Goal: Task Accomplishment & Management: Manage account settings

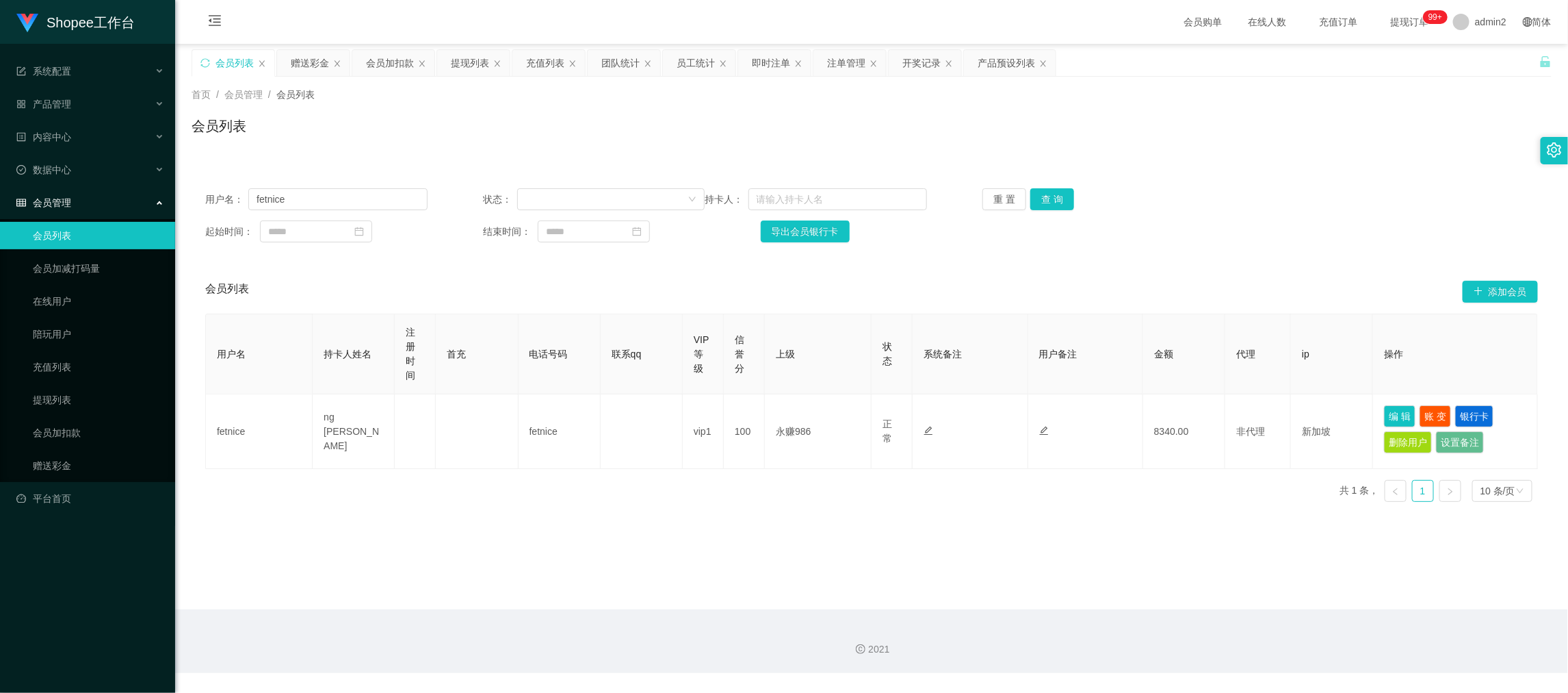
scroll to position [1, 0]
click at [858, 275] on div "会员列表 添加会员" at bounding box center [871, 292] width 1333 height 44
click at [1230, 574] on main "关闭左侧 关闭右侧 关闭其它 刷新页面 会员列表 赠送彩金 会员加扣款 提现列表 充值列表 团队统计 员工统计 即时注单 注单管理 开奖记录 产品预设列表 首…" at bounding box center [871, 327] width 1393 height 565
click at [303, 65] on div "赠送彩金" at bounding box center [310, 62] width 38 height 26
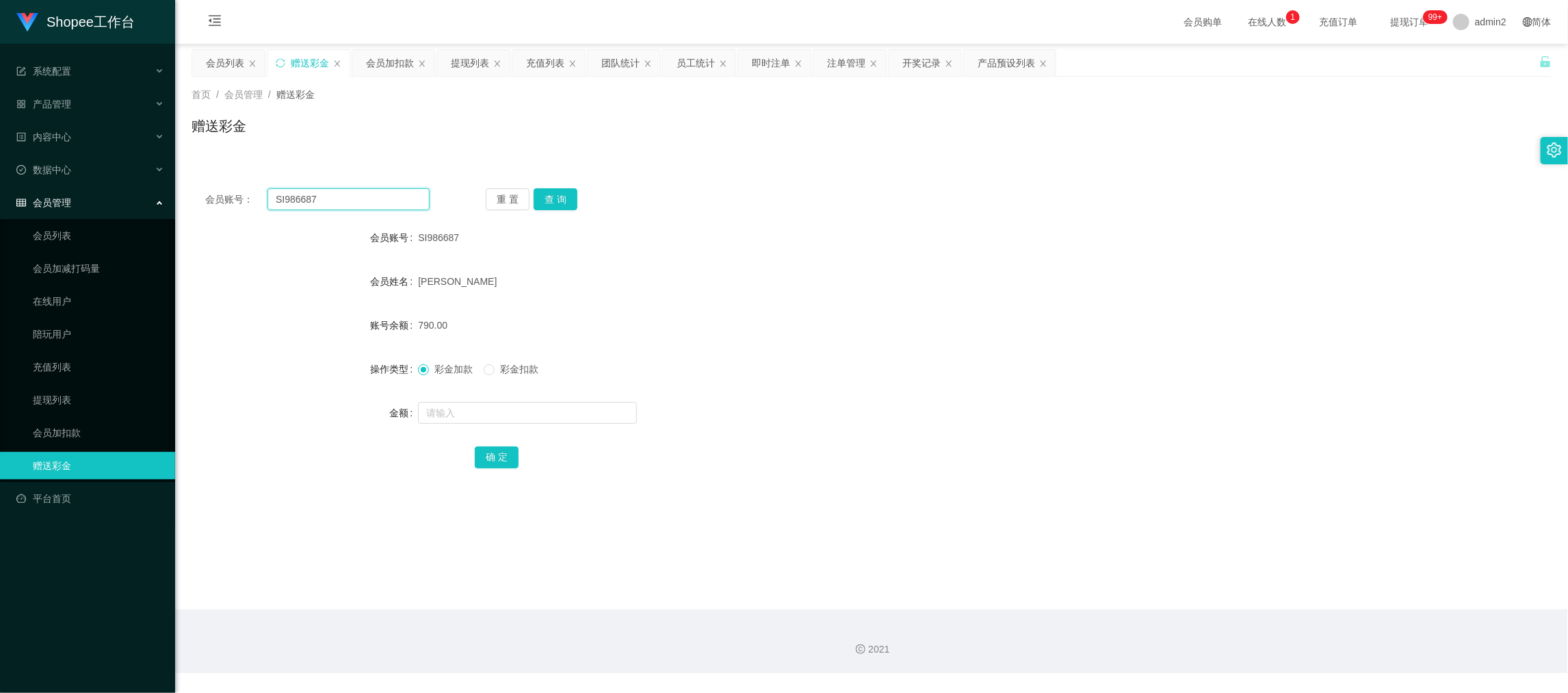
click at [392, 188] on input "SI986687" at bounding box center [348, 199] width 162 height 22
paste input "ben12"
type input "ben12"
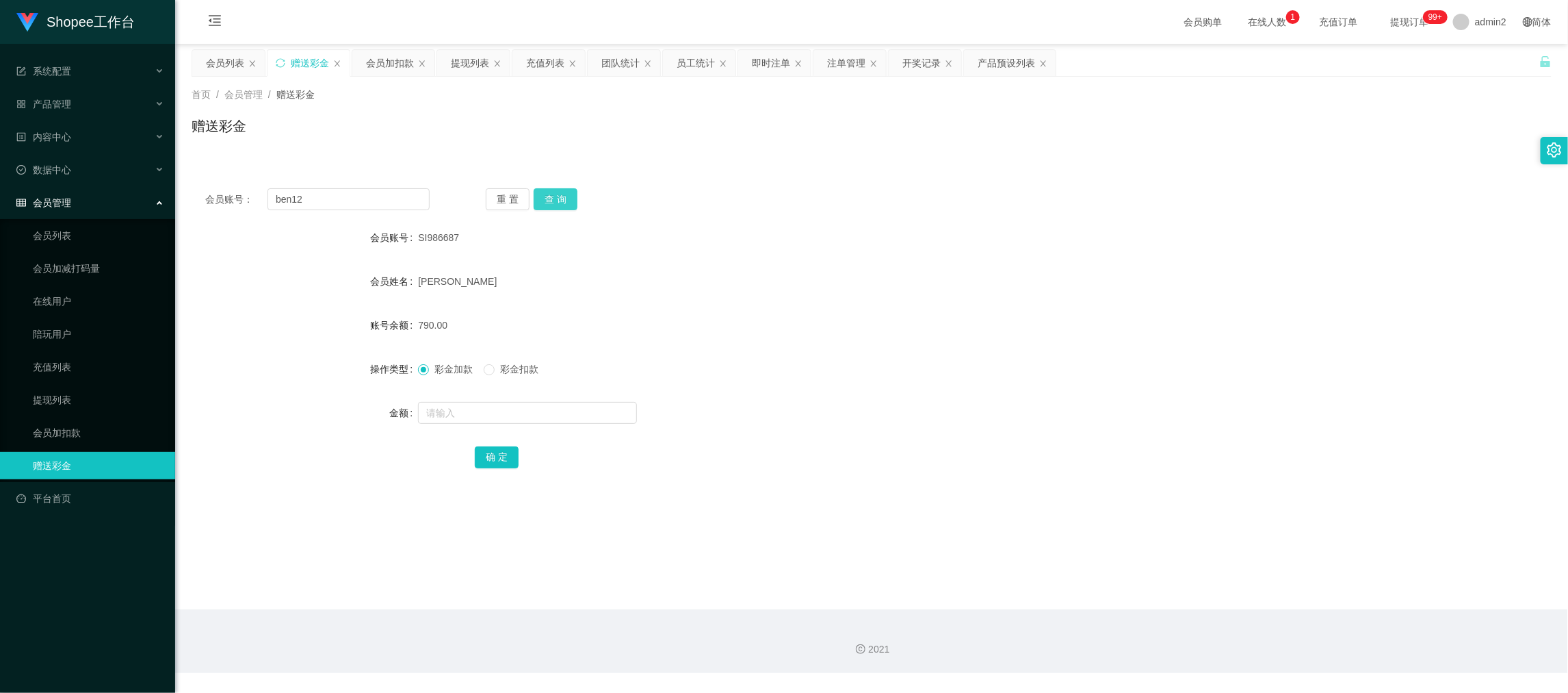
click at [548, 203] on button "查 询" at bounding box center [555, 199] width 44 height 22
click at [554, 410] on input "text" at bounding box center [527, 412] width 219 height 22
type input "80"
drag, startPoint x: 503, startPoint y: 457, endPoint x: 695, endPoint y: 416, distance: 196.3
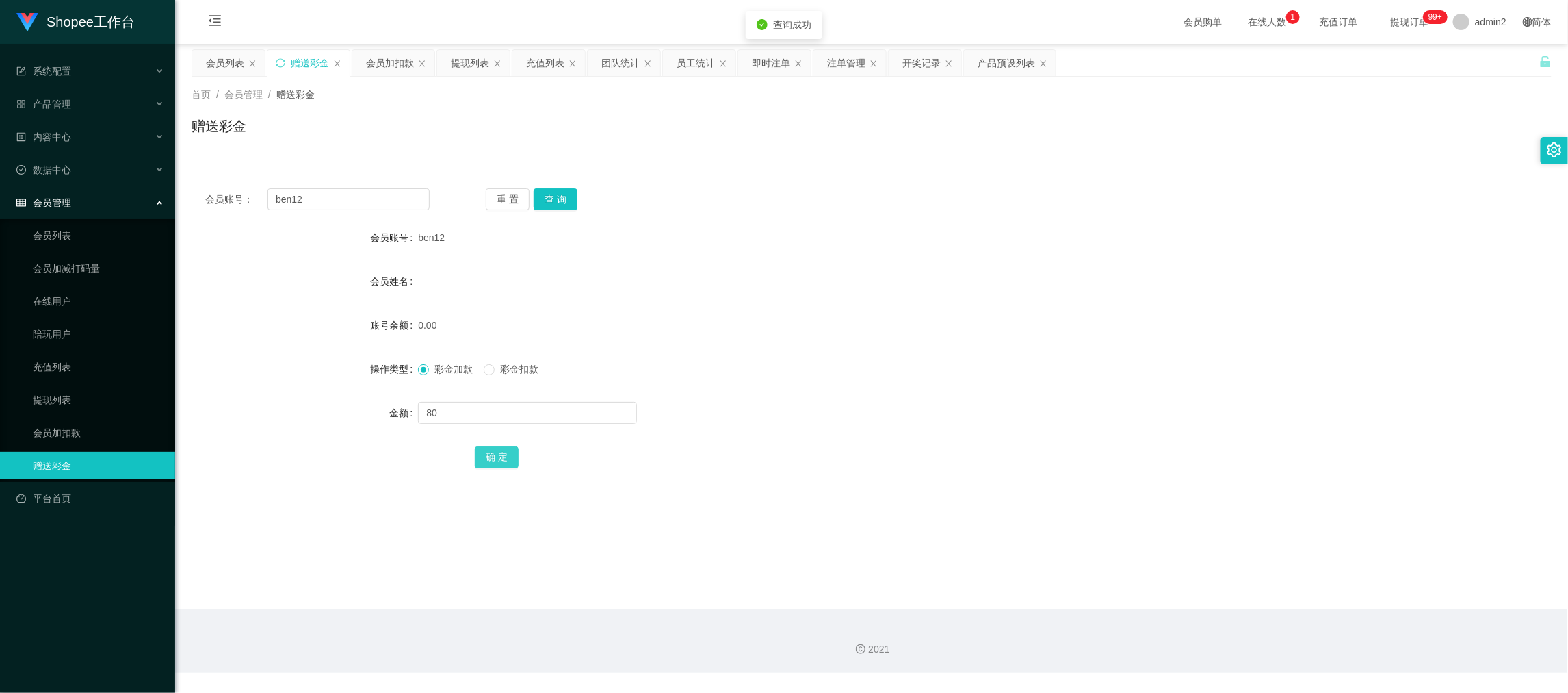
click at [503, 457] on button "确 定" at bounding box center [497, 457] width 44 height 22
click at [881, 370] on div "彩金加款 彩金扣款" at bounding box center [815, 369] width 794 height 27
drag, startPoint x: 1261, startPoint y: 543, endPoint x: 885, endPoint y: 377, distance: 411.0
click at [1261, 543] on main "关闭左侧 关闭右侧 关闭其它 刷新页面 会员列表 赠送彩金 会员加扣款 提现列表 充值列表 团队统计 员工统计 即时注单 注单管理 开奖记录 产品预设列表 首…" at bounding box center [871, 327] width 1393 height 565
click at [371, 203] on input "ben12" at bounding box center [348, 199] width 162 height 22
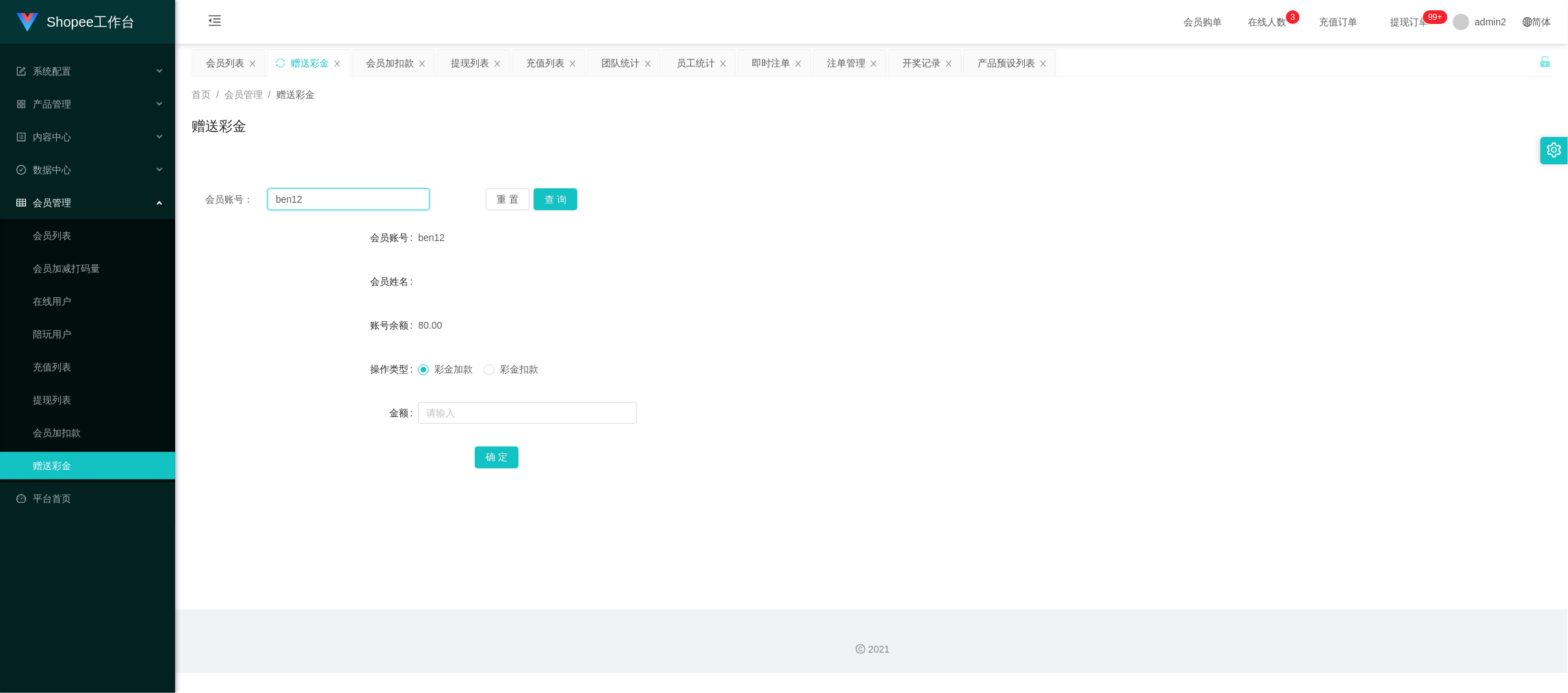
click at [371, 203] on input "ben12" at bounding box center [348, 199] width 162 height 22
paste input "meowmeow0000"
type input "meowmeow0000"
click at [562, 191] on button "查 询" at bounding box center [555, 199] width 44 height 22
click at [586, 406] on input "text" at bounding box center [527, 412] width 219 height 22
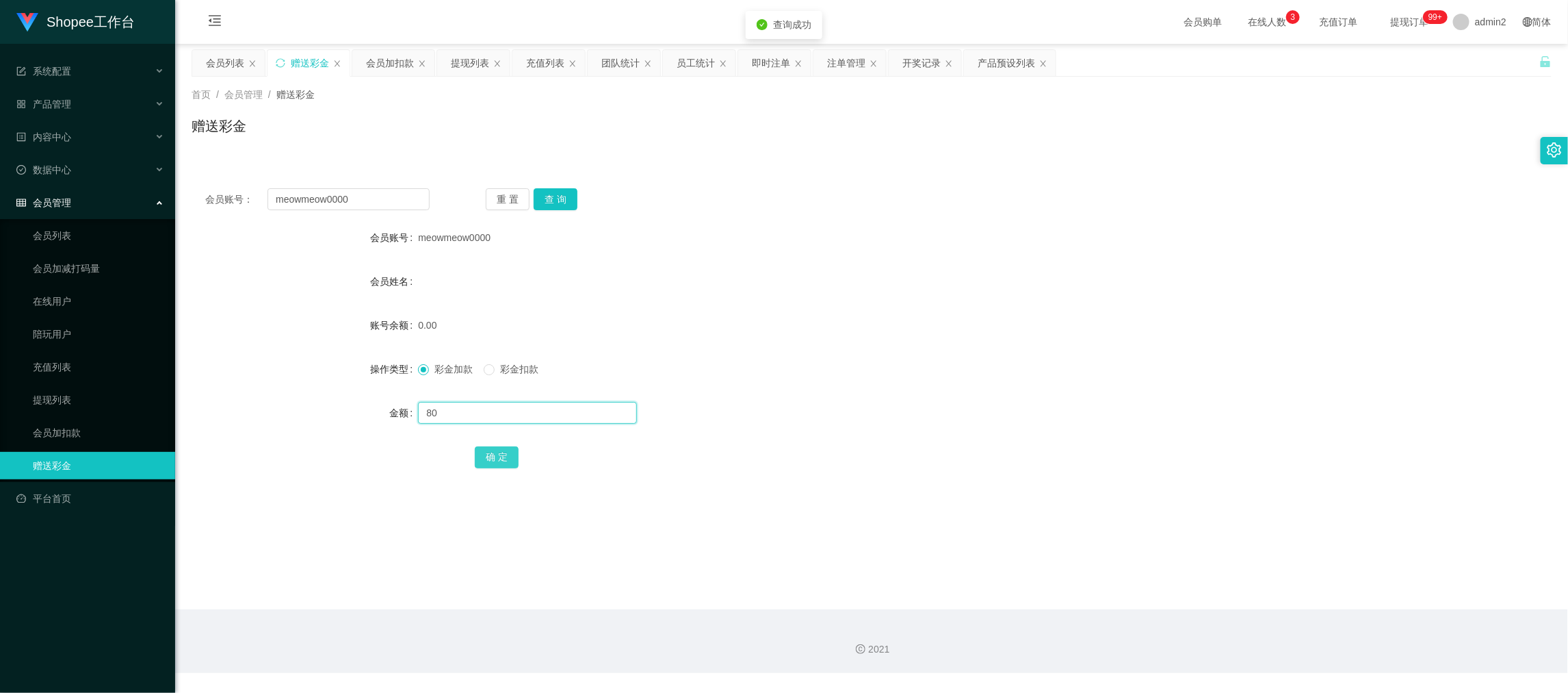
type input "80"
drag, startPoint x: 481, startPoint y: 457, endPoint x: 533, endPoint y: 460, distance: 52.1
click at [481, 457] on button "确 定" at bounding box center [497, 457] width 44 height 22
click at [825, 413] on div at bounding box center [815, 412] width 794 height 27
click at [1248, 557] on main "关闭左侧 关闭右侧 关闭其它 刷新页面 会员列表 赠送彩金 会员加扣款 提现列表 充值列表 团队统计 员工统计 即时注单 注单管理 开奖记录 产品预设列表 首…" at bounding box center [871, 327] width 1393 height 565
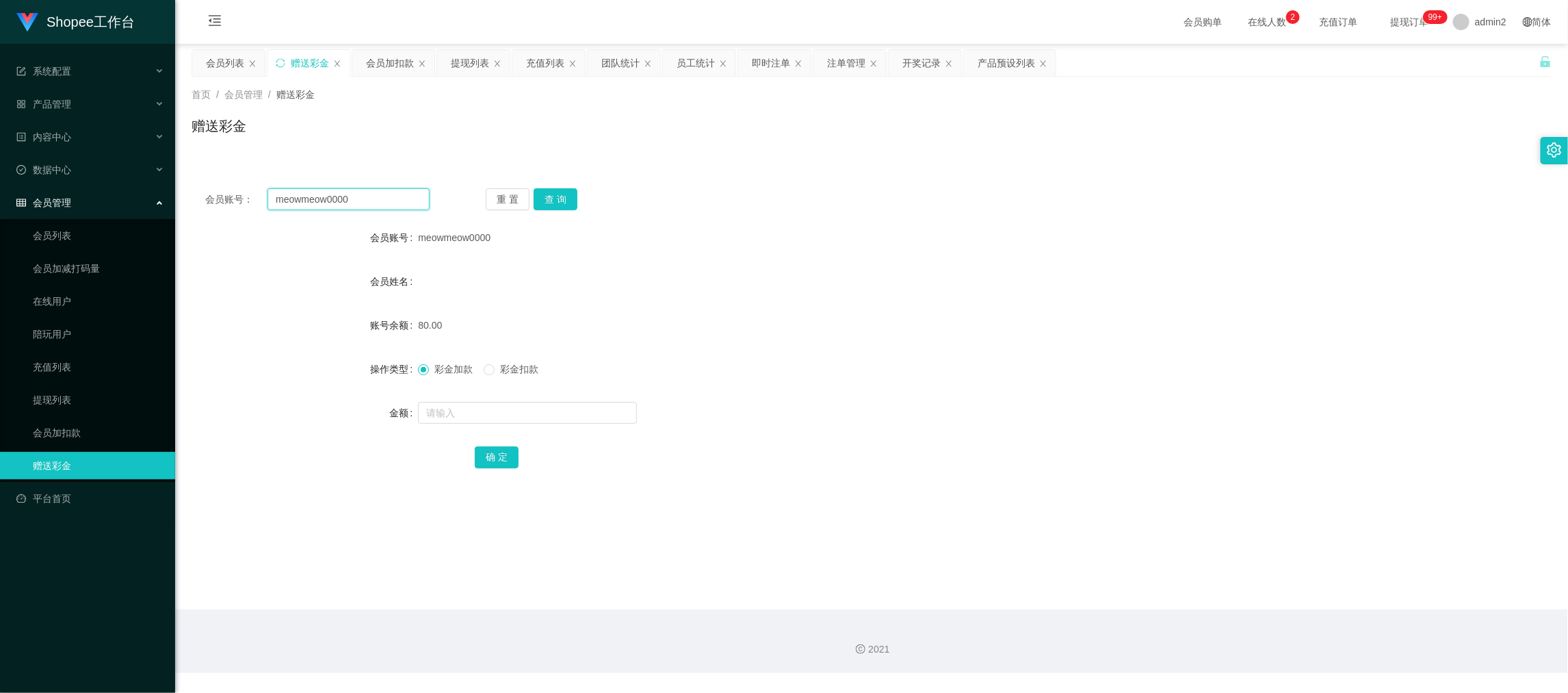
click at [388, 204] on input "meowmeow0000" at bounding box center [348, 199] width 162 height 22
paste input "Adam123456"
type input "Adam123456"
click at [550, 197] on button "查 询" at bounding box center [555, 199] width 44 height 22
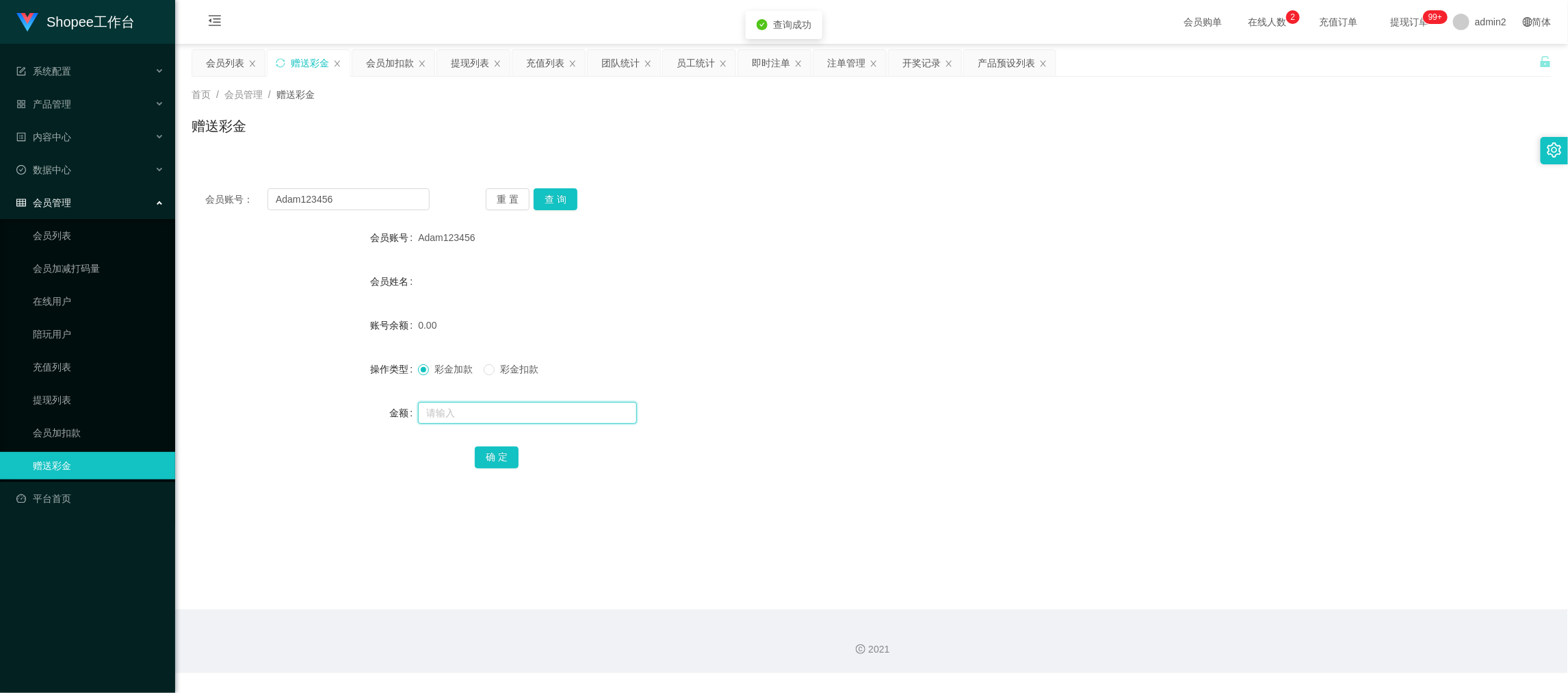
click at [574, 412] on input "text" at bounding box center [527, 412] width 219 height 22
type input "80"
click at [507, 450] on button "确 定" at bounding box center [497, 457] width 44 height 22
click at [886, 384] on form "会员账号 Adam123456 会员姓名 账号余额 0.00 操作类型 彩金加款 彩金扣款 金额 确 定" at bounding box center [871, 347] width 1360 height 246
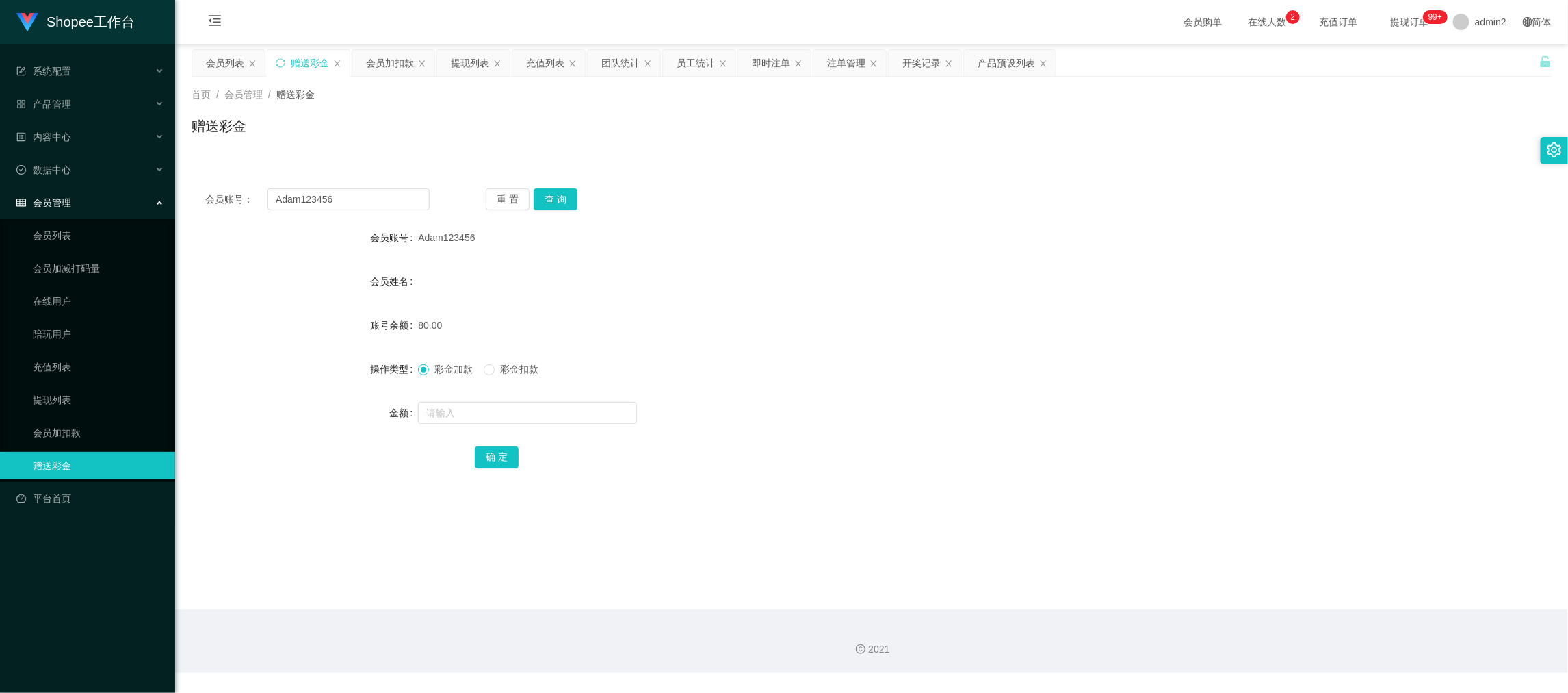
click at [1217, 566] on main "关闭左侧 关闭右侧 关闭其它 刷新页面 会员列表 赠送彩金 会员加扣款 提现列表 充值列表 团队统计 员工统计 即时注单 注单管理 开奖记录 产品预设列表 首…" at bounding box center [871, 327] width 1393 height 565
click at [348, 194] on input "Adam123456" at bounding box center [348, 199] width 162 height 22
paste input "King85"
type input "King85"
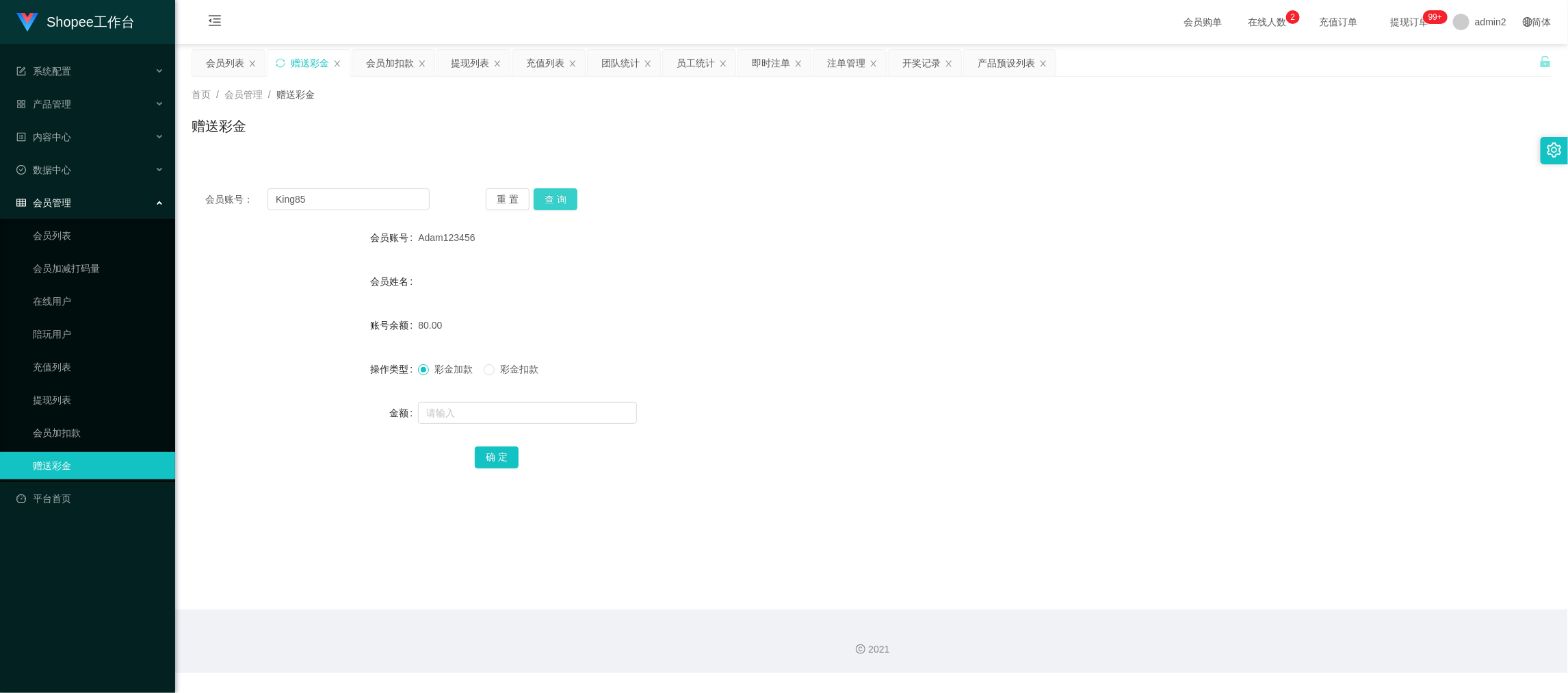
drag, startPoint x: 554, startPoint y: 196, endPoint x: 558, endPoint y: 208, distance: 12.6
click at [556, 196] on button "查 询" at bounding box center [555, 199] width 44 height 22
click at [554, 414] on input "text" at bounding box center [527, 412] width 219 height 22
click at [554, 414] on input "8" at bounding box center [527, 412] width 219 height 22
type input "80"
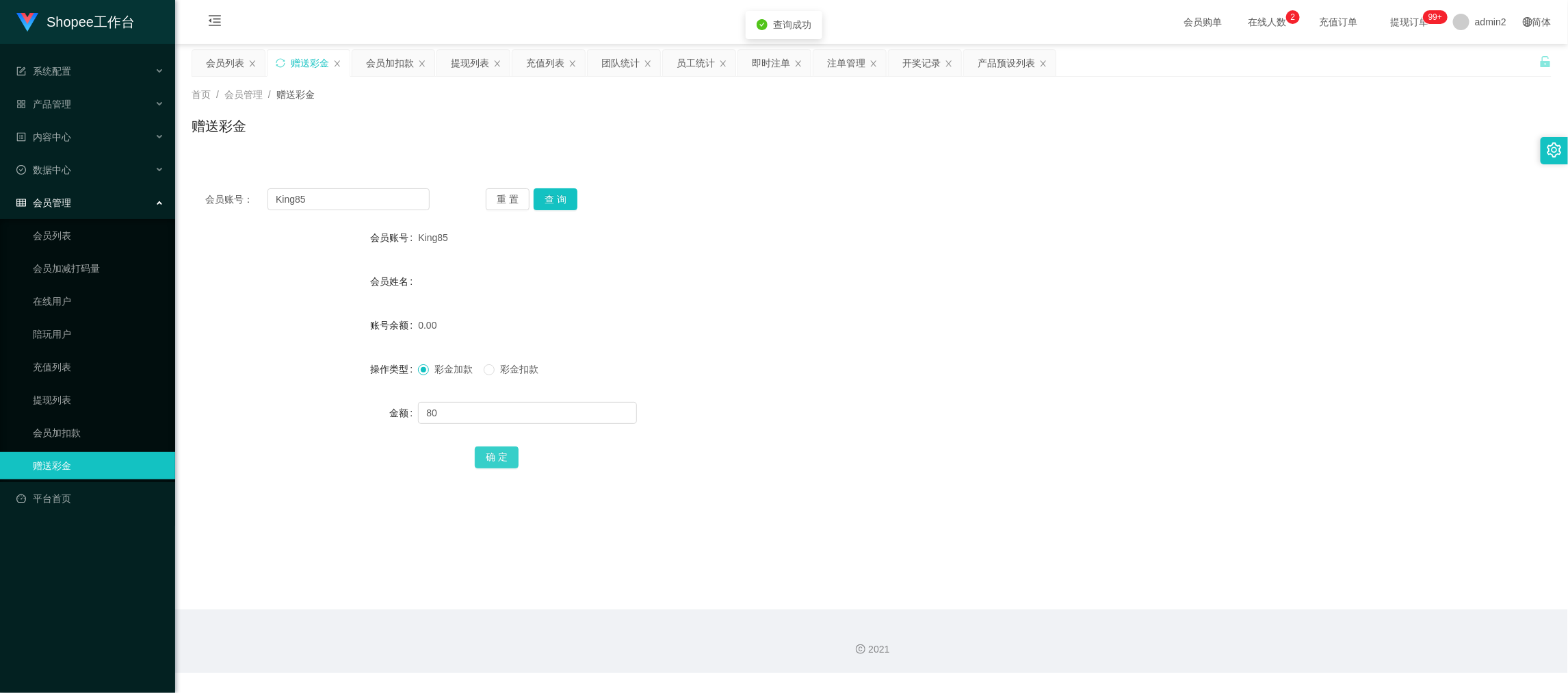
drag, startPoint x: 482, startPoint y: 464, endPoint x: 502, endPoint y: 460, distance: 20.4
click at [482, 464] on button "确 定" at bounding box center [497, 457] width 44 height 22
click at [954, 343] on form "会员账号 King85 会员姓名 账号余额 80.00 操作类型 彩金加款 彩金扣款 金额 确 定" at bounding box center [871, 347] width 1360 height 246
click at [1237, 567] on main "关闭左侧 关闭右侧 关闭其它 刷新页面 会员列表 赠送彩金 会员加扣款 提现列表 充值列表 团队统计 员工统计 即时注单 注单管理 开奖记录 产品预设列表 首…" at bounding box center [871, 327] width 1393 height 565
click at [426, 196] on input "King85" at bounding box center [348, 199] width 162 height 22
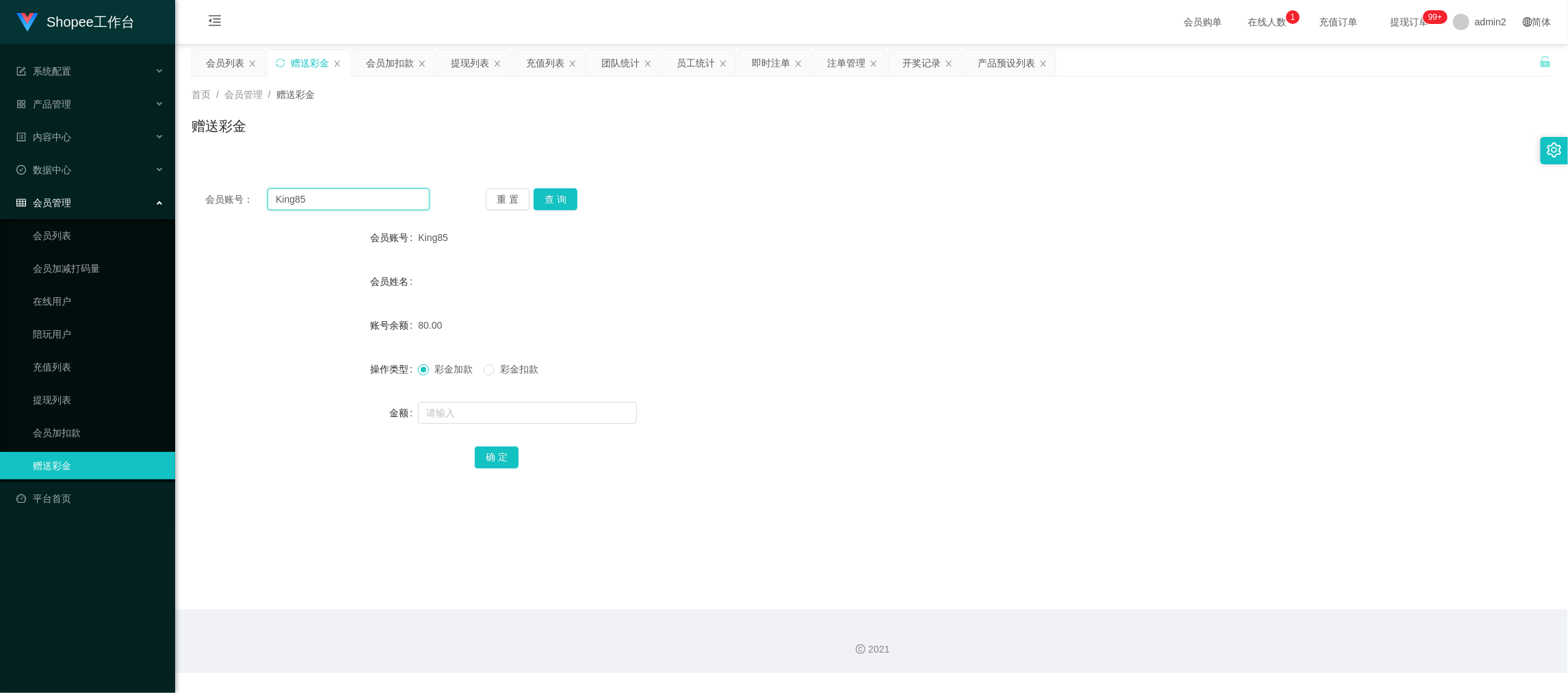
click at [426, 196] on input "King85" at bounding box center [348, 199] width 162 height 22
paste input "Shopee888"
type input "Shopee888"
click at [563, 201] on button "查 询" at bounding box center [555, 199] width 44 height 22
click at [569, 415] on input "text" at bounding box center [527, 412] width 219 height 22
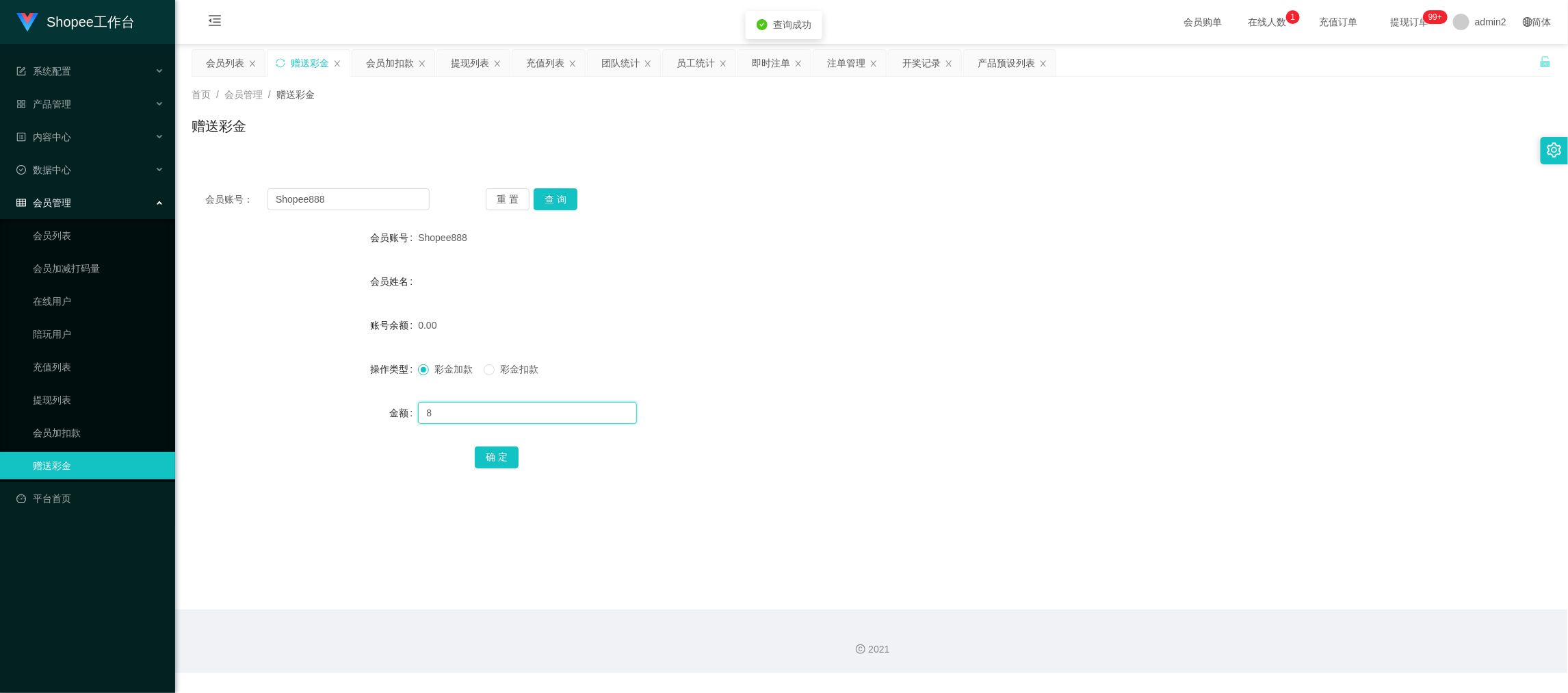
click at [569, 415] on input "8" at bounding box center [527, 412] width 219 height 22
type input "80"
click at [504, 454] on button "确 定" at bounding box center [497, 457] width 44 height 22
click at [399, 206] on input "Shopee888" at bounding box center [348, 199] width 162 height 22
paste input "[PERSON_NAME]"
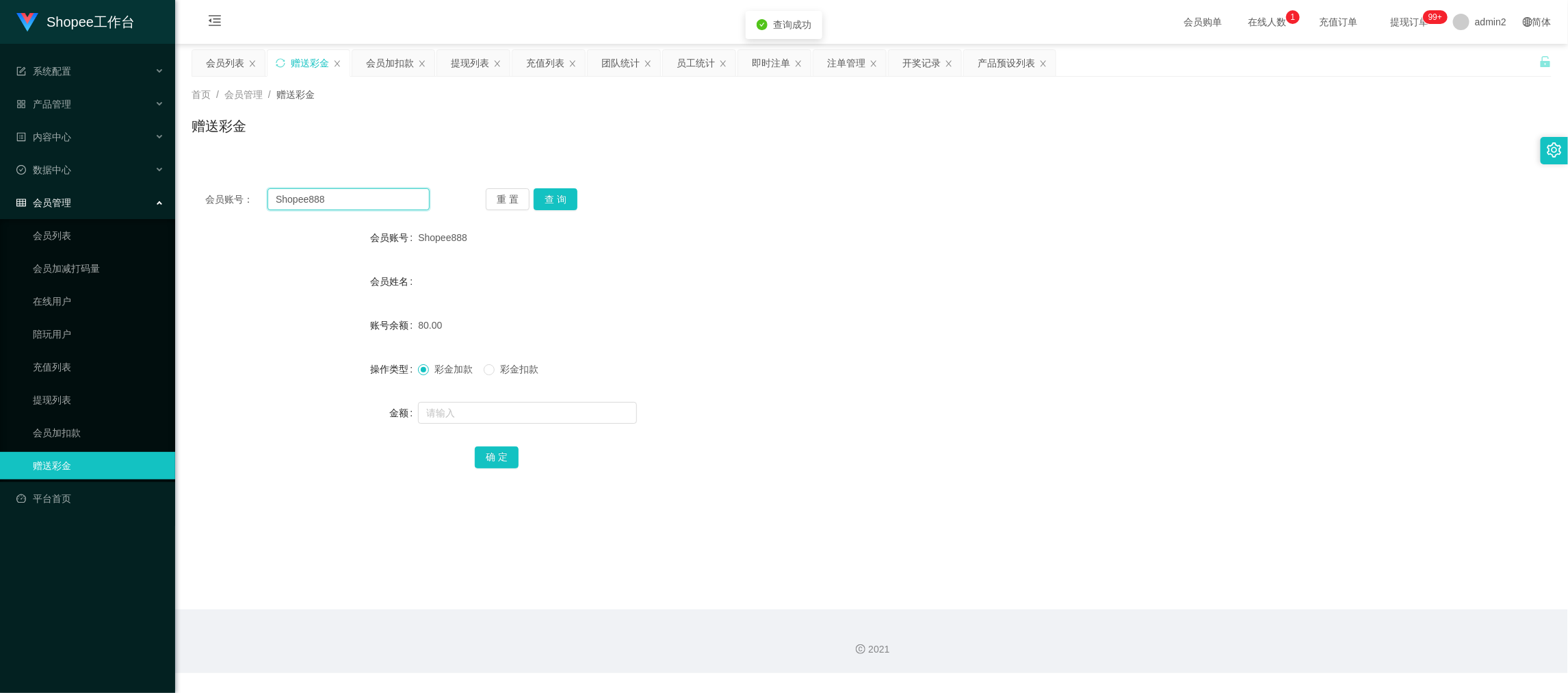
click at [399, 206] on input "Shopee888" at bounding box center [348, 199] width 162 height 22
type input "[PERSON_NAME]"
click at [554, 201] on button "查 询" at bounding box center [555, 199] width 44 height 22
click at [557, 413] on input "text" at bounding box center [527, 412] width 219 height 22
type input "80"
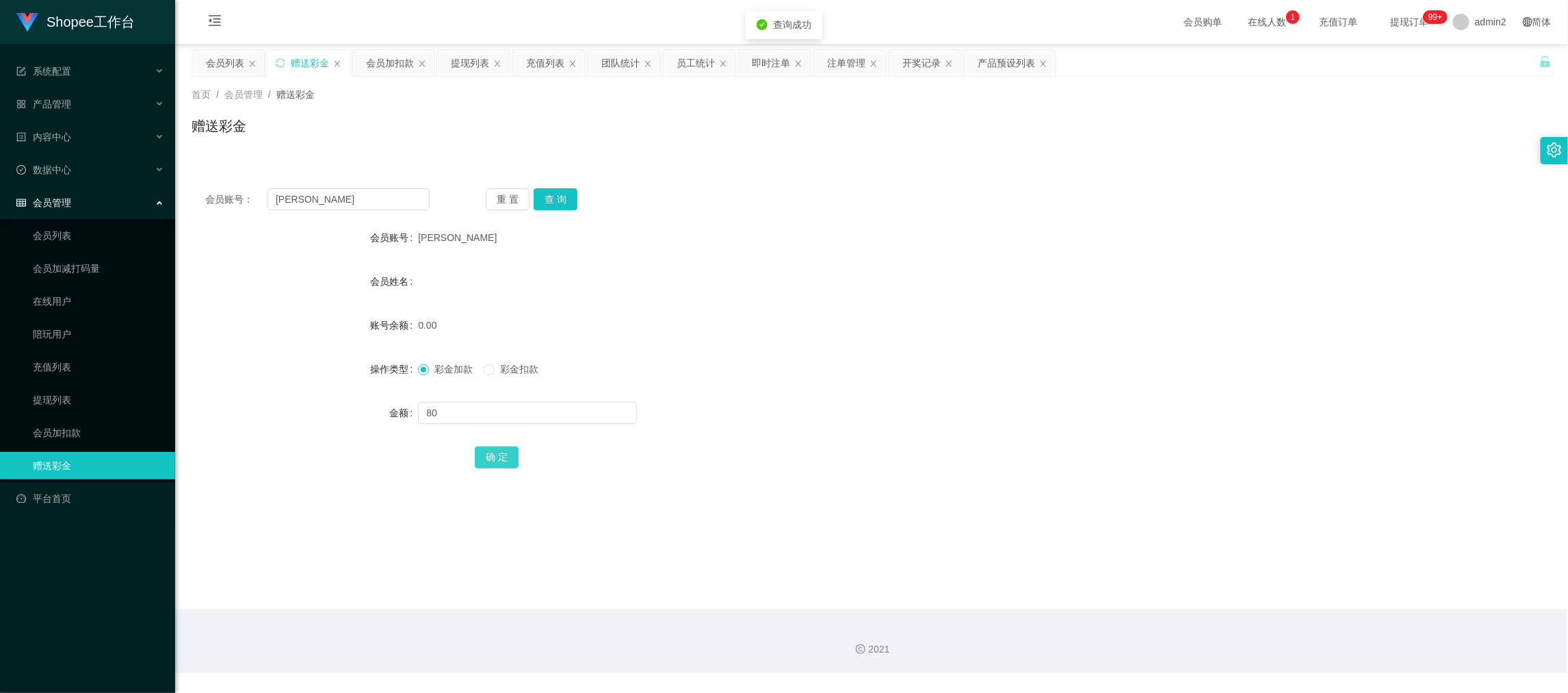
drag, startPoint x: 483, startPoint y: 458, endPoint x: 499, endPoint y: 458, distance: 16.0
click at [484, 458] on button "确 定" at bounding box center [497, 457] width 44 height 22
click at [875, 399] on div at bounding box center [815, 412] width 794 height 27
click at [1218, 593] on main "关闭左侧 关闭右侧 关闭其它 刷新页面 会员列表 赠送彩金 会员加扣款 提现列表 充值列表 团队统计 员工统计 即时注单 注单管理 开奖记录 产品预设列表 首…" at bounding box center [871, 327] width 1393 height 565
click at [380, 186] on div "会员账号： [PERSON_NAME] 置 查 询 会员账号 [PERSON_NAME] 会员姓名 账号余额 80.00 操作类型 彩金加款 彩金扣款 金额 …" at bounding box center [871, 337] width 1360 height 326
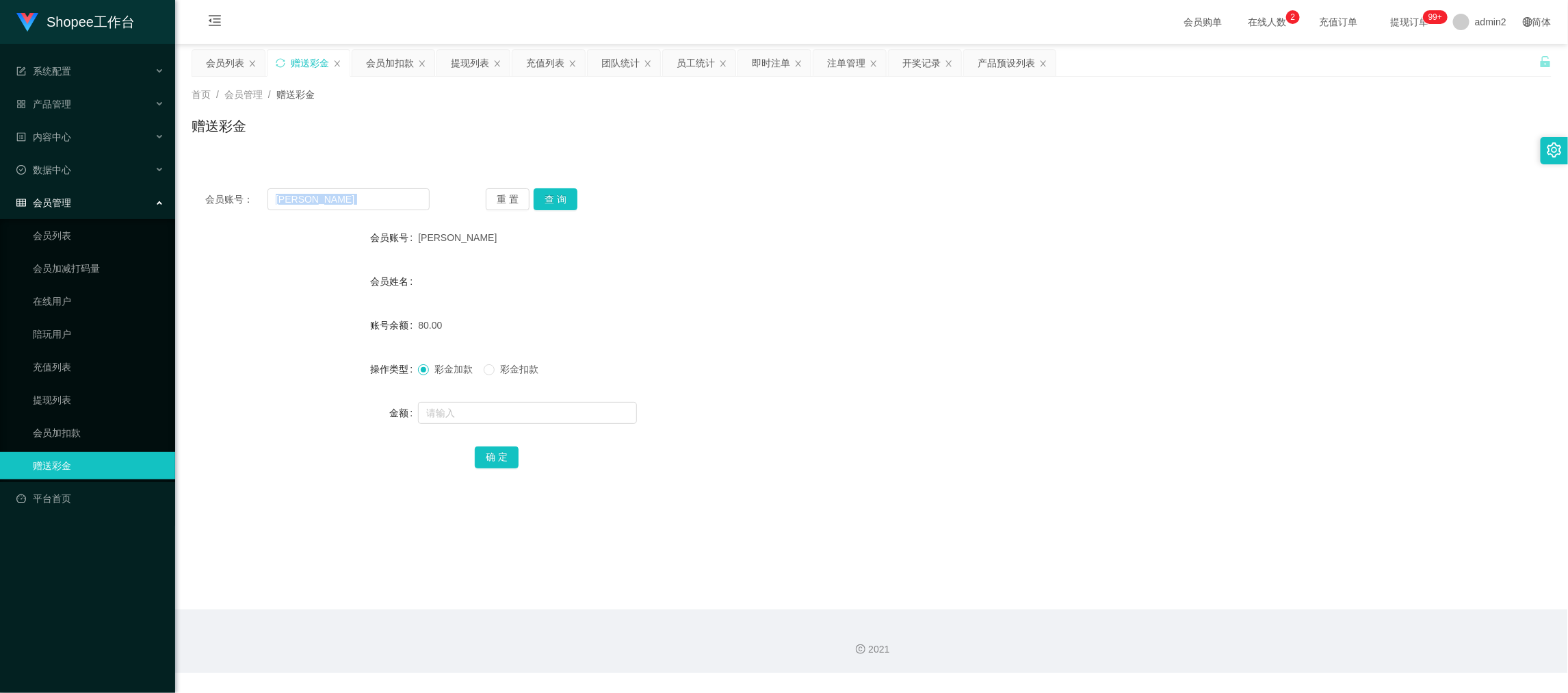
click at [380, 186] on div "会员账号： [PERSON_NAME] 置 查 询 会员账号 [PERSON_NAME] 会员姓名 账号余额 80.00 操作类型 彩金加款 彩金扣款 金额 …" at bounding box center [871, 337] width 1360 height 326
click at [380, 196] on input "[PERSON_NAME]" at bounding box center [348, 199] width 162 height 22
drag, startPoint x: 381, startPoint y: 196, endPoint x: 408, endPoint y: 196, distance: 27.0
click at [383, 196] on input "[PERSON_NAME]" at bounding box center [348, 199] width 162 height 22
paste input "Ww2"
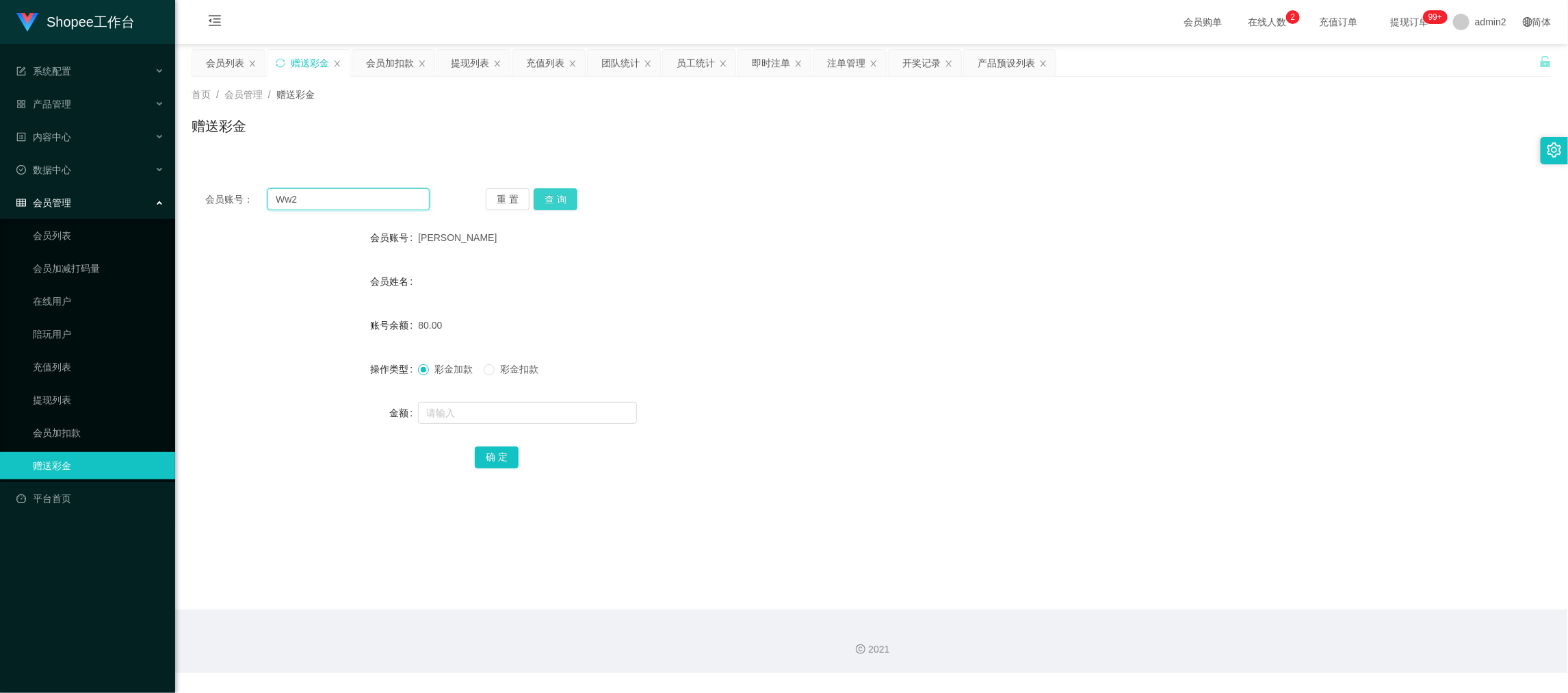
type input "Ww2"
click at [556, 194] on button "查 询" at bounding box center [555, 199] width 44 height 22
click at [554, 408] on input "text" at bounding box center [527, 412] width 219 height 22
click at [554, 408] on input "8" at bounding box center [527, 412] width 219 height 22
type input "80"
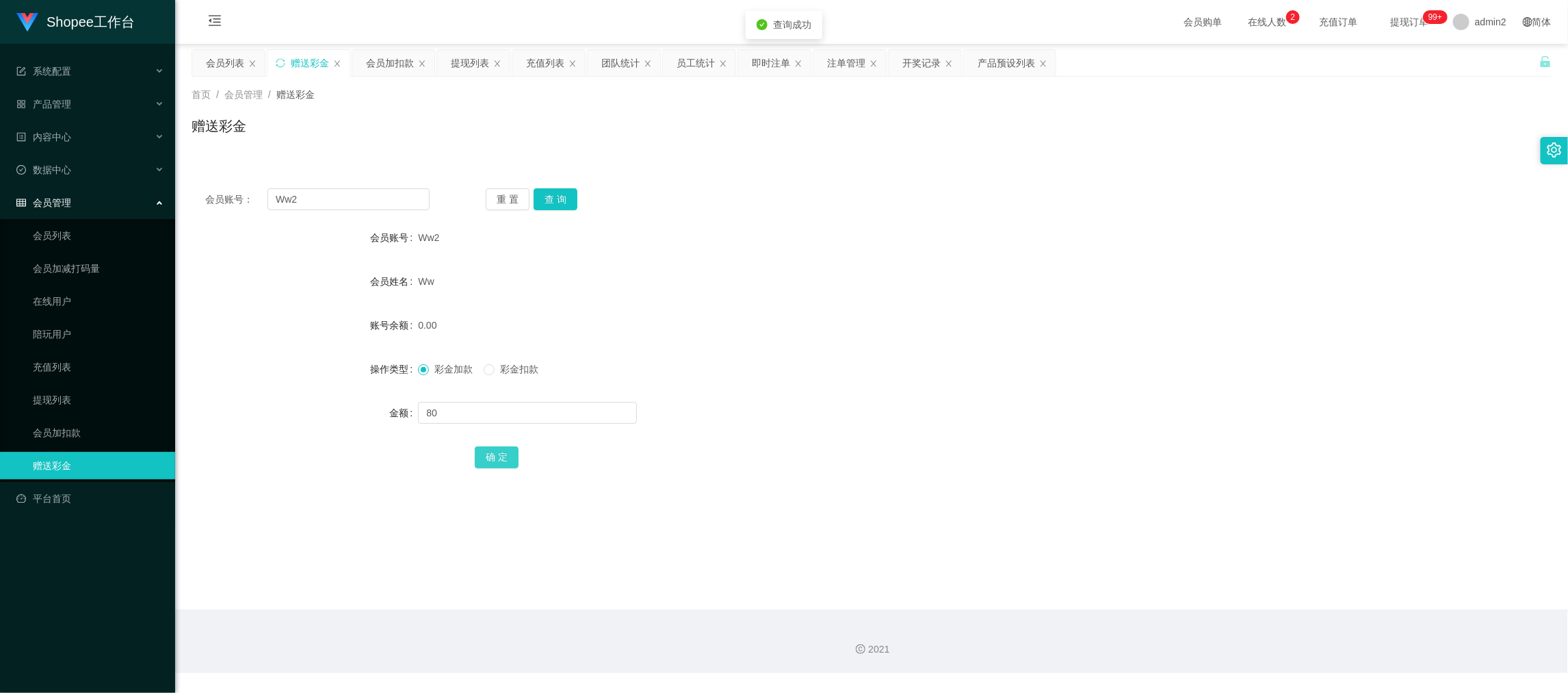
click at [504, 456] on button "确 定" at bounding box center [497, 457] width 44 height 22
click at [855, 379] on div "彩金加款 彩金扣款" at bounding box center [815, 369] width 794 height 27
click at [985, 182] on div "会员账号： Ww2 重 置 查 询 会员账号 Ww2 会员姓名 Ww 账号余额 80.00 操作类型 彩金加款 彩金扣款 金额 确 定" at bounding box center [871, 337] width 1360 height 326
click at [1231, 543] on main "关闭左侧 关闭右侧 关闭其它 刷新页面 会员列表 赠送彩金 会员加扣款 提现列表 充值列表 团队统计 员工统计 即时注单 注单管理 开奖记录 产品预设列表 首…" at bounding box center [871, 327] width 1393 height 565
click at [383, 210] on input "Ww2" at bounding box center [348, 199] width 162 height 22
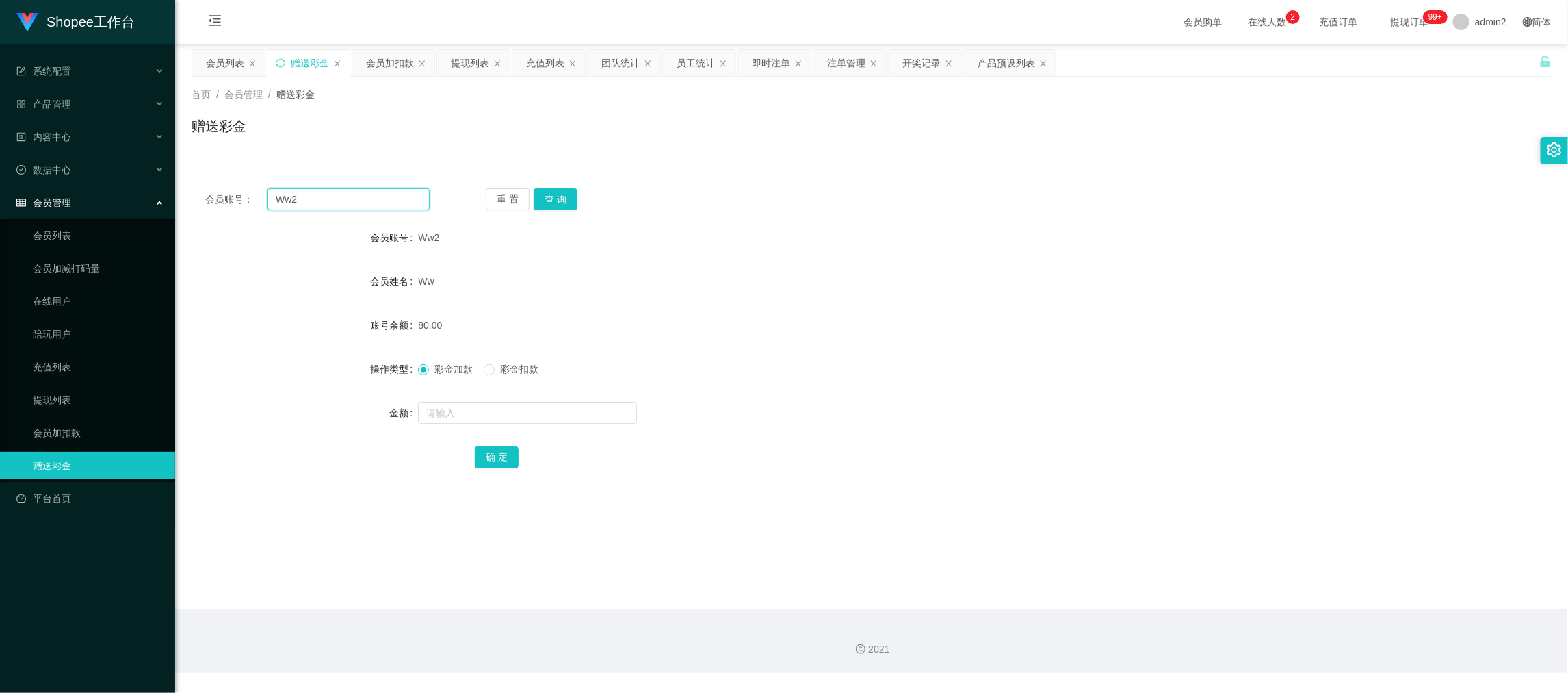
click at [383, 210] on input "Ww2" at bounding box center [348, 199] width 162 height 22
paste input "756644208"
type input "756644208"
click at [550, 201] on button "查 询" at bounding box center [555, 199] width 44 height 22
click at [560, 414] on input "text" at bounding box center [527, 412] width 219 height 22
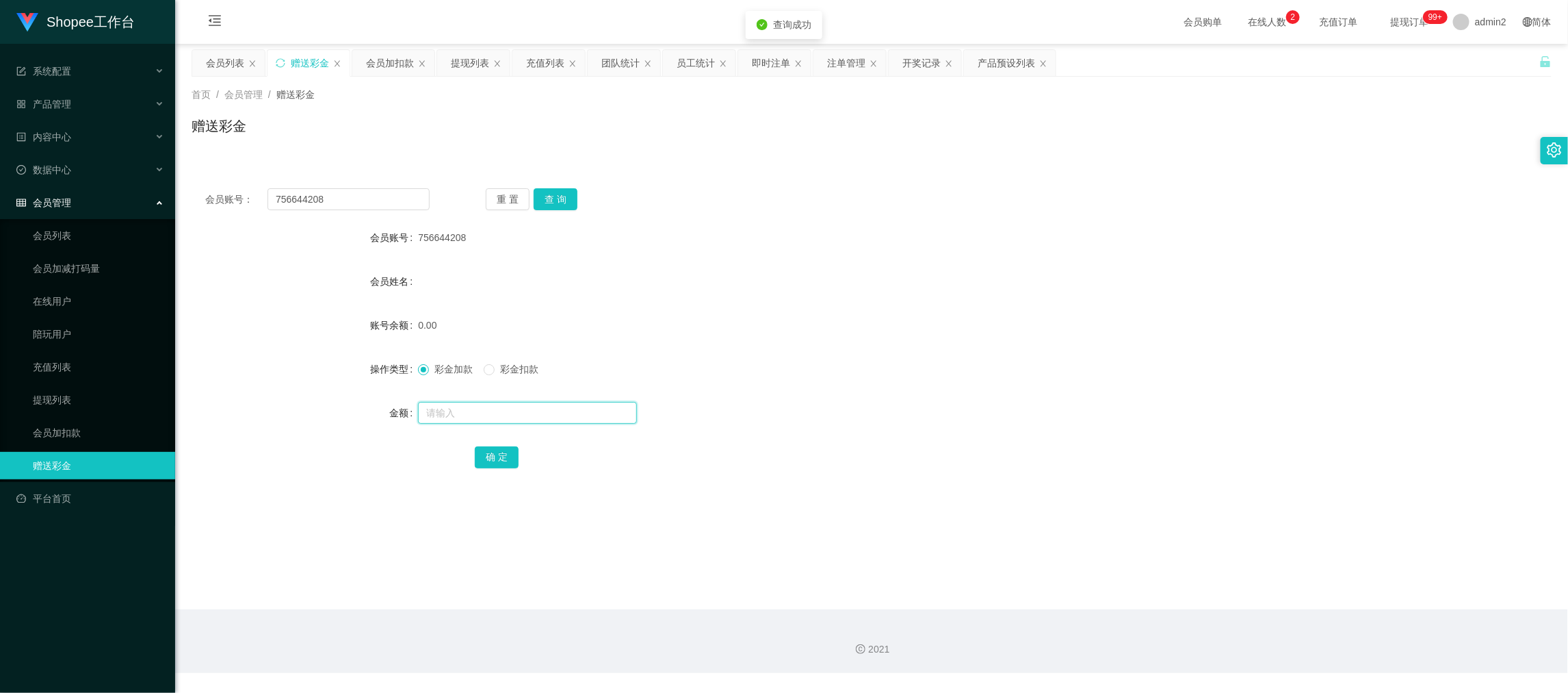
click at [560, 414] on input "text" at bounding box center [527, 412] width 219 height 22
type input "80"
drag, startPoint x: 495, startPoint y: 453, endPoint x: 576, endPoint y: 435, distance: 83.0
click at [494, 453] on button "确 定" at bounding box center [497, 457] width 44 height 22
click at [919, 377] on div "彩金加款 彩金扣款" at bounding box center [815, 369] width 794 height 27
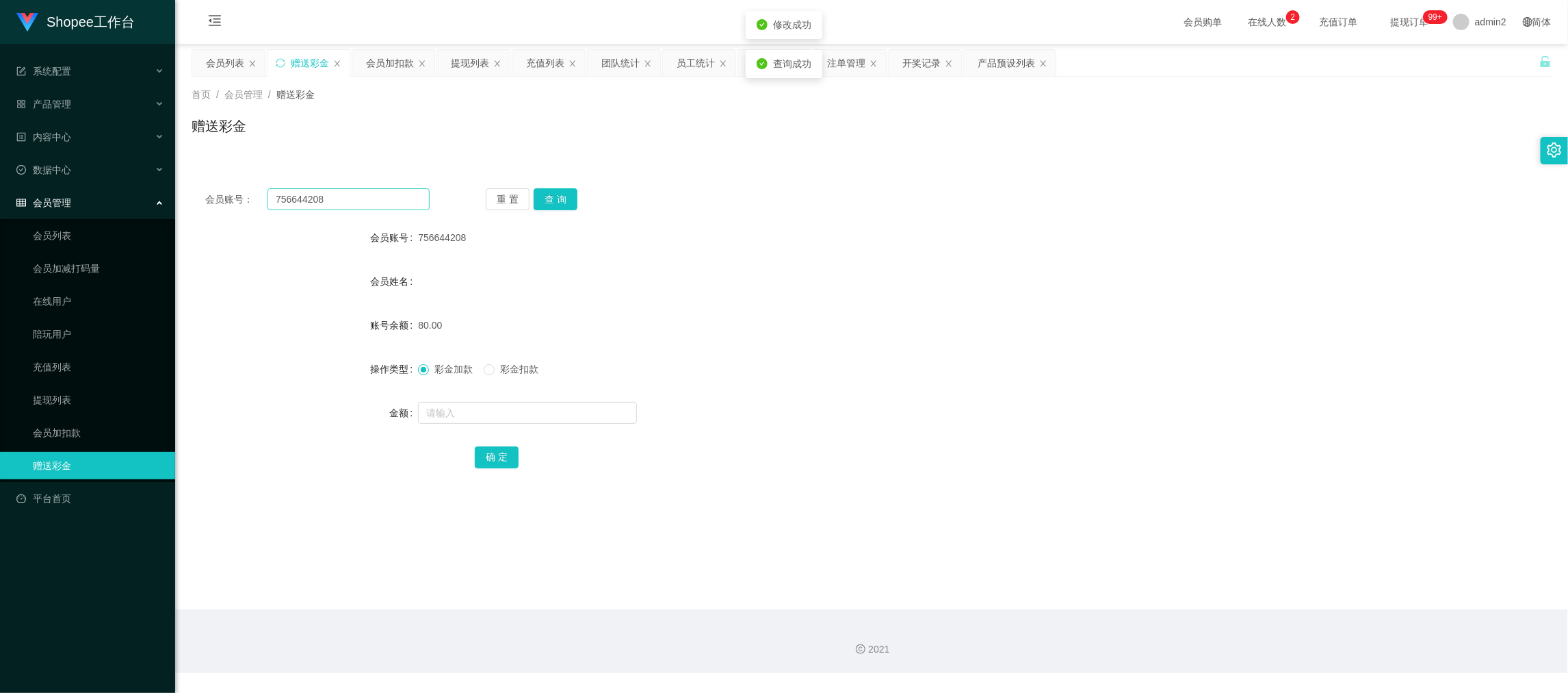
drag, startPoint x: 431, startPoint y: 196, endPoint x: 402, endPoint y: 193, distance: 29.2
click at [418, 196] on div "会员账号： 756644208 重 置 查 询" at bounding box center [871, 199] width 1360 height 22
click at [402, 193] on input "756644208" at bounding box center [348, 199] width 162 height 22
drag, startPoint x: 402, startPoint y: 193, endPoint x: 430, endPoint y: 197, distance: 28.3
click at [405, 194] on input "756644208" at bounding box center [348, 199] width 162 height 22
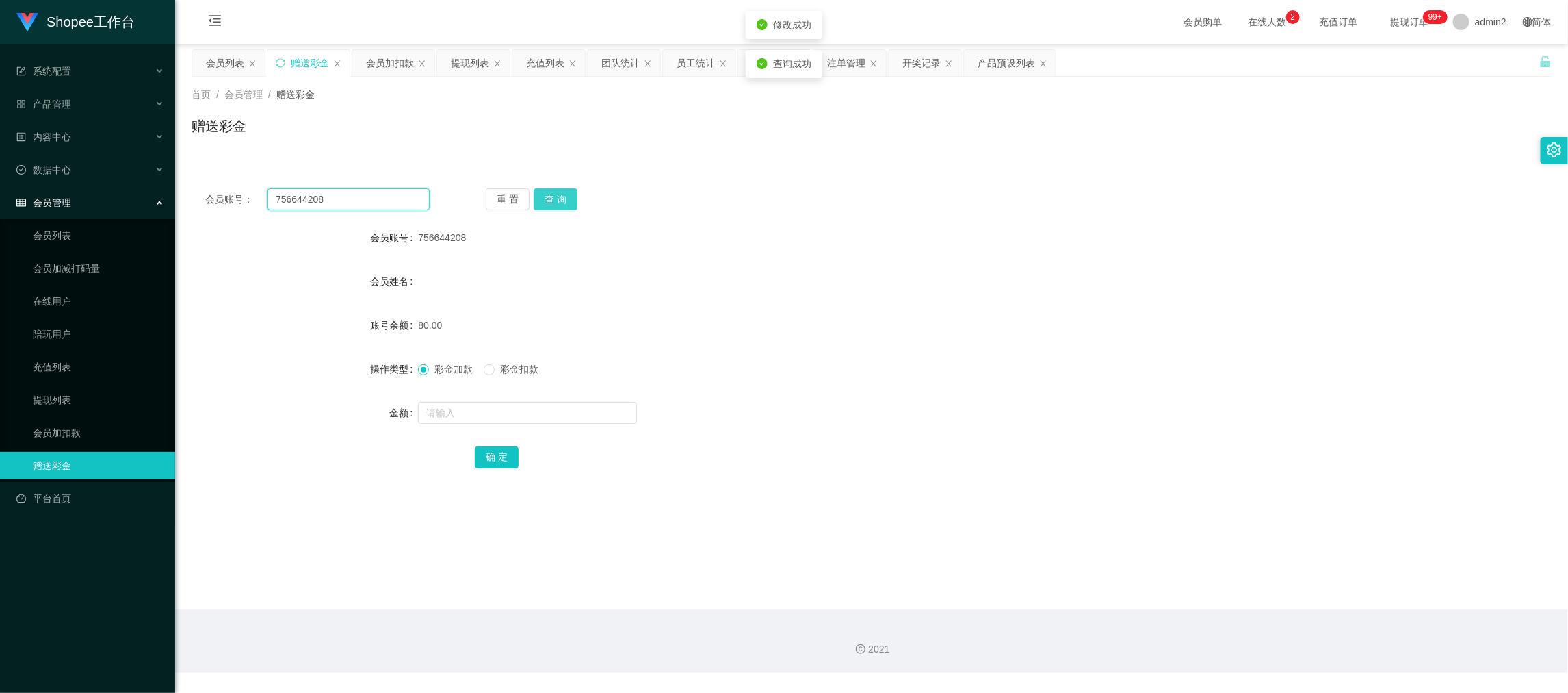
paste input "81203837"
type input "81203837"
click at [557, 196] on button "查 询" at bounding box center [555, 199] width 44 height 22
click at [544, 417] on input "text" at bounding box center [527, 412] width 219 height 22
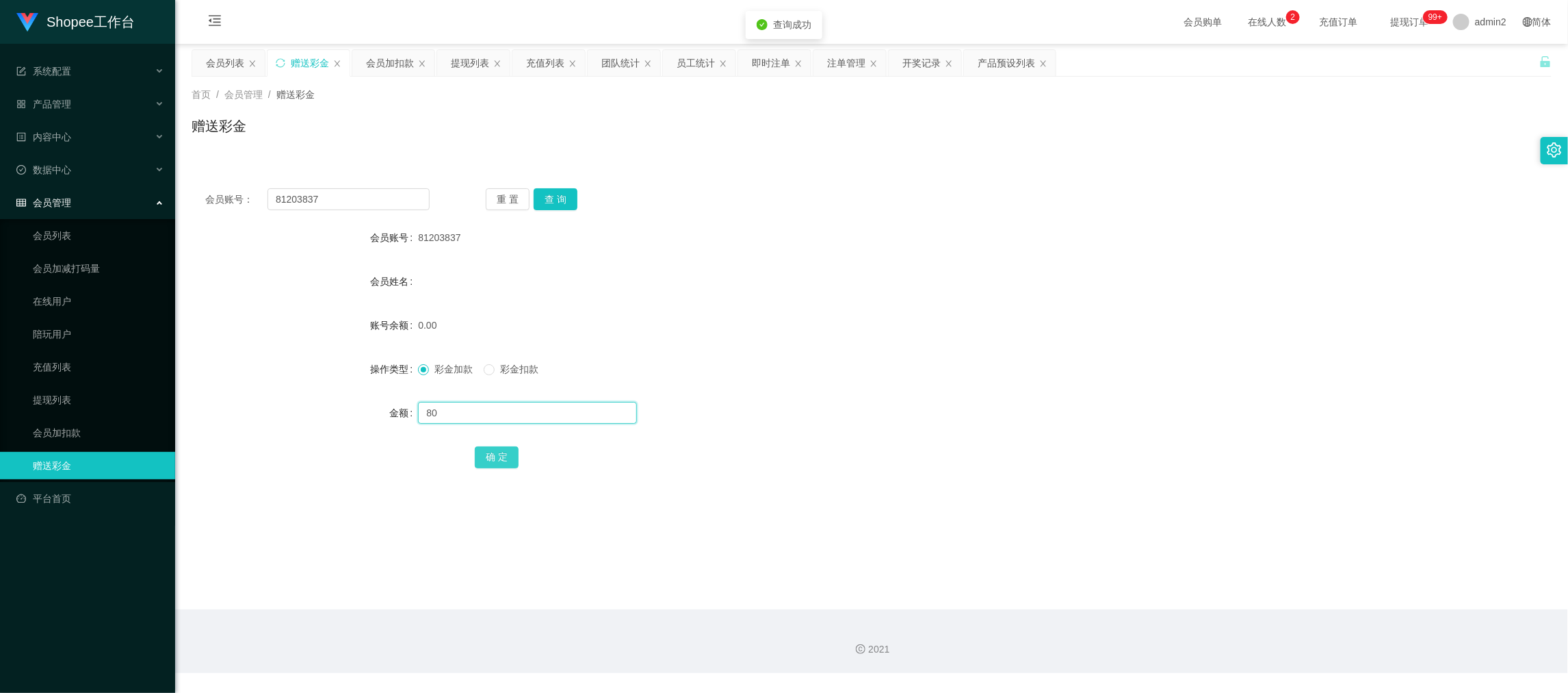
type input "80"
click at [496, 459] on button "确 定" at bounding box center [497, 457] width 44 height 22
click at [865, 361] on div "彩金加款 彩金扣款" at bounding box center [815, 369] width 794 height 27
drag, startPoint x: 1316, startPoint y: 586, endPoint x: 970, endPoint y: 397, distance: 394.3
click at [1316, 586] on main "关闭左侧 关闭右侧 关闭其它 刷新页面 会员列表 赠送彩金 会员加扣款 提现列表 充值列表 团队统计 员工统计 即时注单 注单管理 开奖记录 产品预设列表 首…" at bounding box center [871, 327] width 1393 height 565
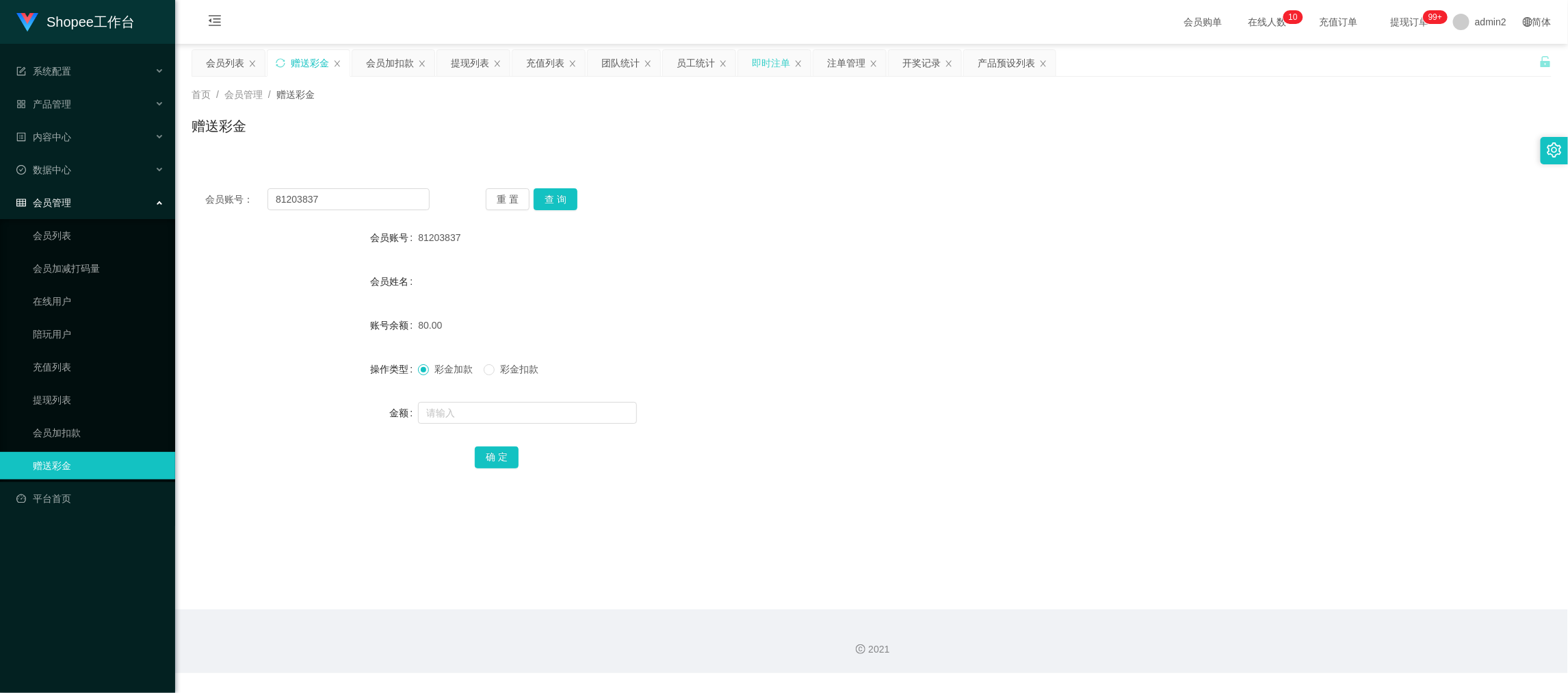
click at [768, 58] on div "即时注单" at bounding box center [772, 62] width 38 height 26
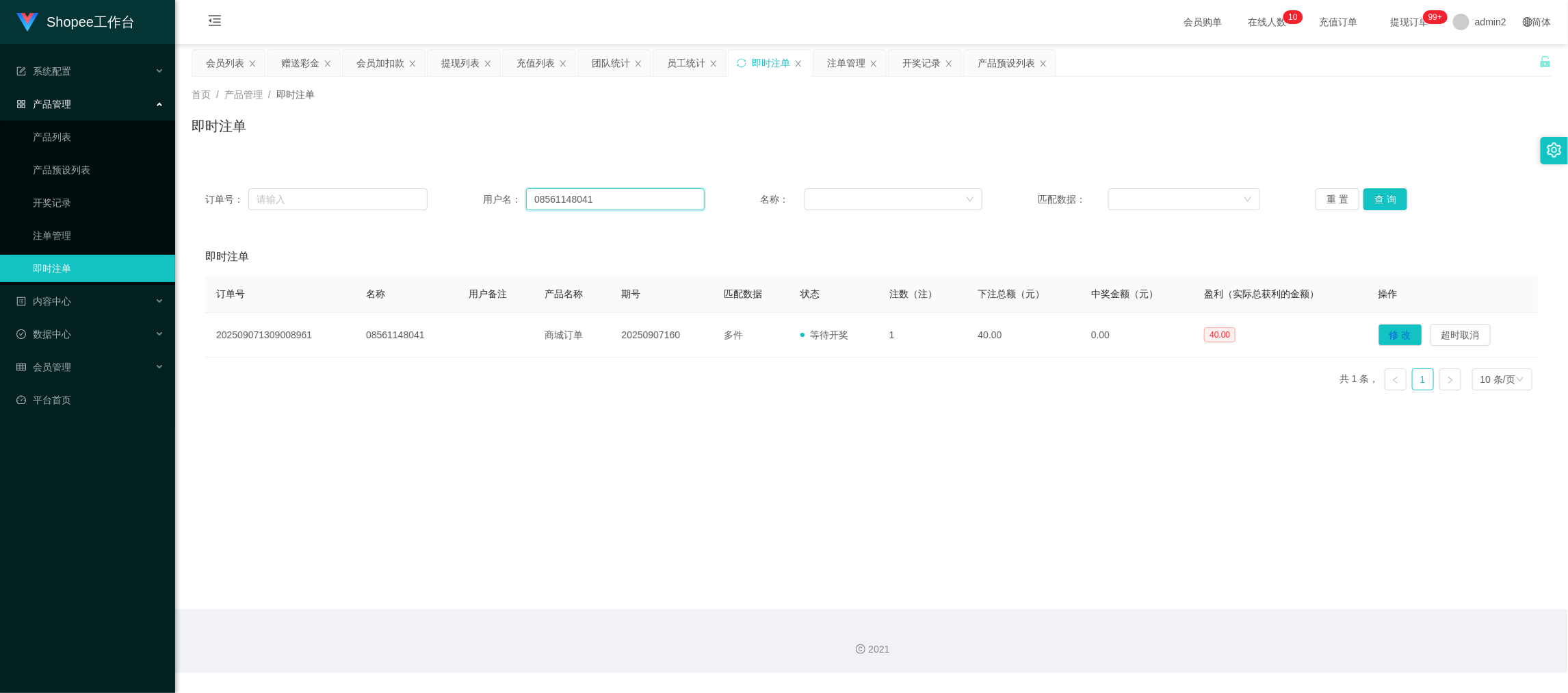
click at [649, 191] on input "08561148041" at bounding box center [616, 199] width 179 height 22
drag, startPoint x: 649, startPoint y: 191, endPoint x: 793, endPoint y: 191, distance: 144.0
click at [649, 192] on input "08561148041" at bounding box center [616, 199] width 179 height 22
paste input "Adam123456"
type input "Adam123456"
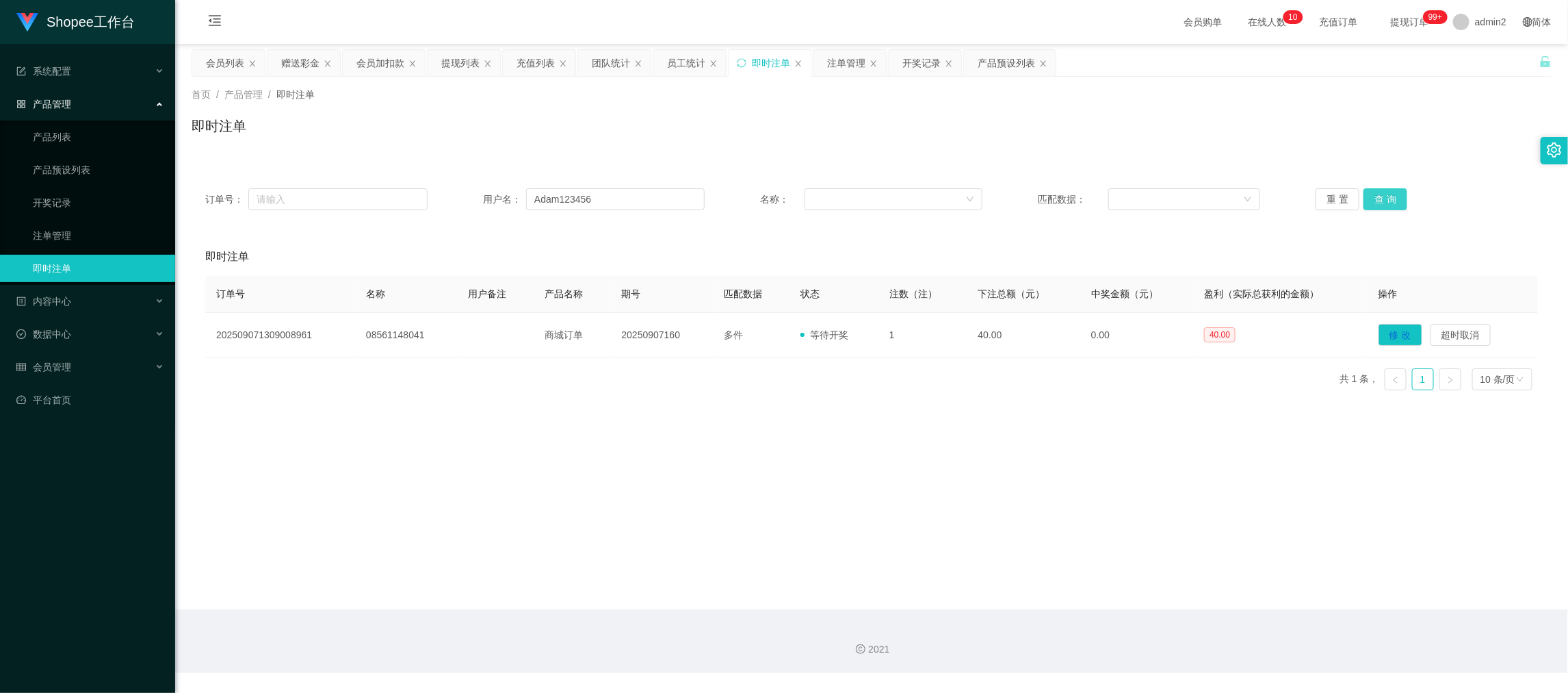
click at [1390, 200] on button "查 询" at bounding box center [1385, 199] width 44 height 22
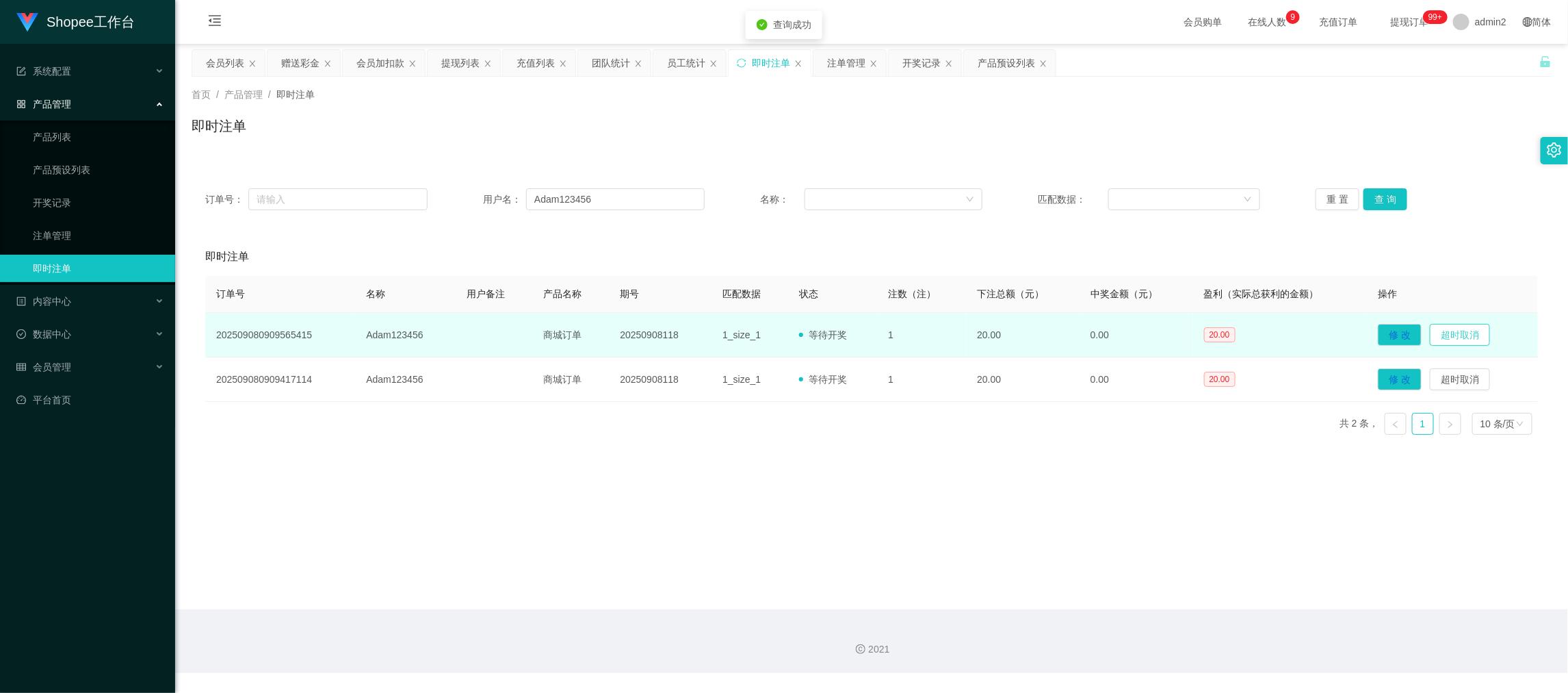
click at [1467, 336] on button "超时取消" at bounding box center [1459, 334] width 61 height 22
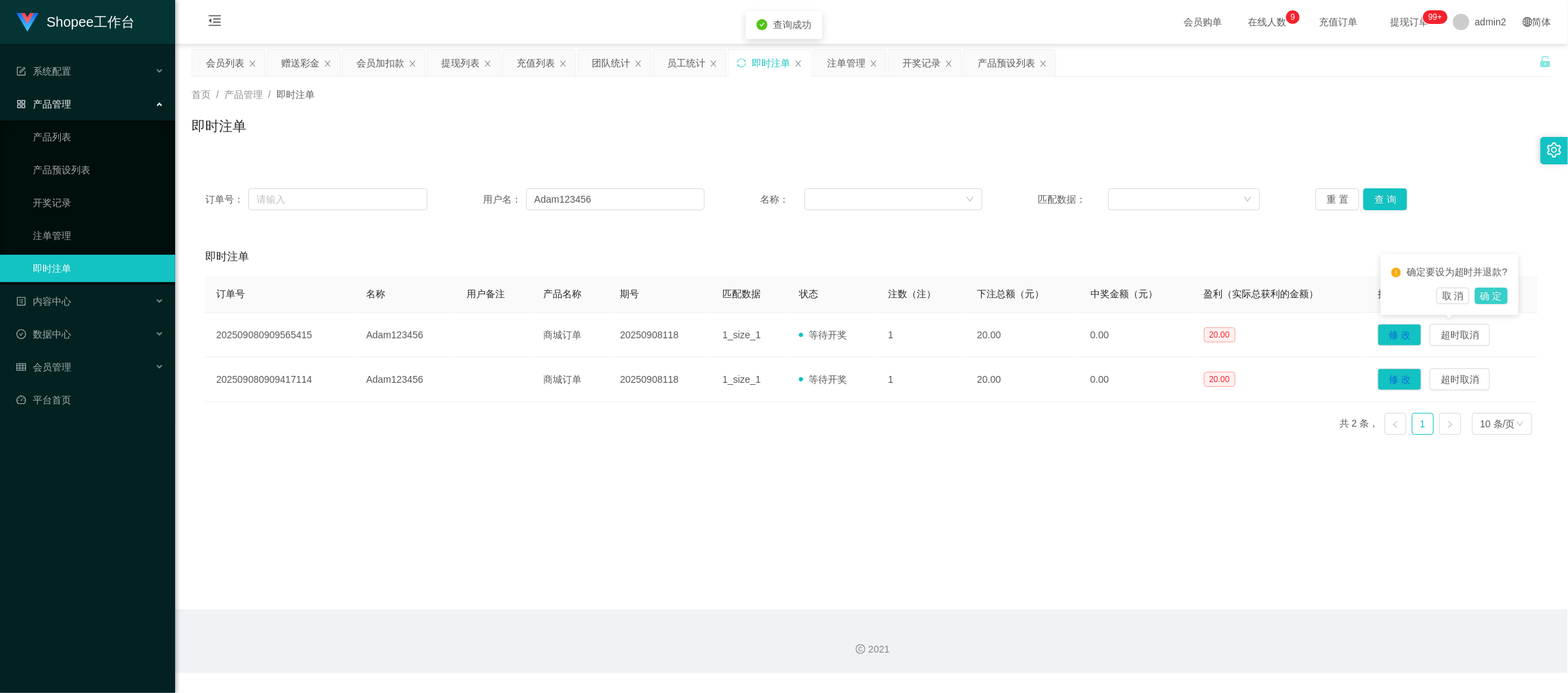
click at [1488, 297] on button "确 定" at bounding box center [1491, 295] width 33 height 16
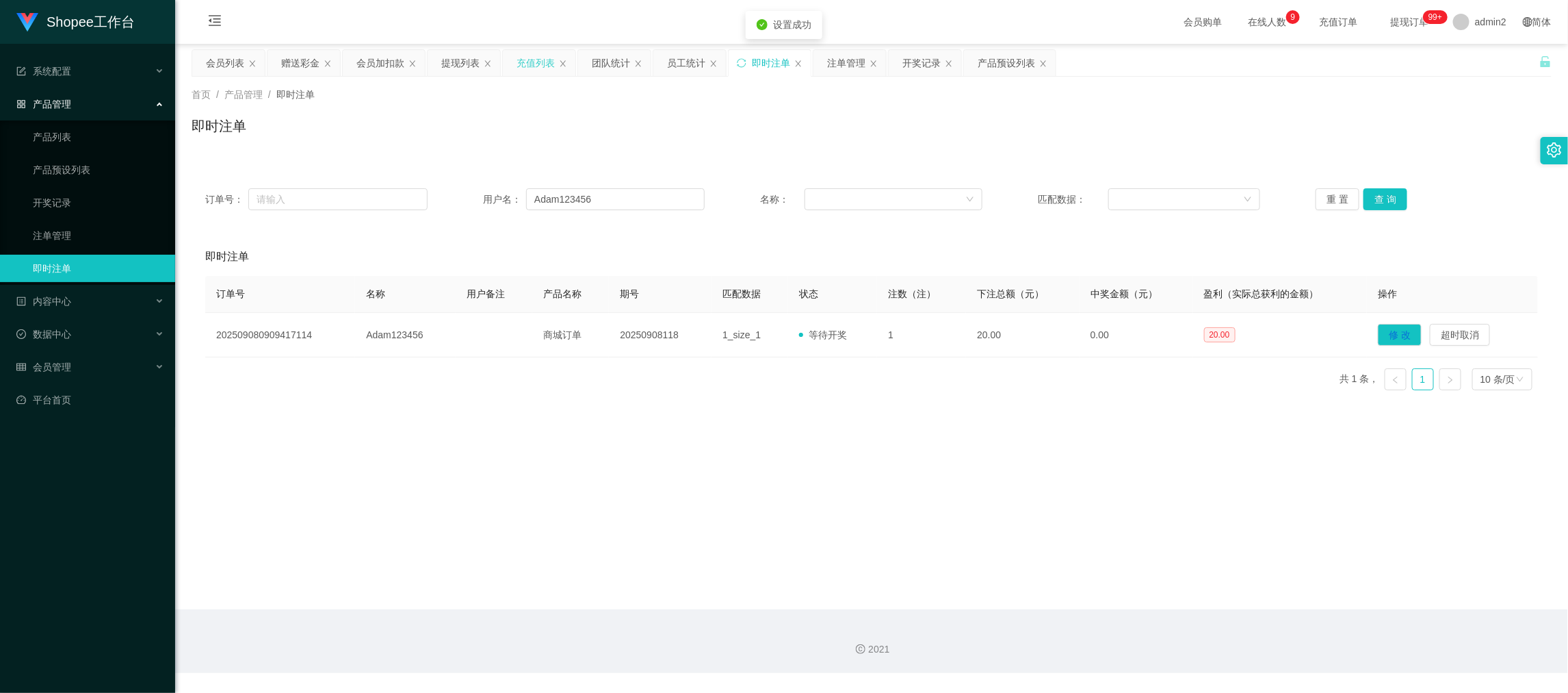
click at [524, 59] on div "充值列表" at bounding box center [536, 62] width 38 height 26
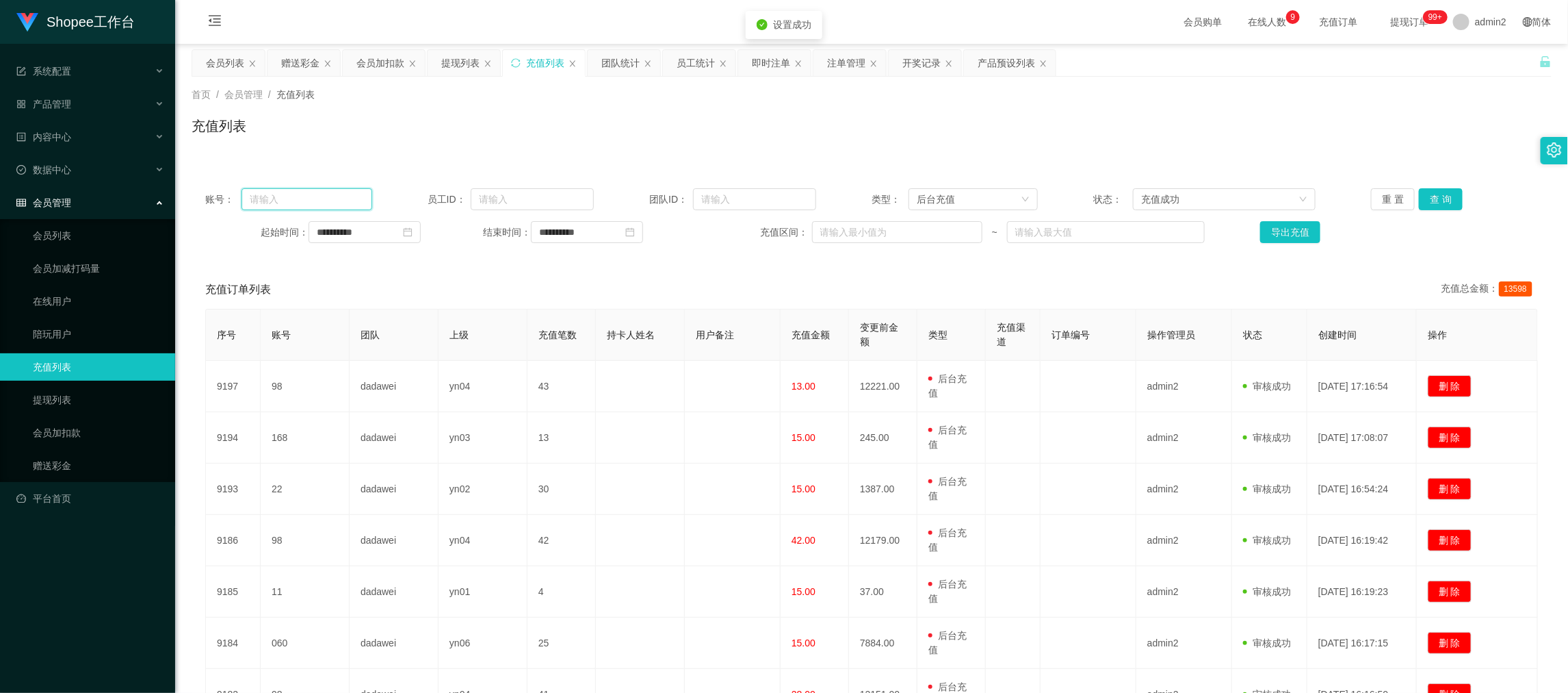
click at [337, 201] on input "text" at bounding box center [306, 199] width 130 height 22
drag, startPoint x: 337, startPoint y: 201, endPoint x: 381, endPoint y: 201, distance: 44.0
click at [339, 201] on input "text" at bounding box center [306, 199] width 130 height 22
paste input "Adam123456"
type input "Adam123456"
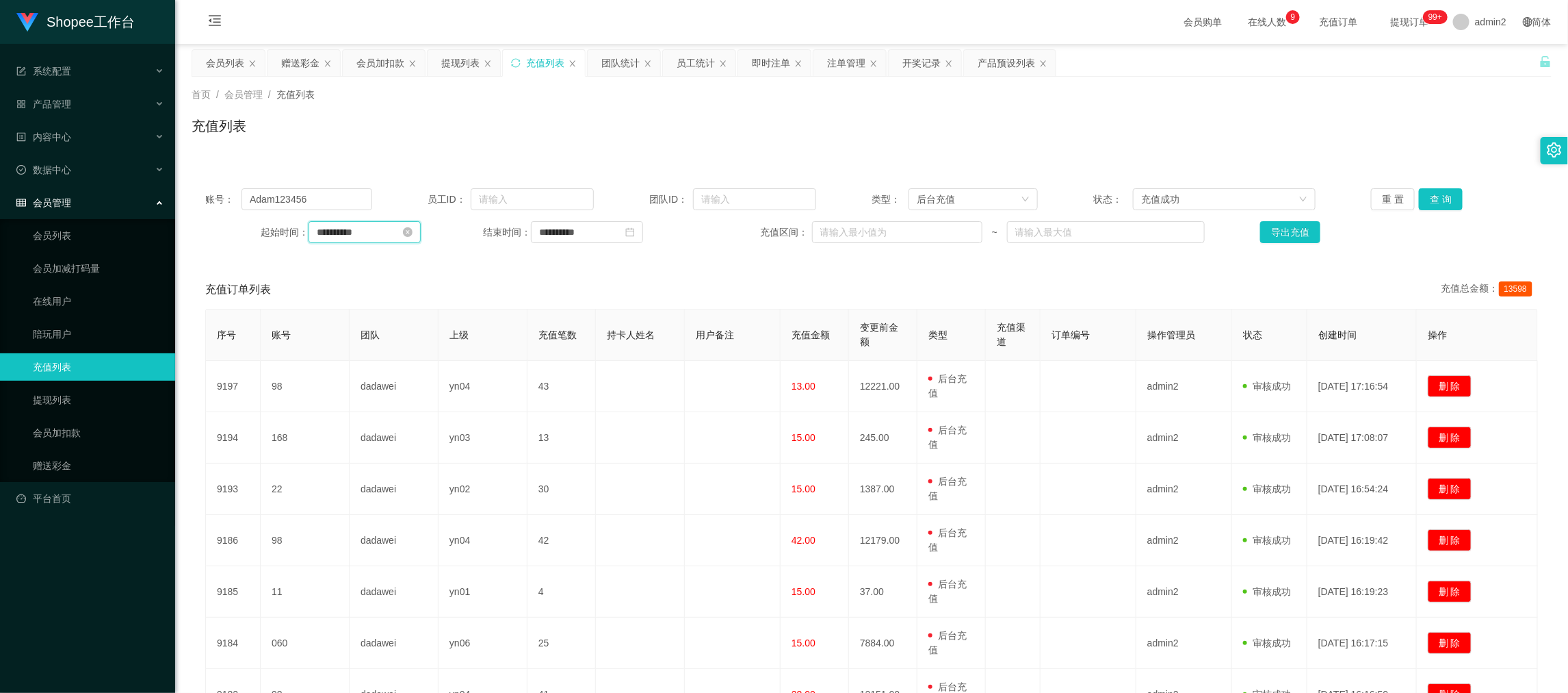
click at [394, 235] on input "**********" at bounding box center [364, 232] width 112 height 22
click at [403, 432] on link "今天" at bounding box center [404, 438] width 19 height 26
type input "**********"
click at [607, 235] on input "**********" at bounding box center [587, 232] width 112 height 22
click at [619, 441] on link "今天" at bounding box center [624, 438] width 19 height 26
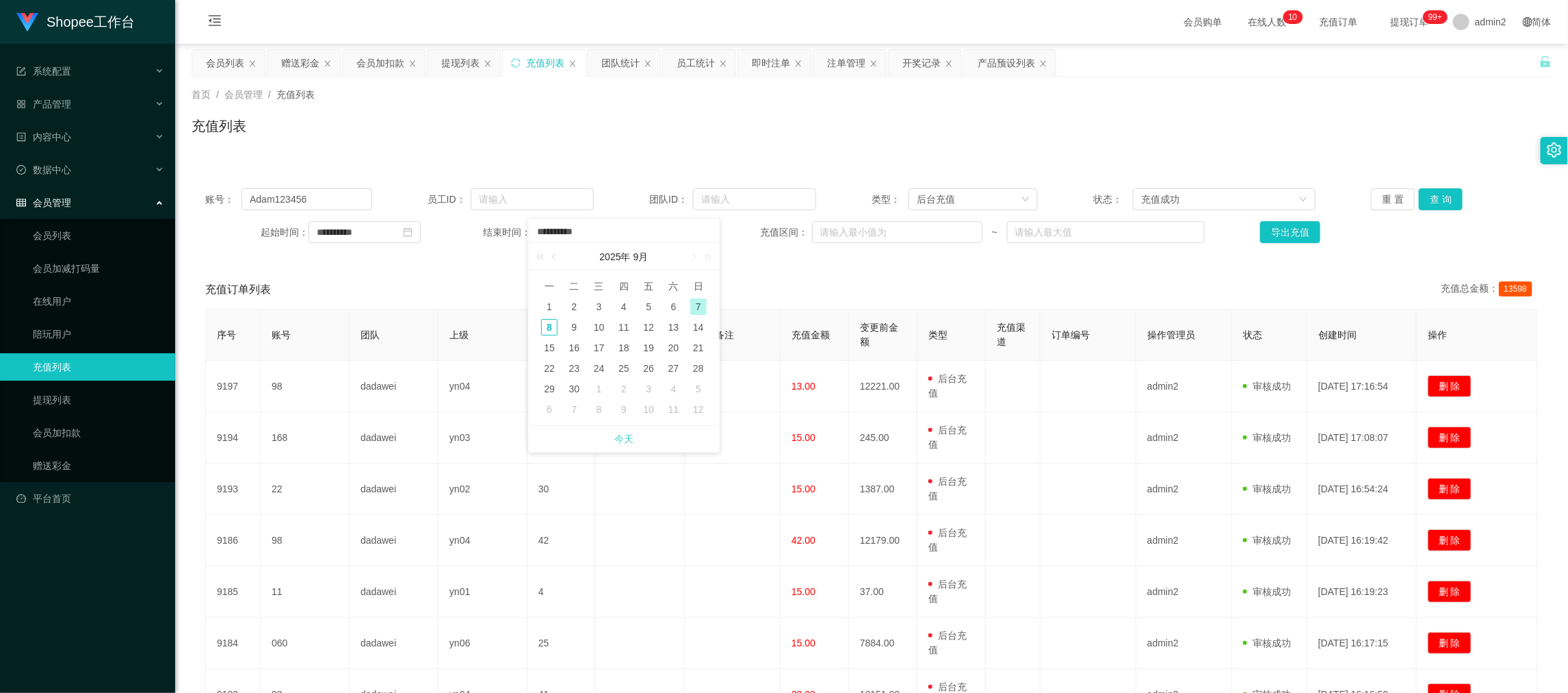
type input "**********"
click at [1419, 200] on button "查 询" at bounding box center [1441, 199] width 44 height 22
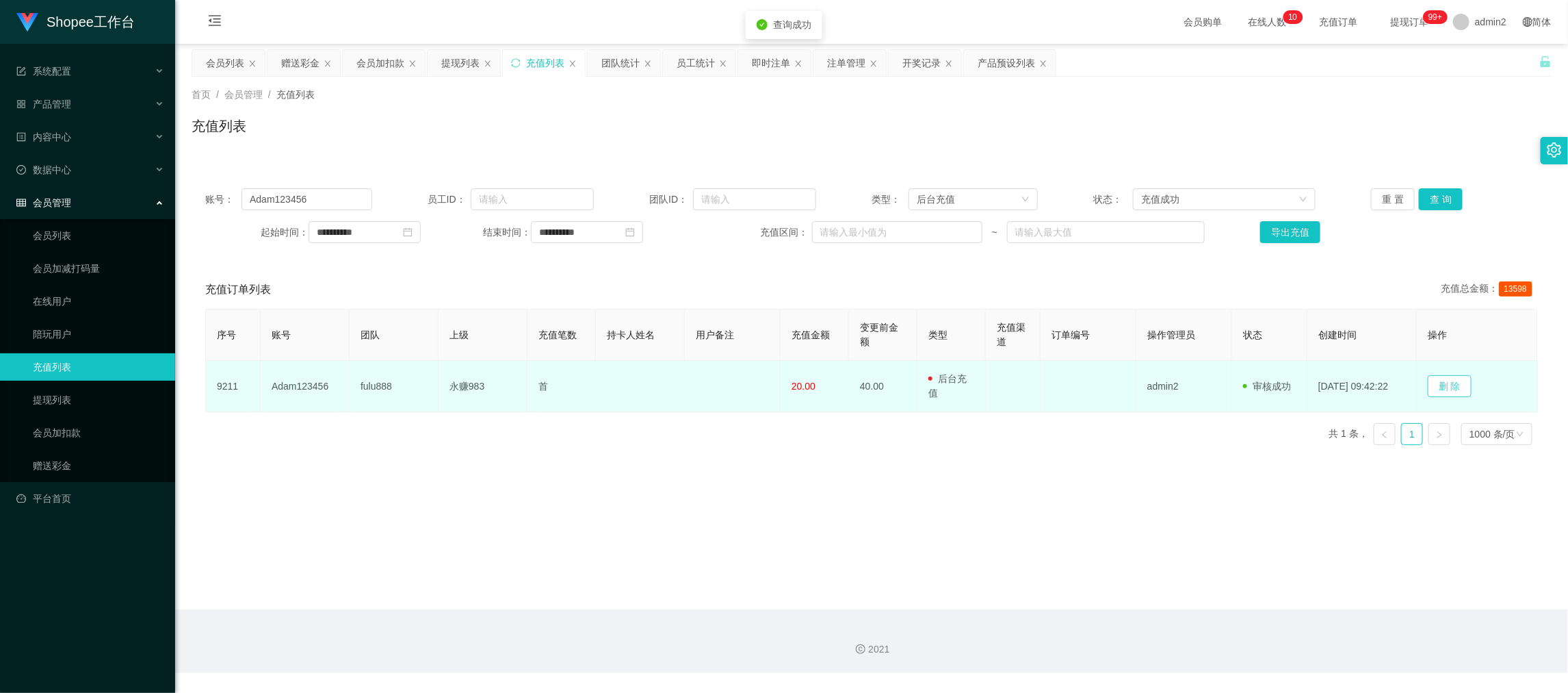
click at [1464, 384] on button "删 除" at bounding box center [1450, 385] width 44 height 22
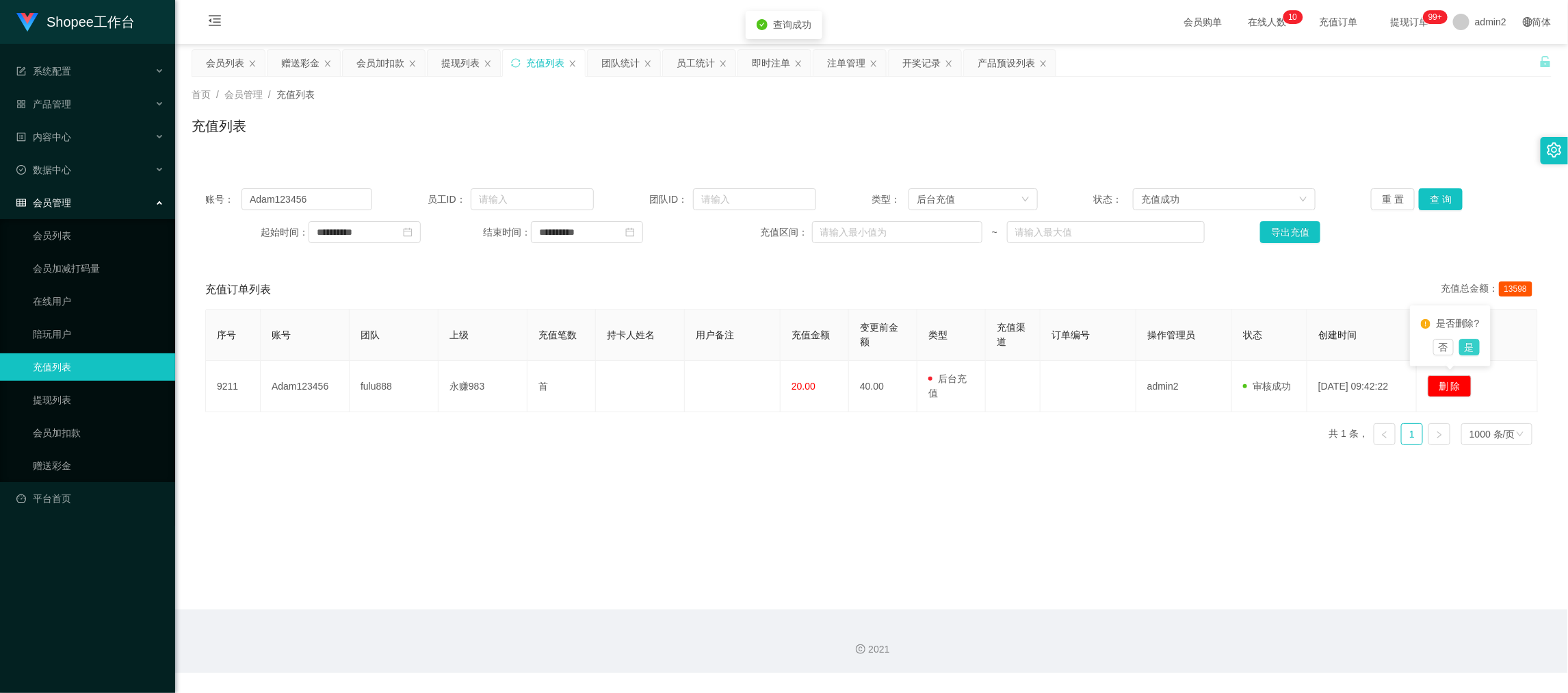
click at [1469, 346] on button "是" at bounding box center [1469, 346] width 20 height 16
click at [1017, 448] on div "暂无数据" at bounding box center [871, 418] width 1333 height 115
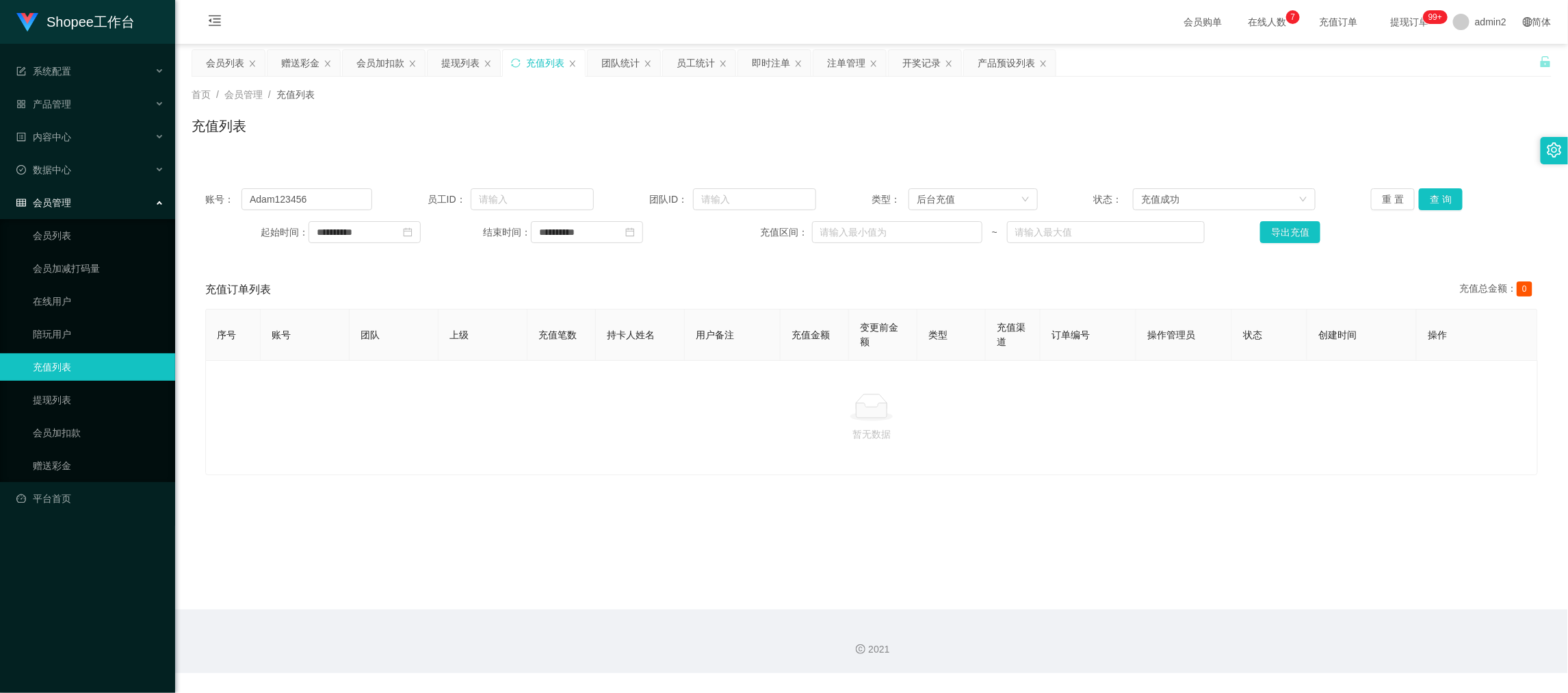
click at [1265, 539] on main "**********" at bounding box center [871, 327] width 1393 height 565
click at [306, 61] on div "赠送彩金" at bounding box center [301, 62] width 38 height 26
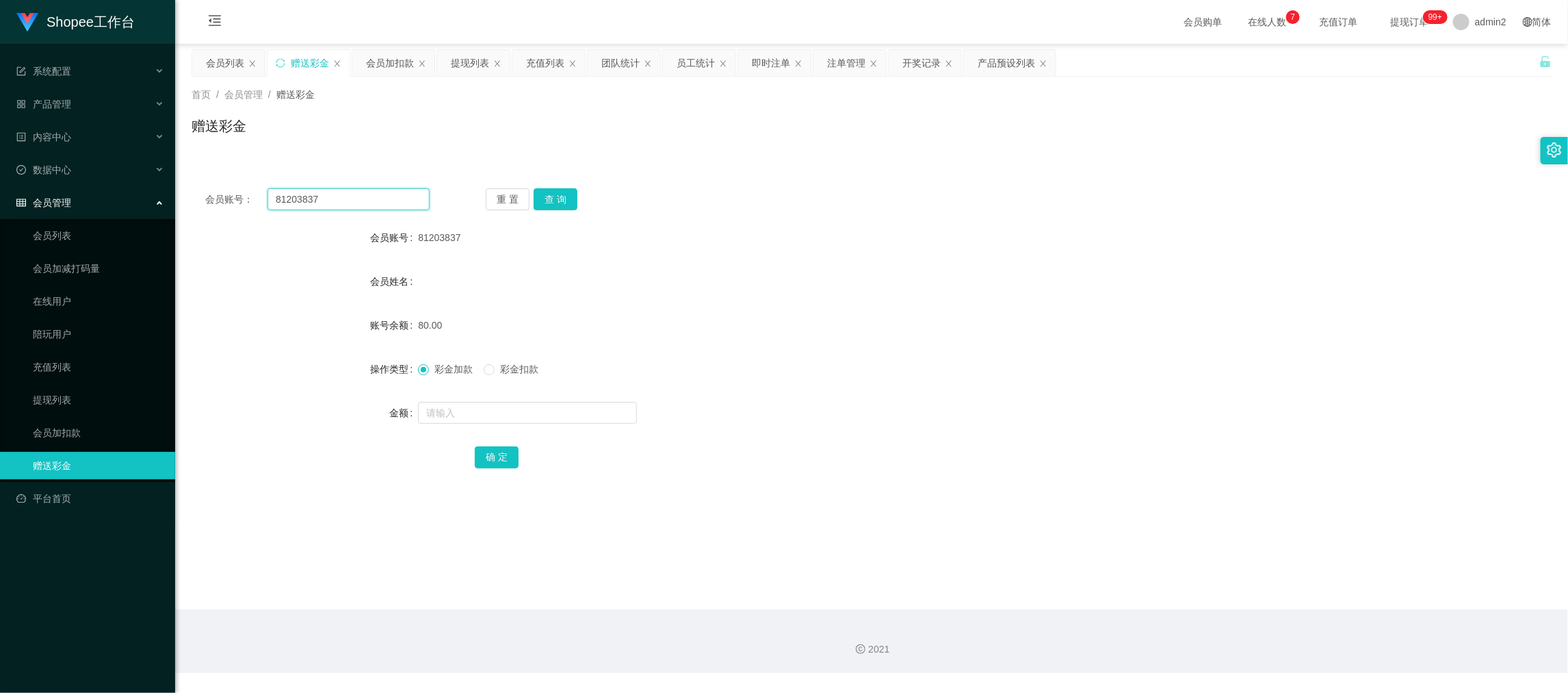
click at [357, 196] on input "81203837" at bounding box center [348, 199] width 162 height 22
paste input "756644208"
type input "756644208"
click at [552, 195] on button "查 询" at bounding box center [555, 199] width 44 height 22
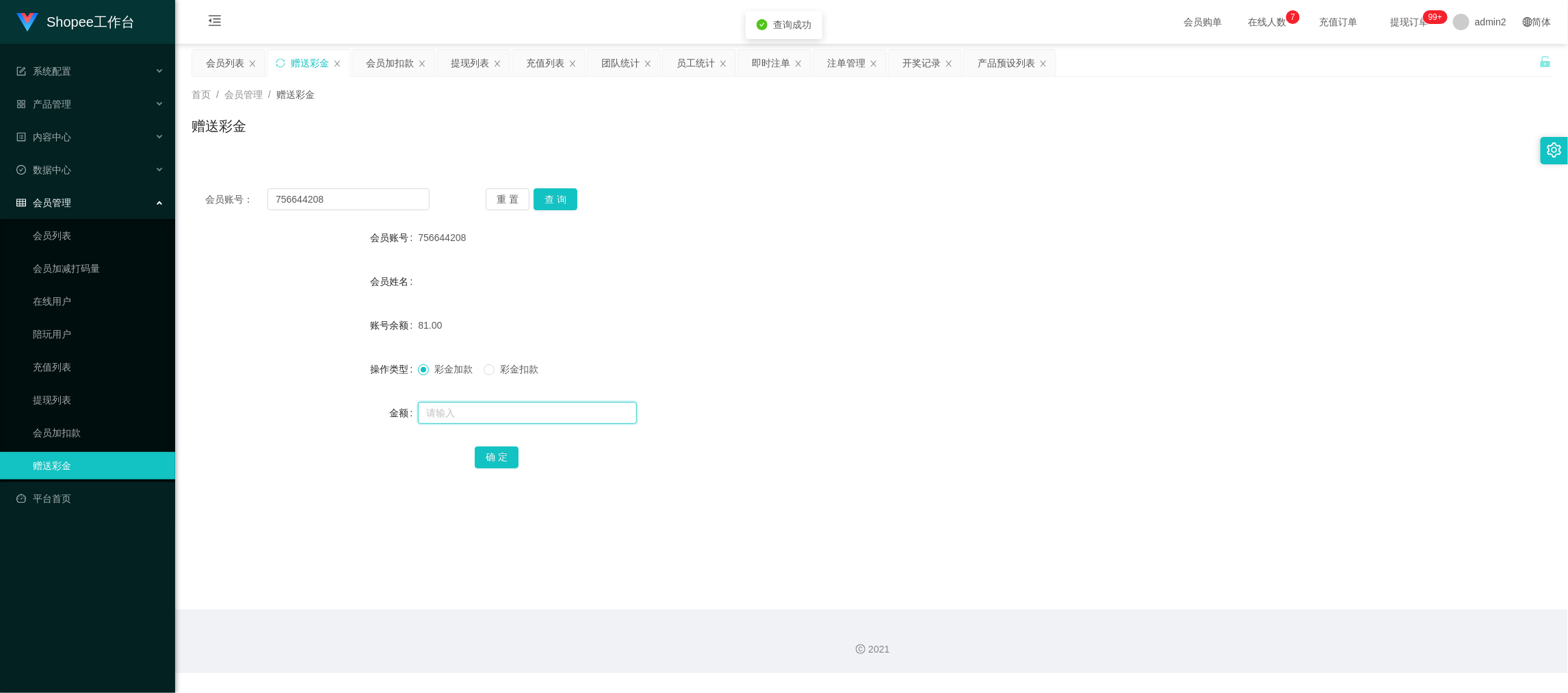
click at [543, 412] on input "text" at bounding box center [527, 412] width 219 height 22
type input "1"
click at [498, 371] on span "彩金扣款" at bounding box center [519, 368] width 49 height 11
click at [499, 450] on button "确 定" at bounding box center [497, 457] width 44 height 22
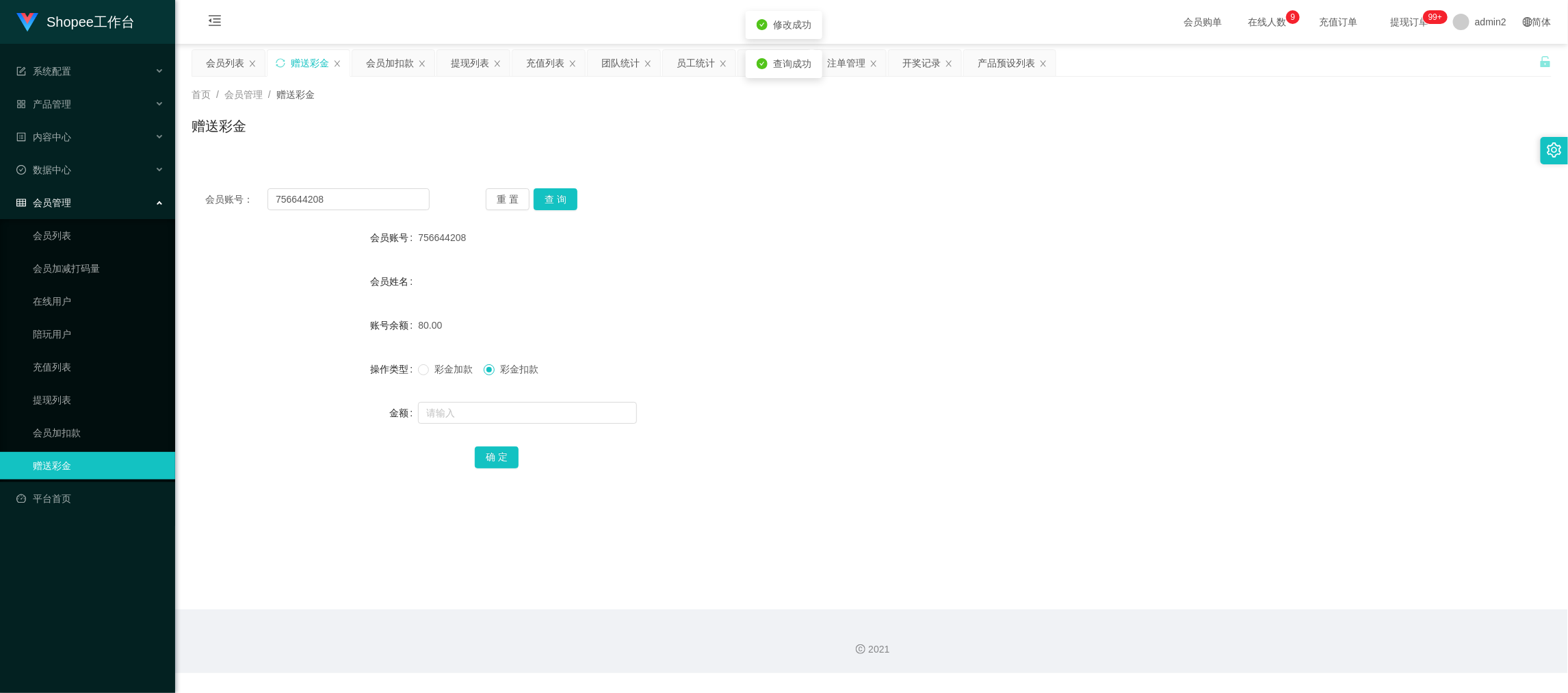
click at [698, 95] on div "首页 / 会员管理 / 赠送彩金 /" at bounding box center [871, 94] width 1360 height 14
click at [771, 65] on div "即时注单" at bounding box center [772, 62] width 38 height 26
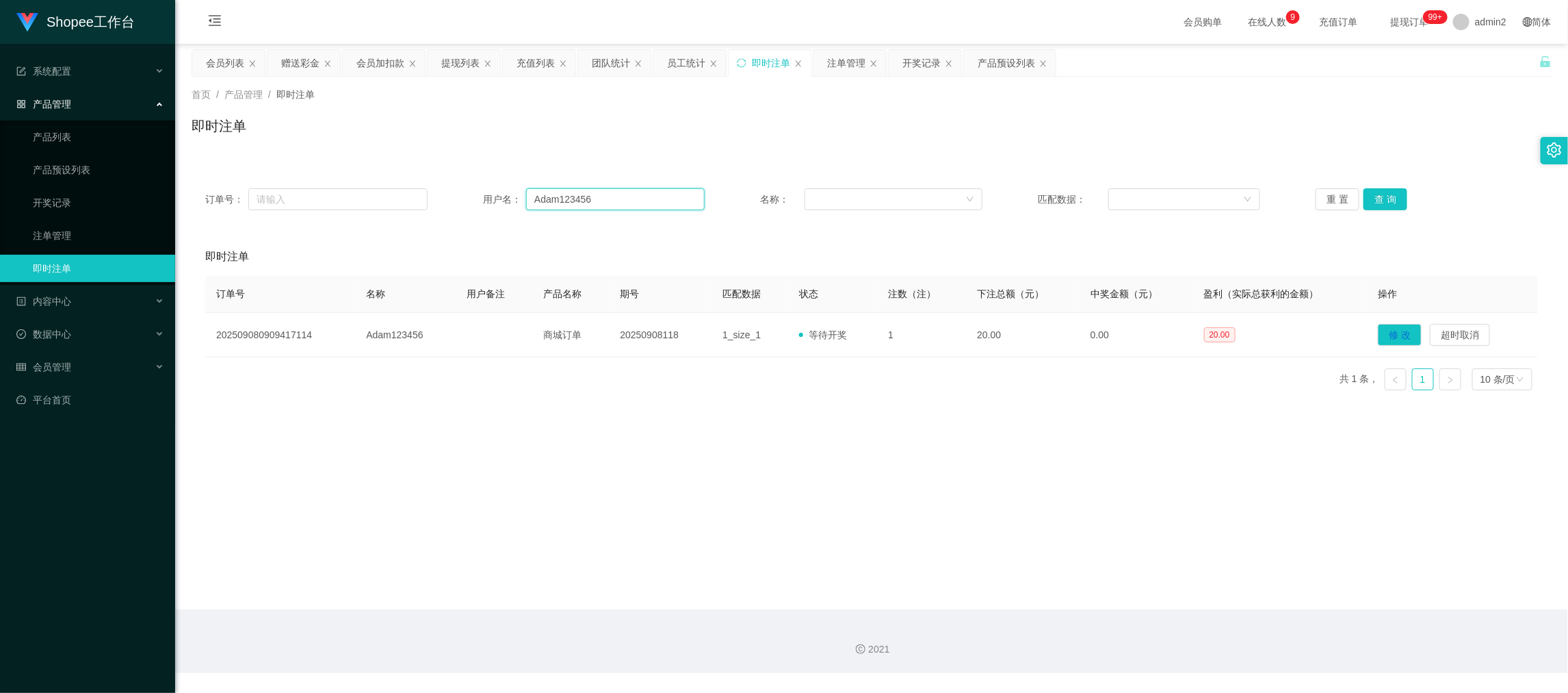
click at [572, 208] on input "Adam123456" at bounding box center [616, 199] width 179 height 22
paste input "6122718"
type input "6122718"
click at [1365, 205] on button "查 询" at bounding box center [1385, 199] width 44 height 22
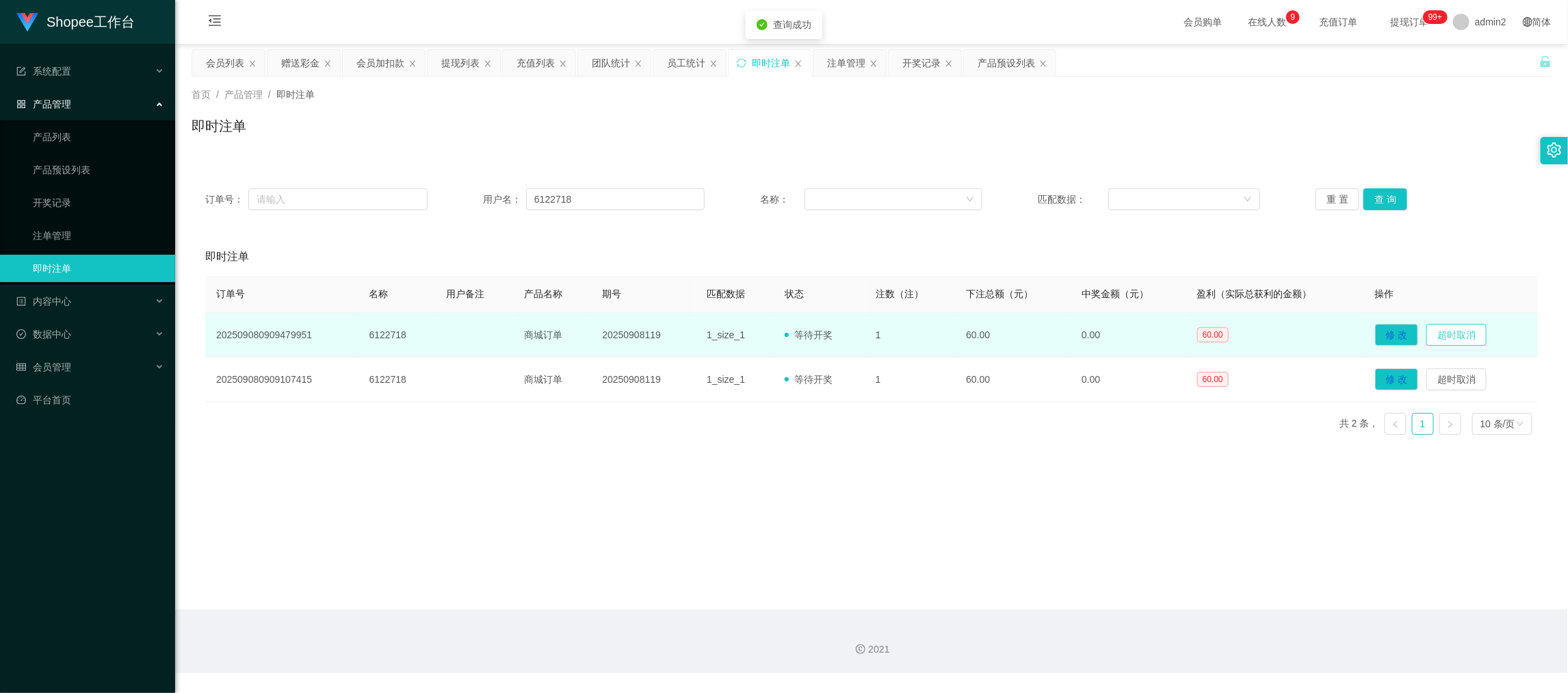
click at [1450, 336] on button "超时取消" at bounding box center [1457, 334] width 61 height 22
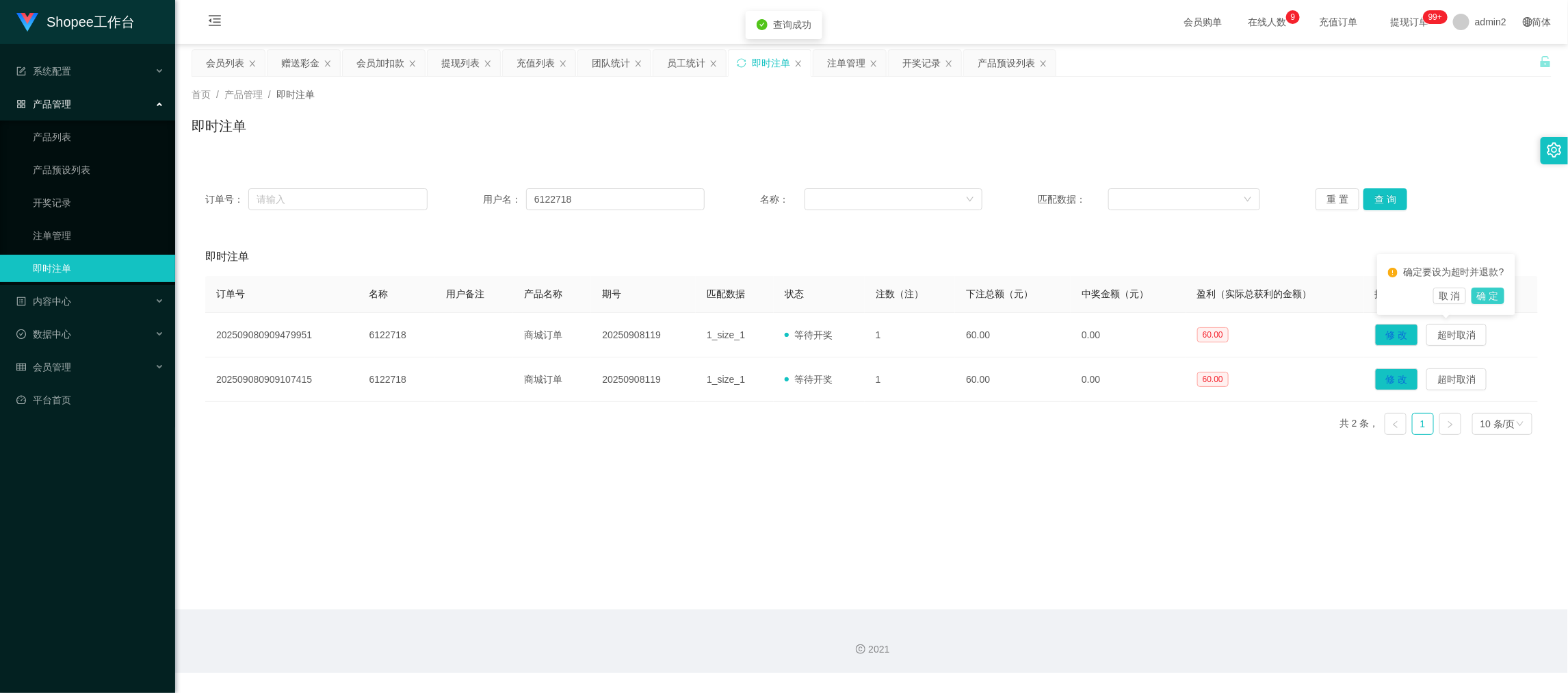
click at [1495, 289] on button "确 定" at bounding box center [1488, 295] width 33 height 16
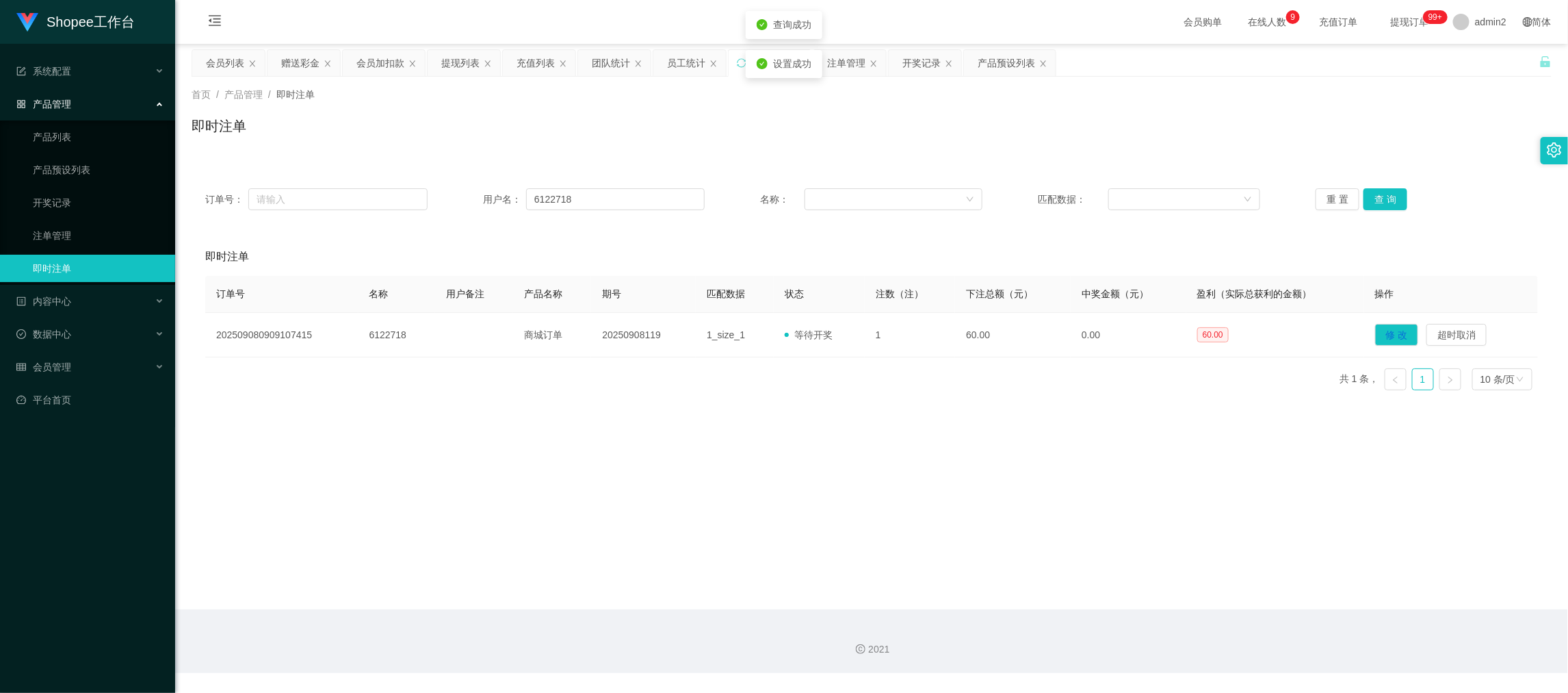
drag, startPoint x: 541, startPoint y: 62, endPoint x: 533, endPoint y: 78, distance: 17.9
click at [541, 61] on div "充值列表" at bounding box center [536, 62] width 38 height 26
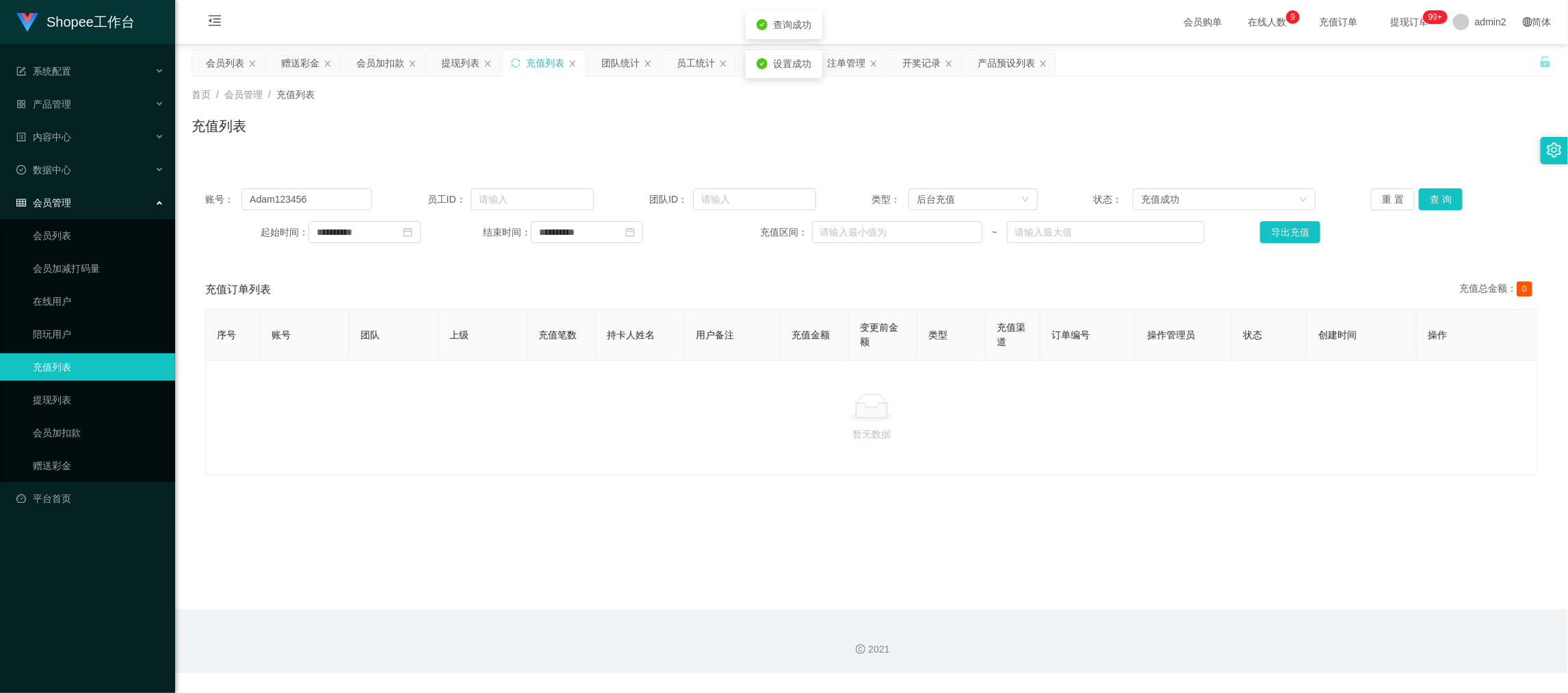
drag, startPoint x: 408, startPoint y: 186, endPoint x: 381, endPoint y: 188, distance: 27.1
click at [401, 186] on div "**********" at bounding box center [871, 215] width 1360 height 82
click at [355, 191] on input "Adam123456" at bounding box center [306, 199] width 130 height 22
drag, startPoint x: 355, startPoint y: 191, endPoint x: 410, endPoint y: 195, distance: 55.1
click at [356, 195] on input "Adam123456" at bounding box center [306, 199] width 130 height 22
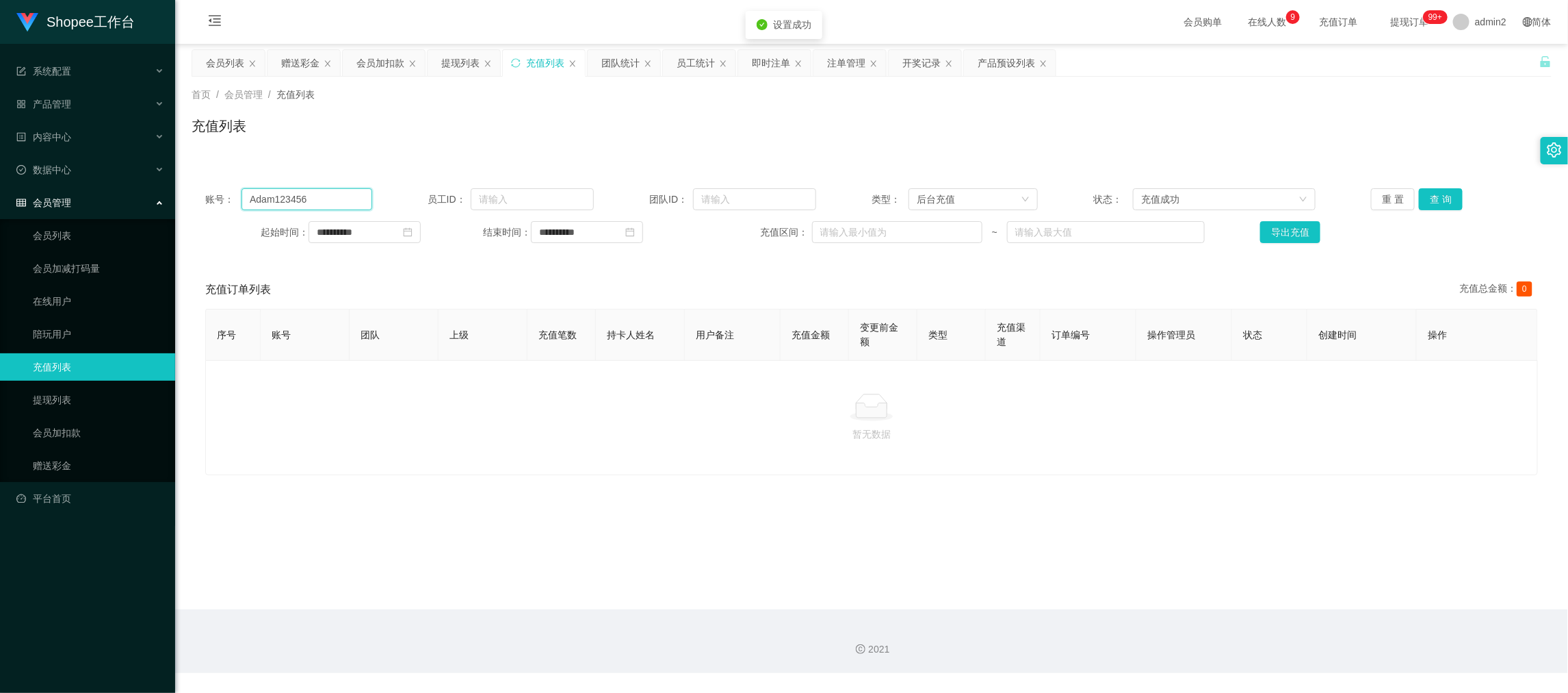
paste input "6122718"
type input "6122718"
click at [1447, 203] on button "查 询" at bounding box center [1441, 199] width 44 height 22
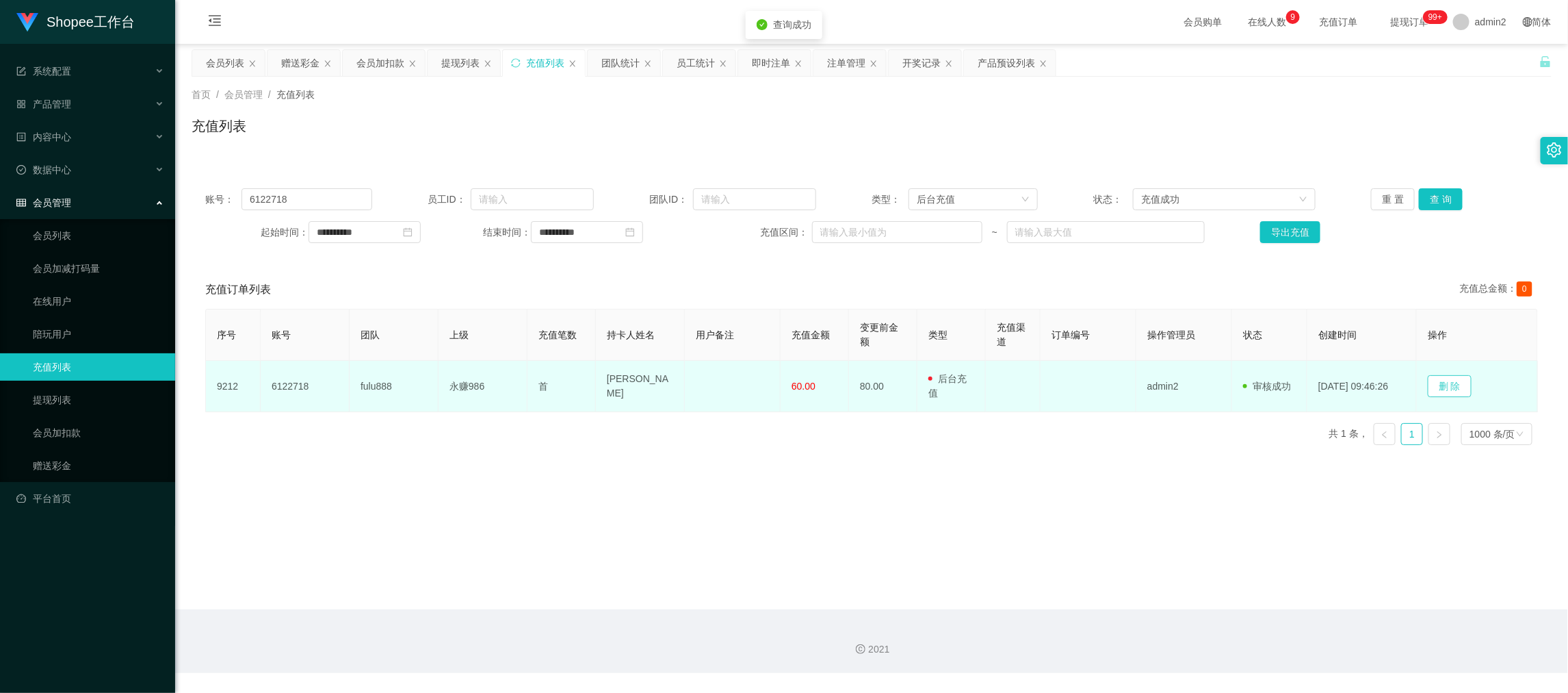
click at [1441, 380] on button "删 除" at bounding box center [1450, 385] width 44 height 22
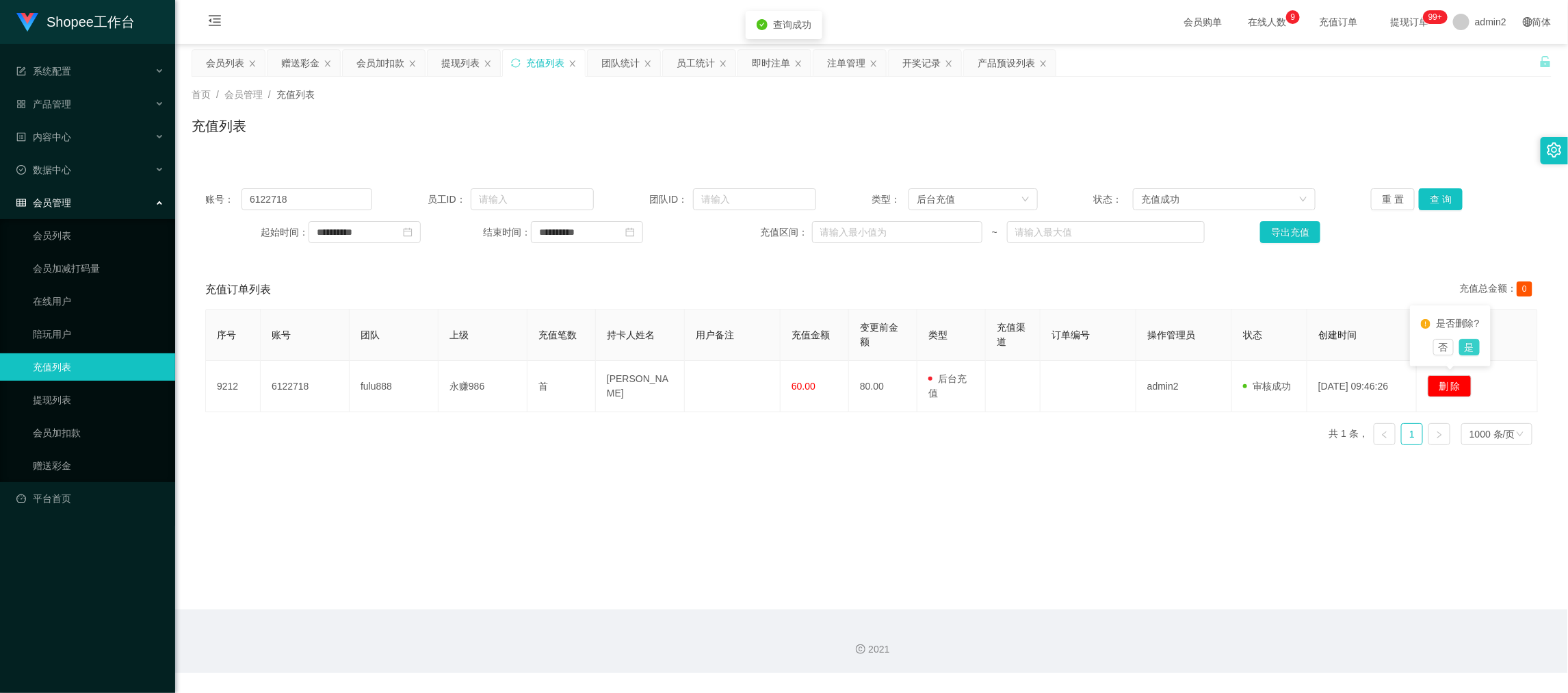
click at [1467, 351] on button "是" at bounding box center [1469, 346] width 20 height 16
drag, startPoint x: 1037, startPoint y: 479, endPoint x: 988, endPoint y: 479, distance: 49.0
click at [1037, 481] on main "**********" at bounding box center [871, 327] width 1393 height 565
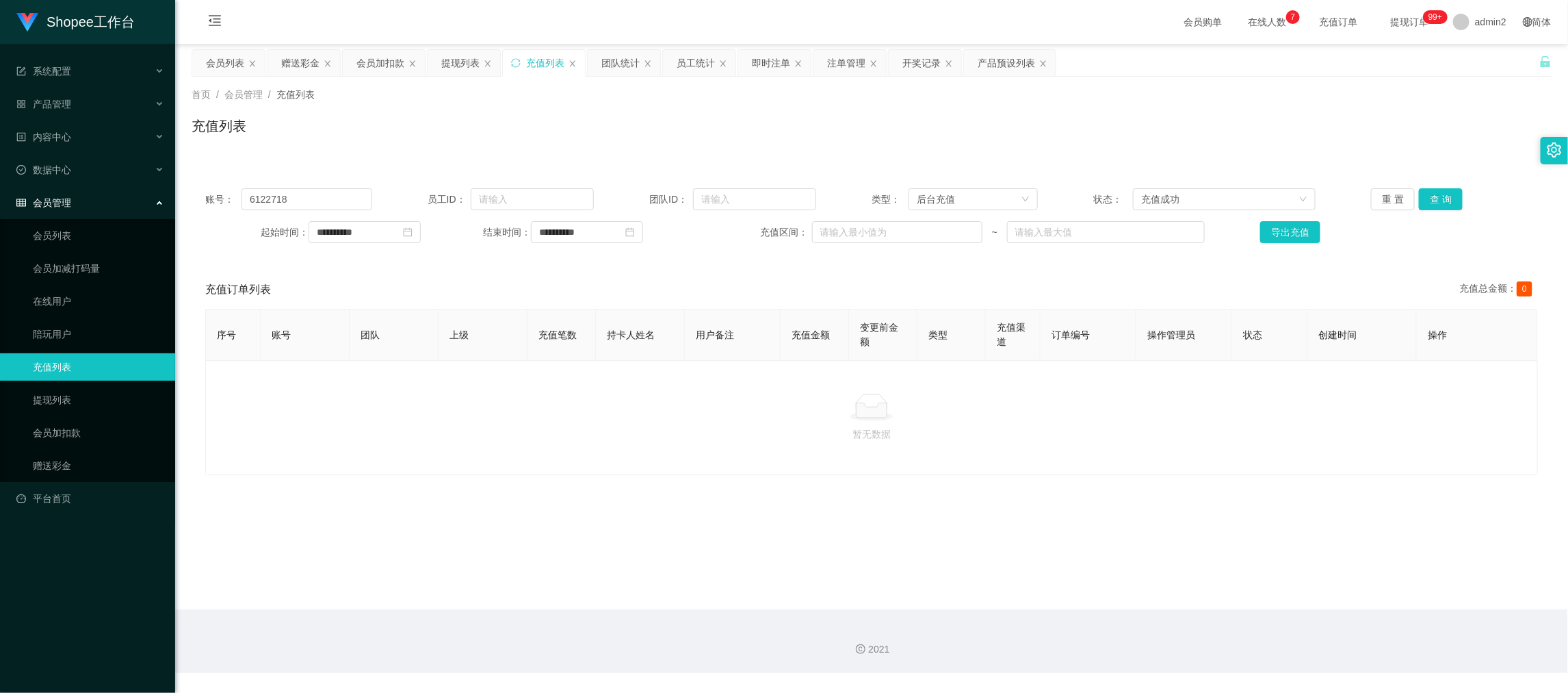
drag, startPoint x: 1281, startPoint y: 553, endPoint x: 1129, endPoint y: 479, distance: 169.1
click at [1281, 553] on main "**********" at bounding box center [871, 327] width 1393 height 565
click at [990, 56] on div "产品预设列表" at bounding box center [1007, 62] width 58 height 26
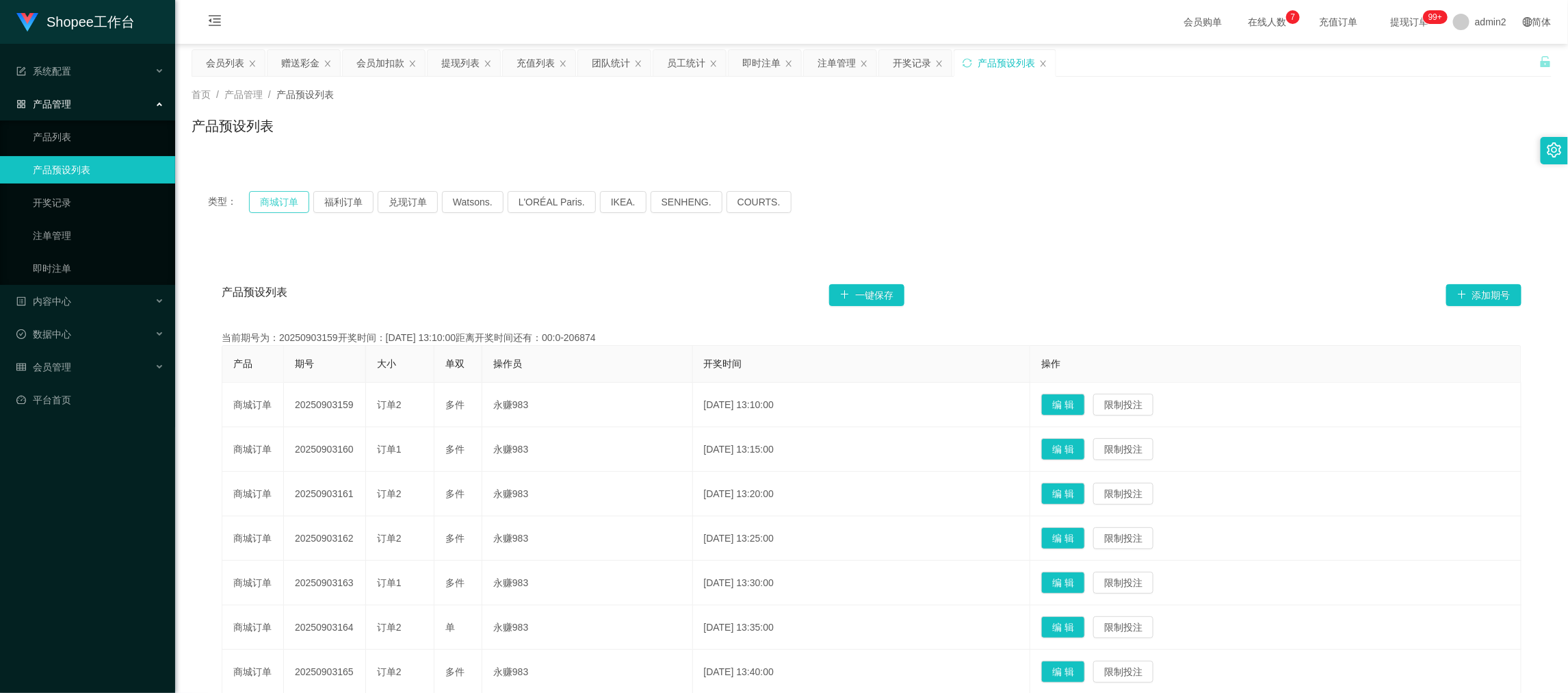
click at [282, 194] on button "商城订单" at bounding box center [279, 202] width 61 height 22
click at [553, 262] on div "产品预设列表 一键保存 添加期号 当前期号为：20250908119开奖时间：[DATE] 09:50:00距离开奖时间还有：01:47 产品 期号 大小 单…" at bounding box center [871, 565] width 1360 height 645
click at [495, 268] on div "产品预设列表 一键保存 添加期号 当前期号为：20250908119开奖时间：[DATE] 09:50:00距离开奖时间还有：01:46 产品 期号 大小 单…" at bounding box center [871, 565] width 1360 height 645
click at [279, 197] on button "商城订单" at bounding box center [279, 202] width 61 height 22
click at [563, 268] on div "产品预设列表 一键保存 添加期号 当前期号为：20250908119开奖时间：[DATE] 09:50:00距离开奖时间还有： 产品 期号 大小 单双 操作员…" at bounding box center [871, 565] width 1360 height 645
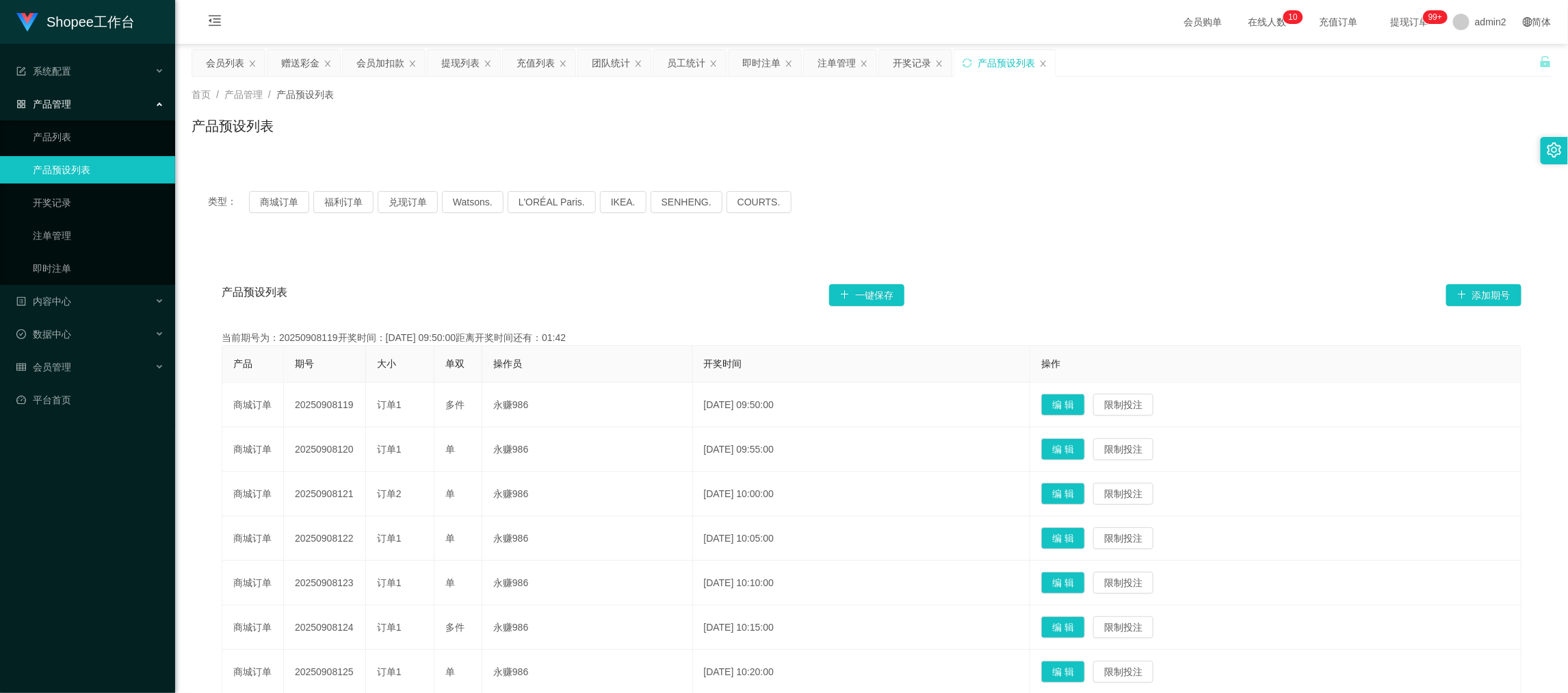
click at [858, 146] on div "产品预设列表" at bounding box center [871, 131] width 1360 height 32
click at [906, 62] on div "开奖记录" at bounding box center [912, 62] width 38 height 26
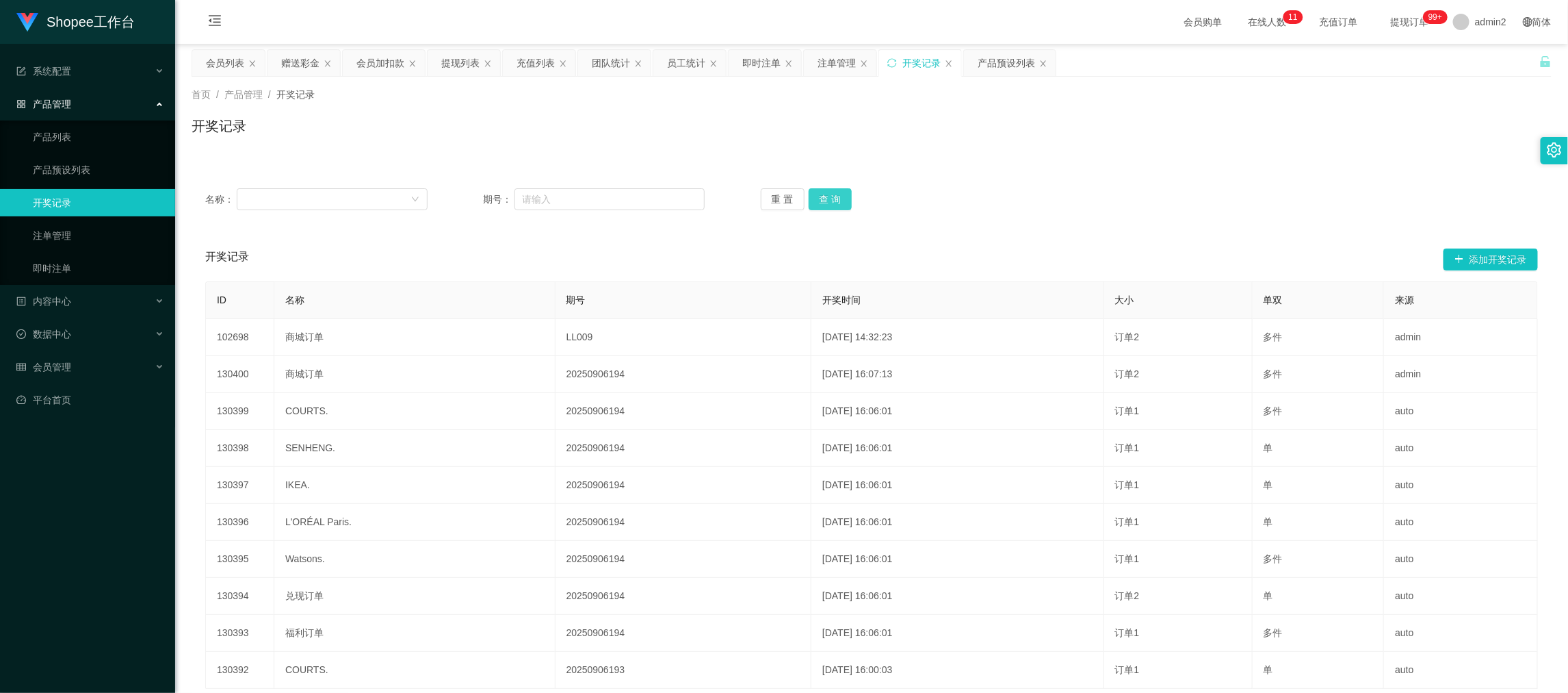
click at [836, 198] on button "查 询" at bounding box center [831, 199] width 44 height 22
click at [940, 155] on div "首页 / 产品管理 / 开奖记录 / 开奖记录" at bounding box center [871, 117] width 1393 height 82
click at [1013, 59] on div "产品预设列表" at bounding box center [1007, 62] width 58 height 26
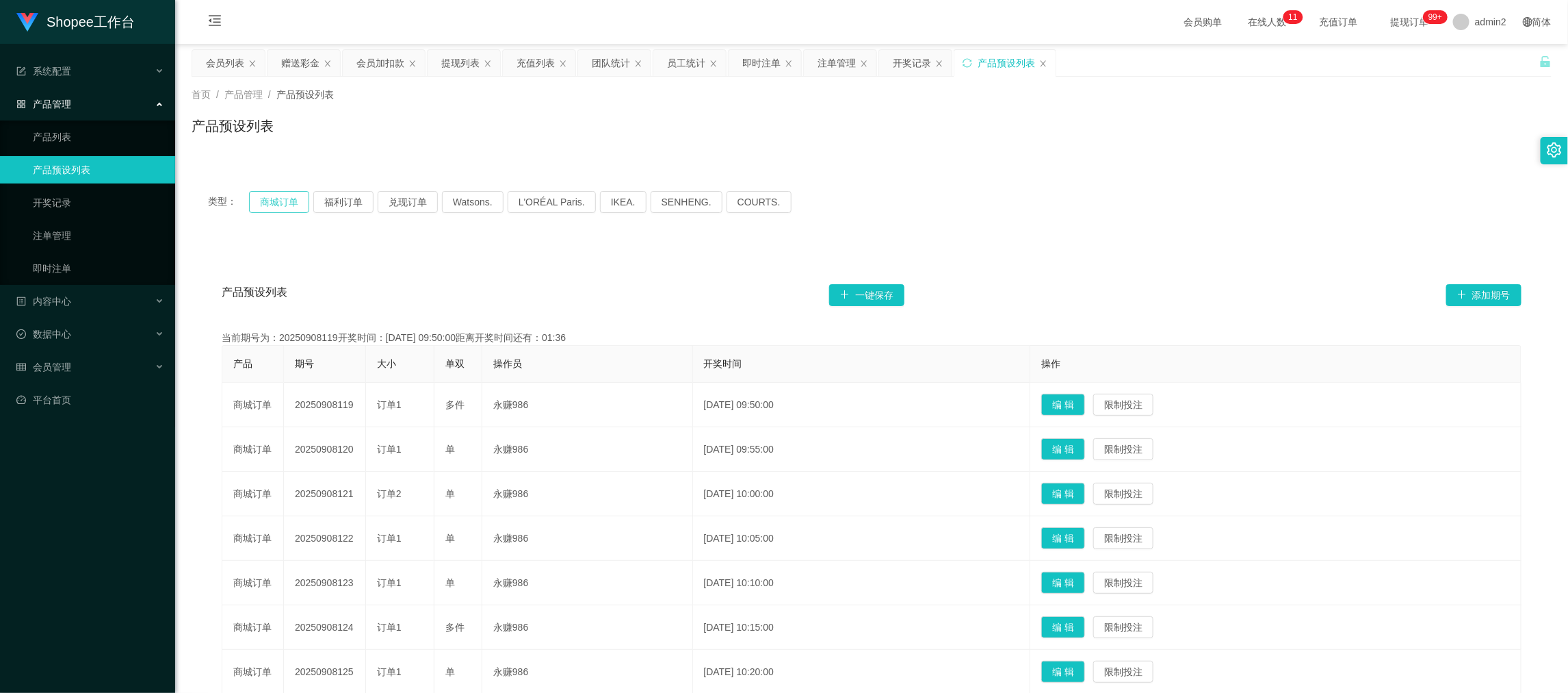
click at [282, 204] on button "商城订单" at bounding box center [279, 202] width 61 height 22
click at [1001, 211] on div "类型： 商城订单 福利订单 兑现订单 Watsons. L'ORÉAL Paris. IKEA. [GEOGRAPHIC_DATA]. COURTS." at bounding box center [870, 202] width 1327 height 22
click at [574, 235] on div "类型： 商城订单 福利订单 兑现订单 Watsons. L'ORÉAL Paris. IKEA. [GEOGRAPHIC_DATA]. COURTS. 产品预…" at bounding box center [871, 532] width 1360 height 713
click at [471, 196] on button "Watsons." at bounding box center [473, 202] width 61 height 22
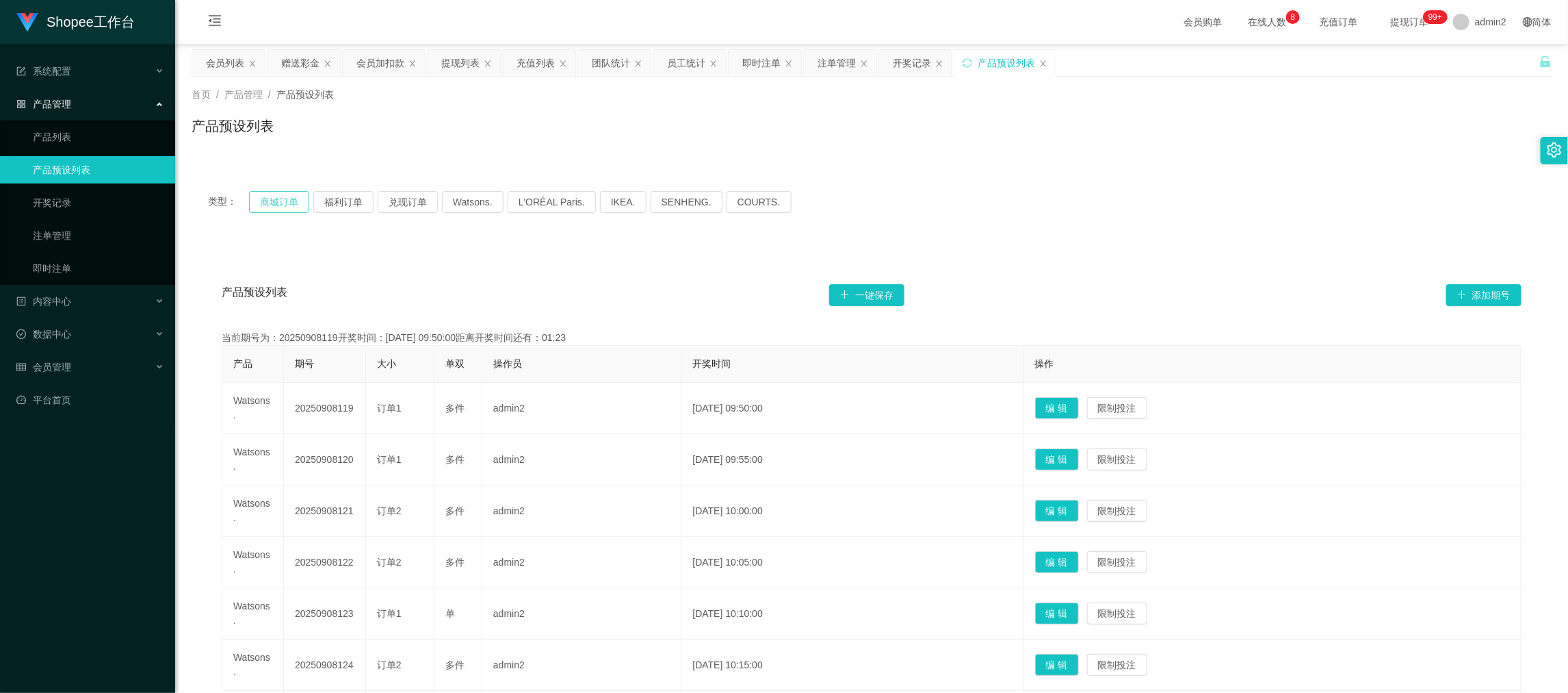
click at [292, 203] on button "商城订单" at bounding box center [279, 202] width 61 height 22
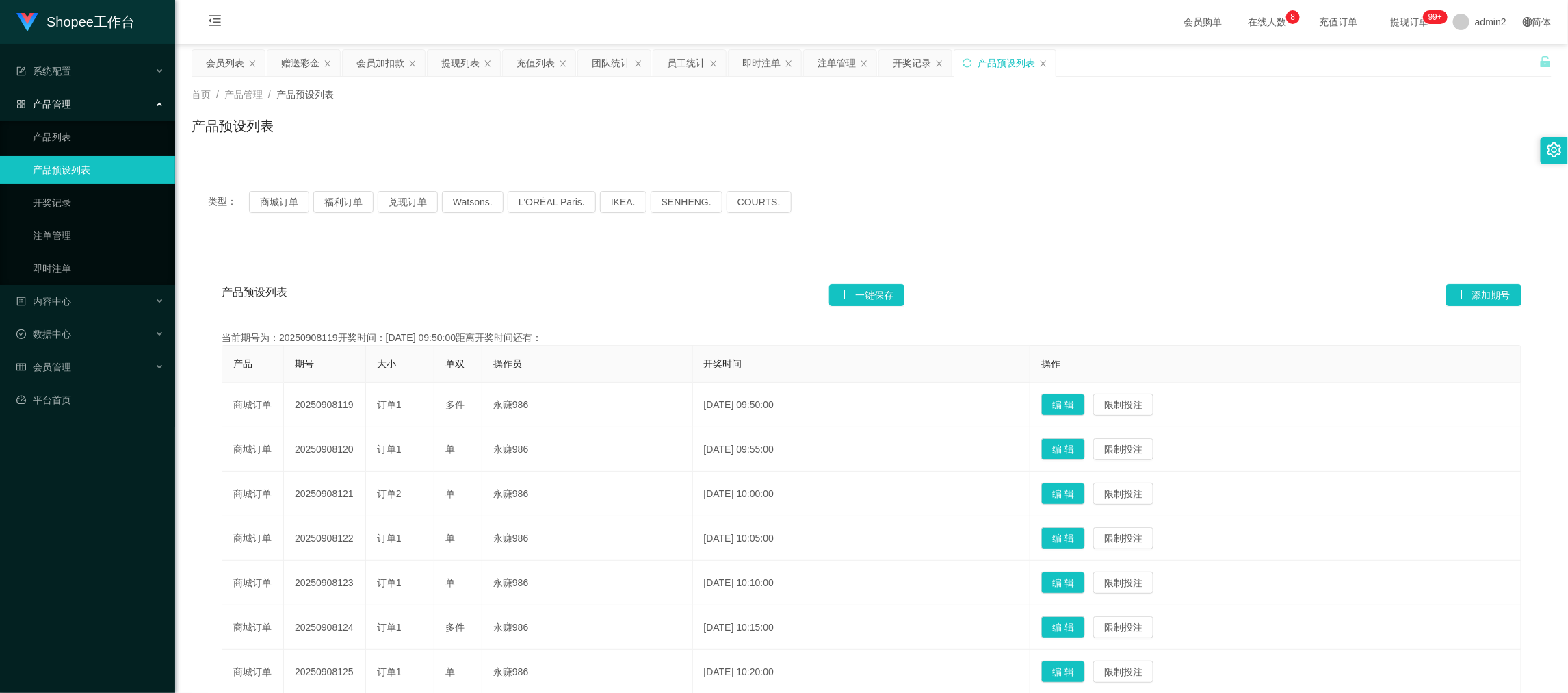
click at [1040, 212] on div "类型： 商城订单 福利订单 兑现订单 Watsons. L'ORÉAL Paris. IKEA. [GEOGRAPHIC_DATA]. COURTS." at bounding box center [870, 202] width 1327 height 22
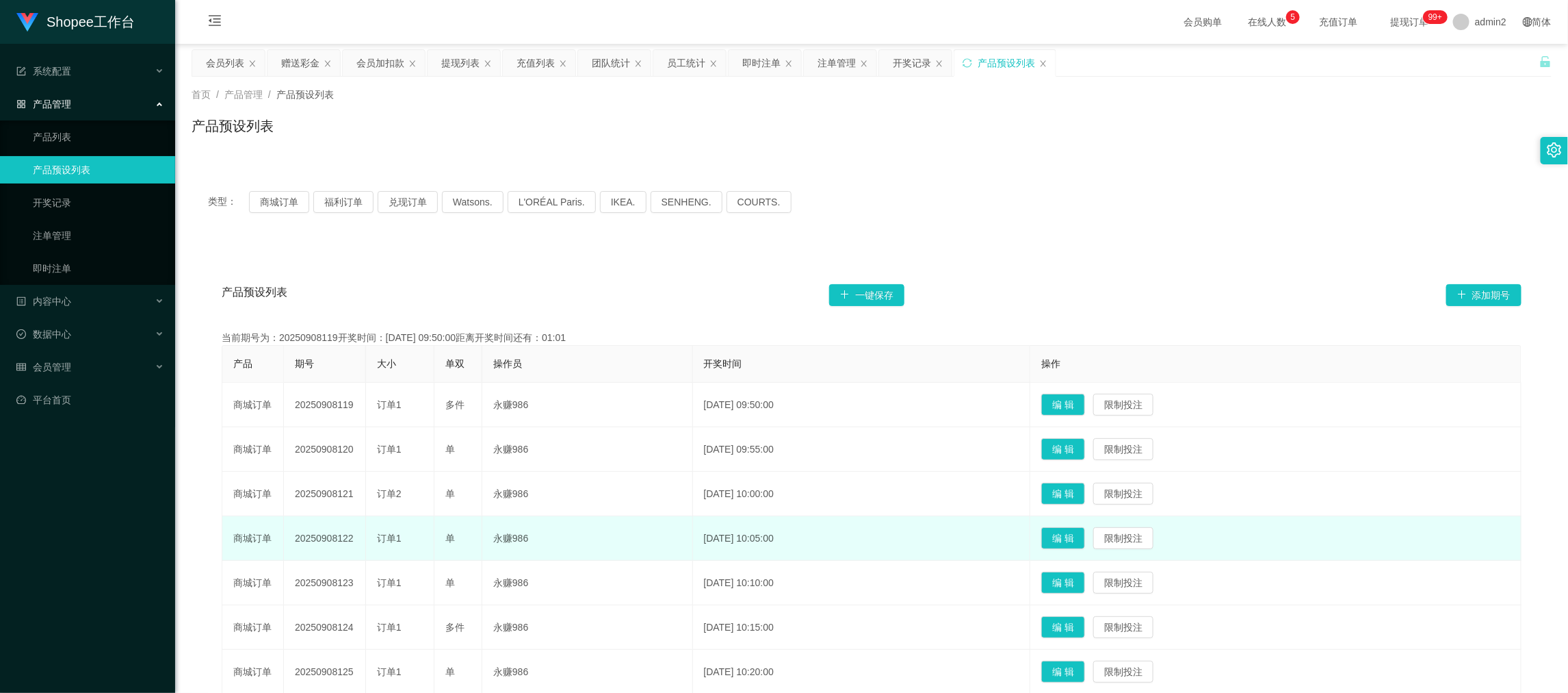
drag, startPoint x: 953, startPoint y: 615, endPoint x: 890, endPoint y: 542, distance: 96.4
click at [953, 615] on td "[DATE] 10:15:00" at bounding box center [862, 627] width 338 height 44
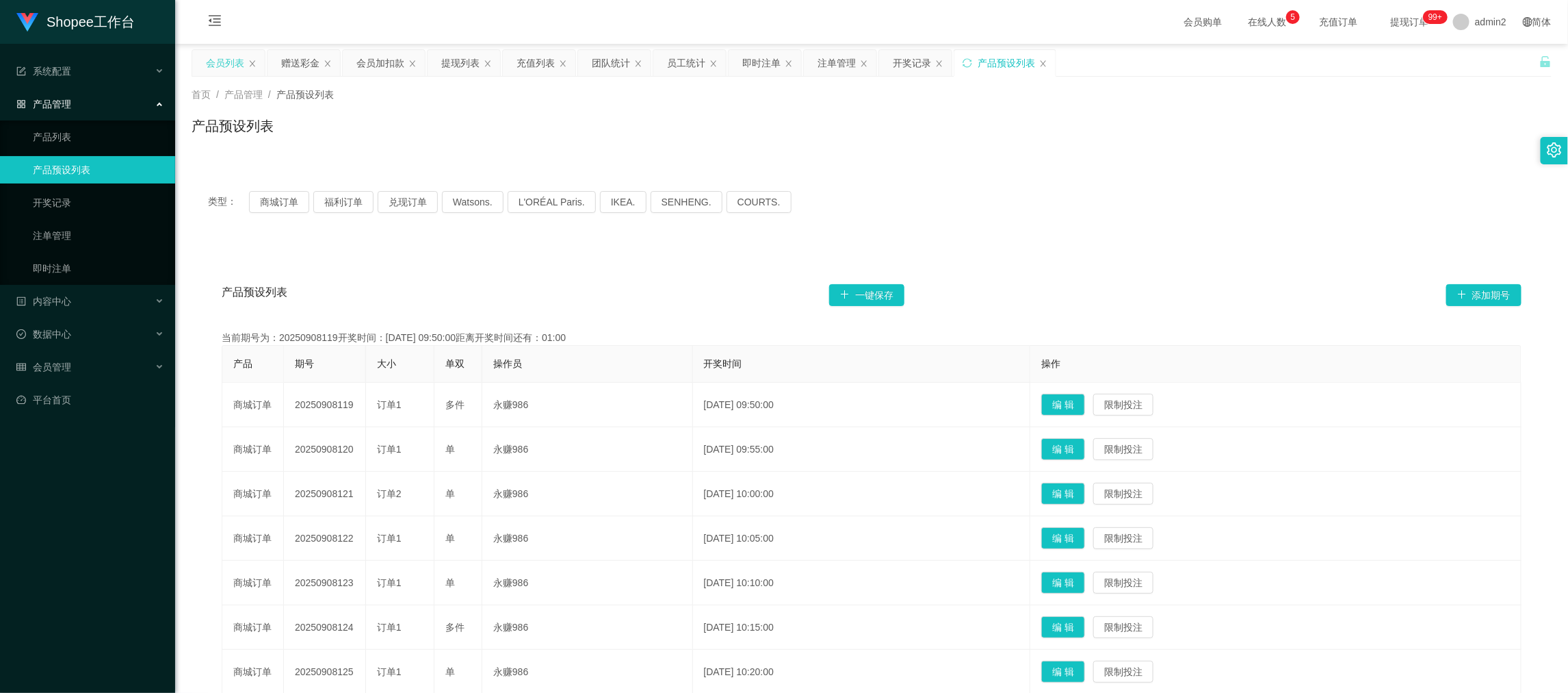
click at [230, 60] on div "会员列表" at bounding box center [225, 62] width 38 height 26
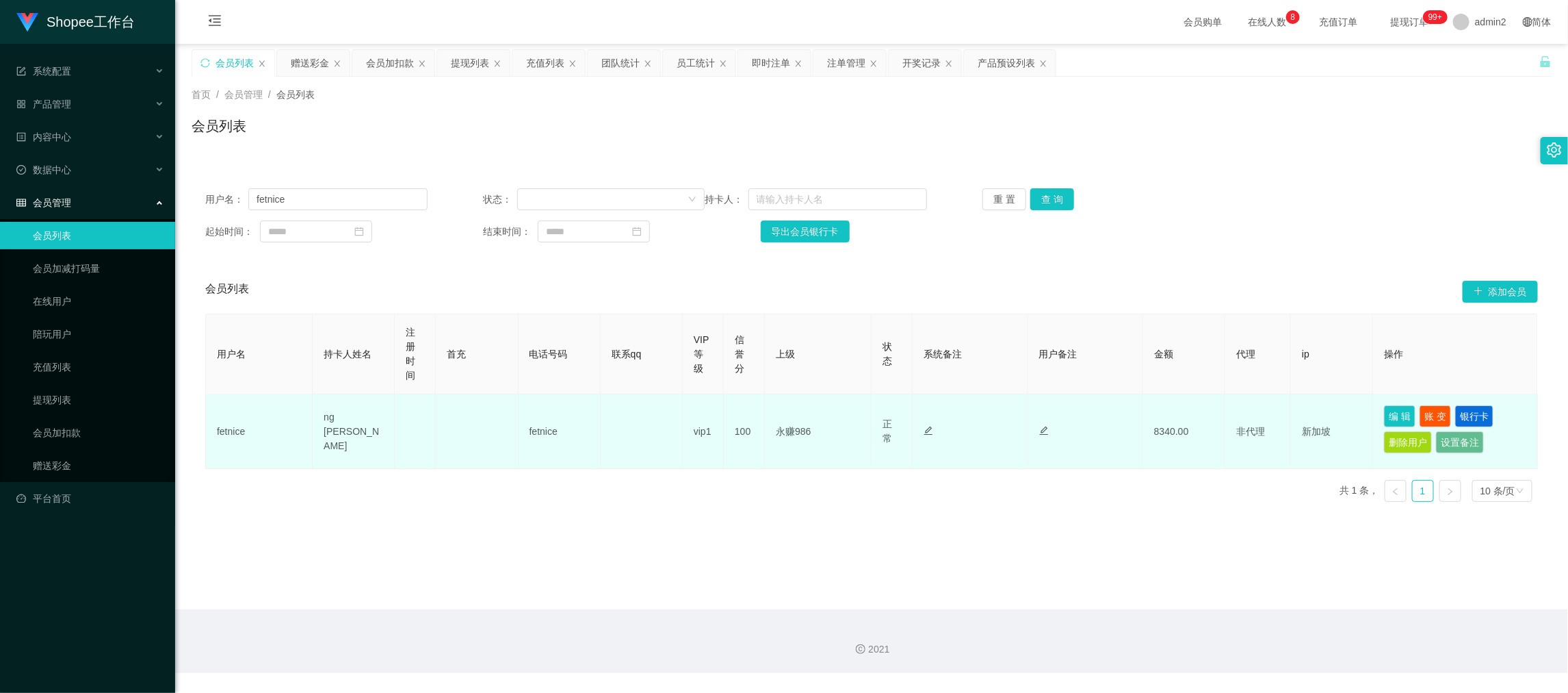
drag, startPoint x: 1306, startPoint y: 567, endPoint x: 1153, endPoint y: 458, distance: 187.9
click at [1306, 567] on main "关闭左侧 关闭右侧 关闭其它 刷新页面 会员列表 赠送彩金 会员加扣款 提现列表 充值列表 团队统计 员工统计 即时注单 注单管理 开奖记录 产品预设列表 首…" at bounding box center [871, 327] width 1393 height 565
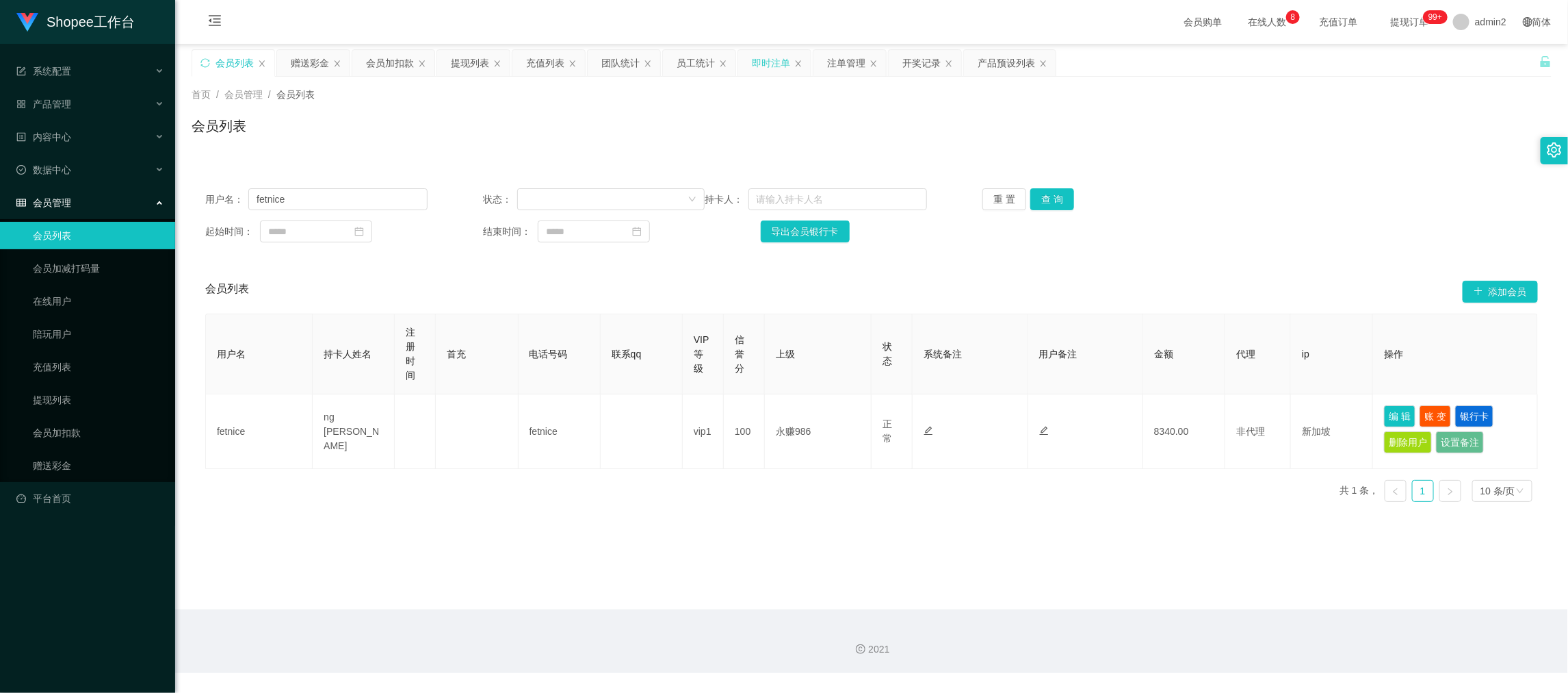
click at [764, 61] on div "即时注单" at bounding box center [772, 62] width 38 height 26
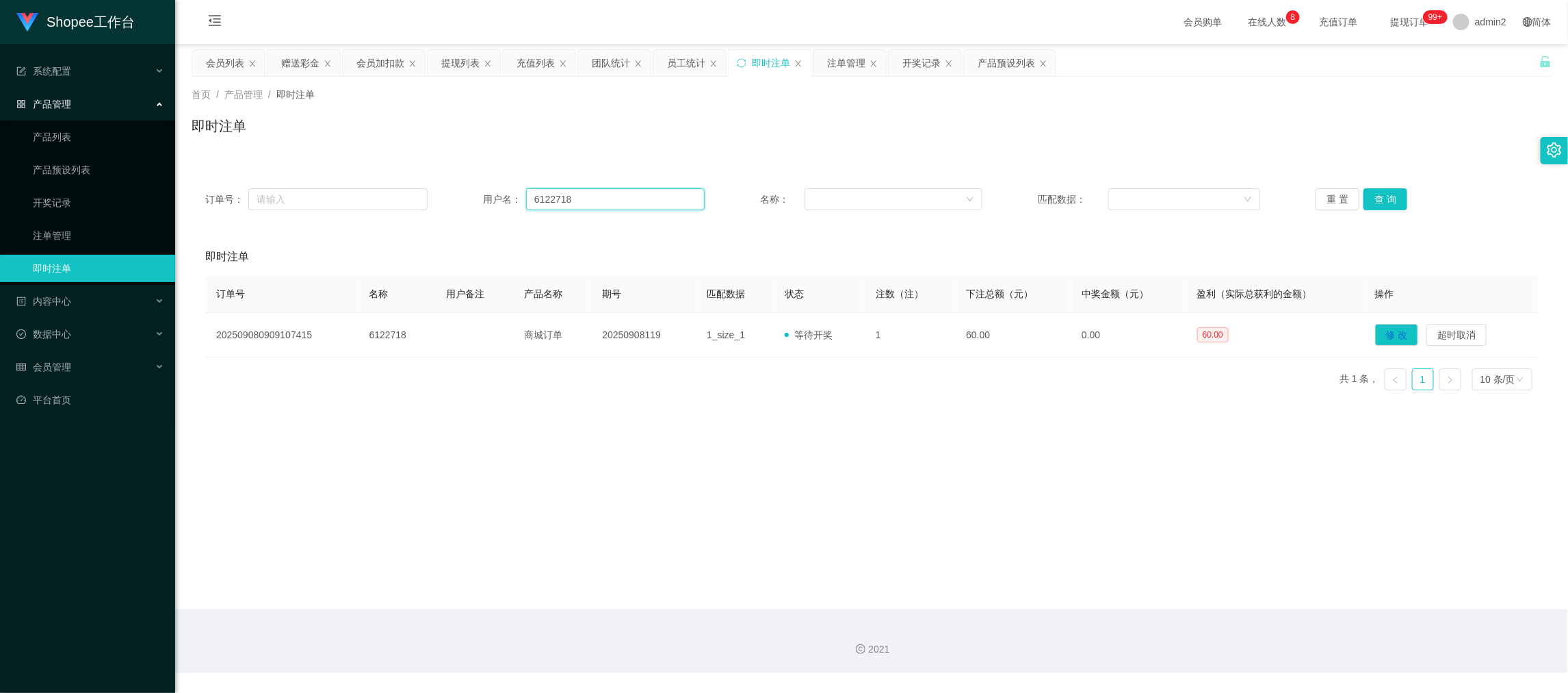
click at [567, 203] on input "6122718" at bounding box center [616, 199] width 179 height 22
paste input "meowmeow0000"
type input "meowmeow0000"
click at [1386, 203] on button "查 询" at bounding box center [1385, 199] width 44 height 22
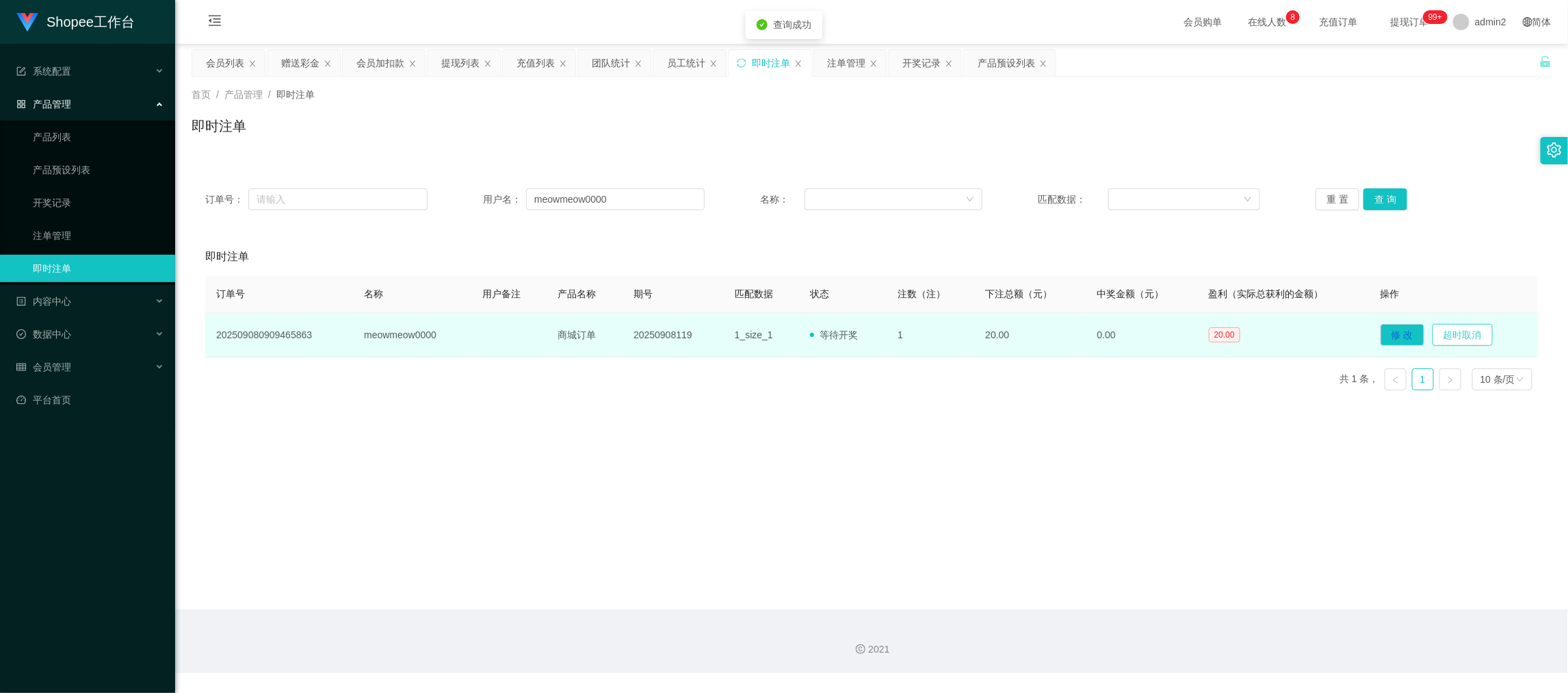
click at [1459, 336] on button "超时取消" at bounding box center [1462, 334] width 61 height 22
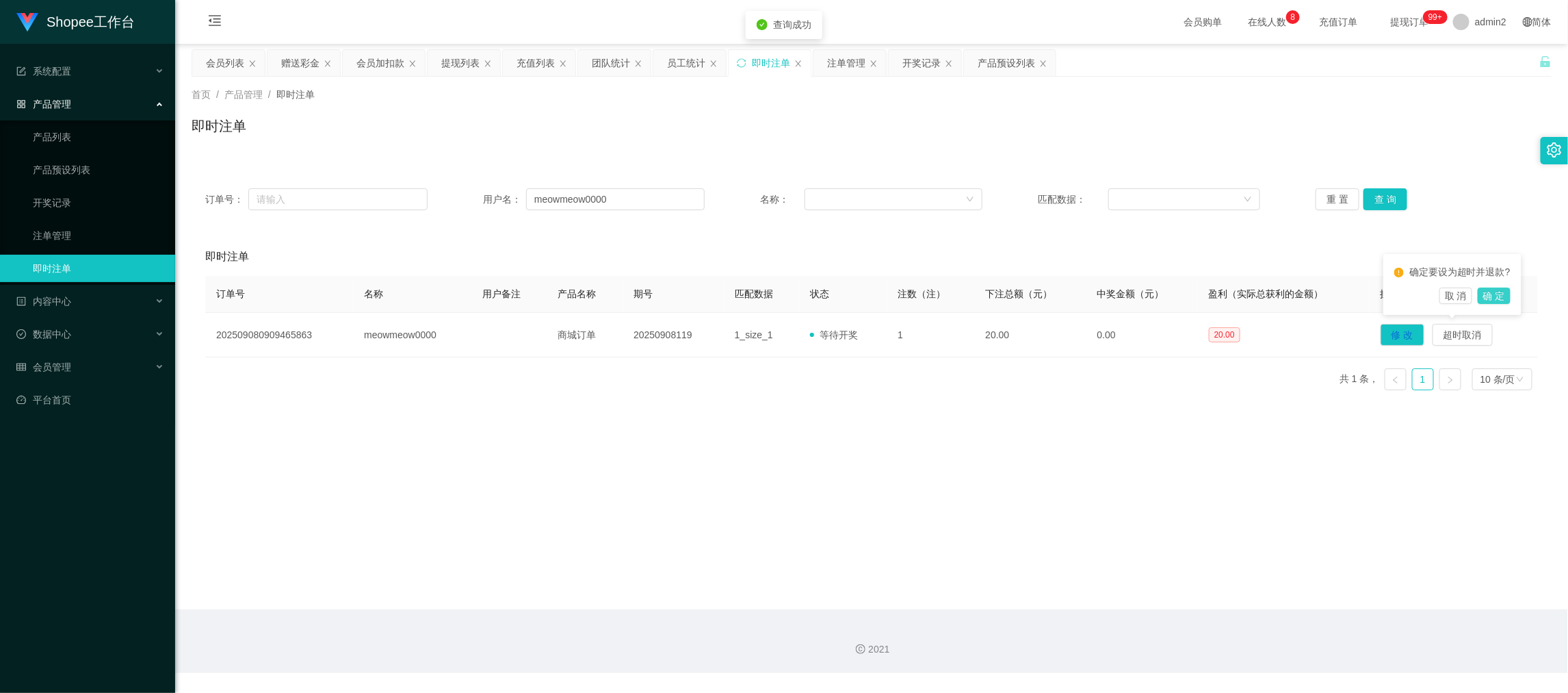
click at [1493, 296] on button "确 定" at bounding box center [1494, 295] width 33 height 16
click at [1080, 432] on main "关闭左侧 关闭右侧 关闭其它 刷新页面 会员列表 赠送彩金 会员加扣款 提现列表 充值列表 团队统计 员工统计 即时注单 注单管理 开奖记录 产品预设列表 首…" at bounding box center [871, 327] width 1393 height 565
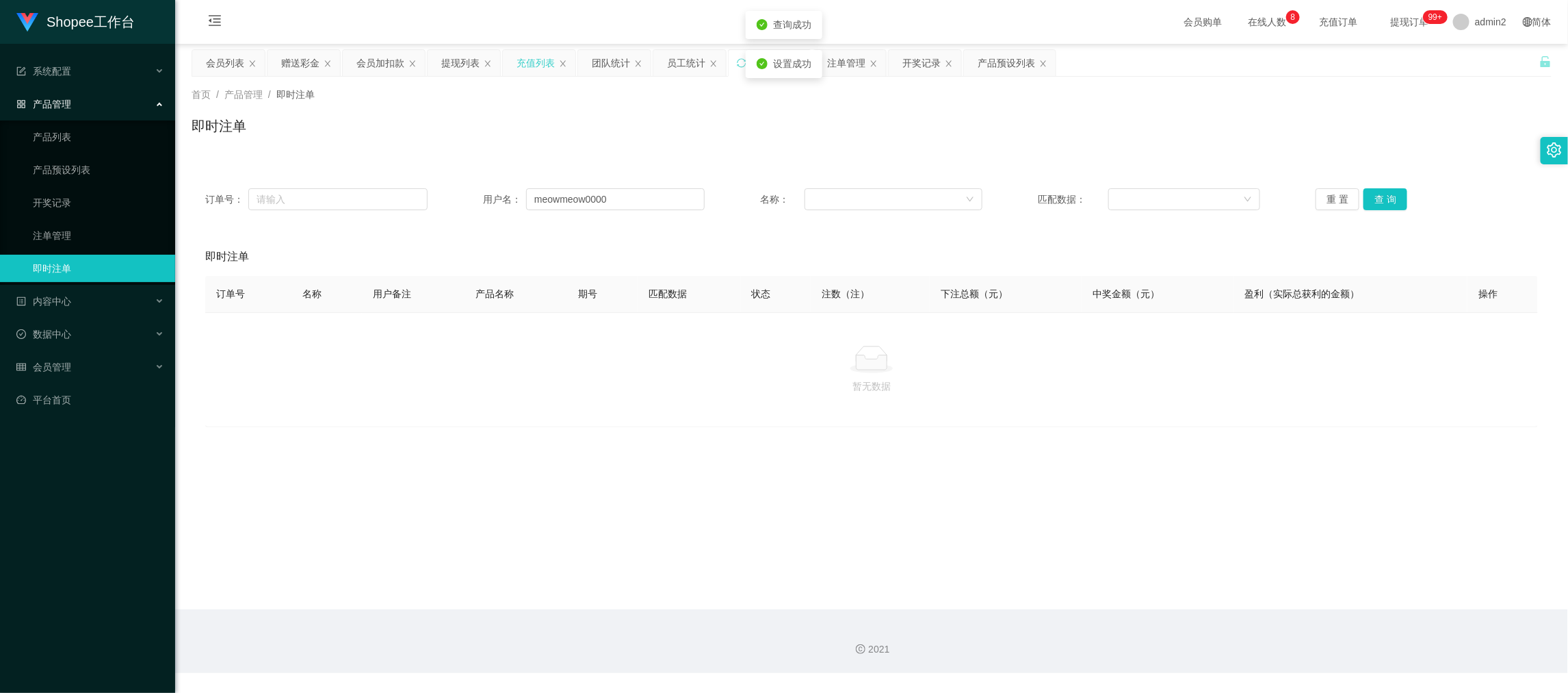
click at [535, 61] on div "充值列表" at bounding box center [536, 62] width 38 height 26
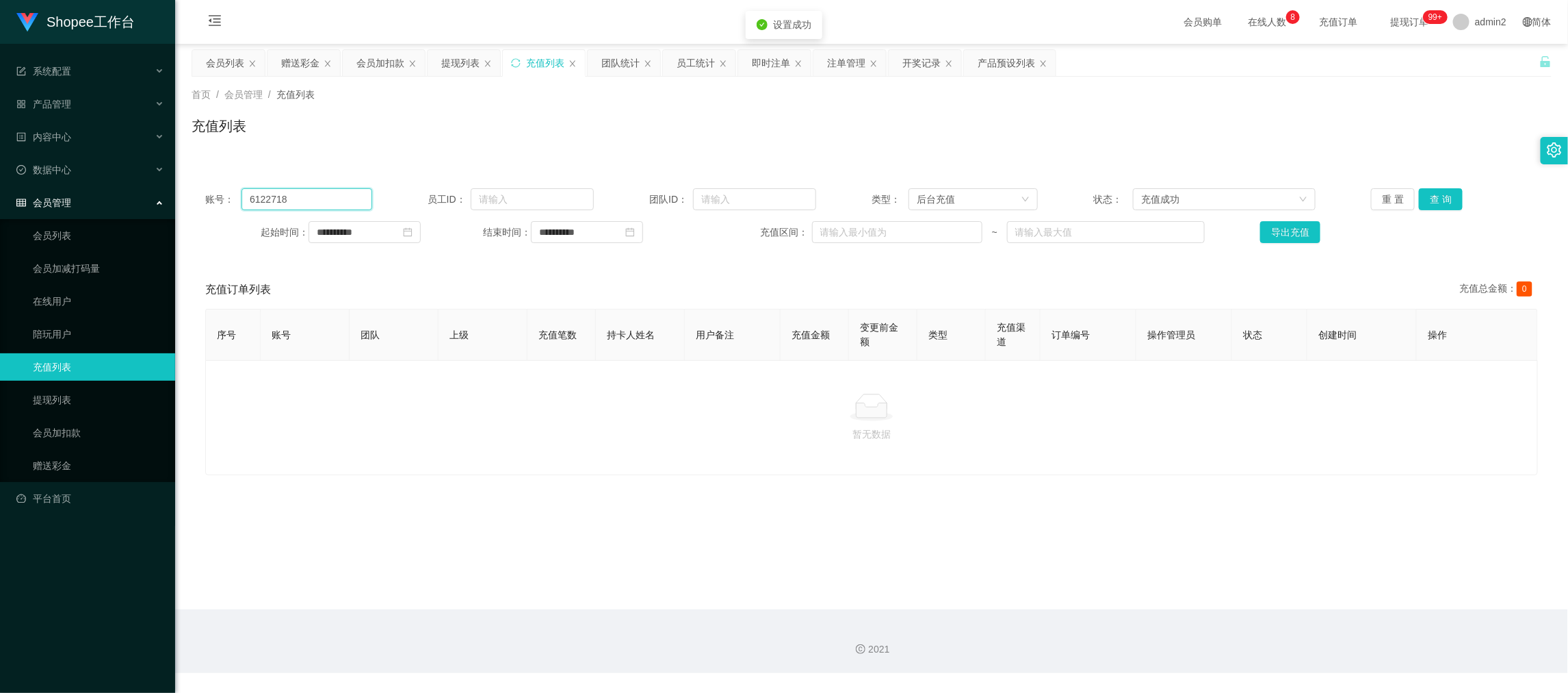
click at [347, 199] on input "6122718" at bounding box center [306, 199] width 130 height 22
click at [348, 197] on input "6122718" at bounding box center [306, 199] width 130 height 22
paste input "meowmeow0000"
type input "meowmeow0000"
click at [1424, 194] on button "查 询" at bounding box center [1441, 199] width 44 height 22
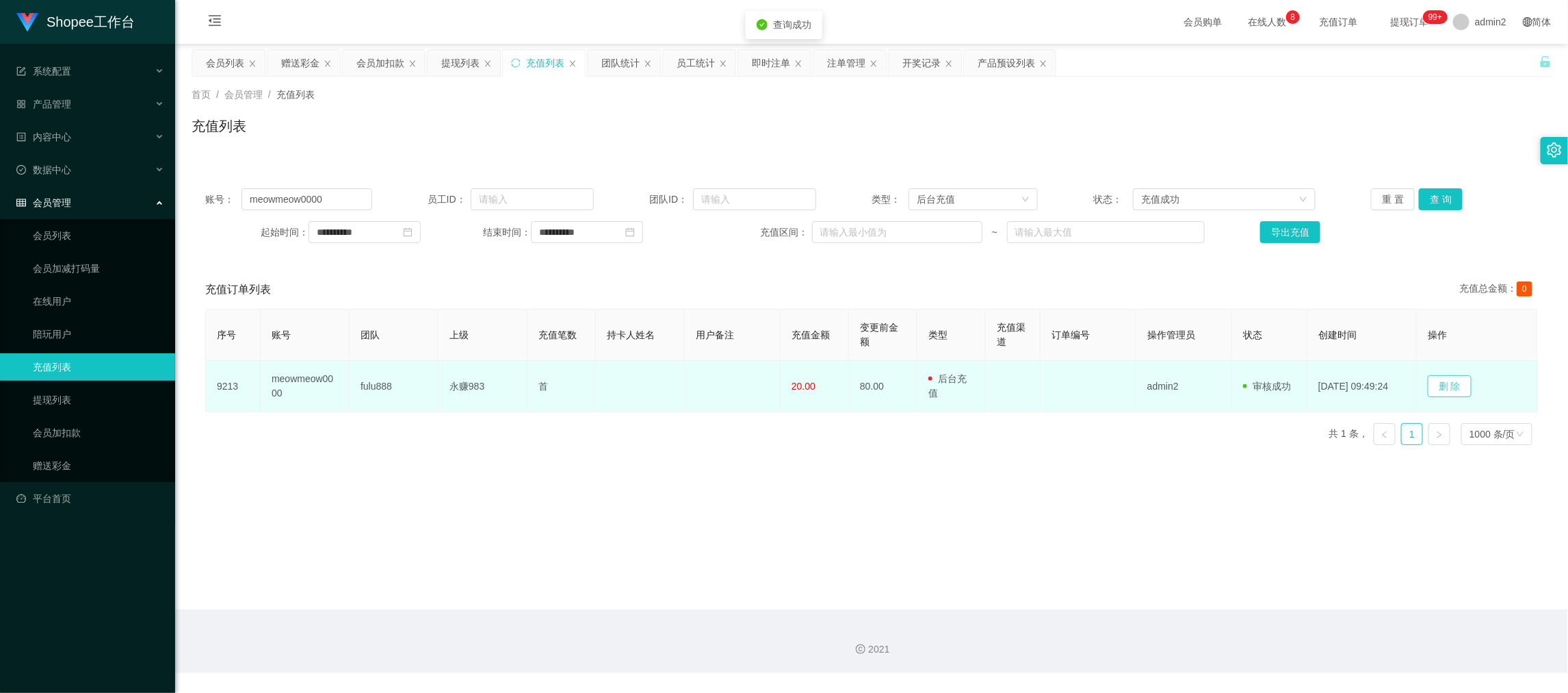
click at [1451, 382] on button "删 除" at bounding box center [1450, 385] width 44 height 22
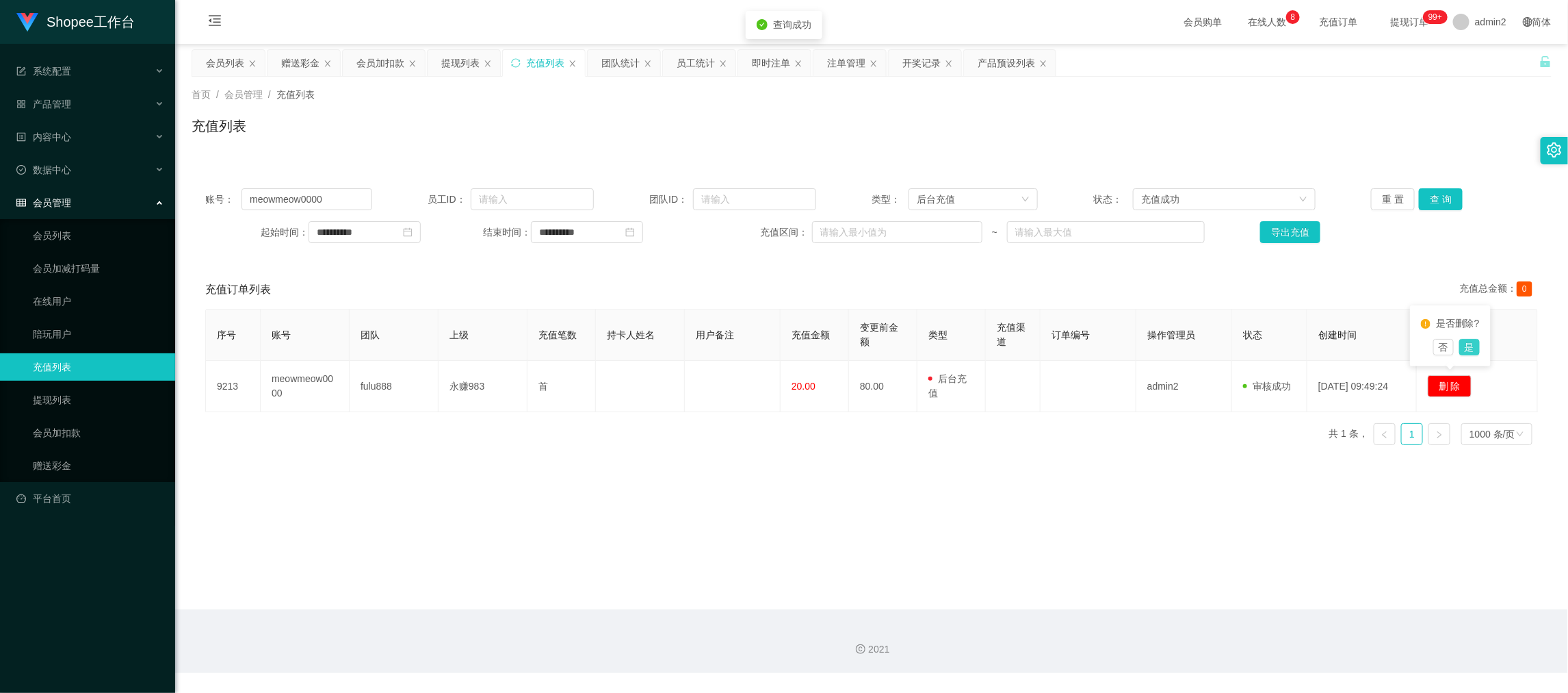
click at [1467, 347] on button "是" at bounding box center [1469, 346] width 20 height 16
click at [1286, 477] on main "**********" at bounding box center [871, 327] width 1393 height 565
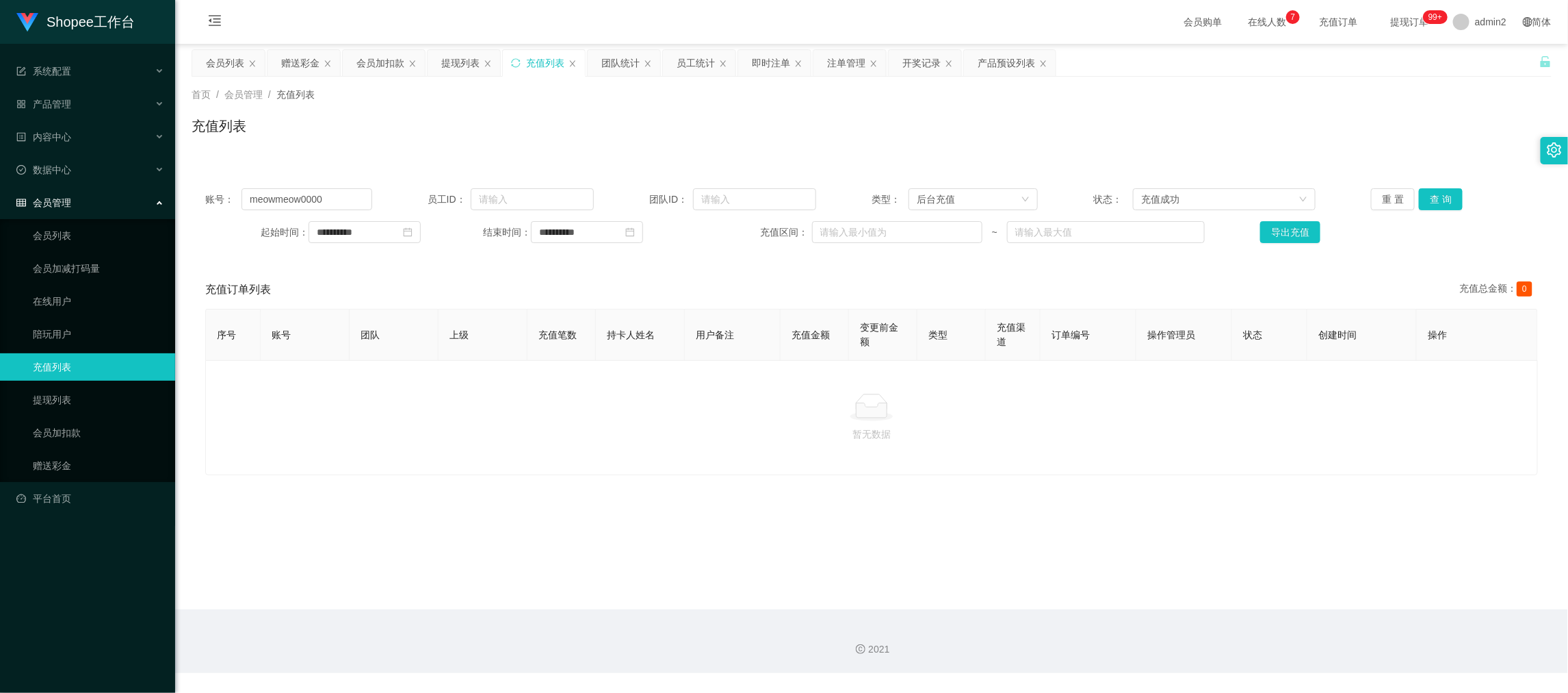
click at [994, 553] on main "**********" at bounding box center [871, 327] width 1393 height 565
click at [1016, 57] on div "产品预设列表" at bounding box center [1007, 62] width 58 height 26
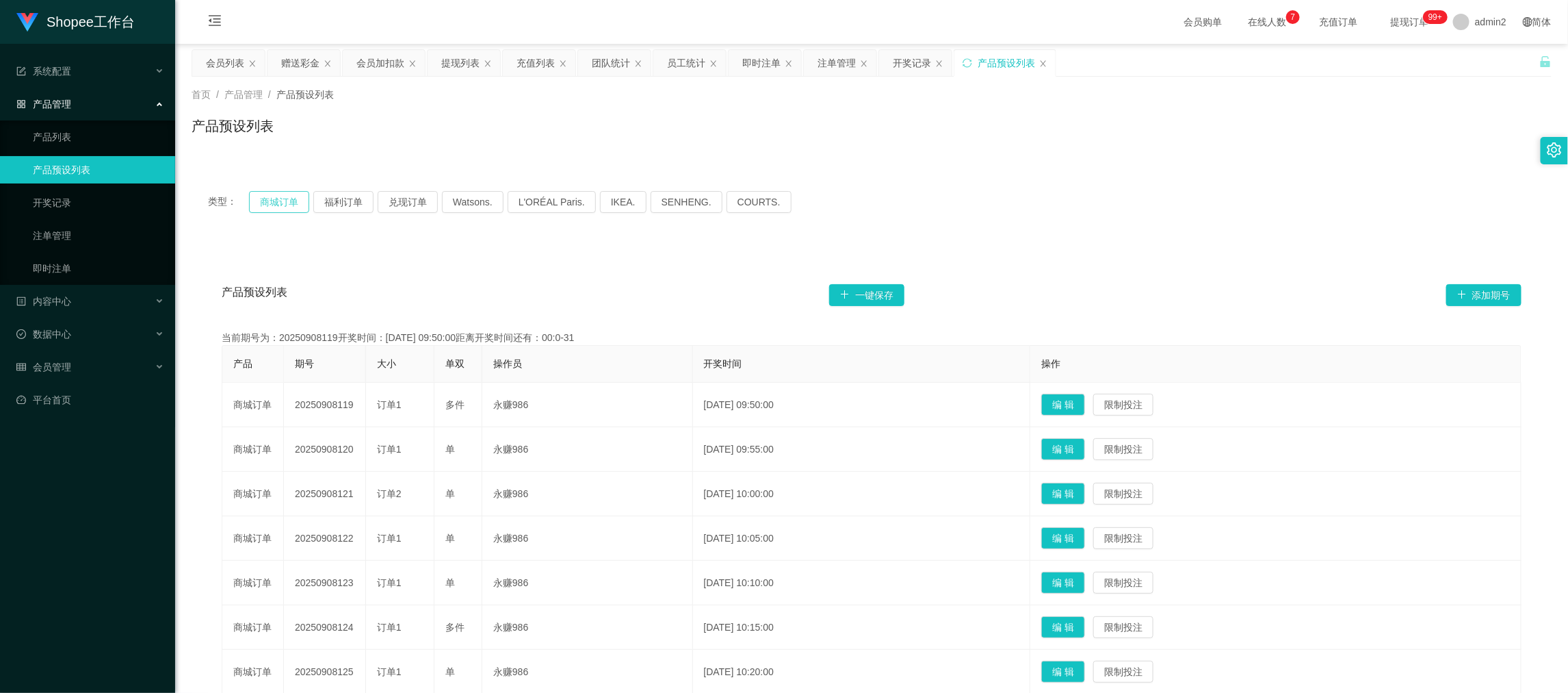
click at [267, 206] on button "商城订单" at bounding box center [279, 202] width 61 height 22
click at [268, 200] on button "商城订单" at bounding box center [279, 202] width 61 height 22
click at [1018, 163] on div "类型： 商城订单 福利订单 兑现订单 Watsons. L'ORÉAL Paris. IKEA. [GEOGRAPHIC_DATA]. COURTS. 产品预…" at bounding box center [871, 522] width 1360 height 730
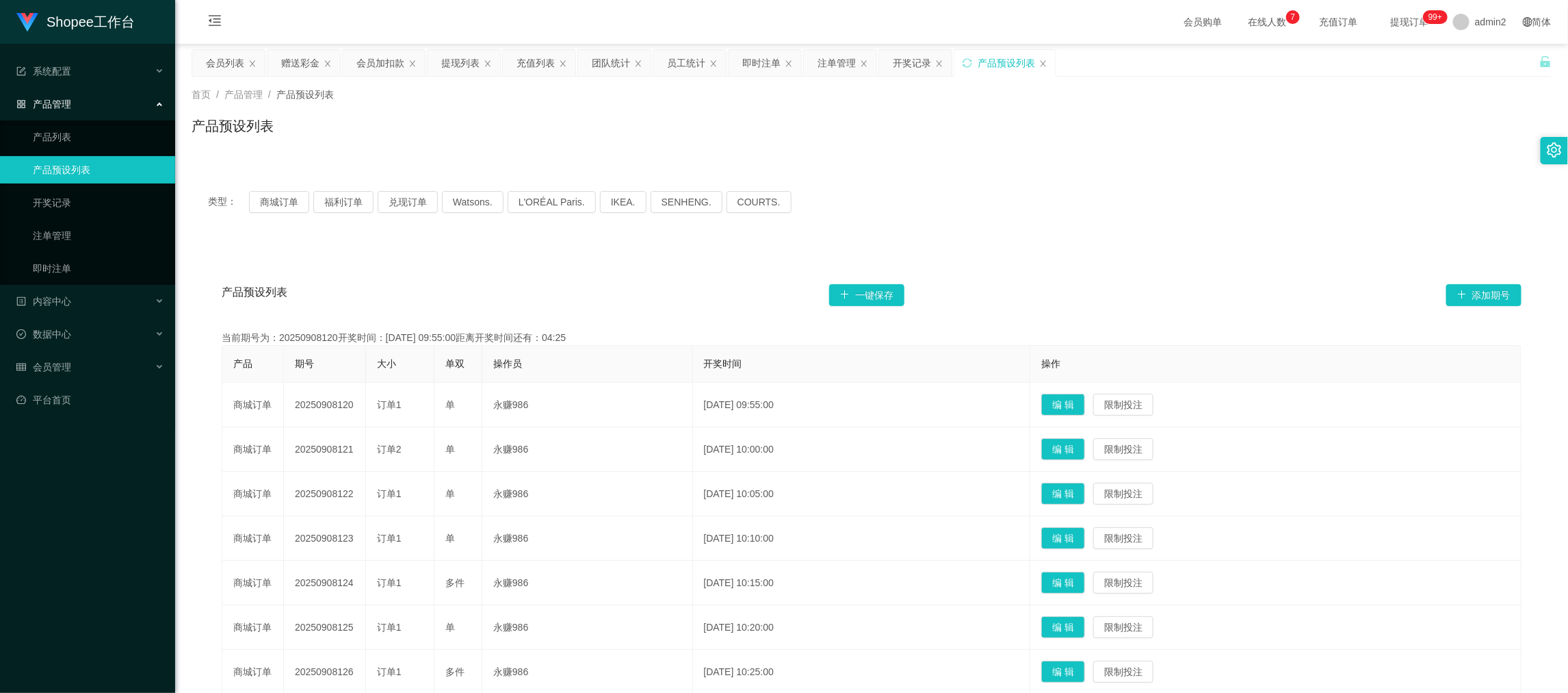
click at [973, 182] on div "类型： 商城订单 福利订单 兑现订单 Watsons. L'ORÉAL Paris. IKEA. [GEOGRAPHIC_DATA]. COURTS." at bounding box center [871, 202] width 1360 height 55
click at [866, 141] on div "产品预设列表" at bounding box center [871, 131] width 1360 height 32
click at [552, 210] on button "L'ORÉAL Paris." at bounding box center [551, 202] width 88 height 22
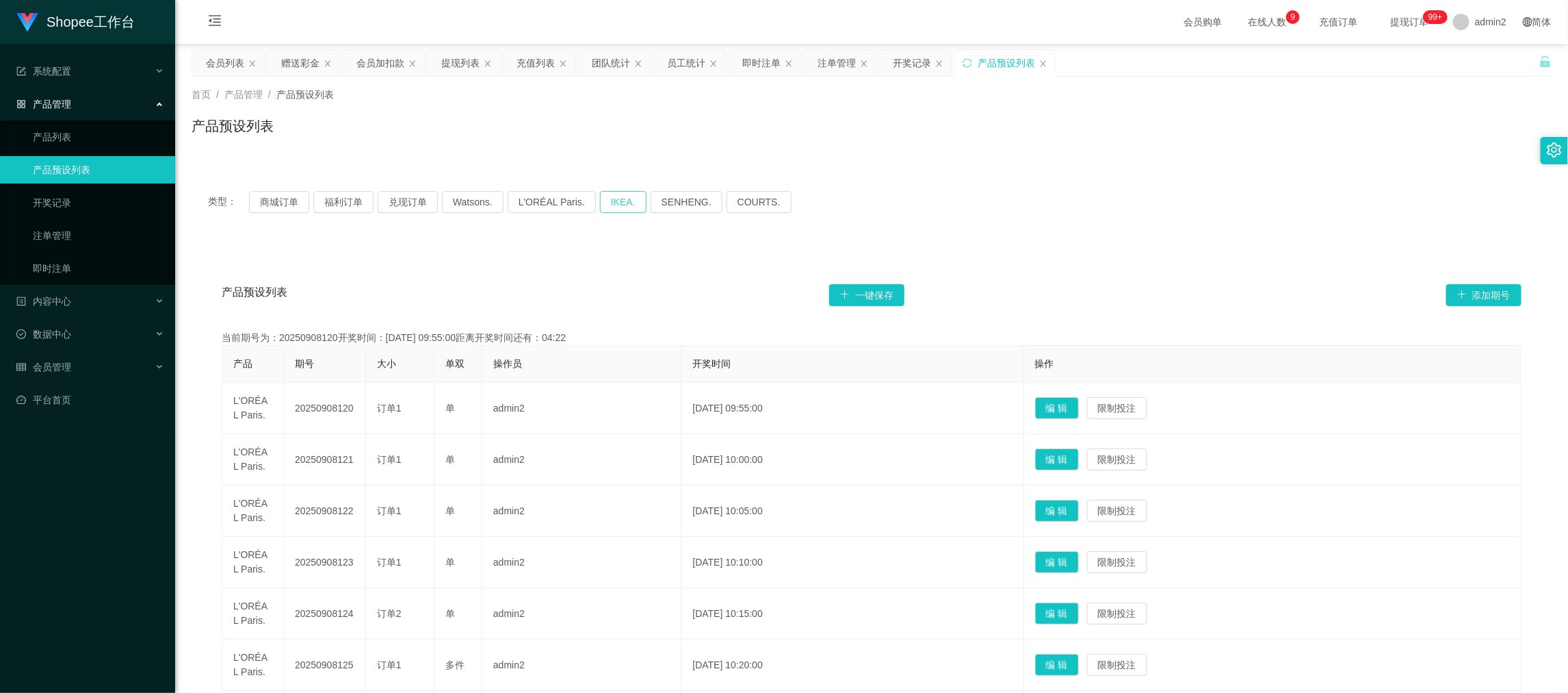
click at [632, 201] on button "IKEA." at bounding box center [623, 202] width 46 height 22
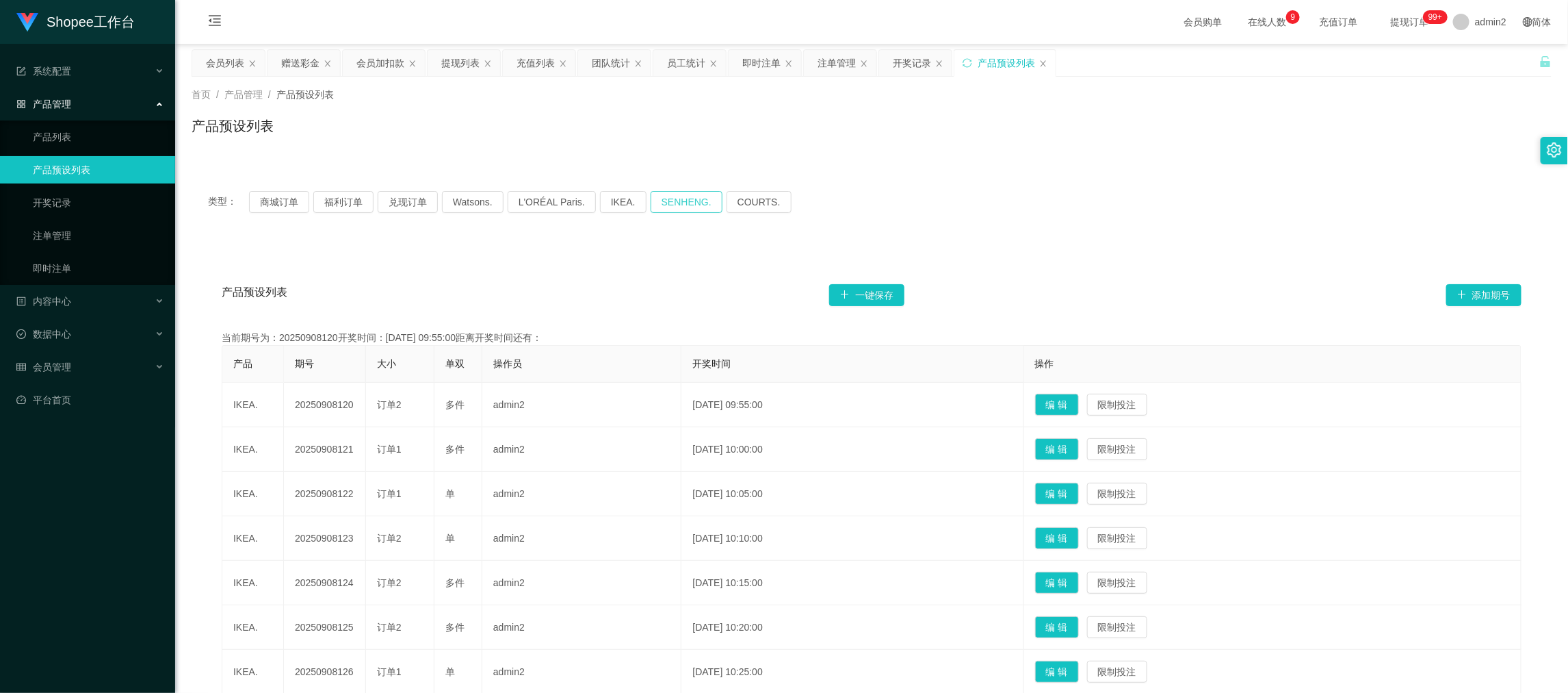
click at [699, 201] on button "SENHENG." at bounding box center [686, 202] width 72 height 22
click at [739, 201] on button "COURTS." at bounding box center [759, 202] width 65 height 22
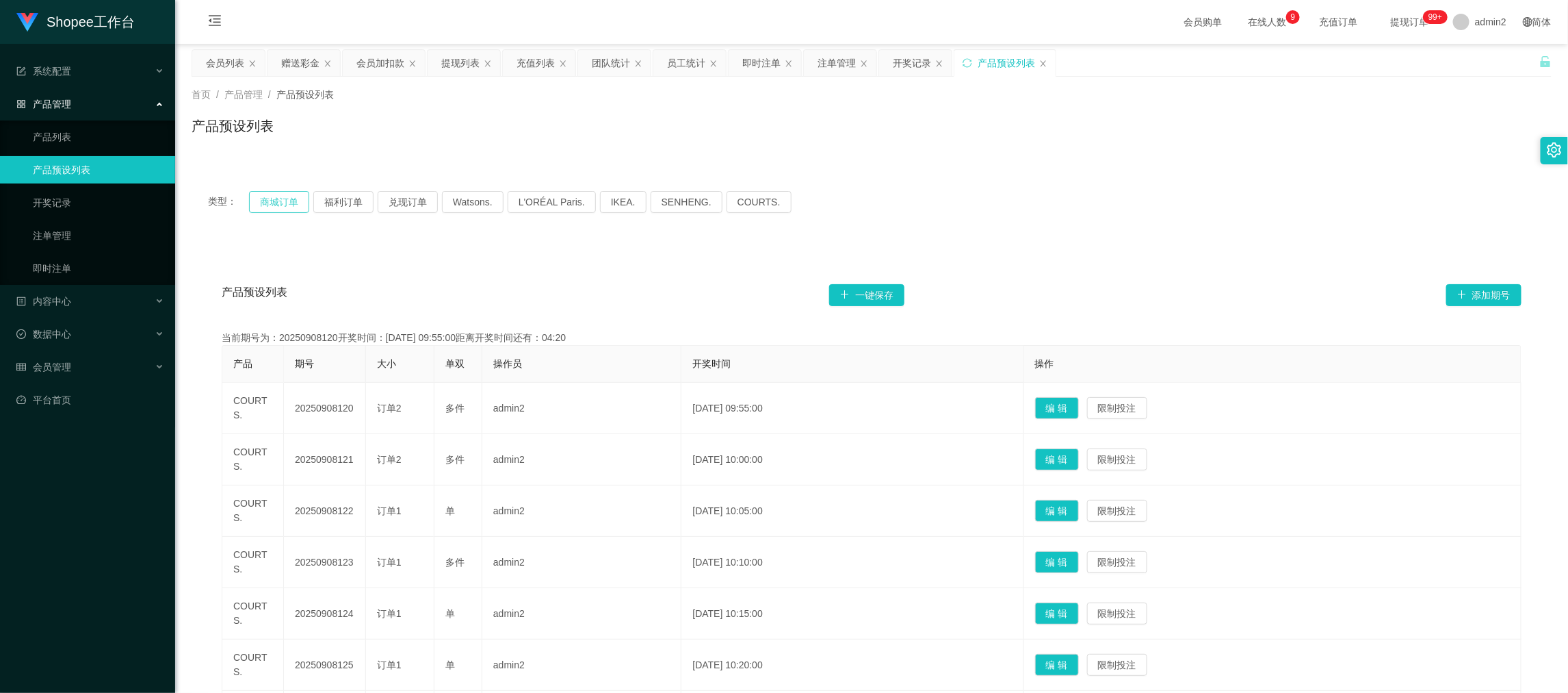
click at [291, 203] on button "商城订单" at bounding box center [279, 202] width 61 height 22
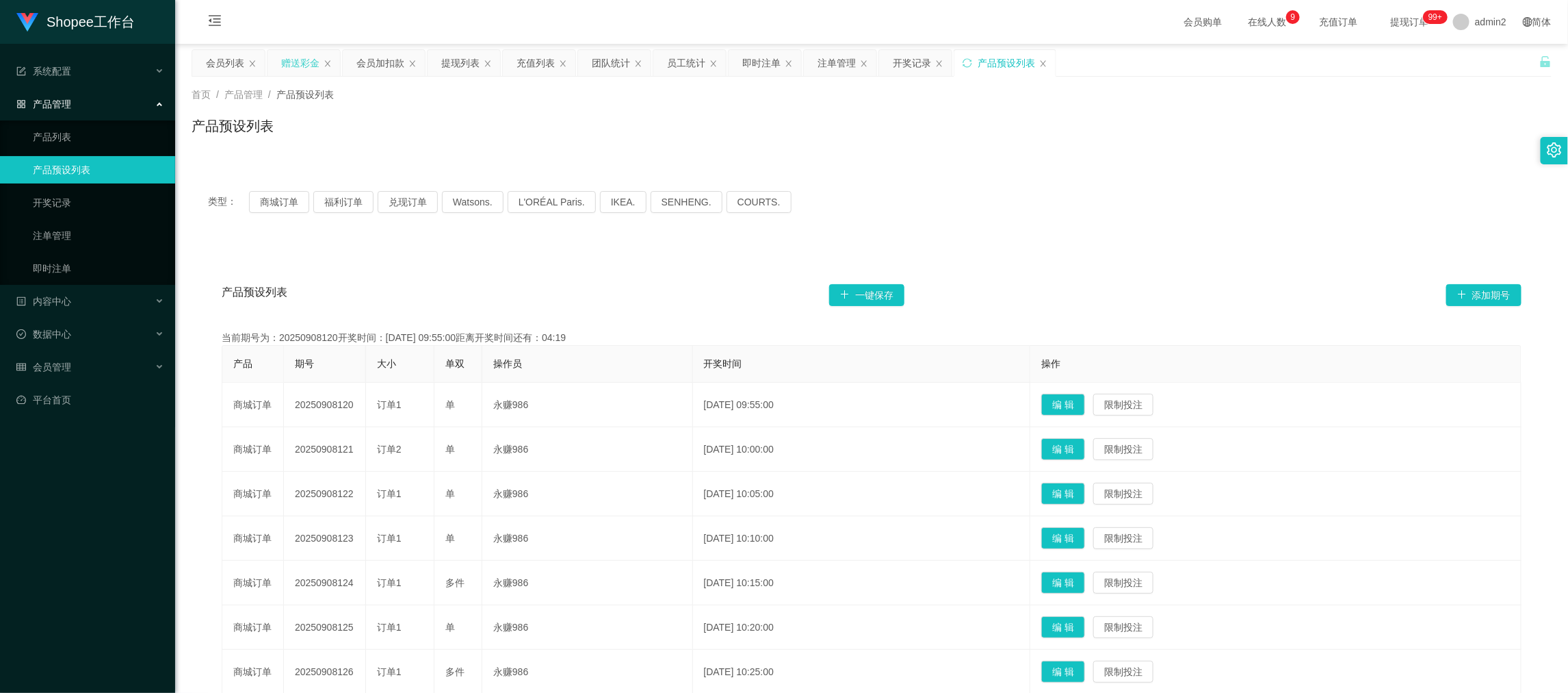
click at [301, 64] on div "赠送彩金" at bounding box center [301, 62] width 38 height 26
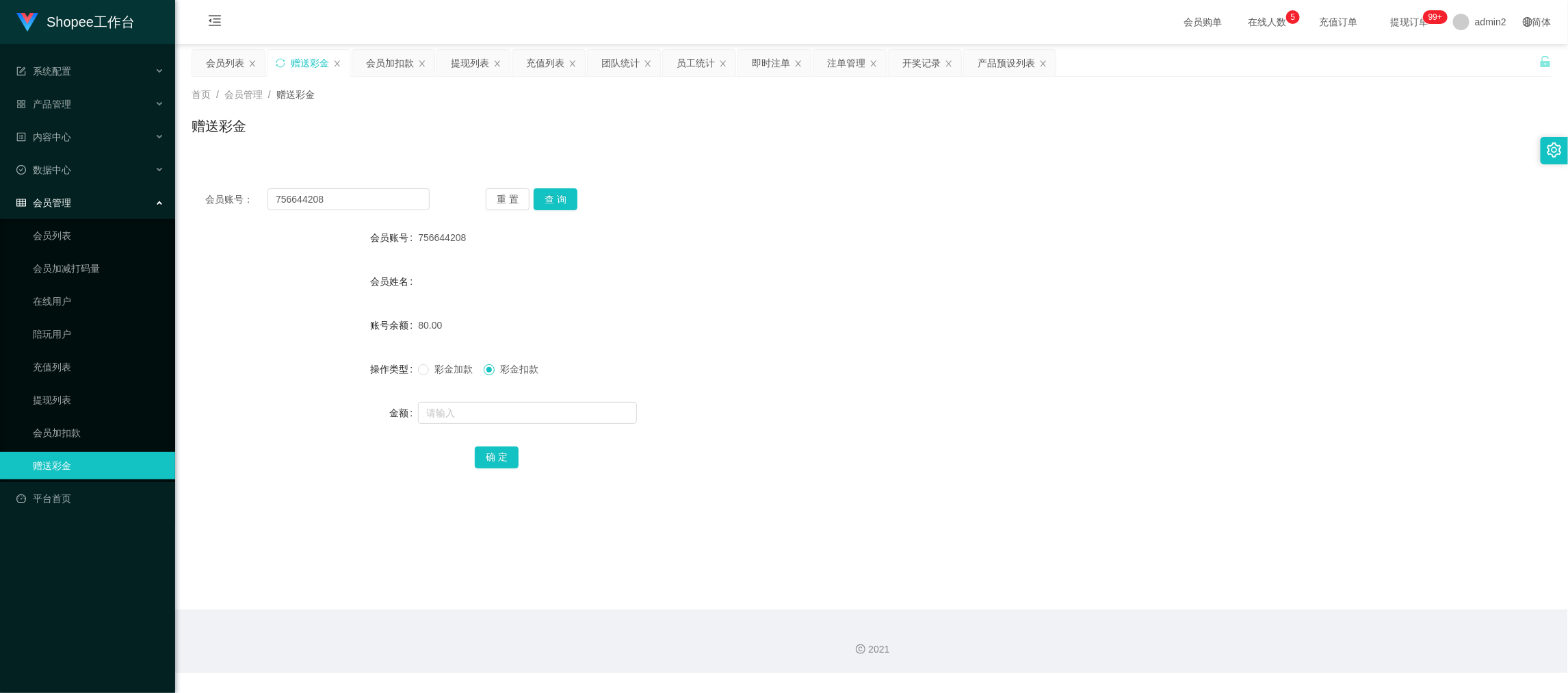
click at [1230, 569] on main "关闭左侧 关闭右侧 关闭其它 刷新页面 会员列表 赠送彩金 会员加扣款 提现列表 充值列表 团队统计 员工统计 即时注单 注单管理 开奖记录 产品预设列表 首…" at bounding box center [871, 327] width 1393 height 565
click at [484, 56] on div "提现列表" at bounding box center [470, 62] width 38 height 26
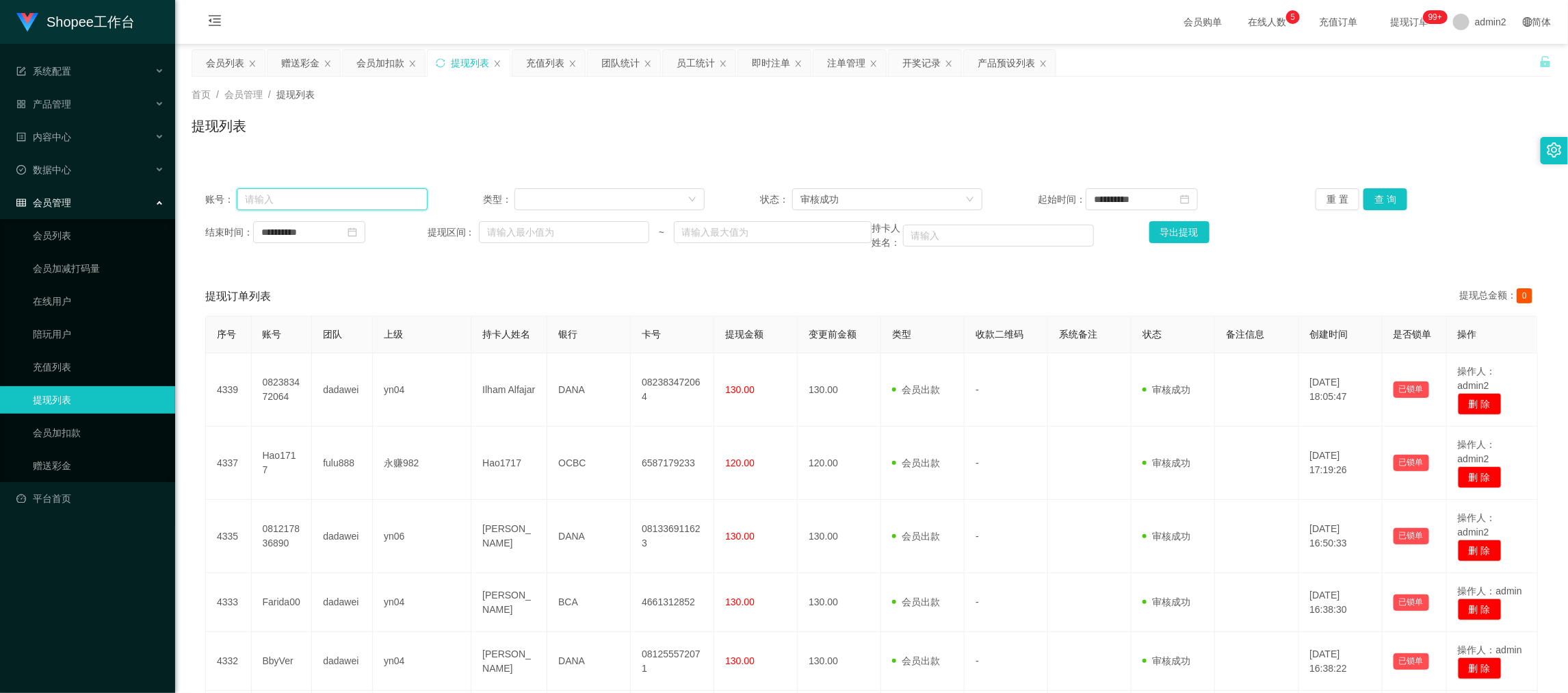
click at [341, 199] on input "text" at bounding box center [331, 199] width 191 height 22
paste input "Ww2"
type input "Ww2"
click at [333, 240] on input "**********" at bounding box center [308, 232] width 112 height 22
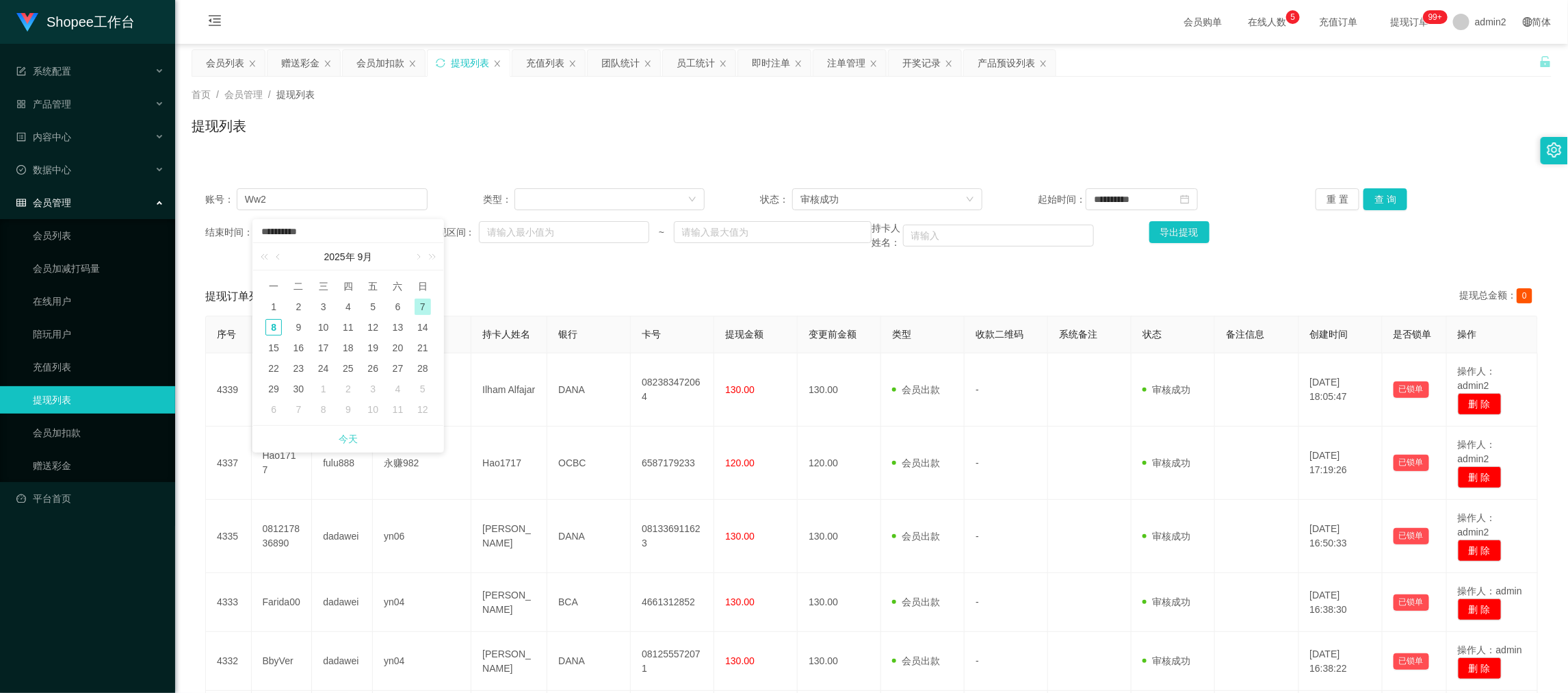
click at [352, 446] on link "今天" at bounding box center [348, 438] width 19 height 26
type input "**********"
click at [1125, 192] on input "**********" at bounding box center [1141, 199] width 112 height 22
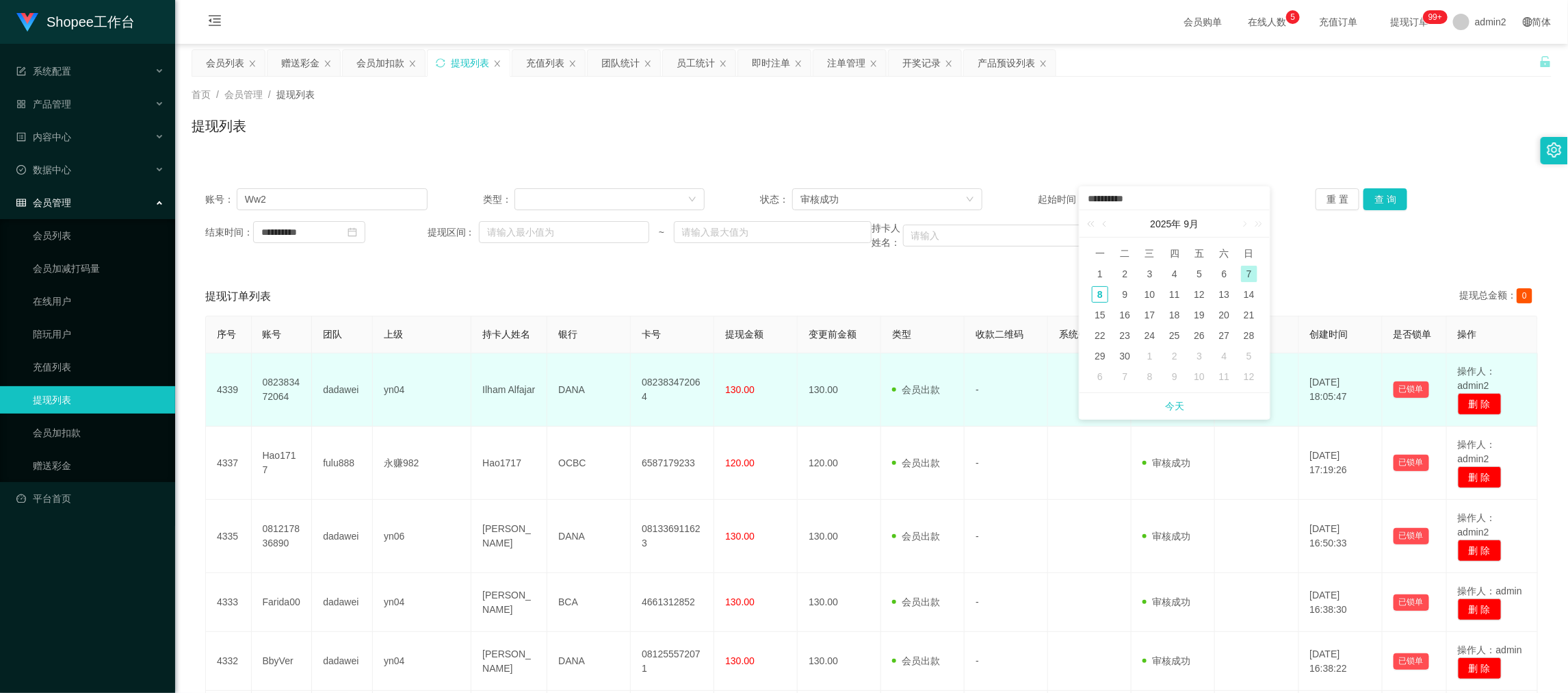
click at [1180, 409] on link "今天" at bounding box center [1175, 406] width 19 height 26
type input "**********"
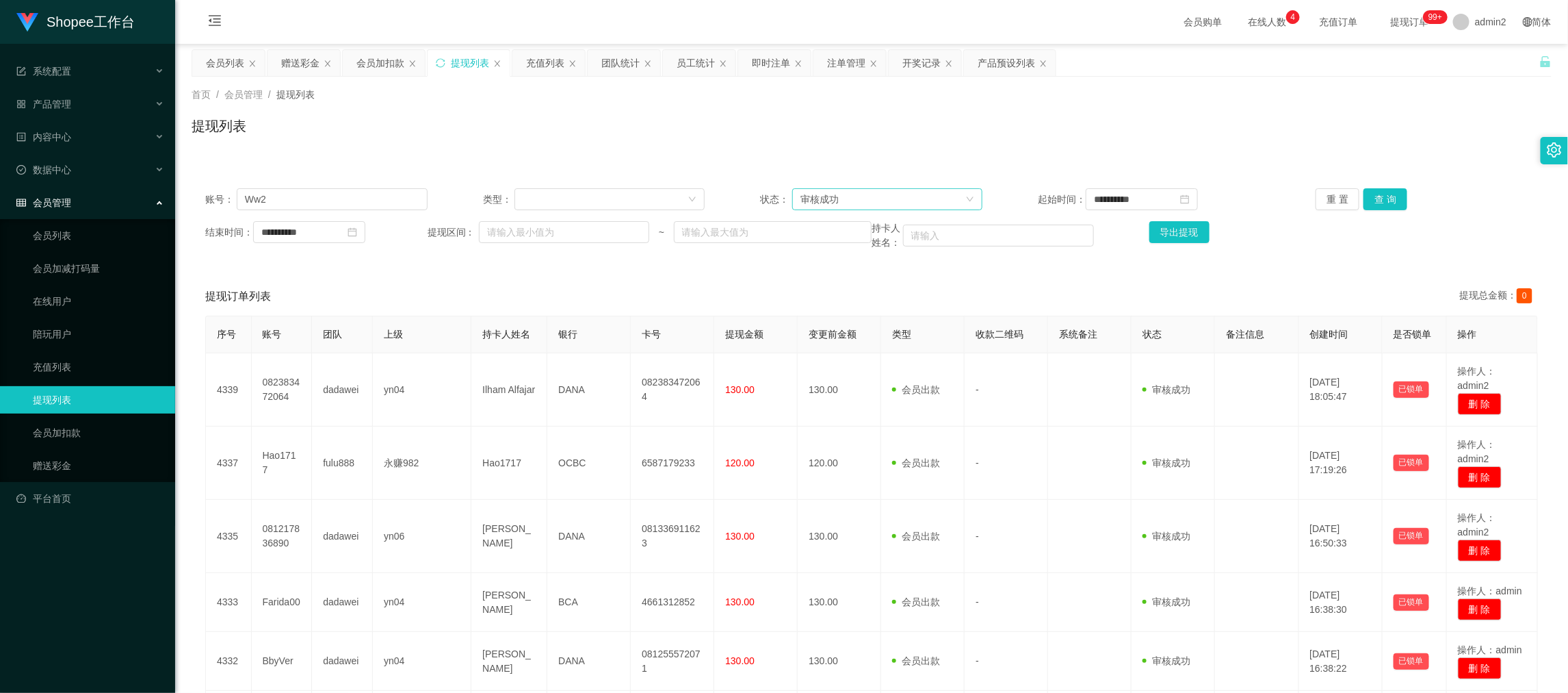
click at [852, 199] on div "审核成功" at bounding box center [883, 199] width 165 height 20
click at [853, 221] on li "等待审核" at bounding box center [882, 226] width 189 height 22
click at [1375, 198] on button "查 询" at bounding box center [1385, 199] width 44 height 22
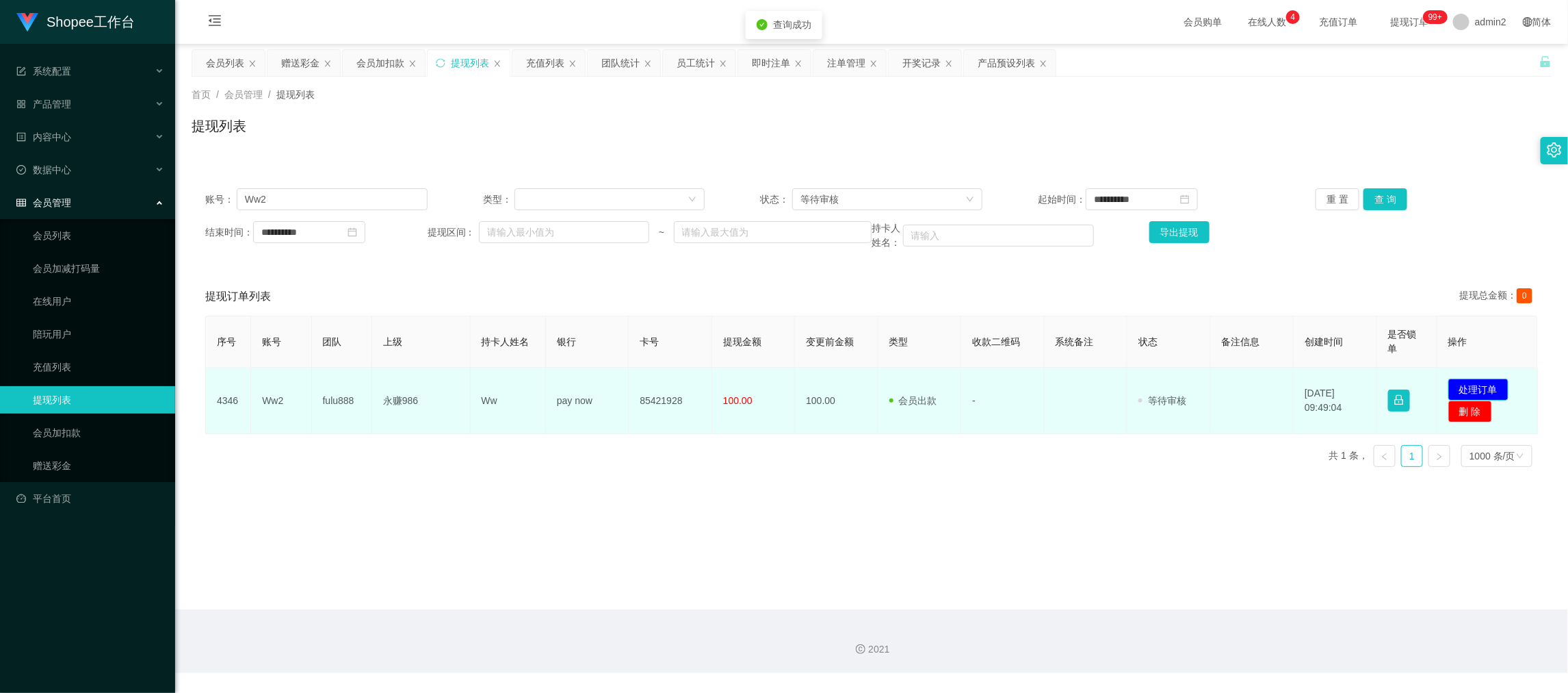
click at [1475, 392] on button "处理订单" at bounding box center [1478, 389] width 61 height 22
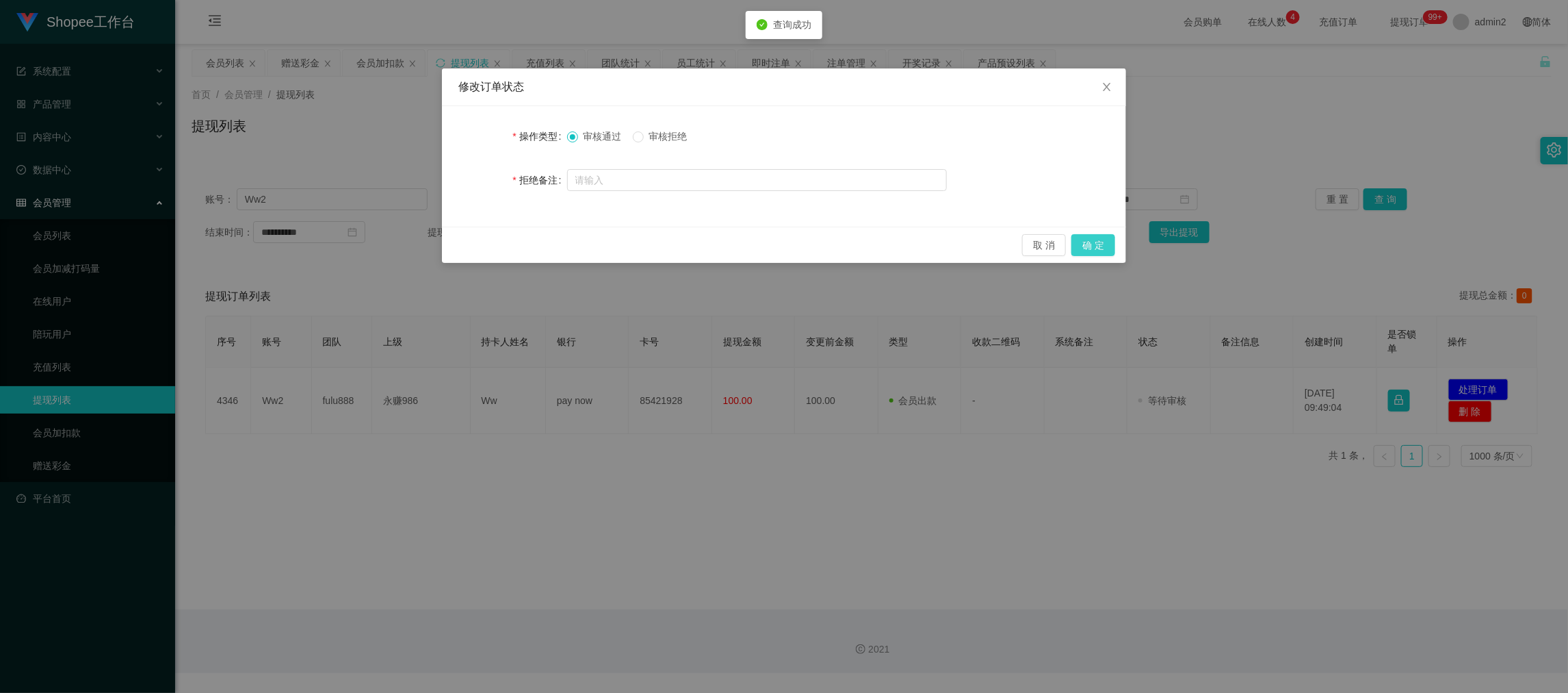
click at [1101, 241] on button "确 定" at bounding box center [1093, 245] width 44 height 22
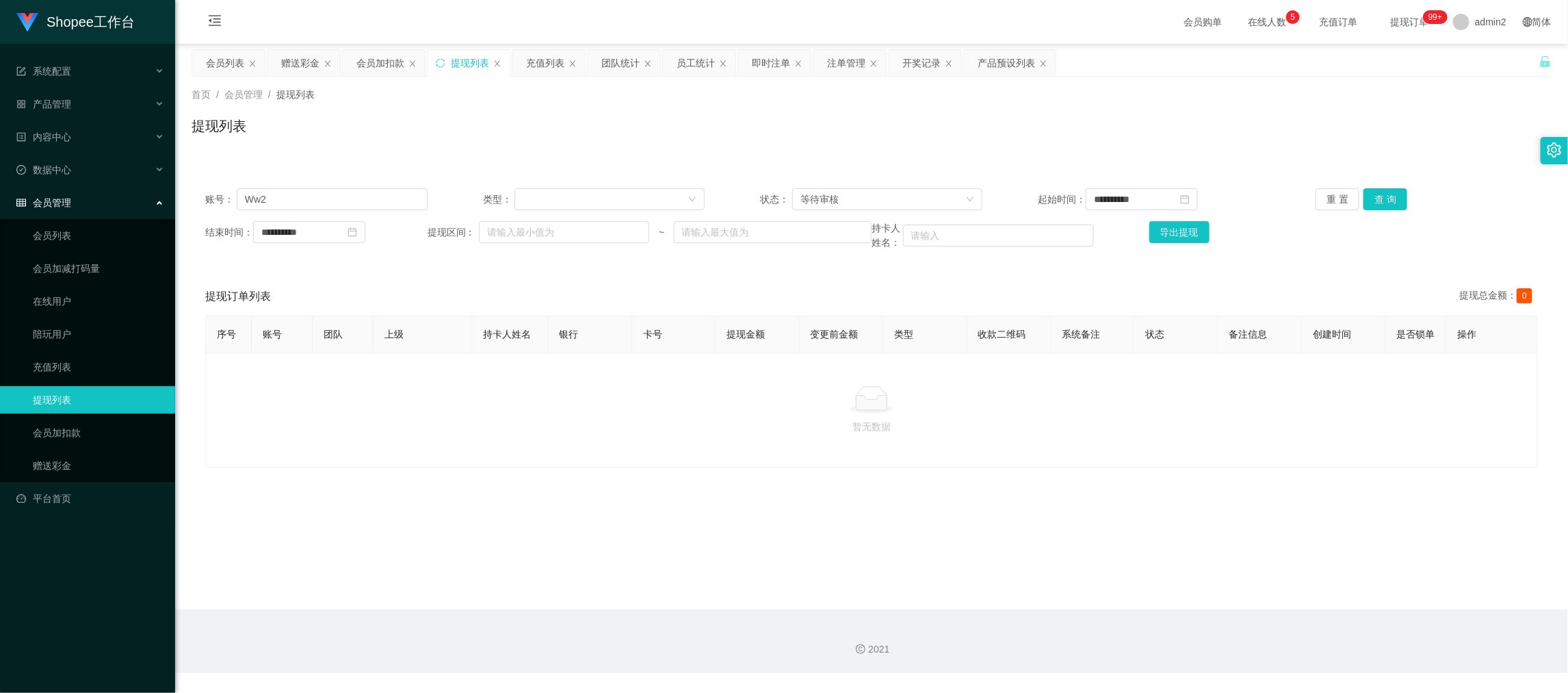
click at [1258, 604] on main "**********" at bounding box center [871, 327] width 1393 height 565
click at [286, 56] on div "赠送彩金" at bounding box center [301, 62] width 38 height 26
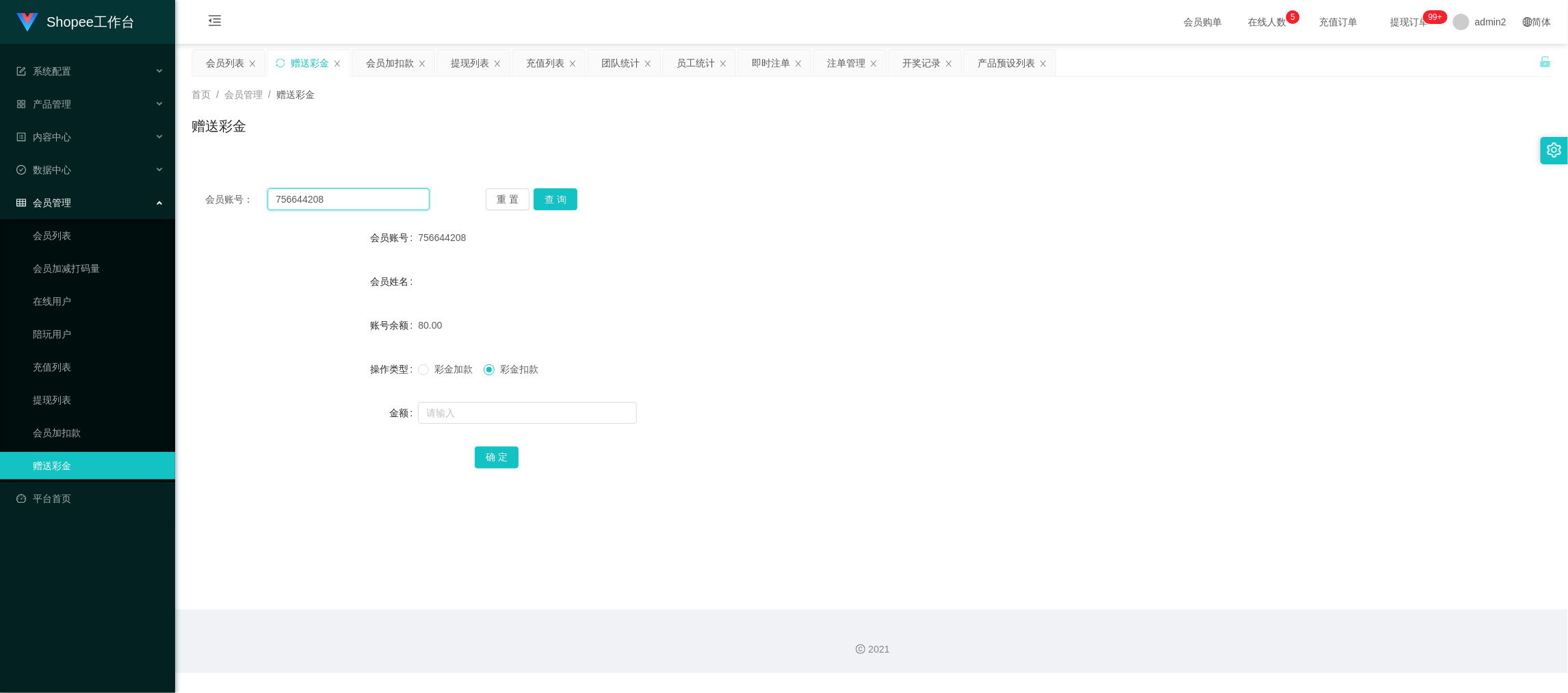
click at [363, 203] on input "756644208" at bounding box center [348, 199] width 162 height 22
paste input "Shopee88"
type input "Shopee888"
click at [578, 200] on div "重 置 查 询" at bounding box center [599, 199] width 225 height 22
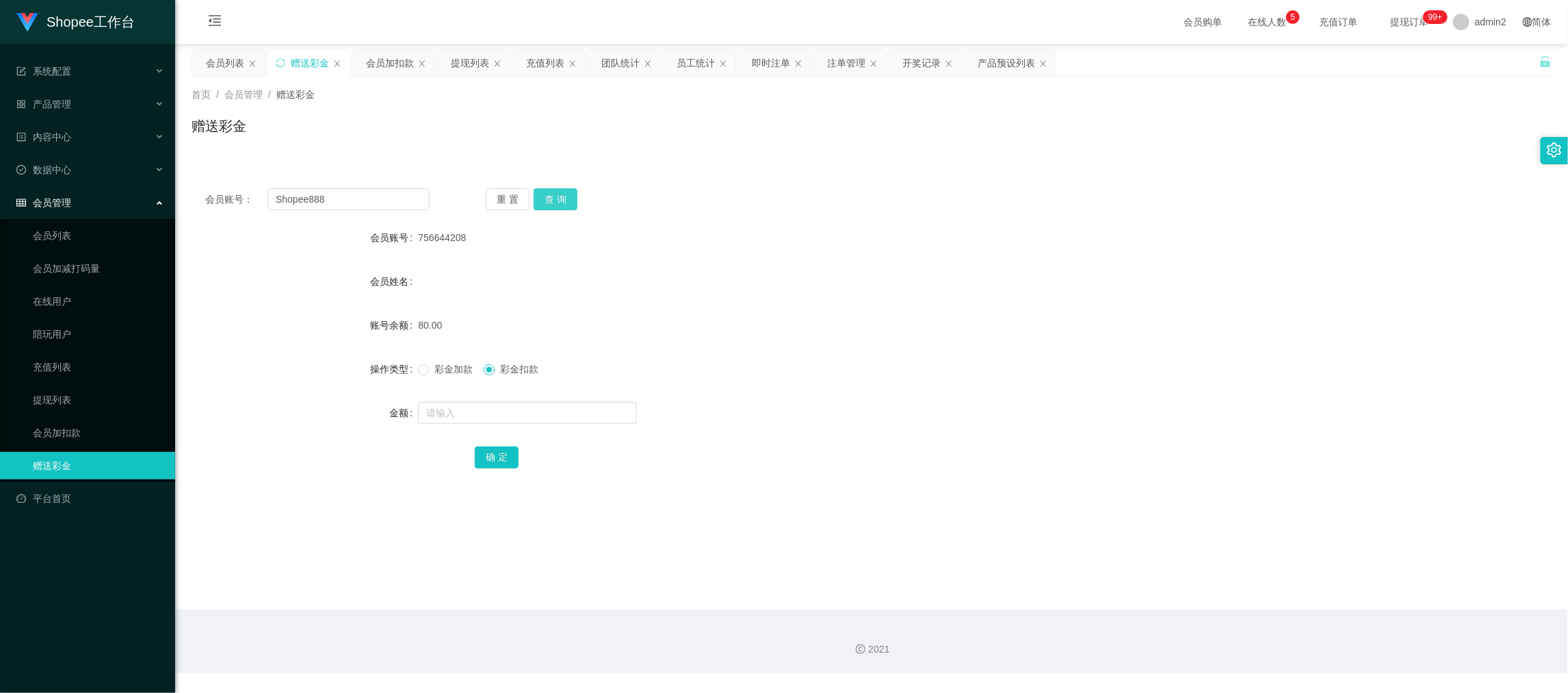
click at [553, 203] on button "查 询" at bounding box center [555, 199] width 44 height 22
click at [571, 393] on form "会员账号 Shopee888 会员姓名 [PERSON_NAME] 账号余额 90.00 操作类型 彩金加款 彩金扣款 金额 确 定" at bounding box center [871, 347] width 1360 height 246
click at [484, 417] on input "text" at bounding box center [527, 412] width 219 height 22
click at [484, 413] on input "text" at bounding box center [527, 412] width 219 height 22
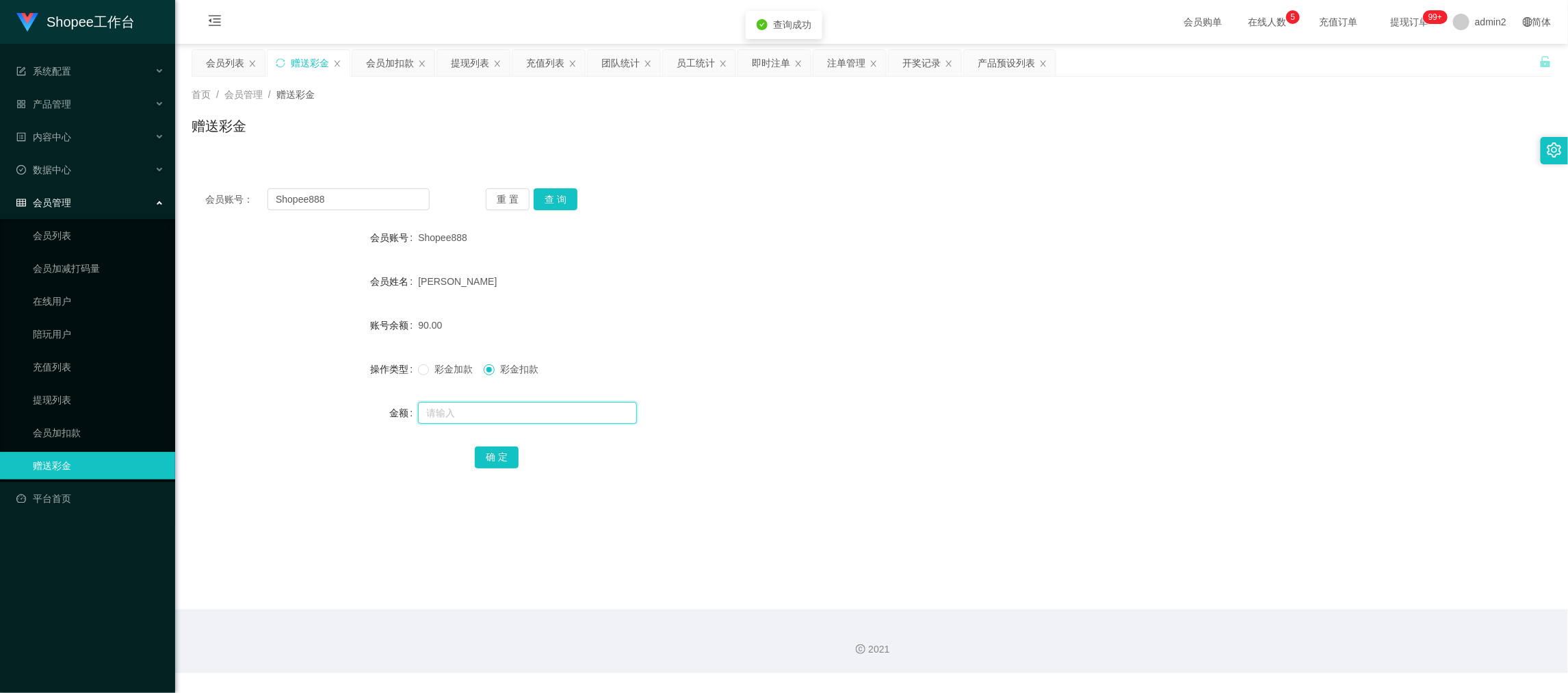
click at [484, 412] on input "text" at bounding box center [527, 412] width 219 height 22
type input "10"
drag, startPoint x: 491, startPoint y: 458, endPoint x: 502, endPoint y: 456, distance: 11.2
click at [491, 459] on button "确 定" at bounding box center [497, 457] width 44 height 22
click at [845, 394] on form "会员账号 Shopee888 会员姓名 [PERSON_NAME] 账号余额 100.00 操作类型 彩金加款 彩金扣款 金额 确 定" at bounding box center [871, 347] width 1360 height 246
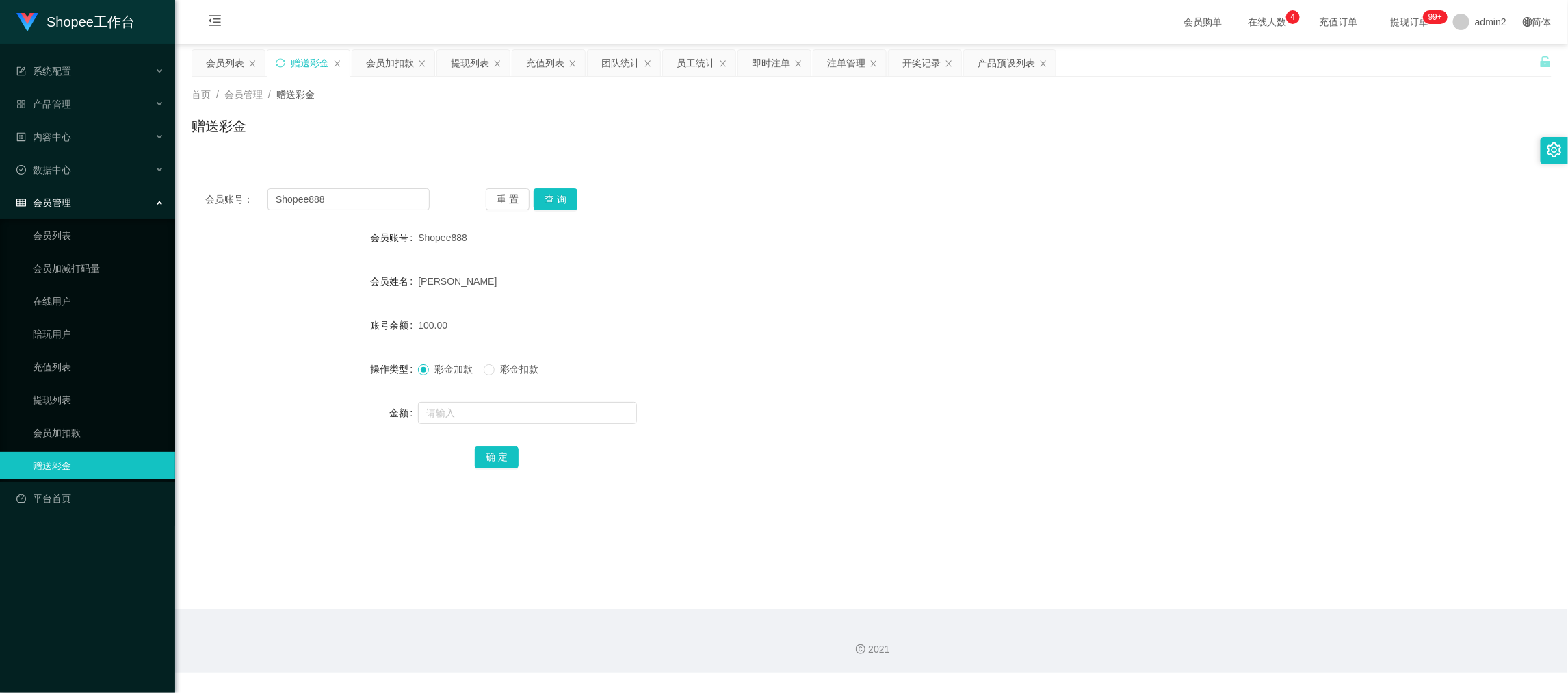
click at [1247, 578] on main "关闭左侧 关闭右侧 关闭其它 刷新页面 会员列表 赠送彩金 会员加扣款 提现列表 充值列表 团队统计 员工统计 即时注单 注单管理 开奖记录 产品预设列表 首…" at bounding box center [871, 327] width 1393 height 565
click at [482, 64] on div "提现列表" at bounding box center [470, 62] width 38 height 26
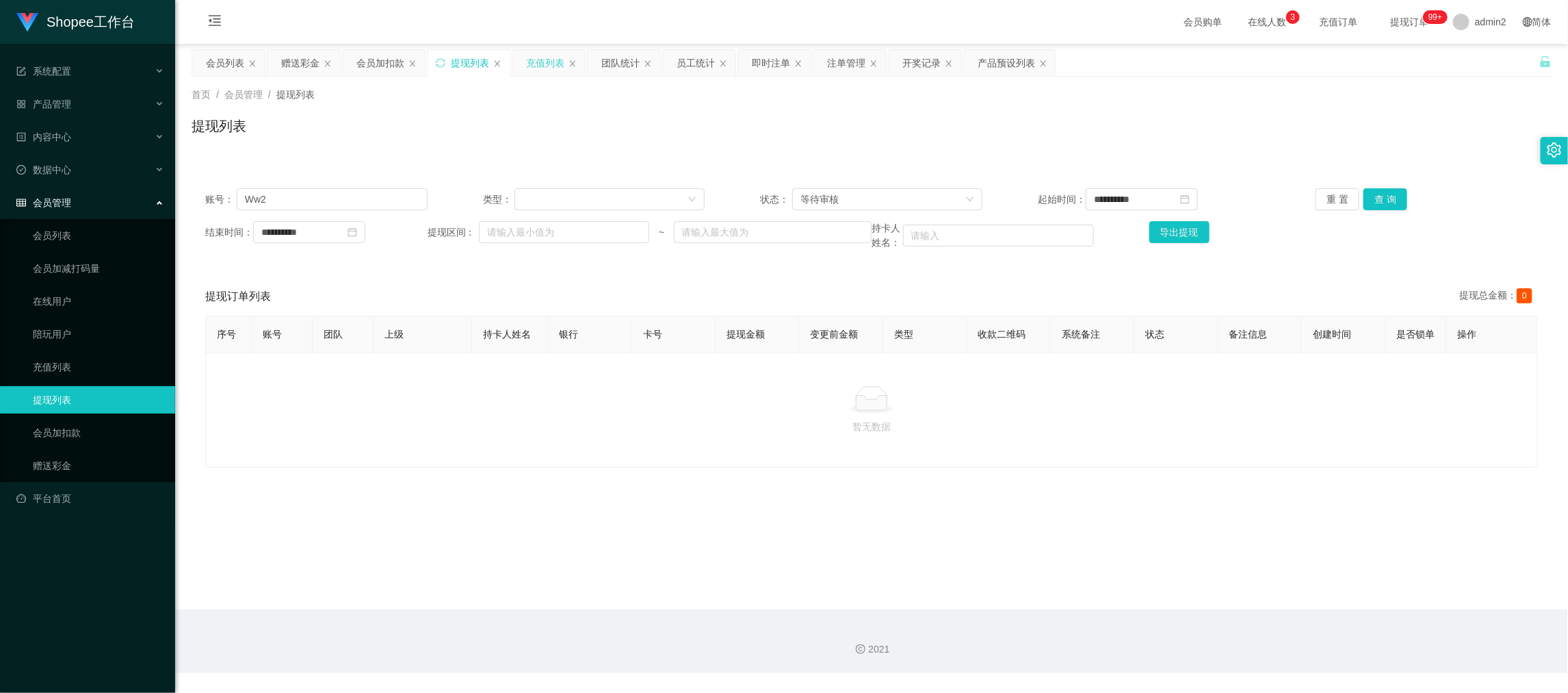
click at [544, 61] on div "充值列表" at bounding box center [546, 62] width 38 height 26
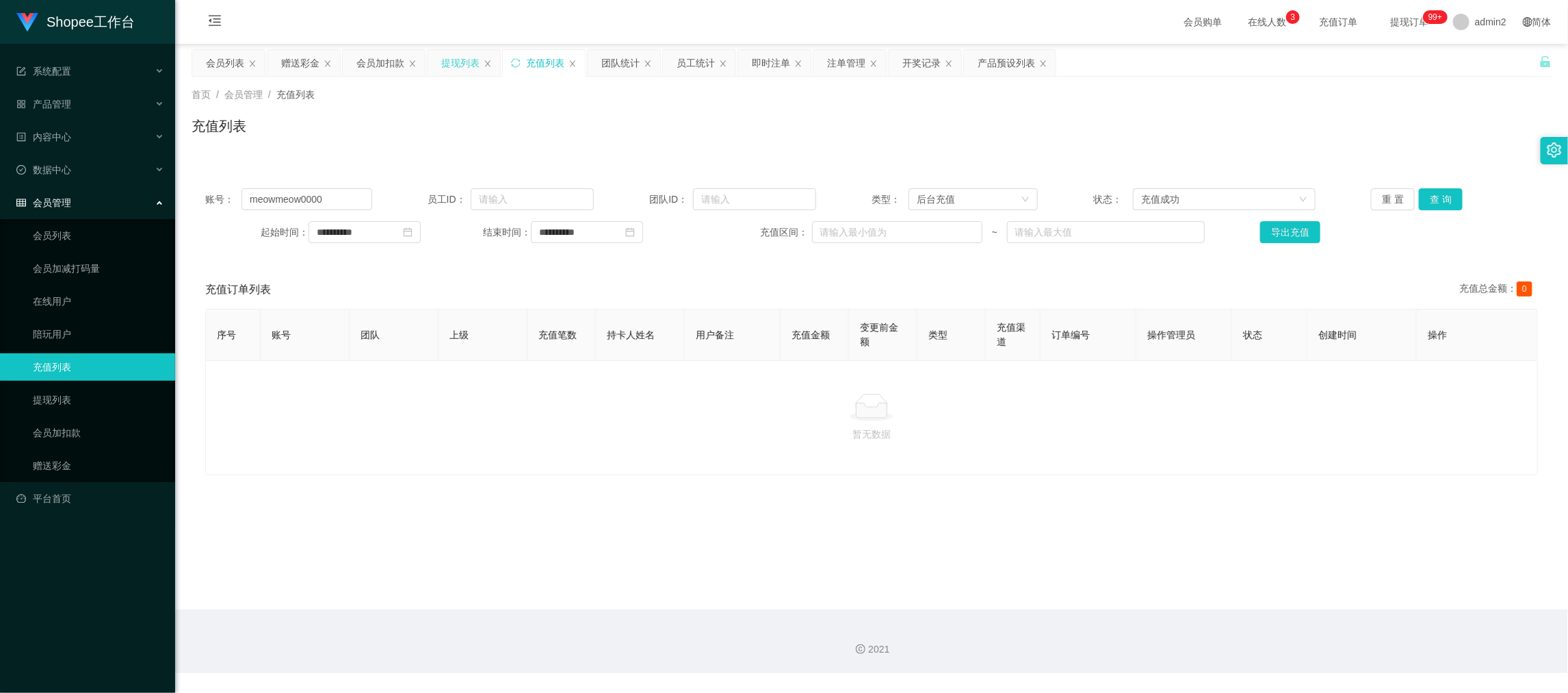
click at [463, 63] on div "提现列表" at bounding box center [460, 62] width 38 height 26
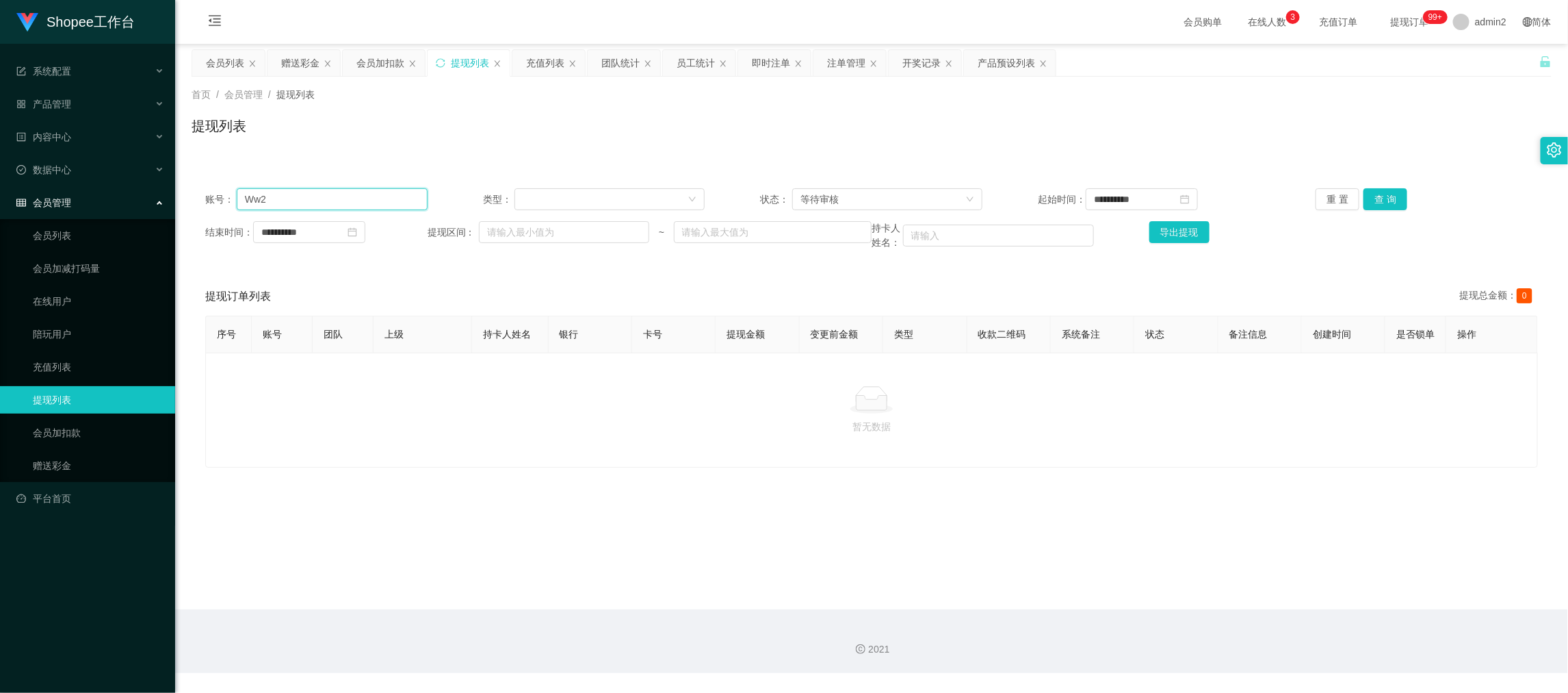
click at [380, 191] on input "Ww2" at bounding box center [331, 199] width 191 height 22
paste input "[PERSON_NAME]"
type input "[PERSON_NAME]"
drag, startPoint x: 1384, startPoint y: 194, endPoint x: 1370, endPoint y: 209, distance: 20.5
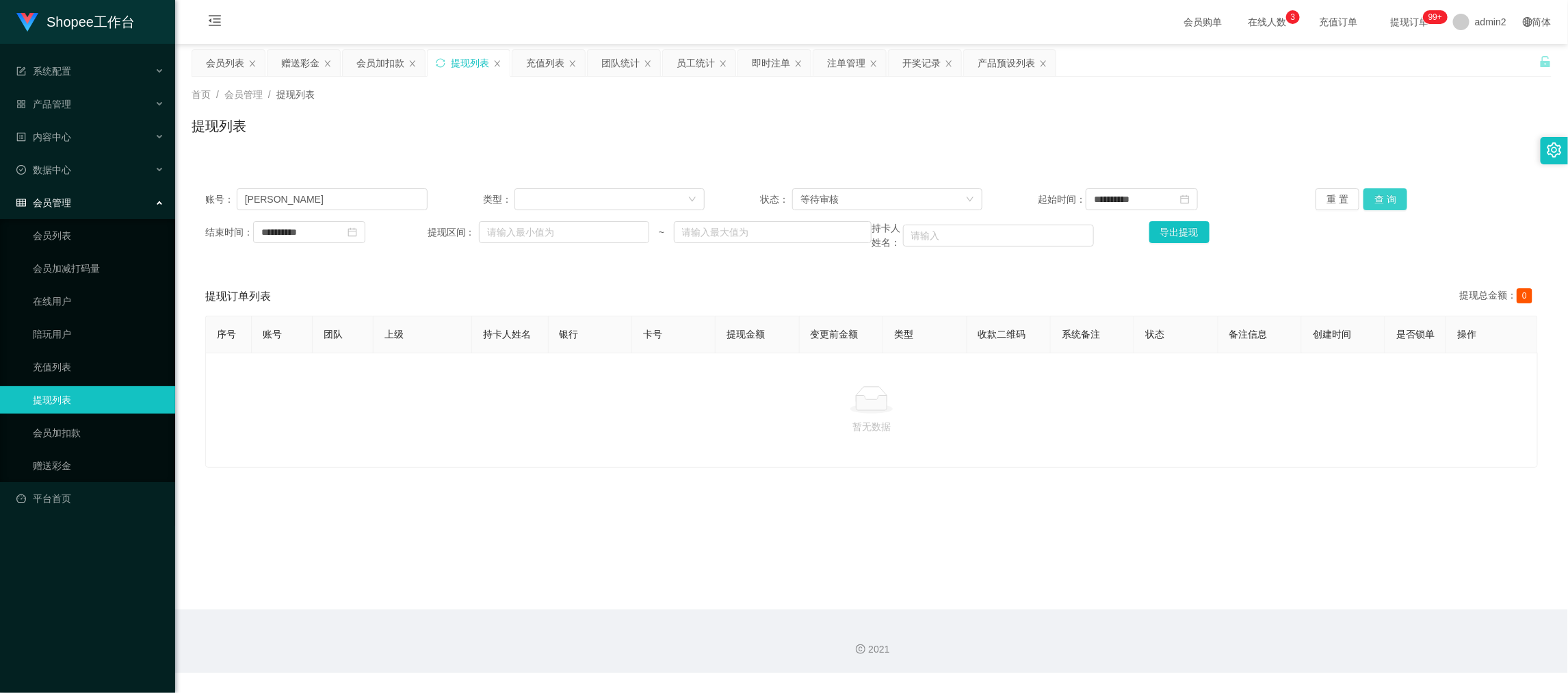
click at [1384, 194] on button "查 询" at bounding box center [1385, 199] width 44 height 22
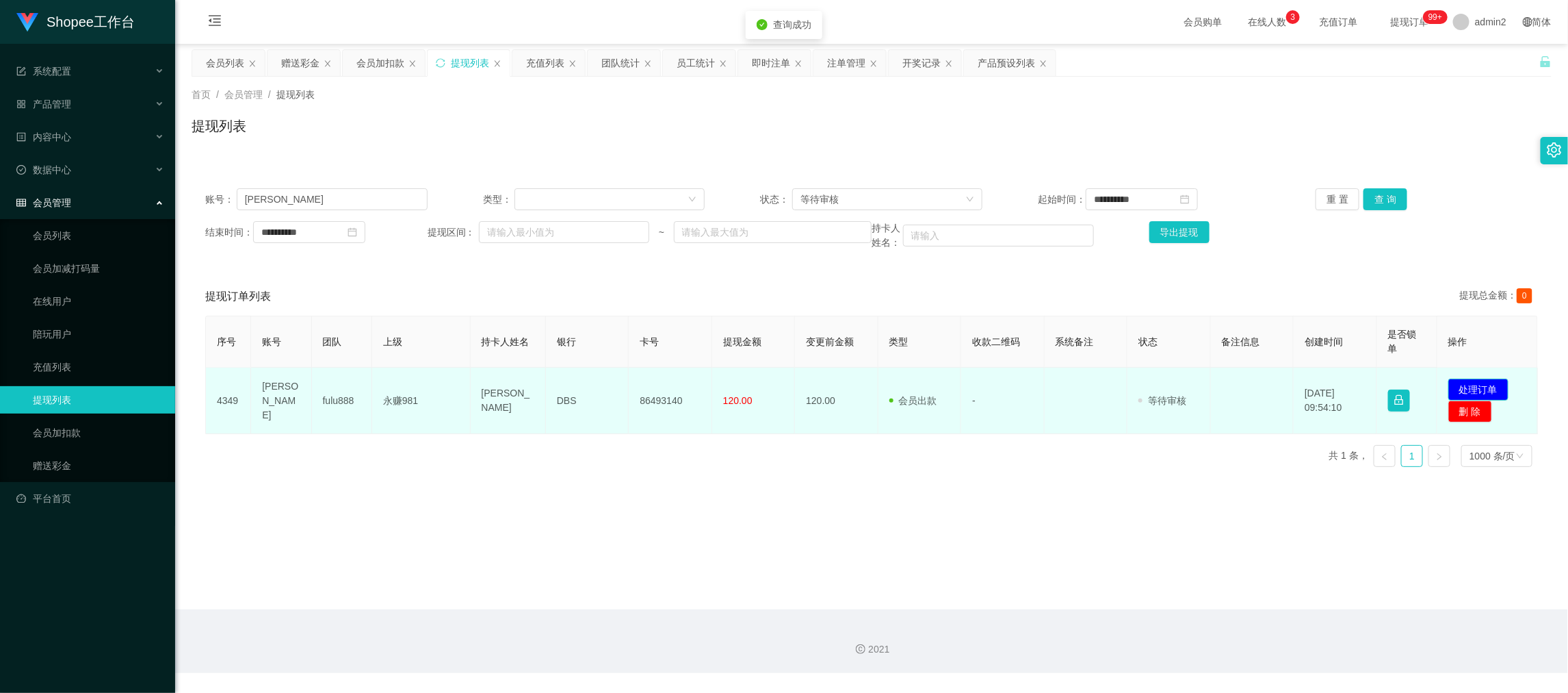
click at [1462, 382] on button "处理订单" at bounding box center [1478, 389] width 61 height 22
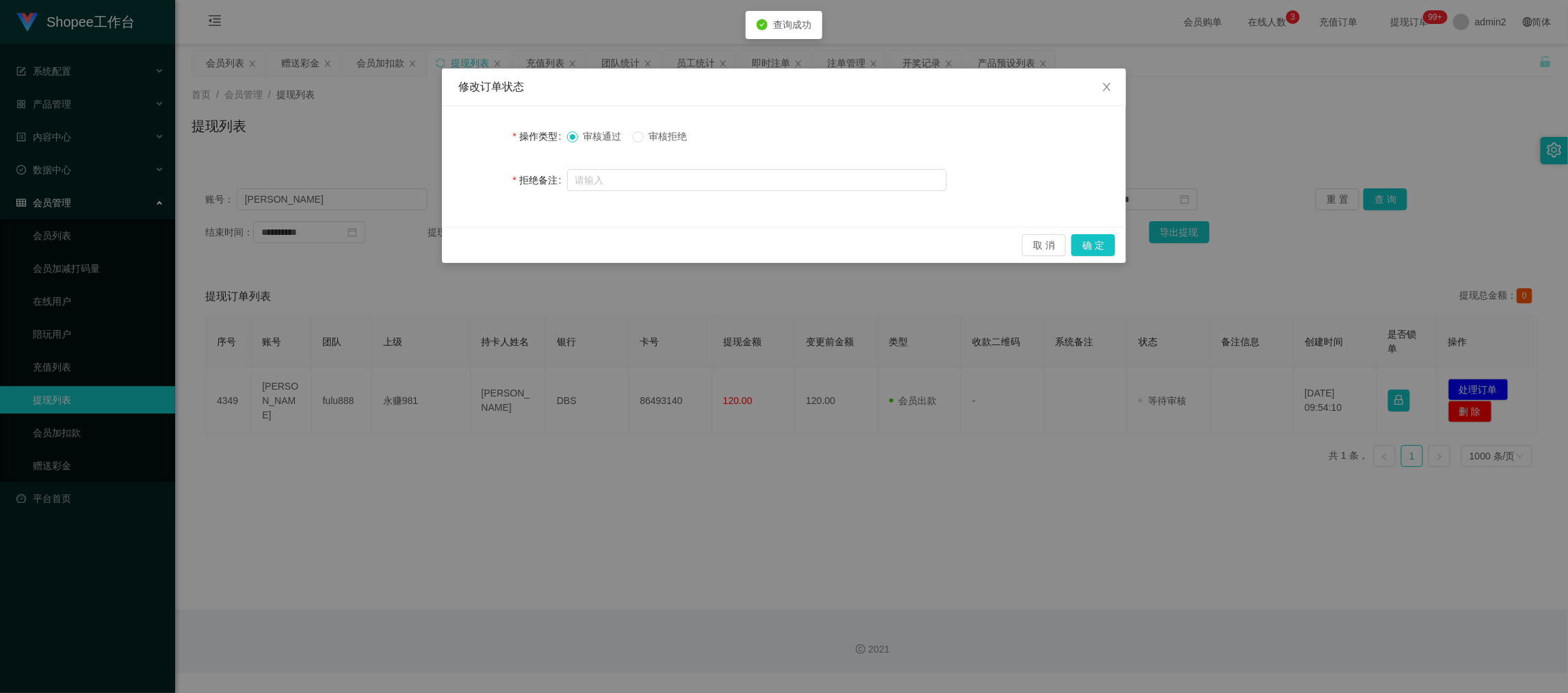
click at [1093, 230] on div "取 消 确 定" at bounding box center [784, 245] width 684 height 37
click at [1093, 243] on button "确 定" at bounding box center [1093, 245] width 44 height 22
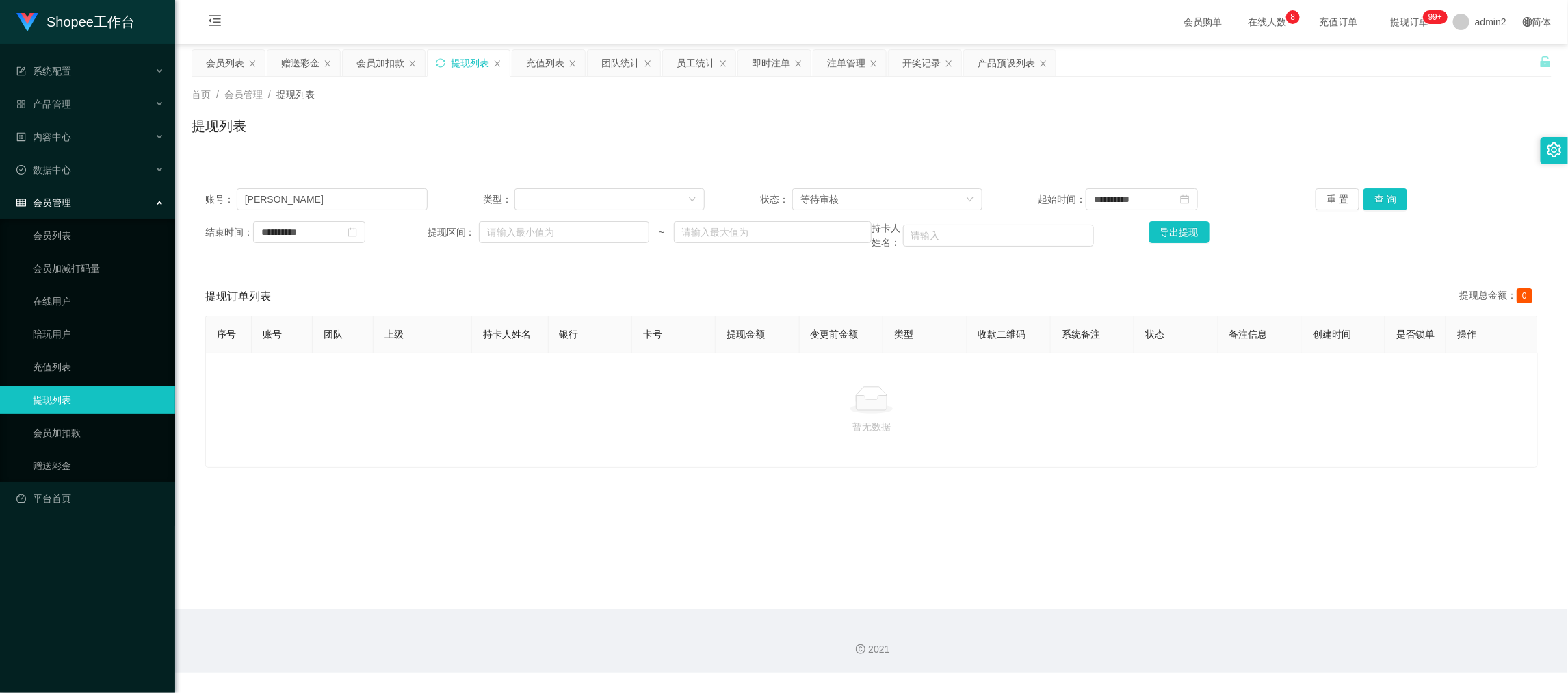
click at [1247, 570] on main "**********" at bounding box center [871, 327] width 1393 height 565
click at [381, 191] on input "[PERSON_NAME]" at bounding box center [331, 199] width 191 height 22
paste input "81203837"
type input "81203837"
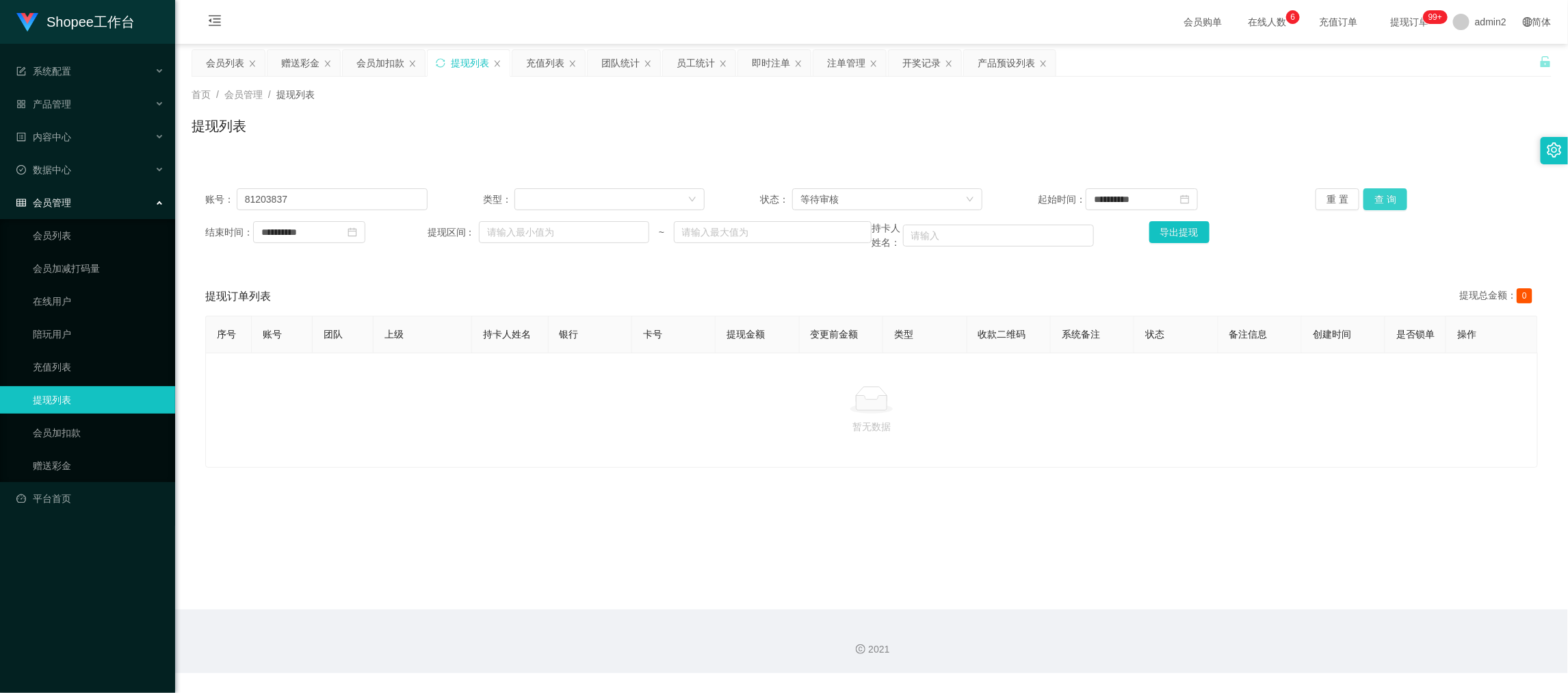
drag, startPoint x: 1369, startPoint y: 198, endPoint x: 1442, endPoint y: 241, distance: 84.7
click at [1369, 198] on button "查 询" at bounding box center [1385, 199] width 44 height 22
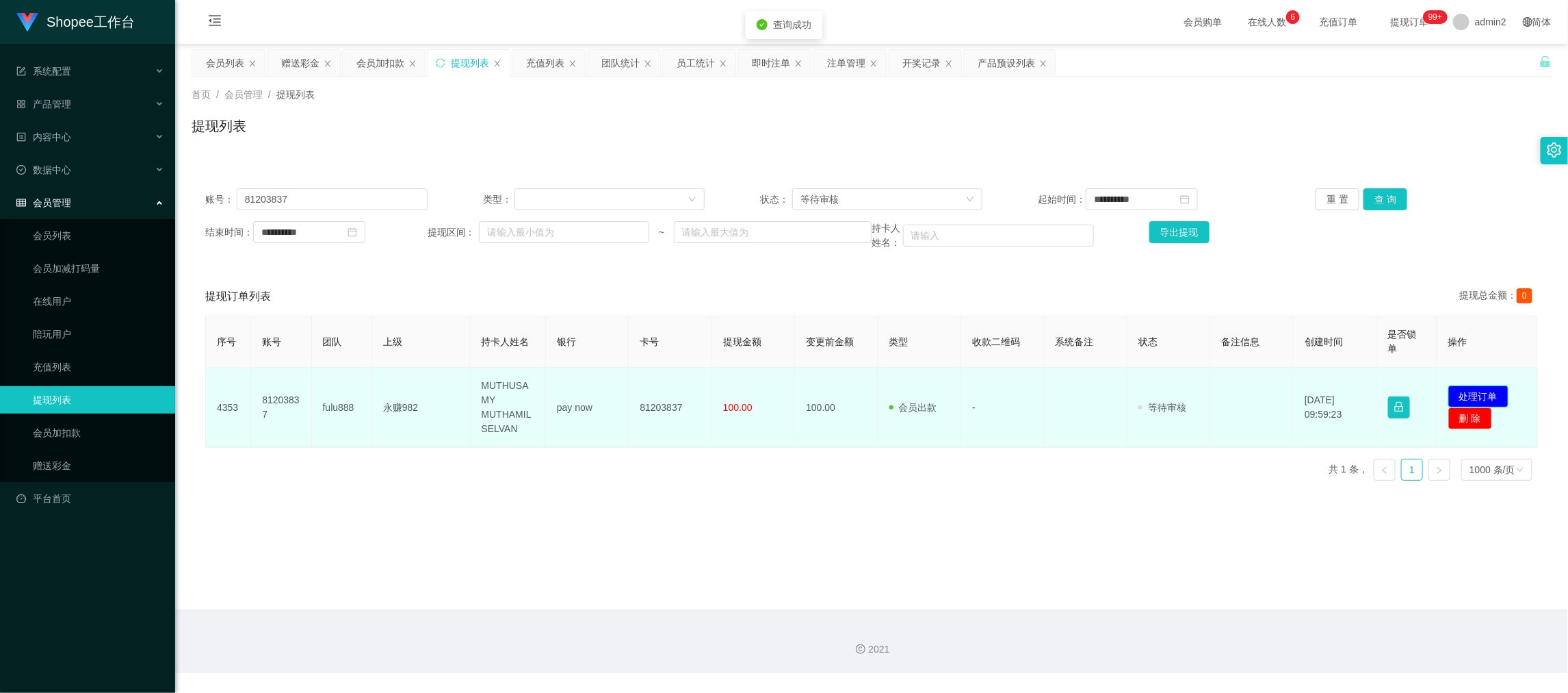
click at [1478, 393] on button "处理订单" at bounding box center [1478, 396] width 61 height 22
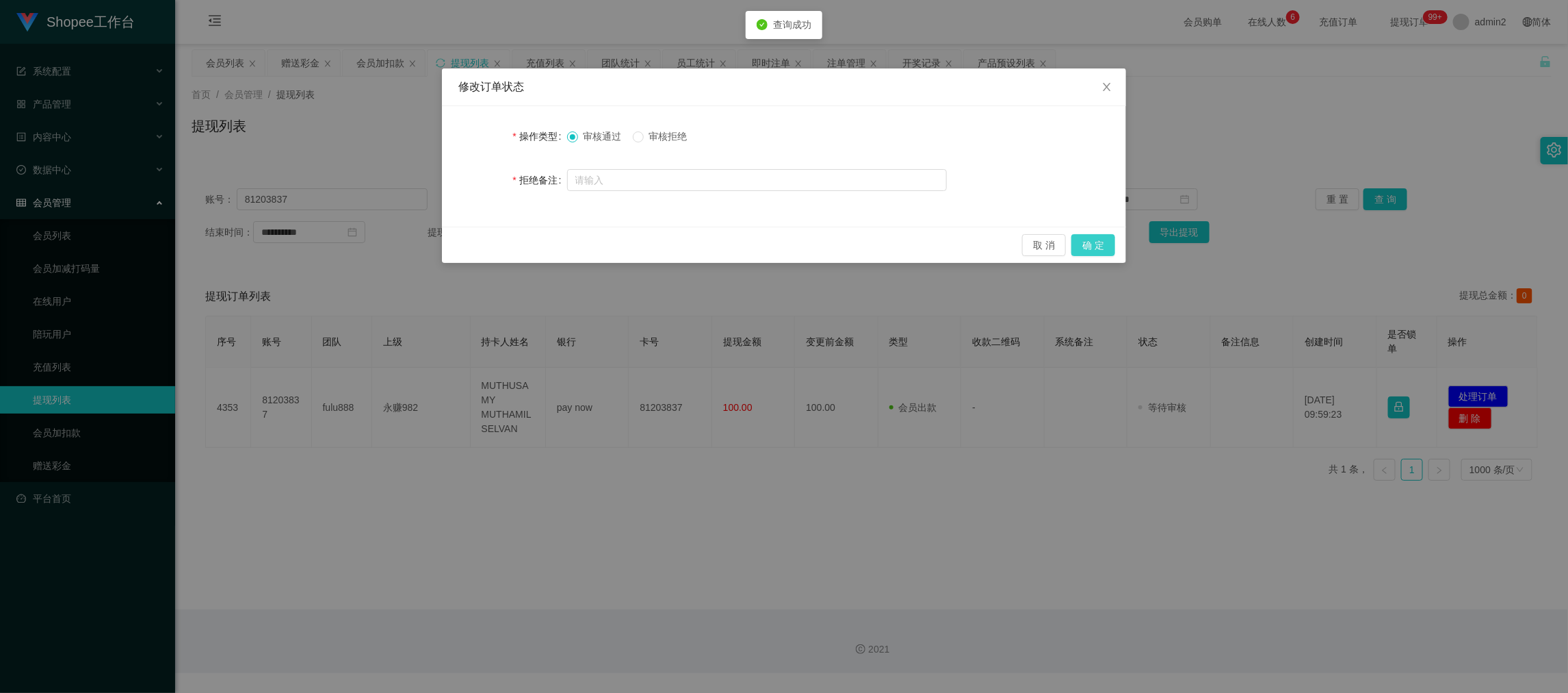
click at [1099, 241] on button "确 定" at bounding box center [1093, 245] width 44 height 22
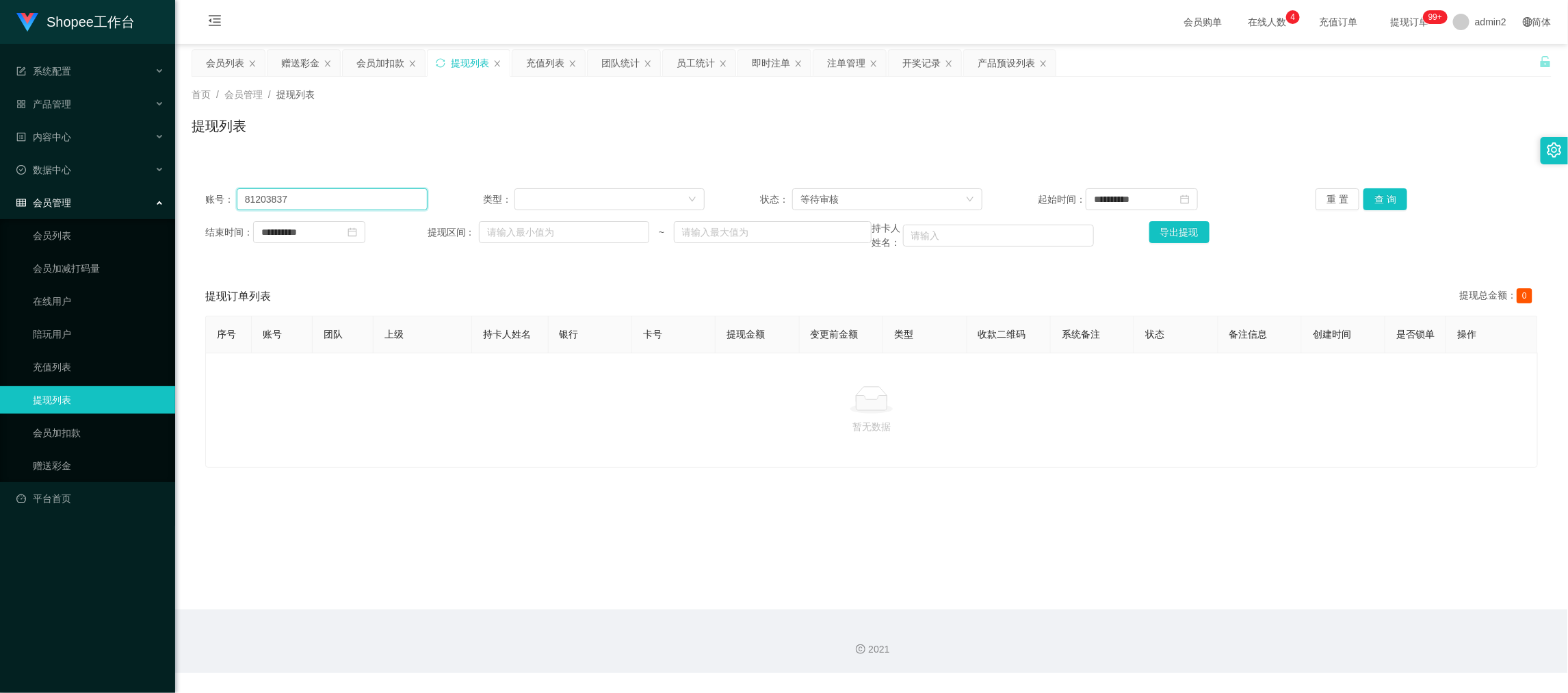
click at [358, 206] on input "81203837" at bounding box center [331, 199] width 191 height 22
paste input "756644208"
type input "756644208"
click at [1374, 201] on button "查 询" at bounding box center [1385, 199] width 44 height 22
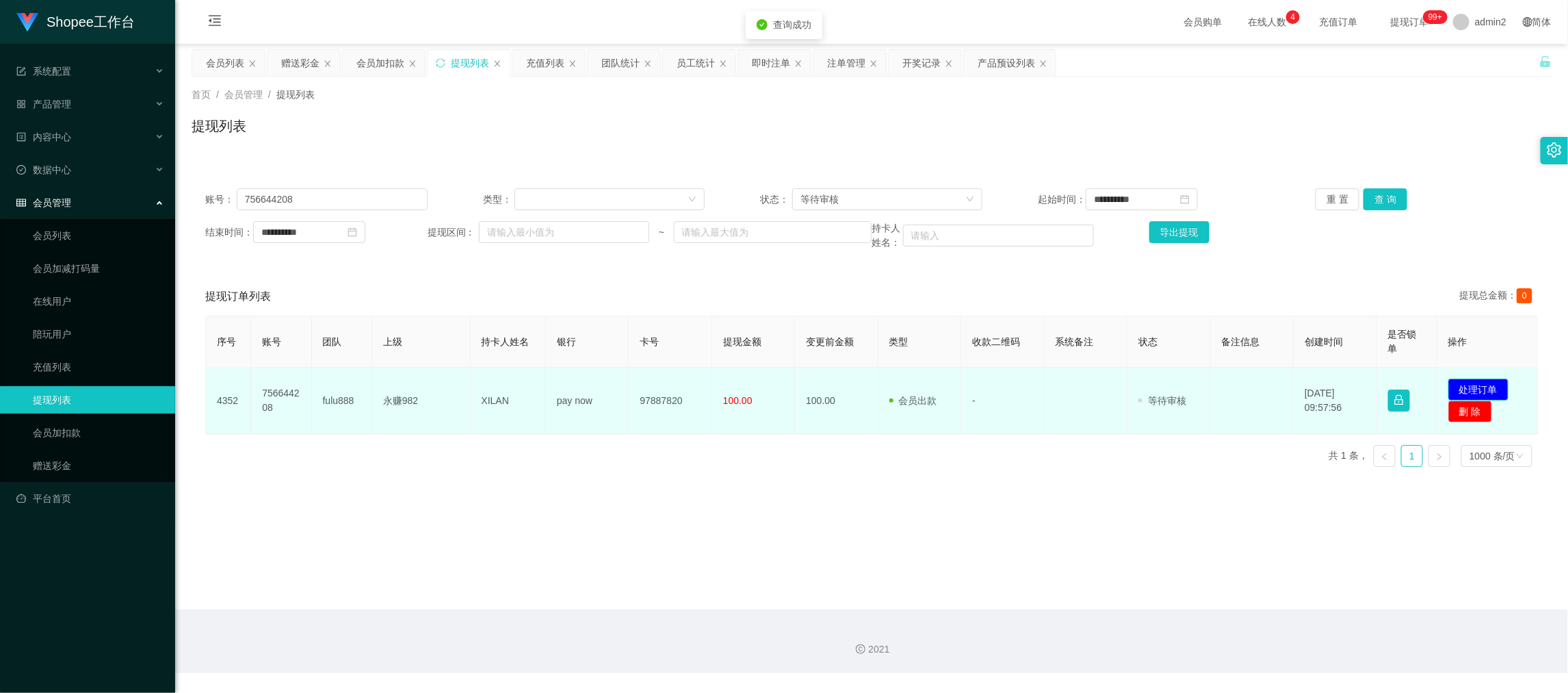
click at [1472, 382] on button "处理订单" at bounding box center [1478, 389] width 61 height 22
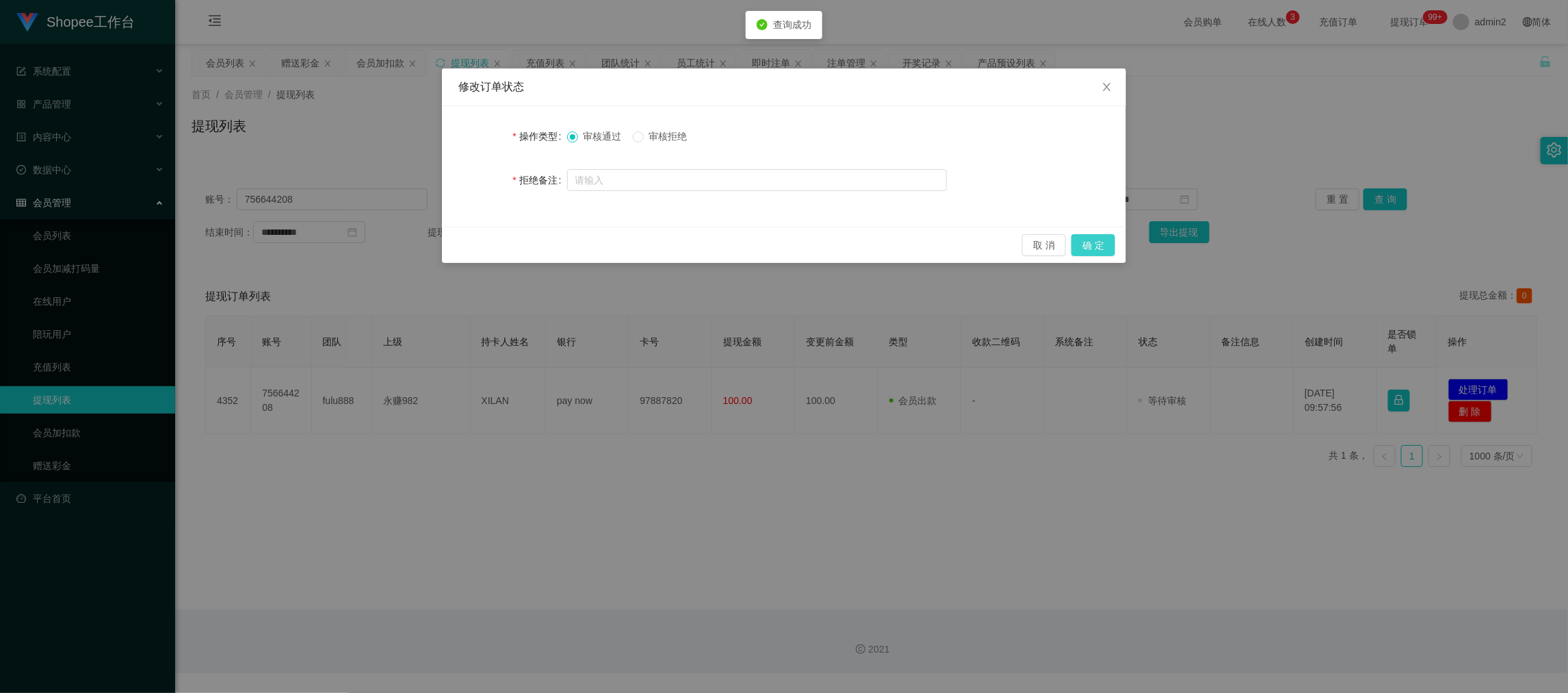
click at [1092, 236] on button "确 定" at bounding box center [1093, 245] width 44 height 22
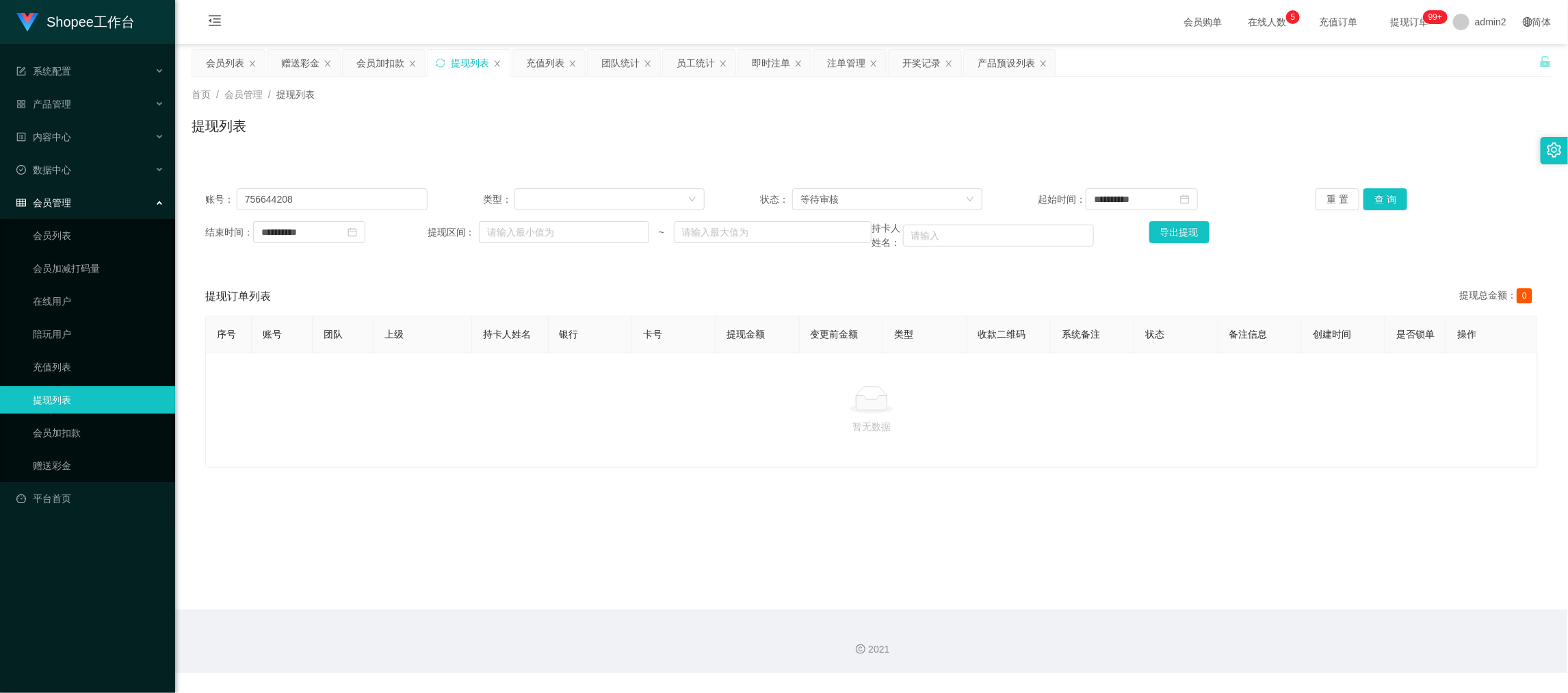
drag, startPoint x: 1261, startPoint y: 553, endPoint x: 938, endPoint y: 410, distance: 353.2
click at [1261, 551] on main "**********" at bounding box center [871, 327] width 1393 height 565
drag, startPoint x: 304, startPoint y: 60, endPoint x: 317, endPoint y: 81, distance: 24.7
click at [304, 59] on div "赠送彩金" at bounding box center [301, 62] width 38 height 26
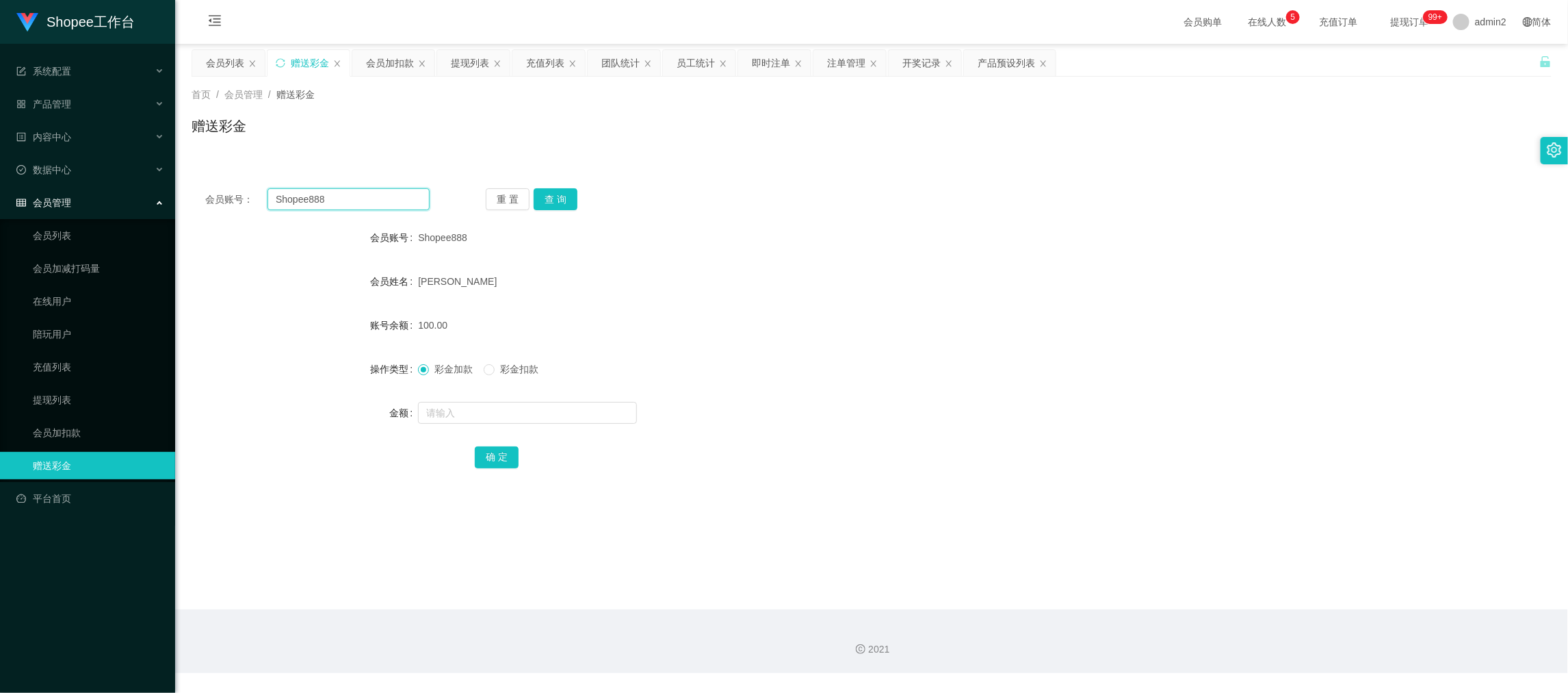
click at [362, 200] on input "Shopee888" at bounding box center [348, 199] width 162 height 22
paste input "alex123"
type input "alex123"
click at [562, 190] on button "查 询" at bounding box center [555, 199] width 44 height 22
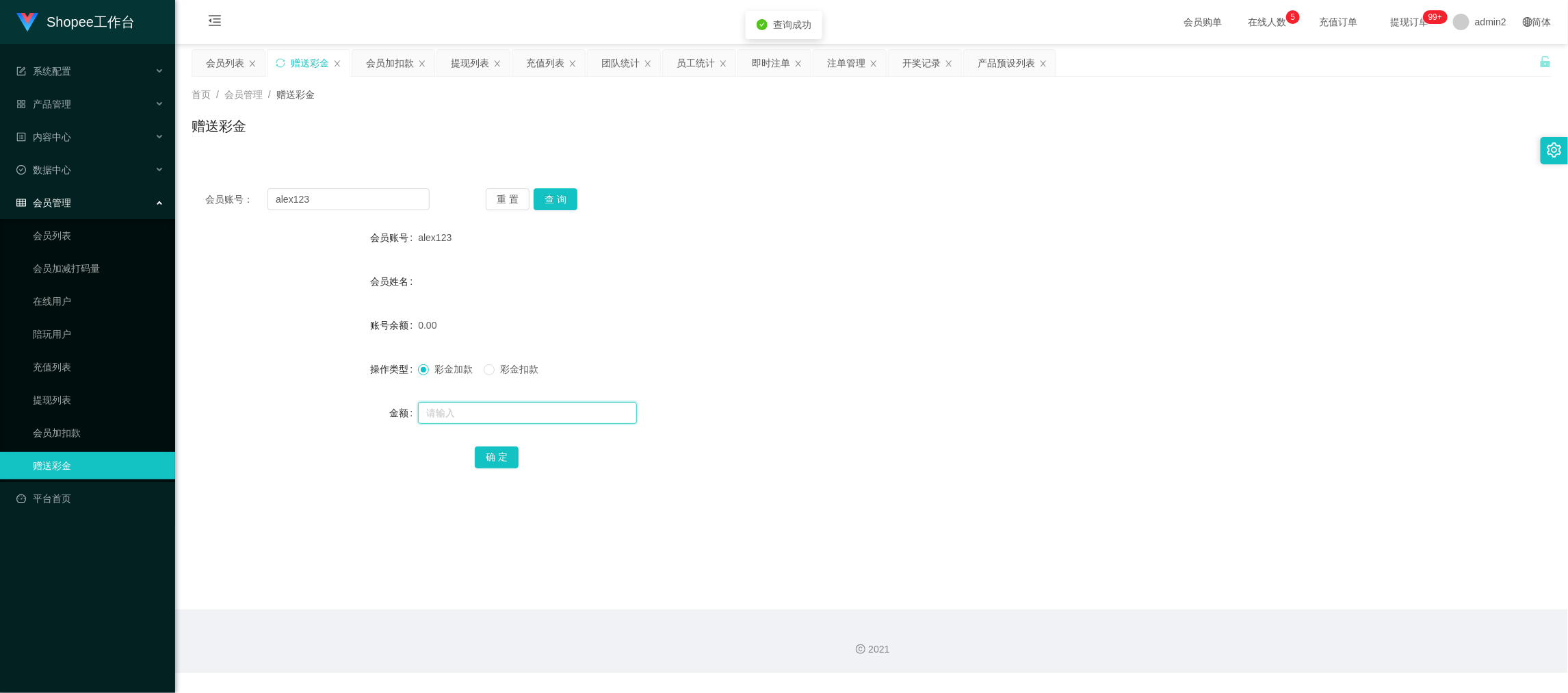
click at [576, 411] on input "text" at bounding box center [527, 412] width 219 height 22
type input "200"
click at [478, 456] on button "确 定" at bounding box center [497, 457] width 44 height 22
click at [838, 377] on div "彩金加款 彩金扣款" at bounding box center [815, 369] width 794 height 27
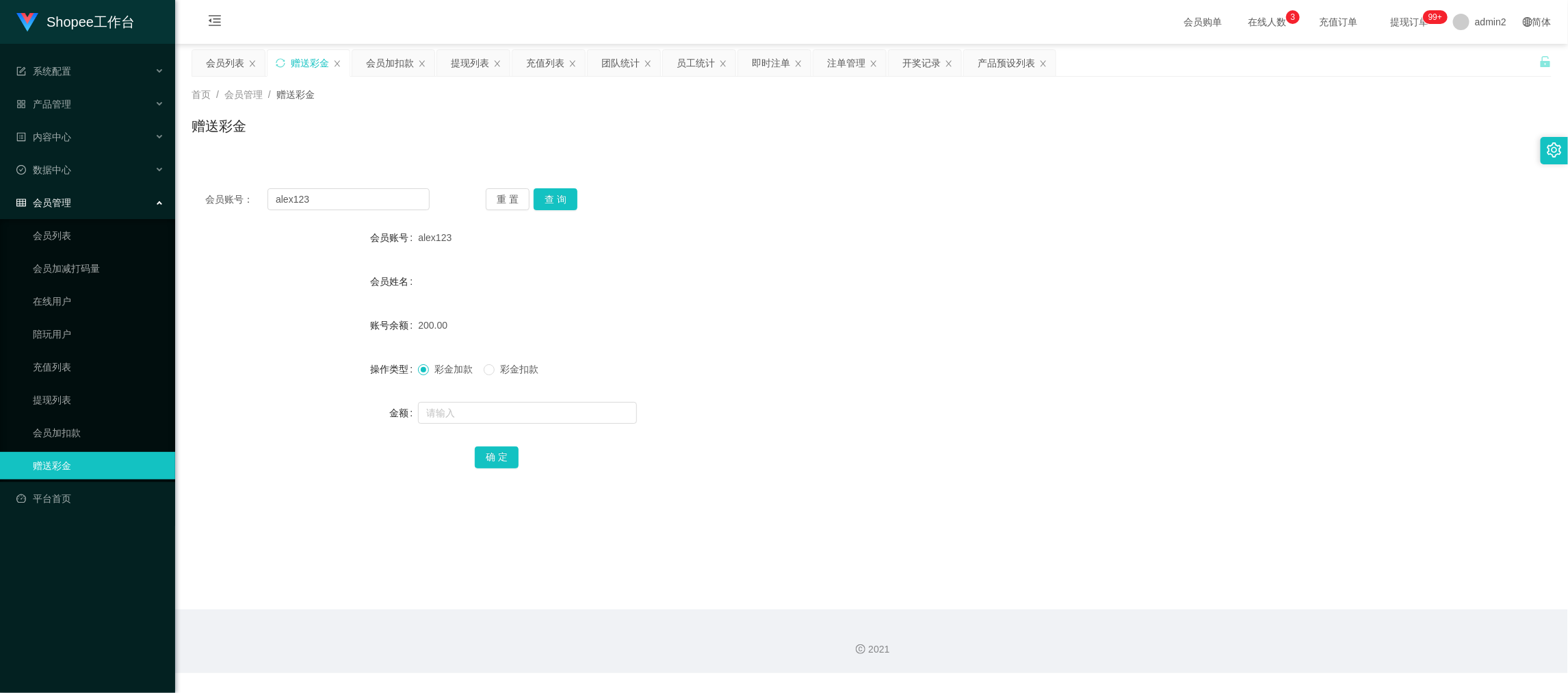
drag, startPoint x: 1293, startPoint y: 577, endPoint x: 1190, endPoint y: 520, distance: 117.7
click at [1293, 579] on main "关闭左侧 关闭右侧 关闭其它 刷新页面 会员列表 赠送彩金 会员加扣款 提现列表 充值列表 团队统计 员工统计 即时注单 注单管理 开奖记录 产品预设列表 首…" at bounding box center [871, 327] width 1393 height 565
click at [374, 201] on input "alex123" at bounding box center [348, 199] width 162 height 22
drag, startPoint x: 374, startPoint y: 201, endPoint x: 679, endPoint y: 66, distance: 333.5
click at [375, 199] on input "alex123" at bounding box center [348, 199] width 162 height 22
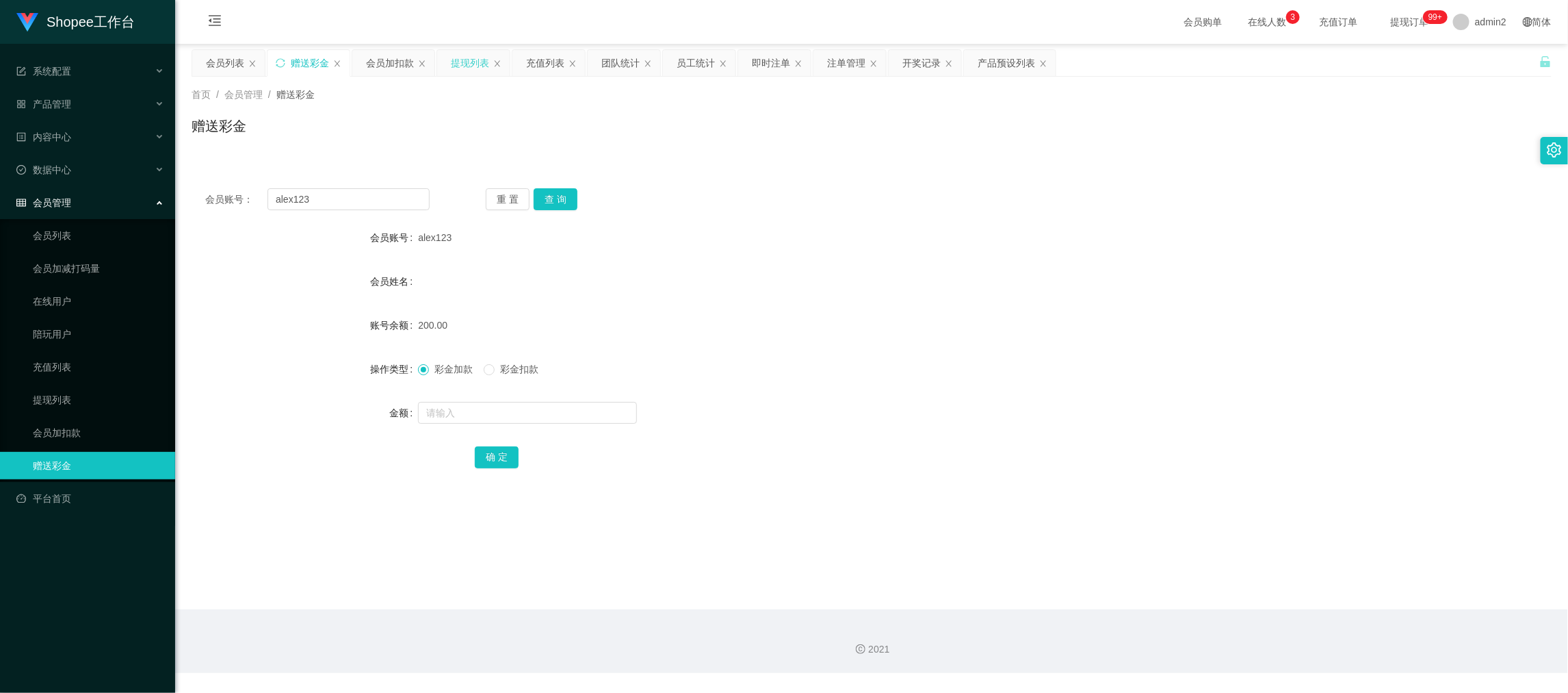
click at [464, 61] on div "提现列表" at bounding box center [470, 62] width 38 height 26
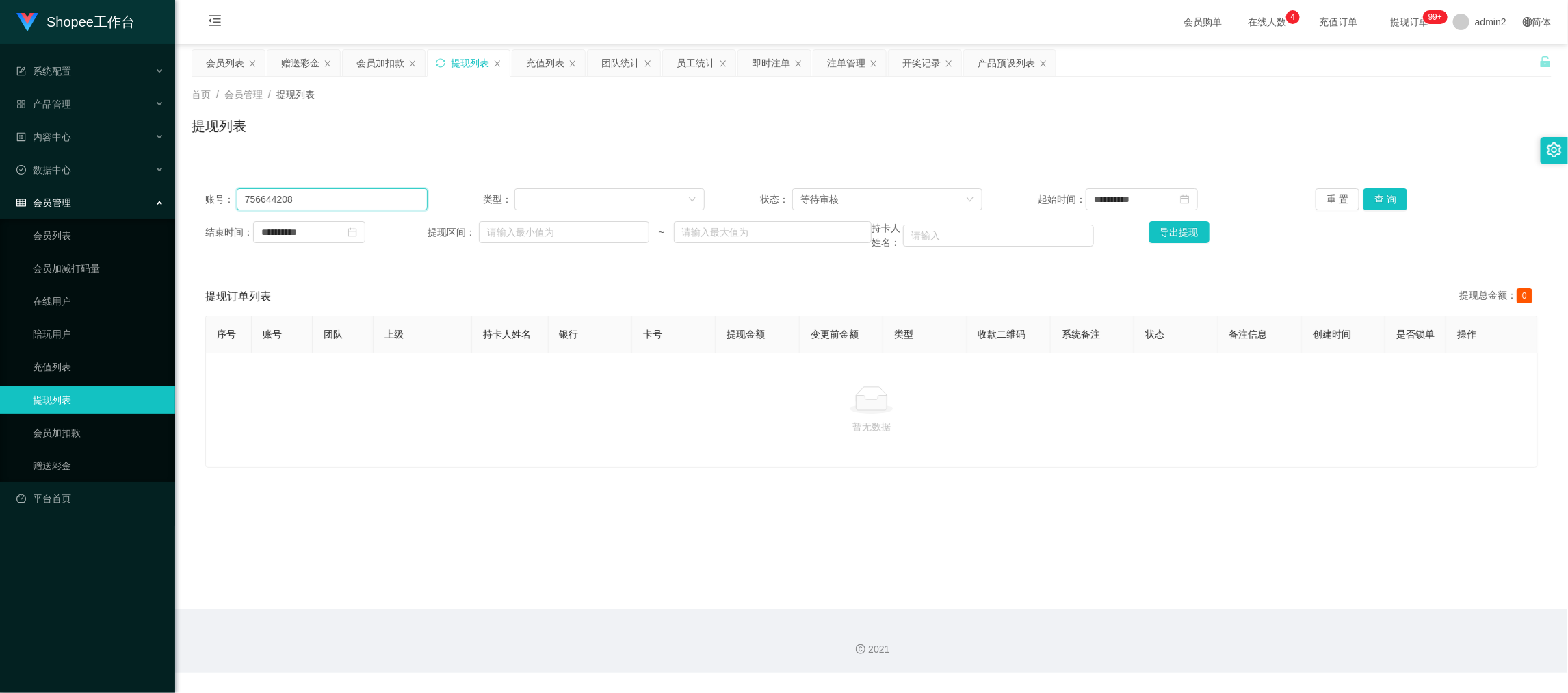
click at [320, 207] on input "756644208" at bounding box center [331, 199] width 191 height 22
click at [322, 208] on input "756644208" at bounding box center [331, 199] width 191 height 22
paste input "ben12"
type input "ben12"
click at [1398, 203] on div "重 置 查 询" at bounding box center [1426, 199] width 222 height 22
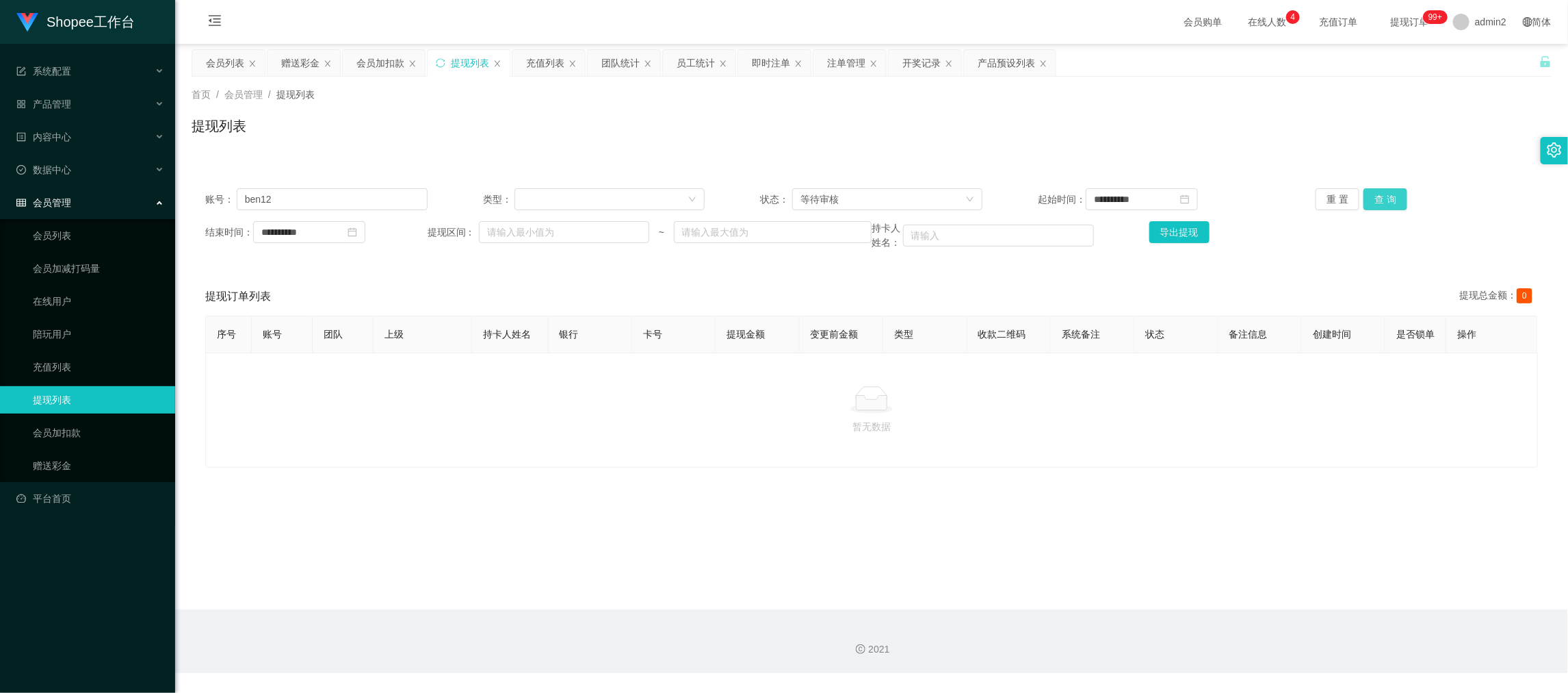
click at [1372, 201] on button "查 询" at bounding box center [1385, 199] width 44 height 22
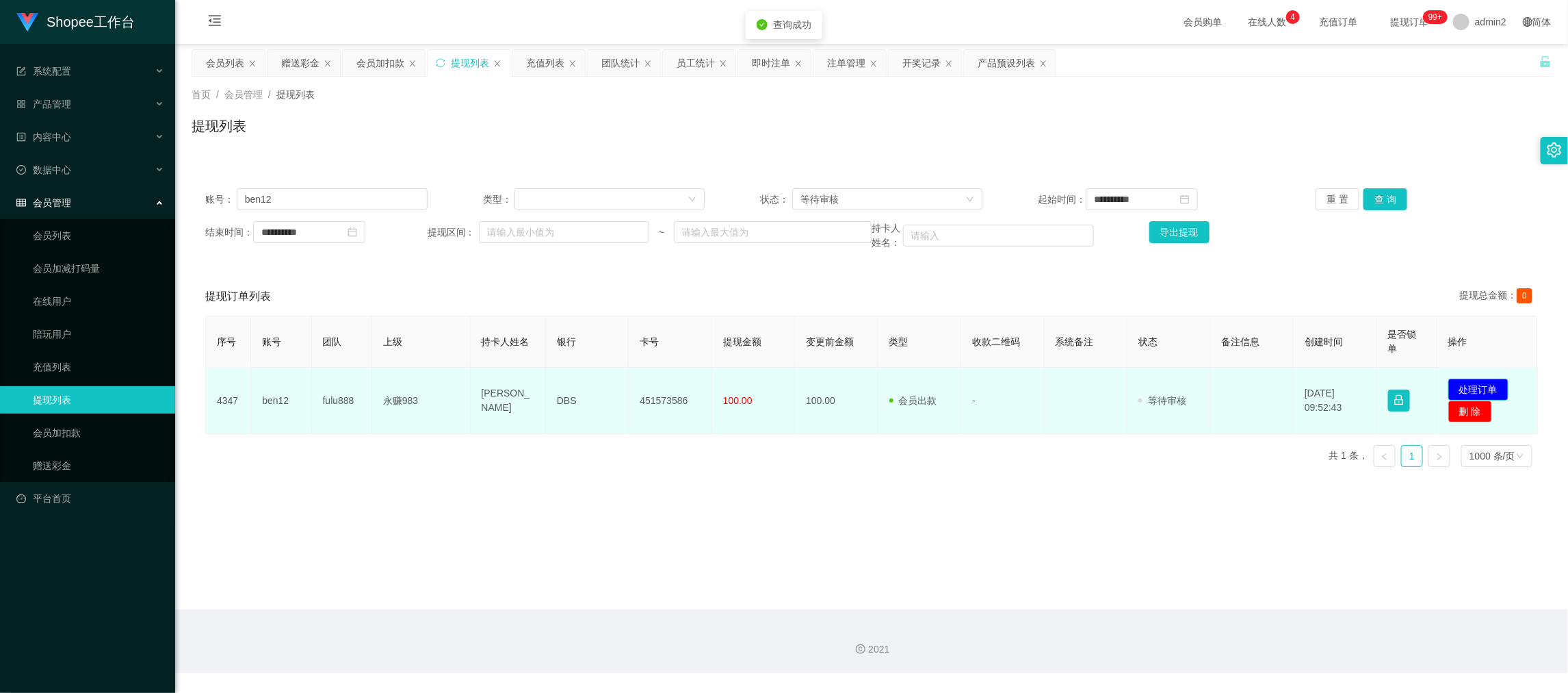
click at [1468, 384] on button "处理订单" at bounding box center [1478, 389] width 61 height 22
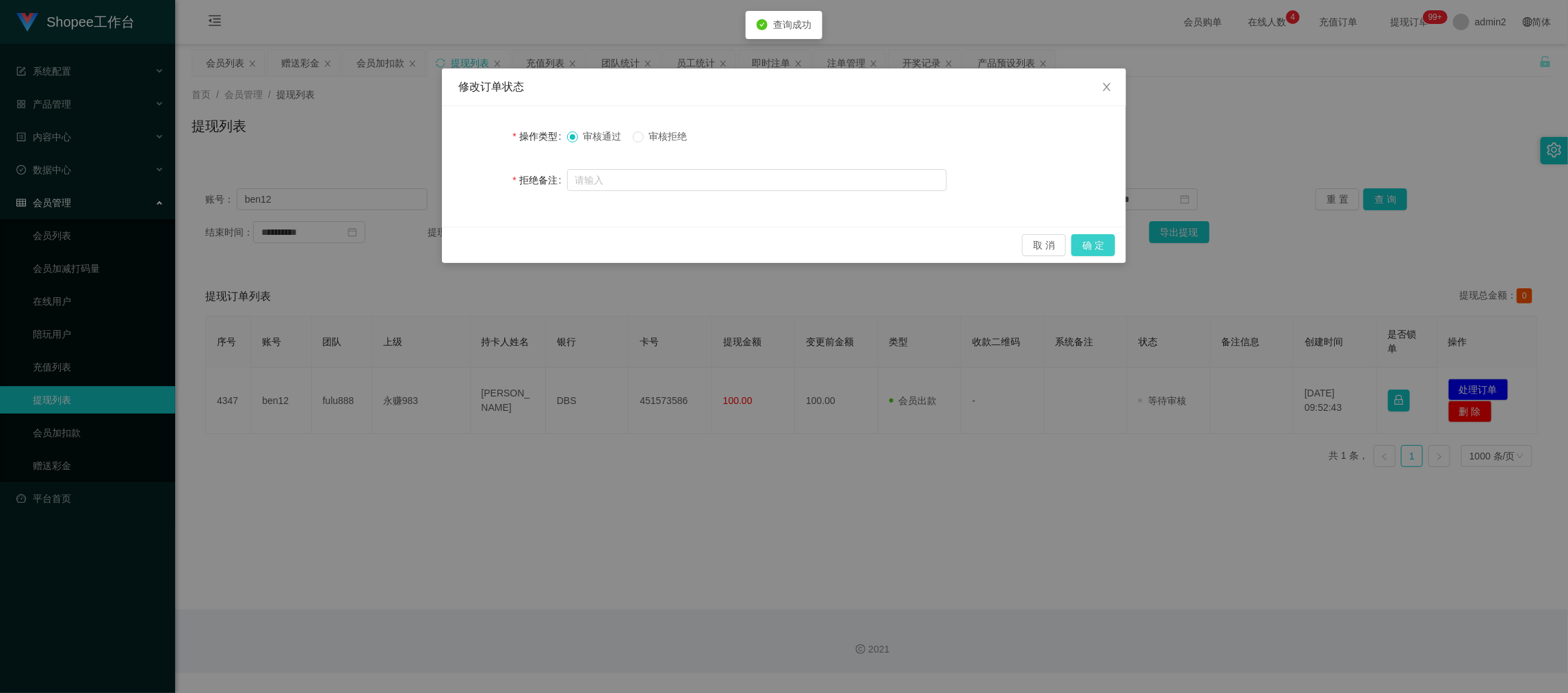
click at [1101, 245] on button "确 定" at bounding box center [1093, 245] width 44 height 22
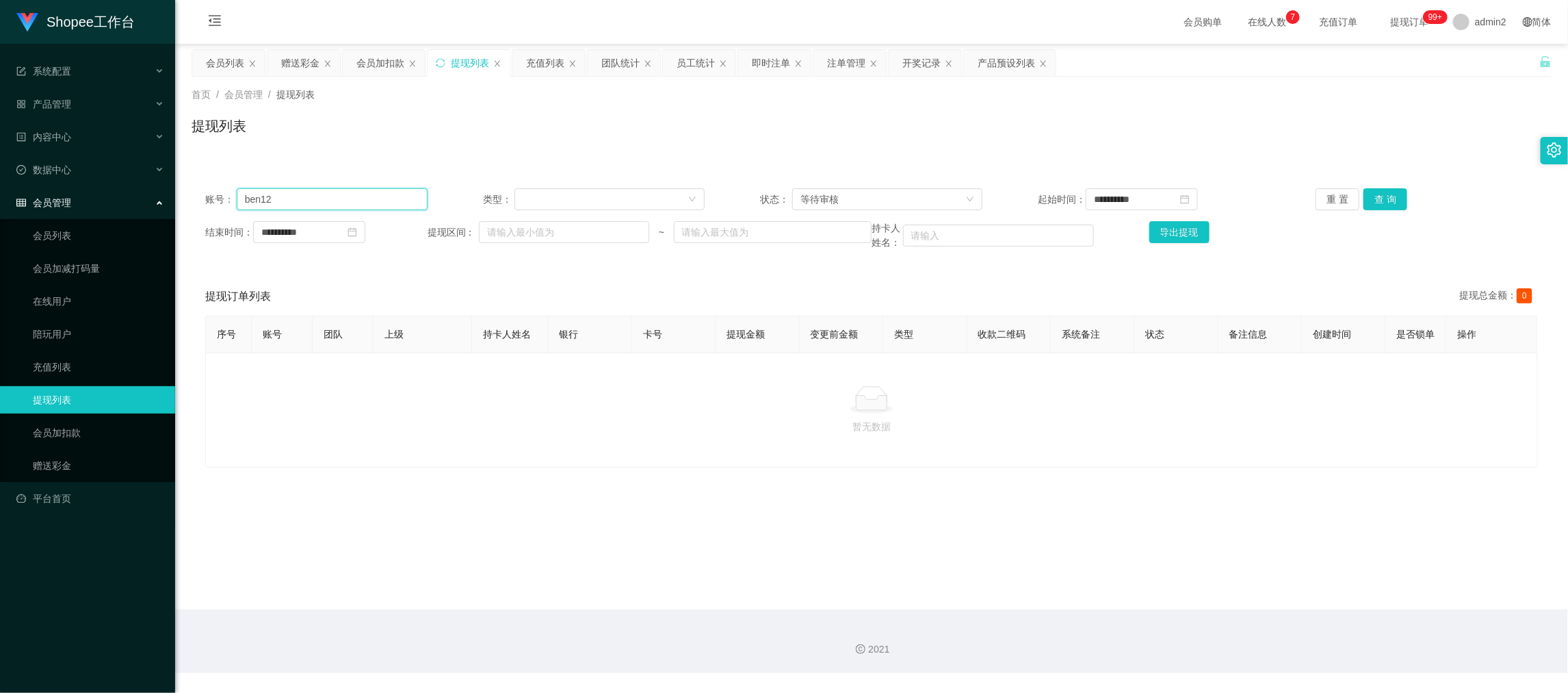
click at [381, 193] on input "ben12" at bounding box center [331, 199] width 191 height 22
paste input "Adam123456"
type input "Adam123456"
click at [1382, 196] on button "查 询" at bounding box center [1385, 199] width 44 height 22
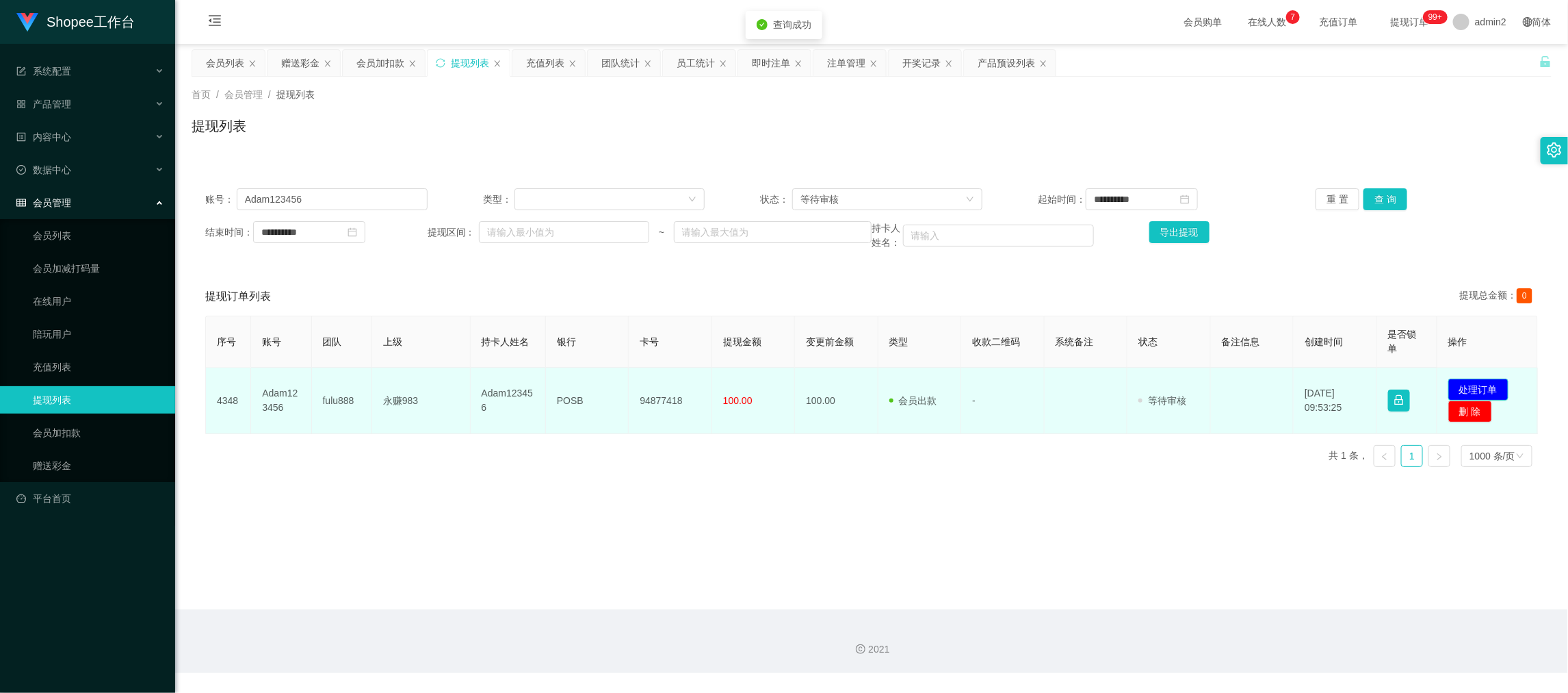
click at [1468, 384] on button "处理订单" at bounding box center [1478, 389] width 61 height 22
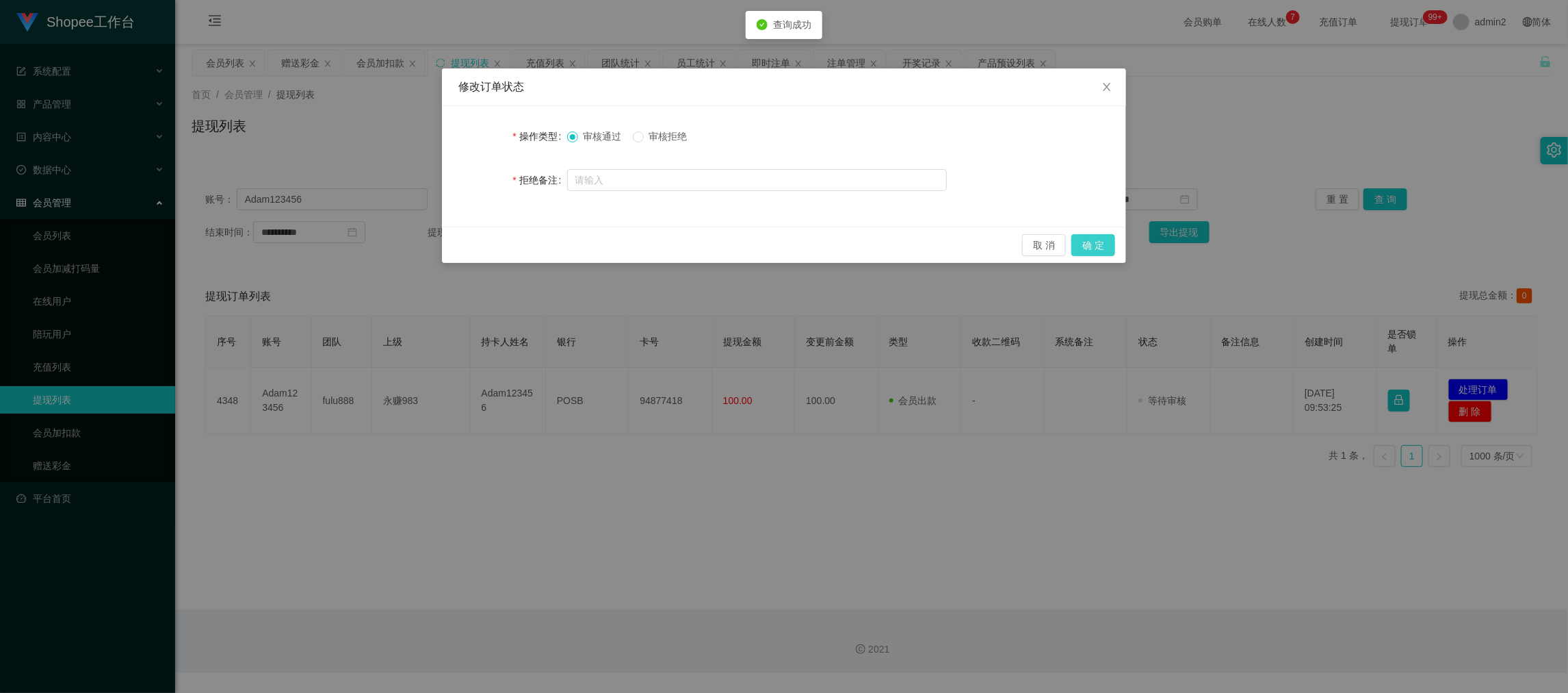
click at [1093, 238] on button "确 定" at bounding box center [1093, 245] width 44 height 22
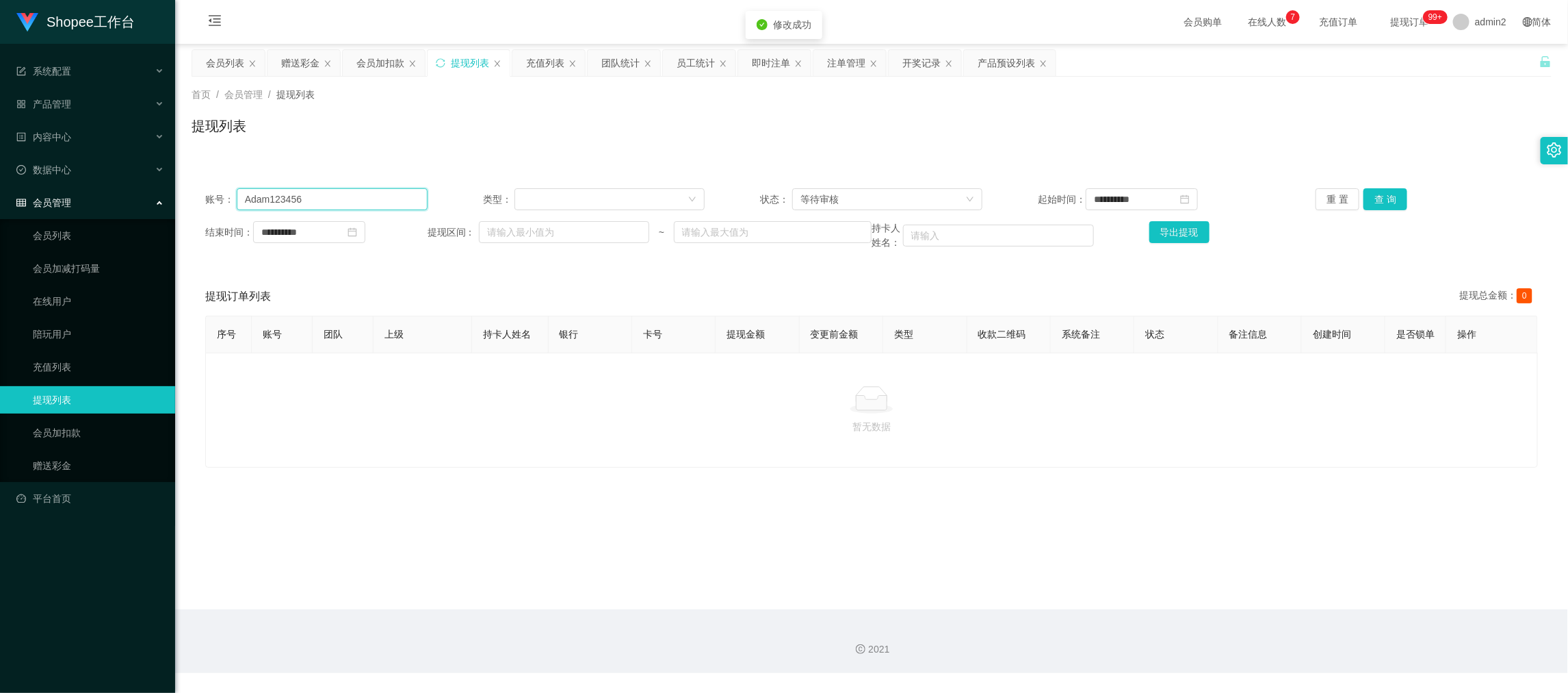
click at [386, 204] on input "Adam123456" at bounding box center [331, 199] width 191 height 22
click at [388, 204] on input "Adam123456" at bounding box center [331, 199] width 191 height 22
paste input "Shopee888"
type input "Shopee888"
click at [1370, 203] on button "查 询" at bounding box center [1385, 199] width 44 height 22
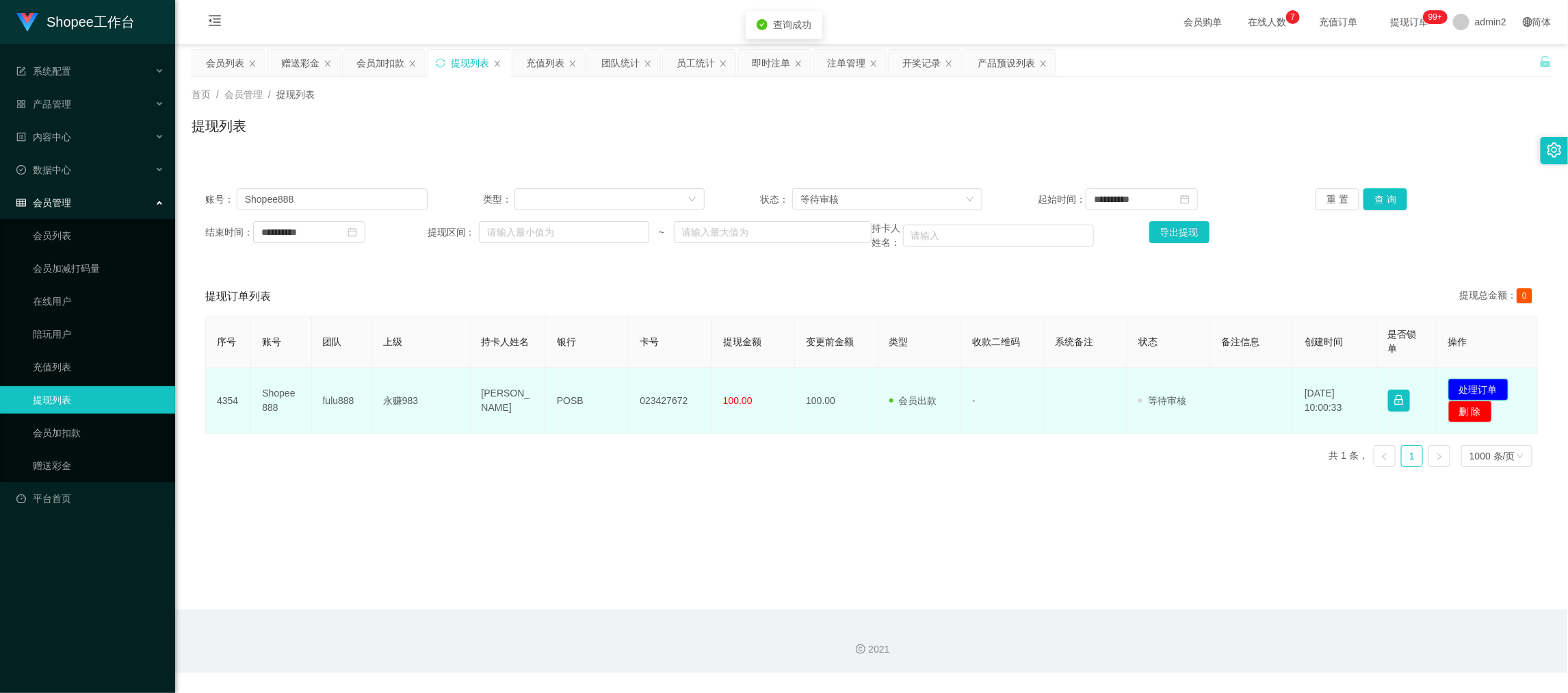
click at [1463, 381] on td "发起代付 处理订单 删 除" at bounding box center [1487, 400] width 101 height 66
click at [1462, 380] on button "处理订单" at bounding box center [1478, 389] width 61 height 22
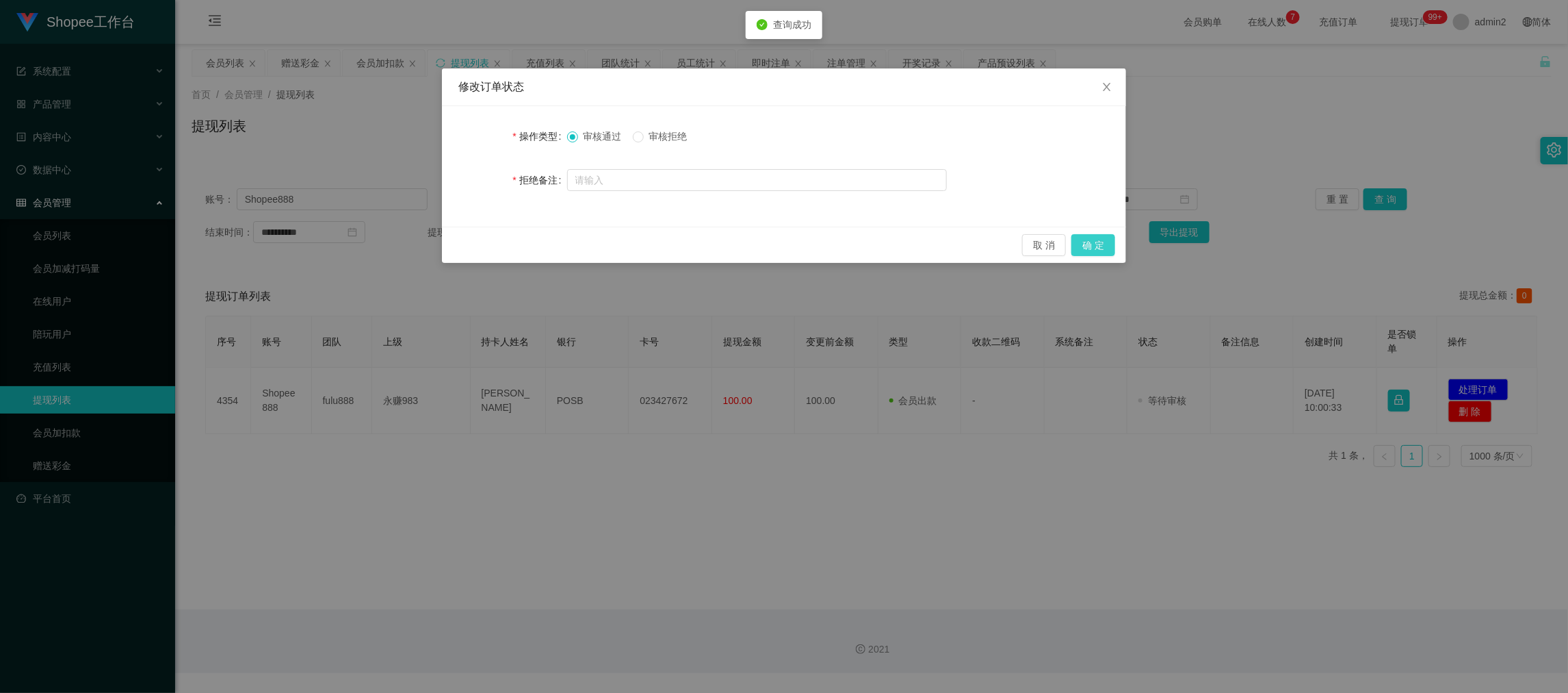
click at [1097, 241] on button "确 定" at bounding box center [1093, 245] width 44 height 22
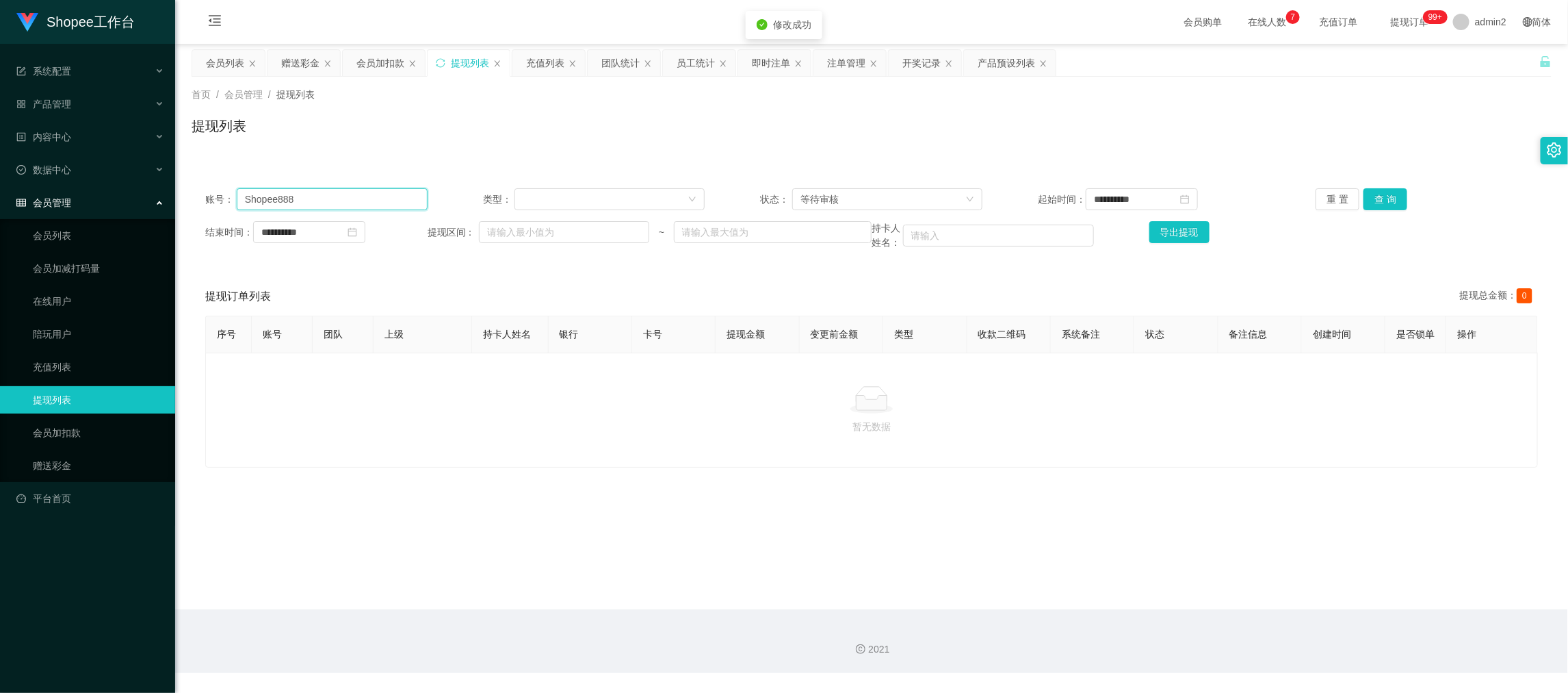
click at [325, 190] on input "Shopee888" at bounding box center [331, 199] width 191 height 22
click at [326, 190] on input "Shopee888" at bounding box center [331, 199] width 191 height 22
paste input "King85"
click at [1380, 196] on button "查 询" at bounding box center [1385, 199] width 44 height 22
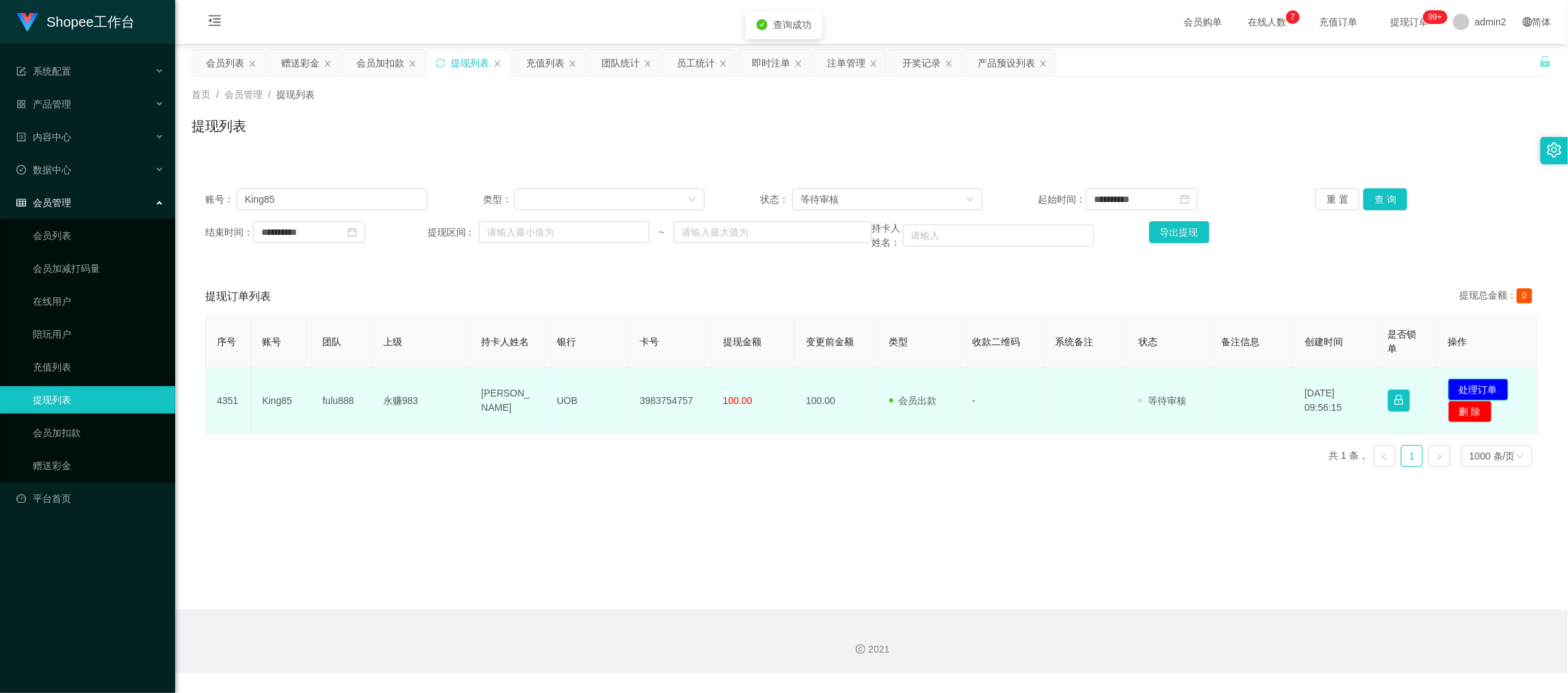
click at [1461, 386] on button "处理订单" at bounding box center [1478, 389] width 61 height 22
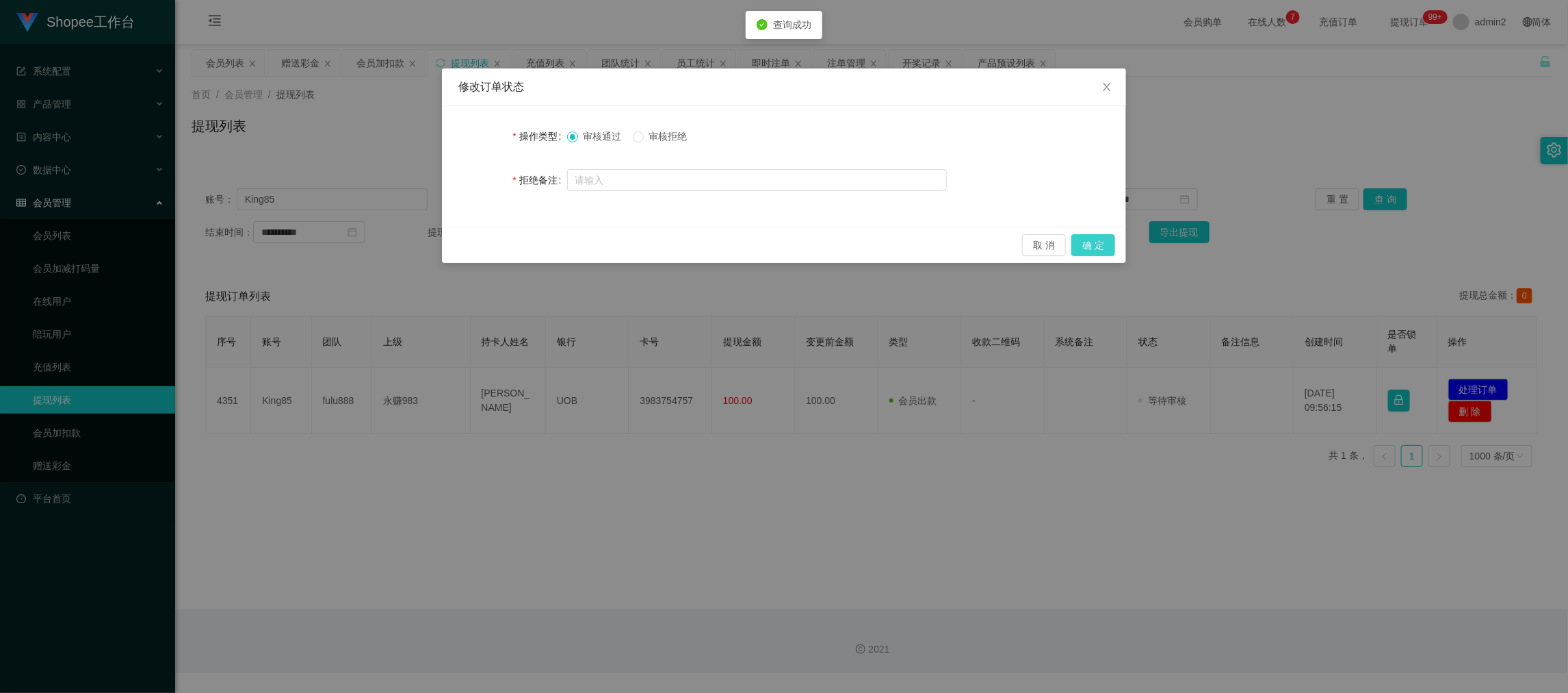
click at [1087, 246] on button "确 定" at bounding box center [1093, 245] width 44 height 22
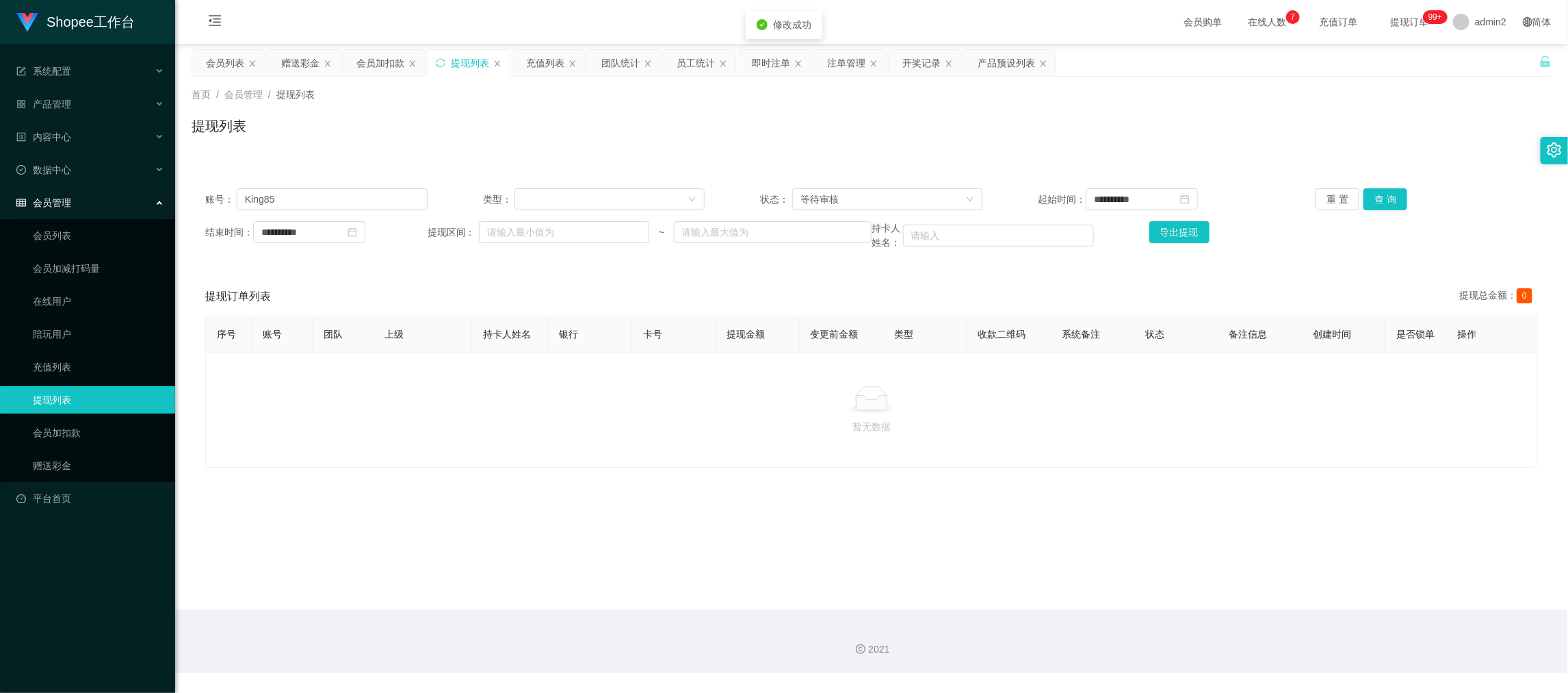
click at [333, 185] on div "**********" at bounding box center [871, 219] width 1360 height 89
click at [336, 191] on input "King85" at bounding box center [331, 199] width 191 height 22
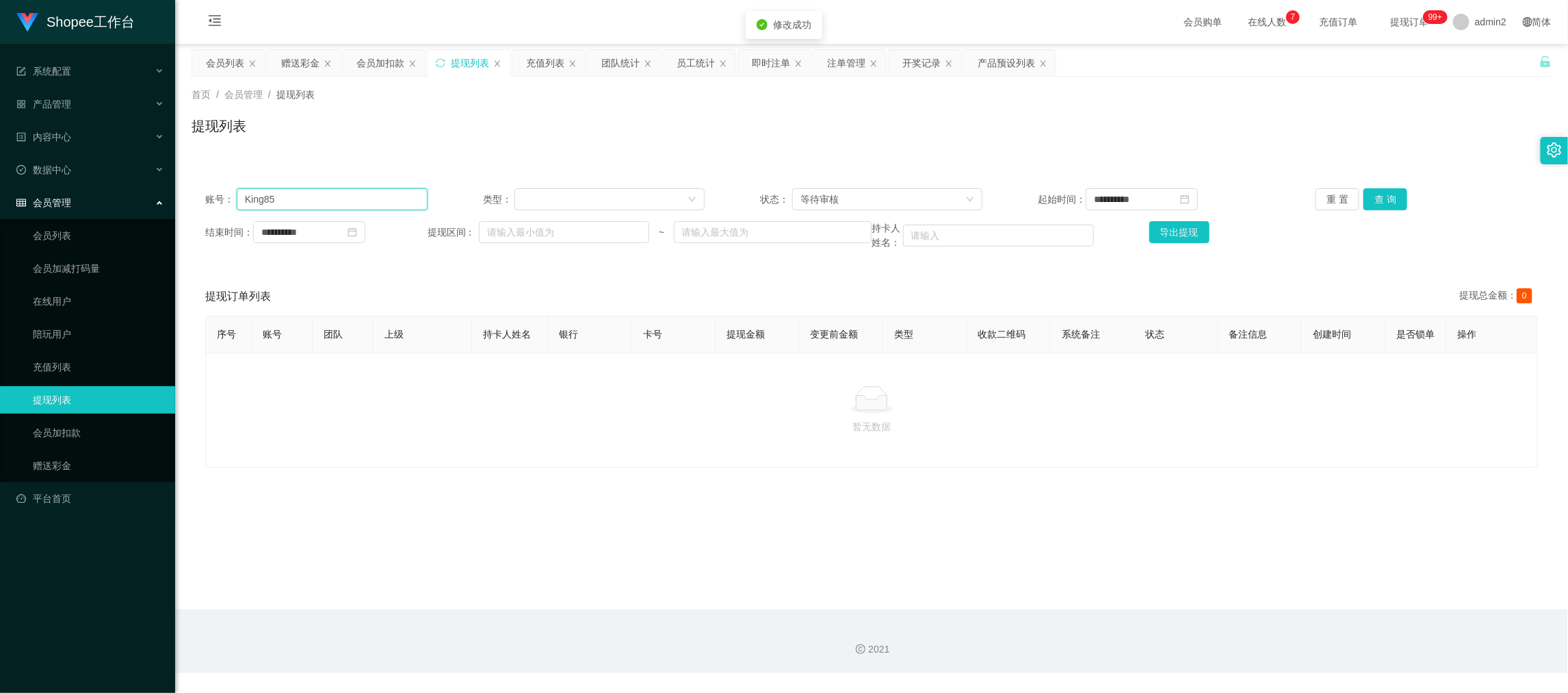
paste input "meowmeow0000"
type input "meowmeow0000"
click at [1383, 192] on button "查 询" at bounding box center [1385, 199] width 44 height 22
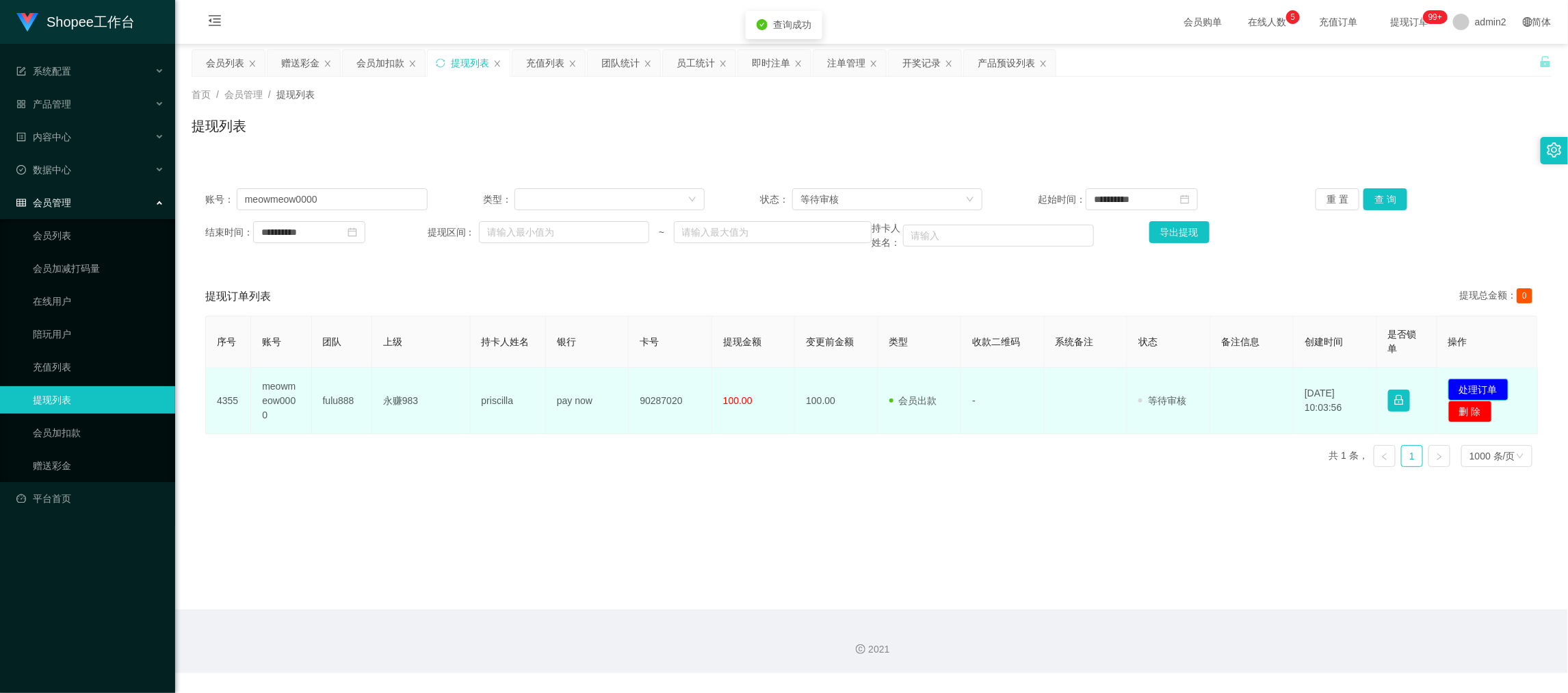
click at [1474, 391] on button "处理订单" at bounding box center [1478, 389] width 61 height 22
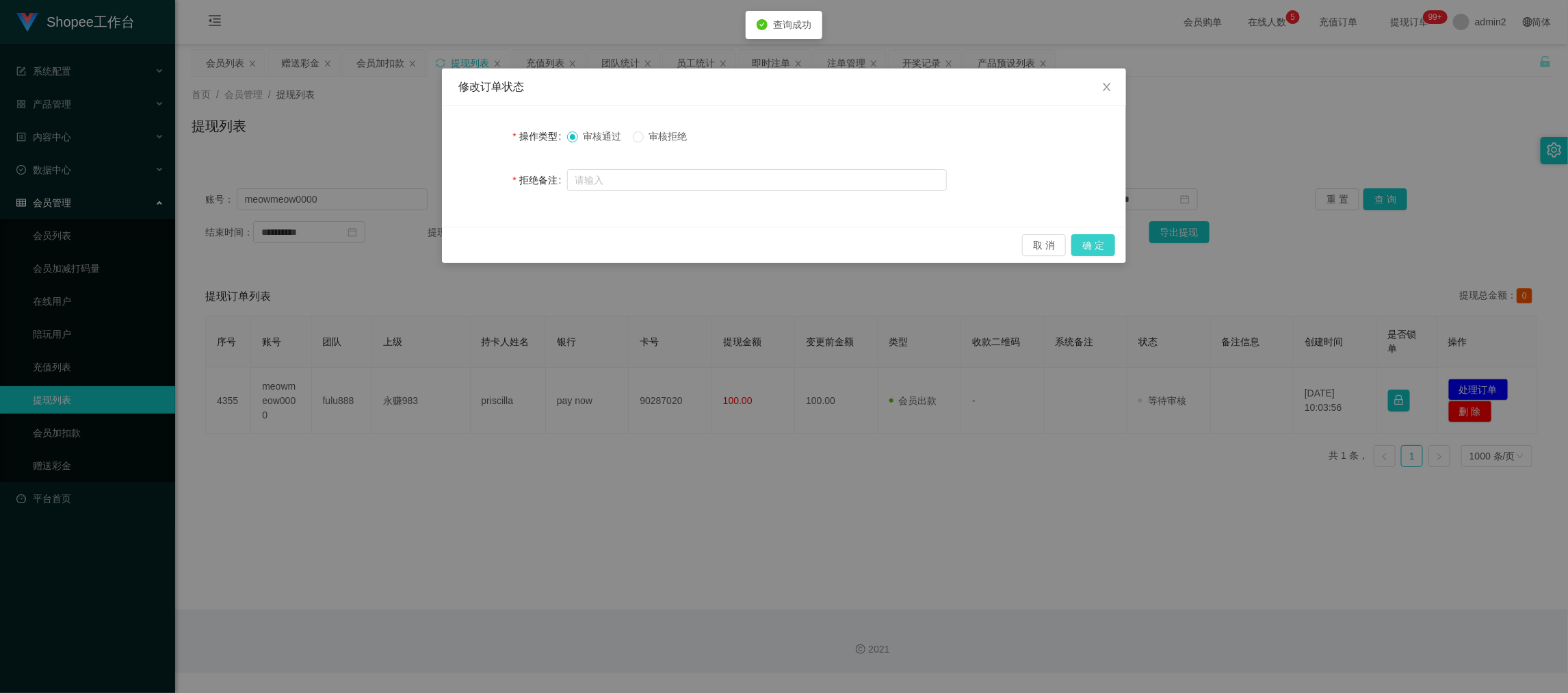
click at [1088, 240] on button "确 定" at bounding box center [1093, 245] width 44 height 22
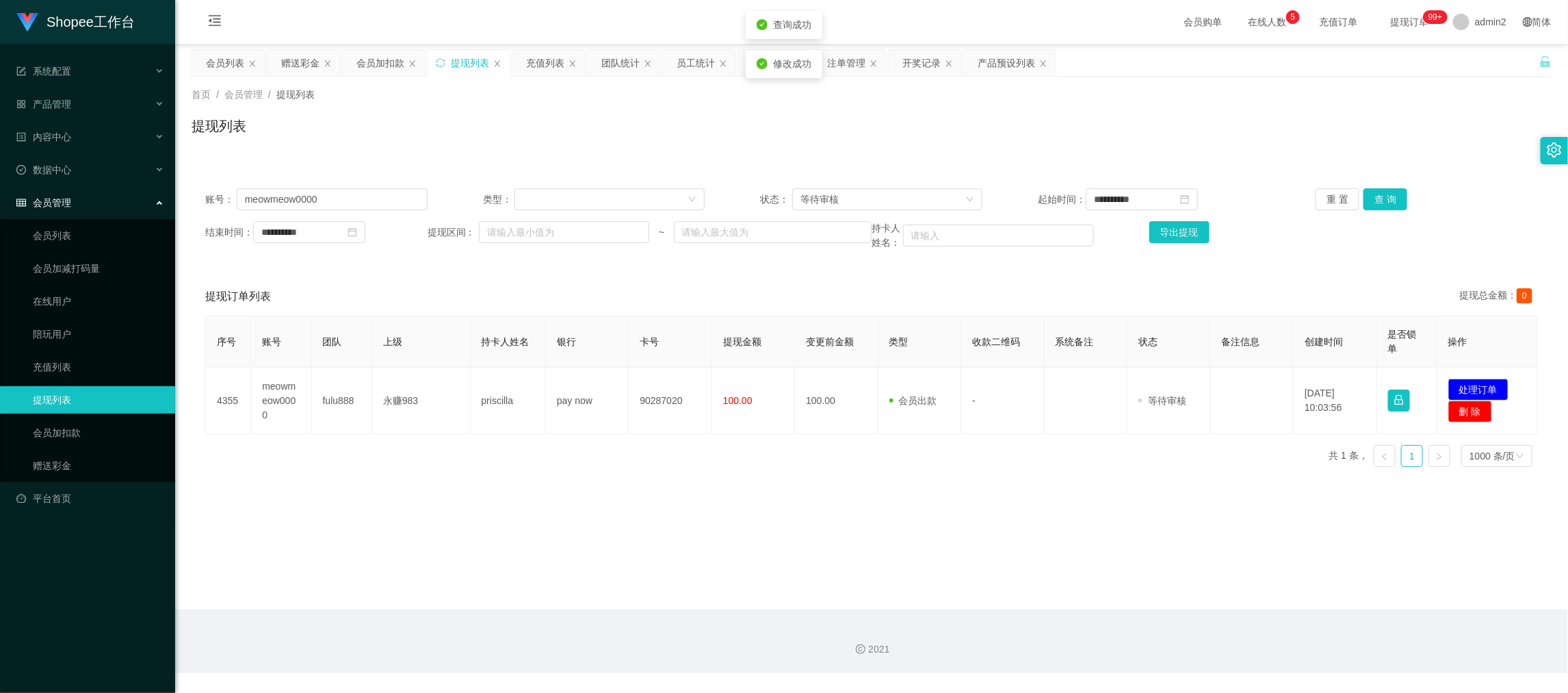
click at [974, 479] on div "修改订单状态 操作类型 审核通过 审核拒绝 拒绝备注 取 消 确 定" at bounding box center [784, 346] width 1568 height 693
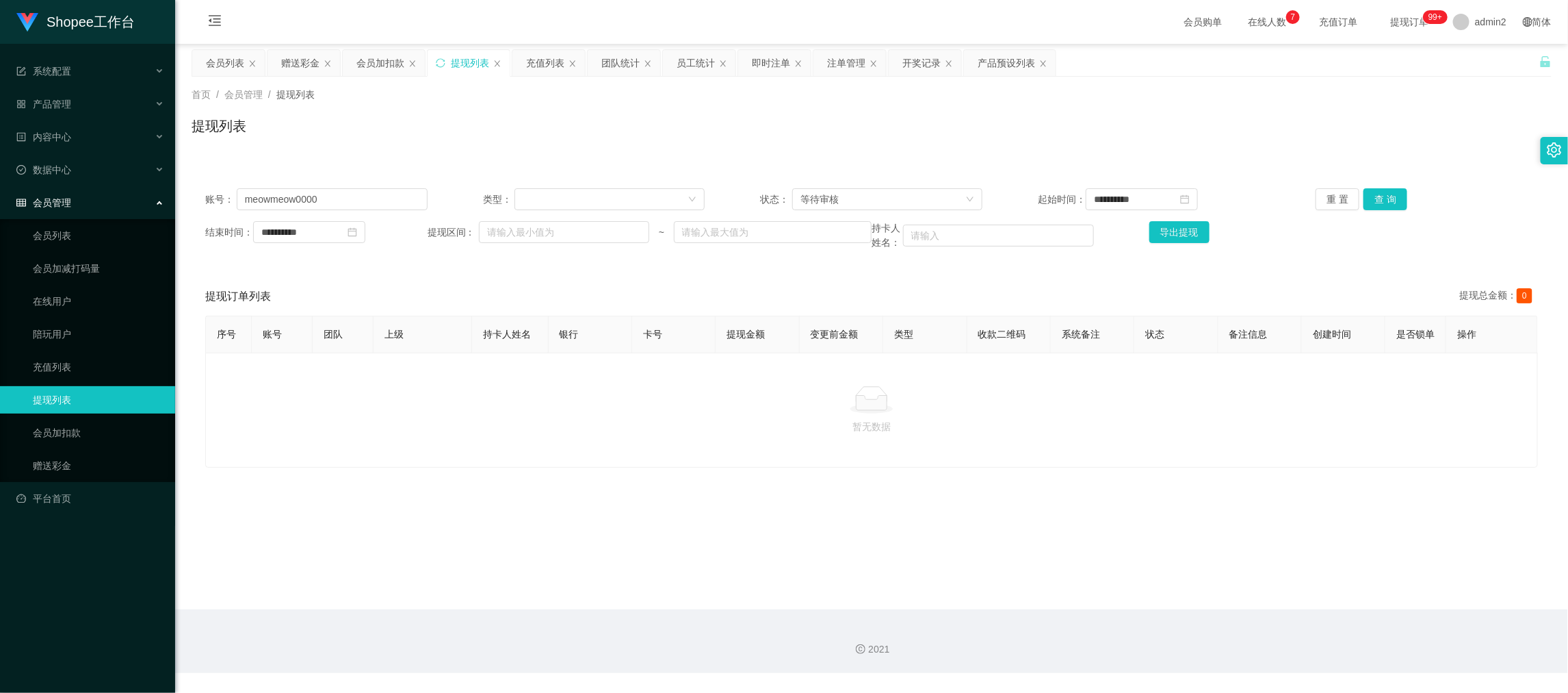
click at [1288, 569] on main "**********" at bounding box center [871, 327] width 1393 height 565
click at [295, 58] on div "赠送彩金" at bounding box center [301, 62] width 38 height 26
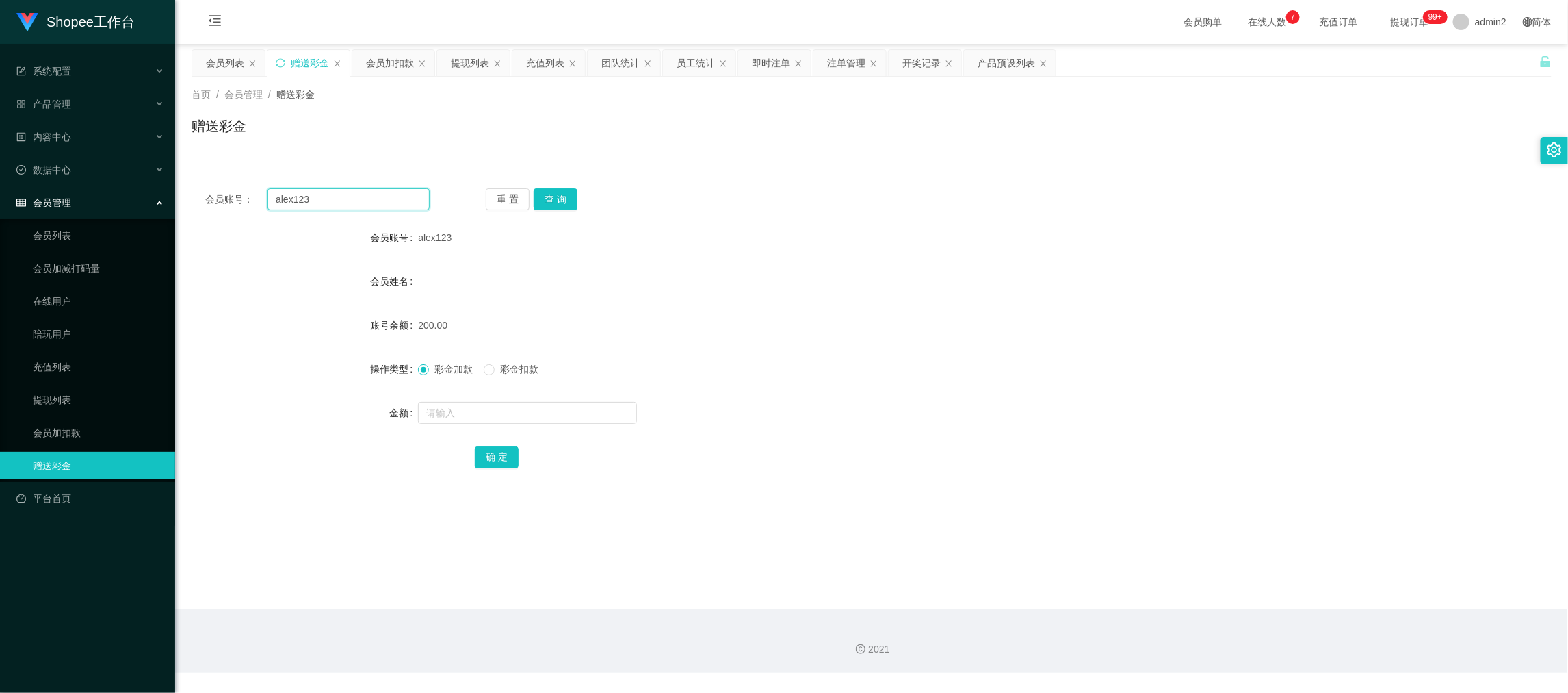
click at [399, 201] on input "alex123" at bounding box center [348, 199] width 162 height 22
paste input "Mei7799281"
type input "Mei7799281"
click at [559, 194] on button "查 询" at bounding box center [555, 199] width 44 height 22
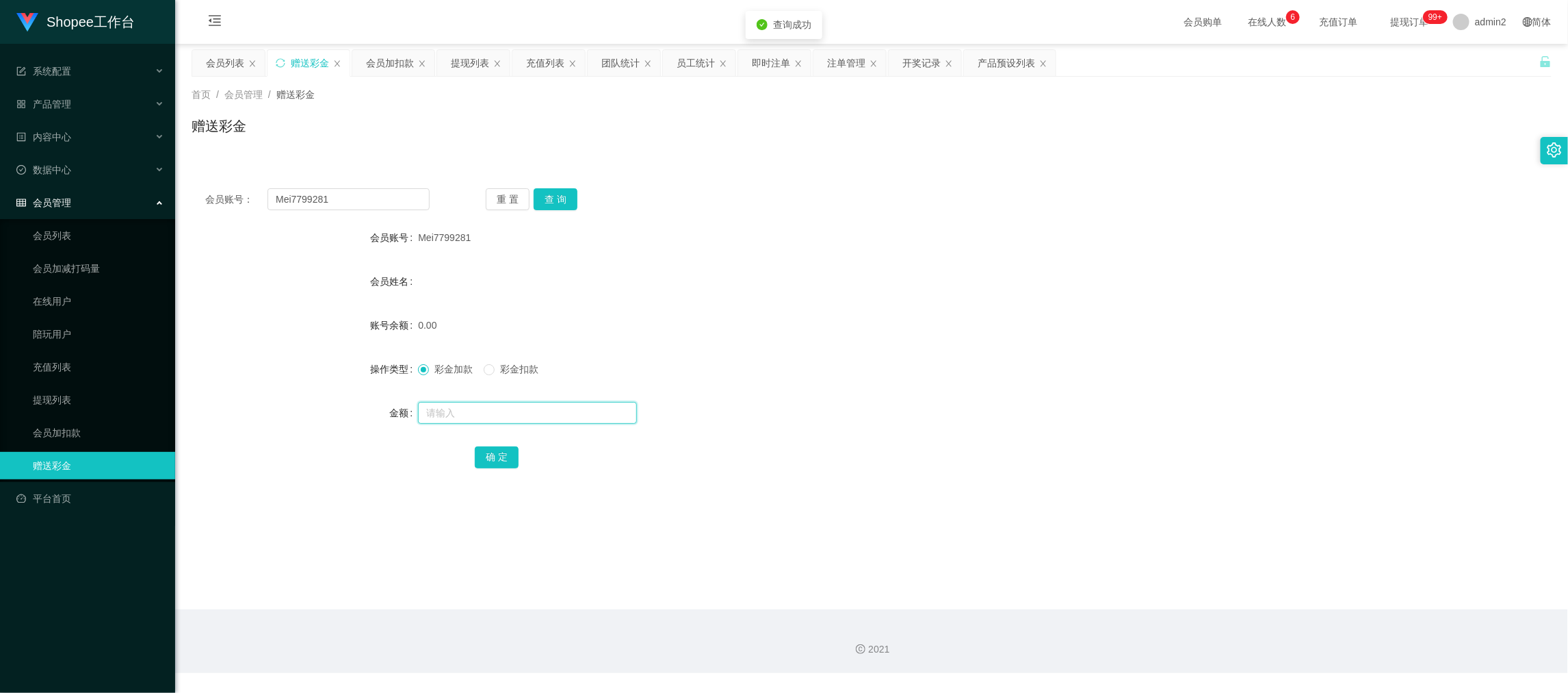
click at [581, 413] on input "text" at bounding box center [527, 412] width 219 height 22
type input "200"
click at [515, 456] on button "确 定" at bounding box center [497, 457] width 44 height 22
click at [902, 348] on form "会员账号 Mei7799281 会员姓名 账号余额 200.00 操作类型 彩金加款 彩金扣款 金额 确 定" at bounding box center [871, 347] width 1360 height 246
click at [1228, 550] on main "关闭左侧 关闭右侧 关闭其它 刷新页面 会员列表 赠送彩金 会员加扣款 提现列表 充值列表 团队统计 员工统计 即时注单 注单管理 开奖记录 产品预设列表 首…" at bounding box center [871, 327] width 1393 height 565
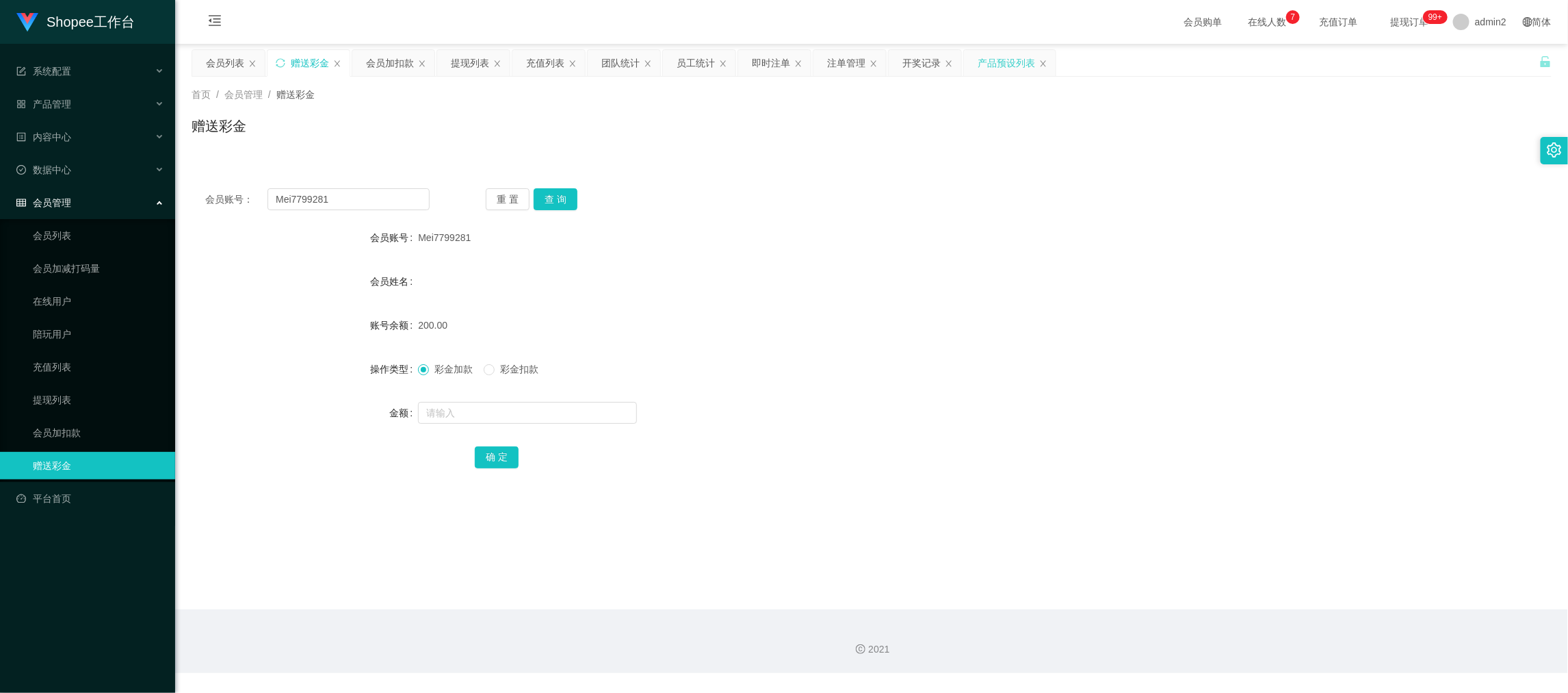
click at [1012, 64] on div "产品预设列表" at bounding box center [1007, 62] width 58 height 26
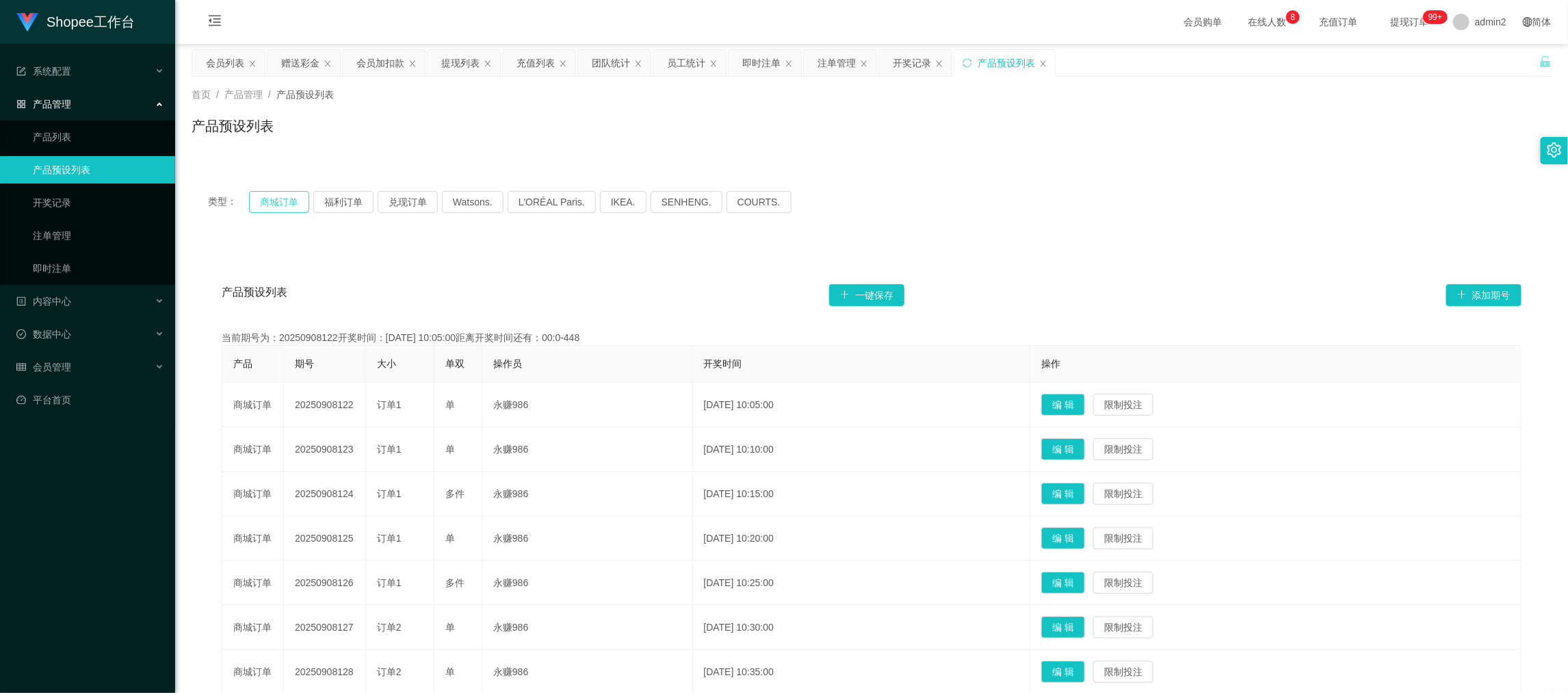
click at [282, 198] on button "商城订单" at bounding box center [279, 202] width 61 height 22
click at [86, 135] on link "产品列表" at bounding box center [98, 136] width 132 height 27
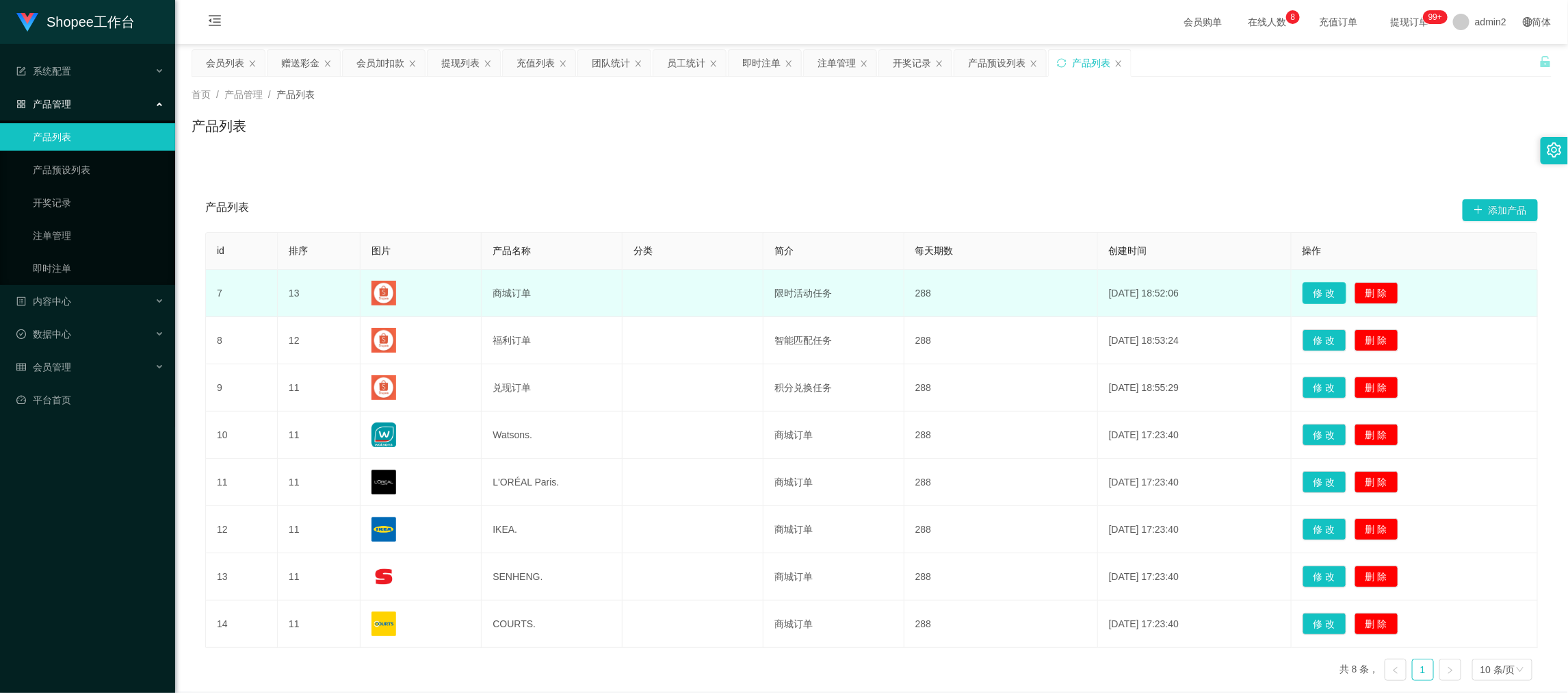
click at [1317, 293] on button "修 改" at bounding box center [1325, 292] width 44 height 22
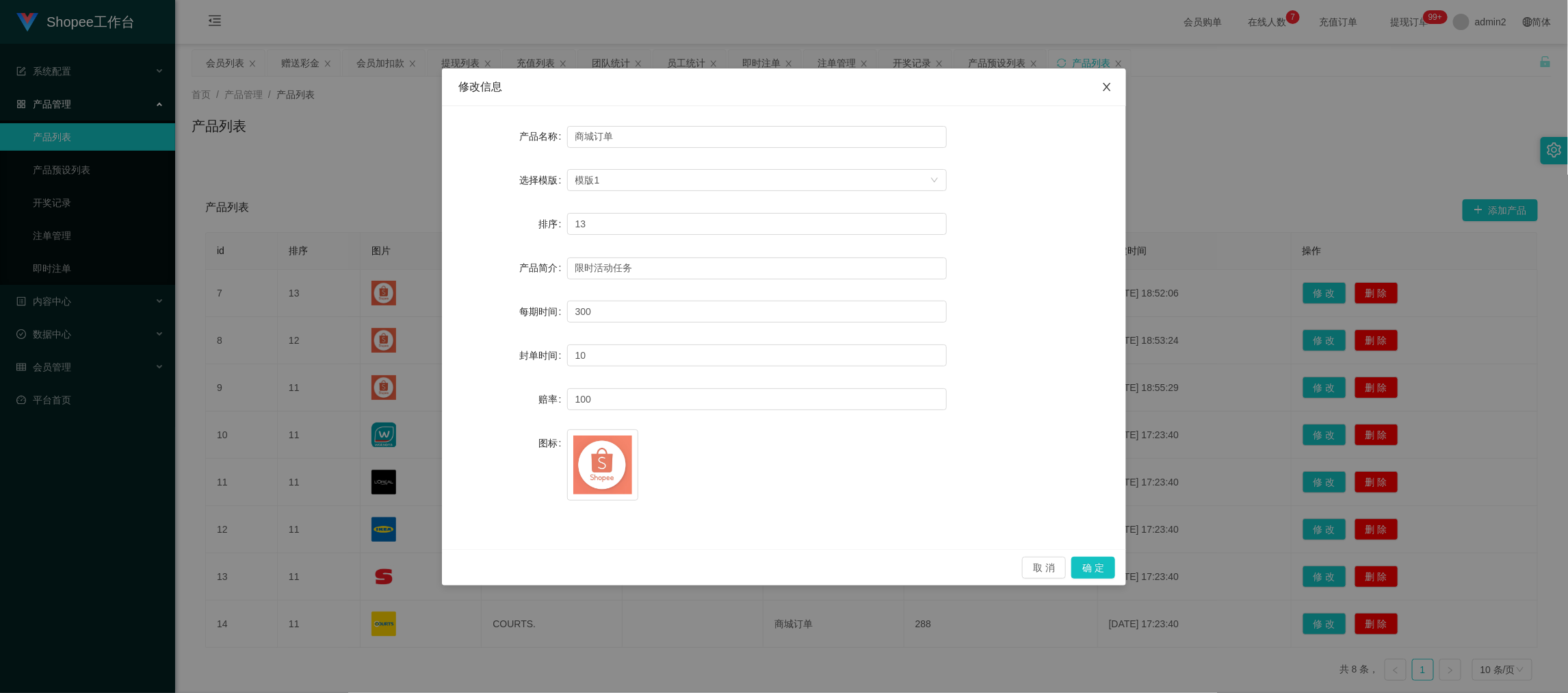
click at [1110, 87] on icon "图标: close" at bounding box center [1106, 87] width 11 height 11
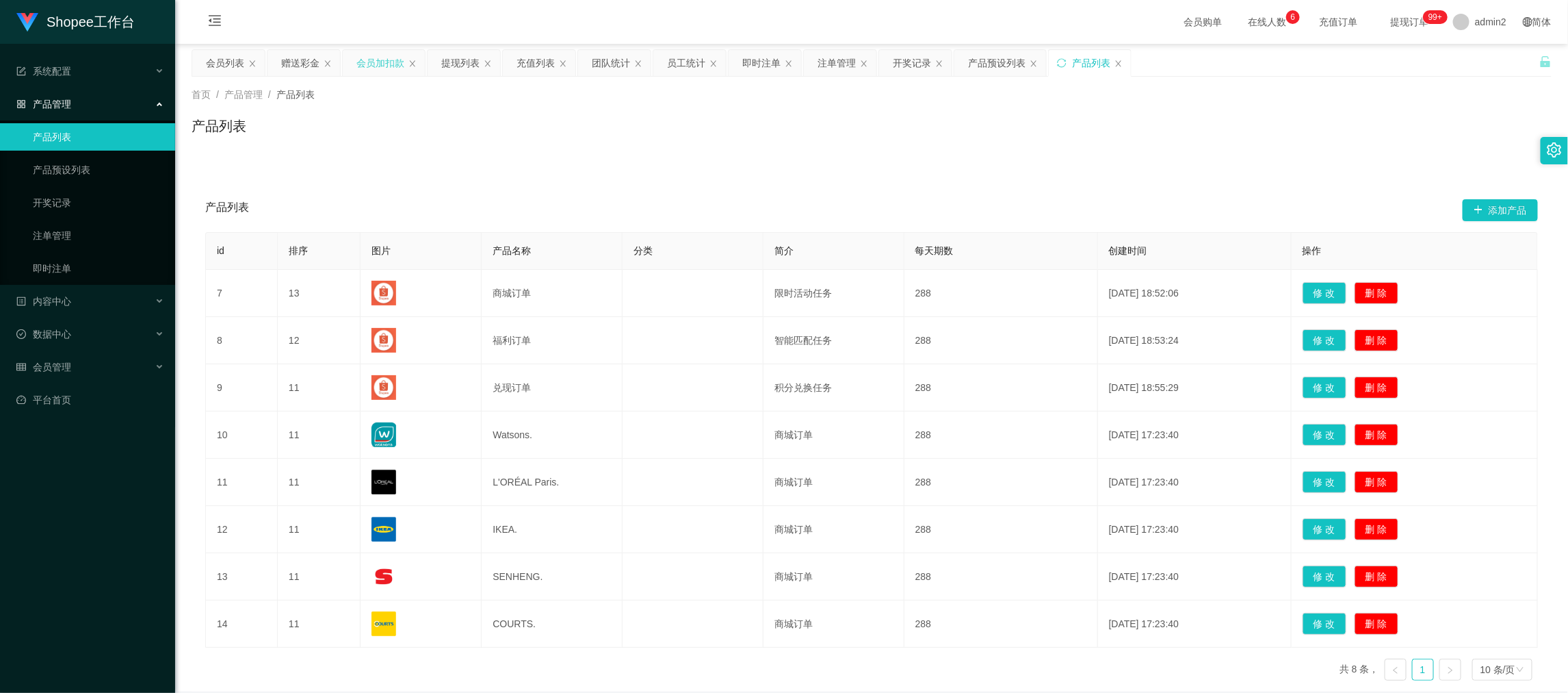
click at [369, 60] on div "会员加扣款" at bounding box center [380, 62] width 48 height 26
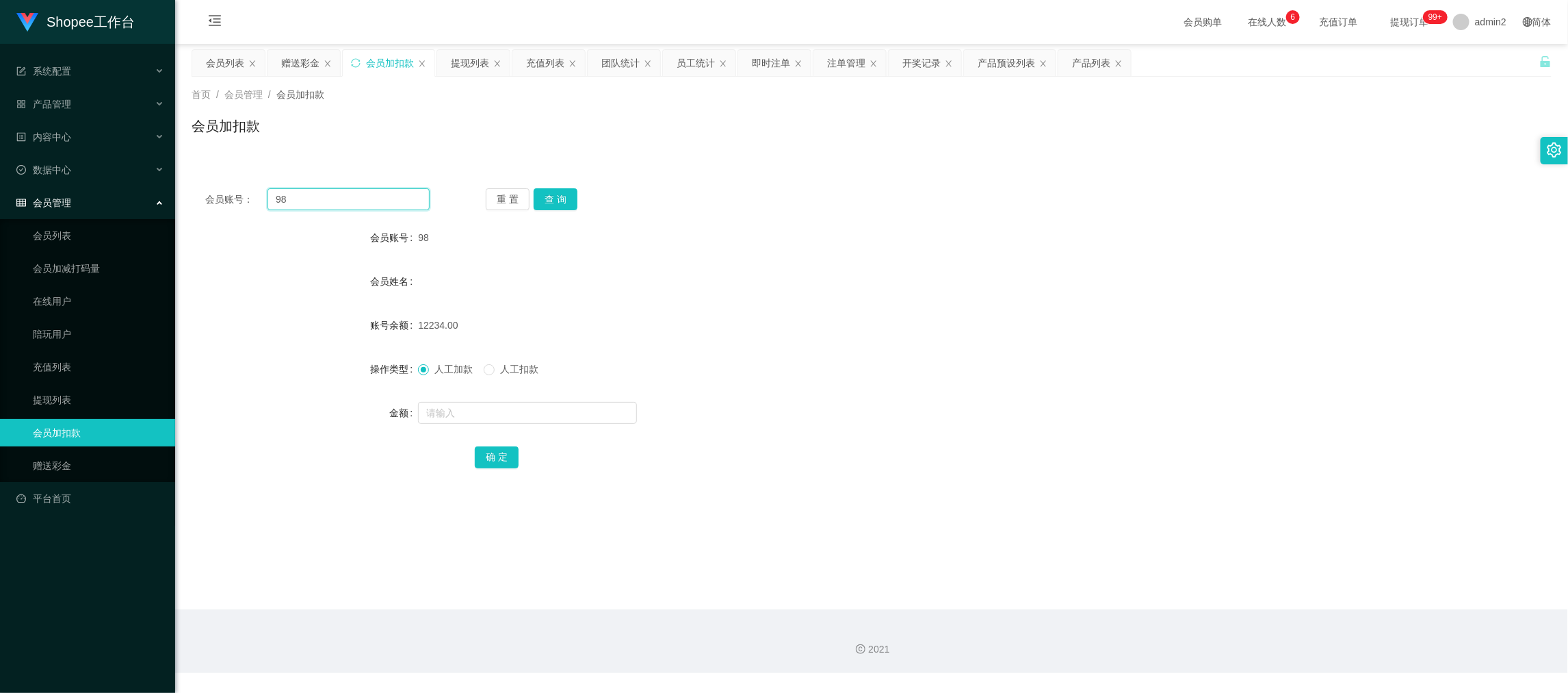
click at [364, 203] on input "98" at bounding box center [348, 199] width 162 height 22
paste input "060"
type input "060"
drag, startPoint x: 554, startPoint y: 194, endPoint x: 554, endPoint y: 229, distance: 35.0
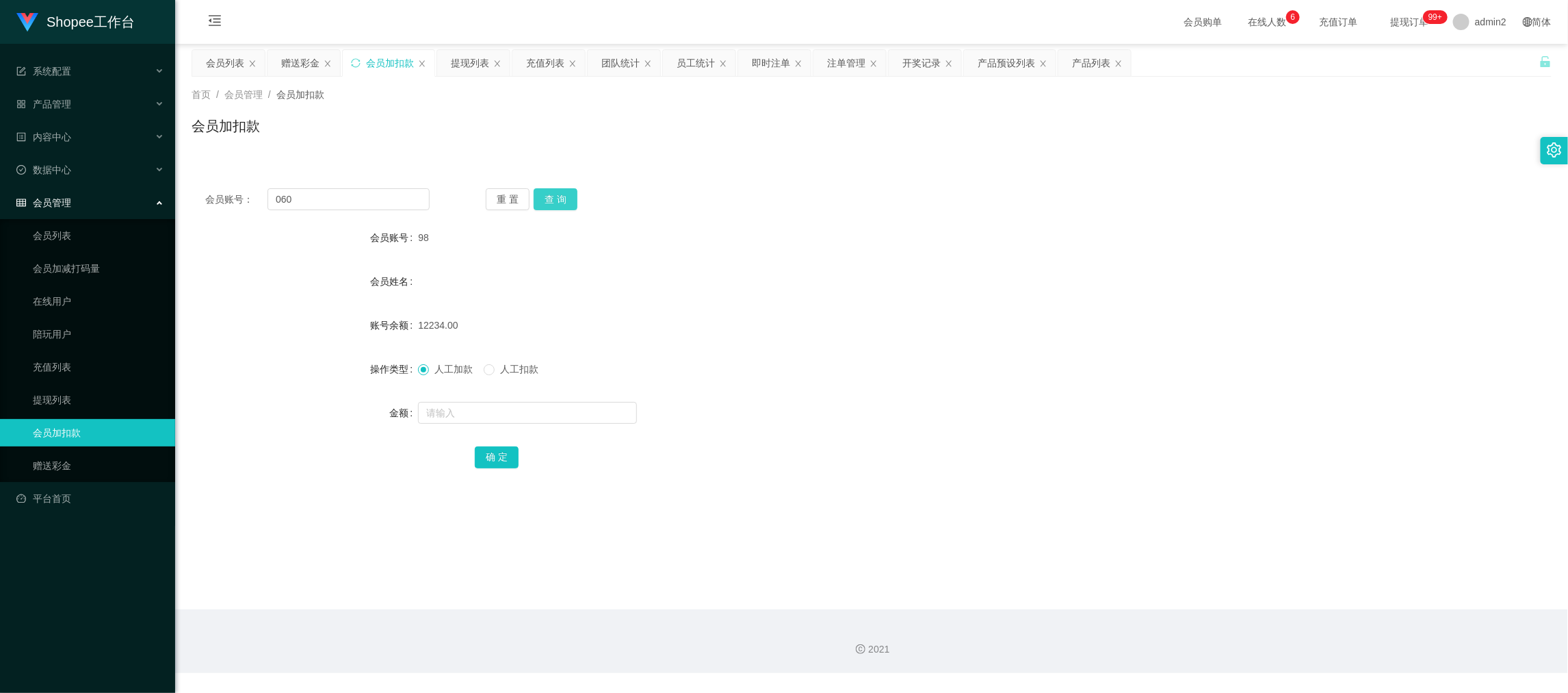
click at [554, 194] on button "查 询" at bounding box center [555, 199] width 44 height 22
click at [546, 414] on input "text" at bounding box center [527, 412] width 219 height 22
click at [546, 414] on input "6" at bounding box center [527, 412] width 219 height 22
type input "67"
click at [493, 458] on button "确 定" at bounding box center [497, 457] width 44 height 22
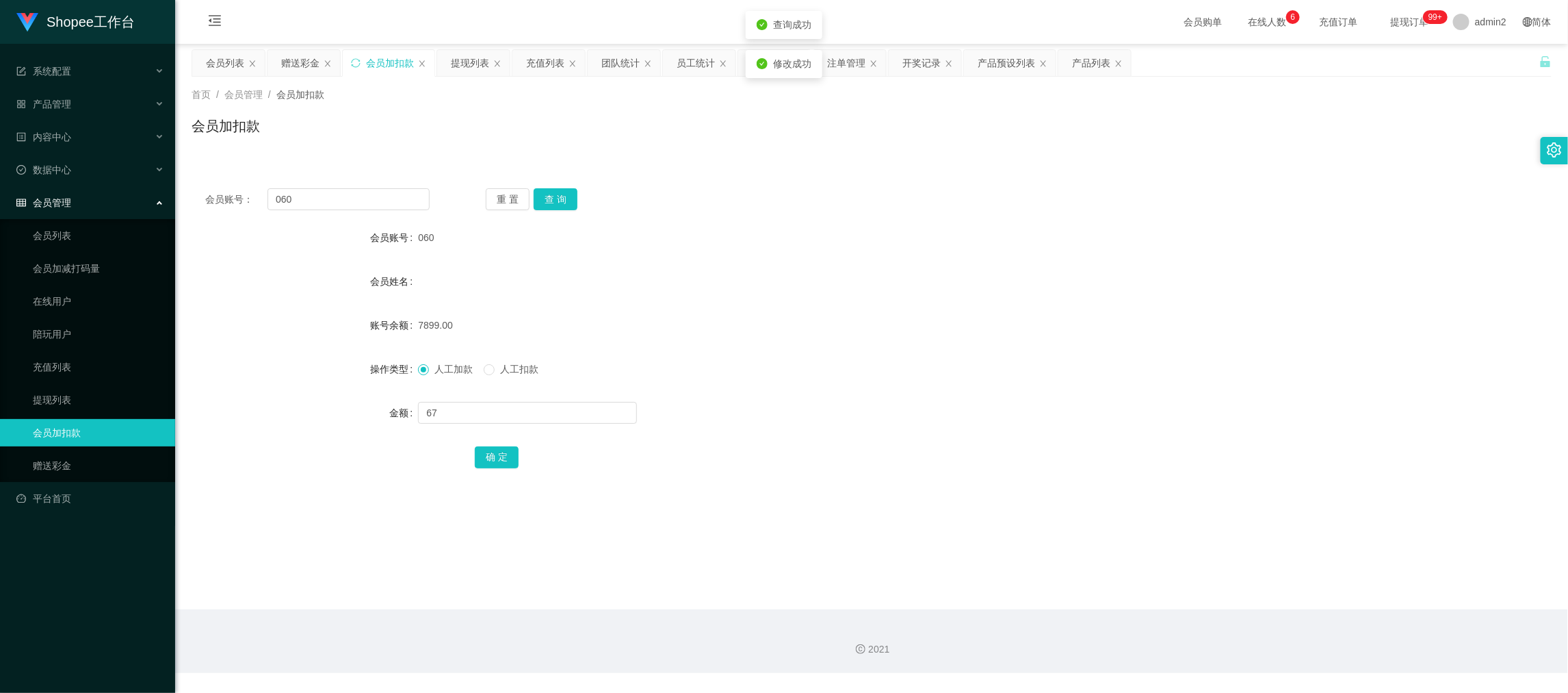
click at [919, 374] on div "人工加款 人工扣款" at bounding box center [815, 369] width 794 height 27
drag, startPoint x: 1275, startPoint y: 593, endPoint x: 1102, endPoint y: 450, distance: 224.5
click at [1277, 590] on main "关闭左侧 关闭右侧 关闭其它 刷新页面 会员列表 赠送彩金 会员加扣款 提现列表 充值列表 团队统计 员工统计 即时注单 注单管理 开奖记录 产品预设列表 产…" at bounding box center [871, 327] width 1393 height 565
click at [478, 58] on div "提现列表" at bounding box center [470, 62] width 38 height 26
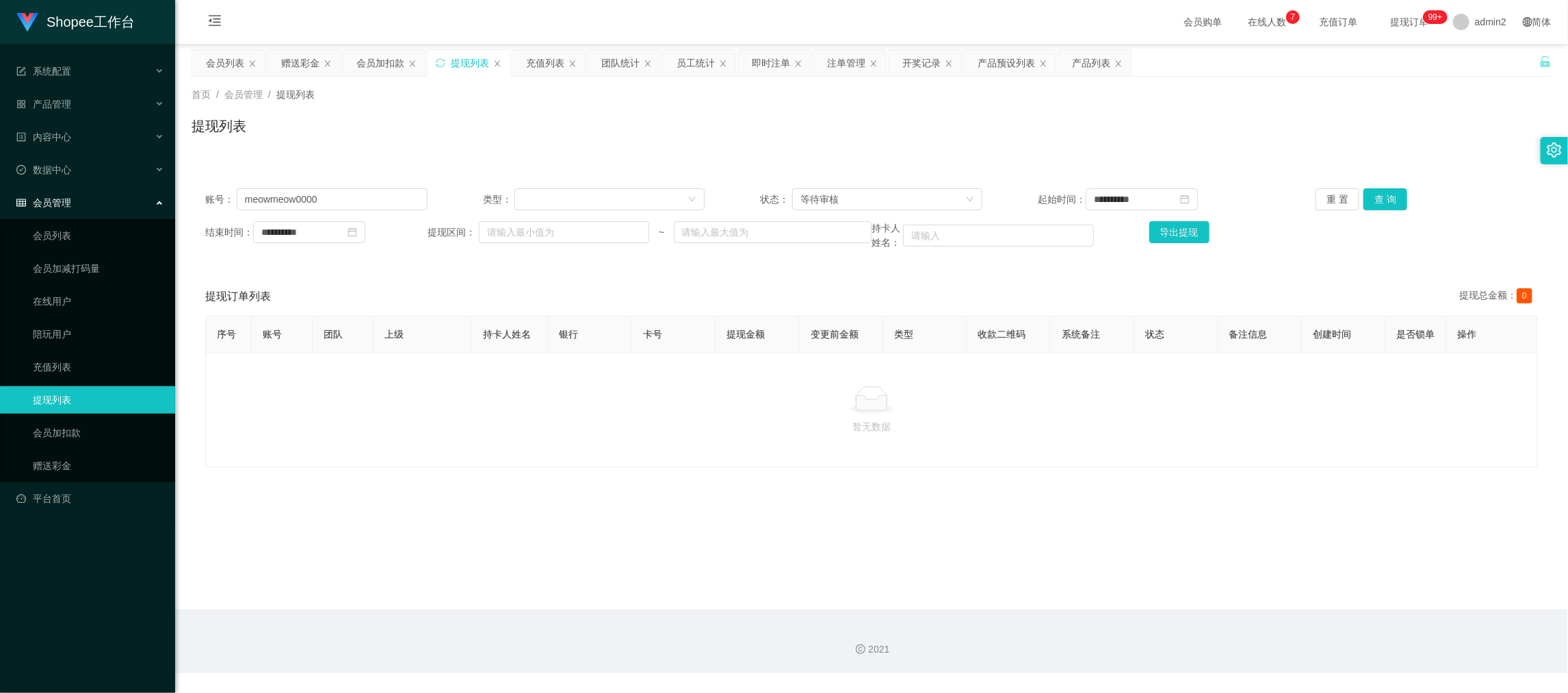
click at [424, 199] on div "**********" at bounding box center [871, 199] width 1333 height 22
click at [403, 194] on input "meowmeow0000" at bounding box center [331, 199] width 191 height 22
paste input "alex123"
type input "alex123"
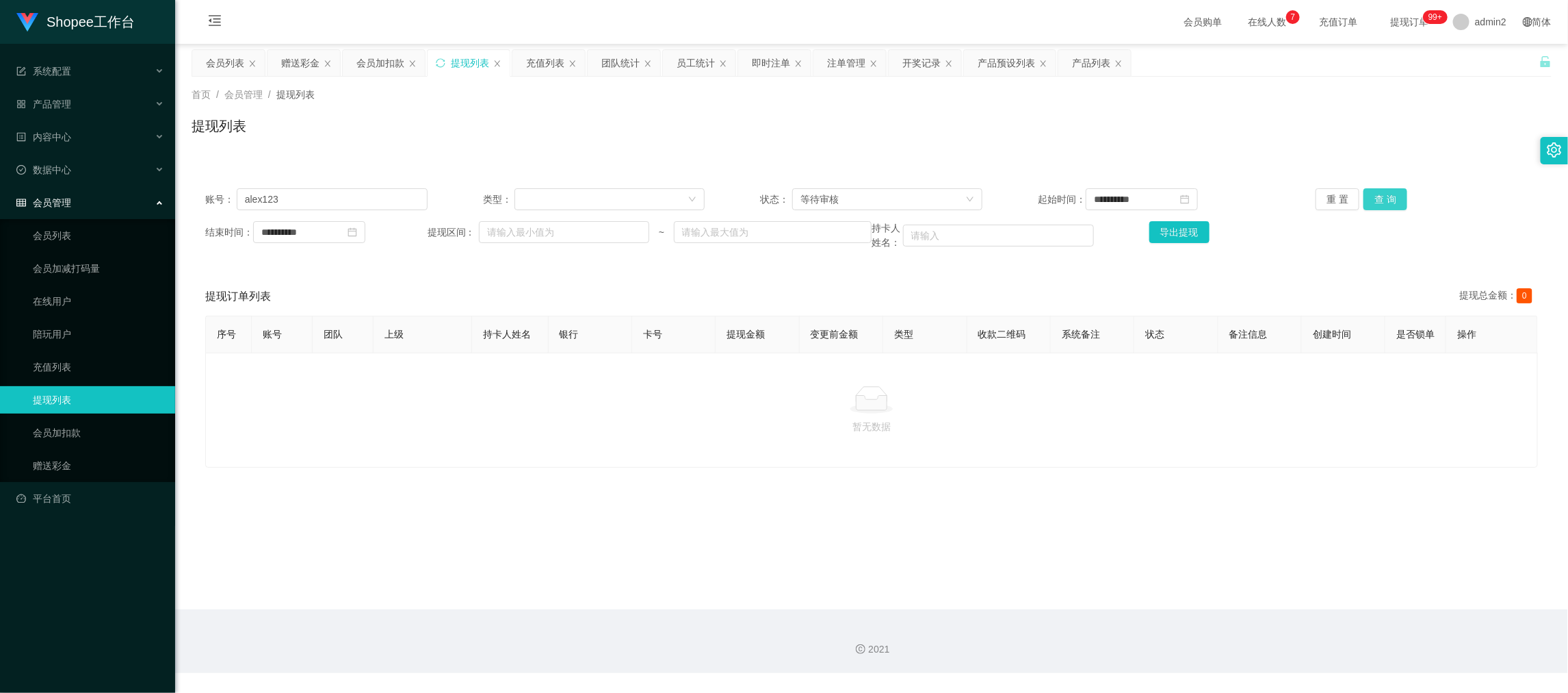
click at [1378, 203] on button "查 询" at bounding box center [1385, 199] width 44 height 22
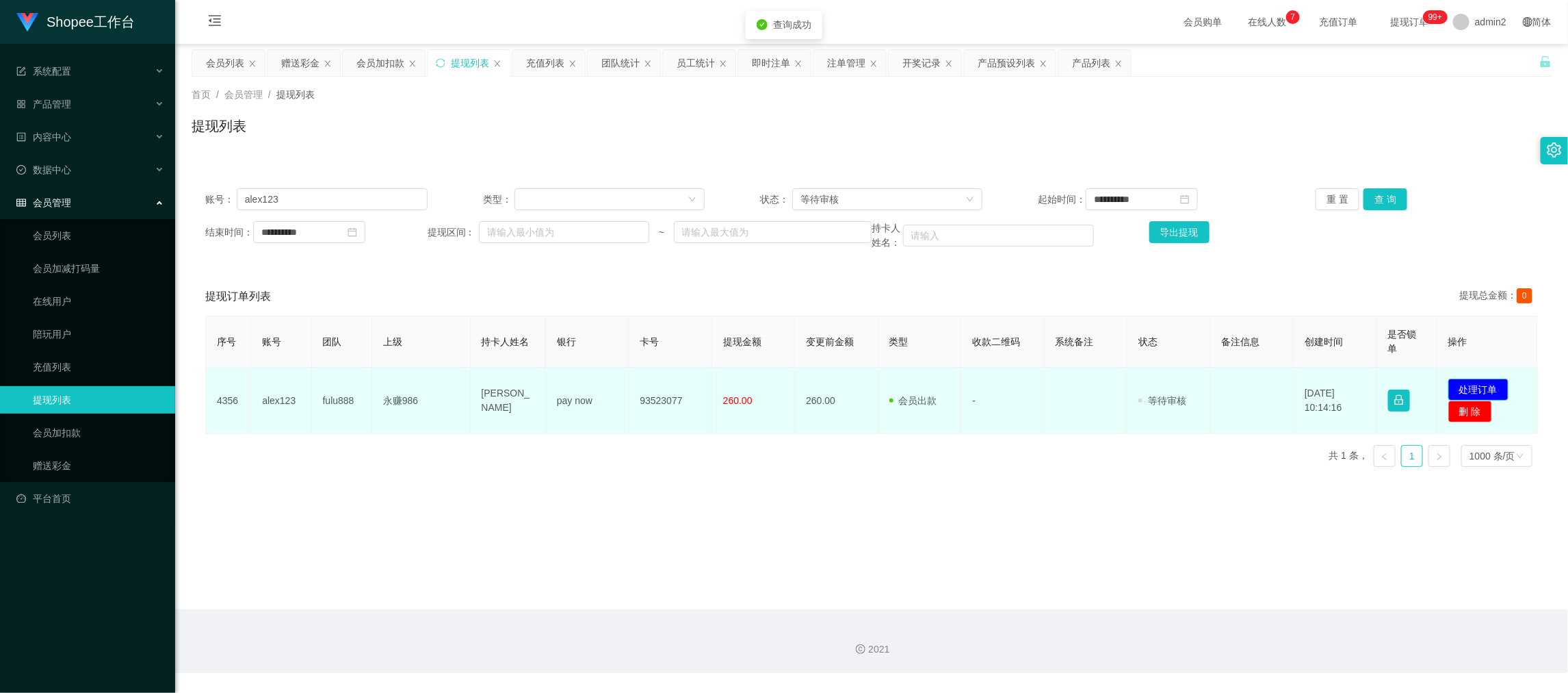
click at [1465, 386] on button "处理订单" at bounding box center [1478, 389] width 61 height 22
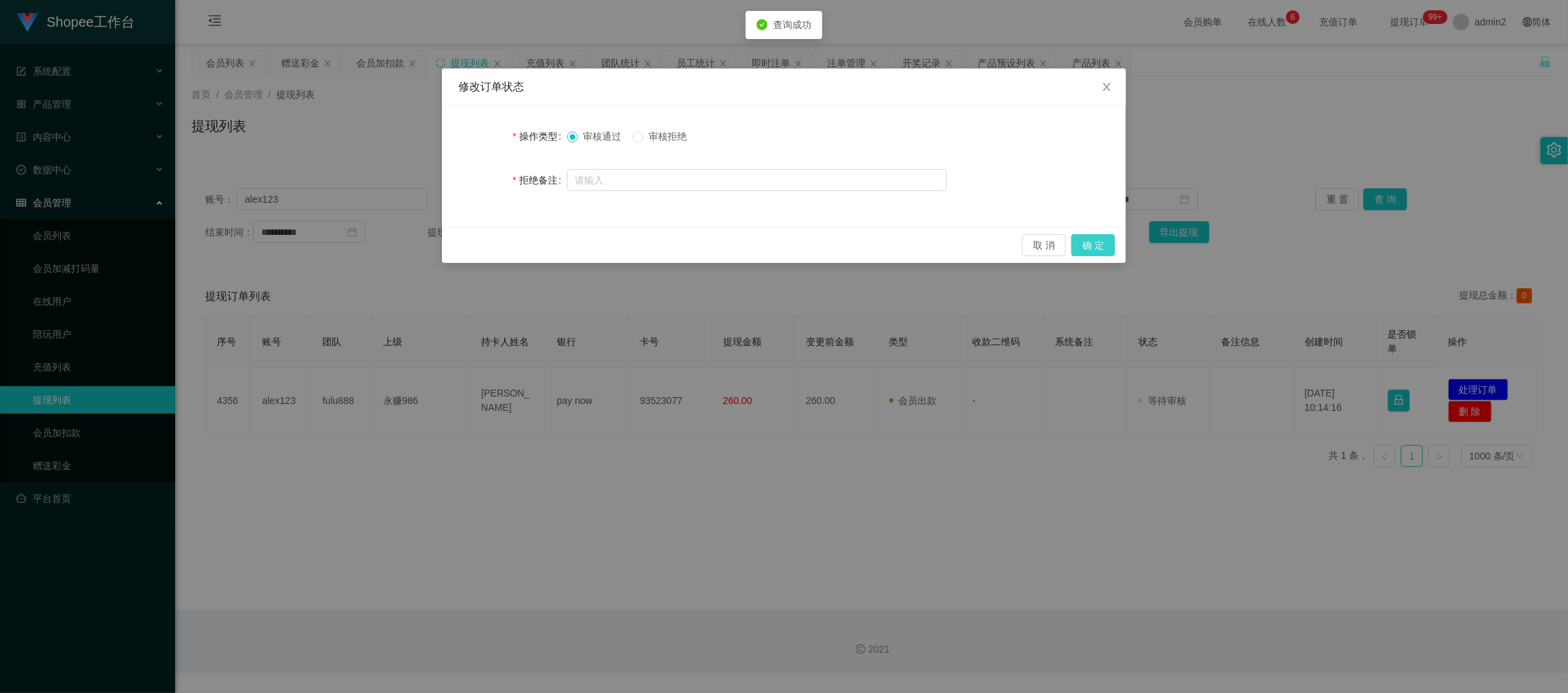
click at [1101, 238] on button "确 定" at bounding box center [1093, 245] width 44 height 22
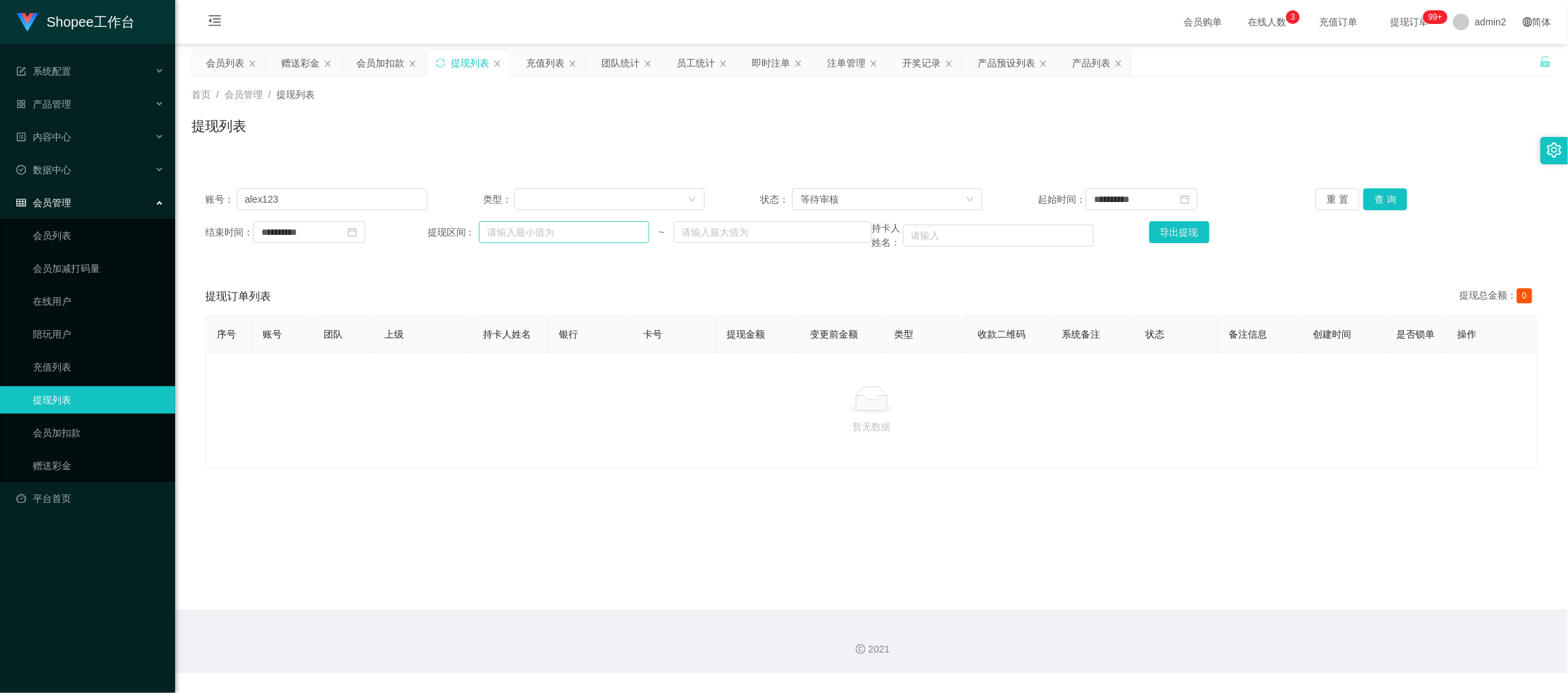
drag, startPoint x: 1222, startPoint y: 563, endPoint x: 590, endPoint y: 220, distance: 719.1
click at [1222, 561] on main "**********" at bounding box center [871, 327] width 1393 height 565
click at [304, 61] on div "赠送彩金" at bounding box center [301, 62] width 38 height 26
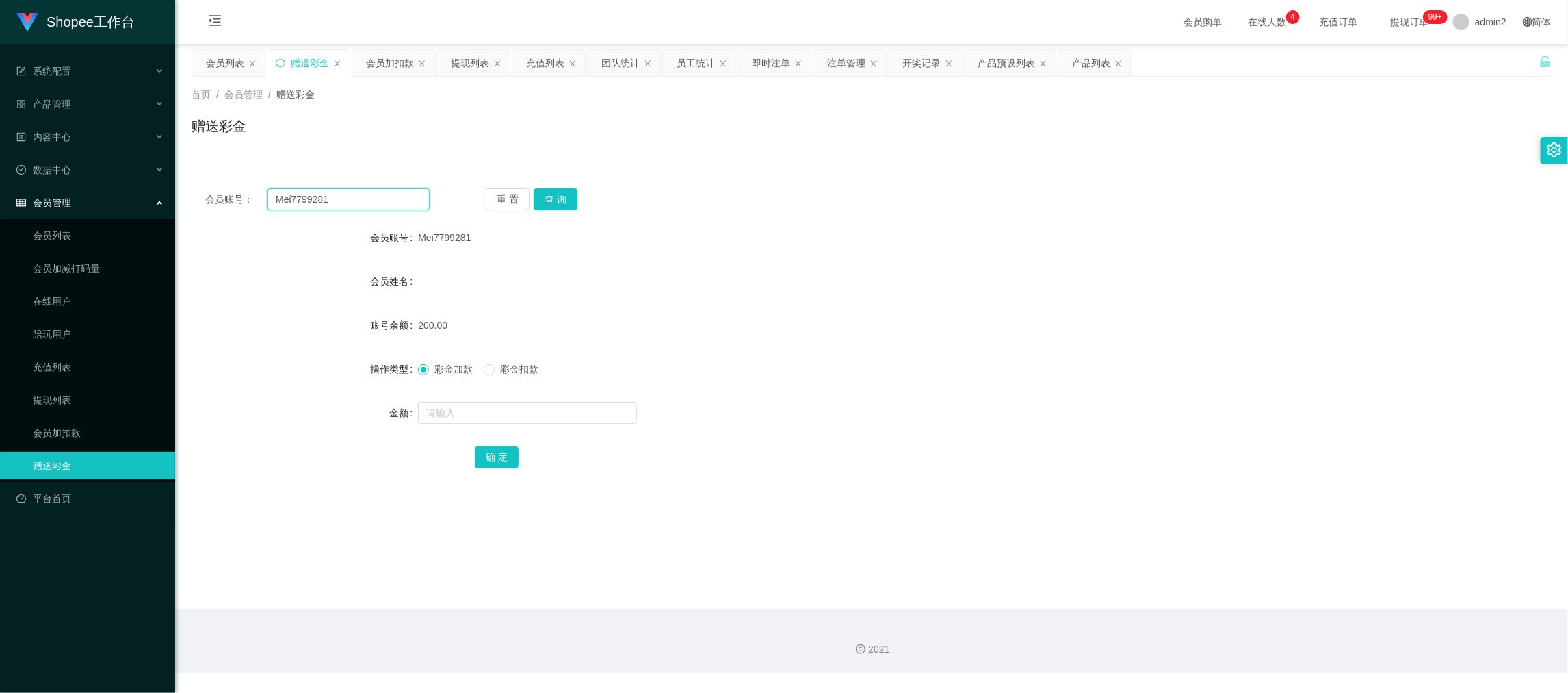
click at [359, 203] on input "Mei7799281" at bounding box center [348, 199] width 162 height 22
drag, startPoint x: 359, startPoint y: 203, endPoint x: 512, endPoint y: 215, distance: 153.5
click at [360, 203] on input "Mei7799281" at bounding box center [348, 199] width 162 height 22
paste input "Lidya"
type input "Lidya"
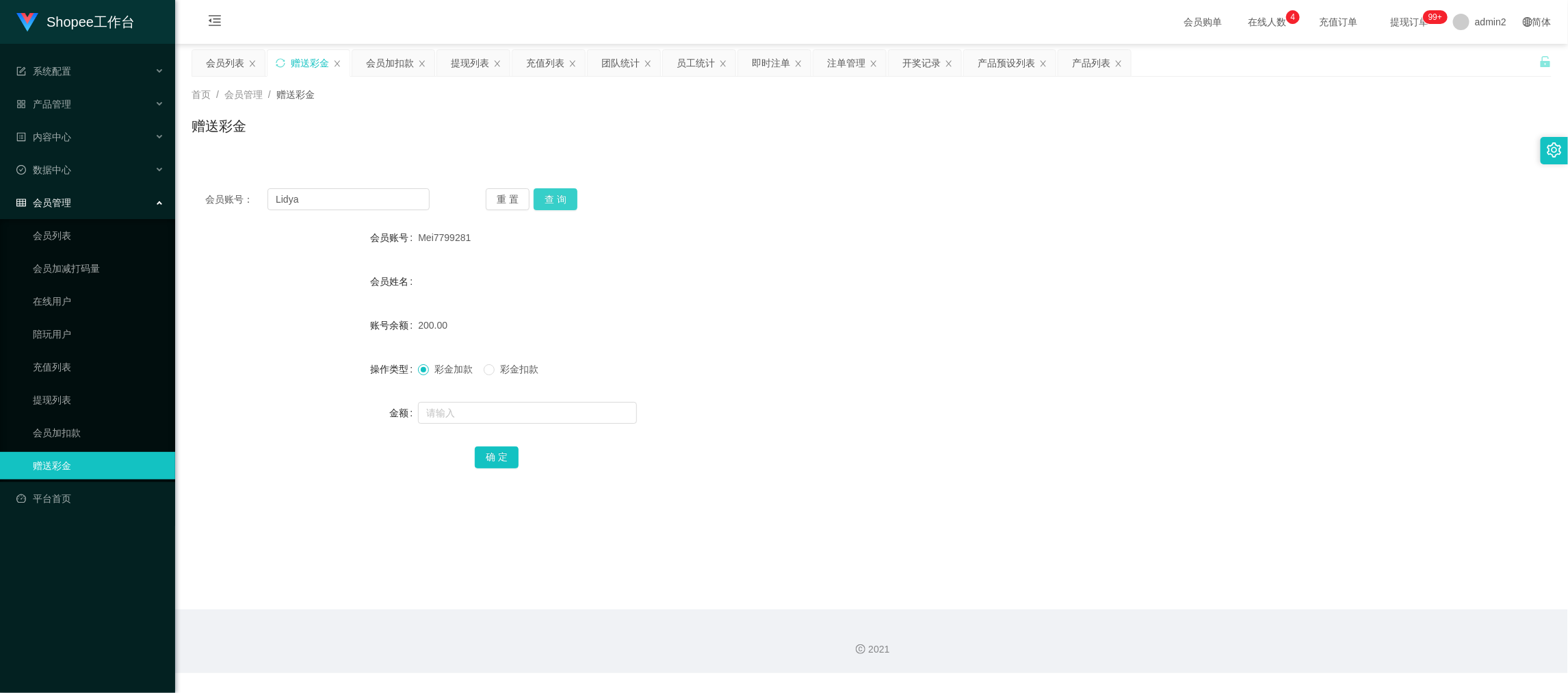
click at [545, 196] on button "查 询" at bounding box center [555, 199] width 44 height 22
click at [582, 410] on input "text" at bounding box center [527, 412] width 219 height 22
drag, startPoint x: 582, startPoint y: 410, endPoint x: 574, endPoint y: 419, distance: 12.0
click at [581, 410] on input "text" at bounding box center [527, 412] width 219 height 22
type input "50"
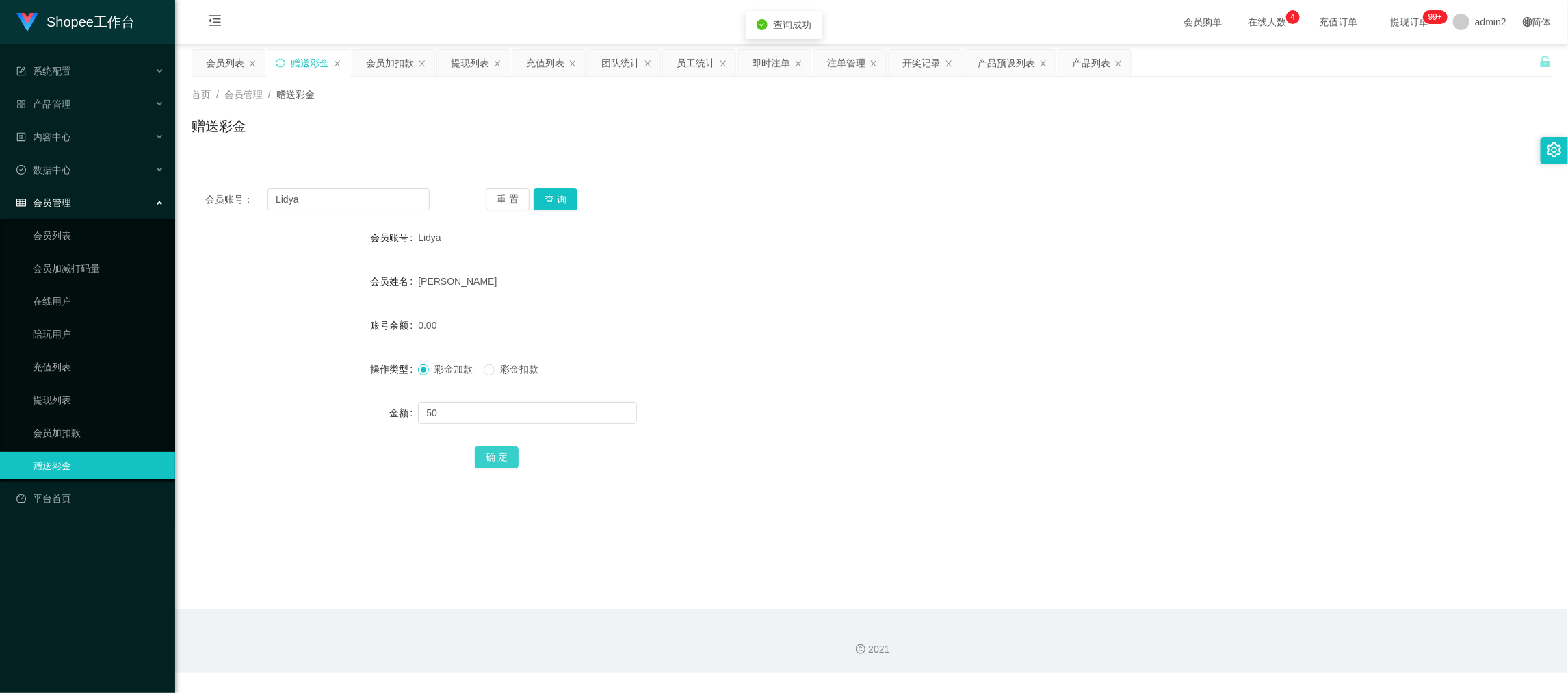
click at [499, 453] on button "确 定" at bounding box center [497, 457] width 44 height 22
click at [903, 372] on div "彩金加款 彩金扣款" at bounding box center [815, 369] width 794 height 27
click at [536, 411] on input "text" at bounding box center [527, 412] width 219 height 22
type input "450"
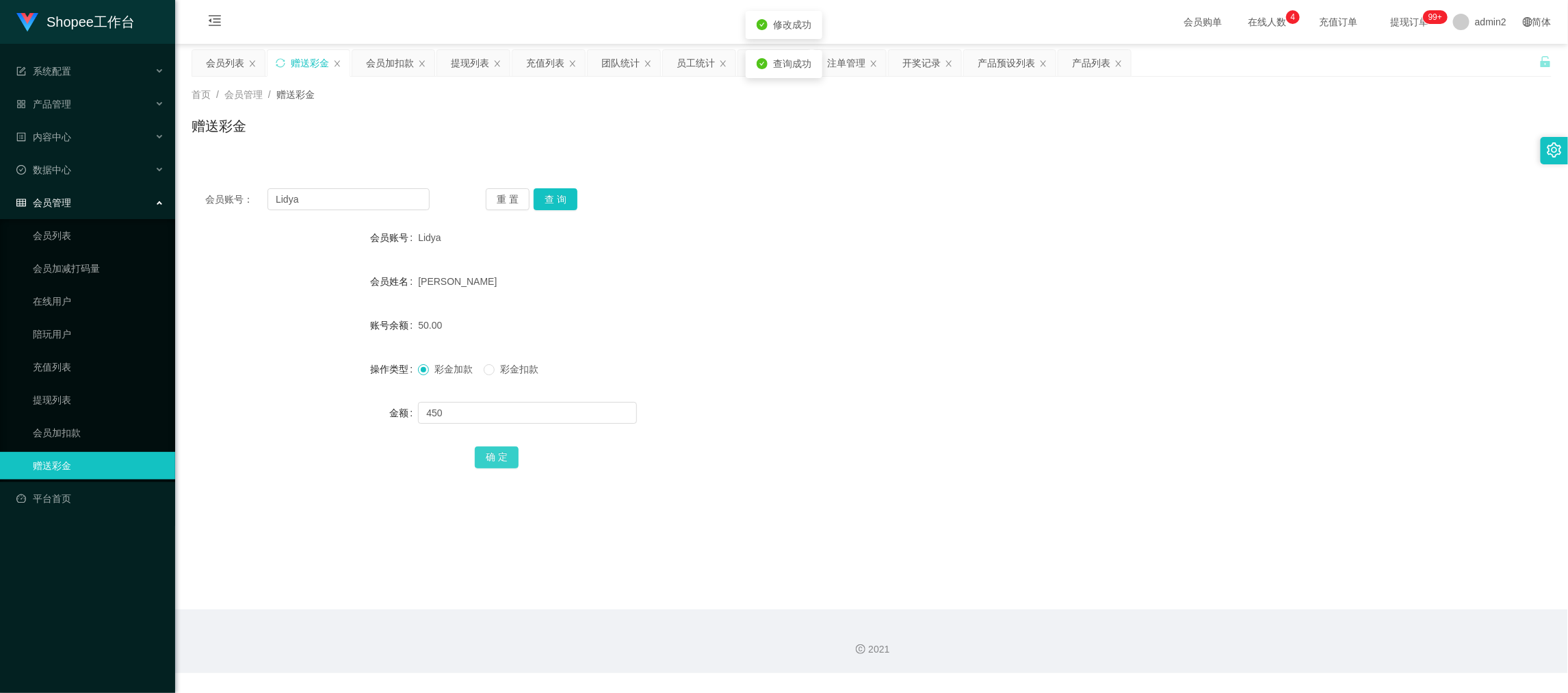
drag, startPoint x: 484, startPoint y: 453, endPoint x: 518, endPoint y: 447, distance: 34.5
click at [484, 453] on button "确 定" at bounding box center [497, 457] width 44 height 22
click at [935, 348] on form "会员账号 Lidya 会员姓名 [PERSON_NAME] 账号余额 500.00 操作类型 彩金加款 彩金扣款 金额 确 定" at bounding box center [871, 347] width 1360 height 246
click at [360, 194] on input "Lidya" at bounding box center [348, 199] width 162 height 22
drag, startPoint x: 392, startPoint y: 59, endPoint x: 393, endPoint y: 108, distance: 49.0
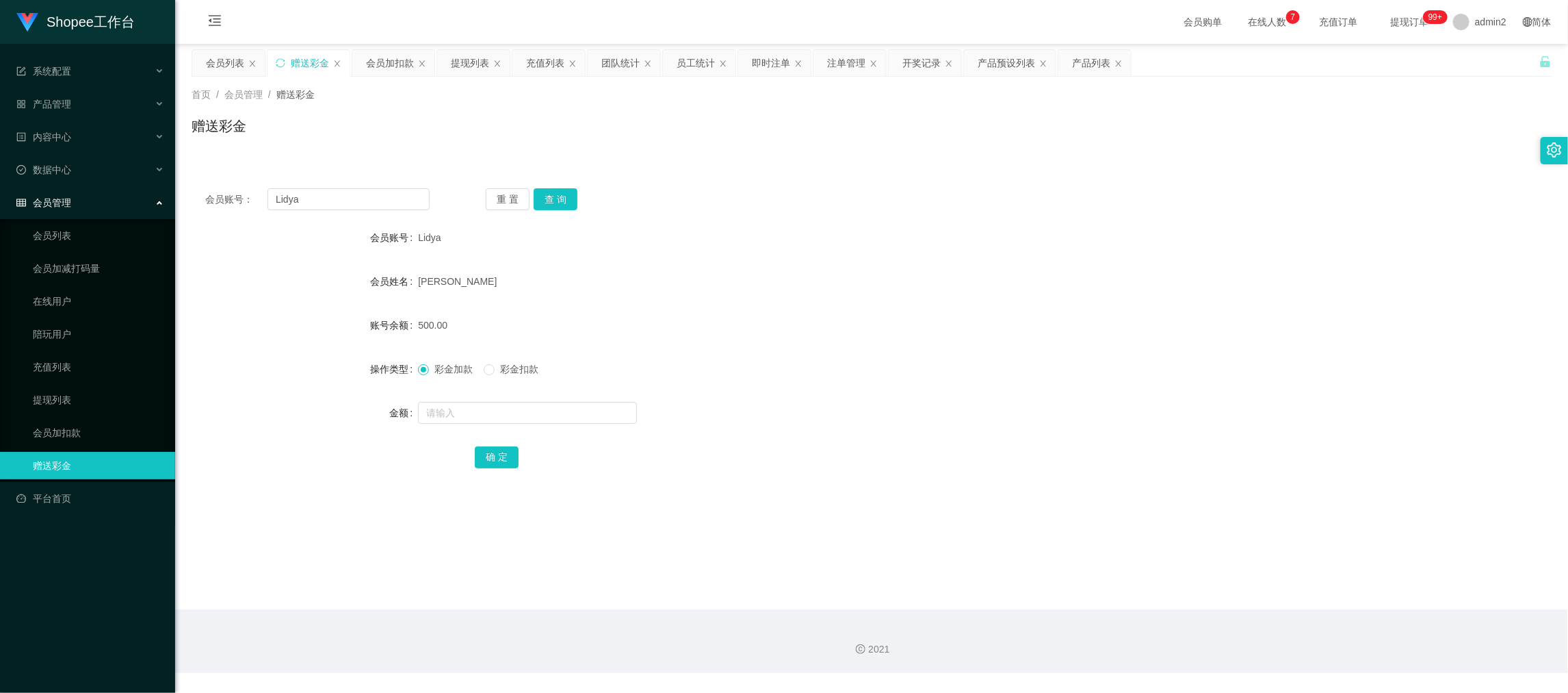
click at [392, 60] on div "会员加扣款" at bounding box center [390, 62] width 48 height 26
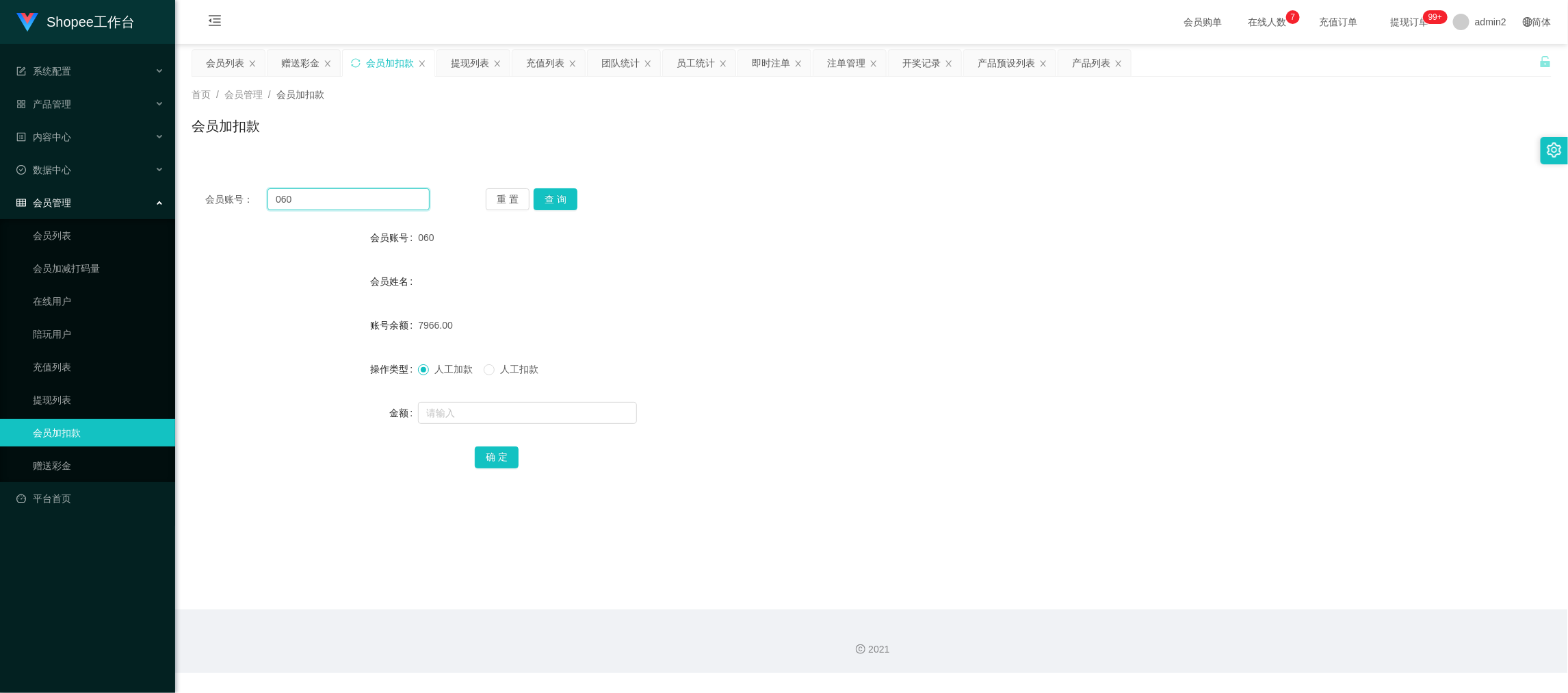
click at [381, 199] on input "060" at bounding box center [348, 199] width 162 height 22
paste input "11"
type input "11"
click at [535, 188] on button "查 询" at bounding box center [555, 199] width 44 height 22
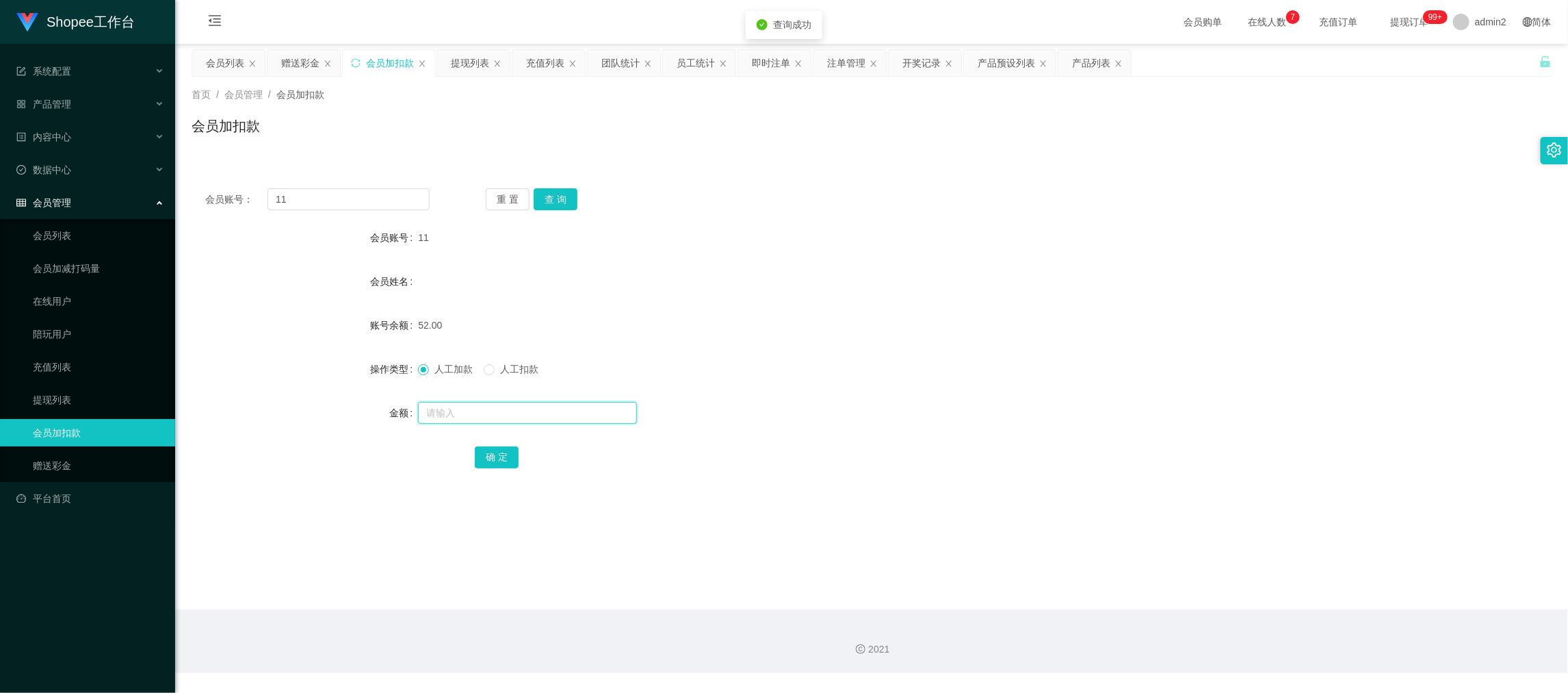
click at [578, 411] on input "text" at bounding box center [527, 412] width 219 height 22
type input "68"
drag, startPoint x: 490, startPoint y: 463, endPoint x: 625, endPoint y: 412, distance: 144.3
click at [490, 463] on button "确 定" at bounding box center [497, 457] width 44 height 22
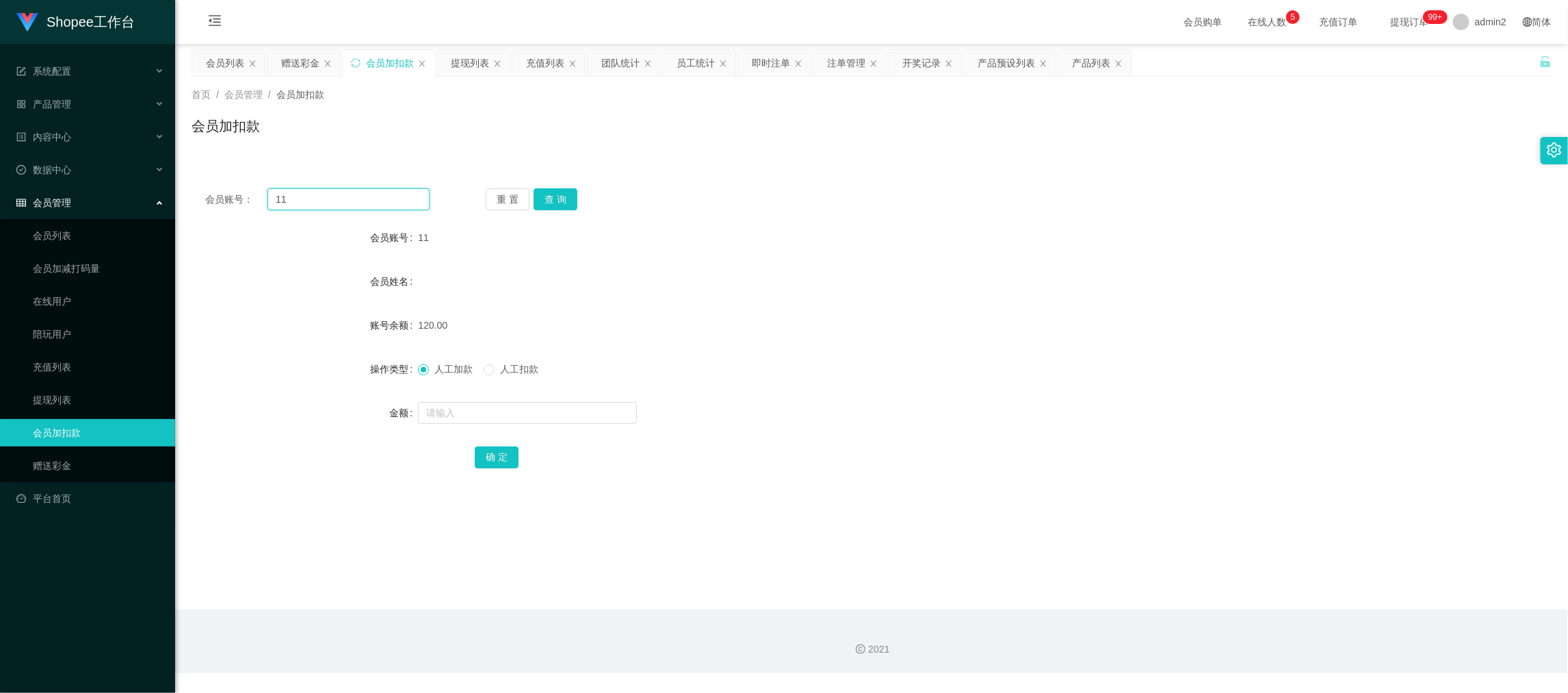
click at [412, 196] on input "11" at bounding box center [348, 199] width 162 height 22
drag, startPoint x: 412, startPoint y: 196, endPoint x: 445, endPoint y: 200, distance: 33.2
click at [417, 196] on input "11" at bounding box center [348, 199] width 162 height 22
paste input "22"
type input "22"
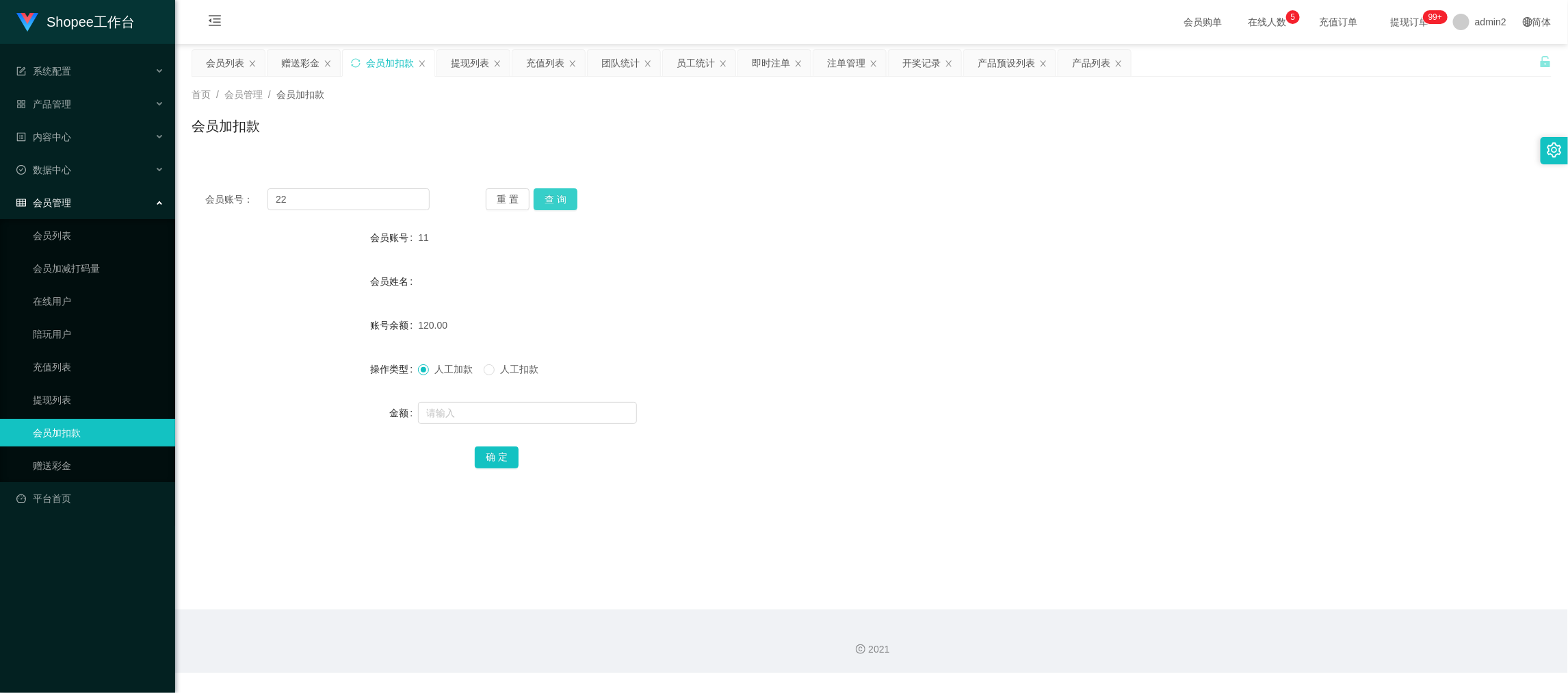
click at [561, 191] on button "查 询" at bounding box center [555, 199] width 44 height 22
click at [578, 419] on input "text" at bounding box center [527, 412] width 219 height 22
click at [578, 419] on input "6" at bounding box center [527, 412] width 219 height 22
type input "67"
drag, startPoint x: 502, startPoint y: 452, endPoint x: 561, endPoint y: 441, distance: 60.0
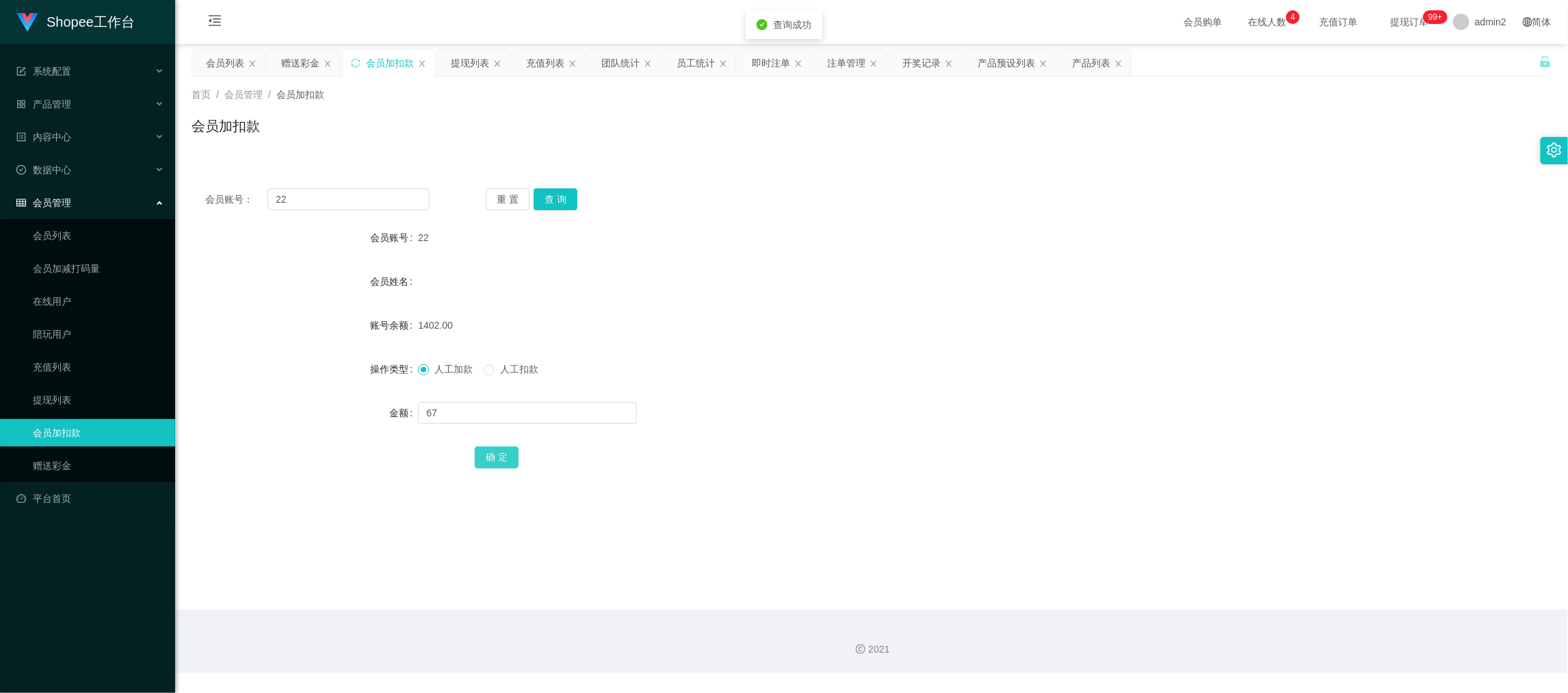
click at [502, 451] on button "确 定" at bounding box center [497, 457] width 44 height 22
click at [866, 382] on div "人工加款 人工扣款" at bounding box center [815, 369] width 794 height 27
drag, startPoint x: 1231, startPoint y: 566, endPoint x: 825, endPoint y: 348, distance: 460.8
click at [1230, 559] on main "关闭左侧 关闭右侧 关闭其它 刷新页面 会员列表 赠送彩金 会员加扣款 提现列表 充值列表 团队统计 员工统计 即时注单 注单管理 开奖记录 产品预设列表 产…" at bounding box center [871, 327] width 1393 height 565
click at [291, 54] on div "赠送彩金" at bounding box center [301, 62] width 38 height 26
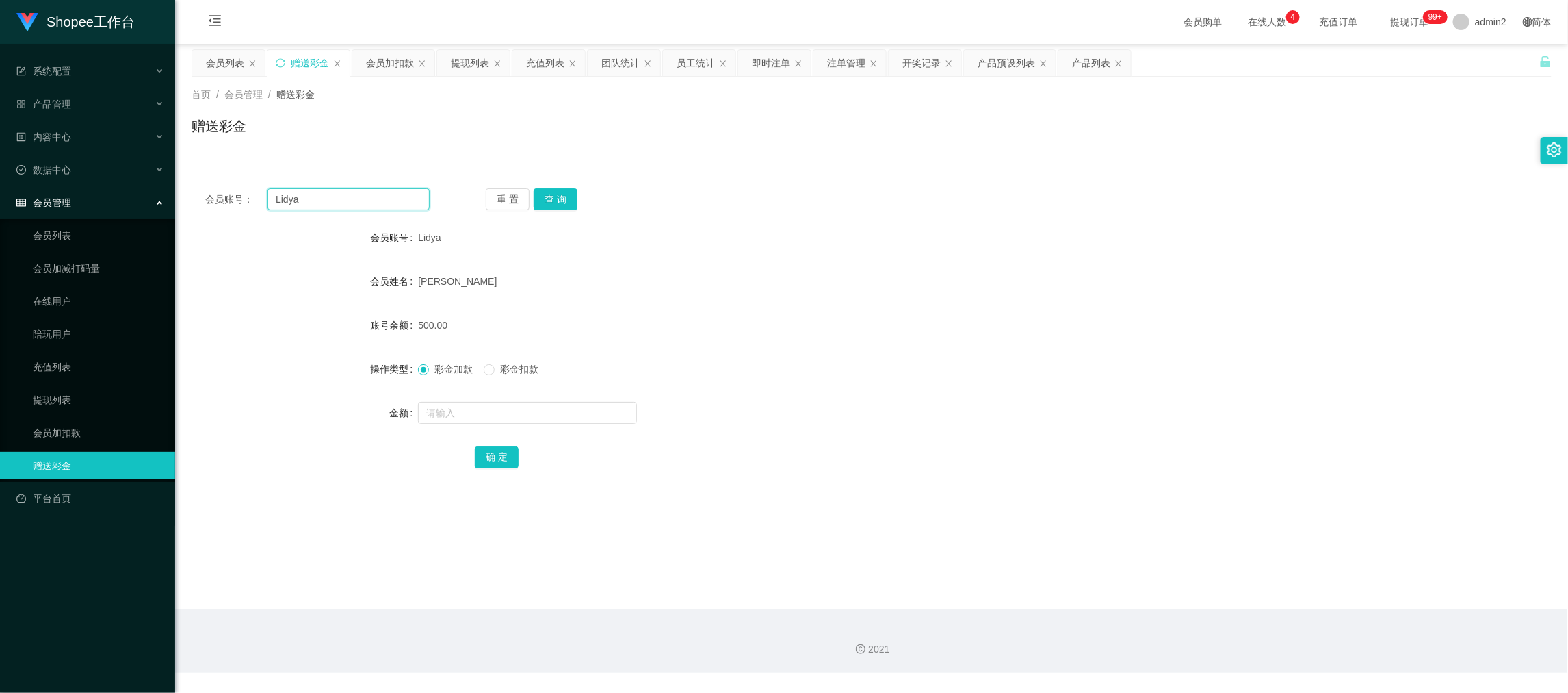
click at [396, 188] on input "Lidya" at bounding box center [348, 199] width 162 height 22
paste input "081331278000"
type input "081331278000"
drag, startPoint x: 574, startPoint y: 196, endPoint x: 570, endPoint y: 208, distance: 12.6
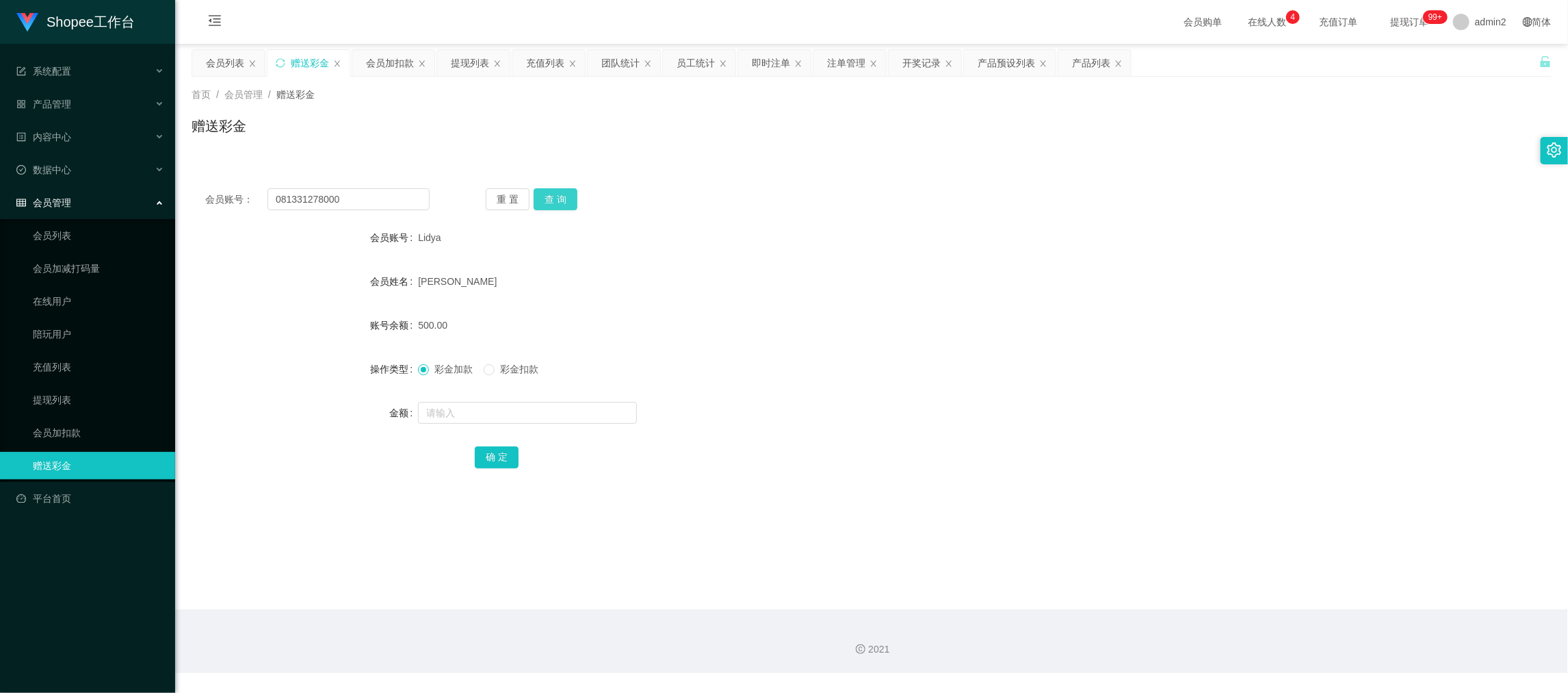
click at [574, 196] on button "查 询" at bounding box center [555, 199] width 44 height 22
click at [553, 419] on input "text" at bounding box center [527, 412] width 219 height 22
click at [552, 418] on input "text" at bounding box center [527, 412] width 219 height 22
type input "500"
click at [500, 458] on button "确 定" at bounding box center [497, 457] width 44 height 22
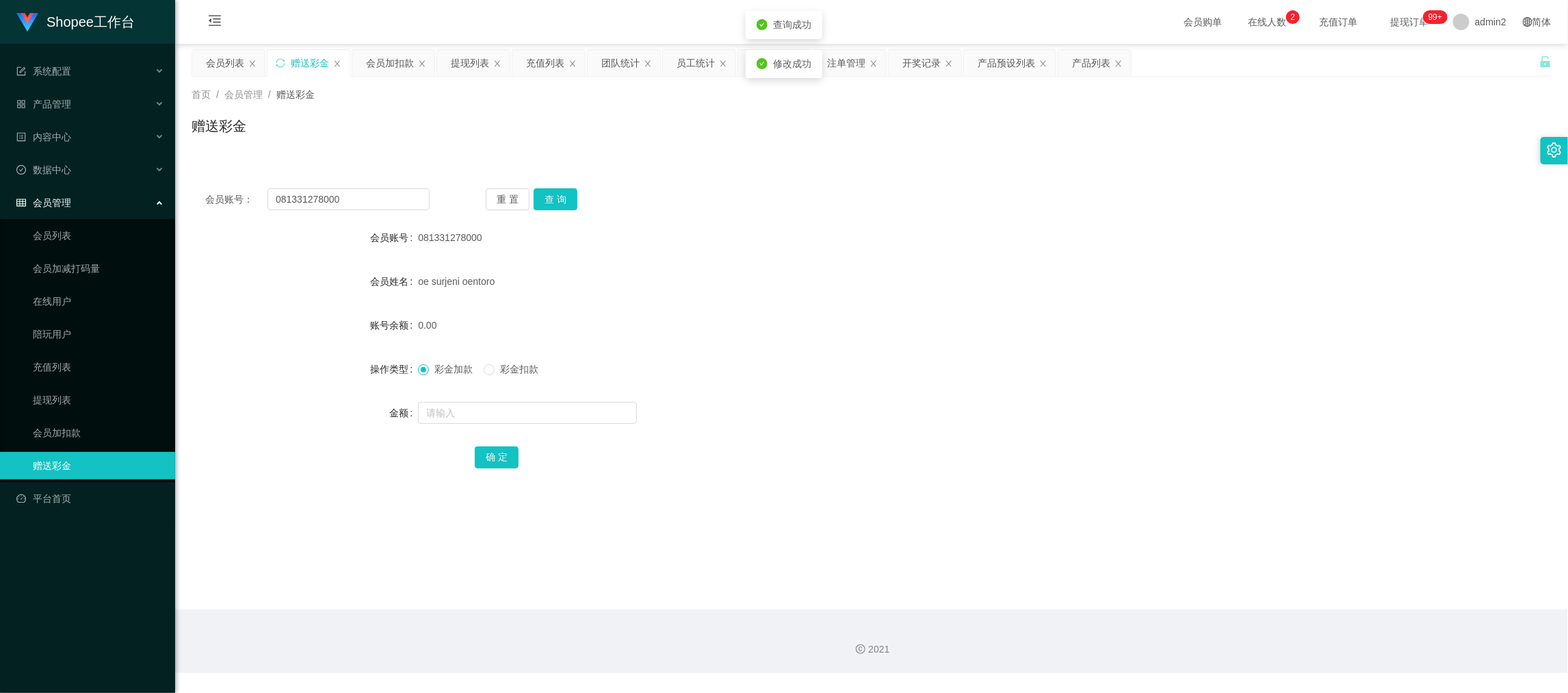
click at [856, 352] on form "会员账号 081331278000 会员姓名 oe surjeni oentoro 账号余额 0.00 操作类型 彩金加款 彩金扣款 金额 确 定" at bounding box center [871, 347] width 1360 height 246
drag, startPoint x: 1059, startPoint y: 586, endPoint x: 957, endPoint y: 561, distance: 105.0
click at [1059, 588] on main "关闭左侧 关闭右侧 关闭其它 刷新页面 会员列表 赠送彩金 会员加扣款 提现列表 充值列表 团队统计 员工统计 即时注单 注单管理 开奖记录 产品预设列表 产…" at bounding box center [871, 327] width 1393 height 565
click at [695, 507] on main "关闭左侧 关闭右侧 关闭其它 刷新页面 会员列表 赠送彩金 会员加扣款 提现列表 充值列表 团队统计 员工统计 即时注单 注单管理 开奖记录 产品预设列表 产…" at bounding box center [871, 327] width 1393 height 565
click at [1252, 557] on main "关闭左侧 关闭右侧 关闭其它 刷新页面 会员列表 赠送彩金 会员加扣款 提现列表 充值列表 团队统计 员工统计 即时注单 注单管理 开奖记录 产品预设列表 产…" at bounding box center [871, 327] width 1393 height 565
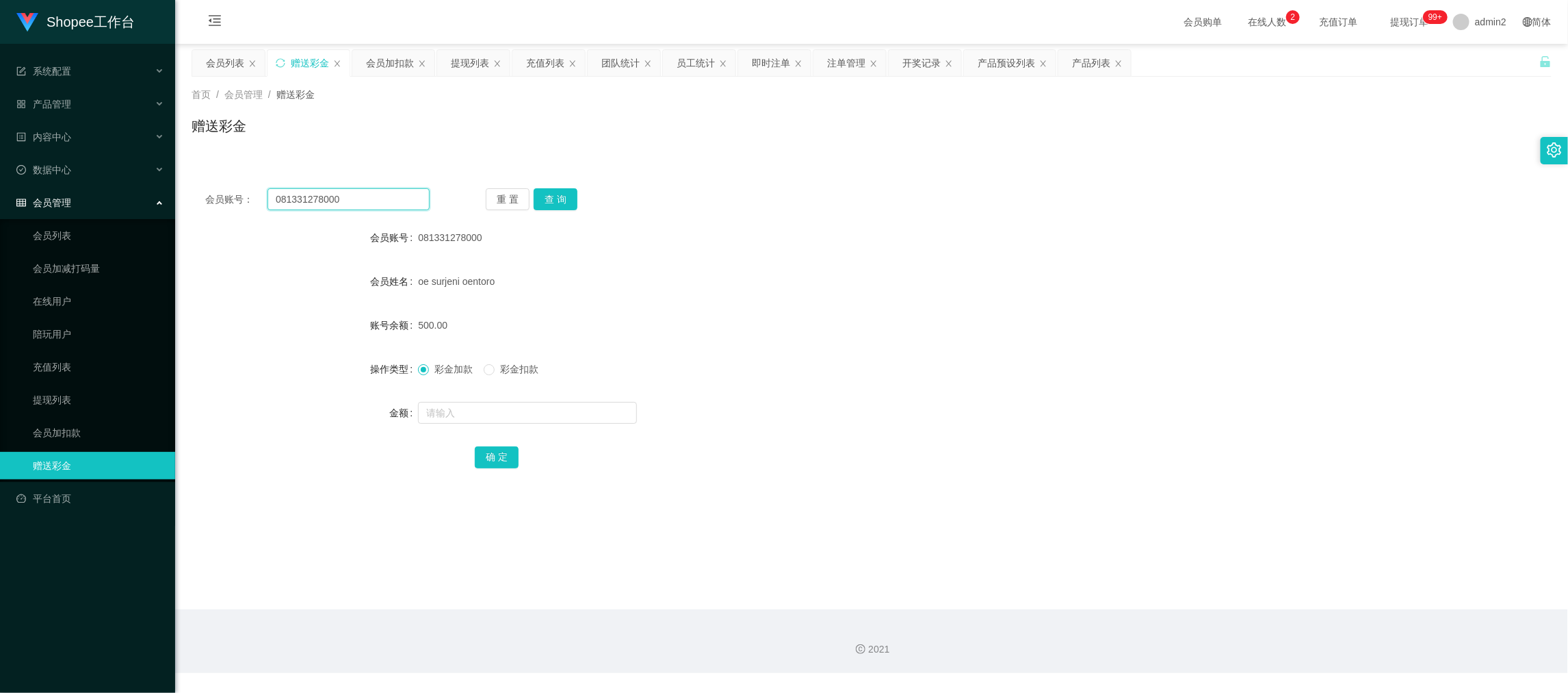
click at [367, 200] on input "081331278000" at bounding box center [348, 199] width 162 height 22
paste input "Shopee2025"
type input "Shopee2025"
drag, startPoint x: 548, startPoint y: 196, endPoint x: 574, endPoint y: 251, distance: 60.8
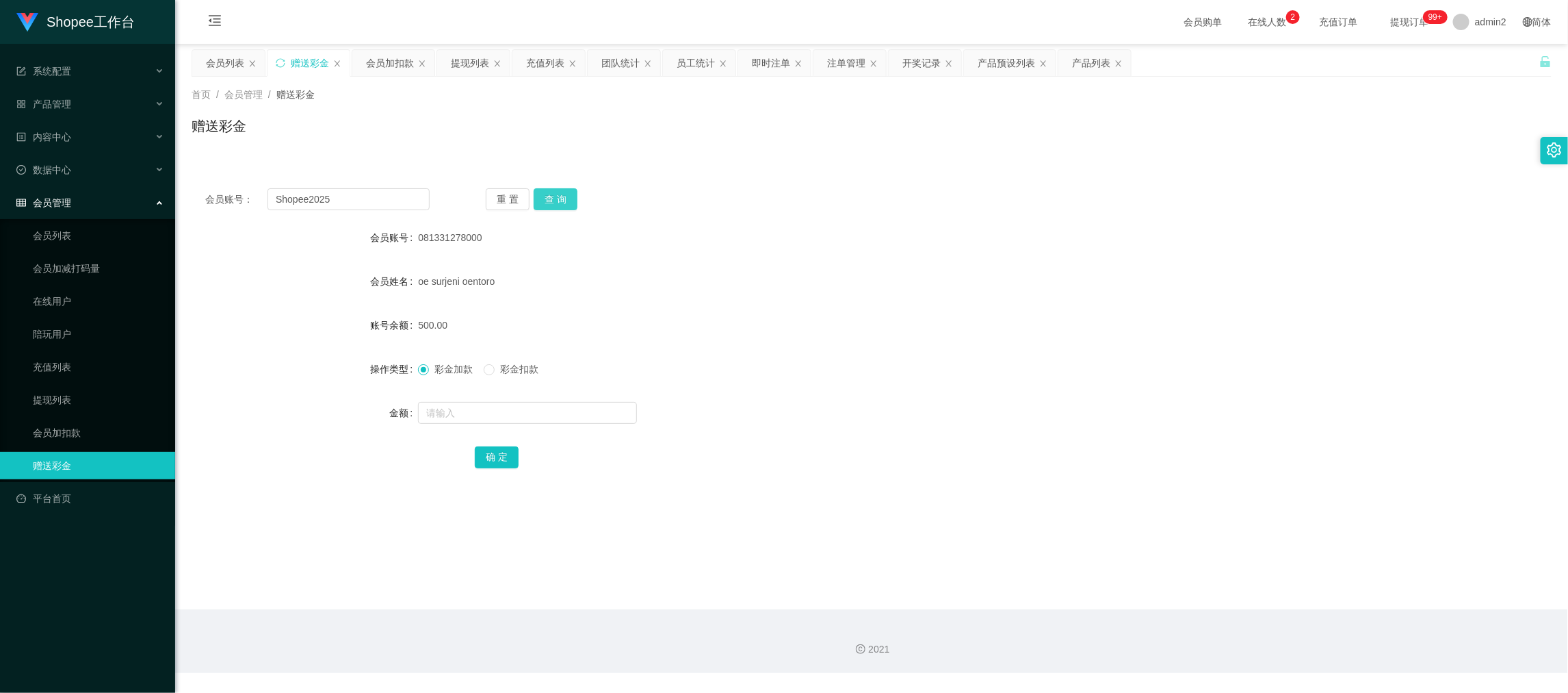
click at [548, 196] on button "查 询" at bounding box center [555, 199] width 44 height 22
click at [595, 410] on input "text" at bounding box center [527, 412] width 219 height 22
type input "1000"
click at [486, 456] on button "确 定" at bounding box center [497, 457] width 44 height 22
click at [864, 386] on form "会员账号 Shopee2025 会员姓名 ANGELIA 账号余额 0.00 操作类型 彩金加款 彩金扣款 金额 确 定" at bounding box center [871, 347] width 1360 height 246
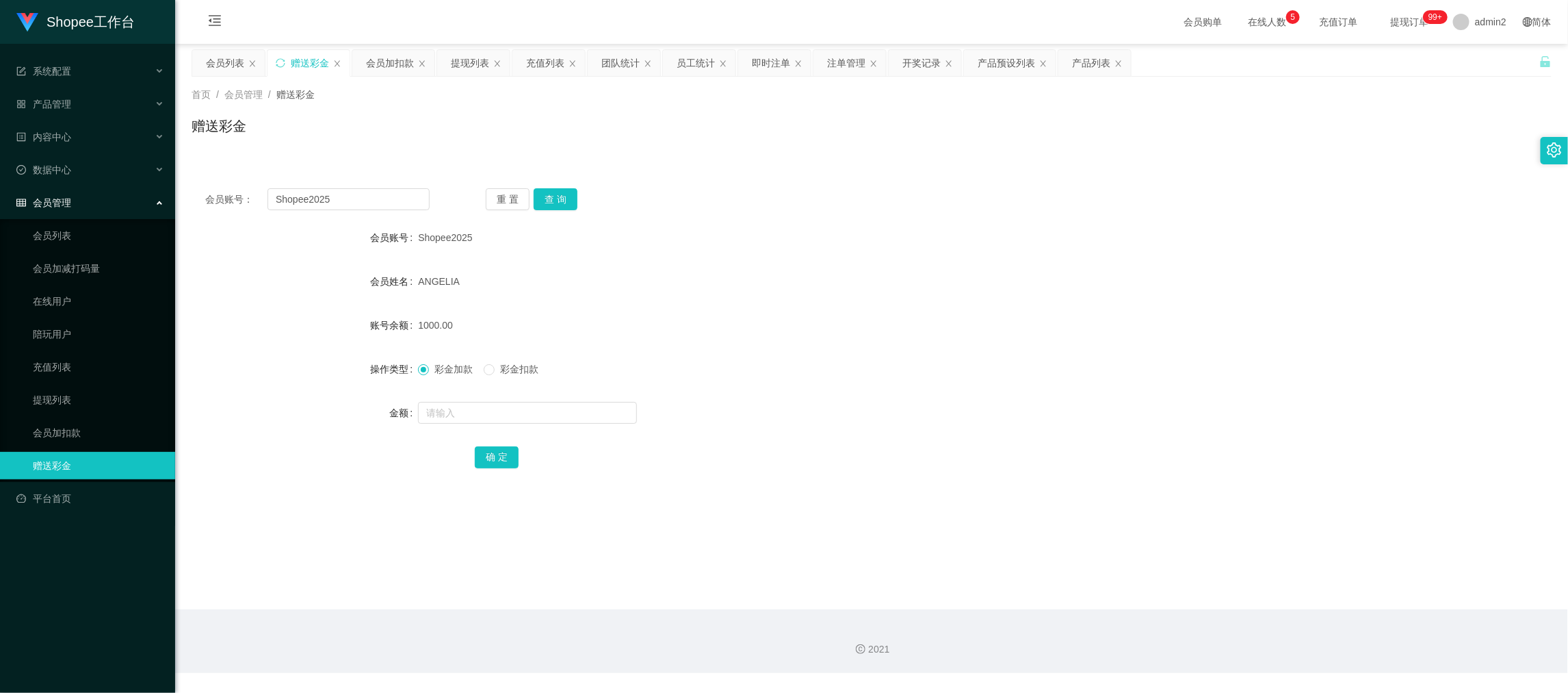
click at [388, 61] on div "会员加扣款" at bounding box center [390, 62] width 48 height 26
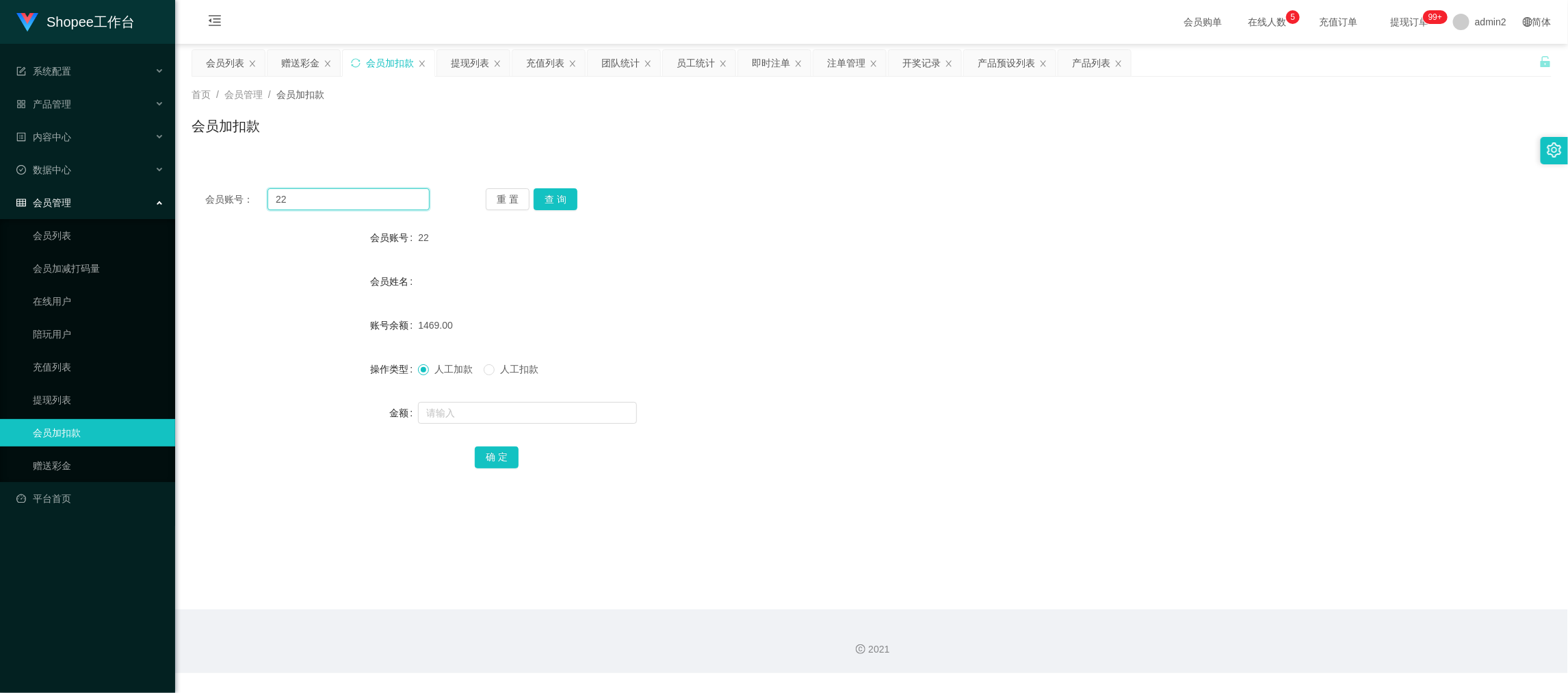
click at [358, 198] on input "22" at bounding box center [348, 199] width 162 height 22
paste input "98"
type input "98"
click at [552, 186] on div "会员账号： 98 重 置 查 询 会员账号 22 会员姓名 账号余额 1469.00 操作类型 人工加款 人工扣款 金额 确 定" at bounding box center [871, 337] width 1360 height 326
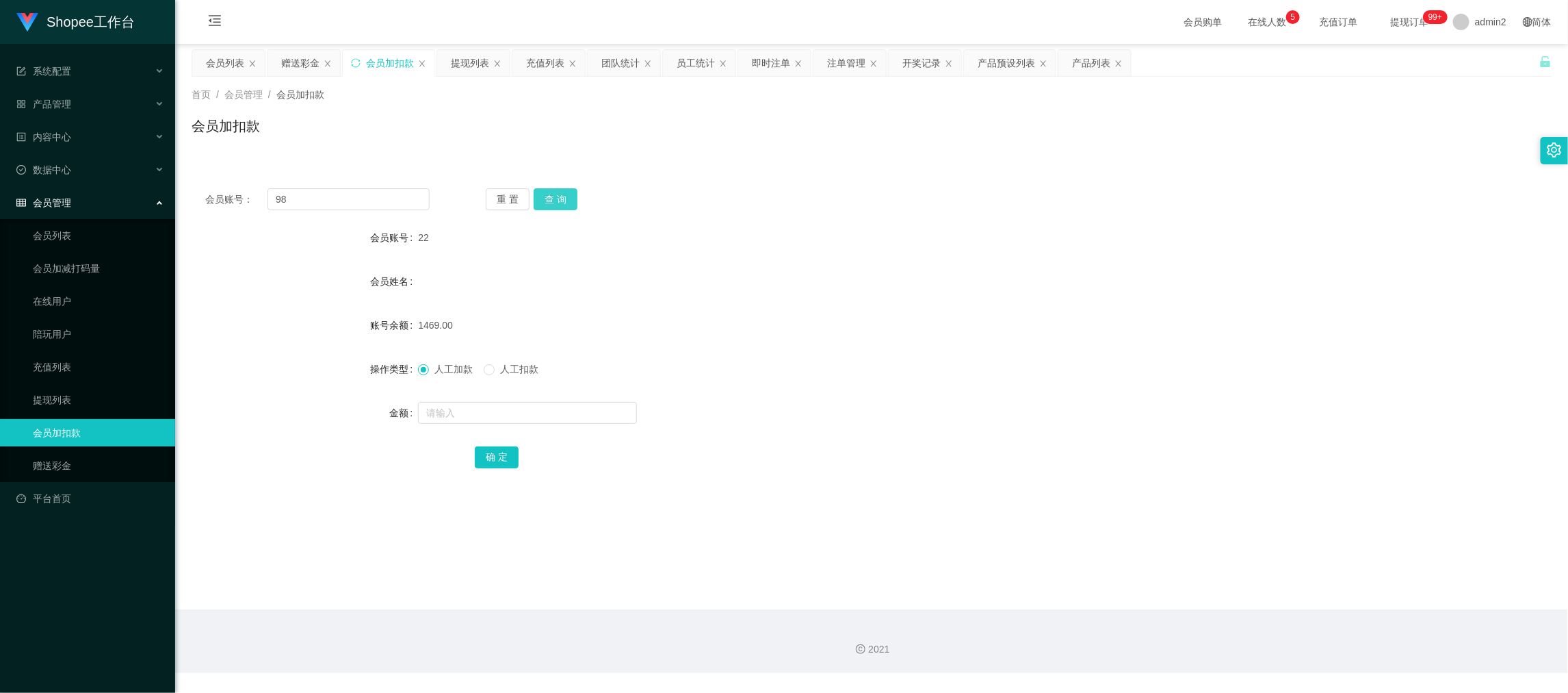
click at [552, 199] on button "查 询" at bounding box center [555, 199] width 44 height 22
click at [544, 410] on input "text" at bounding box center [527, 412] width 219 height 22
type input "135"
drag, startPoint x: 499, startPoint y: 458, endPoint x: 509, endPoint y: 450, distance: 12.8
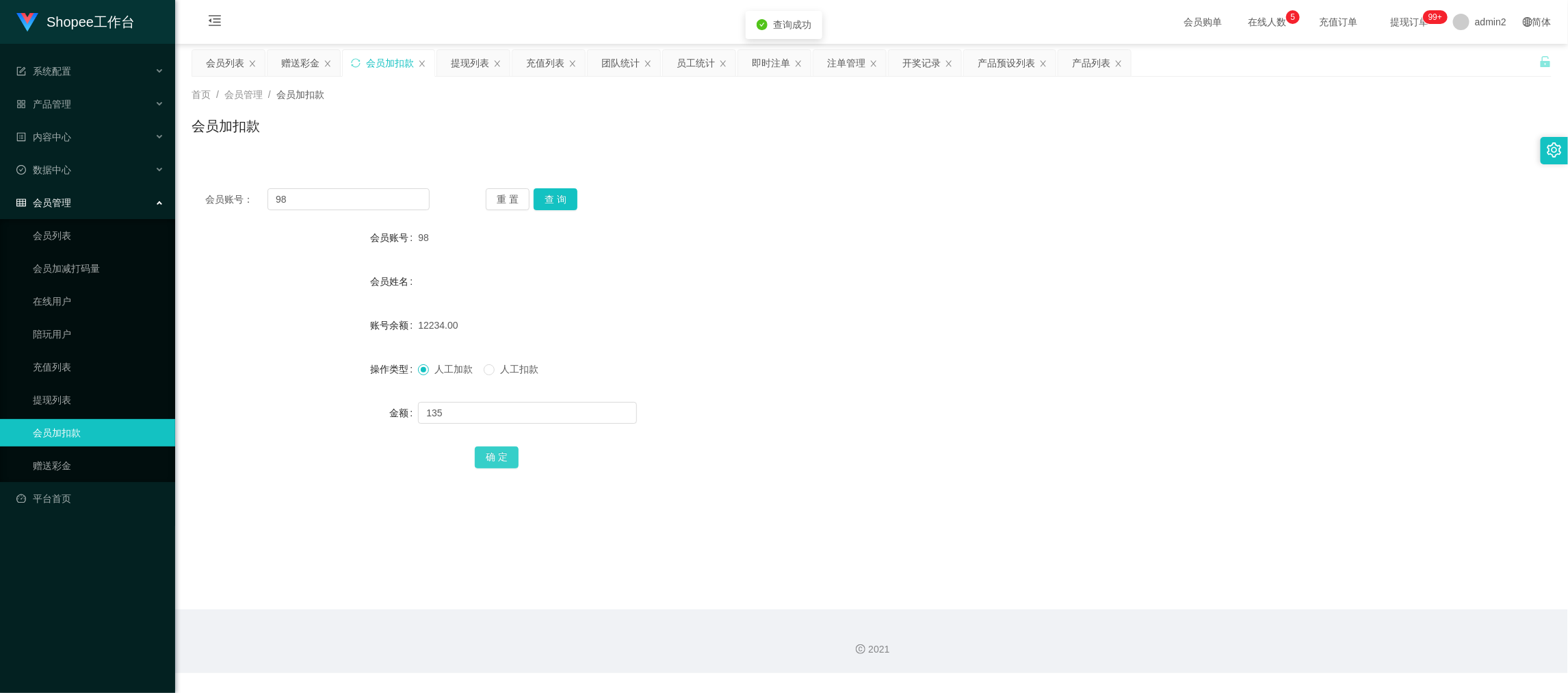
click at [499, 458] on button "确 定" at bounding box center [497, 457] width 44 height 22
drag, startPoint x: 459, startPoint y: 56, endPoint x: 443, endPoint y: 191, distance: 135.9
click at [459, 57] on div "提现列表" at bounding box center [470, 62] width 38 height 26
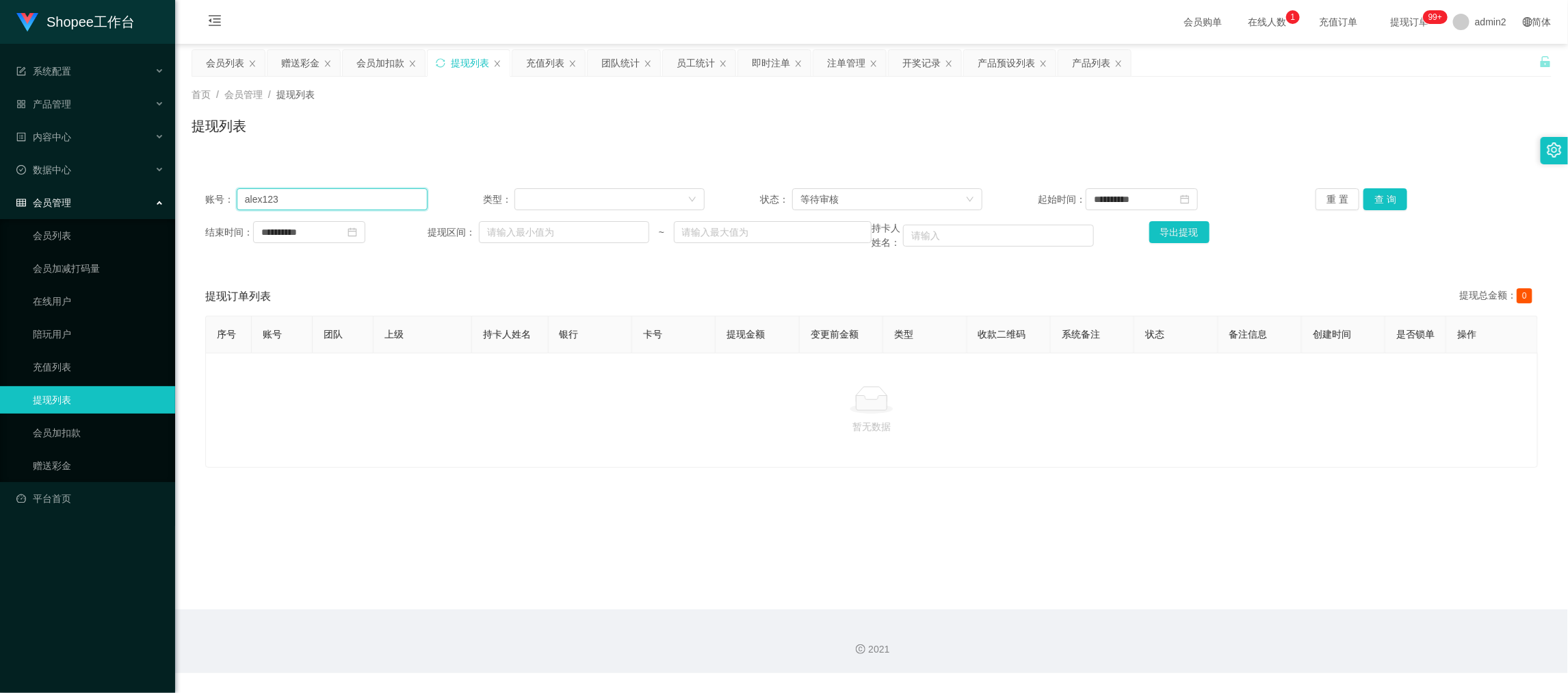
click at [390, 205] on input "alex123" at bounding box center [331, 199] width 191 height 22
paste input "Mei7799281"
type input "Mei7799281"
click at [1376, 201] on button "查 询" at bounding box center [1385, 199] width 44 height 22
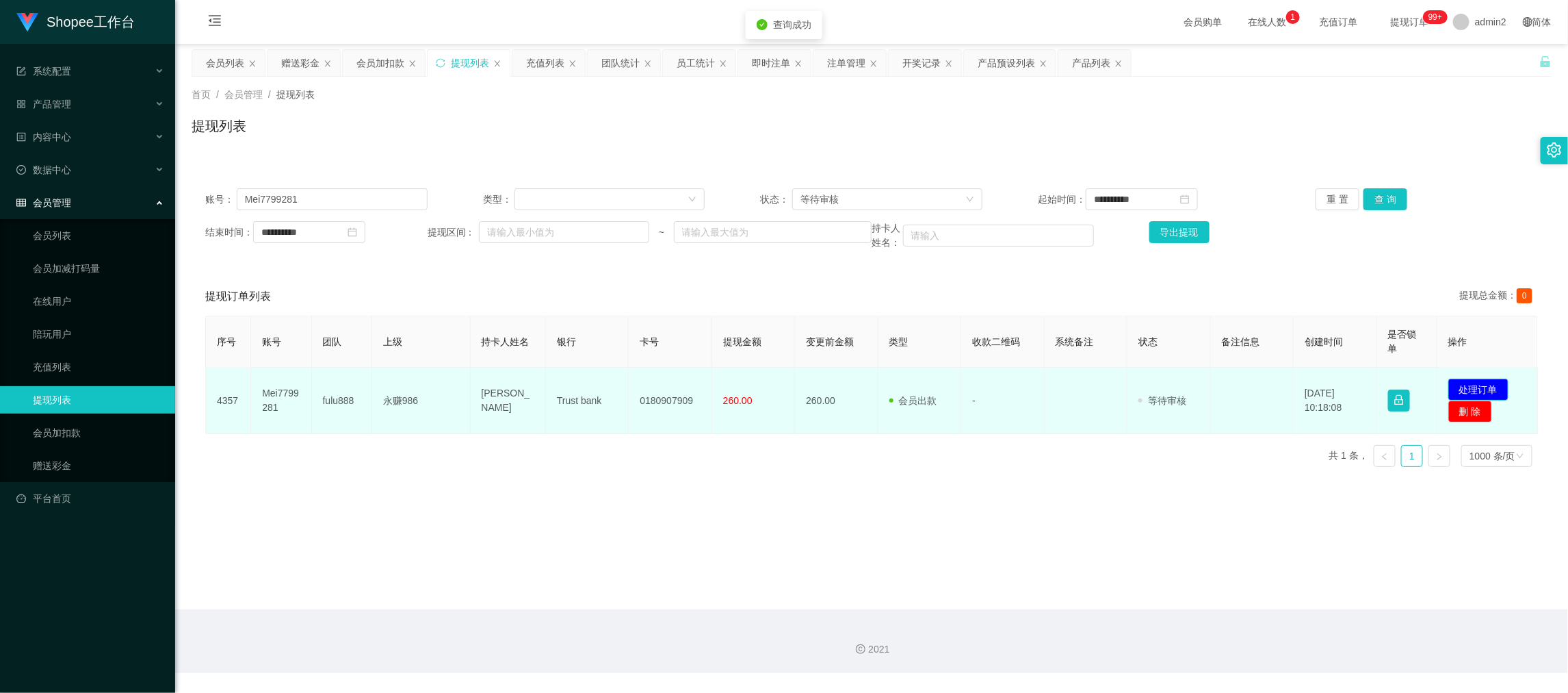
click at [1464, 384] on button "处理订单" at bounding box center [1478, 389] width 61 height 22
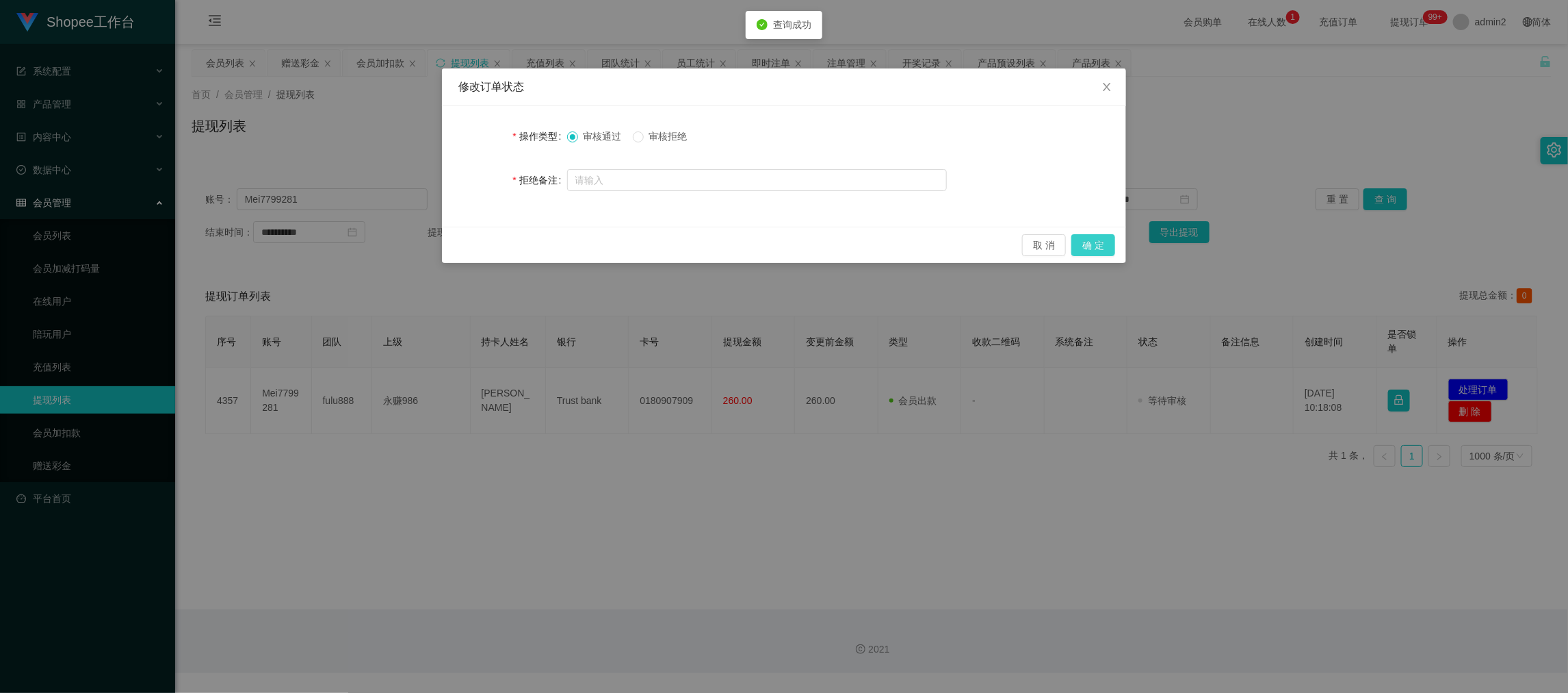
click at [1102, 247] on button "确 定" at bounding box center [1093, 245] width 44 height 22
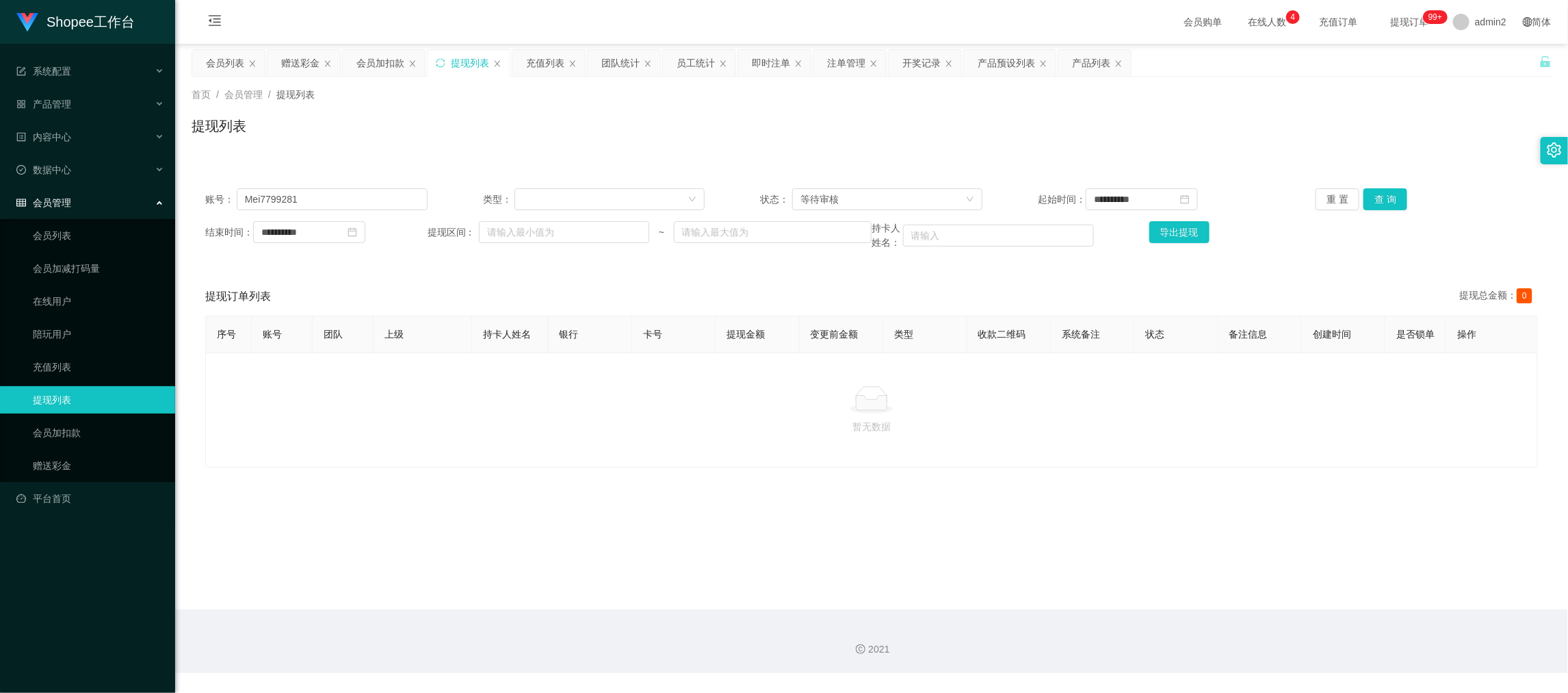
click at [377, 52] on div "会员加扣款" at bounding box center [380, 62] width 48 height 26
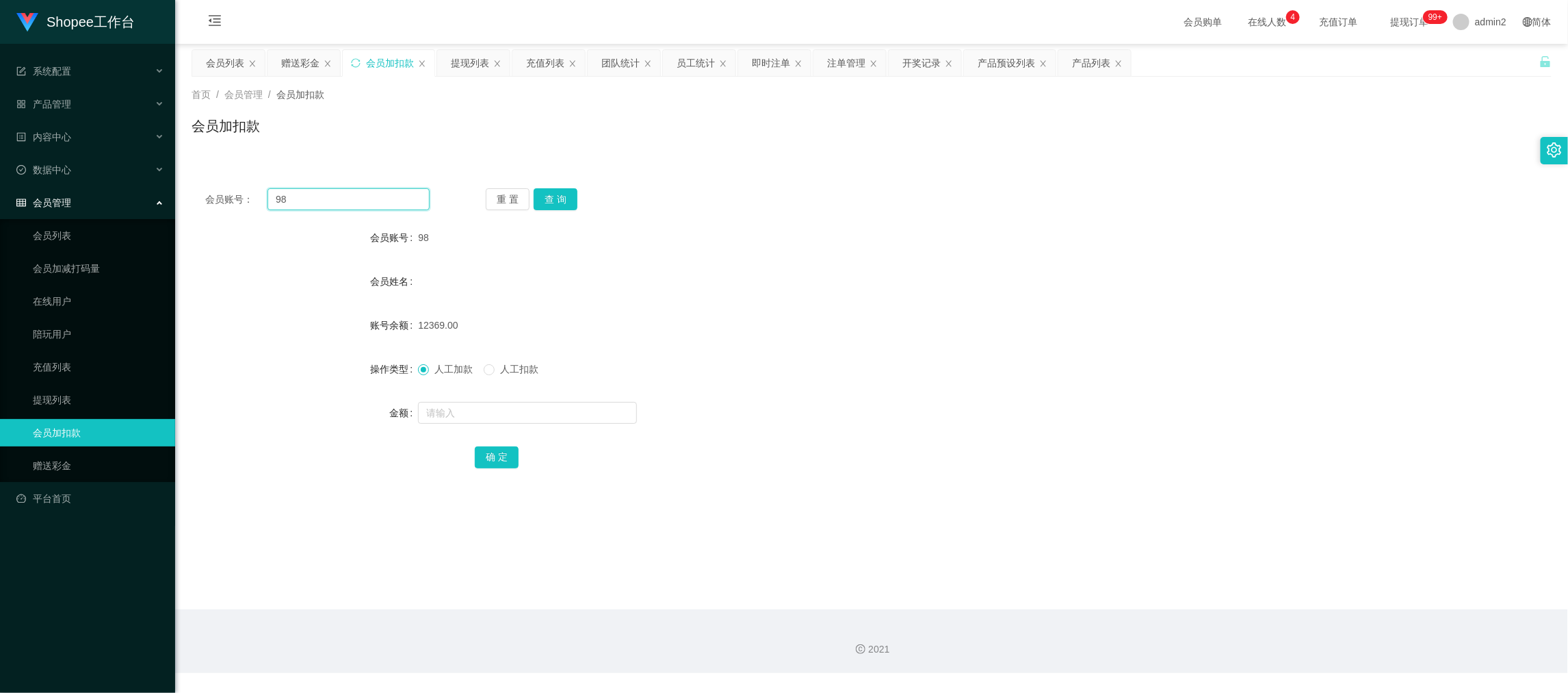
click at [399, 199] on input "98" at bounding box center [348, 199] width 162 height 22
paste input "22"
type input "22"
click at [552, 198] on button "查 询" at bounding box center [555, 199] width 44 height 22
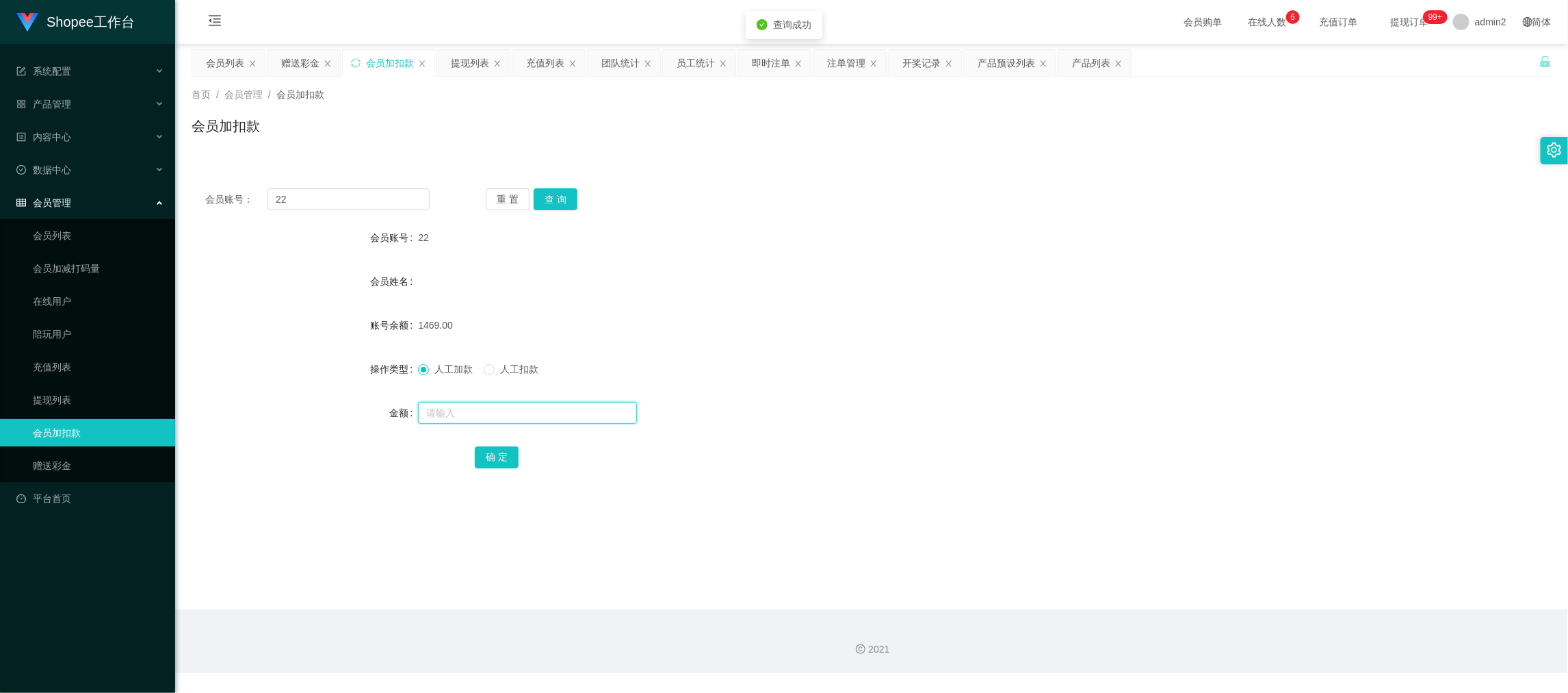
click at [541, 412] on input "text" at bounding box center [527, 412] width 219 height 22
type input "68"
click at [498, 409] on input "68" at bounding box center [527, 412] width 219 height 22
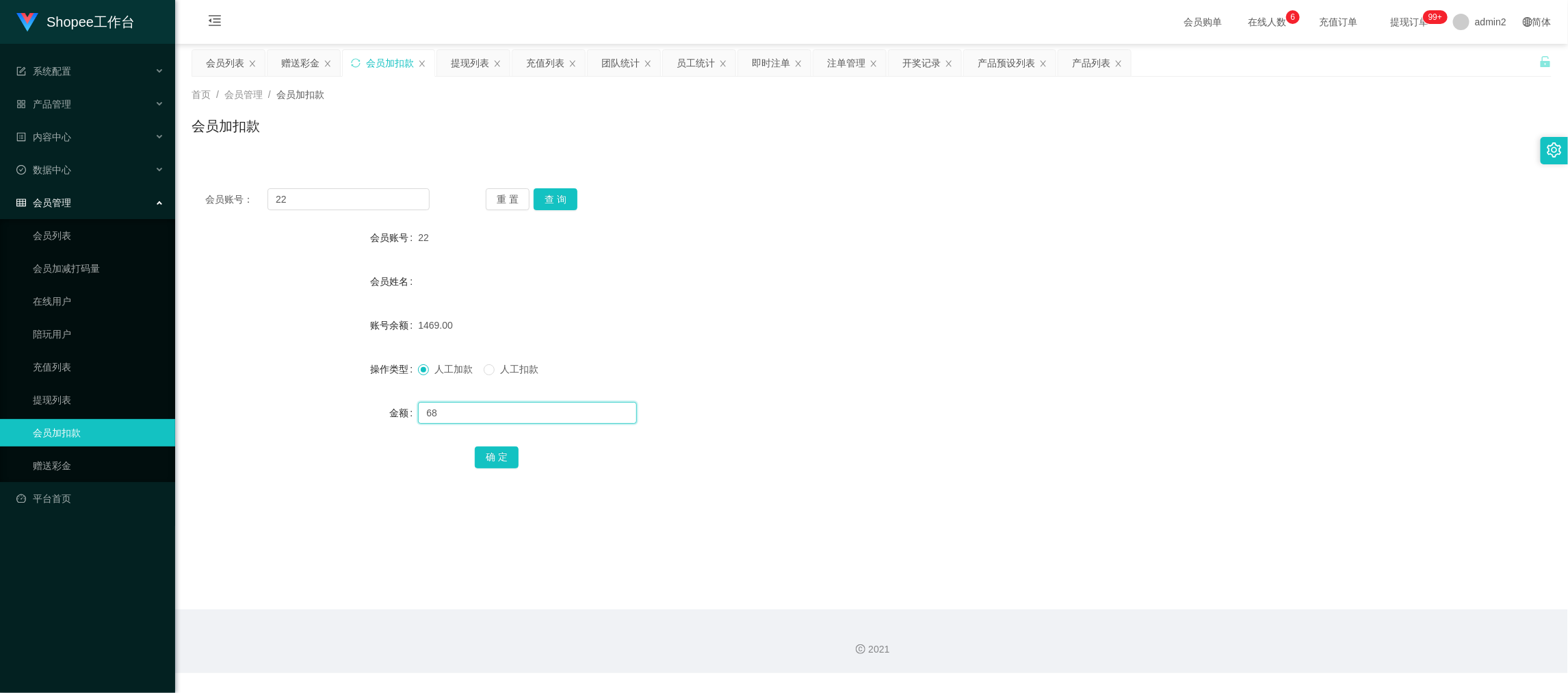
click at [498, 409] on input "68" at bounding box center [527, 412] width 219 height 22
type input "135"
click at [489, 453] on button "确 定" at bounding box center [497, 457] width 44 height 22
click at [557, 302] on form "会员账号 22 会员姓名 账号余额 1604.00 操作类型 人工加款 人工扣款 金额 确 定" at bounding box center [871, 347] width 1360 height 246
click at [308, 57] on div "赠送彩金" at bounding box center [301, 62] width 38 height 26
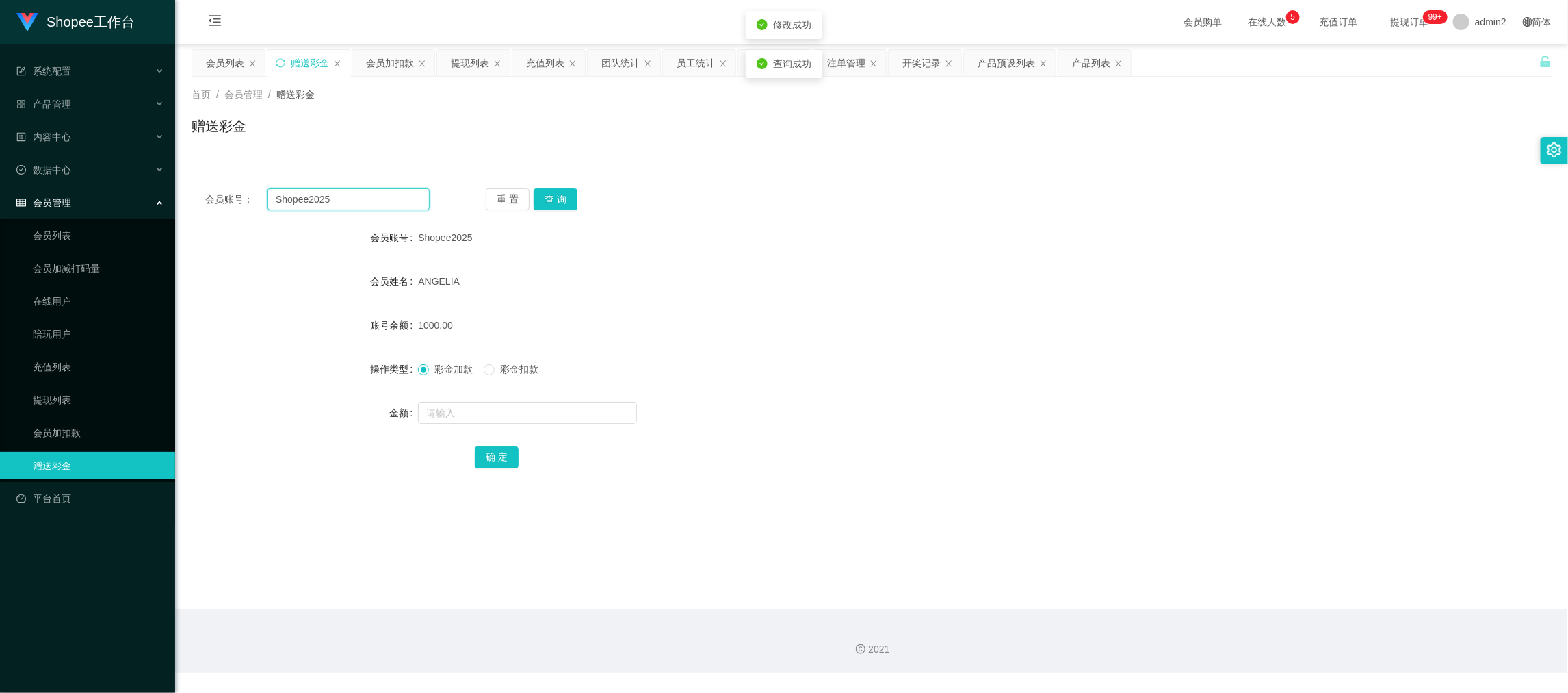
click at [372, 199] on input "Shopee2025" at bounding box center [348, 199] width 162 height 22
paste input "22"
type input "22"
click at [549, 194] on button "查 询" at bounding box center [555, 199] width 44 height 22
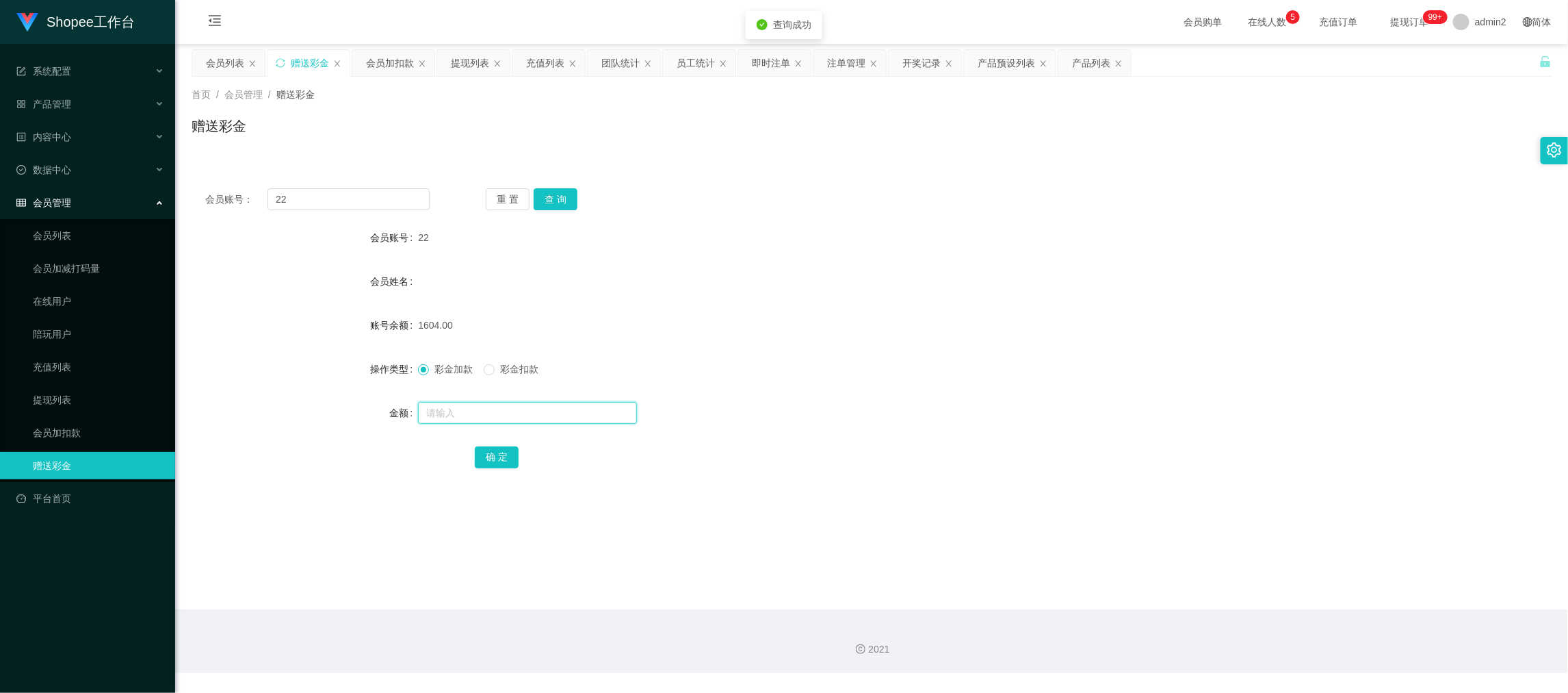
click at [544, 408] on input "text" at bounding box center [527, 412] width 219 height 22
type input "67"
click at [494, 456] on button "确 定" at bounding box center [497, 457] width 44 height 22
click at [672, 292] on div "会员姓名" at bounding box center [871, 281] width 1360 height 27
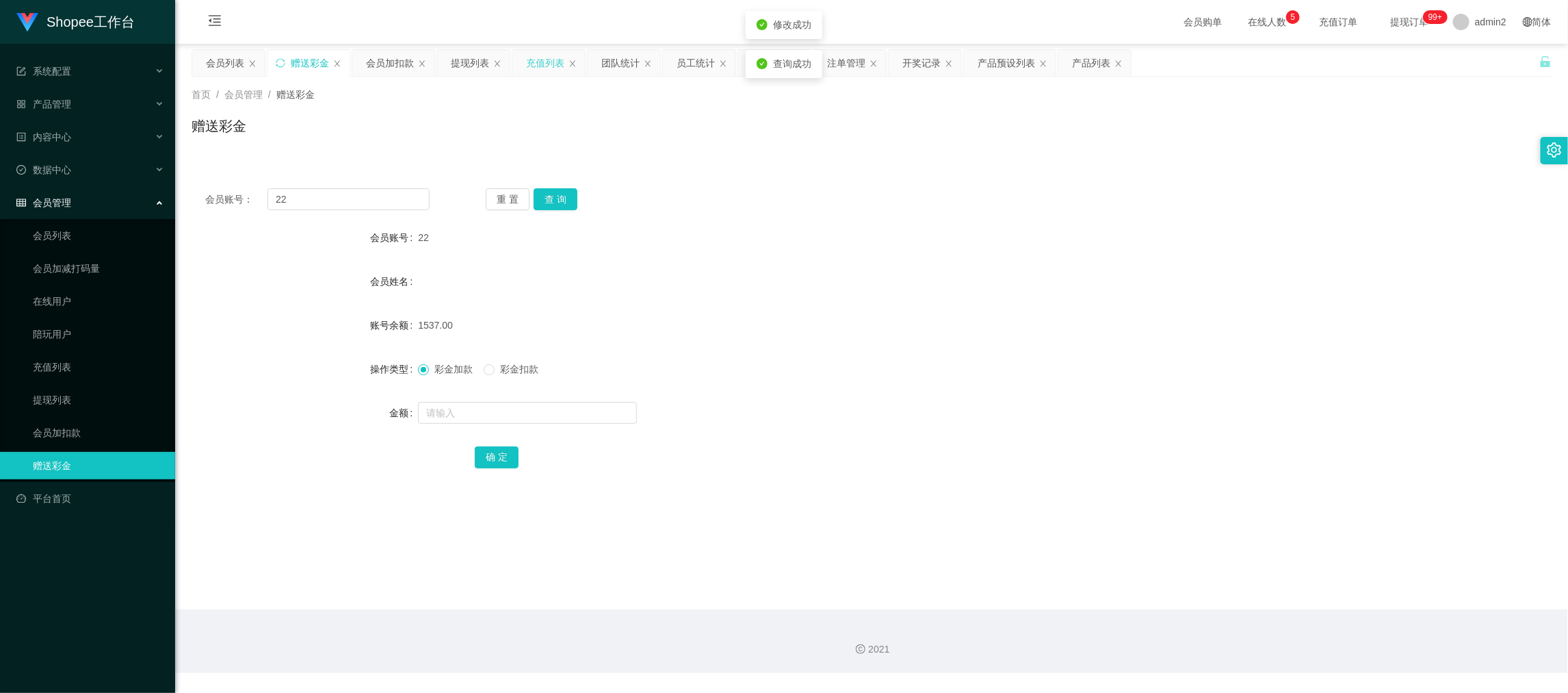
click at [557, 61] on div "充值列表" at bounding box center [546, 62] width 38 height 26
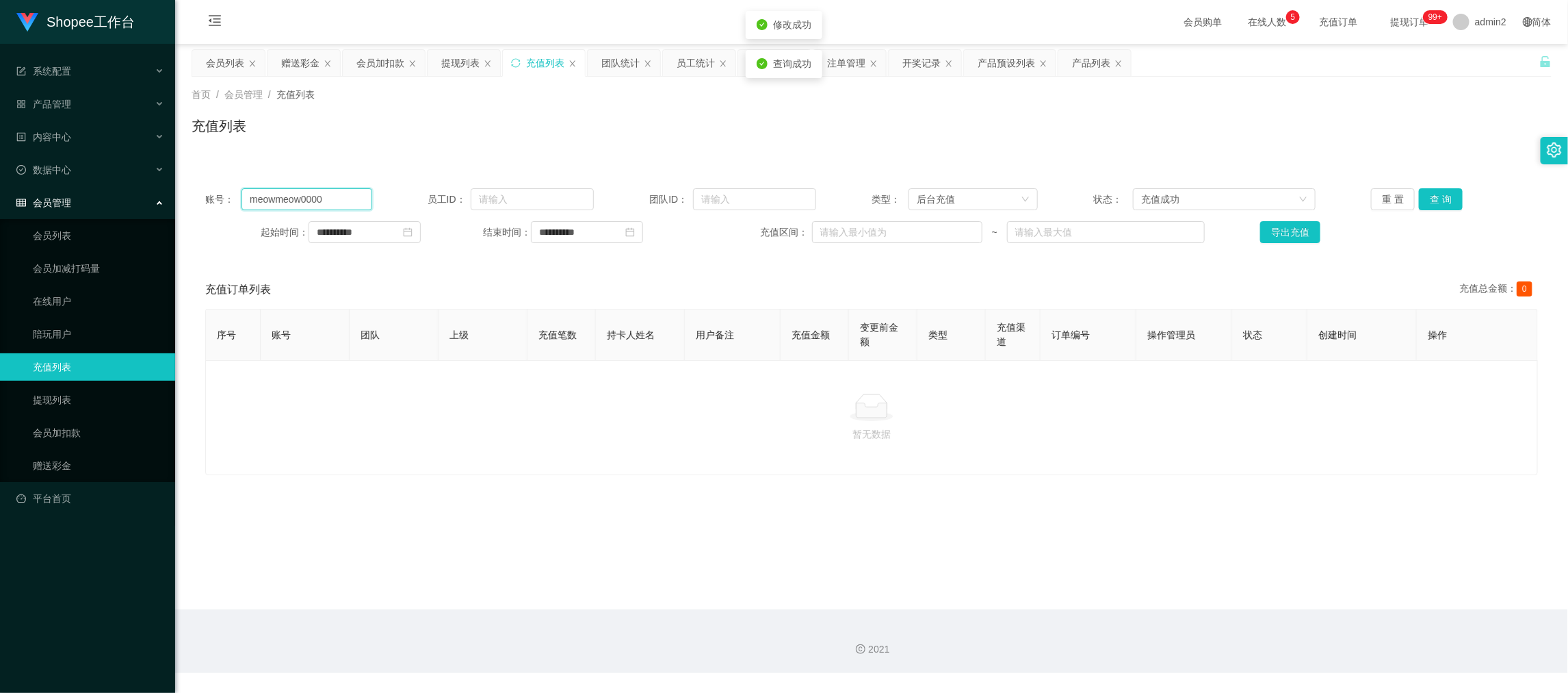
click at [321, 191] on input "meowmeow0000" at bounding box center [306, 199] width 130 height 22
drag, startPoint x: 321, startPoint y: 191, endPoint x: 342, endPoint y: 195, distance: 21.4
click at [322, 191] on input "meowmeow0000" at bounding box center [306, 199] width 130 height 22
paste input "22"
type input "22"
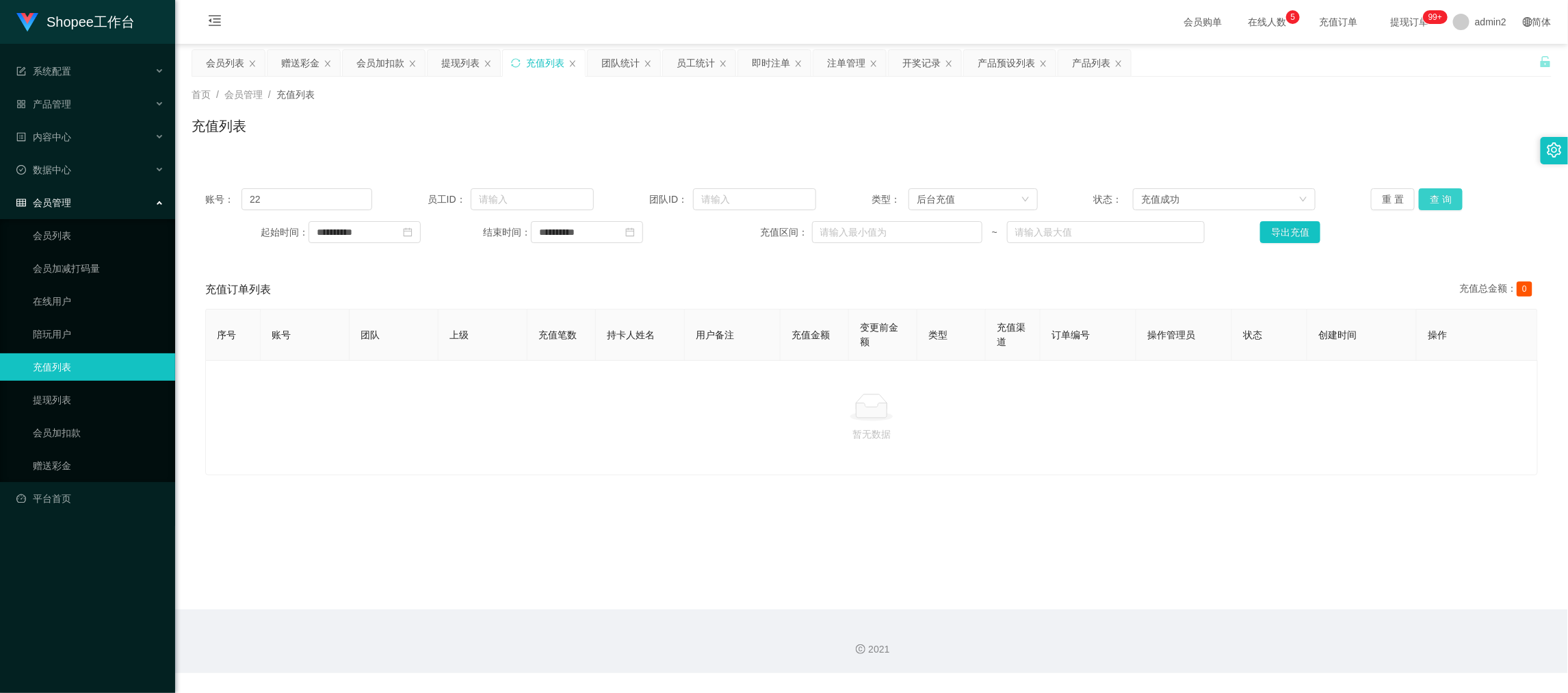
click at [1438, 200] on button "查 询" at bounding box center [1441, 199] width 44 height 22
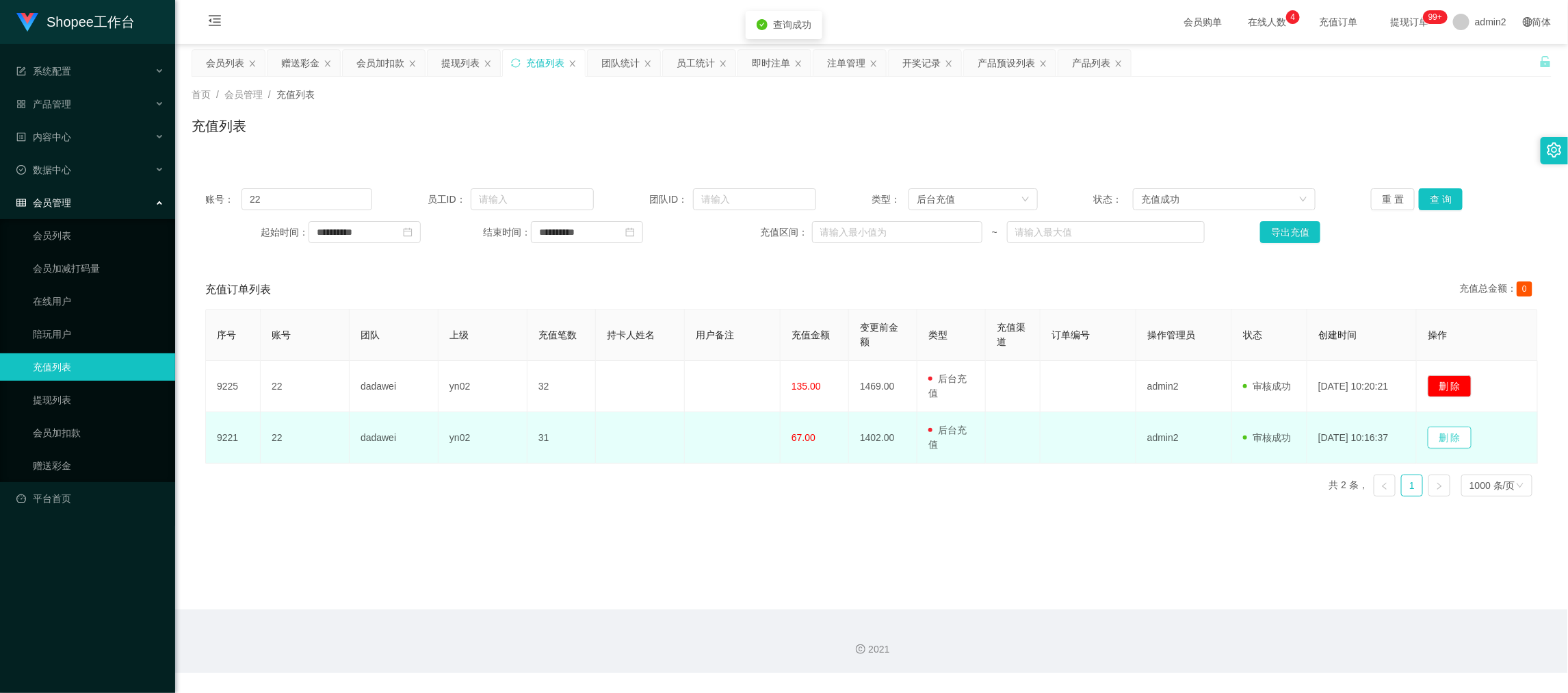
click at [1455, 433] on button "删 除" at bounding box center [1450, 437] width 44 height 22
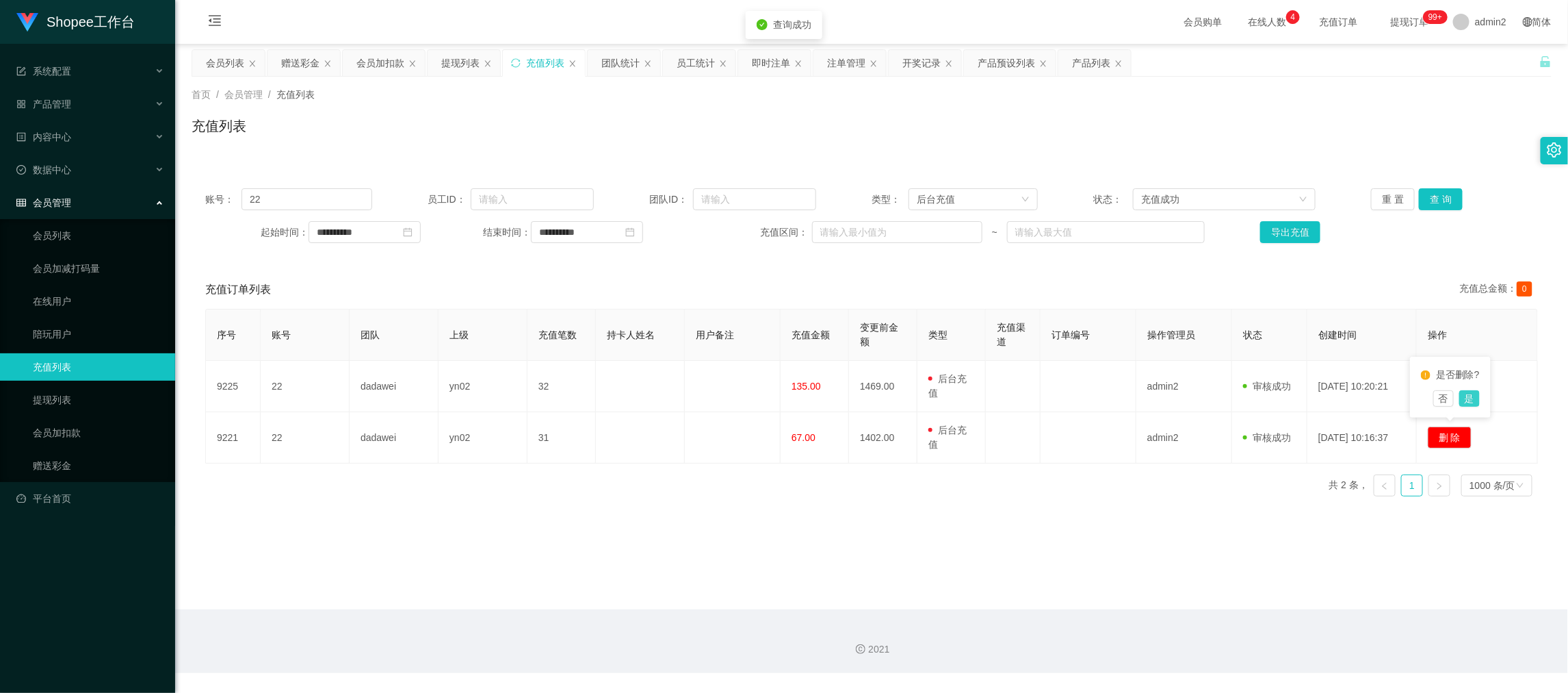
click at [1470, 392] on button "是" at bounding box center [1469, 398] width 20 height 16
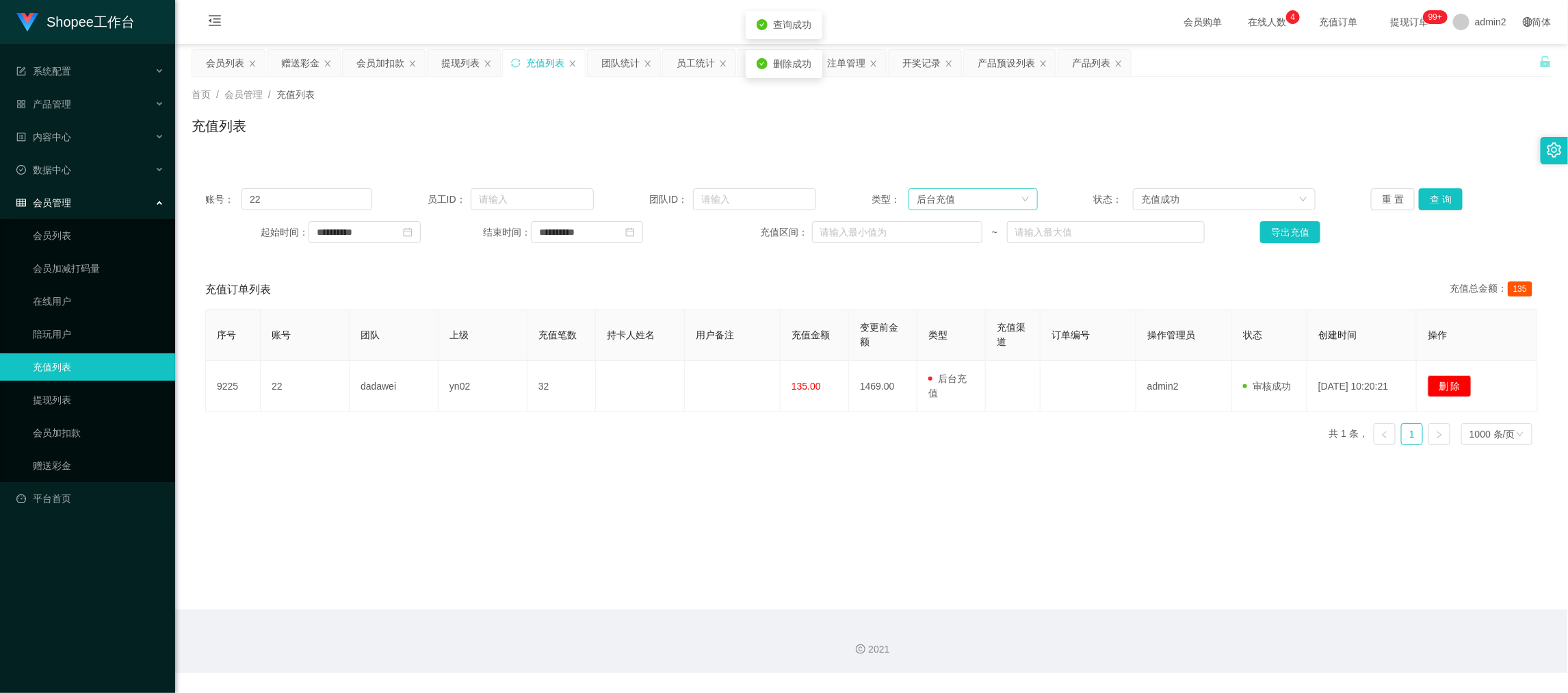
click at [961, 199] on div "后台充值" at bounding box center [968, 199] width 104 height 20
click at [946, 264] on li "赠送彩金" at bounding box center [967, 269] width 128 height 22
click at [1433, 196] on button "查 询" at bounding box center [1441, 199] width 44 height 22
click at [992, 201] on div "赠送彩金" at bounding box center [968, 199] width 104 height 20
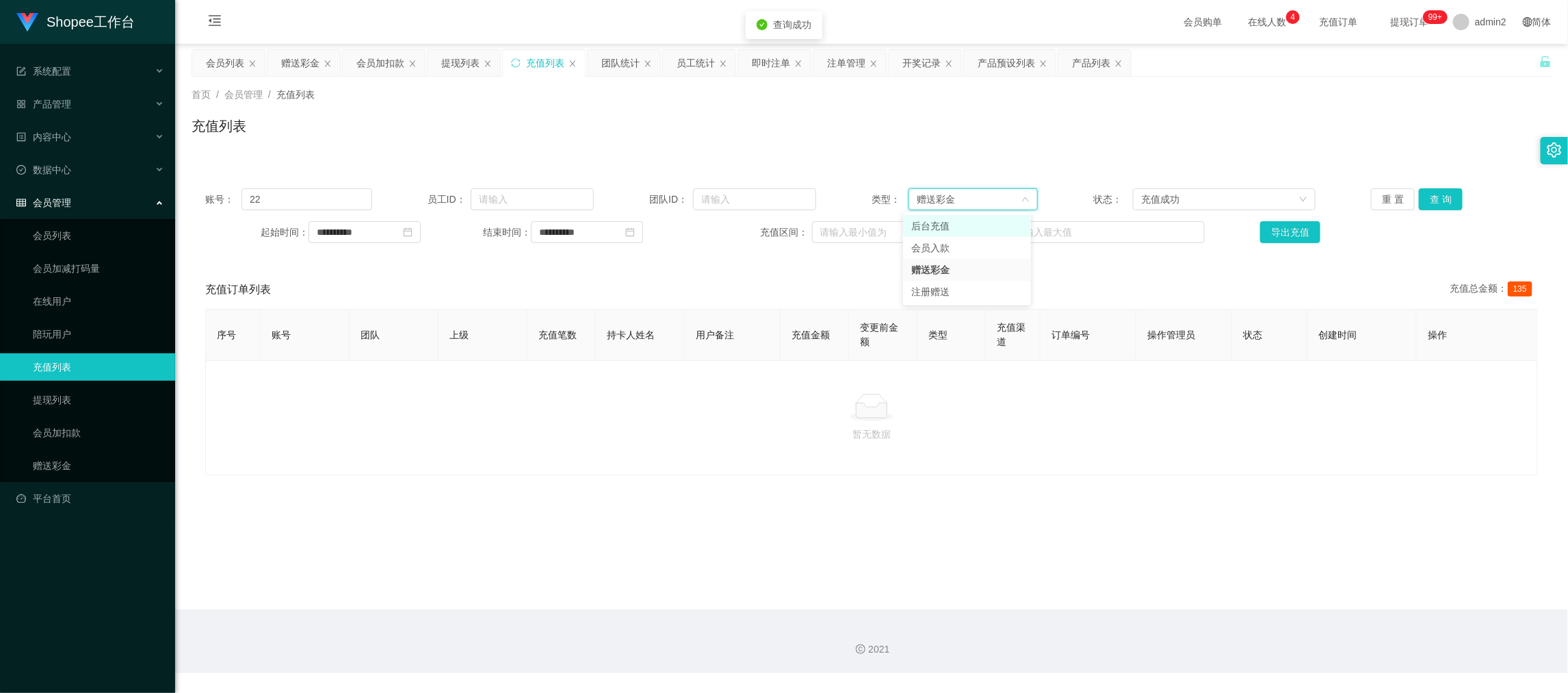
click at [948, 224] on li "后台充值" at bounding box center [967, 226] width 128 height 22
click at [1255, 203] on div "充值成功" at bounding box center [1220, 199] width 158 height 20
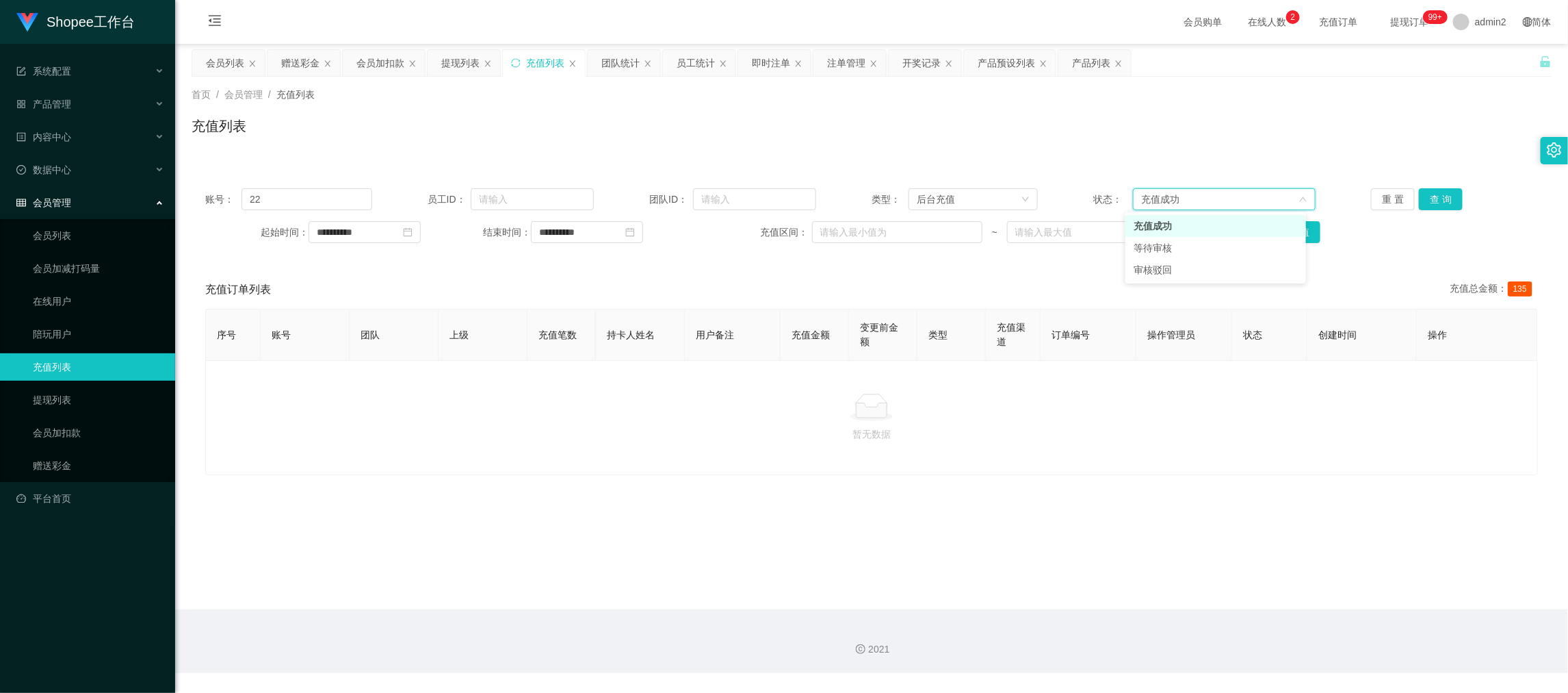
click at [1253, 195] on div "充值成功" at bounding box center [1220, 199] width 158 height 20
click at [1431, 196] on button "查 询" at bounding box center [1441, 199] width 44 height 22
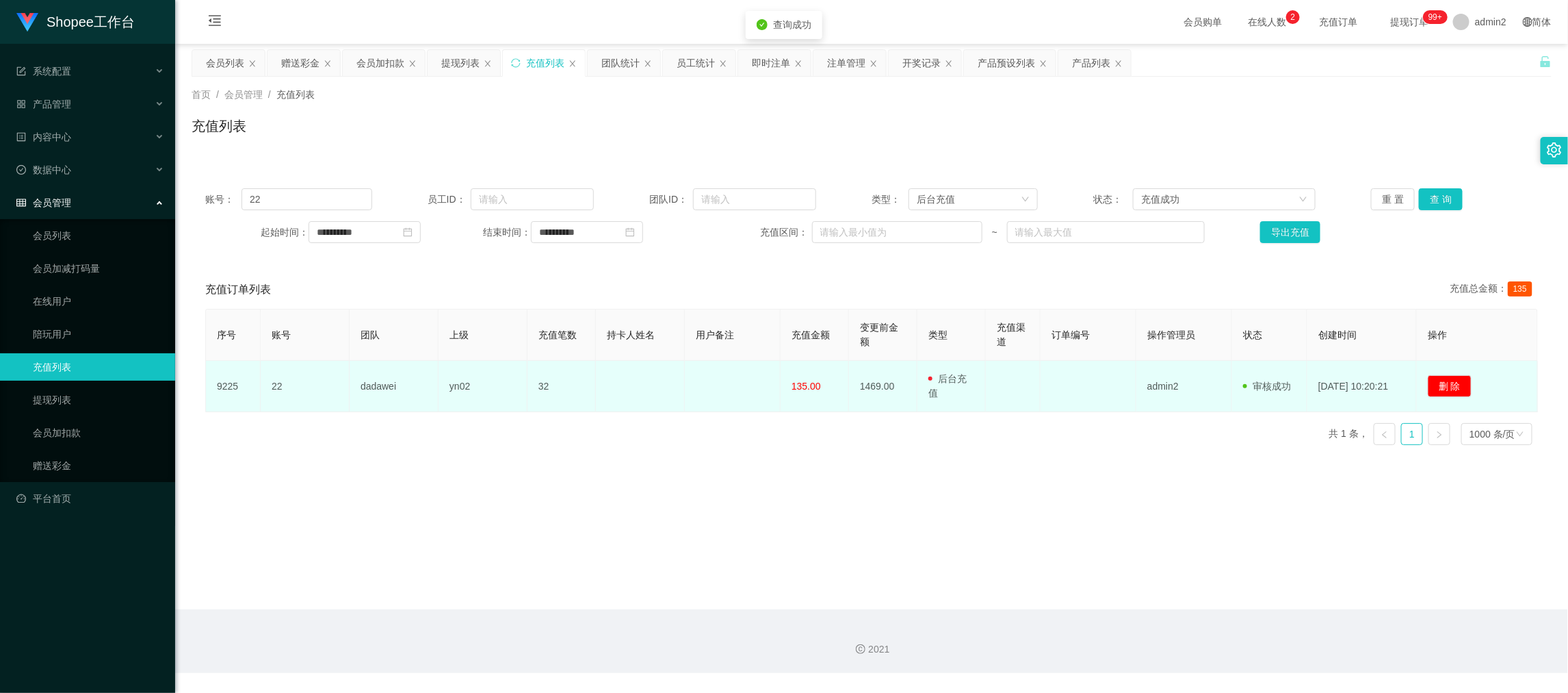
click at [992, 412] on div "序号 账号 团队 上级 充值笔数 持卡人姓名 用户备注 充值金额 变更前金额 类型 充值渠道 订单编号 操作管理员 状态 创建时间 操作 9225 22 da…" at bounding box center [871, 382] width 1333 height 147
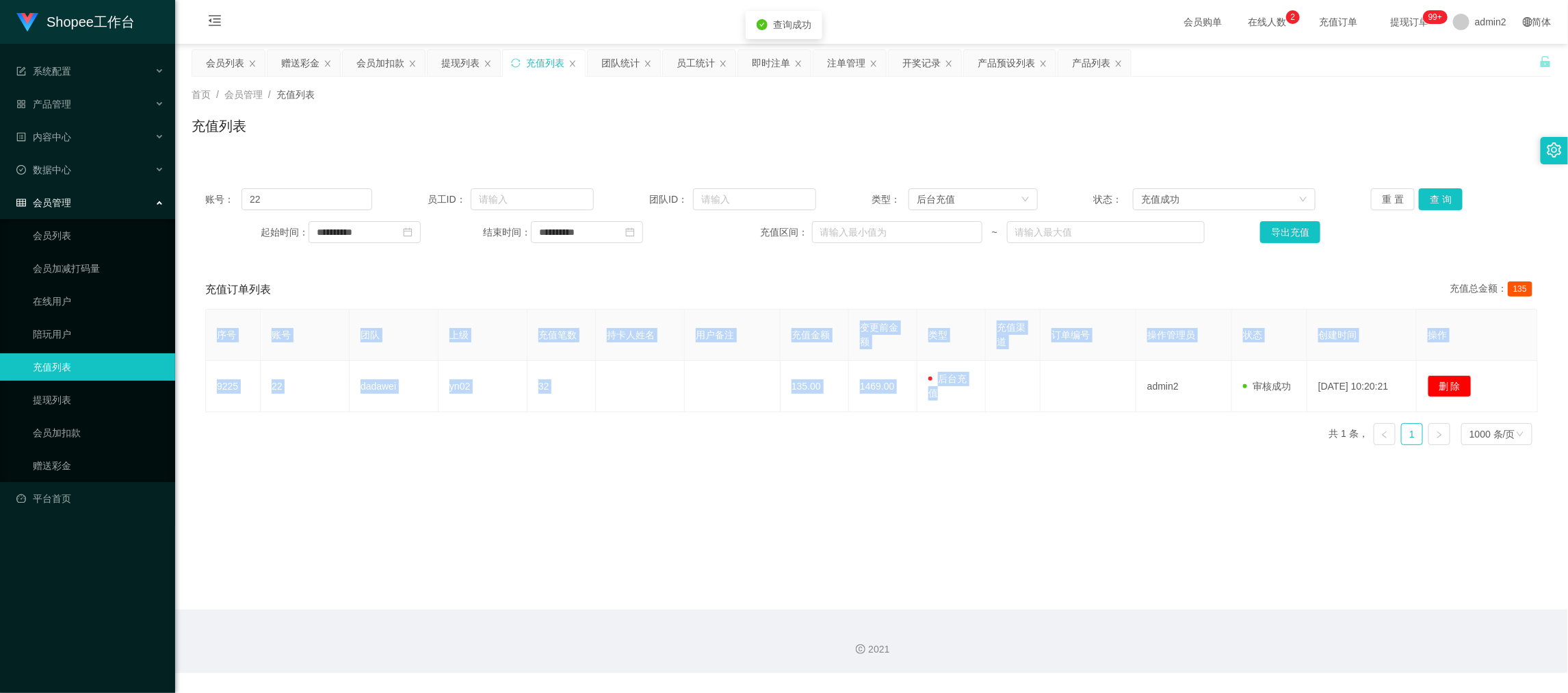
click at [942, 466] on main "**********" at bounding box center [871, 327] width 1393 height 565
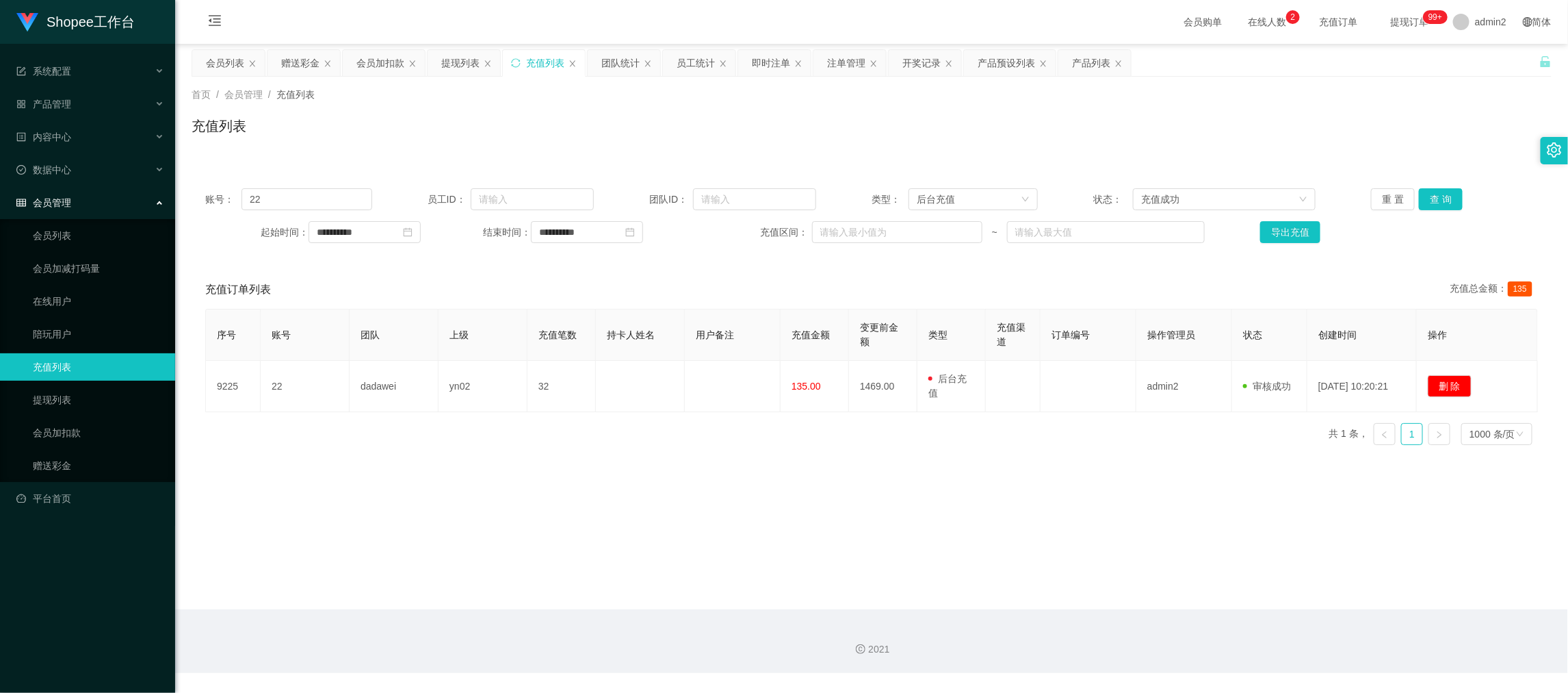
click at [1394, 532] on main "**********" at bounding box center [871, 327] width 1393 height 565
click at [1239, 578] on main "**********" at bounding box center [871, 327] width 1393 height 565
click at [306, 60] on div "赠送彩金" at bounding box center [301, 62] width 38 height 26
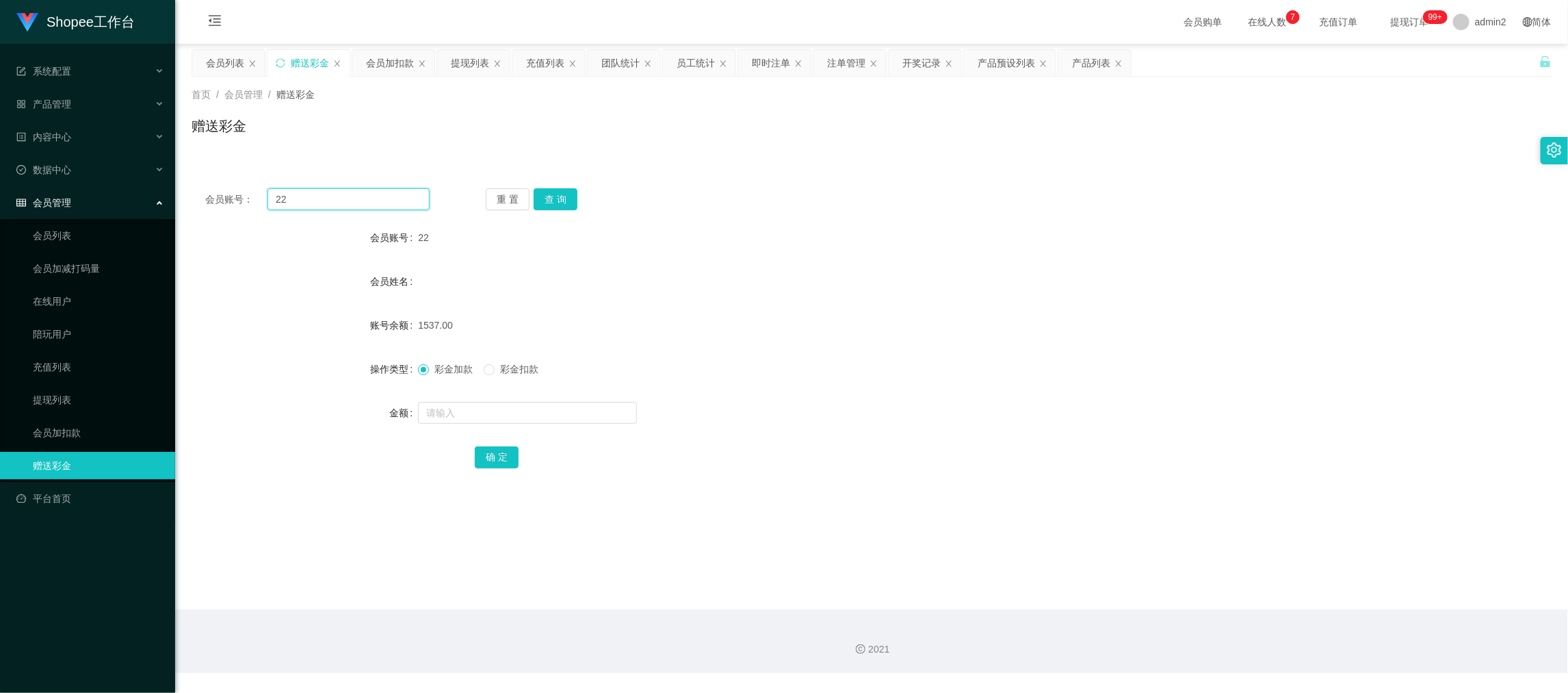
click at [352, 188] on input "22" at bounding box center [348, 199] width 162 height 22
paste input "[PERSON_NAME]"
type input "[PERSON_NAME]"
click at [544, 207] on button "查 询" at bounding box center [555, 199] width 44 height 22
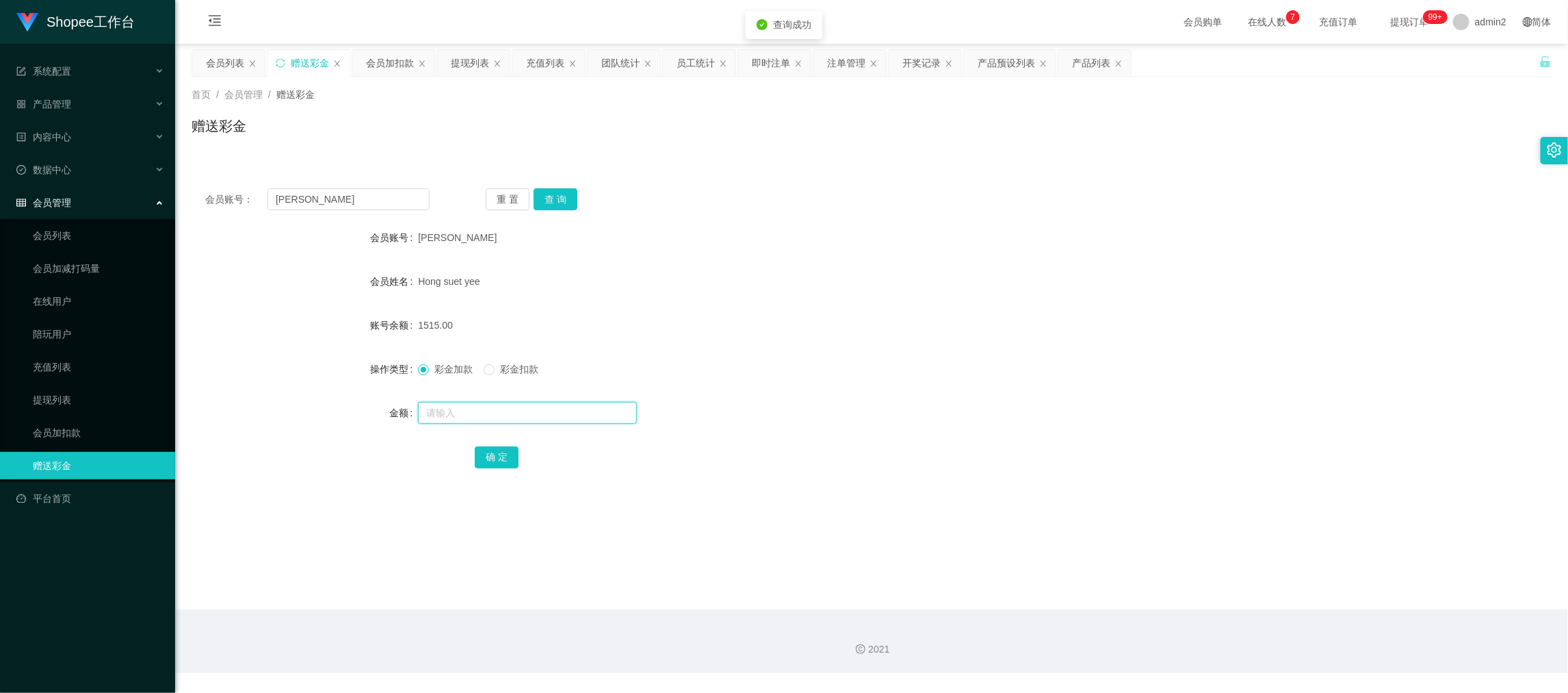
click at [581, 410] on input "text" at bounding box center [527, 412] width 219 height 22
type input "3500"
drag, startPoint x: 502, startPoint y: 457, endPoint x: 546, endPoint y: 434, distance: 49.6
click at [502, 457] on button "确 定" at bounding box center [497, 457] width 44 height 22
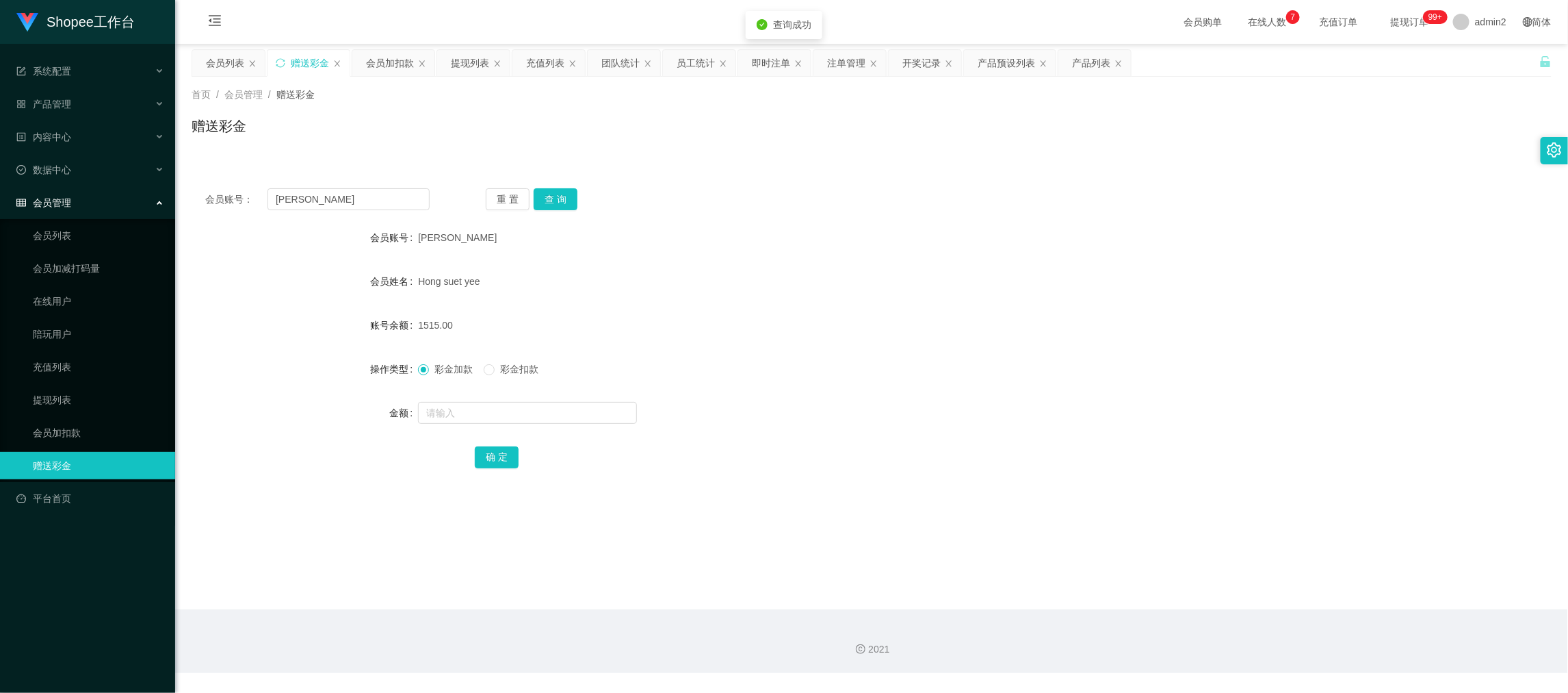
click at [855, 374] on div "彩金加款 彩金扣款" at bounding box center [815, 369] width 794 height 27
drag, startPoint x: 1276, startPoint y: 551, endPoint x: 510, endPoint y: 207, distance: 839.7
click at [1275, 551] on main "关闭左侧 关闭右侧 关闭其它 刷新页面 会员列表 赠送彩金 会员加扣款 提现列表 充值列表 团队统计 员工统计 即时注单 注单管理 开奖记录 产品预设列表 产…" at bounding box center [871, 327] width 1393 height 565
click at [371, 204] on input "[PERSON_NAME]" at bounding box center [348, 199] width 162 height 22
click at [371, 203] on input "[PERSON_NAME]" at bounding box center [348, 199] width 162 height 22
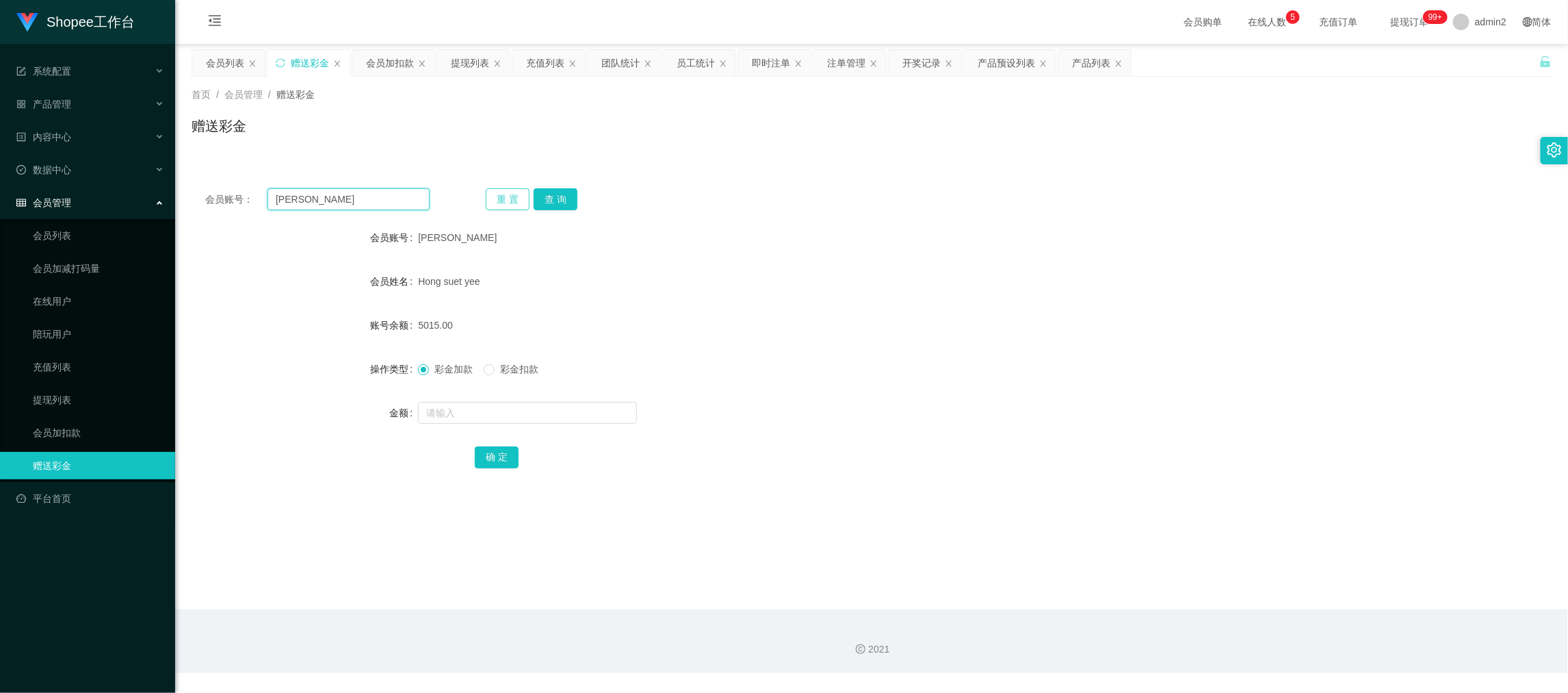
paste input "085735267369"
click at [370, 195] on input "Sally085735267369" at bounding box center [348, 199] width 162 height 22
paste input "text"
type input "085735267369"
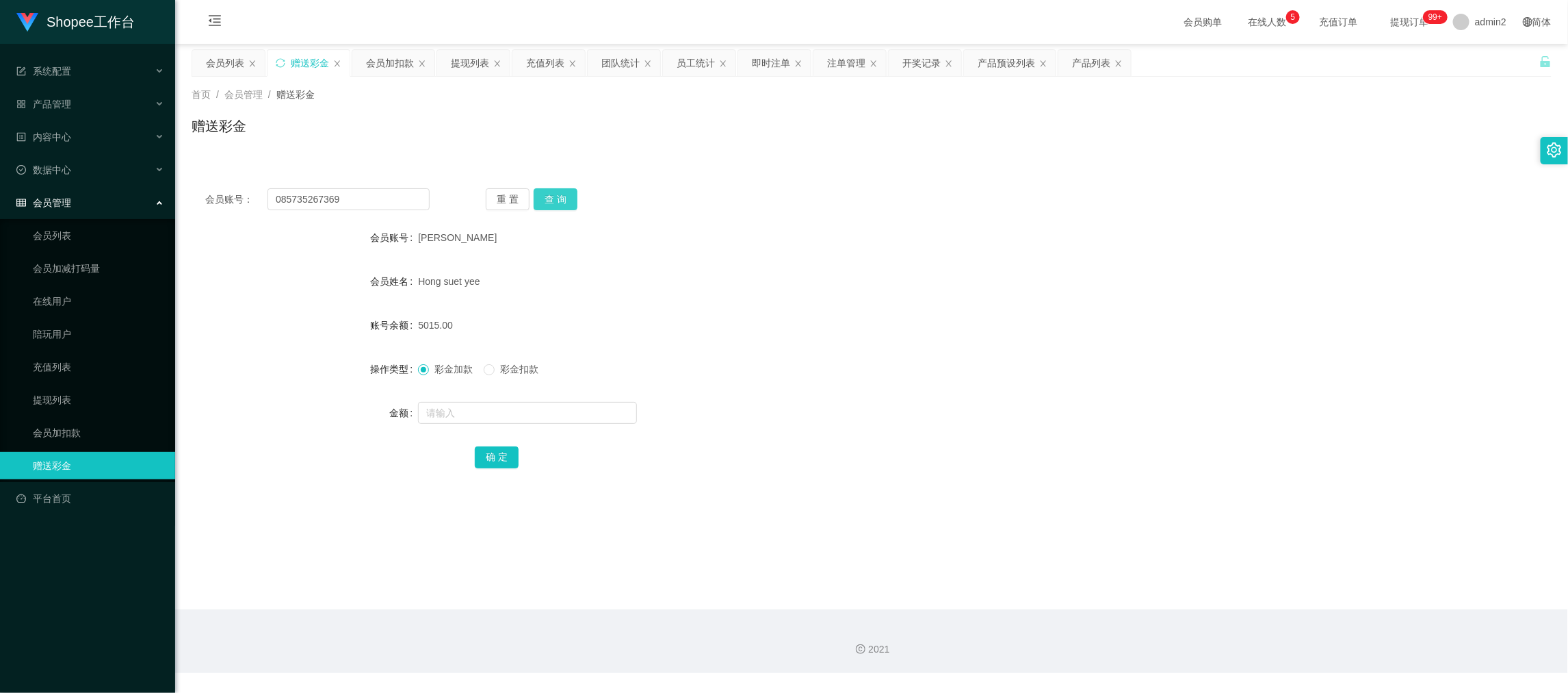
click at [541, 195] on button "查 询" at bounding box center [555, 199] width 44 height 22
click at [552, 410] on input "text" at bounding box center [527, 412] width 219 height 22
click at [552, 410] on input "1" at bounding box center [527, 412] width 219 height 22
type input "1000"
drag, startPoint x: 509, startPoint y: 456, endPoint x: 520, endPoint y: 451, distance: 12.1
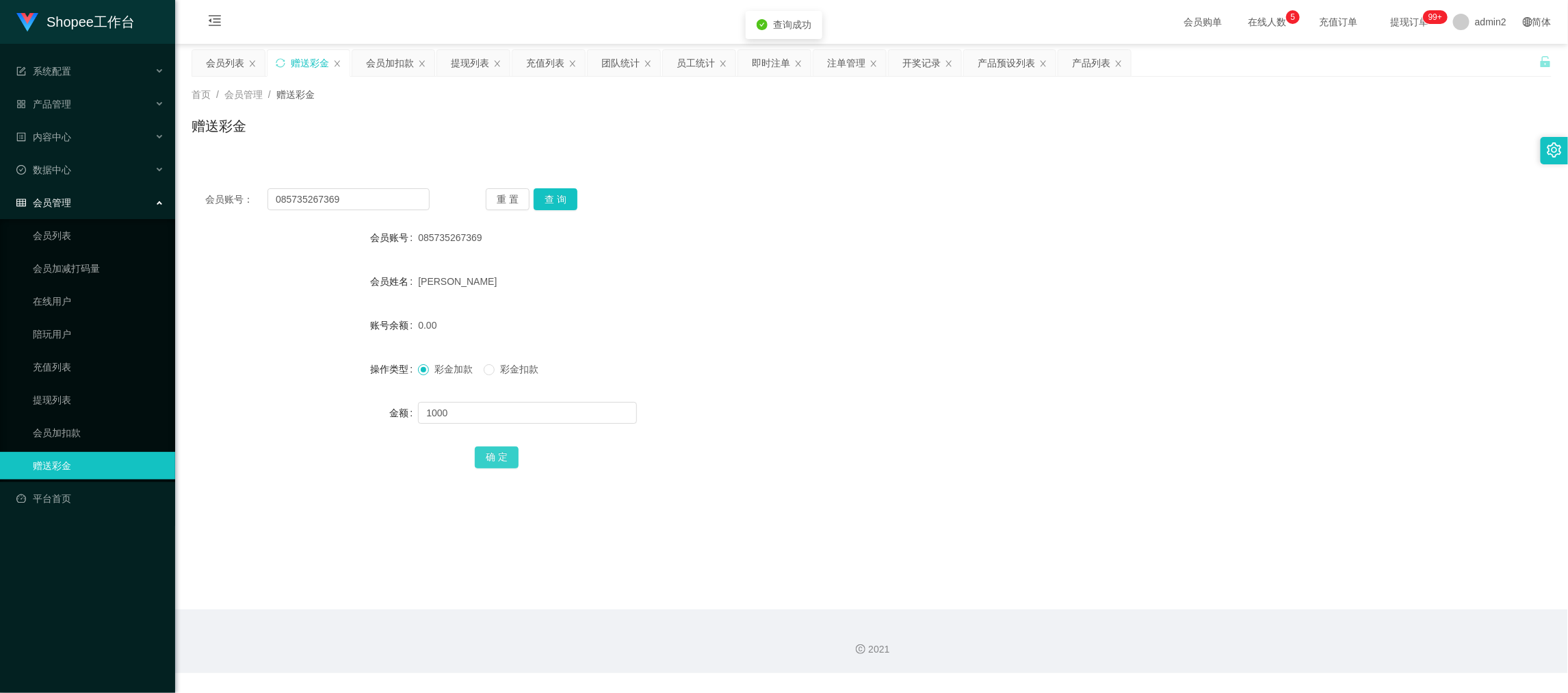
click at [509, 456] on button "确 定" at bounding box center [497, 457] width 44 height 22
click at [911, 384] on form "会员账号 085735267369 会员姓名 [PERSON_NAME] 账号余额 1000.00 操作类型 彩金加款 彩金扣款 金额 确 定" at bounding box center [871, 347] width 1360 height 246
click at [394, 58] on div "会员加扣款" at bounding box center [390, 62] width 48 height 26
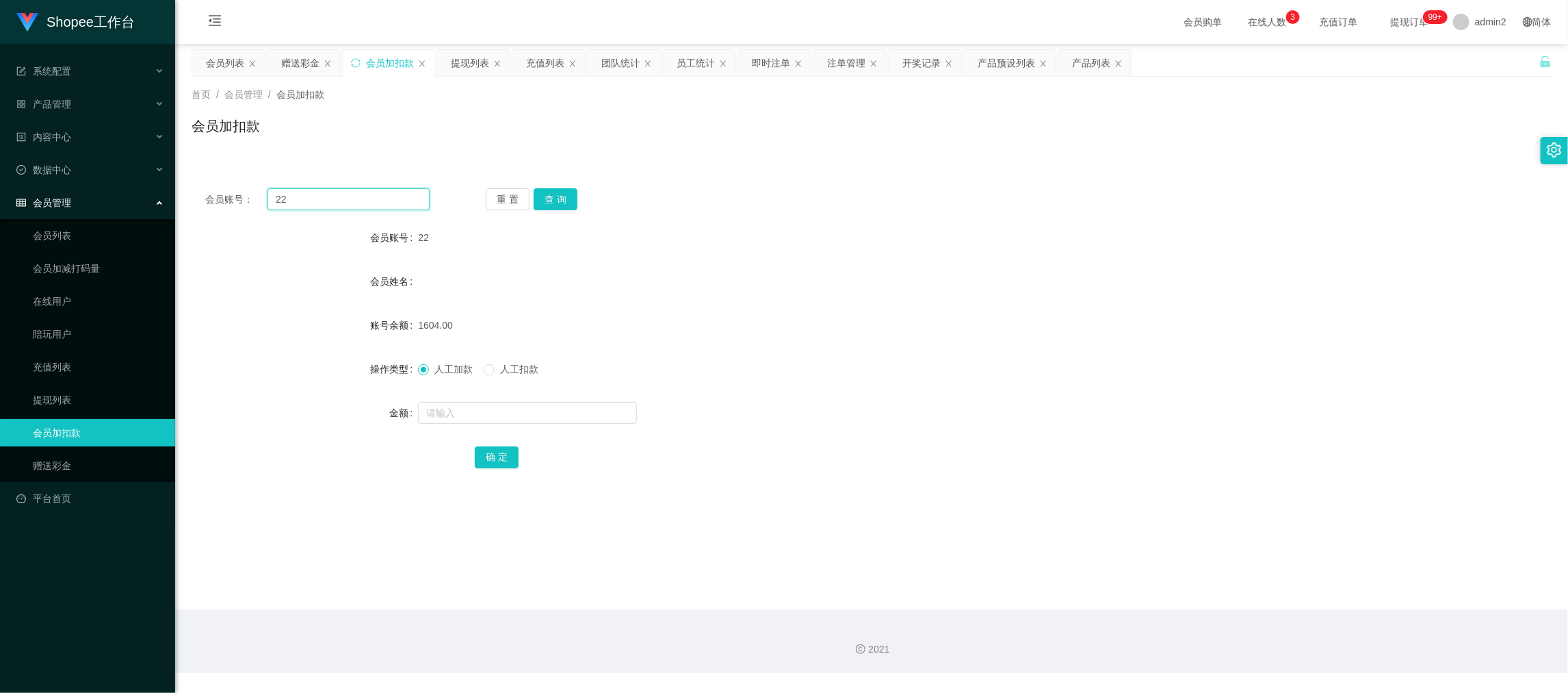
click at [402, 201] on input "22" at bounding box center [348, 199] width 162 height 22
paste input "11"
type input "11"
click at [542, 196] on button "查 询" at bounding box center [555, 199] width 44 height 22
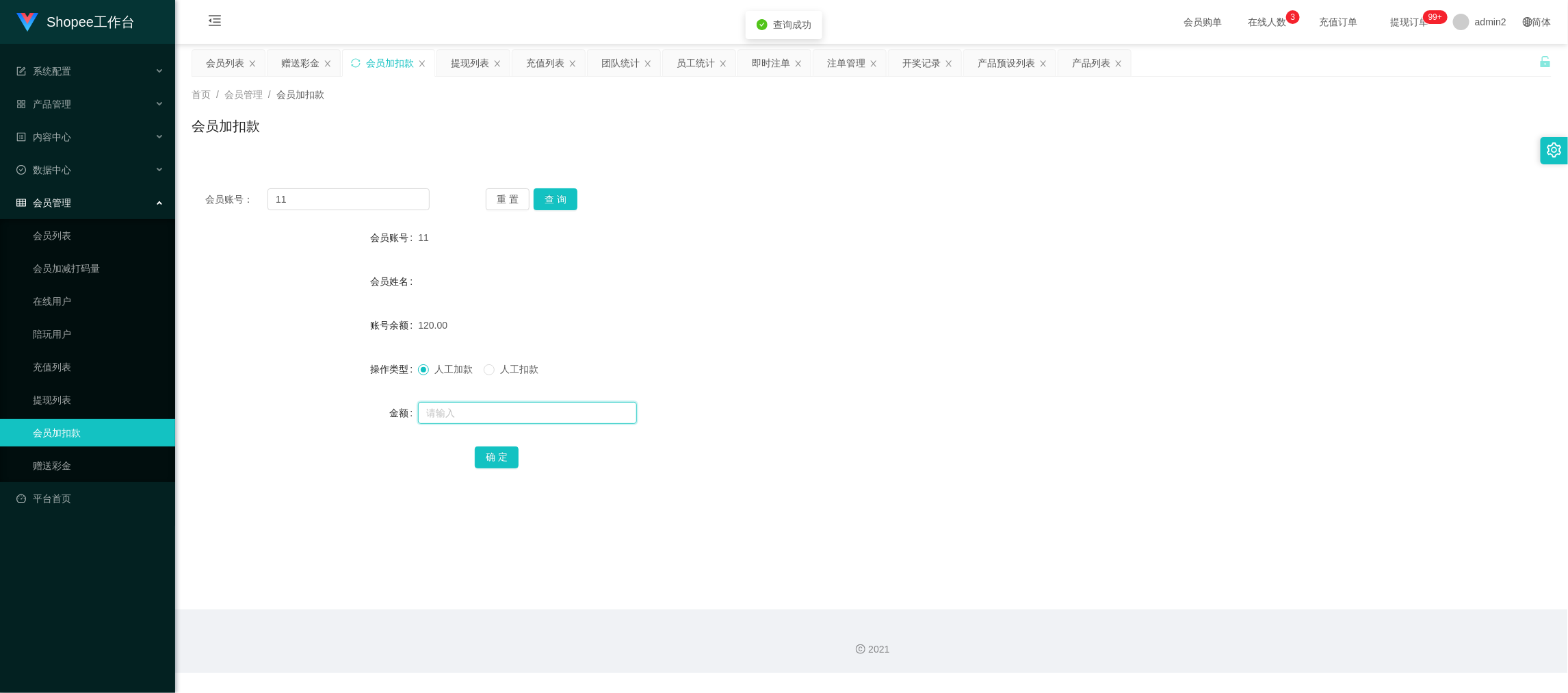
click at [545, 399] on div at bounding box center [815, 412] width 794 height 27
click at [508, 411] on input "text" at bounding box center [527, 412] width 219 height 22
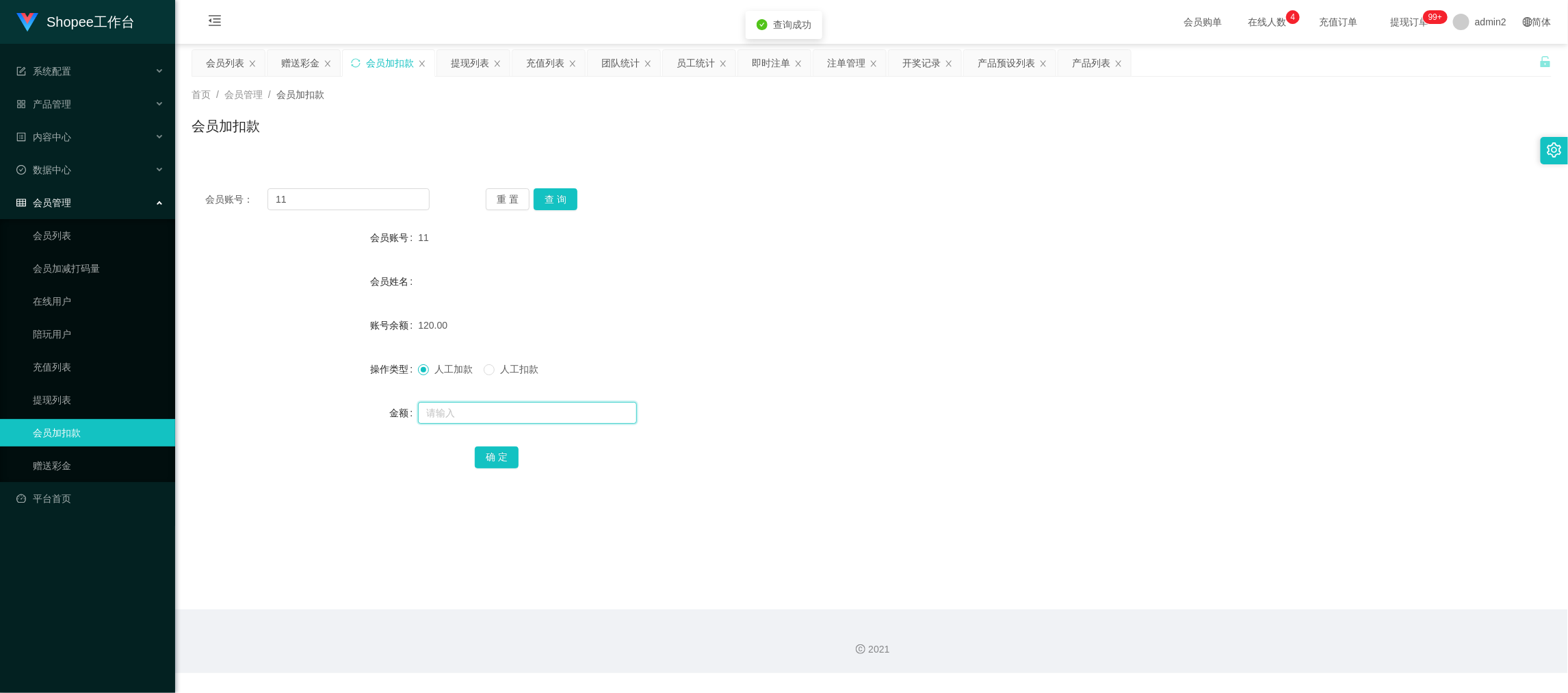
click at [508, 411] on input "text" at bounding box center [527, 412] width 219 height 22
type input "15"
click at [496, 453] on button "确 定" at bounding box center [497, 457] width 44 height 22
click at [378, 198] on input "11" at bounding box center [348, 199] width 162 height 22
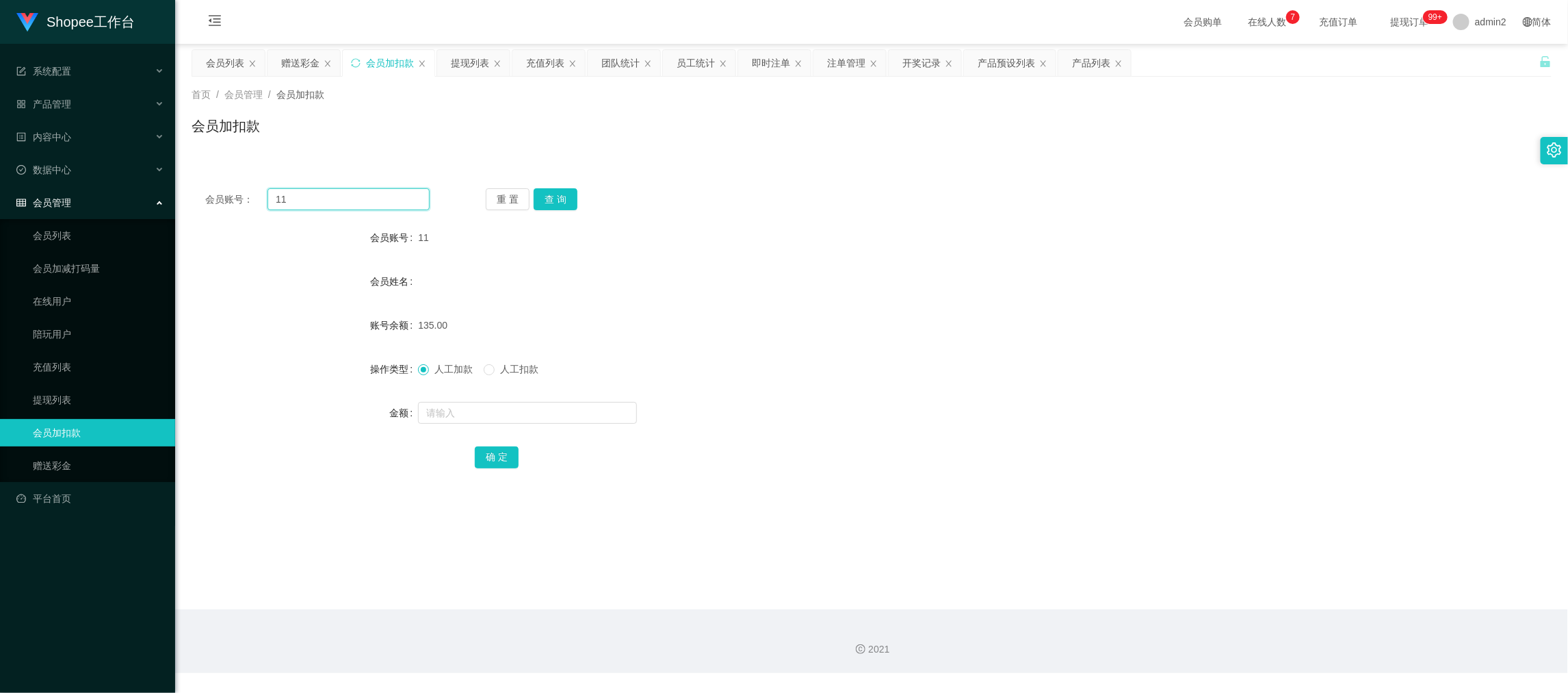
paste input "5"
type input "5"
click at [562, 200] on button "查 询" at bounding box center [555, 199] width 44 height 22
click at [578, 410] on input "text" at bounding box center [527, 412] width 219 height 22
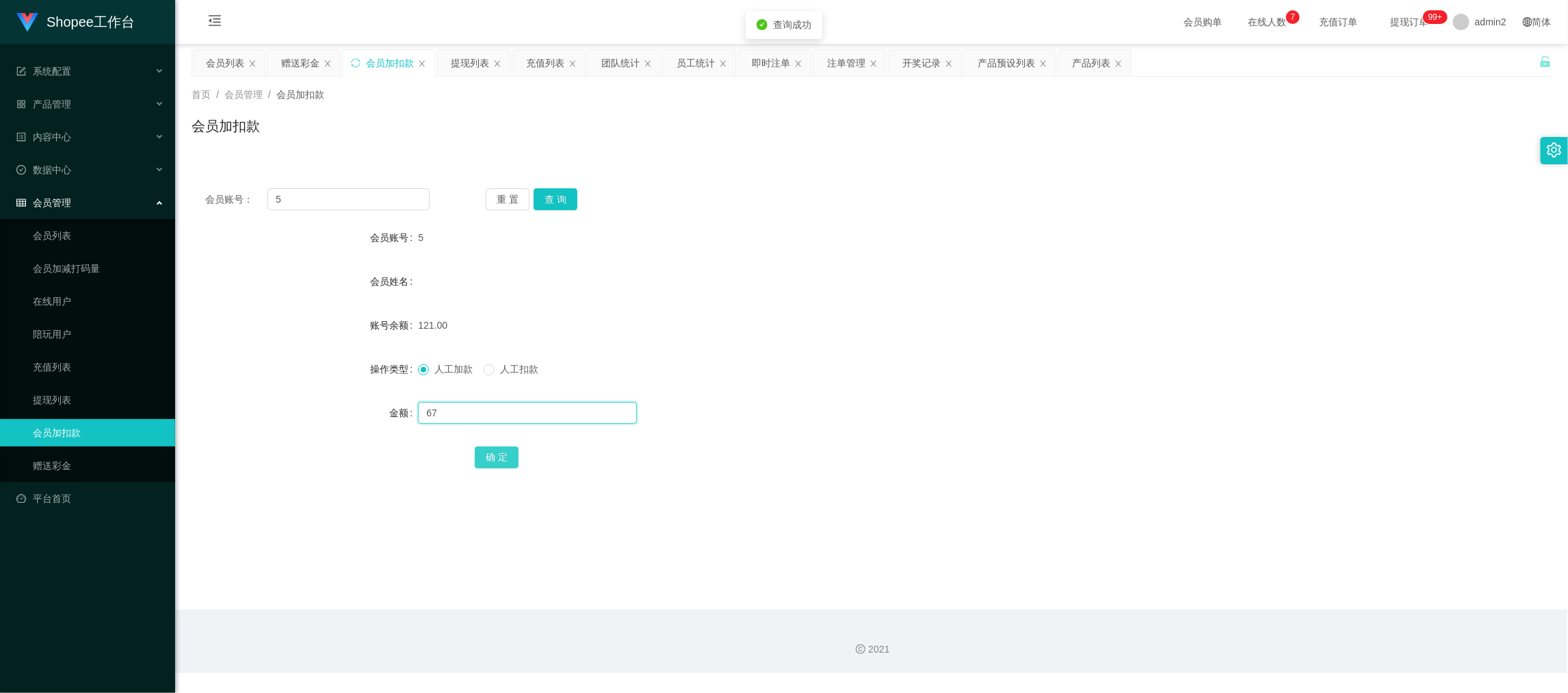
type input "67"
click at [499, 447] on button "确 定" at bounding box center [497, 457] width 44 height 22
click at [892, 341] on form "会员账号 5 会员姓名 账号余额 188.00 操作类型 人工加款 人工扣款 金额 确 定" at bounding box center [871, 347] width 1360 height 246
click at [306, 67] on div "赠送彩金" at bounding box center [301, 62] width 38 height 26
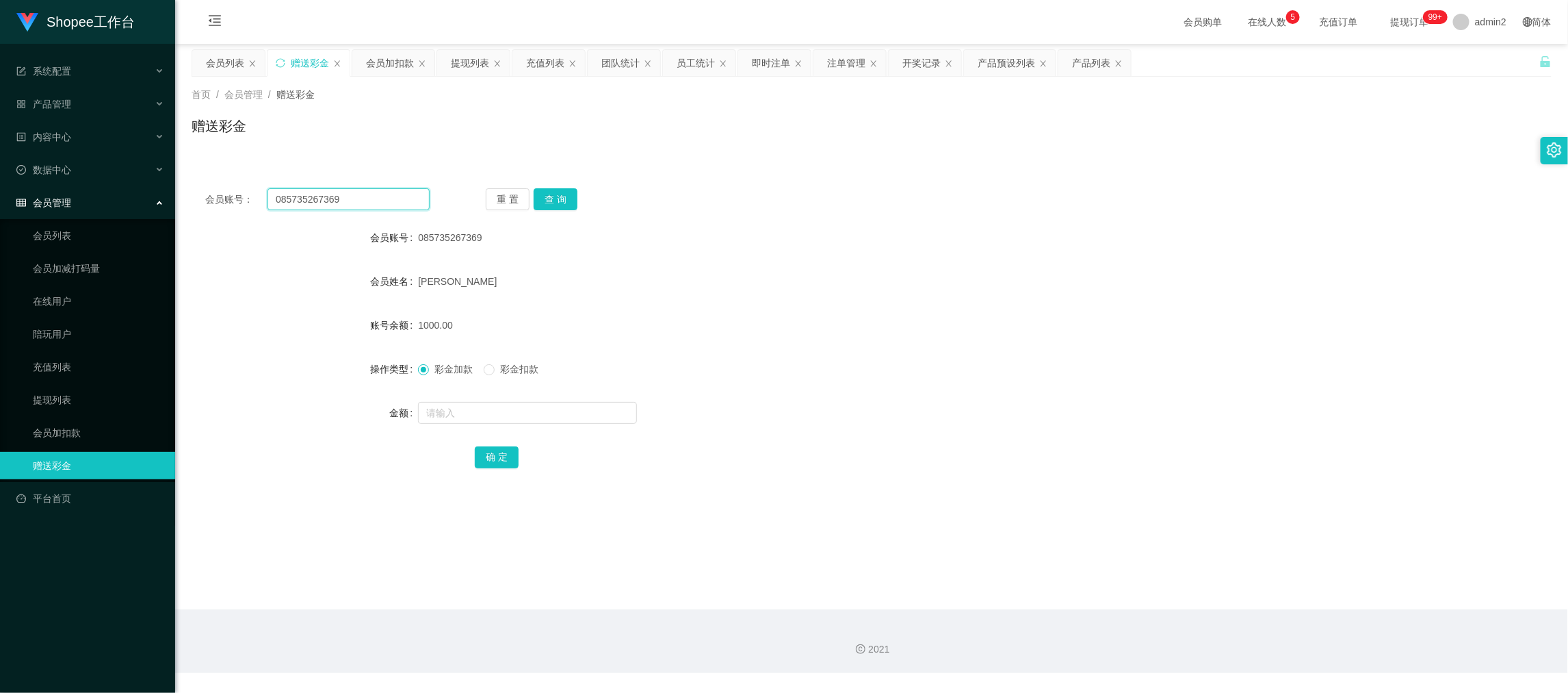
click at [381, 200] on input "085735267369" at bounding box center [348, 199] width 162 height 22
click at [381, 199] on input "085735267369" at bounding box center [348, 199] width 162 height 22
paste input "1353382880"
type input "081353382880"
click at [562, 203] on button "查 询" at bounding box center [555, 199] width 44 height 22
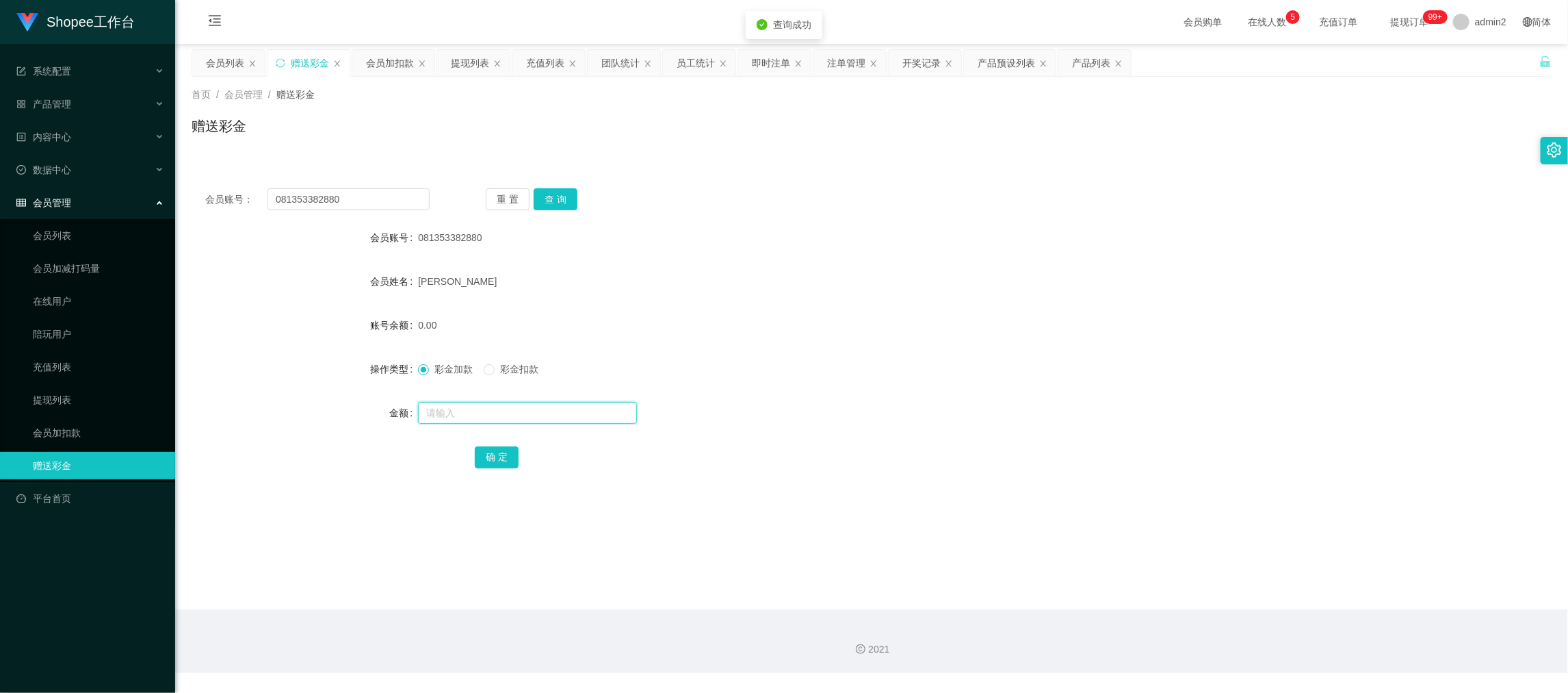
click at [554, 410] on input "text" at bounding box center [527, 412] width 219 height 22
type input "500"
click at [493, 451] on button "确 定" at bounding box center [497, 457] width 44 height 22
click at [885, 359] on div "彩金加款 彩金扣款" at bounding box center [815, 369] width 794 height 27
drag, startPoint x: 1227, startPoint y: 571, endPoint x: 864, endPoint y: 357, distance: 421.4
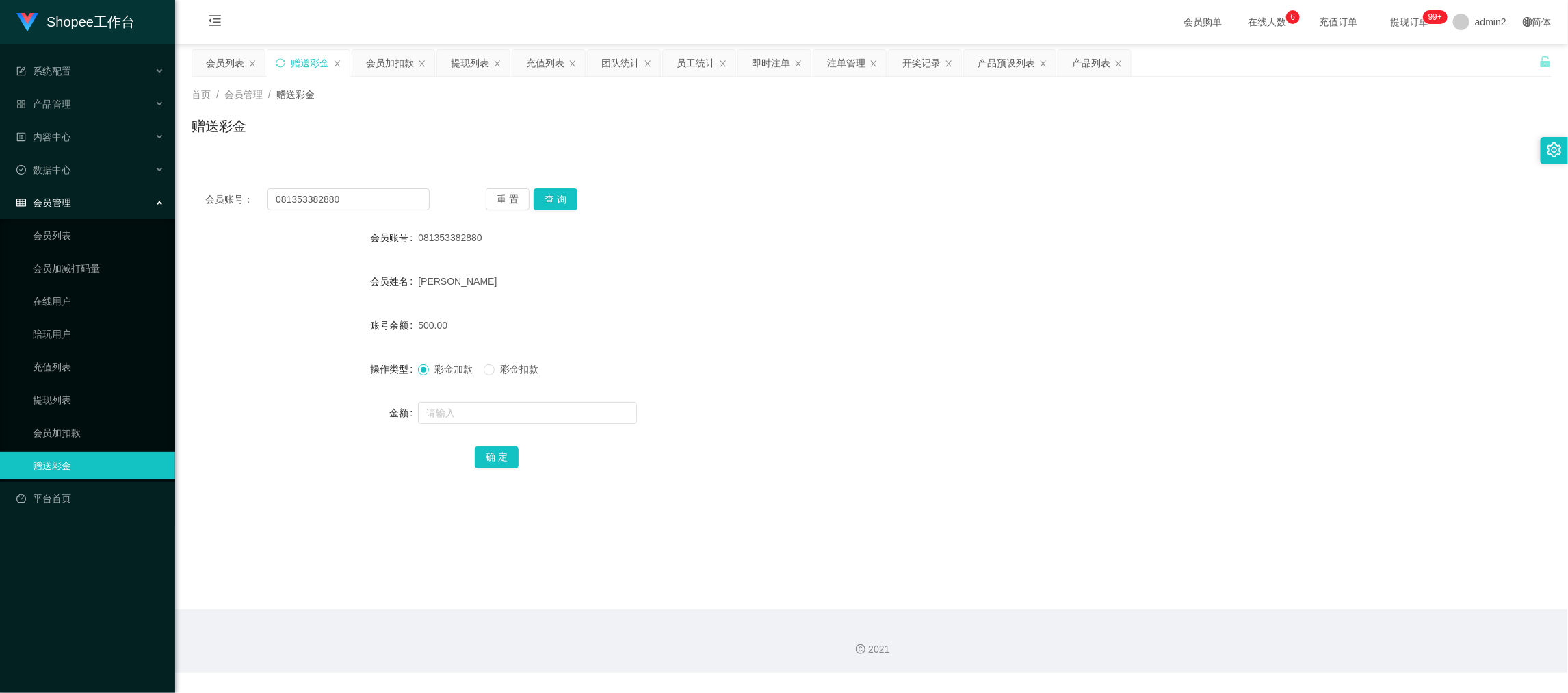
click at [1225, 570] on main "关闭左侧 关闭右侧 关闭其它 刷新页面 会员列表 赠送彩金 会员加扣款 提现列表 充值列表 团队统计 员工统计 即时注单 注单管理 开奖记录 产品预设列表 产…" at bounding box center [871, 327] width 1393 height 565
click at [365, 203] on input "081353382880" at bounding box center [348, 199] width 162 height 22
click at [367, 198] on input "081353382880" at bounding box center [348, 199] width 162 height 22
paste input "EricTan"
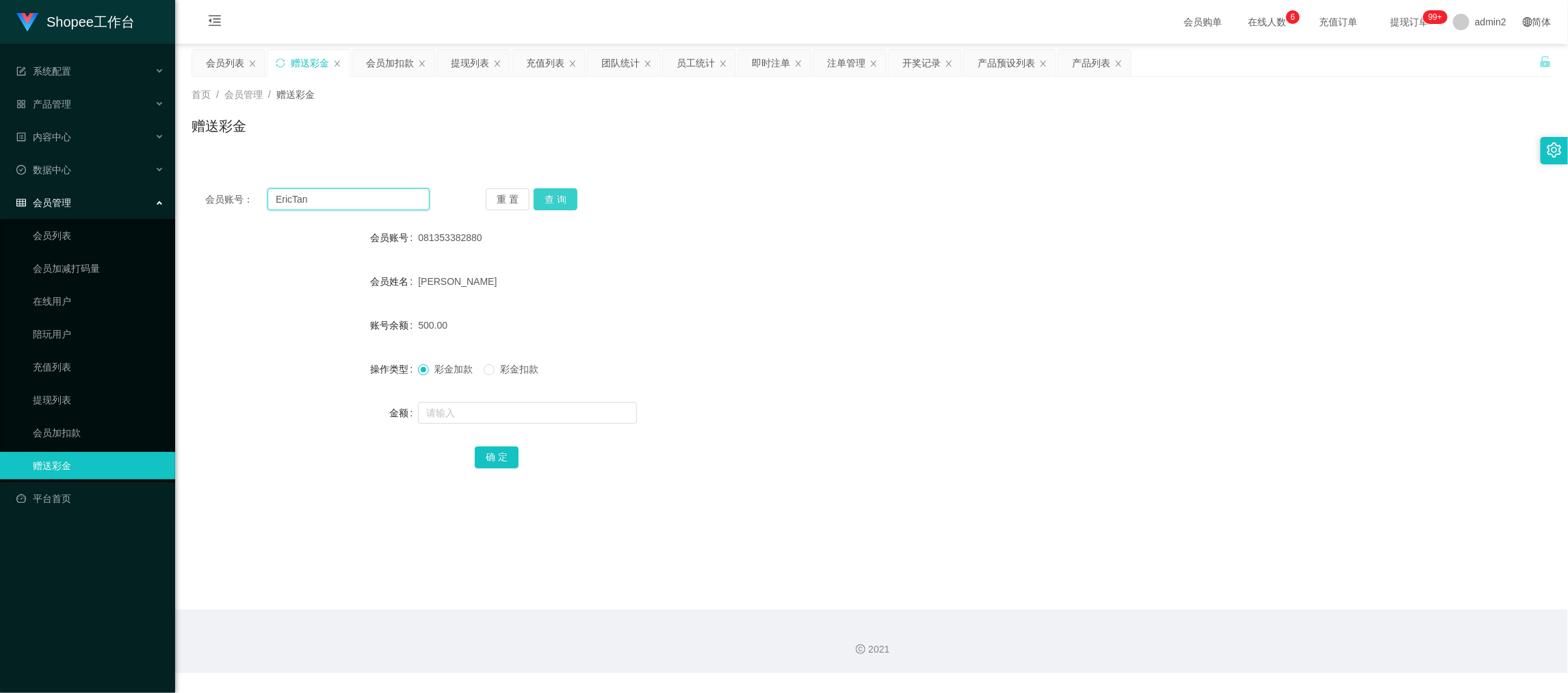
type input "EricTan"
click at [574, 196] on button "查 询" at bounding box center [555, 199] width 44 height 22
click at [567, 414] on input "text" at bounding box center [527, 412] width 219 height 22
type input "80"
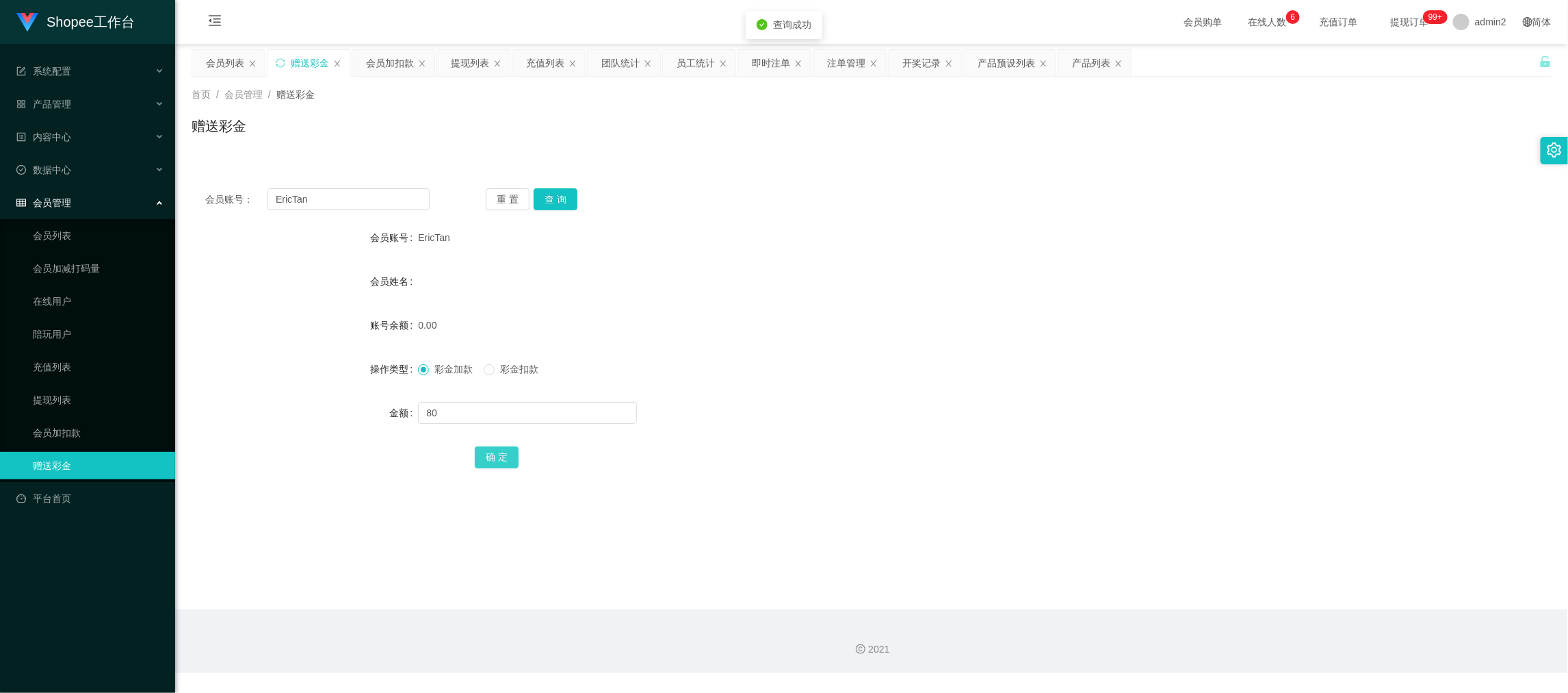
click at [504, 450] on button "确 定" at bounding box center [497, 457] width 44 height 22
drag, startPoint x: 1247, startPoint y: 575, endPoint x: 1194, endPoint y: 529, distance: 70.2
click at [1244, 569] on main "关闭左侧 关闭右侧 关闭其它 刷新页面 会员列表 赠送彩金 会员加扣款 提现列表 充值列表 团队统计 员工统计 即时注单 注单管理 开奖记录 产品预设列表 产…" at bounding box center [871, 327] width 1393 height 565
drag, startPoint x: 372, startPoint y: 219, endPoint x: 372, endPoint y: 204, distance: 15.0
click at [372, 219] on div "会员账号： EricTan 重 置 查 询 会员账号 EricTan 会员姓名 账号余额 80.00 操作类型 彩金加款 彩金扣款 金额 确 定" at bounding box center [871, 337] width 1360 height 326
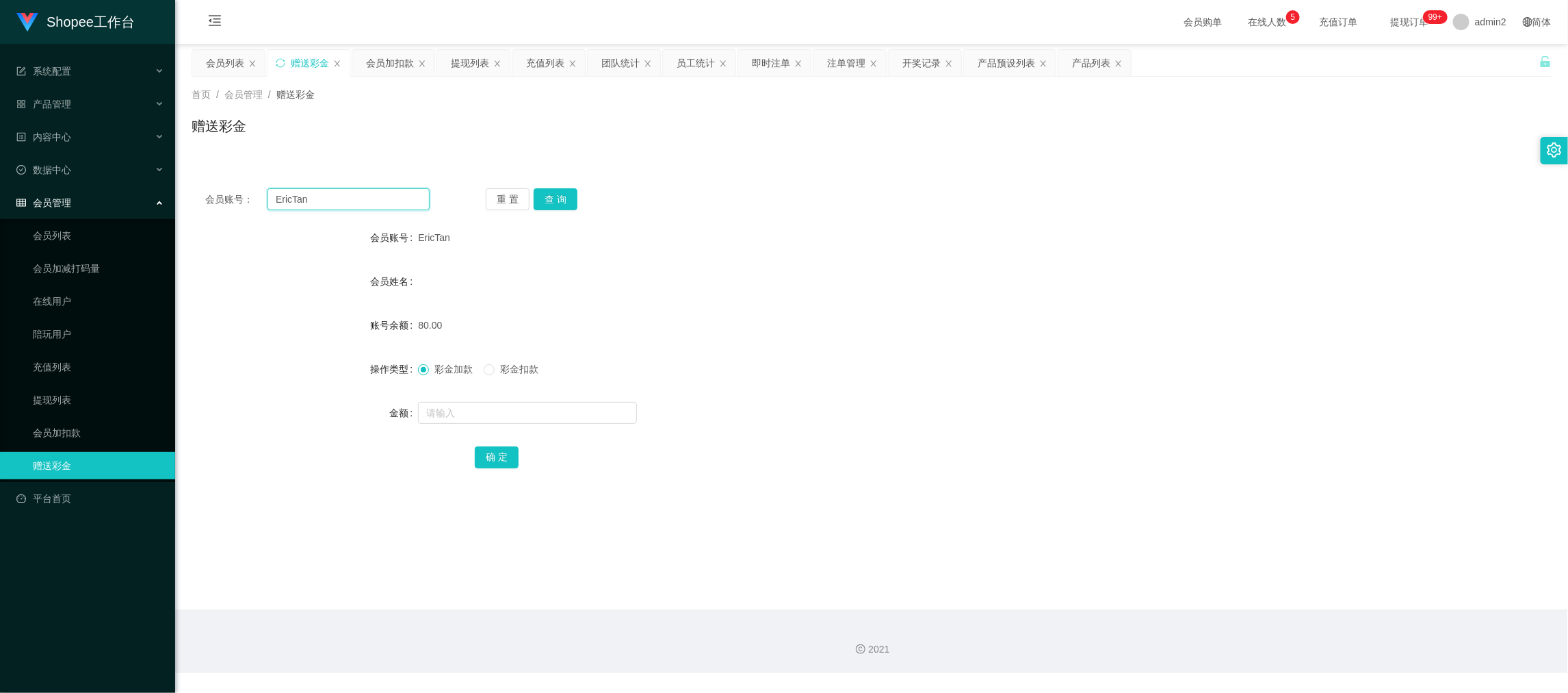
click at [372, 197] on input "EricTan" at bounding box center [348, 199] width 162 height 22
drag, startPoint x: 372, startPoint y: 197, endPoint x: 571, endPoint y: 210, distance: 199.4
click at [377, 199] on input "EricTan" at bounding box center [348, 199] width 162 height 22
paste input "A1b2c3d4e5"
type input "A1b2c3d4e5"
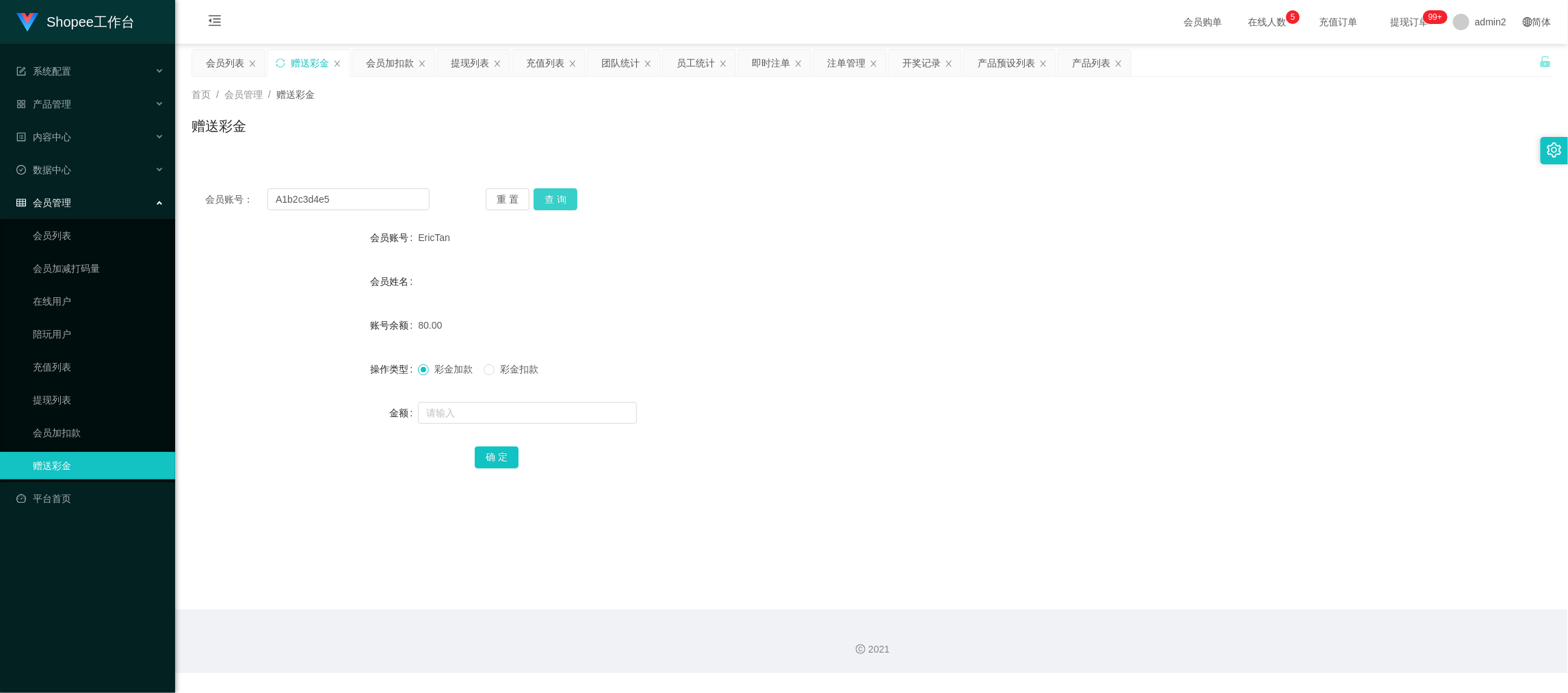
click at [564, 199] on button "查 询" at bounding box center [555, 199] width 44 height 22
click at [576, 413] on input "text" at bounding box center [527, 412] width 219 height 22
type input "80"
click at [502, 458] on button "确 定" at bounding box center [497, 457] width 44 height 22
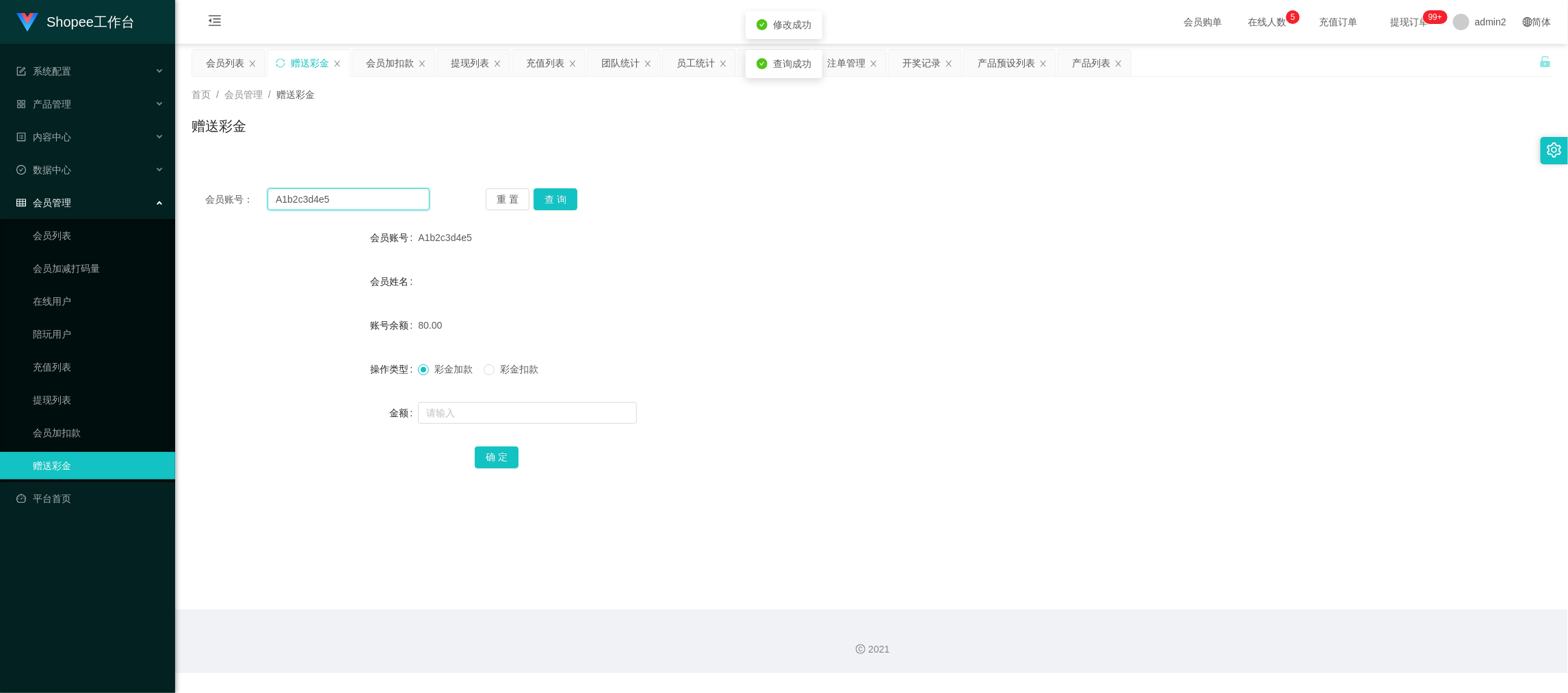
click at [399, 194] on input "A1b2c3d4e5" at bounding box center [348, 199] width 162 height 22
paste input "Chanww58"
type input "Chanww58"
click at [542, 197] on button "查 询" at bounding box center [555, 199] width 44 height 22
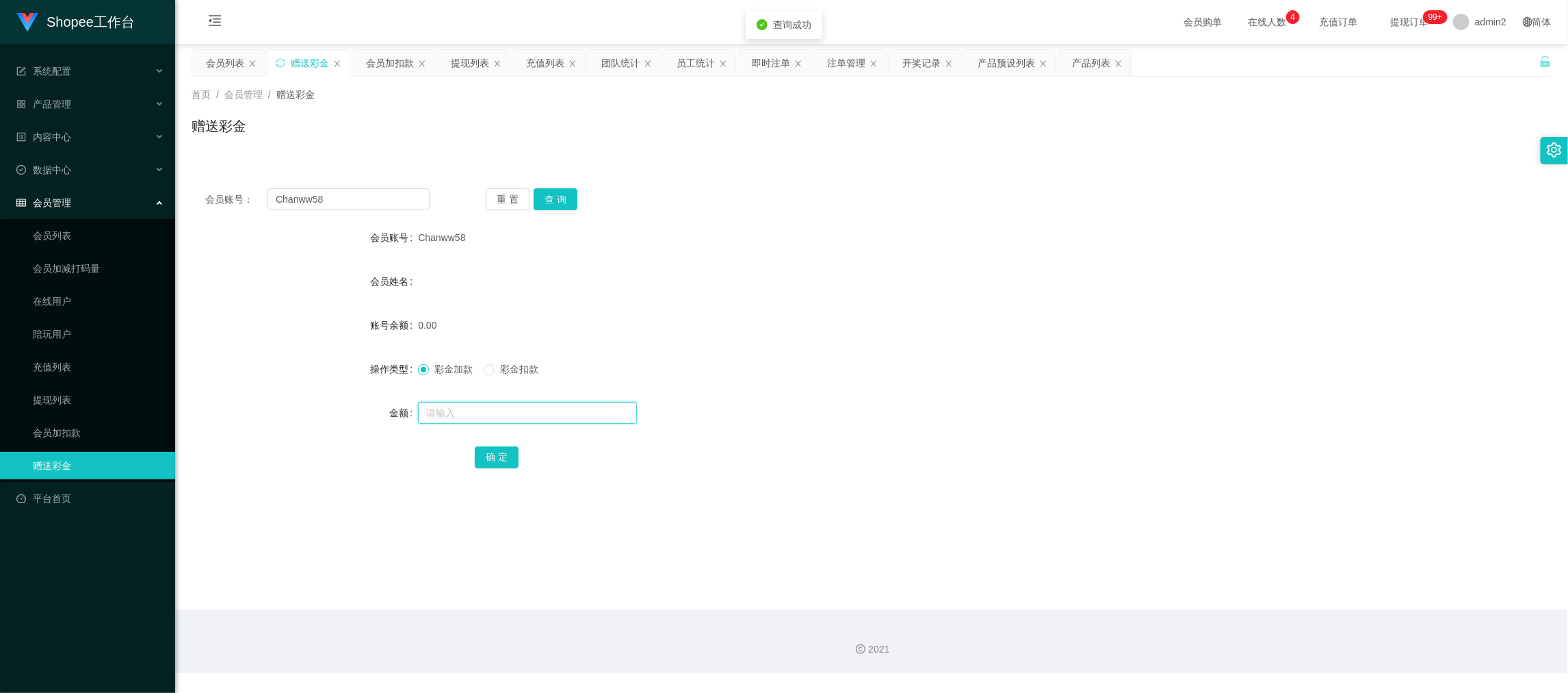
click at [558, 412] on input "text" at bounding box center [527, 412] width 219 height 22
type input "80"
click at [487, 456] on button "确 定" at bounding box center [497, 457] width 44 height 22
click at [861, 398] on form "会员账号 Chanww58 会员姓名 账号余额 0.00 操作类型 彩金加款 彩金扣款 金额 80 确 定" at bounding box center [871, 347] width 1360 height 246
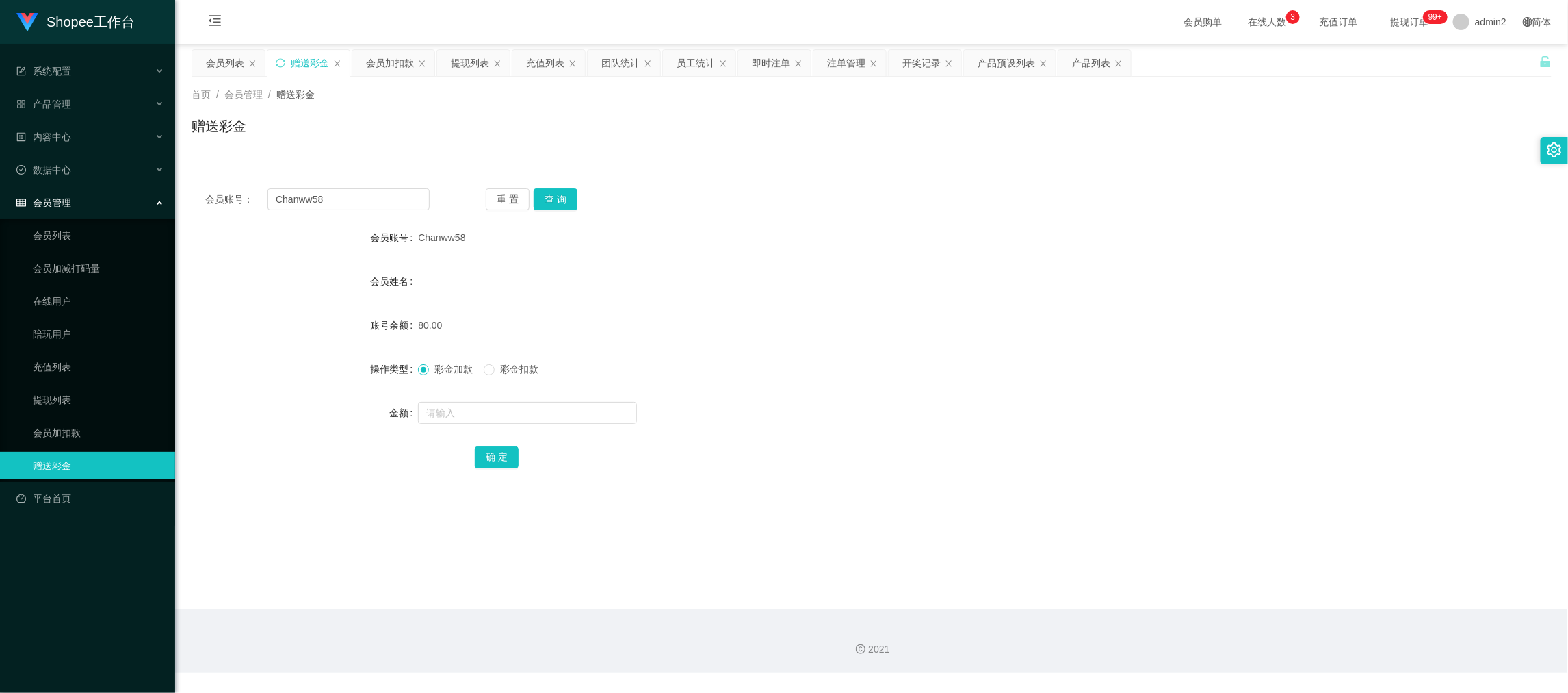
drag, startPoint x: 1227, startPoint y: 573, endPoint x: 1212, endPoint y: 570, distance: 15.3
click at [1227, 573] on main "关闭左侧 关闭右侧 关闭其它 刷新页面 会员列表 赠送彩金 会员加扣款 提现列表 充值列表 团队统计 员工统计 即时注单 注单管理 开奖记录 产品预设列表 产…" at bounding box center [871, 327] width 1393 height 565
click at [391, 215] on div "会员账号： Chanww58 重 置 查 询 会员账号 Chanww58 会员姓名 账号余额 80.00 操作类型 彩金加款 彩金扣款 金额 确 定" at bounding box center [871, 337] width 1360 height 326
click at [391, 208] on input "Chanww58" at bounding box center [348, 199] width 162 height 22
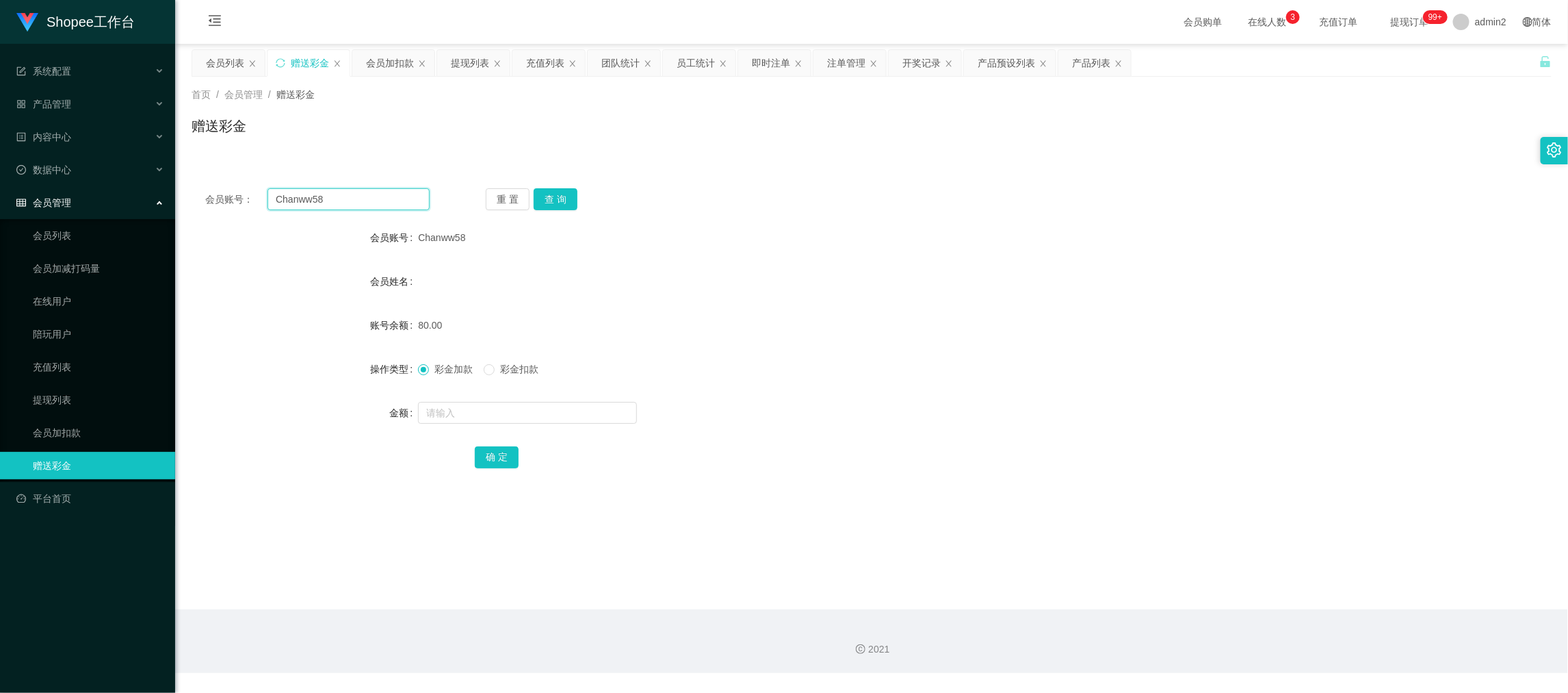
paste input "BbyVer"
type input "BbyVer"
click at [560, 197] on button "查 询" at bounding box center [555, 199] width 44 height 22
click at [548, 412] on input "text" at bounding box center [527, 412] width 219 height 22
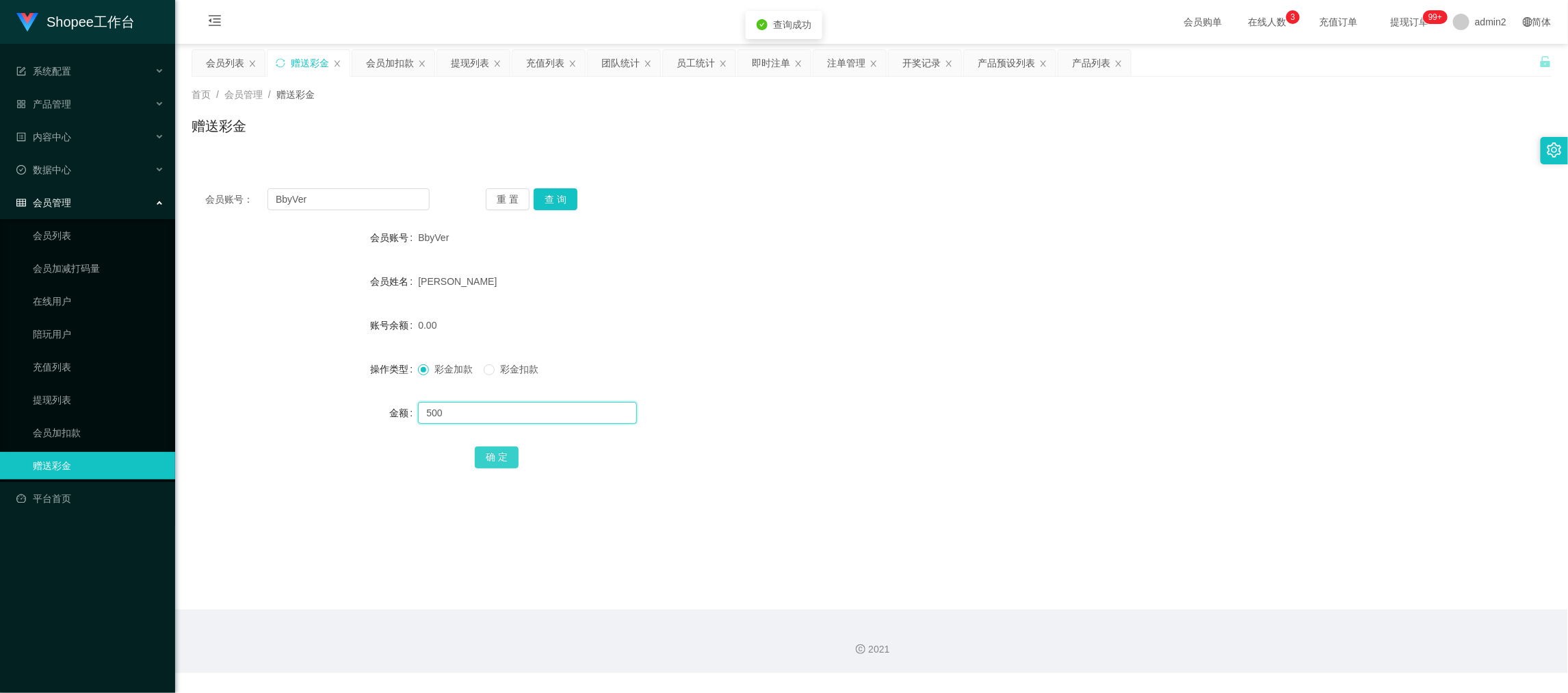
type input "500"
drag, startPoint x: 493, startPoint y: 456, endPoint x: 508, endPoint y: 452, distance: 15.5
click at [493, 456] on button "确 定" at bounding box center [497, 457] width 44 height 22
click at [887, 371] on div "彩金加款 彩金扣款" at bounding box center [815, 369] width 794 height 27
drag, startPoint x: 1261, startPoint y: 546, endPoint x: 1006, endPoint y: 419, distance: 284.9
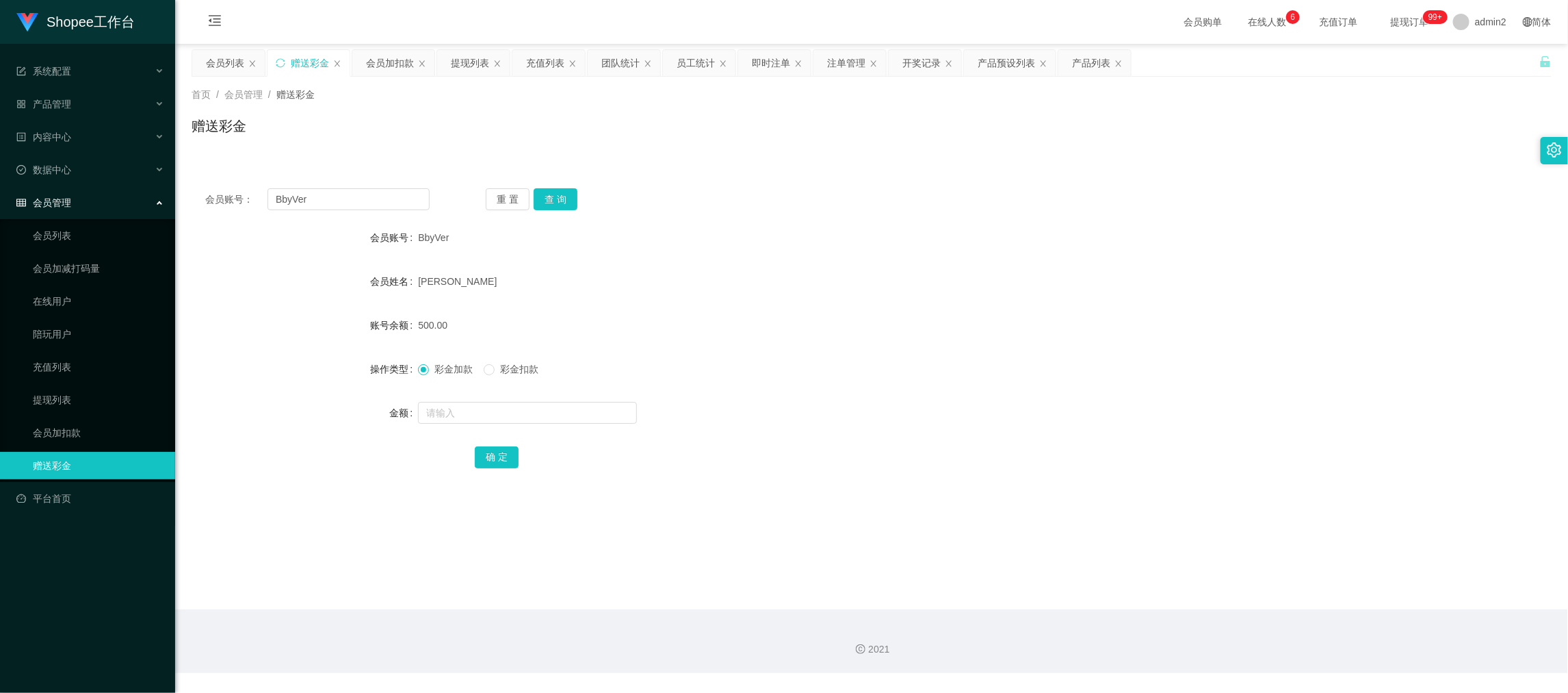
click at [1260, 545] on main "关闭左侧 关闭右侧 关闭其它 刷新页面 会员列表 赠送彩金 会员加扣款 提现列表 充值列表 团队统计 员工统计 即时注单 注单管理 开奖记录 产品预设列表 产…" at bounding box center [871, 327] width 1393 height 565
click at [357, 191] on input "BbyVer" at bounding box center [348, 199] width 162 height 22
drag, startPoint x: 357, startPoint y: 191, endPoint x: 478, endPoint y: 201, distance: 121.4
click at [363, 195] on input "BbyVer" at bounding box center [348, 199] width 162 height 22
paste input "082383472064"
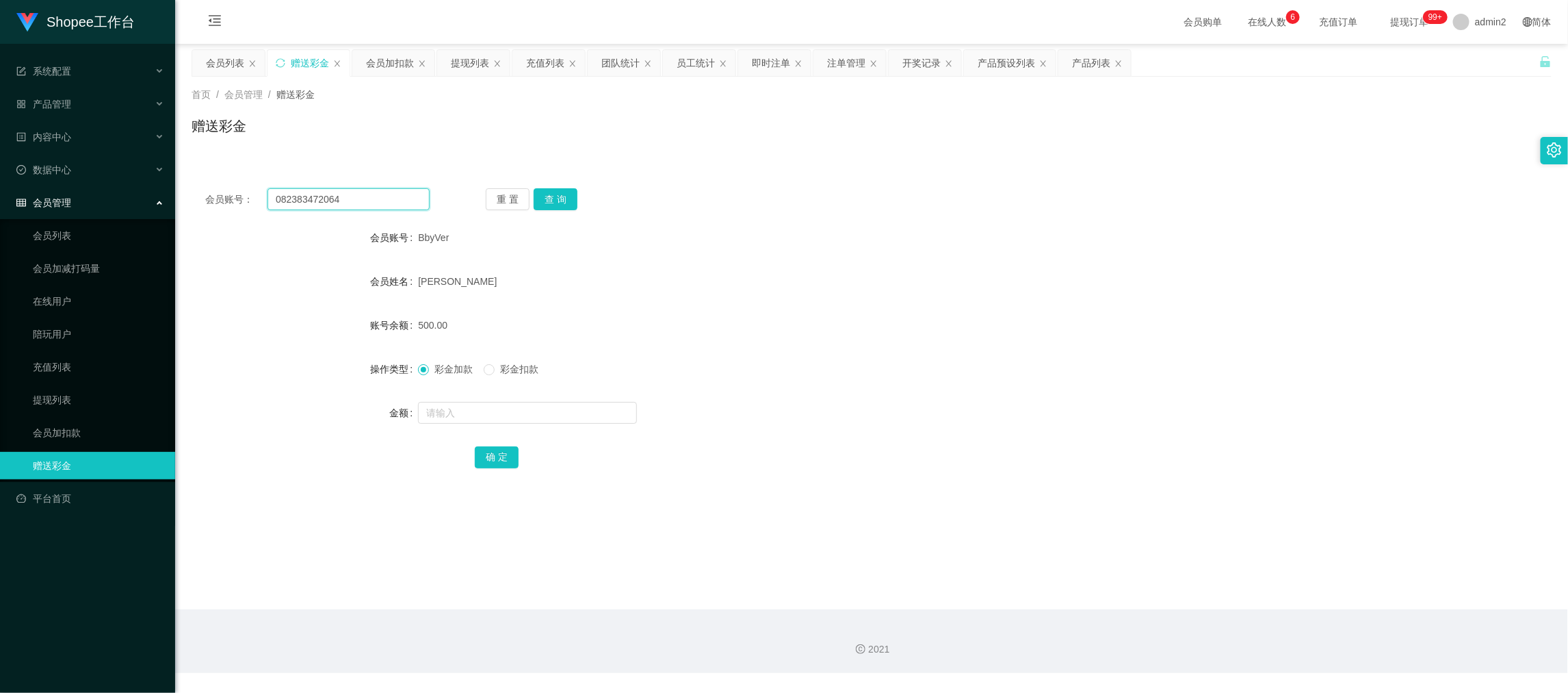
type input "082383472064"
click at [557, 186] on div "会员账号： 082383472064 重 置 查 询 会员账号 BbyVer 会员姓名 [PERSON_NAME] 账号余额 500.00 操作类型 彩金加款…" at bounding box center [871, 337] width 1360 height 326
click at [559, 210] on button "查 询" at bounding box center [555, 199] width 44 height 22
click at [567, 407] on input "text" at bounding box center [527, 412] width 219 height 22
click at [567, 403] on input "text" at bounding box center [527, 412] width 219 height 22
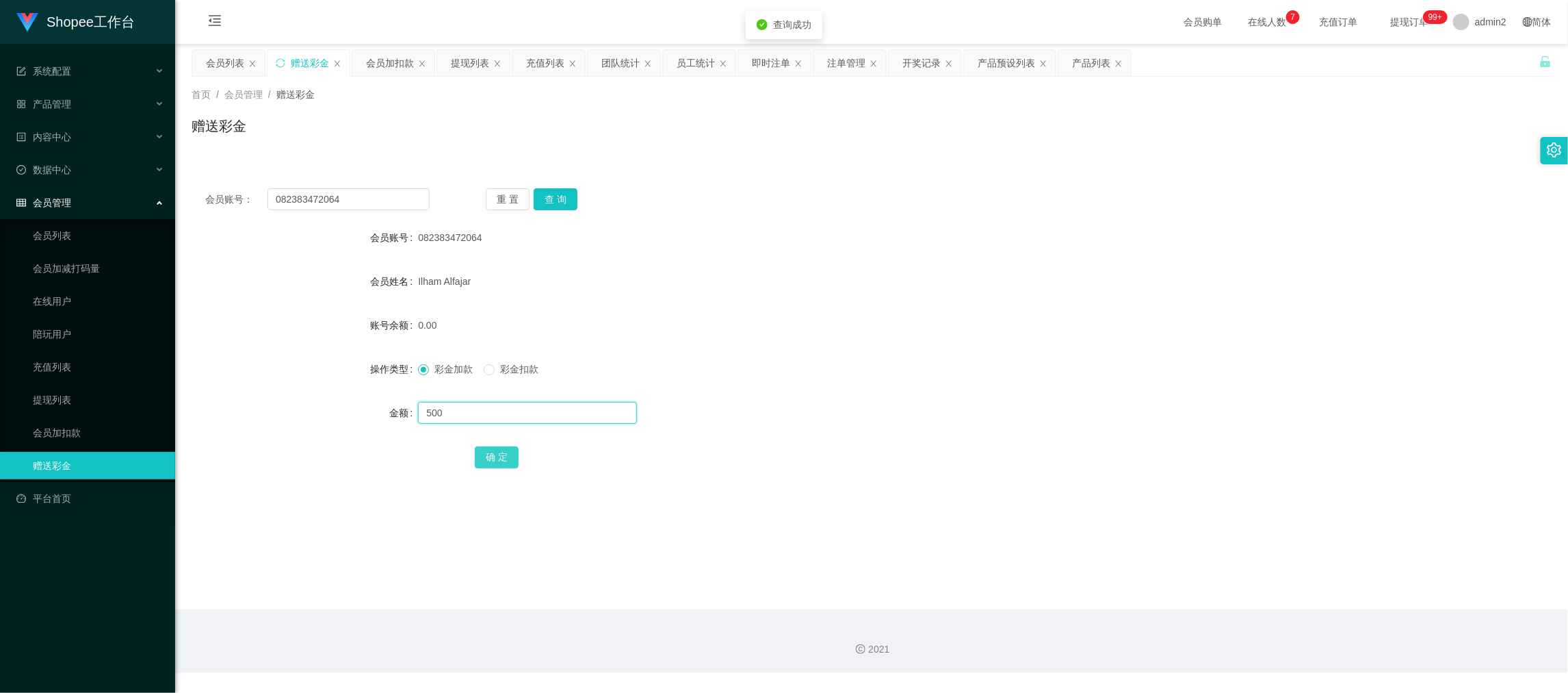
type input "500"
click at [498, 456] on button "确 定" at bounding box center [497, 457] width 44 height 22
click at [839, 378] on div "彩金加款 彩金扣款" at bounding box center [815, 369] width 794 height 27
click at [981, 550] on main "关闭左侧 关闭右侧 关闭其它 刷新页面 会员列表 赠送彩金 会员加扣款 提现列表 充值列表 团队统计 员工统计 即时注单 注单管理 开奖记录 产品预设列表 产…" at bounding box center [871, 327] width 1393 height 565
click at [394, 62] on div "会员加扣款" at bounding box center [390, 62] width 48 height 26
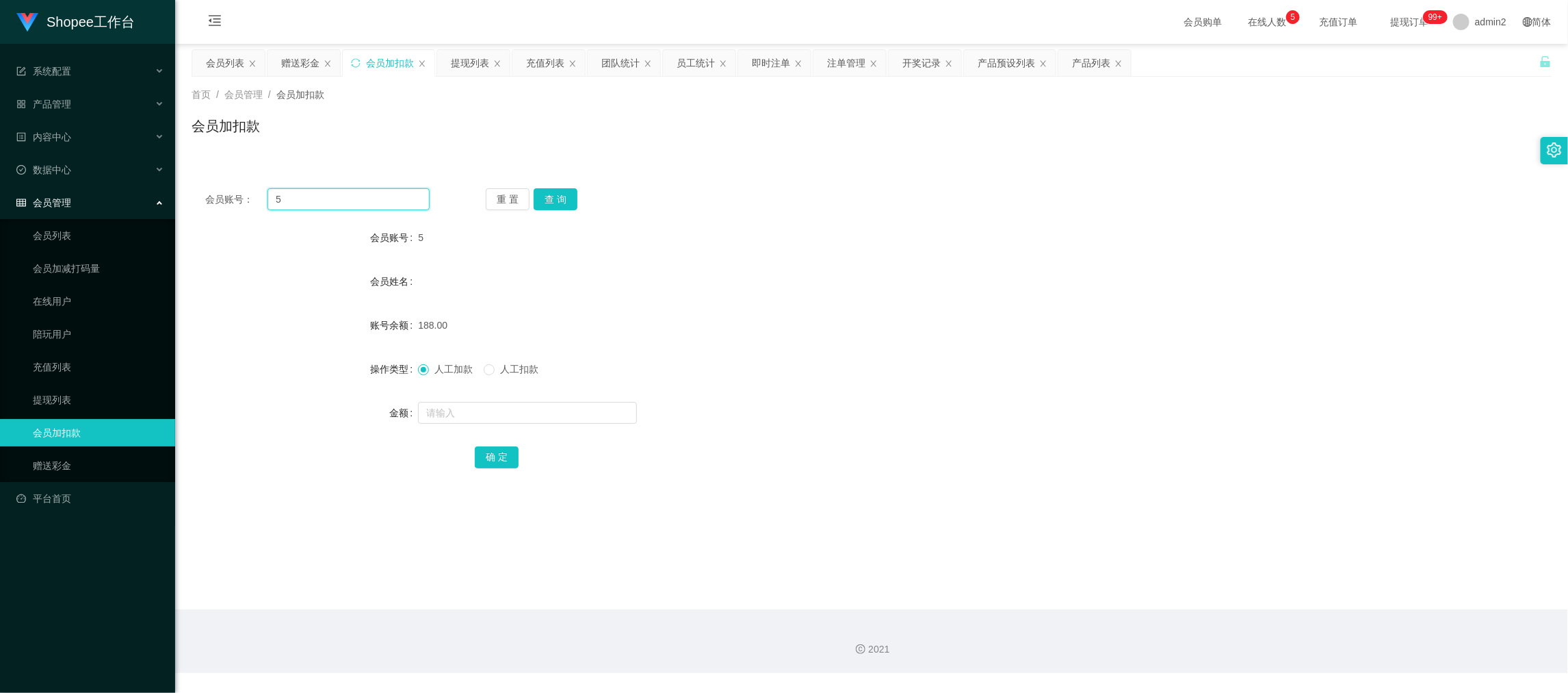
click at [367, 198] on input "5" at bounding box center [348, 199] width 162 height 22
drag, startPoint x: 367, startPoint y: 198, endPoint x: 553, endPoint y: 215, distance: 186.8
click at [381, 207] on input "5" at bounding box center [348, 199] width 162 height 22
paste input "00"
type input "005"
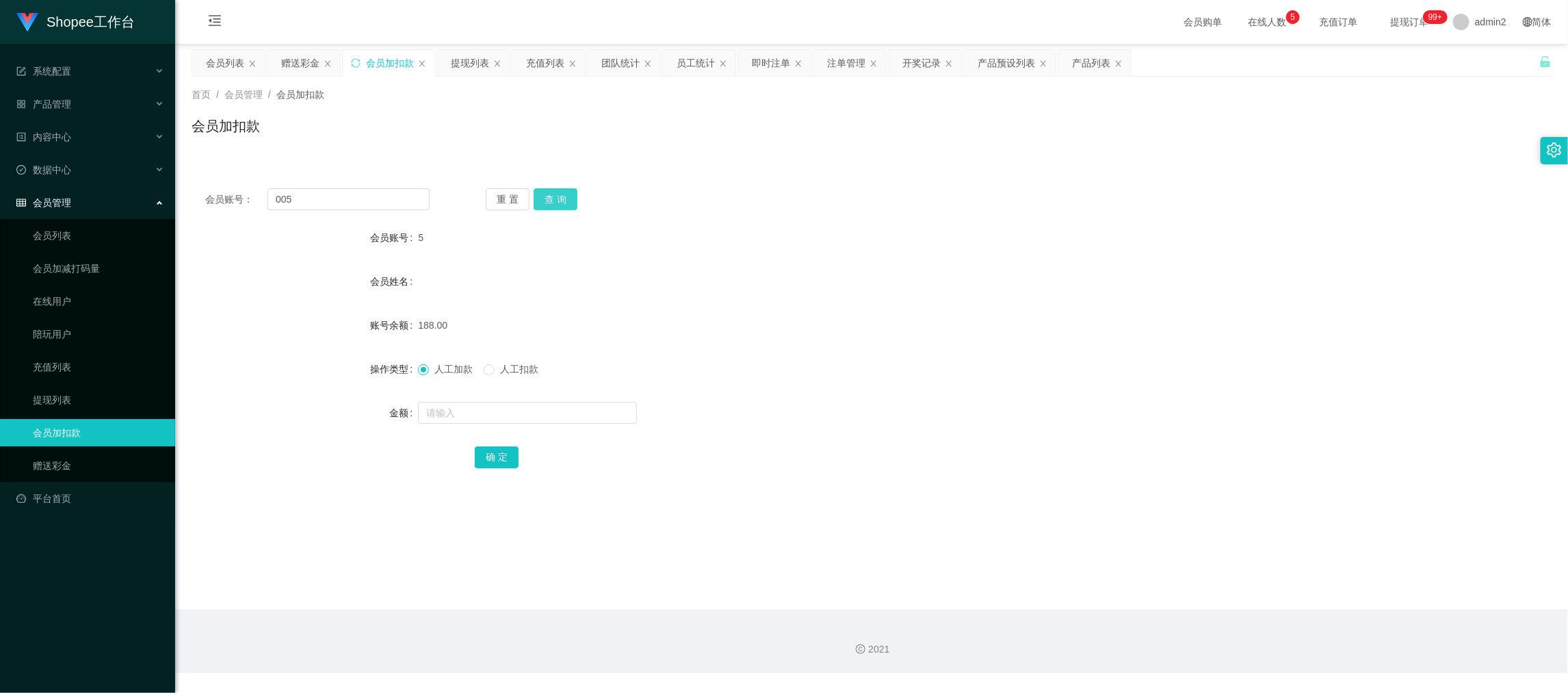
drag, startPoint x: 563, startPoint y: 197, endPoint x: 565, endPoint y: 204, distance: 7.3
click at [563, 197] on button "查 询" at bounding box center [555, 199] width 44 height 22
drag, startPoint x: 946, startPoint y: 551, endPoint x: 775, endPoint y: 414, distance: 219.1
click at [946, 551] on main "关闭左侧 关闭右侧 关闭其它 刷新页面 会员列表 赠送彩金 会员加扣款 提现列表 充值列表 团队统计 员工统计 即时注单 注单管理 开奖记录 产品预设列表 产…" at bounding box center [871, 327] width 1393 height 565
click at [520, 408] on input "text" at bounding box center [527, 412] width 219 height 22
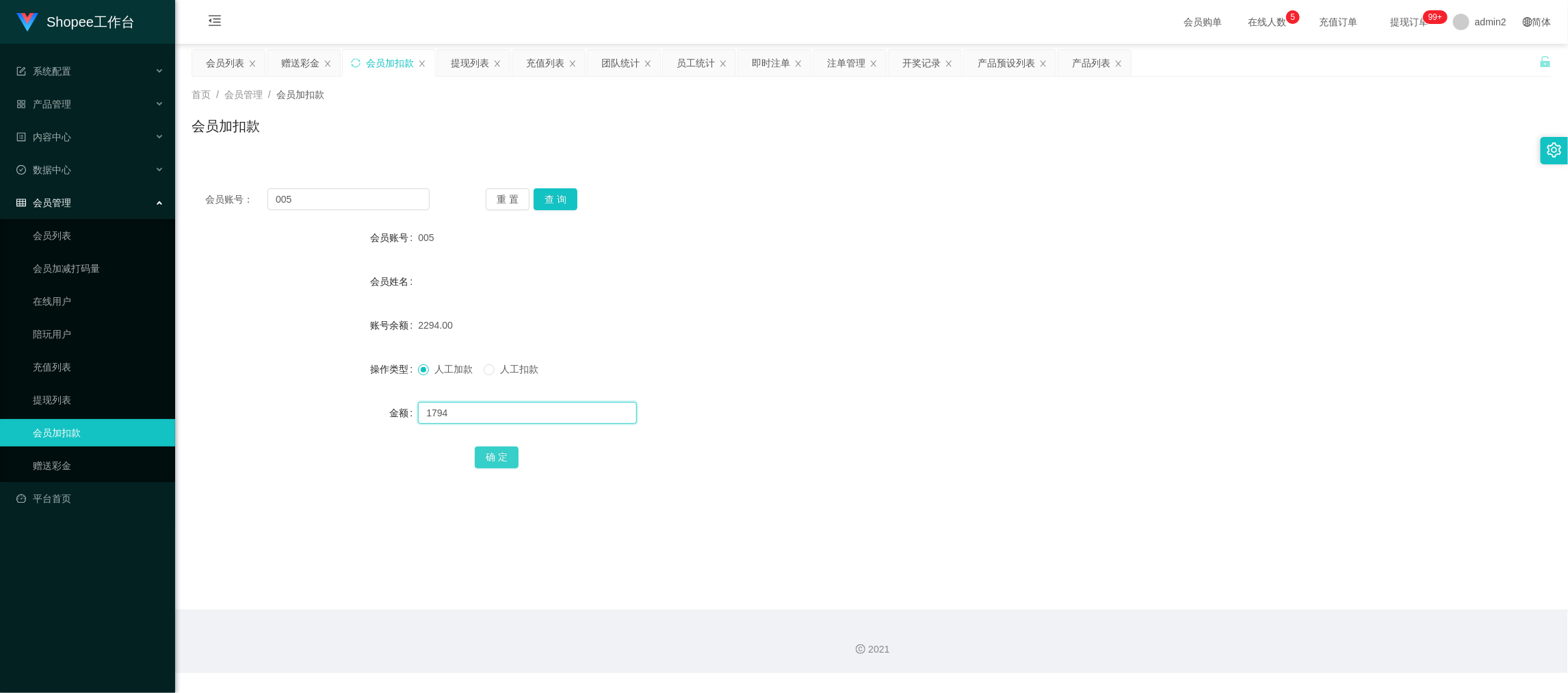
type input "1794"
click at [499, 450] on button "确 定" at bounding box center [497, 457] width 44 height 22
click at [384, 196] on input "005" at bounding box center [348, 199] width 162 height 22
paste input "98"
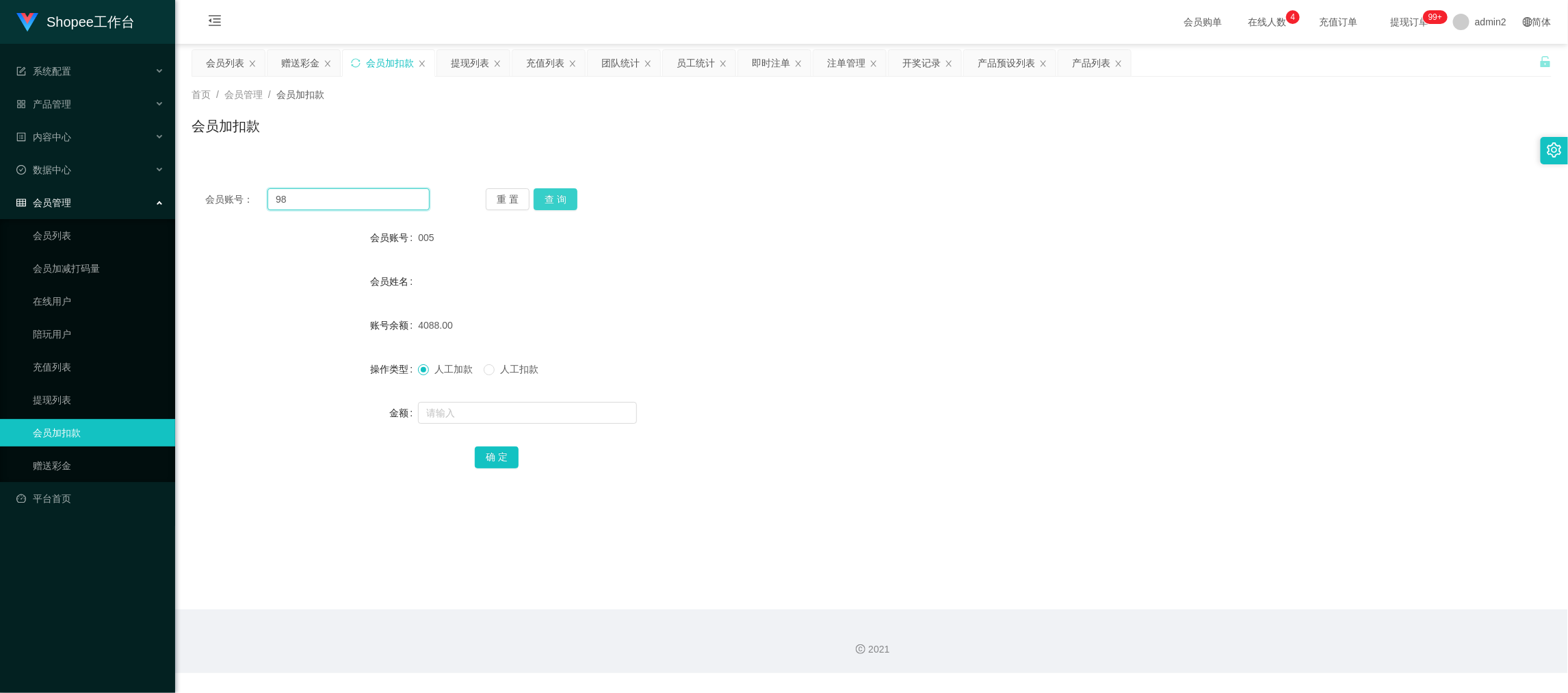
type input "98"
drag, startPoint x: 554, startPoint y: 208, endPoint x: 557, endPoint y: 245, distance: 37.1
click at [554, 208] on button "查 询" at bounding box center [555, 199] width 44 height 22
click at [570, 416] on input "text" at bounding box center [527, 412] width 219 height 22
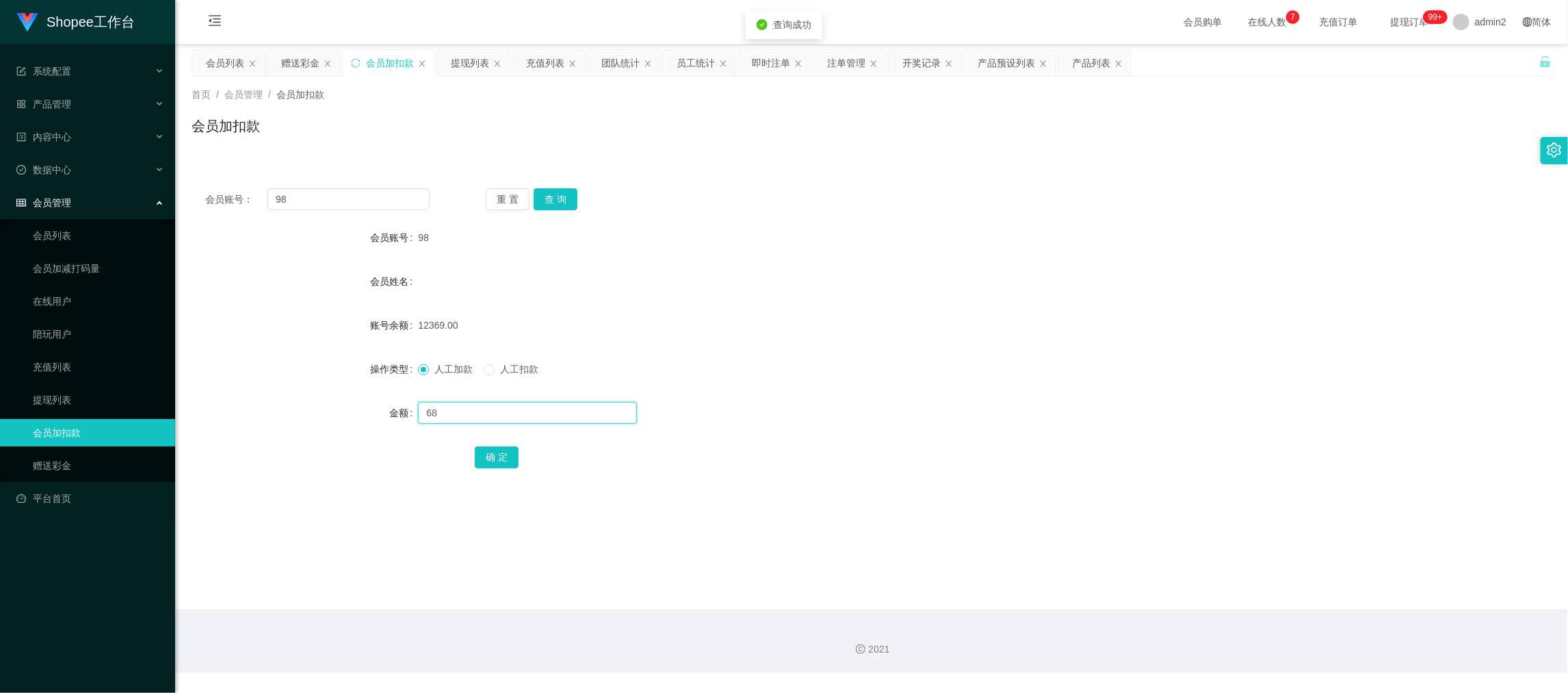
type input "68"
click at [489, 459] on button "确 定" at bounding box center [497, 457] width 44 height 22
click at [510, 408] on input "text" at bounding box center [527, 412] width 219 height 22
type input "67"
click at [493, 456] on button "确 定" at bounding box center [497, 457] width 44 height 22
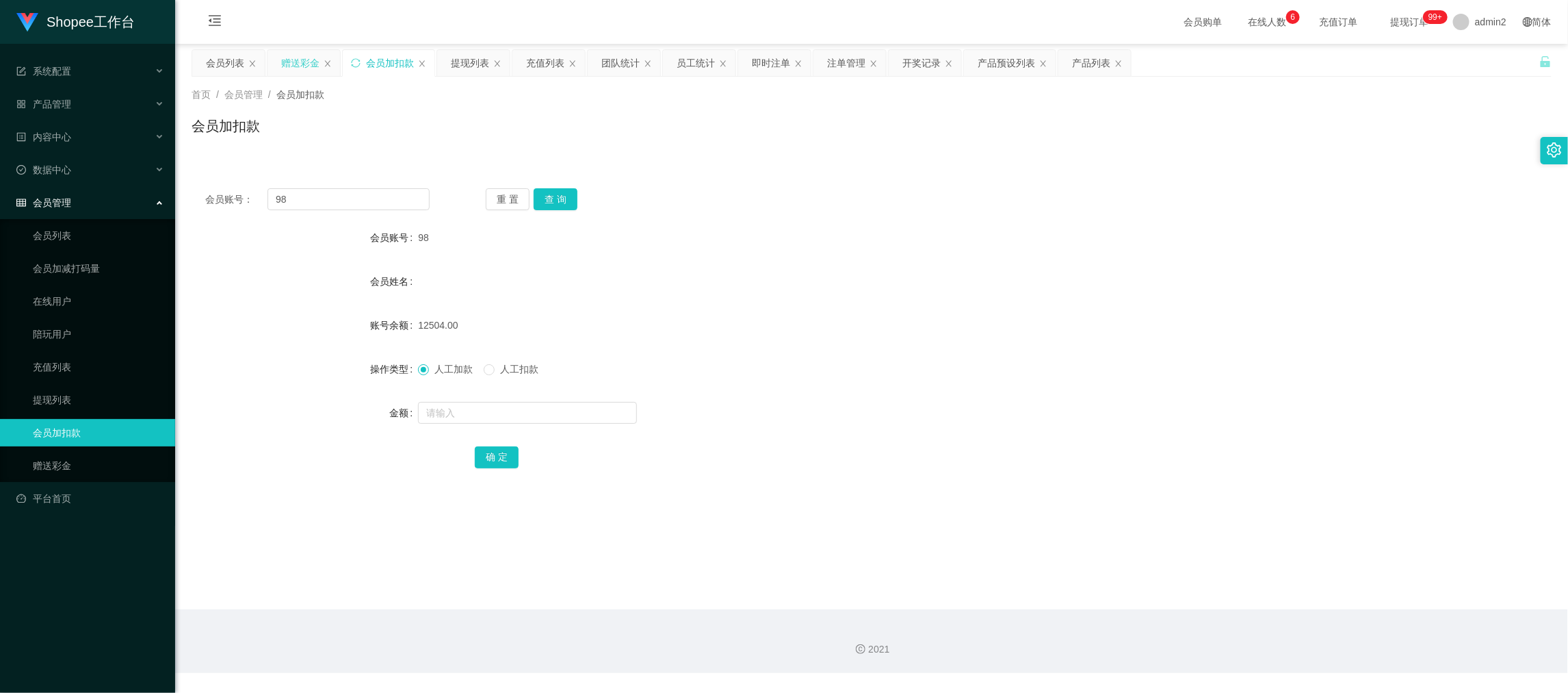
click at [305, 62] on div "赠送彩金" at bounding box center [301, 62] width 38 height 26
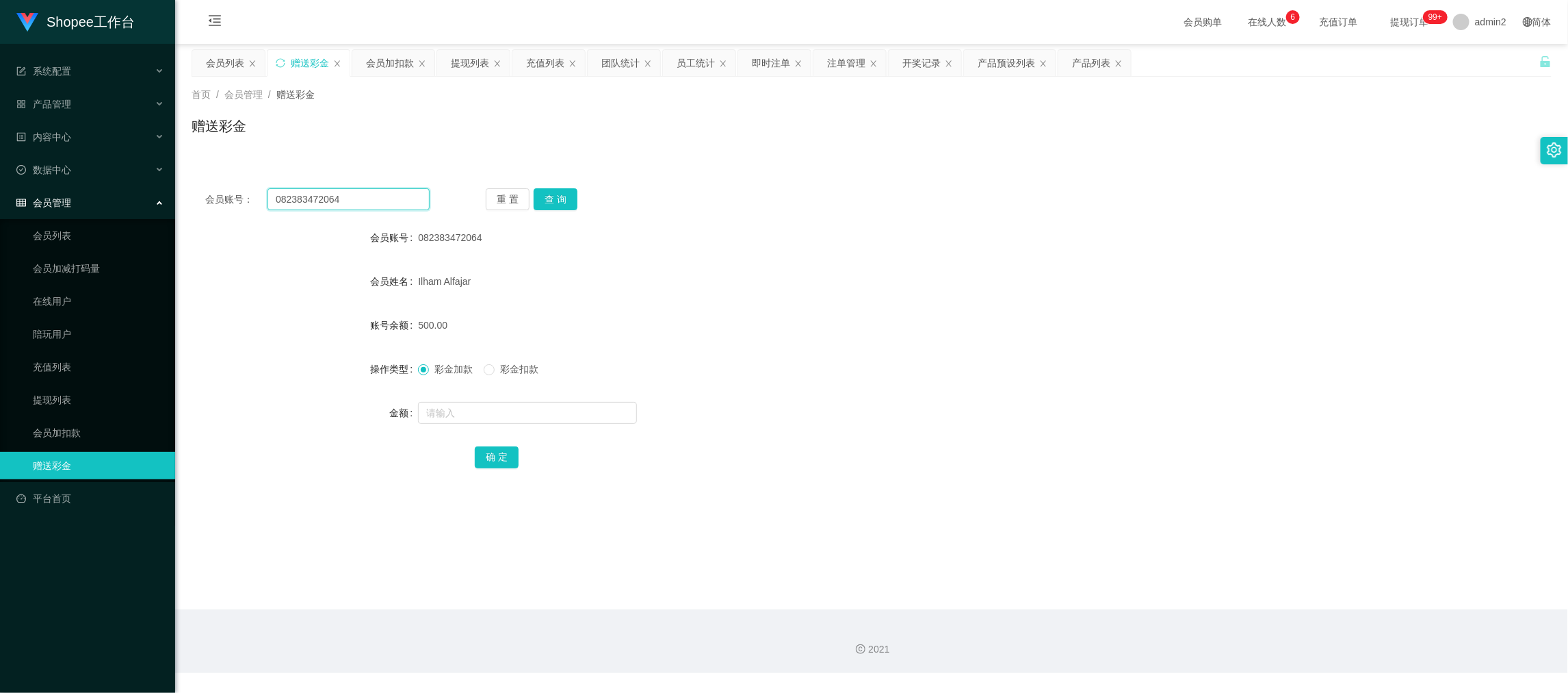
click at [374, 194] on input "082383472064" at bounding box center [348, 199] width 162 height 22
paste input "AA147258"
type input "AA147258"
click at [539, 196] on button "查 询" at bounding box center [555, 199] width 44 height 22
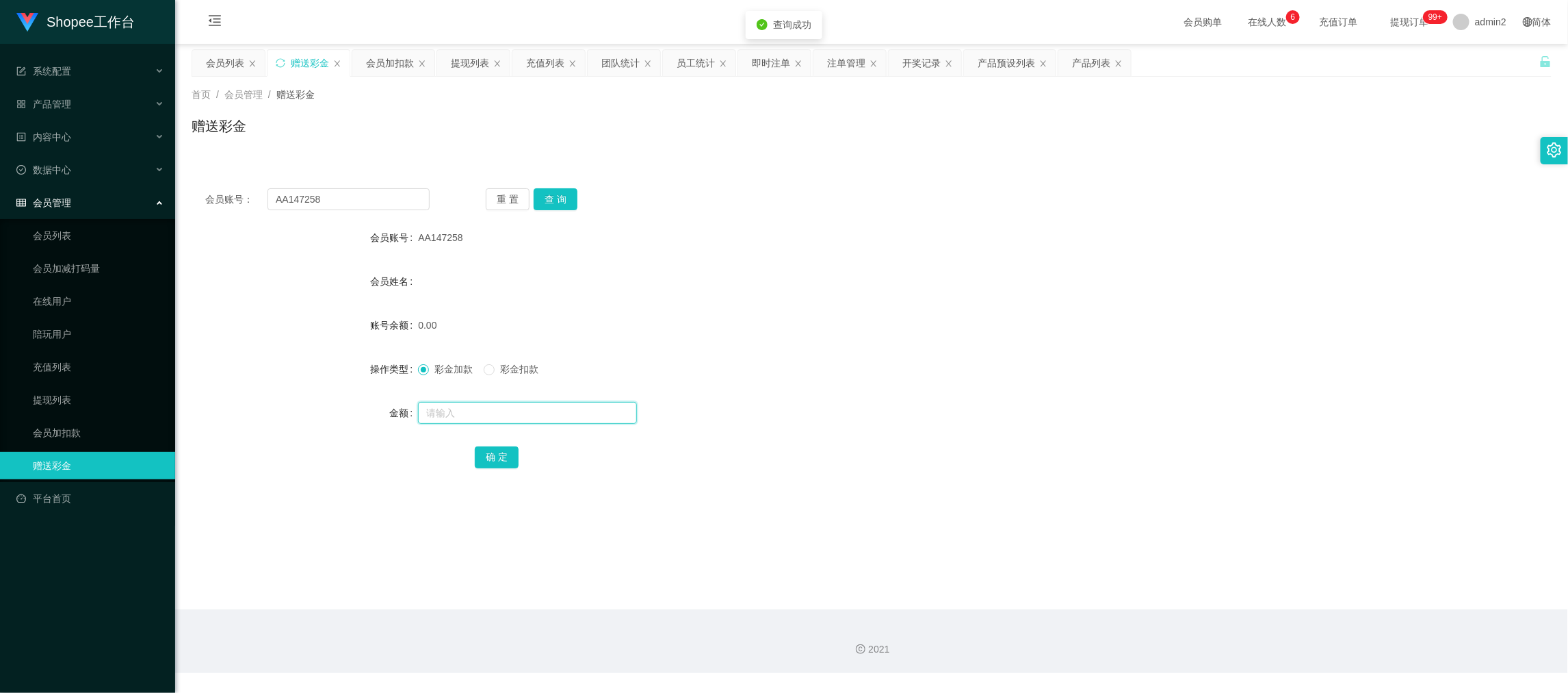
click at [569, 409] on input "text" at bounding box center [527, 412] width 219 height 22
type input "200"
click at [503, 457] on button "确 定" at bounding box center [497, 457] width 44 height 22
click at [906, 361] on div "彩金加款 彩金扣款" at bounding box center [815, 369] width 794 height 27
drag, startPoint x: 217, startPoint y: 63, endPoint x: 299, endPoint y: 124, distance: 102.2
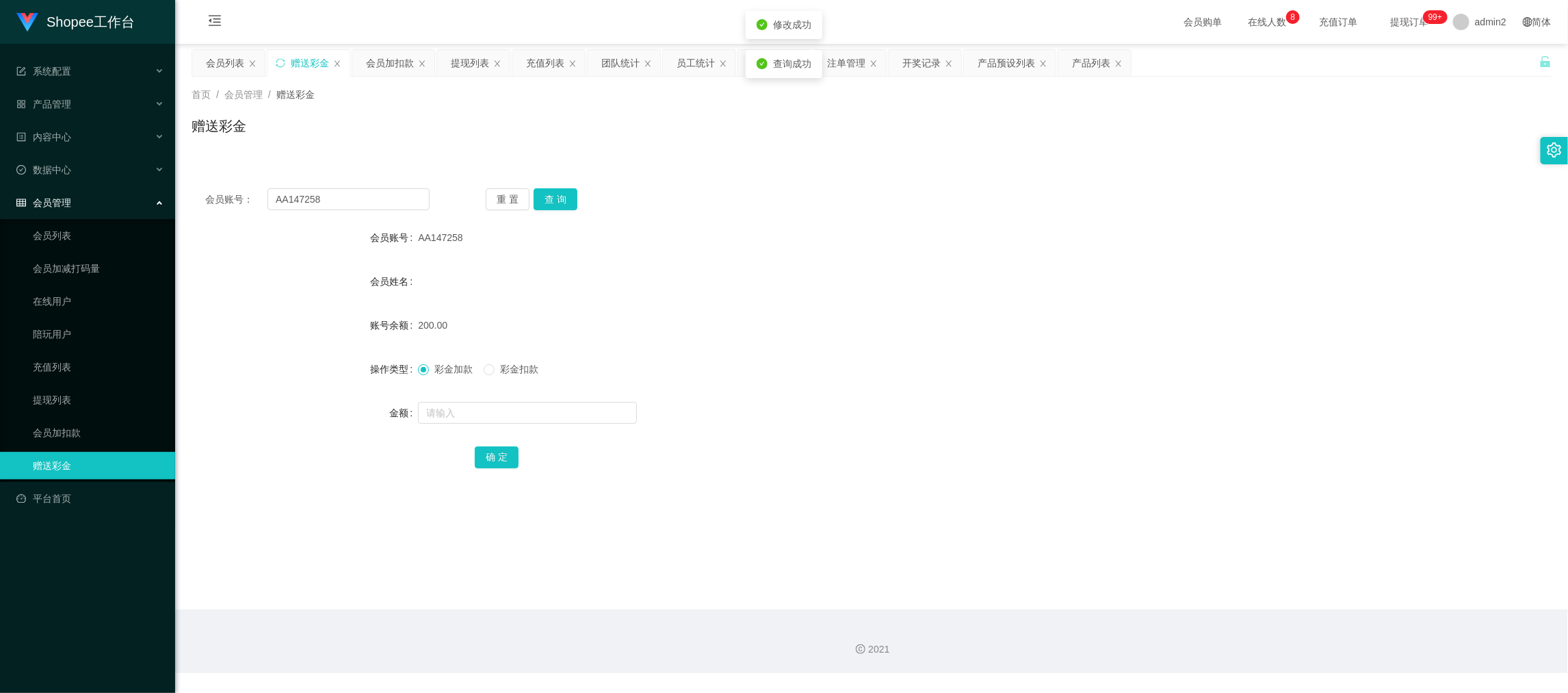
click at [217, 64] on div "会员列表" at bounding box center [225, 62] width 38 height 26
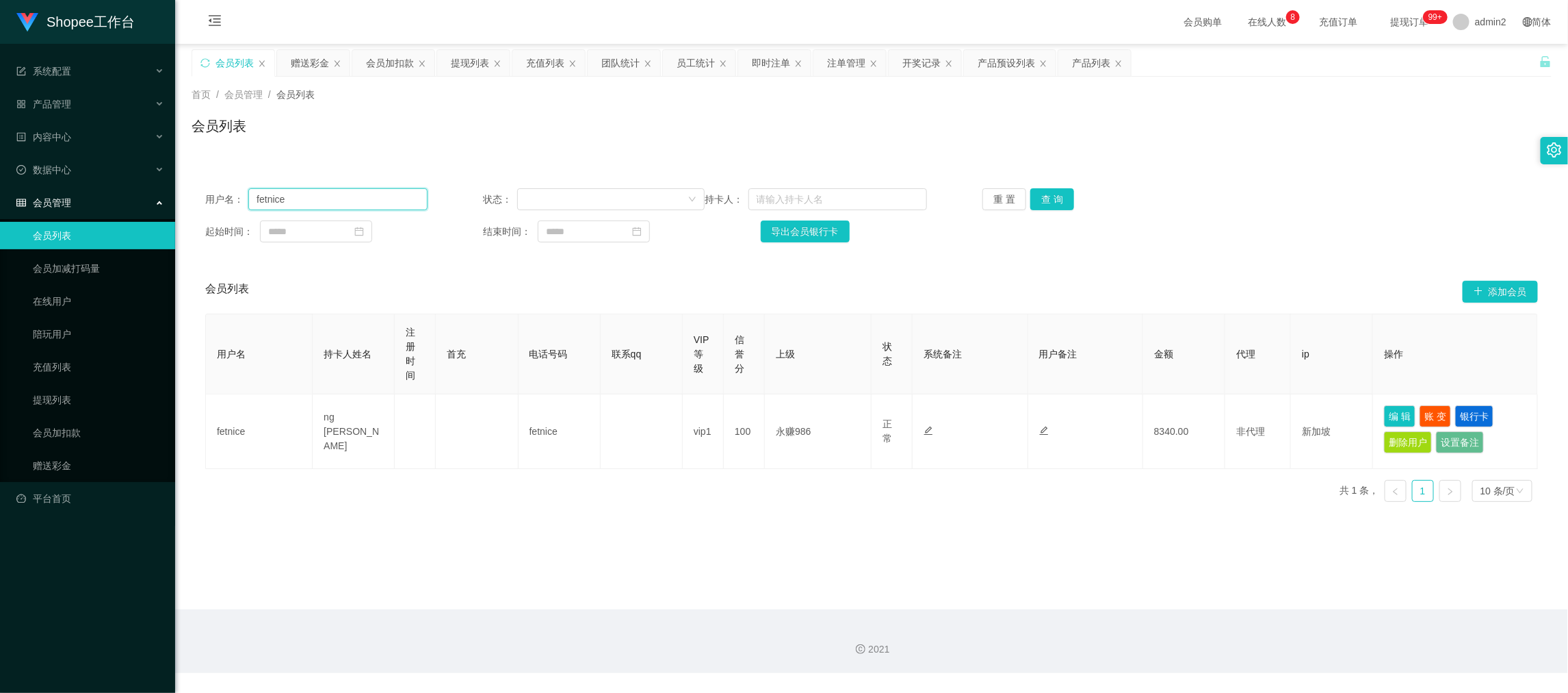
click at [350, 195] on input "fetnice" at bounding box center [337, 199] width 179 height 22
drag, startPoint x: 350, startPoint y: 195, endPoint x: 871, endPoint y: 193, distance: 521.0
click at [354, 196] on input "fetnice" at bounding box center [337, 199] width 179 height 22
paste input "Mei7799281"
type input "Mei7799281"
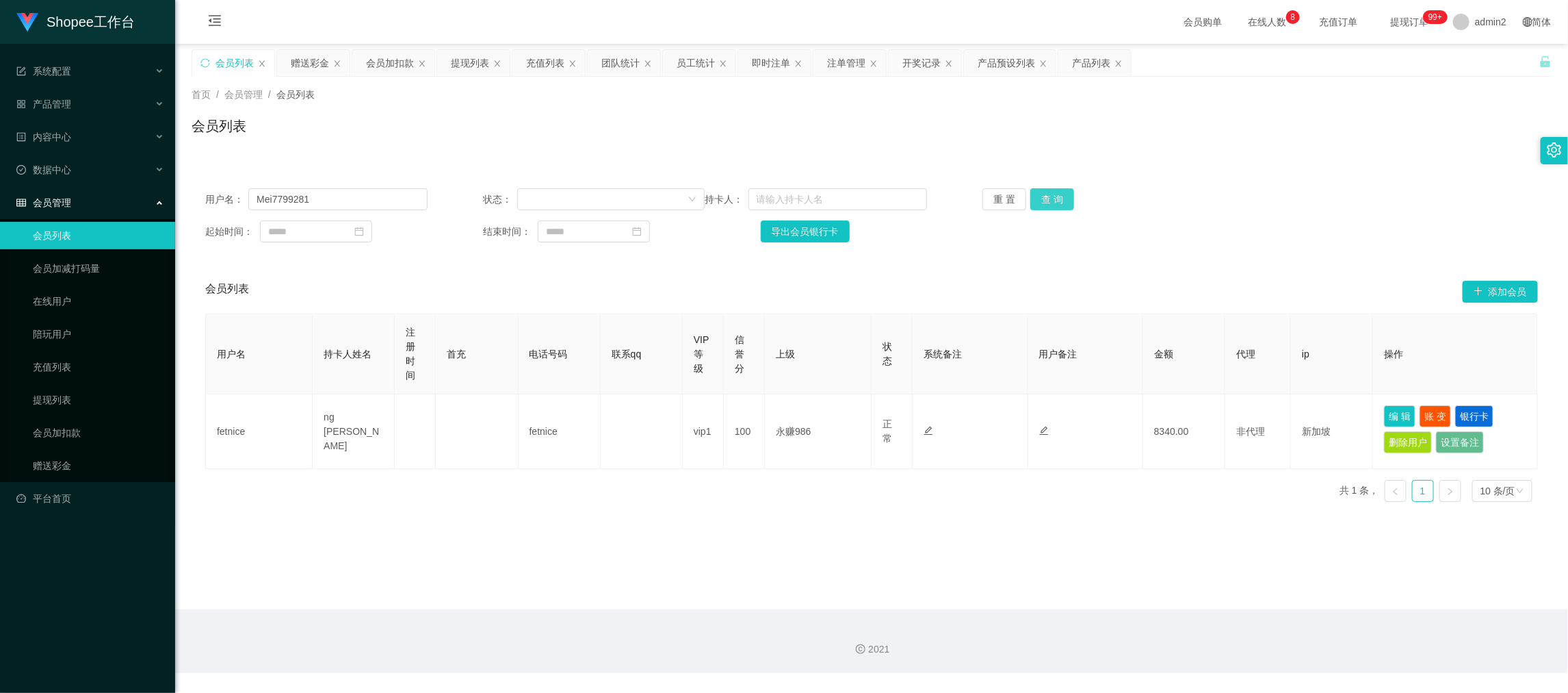
drag, startPoint x: 1046, startPoint y: 190, endPoint x: 1066, endPoint y: 204, distance: 24.4
click at [1045, 190] on button "查 询" at bounding box center [1052, 199] width 44 height 22
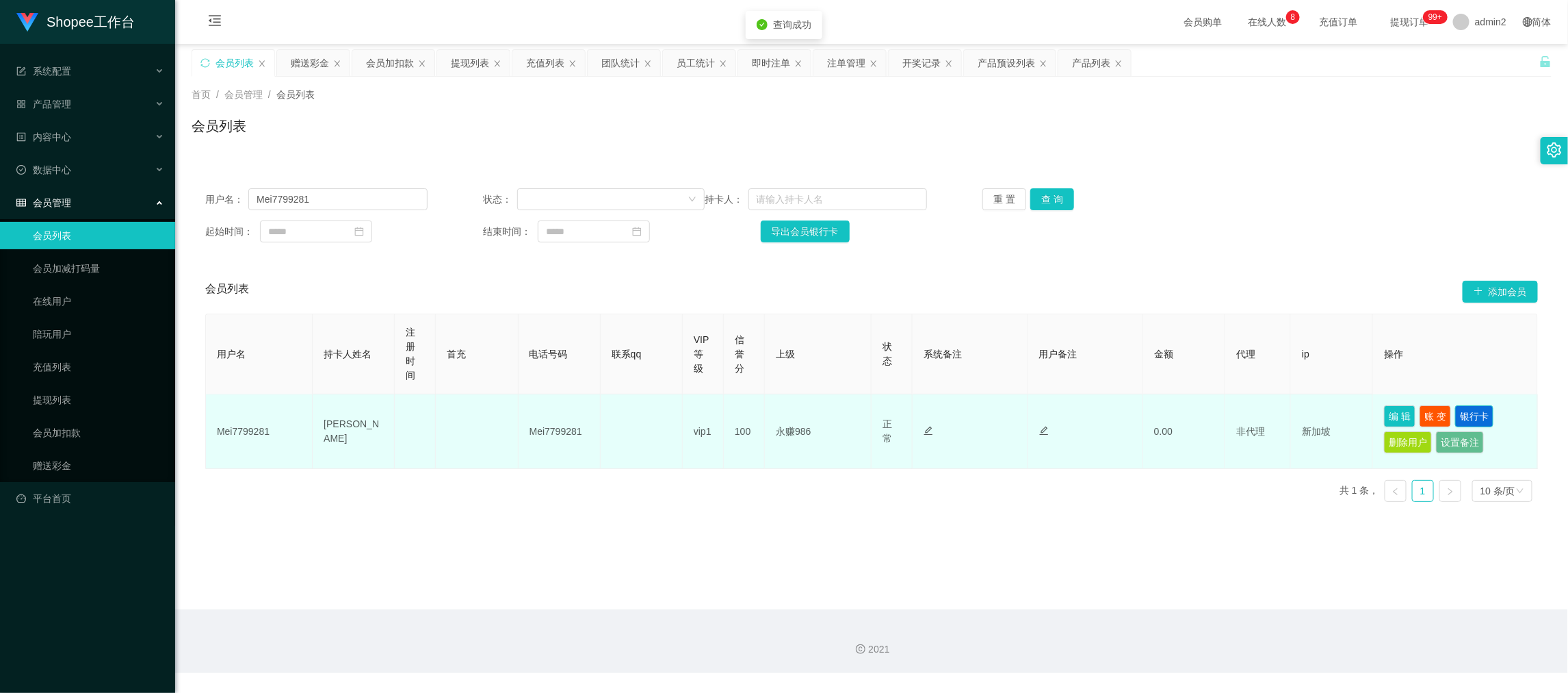
click at [1475, 407] on button "银行卡" at bounding box center [1475, 416] width 38 height 22
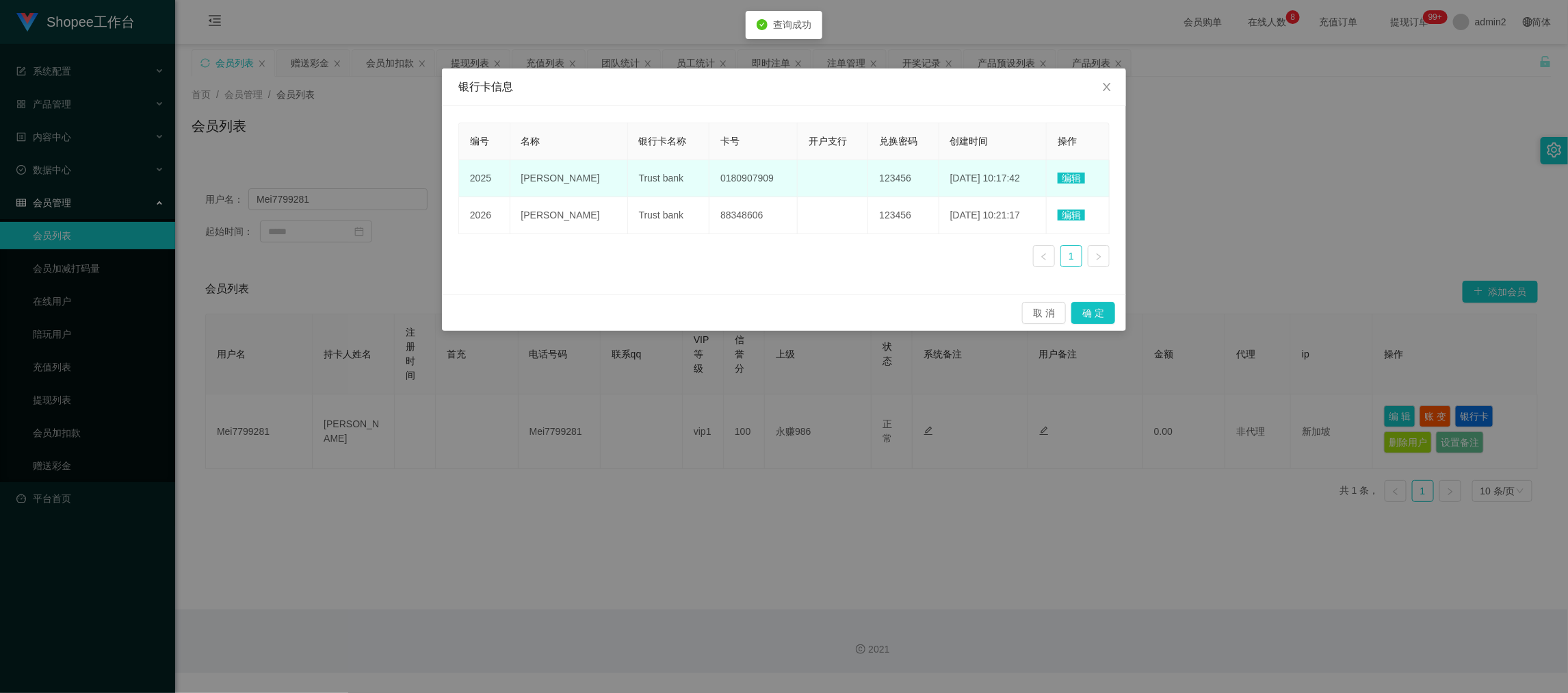
click at [1071, 175] on span "编辑" at bounding box center [1071, 177] width 27 height 11
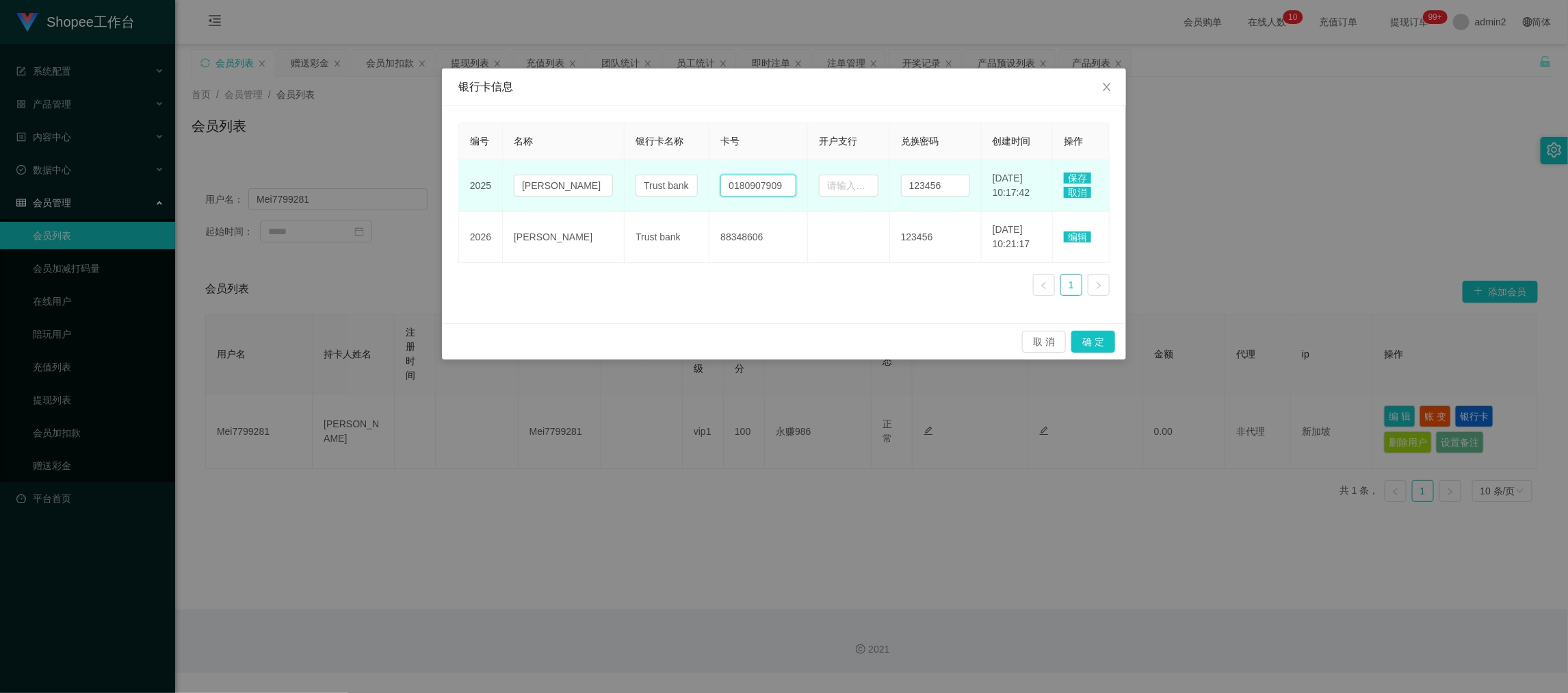
click at [723, 180] on input "0180907909" at bounding box center [758, 186] width 76 height 22
paste input "88348606"
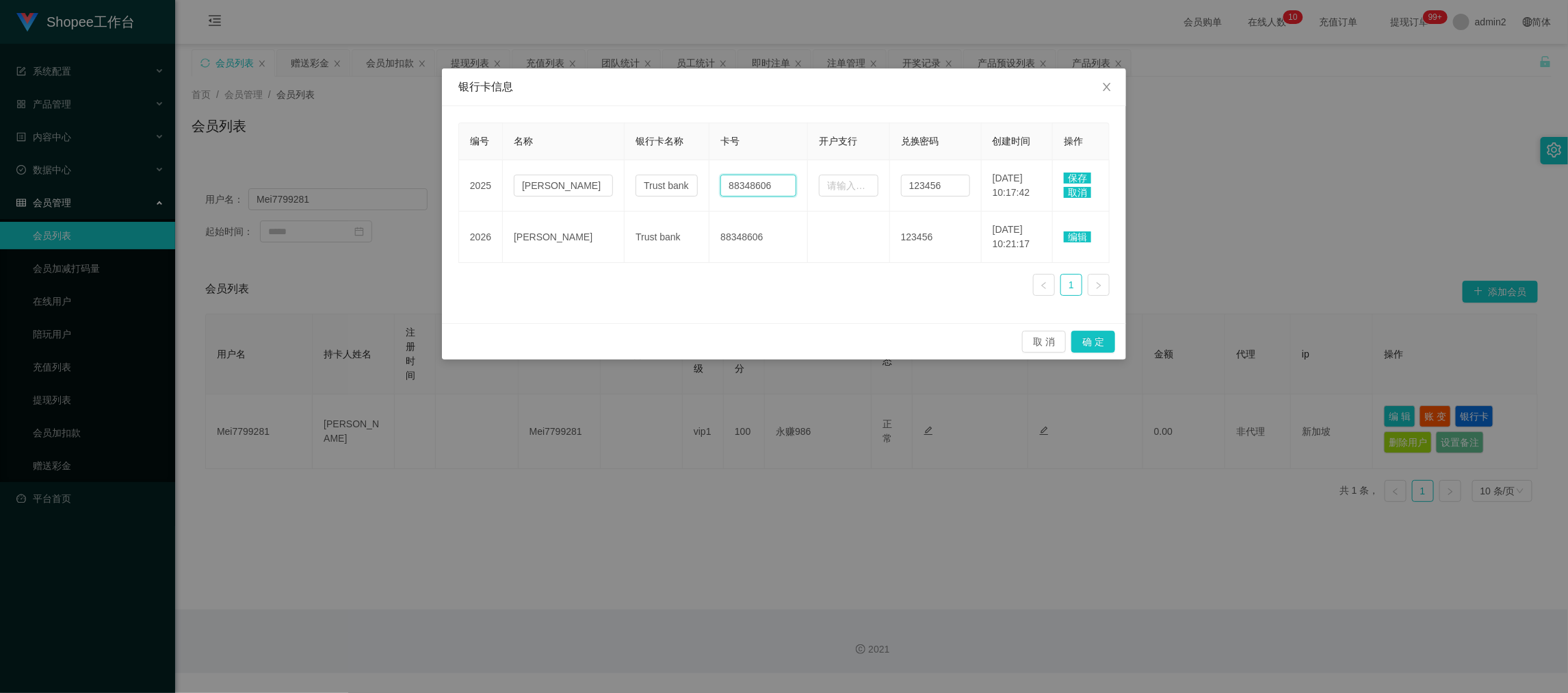
type input "88348606"
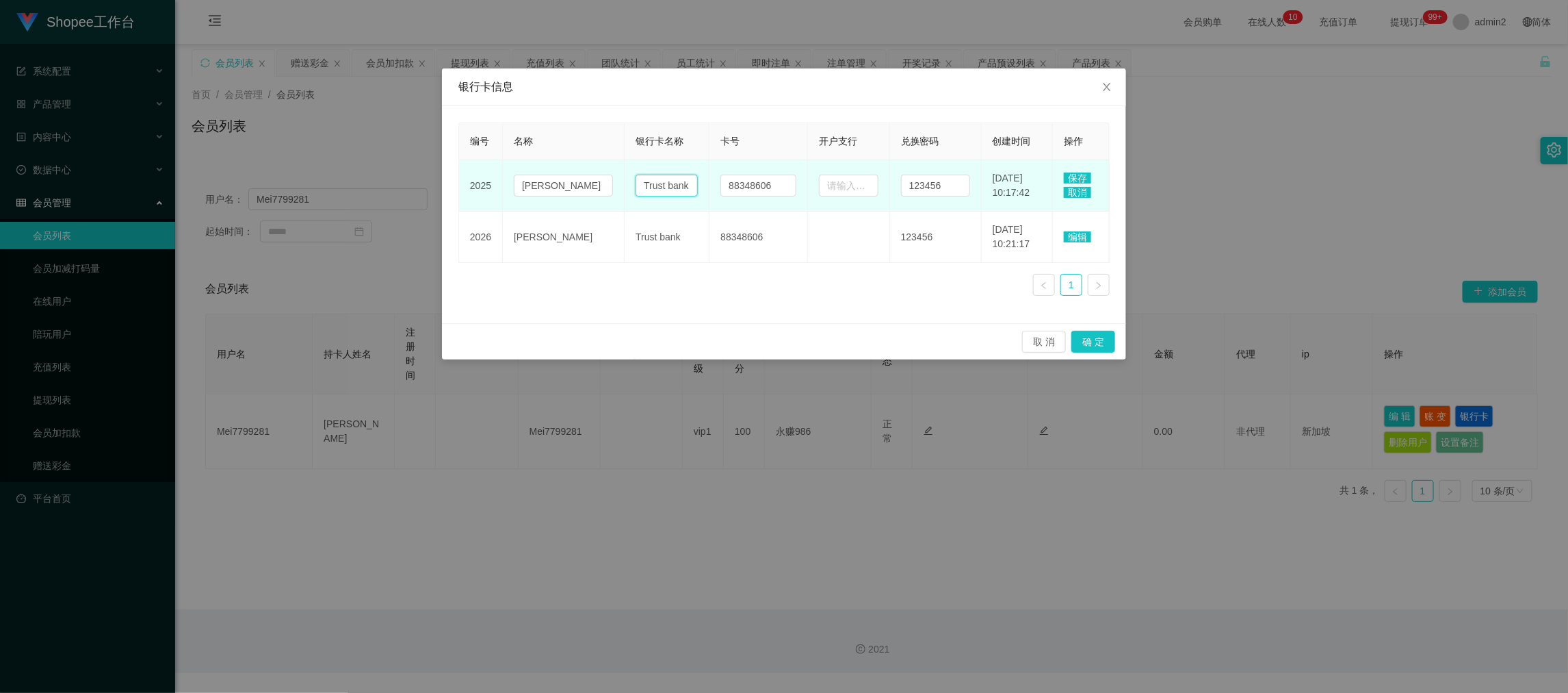
click at [641, 177] on input "Trust bank" at bounding box center [666, 186] width 62 height 22
paste input "PAYnow"
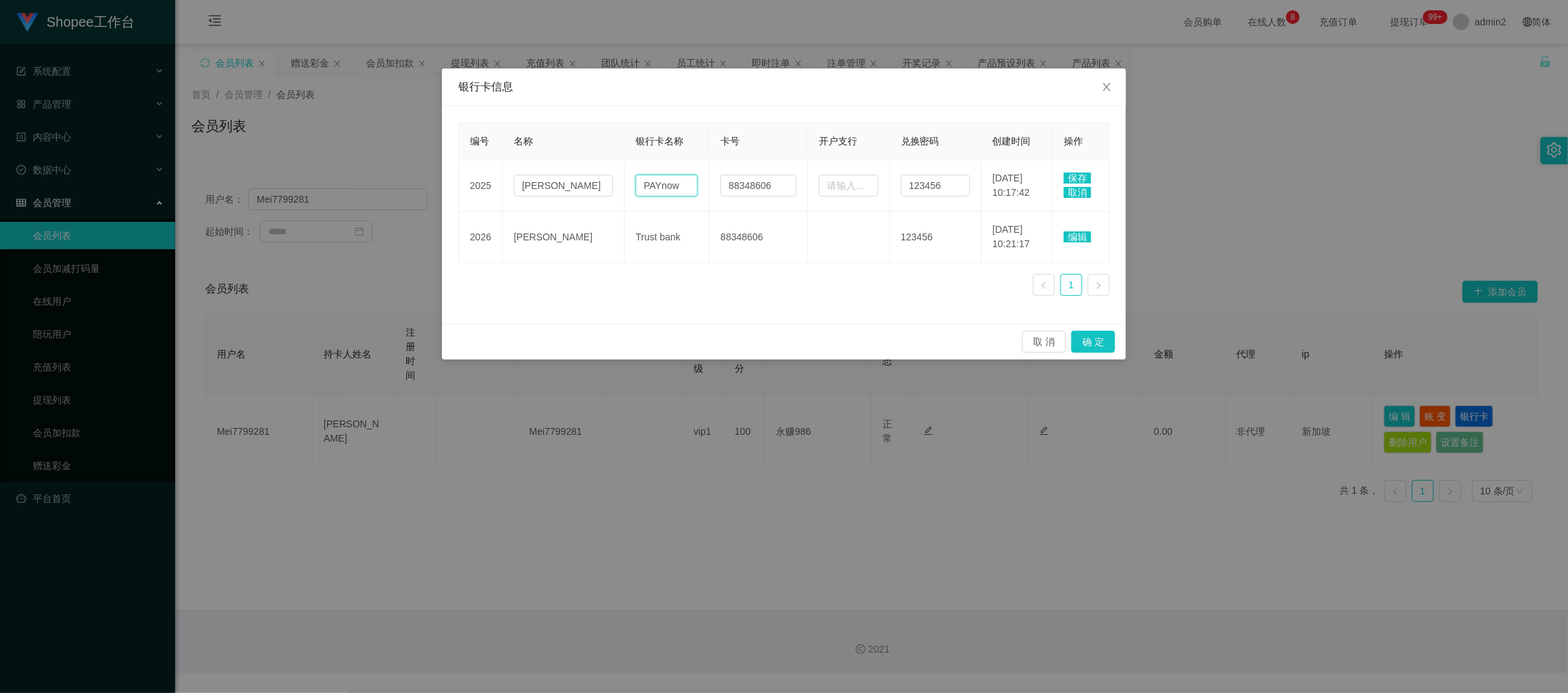
type input "PAYnow"
click at [1070, 173] on span "保存" at bounding box center [1077, 177] width 27 height 11
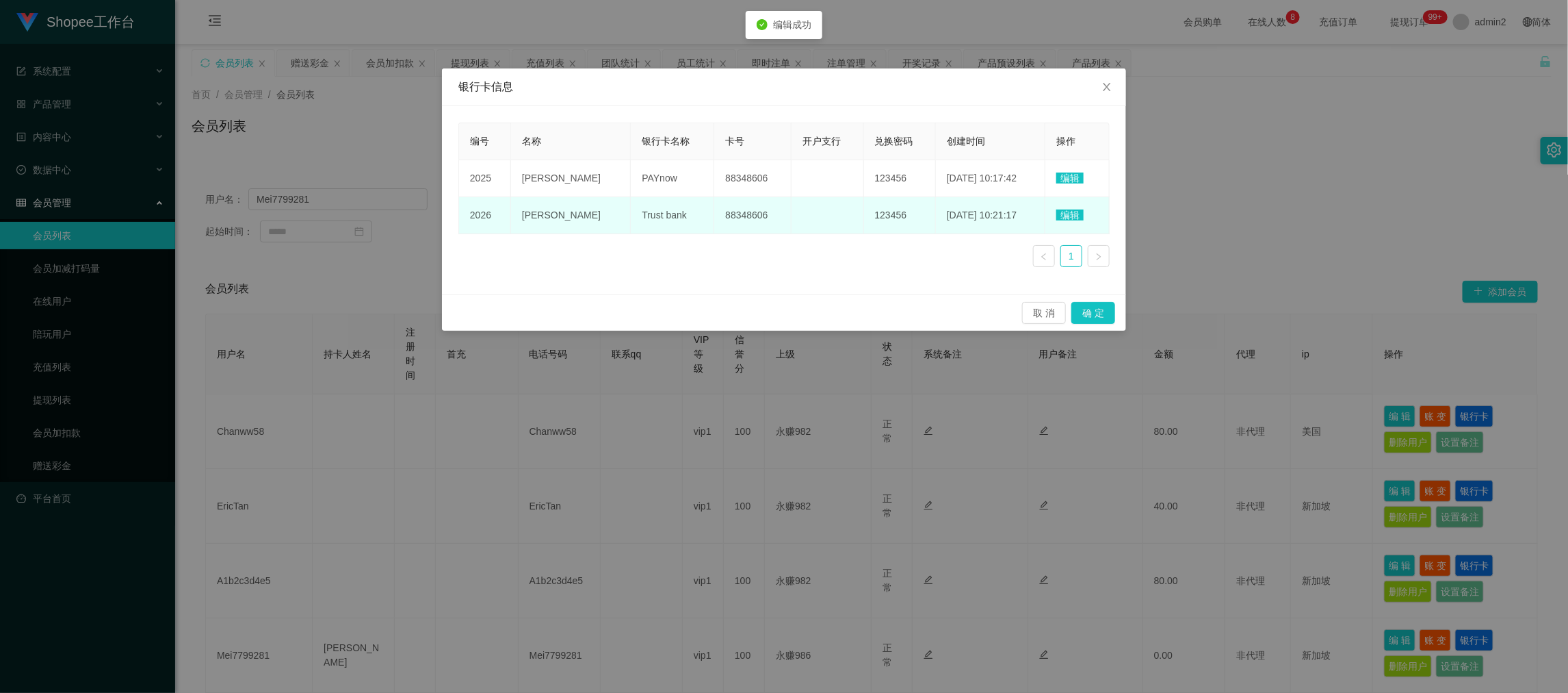
click at [1075, 217] on span "编辑" at bounding box center [1069, 214] width 27 height 11
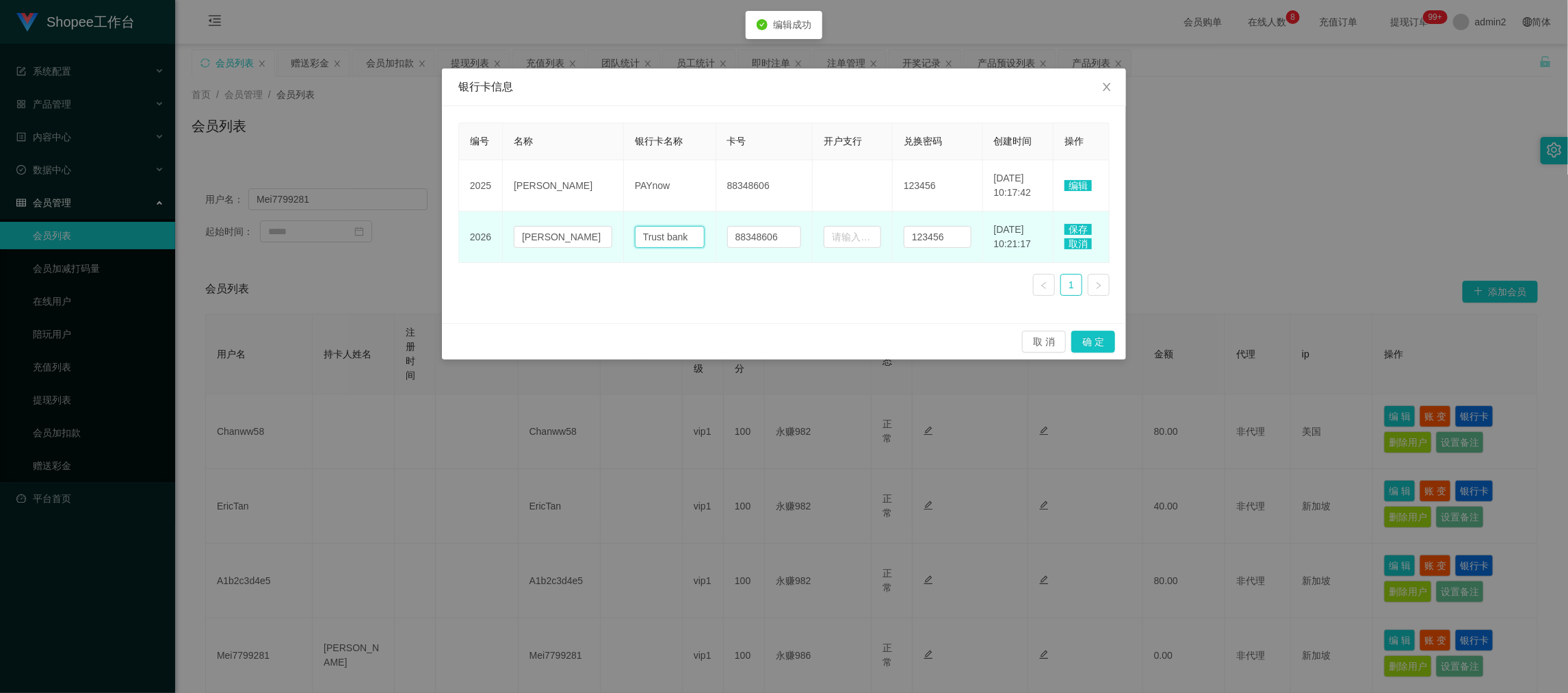
click at [638, 231] on input "Trust bank" at bounding box center [670, 236] width 70 height 22
paste input "PAYnow"
type input "PAYnow"
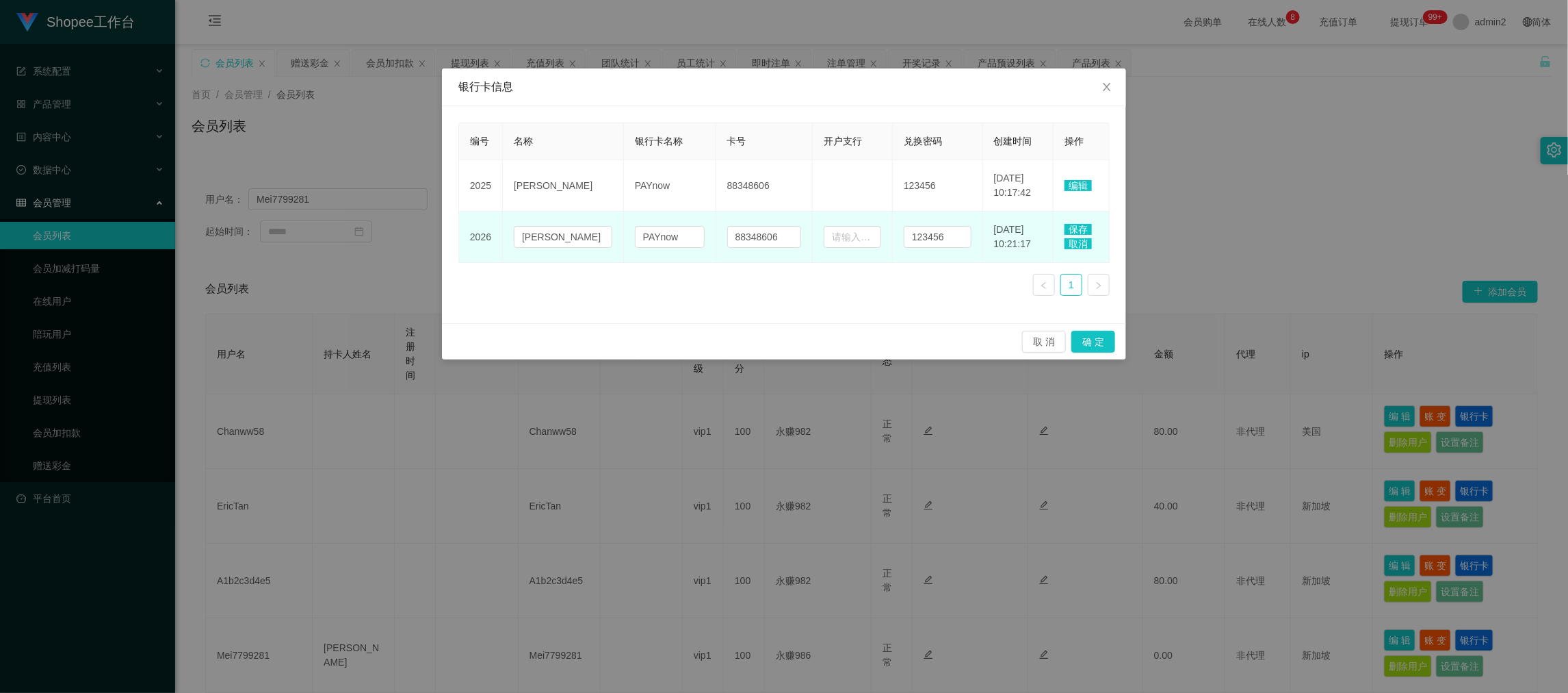
click at [1076, 228] on span "保存" at bounding box center [1078, 229] width 27 height 11
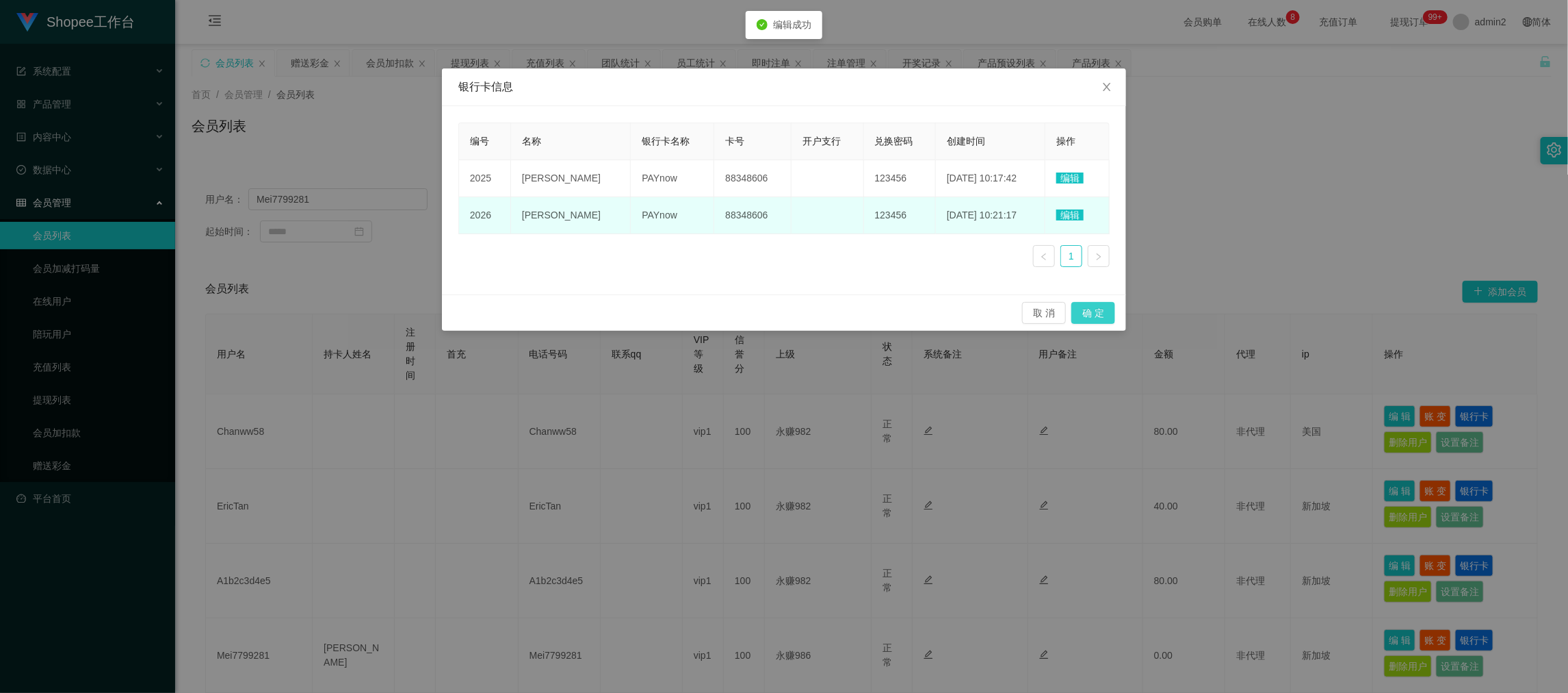
click at [1088, 307] on button "确 定" at bounding box center [1093, 312] width 44 height 22
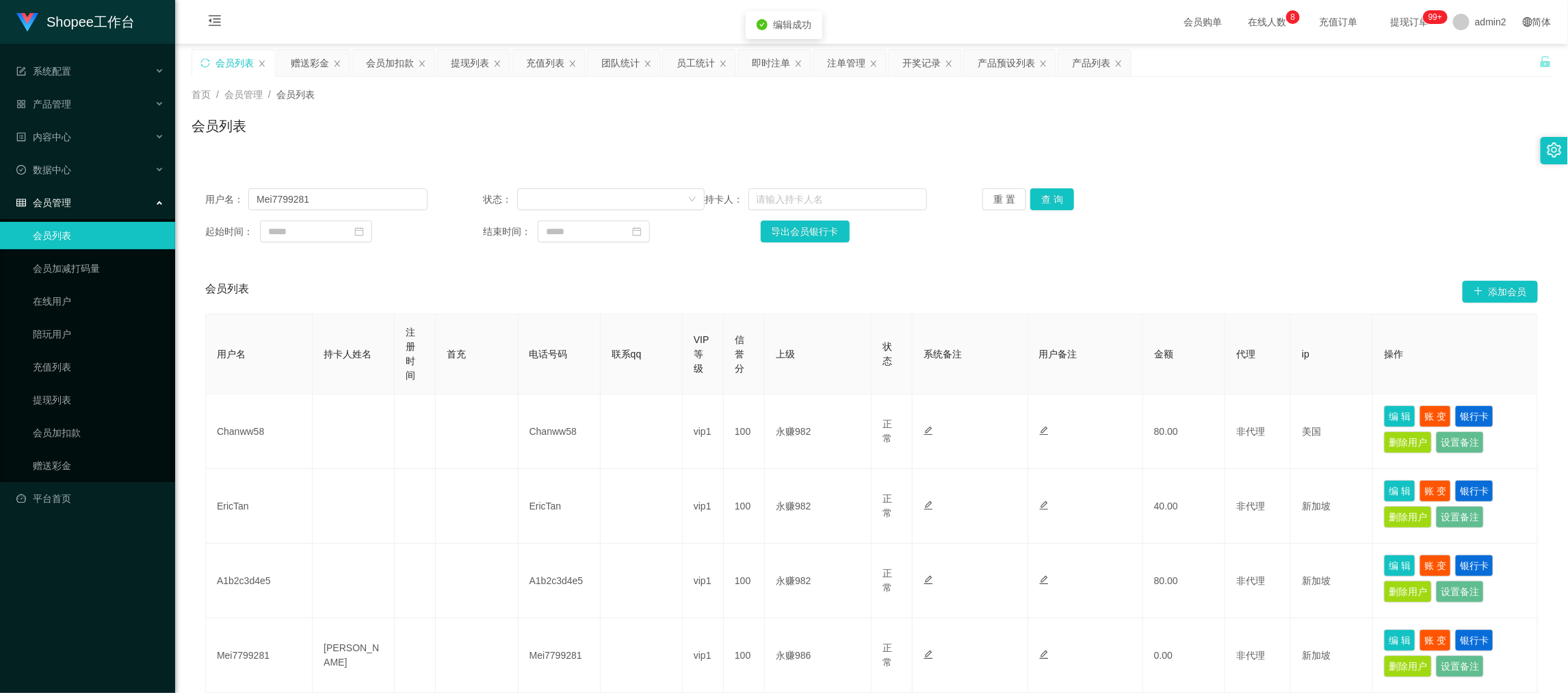
click at [1221, 228] on div "起始时间： 结束时间： 导出会员银行卡" at bounding box center [871, 231] width 1333 height 22
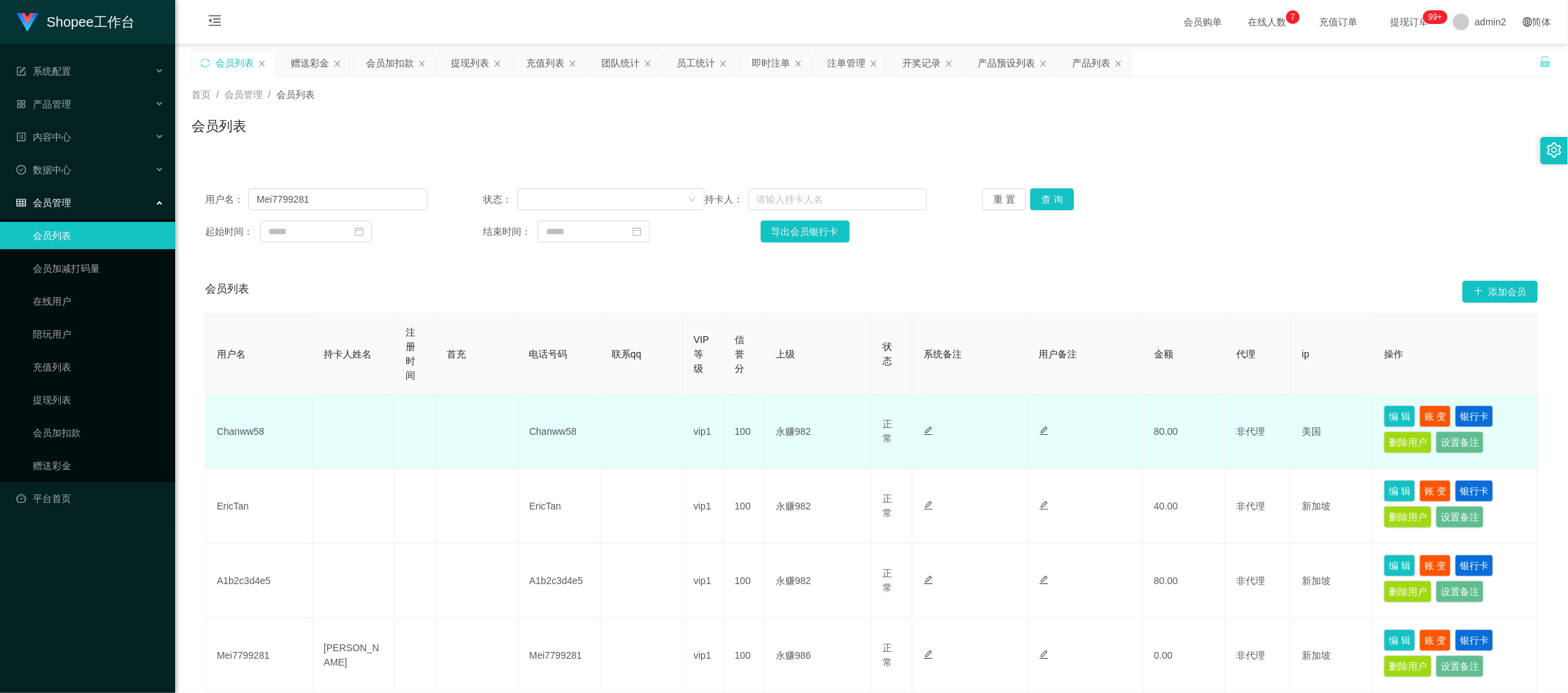
drag, startPoint x: 1033, startPoint y: 541, endPoint x: 856, endPoint y: 397, distance: 228.2
click at [1032, 541] on td at bounding box center [1086, 507] width 115 height 75
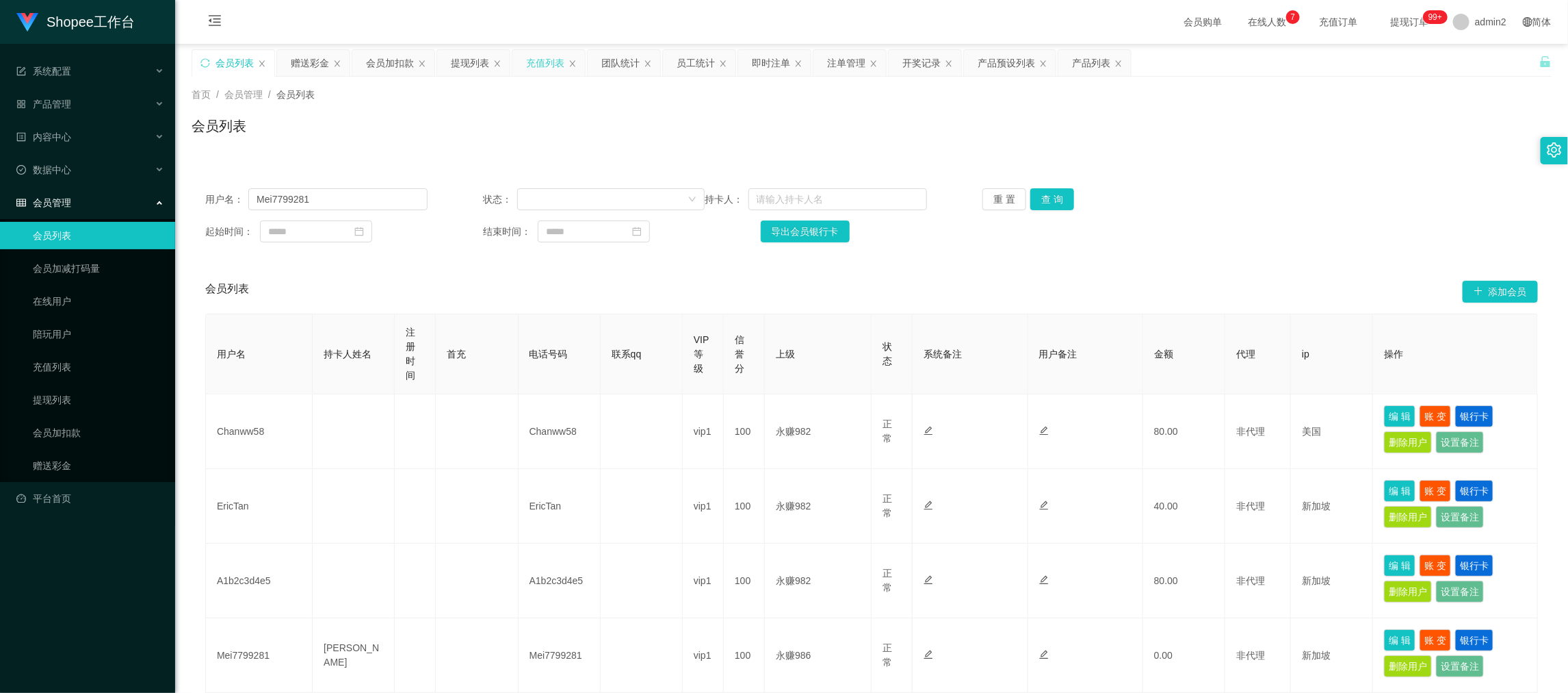
click at [553, 66] on div "充值列表" at bounding box center [546, 62] width 38 height 26
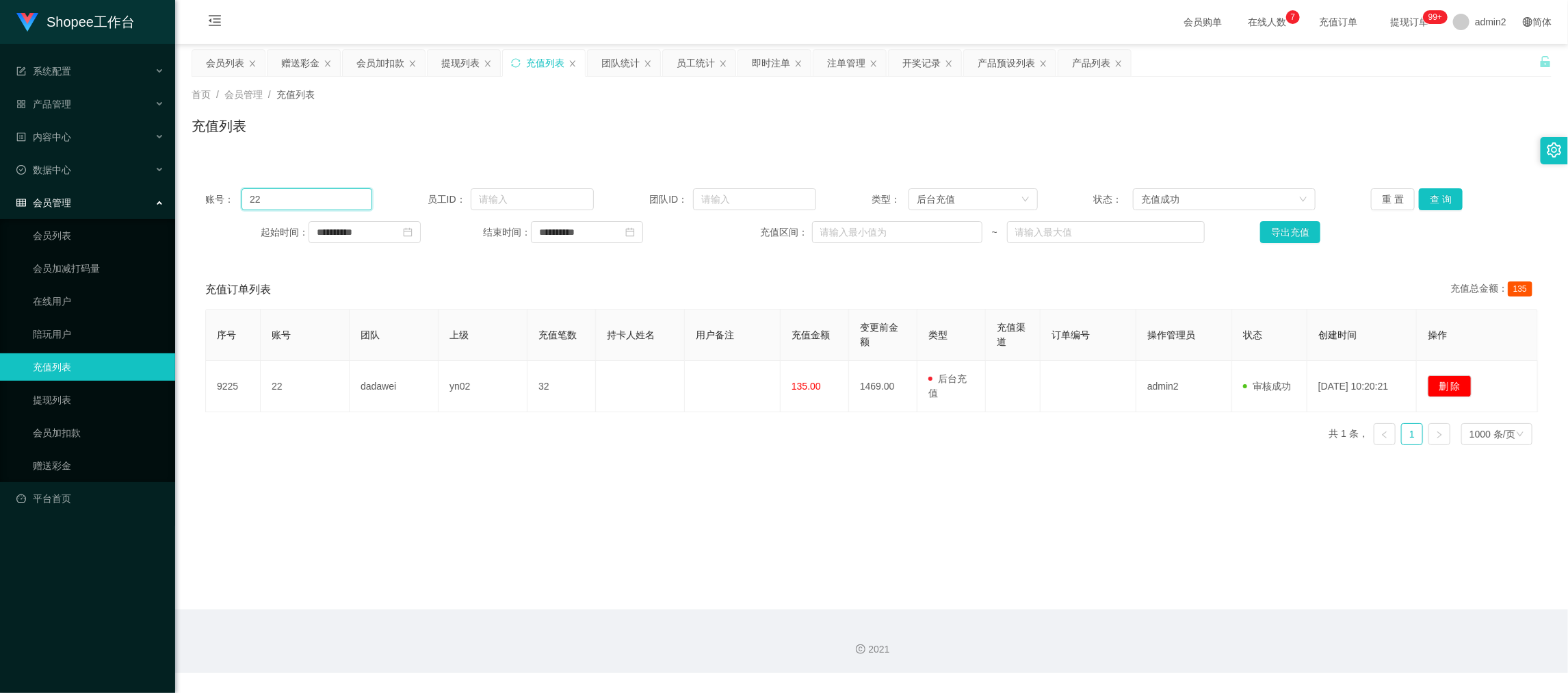
click at [327, 197] on input "22" at bounding box center [306, 199] width 130 height 22
type input "98"
click at [1424, 200] on button "查 询" at bounding box center [1441, 199] width 44 height 22
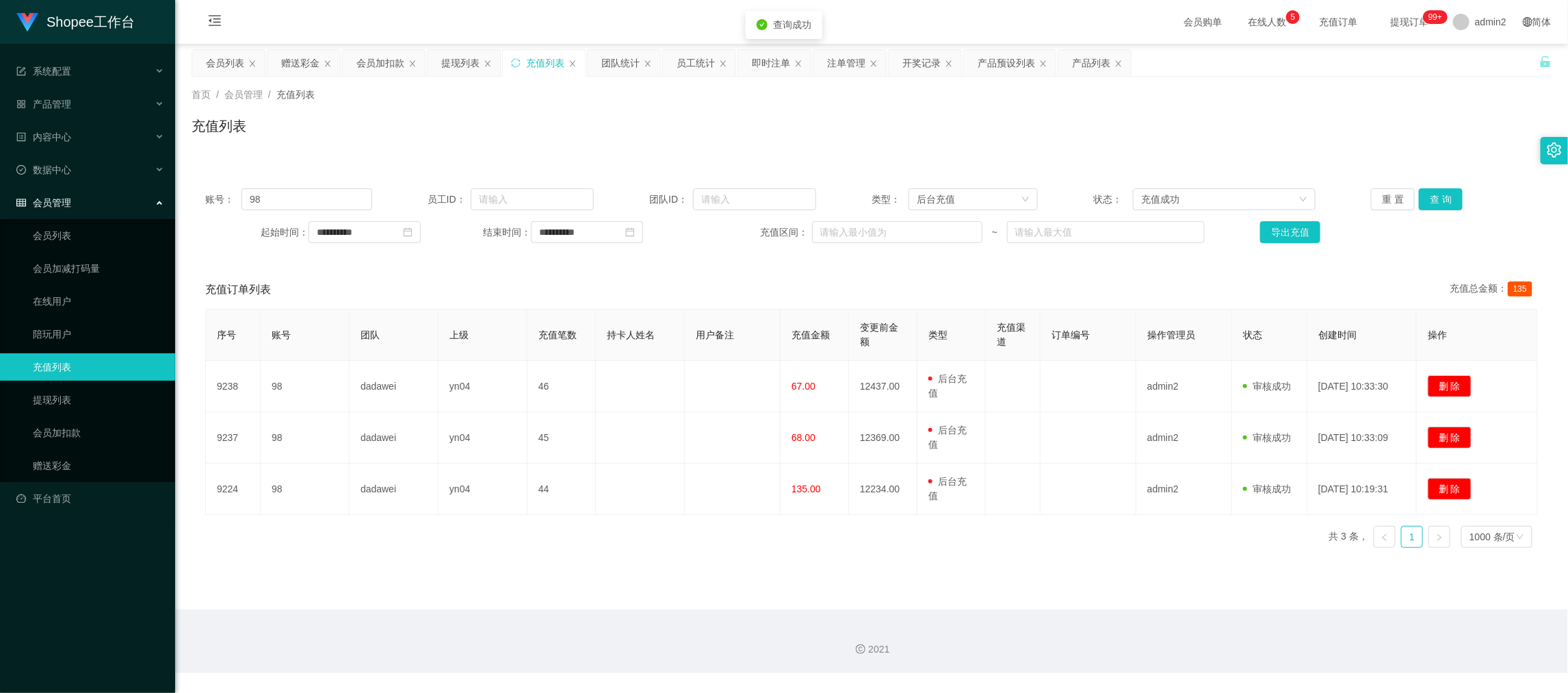
click at [986, 562] on main "**********" at bounding box center [871, 327] width 1393 height 565
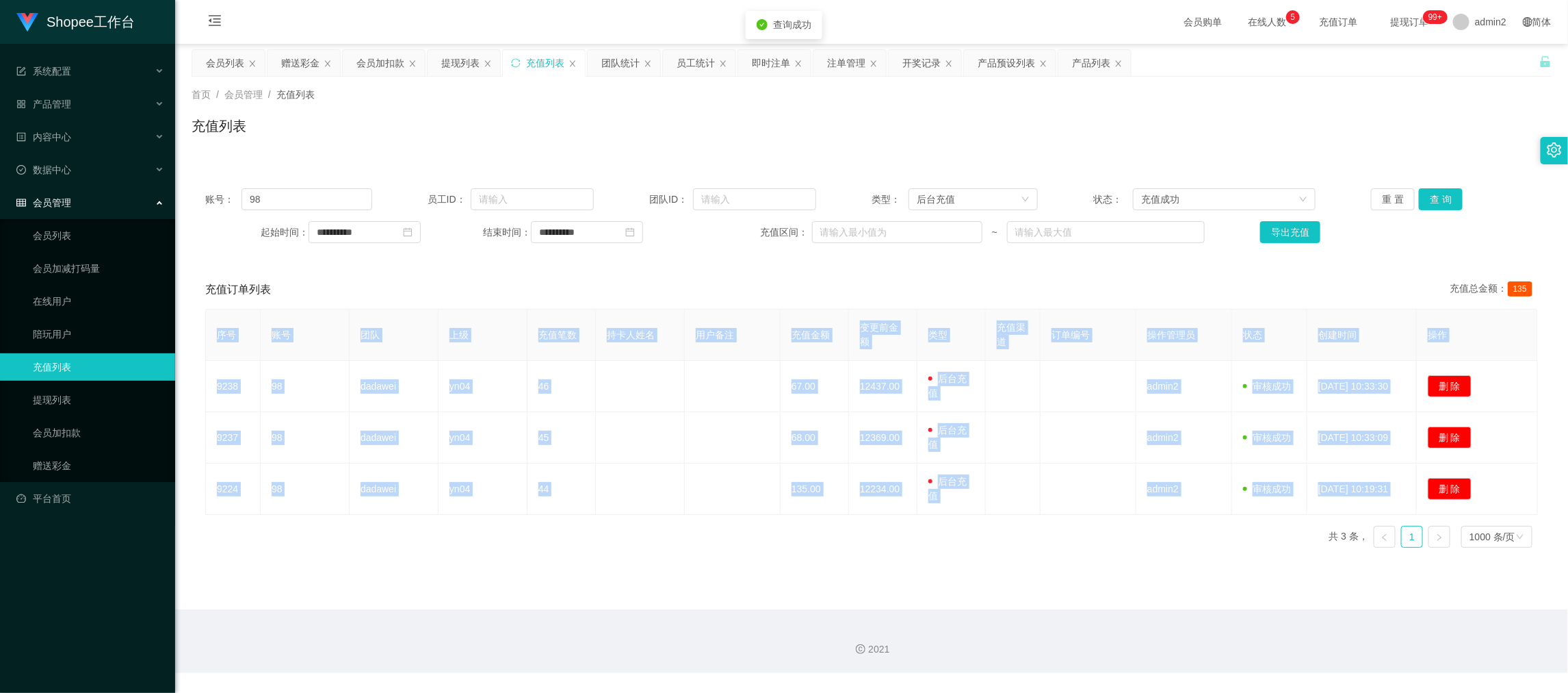
click at [986, 562] on main "**********" at bounding box center [871, 327] width 1393 height 565
click at [301, 67] on div "赠送彩金" at bounding box center [301, 62] width 38 height 26
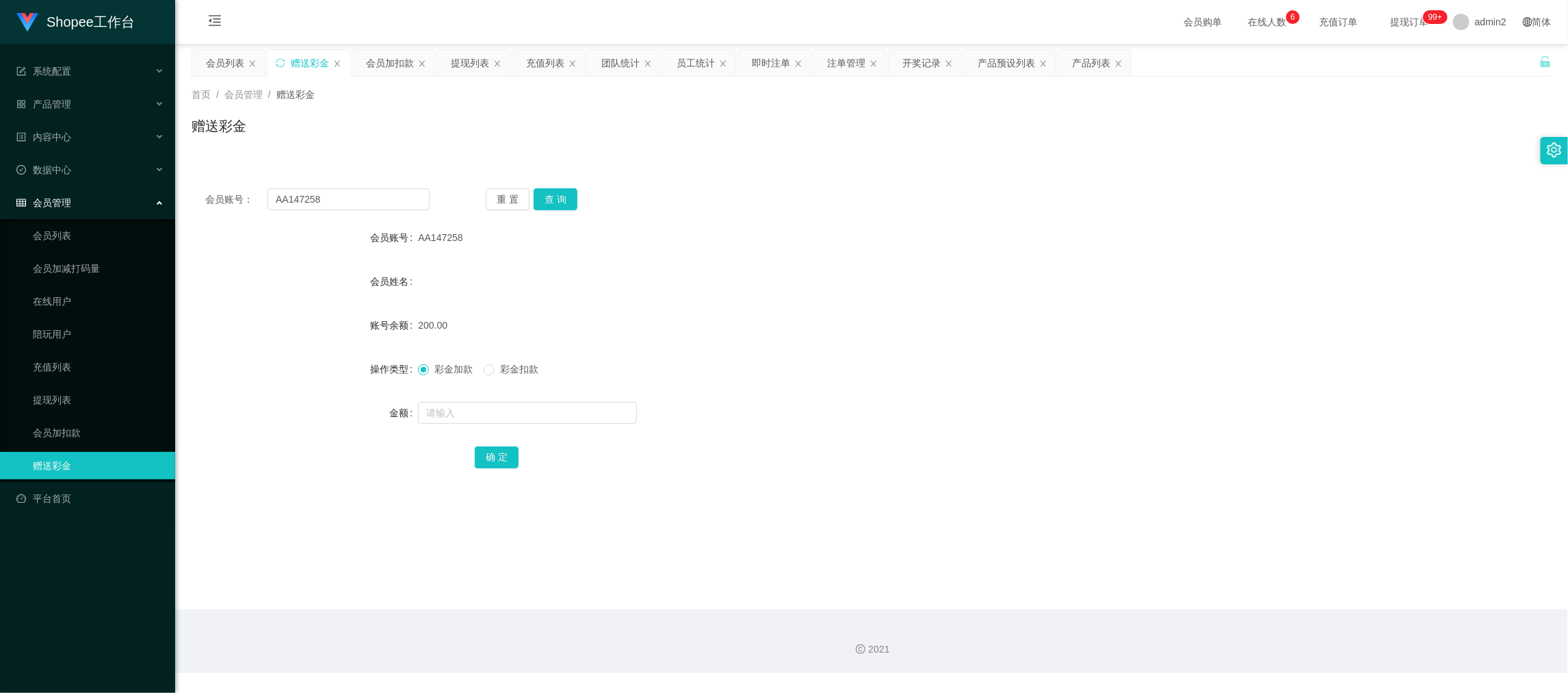
click at [360, 211] on div "会员账号： AA147258 重 置 查 询 会员账号 AA147258 会员姓名 账号余额 200.00 操作类型 彩金加款 彩金扣款 金额 确 定" at bounding box center [871, 337] width 1360 height 326
click at [367, 205] on input "AA147258" at bounding box center [348, 199] width 162 height 22
paste input "Woon714"
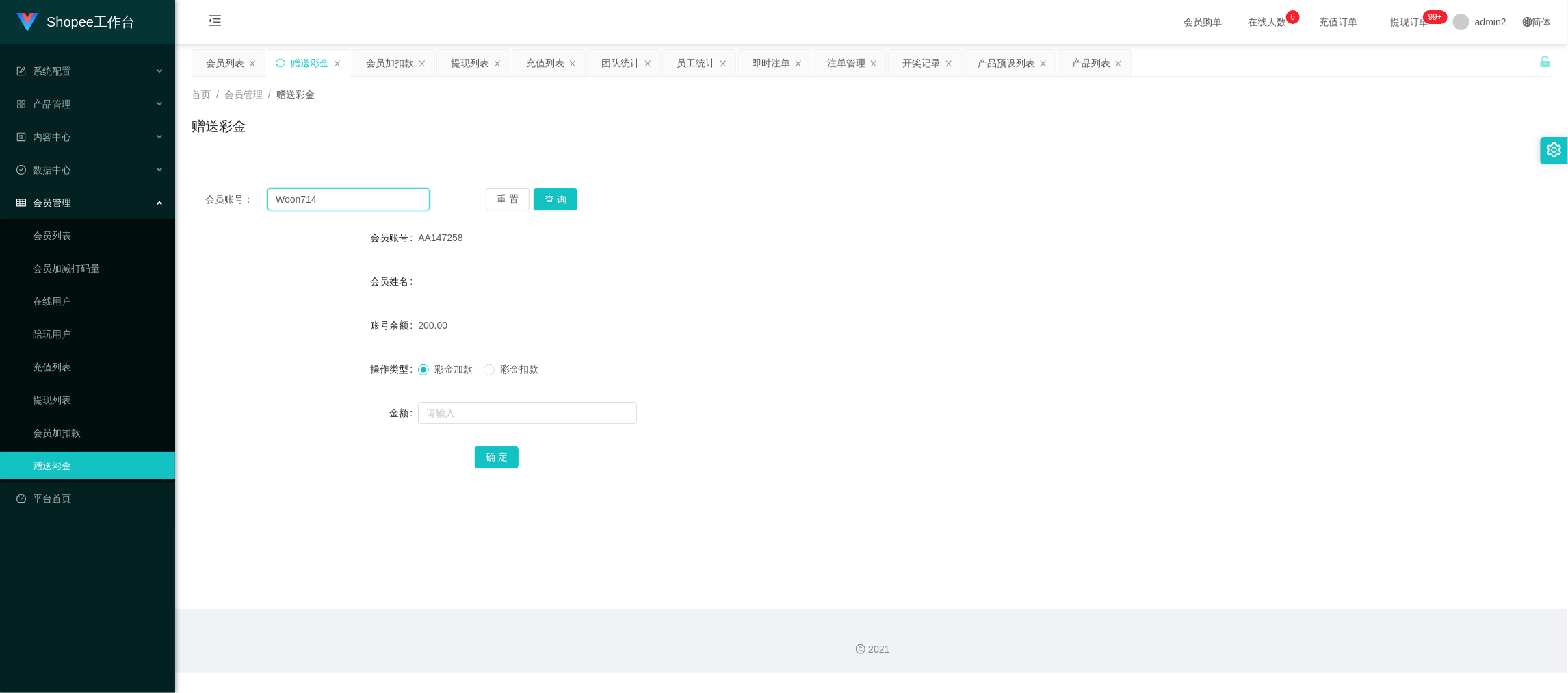
type input "Woon714"
click at [553, 212] on div "会员账号： Woon714 重 置 查 询 会员账号 AA147258 会员姓名 账号余额 200.00 操作类型 彩金加款 彩金扣款 金额 确 定" at bounding box center [871, 337] width 1360 height 326
click at [545, 203] on button "查 询" at bounding box center [555, 199] width 44 height 22
click at [590, 413] on input "text" at bounding box center [527, 412] width 219 height 22
click at [590, 413] on input "8" at bounding box center [527, 412] width 219 height 22
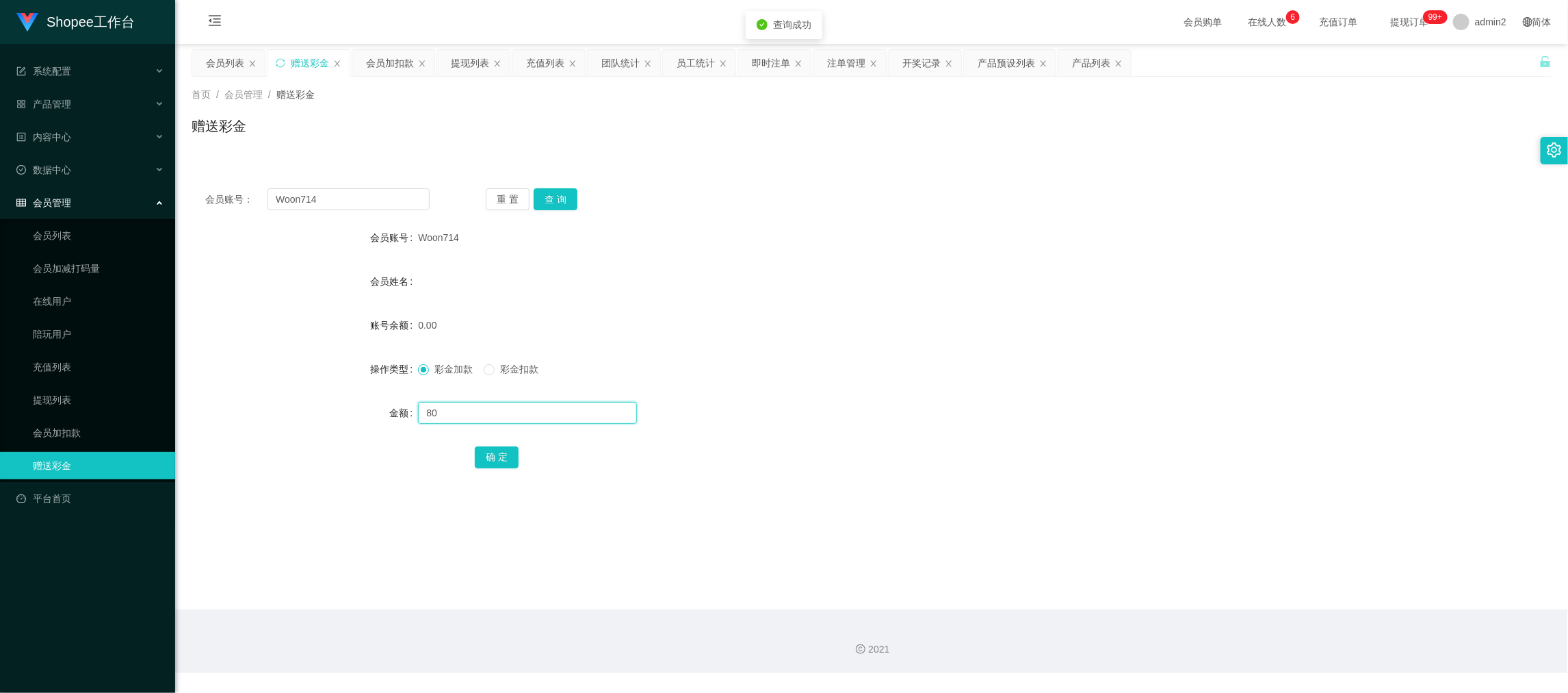
type input "80"
click at [506, 456] on button "确 定" at bounding box center [497, 457] width 44 height 22
click at [927, 406] on div "80" at bounding box center [815, 412] width 794 height 27
click at [337, 194] on input "Woon714" at bounding box center [348, 199] width 162 height 22
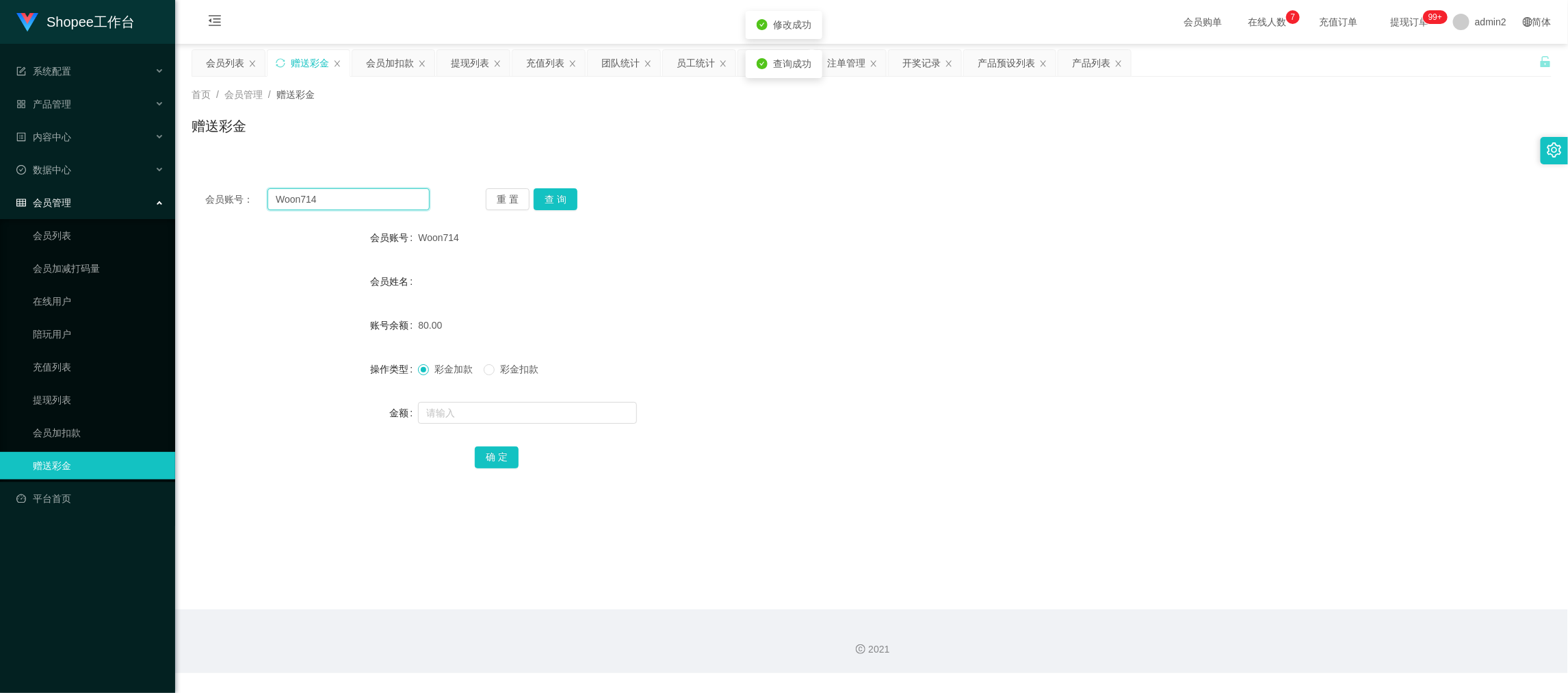
paste input "EricTan"
type input "EricTan"
click at [574, 201] on button "查 询" at bounding box center [555, 199] width 44 height 22
drag, startPoint x: 550, startPoint y: 403, endPoint x: 550, endPoint y: 414, distance: 11.0
click at [550, 405] on input "text" at bounding box center [527, 412] width 219 height 22
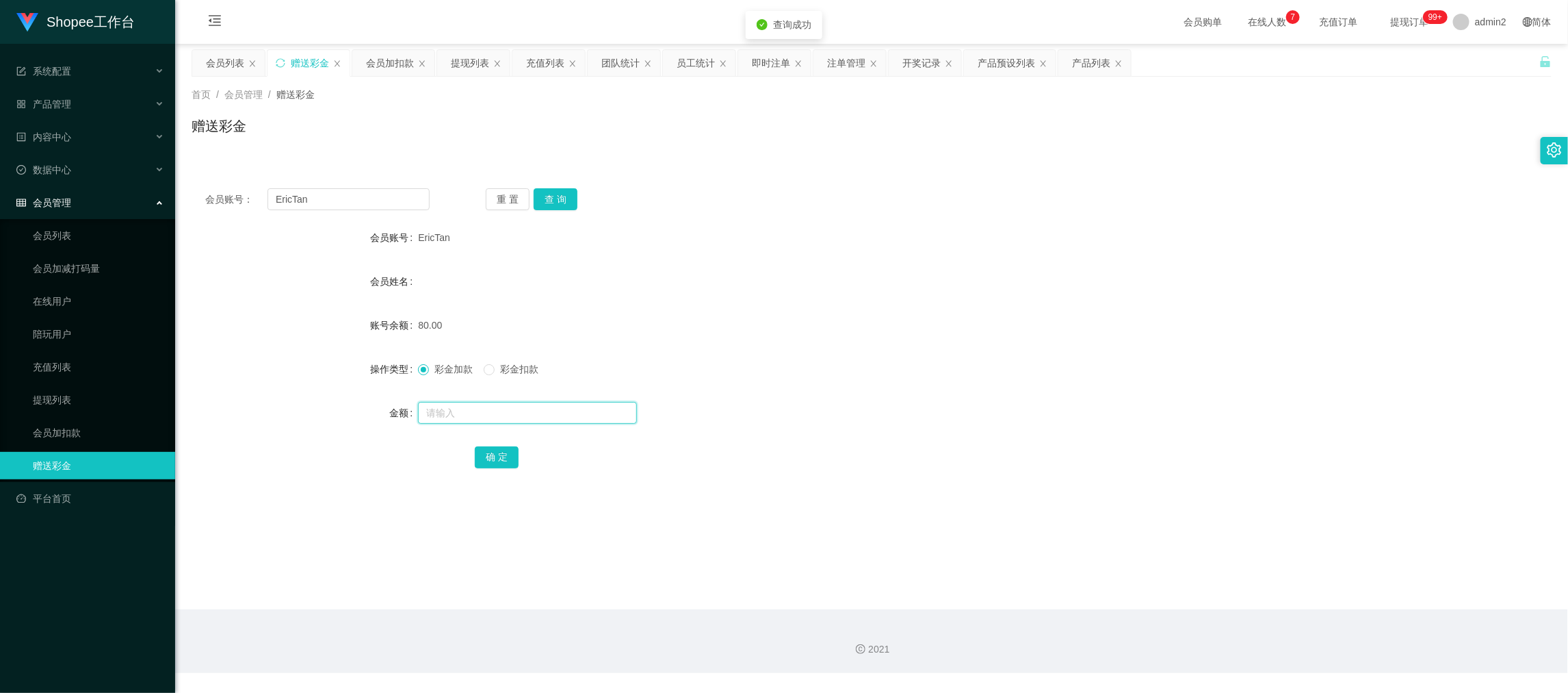
click at [550, 414] on input "text" at bounding box center [527, 412] width 219 height 22
type input "20"
click at [478, 453] on button "确 定" at bounding box center [497, 457] width 44 height 22
click at [894, 379] on div "彩金加款 彩金扣款" at bounding box center [815, 369] width 794 height 27
drag, startPoint x: 1141, startPoint y: 581, endPoint x: 1056, endPoint y: 444, distance: 161.2
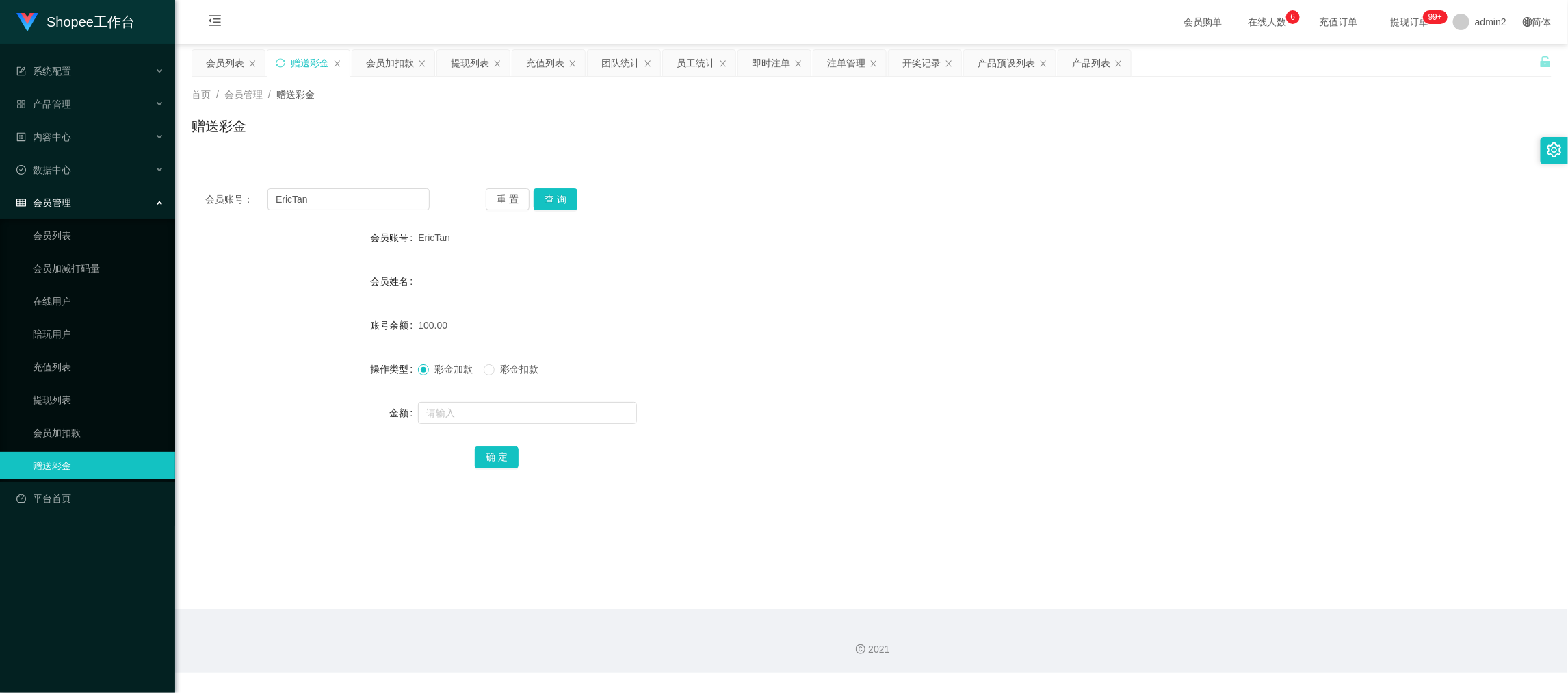
click at [1141, 576] on main "关闭左侧 关闭右侧 关闭其它 刷新页面 会员列表 赠送彩金 会员加扣款 提现列表 充值列表 团队统计 员工统计 即时注单 注单管理 开奖记录 产品预设列表 产…" at bounding box center [871, 327] width 1393 height 565
click at [1096, 60] on div "产品列表" at bounding box center [1091, 62] width 38 height 26
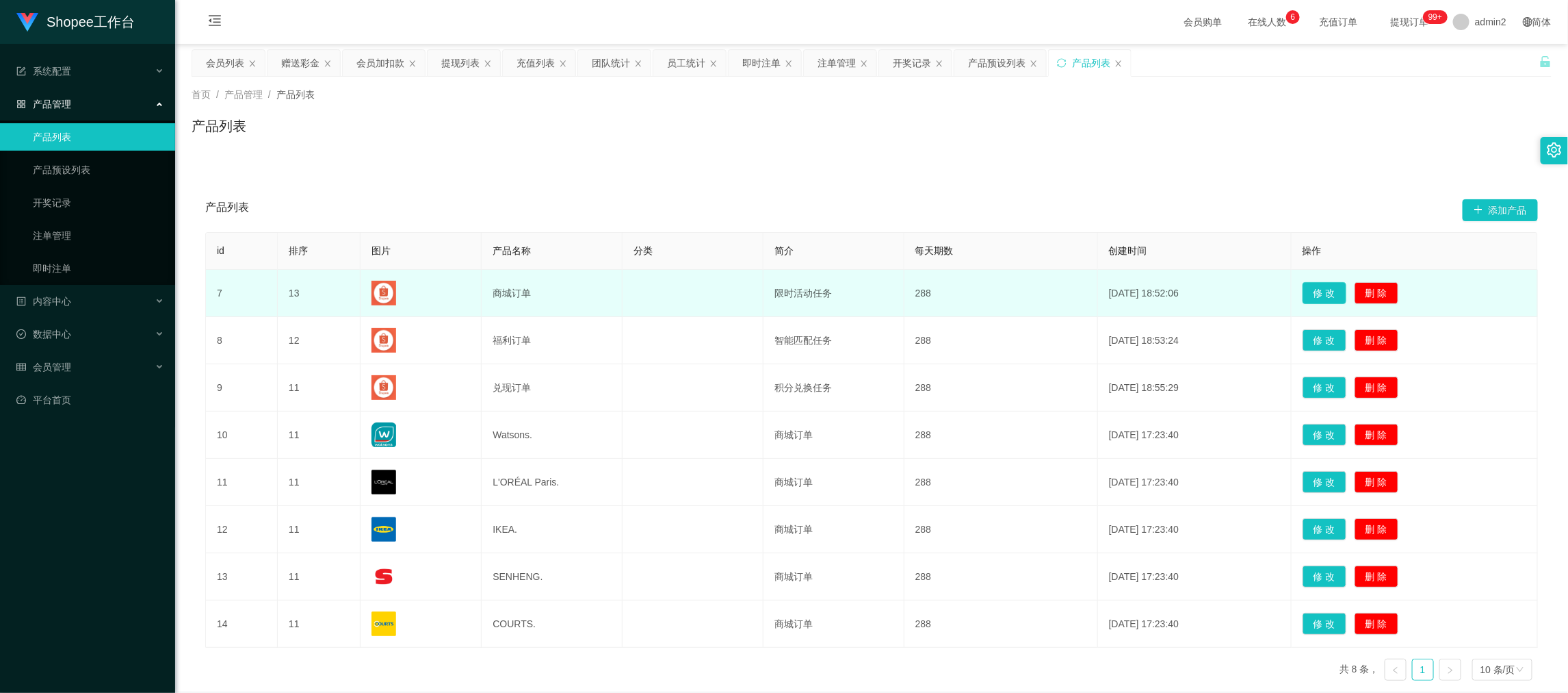
click at [1315, 289] on button "修 改" at bounding box center [1325, 292] width 44 height 22
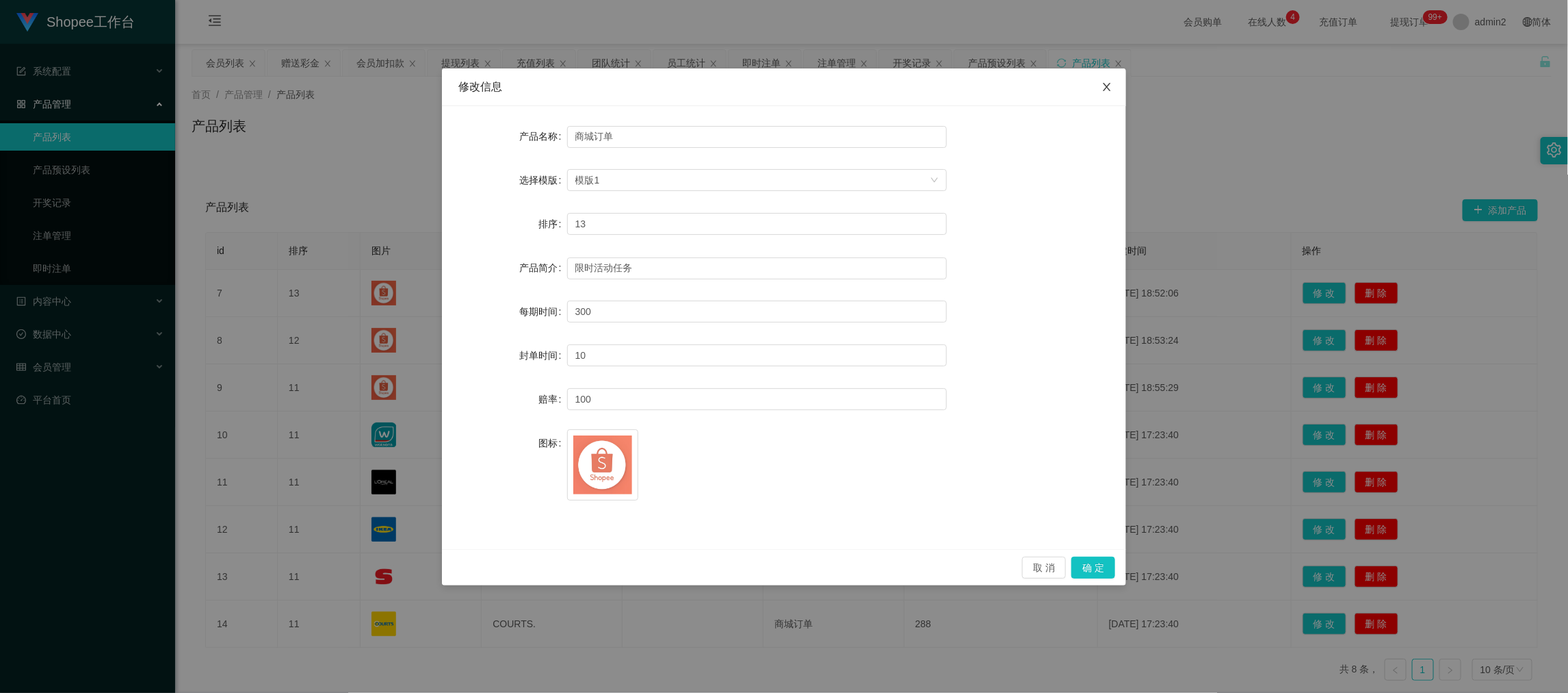
click at [1109, 87] on icon "图标: close" at bounding box center [1106, 87] width 11 height 11
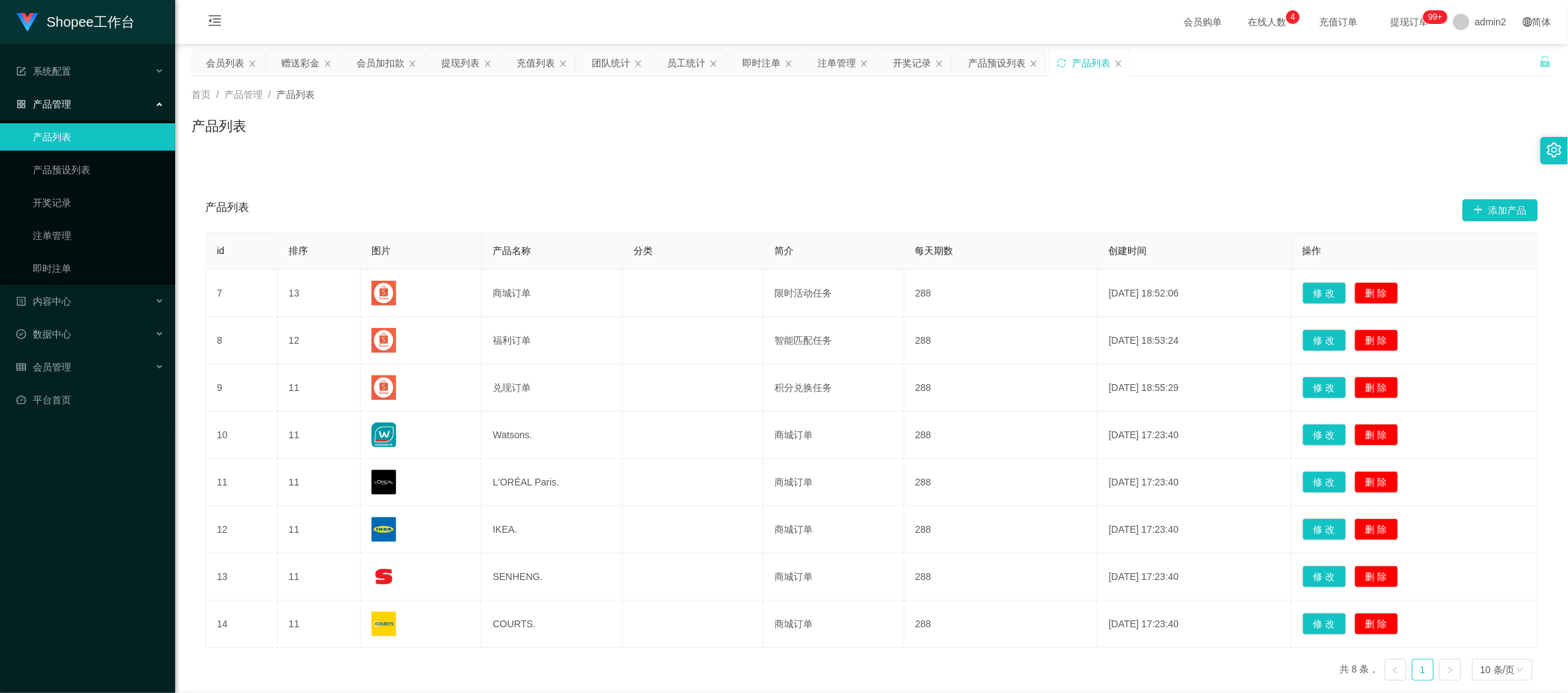
click at [588, 178] on div "产品列表 添加产品 id 排序 图片 产品名称 分类 简介 每天期数 创建时间 操作 7 13 商城订单 限时活动任务 288 [DATE] 18:52:06…" at bounding box center [871, 424] width 1360 height 533
click at [999, 61] on div "产品预设列表" at bounding box center [997, 62] width 58 height 26
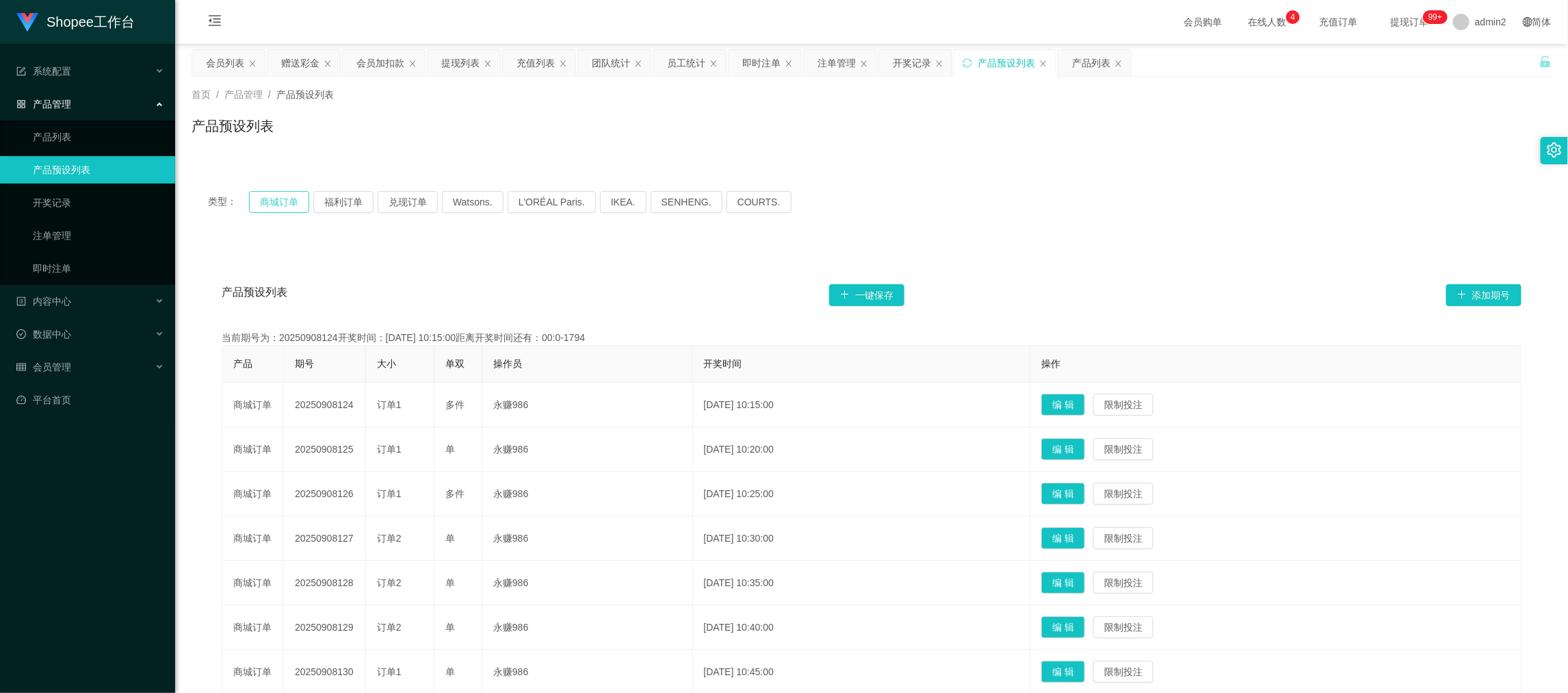
click at [275, 200] on button "商城订单" at bounding box center [279, 202] width 61 height 22
click at [1105, 237] on div "类型： 商城订单 福利订单 兑现订单 Watsons. L'ORÉAL Paris. IKEA. [GEOGRAPHIC_DATA]. COURTS. 产品预…" at bounding box center [871, 532] width 1360 height 713
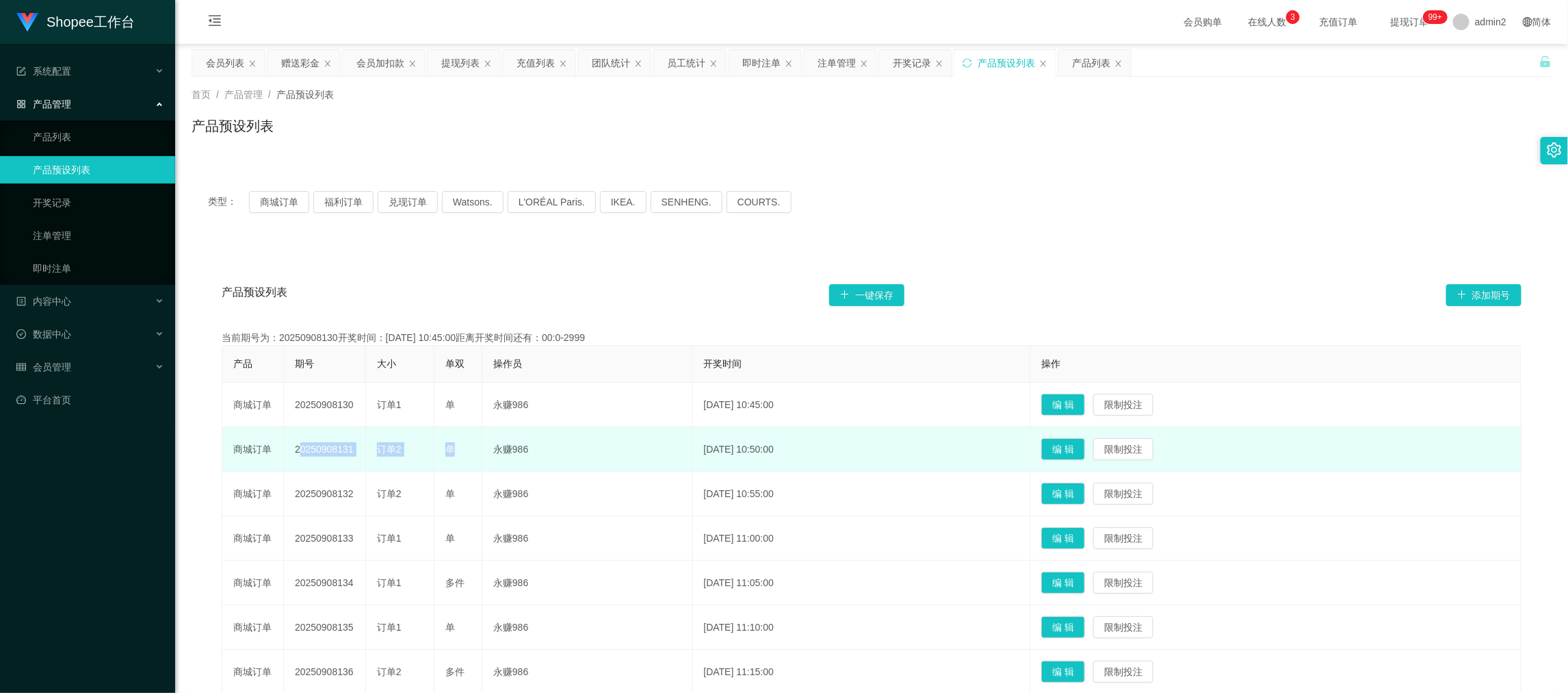
drag, startPoint x: 283, startPoint y: 448, endPoint x: 466, endPoint y: 458, distance: 183.3
click at [466, 458] on tr "商城订单 20250908131 订单2 单 永赚986 [DATE] 10:50:00 编 辑 限制投注" at bounding box center [871, 449] width 1299 height 44
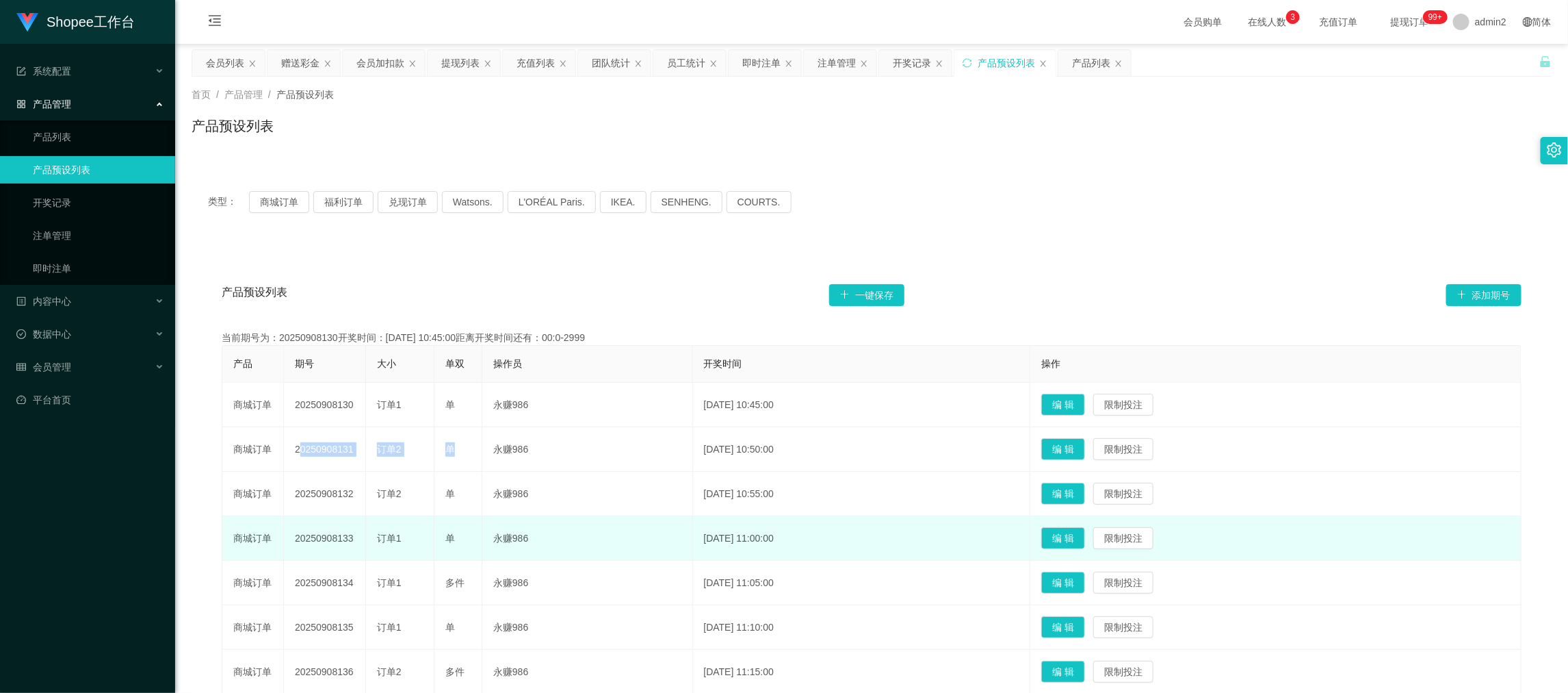
copy tr "20250908131 订单2 单"
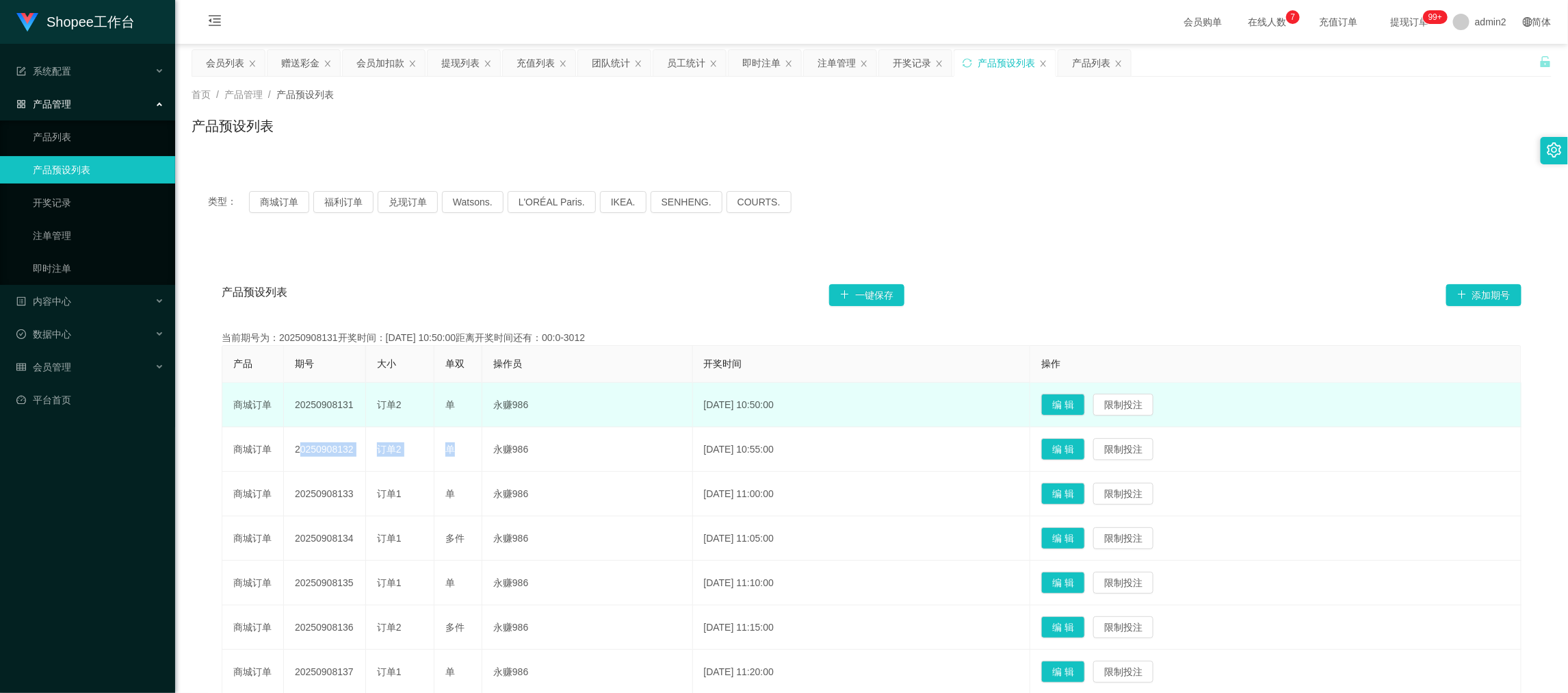
click at [351, 419] on td "20250908131" at bounding box center [324, 405] width 82 height 44
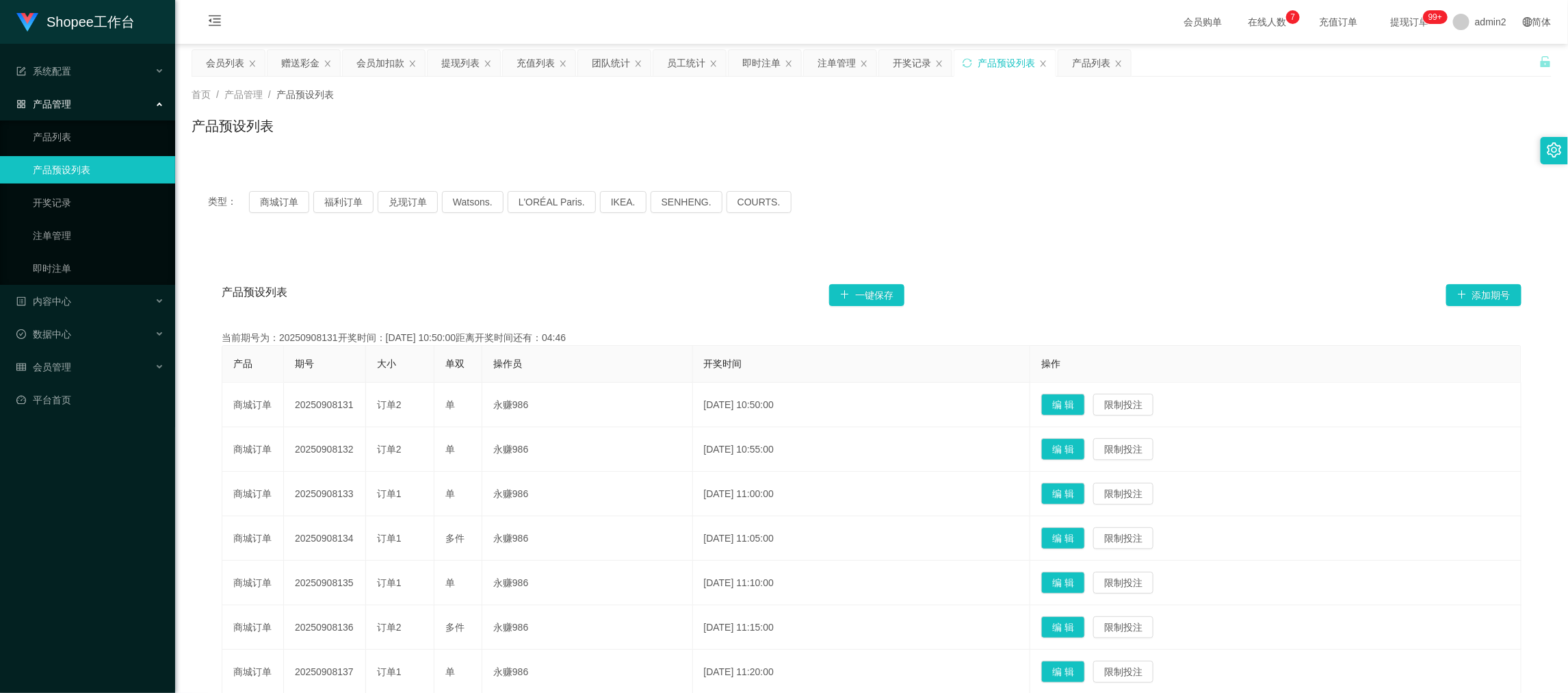
click at [730, 246] on div "产品预设列表 一键保存 添加期号 当前期号为：20250908131开奖时间：[DATE] 10:50:00距离开奖时间还有：04:46 产品 期号 大小 单…" at bounding box center [871, 565] width 1360 height 645
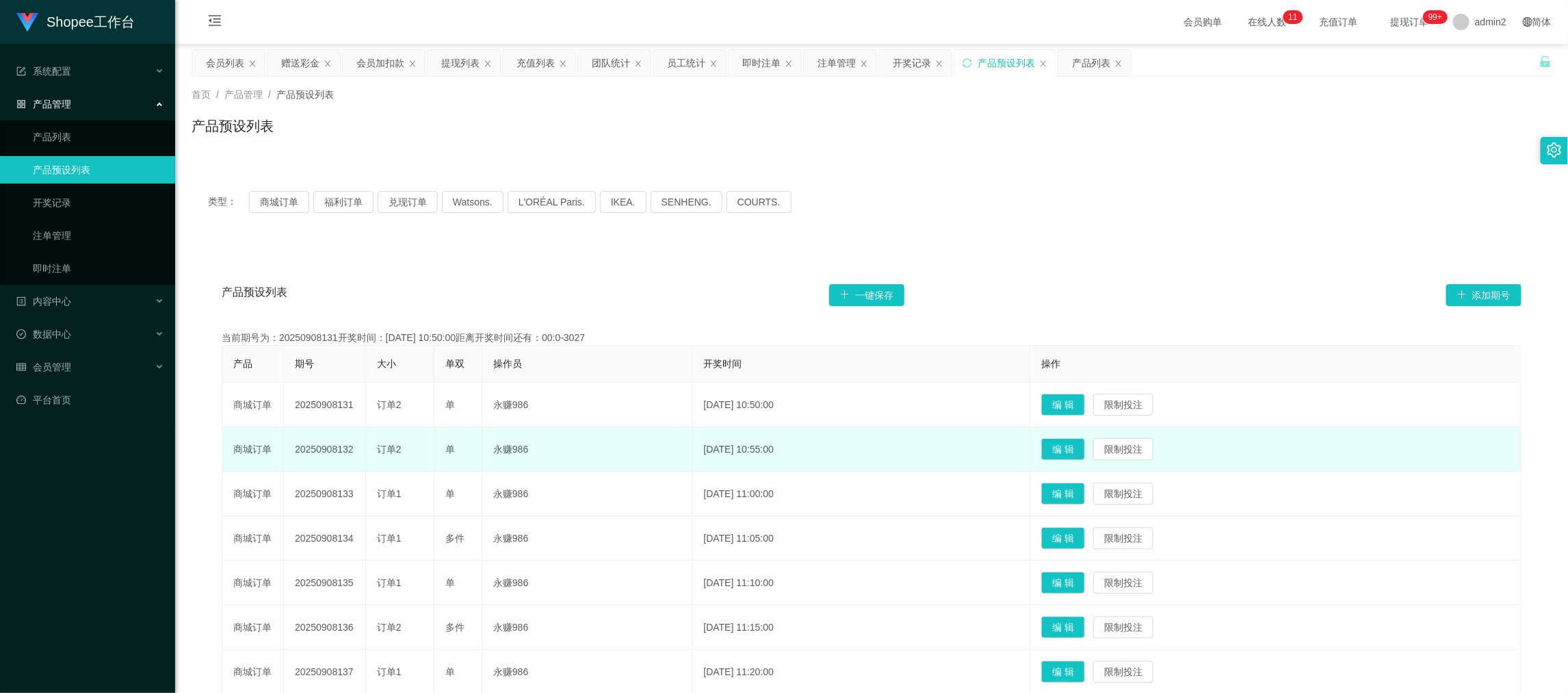
drag, startPoint x: 1270, startPoint y: 601, endPoint x: 1194, endPoint y: 433, distance: 184.4
click at [1270, 601] on td "编 辑 限制投注" at bounding box center [1275, 582] width 491 height 44
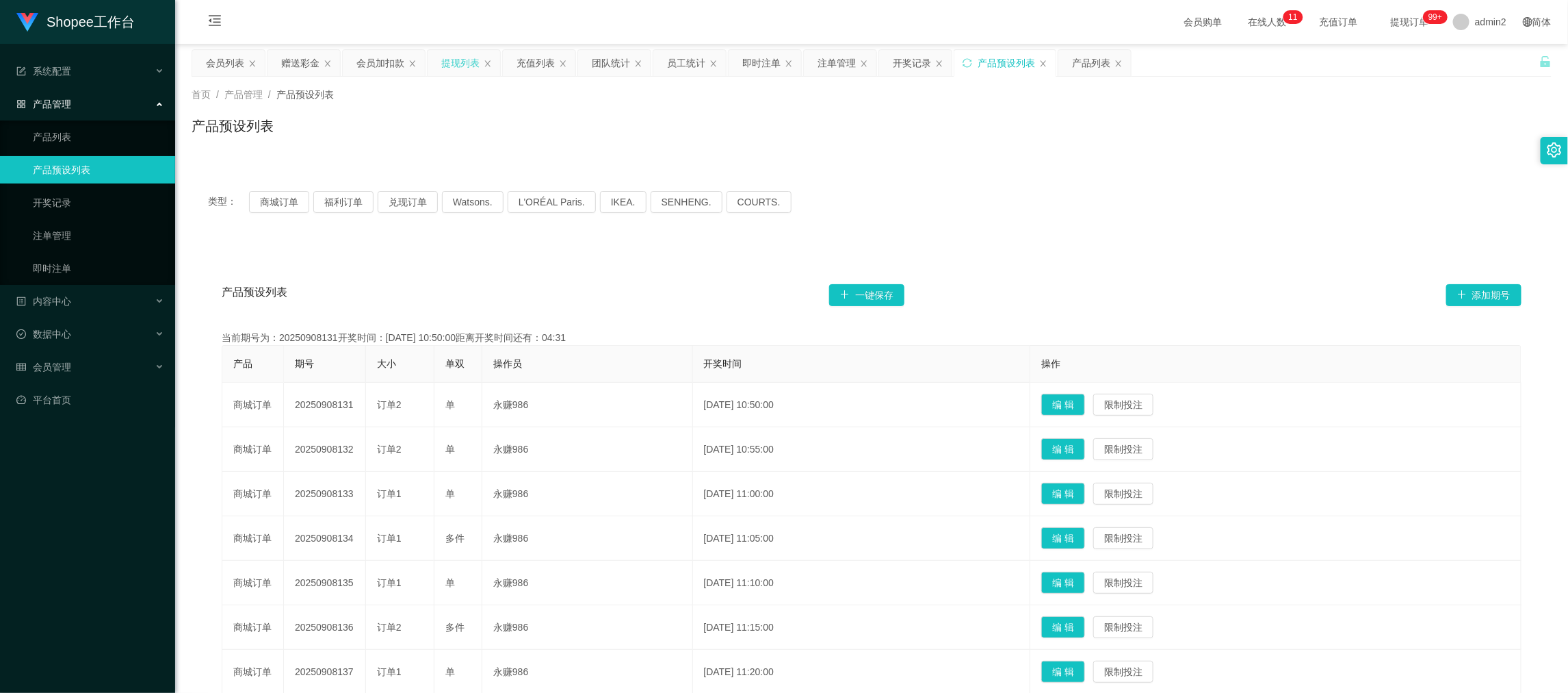
click at [465, 58] on div "提现列表" at bounding box center [460, 62] width 38 height 26
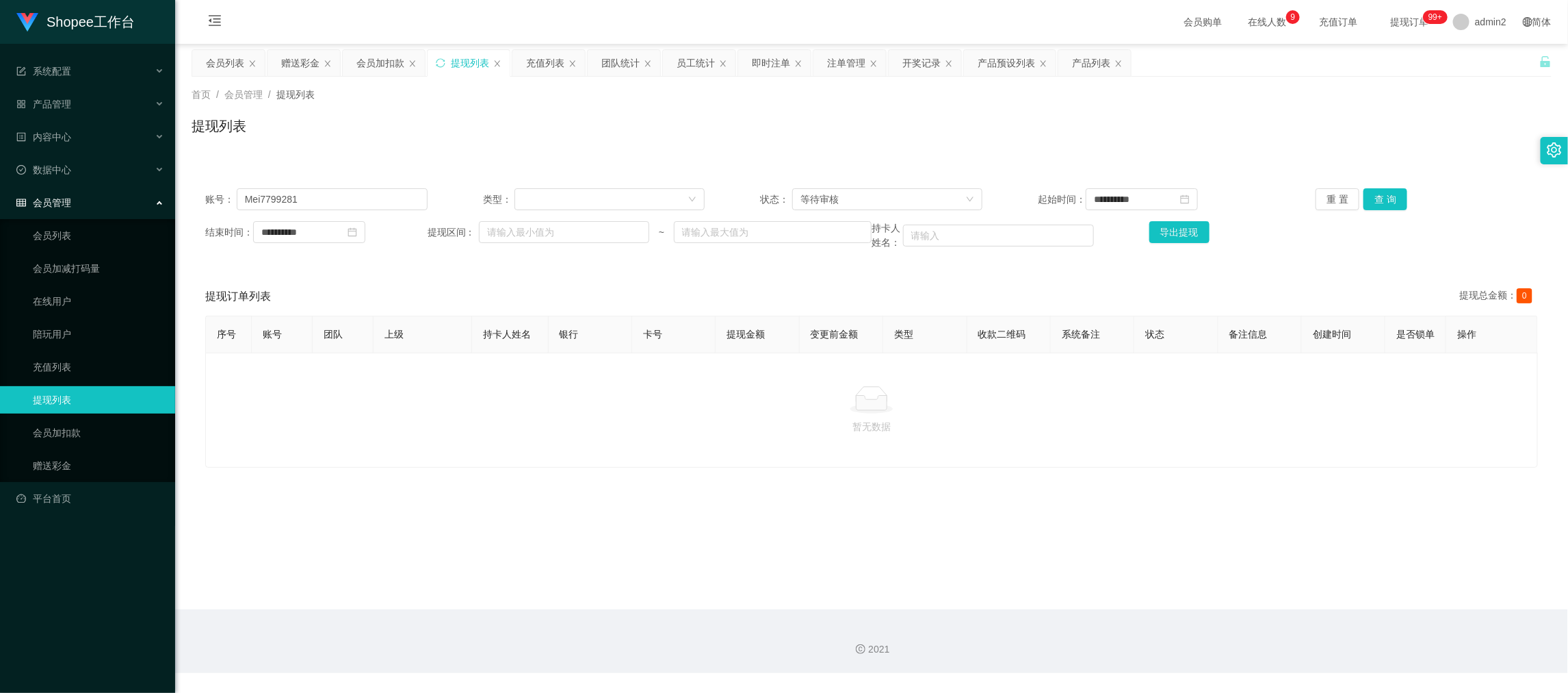
click at [1268, 566] on main "**********" at bounding box center [871, 327] width 1393 height 565
click at [313, 60] on div "赠送彩金" at bounding box center [301, 62] width 38 height 26
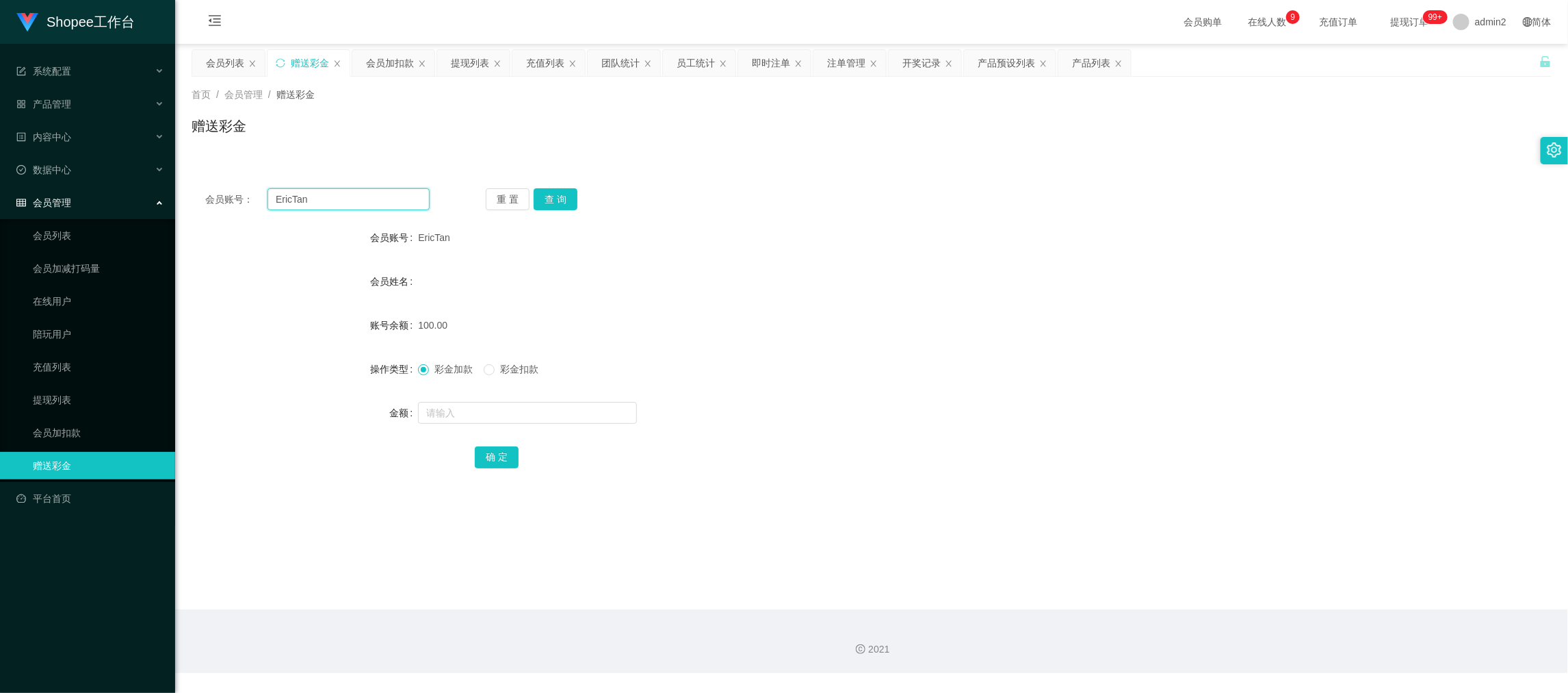
click at [358, 197] on input "EricTan" at bounding box center [348, 199] width 162 height 22
paste input "A1b2c3d4e5"
type input "A1b2c3d4e5"
drag, startPoint x: 562, startPoint y: 196, endPoint x: 569, endPoint y: 212, distance: 17.5
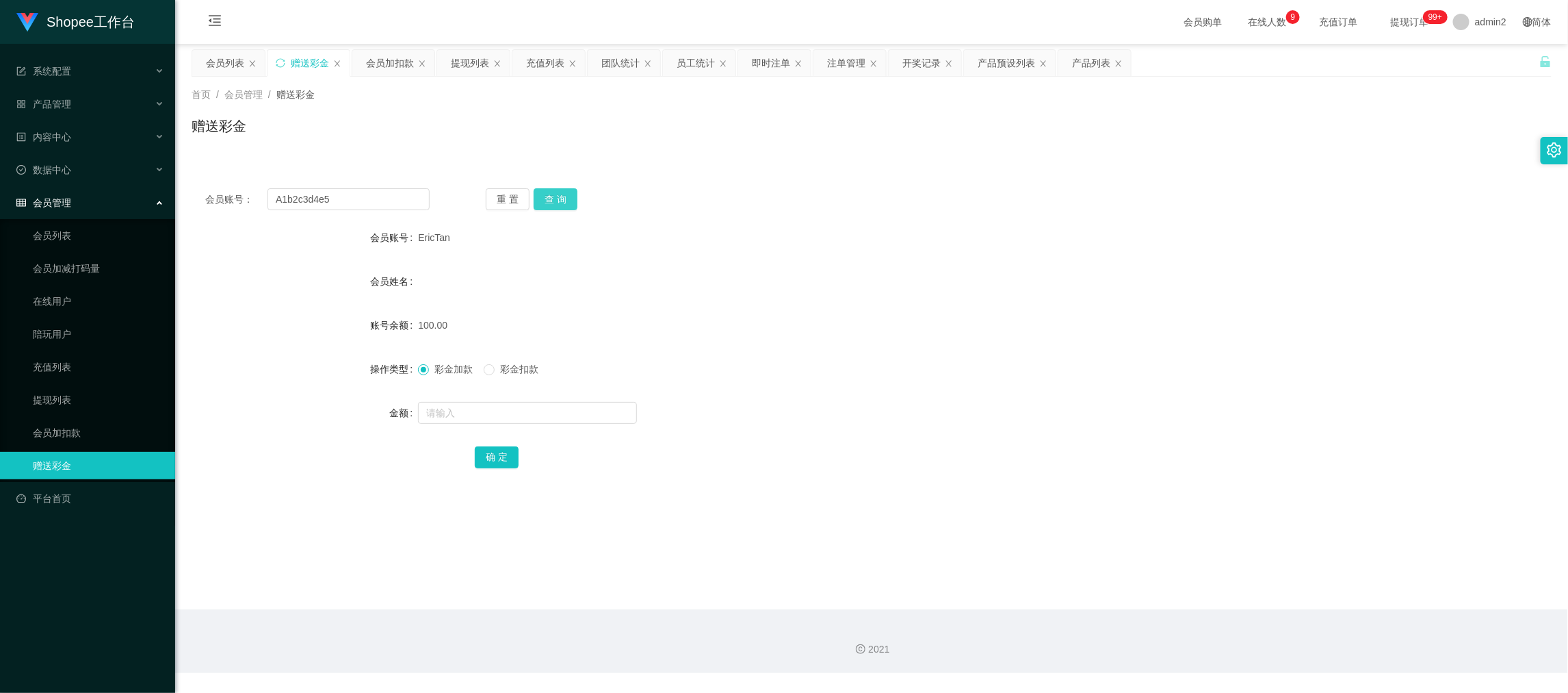
click at [563, 199] on button "查 询" at bounding box center [555, 199] width 44 height 22
click at [564, 419] on input "text" at bounding box center [527, 412] width 219 height 22
type input "1"
click at [554, 405] on input "text" at bounding box center [527, 412] width 219 height 22
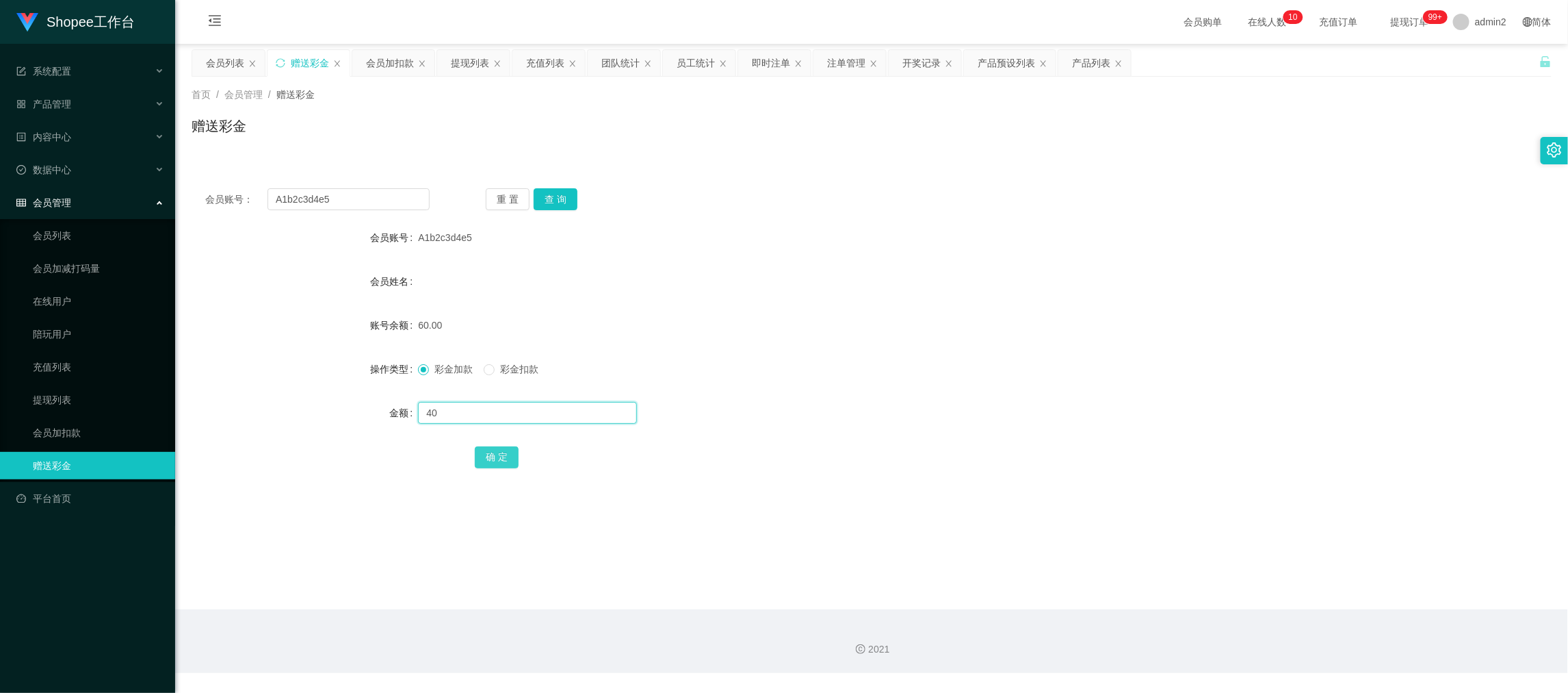
type input "40"
drag, startPoint x: 490, startPoint y: 448, endPoint x: 600, endPoint y: 441, distance: 110.2
click at [490, 448] on button "确 定" at bounding box center [497, 457] width 44 height 22
click at [879, 403] on div at bounding box center [815, 412] width 794 height 27
click at [1251, 557] on main "关闭左侧 关闭右侧 关闭其它 刷新页面 会员列表 赠送彩金 会员加扣款 提现列表 充值列表 团队统计 员工统计 即时注单 注单管理 开奖记录 产品预设列表 产…" at bounding box center [871, 327] width 1393 height 565
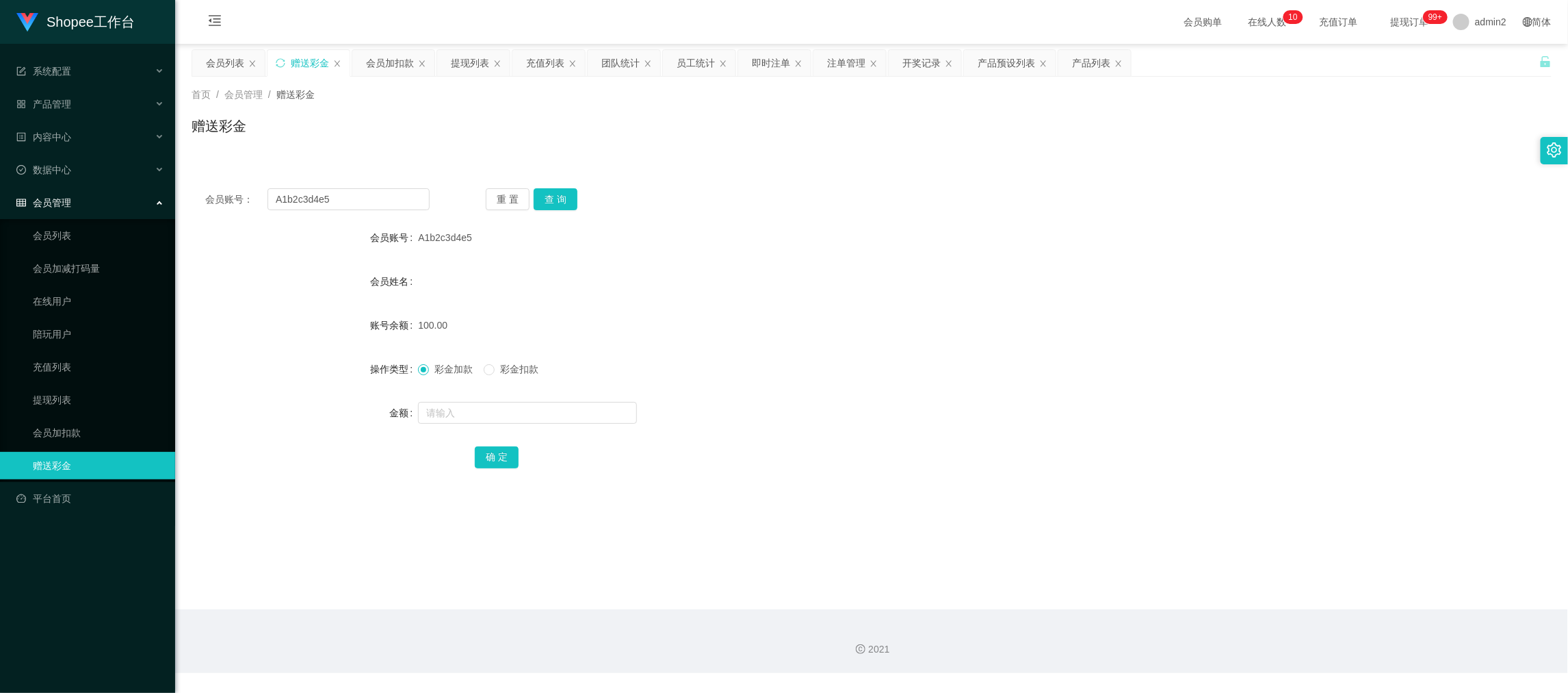
click at [460, 62] on div "提现列表" at bounding box center [470, 62] width 38 height 26
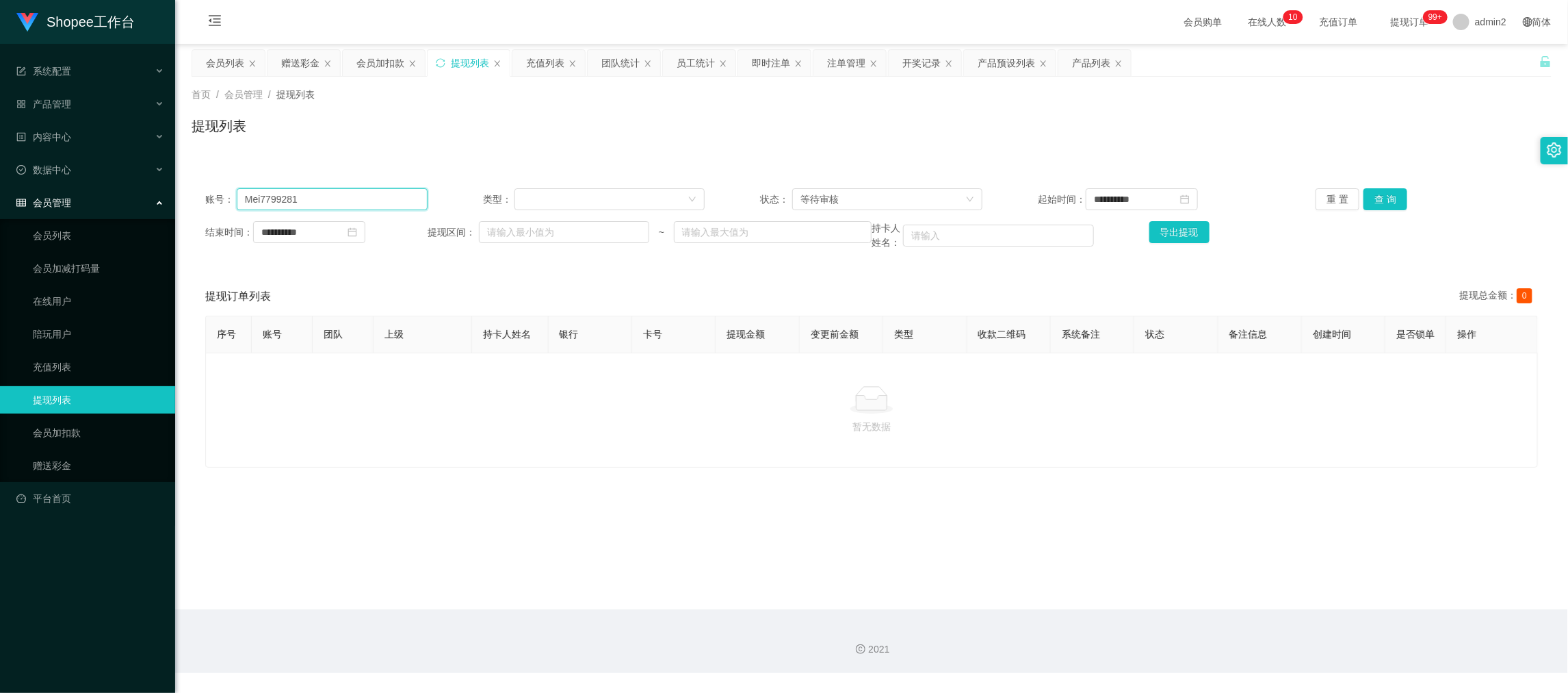
click at [389, 195] on input "Mei7799281" at bounding box center [331, 199] width 191 height 22
paste input "[PERSON_NAME]"
type input "[PERSON_NAME]"
drag, startPoint x: 1365, startPoint y: 196, endPoint x: 1409, endPoint y: 258, distance: 76.0
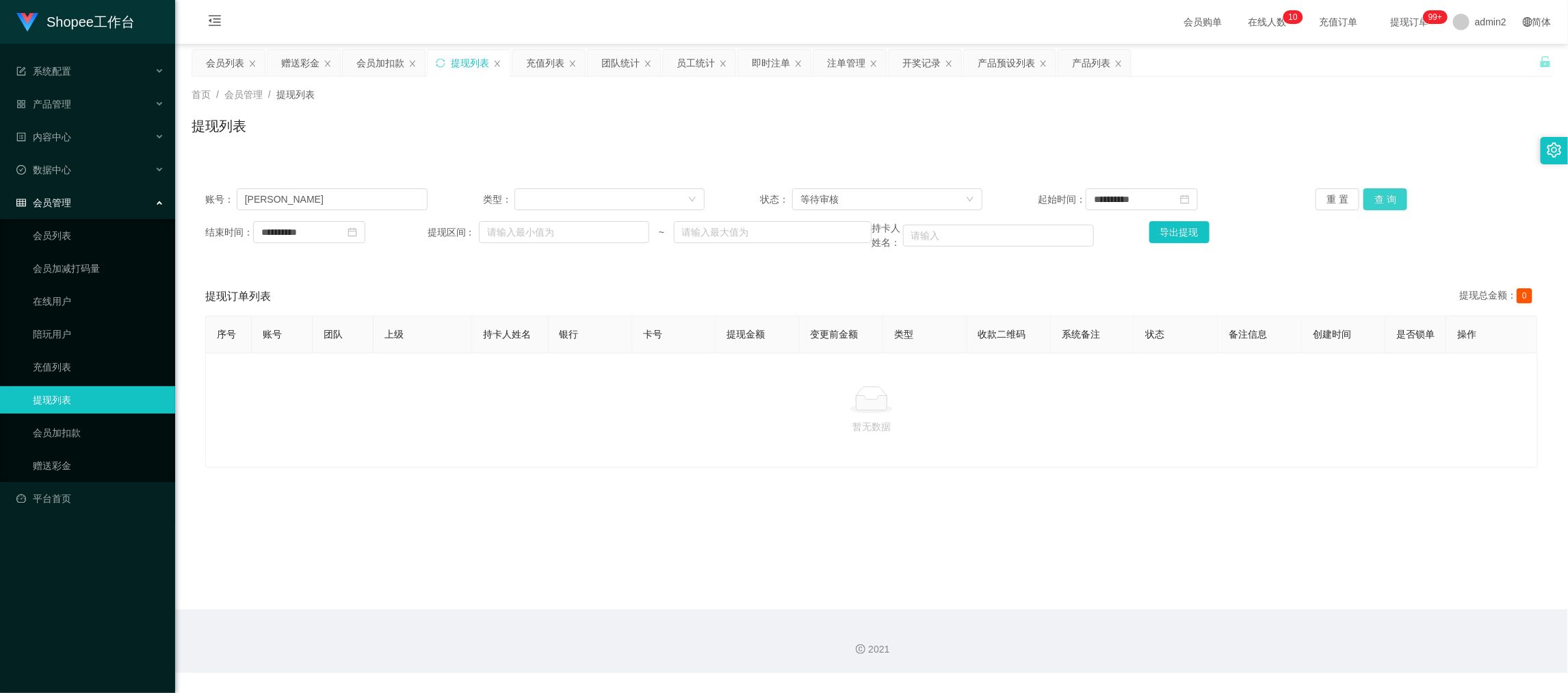
click at [1365, 196] on button "查 询" at bounding box center [1385, 199] width 44 height 22
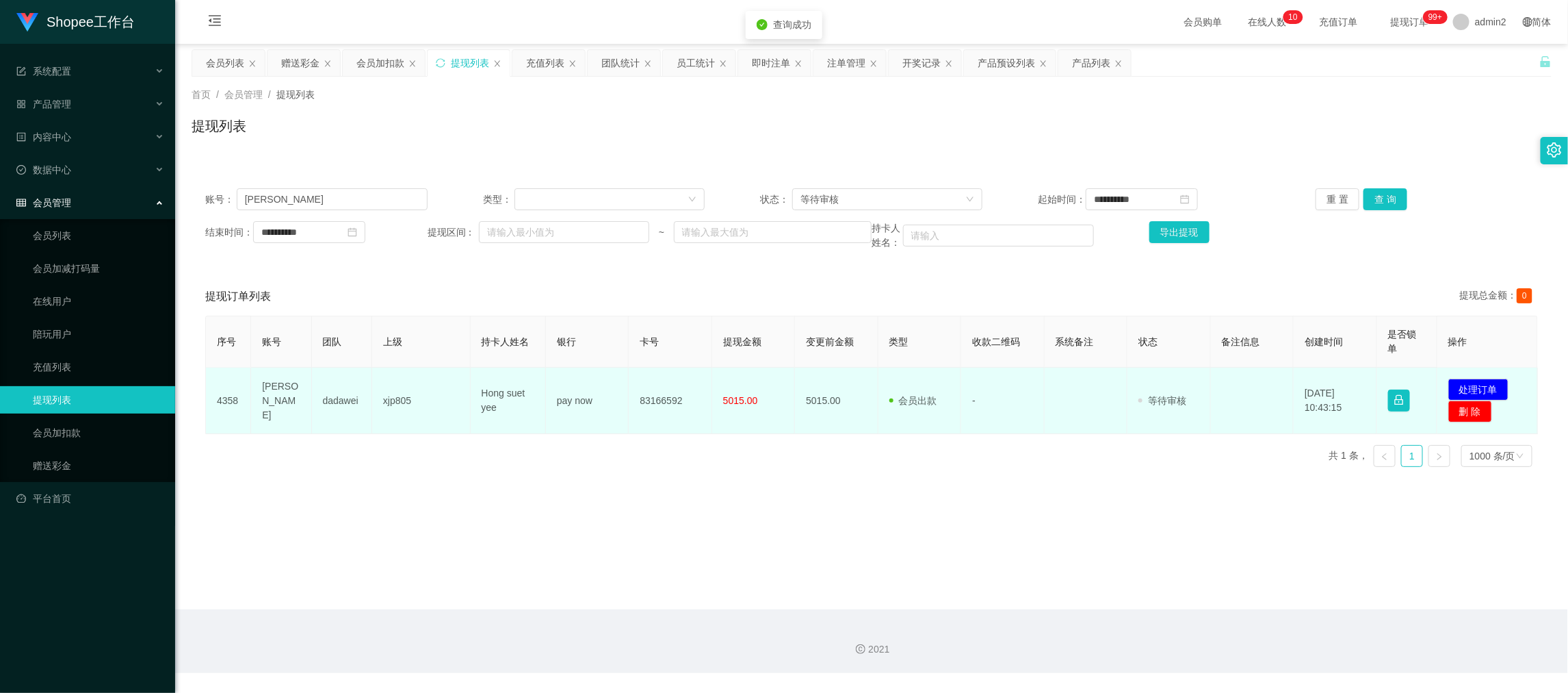
click at [1461, 377] on td "发起代付 处理订单 删 除" at bounding box center [1487, 400] width 101 height 66
click at [1459, 381] on button "处理订单" at bounding box center [1478, 389] width 61 height 22
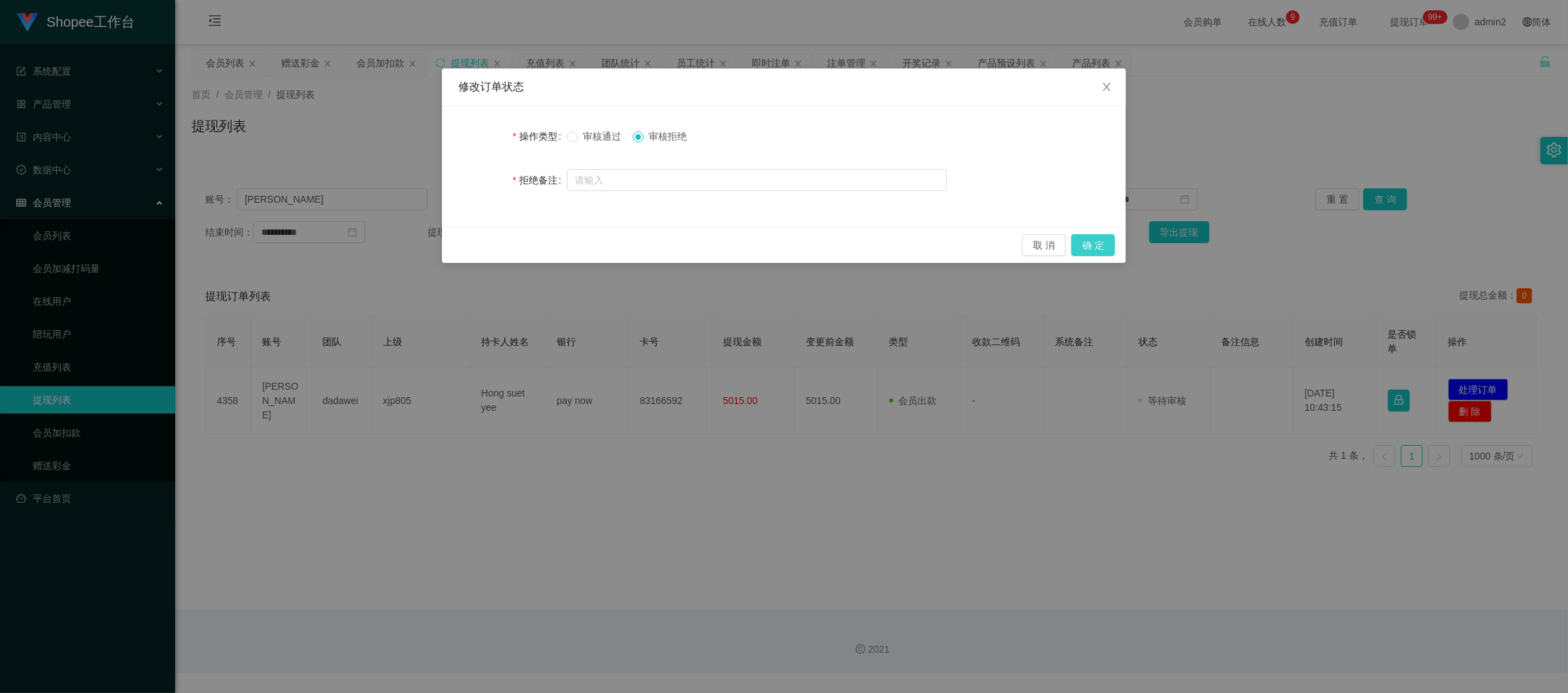
click at [1100, 242] on button "确 定" at bounding box center [1093, 245] width 44 height 22
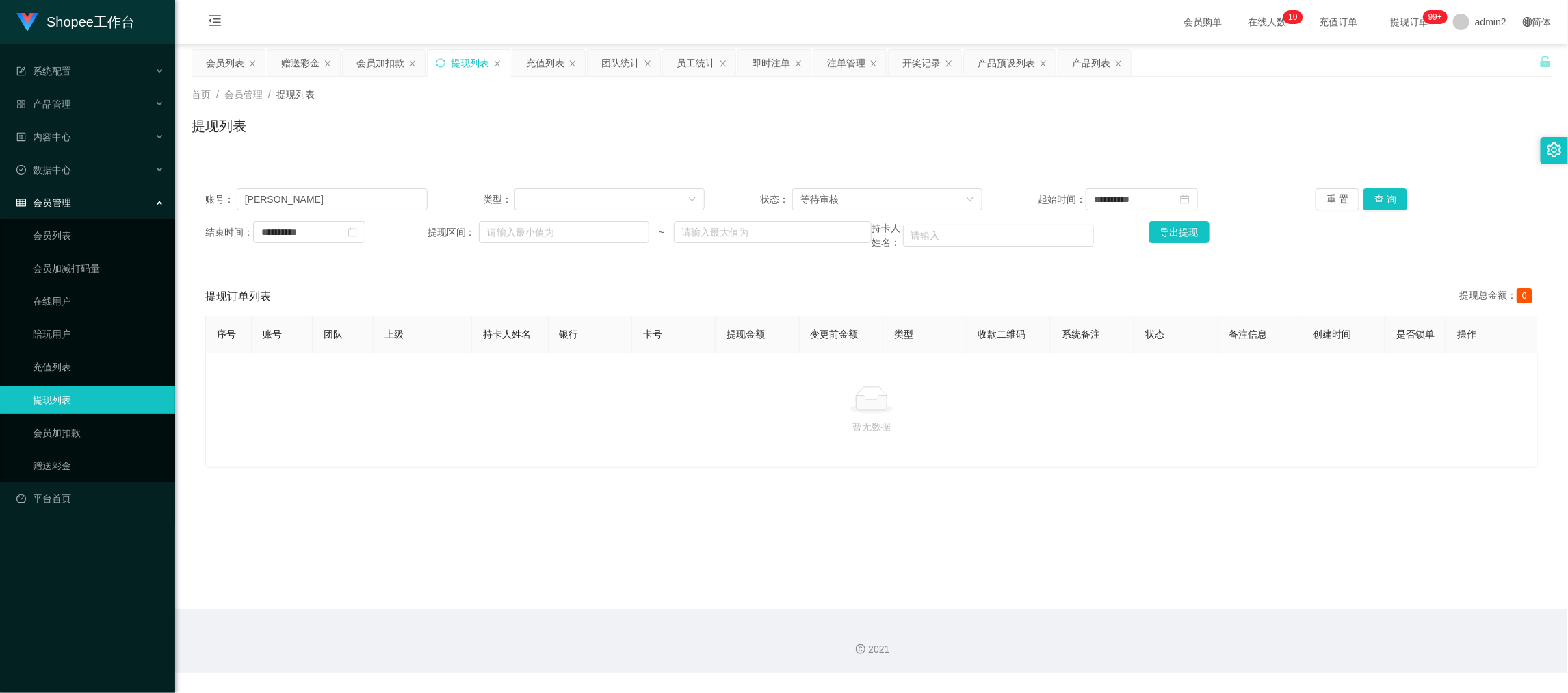
click at [1251, 567] on main "**********" at bounding box center [871, 327] width 1393 height 565
click at [291, 61] on div "赠送彩金" at bounding box center [301, 62] width 38 height 26
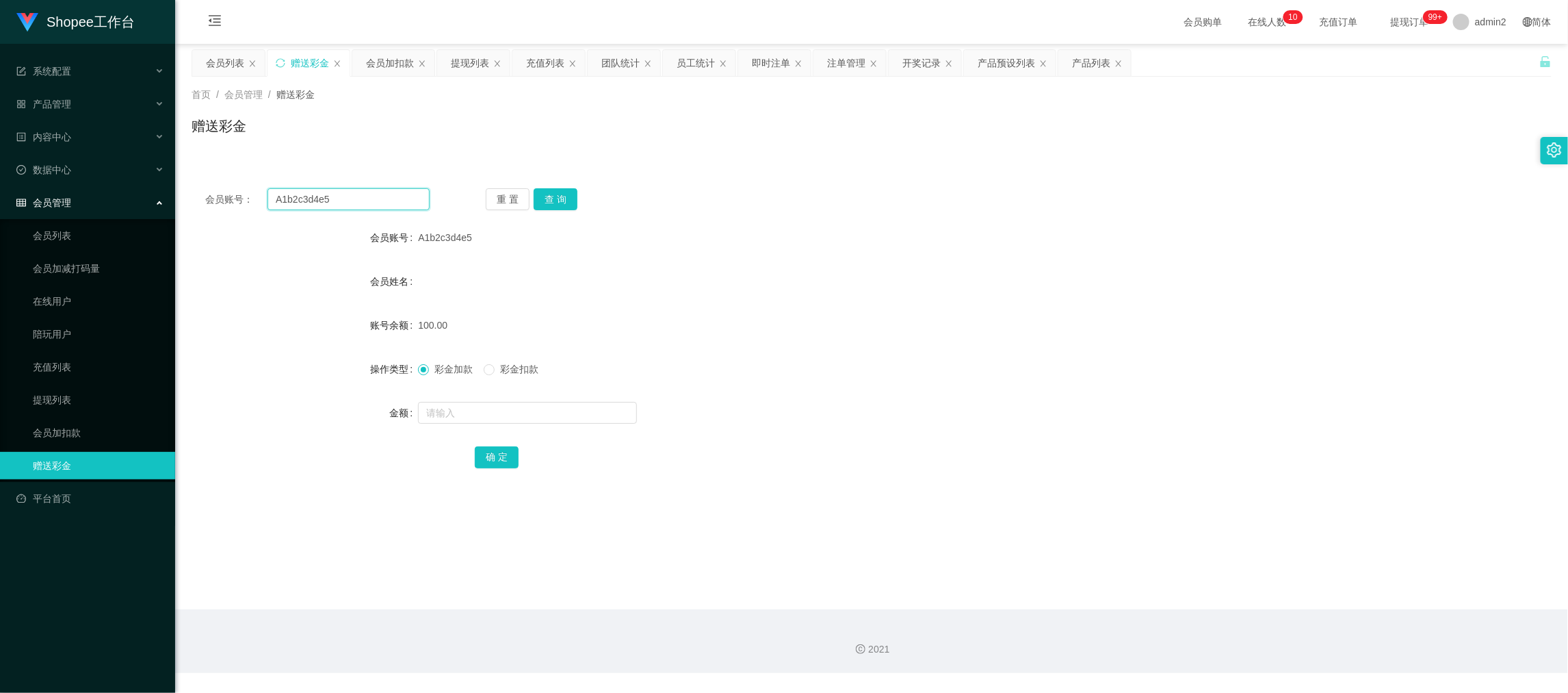
click at [346, 204] on input "A1b2c3d4e5" at bounding box center [348, 199] width 162 height 22
drag, startPoint x: 346, startPoint y: 204, endPoint x: 525, endPoint y: 226, distance: 180.3
click at [346, 205] on input "A1b2c3d4e5" at bounding box center [348, 199] width 162 height 22
paste input "dam123456"
type input "Adam123456"
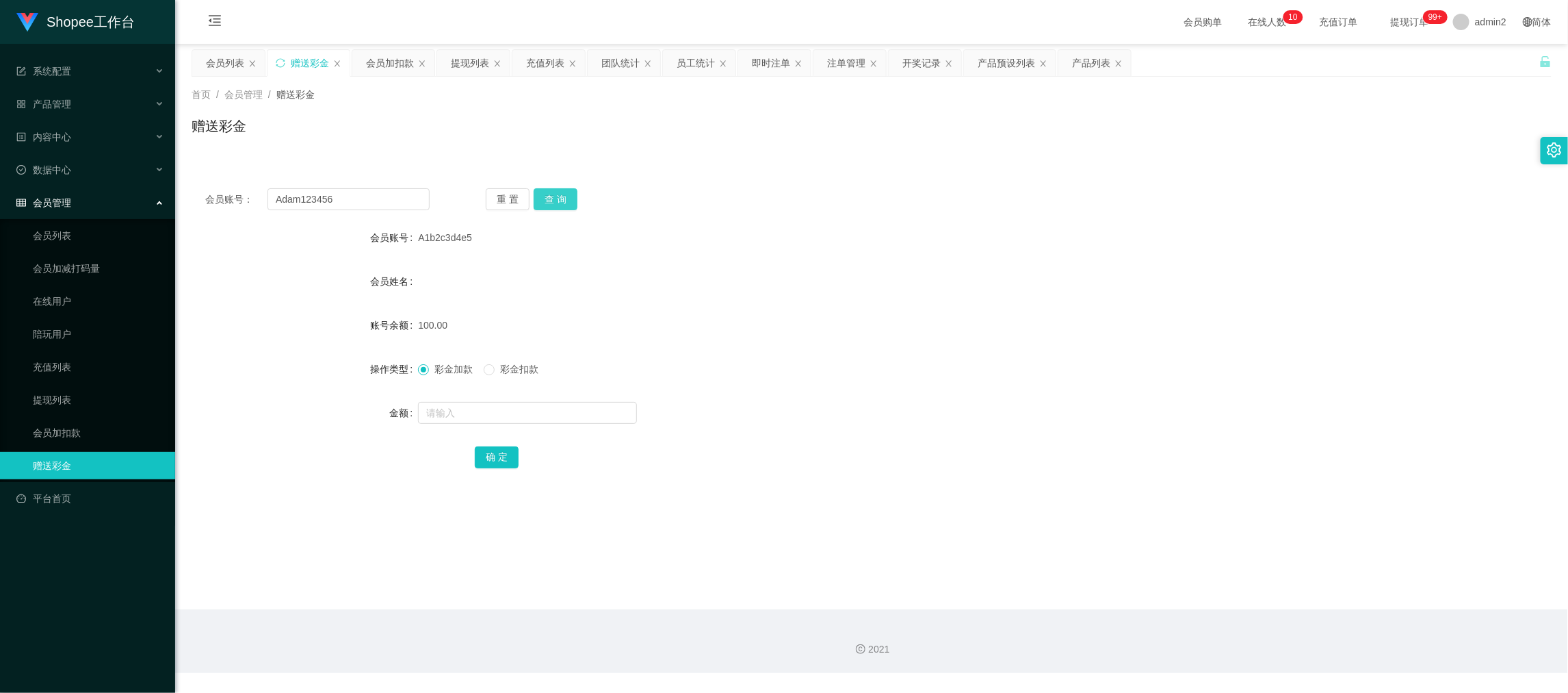
click at [554, 199] on button "查 询" at bounding box center [555, 199] width 44 height 22
click at [571, 417] on input "text" at bounding box center [527, 412] width 219 height 22
type input "300"
drag, startPoint x: 505, startPoint y: 458, endPoint x: 575, endPoint y: 433, distance: 74.3
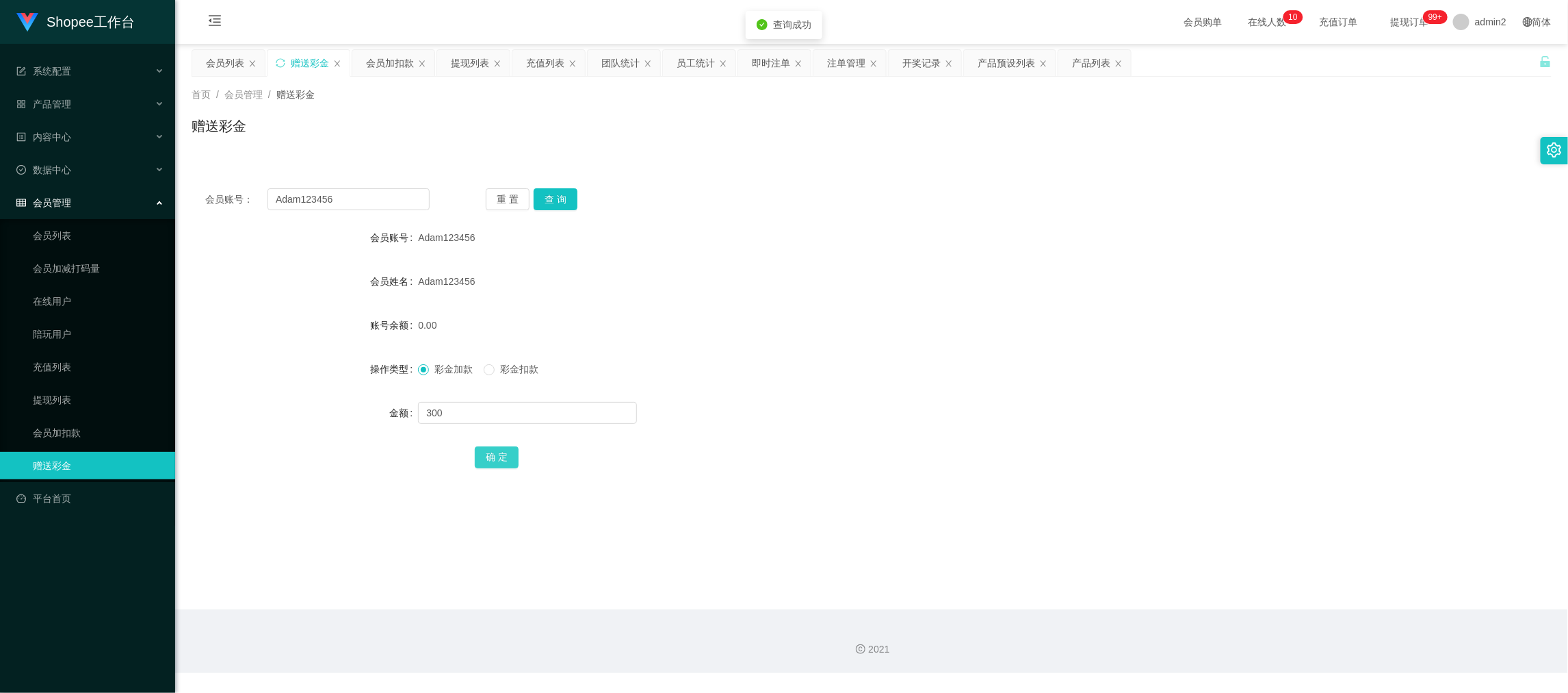
click at [505, 458] on button "确 定" at bounding box center [497, 457] width 44 height 22
click at [804, 395] on form "会员账号 Adam123456 会员姓名 Adam123456 账号余额 300.00 操作类型 彩金加款 彩金扣款 金额 确 定" at bounding box center [871, 347] width 1360 height 246
click at [1230, 524] on main "关闭左侧 关闭右侧 关闭其它 刷新页面 会员列表 赠送彩金 会员加扣款 提现列表 充值列表 团队统计 员工统计 即时注单 注单管理 开奖记录 产品预设列表 产…" at bounding box center [871, 327] width 1393 height 565
click at [468, 63] on div "提现列表" at bounding box center [470, 62] width 38 height 26
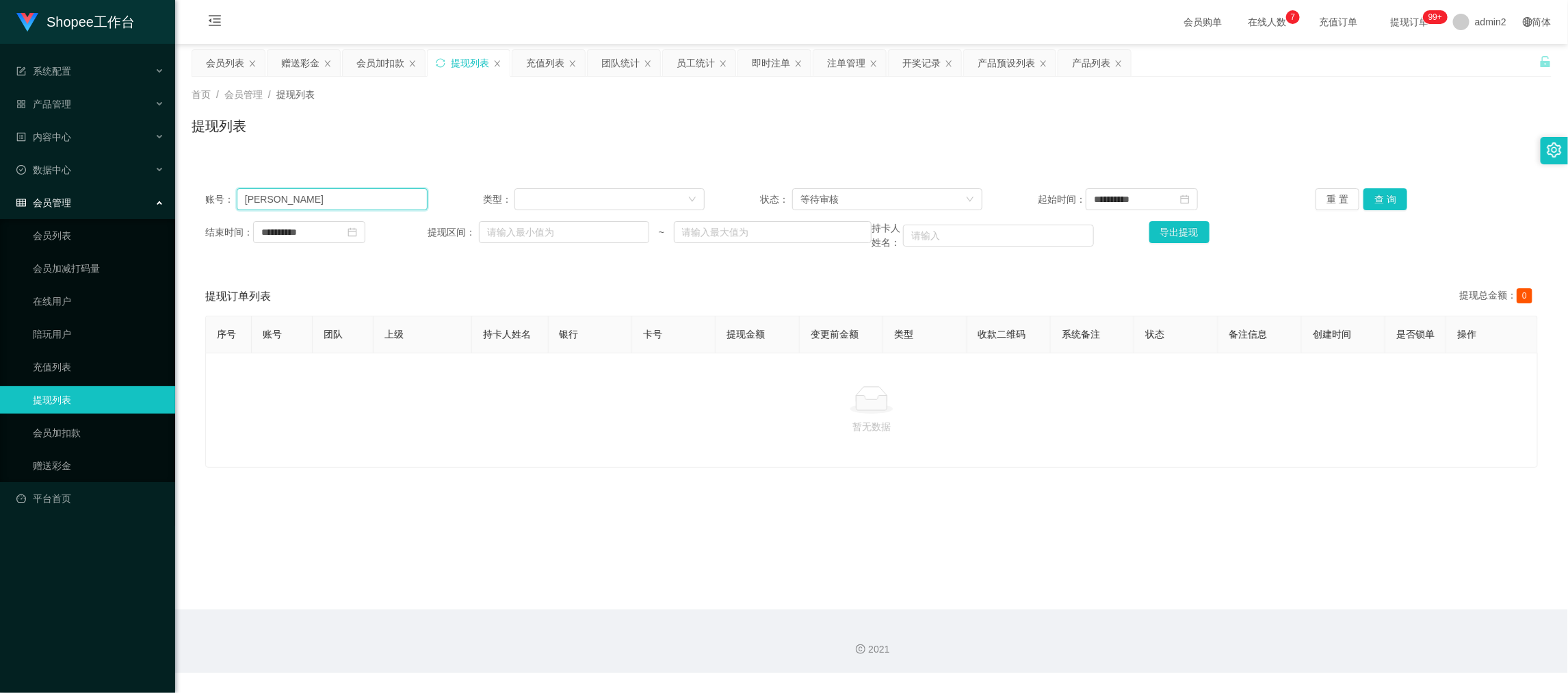
click at [397, 191] on input "[PERSON_NAME]" at bounding box center [331, 199] width 191 height 22
drag, startPoint x: 397, startPoint y: 191, endPoint x: 790, endPoint y: 186, distance: 393.0
click at [398, 191] on input "[PERSON_NAME]" at bounding box center [331, 199] width 191 height 22
paste input "A1b2c3d4e5"
click at [1376, 203] on button "查 询" at bounding box center [1385, 199] width 44 height 22
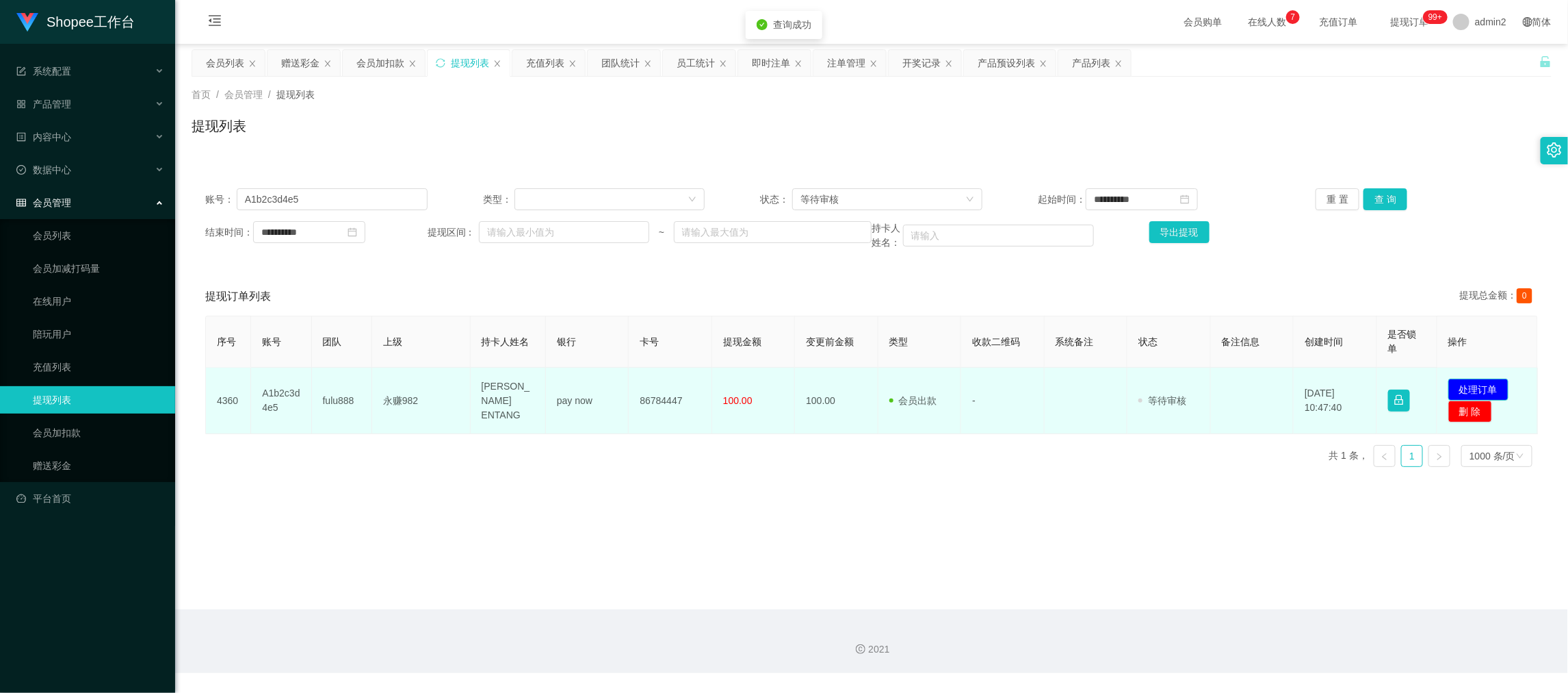
click at [1469, 385] on button "处理订单" at bounding box center [1478, 389] width 61 height 22
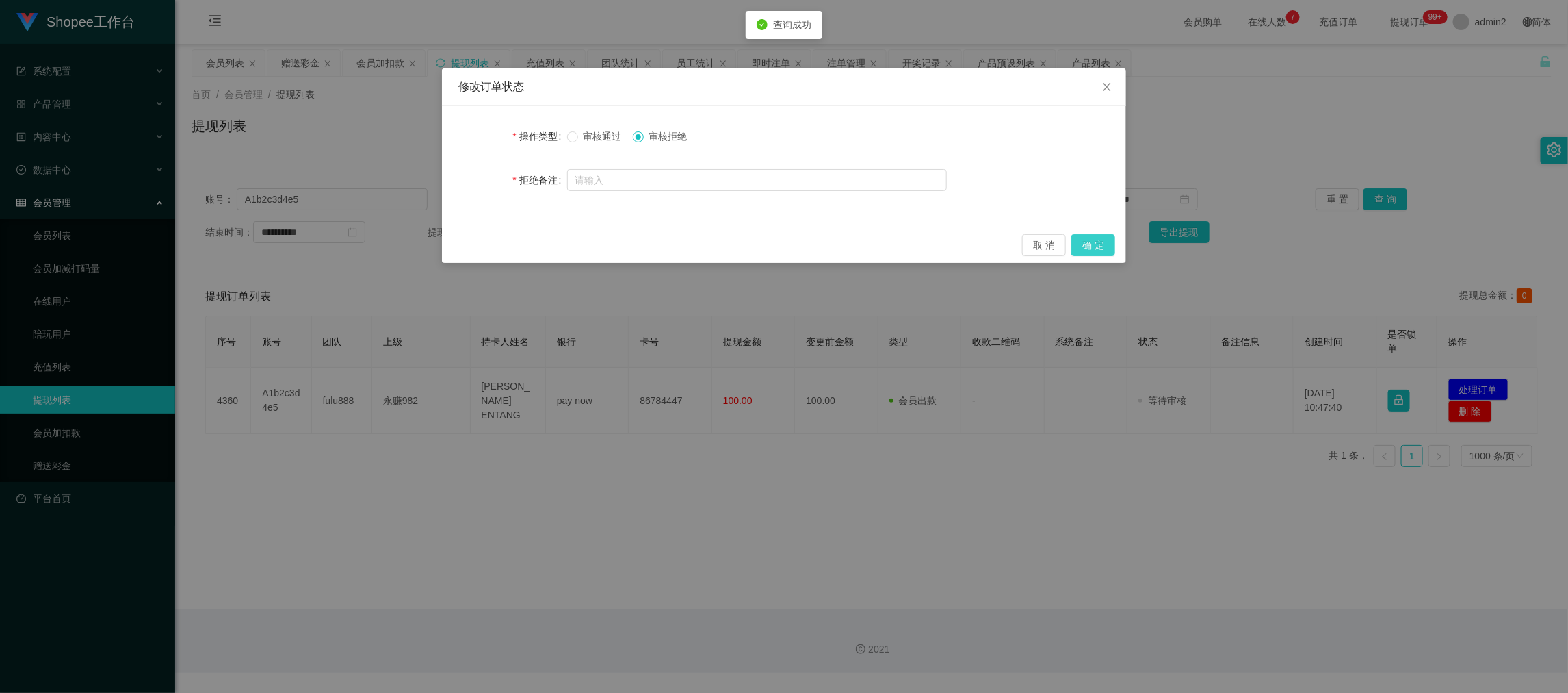
click at [1098, 243] on button "确 定" at bounding box center [1093, 245] width 44 height 22
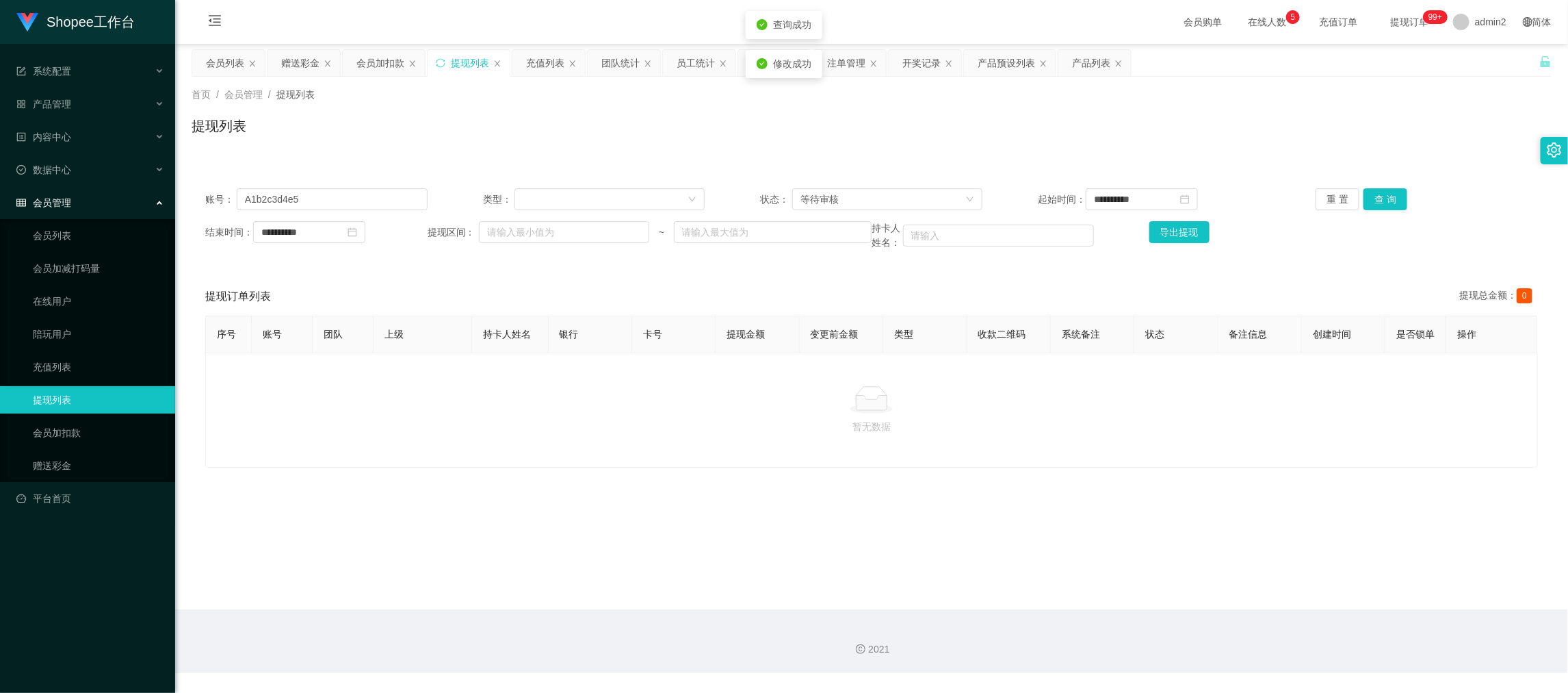
click at [992, 408] on div at bounding box center [871, 400] width 1310 height 27
click at [932, 433] on p "暂无数据" at bounding box center [871, 427] width 1310 height 15
drag, startPoint x: 569, startPoint y: 445, endPoint x: 527, endPoint y: 360, distance: 94.8
click at [566, 433] on p "暂无数据" at bounding box center [871, 427] width 1310 height 15
click at [369, 201] on input "A1b2c3d4e5" at bounding box center [331, 199] width 191 height 22
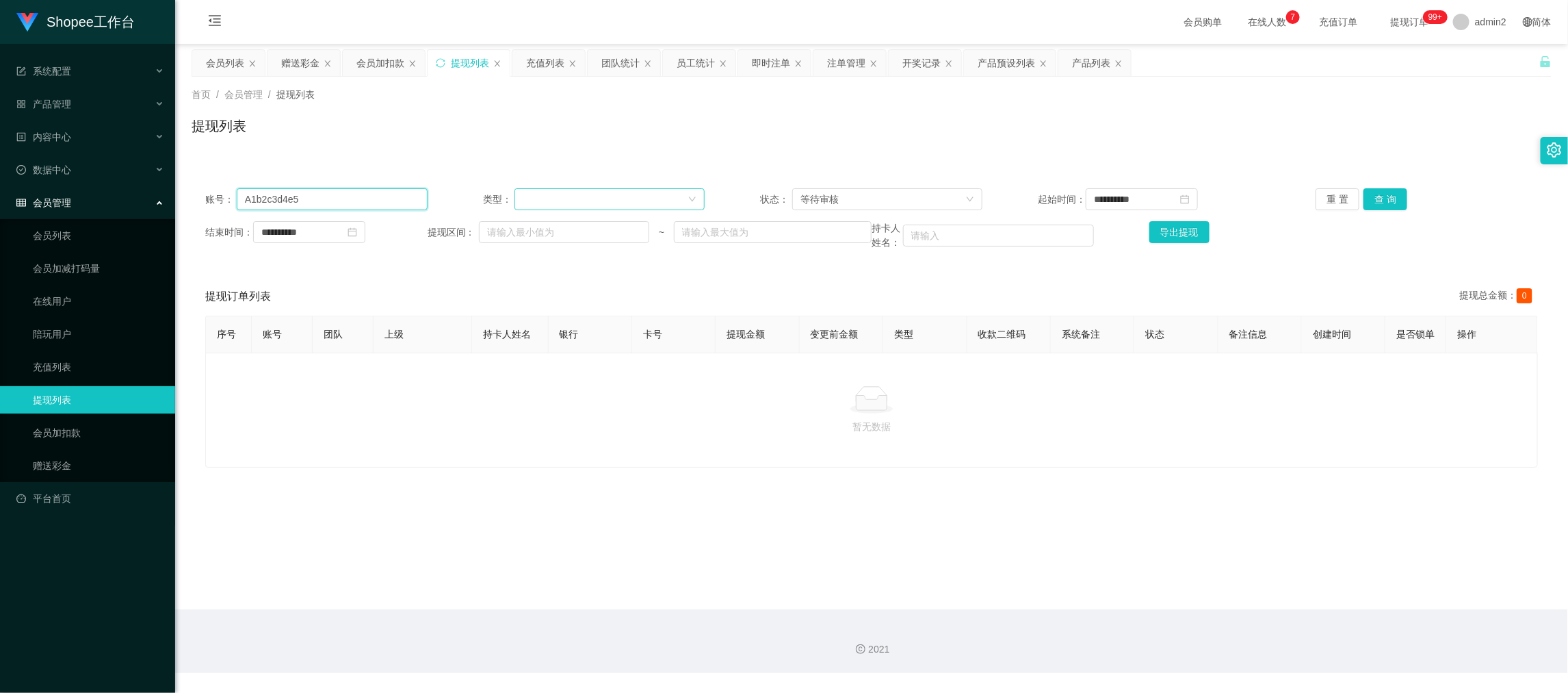
drag, startPoint x: 369, startPoint y: 201, endPoint x: 664, endPoint y: 194, distance: 295.1
click at [383, 203] on input "A1b2c3d4e5" at bounding box center [331, 199] width 191 height 22
paste input "EricTan"
click at [1385, 203] on button "查 询" at bounding box center [1385, 199] width 44 height 22
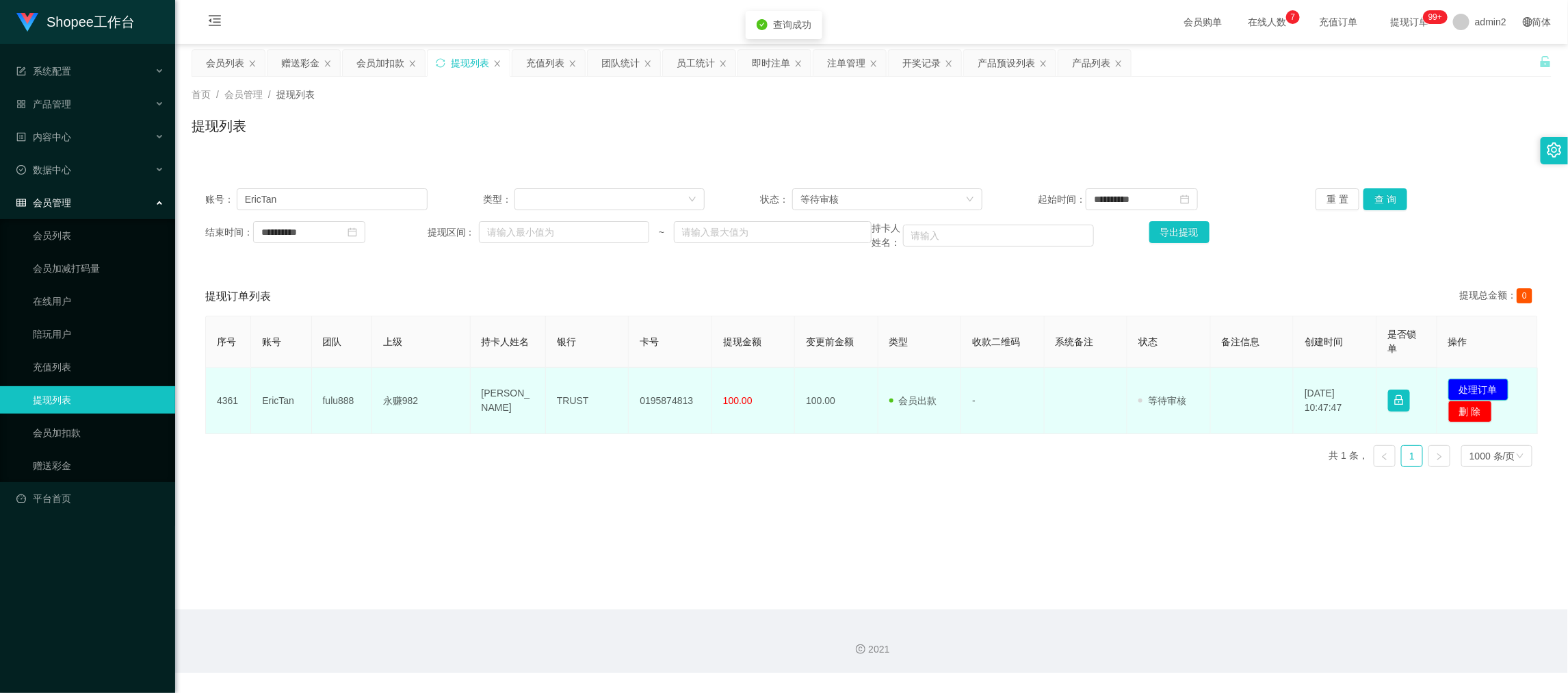
click at [1469, 389] on button "处理订单" at bounding box center [1478, 389] width 61 height 22
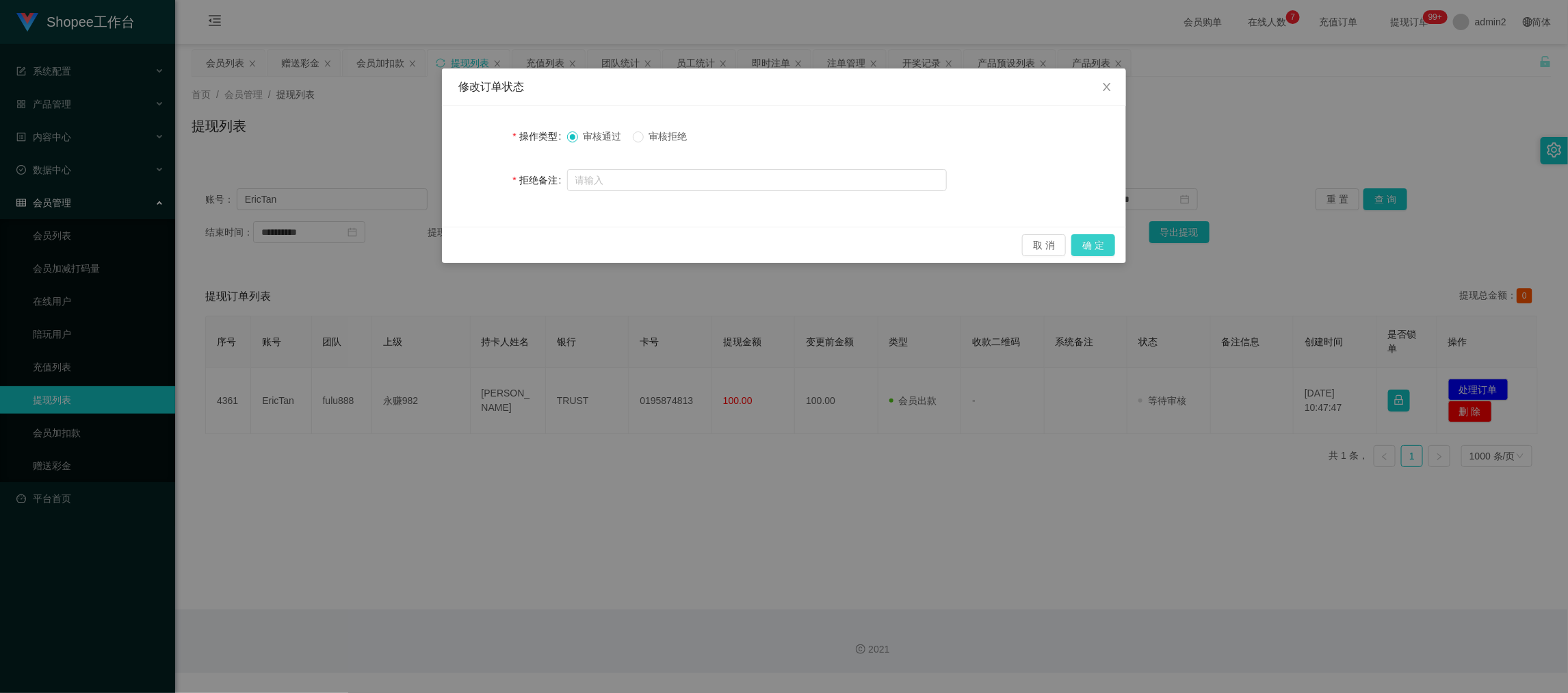
click at [1095, 246] on button "确 定" at bounding box center [1093, 245] width 44 height 22
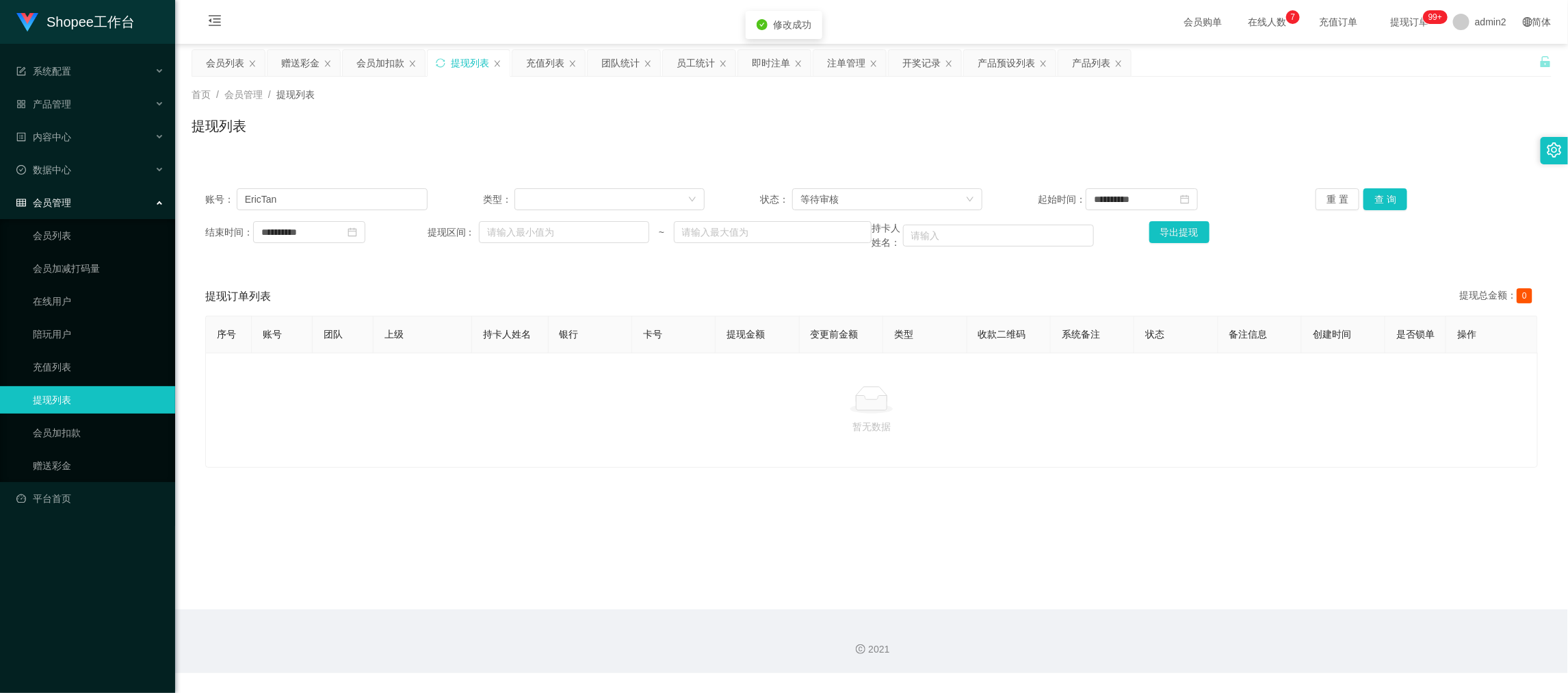
drag, startPoint x: 1055, startPoint y: 519, endPoint x: 1051, endPoint y: 512, distance: 8.1
click at [1054, 517] on div "修改订单状态 操作类型 审核通过 审核拒绝 拒绝备注 取 消 确 定" at bounding box center [784, 346] width 1568 height 693
drag, startPoint x: 1206, startPoint y: 596, endPoint x: 562, endPoint y: 267, distance: 723.2
click at [1205, 596] on main "**********" at bounding box center [871, 327] width 1393 height 565
click at [351, 198] on input "EricTan" at bounding box center [331, 199] width 191 height 22
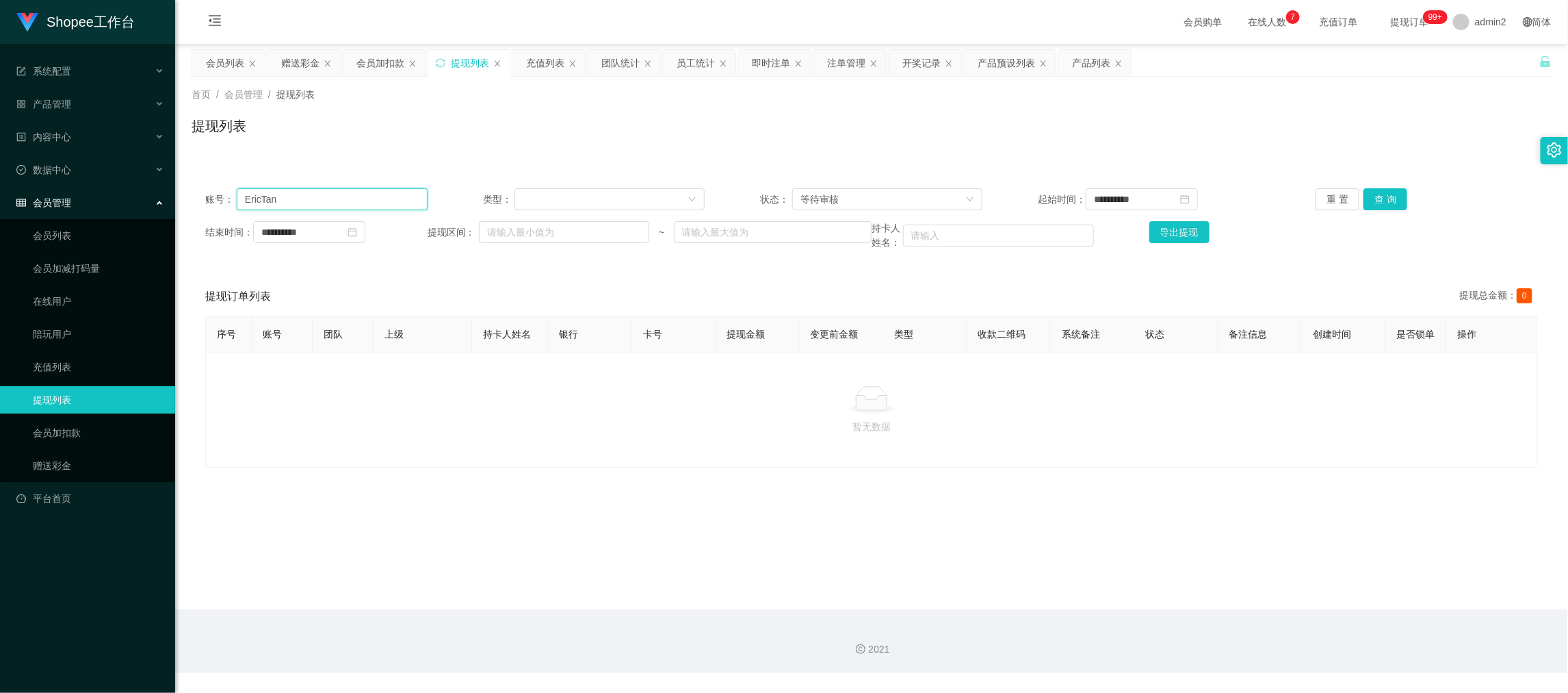
drag, startPoint x: 351, startPoint y: 198, endPoint x: 409, endPoint y: 201, distance: 58.1
click at [352, 198] on input "EricTan" at bounding box center [331, 199] width 191 height 22
paste input "[PERSON_NAME]"
type input "[PERSON_NAME]"
click at [1373, 203] on button "查 询" at bounding box center [1385, 199] width 44 height 22
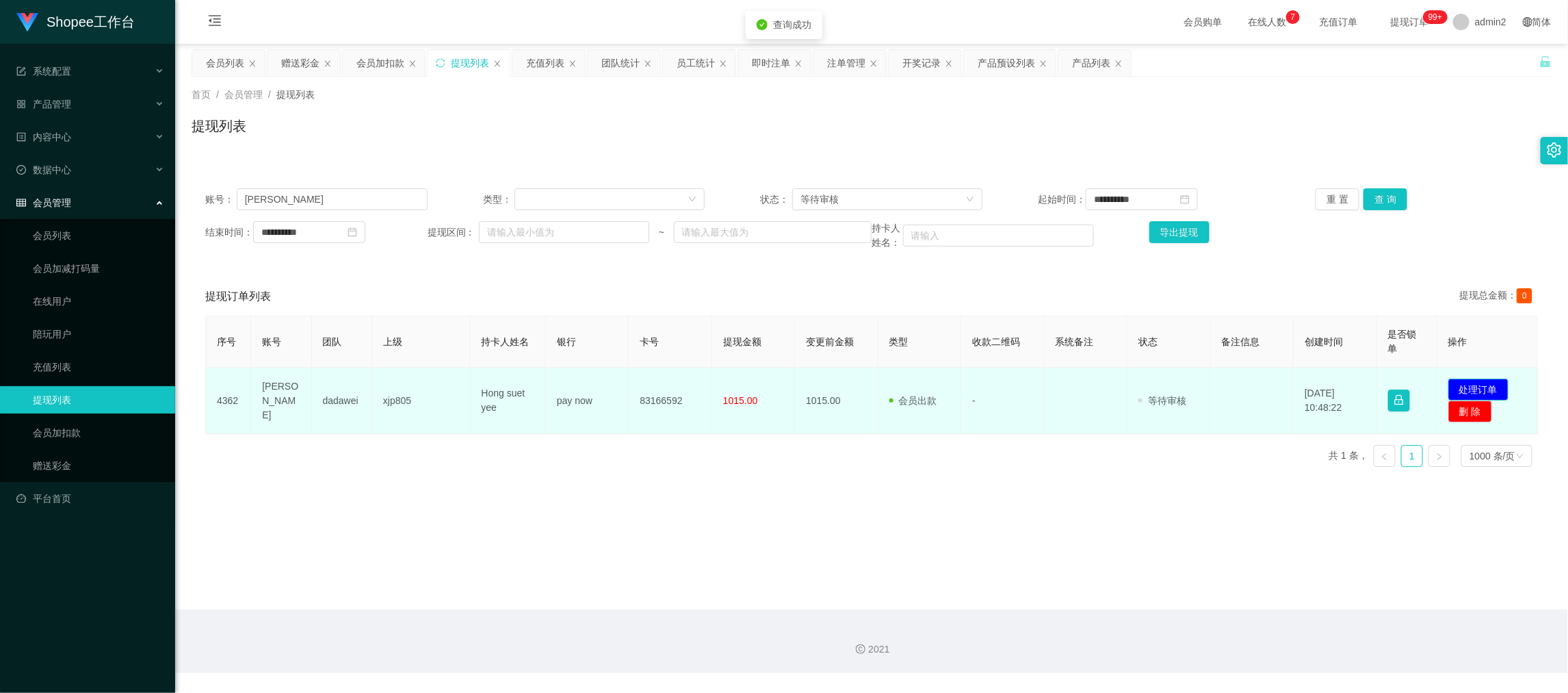
click at [1484, 384] on button "处理订单" at bounding box center [1478, 389] width 61 height 22
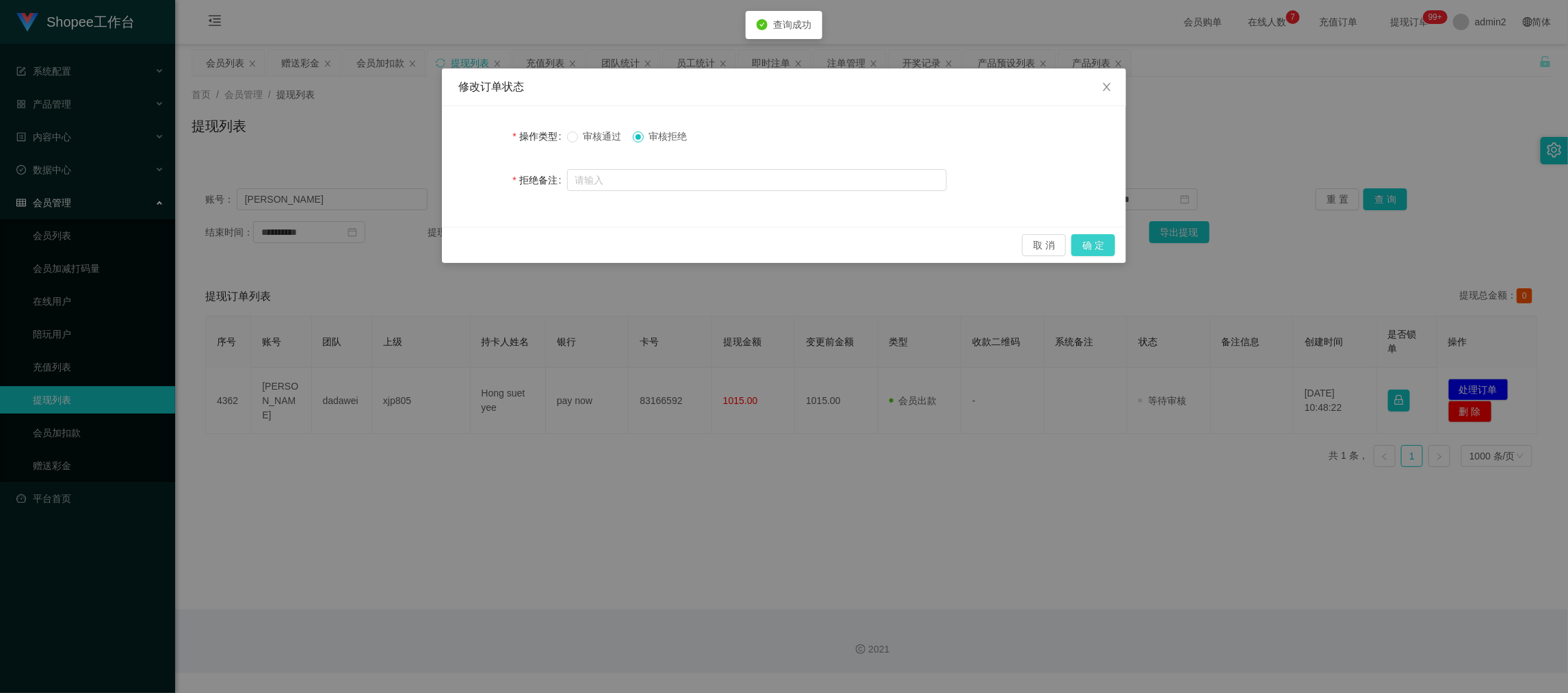
click at [1090, 241] on button "确 定" at bounding box center [1093, 245] width 44 height 22
click at [1012, 488] on div "修改订单状态 操作类型 审核通过 审核拒绝 拒绝备注 取 消 确 定" at bounding box center [784, 346] width 1568 height 693
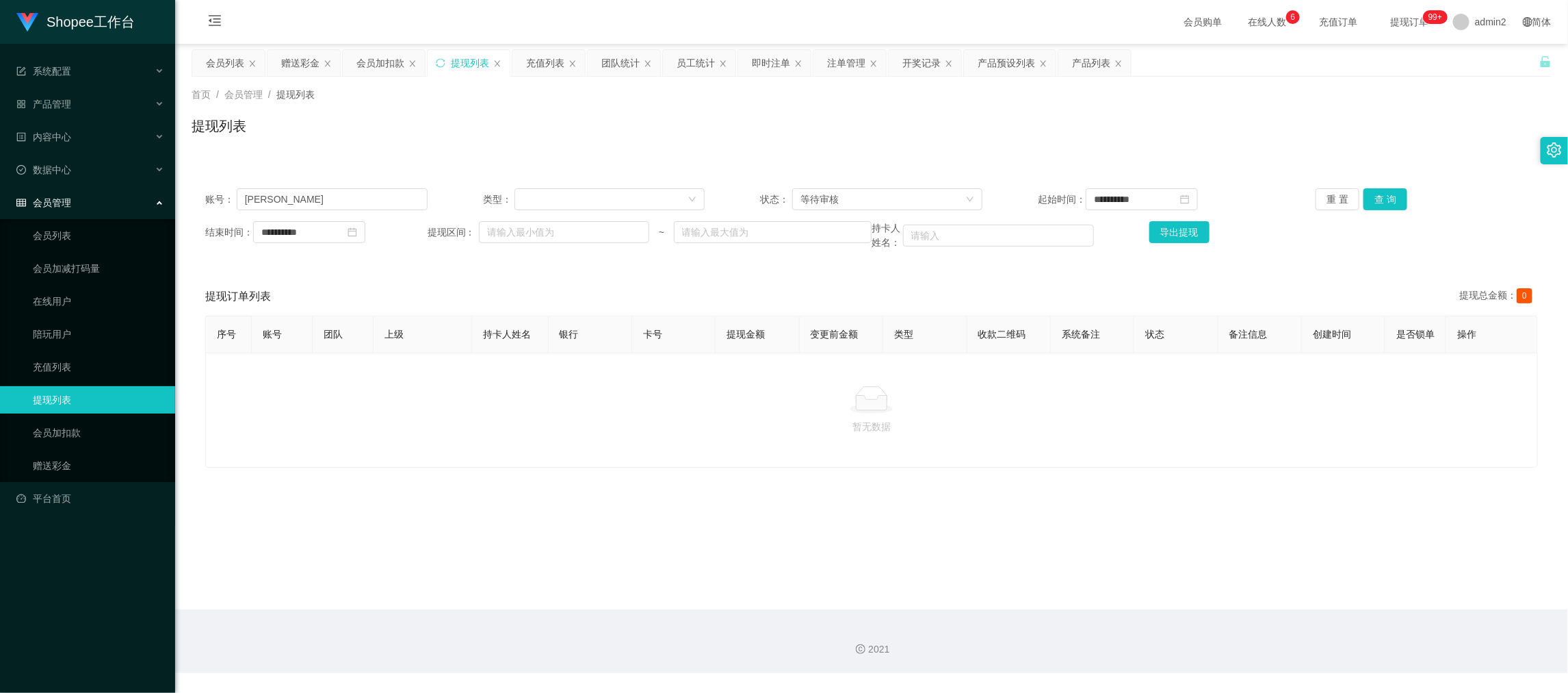
click at [1261, 565] on main "**********" at bounding box center [871, 327] width 1393 height 565
click at [296, 65] on div "赠送彩金" at bounding box center [301, 62] width 38 height 26
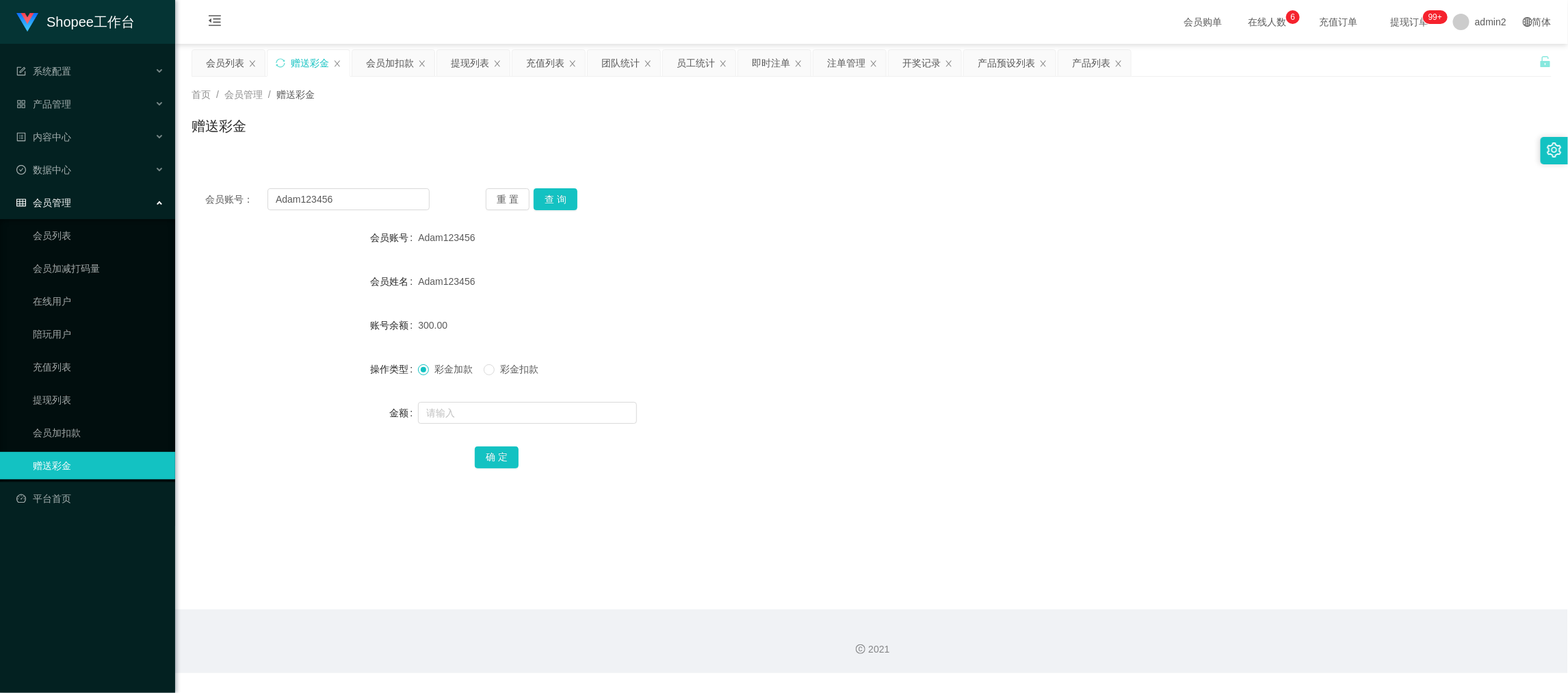
click at [378, 186] on div "会员账号： Adam123456 重 置 查 询 会员账号 Adam123456 会员姓名 Adam123456 账号余额 300.00 操作类型 彩金加款 …" at bounding box center [871, 337] width 1360 height 326
click at [383, 196] on input "Adam123456" at bounding box center [348, 199] width 162 height 22
paste input "[PERSON_NAME]"
type input "[PERSON_NAME]"
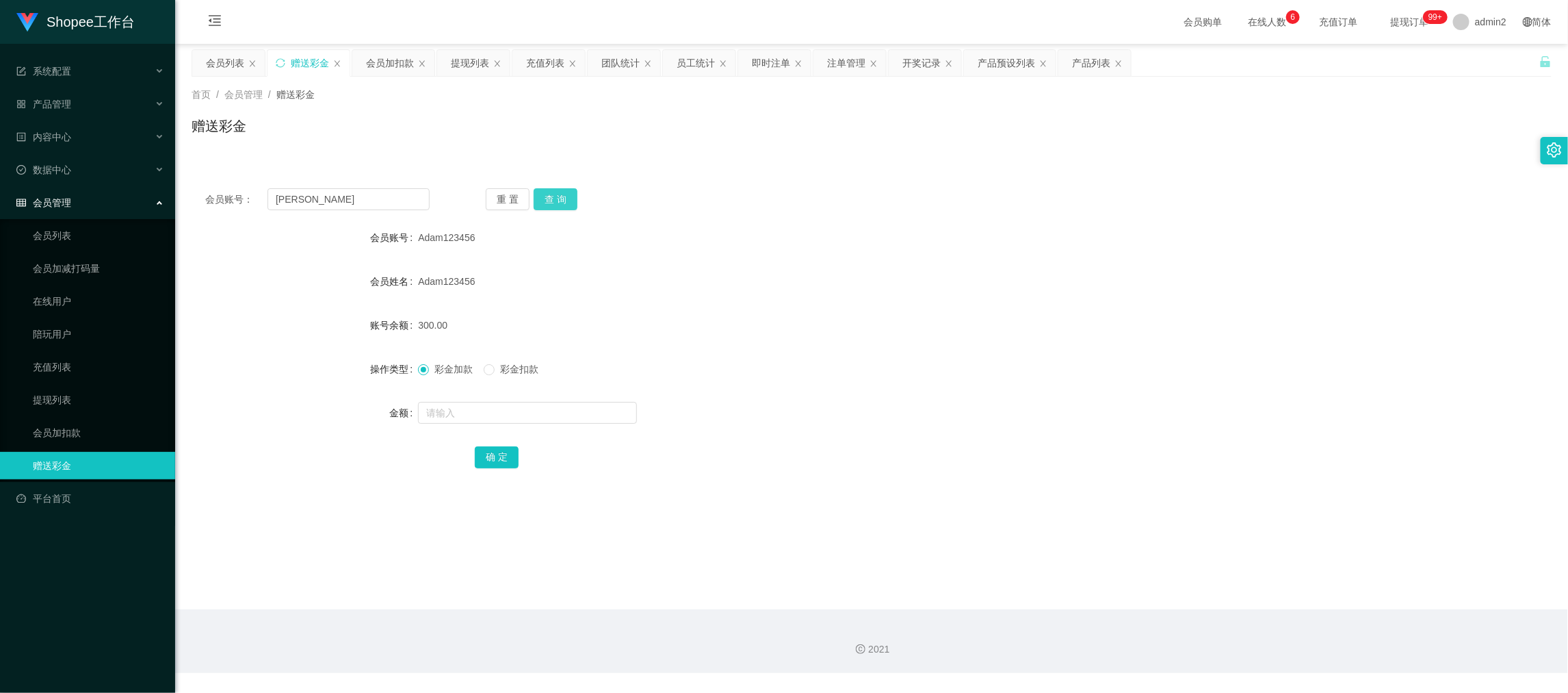
click at [544, 191] on button "查 询" at bounding box center [555, 199] width 44 height 22
click at [531, 412] on input "text" at bounding box center [527, 412] width 219 height 22
click at [531, 410] on input "text" at bounding box center [527, 412] width 219 height 22
click at [546, 415] on input "text" at bounding box center [527, 412] width 219 height 22
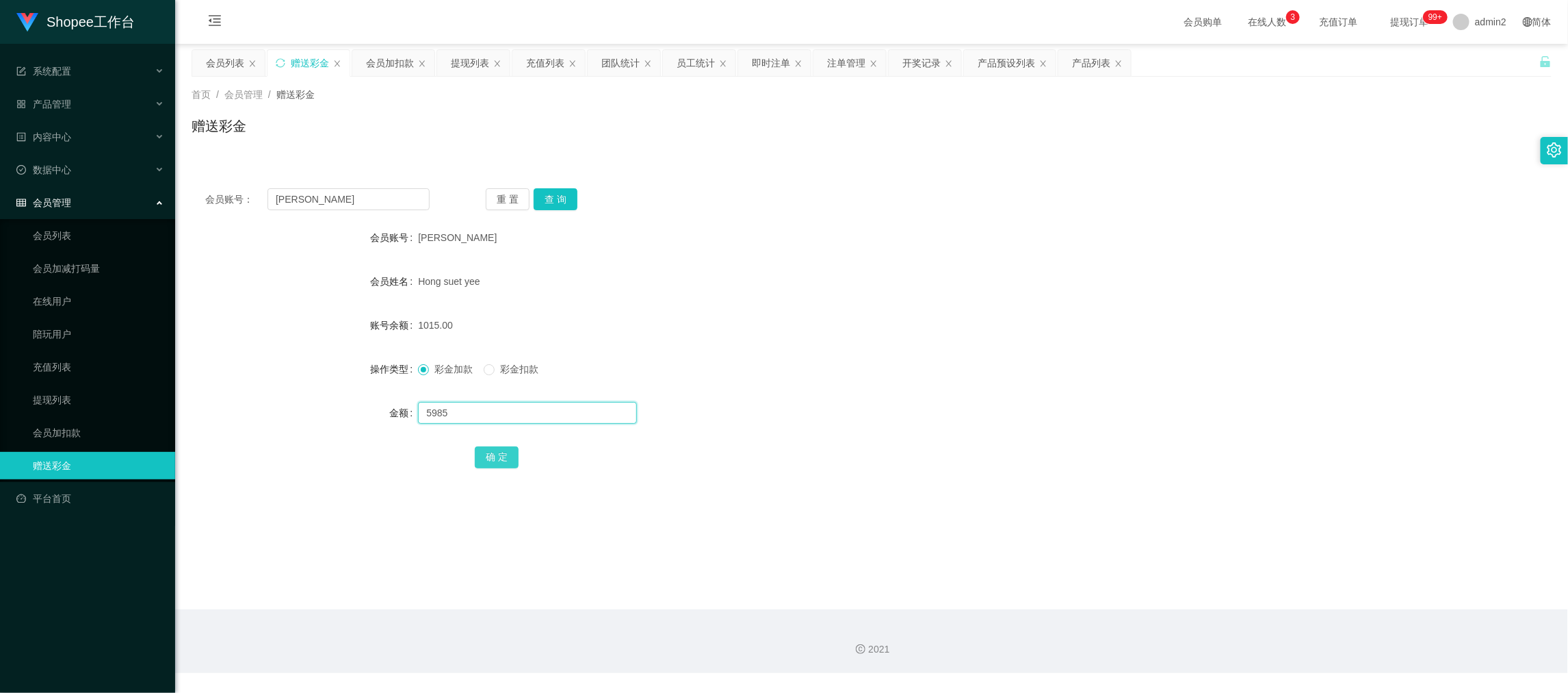
type input "5985"
click at [491, 453] on button "确 定" at bounding box center [497, 457] width 44 height 22
click at [880, 397] on form "会员账号 [PERSON_NAME] 会员姓名 Hong suet yee 账号余额 1015.00 操作类型 彩金加款 彩金扣款 金额 确 定" at bounding box center [871, 347] width 1360 height 246
drag, startPoint x: 1255, startPoint y: 559, endPoint x: 1241, endPoint y: 553, distance: 15.2
click at [1255, 559] on main "关闭左侧 关闭右侧 关闭其它 刷新页面 会员列表 赠送彩金 会员加扣款 提现列表 充值列表 团队统计 员工统计 即时注单 注单管理 开奖记录 产品预设列表 产…" at bounding box center [871, 327] width 1393 height 565
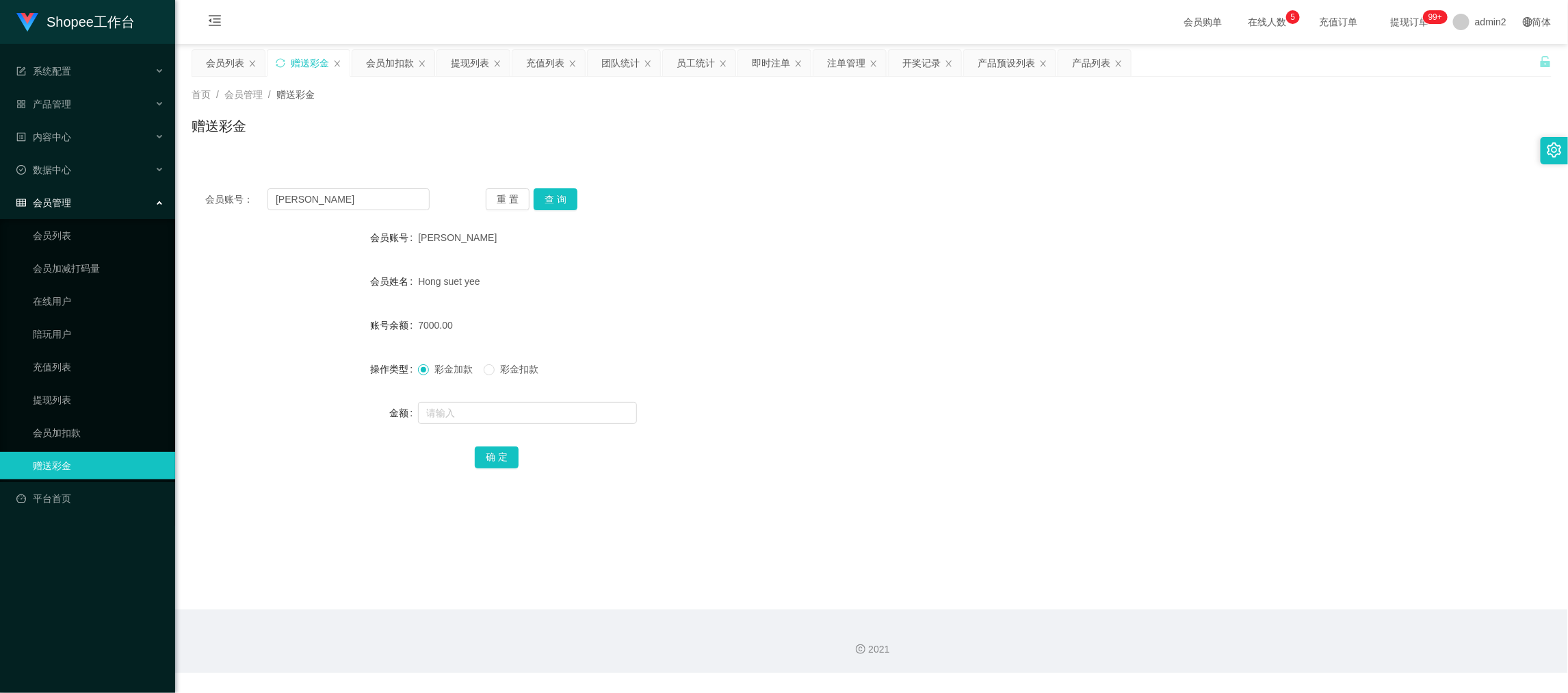
drag, startPoint x: 631, startPoint y: 185, endPoint x: 524, endPoint y: 161, distance: 109.7
click at [607, 182] on div "会员账号： [PERSON_NAME] 重 置 查 询 会员账号 [PERSON_NAME] 会员姓名 Hong suet yee 账号余额 7000.00 …" at bounding box center [871, 337] width 1360 height 326
click at [228, 65] on div "会员列表" at bounding box center [225, 62] width 38 height 26
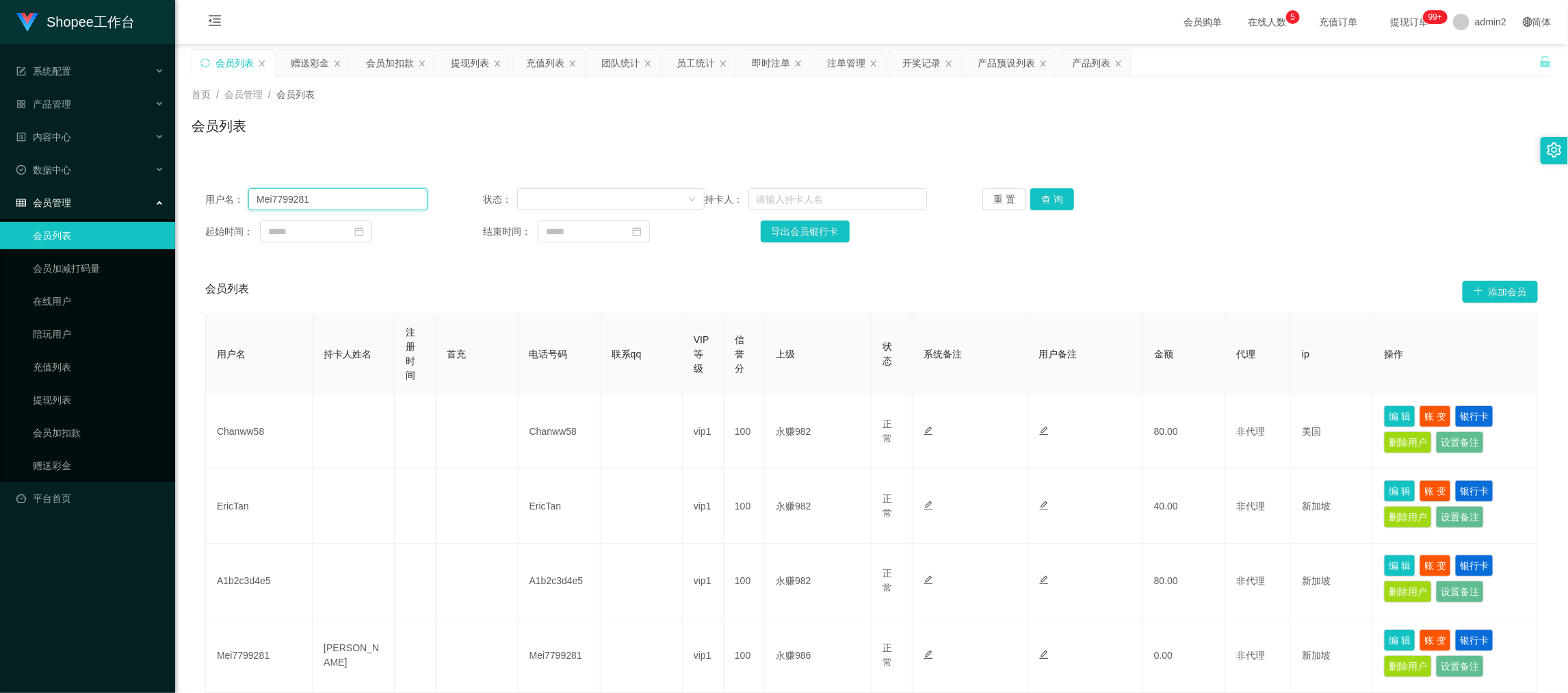
click at [351, 201] on input "Mei7799281" at bounding box center [337, 199] width 179 height 22
drag, startPoint x: 351, startPoint y: 201, endPoint x: 388, endPoint y: 201, distance: 37.0
click at [354, 201] on input "Mei7799281" at bounding box center [337, 199] width 179 height 22
paste input "A1b2c3d4e5"
type input "A1b2c3d4e5"
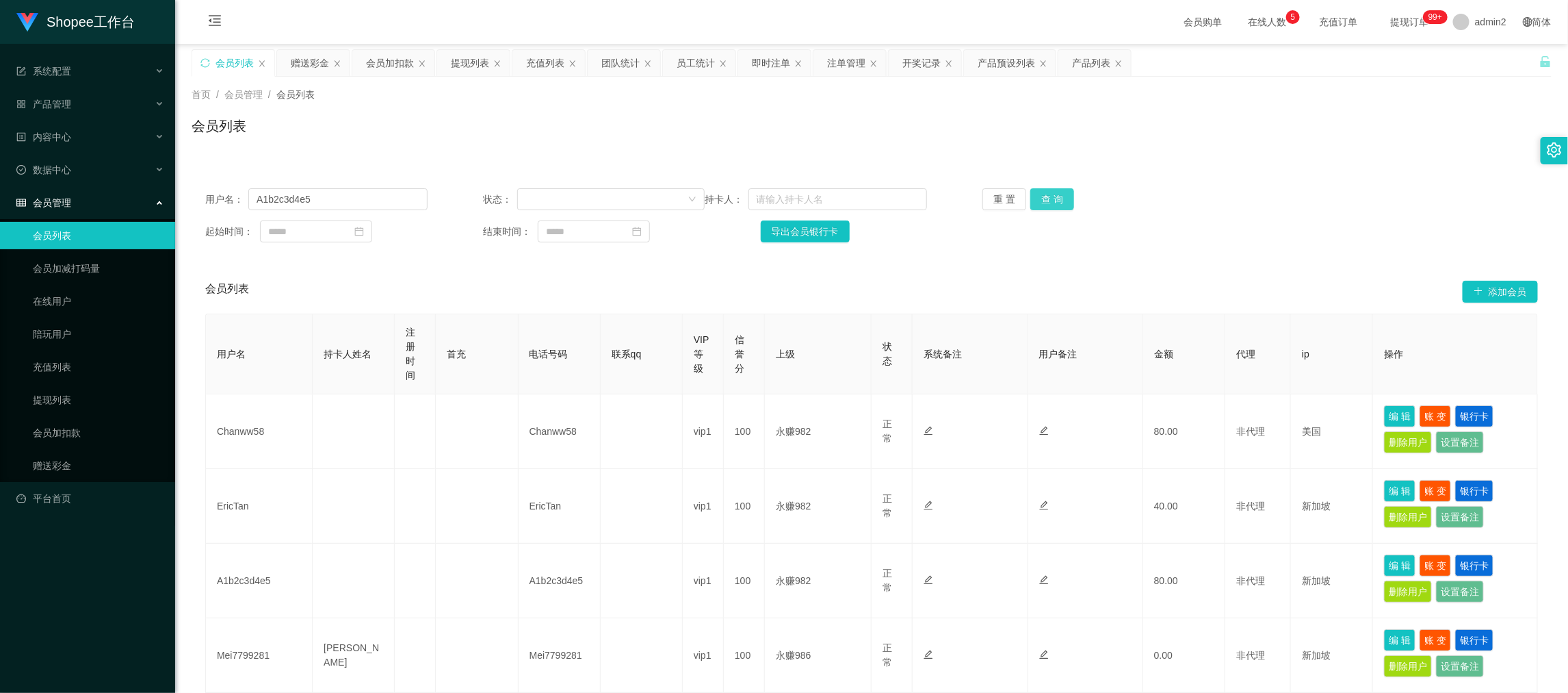
click at [1053, 200] on button "查 询" at bounding box center [1052, 199] width 44 height 22
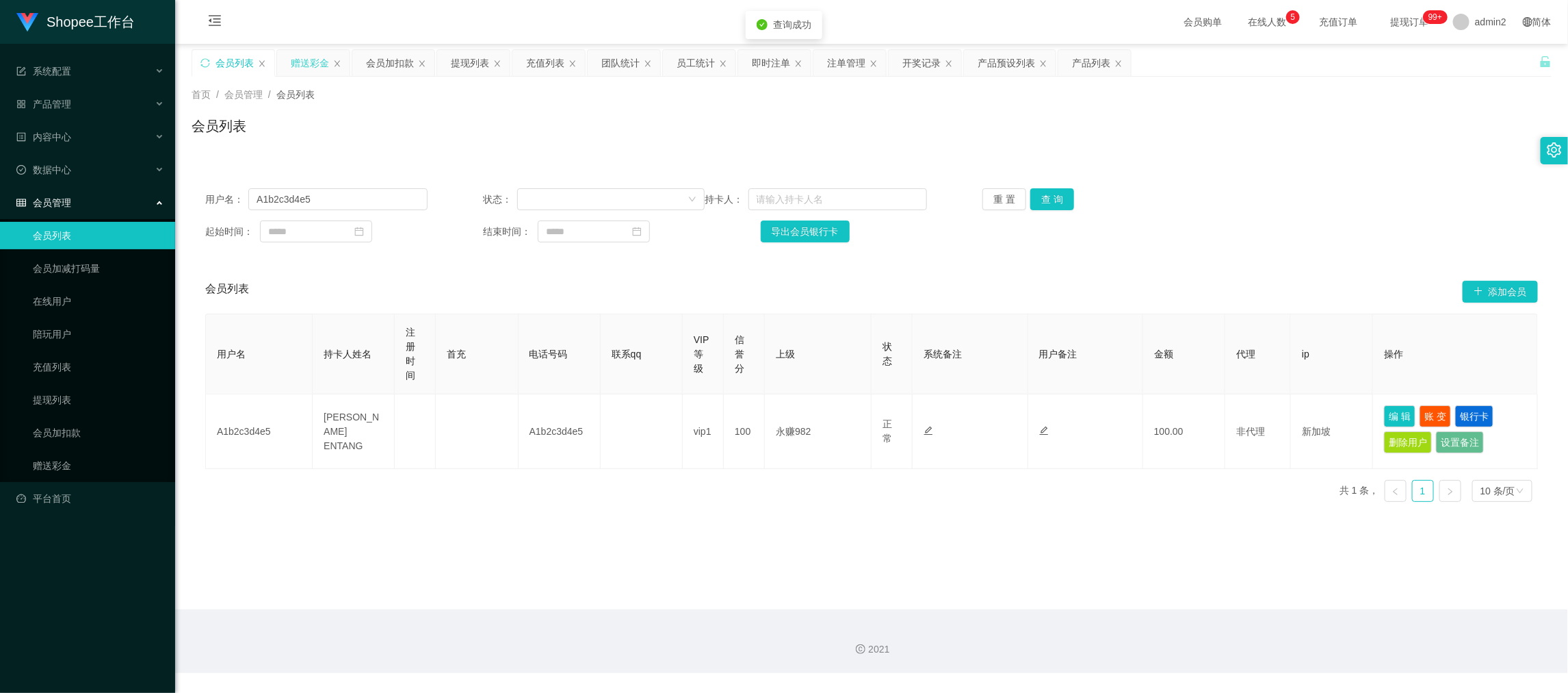
click at [314, 65] on div "赠送彩金" at bounding box center [310, 62] width 38 height 26
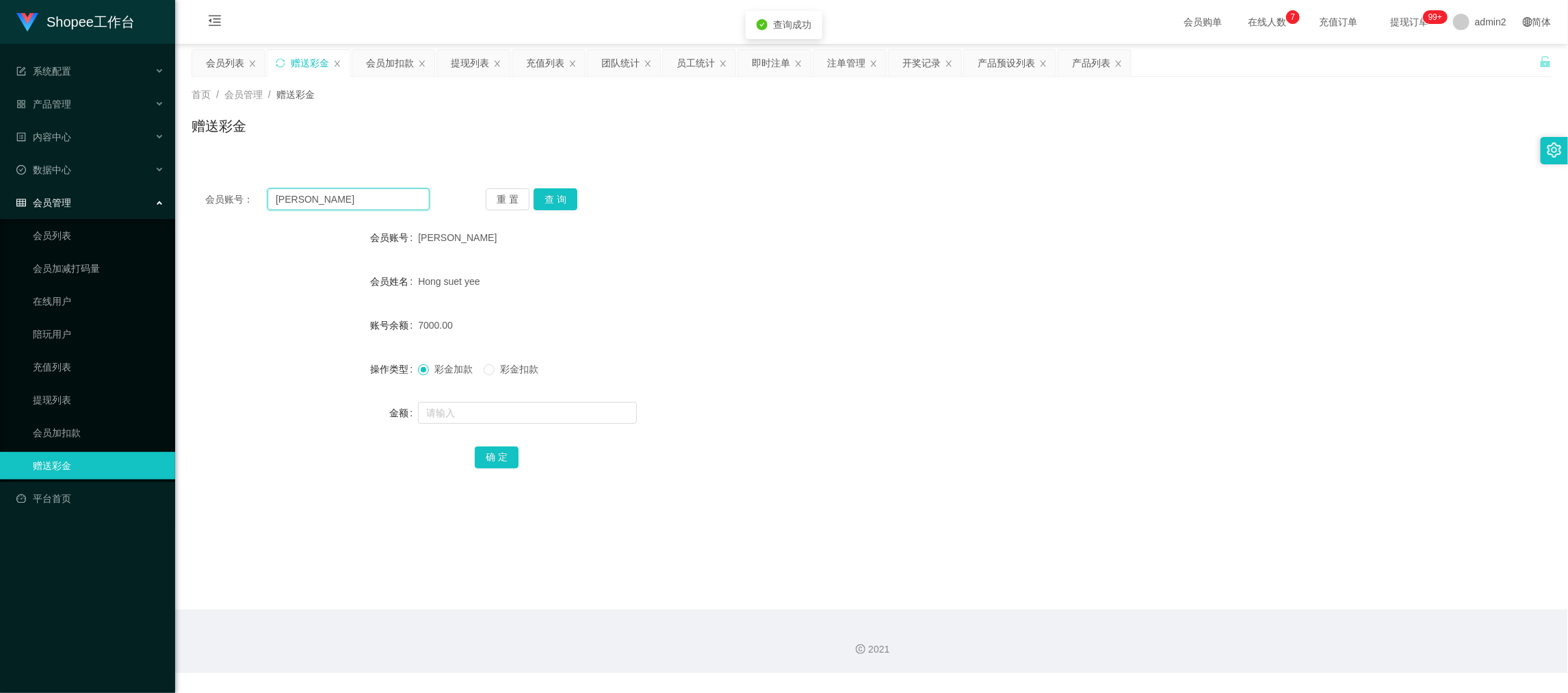
click at [343, 193] on input "[PERSON_NAME]" at bounding box center [348, 199] width 162 height 22
drag, startPoint x: 343, startPoint y: 193, endPoint x: 428, endPoint y: 201, distance: 85.4
click at [348, 194] on input "[PERSON_NAME]" at bounding box center [348, 199] width 162 height 22
paste input "A1b2c3d4e5"
type input "A1b2c3d4e5"
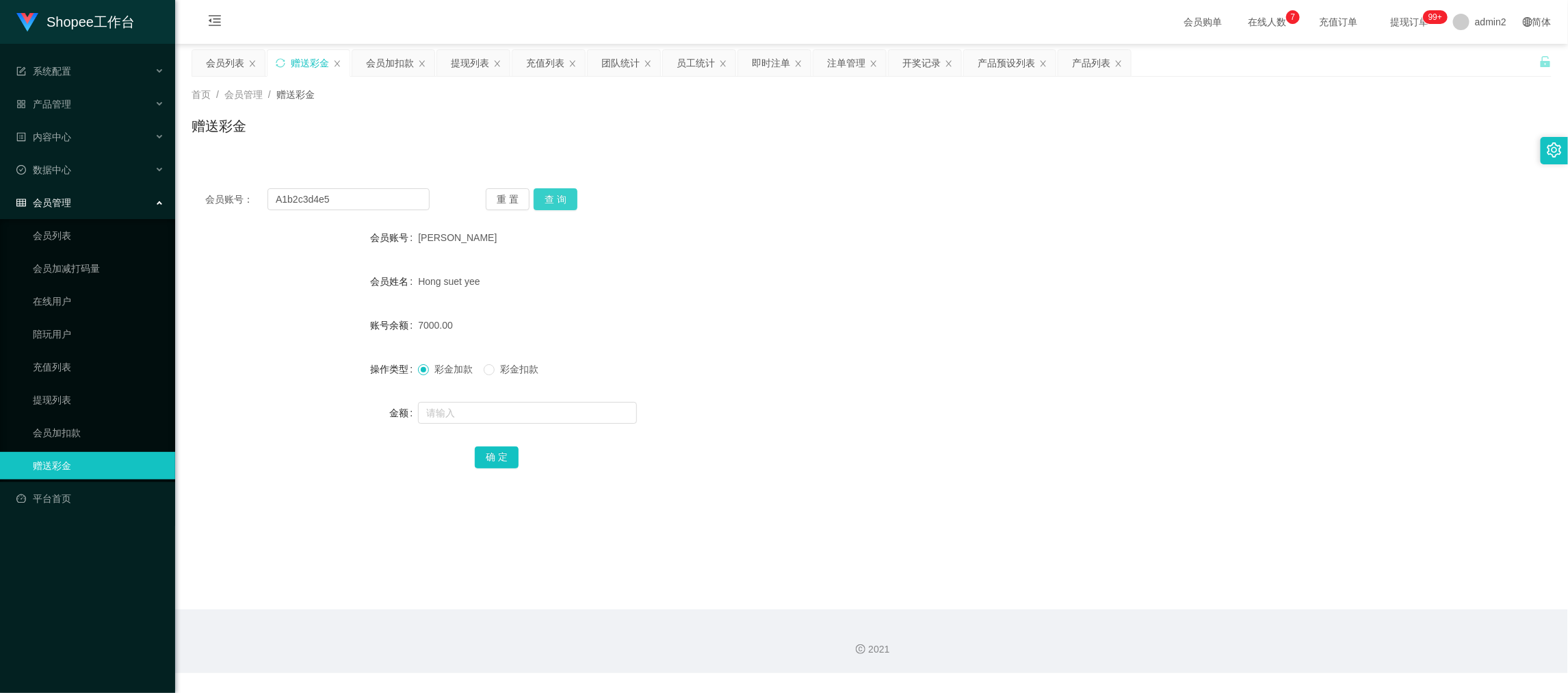
click at [562, 194] on button "查 询" at bounding box center [555, 199] width 44 height 22
click at [543, 414] on input "text" at bounding box center [527, 412] width 219 height 22
type input "100"
click at [494, 370] on label "彩金扣款" at bounding box center [513, 369] width 61 height 14
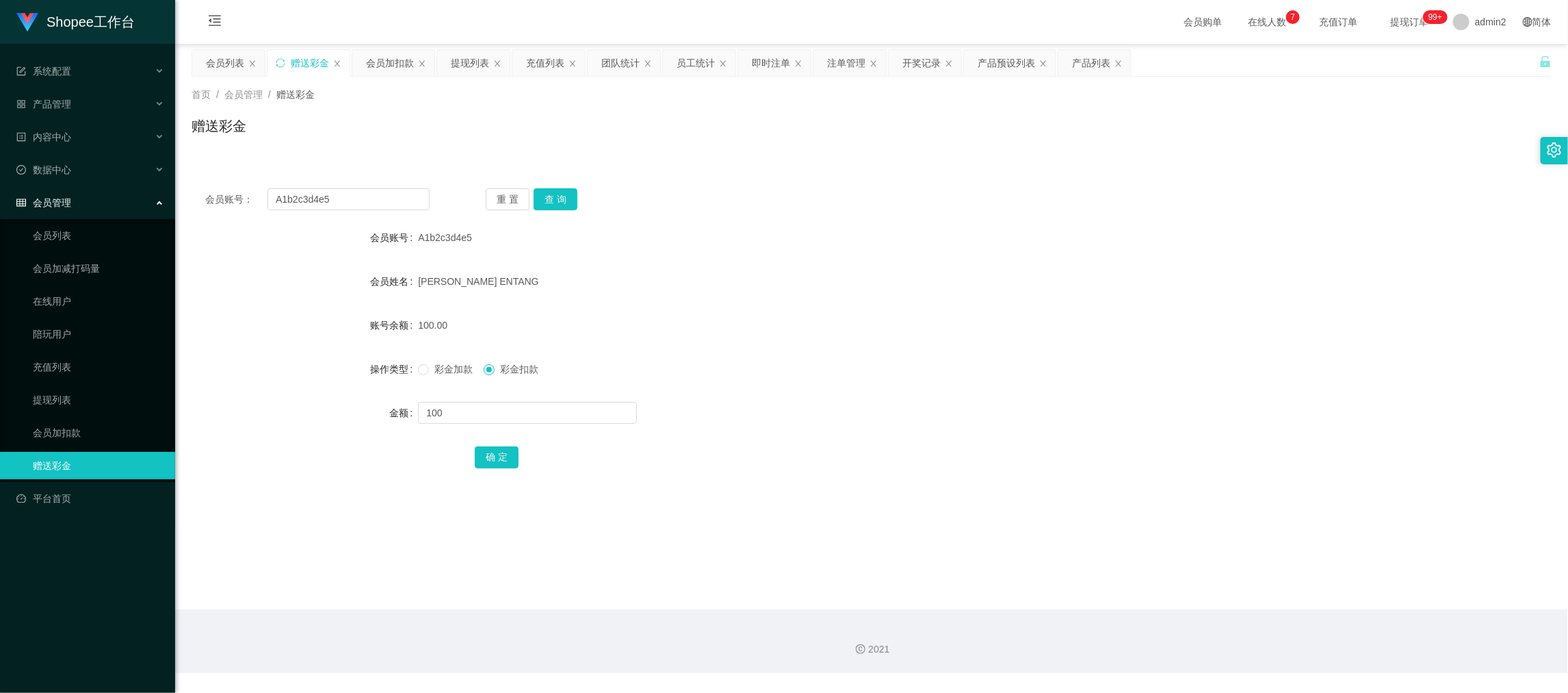
click at [493, 443] on div "确 定" at bounding box center [871, 457] width 794 height 27
drag, startPoint x: 490, startPoint y: 448, endPoint x: 475, endPoint y: 436, distance: 19.2
click at [491, 450] on button "确 定" at bounding box center [497, 457] width 44 height 22
click at [853, 341] on form "会员账号 A1b2c3d4e5 会员姓名 [PERSON_NAME] ENTANG 账号余额 0.00 操作类型 彩金加款 彩金扣款 金额 确 定" at bounding box center [871, 347] width 1360 height 246
drag, startPoint x: 1248, startPoint y: 575, endPoint x: 1178, endPoint y: 540, distance: 78.3
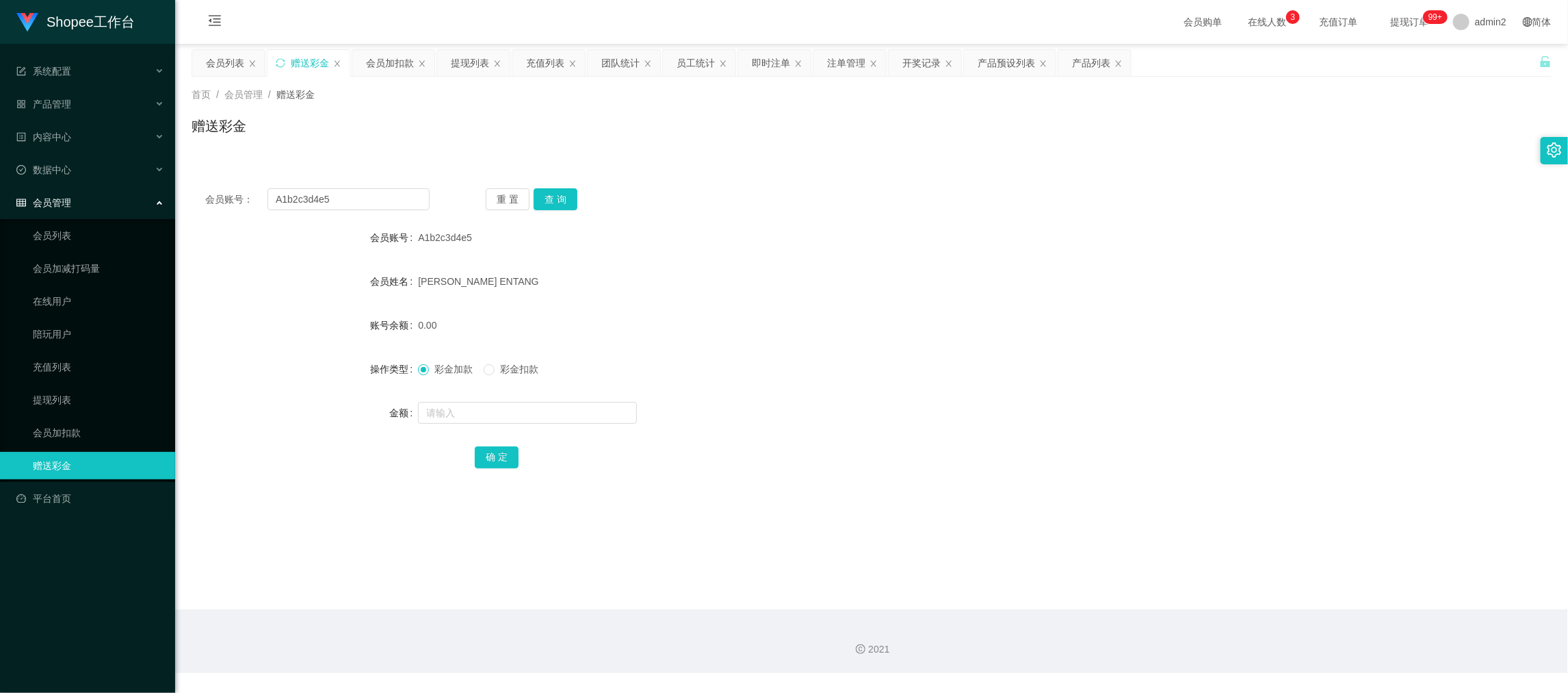
click at [1248, 574] on main "关闭左侧 关闭右侧 关闭其它 刷新页面 会员列表 赠送彩金 会员加扣款 提现列表 充值列表 团队统计 员工统计 即时注单 注单管理 开奖记录 产品预设列表 产…" at bounding box center [871, 327] width 1393 height 565
click at [465, 62] on div "提现列表" at bounding box center [470, 62] width 38 height 26
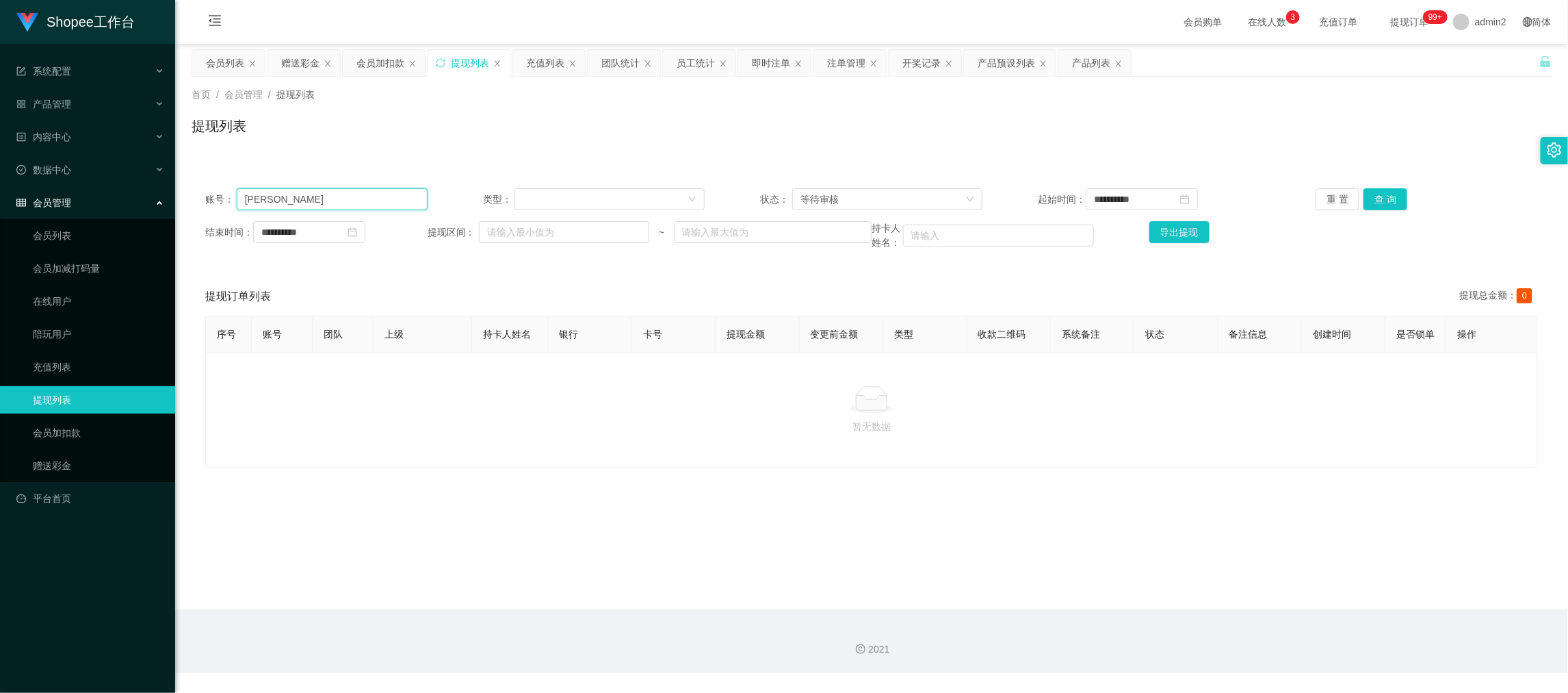
click at [373, 201] on input "[PERSON_NAME]" at bounding box center [331, 199] width 191 height 22
paste input "BbyVer"
drag, startPoint x: 1383, startPoint y: 201, endPoint x: 1386, endPoint y: 215, distance: 14.3
click at [1383, 201] on button "查 询" at bounding box center [1385, 199] width 44 height 22
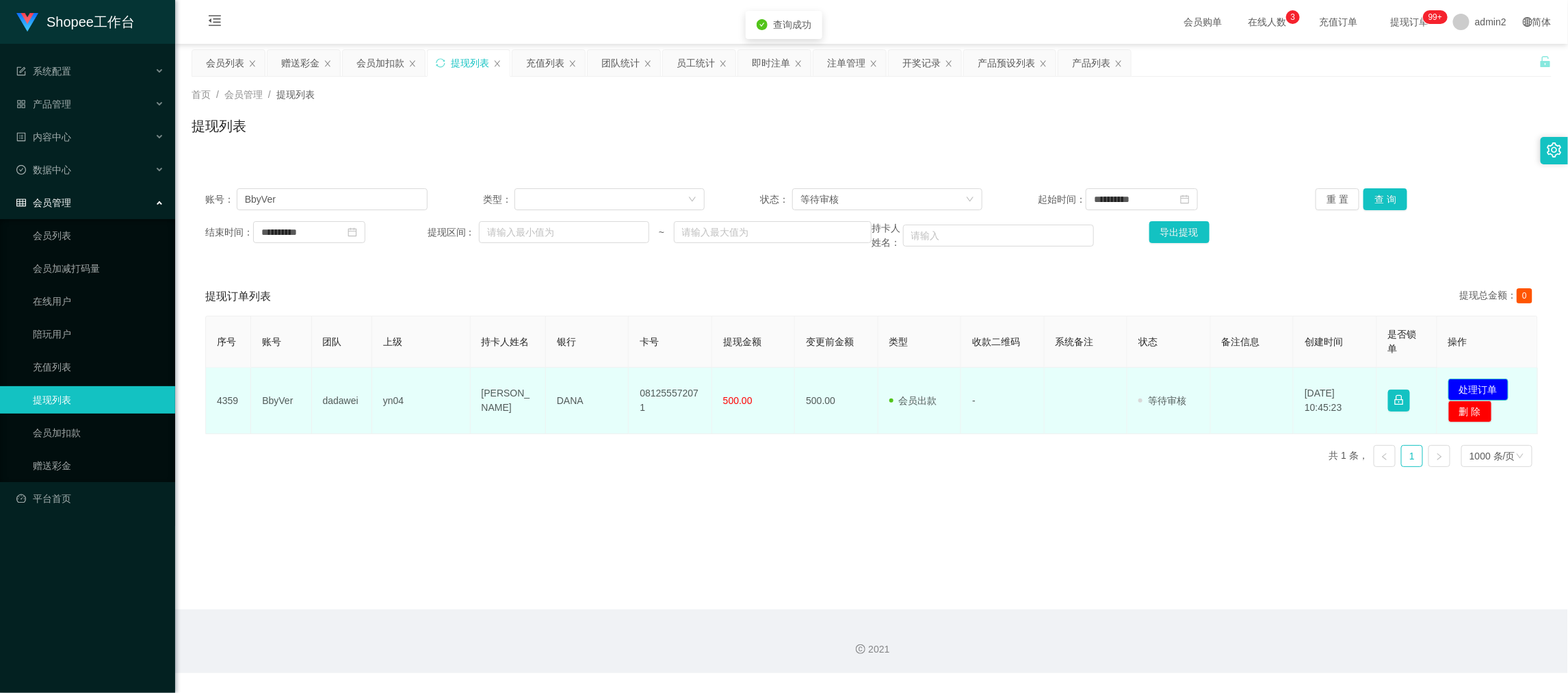
click at [1474, 379] on button "处理订单" at bounding box center [1478, 389] width 61 height 22
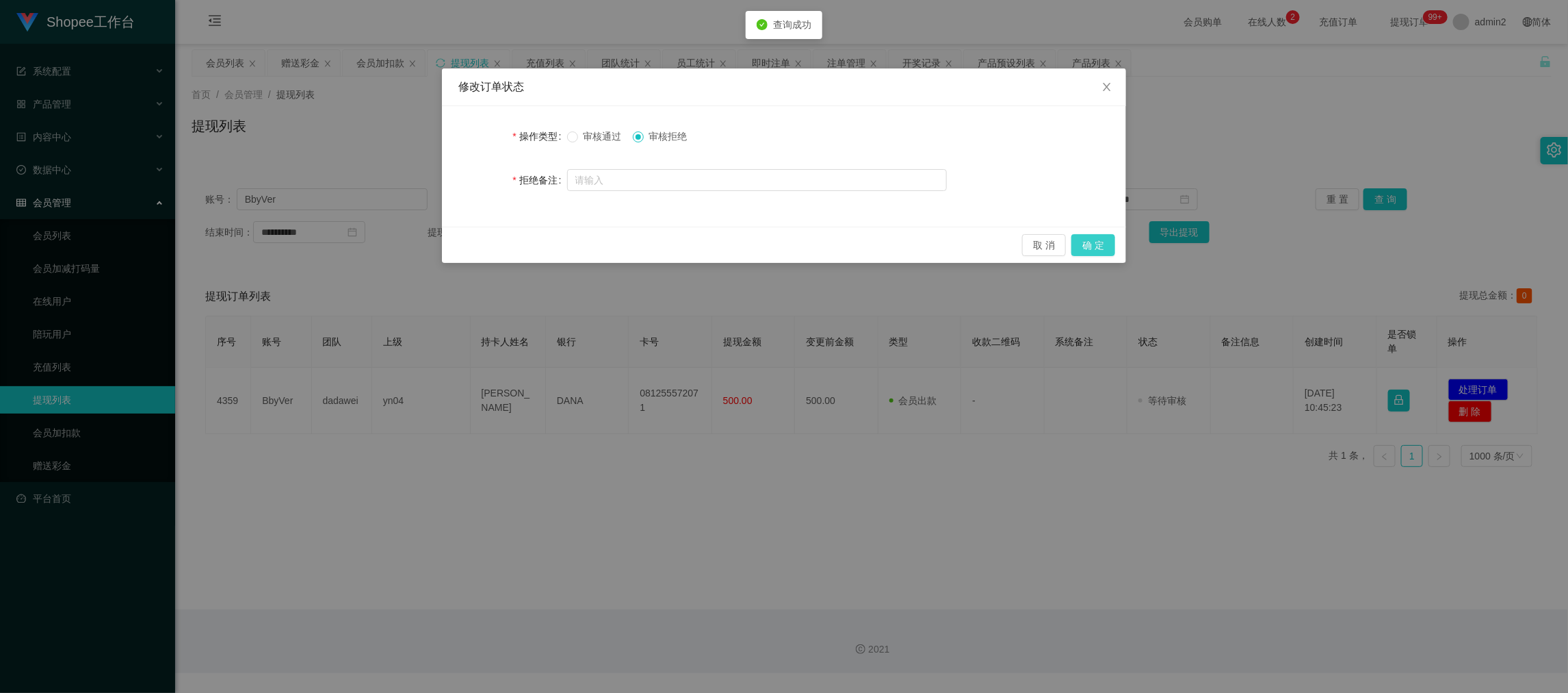
click at [1085, 243] on button "确 定" at bounding box center [1093, 245] width 44 height 22
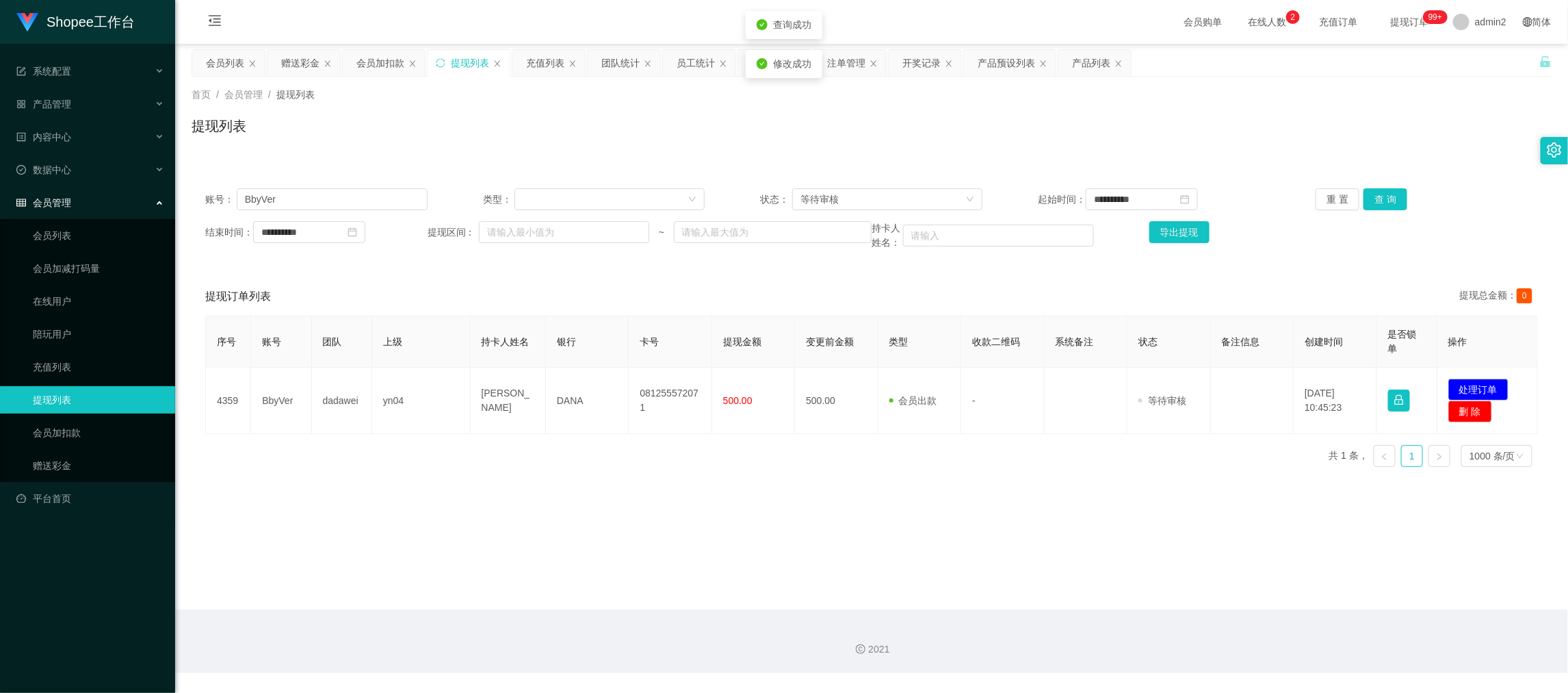
drag, startPoint x: 973, startPoint y: 464, endPoint x: 944, endPoint y: 433, distance: 42.4
click at [970, 464] on div "修改订单状态 操作类型 审核通过 审核拒绝 拒绝备注 取 消 确 定" at bounding box center [784, 346] width 1568 height 693
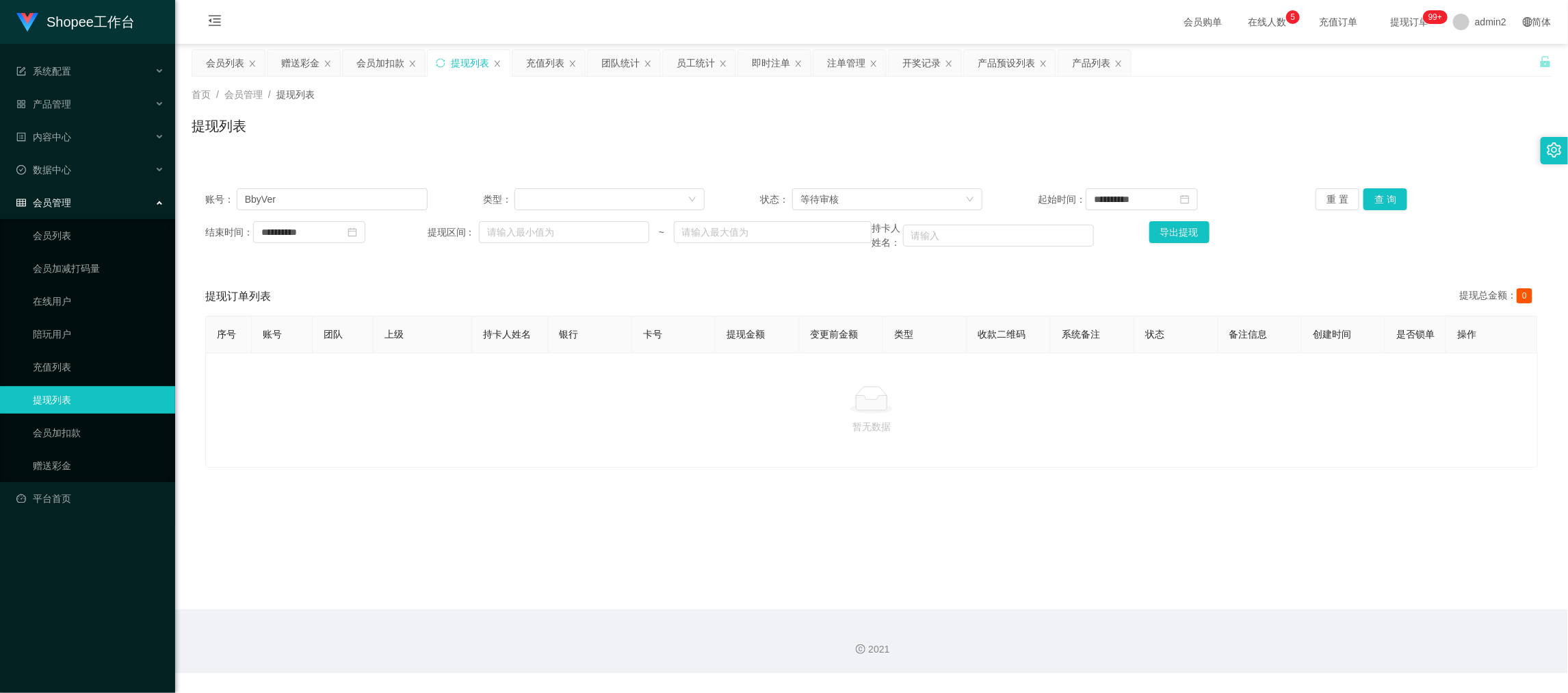
drag, startPoint x: 1228, startPoint y: 578, endPoint x: 1141, endPoint y: 518, distance: 105.7
click at [1228, 579] on main "**********" at bounding box center [871, 327] width 1393 height 565
click at [355, 196] on input "BbyVer" at bounding box center [331, 199] width 191 height 22
paste input "Woon714"
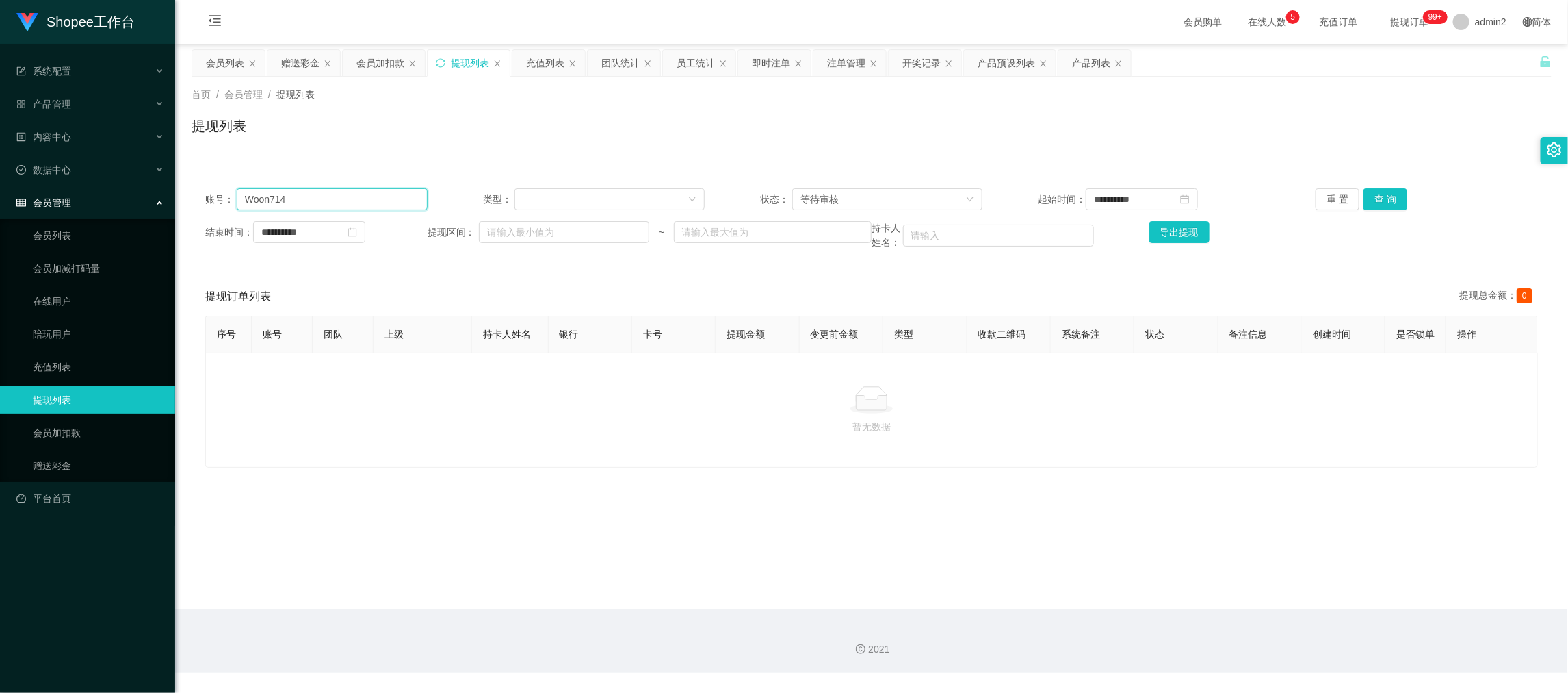
type input "Woon714"
click at [1363, 208] on button "查 询" at bounding box center [1385, 199] width 44 height 22
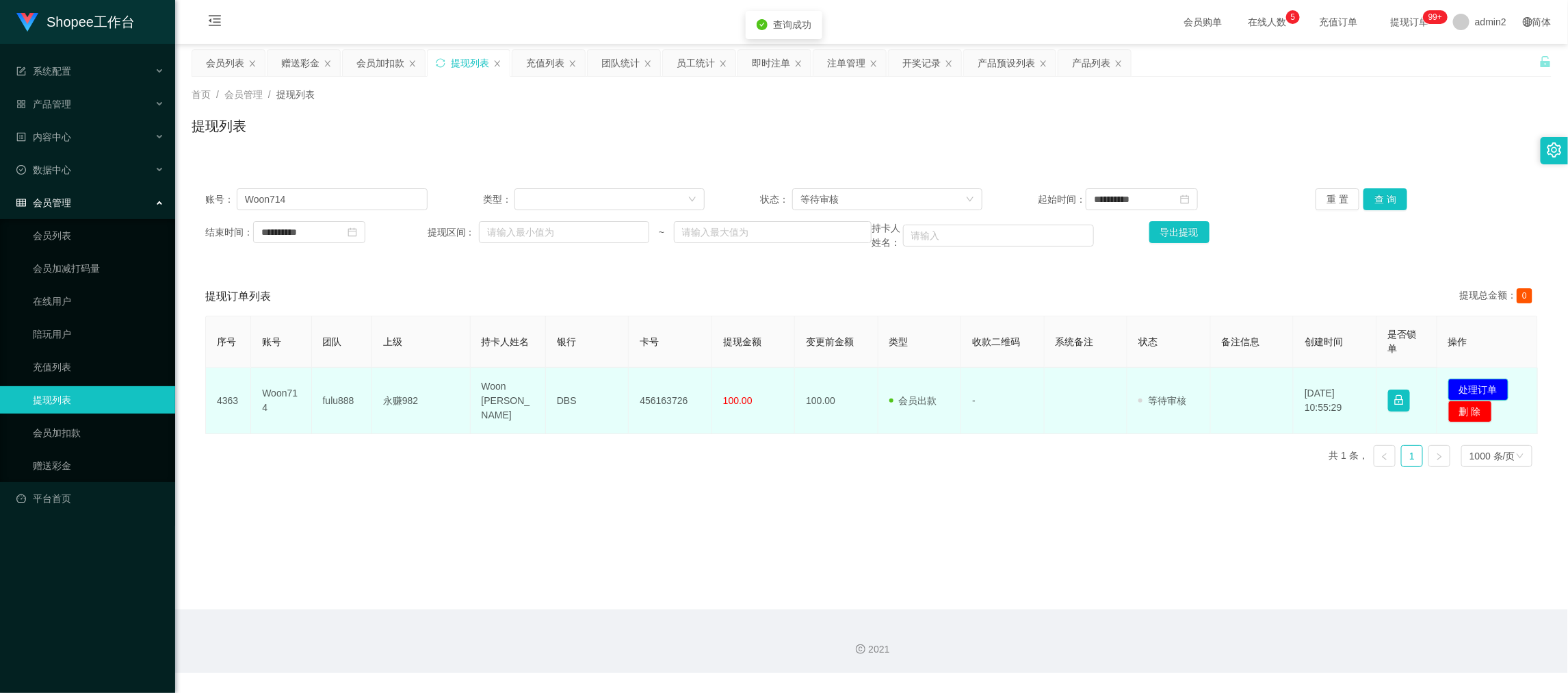
click at [1465, 384] on button "处理订单" at bounding box center [1478, 389] width 61 height 22
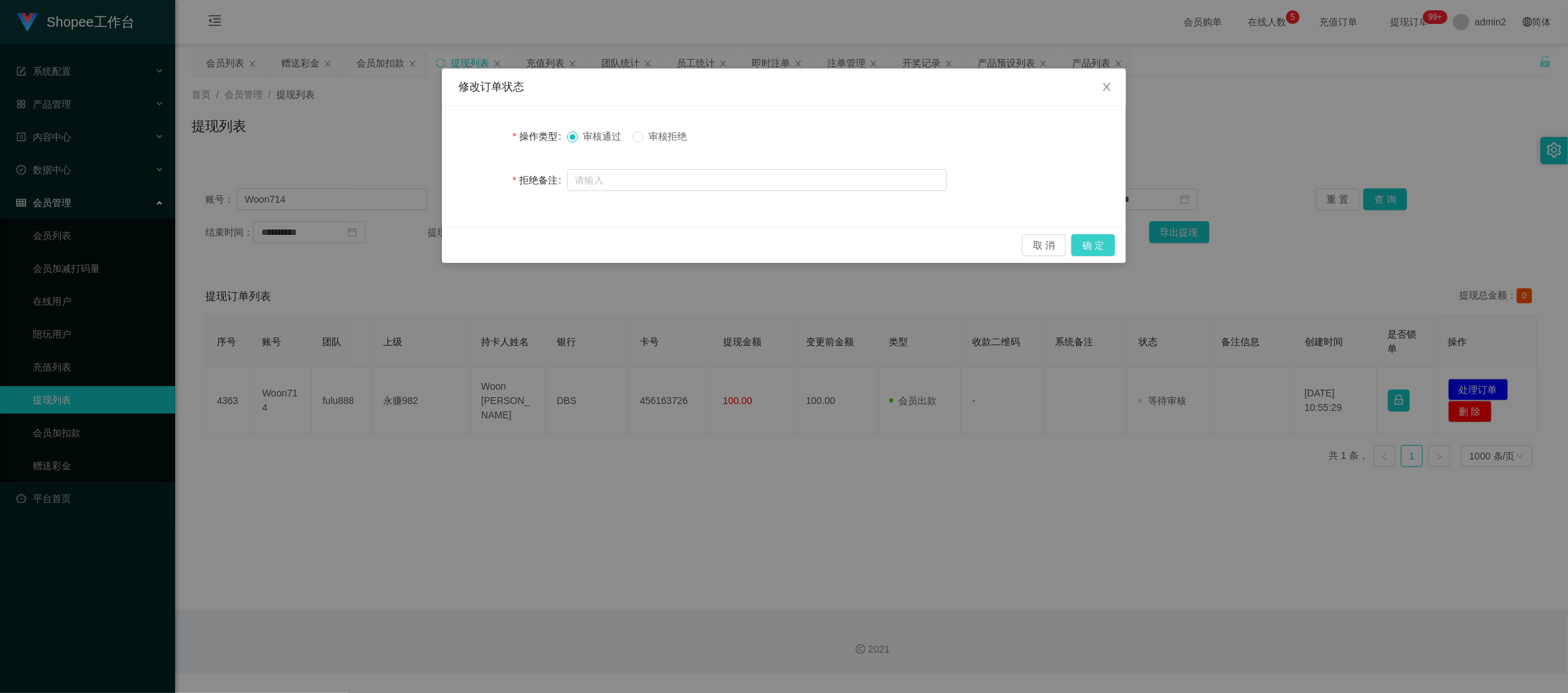
click at [1096, 246] on button "确 定" at bounding box center [1093, 245] width 44 height 22
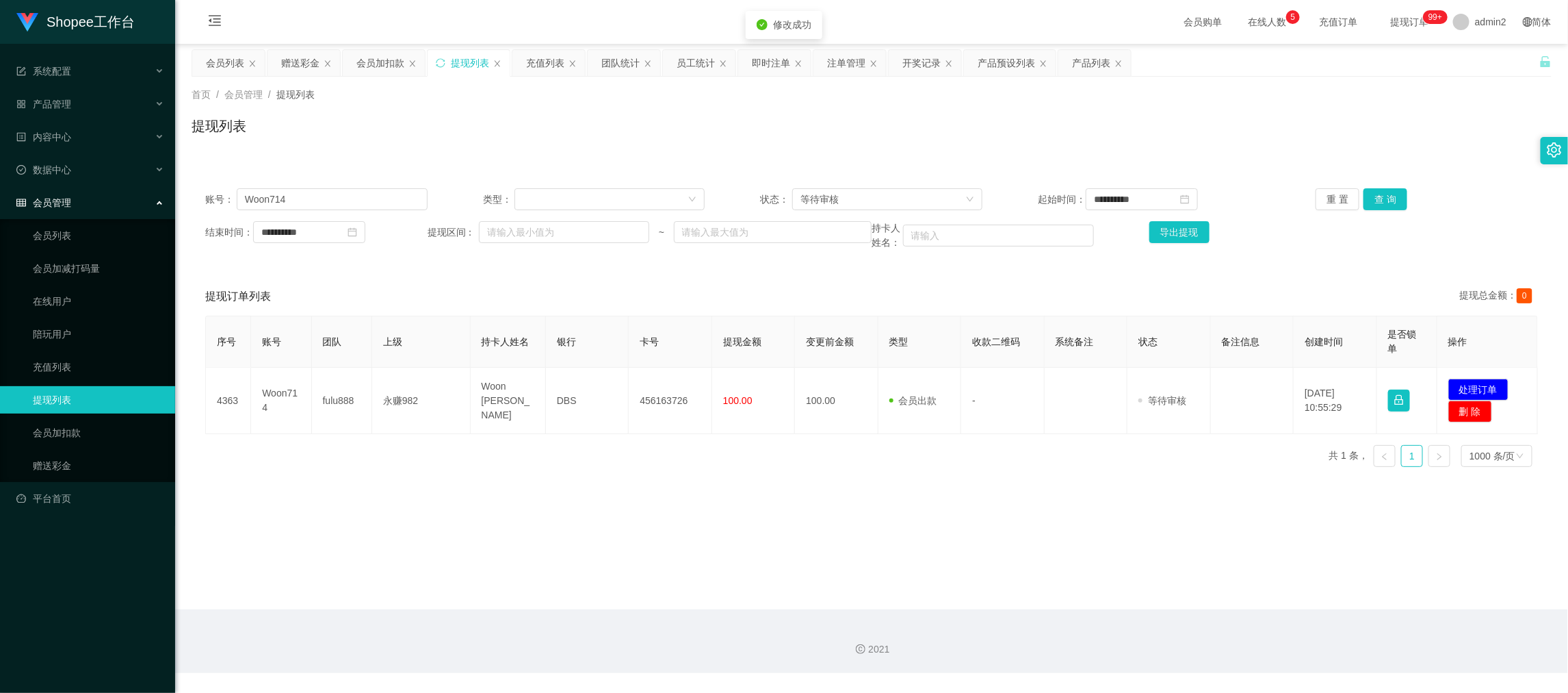
click at [1016, 481] on div "修改订单状态 操作类型 审核通过 审核拒绝 拒绝备注 取 消 确 定" at bounding box center [784, 346] width 1568 height 693
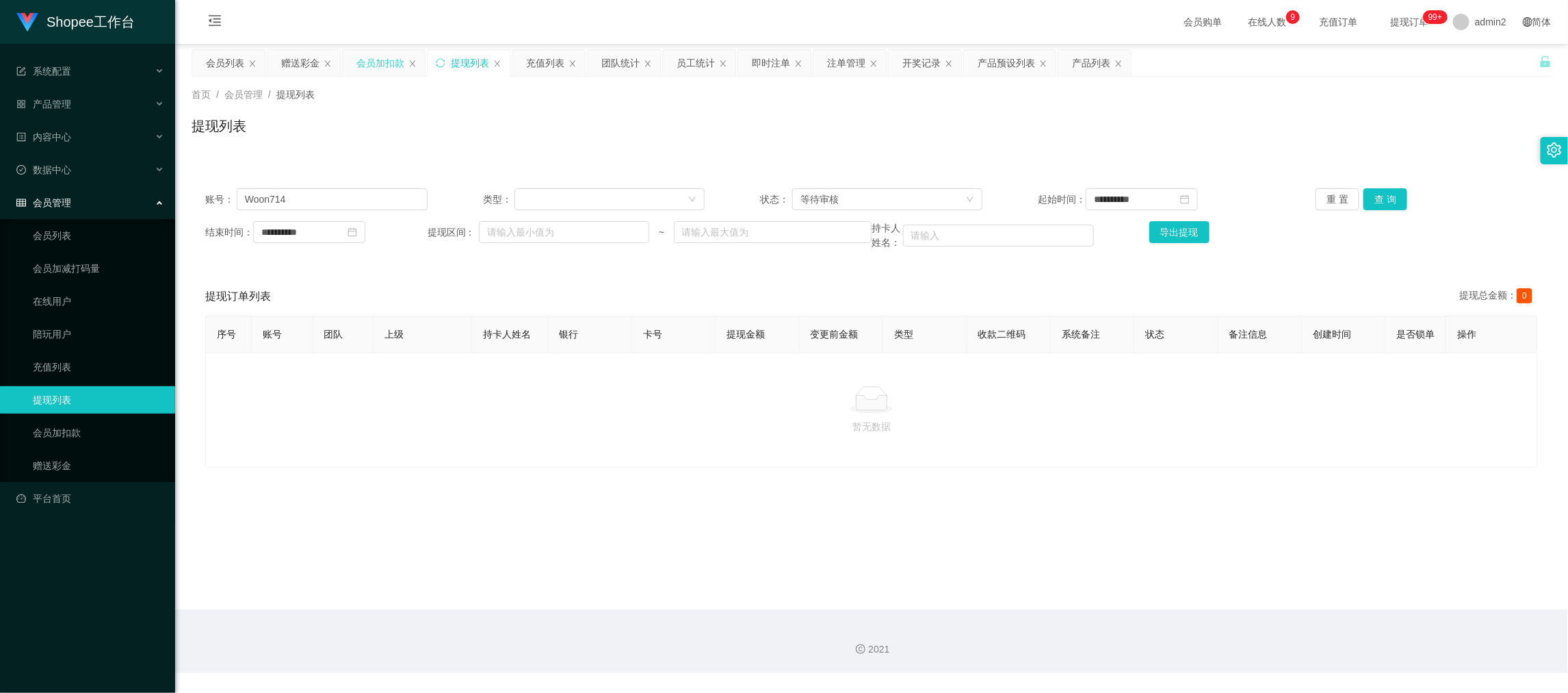
click at [388, 65] on div "会员加扣款" at bounding box center [380, 62] width 48 height 26
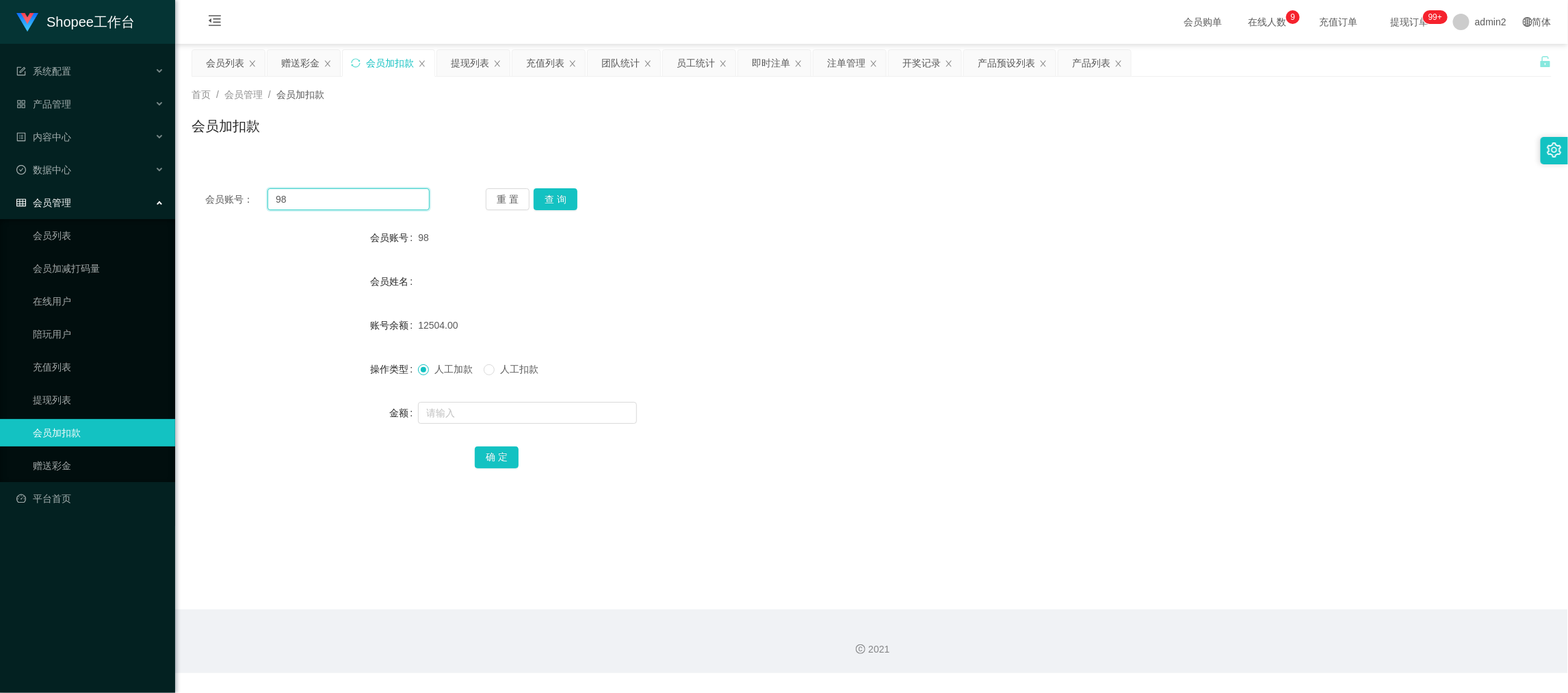
click at [385, 188] on input "98" at bounding box center [348, 199] width 162 height 22
paste input "060"
type input "060"
click at [544, 203] on button "查 询" at bounding box center [555, 199] width 44 height 22
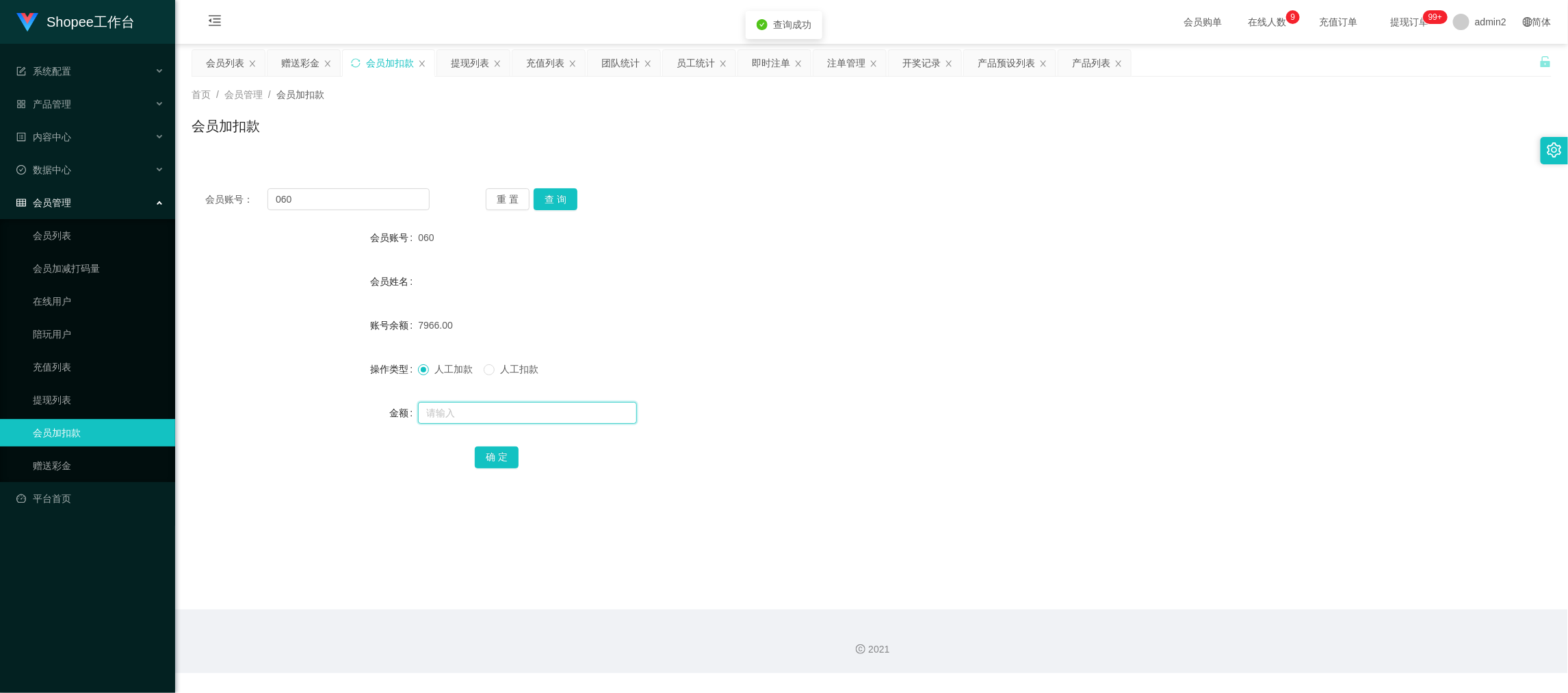
click at [597, 409] on input "text" at bounding box center [527, 412] width 219 height 22
type input "203"
drag, startPoint x: 501, startPoint y: 450, endPoint x: 701, endPoint y: 422, distance: 202.0
click at [501, 450] on button "确 定" at bounding box center [497, 457] width 44 height 22
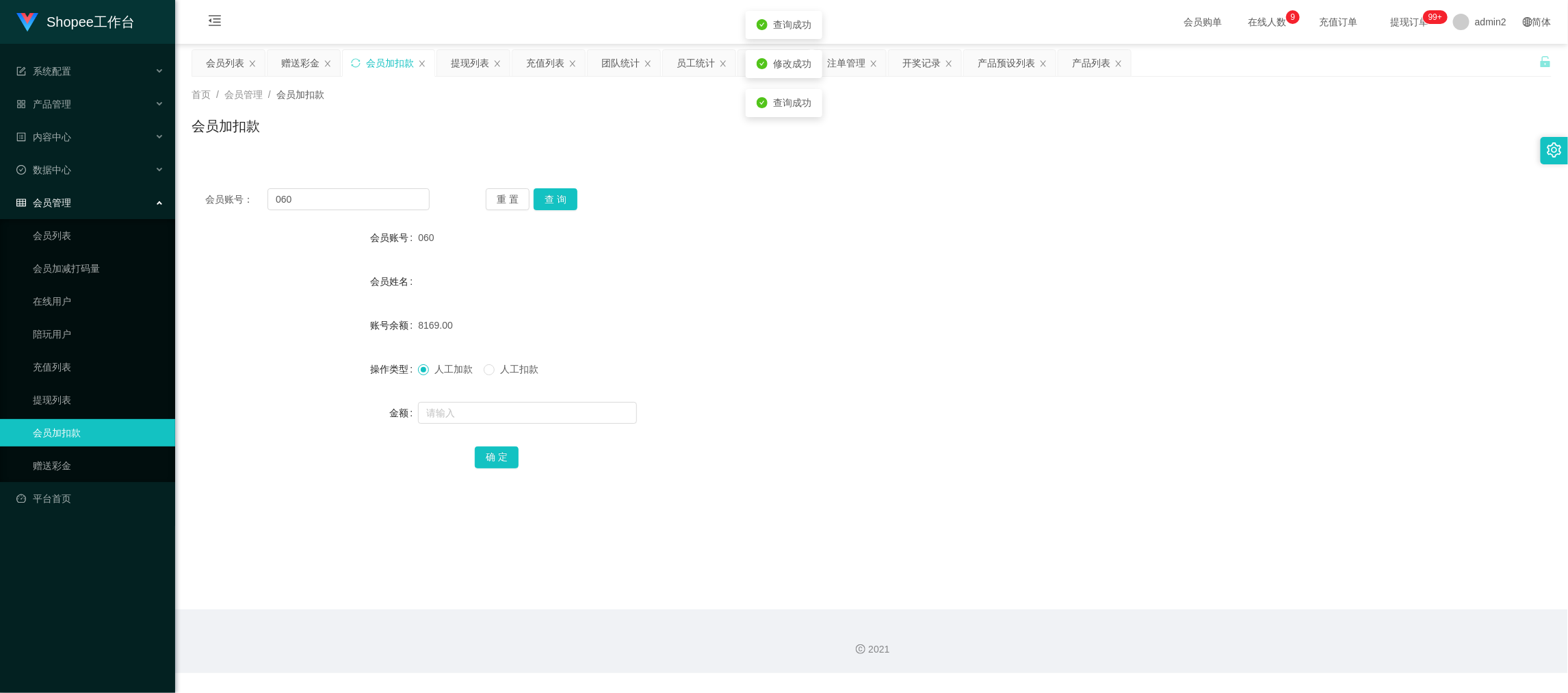
click at [914, 377] on div "人工加款 人工扣款" at bounding box center [815, 369] width 794 height 27
drag, startPoint x: 851, startPoint y: 61, endPoint x: 845, endPoint y: 82, distance: 21.8
click at [851, 61] on div "注单管理" at bounding box center [846, 62] width 38 height 26
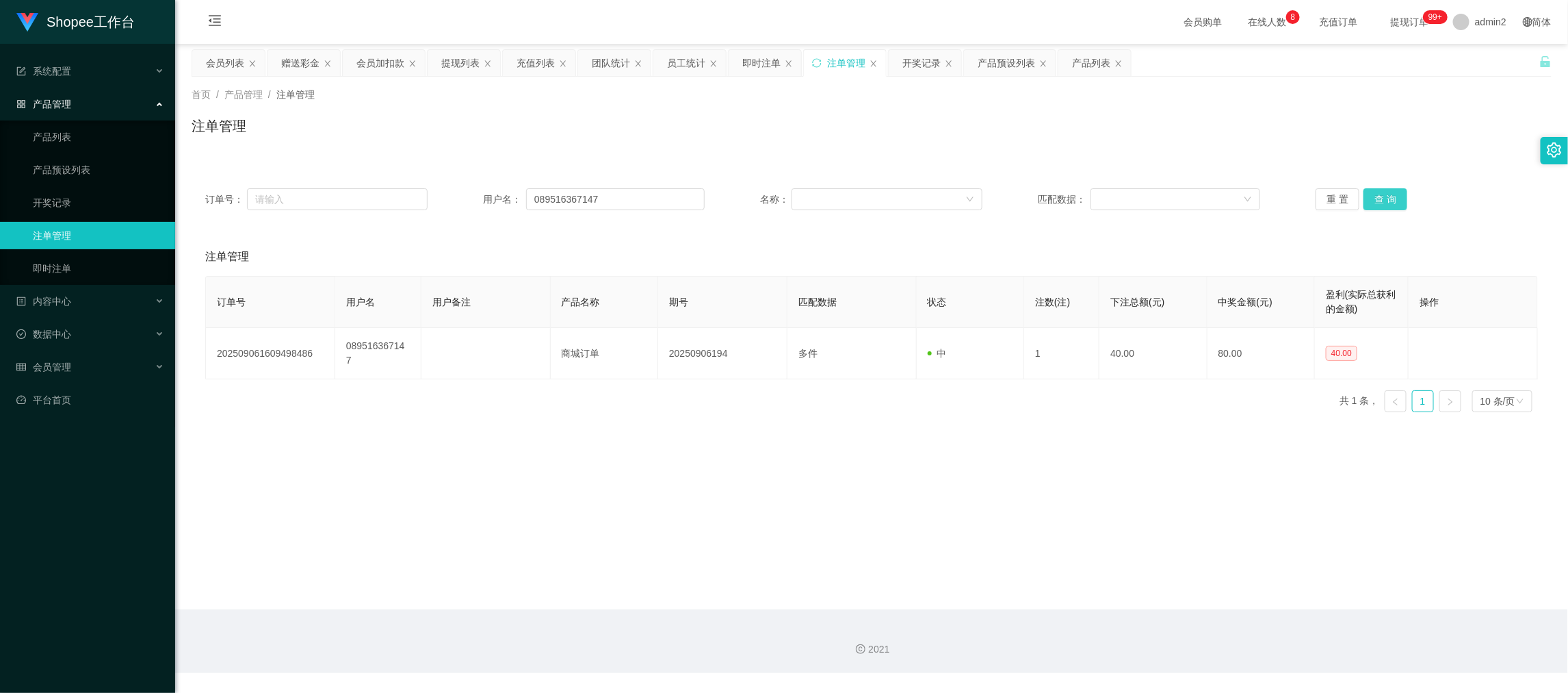
click at [1367, 192] on button "查 询" at bounding box center [1385, 199] width 44 height 22
click at [860, 144] on div "注单管理" at bounding box center [871, 131] width 1360 height 32
click at [865, 410] on main "关闭左侧 关闭右侧 关闭其它 刷新页面 会员列表 赠送彩金 会员加扣款 提现列表 充值列表 团队统计 员工统计 即时注单 注单管理 开奖记录 产品预设列表 产…" at bounding box center [871, 327] width 1393 height 565
drag, startPoint x: 698, startPoint y: 463, endPoint x: 714, endPoint y: 443, distance: 25.6
click at [698, 463] on main "关闭左侧 关闭右侧 关闭其它 刷新页面 会员列表 赠送彩金 会员加扣款 提现列表 充值列表 团队统计 员工统计 即时注单 注单管理 开奖记录 产品预设列表 产…" at bounding box center [871, 327] width 1393 height 565
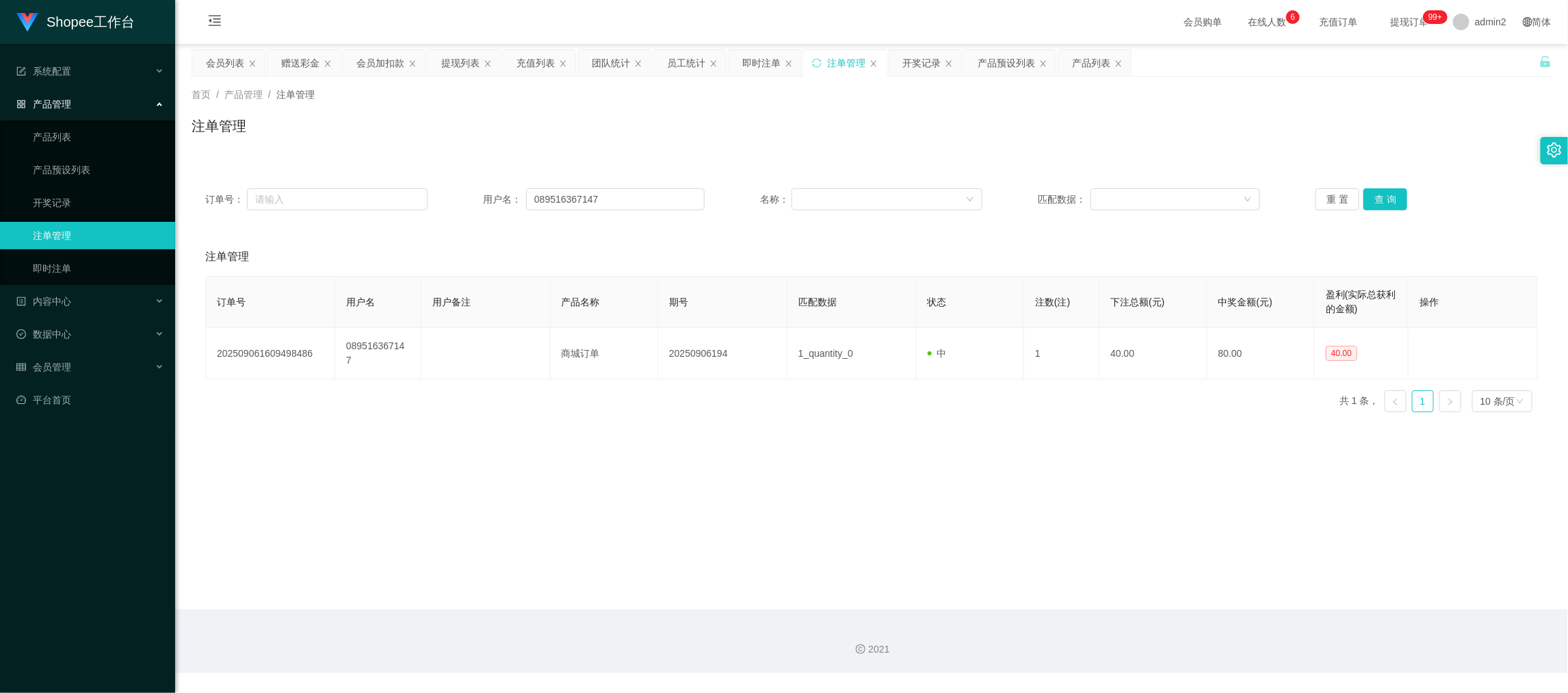
click at [1121, 458] on main "关闭左侧 关闭右侧 关闭其它 刷新页面 会员列表 赠送彩金 会员加扣款 提现列表 充值列表 团队统计 员工统计 即时注单 注单管理 开奖记录 产品预设列表 产…" at bounding box center [871, 327] width 1393 height 565
click at [1007, 64] on div "产品预设列表" at bounding box center [1007, 62] width 58 height 26
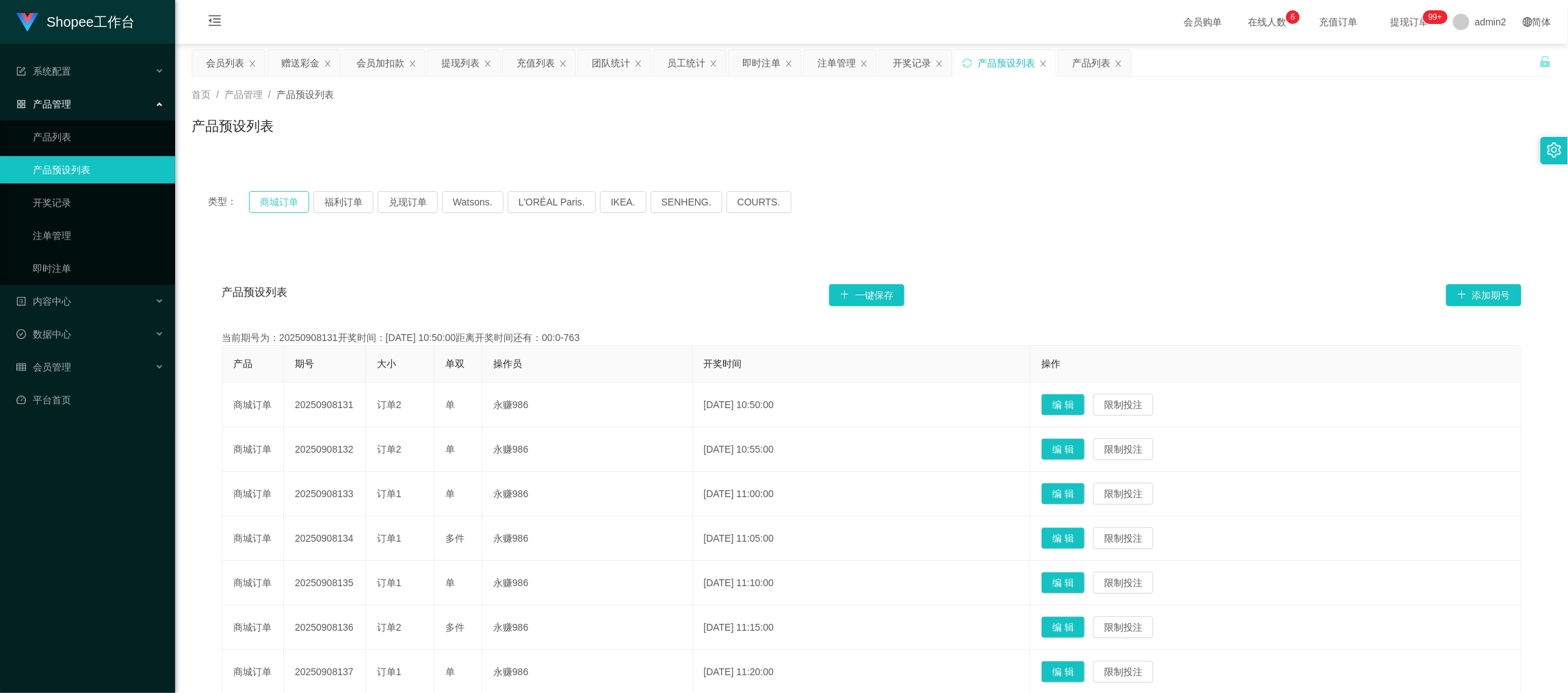
click at [272, 199] on button "商城订单" at bounding box center [279, 202] width 61 height 22
click at [975, 158] on div "类型： 商城订单 福利订单 兑现订单 Watsons. L'ORÉAL Paris. IKEA. [GEOGRAPHIC_DATA]. COURTS. 产品预…" at bounding box center [871, 522] width 1360 height 730
click at [354, 32] on div "会员购单 在线人数 0 1 2 3 4 5 6 7 8 9 0 1 2 3 4 5 6 7 8 9 0 1 2 3 4 5 6 7 8 9 充值订单 提现订单…" at bounding box center [871, 22] width 1393 height 44
click at [306, 65] on div "赠送彩金" at bounding box center [301, 62] width 38 height 26
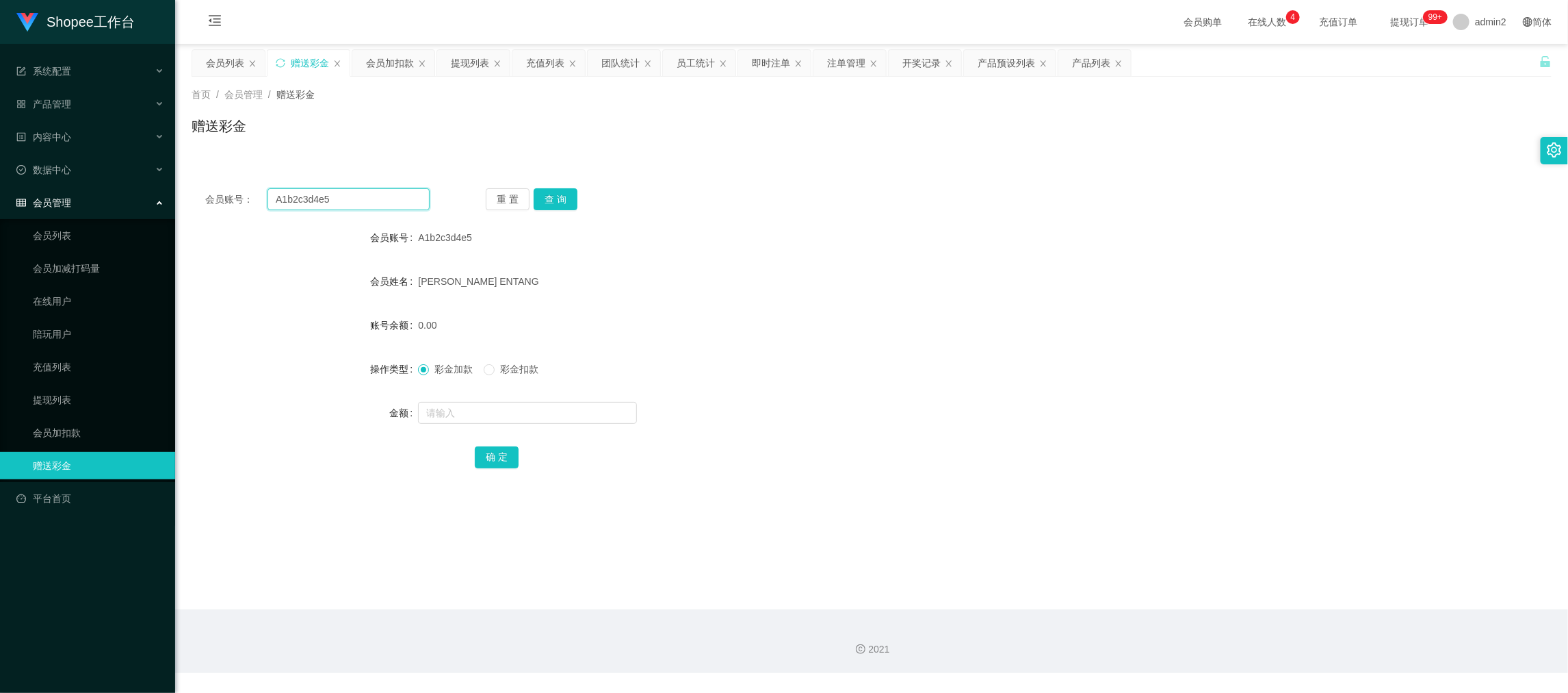
click at [378, 199] on input "A1b2c3d4e5" at bounding box center [348, 199] width 162 height 22
paste input "Youwin101"
type input "Youwin1015"
click at [562, 197] on button "查 询" at bounding box center [555, 199] width 44 height 22
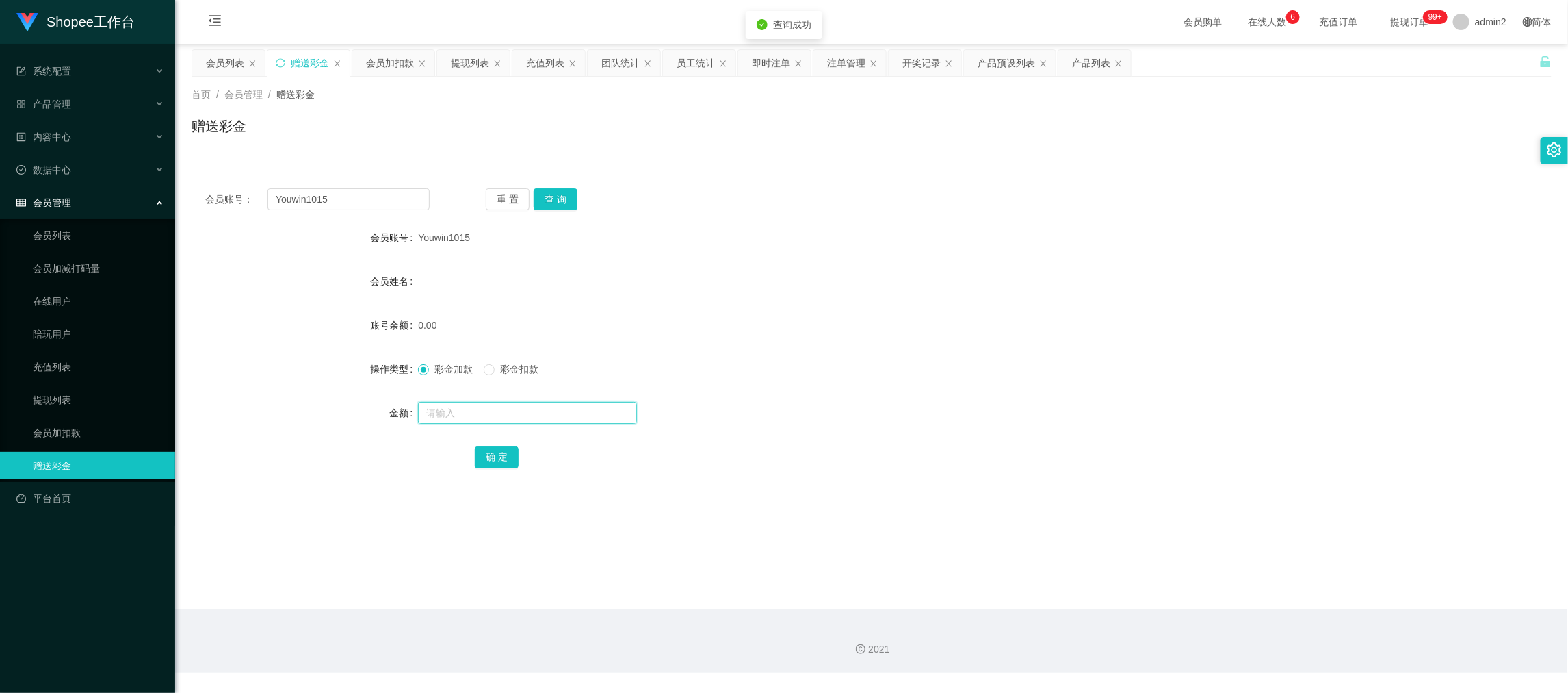
click at [593, 415] on input "text" at bounding box center [527, 412] width 219 height 22
click at [592, 415] on input "8" at bounding box center [527, 412] width 219 height 22
type input "80"
click at [509, 458] on button "确 定" at bounding box center [497, 457] width 44 height 22
click at [909, 384] on form "会员账号 Youwin1015 会员姓名 账号余额 0.00 操作类型 彩金加款 彩金扣款 金额 80 确 定" at bounding box center [871, 347] width 1360 height 246
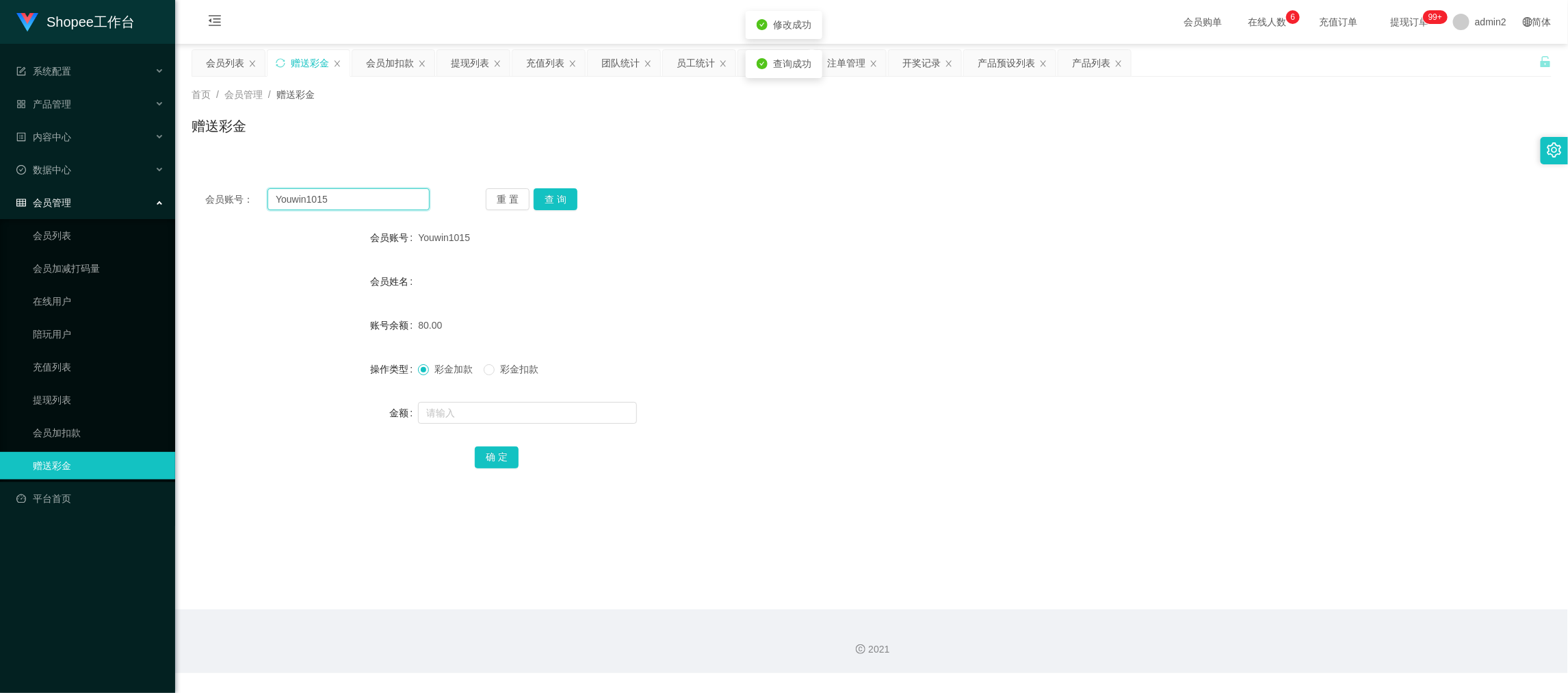
click at [380, 197] on input "Youwin1015" at bounding box center [348, 199] width 162 height 22
paste input "Clankson2211"
type input "Clankson2211"
click at [556, 191] on button "查 询" at bounding box center [555, 199] width 44 height 22
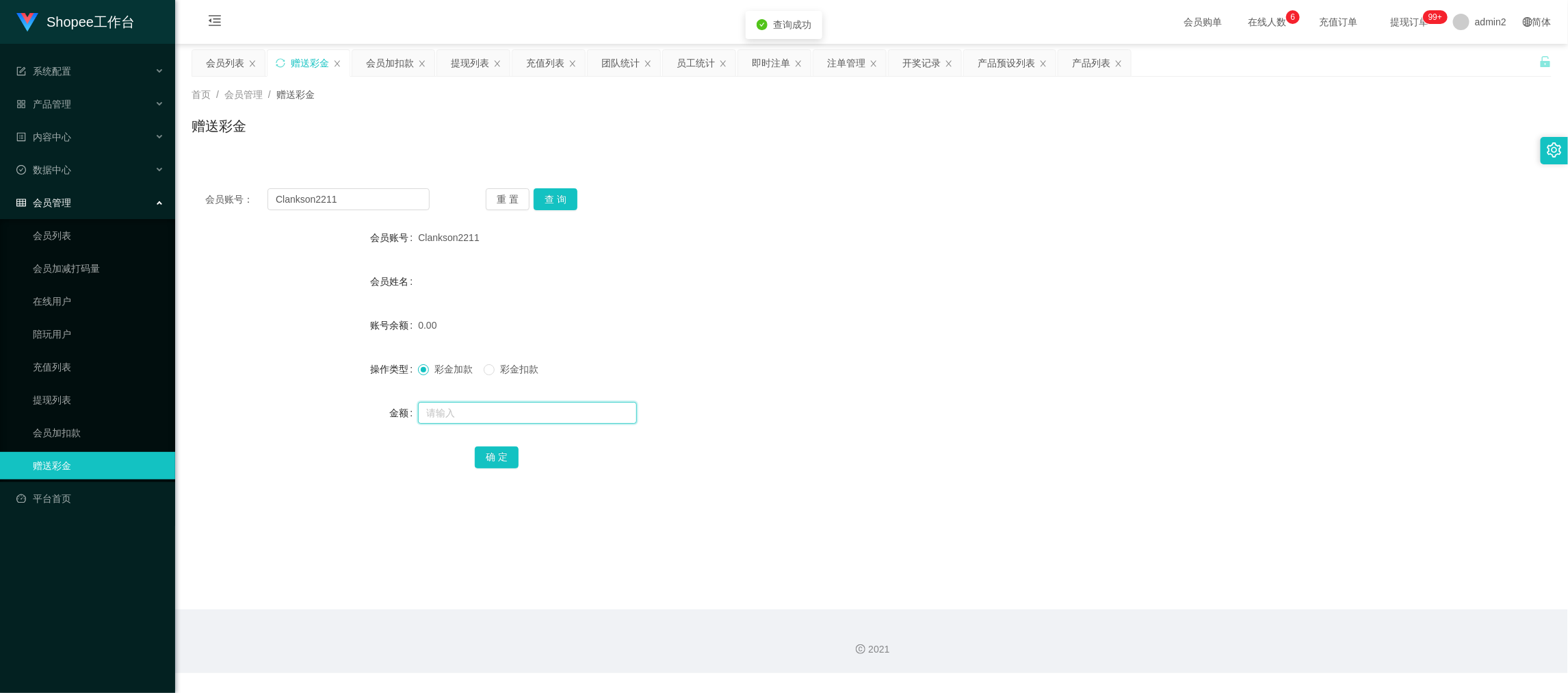
click at [548, 414] on input "text" at bounding box center [527, 412] width 219 height 22
click at [548, 413] on input "8" at bounding box center [527, 412] width 219 height 22
type input "80"
drag, startPoint x: 498, startPoint y: 456, endPoint x: 620, endPoint y: 438, distance: 123.3
click at [499, 456] on button "确 定" at bounding box center [497, 457] width 44 height 22
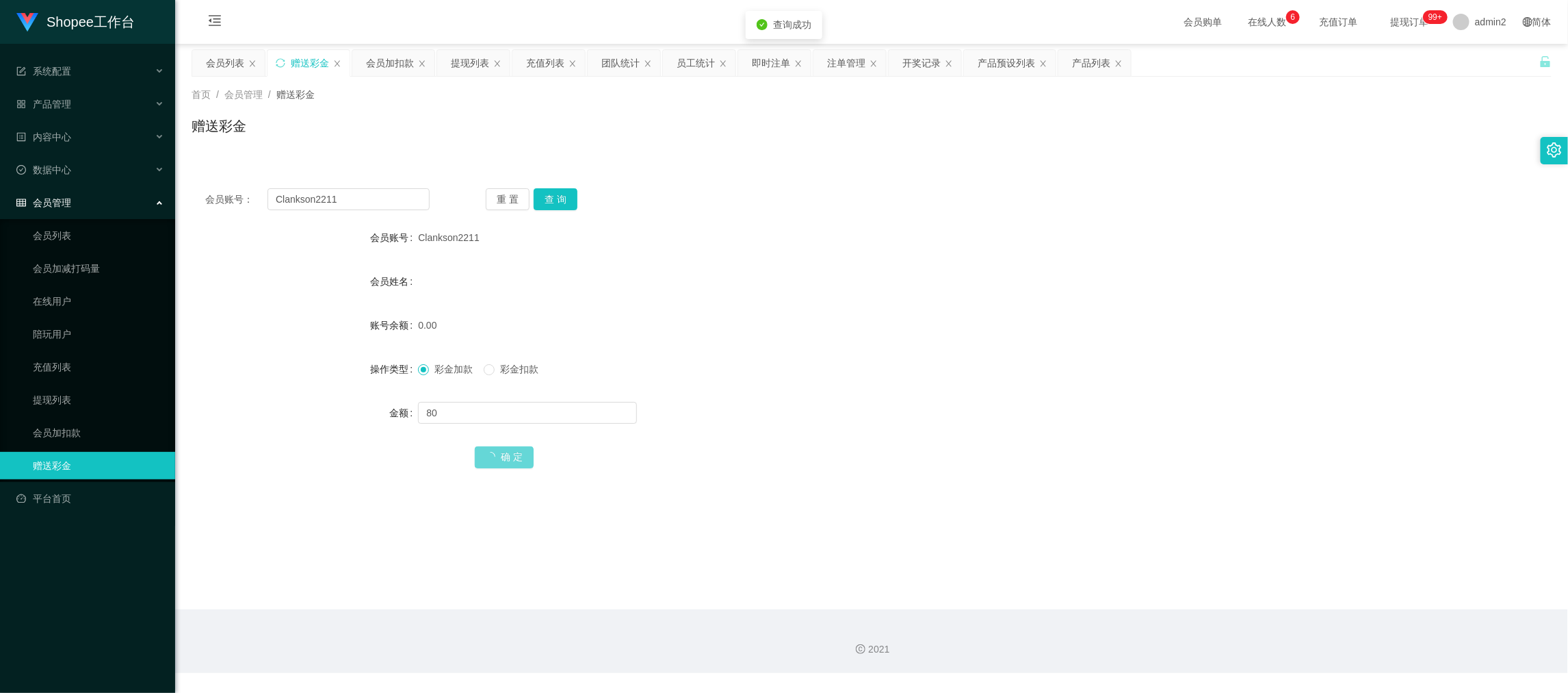
click at [974, 356] on div "彩金加款 彩金扣款" at bounding box center [815, 369] width 794 height 27
click at [396, 203] on input "Clankson2211" at bounding box center [348, 199] width 162 height 22
paste input "hanww58"
drag, startPoint x: 552, startPoint y: 195, endPoint x: 559, endPoint y: 236, distance: 41.6
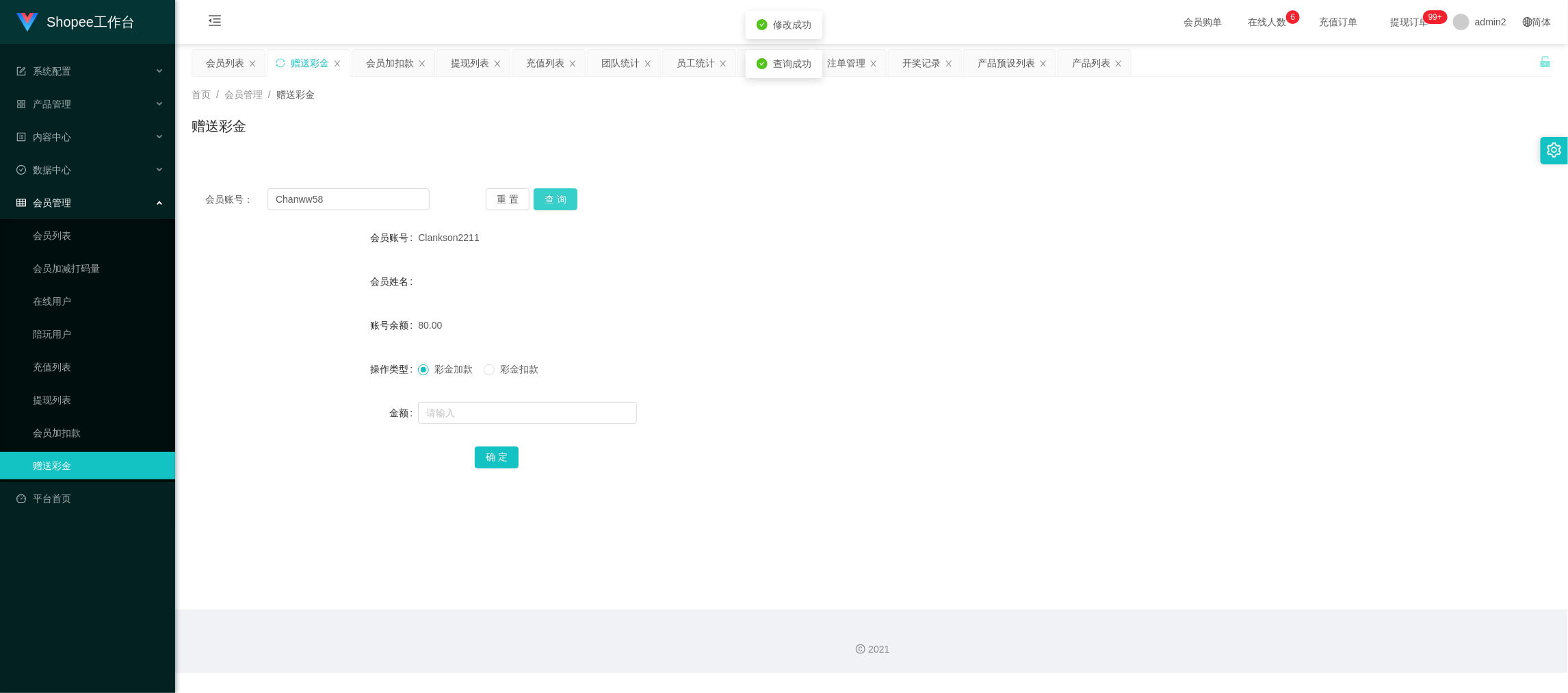
click at [552, 195] on button "查 询" at bounding box center [555, 199] width 44 height 22
click at [554, 416] on input "text" at bounding box center [527, 412] width 219 height 22
click at [384, 205] on input "Chanww58" at bounding box center [348, 199] width 162 height 22
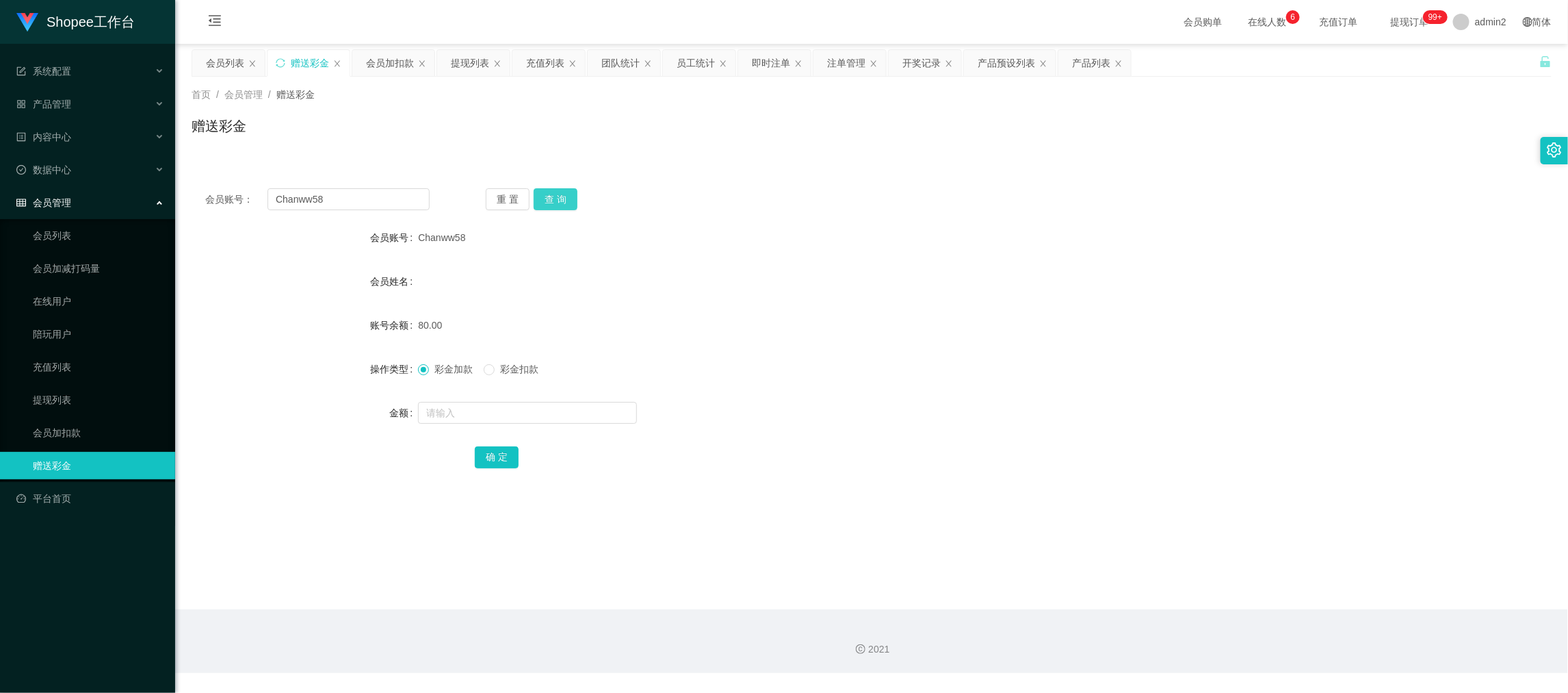
click at [574, 201] on button "查 询" at bounding box center [555, 199] width 44 height 22
click at [562, 201] on button "查 询" at bounding box center [562, 199] width 59 height 22
click at [801, 361] on div "彩金加款 彩金扣款" at bounding box center [815, 369] width 794 height 27
click at [397, 195] on input "Chanww58" at bounding box center [348, 199] width 162 height 22
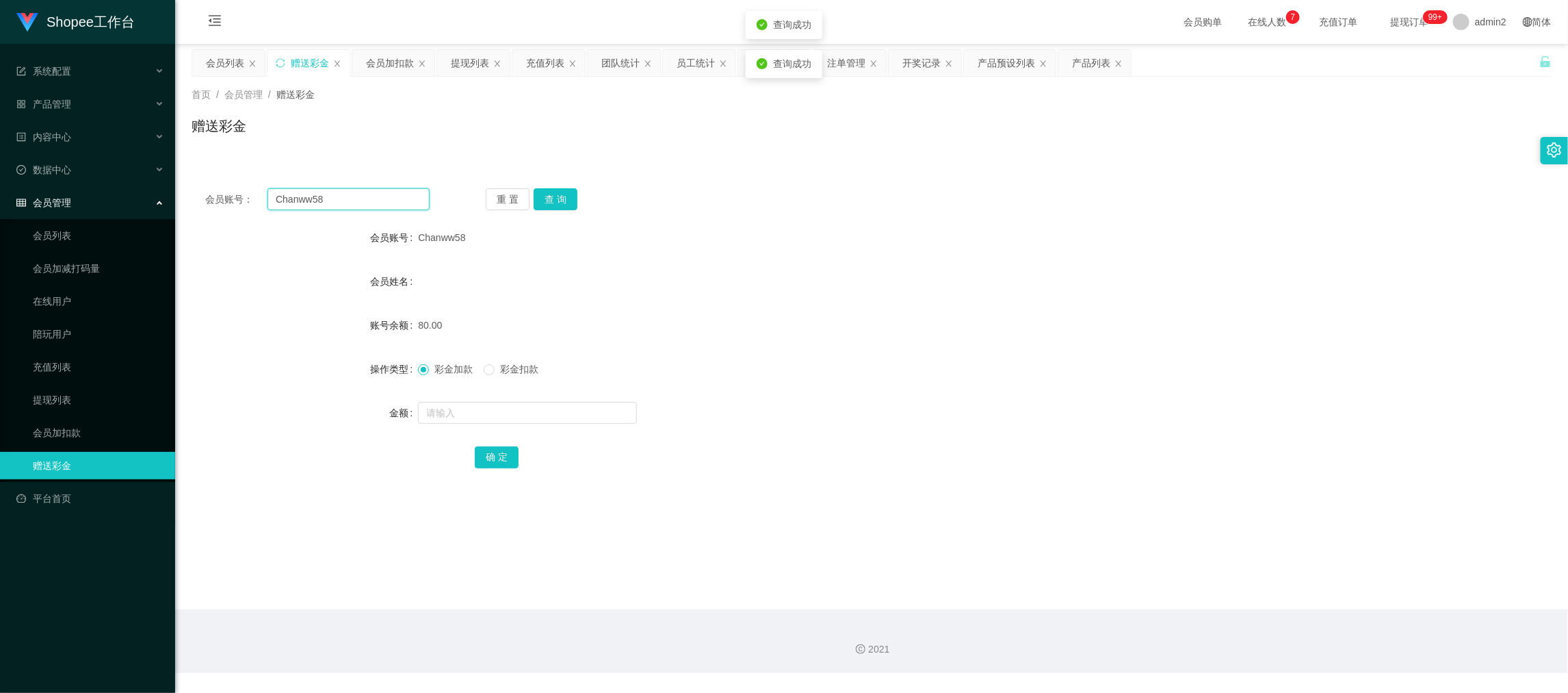
paste input "lankson2211"
click at [560, 193] on button "查 询" at bounding box center [555, 199] width 44 height 22
click at [639, 334] on div "80.00" at bounding box center [815, 325] width 794 height 27
click at [365, 194] on input "Clankson2211" at bounding box center [348, 199] width 162 height 22
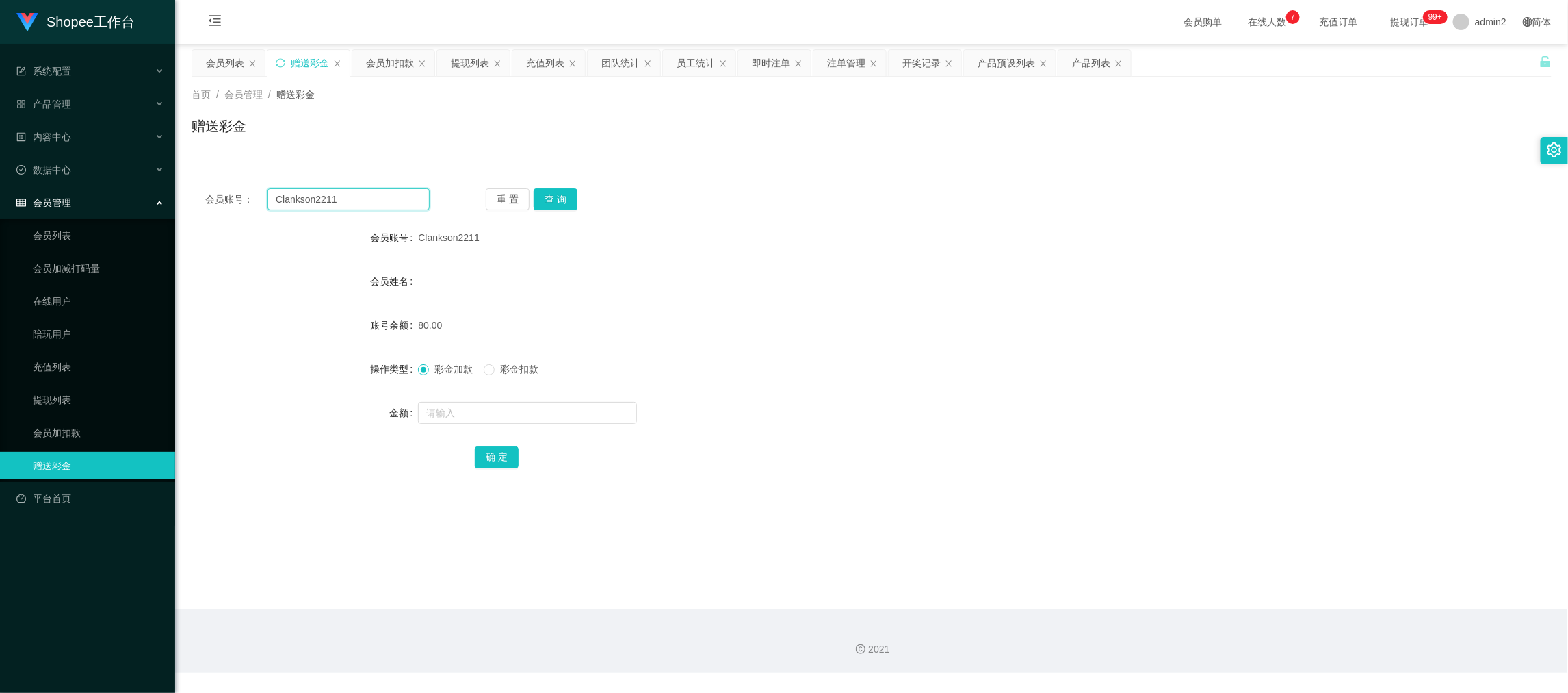
paste input "Youwin1015"
type input "Youwin1015"
click at [571, 206] on button "查 询" at bounding box center [555, 199] width 44 height 22
click at [712, 318] on div "80.00" at bounding box center [815, 325] width 794 height 27
click at [649, 325] on div "80.00" at bounding box center [815, 325] width 794 height 27
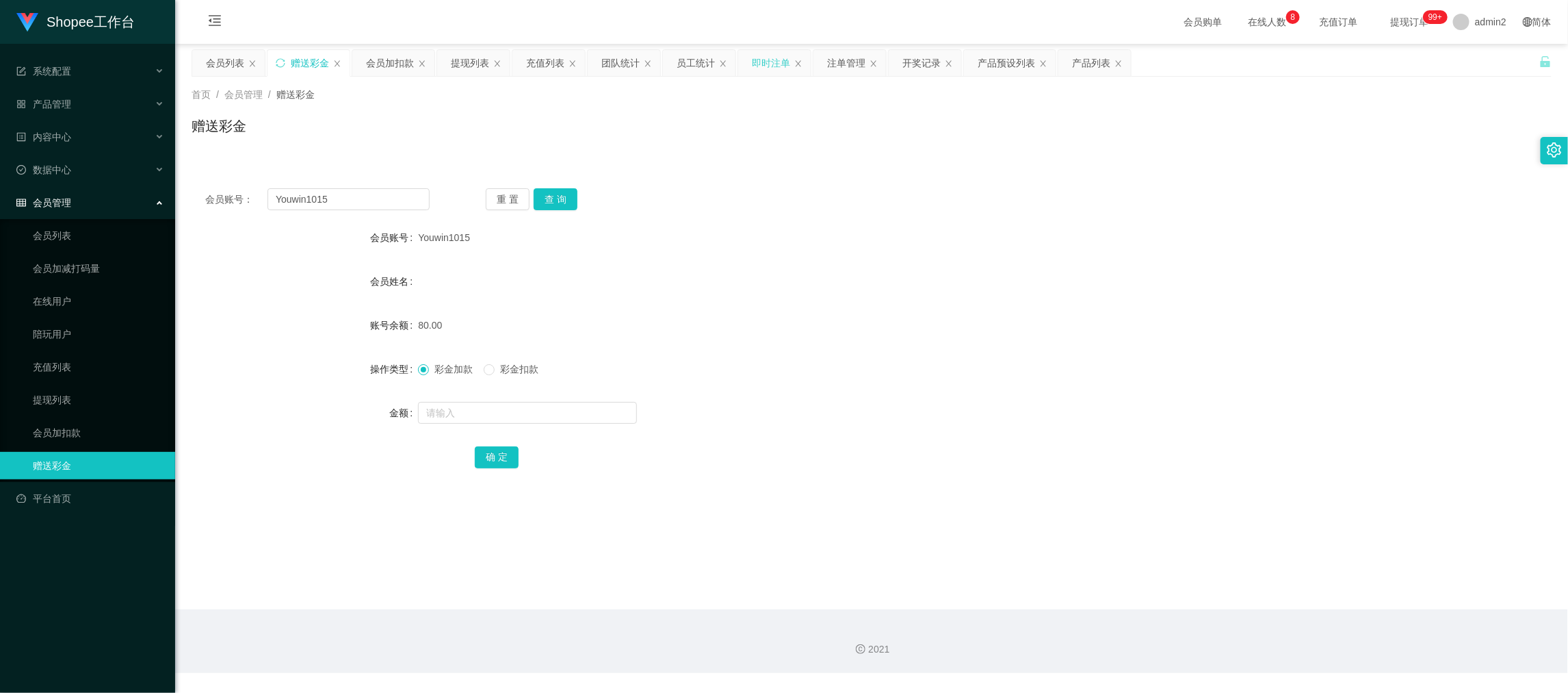
click at [788, 61] on div "即时注单" at bounding box center [772, 62] width 38 height 26
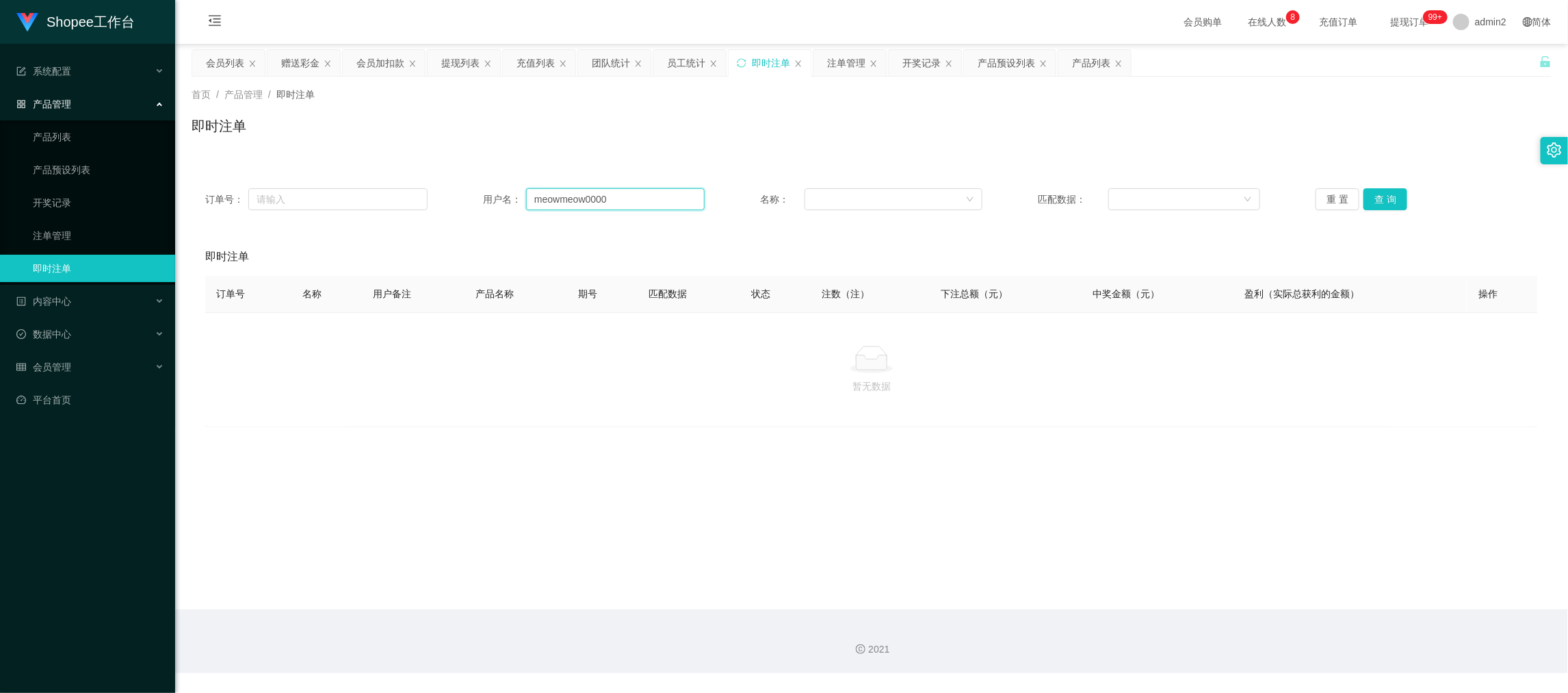
click at [607, 208] on input "meowmeow0000" at bounding box center [616, 199] width 179 height 22
paste input "085735267369"
type input "085735267369"
click at [1379, 196] on button "查 询" at bounding box center [1385, 199] width 44 height 22
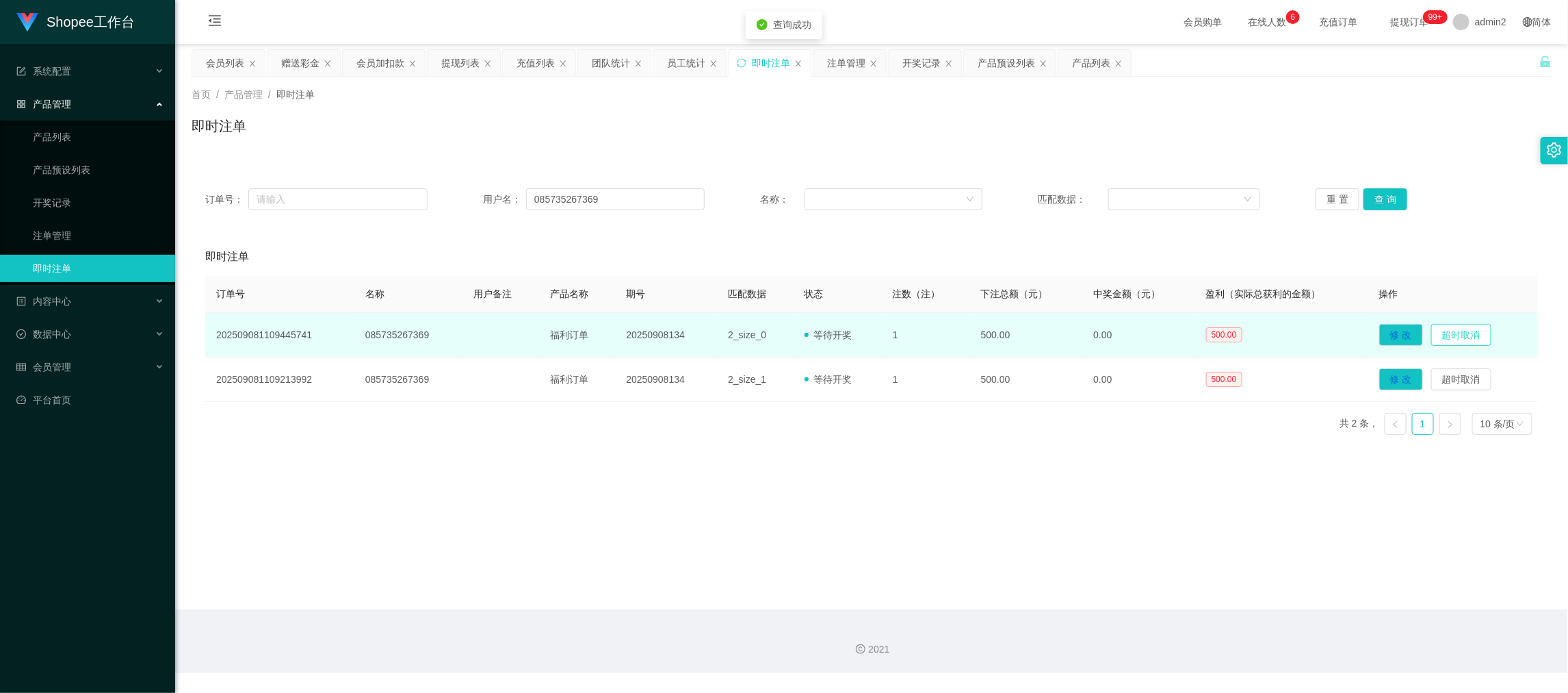
click at [1459, 331] on button "超时取消" at bounding box center [1461, 334] width 61 height 22
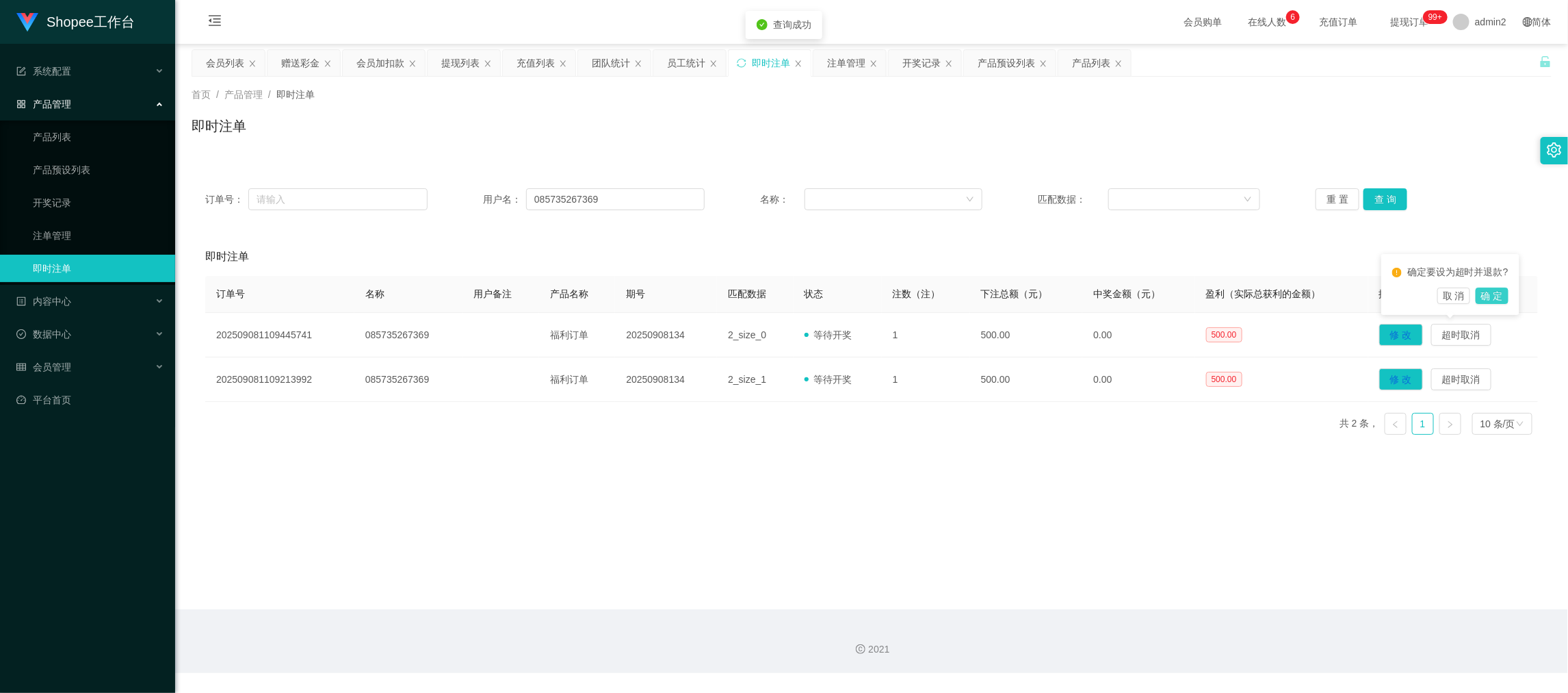
click at [1493, 296] on button "确 定" at bounding box center [1492, 295] width 33 height 16
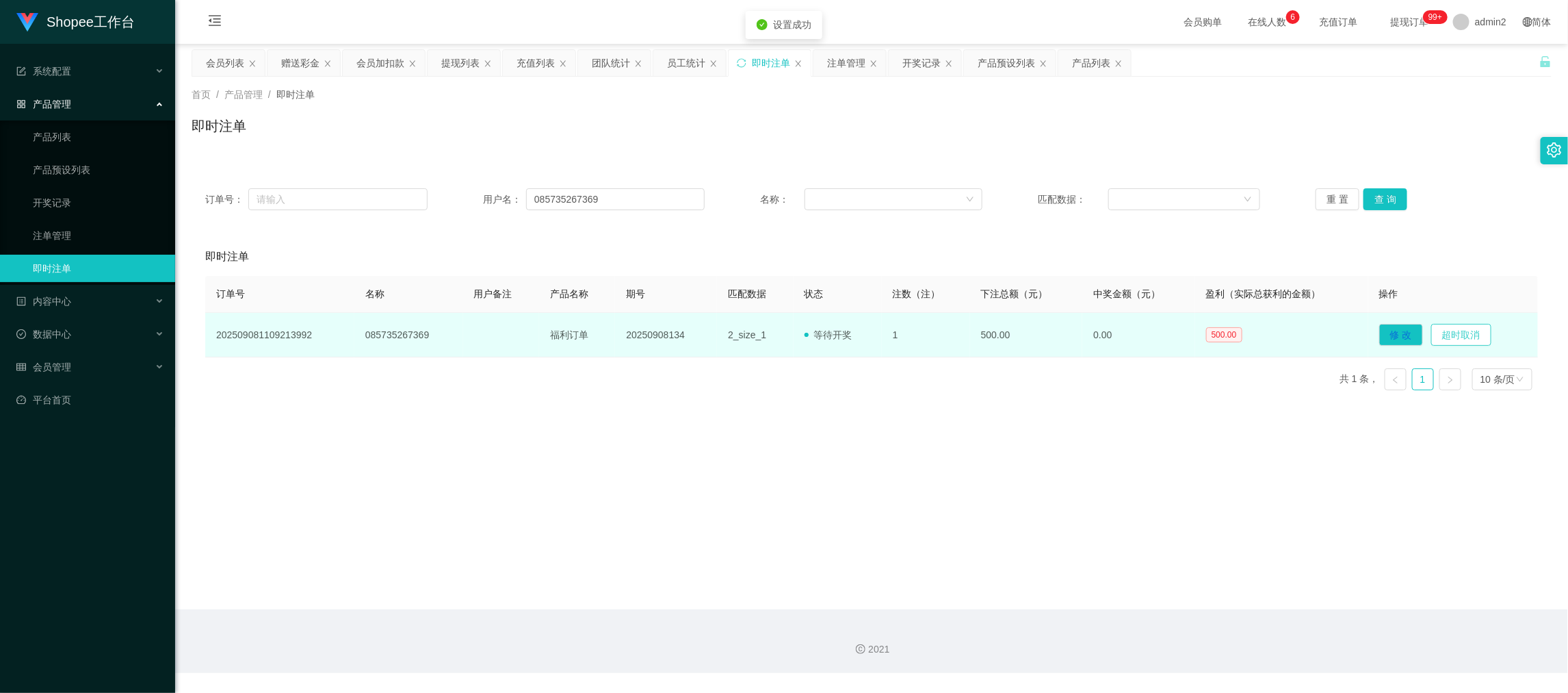
click at [1458, 329] on button "超时取消" at bounding box center [1461, 334] width 61 height 22
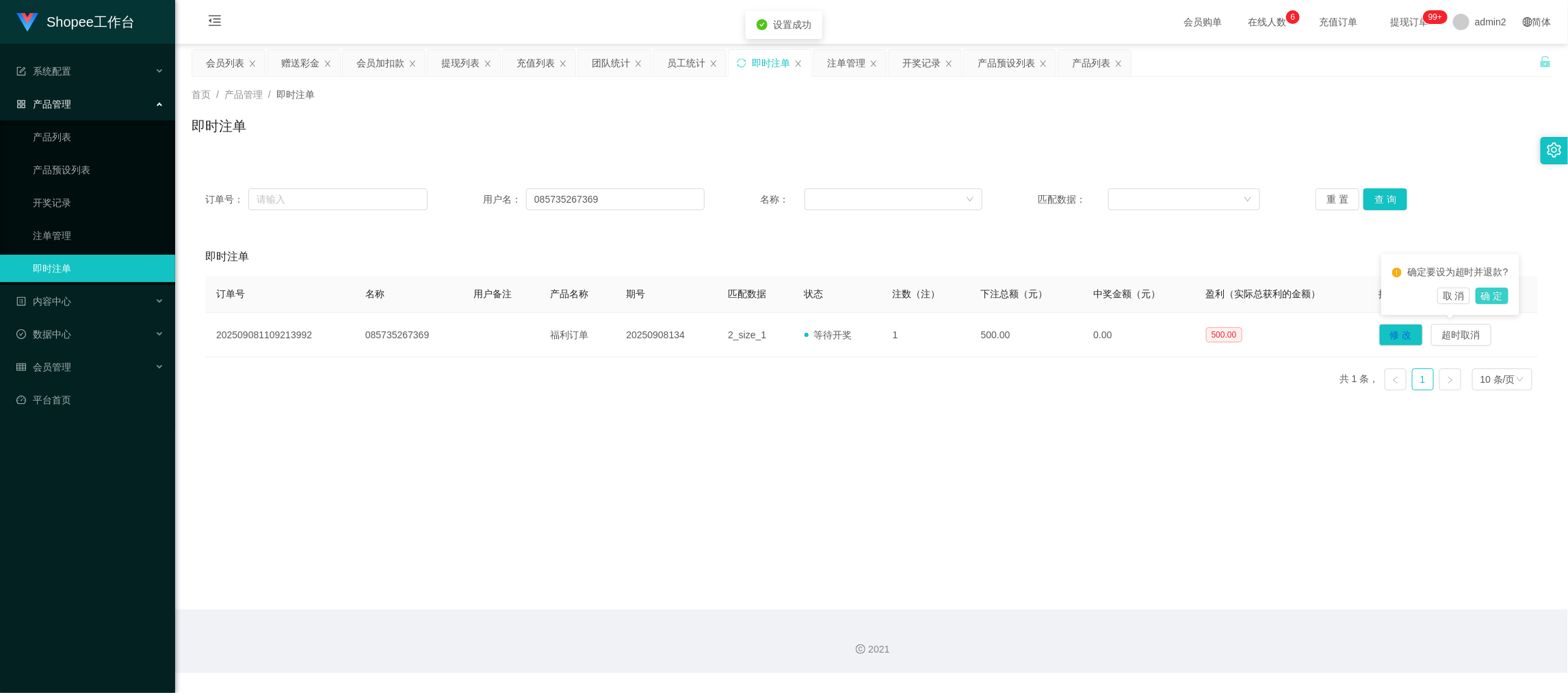
click at [1487, 293] on button "确 定" at bounding box center [1492, 295] width 33 height 16
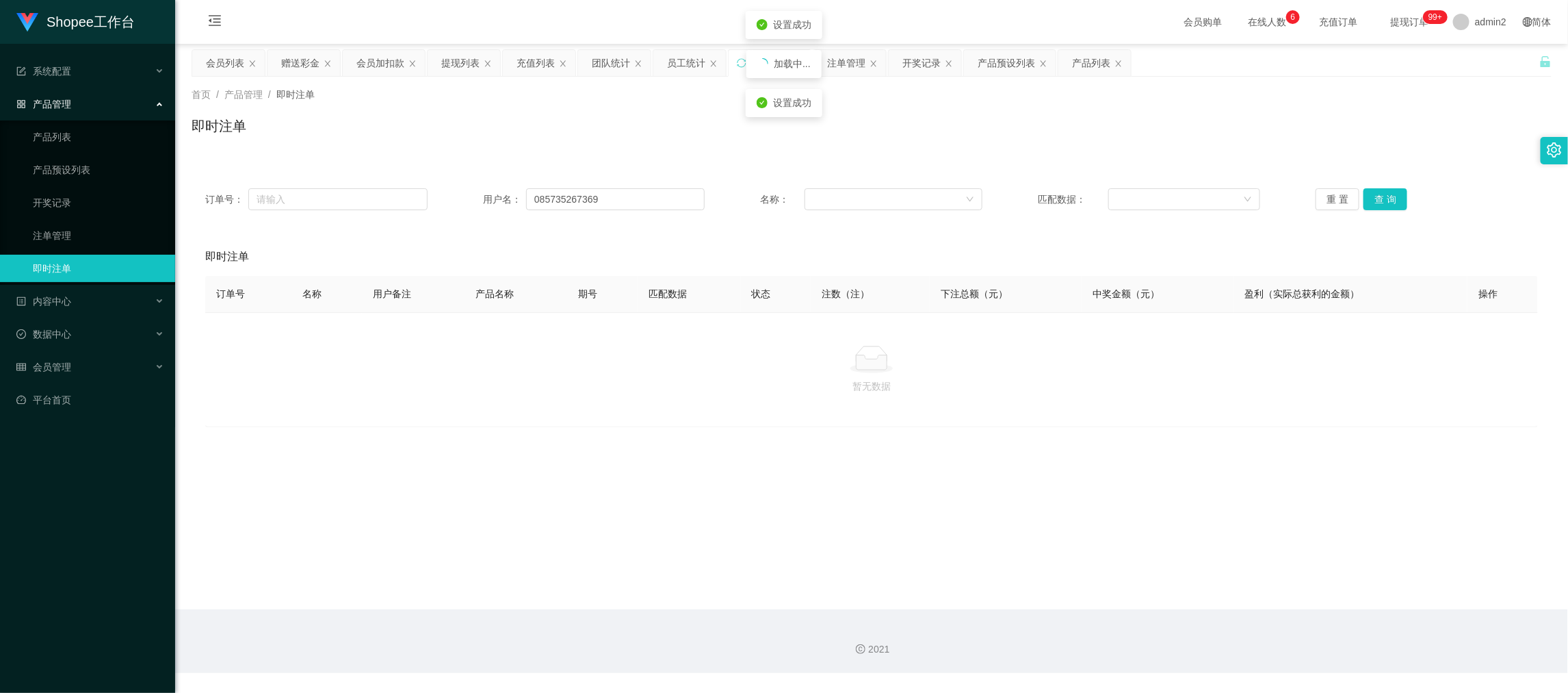
drag, startPoint x: 725, startPoint y: 424, endPoint x: 625, endPoint y: 312, distance: 150.1
click at [725, 424] on div "暂无数据" at bounding box center [871, 370] width 1333 height 115
click at [528, 63] on div "充值列表" at bounding box center [536, 62] width 38 height 26
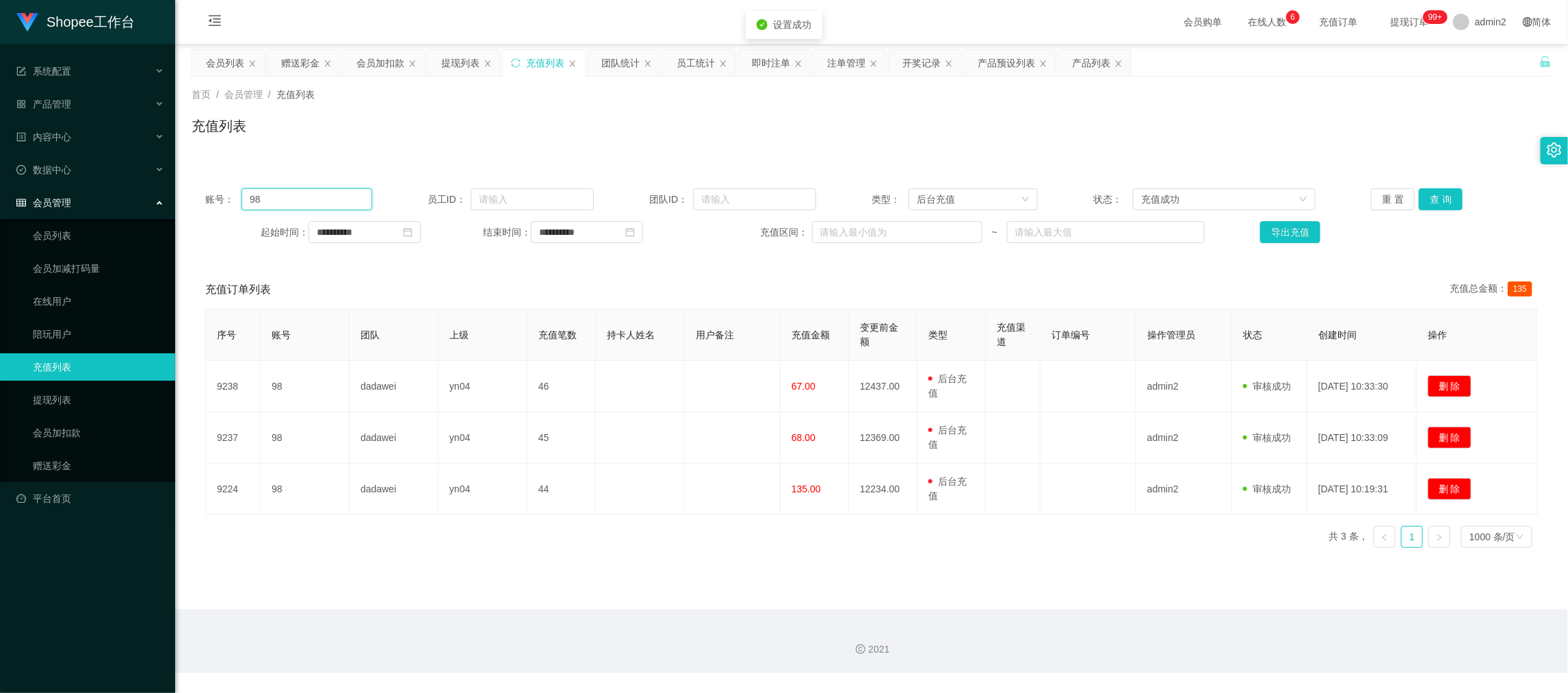
click at [356, 197] on input "98" at bounding box center [306, 199] width 130 height 22
paste input "085735267369"
type input "085735267369"
click at [1433, 201] on button "查 询" at bounding box center [1441, 199] width 44 height 22
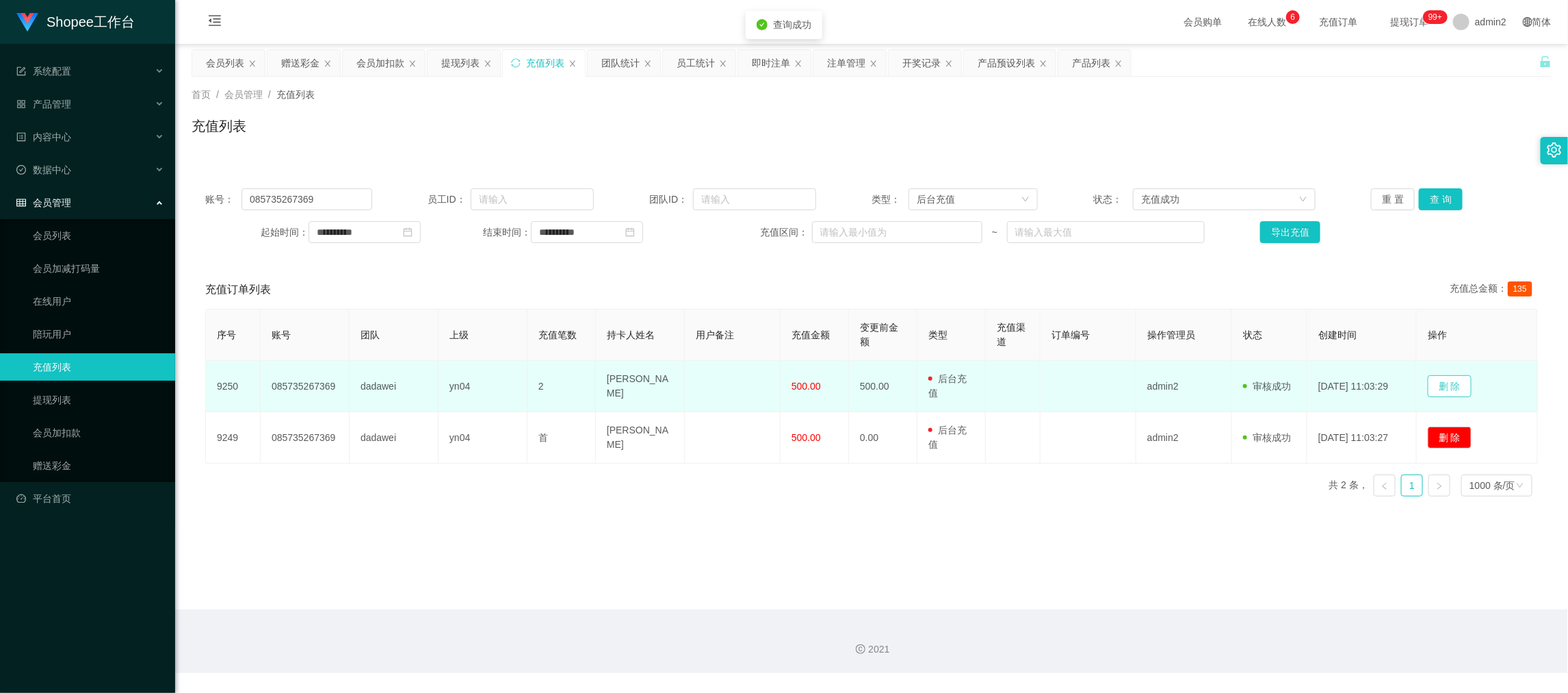
click at [1455, 384] on button "删 除" at bounding box center [1450, 385] width 44 height 22
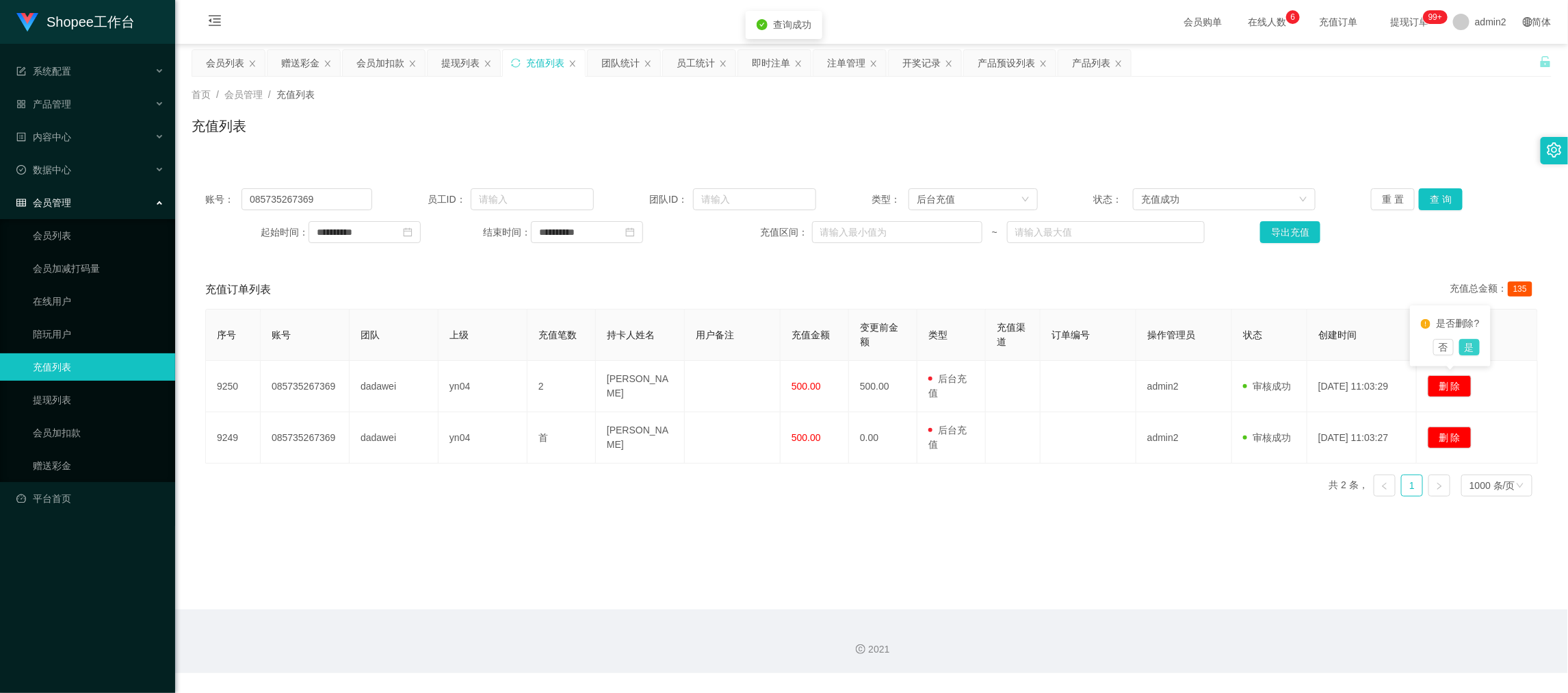
click at [1471, 340] on button "是" at bounding box center [1469, 346] width 20 height 16
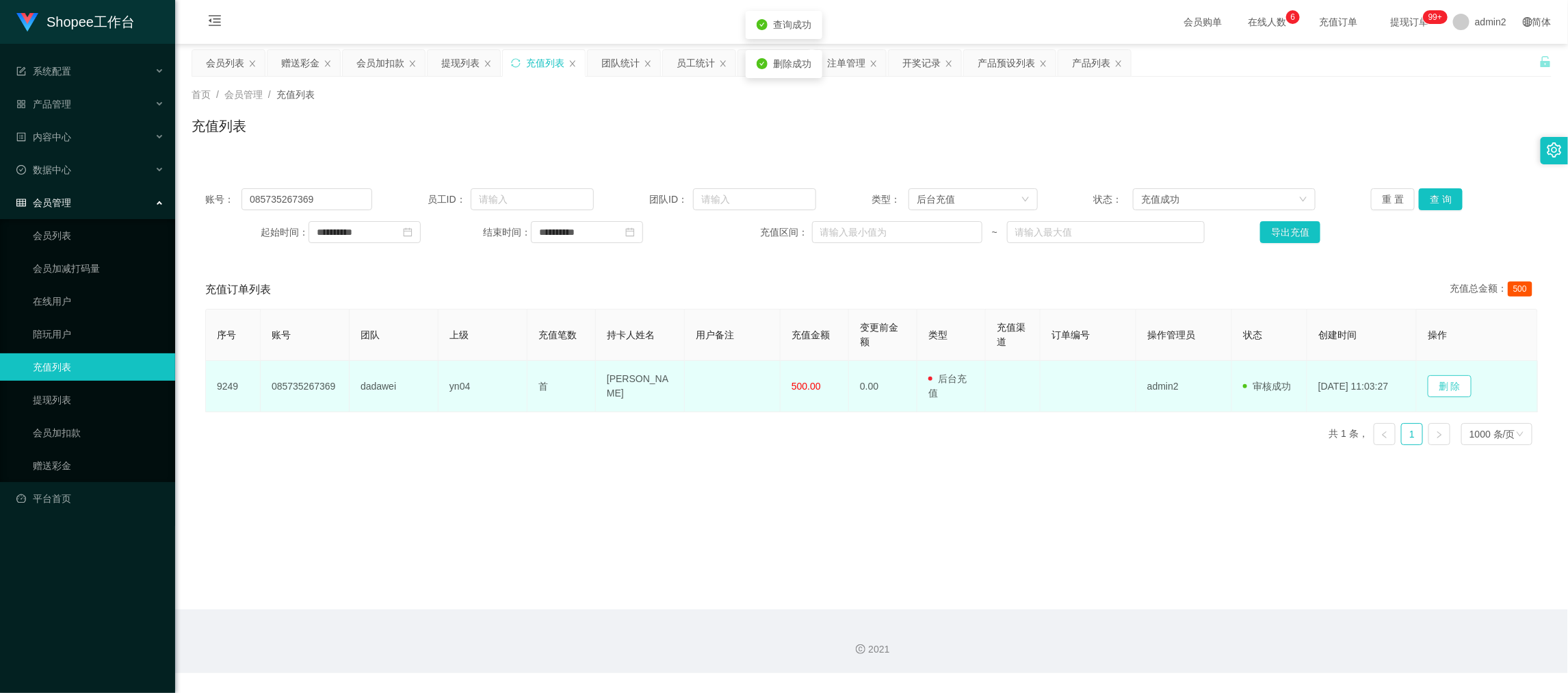
click at [1451, 384] on button "删 除" at bounding box center [1450, 385] width 44 height 22
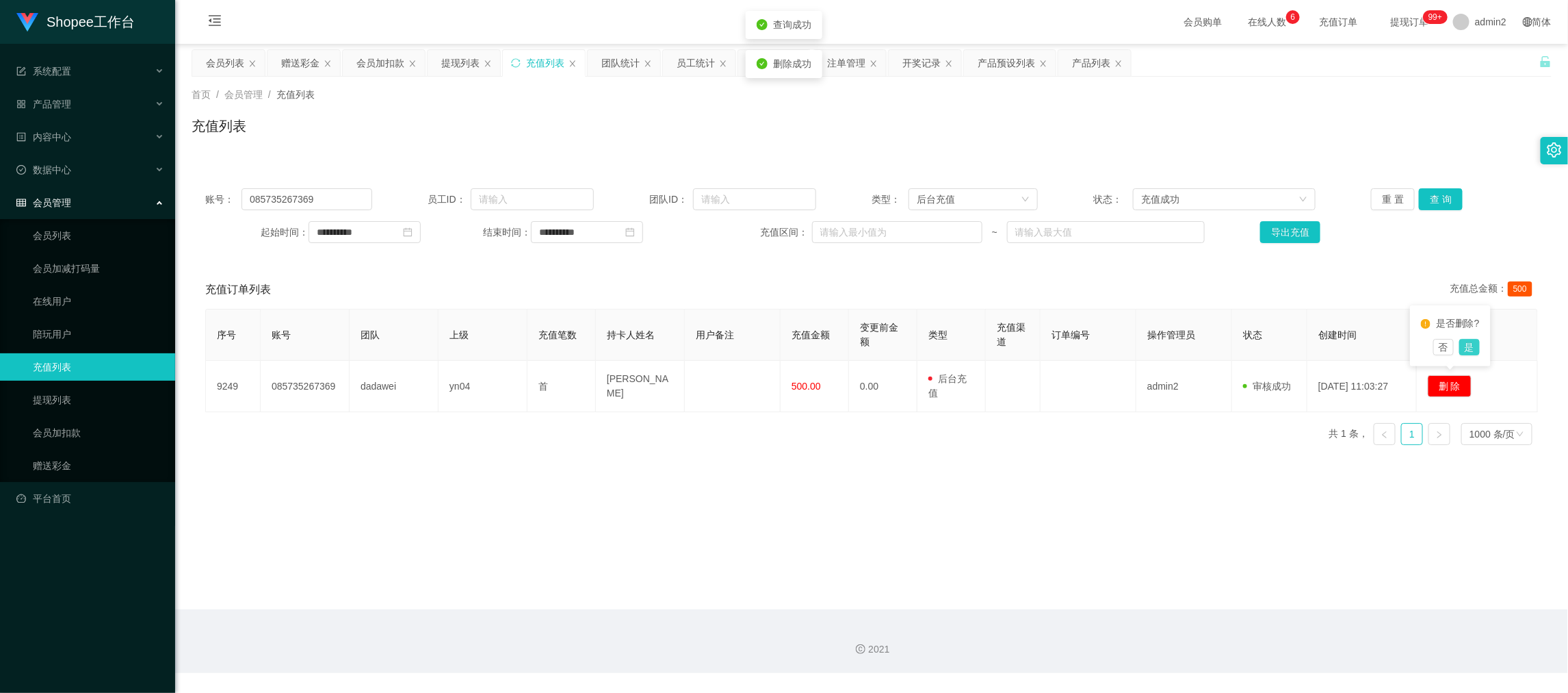
click at [1470, 350] on button "是" at bounding box center [1469, 346] width 20 height 16
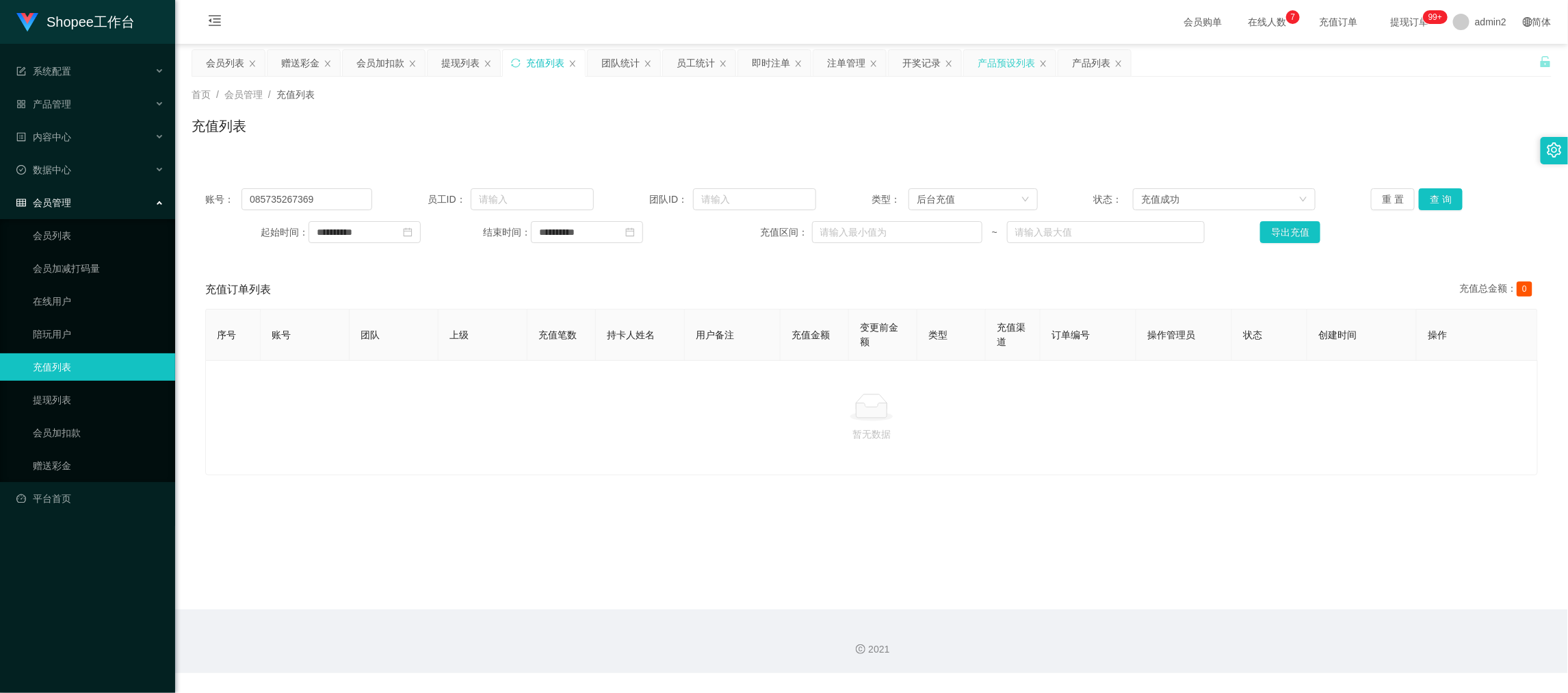
click at [1016, 63] on div "产品预设列表" at bounding box center [1007, 62] width 58 height 26
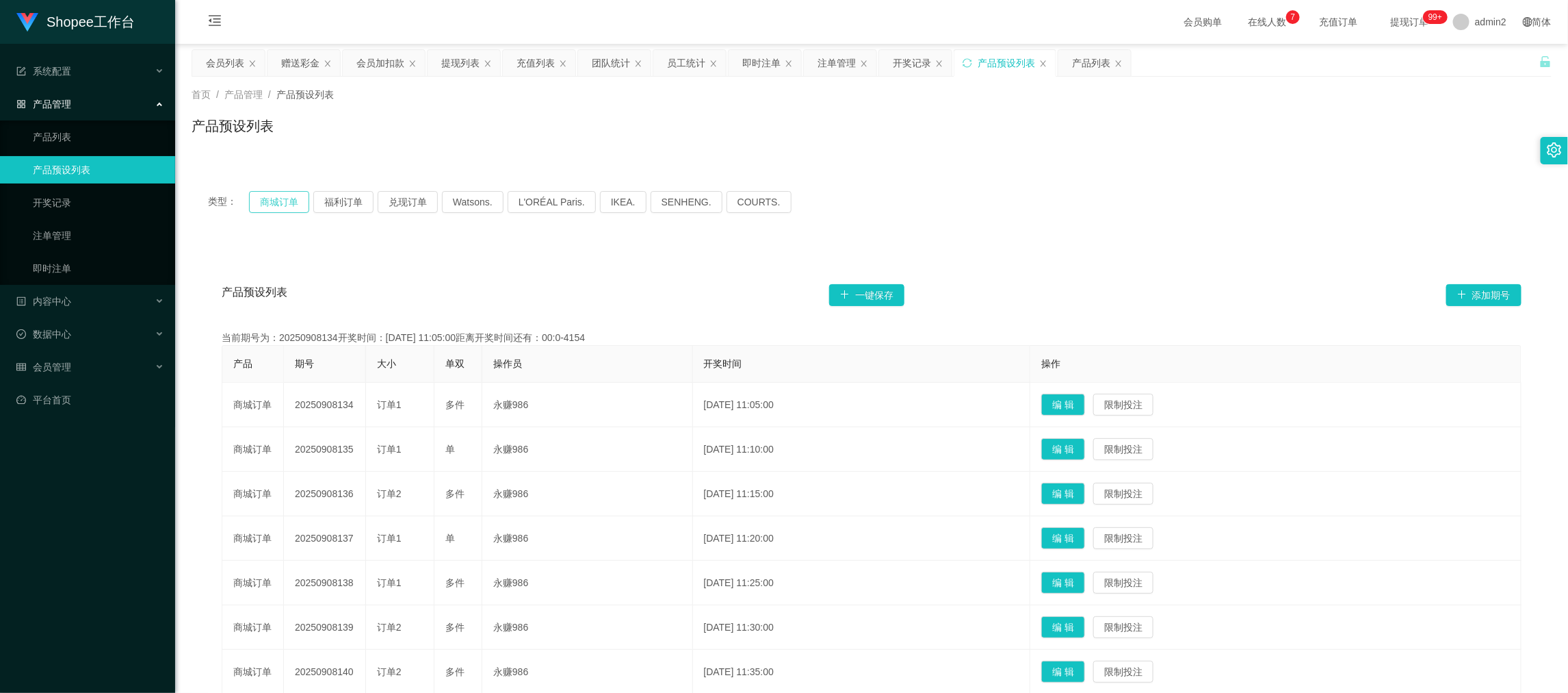
click at [272, 203] on button "商城订单" at bounding box center [279, 202] width 61 height 22
click at [1060, 186] on div "类型： 商城订单 福利订单 兑现订单 Watsons. L'ORÉAL Paris. IKEA. [GEOGRAPHIC_DATA]. COURTS." at bounding box center [871, 202] width 1360 height 55
click at [841, 61] on div "注单管理" at bounding box center [837, 62] width 38 height 26
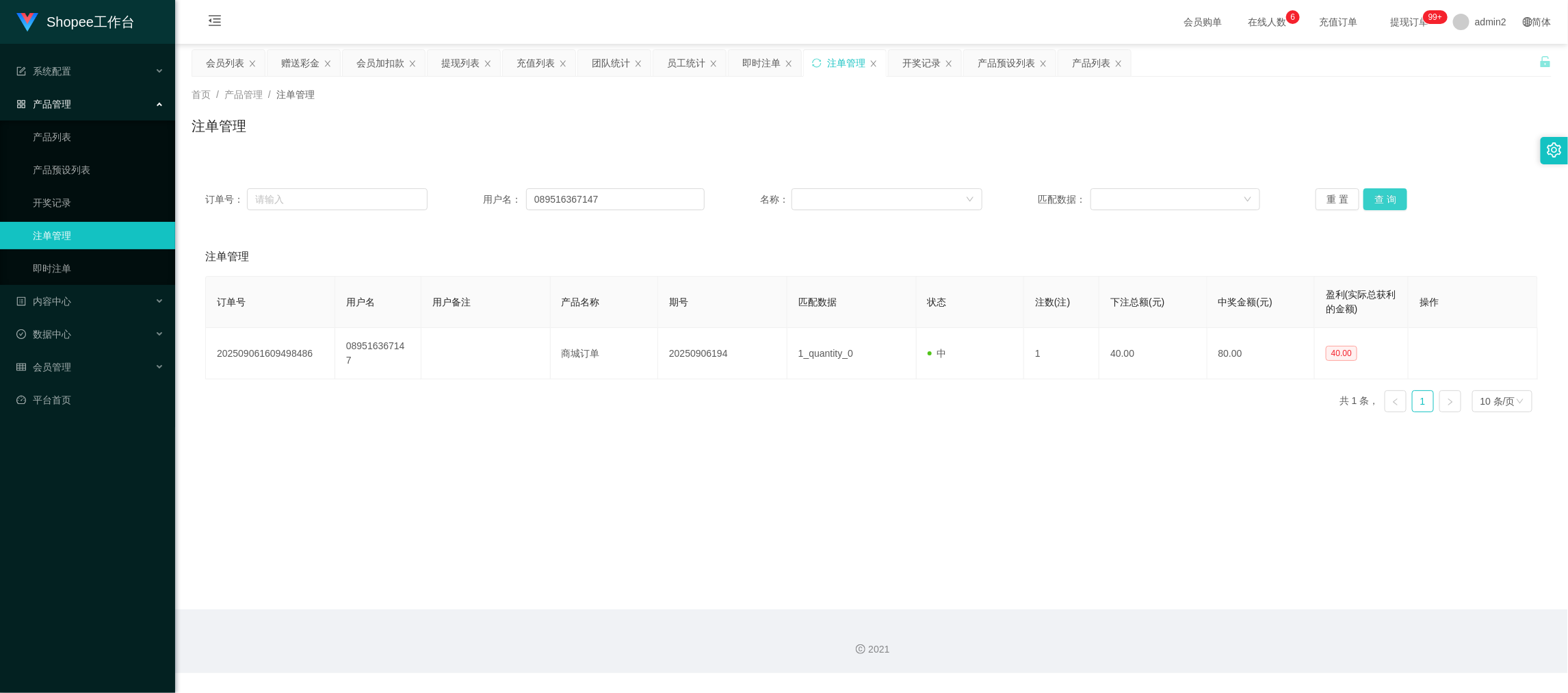
click at [1384, 196] on button "查 询" at bounding box center [1385, 199] width 44 height 22
click at [1384, 194] on button "查 询" at bounding box center [1385, 199] width 44 height 22
click at [888, 443] on main "关闭左侧 关闭右侧 关闭其它 刷新页面 会员列表 赠送彩金 会员加扣款 提现列表 充值列表 团队统计 员工统计 即时注单 注单管理 开奖记录 产品预设列表 产…" at bounding box center [871, 327] width 1393 height 565
click at [924, 161] on div "订单号： 用户名： 089516367147 名称： 匹配数据： 重 置 查 询 注单管理 订单号 用户名 用户备注 产品名称 期号 匹配数据 状态 注数(注…" at bounding box center [871, 290] width 1360 height 265
click at [1016, 65] on div "产品预设列表" at bounding box center [1007, 62] width 58 height 26
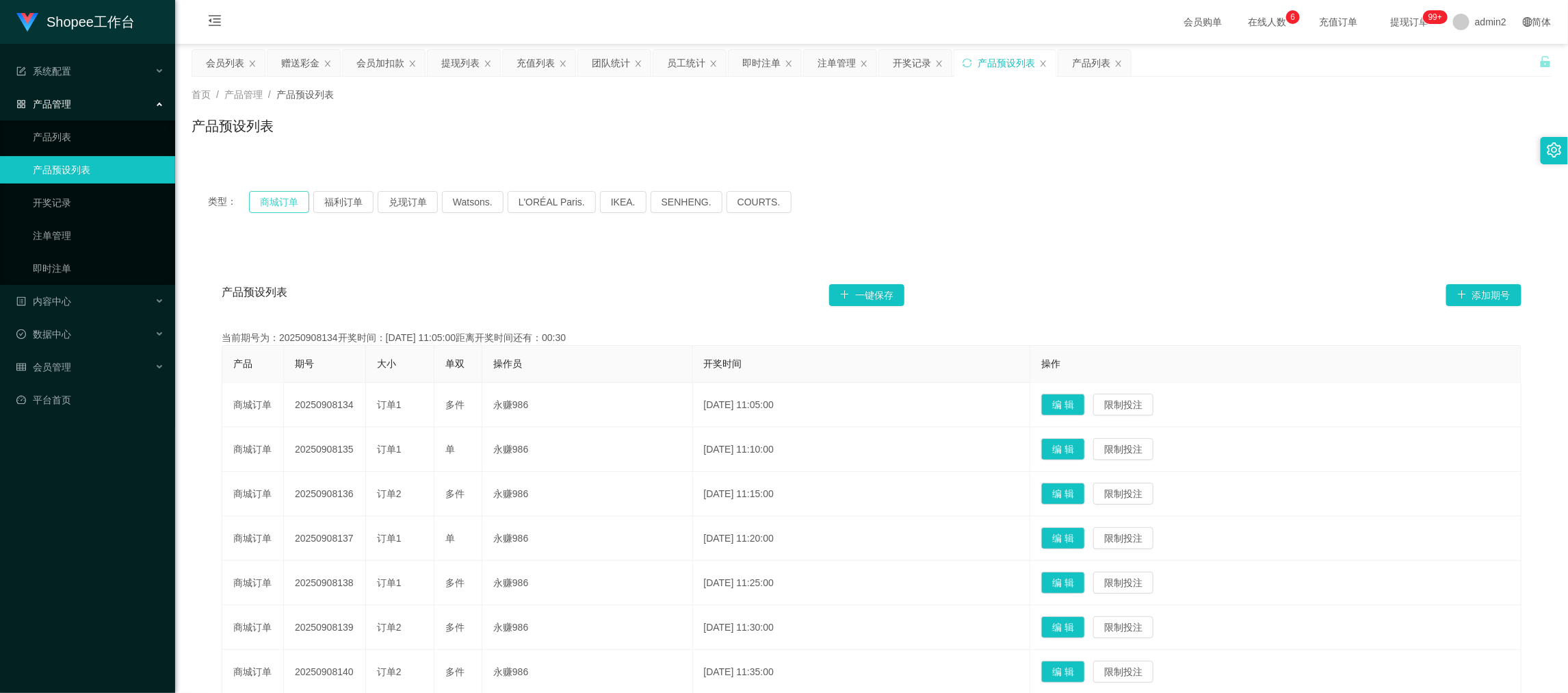
click at [283, 203] on button "商城订单" at bounding box center [279, 202] width 61 height 22
click at [264, 208] on button "商城订单" at bounding box center [279, 202] width 61 height 22
click at [927, 150] on div "首页 / 产品管理 / 产品预设列表 / 产品预设列表" at bounding box center [871, 117] width 1393 height 82
click at [911, 63] on div "开奖记录" at bounding box center [912, 62] width 38 height 26
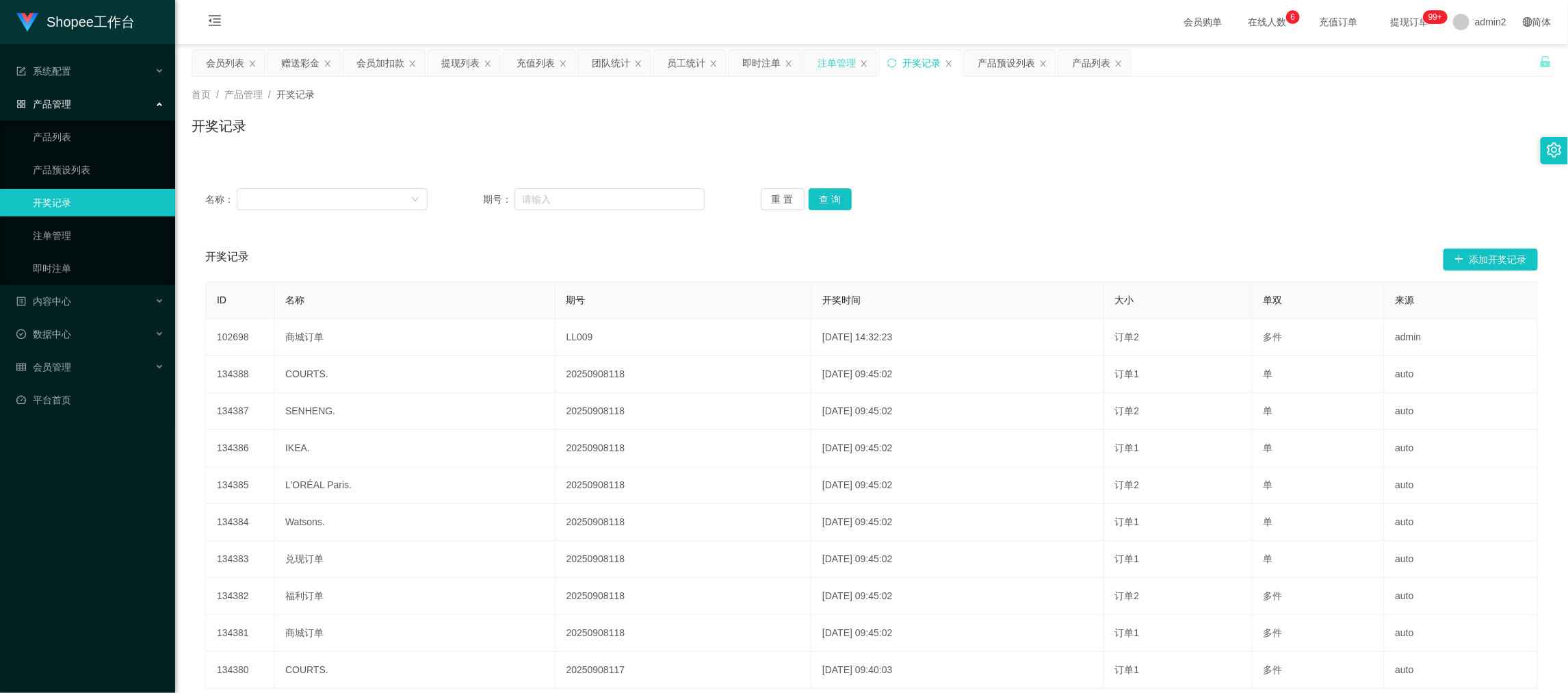
click at [846, 66] on div "注单管理" at bounding box center [837, 62] width 38 height 26
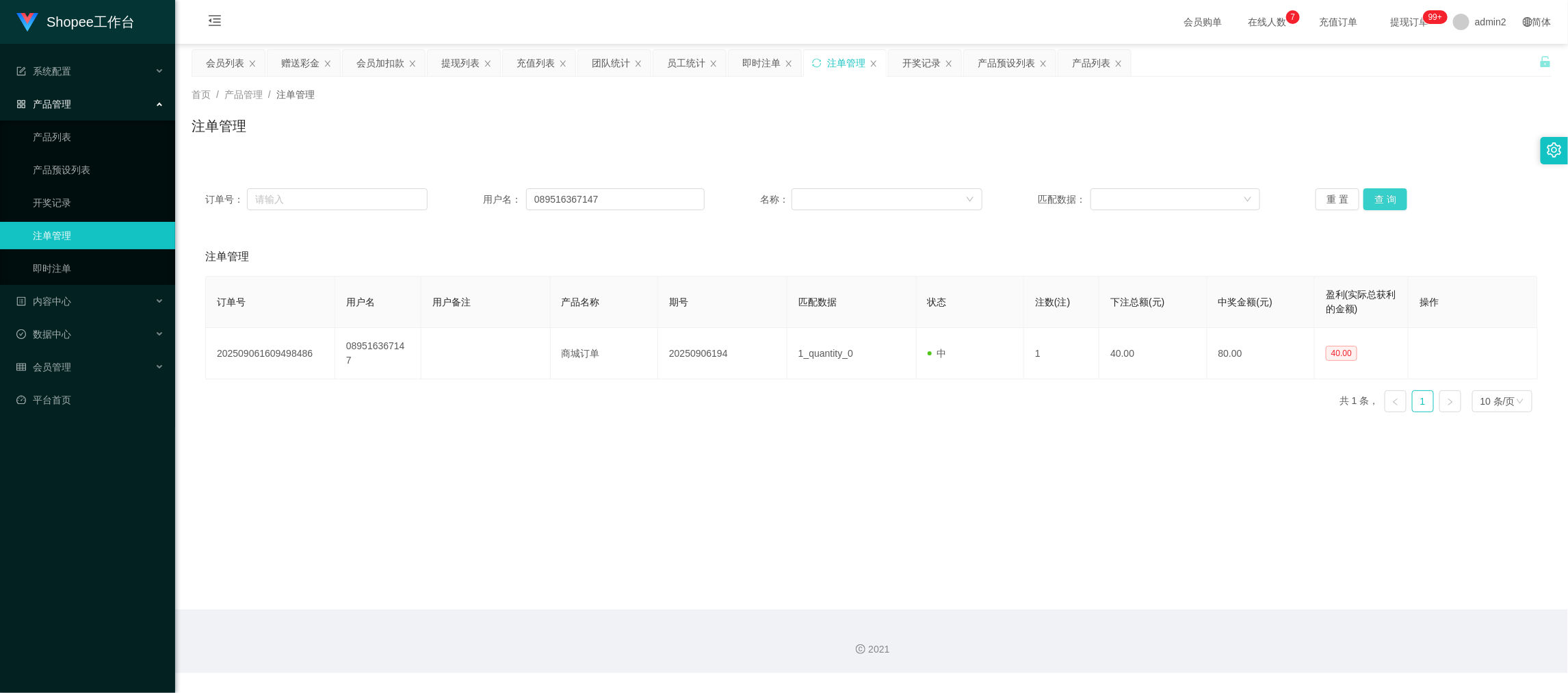
click at [1376, 192] on button "查 询" at bounding box center [1385, 199] width 44 height 22
click at [1376, 199] on button "查 询" at bounding box center [1385, 199] width 44 height 22
click at [968, 166] on div "订单号： 用户名： 089516367147 名称： 匹配数据： 重 置 查 询 注单管理 订单号 用户名 用户备注 产品名称 期号 匹配数据 状态 注数(注…" at bounding box center [871, 290] width 1360 height 265
click at [1013, 58] on div "产品预设列表" at bounding box center [1007, 62] width 58 height 26
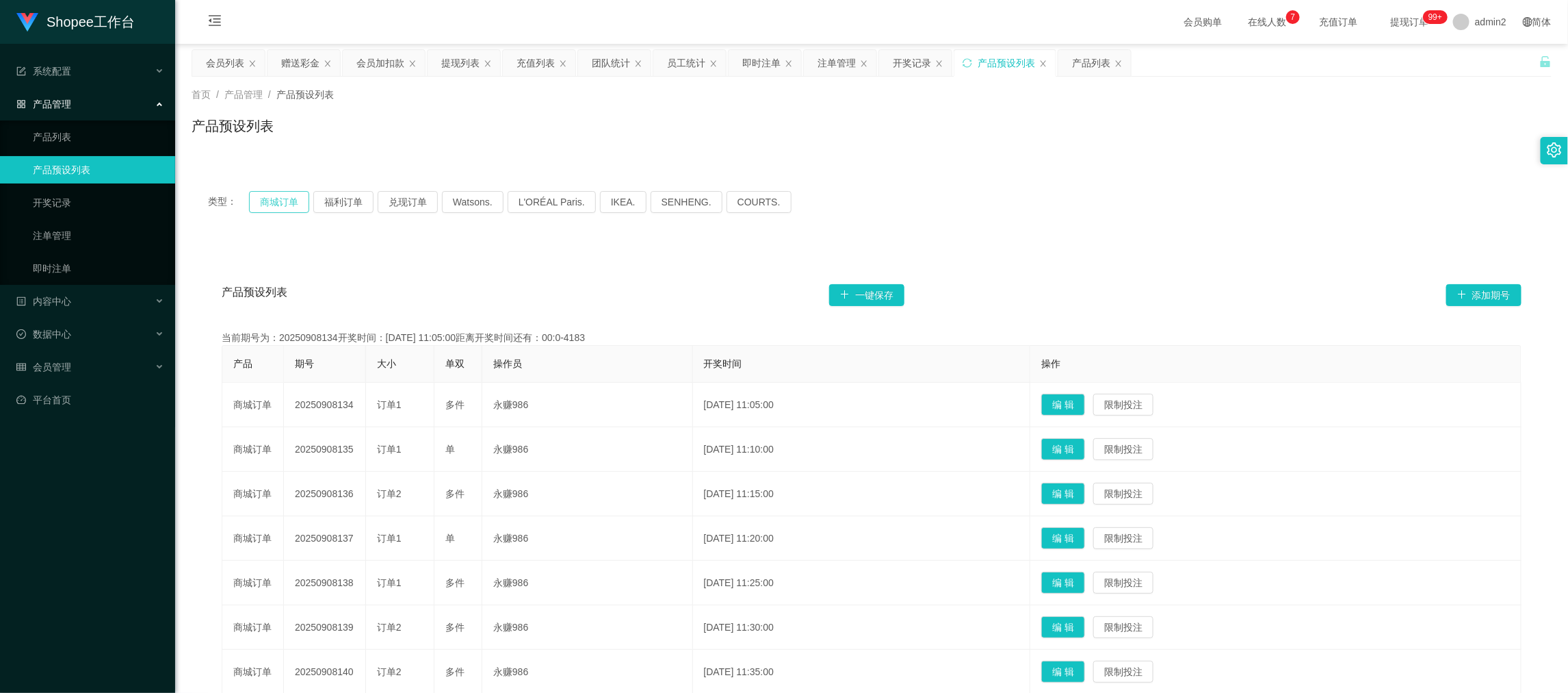
click at [270, 203] on button "商城订单" at bounding box center [279, 202] width 61 height 22
click at [985, 209] on div "类型： 商城订单 福利订单 兑现订单 Watsons. L'ORÉAL Paris. IKEA. [GEOGRAPHIC_DATA]. COURTS." at bounding box center [870, 202] width 1327 height 22
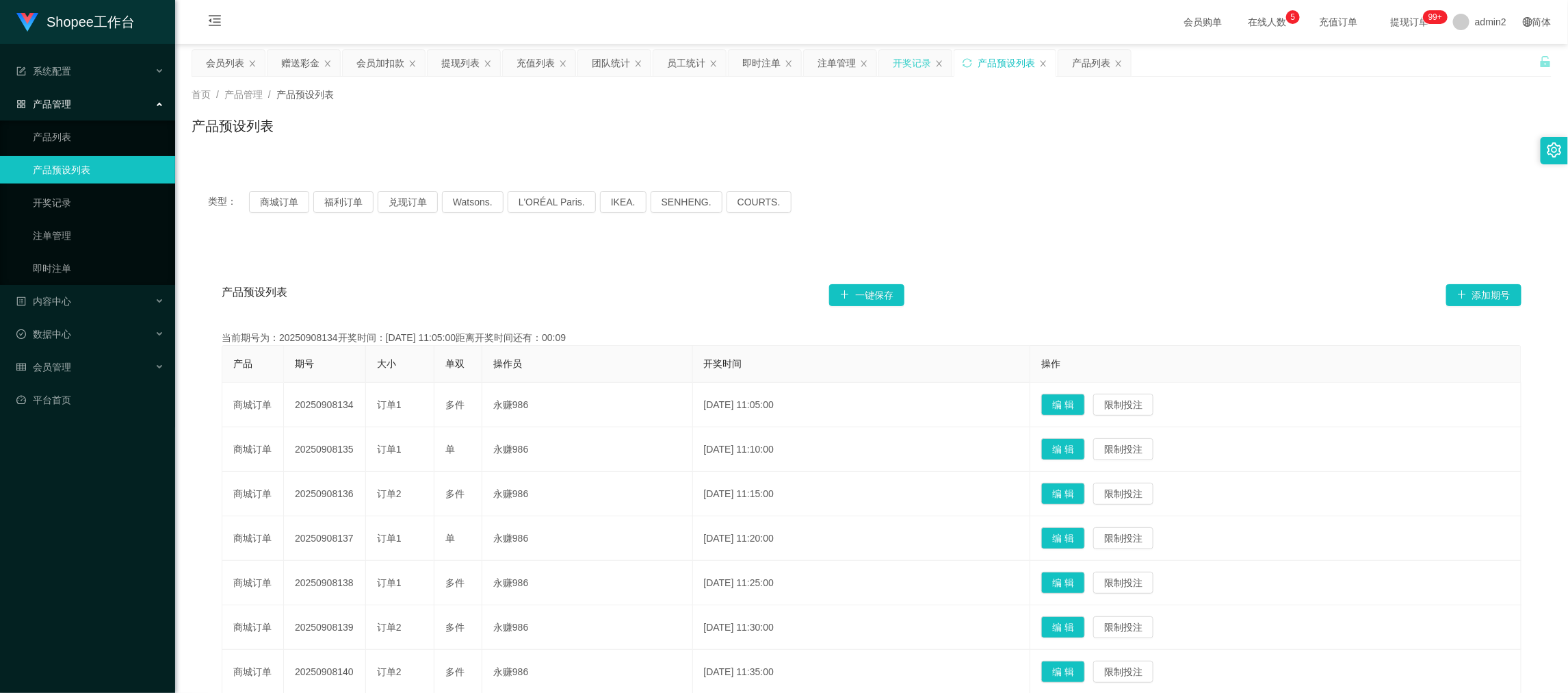
click at [897, 61] on div "开奖记录" at bounding box center [912, 62] width 38 height 26
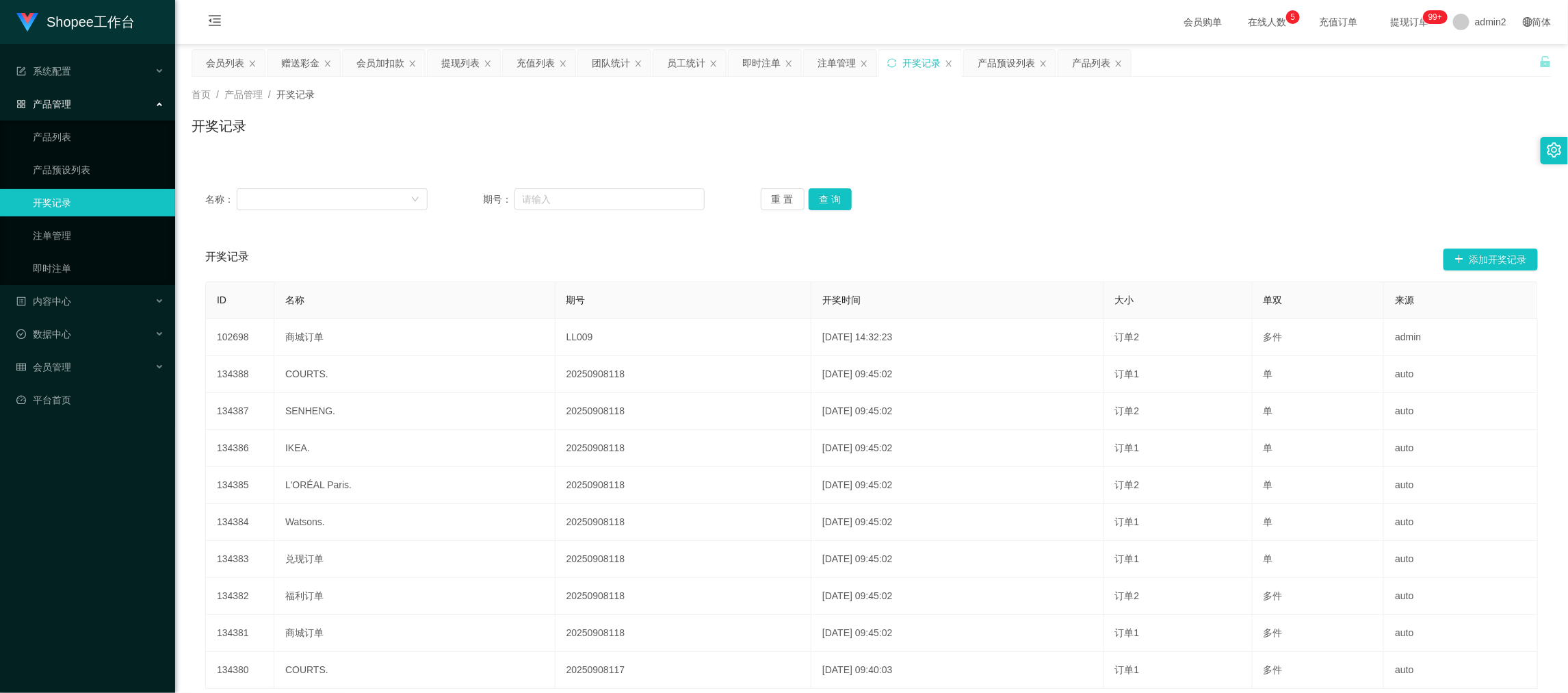
click at [916, 62] on div "开奖记录" at bounding box center [921, 62] width 38 height 26
click at [823, 201] on button "查 询" at bounding box center [831, 199] width 44 height 22
click at [956, 144] on div "开奖记录" at bounding box center [871, 131] width 1360 height 32
click at [828, 63] on div "注单管理" at bounding box center [837, 62] width 38 height 26
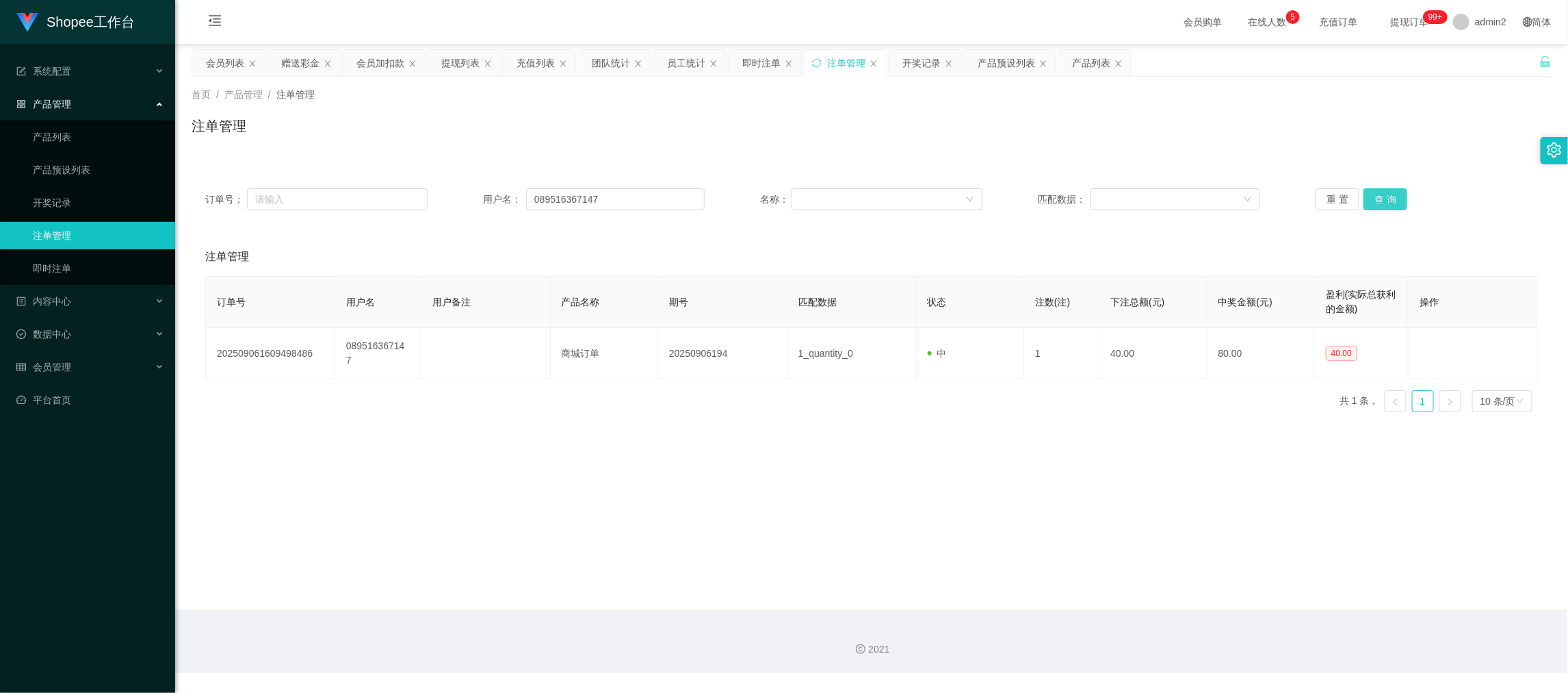
click at [1374, 200] on button "查 询" at bounding box center [1385, 199] width 44 height 22
click at [859, 451] on main "关闭左侧 关闭右侧 关闭其它 刷新页面 会员列表 赠送彩金 会员加扣款 提现列表 充值列表 团队统计 员工统计 即时注单 注单管理 开奖记录 产品预设列表 产…" at bounding box center [871, 327] width 1393 height 565
click at [1003, 64] on div "产品预设列表" at bounding box center [1007, 62] width 58 height 26
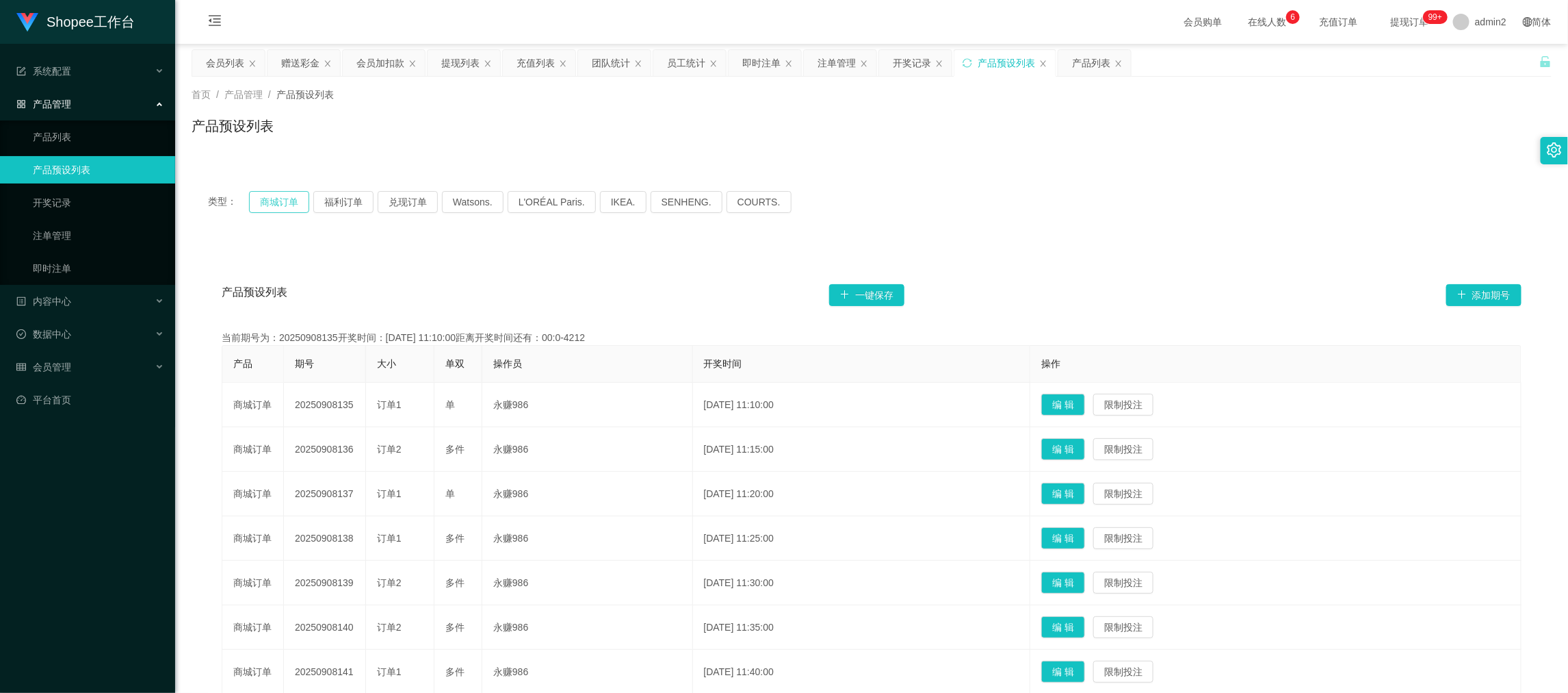
click at [262, 199] on button "商城订单" at bounding box center [279, 202] width 61 height 22
click at [270, 197] on button "商城订单" at bounding box center [279, 202] width 61 height 22
click at [355, 198] on button "福利订单" at bounding box center [343, 202] width 61 height 22
click at [404, 201] on button "兑现订单" at bounding box center [407, 202] width 61 height 22
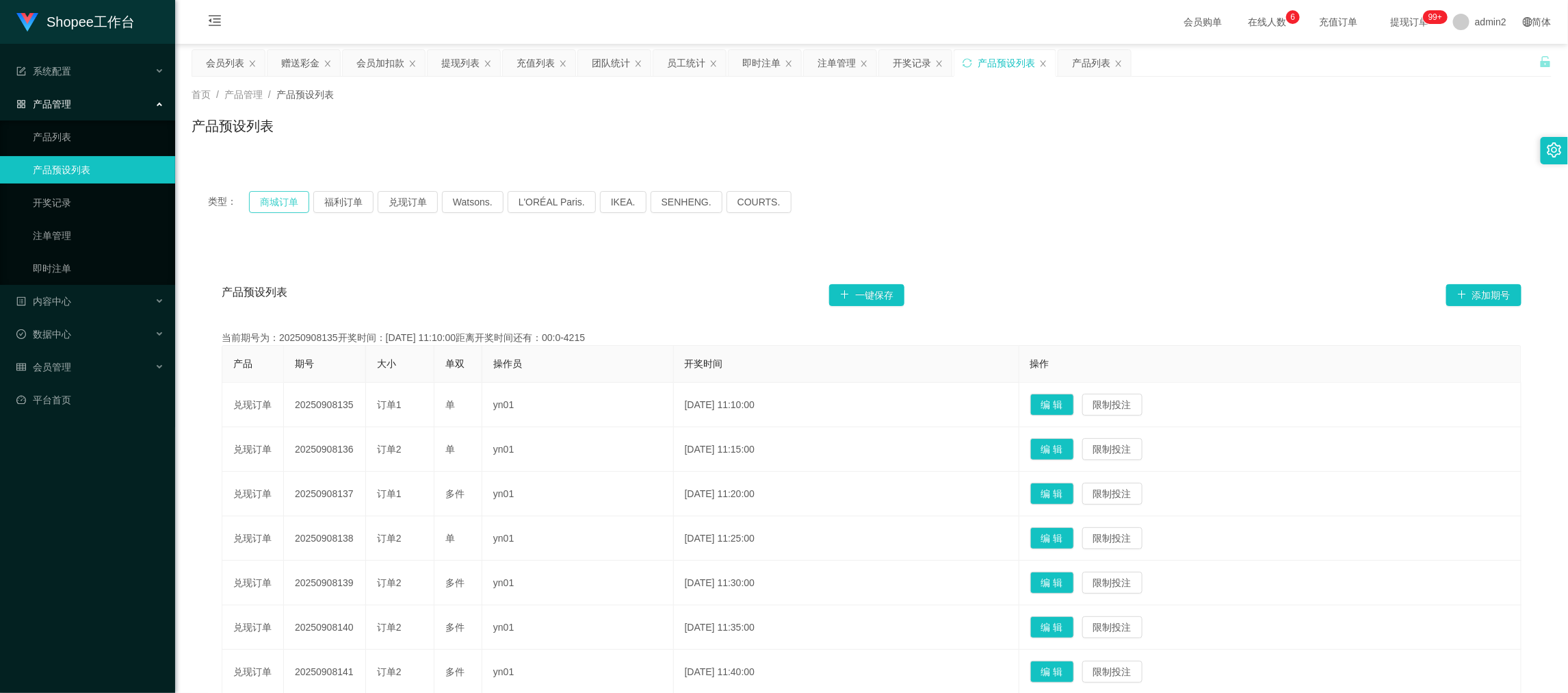
click at [281, 201] on button "商城订单" at bounding box center [279, 202] width 61 height 22
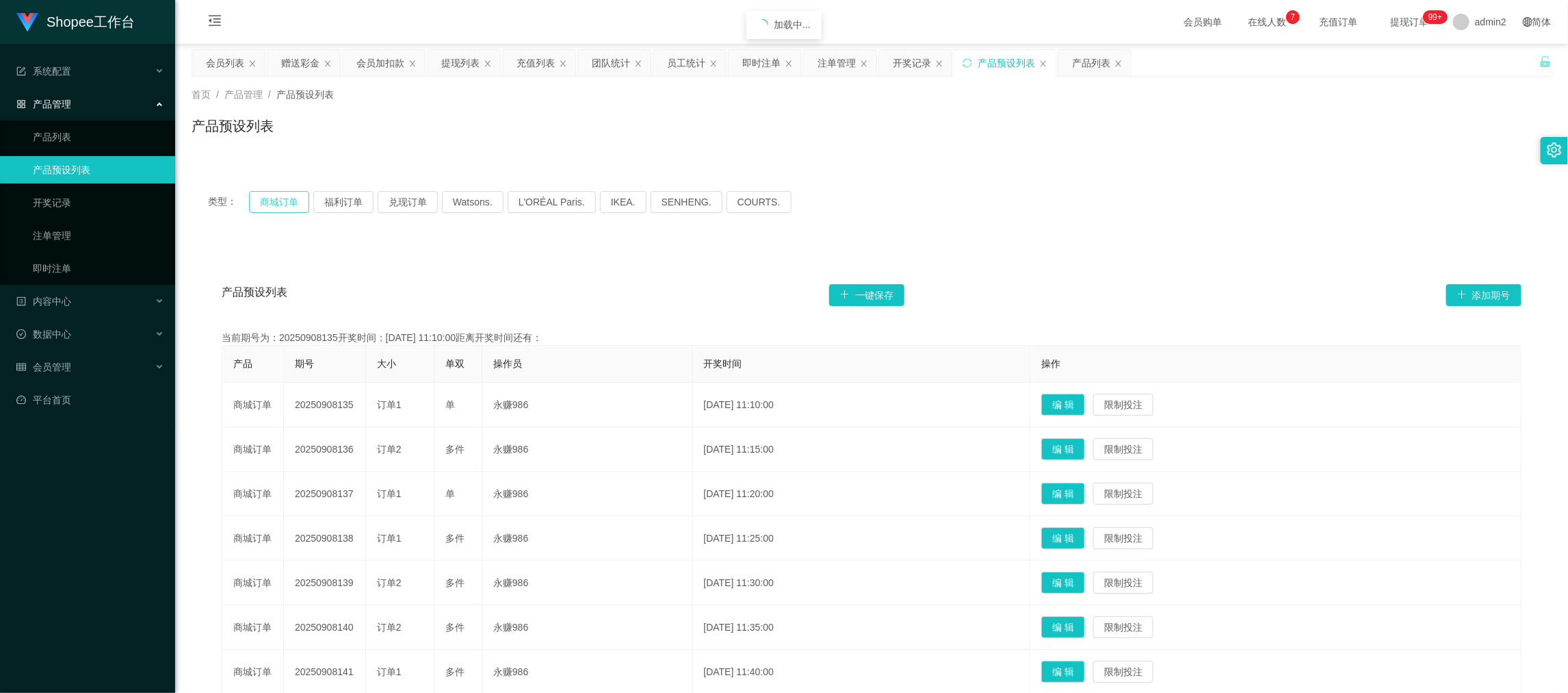
click at [281, 201] on button "商城订单" at bounding box center [279, 202] width 61 height 22
click at [1047, 186] on div "类型： 商城订单 福利订单 兑现订单 Watsons. L'ORÉAL Paris. IKEA. [GEOGRAPHIC_DATA]. COURTS." at bounding box center [871, 202] width 1360 height 55
click at [949, 183] on div "类型： 商城订单 福利订单 兑现订单 Watsons. L'ORÉAL Paris. IKEA. [GEOGRAPHIC_DATA]. COURTS." at bounding box center [871, 202] width 1360 height 55
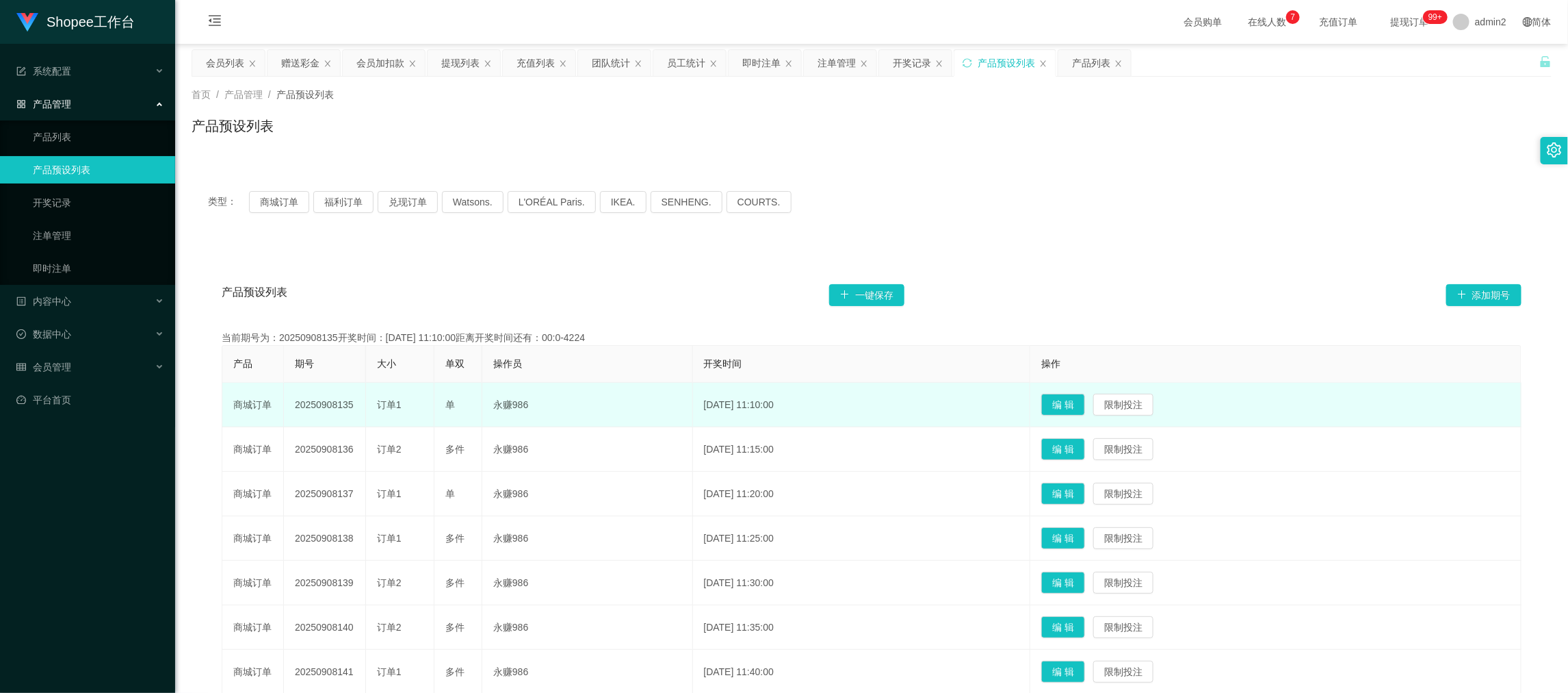
drag, startPoint x: 940, startPoint y: 609, endPoint x: 910, endPoint y: 392, distance: 219.1
click at [940, 609] on td "[DATE] 11:35:00" at bounding box center [862, 627] width 338 height 44
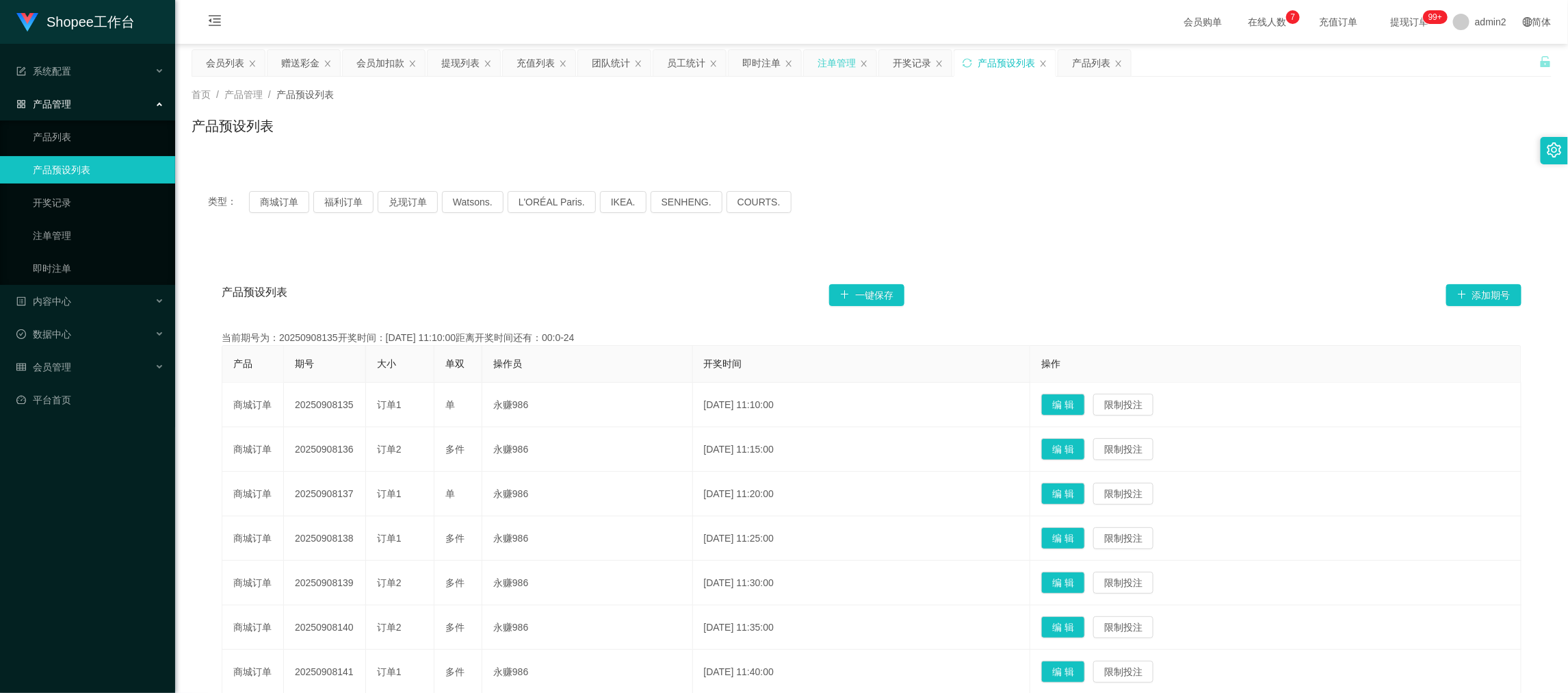
click at [845, 69] on div "注单管理" at bounding box center [837, 62] width 38 height 26
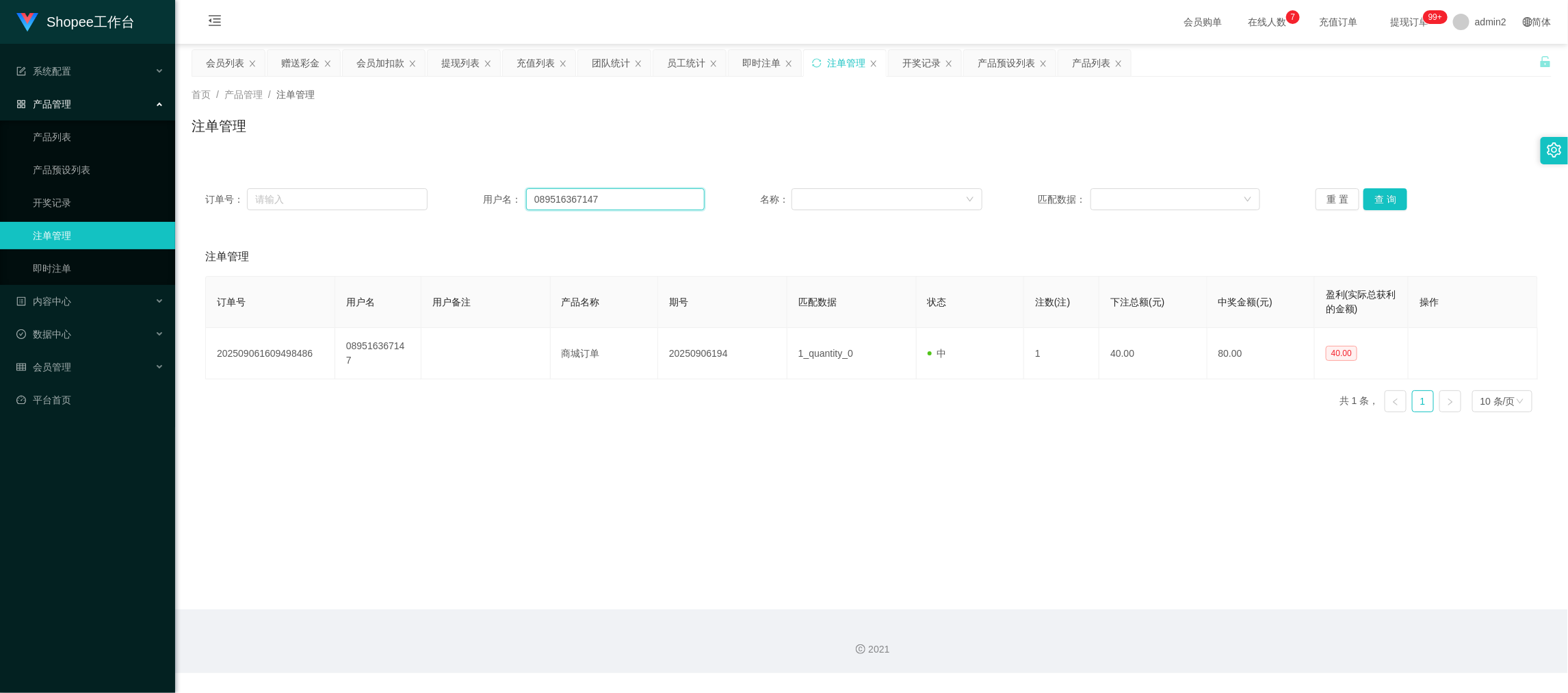
click at [625, 197] on input "089516367147" at bounding box center [616, 199] width 179 height 22
click at [1384, 196] on button "查 询" at bounding box center [1385, 199] width 44 height 22
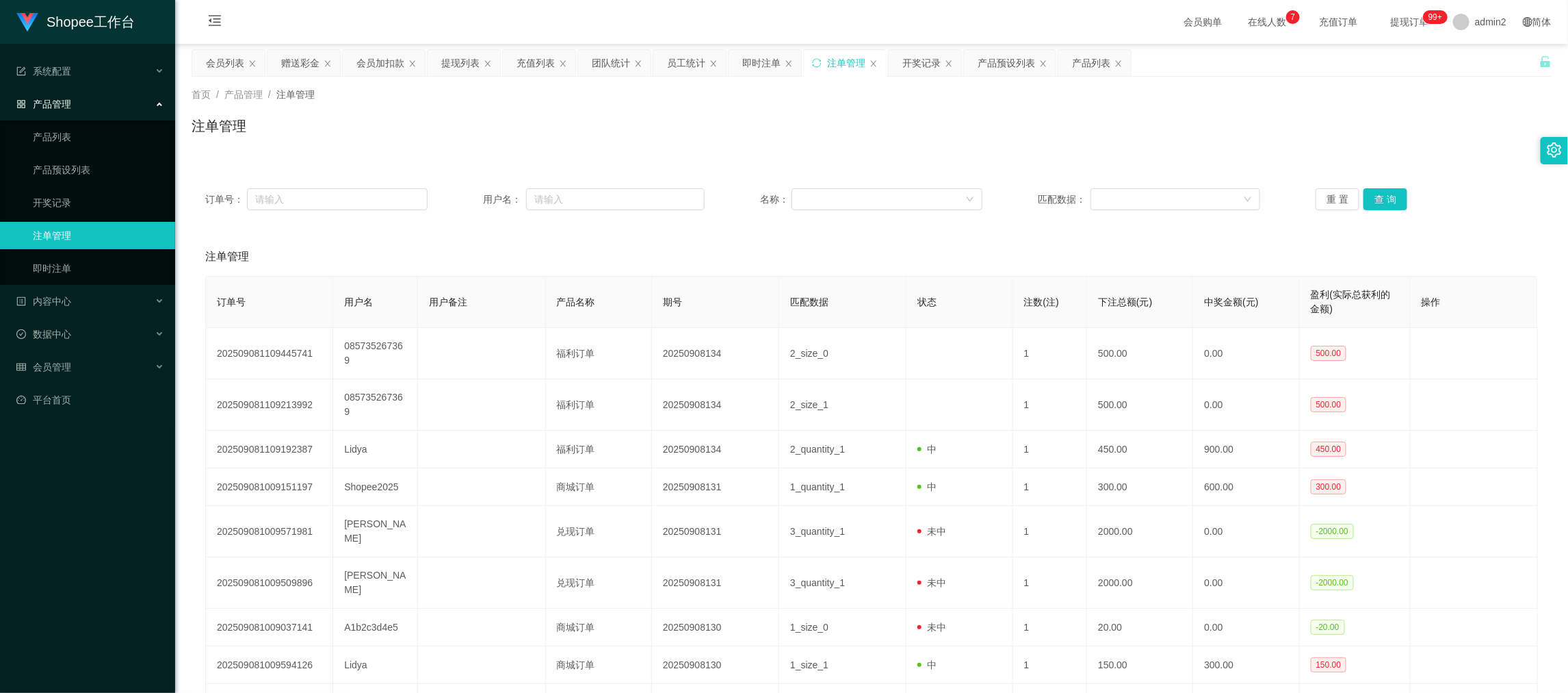
click at [807, 108] on div "首页 / 产品管理 / 注单管理 / 注单管理" at bounding box center [871, 117] width 1360 height 60
click at [797, 132] on div "注单管理" at bounding box center [871, 131] width 1360 height 32
click at [834, 155] on div "首页 / 产品管理 / 注单管理 / 注单管理" at bounding box center [871, 117] width 1393 height 82
click at [764, 62] on div "即时注单" at bounding box center [762, 62] width 38 height 26
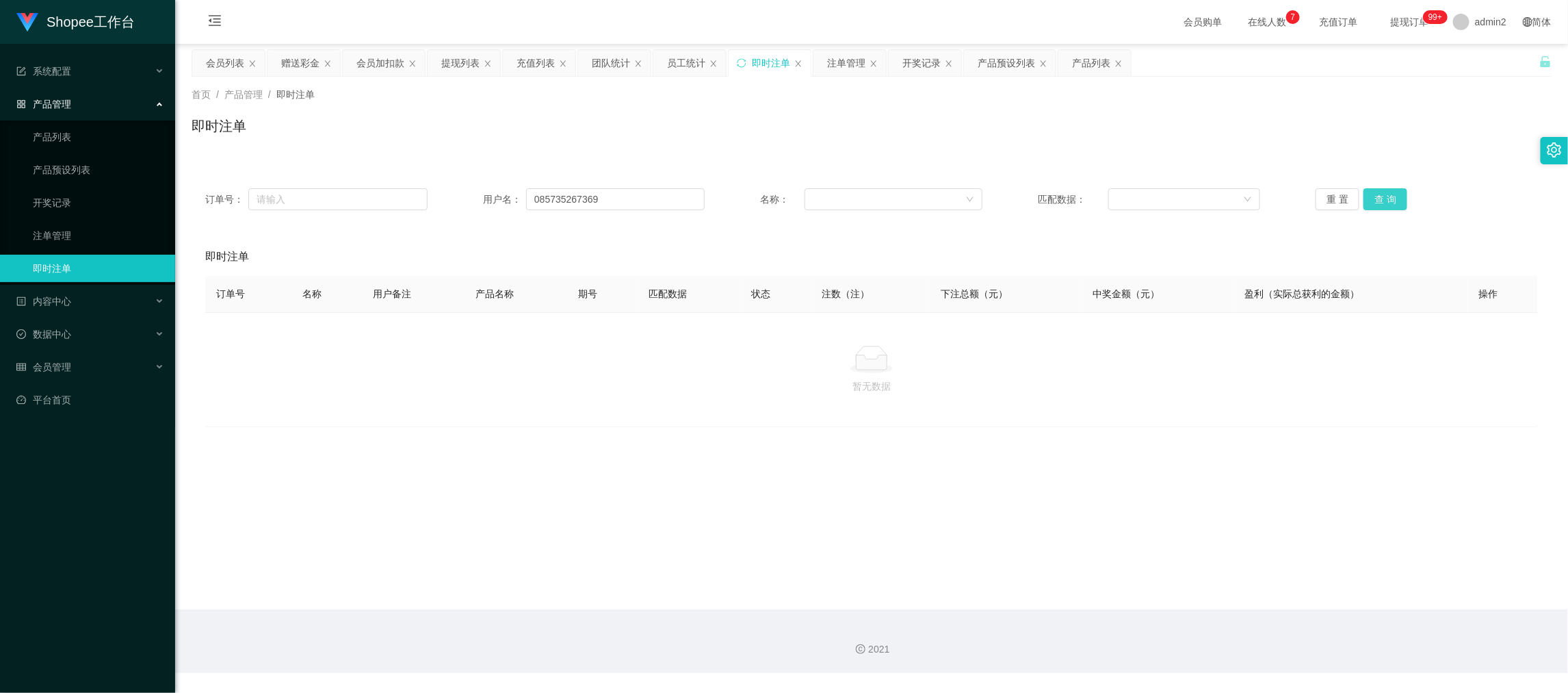
click at [1377, 199] on button "查 询" at bounding box center [1385, 199] width 44 height 22
click at [875, 94] on div "首页 / 产品管理 / 即时注单 /" at bounding box center [871, 94] width 1360 height 14
click at [855, 58] on div "注单管理" at bounding box center [846, 62] width 38 height 26
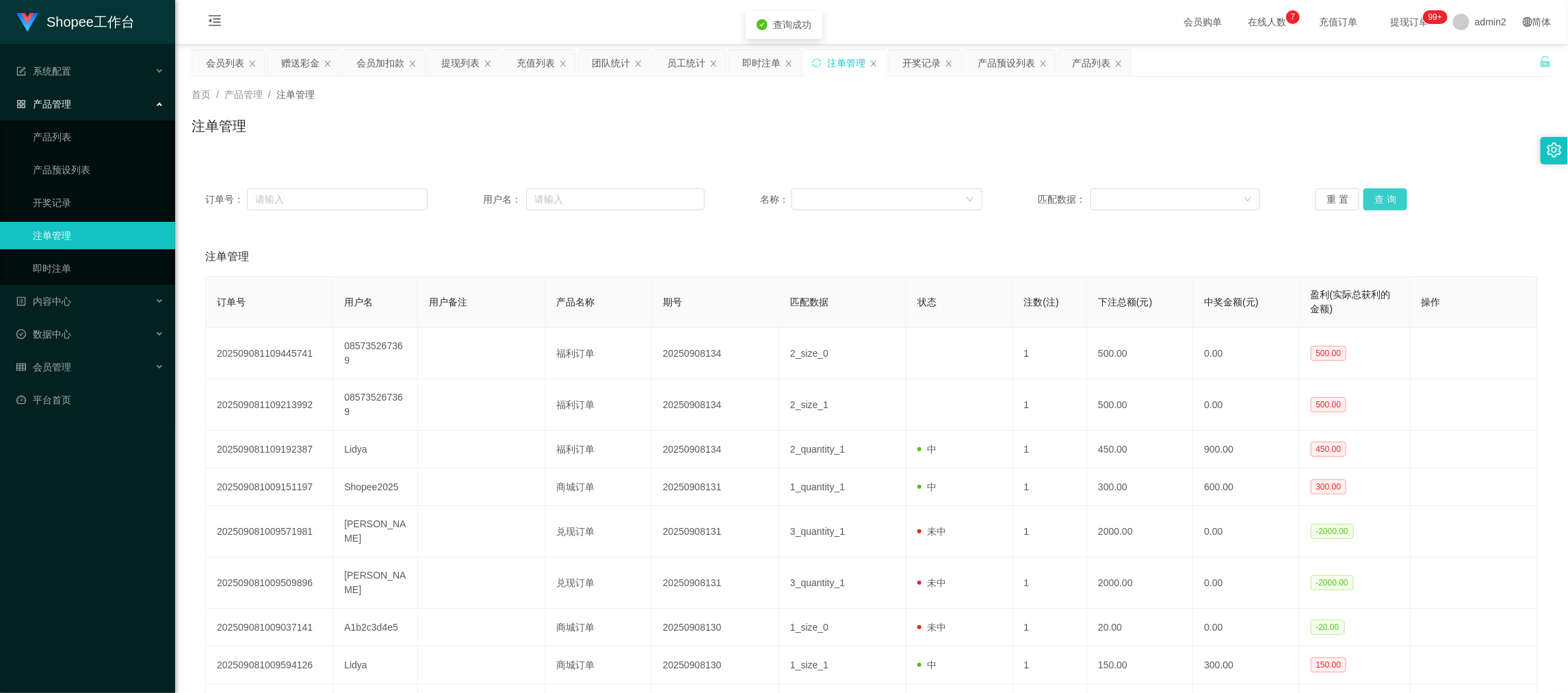
click at [1385, 197] on button "查 询" at bounding box center [1385, 199] width 44 height 22
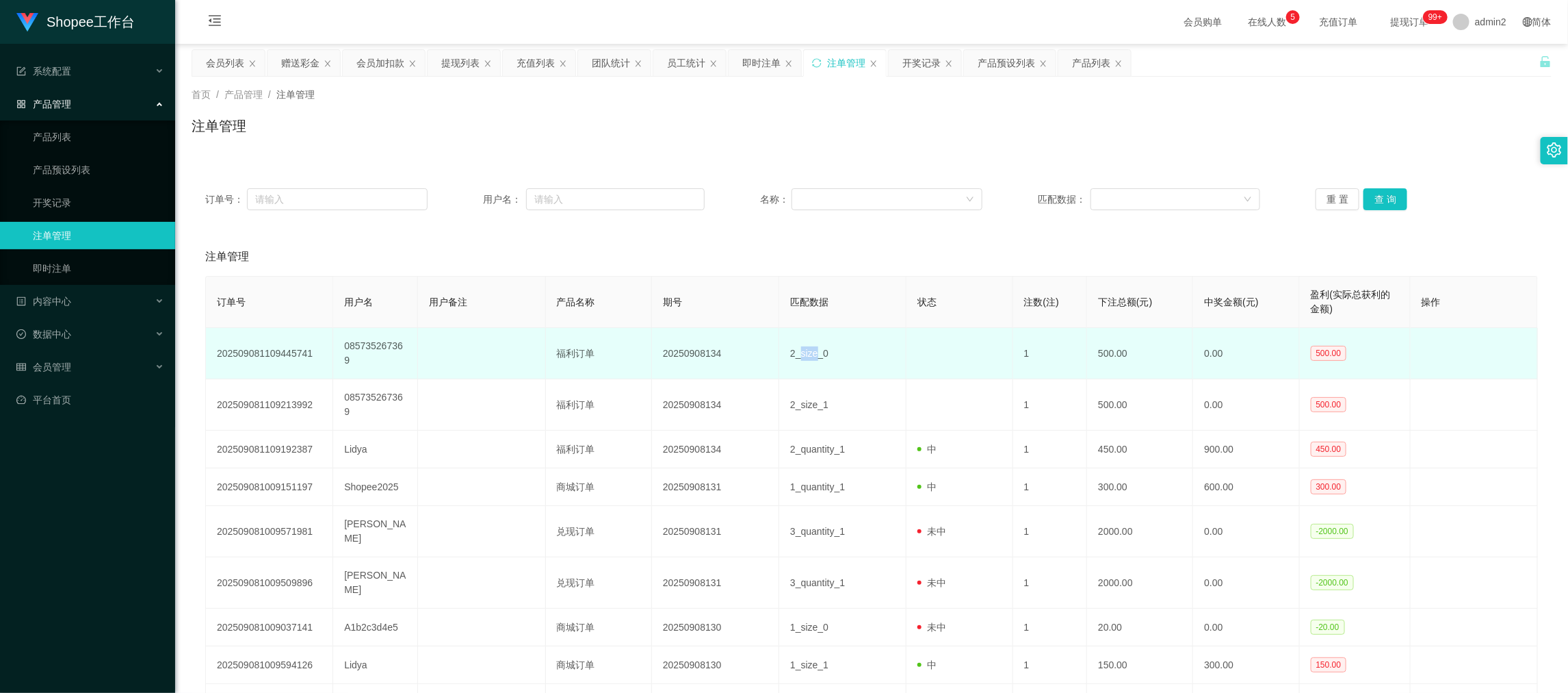
drag, startPoint x: 795, startPoint y: 351, endPoint x: 809, endPoint y: 354, distance: 14.3
click at [809, 354] on span "2_size_0" at bounding box center [809, 353] width 38 height 11
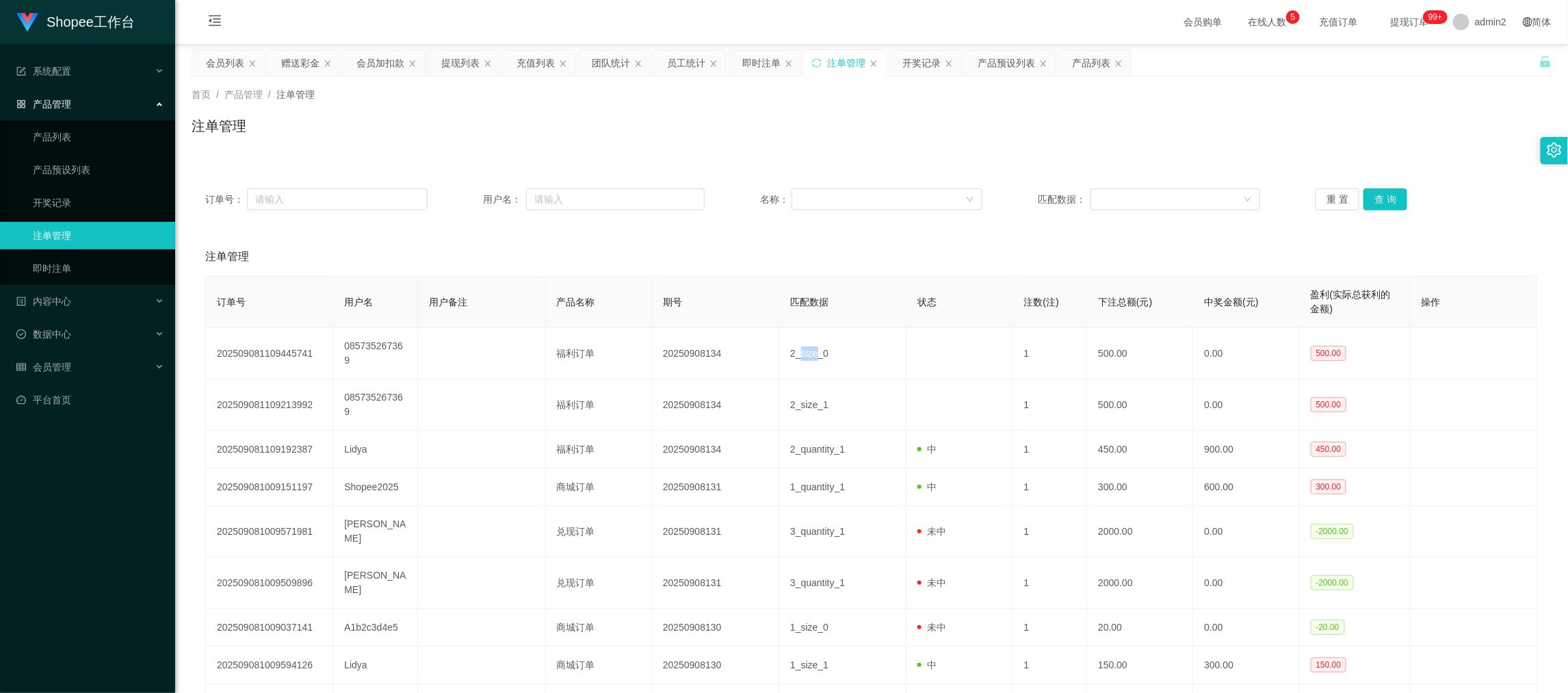
copy span "size"
click at [327, 245] on div "注单管理" at bounding box center [871, 257] width 1333 height 38
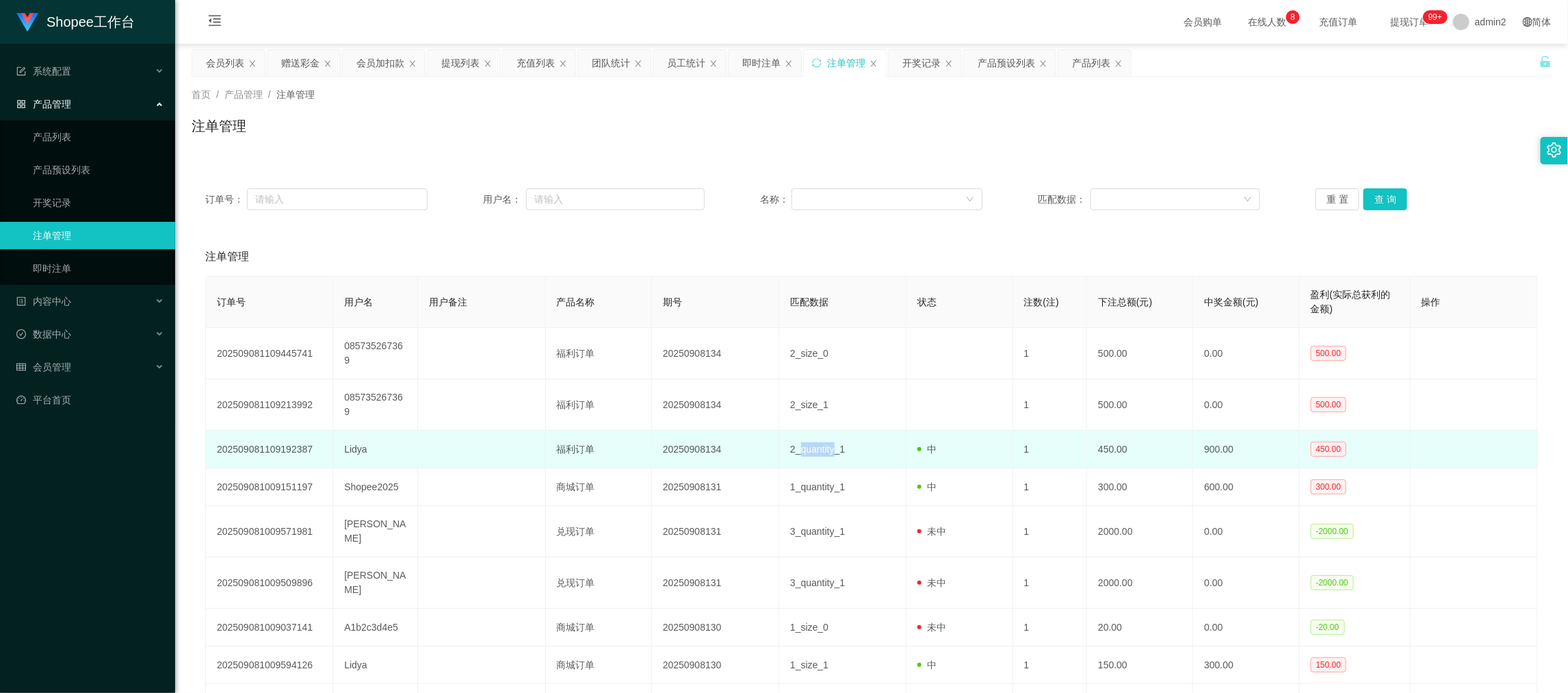
drag, startPoint x: 794, startPoint y: 448, endPoint x: 828, endPoint y: 447, distance: 34.0
click at [828, 447] on span "2_quantity_1" at bounding box center [817, 448] width 55 height 11
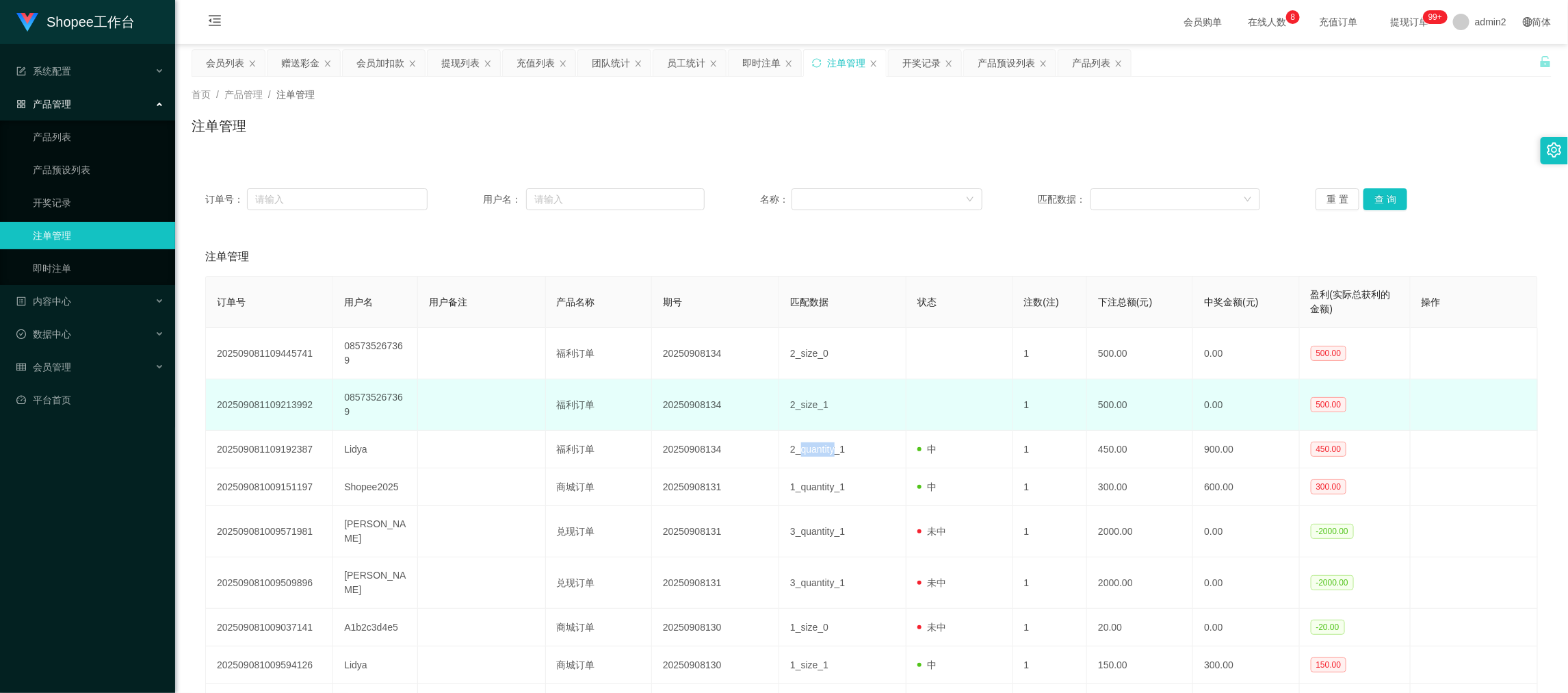
copy span "quantity"
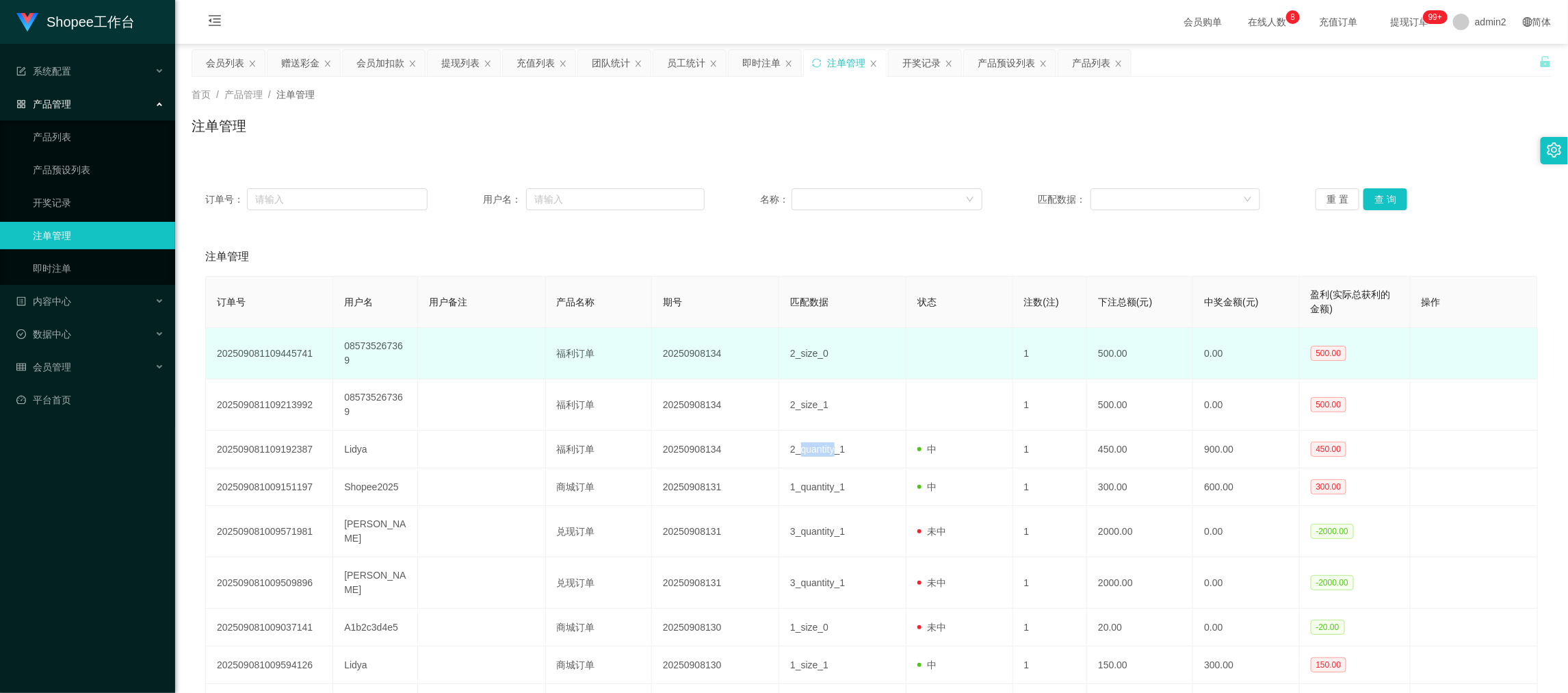
scroll to position [102, 0]
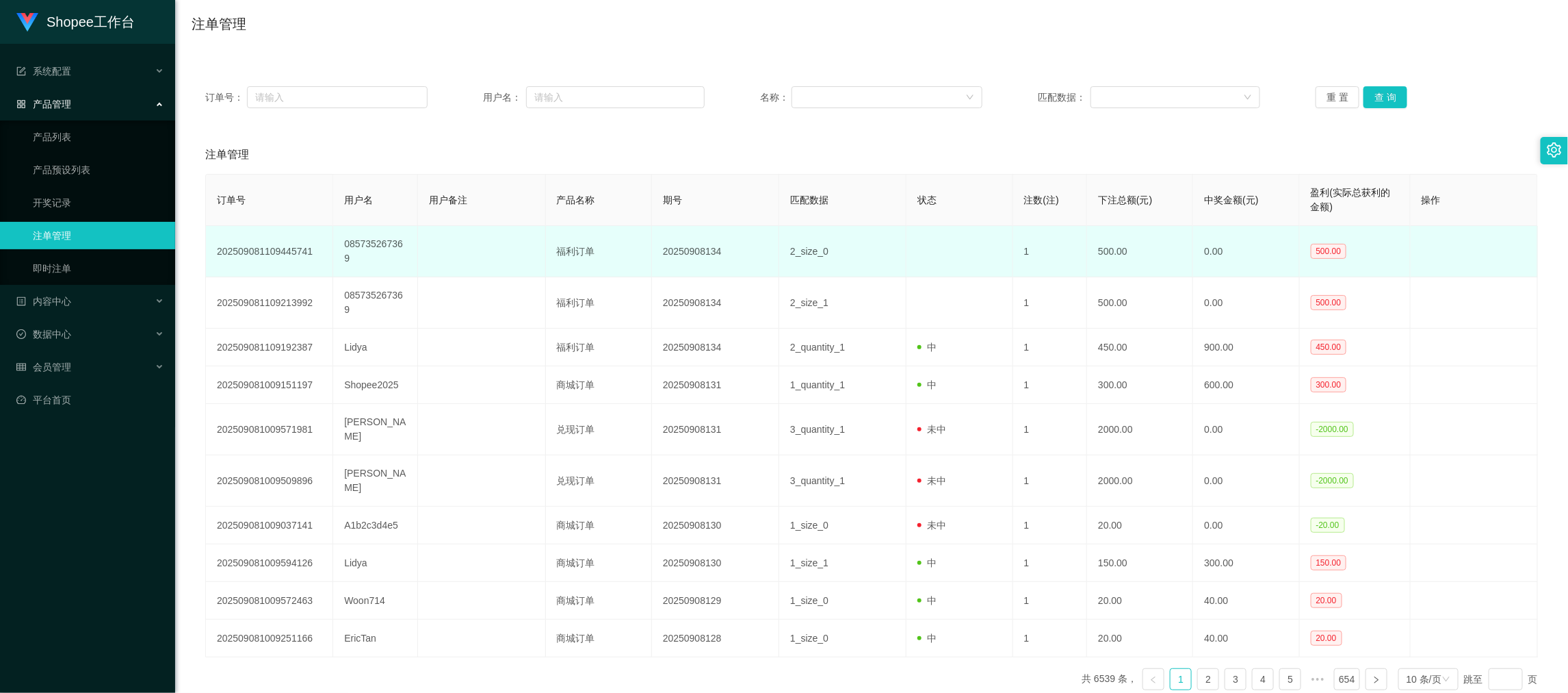
click at [886, 276] on td "2_size_0" at bounding box center [843, 251] width 127 height 51
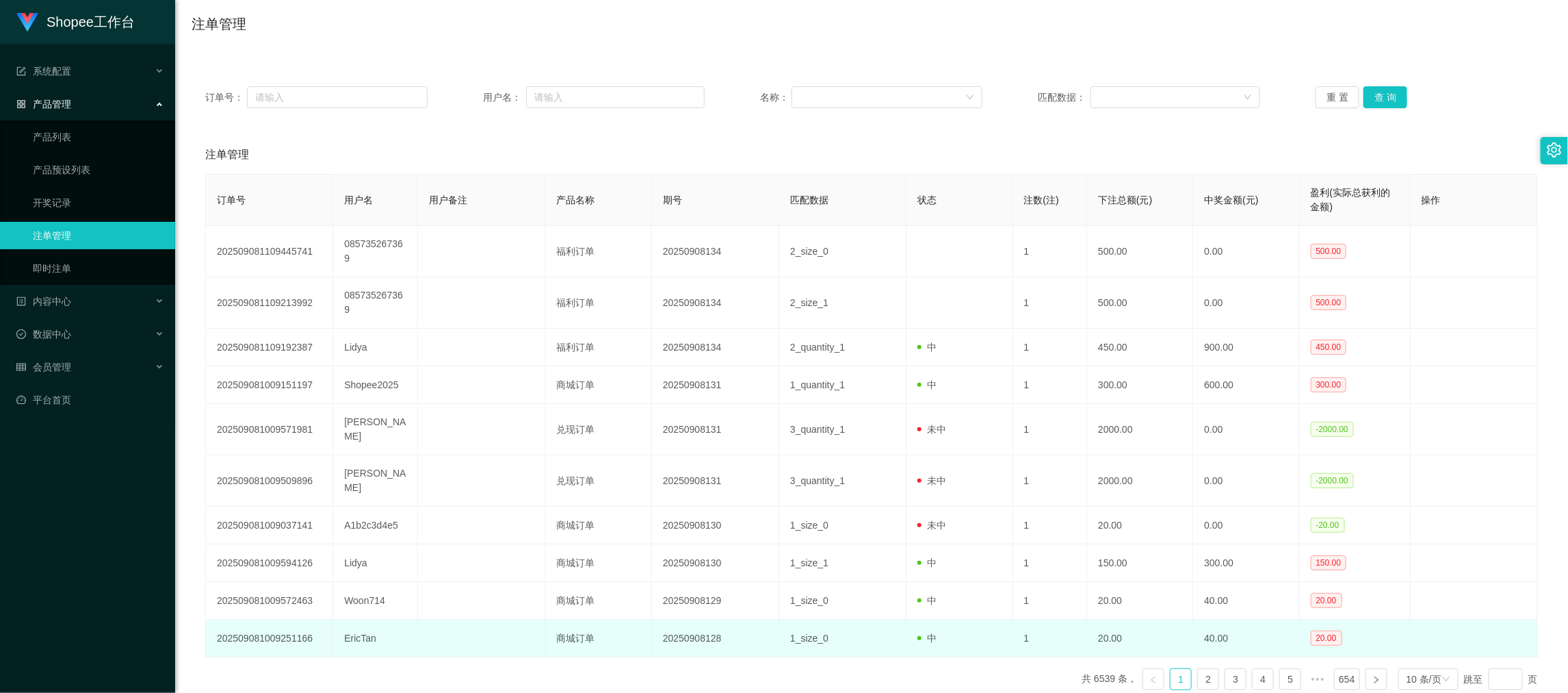
click at [1043, 595] on tbody "202509081109445741 085735267369 福利订单 20250908134 2_size_0 1 500.00 0.00 500.00 …" at bounding box center [871, 441] width 1332 height 432
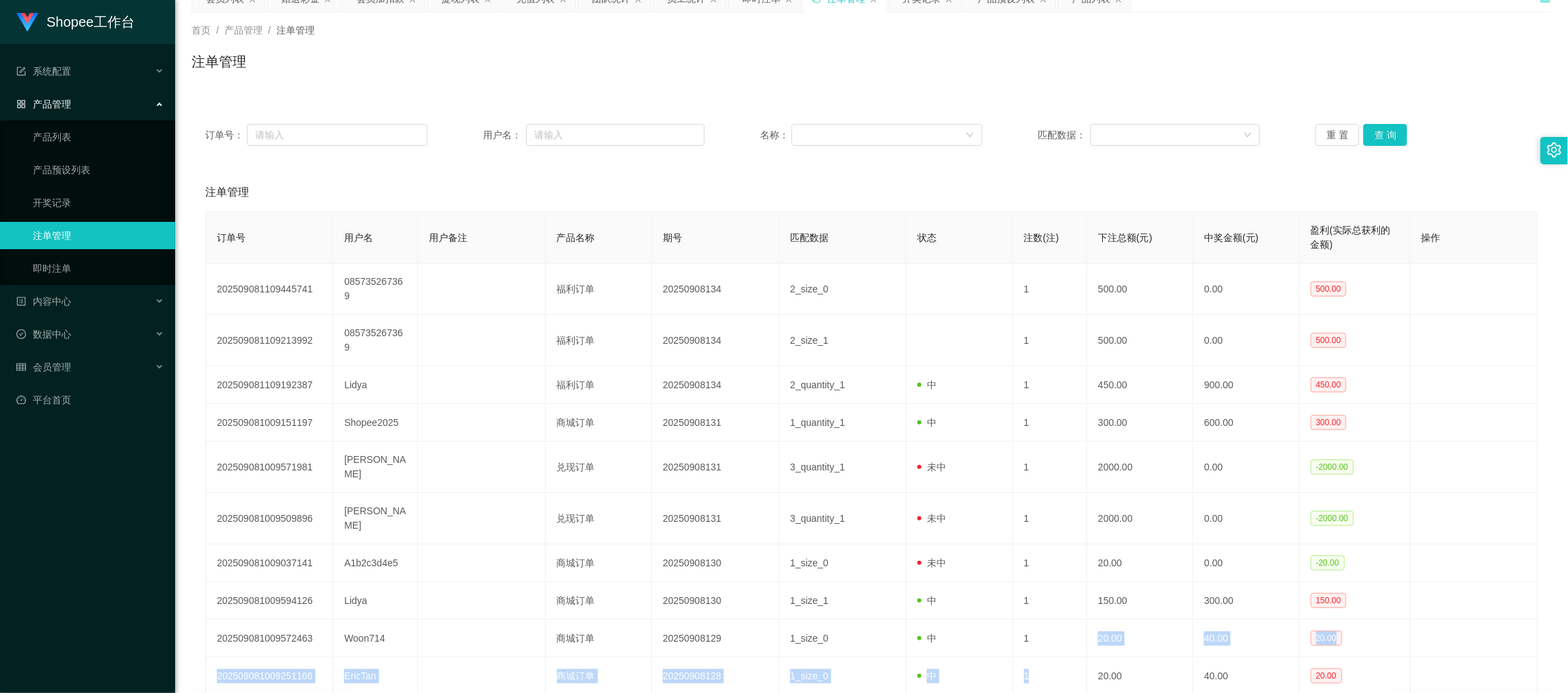
scroll to position [0, 0]
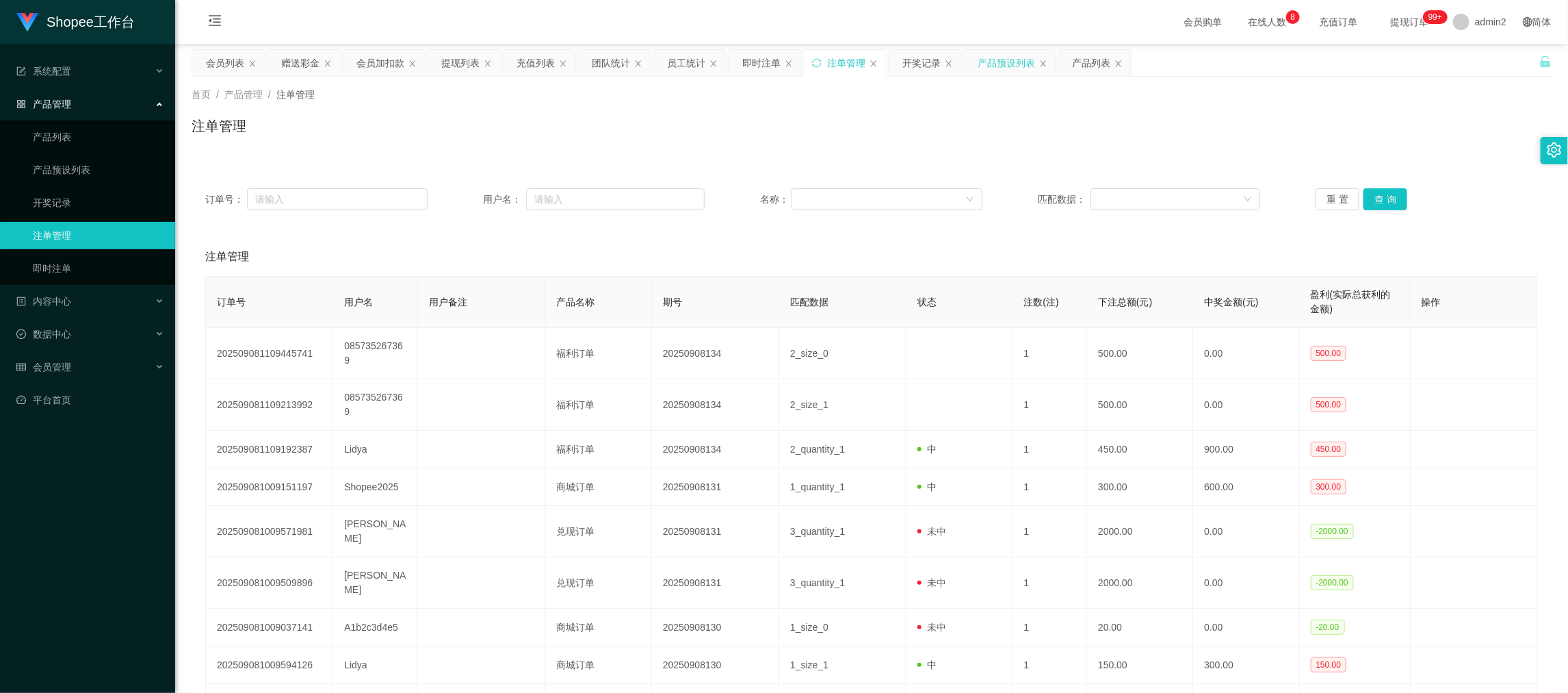
click at [1004, 63] on div "产品预设列表" at bounding box center [1007, 62] width 58 height 26
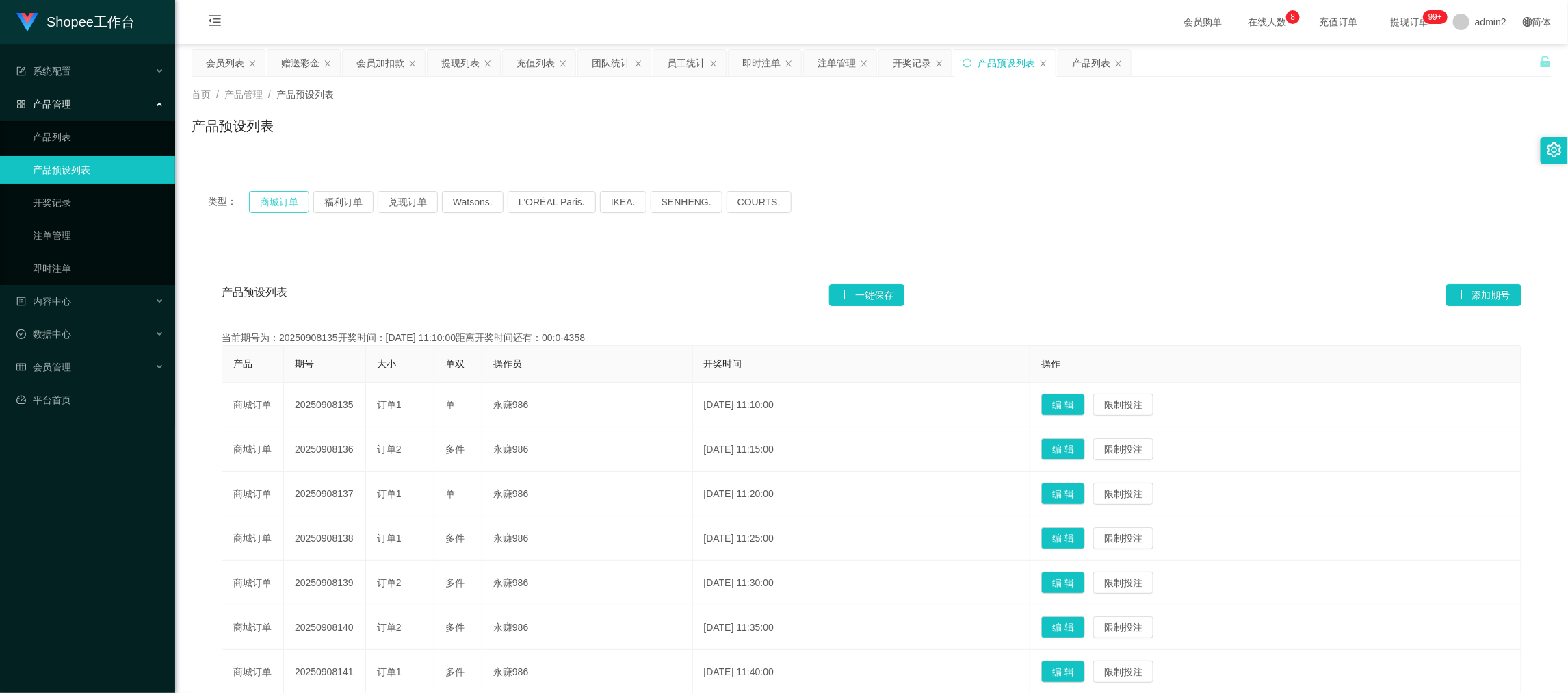
click at [279, 193] on button "商城订单" at bounding box center [279, 202] width 61 height 22
click at [279, 192] on button "商城订单" at bounding box center [279, 202] width 61 height 22
type button "k3wph"
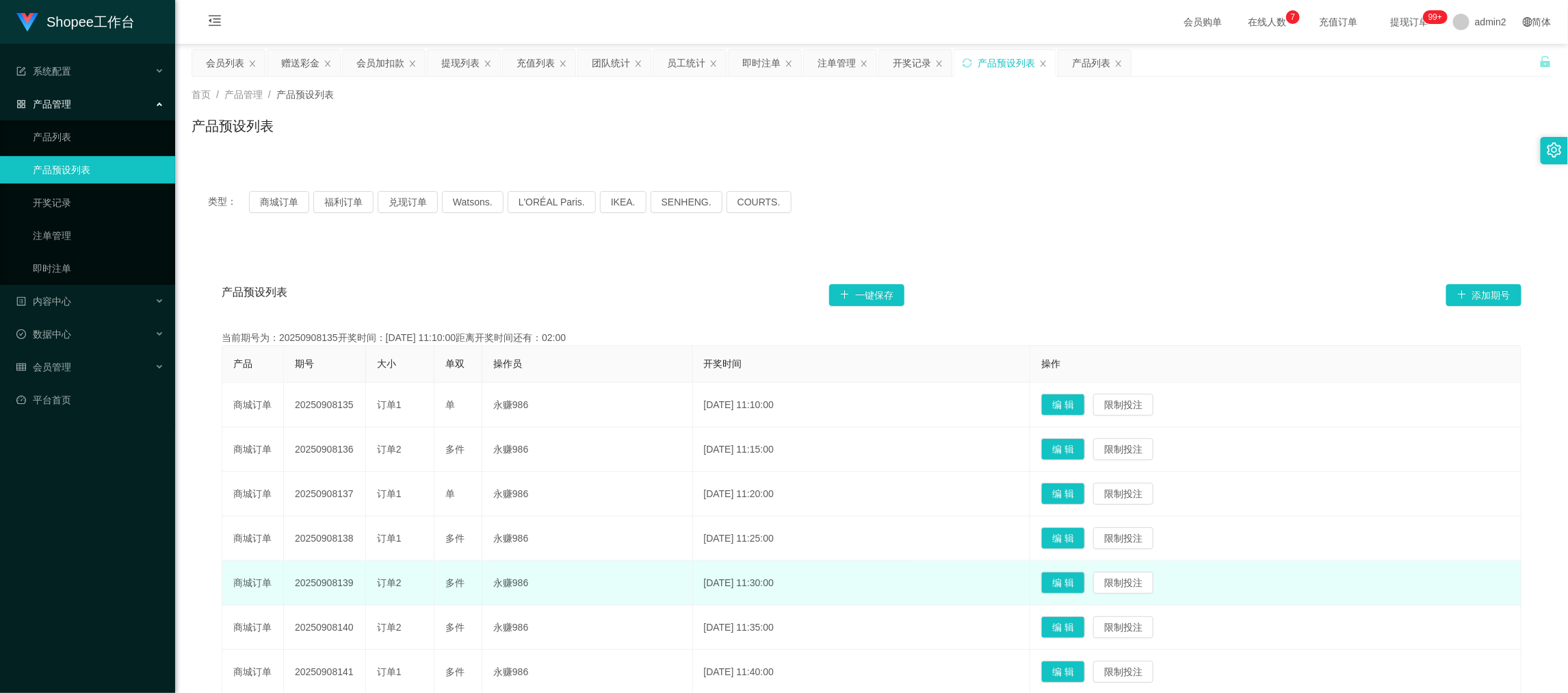
drag, startPoint x: 985, startPoint y: 577, endPoint x: 970, endPoint y: 570, distance: 16.6
click at [985, 576] on td "[DATE] 11:30:00" at bounding box center [862, 582] width 338 height 44
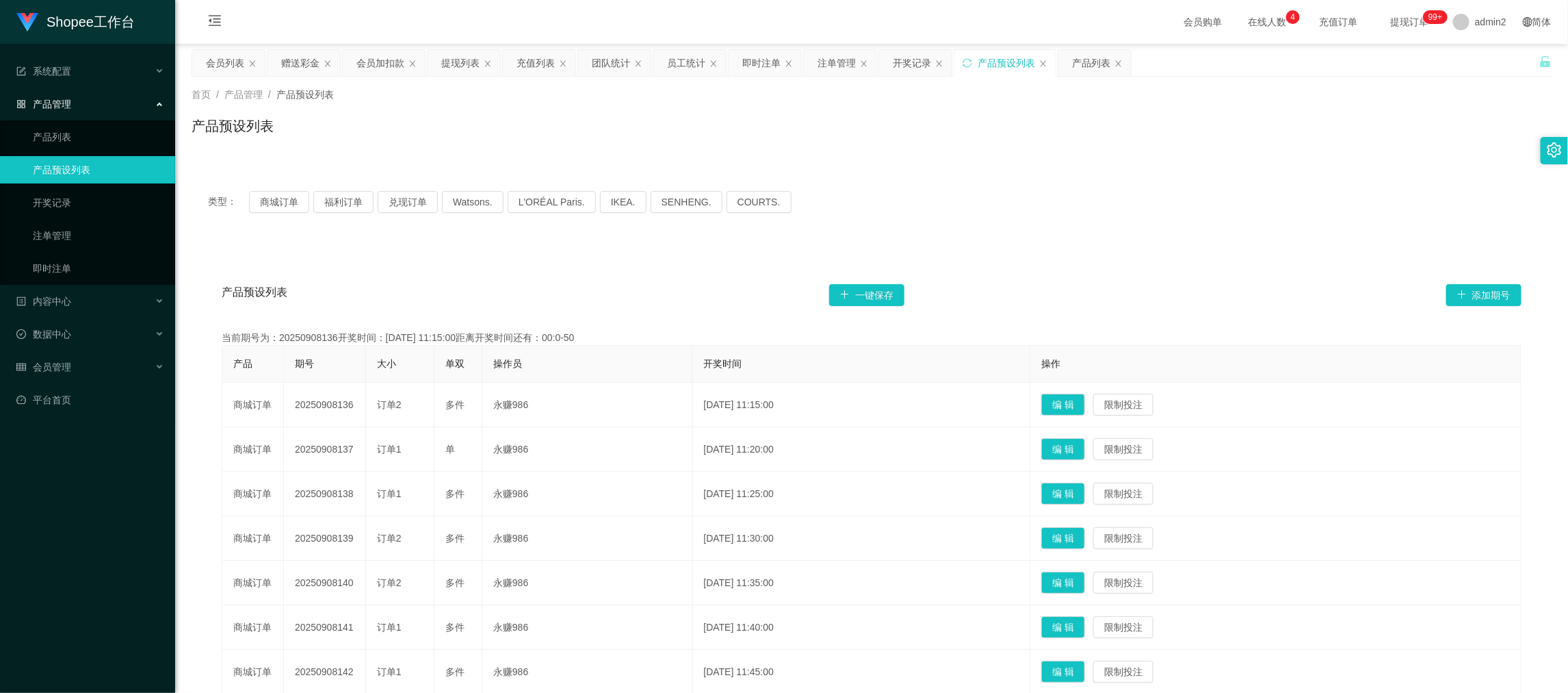
drag, startPoint x: 943, startPoint y: 569, endPoint x: 611, endPoint y: 133, distance: 548.0
click at [944, 565] on td "[DATE] 11:35:00" at bounding box center [862, 582] width 338 height 44
click at [752, 59] on div "即时注单" at bounding box center [762, 62] width 38 height 26
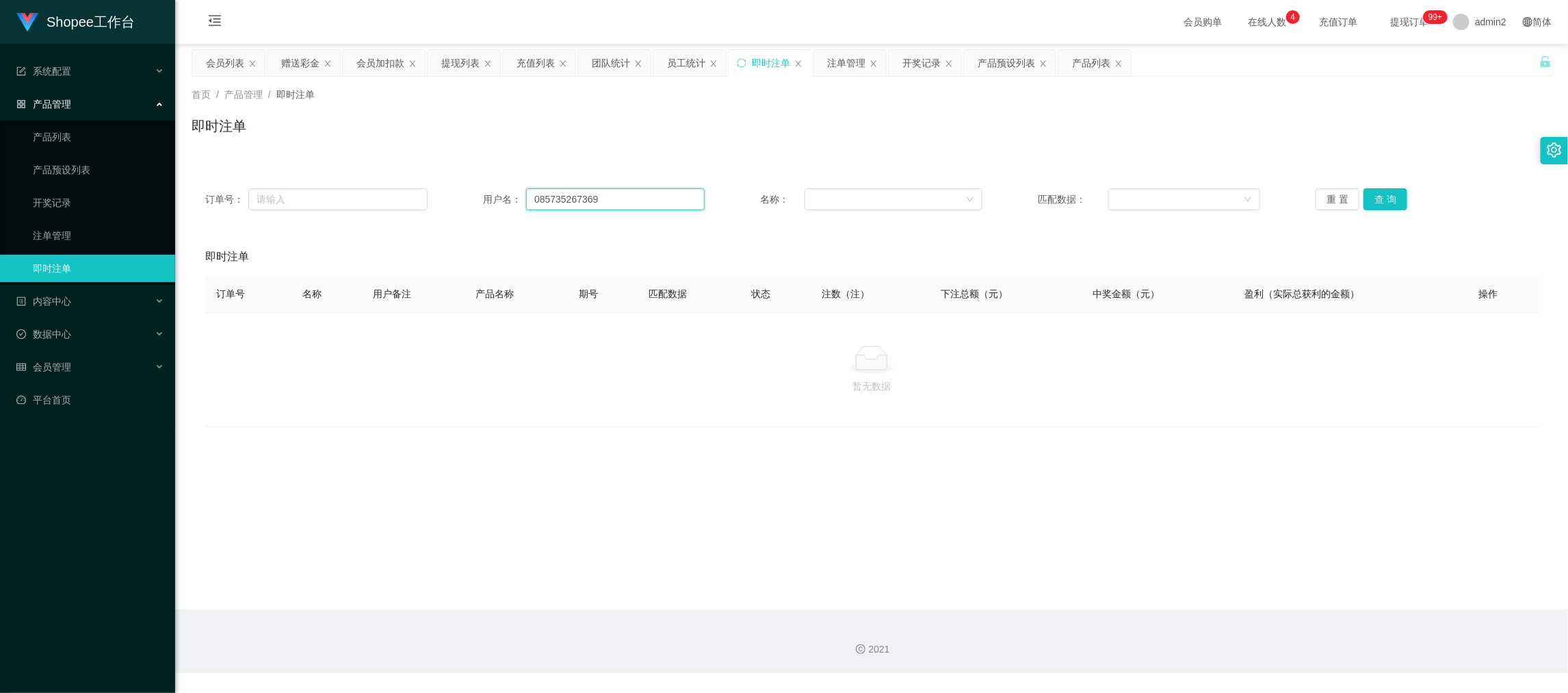
click at [588, 192] on input "085735267369" at bounding box center [616, 199] width 179 height 22
paste input "Youwin1015"
type input "Youwin1015"
drag, startPoint x: 1379, startPoint y: 200, endPoint x: 1386, endPoint y: 222, distance: 23.1
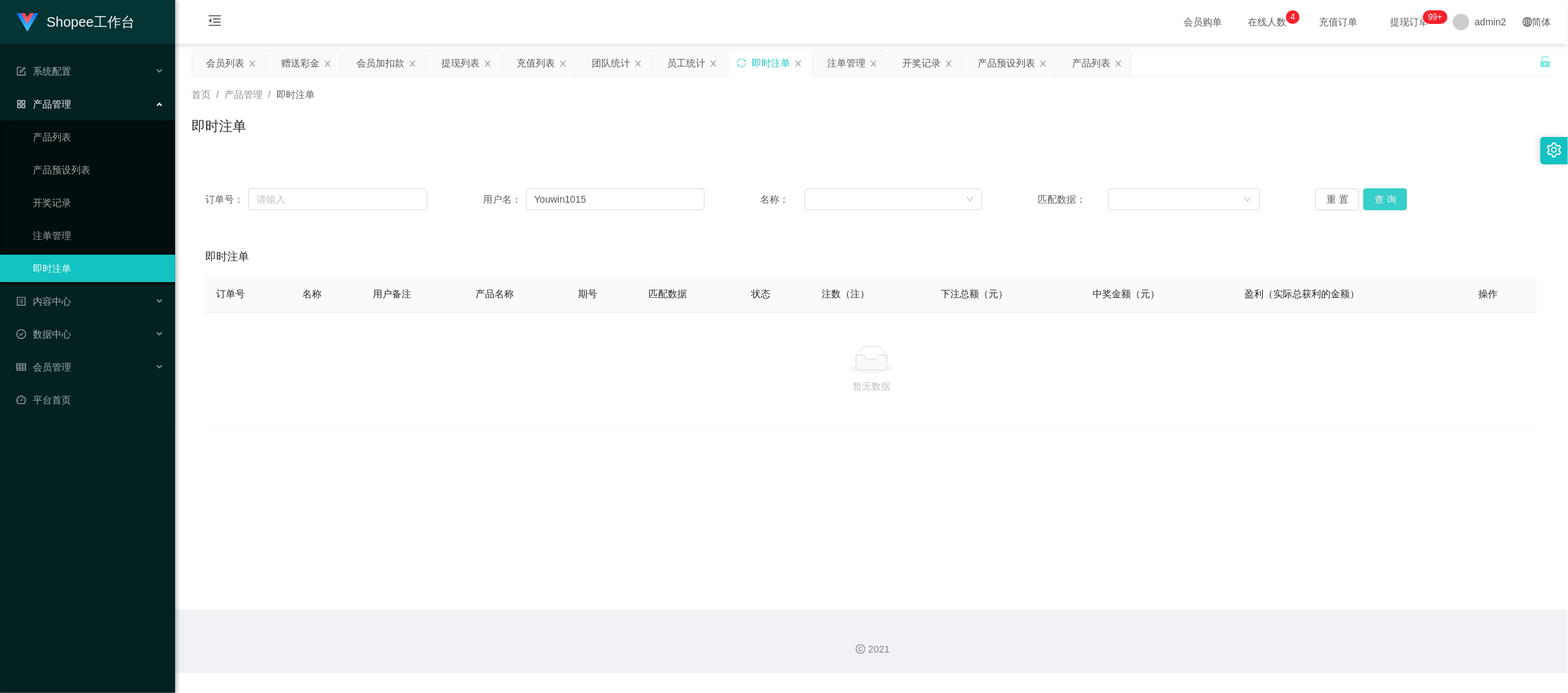
click at [1379, 200] on button "查 询" at bounding box center [1385, 199] width 44 height 22
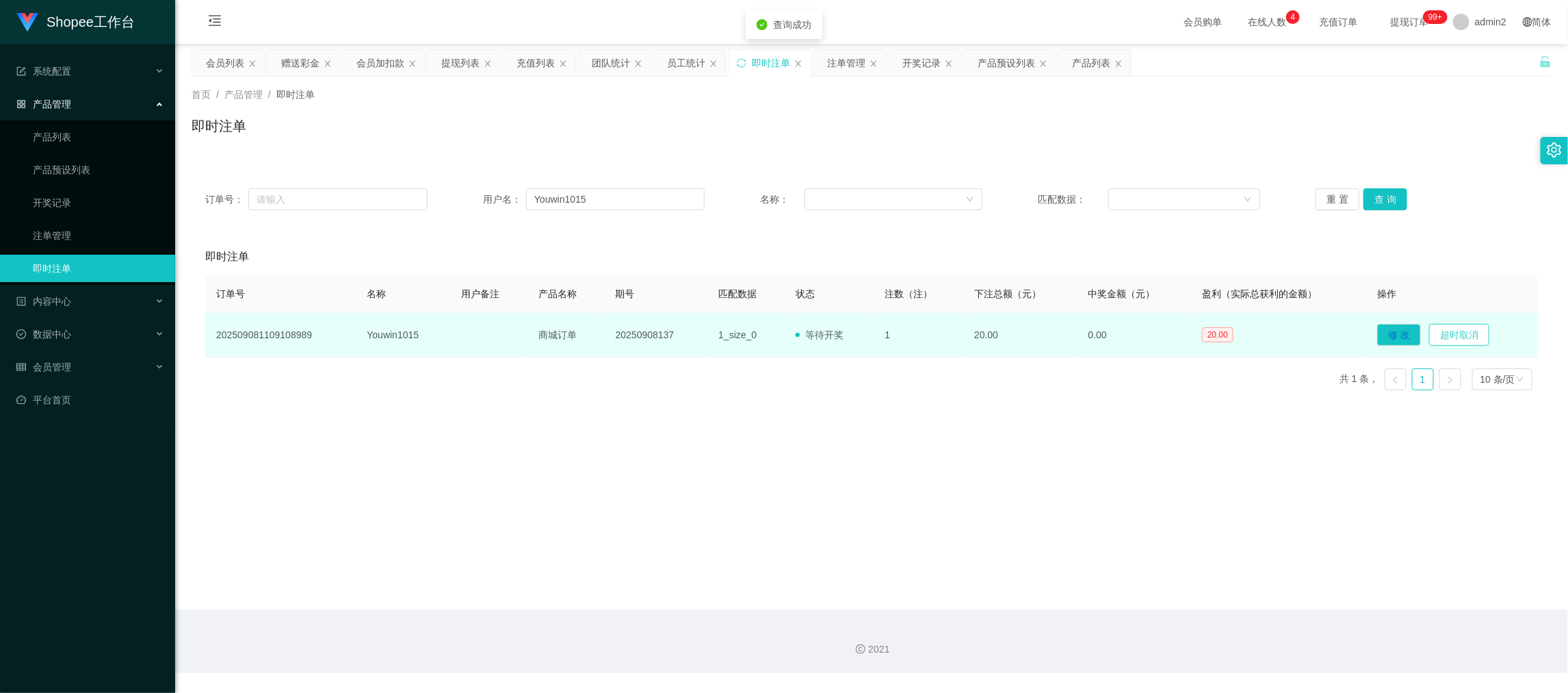
click at [1461, 334] on button "超时取消" at bounding box center [1458, 334] width 61 height 22
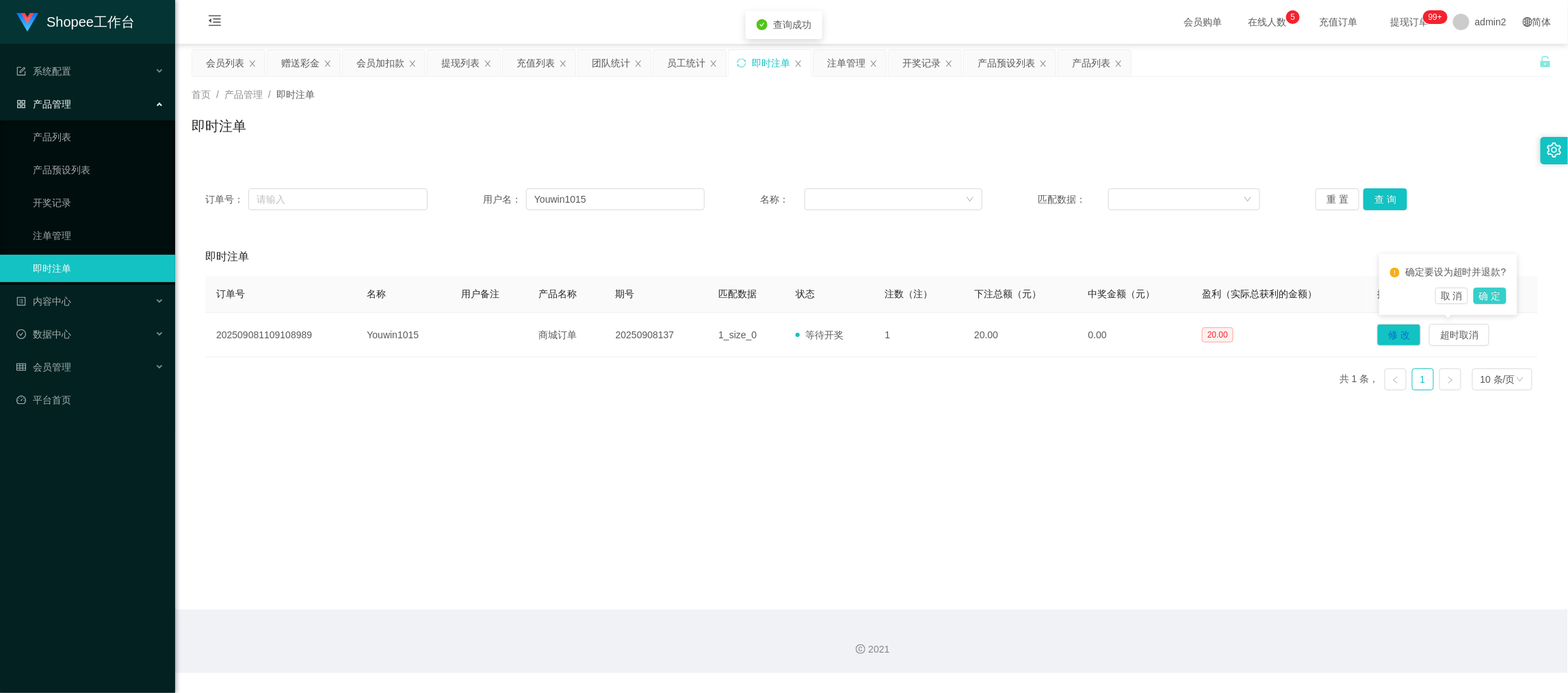
click at [1489, 293] on button "确 定" at bounding box center [1490, 295] width 33 height 16
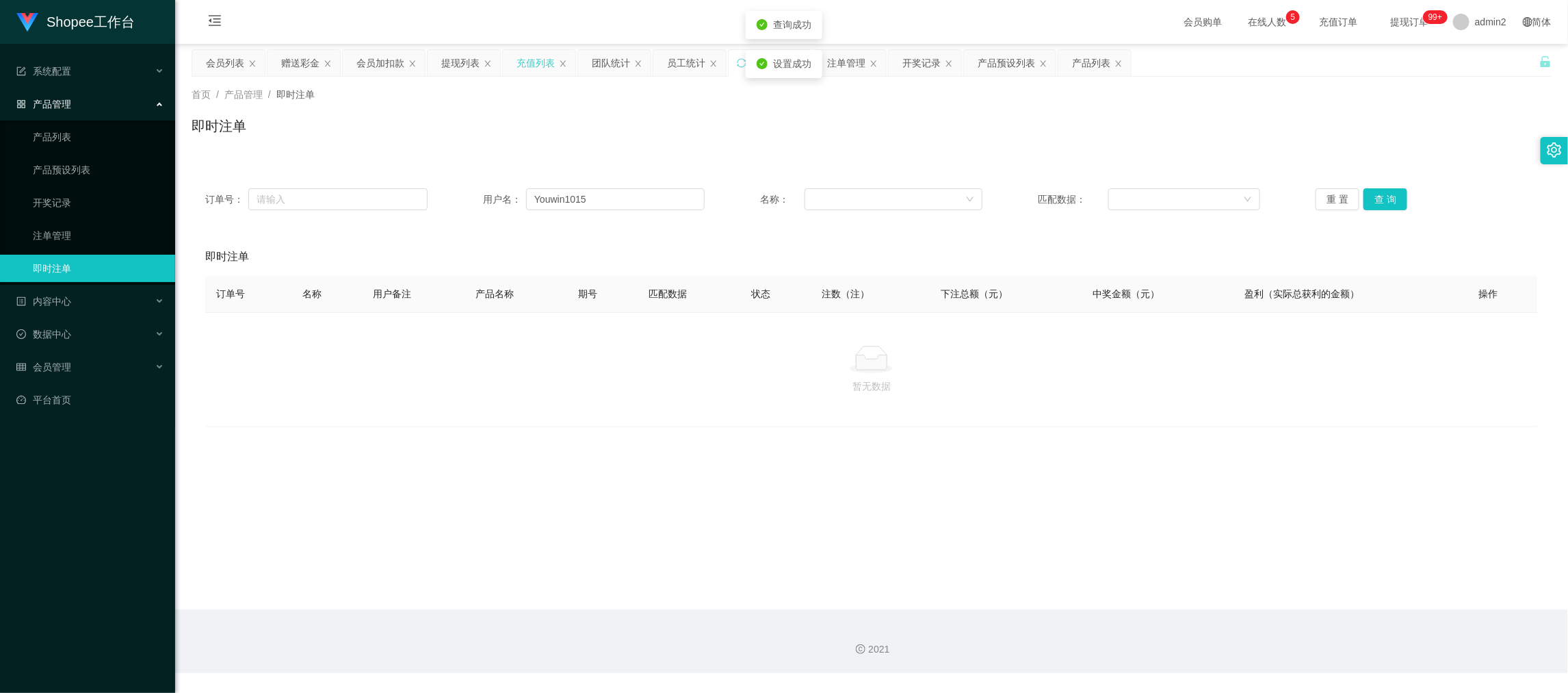
click at [543, 60] on div "充值列表" at bounding box center [536, 62] width 38 height 26
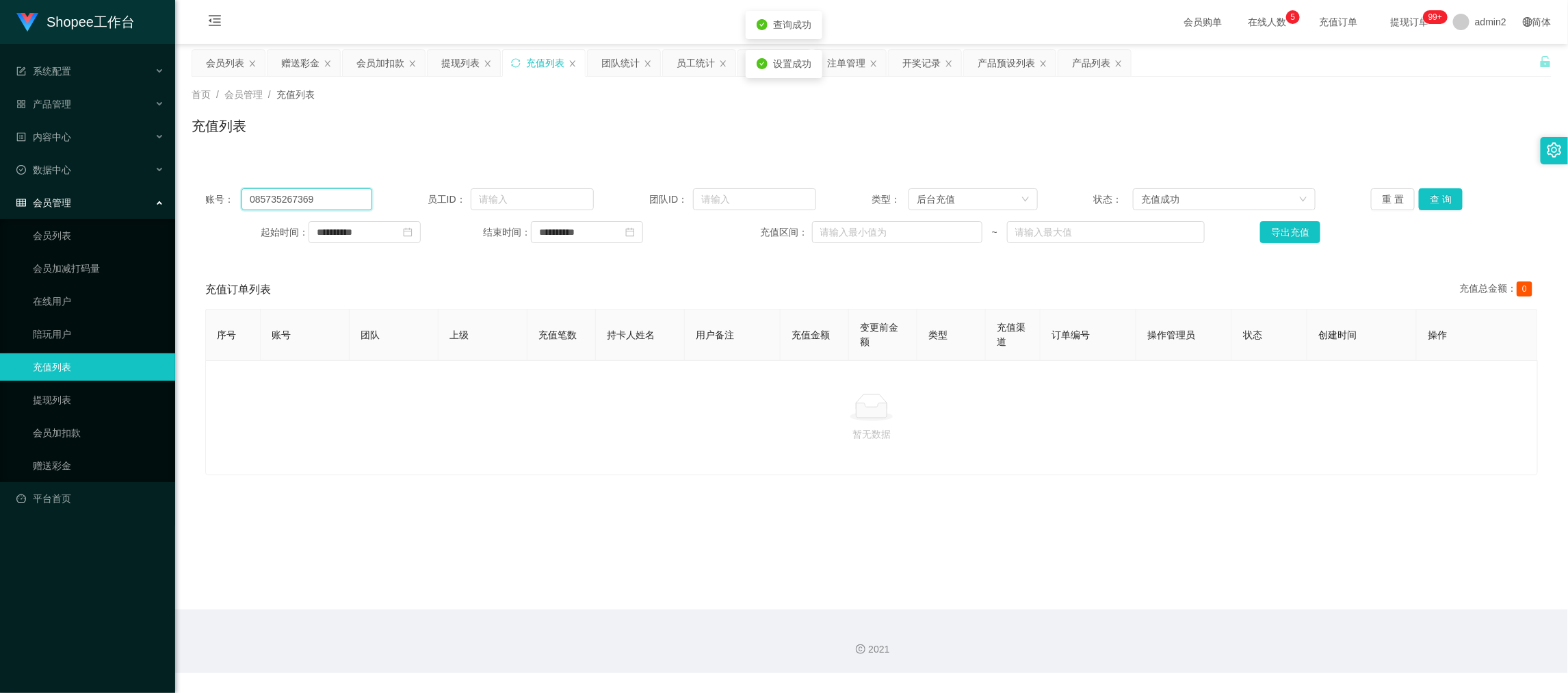
click at [329, 199] on input "085735267369" at bounding box center [306, 199] width 130 height 22
drag, startPoint x: 329, startPoint y: 199, endPoint x: 735, endPoint y: 190, distance: 406.1
click at [333, 199] on input "085735267369" at bounding box center [306, 199] width 130 height 22
paste input "Youwin1015"
type input "Youwin1015"
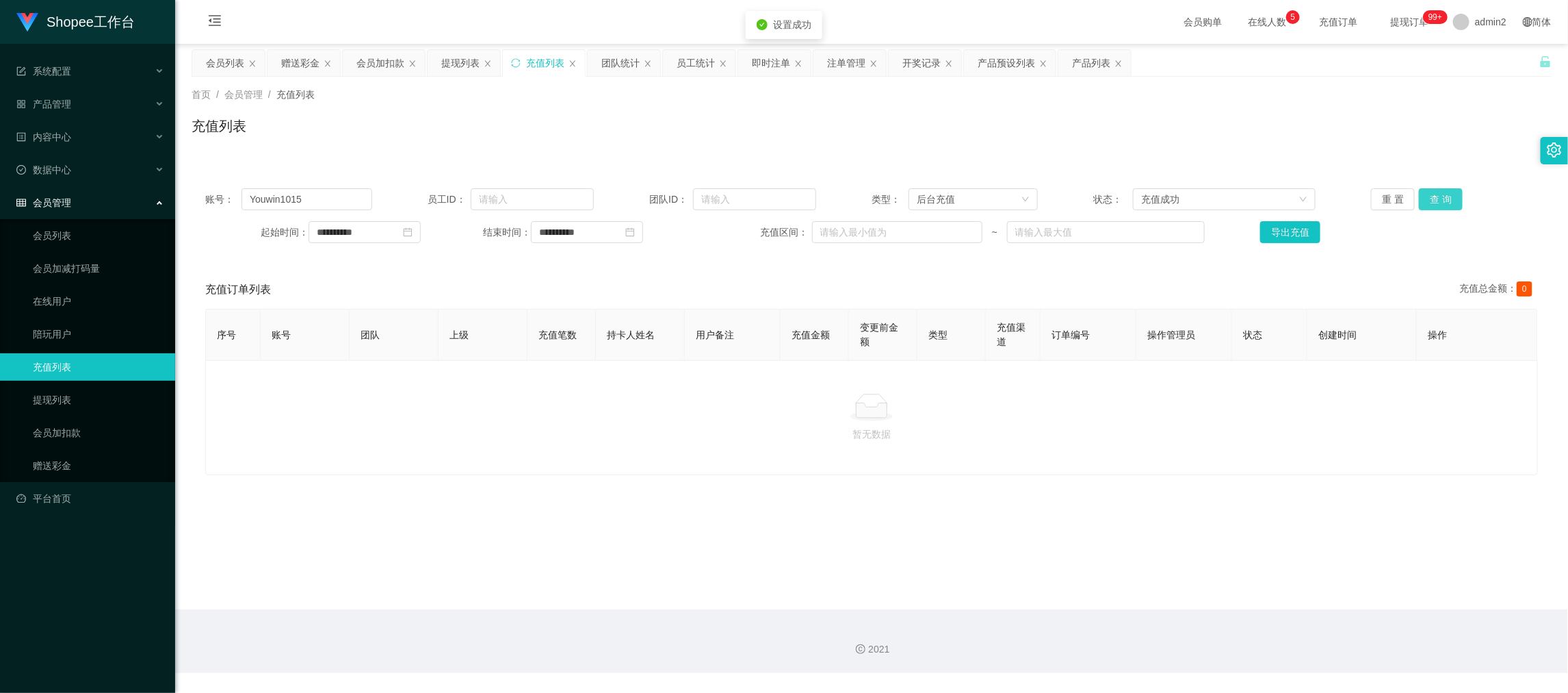
click at [1429, 194] on button "查 询" at bounding box center [1441, 199] width 44 height 22
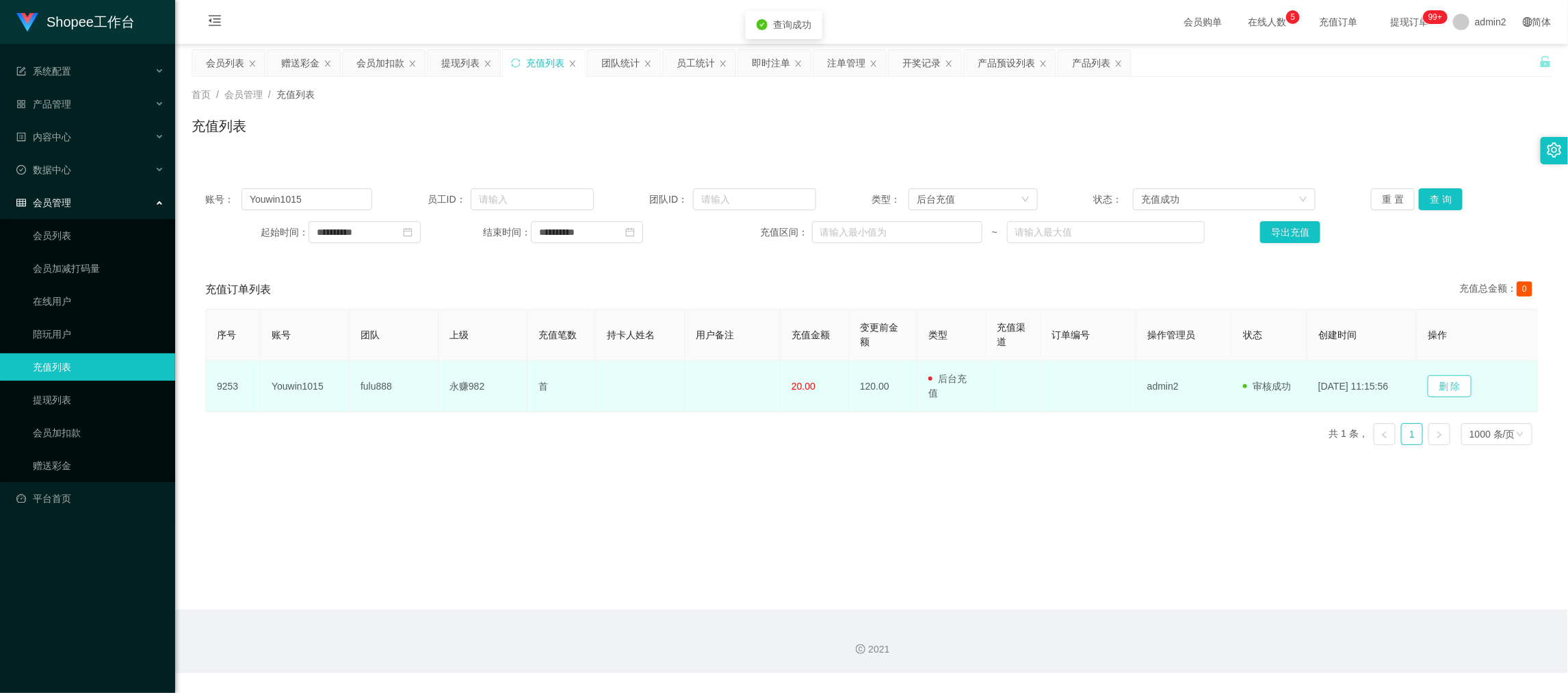
click at [1453, 386] on button "删 除" at bounding box center [1450, 385] width 44 height 22
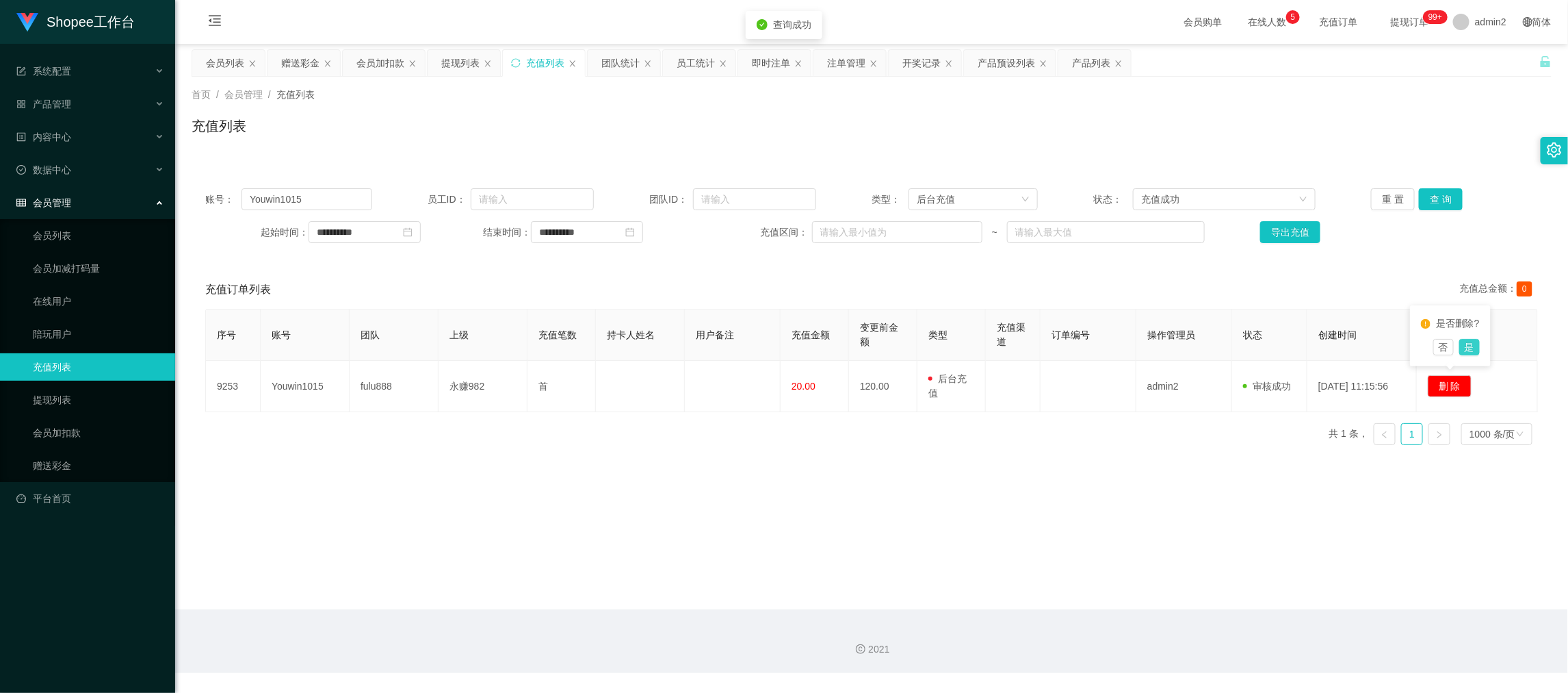
click at [1472, 348] on button "是" at bounding box center [1469, 346] width 20 height 16
click at [1136, 491] on main "**********" at bounding box center [871, 327] width 1393 height 565
drag, startPoint x: 1221, startPoint y: 548, endPoint x: 1215, endPoint y: 538, distance: 11.7
click at [1221, 548] on main "**********" at bounding box center [871, 327] width 1393 height 565
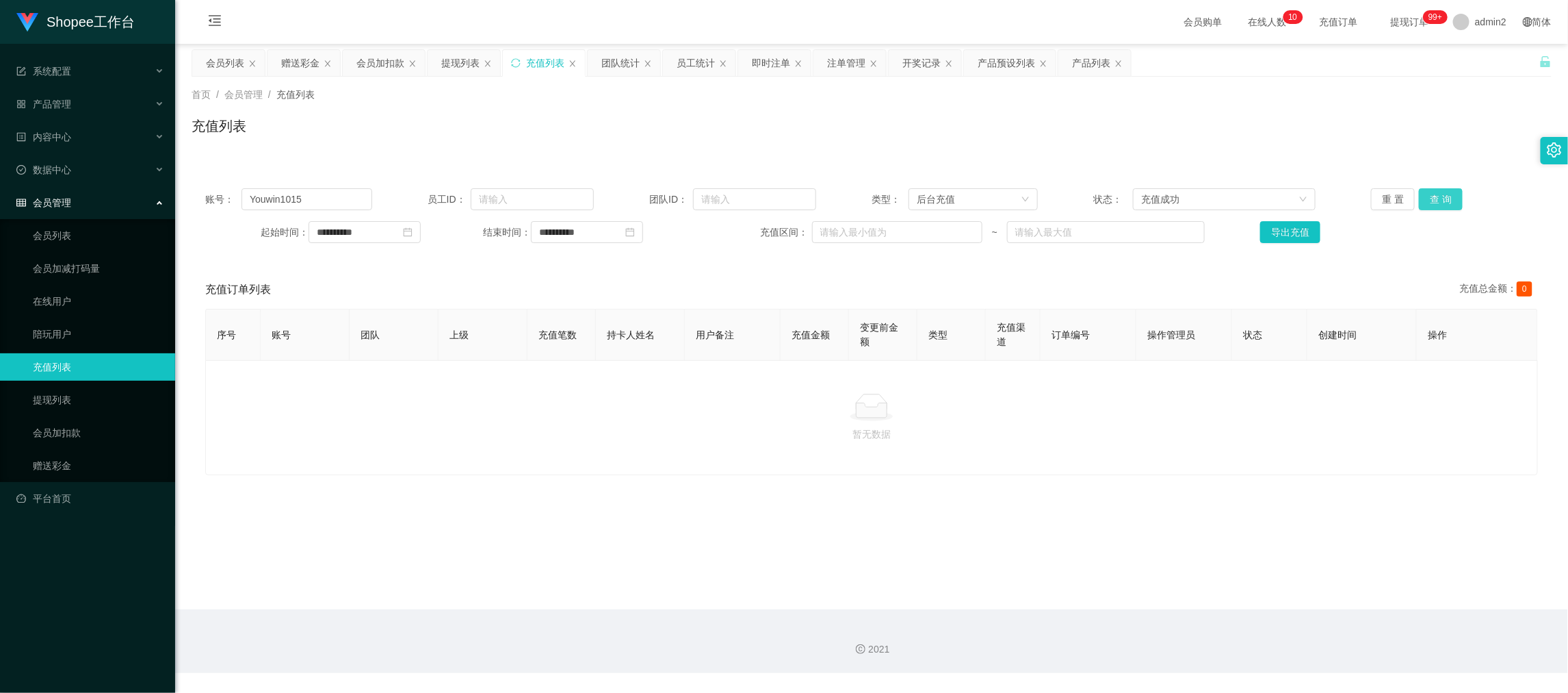
click at [1447, 192] on button "查 询" at bounding box center [1441, 199] width 44 height 22
click at [764, 64] on div "即时注单" at bounding box center [772, 62] width 38 height 26
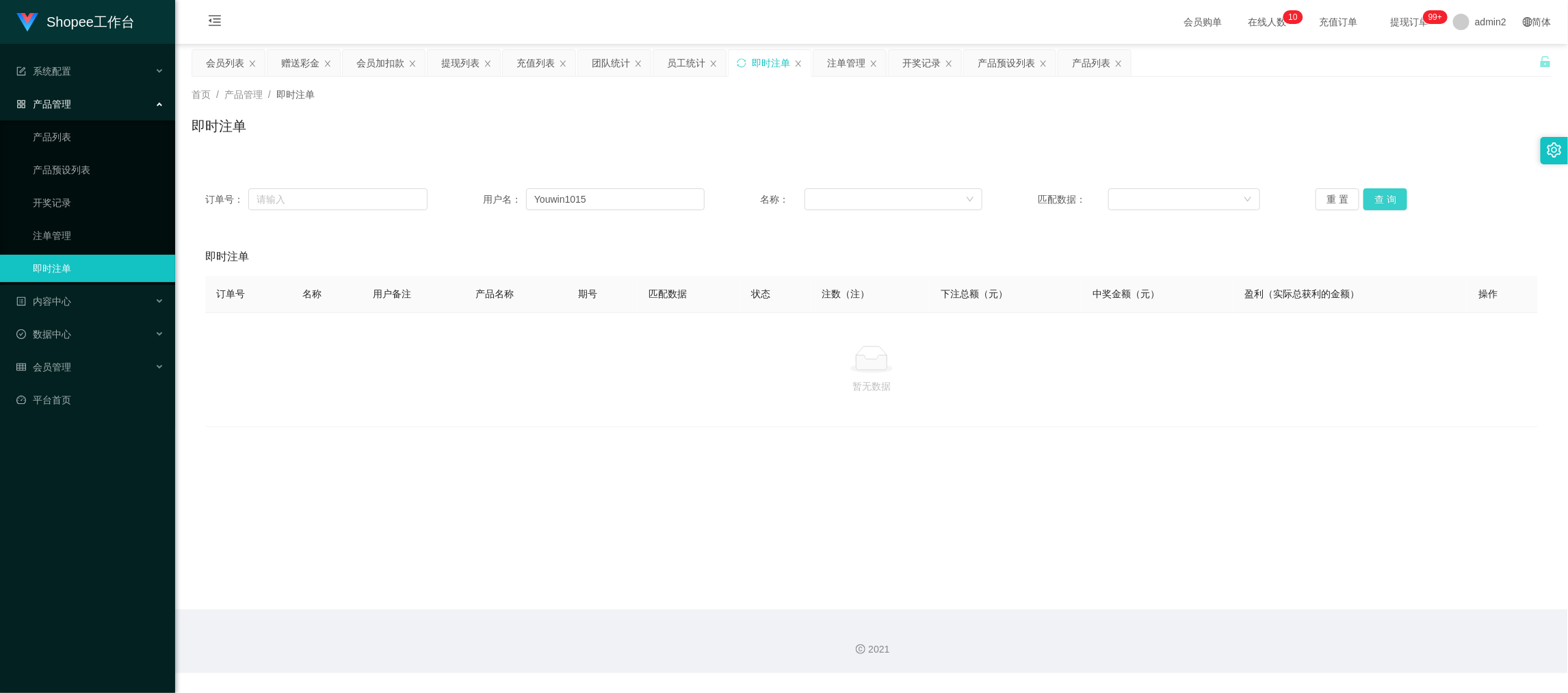
click at [1390, 201] on button "查 询" at bounding box center [1385, 199] width 44 height 22
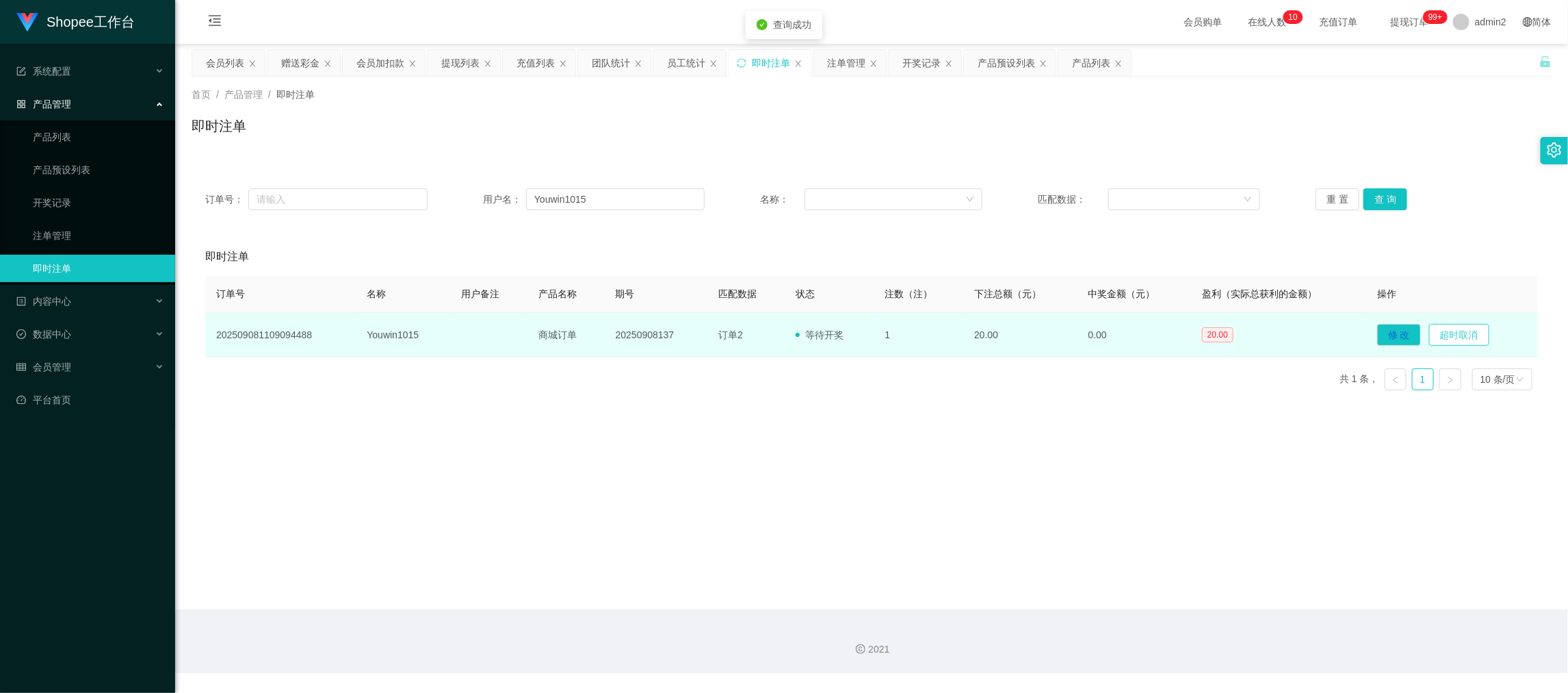
click at [1446, 331] on button "超时取消" at bounding box center [1458, 334] width 61 height 22
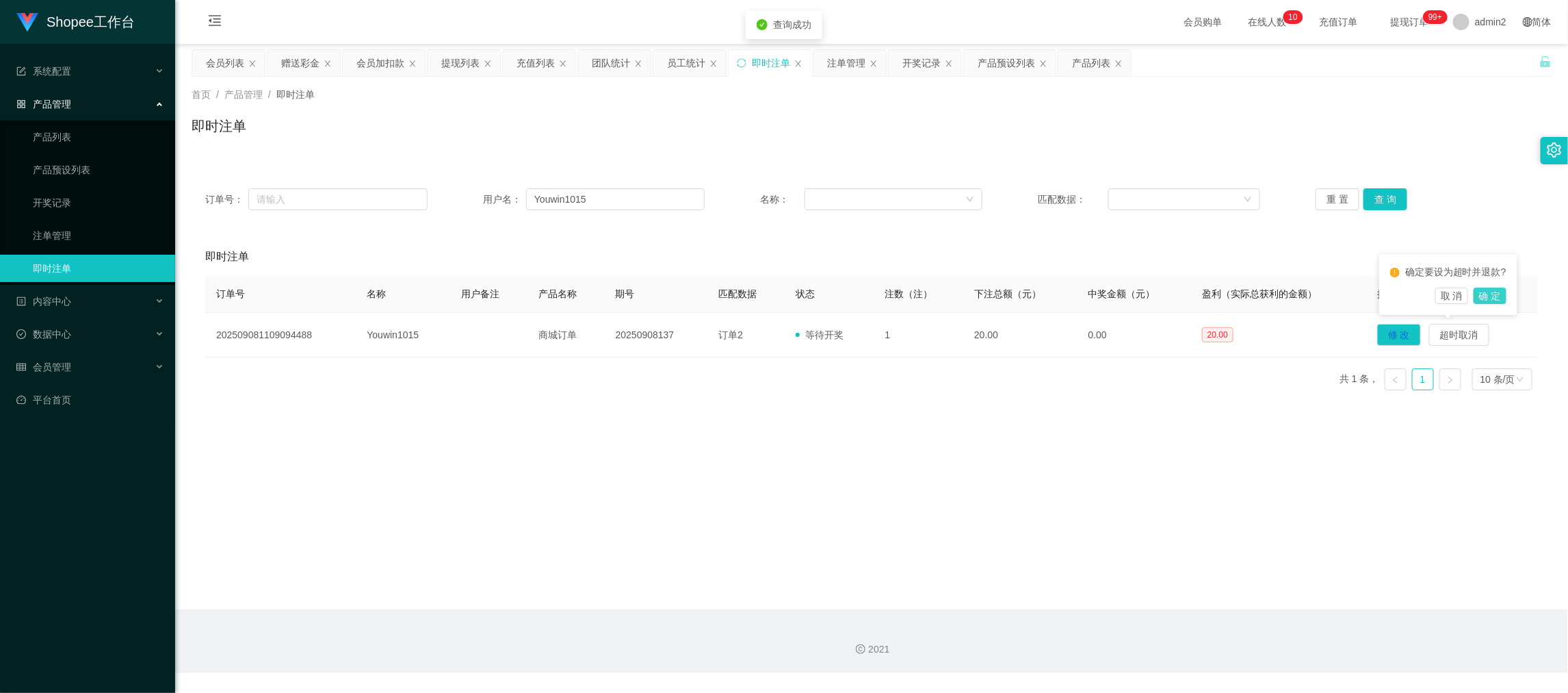
click at [1492, 295] on button "确 定" at bounding box center [1490, 295] width 33 height 16
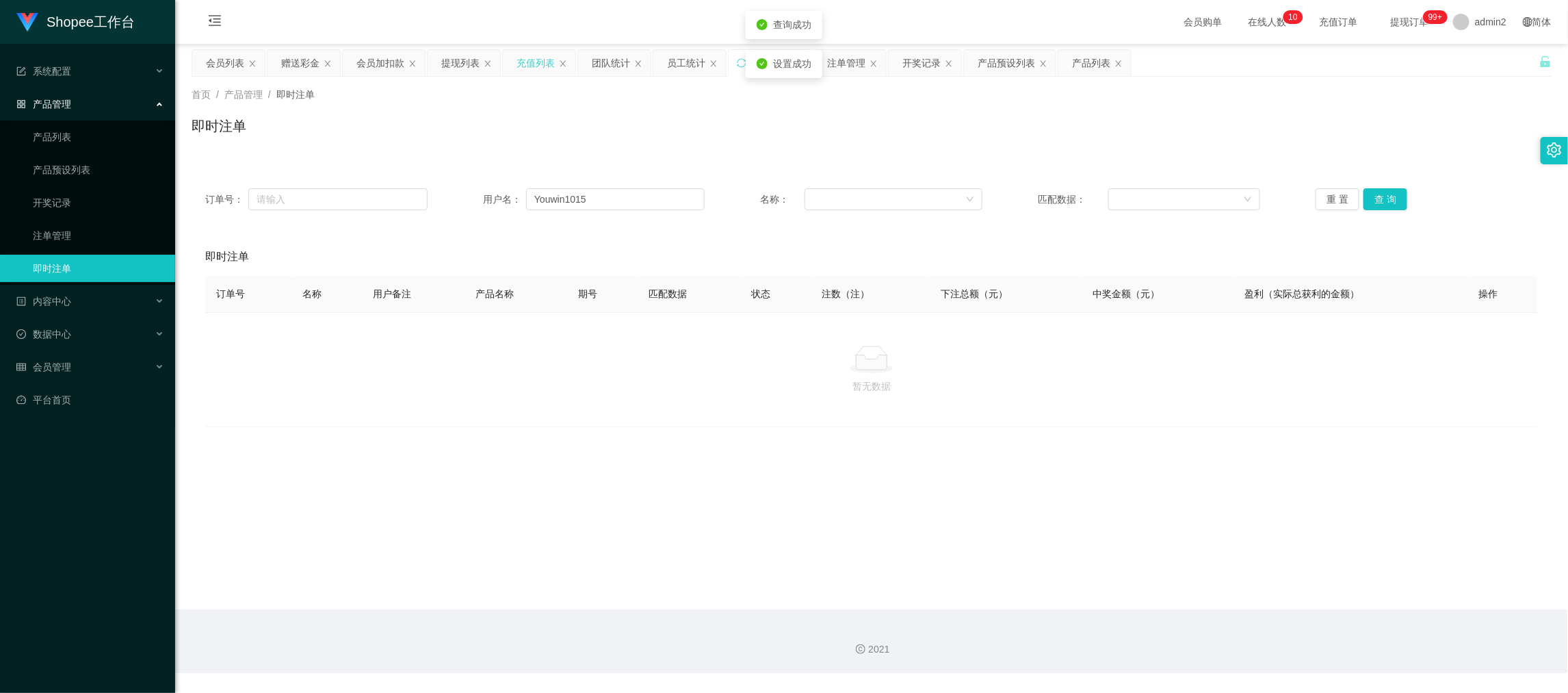
click at [531, 64] on div "充值列表" at bounding box center [536, 62] width 38 height 26
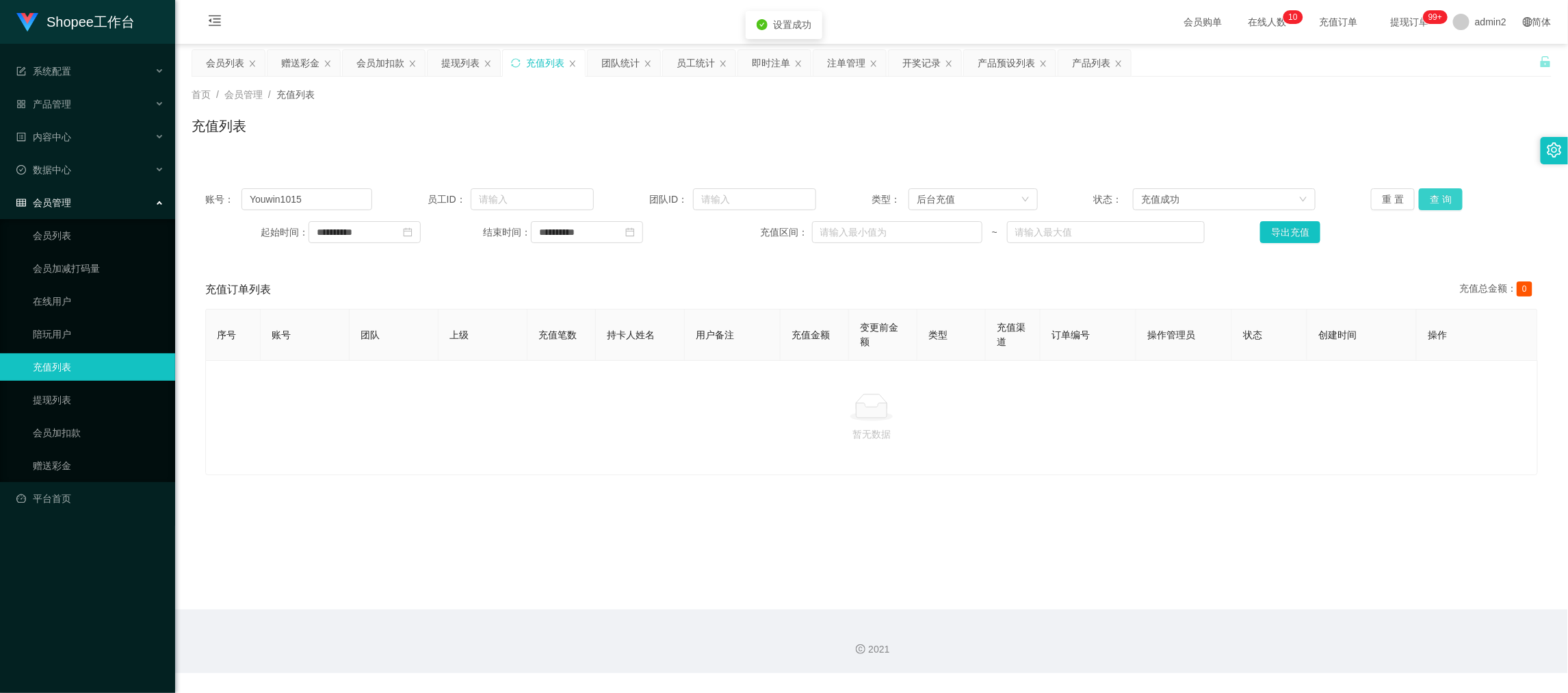
click at [1428, 199] on button "查 询" at bounding box center [1441, 199] width 44 height 22
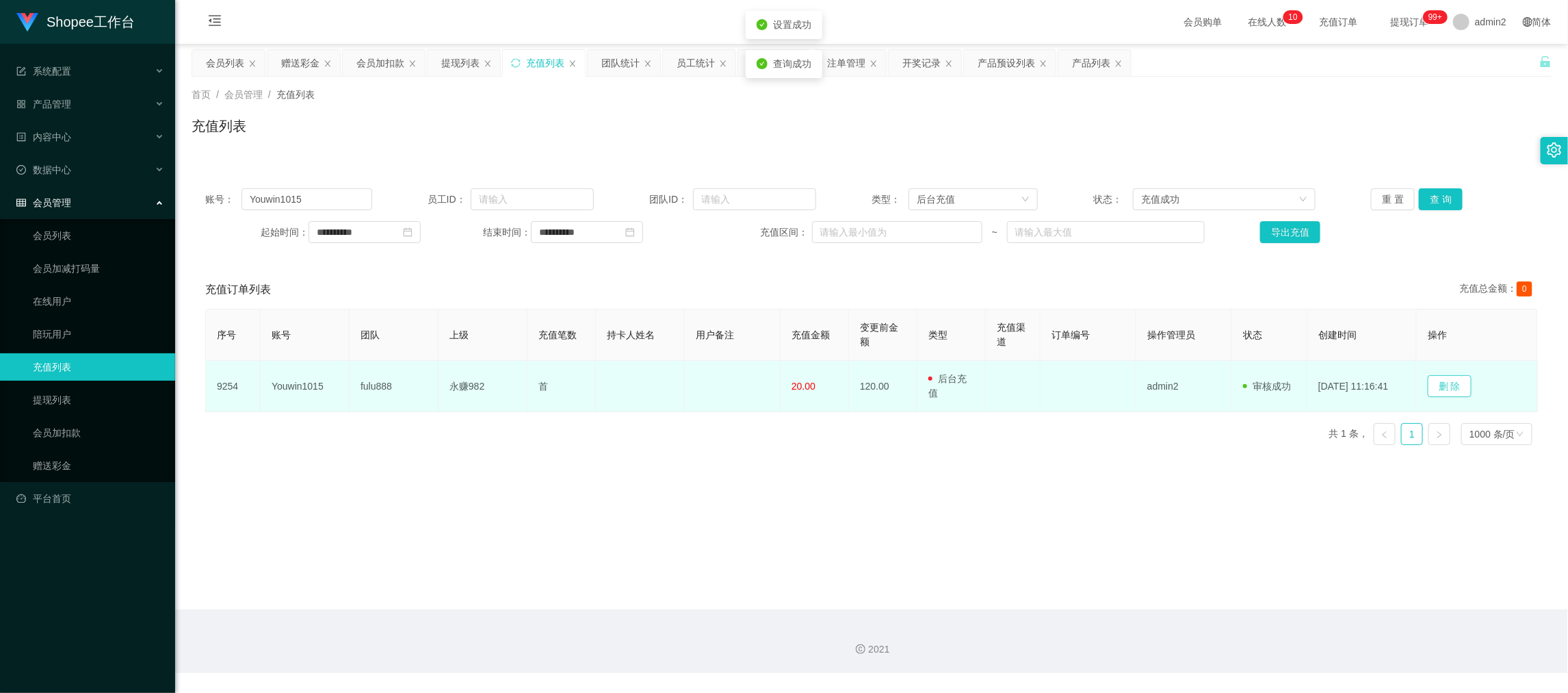
click at [1459, 375] on button "删 除" at bounding box center [1450, 385] width 44 height 22
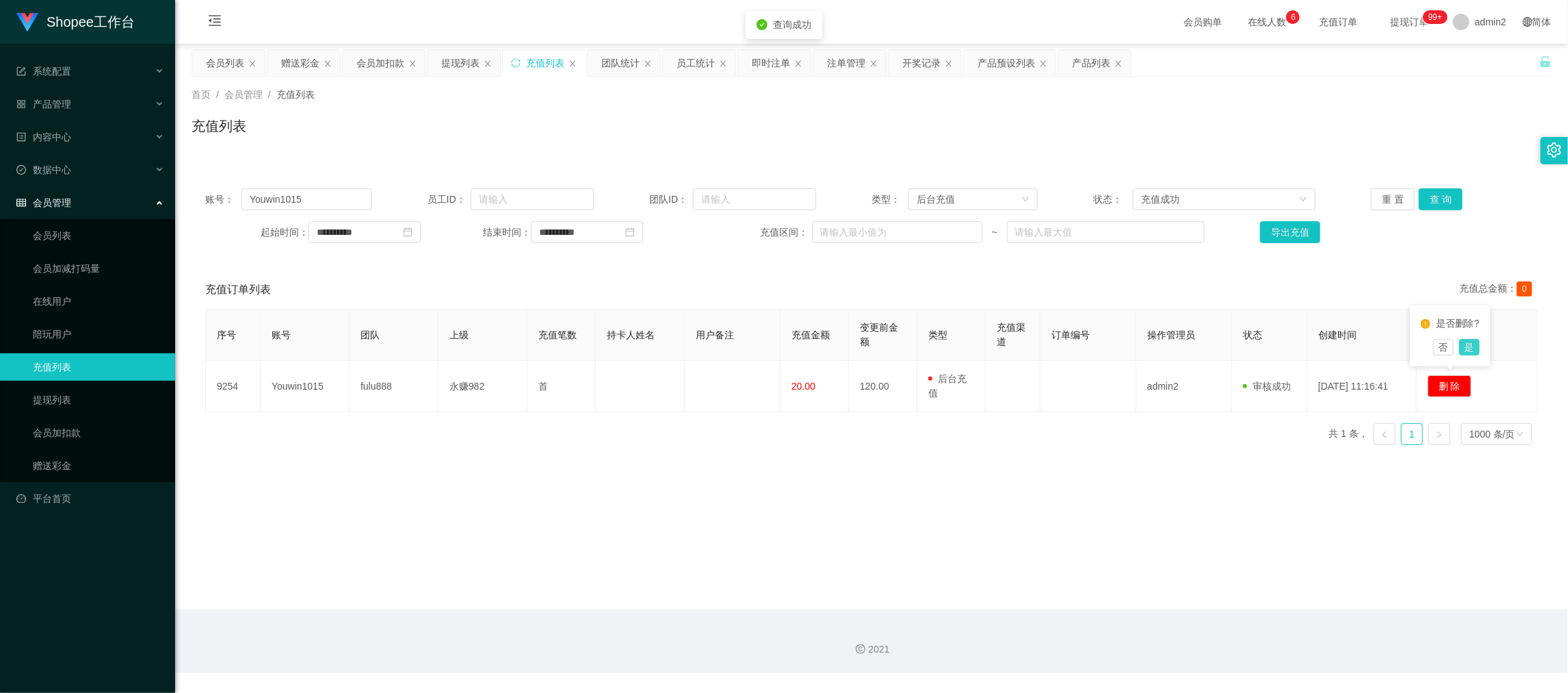
click at [1475, 344] on button "是" at bounding box center [1469, 346] width 20 height 16
click at [1175, 512] on main "**********" at bounding box center [871, 327] width 1393 height 565
drag, startPoint x: 1287, startPoint y: 575, endPoint x: 1127, endPoint y: 493, distance: 179.8
click at [1287, 575] on main "**********" at bounding box center [871, 327] width 1393 height 565
click at [768, 61] on div "即时注单" at bounding box center [772, 62] width 38 height 26
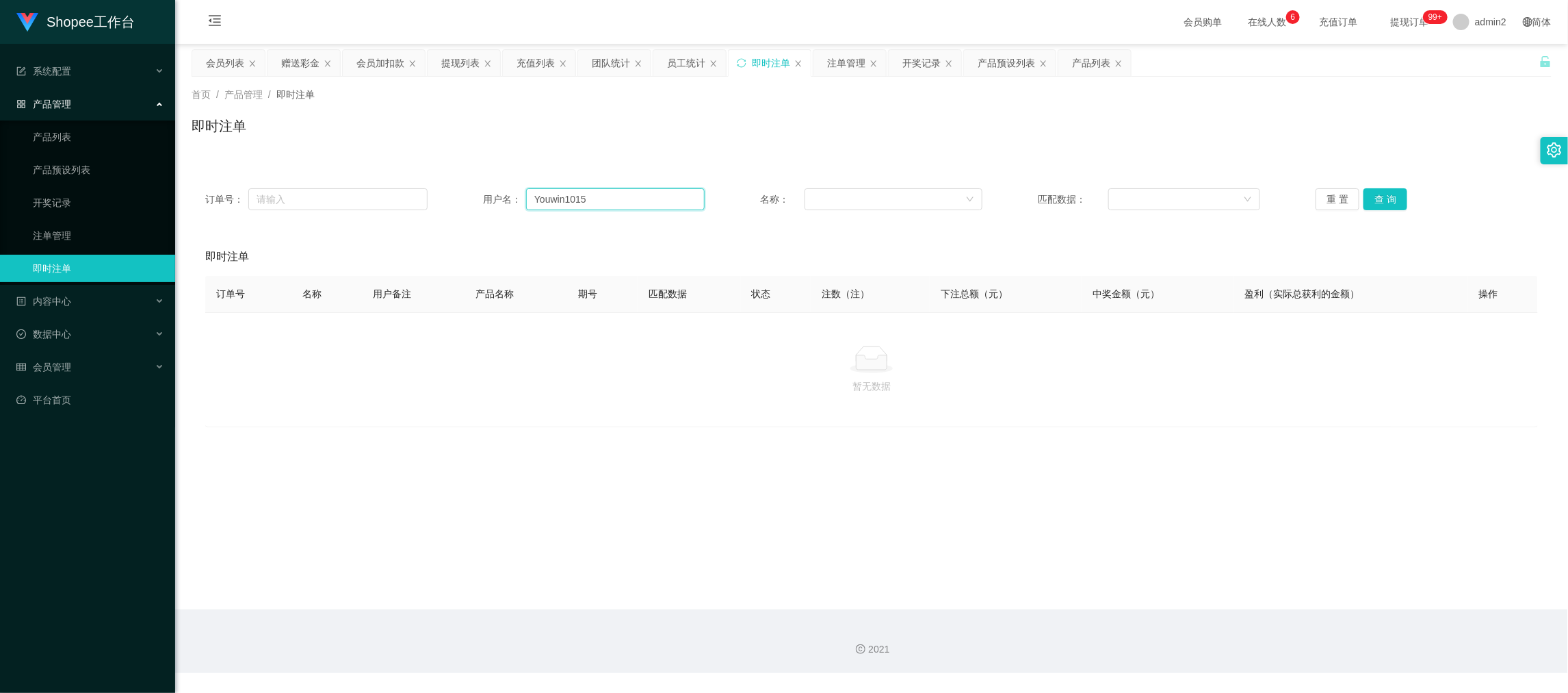
click at [593, 204] on input "Youwin1015" at bounding box center [616, 199] width 179 height 22
paste input "Clankson2211"
type input "Clankson2211"
click at [1370, 188] on button "查 询" at bounding box center [1385, 199] width 44 height 22
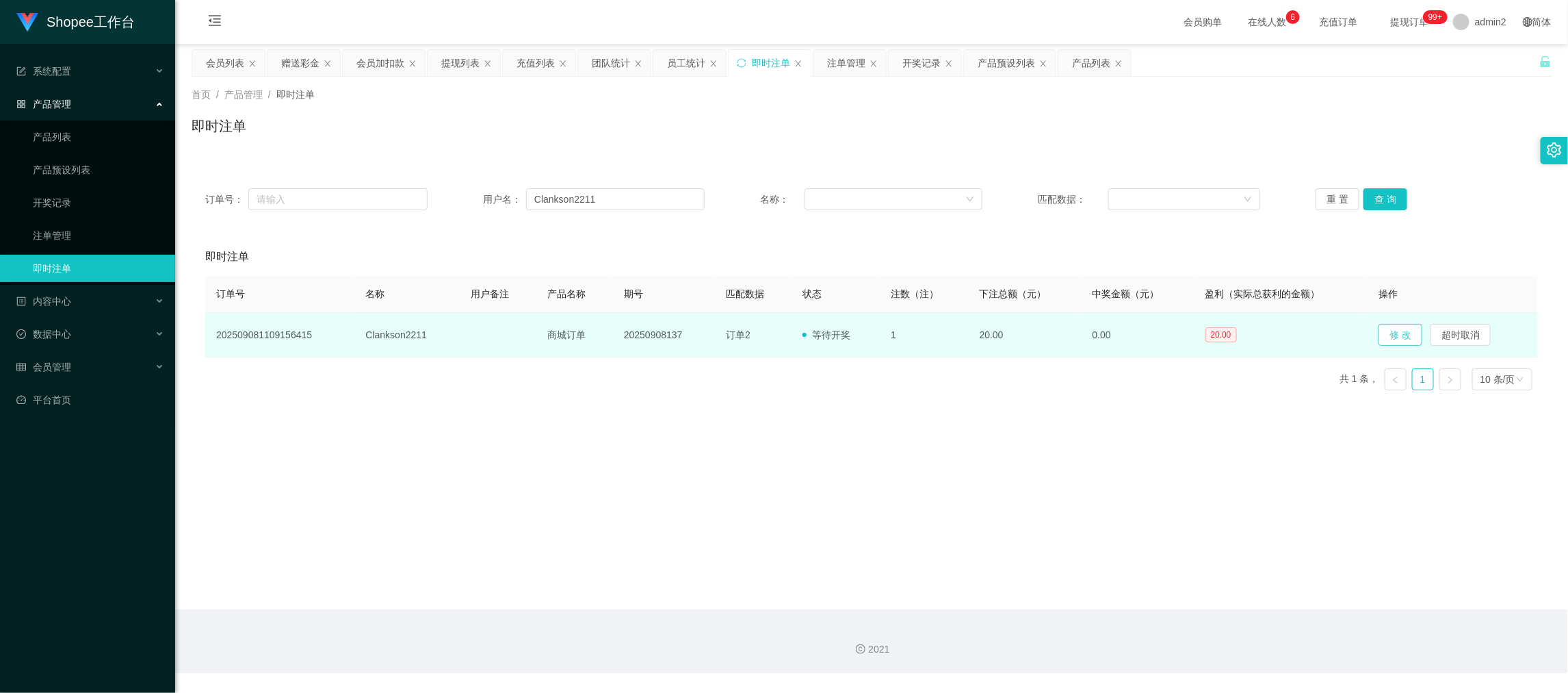
click at [1395, 332] on button "修 改" at bounding box center [1401, 334] width 44 height 22
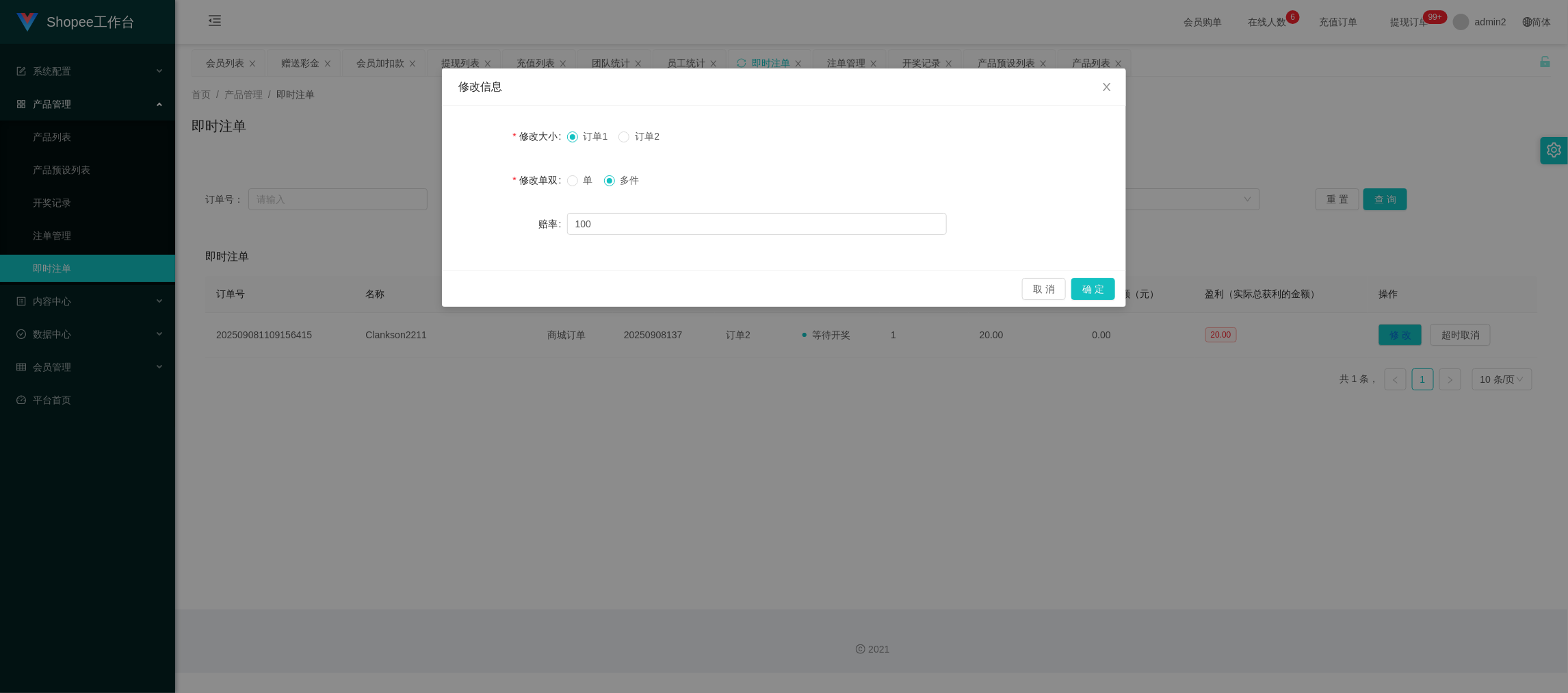
click at [1501, 327] on div "修改信息 修改大小 订单1 订单2 修改单双 单 多件 赔率 100 取 消 确 定" at bounding box center [784, 346] width 1568 height 693
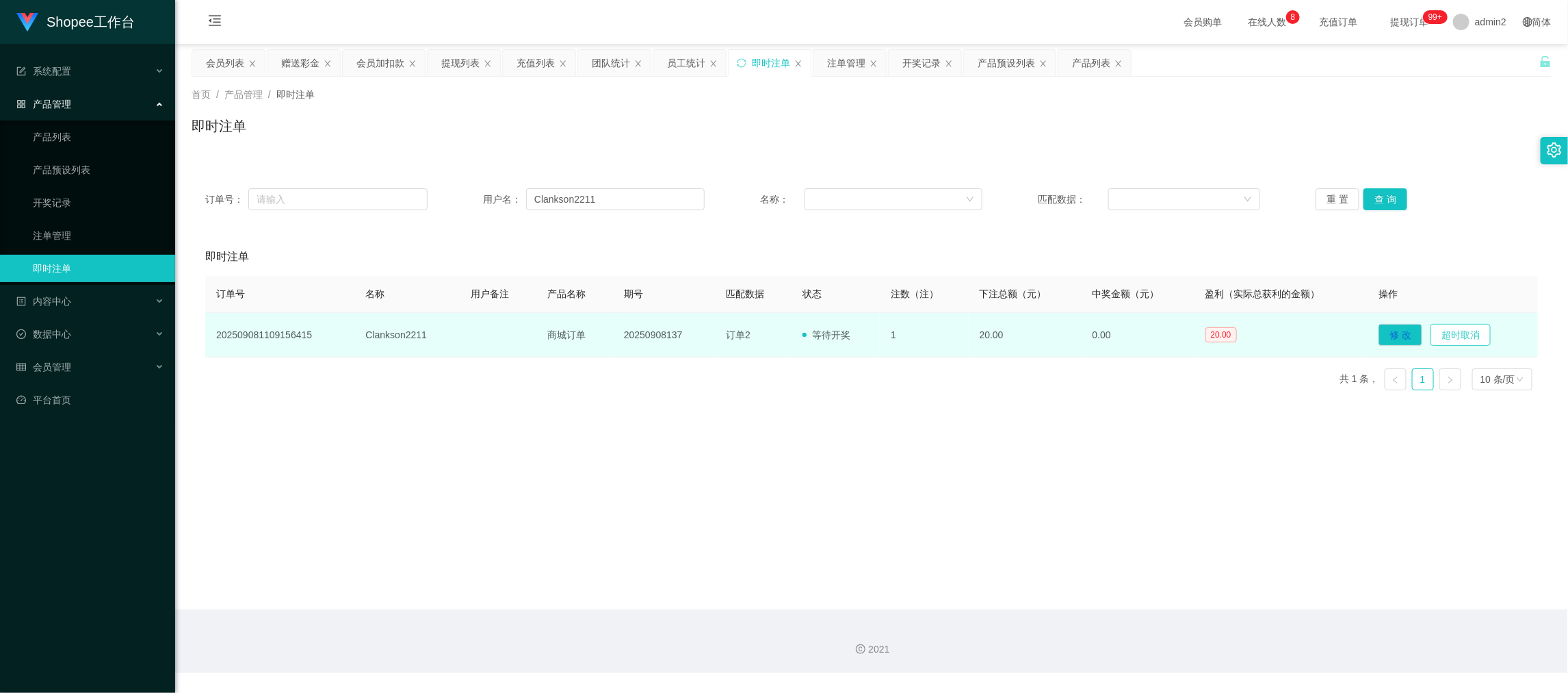
click at [1461, 338] on button "超时取消" at bounding box center [1460, 334] width 61 height 22
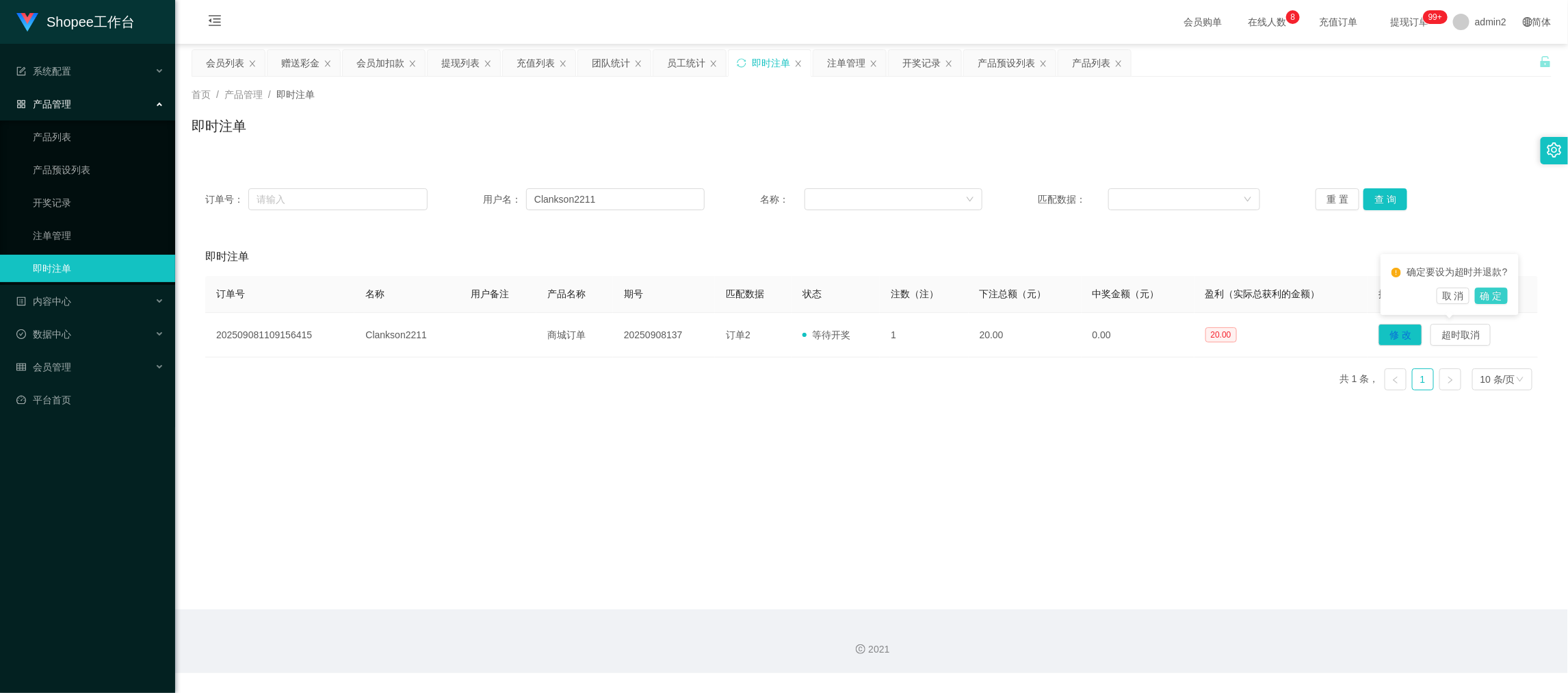
click at [1496, 293] on button "确 定" at bounding box center [1491, 295] width 33 height 16
click at [968, 433] on main "关闭左侧 关闭右侧 关闭其它 刷新页面 会员列表 赠送彩金 会员加扣款 提现列表 充值列表 团队统计 员工统计 即时注单 注单管理 开奖记录 产品预设列表 产…" at bounding box center [871, 327] width 1393 height 565
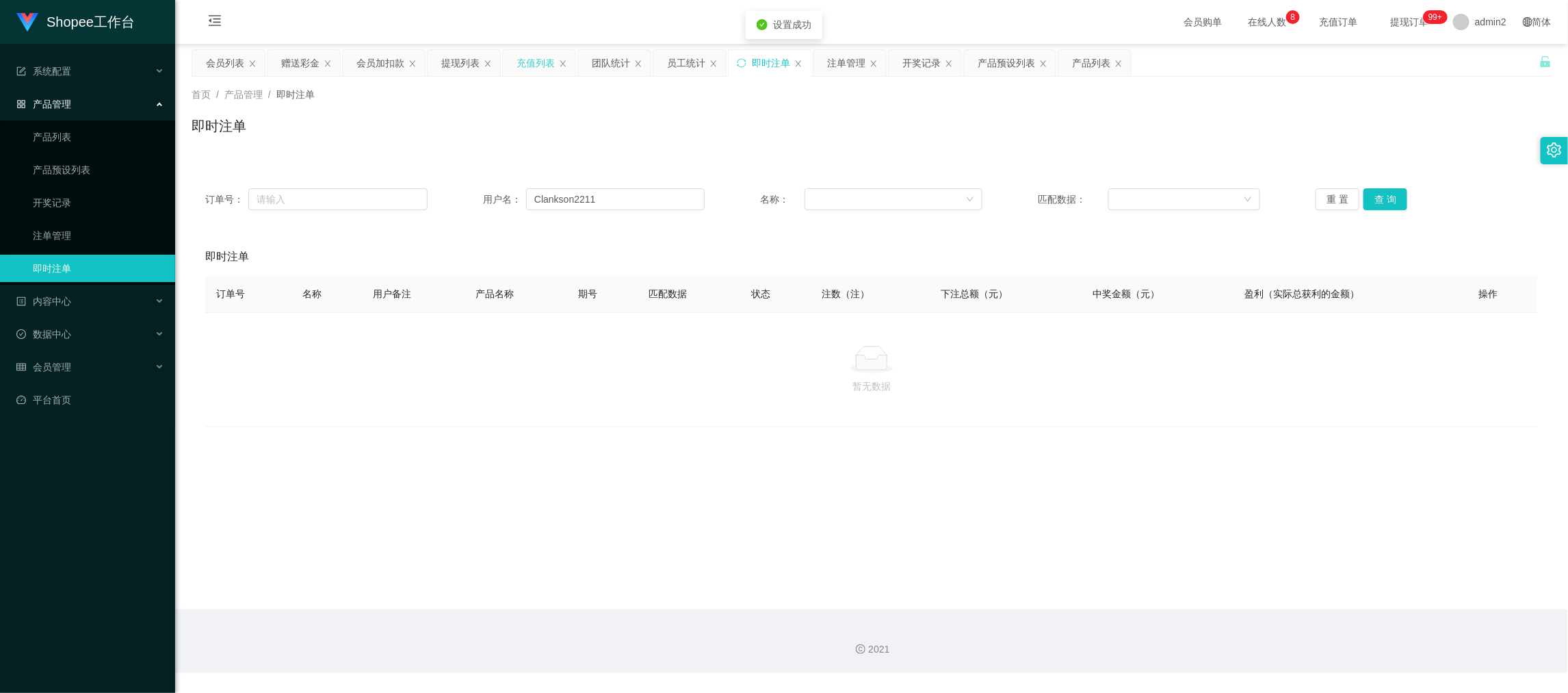
click at [529, 59] on div "充值列表" at bounding box center [536, 62] width 38 height 26
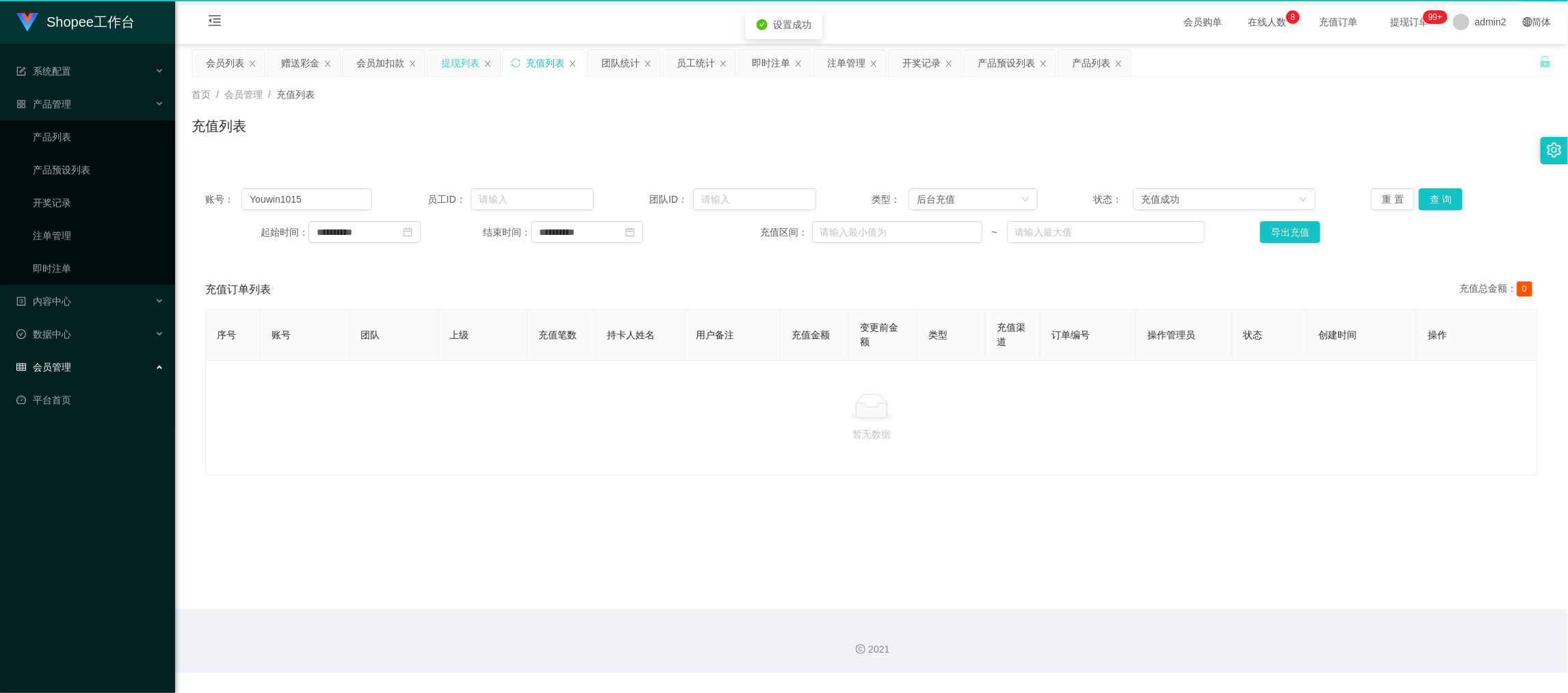
click at [466, 60] on div "提现列表" at bounding box center [460, 62] width 38 height 26
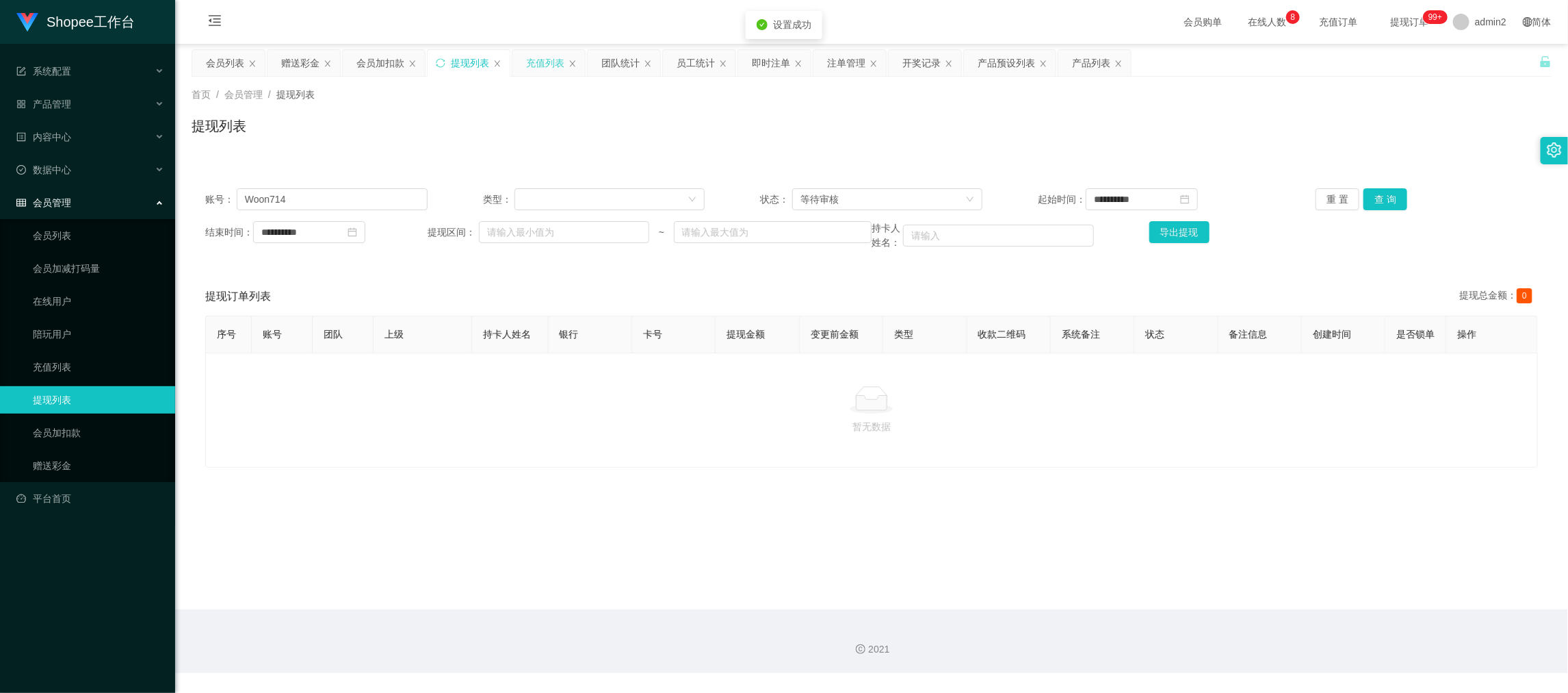
click at [548, 64] on div "充值列表" at bounding box center [546, 62] width 38 height 26
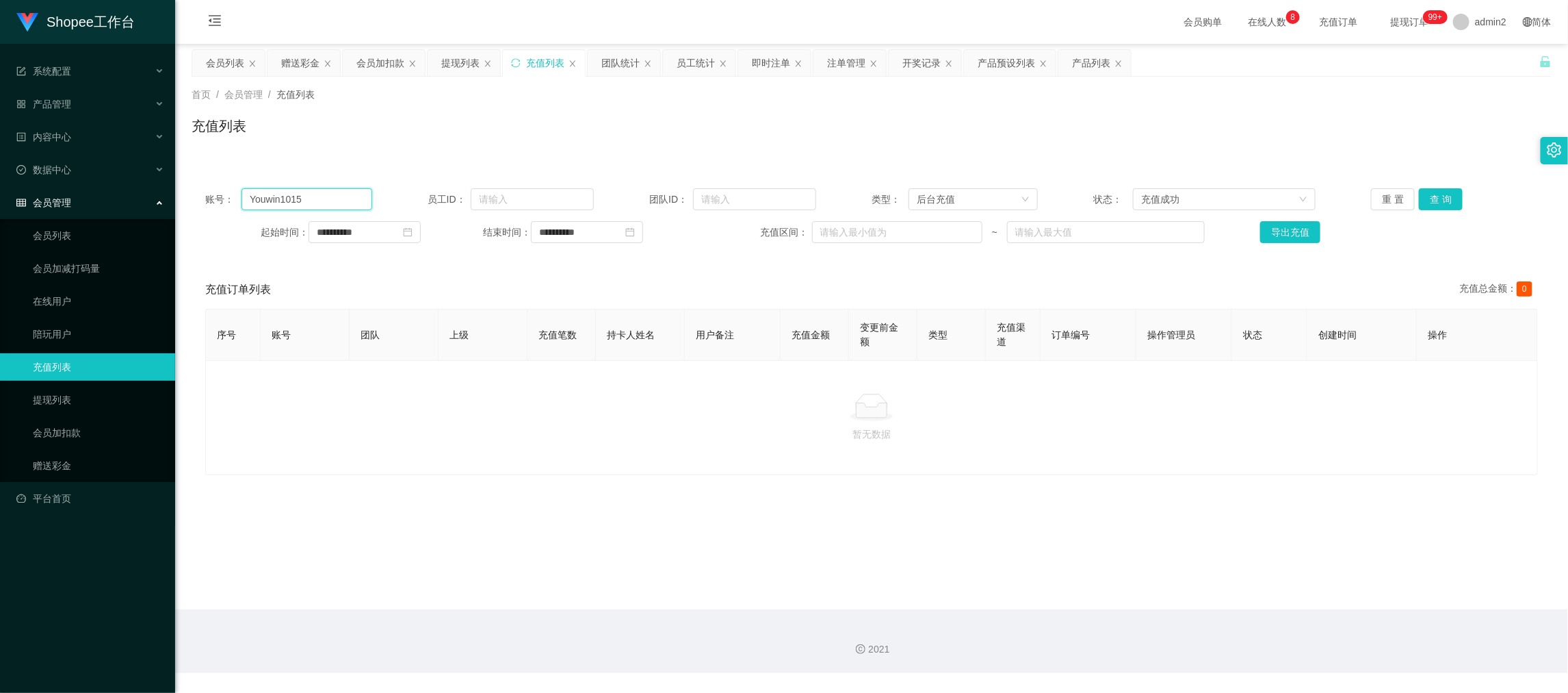
click at [346, 203] on input "Youwin1015" at bounding box center [306, 199] width 130 height 22
paste input "Clankson2211"
type input "Clankson2211"
click at [1419, 207] on button "查 询" at bounding box center [1441, 199] width 44 height 22
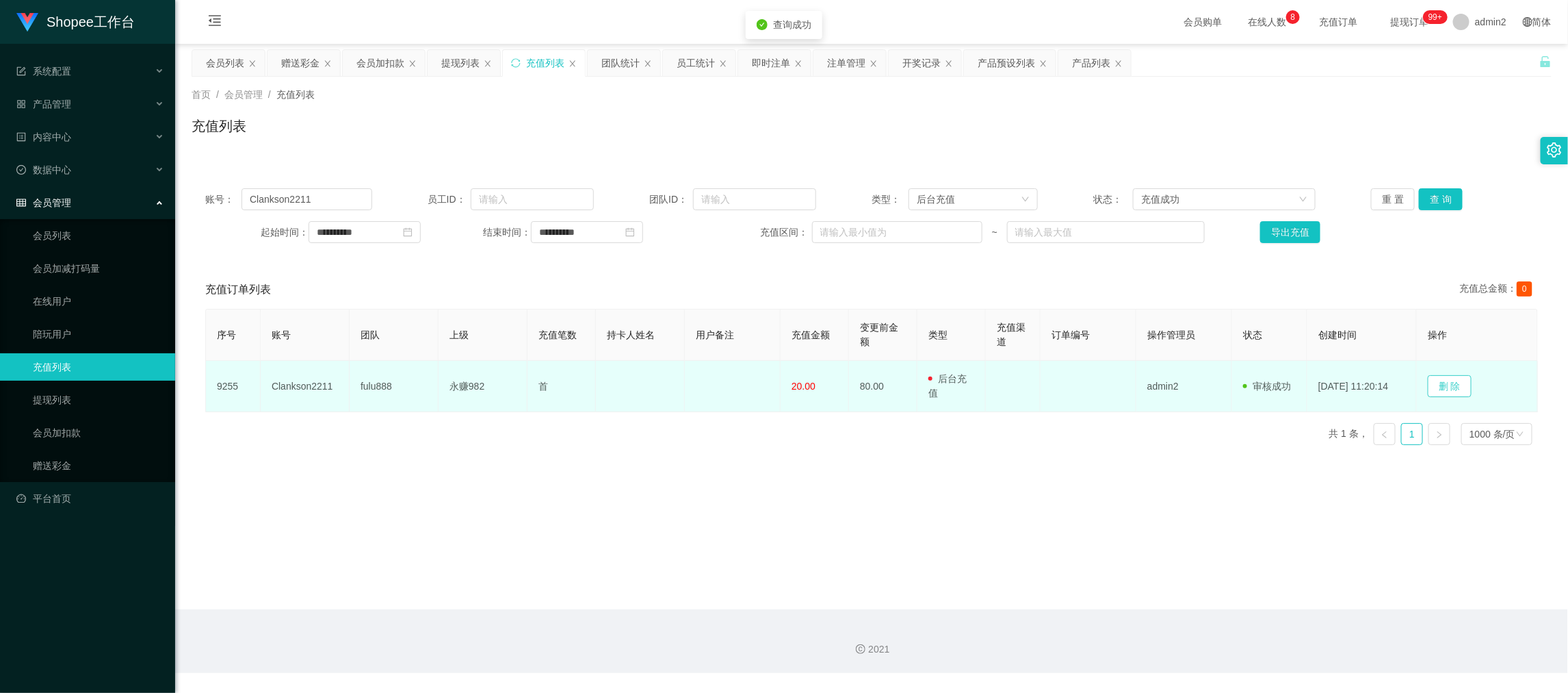
click at [1446, 384] on button "删 除" at bounding box center [1450, 385] width 44 height 22
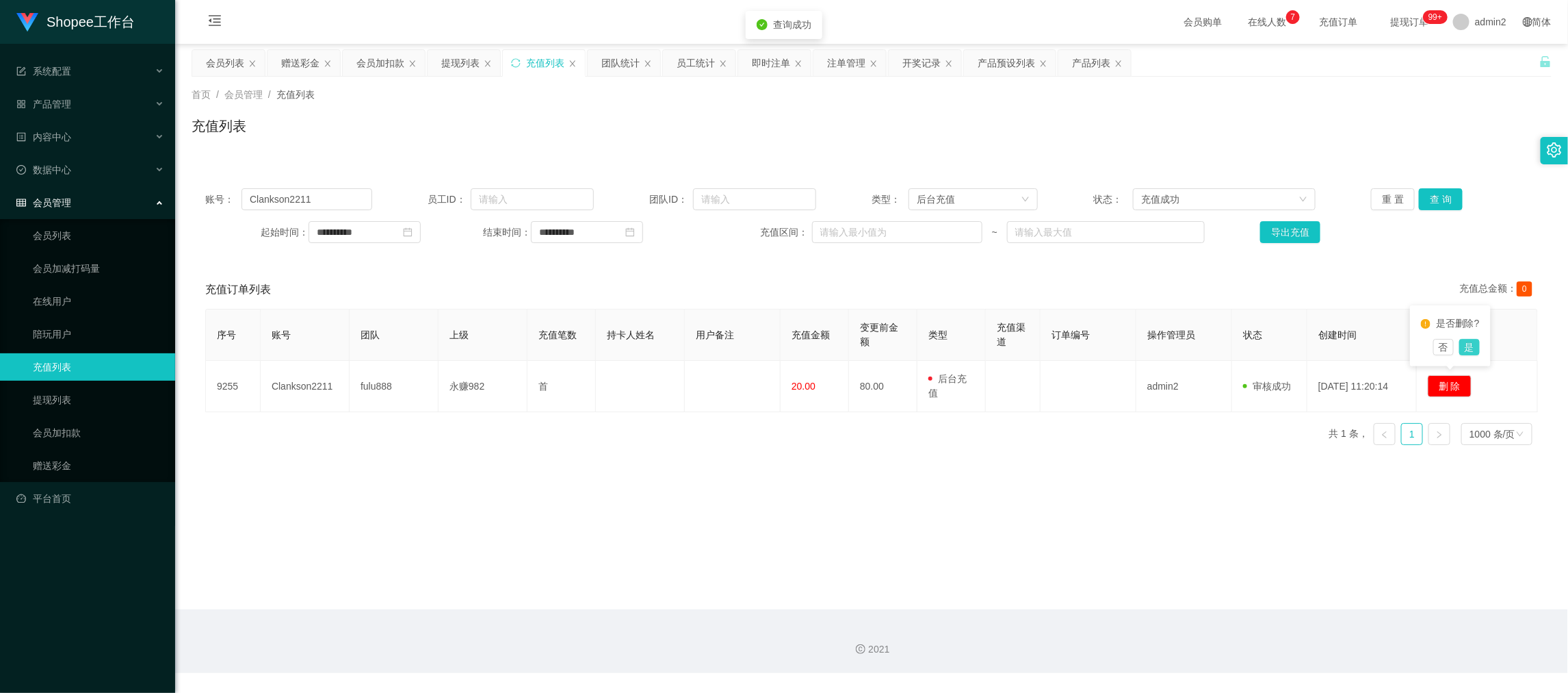
click at [1469, 348] on button "是" at bounding box center [1469, 346] width 20 height 16
click at [1127, 486] on main "**********" at bounding box center [871, 327] width 1393 height 565
click at [1240, 543] on main "**********" at bounding box center [871, 327] width 1393 height 565
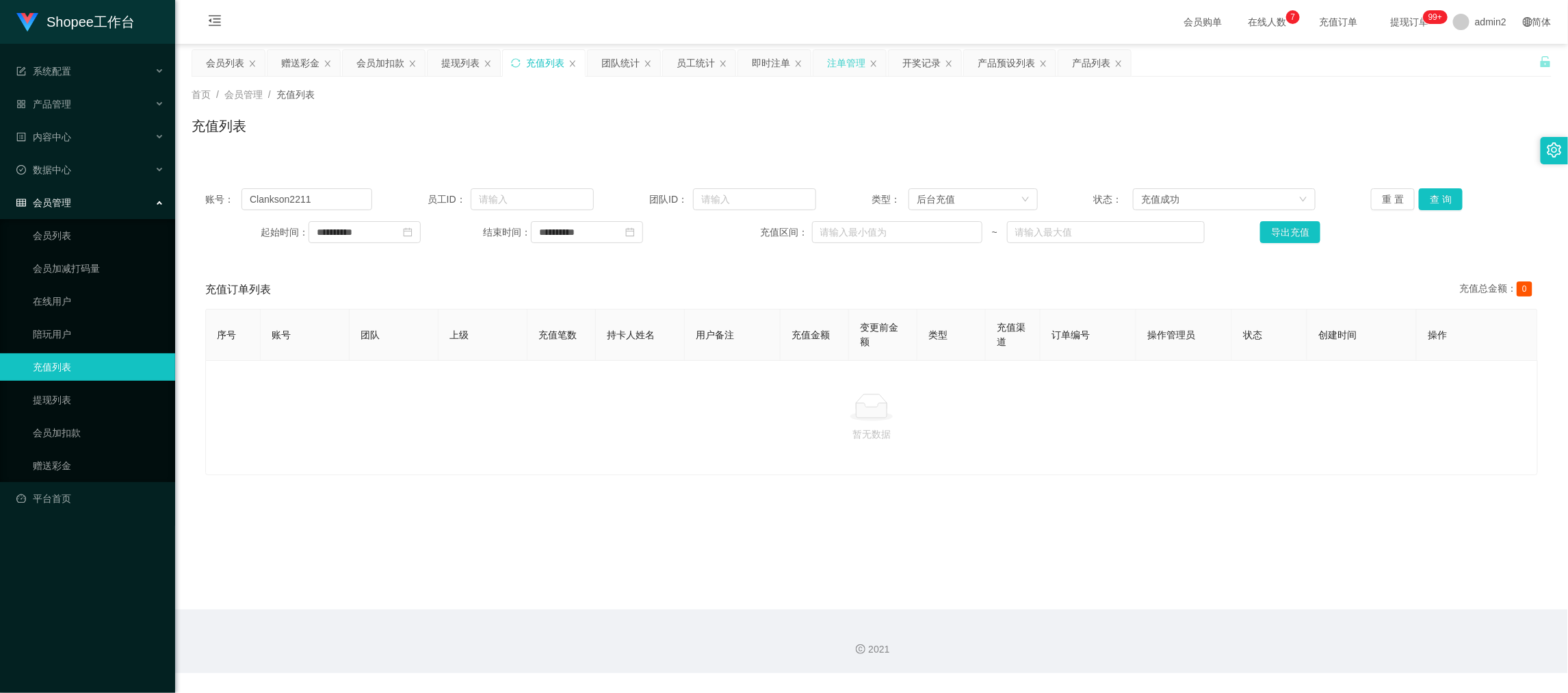
click at [843, 61] on div "注单管理" at bounding box center [846, 62] width 38 height 26
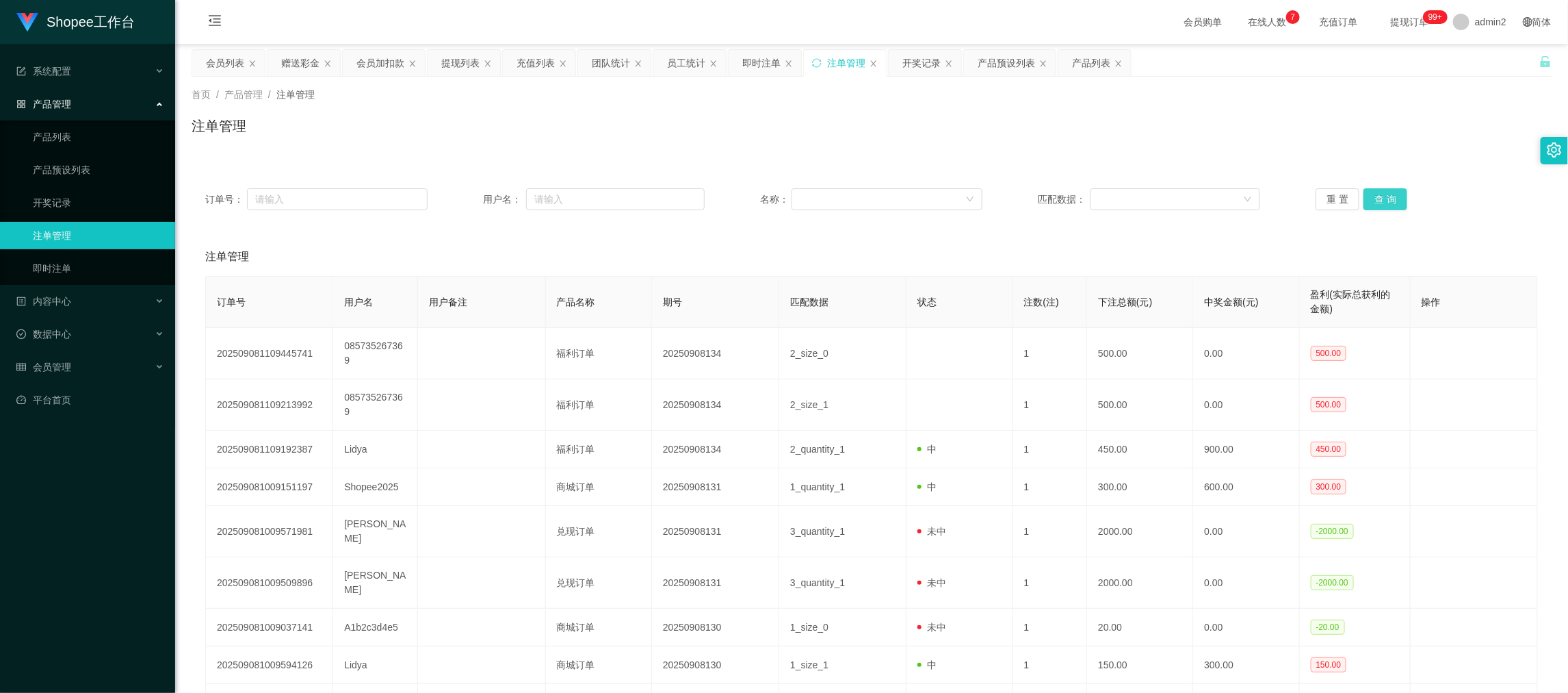
click at [1374, 192] on button "查 询" at bounding box center [1385, 199] width 44 height 22
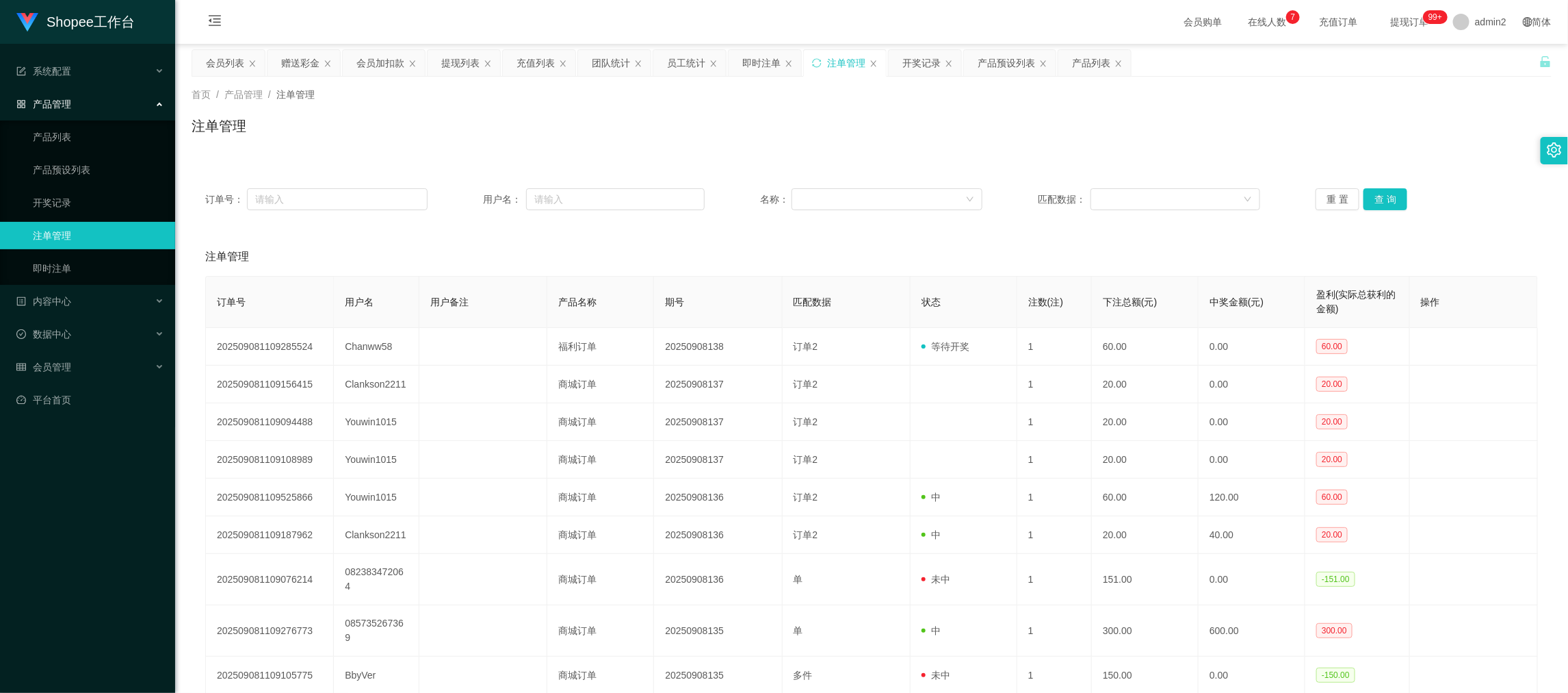
click at [859, 136] on div "注单管理" at bounding box center [871, 131] width 1360 height 32
click at [457, 58] on div "提现列表" at bounding box center [460, 62] width 38 height 26
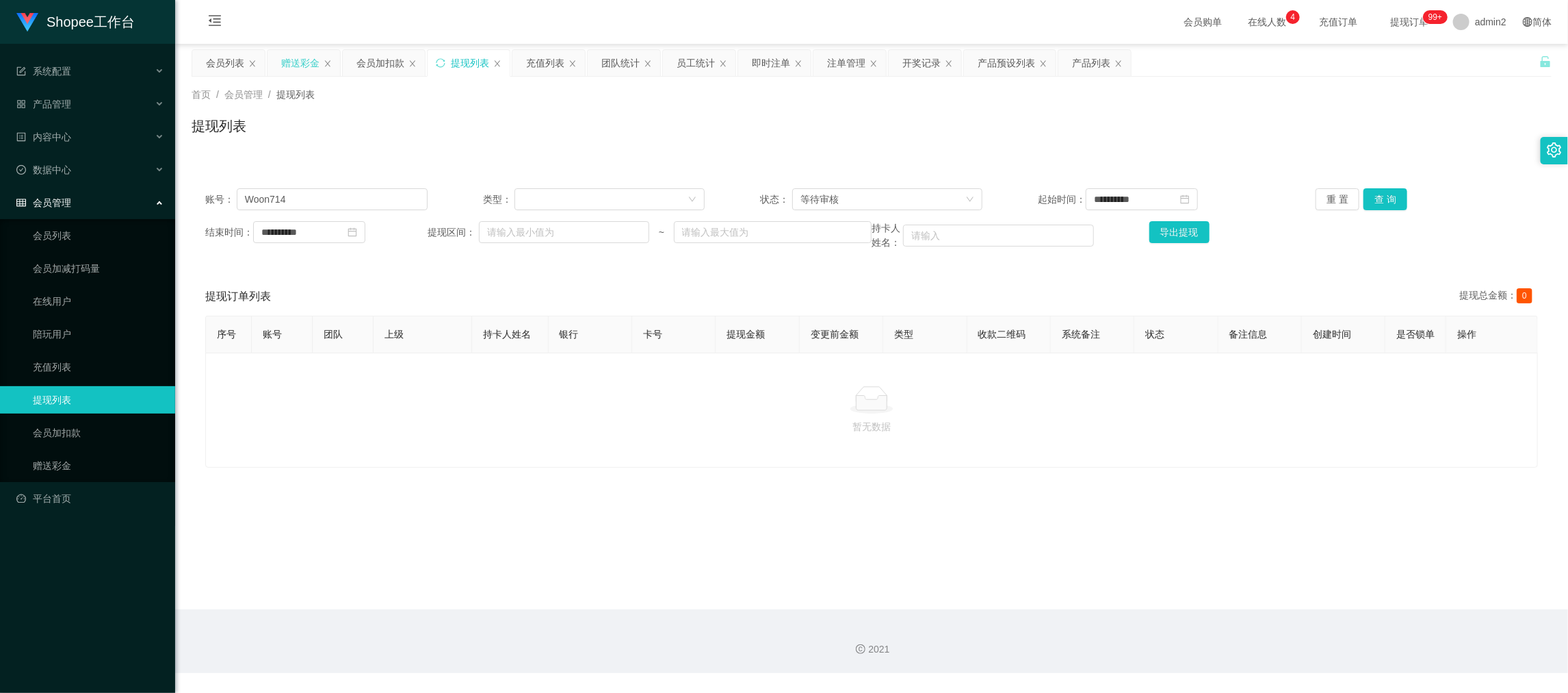
drag, startPoint x: 372, startPoint y: 60, endPoint x: 303, endPoint y: 61, distance: 69.0
click at [372, 60] on div "会员加扣款" at bounding box center [380, 62] width 48 height 26
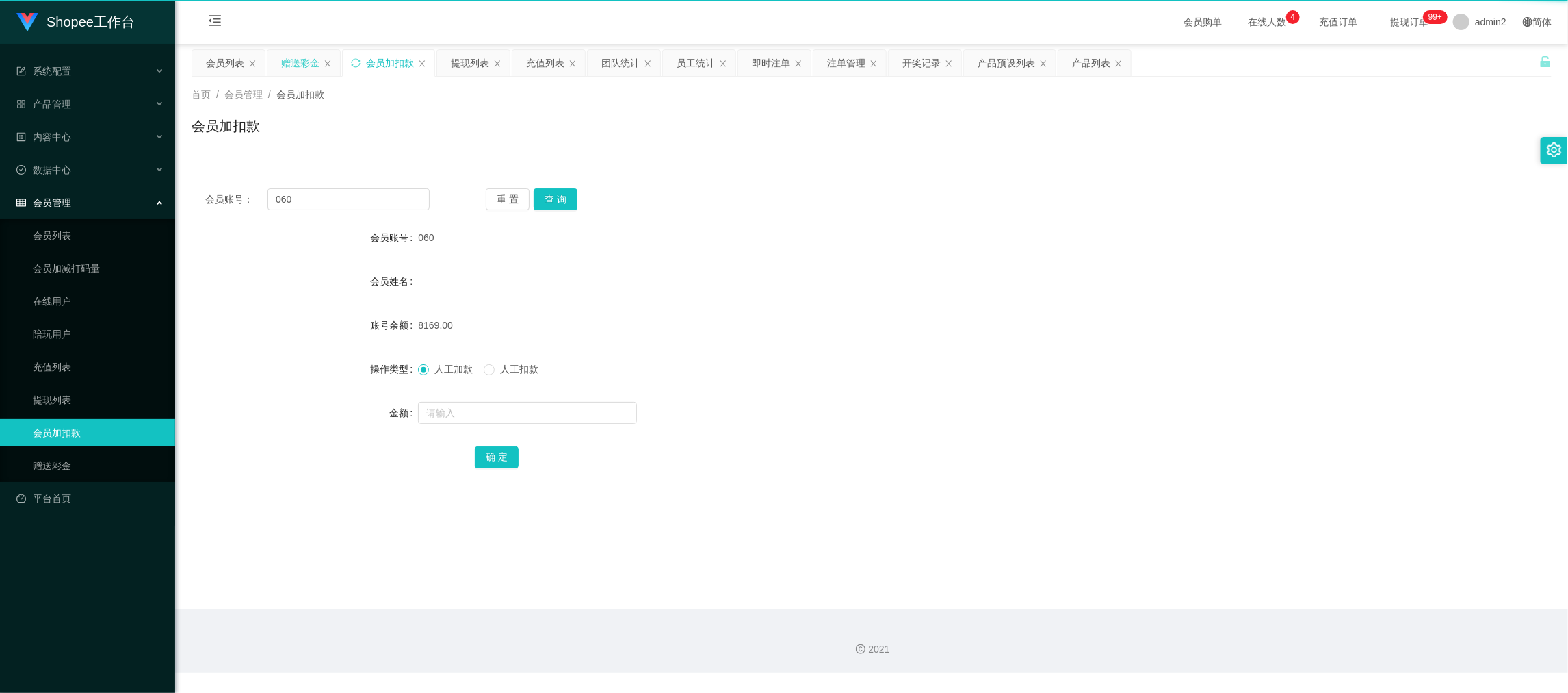
click at [292, 61] on div "赠送彩金" at bounding box center [301, 62] width 38 height 26
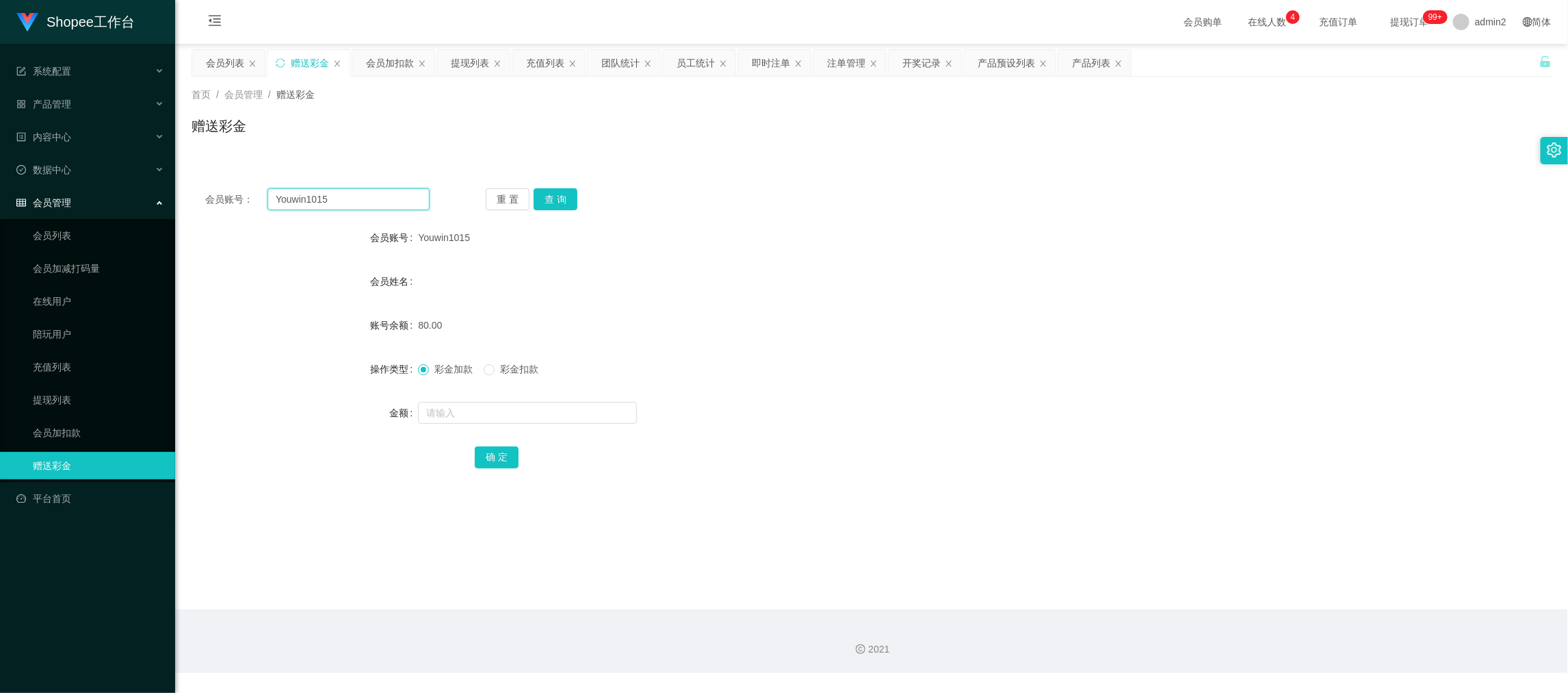
click at [388, 201] on input "Youwin1015" at bounding box center [348, 199] width 162 height 22
paste input "Lidya"
type input "Lidya"
click at [551, 193] on button "查 询" at bounding box center [555, 199] width 44 height 22
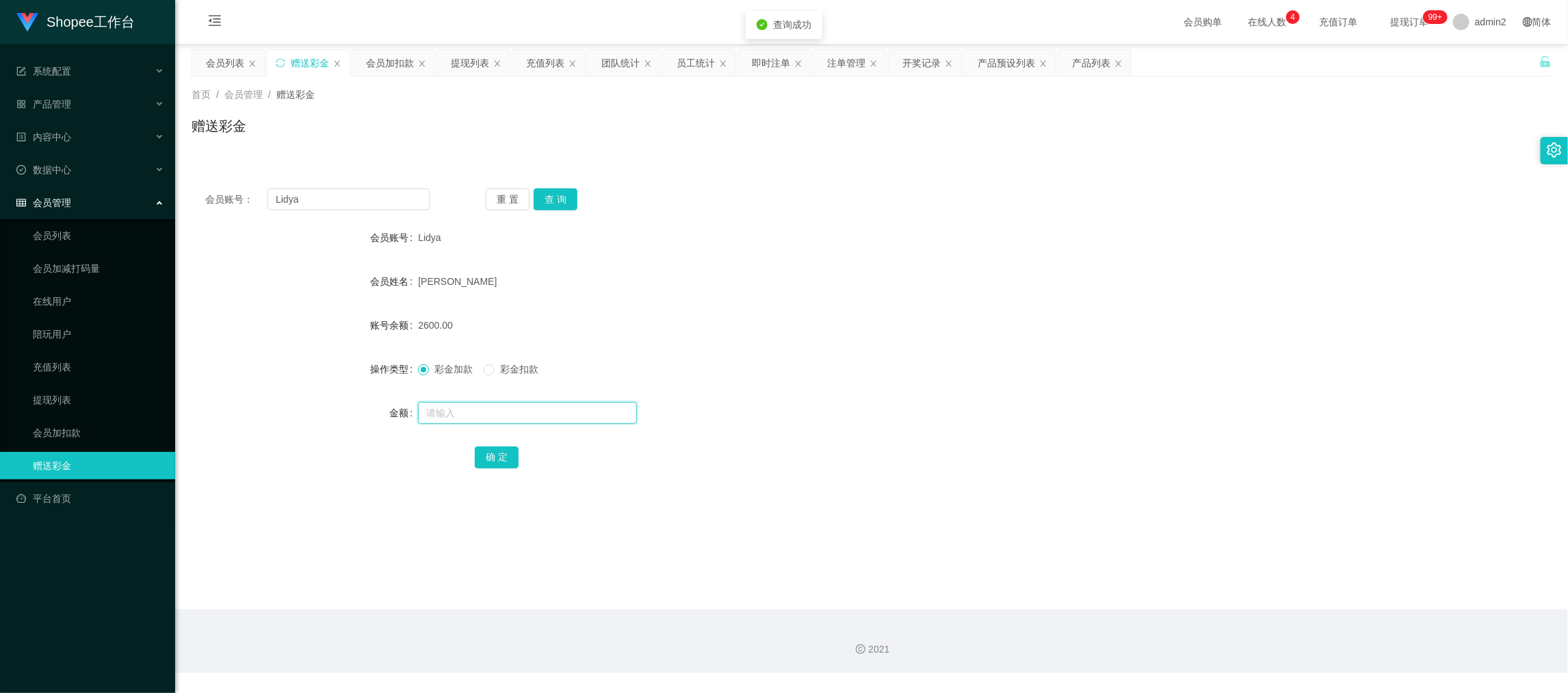
click at [565, 417] on input "text" at bounding box center [527, 412] width 219 height 22
type input "3400"
drag, startPoint x: 503, startPoint y: 458, endPoint x: 582, endPoint y: 433, distance: 82.9
click at [503, 458] on button "确 定" at bounding box center [497, 457] width 44 height 22
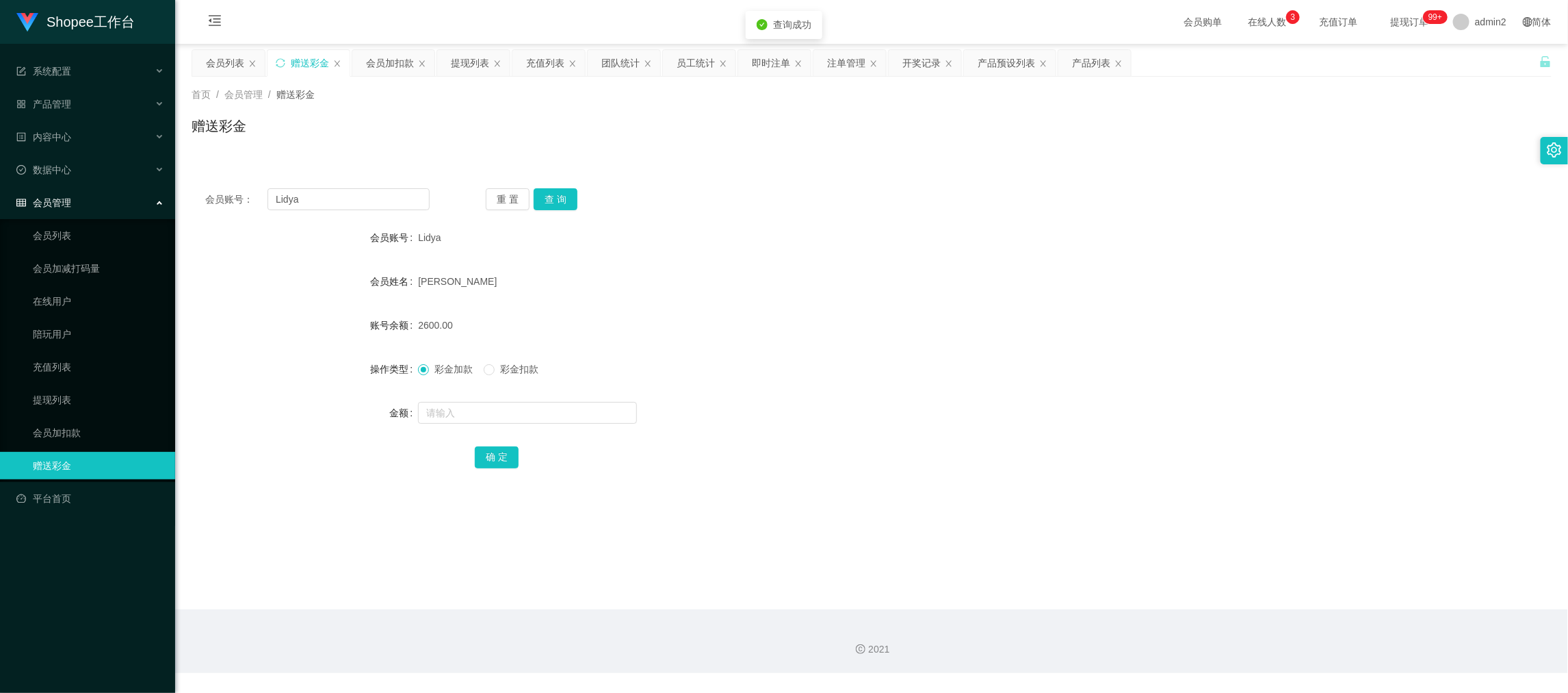
click at [798, 399] on div at bounding box center [815, 412] width 794 height 27
click at [398, 61] on div "会员加扣款" at bounding box center [390, 62] width 48 height 26
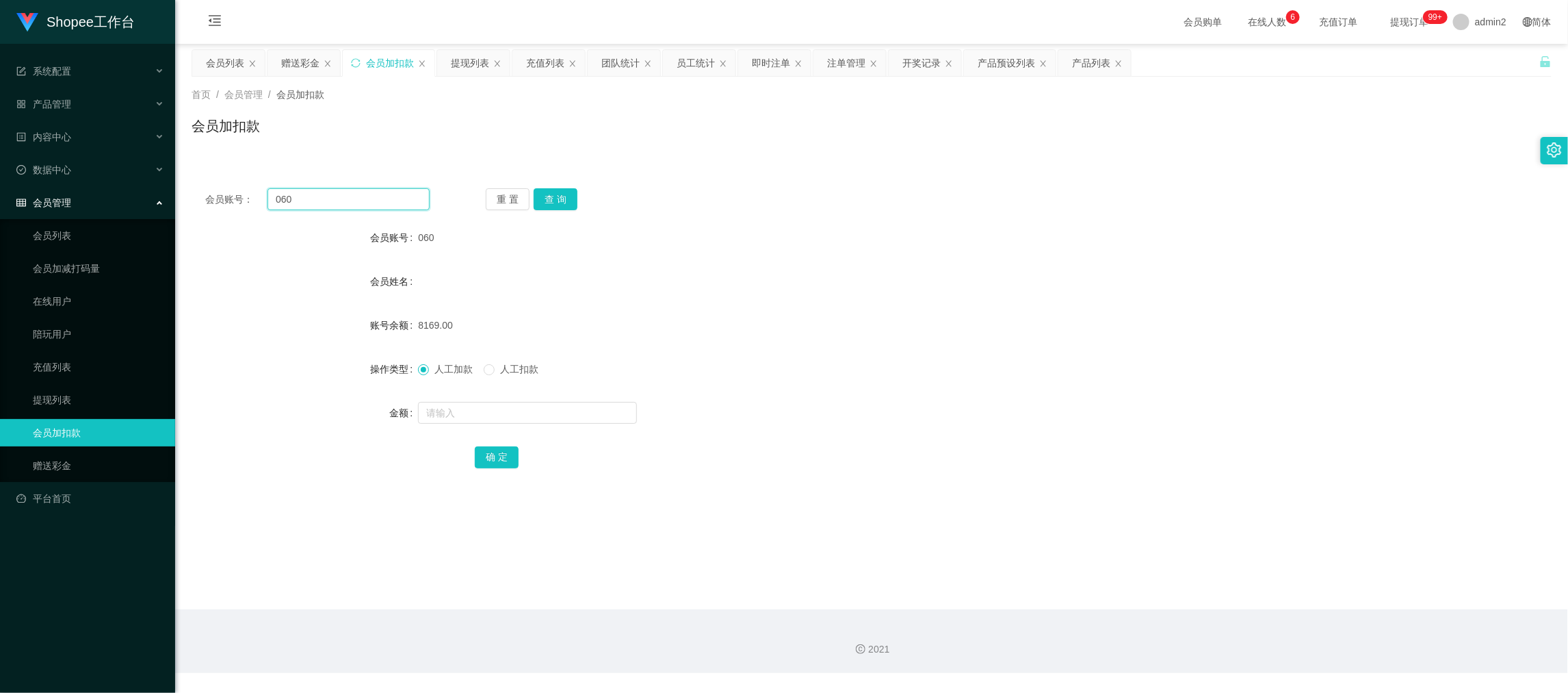
click at [388, 203] on input "060" at bounding box center [348, 199] width 162 height 22
click at [569, 196] on button "查 询" at bounding box center [555, 199] width 44 height 22
click at [482, 402] on input "text" at bounding box center [527, 412] width 219 height 22
click at [483, 402] on input "text" at bounding box center [527, 412] width 219 height 22
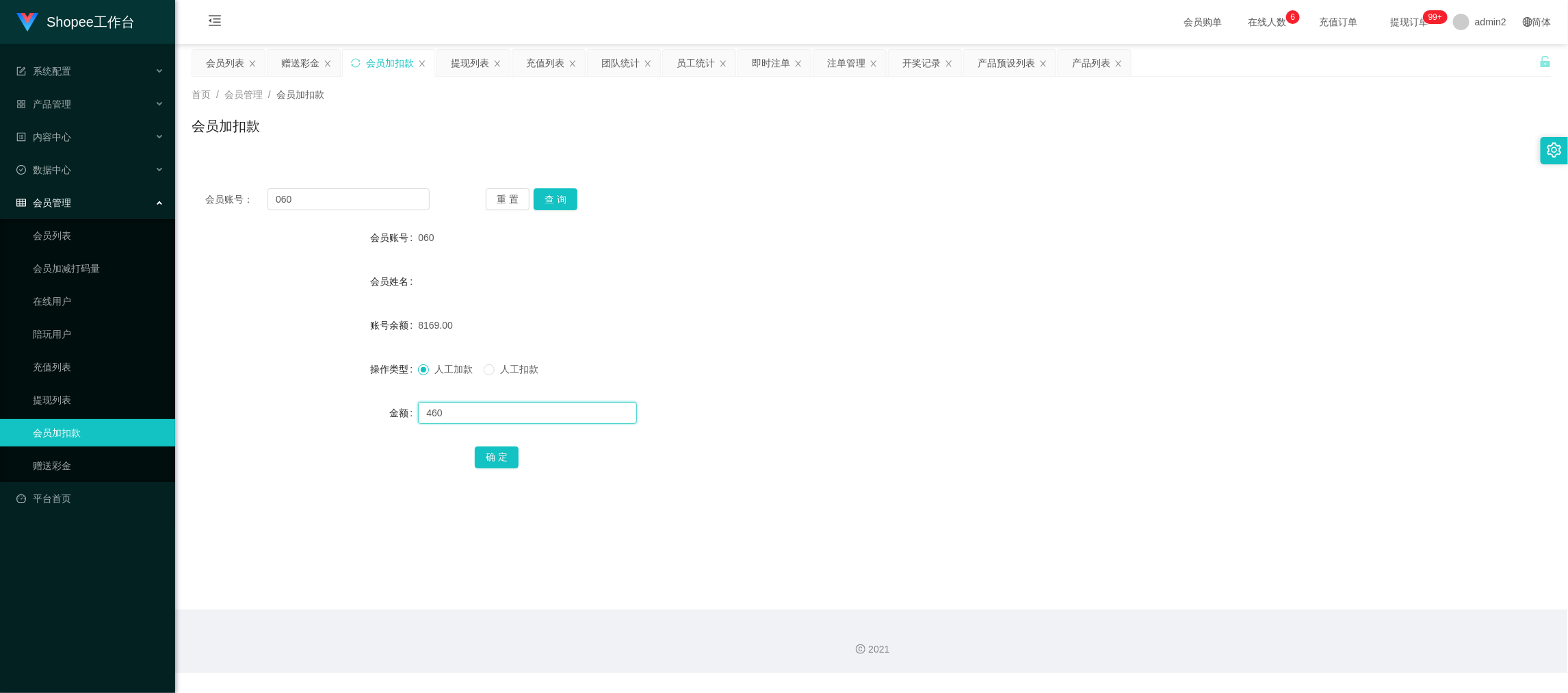
type input "460"
click at [498, 457] on button "确 定" at bounding box center [497, 457] width 44 height 22
drag, startPoint x: 1109, startPoint y: 176, endPoint x: 1041, endPoint y: 186, distance: 68.7
click at [1113, 176] on div "会员账号： 060 重 置 查 询 会员账号 060 会员姓名 账号余额 8629.00 操作类型 人工加款 人工扣款 金额 确 定" at bounding box center [871, 337] width 1360 height 326
click at [1290, 582] on main "关闭左侧 关闭右侧 关闭其它 刷新页面 会员列表 赠送彩金 会员加扣款 提现列表 充值列表 团队统计 员工统计 即时注单 注单管理 开奖记录 产品预设列表 产…" at bounding box center [871, 327] width 1393 height 565
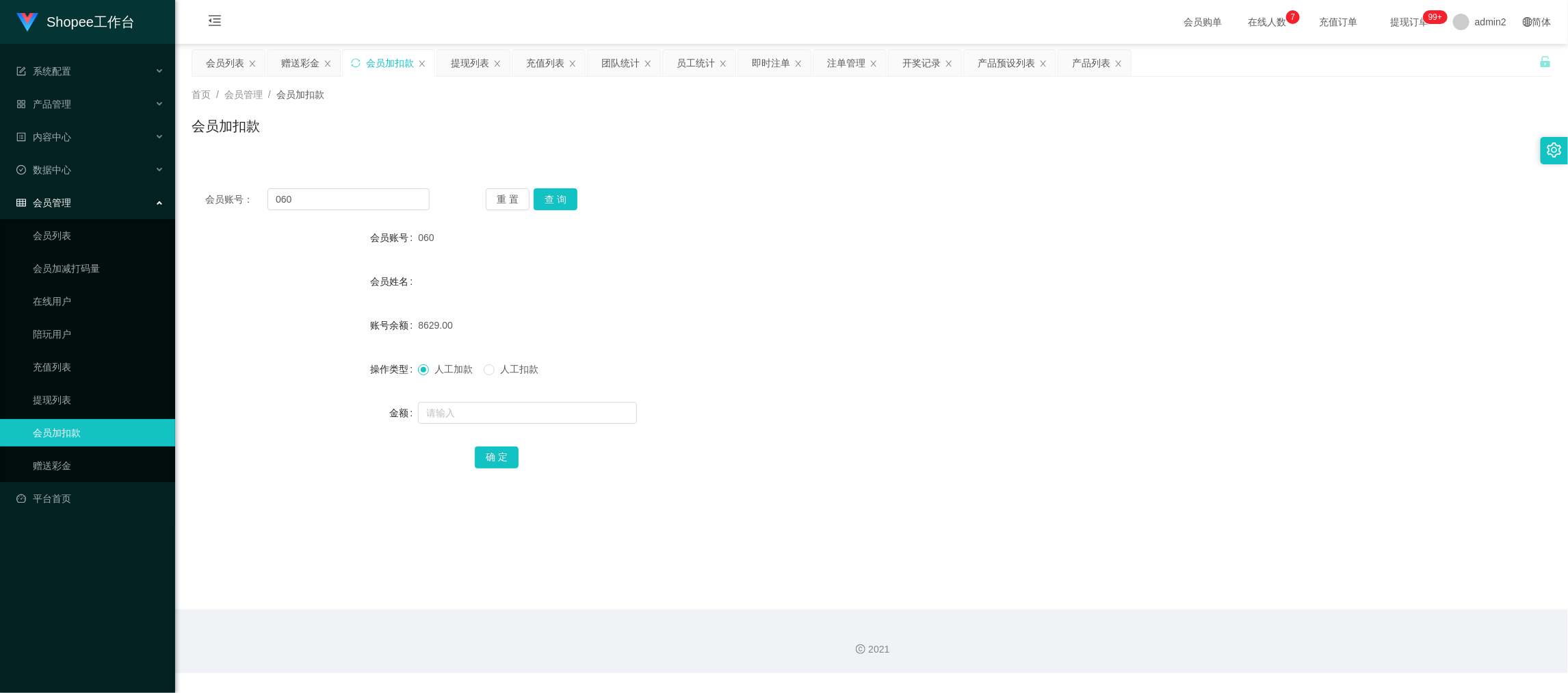
click at [301, 61] on div "赠送彩金" at bounding box center [301, 62] width 38 height 26
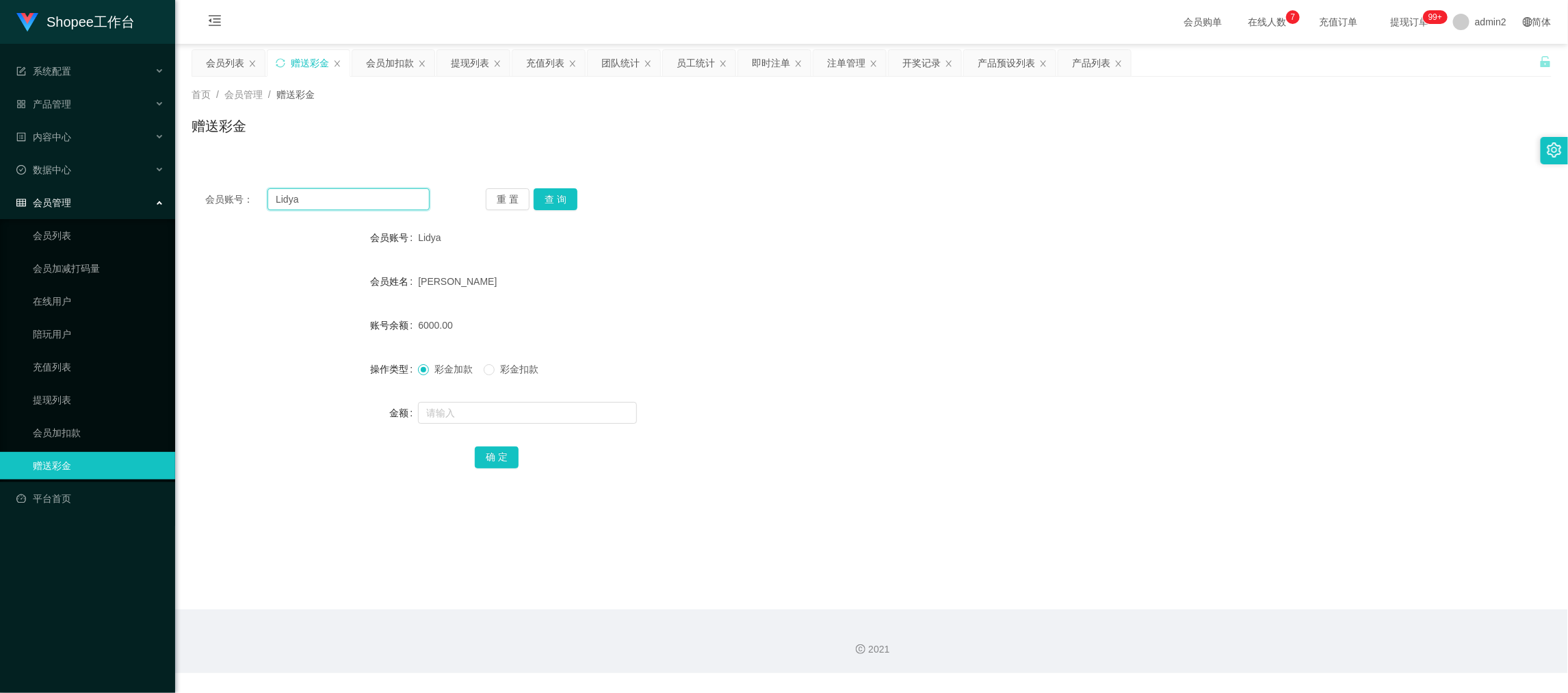
click at [399, 189] on input "Lidya" at bounding box center [348, 199] width 162 height 22
paste input "Chanww58"
click at [569, 197] on button "查 询" at bounding box center [555, 199] width 44 height 22
click at [553, 409] on input "text" at bounding box center [527, 412] width 219 height 22
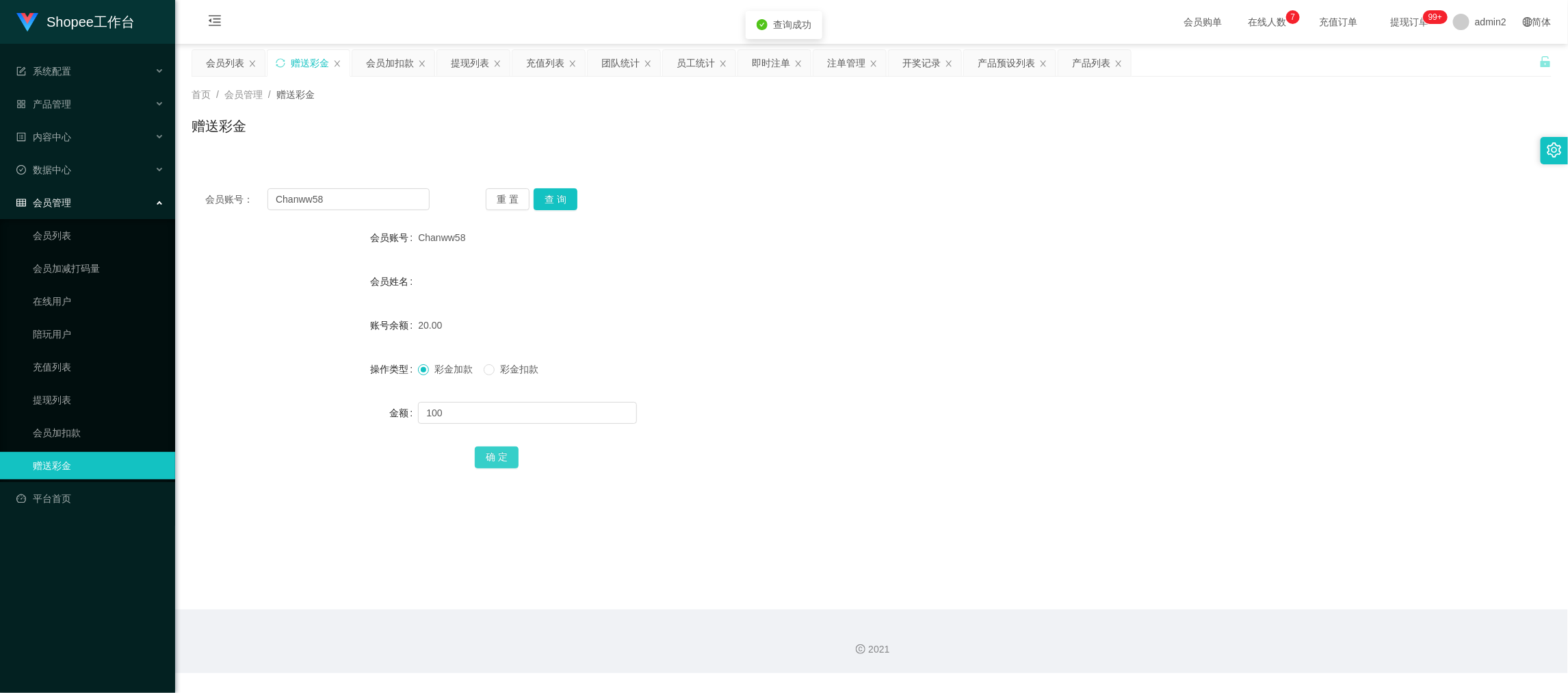
click at [501, 451] on button "确 定" at bounding box center [497, 457] width 44 height 22
click at [814, 398] on form "会员账号 Chanww58 会员姓名 账号余额 120.00 操作类型 彩金加款 彩金扣款 金额 确 定" at bounding box center [871, 347] width 1360 height 246
drag, startPoint x: 1122, startPoint y: 550, endPoint x: 1115, endPoint y: 555, distance: 8.6
click at [1122, 557] on main "关闭左侧 关闭右侧 关闭其它 刷新页面 会员列表 赠送彩金 会员加扣款 提现列表 充值列表 团队统计 员工统计 即时注单 注单管理 开奖记录 产品预设列表 产…" at bounding box center [871, 327] width 1393 height 565
click at [488, 419] on input "text" at bounding box center [527, 412] width 219 height 22
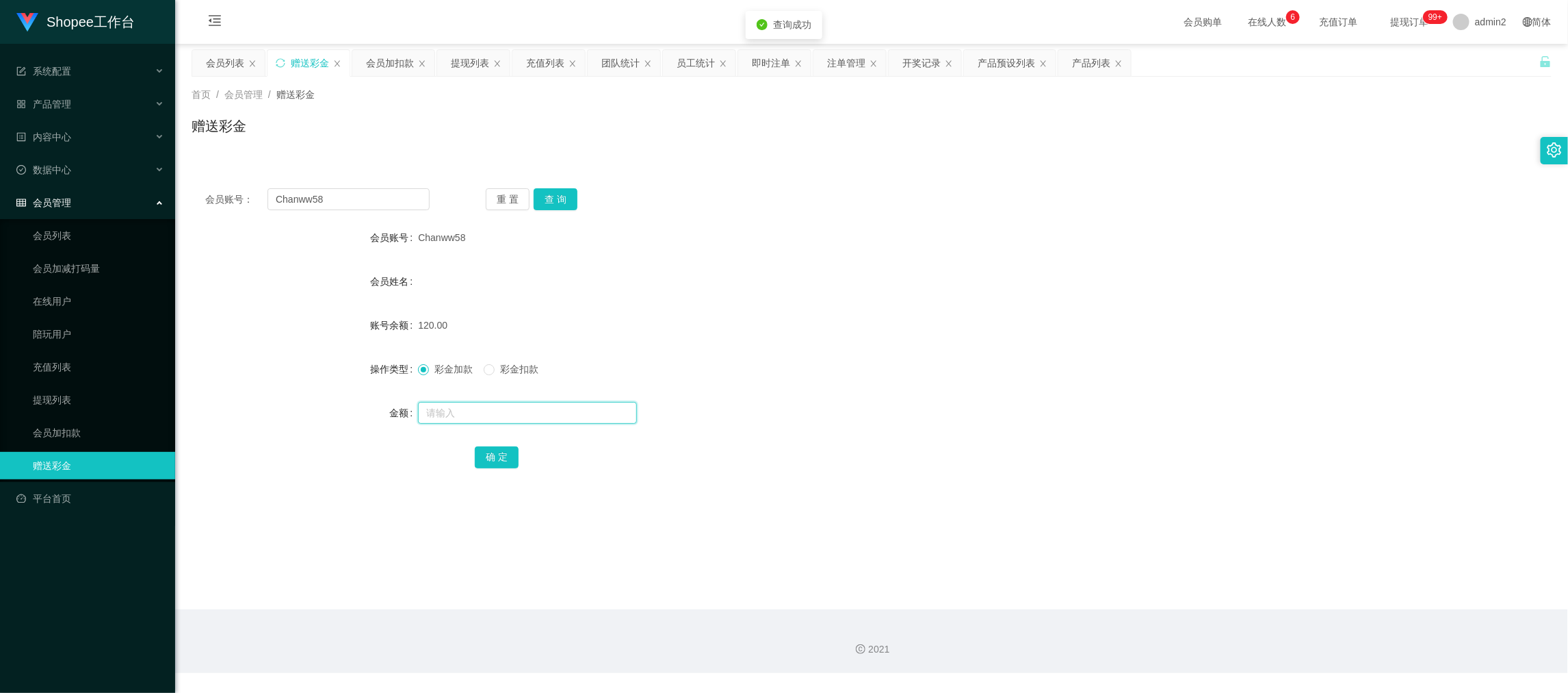
click at [488, 419] on input "text" at bounding box center [527, 412] width 219 height 22
click at [494, 448] on button "确 定" at bounding box center [497, 457] width 44 height 22
click at [957, 344] on form "会员账号 Chanww58 会员姓名 账号余额 100.00 操作类型 彩金加款 彩金扣款 金额 确 定" at bounding box center [871, 347] width 1360 height 246
drag, startPoint x: 1258, startPoint y: 550, endPoint x: 902, endPoint y: 386, distance: 392.0
click at [1258, 553] on main "关闭左侧 关闭右侧 关闭其它 刷新页面 会员列表 赠送彩金 会员加扣款 提现列表 充值列表 团队统计 员工统计 即时注单 注单管理 开奖记录 产品预设列表 产…" at bounding box center [871, 327] width 1393 height 565
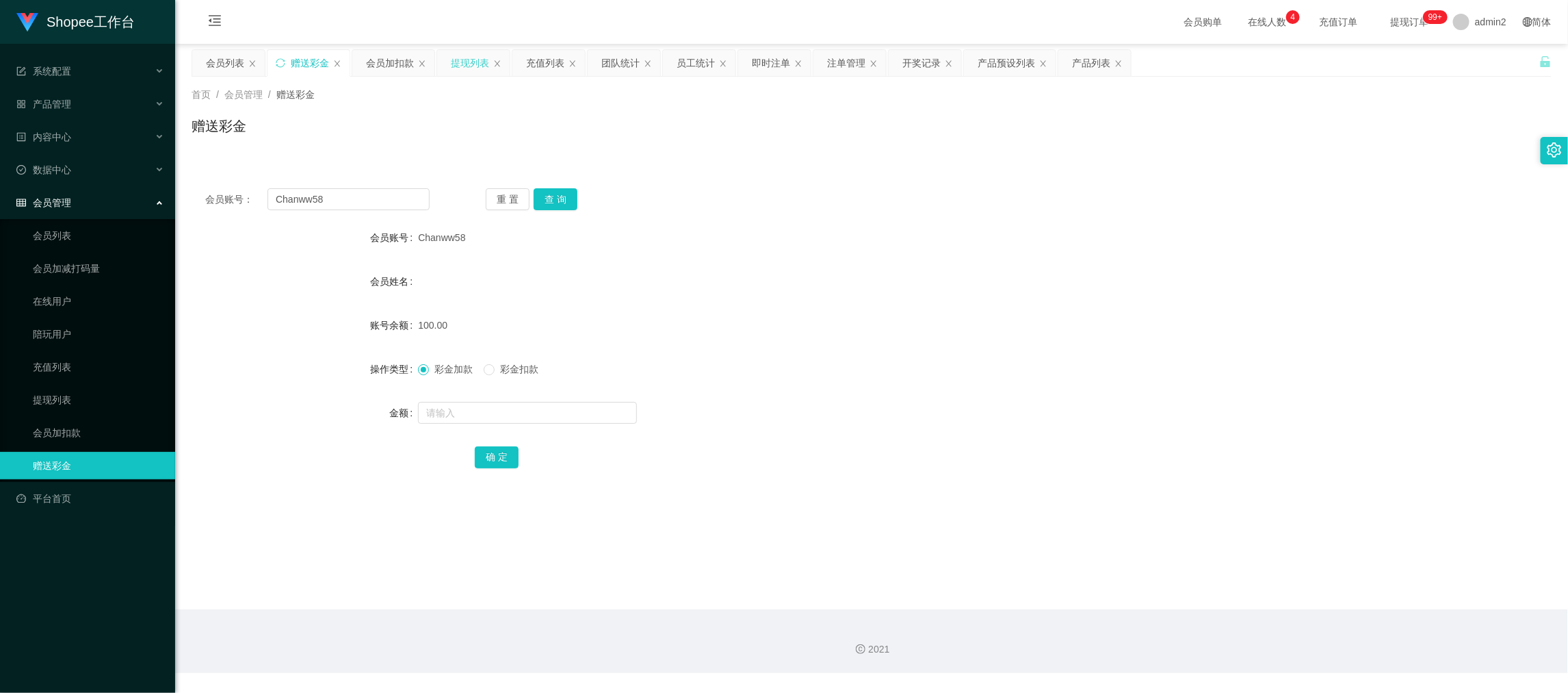
click at [468, 53] on div "提现列表" at bounding box center [470, 62] width 38 height 26
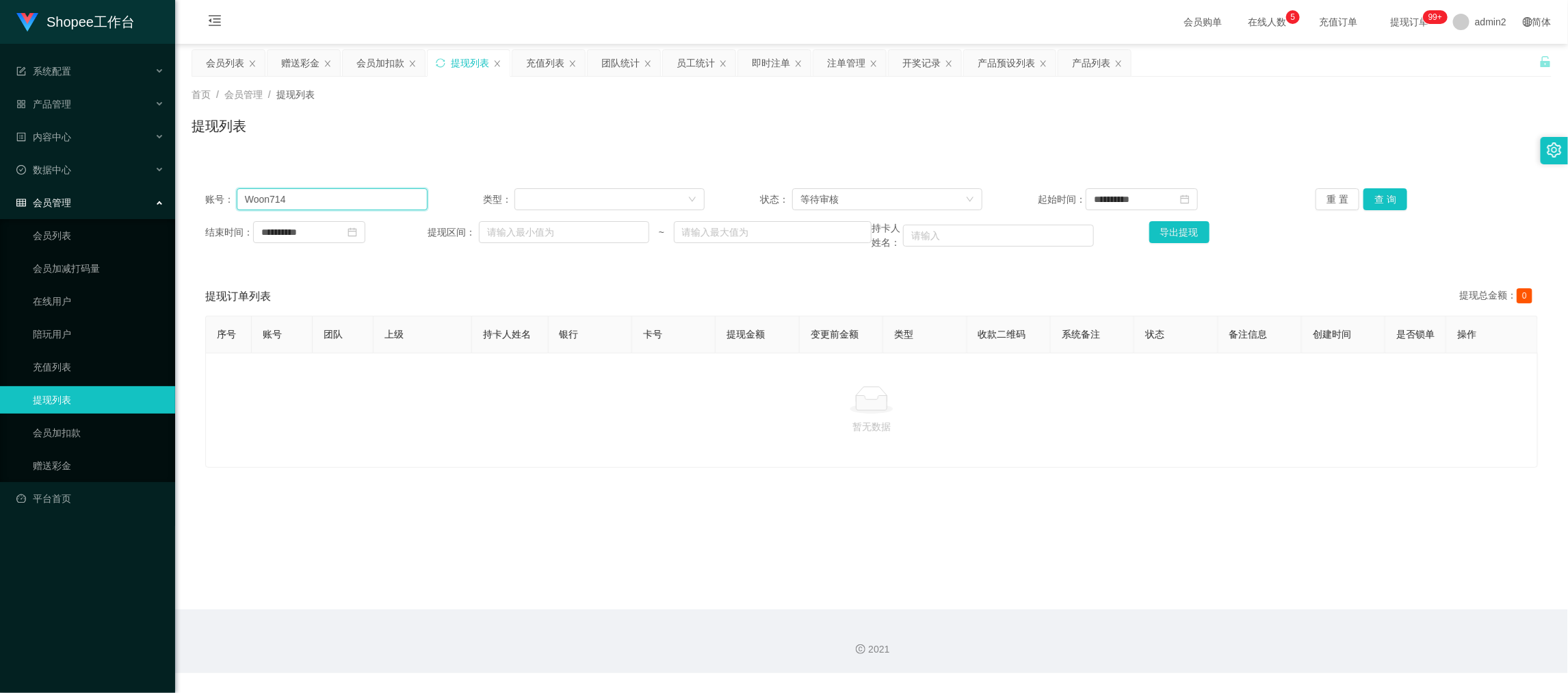
click at [368, 197] on input "Woon714" at bounding box center [331, 199] width 191 height 22
click at [411, 199] on input "Woon714" at bounding box center [331, 199] width 191 height 22
paste input "Clankson2211"
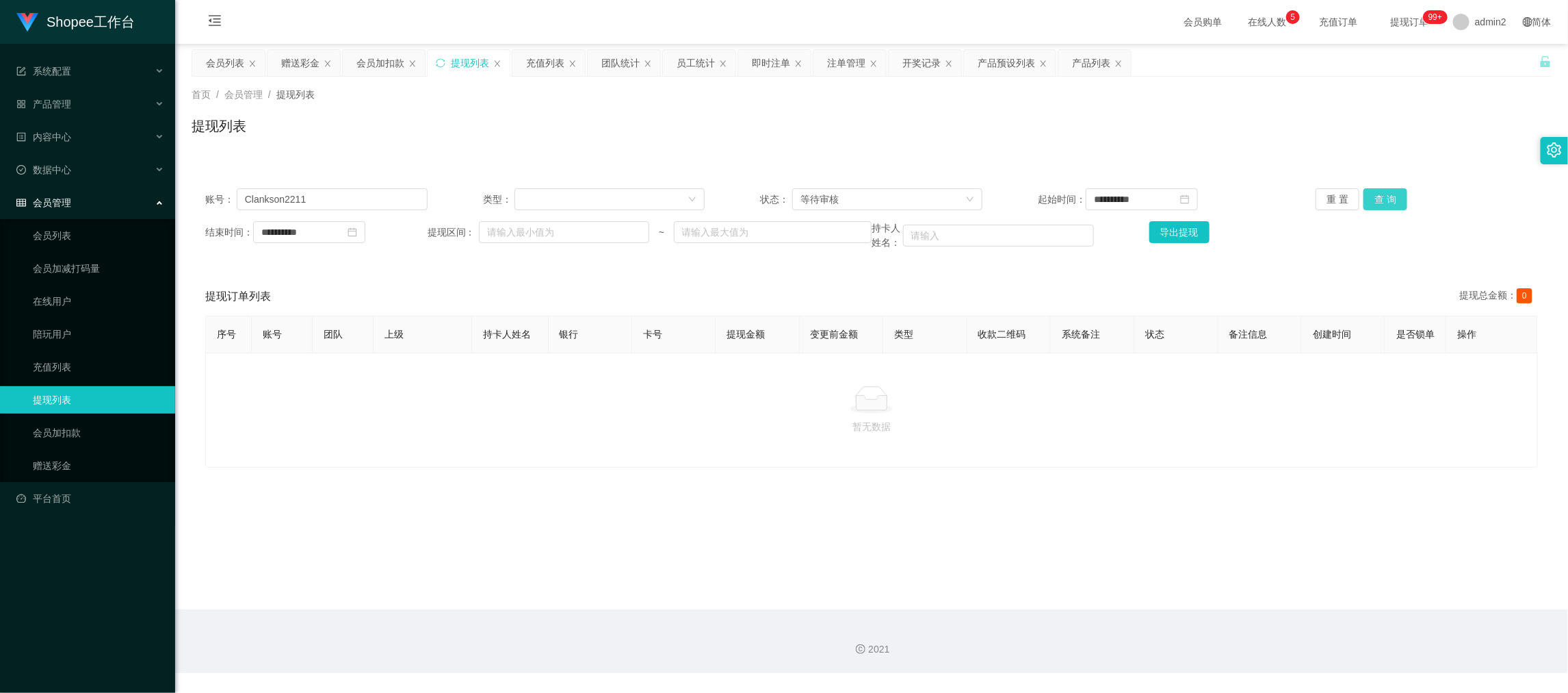
click at [1386, 197] on button "查 询" at bounding box center [1385, 199] width 44 height 22
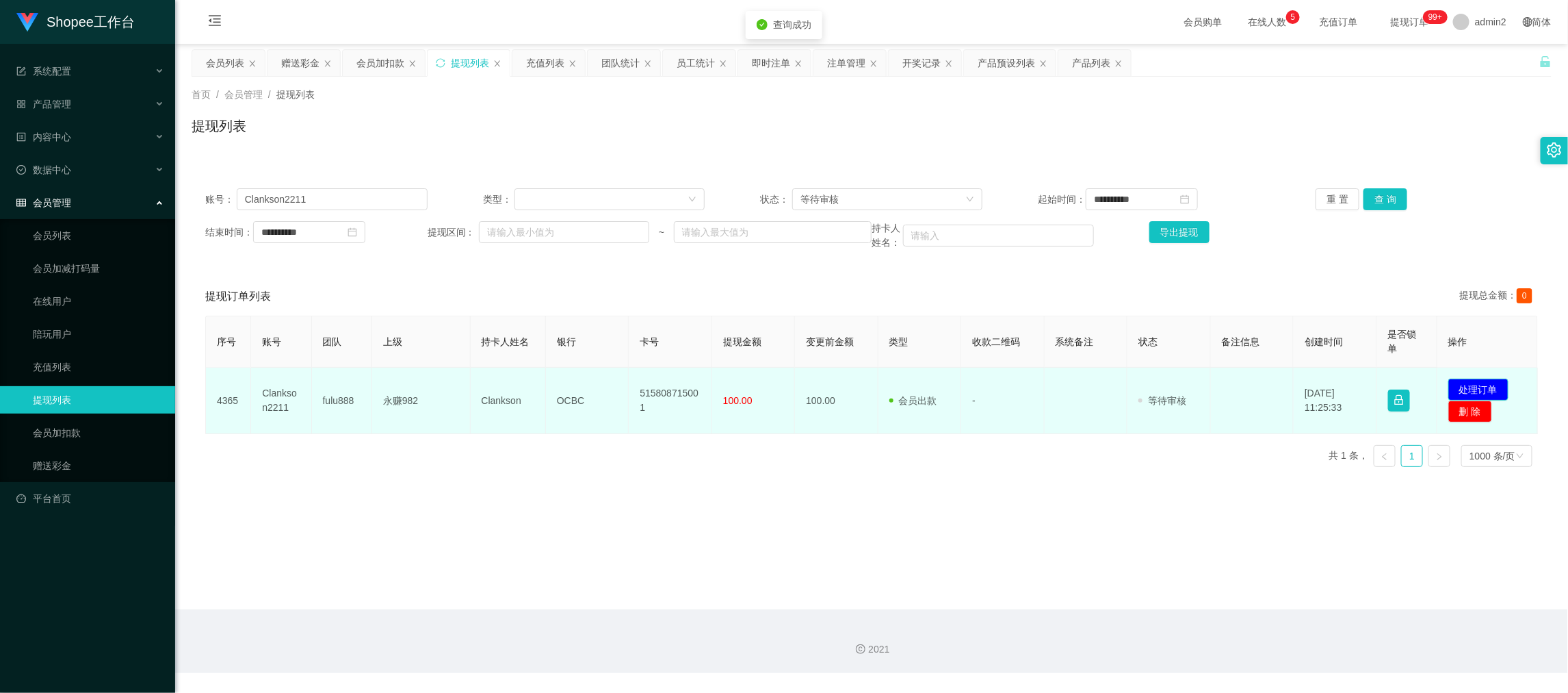
click at [1474, 386] on button "处理订单" at bounding box center [1478, 389] width 61 height 22
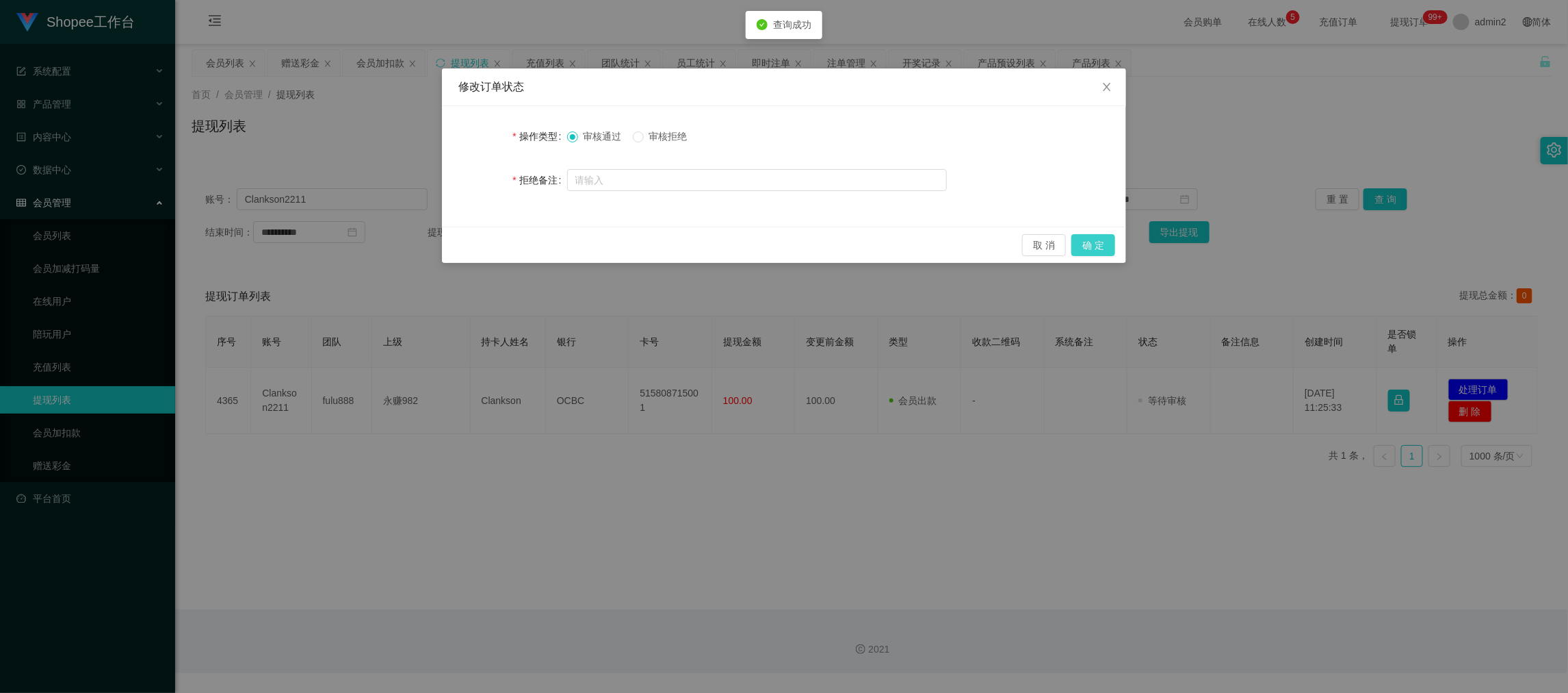
click at [1096, 241] on button "确 定" at bounding box center [1093, 245] width 44 height 22
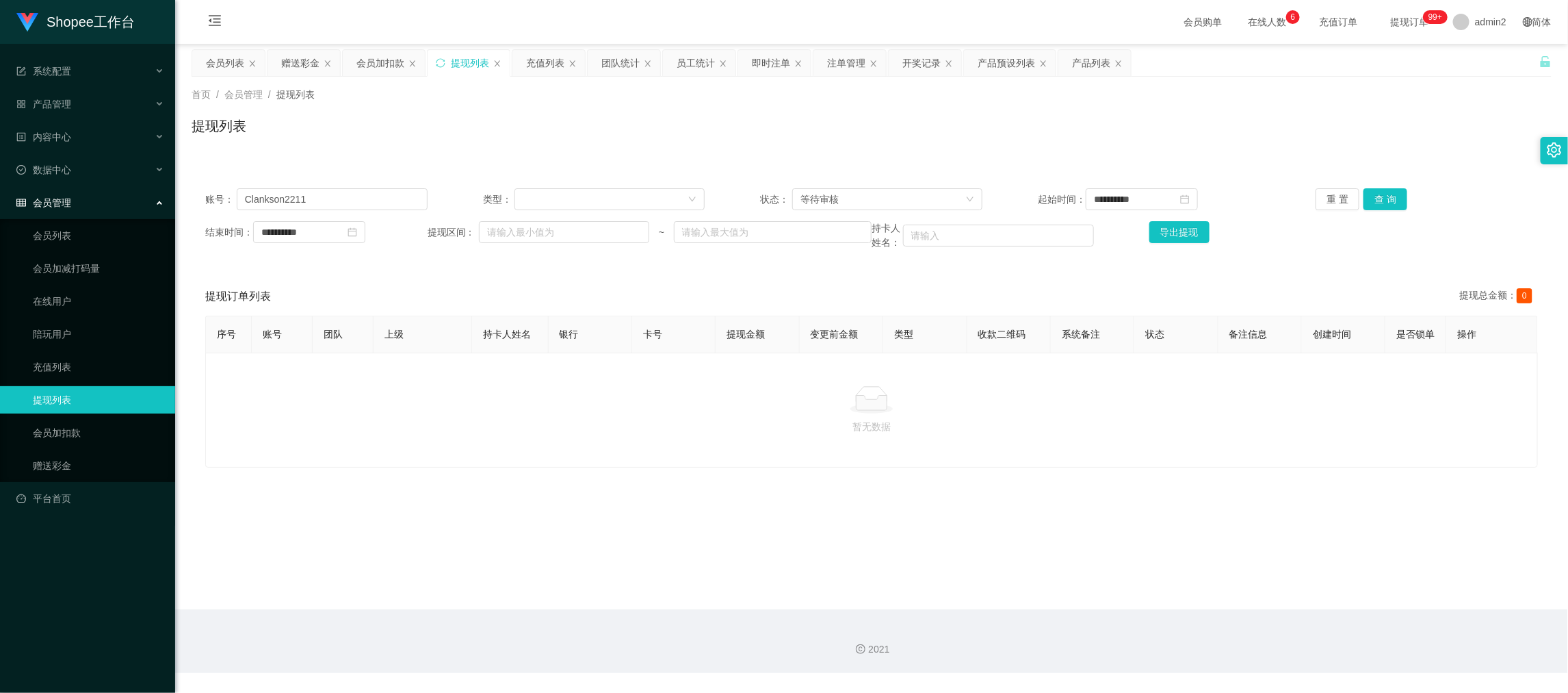
drag, startPoint x: 1236, startPoint y: 576, endPoint x: 1225, endPoint y: 555, distance: 23.7
click at [1236, 576] on main "**********" at bounding box center [871, 327] width 1393 height 565
click at [361, 205] on input "Clankson2211" at bounding box center [331, 199] width 191 height 22
paste input "hanww58"
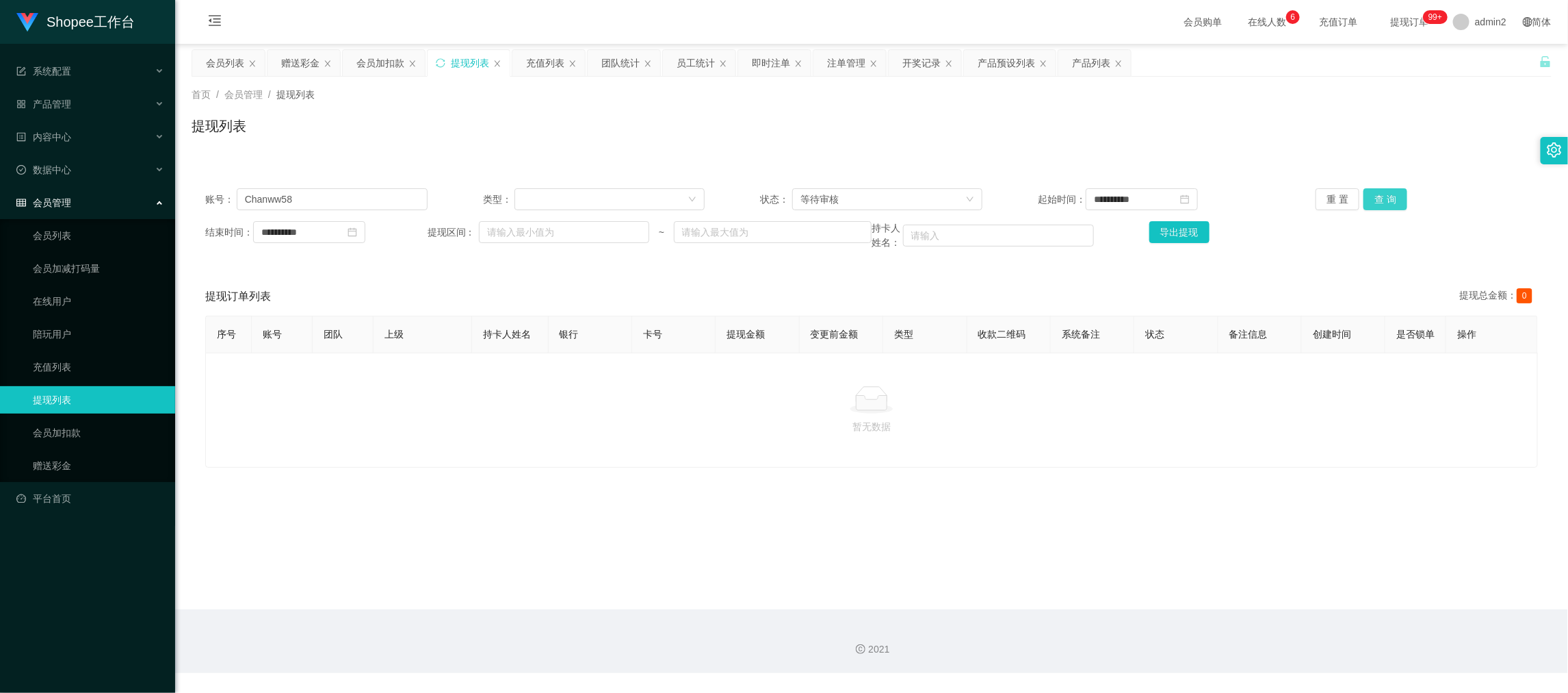
click at [1377, 201] on button "查 询" at bounding box center [1385, 199] width 44 height 22
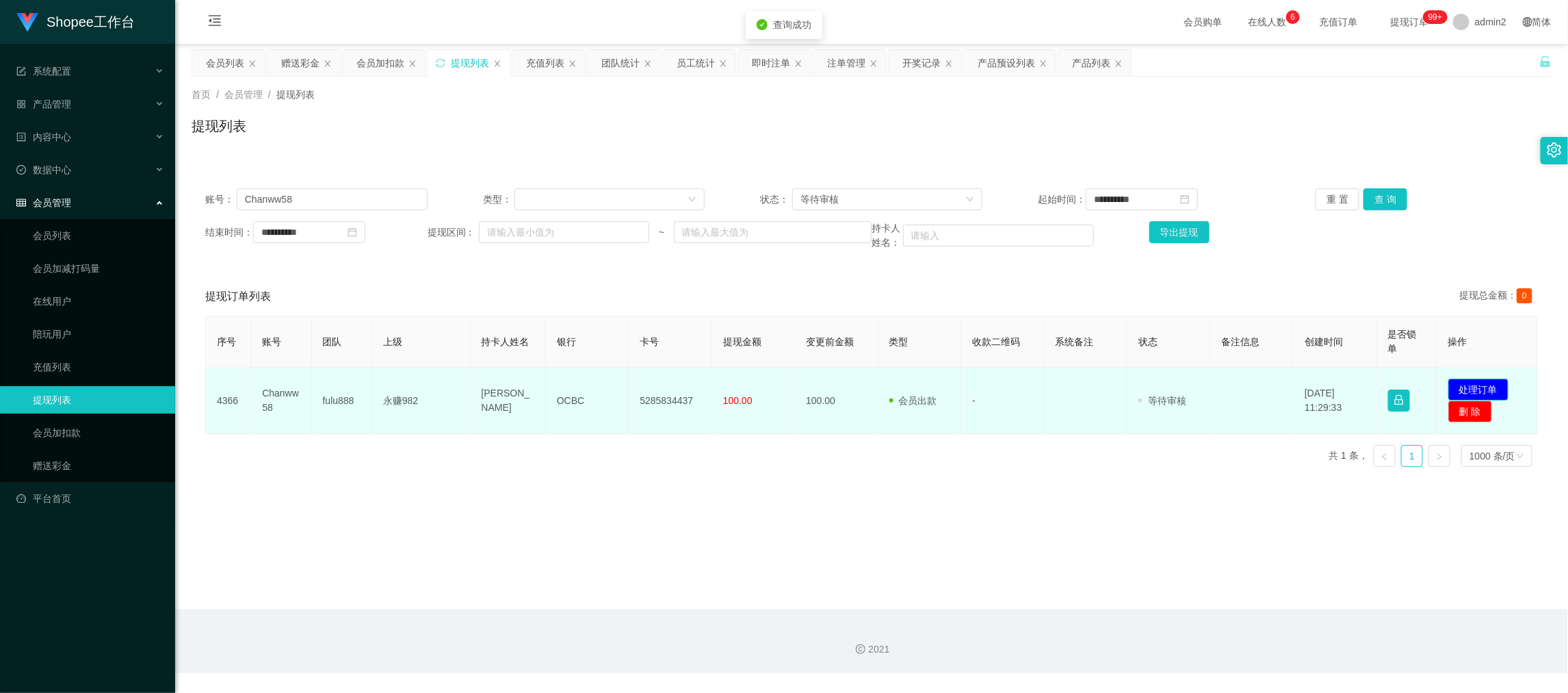
click at [1485, 379] on button "处理订单" at bounding box center [1478, 389] width 61 height 22
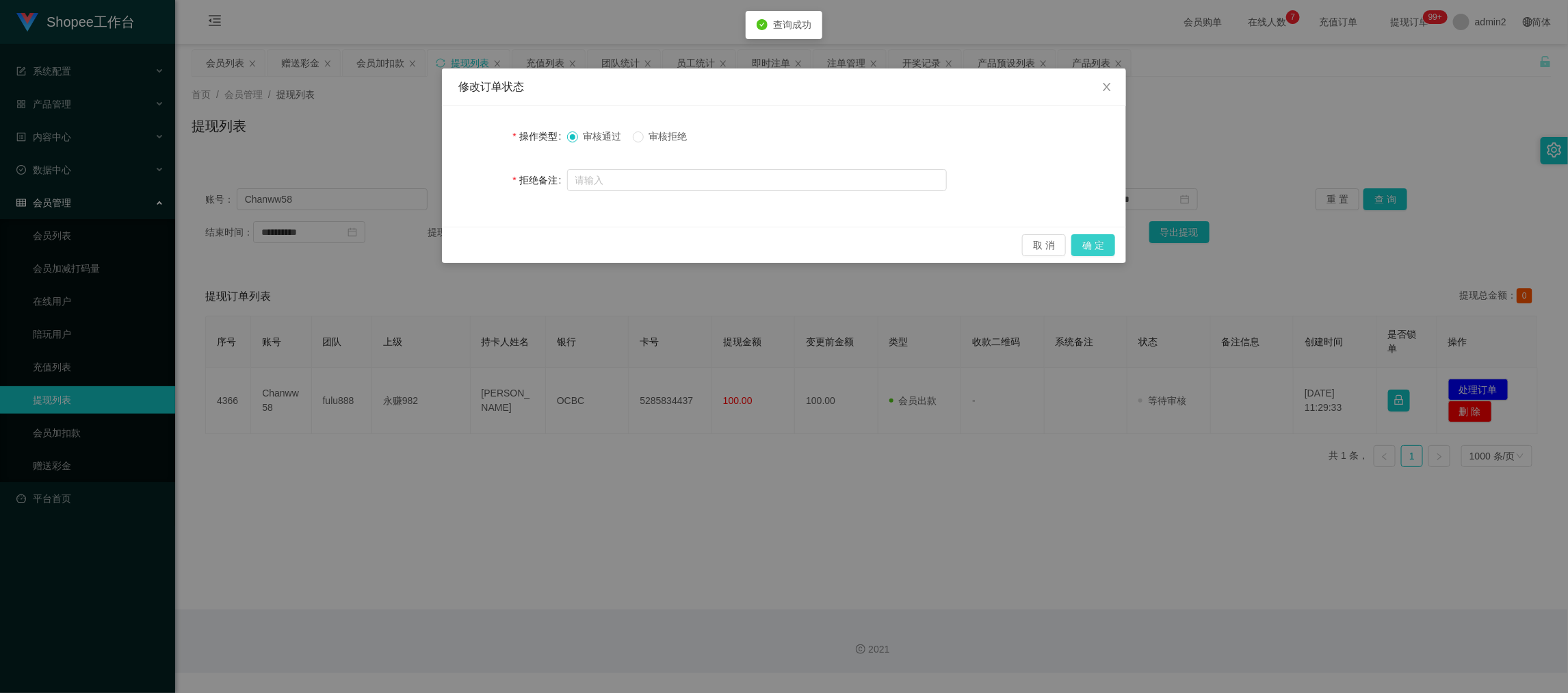
click at [1096, 239] on button "确 定" at bounding box center [1093, 245] width 44 height 22
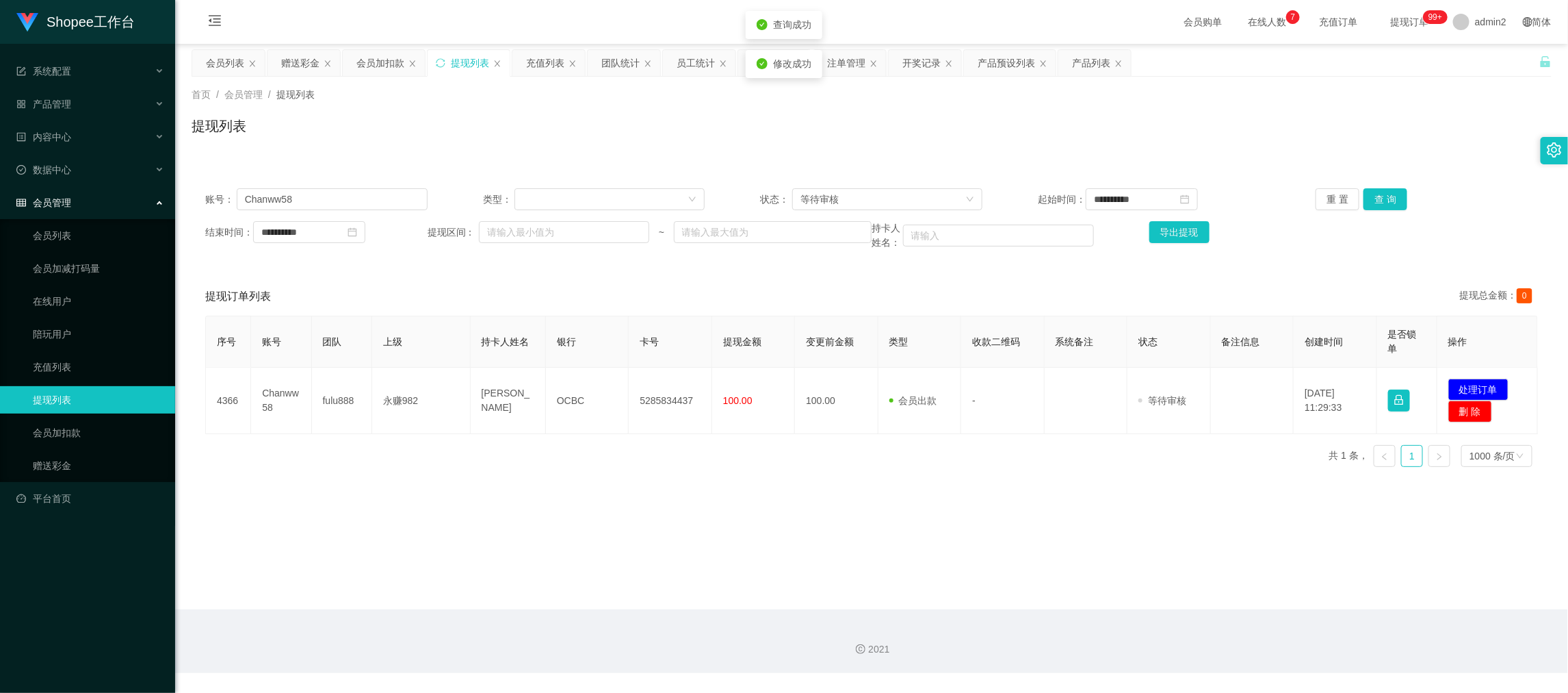
click at [1066, 515] on div "修改订单状态 操作类型 审核通过 审核拒绝 拒绝备注 取 消 确 定" at bounding box center [784, 346] width 1568 height 693
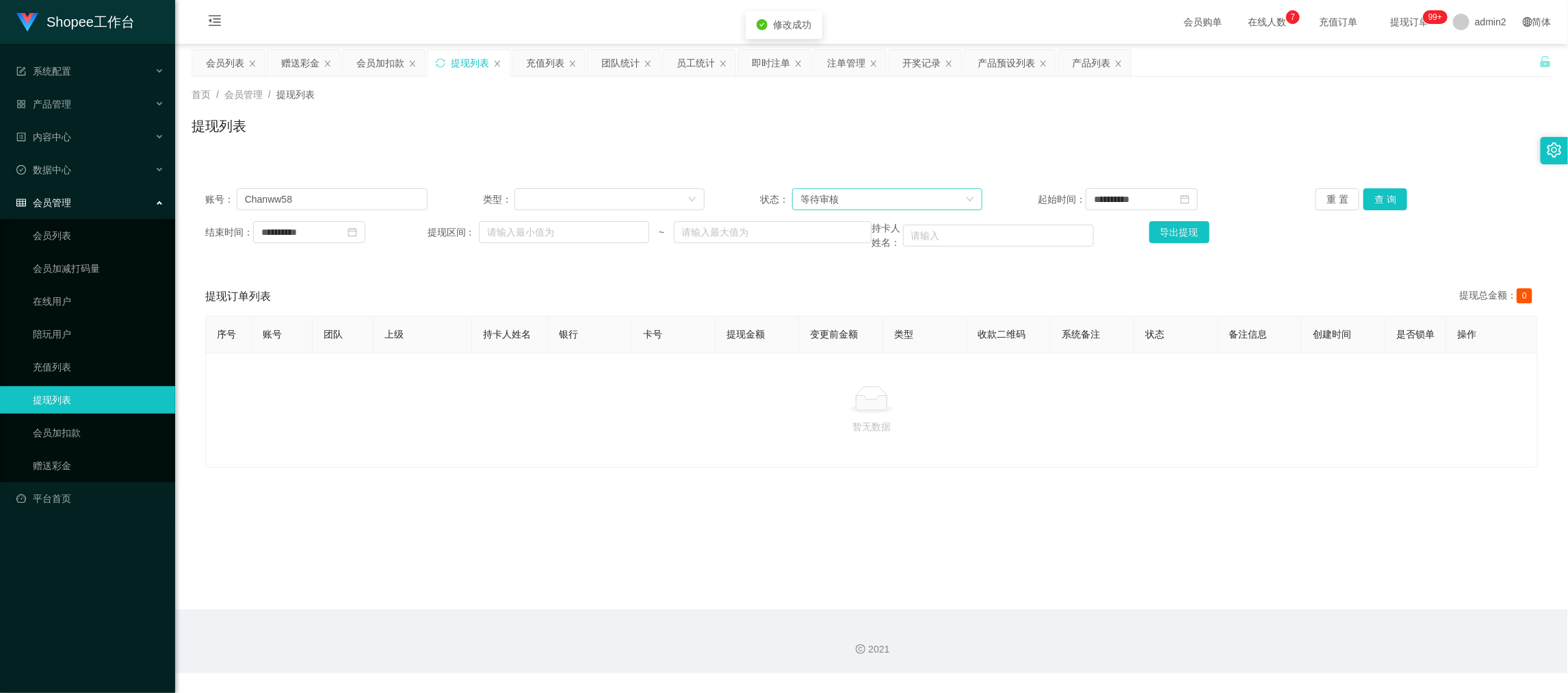
click at [963, 182] on div "**********" at bounding box center [871, 219] width 1360 height 89
click at [1230, 548] on main "**********" at bounding box center [871, 327] width 1393 height 565
click at [360, 203] on input "Chanww58" at bounding box center [331, 199] width 191 height 22
paste input "Youwin1015"
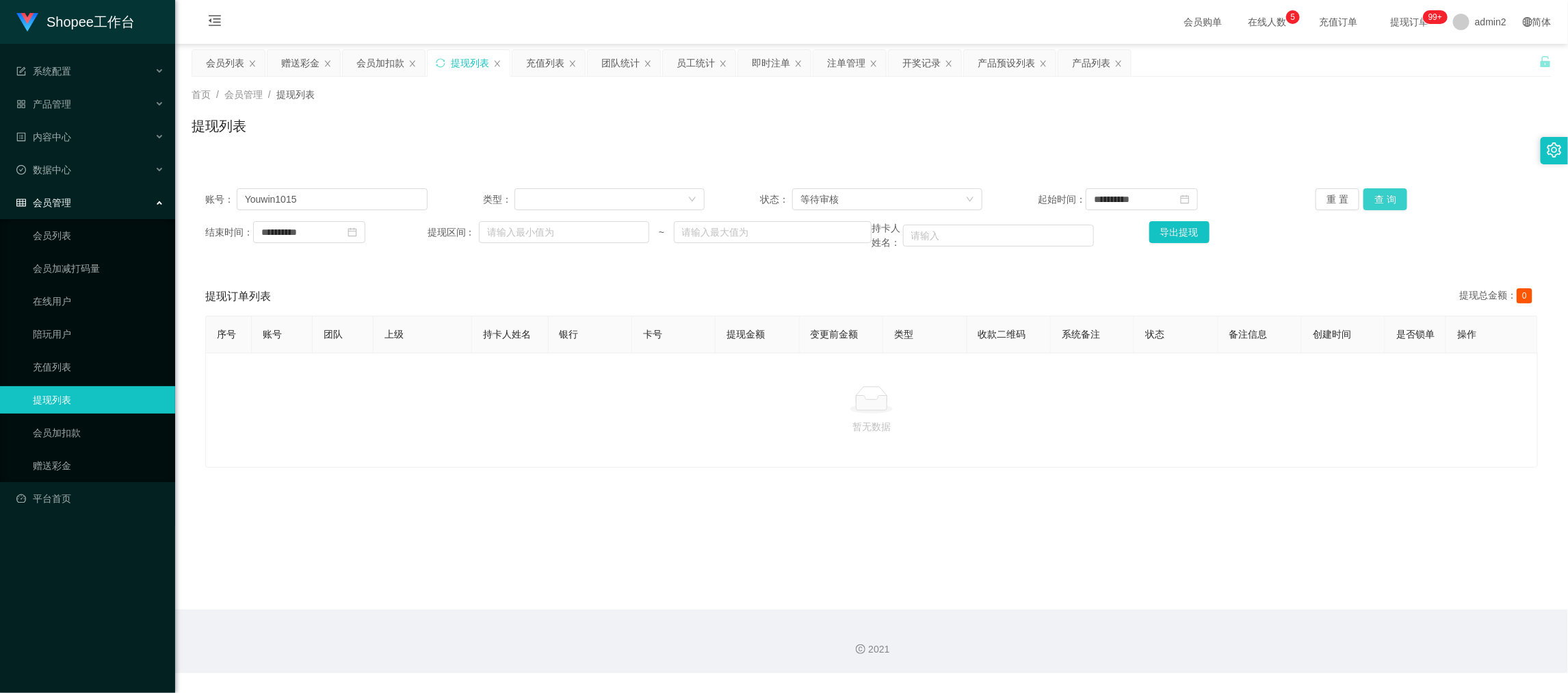
click at [1384, 192] on button "查 询" at bounding box center [1385, 199] width 44 height 22
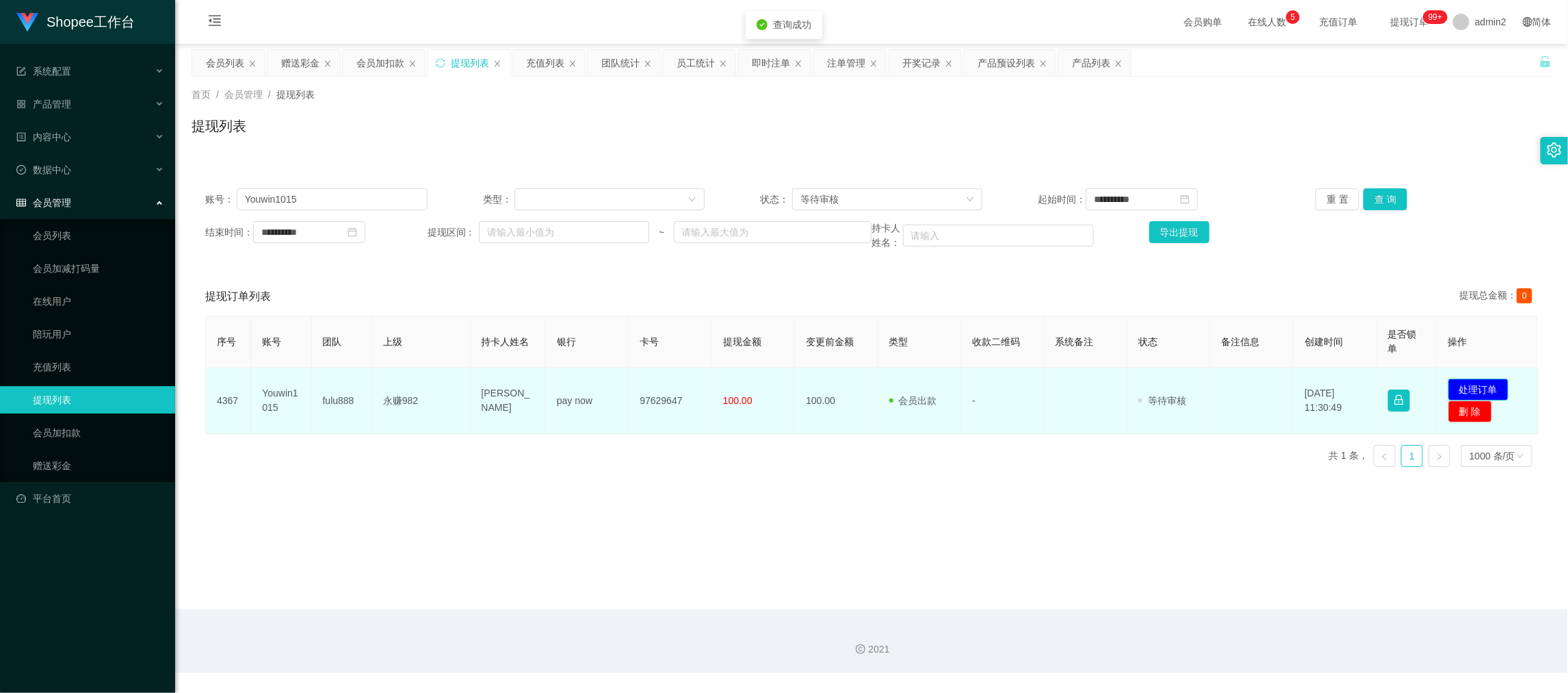
click at [1466, 385] on button "处理订单" at bounding box center [1478, 389] width 61 height 22
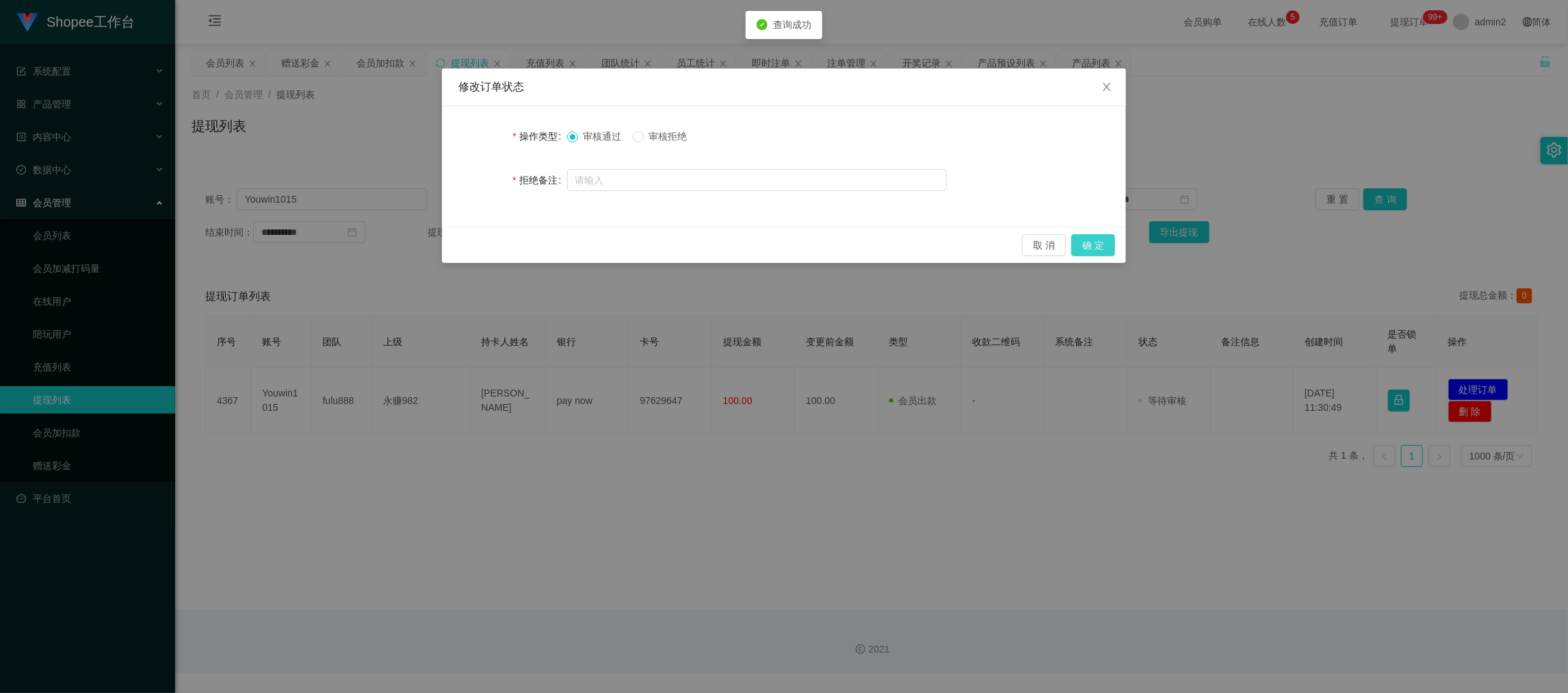
click at [1088, 248] on button "确 定" at bounding box center [1093, 245] width 44 height 22
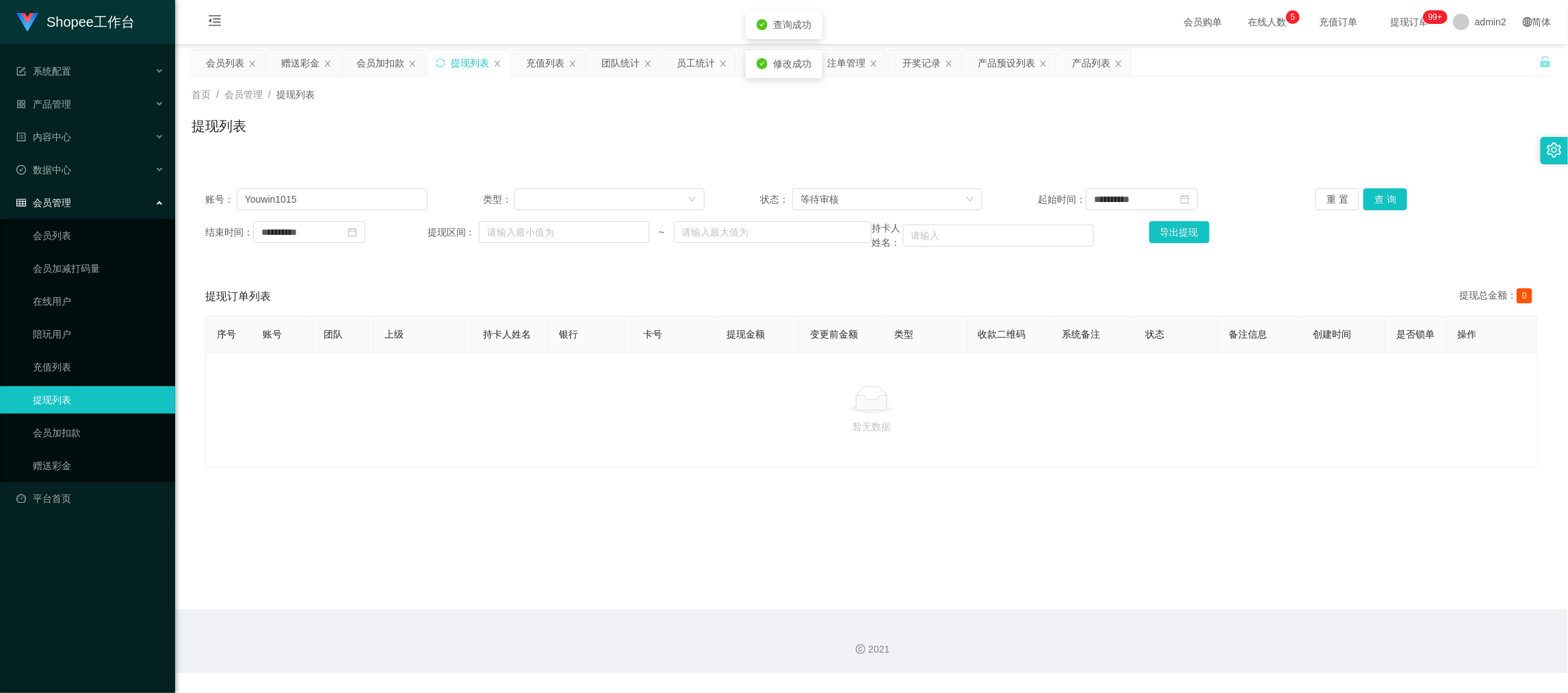
click at [1049, 488] on div "Shopee工作台 系统配置 系统配置列表 管理员列表 管理员分组 支付通道 产品管理 产品列表 产品预设列表 开奖记录 注单管理 即时注单 内容中心 站内信…" at bounding box center [784, 346] width 1568 height 693
drag, startPoint x: 1194, startPoint y: 572, endPoint x: 1123, endPoint y: 527, distance: 84.1
click at [1181, 561] on main "**********" at bounding box center [871, 327] width 1393 height 565
click at [229, 65] on div "会员列表" at bounding box center [225, 62] width 38 height 26
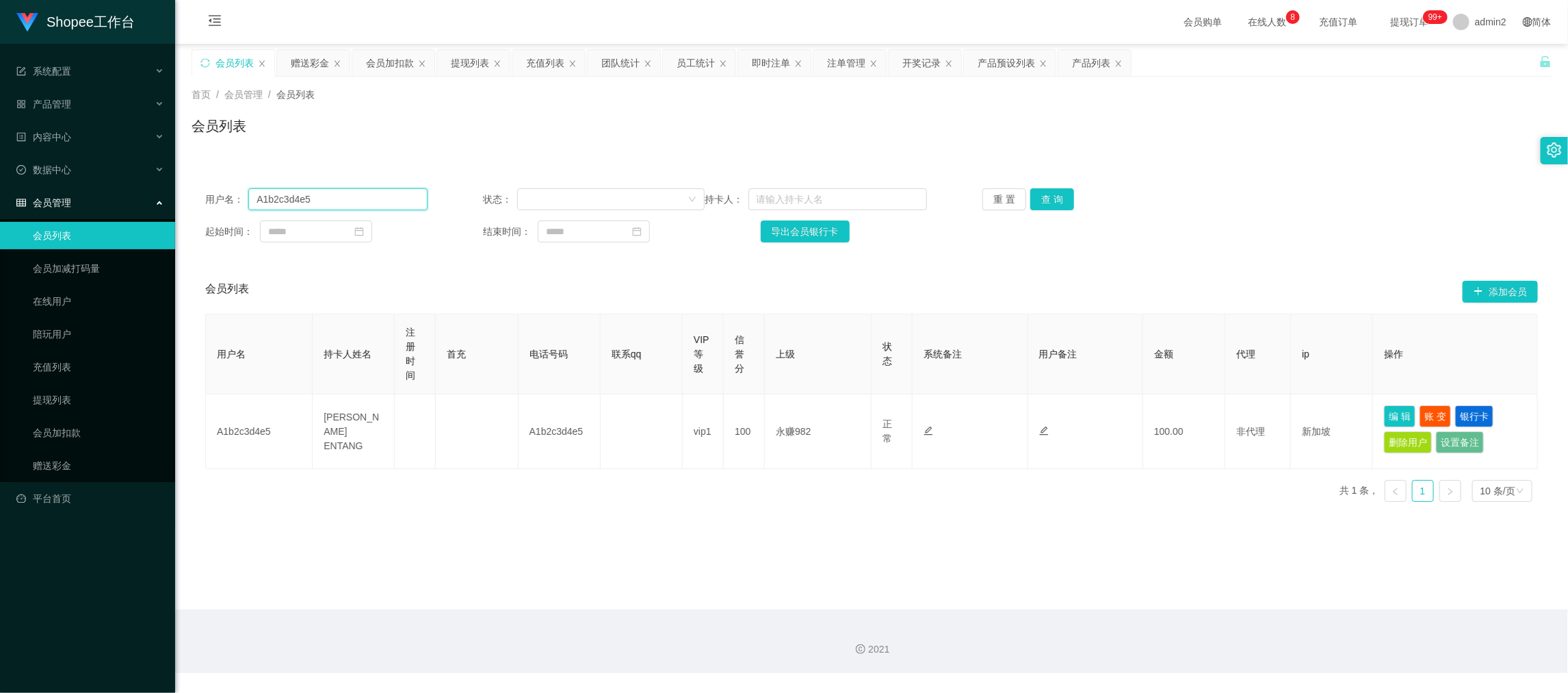
click at [360, 196] on input "A1b2c3d4e5" at bounding box center [337, 199] width 179 height 22
paste input "Lidya"
drag, startPoint x: 1054, startPoint y: 197, endPoint x: 1072, endPoint y: 210, distance: 22.2
click at [1054, 197] on button "查 询" at bounding box center [1052, 199] width 44 height 22
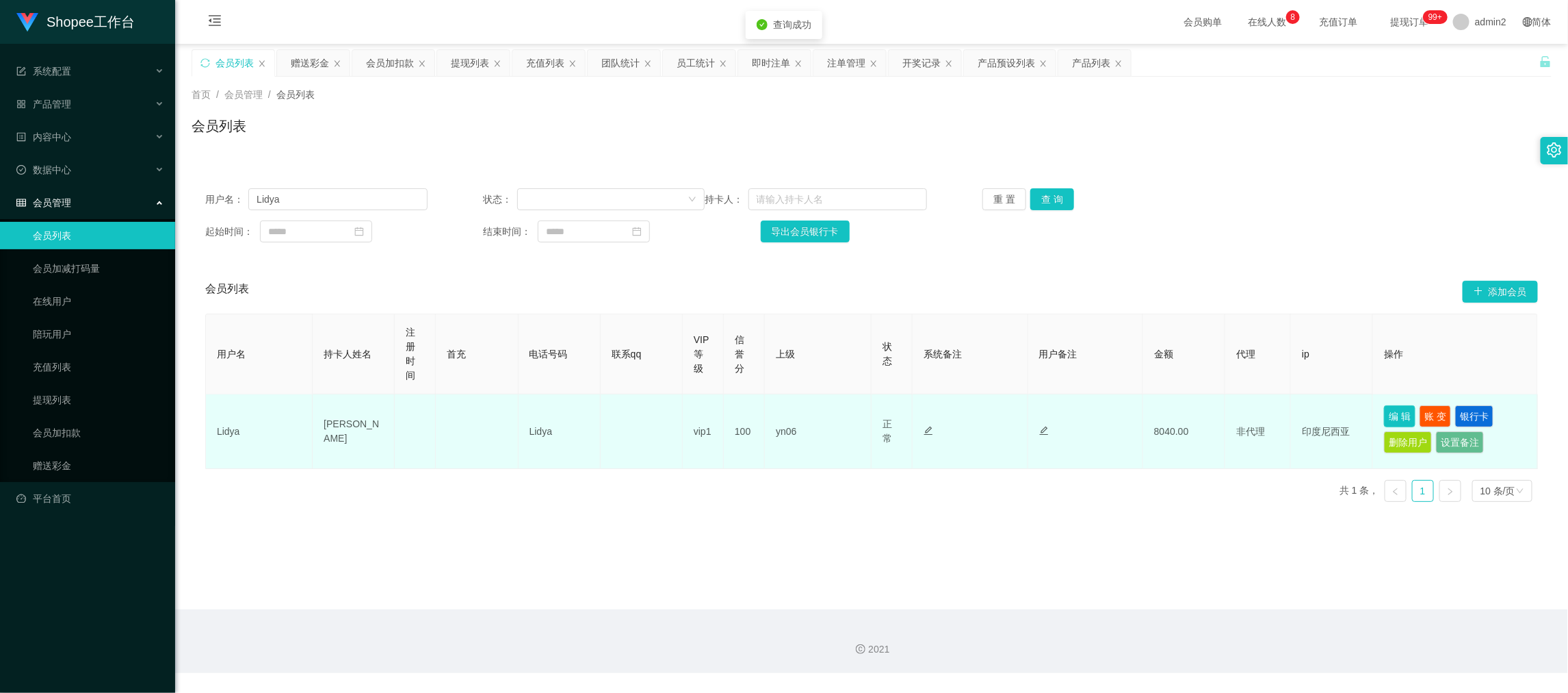
click at [1390, 408] on button "编 辑" at bounding box center [1399, 416] width 32 height 22
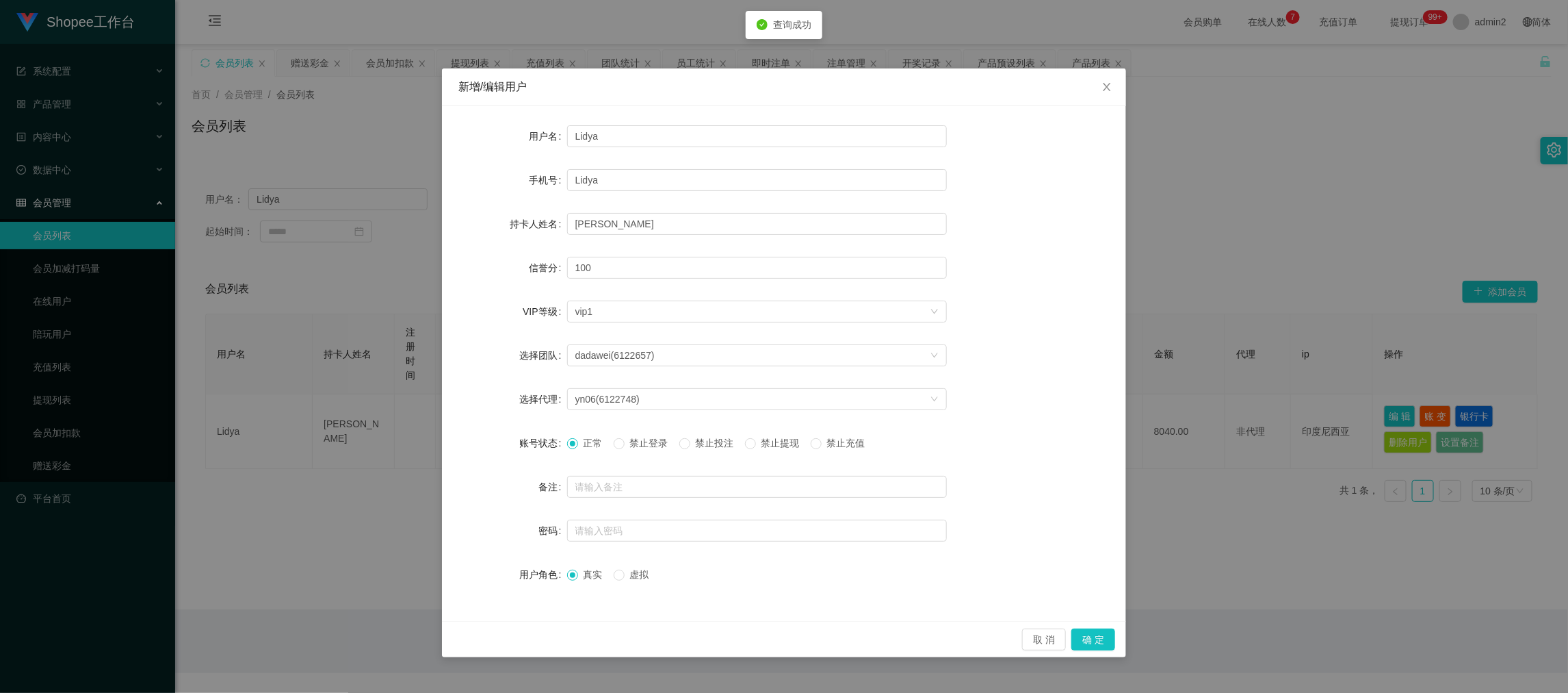
click at [767, 443] on span "禁止提现" at bounding box center [780, 442] width 49 height 11
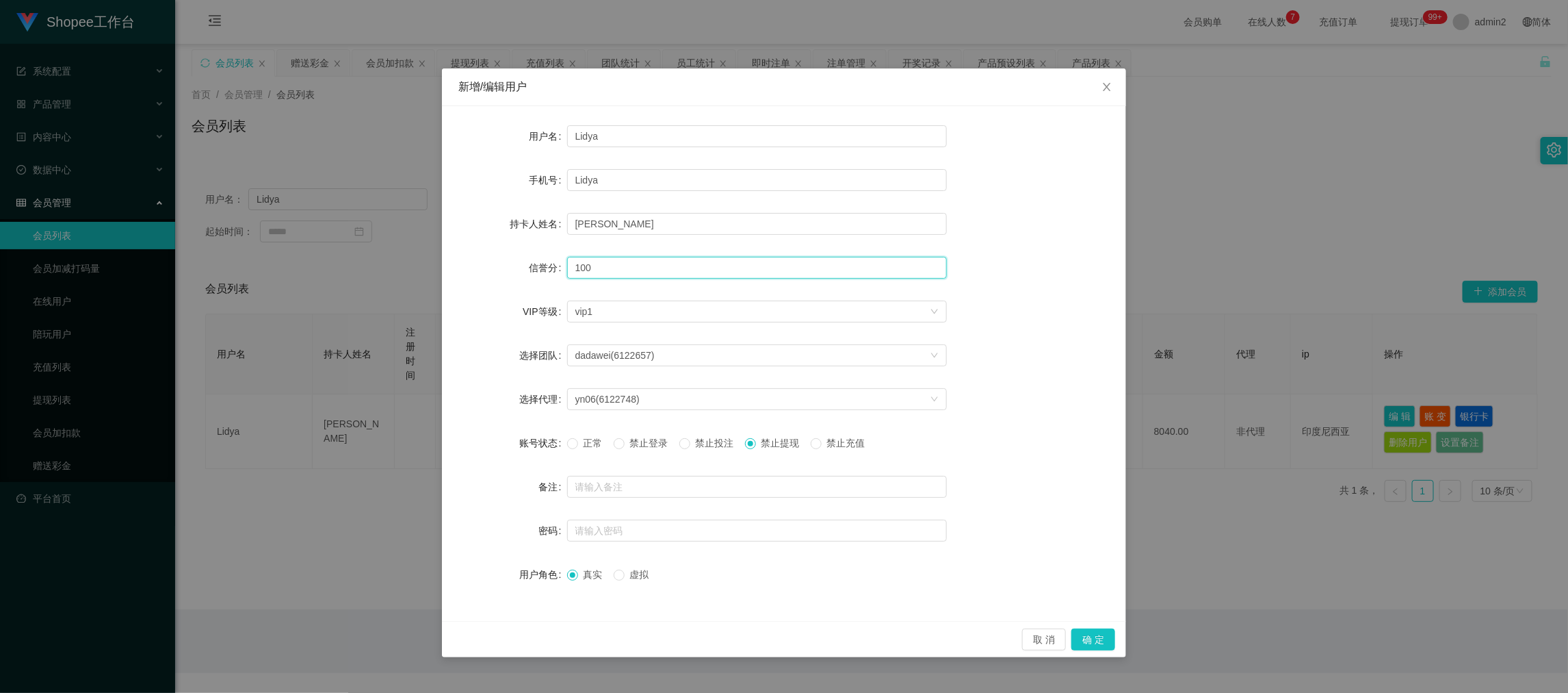
click at [707, 272] on input "100" at bounding box center [756, 267] width 380 height 22
click at [1085, 633] on button "确 定" at bounding box center [1093, 639] width 44 height 22
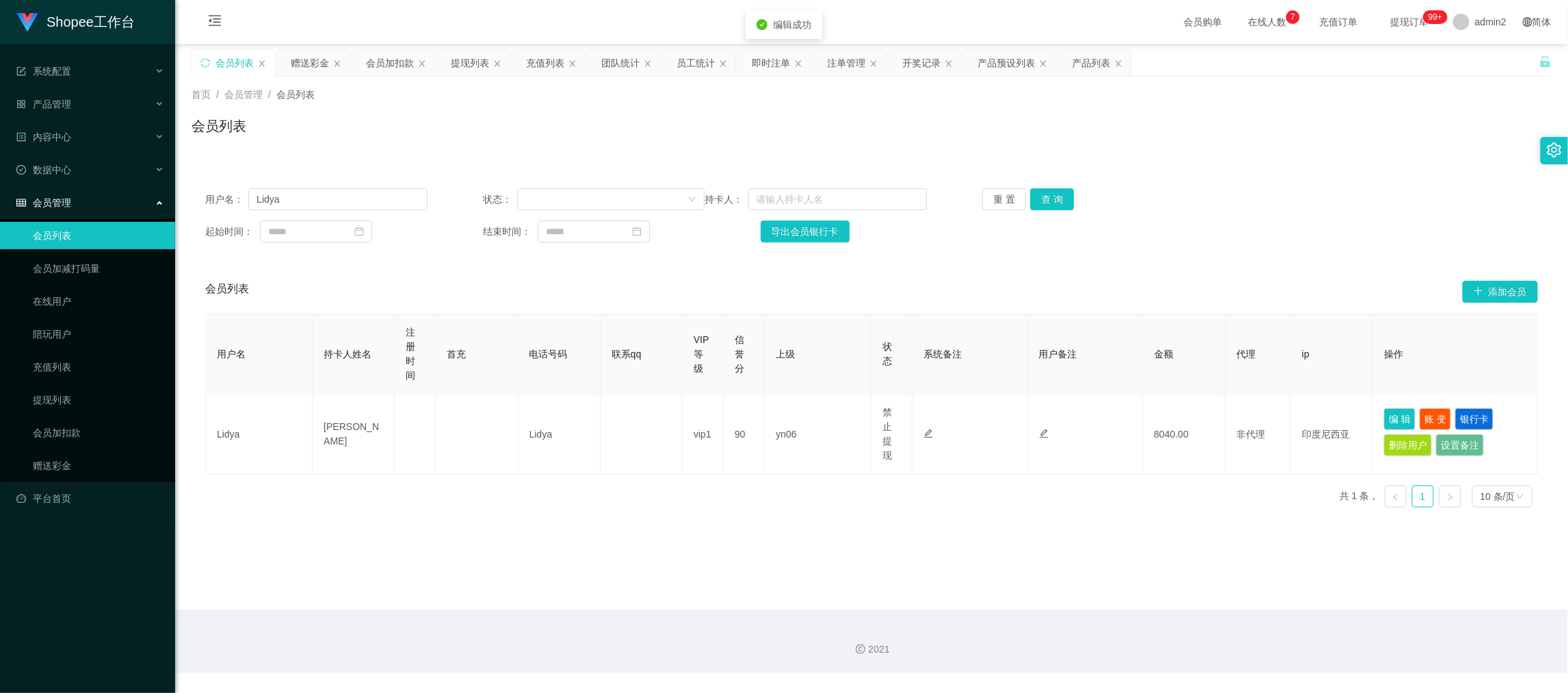
click at [906, 555] on main "关闭左侧 关闭右侧 关闭其它 刷新页面 会员列表 赠送彩金 会员加扣款 提现列表 充值列表 团队统计 员工统计 即时注单 注单管理 开奖记录 产品预设列表 产…" at bounding box center [871, 327] width 1393 height 565
click at [1263, 567] on main "关闭左侧 关闭右侧 关闭其它 刷新页面 会员列表 赠送彩金 会员加扣款 提现列表 充值列表 团队统计 员工统计 即时注单 注单管理 开奖记录 产品预设列表 产…" at bounding box center [871, 327] width 1393 height 565
click at [312, 56] on div "赠送彩金" at bounding box center [310, 62] width 38 height 26
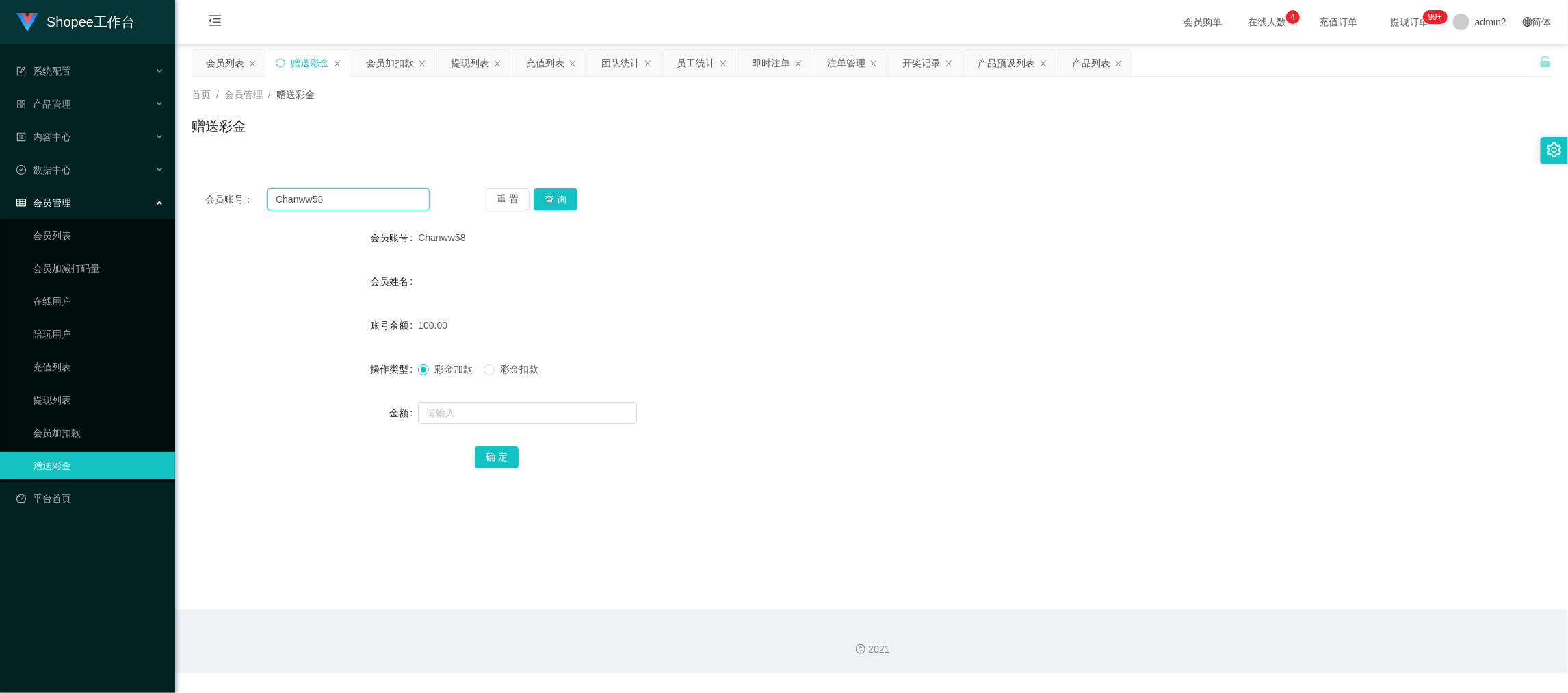
click at [364, 192] on input "Chanww58" at bounding box center [348, 199] width 162 height 22
paste input "75664420"
drag, startPoint x: 559, startPoint y: 199, endPoint x: 557, endPoint y: 211, distance: 12.2
click at [559, 199] on button "查 询" at bounding box center [555, 199] width 44 height 22
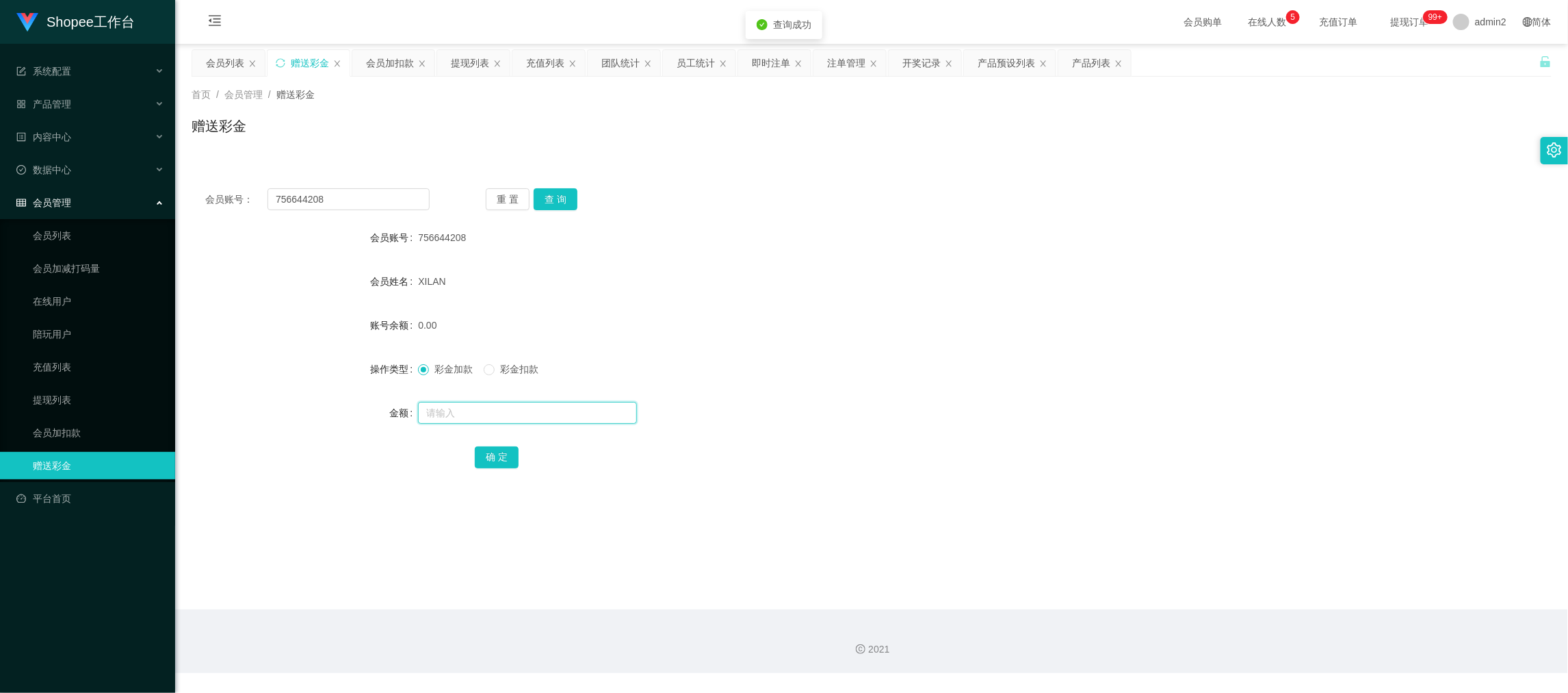
click at [569, 410] on input "text" at bounding box center [527, 412] width 219 height 22
click at [487, 453] on button "确 定" at bounding box center [497, 457] width 44 height 22
click at [390, 201] on input "756644208" at bounding box center [348, 199] width 162 height 22
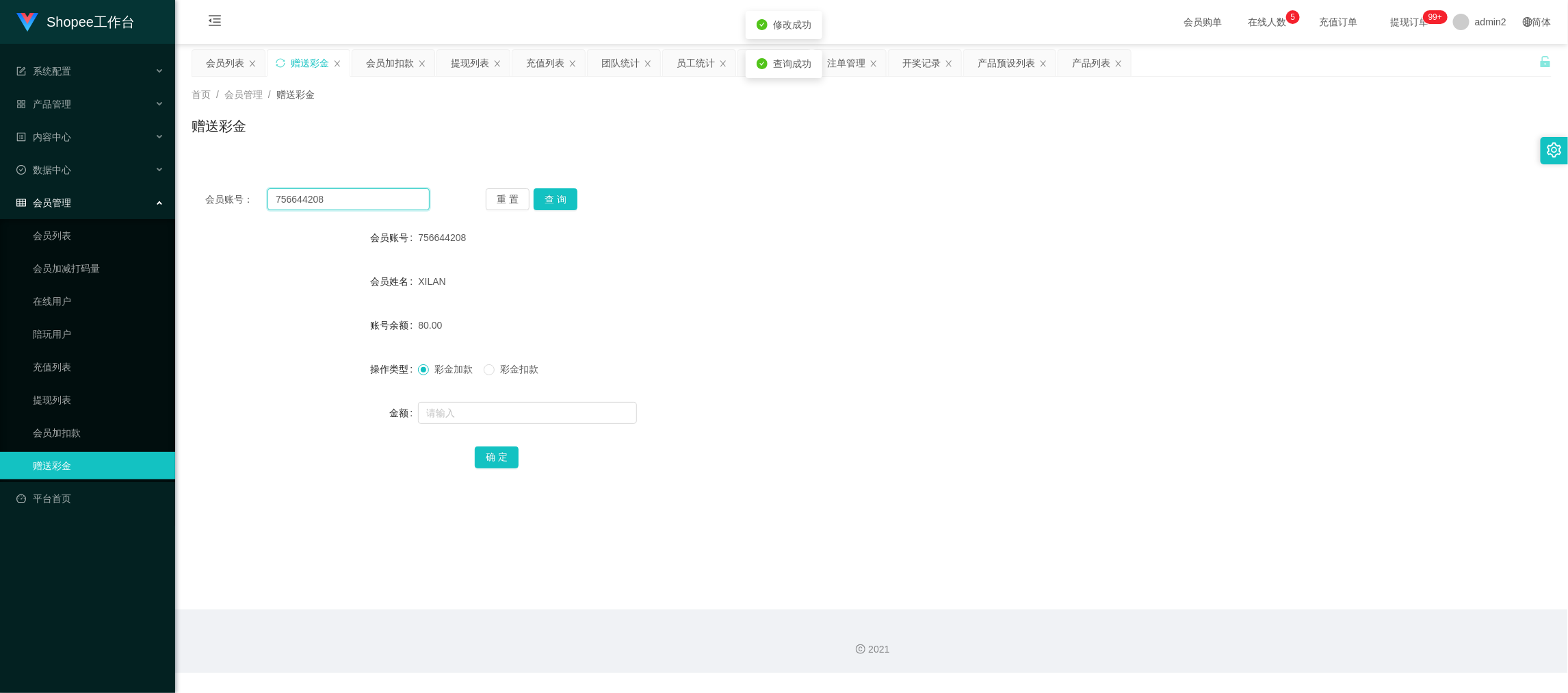
paste input "81203837"
click at [546, 193] on button "查 询" at bounding box center [555, 199] width 44 height 22
click at [578, 408] on input "text" at bounding box center [527, 412] width 219 height 22
click at [502, 451] on button "确 定" at bounding box center [497, 457] width 44 height 22
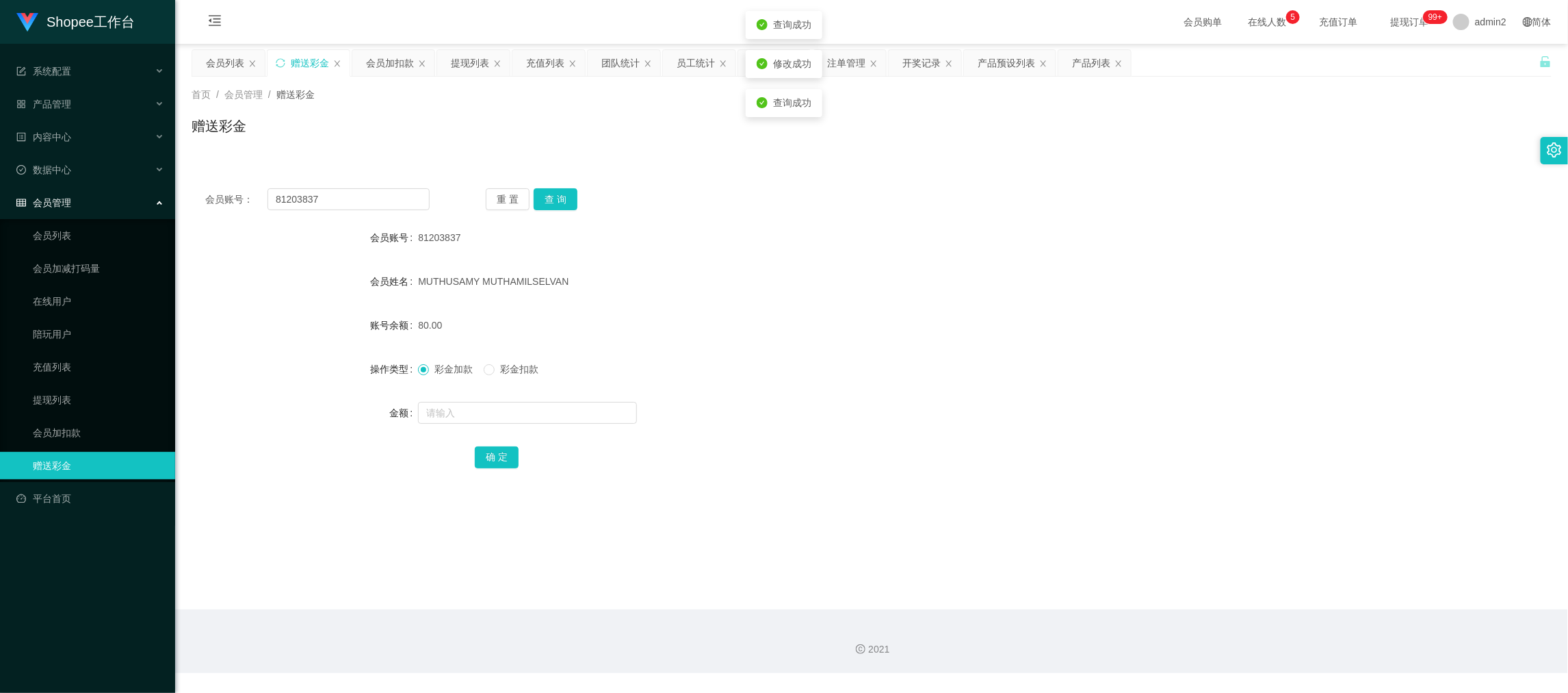
click at [851, 405] on div at bounding box center [815, 412] width 794 height 27
click at [365, 186] on div "会员账号： 81203837 重 置 查 询 会员账号 81203837 会员姓名 [PERSON_NAME] 账号余额 80.00 操作类型 彩金加款 彩金…" at bounding box center [871, 337] width 1360 height 326
click at [373, 196] on input "81203837" at bounding box center [348, 199] width 162 height 22
paste input "EricTan"
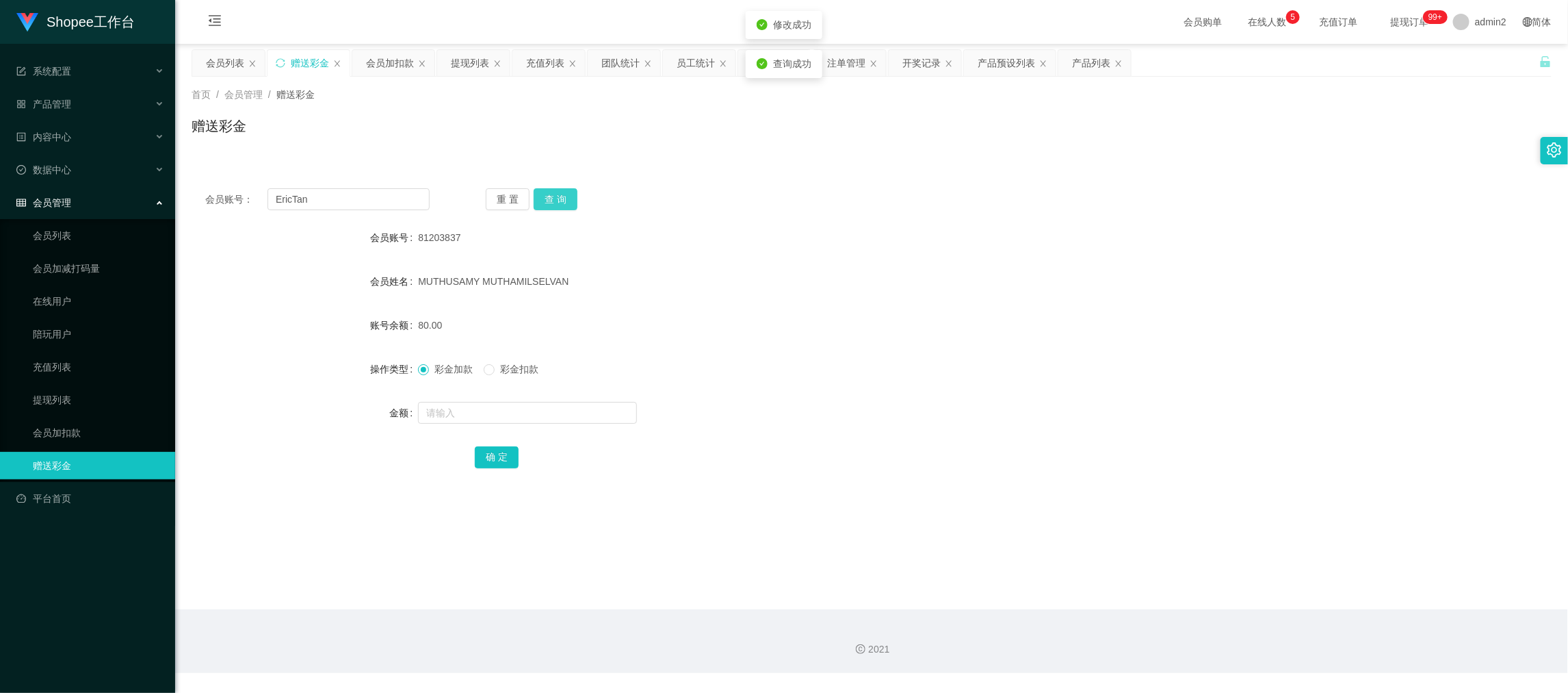
click at [556, 196] on button "查 询" at bounding box center [555, 199] width 44 height 22
click at [569, 410] on input "text" at bounding box center [527, 412] width 219 height 22
click at [498, 456] on button "确 定" at bounding box center [497, 457] width 44 height 22
click at [803, 378] on div "彩金加款 彩金扣款" at bounding box center [815, 369] width 794 height 27
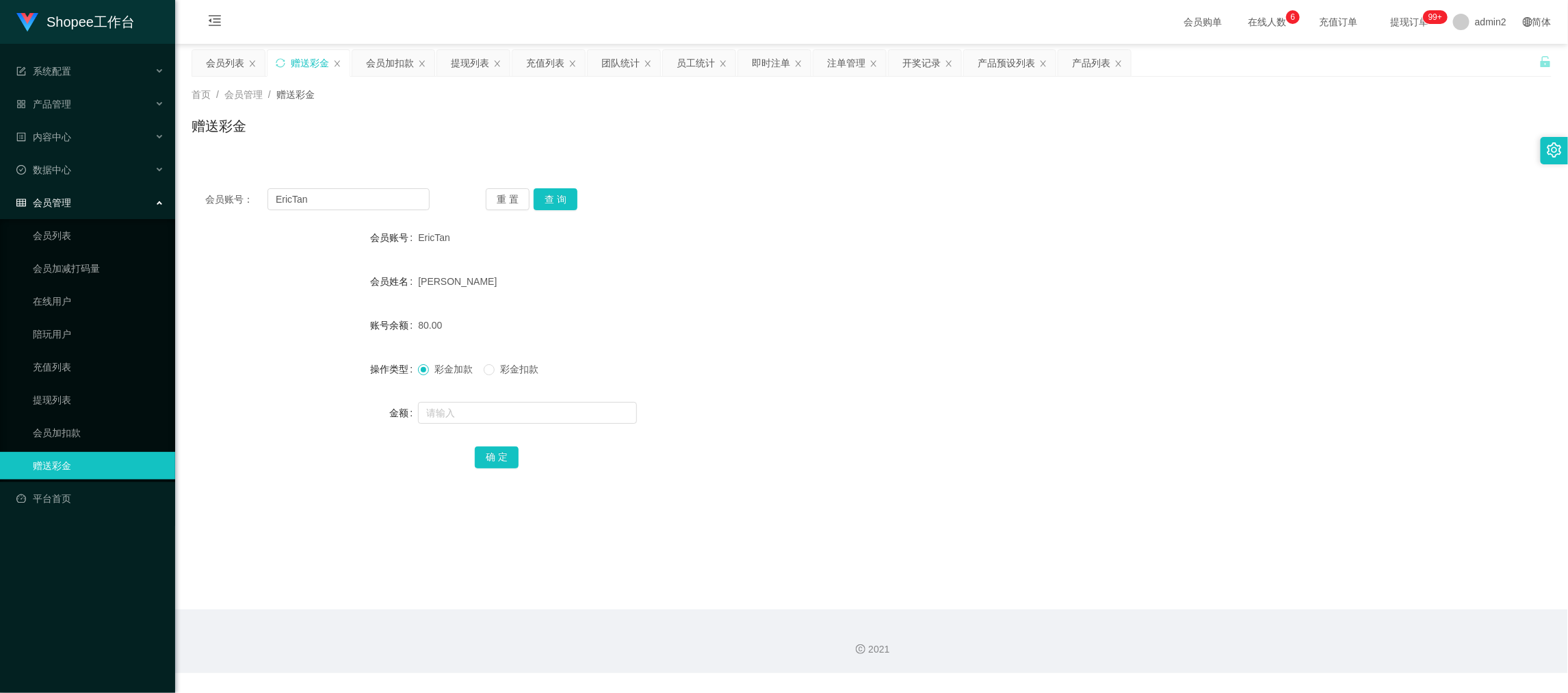
drag, startPoint x: 1228, startPoint y: 563, endPoint x: 532, endPoint y: 245, distance: 765.2
click at [1227, 562] on main "关闭左侧 关闭右侧 关闭其它 刷新页面 会员列表 赠送彩金 会员加扣款 提现列表 充值列表 团队统计 员工统计 即时注单 注单管理 开奖记录 产品预设列表 产…" at bounding box center [871, 327] width 1393 height 565
click at [389, 197] on input "EricTan" at bounding box center [348, 199] width 162 height 22
paste input "6122718"
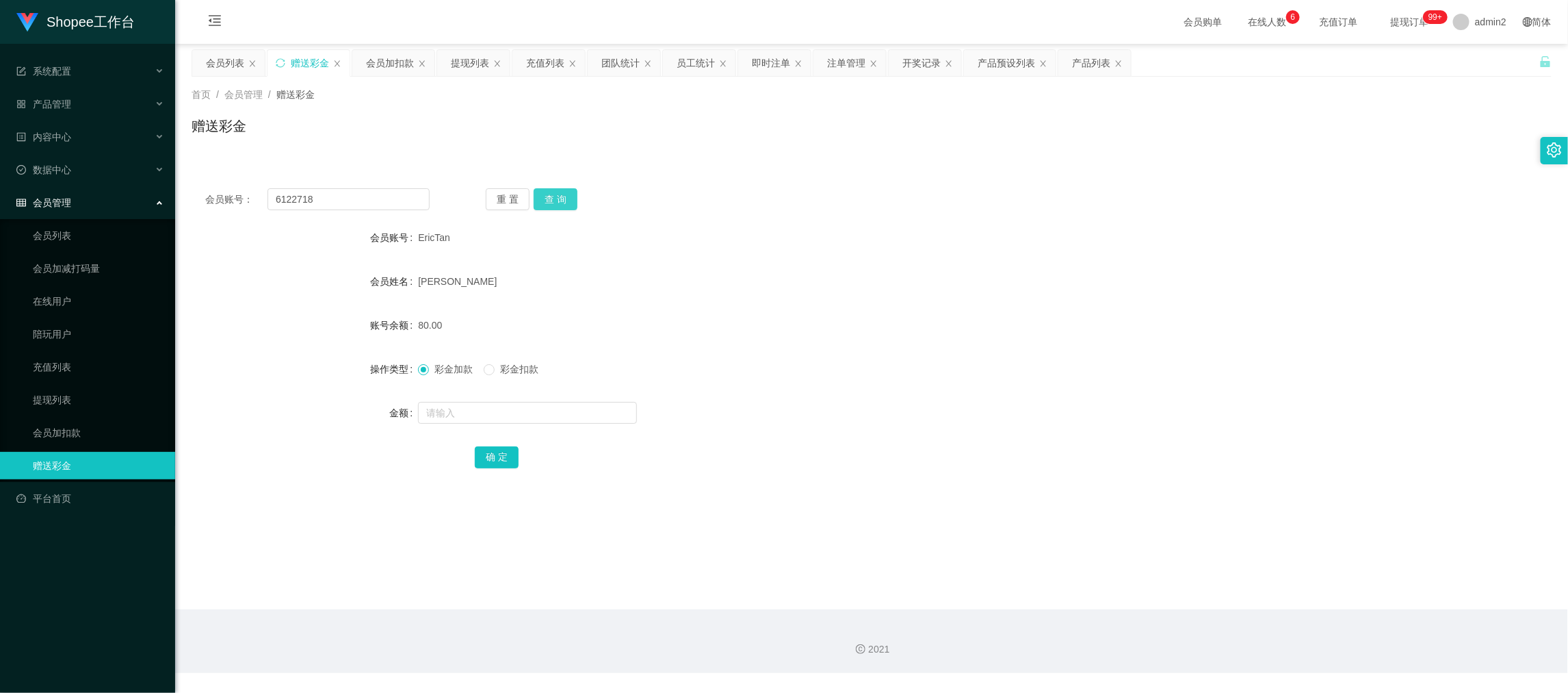
click at [569, 191] on button "查 询" at bounding box center [555, 199] width 44 height 22
click at [586, 409] on input "text" at bounding box center [527, 412] width 219 height 22
click at [496, 463] on button "确 定" at bounding box center [497, 457] width 44 height 22
click at [925, 359] on div "彩金加款 彩金扣款" at bounding box center [815, 369] width 794 height 27
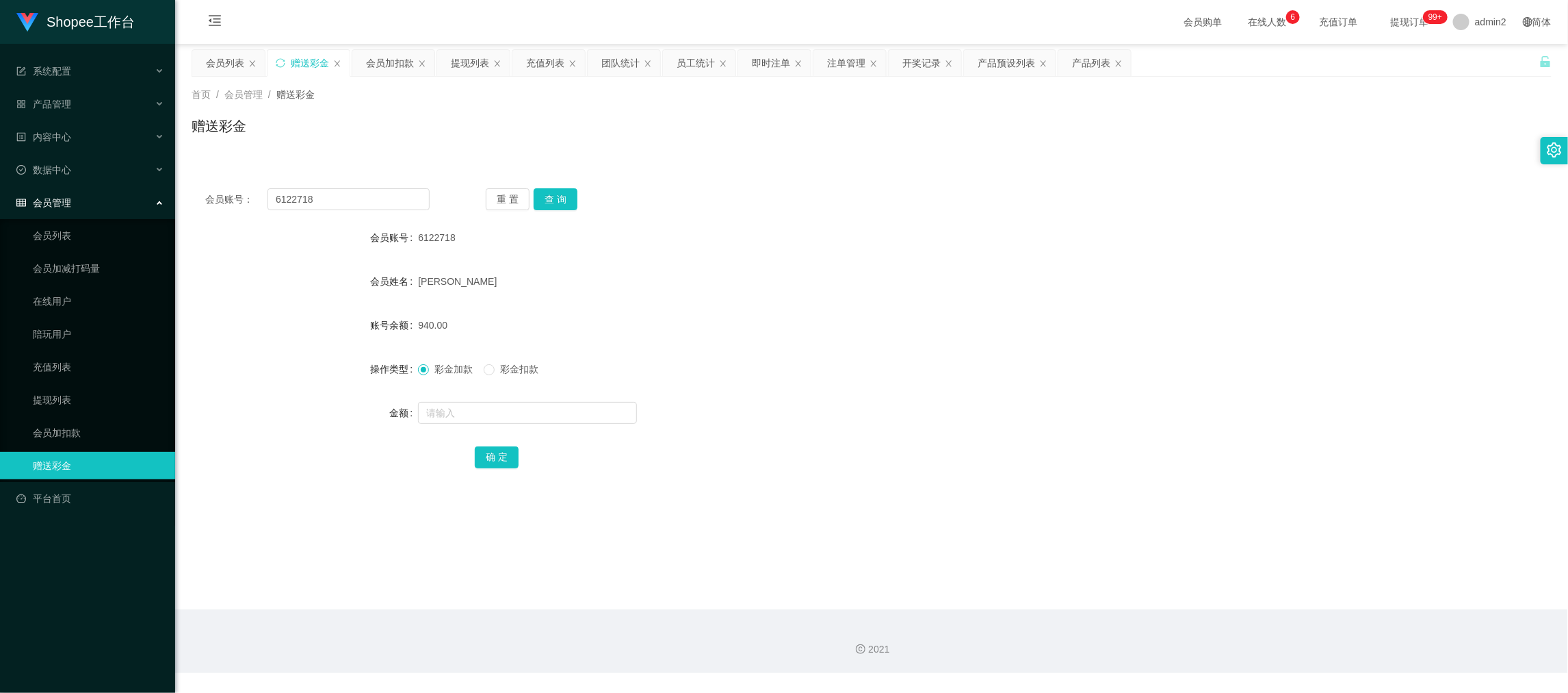
click at [1194, 563] on main "关闭左侧 关闭右侧 关闭其它 刷新页面 会员列表 赠送彩金 会员加扣款 提现列表 充值列表 团队统计 员工统计 即时注单 注单管理 开奖记录 产品预设列表 产…" at bounding box center [871, 327] width 1393 height 565
click at [355, 198] on input "6122718" at bounding box center [348, 199] width 162 height 22
drag, startPoint x: 355, startPoint y: 198, endPoint x: 485, endPoint y: 208, distance: 130.4
click at [371, 203] on input "6122718" at bounding box center [348, 199] width 162 height 22
paste input "alex123"
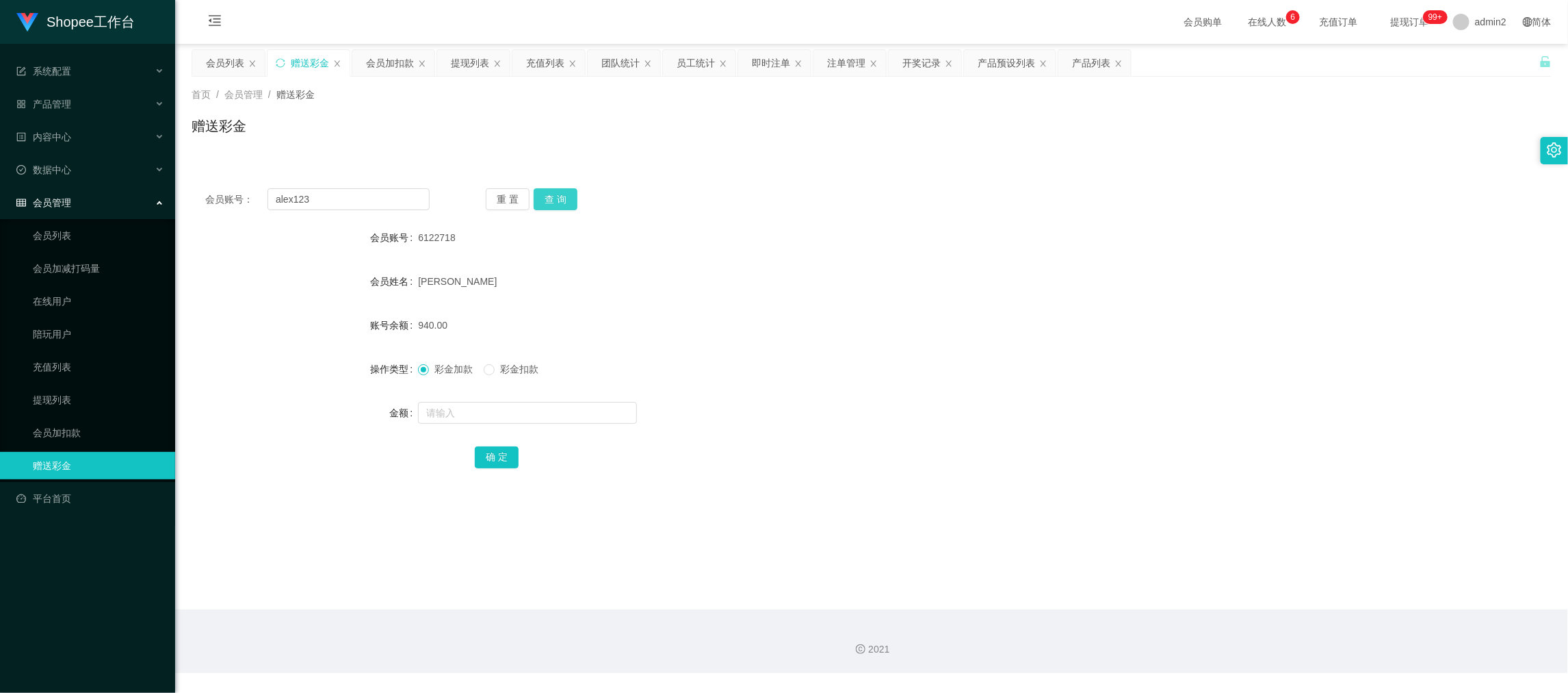
click at [551, 201] on button "查 询" at bounding box center [555, 199] width 44 height 22
click at [531, 410] on input "text" at bounding box center [527, 412] width 219 height 22
drag, startPoint x: 491, startPoint y: 453, endPoint x: 525, endPoint y: 441, distance: 36.1
click at [491, 454] on button "确 定" at bounding box center [497, 457] width 44 height 22
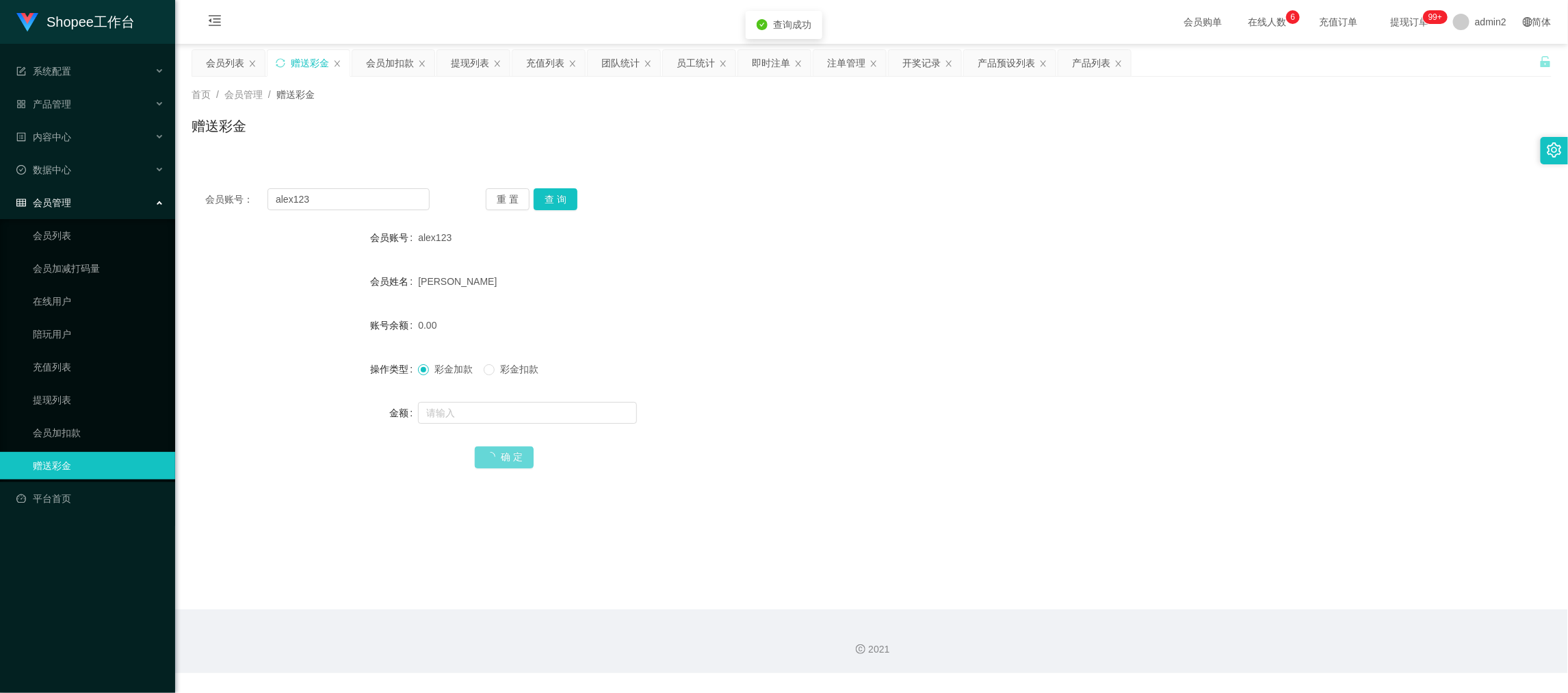
click at [904, 330] on div "0.00" at bounding box center [815, 325] width 794 height 27
click at [376, 65] on div "会员加扣款" at bounding box center [390, 62] width 48 height 26
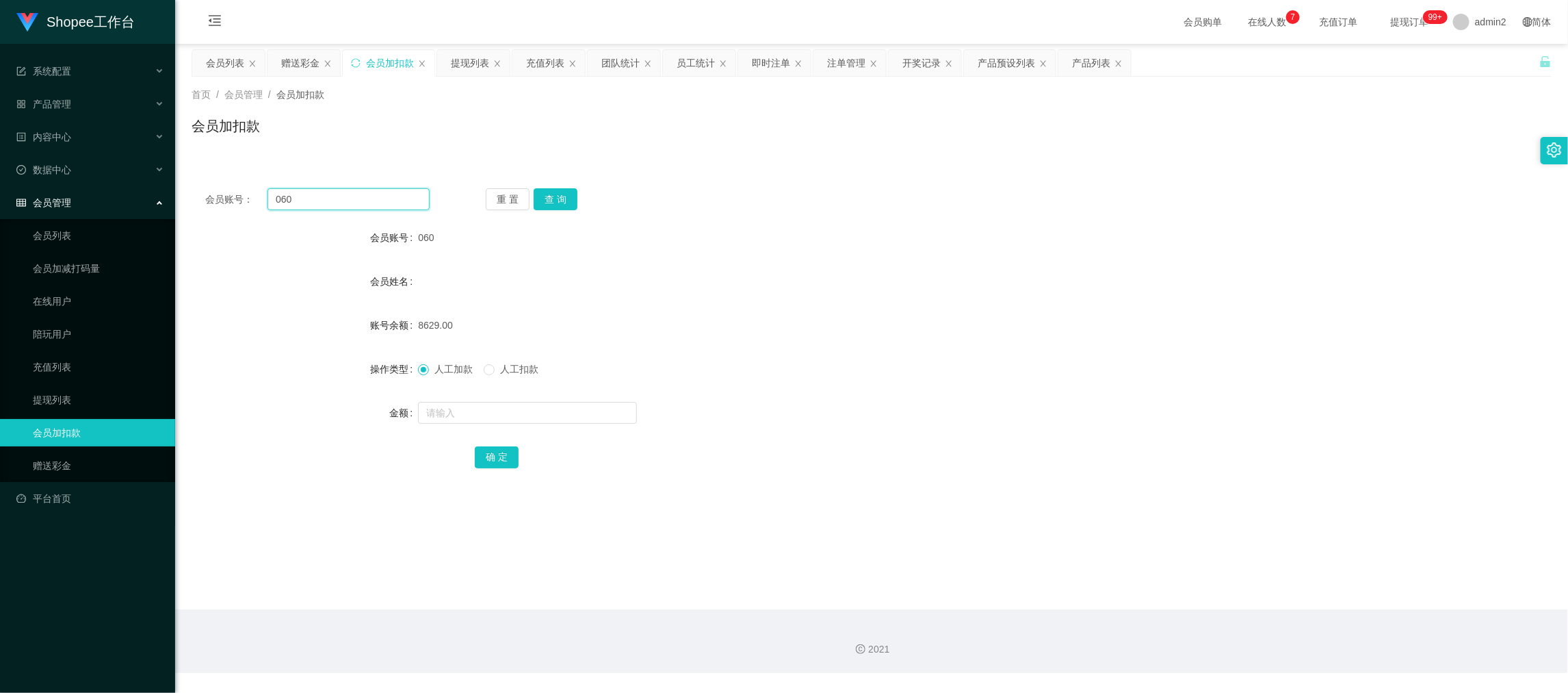
click at [376, 191] on input "060" at bounding box center [348, 199] width 162 height 22
paste input "05"
click at [553, 193] on button "查 询" at bounding box center [555, 199] width 44 height 22
click at [531, 413] on input "text" at bounding box center [527, 412] width 219 height 22
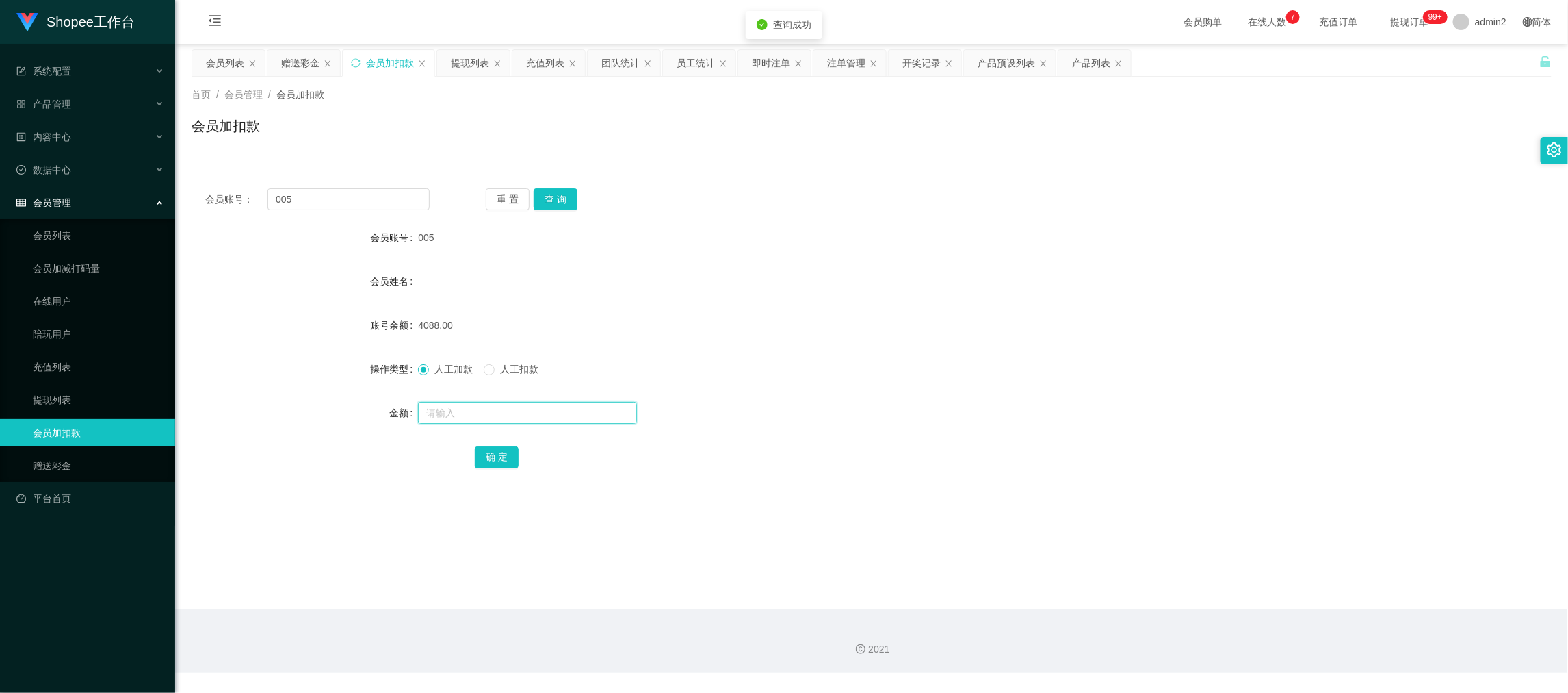
click at [531, 413] on input "text" at bounding box center [527, 412] width 219 height 22
click at [495, 456] on button "确 定" at bounding box center [497, 457] width 44 height 22
click at [920, 365] on div "人工加款 人工扣款" at bounding box center [815, 369] width 794 height 27
click at [465, 55] on div "提现列表" at bounding box center [470, 62] width 38 height 26
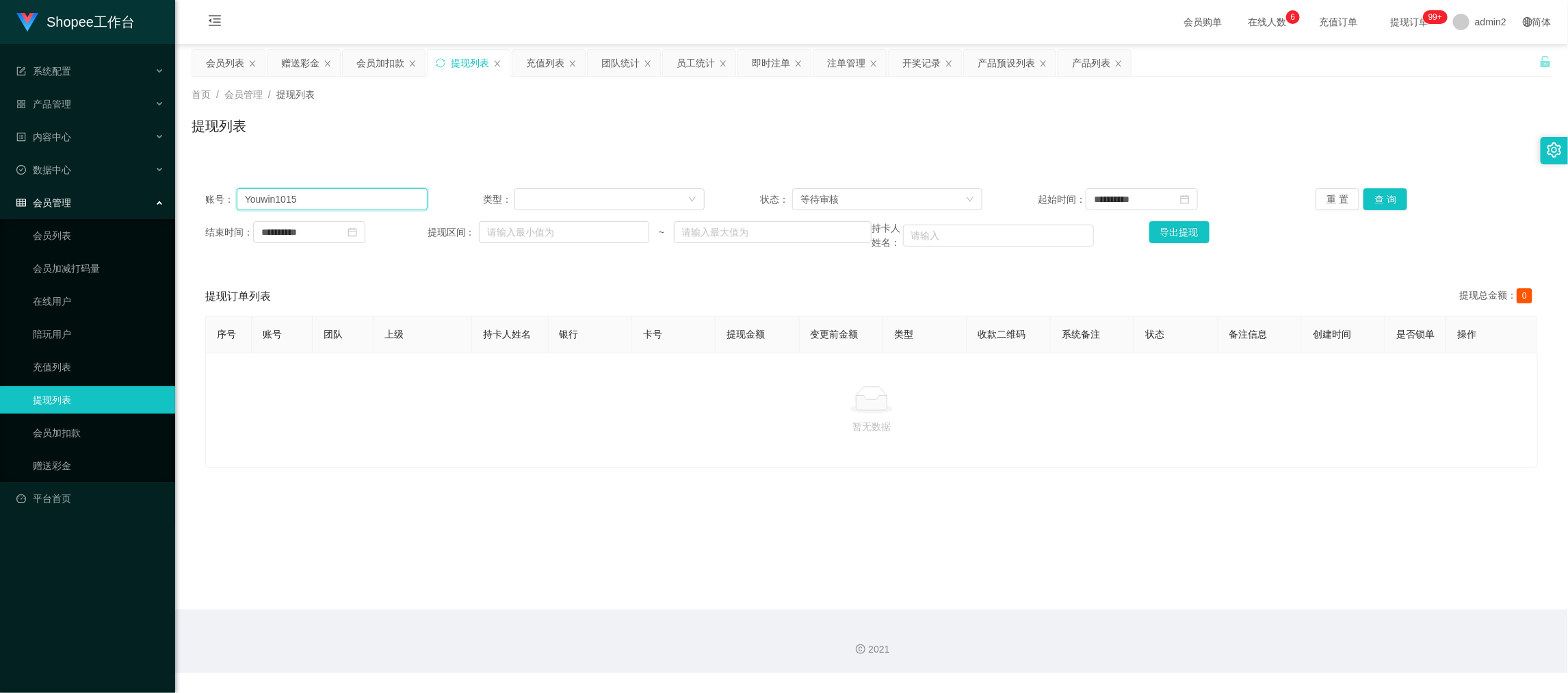
click at [360, 193] on input "Youwin1015" at bounding box center [331, 199] width 191 height 22
click at [360, 194] on input "Youwin1015" at bounding box center [331, 199] width 191 height 22
paste input "BbyVer"
click at [1370, 192] on button "查 询" at bounding box center [1385, 199] width 44 height 22
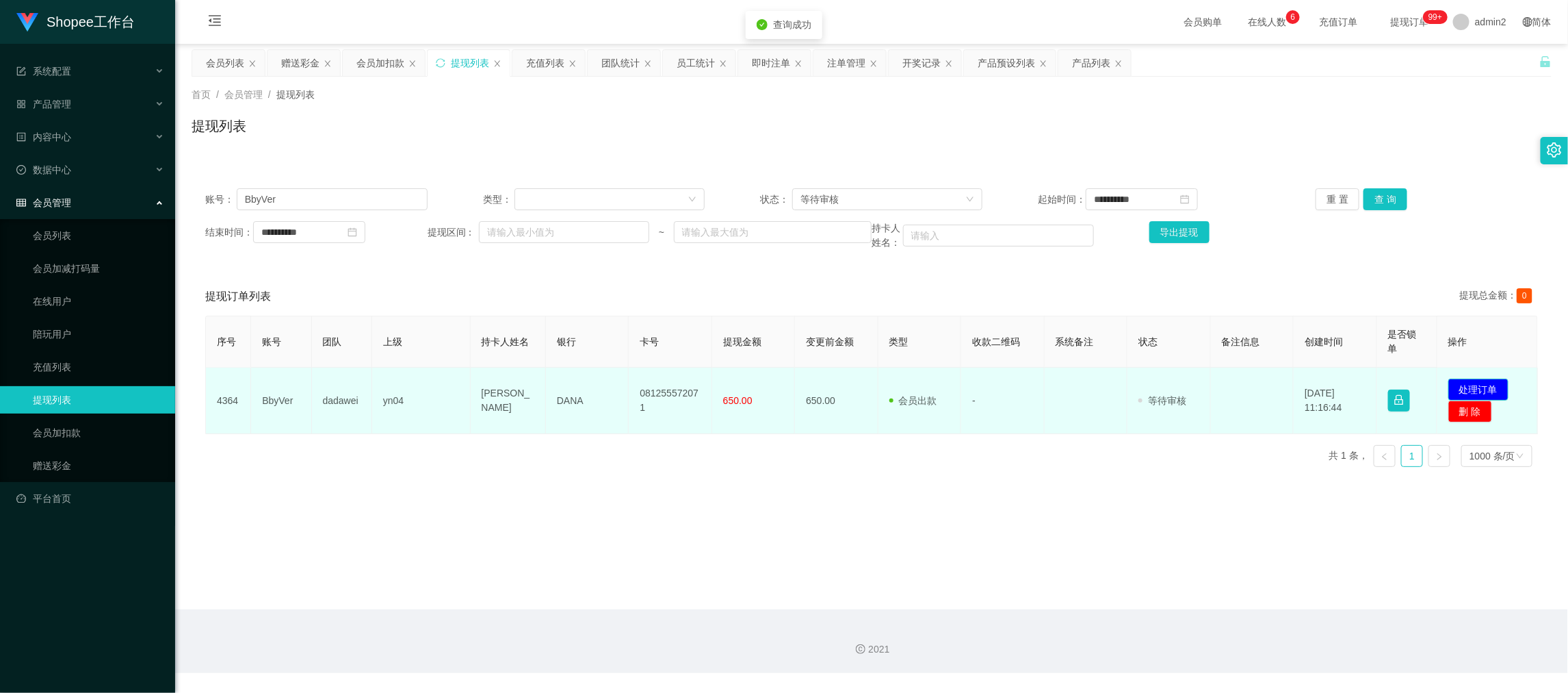
click at [1481, 384] on button "处理订单" at bounding box center [1478, 389] width 61 height 22
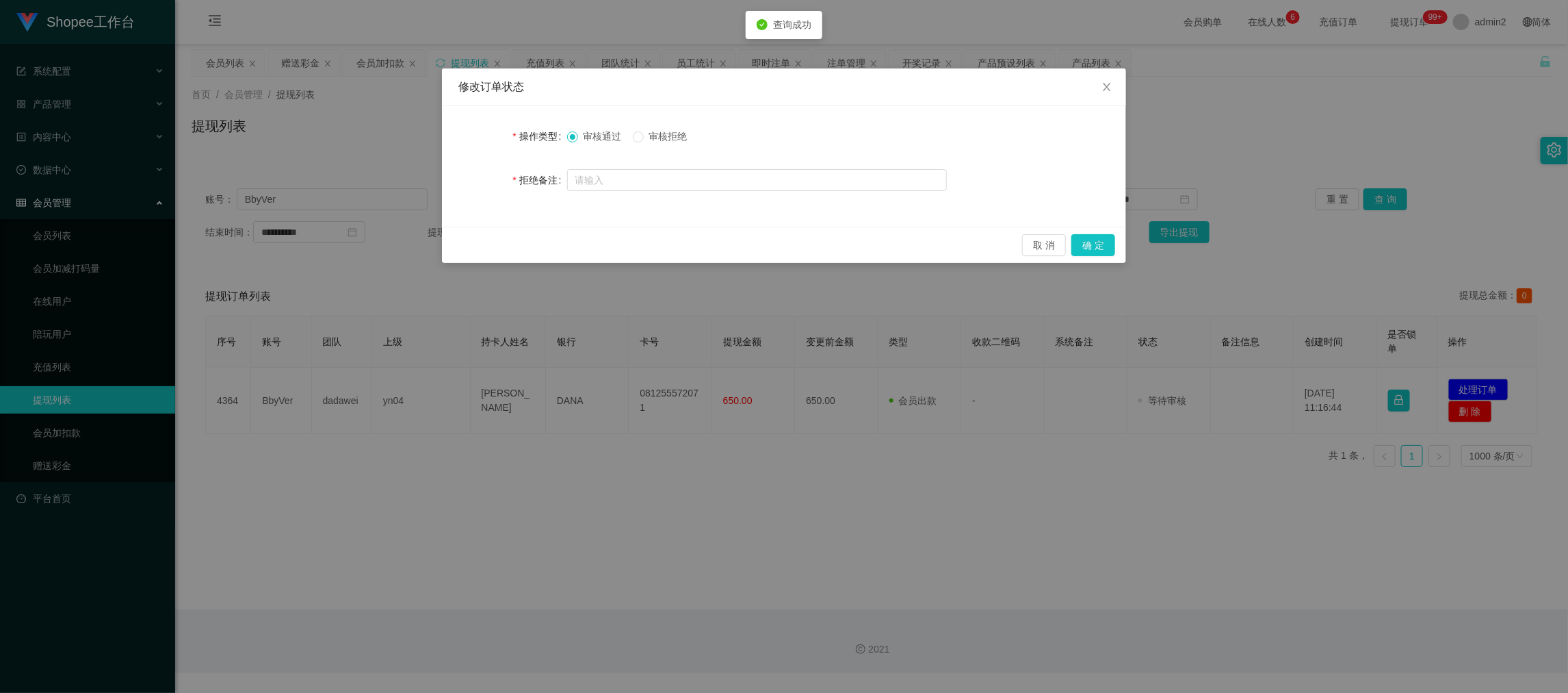
click at [639, 131] on label "审核拒绝" at bounding box center [663, 136] width 61 height 14
click at [1095, 251] on button "确 定" at bounding box center [1093, 245] width 44 height 22
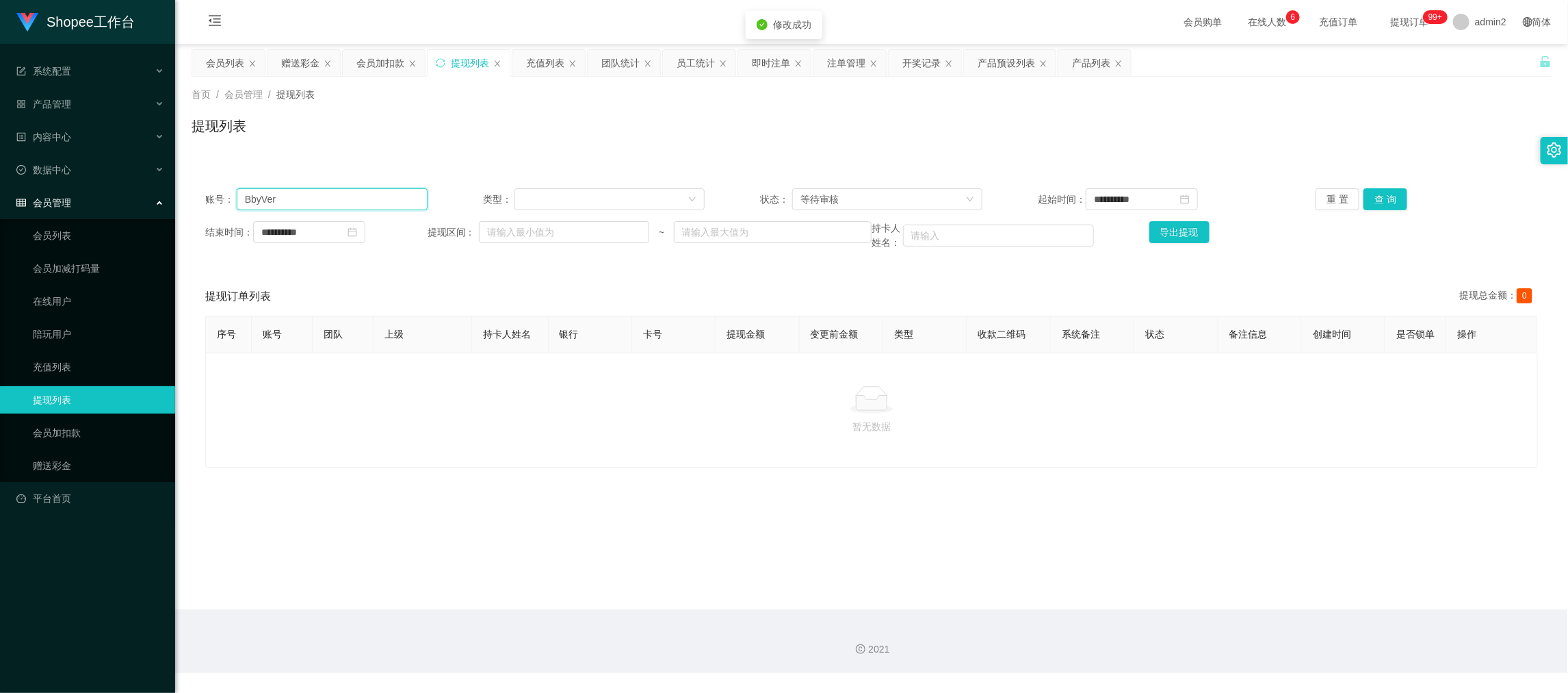
click at [355, 195] on input "BbyVer" at bounding box center [331, 199] width 191 height 22
paste input "085735267369"
click at [1385, 201] on button "查 询" at bounding box center [1385, 199] width 44 height 22
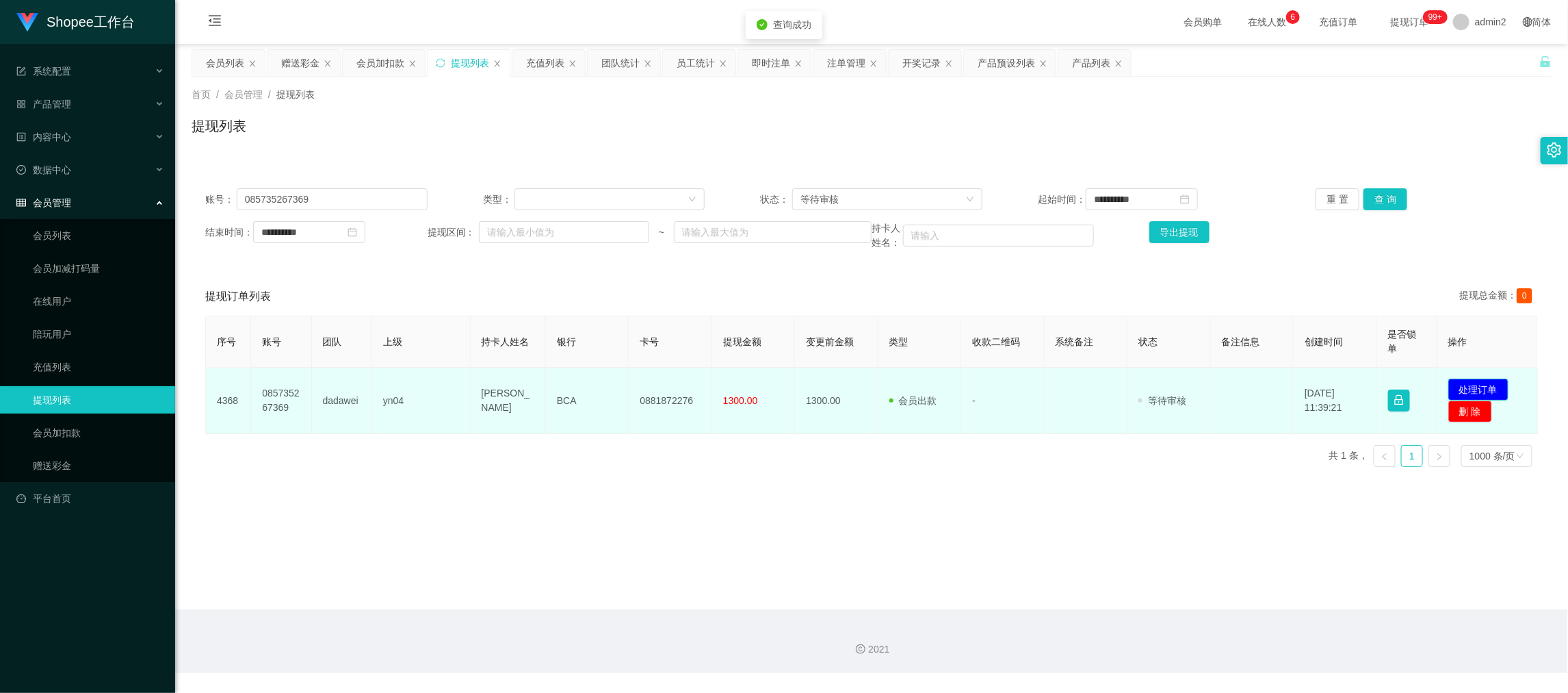
click at [1467, 388] on button "处理订单" at bounding box center [1478, 389] width 61 height 22
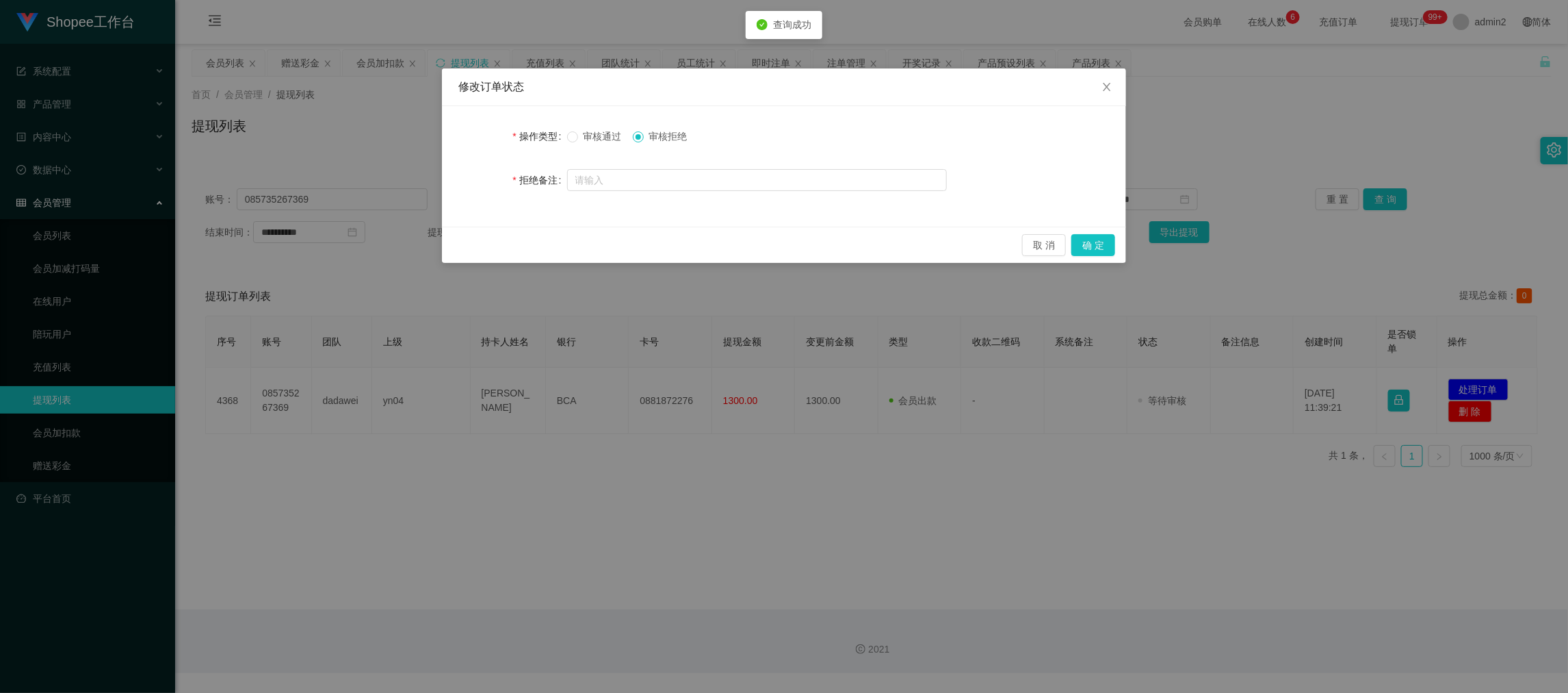
click at [1090, 258] on div "取 消 确 定" at bounding box center [784, 245] width 684 height 37
click at [1093, 248] on button "确 定" at bounding box center [1093, 245] width 44 height 22
click at [992, 394] on div "Shopee工作台 系统配置 系统配置列表 管理员列表 管理员分组 支付通道 产品管理 产品列表 产品预设列表 开奖记录 注单管理 即时注单 内容中心 站内信…" at bounding box center [784, 346] width 1568 height 693
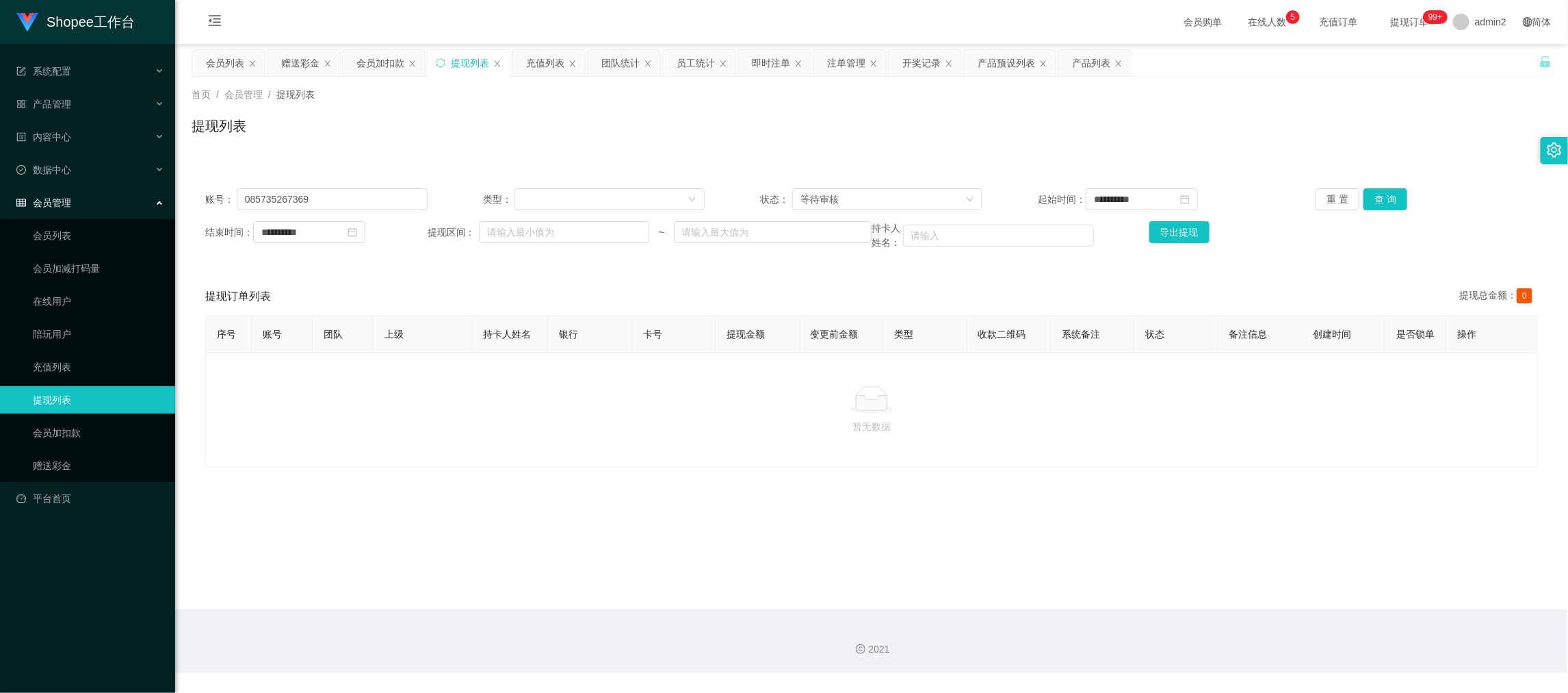
click at [1285, 571] on main "**********" at bounding box center [871, 327] width 1393 height 565
click at [291, 54] on div "赠送彩金" at bounding box center [301, 62] width 38 height 26
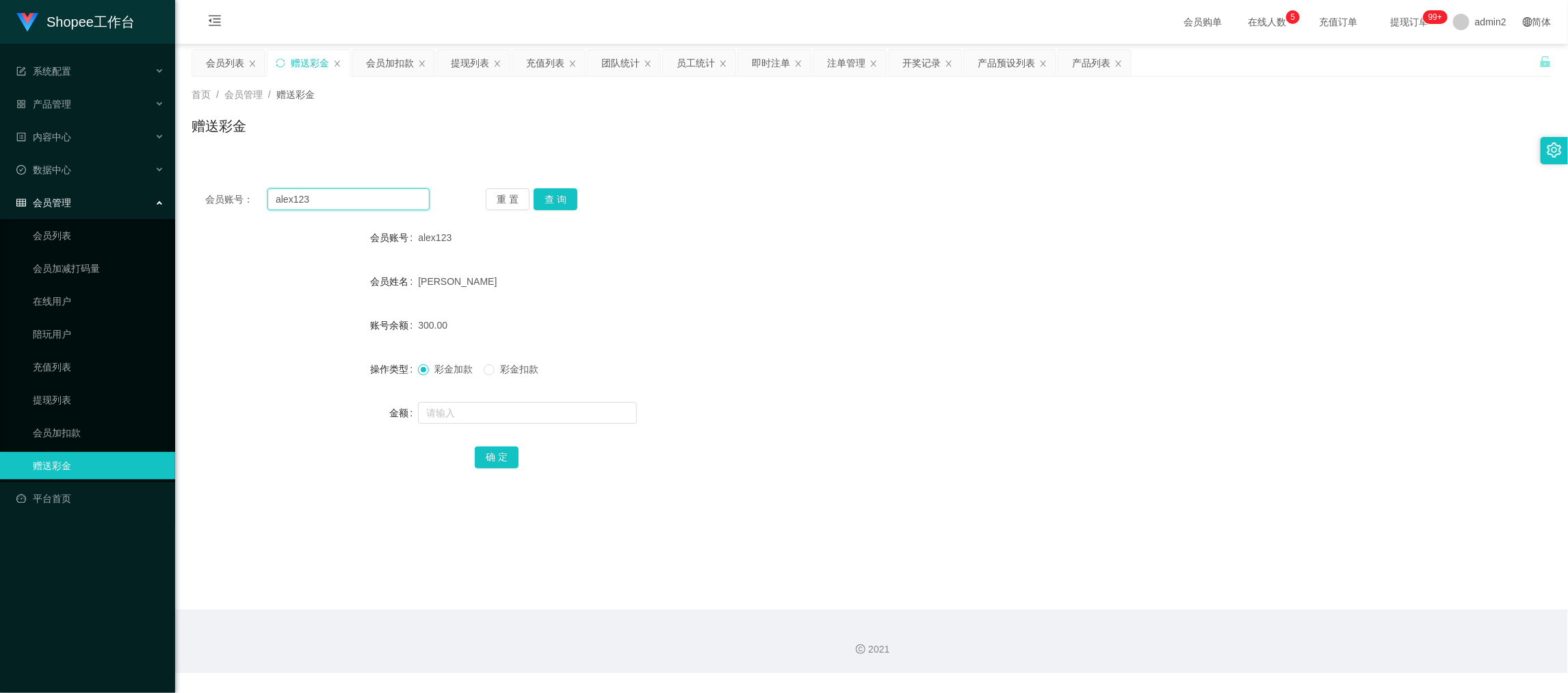
click at [379, 196] on input "alex123" at bounding box center [348, 199] width 162 height 22
paste input "Clankson2211"
click at [562, 193] on button "查 询" at bounding box center [555, 199] width 44 height 22
click at [579, 410] on input "text" at bounding box center [527, 412] width 219 height 22
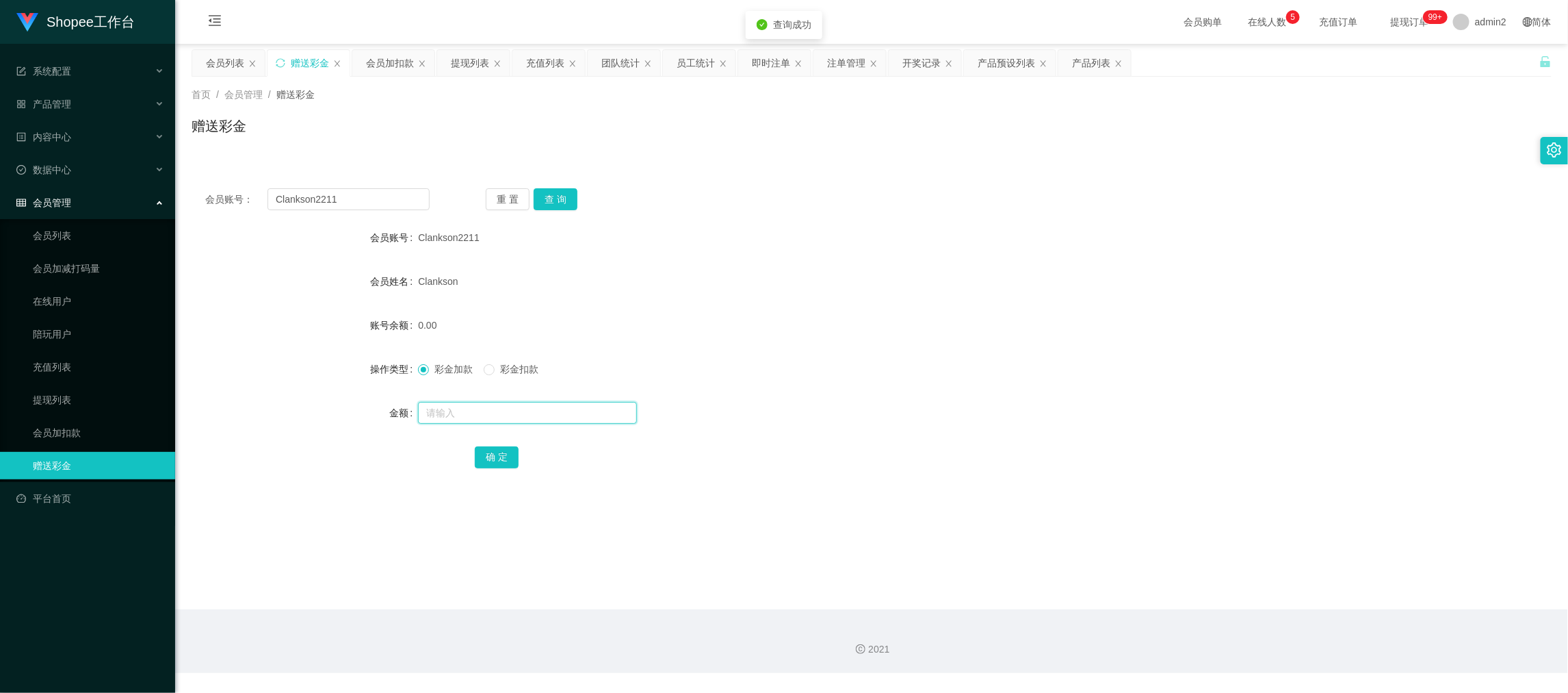
click at [579, 410] on input "text" at bounding box center [527, 412] width 219 height 22
drag, startPoint x: 495, startPoint y: 452, endPoint x: 512, endPoint y: 447, distance: 17.7
click at [495, 452] on button "确 定" at bounding box center [497, 457] width 44 height 22
click at [950, 346] on form "会员账号 Clankson2211 会员姓名 [PERSON_NAME] 账号余额 0.00 操作类型 彩金加款 彩金扣款 金额 确 定" at bounding box center [871, 347] width 1360 height 246
drag, startPoint x: 1240, startPoint y: 570, endPoint x: 1202, endPoint y: 553, distance: 41.6
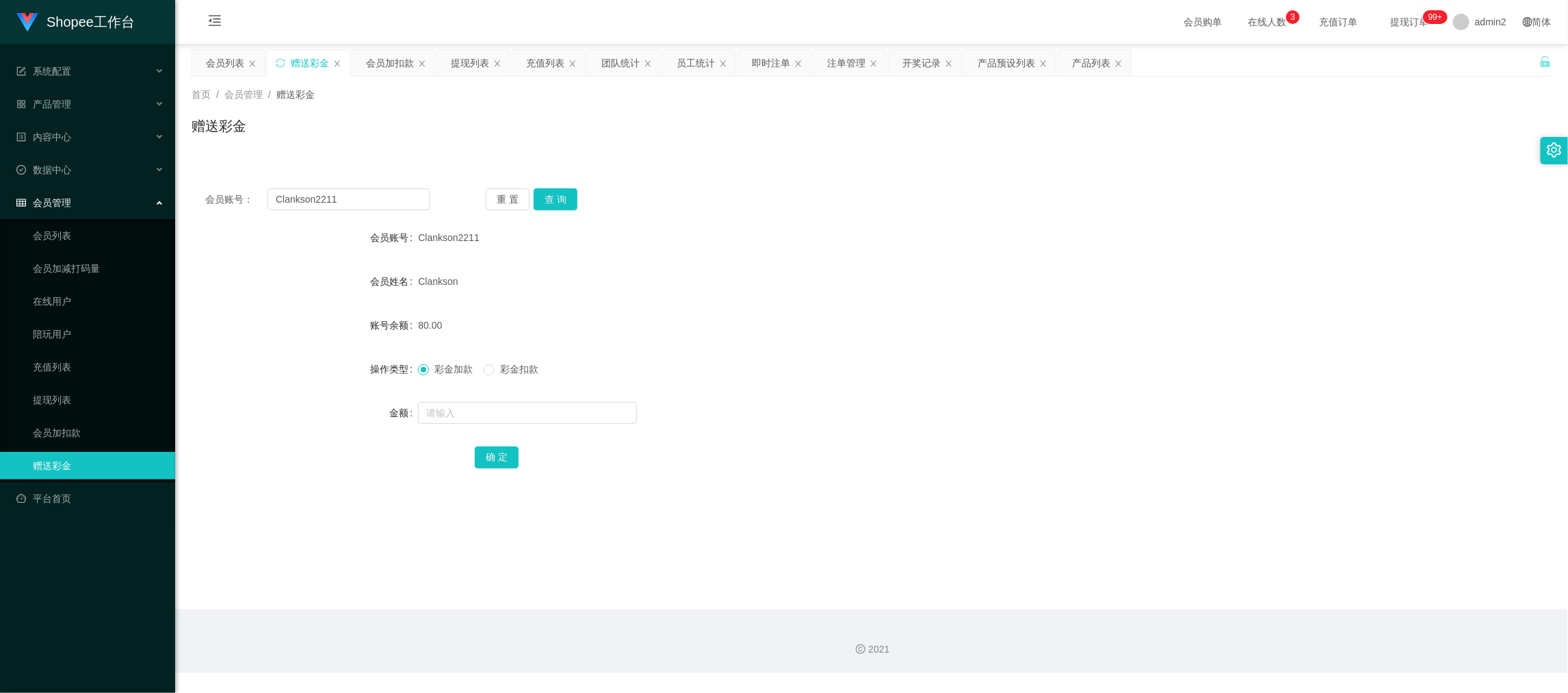
click at [1239, 571] on main "关闭左侧 关闭右侧 关闭其它 刷新页面 会员列表 赠送彩金 会员加扣款 提现列表 充值列表 团队统计 员工统计 即时注单 注单管理 开奖记录 产品预设列表 产…" at bounding box center [871, 327] width 1393 height 565
click at [396, 199] on input "Clankson2211" at bounding box center [348, 199] width 162 height 22
paste input "Youwin1015"
click at [551, 203] on button "查 询" at bounding box center [555, 199] width 44 height 22
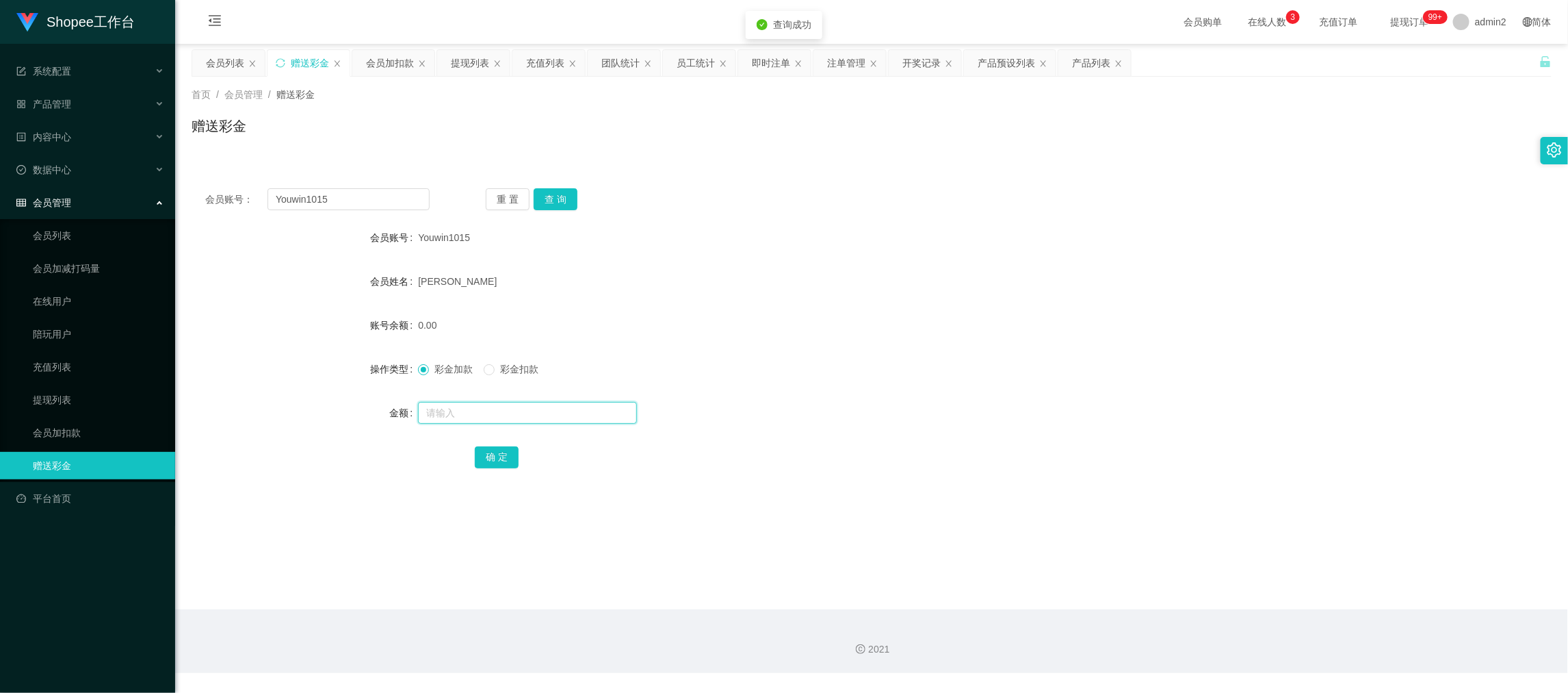
click at [584, 415] on input "text" at bounding box center [527, 412] width 219 height 22
click at [503, 449] on button "确 定" at bounding box center [497, 457] width 44 height 22
click at [1265, 582] on main "关闭左侧 关闭右侧 关闭其它 刷新页面 会员列表 赠送彩金 会员加扣款 提现列表 充值列表 团队统计 员工统计 即时注单 注单管理 开奖记录 产品预设列表 产…" at bounding box center [871, 327] width 1393 height 565
click at [460, 62] on div "提现列表" at bounding box center [470, 62] width 38 height 26
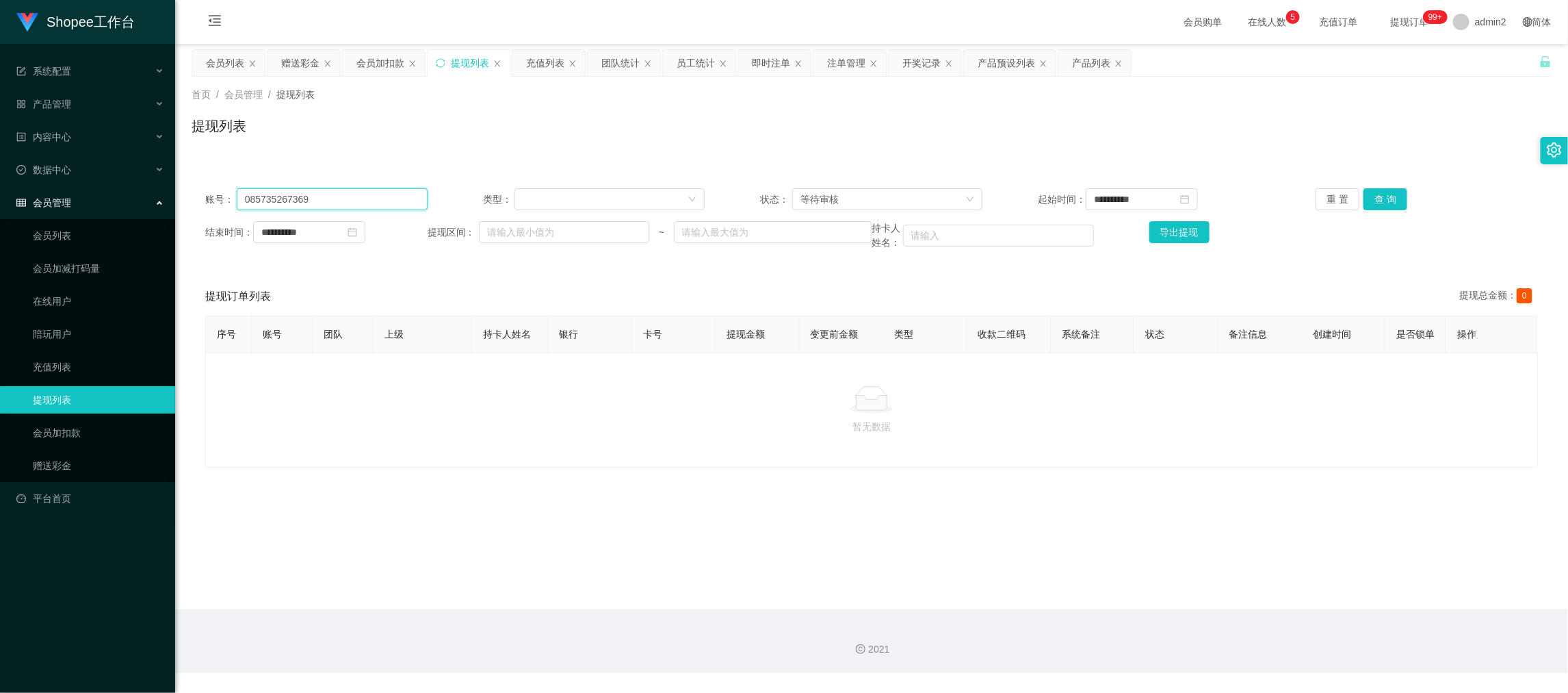
click at [371, 200] on input "085735267369" at bounding box center [331, 199] width 191 height 22
drag, startPoint x: 371, startPoint y: 200, endPoint x: 439, endPoint y: 205, distance: 68.2
click at [380, 201] on input "085735267369" at bounding box center [331, 199] width 191 height 22
paste input "AA147258"
click at [1385, 203] on button "查 询" at bounding box center [1385, 199] width 44 height 22
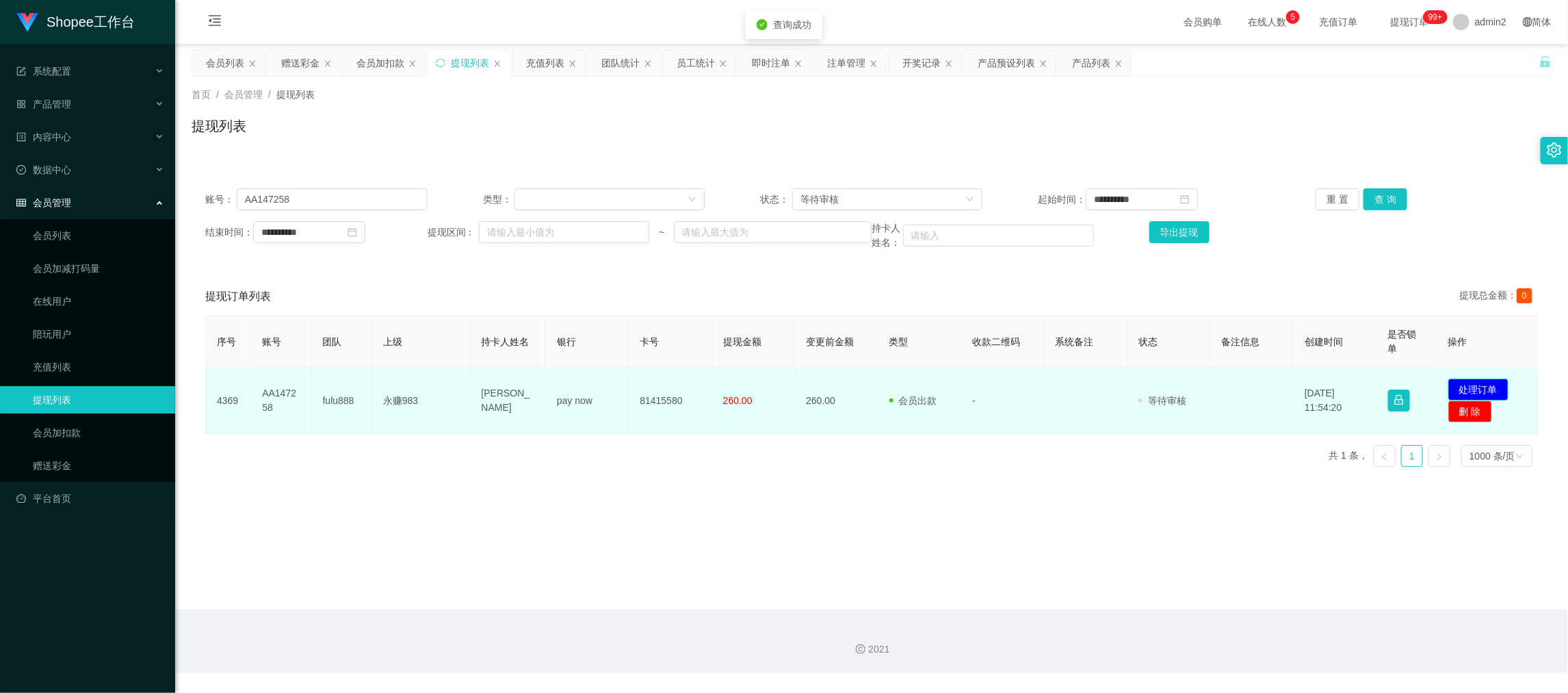
click at [1462, 384] on button "处理订单" at bounding box center [1478, 389] width 61 height 22
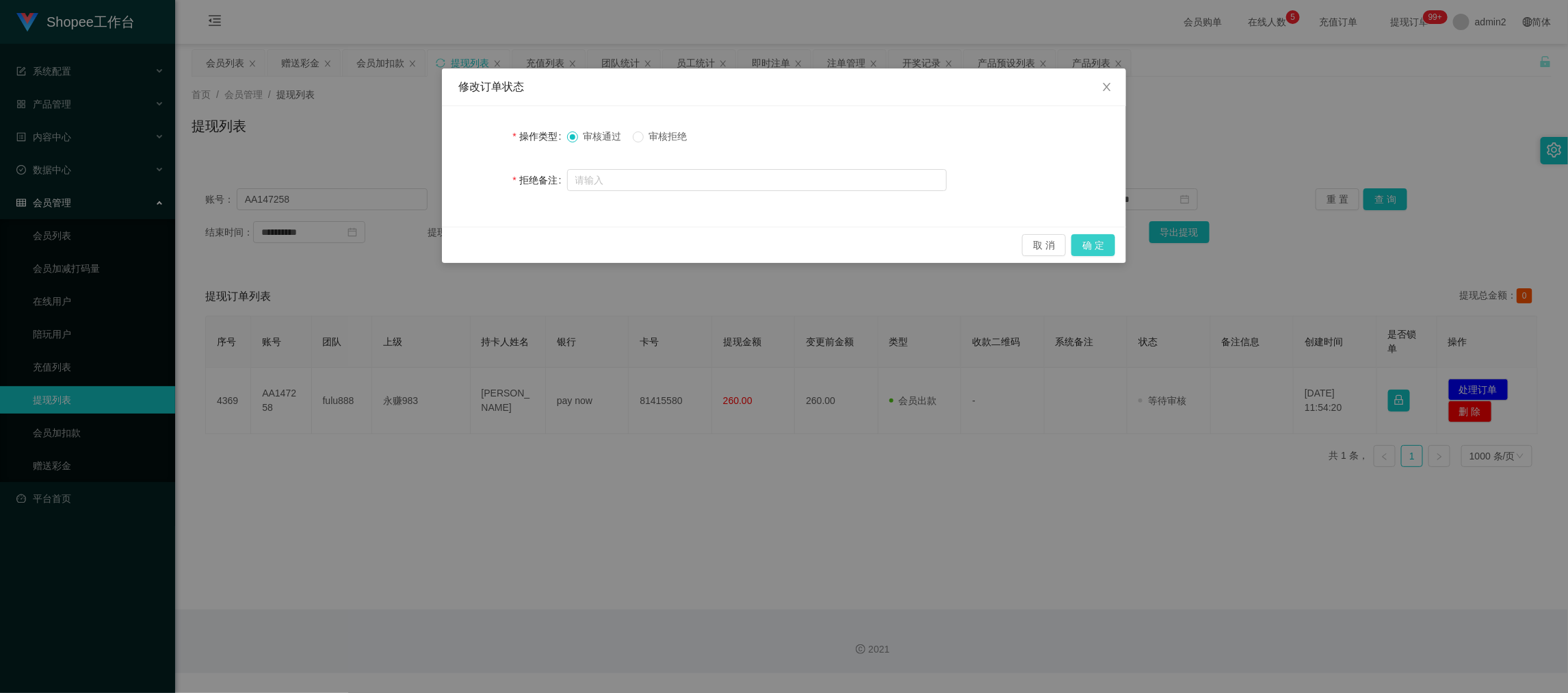
click at [1094, 243] on button "确 定" at bounding box center [1093, 245] width 44 height 22
click at [1042, 453] on div "修改订单状态 操作类型 审核通过 审核拒绝 拒绝备注 取 消 确 定" at bounding box center [784, 346] width 1568 height 693
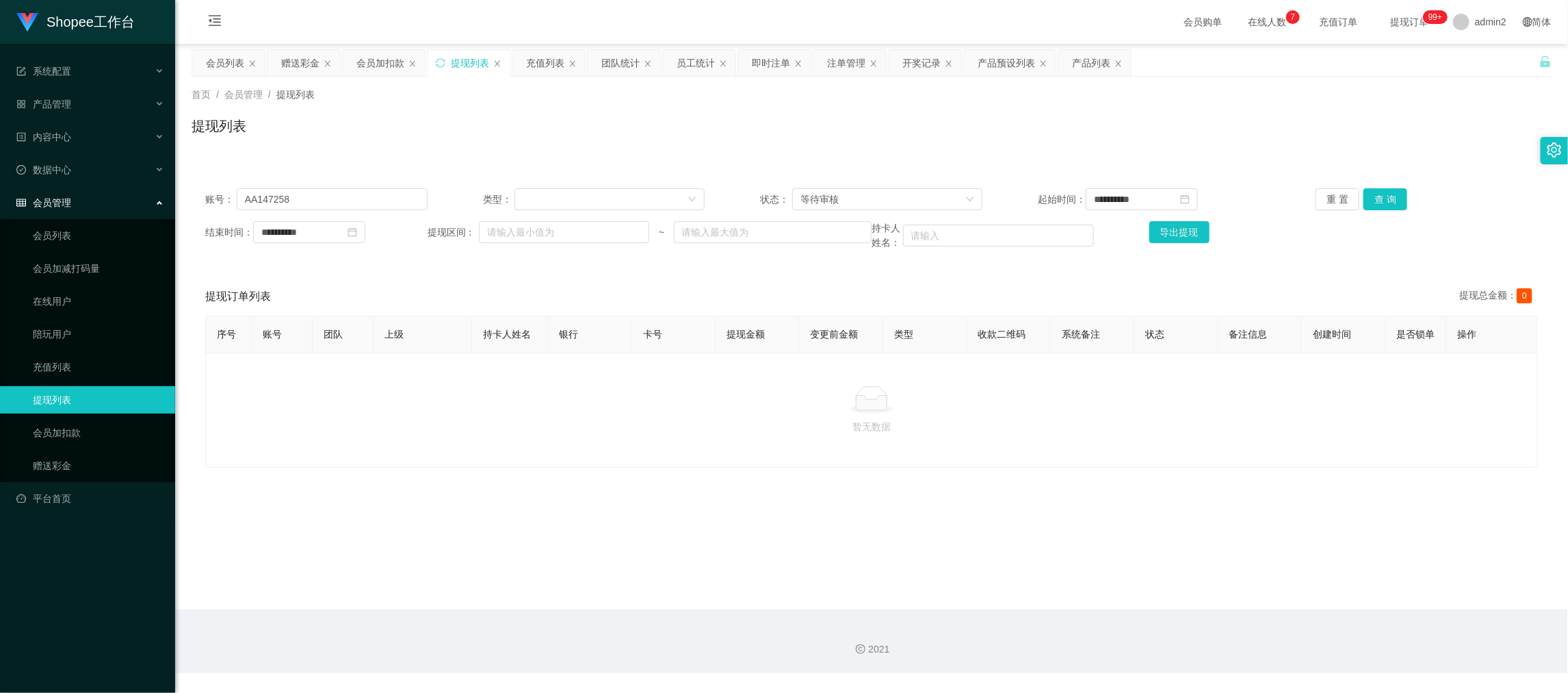
click at [1208, 581] on main "**********" at bounding box center [871, 327] width 1393 height 565
click at [393, 198] on input "AA147258" at bounding box center [331, 199] width 191 height 22
drag, startPoint x: 1390, startPoint y: 201, endPoint x: 1377, endPoint y: 203, distance: 13.2
click at [1390, 200] on button "查 询" at bounding box center [1385, 199] width 44 height 22
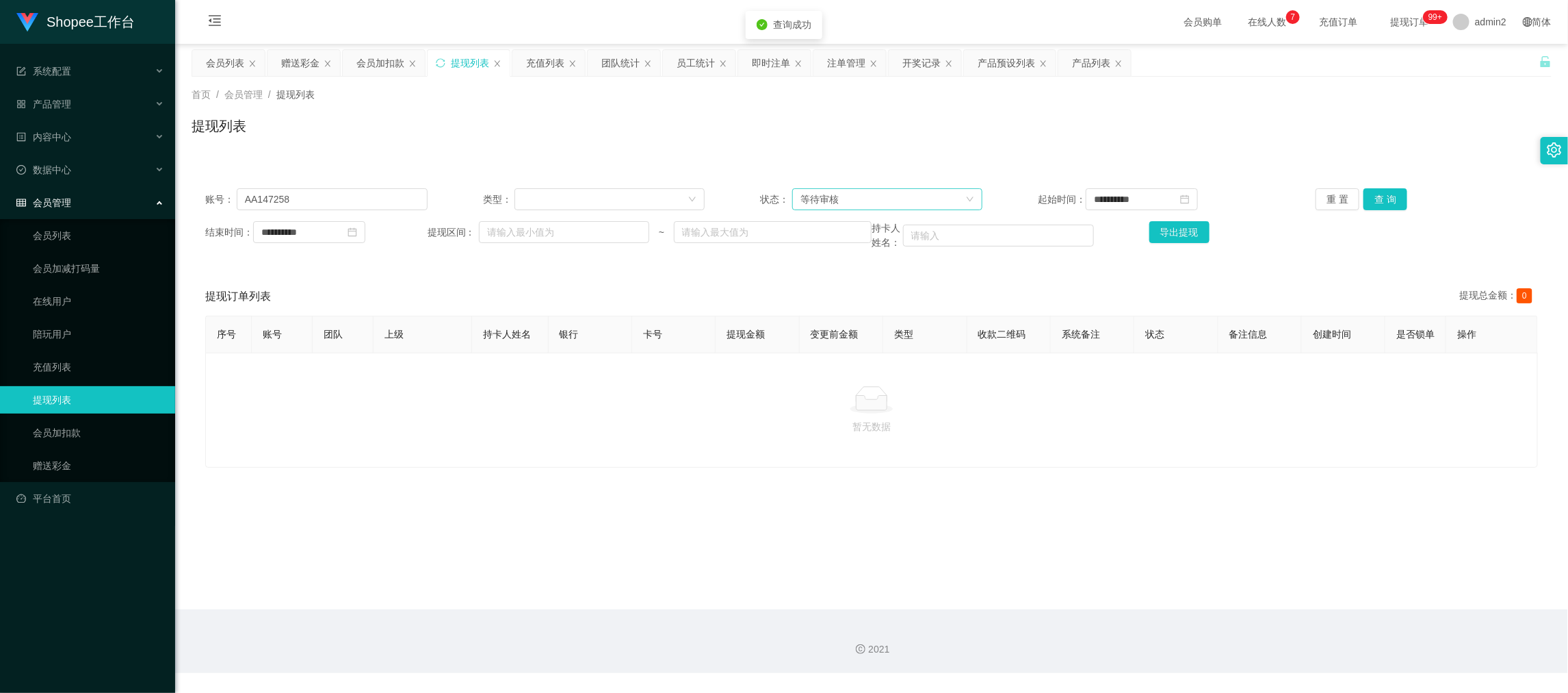
click at [848, 205] on div "等待审核" at bounding box center [883, 199] width 165 height 20
click at [830, 242] on li "审核成功" at bounding box center [882, 247] width 189 height 22
click at [1395, 198] on button "查 询" at bounding box center [1385, 199] width 44 height 22
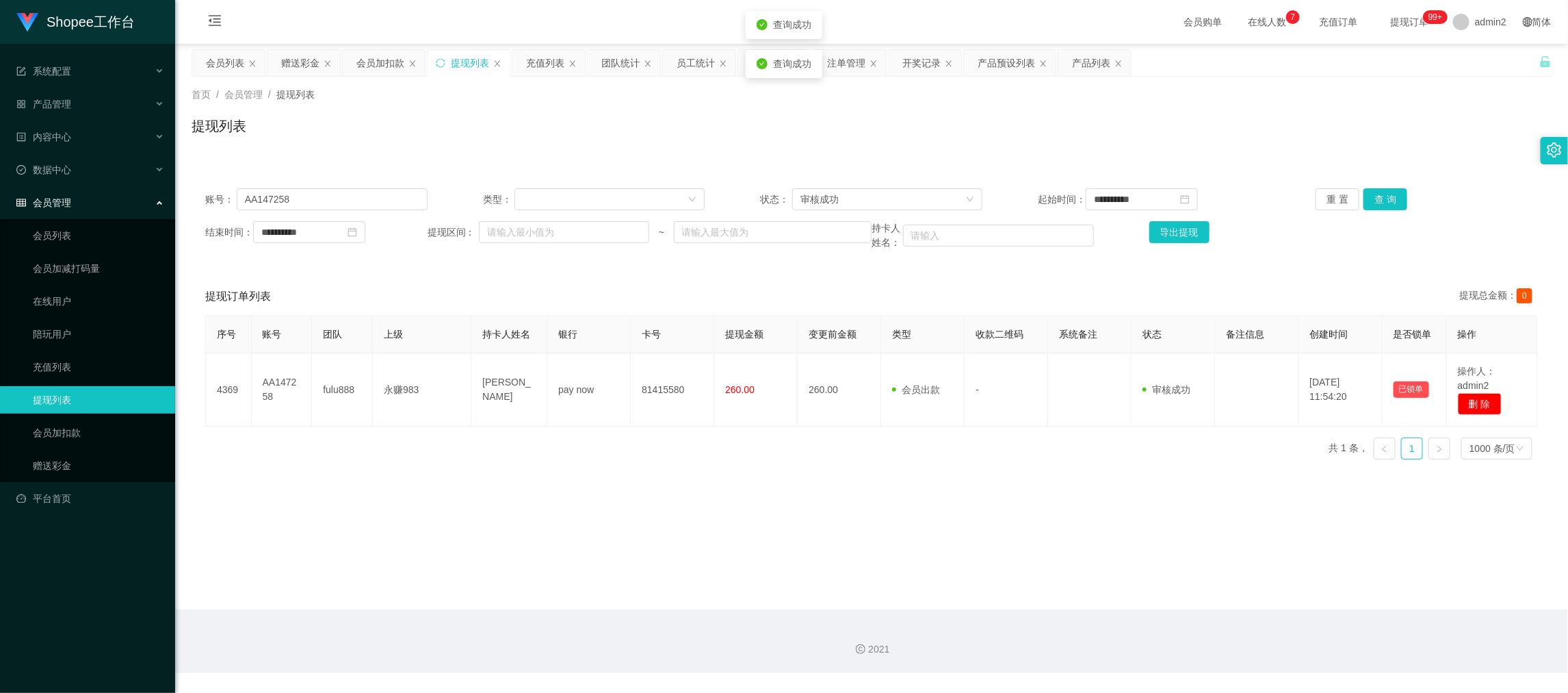
click at [1083, 498] on main "**********" at bounding box center [871, 327] width 1393 height 565
click at [626, 473] on main "**********" at bounding box center [871, 327] width 1393 height 565
drag, startPoint x: 1275, startPoint y: 611, endPoint x: 1257, endPoint y: 595, distance: 24.1
click at [1270, 604] on section "**********" at bounding box center [871, 336] width 1393 height 673
click at [369, 197] on input "AA147258" at bounding box center [331, 199] width 191 height 22
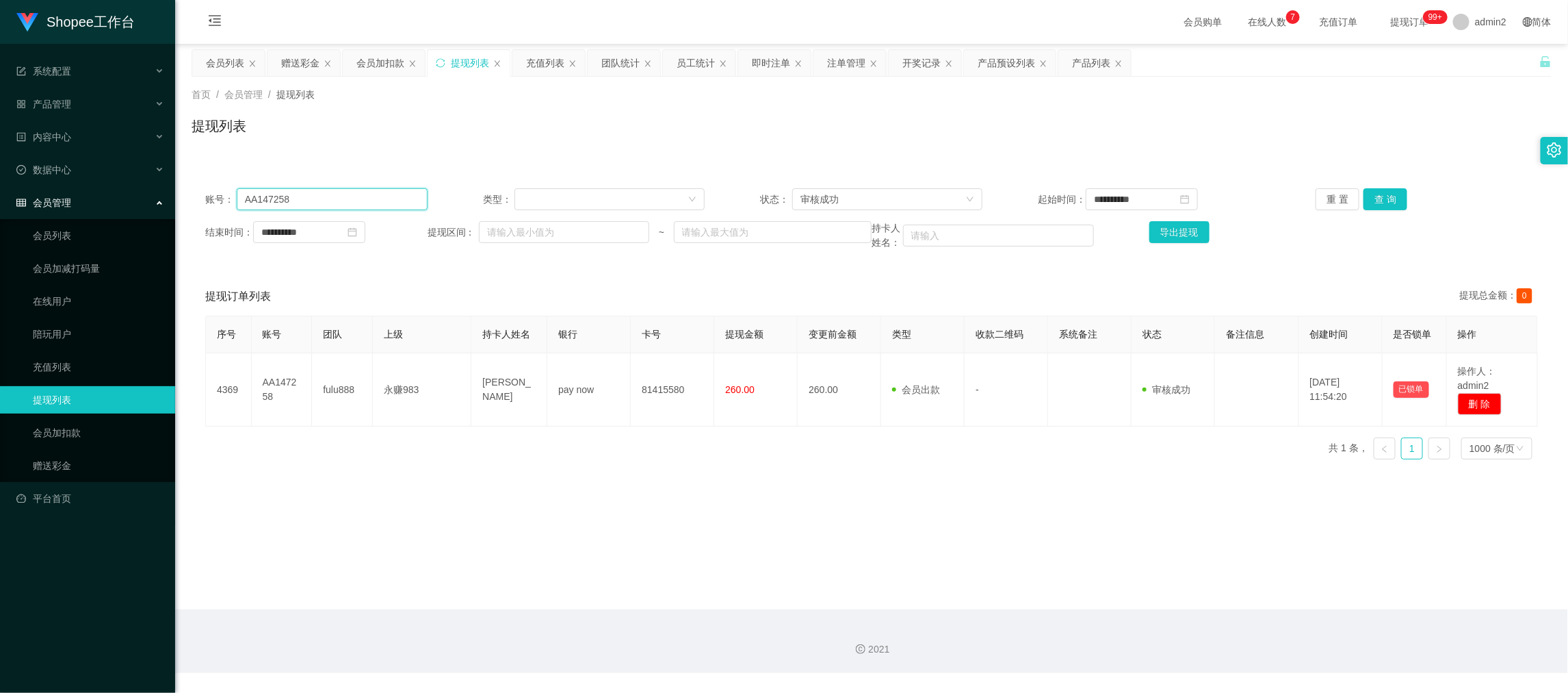
click at [369, 197] on input "AA147258" at bounding box center [331, 199] width 191 height 22
click at [1378, 203] on button "查 询" at bounding box center [1385, 199] width 44 height 22
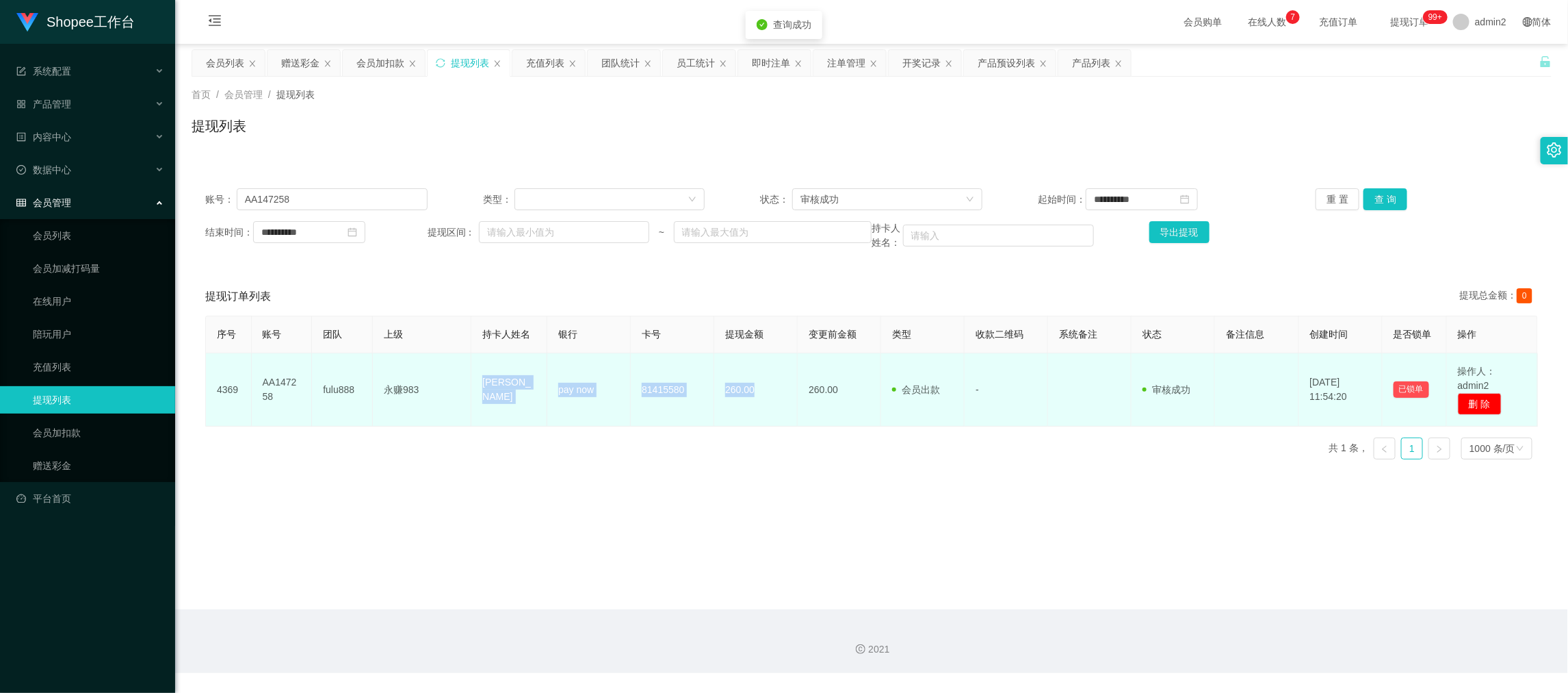
drag, startPoint x: 464, startPoint y: 380, endPoint x: 759, endPoint y: 398, distance: 295.5
click at [759, 398] on tr "4369 AA147258 fulu888 永赚983 Beh mei ling pay now 81415580 260.00 260.00 会员出款 人工…" at bounding box center [871, 389] width 1332 height 73
copy tr "永赚983 Beh mei ling pay now 81415580 260.00"
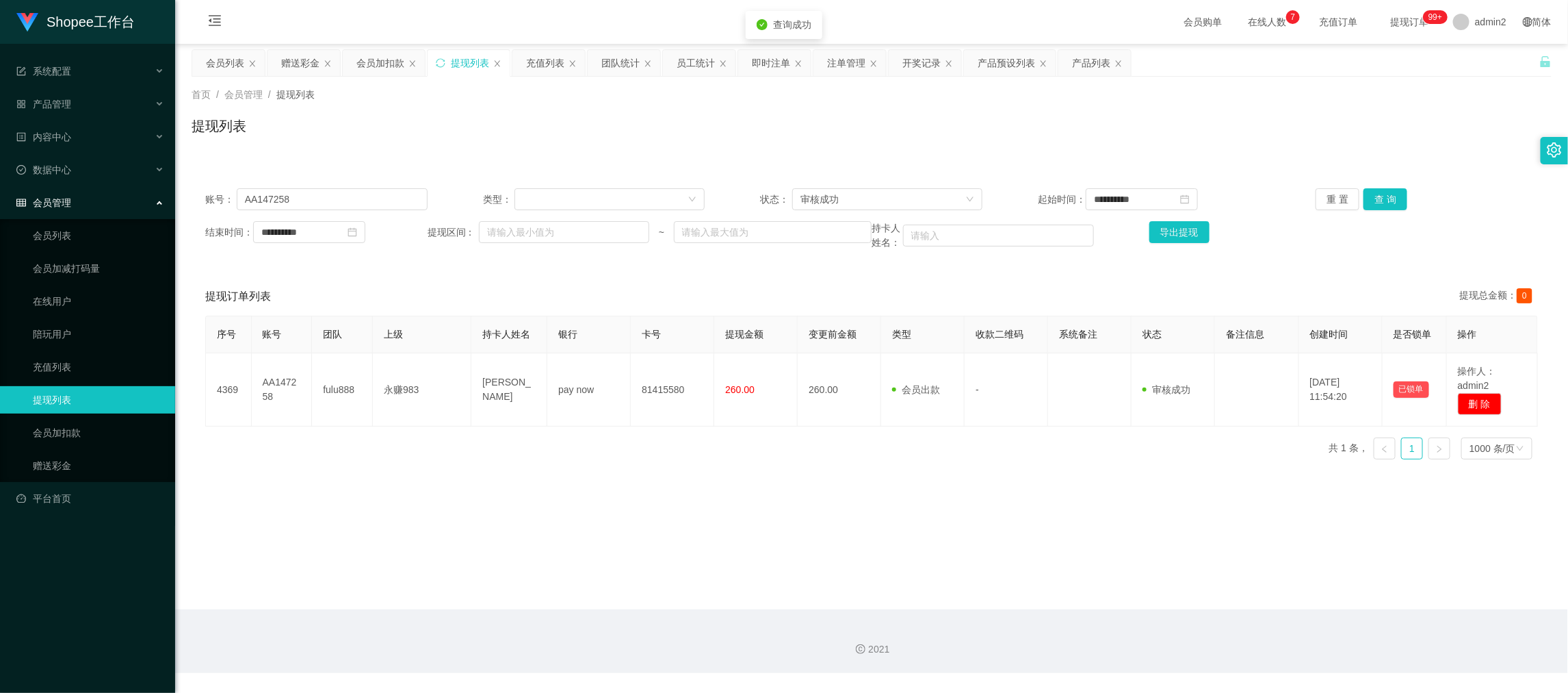
click at [1094, 489] on main "**********" at bounding box center [871, 327] width 1393 height 565
drag, startPoint x: 597, startPoint y: 459, endPoint x: 397, endPoint y: 428, distance: 202.4
click at [567, 458] on div "序号 账号 团队 上级 持卡人姓名 银行 卡号 提现金额 变更前金额 类型 收款二维码 系统备注 状态 备注信息 创建时间 是否锁单 操作 4369 AA14…" at bounding box center [871, 392] width 1333 height 155
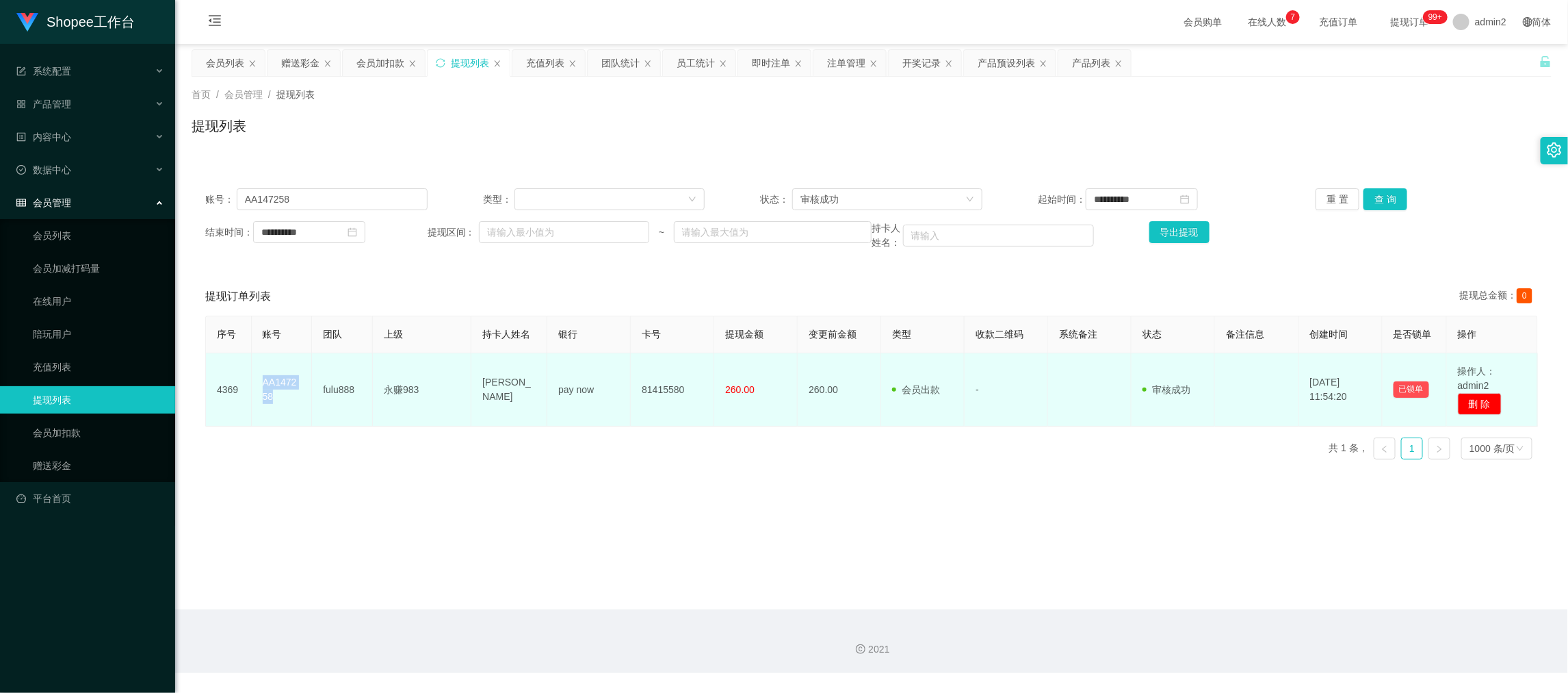
drag, startPoint x: 256, startPoint y: 378, endPoint x: 300, endPoint y: 399, distance: 48.8
click at [300, 399] on td "AA147258" at bounding box center [282, 389] width 61 height 73
copy td "AA147258"
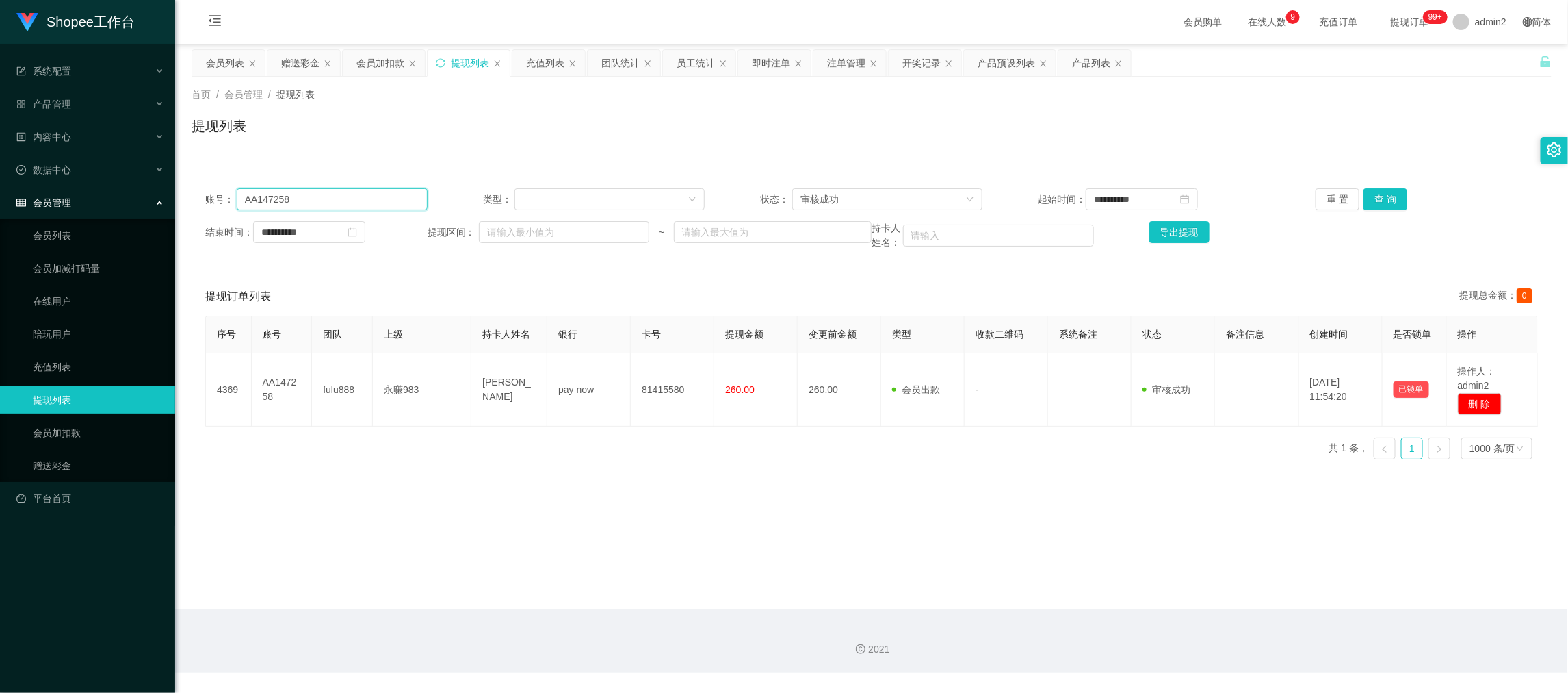
click at [346, 201] on input "AA147258" at bounding box center [331, 199] width 191 height 22
click at [386, 54] on div "会员加扣款" at bounding box center [380, 62] width 48 height 26
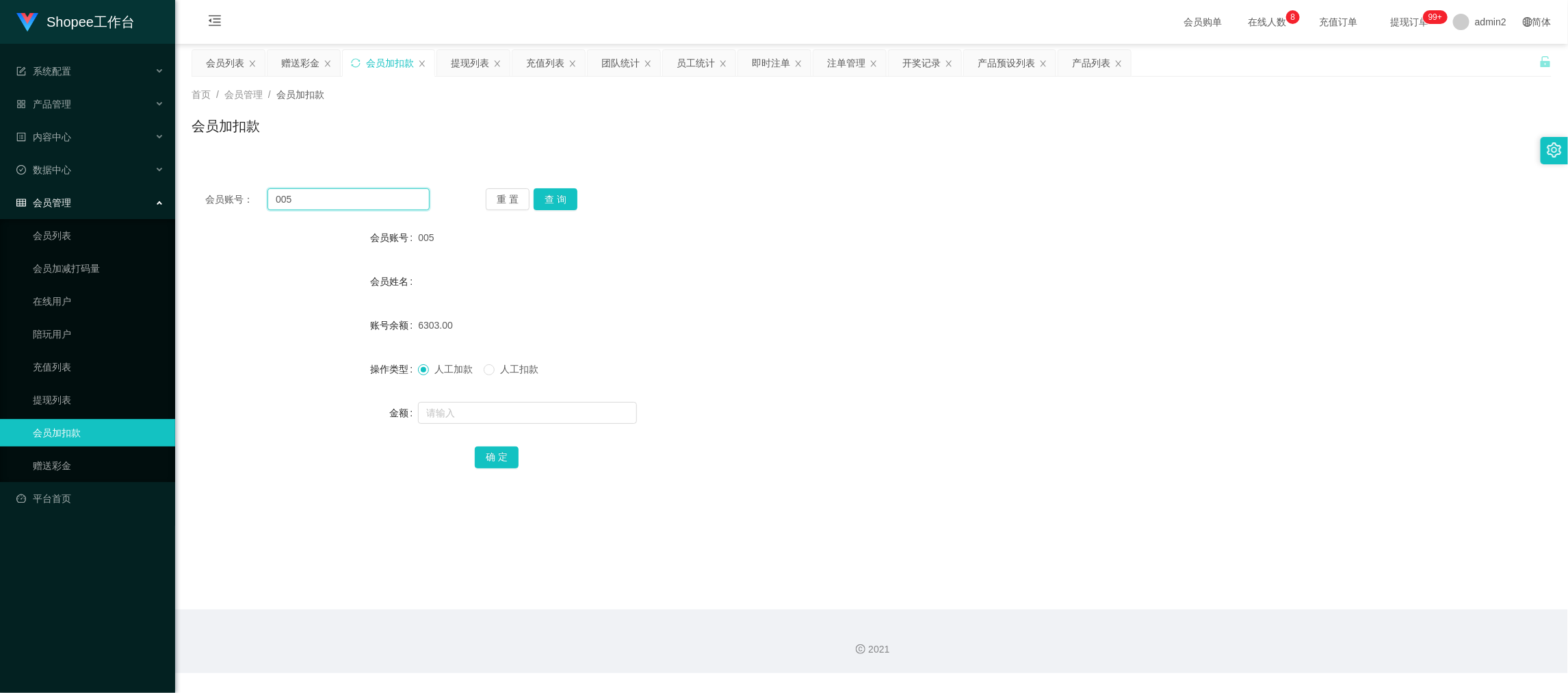
click at [375, 196] on input "005" at bounding box center [348, 199] width 162 height 22
drag, startPoint x: 375, startPoint y: 196, endPoint x: 493, endPoint y: 213, distance: 119.2
click at [375, 197] on input "005" at bounding box center [348, 199] width 162 height 22
paste
click at [548, 196] on button "查 询" at bounding box center [555, 199] width 44 height 22
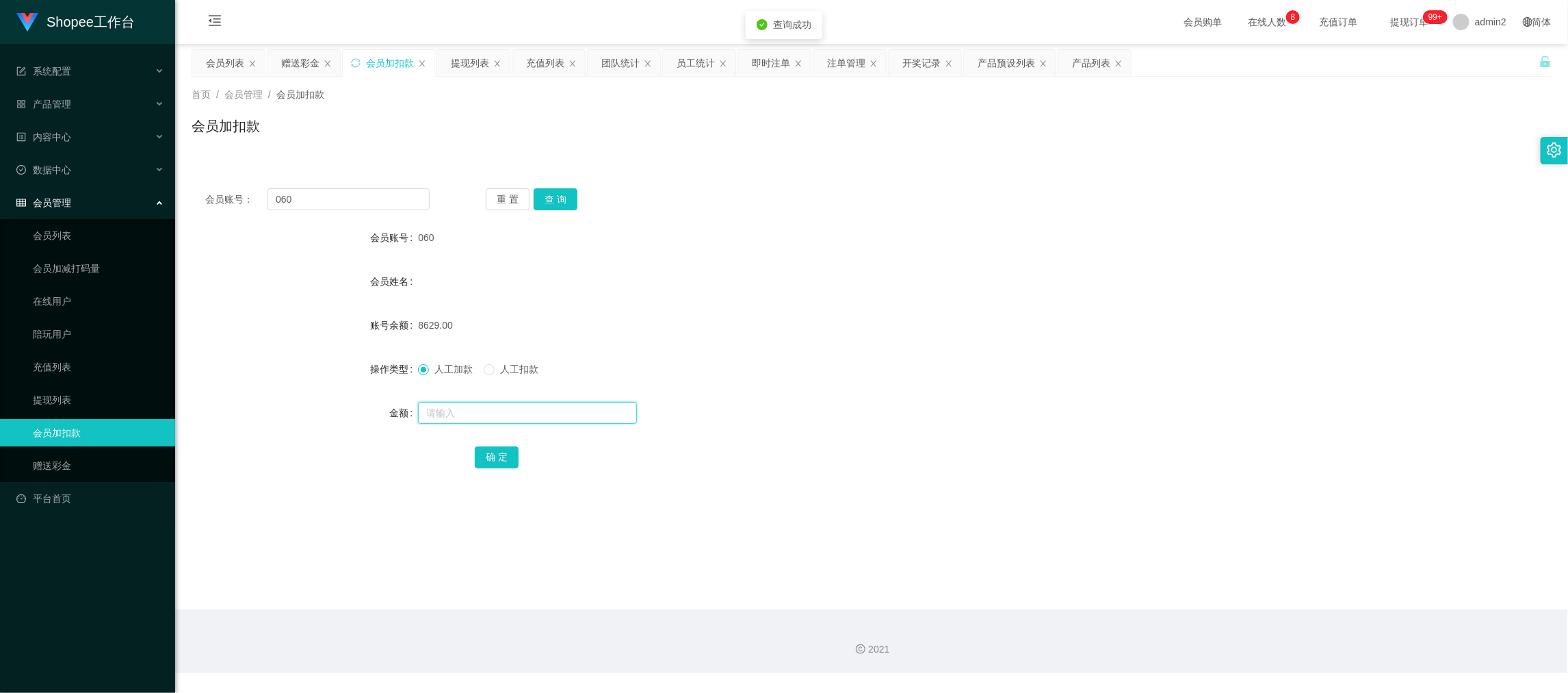
click at [576, 410] on input "text" at bounding box center [527, 412] width 219 height 22
click at [498, 454] on button "确 定" at bounding box center [497, 457] width 44 height 22
click at [896, 382] on div "人工加款 人工扣款" at bounding box center [815, 369] width 794 height 27
click at [1388, 621] on div "2021" at bounding box center [871, 641] width 1393 height 63
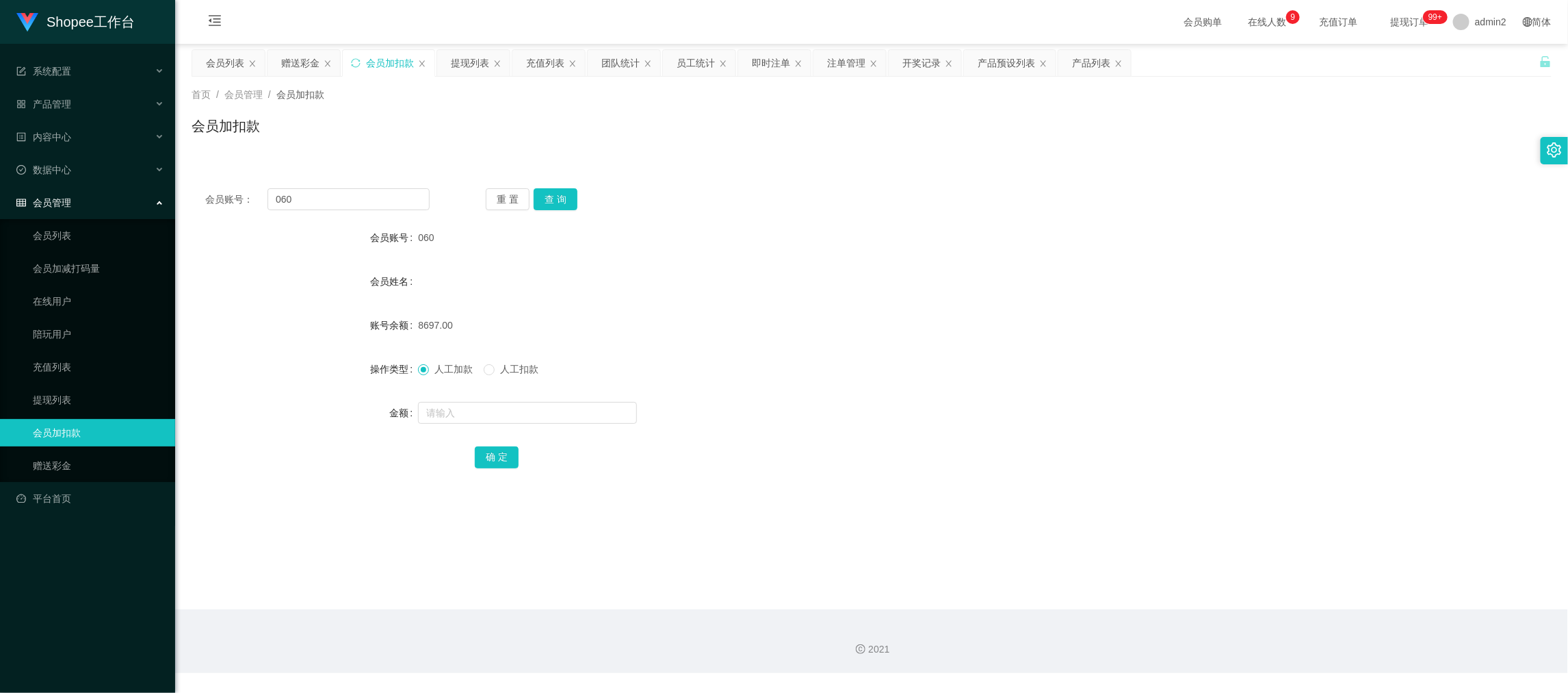
drag, startPoint x: 307, startPoint y: 60, endPoint x: 306, endPoint y: 82, distance: 22.0
click at [307, 60] on div "赠送彩金" at bounding box center [301, 62] width 38 height 26
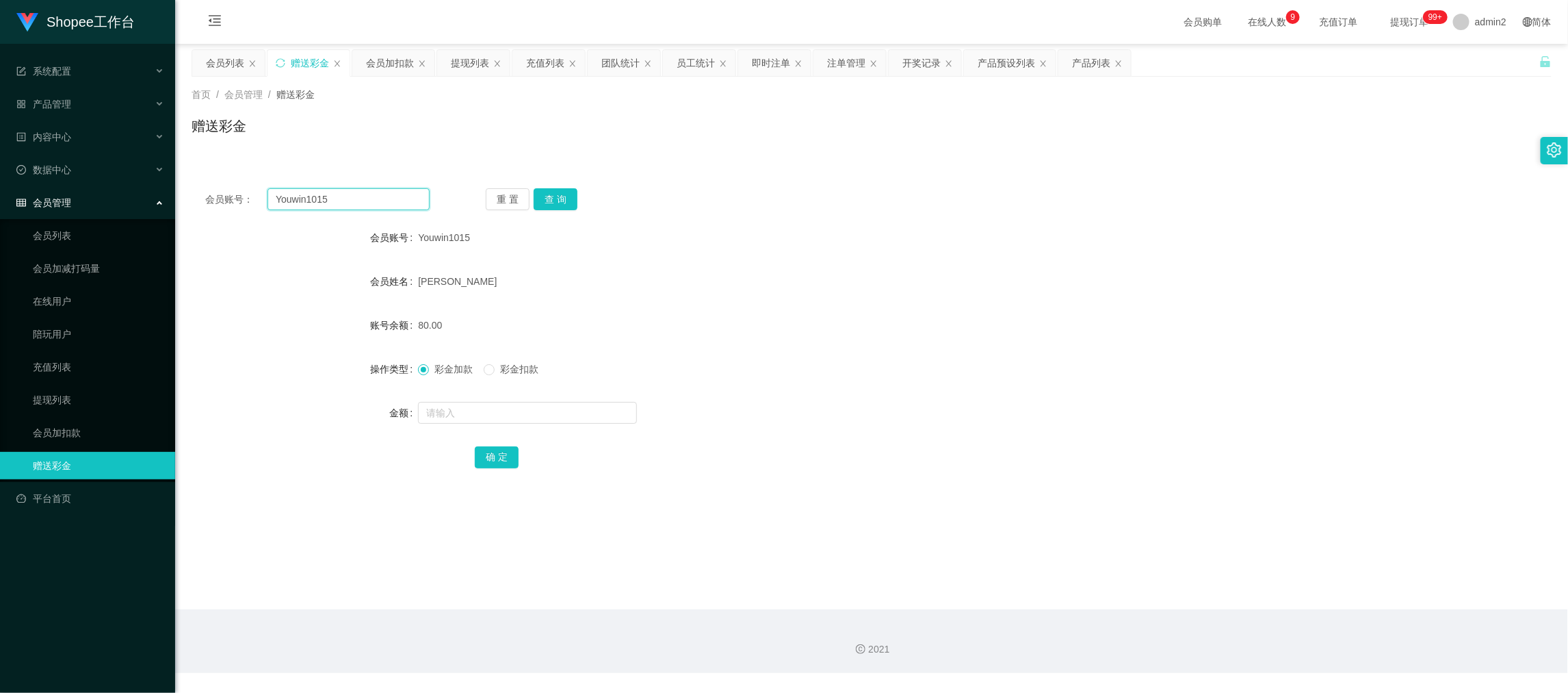
click at [383, 195] on input "Youwin1015" at bounding box center [348, 199] width 162 height 22
drag, startPoint x: 383, startPoint y: 195, endPoint x: 403, endPoint y: 206, distance: 22.8
click at [388, 199] on input "Youwin1015" at bounding box center [348, 199] width 162 height 22
click at [553, 207] on button "查 询" at bounding box center [555, 199] width 44 height 22
click at [596, 414] on input "text" at bounding box center [527, 412] width 219 height 22
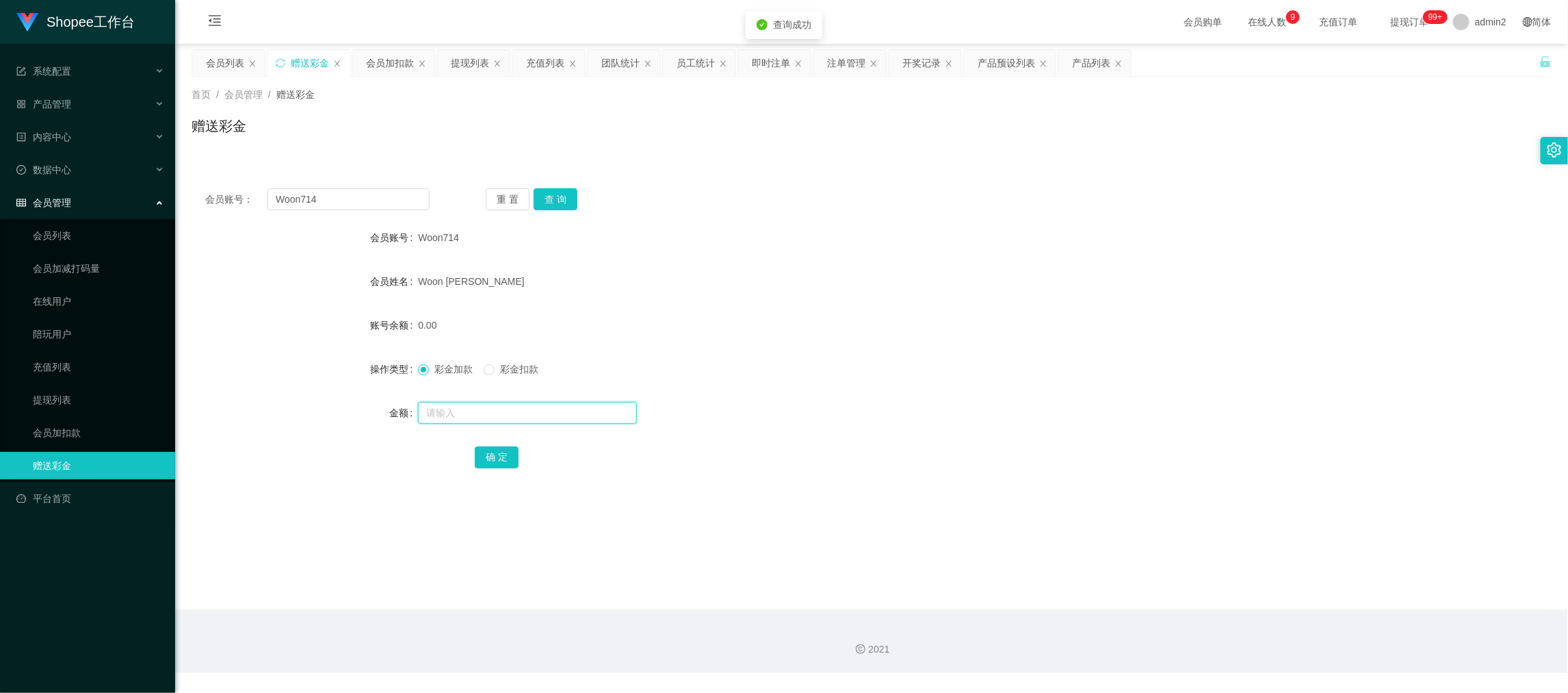
click at [596, 414] on input "text" at bounding box center [527, 412] width 219 height 22
click at [495, 460] on button "确 定" at bounding box center [497, 457] width 44 height 22
click at [800, 422] on div "300" at bounding box center [815, 412] width 794 height 27
drag, startPoint x: 1212, startPoint y: 603, endPoint x: 1203, endPoint y: 592, distance: 14.2
click at [1205, 595] on main "关闭左侧 关闭右侧 关闭其它 刷新页面 会员列表 赠送彩金 会员加扣款 提现列表 充值列表 团队统计 员工统计 即时注单 注单管理 开奖记录 产品预设列表 产…" at bounding box center [871, 327] width 1393 height 565
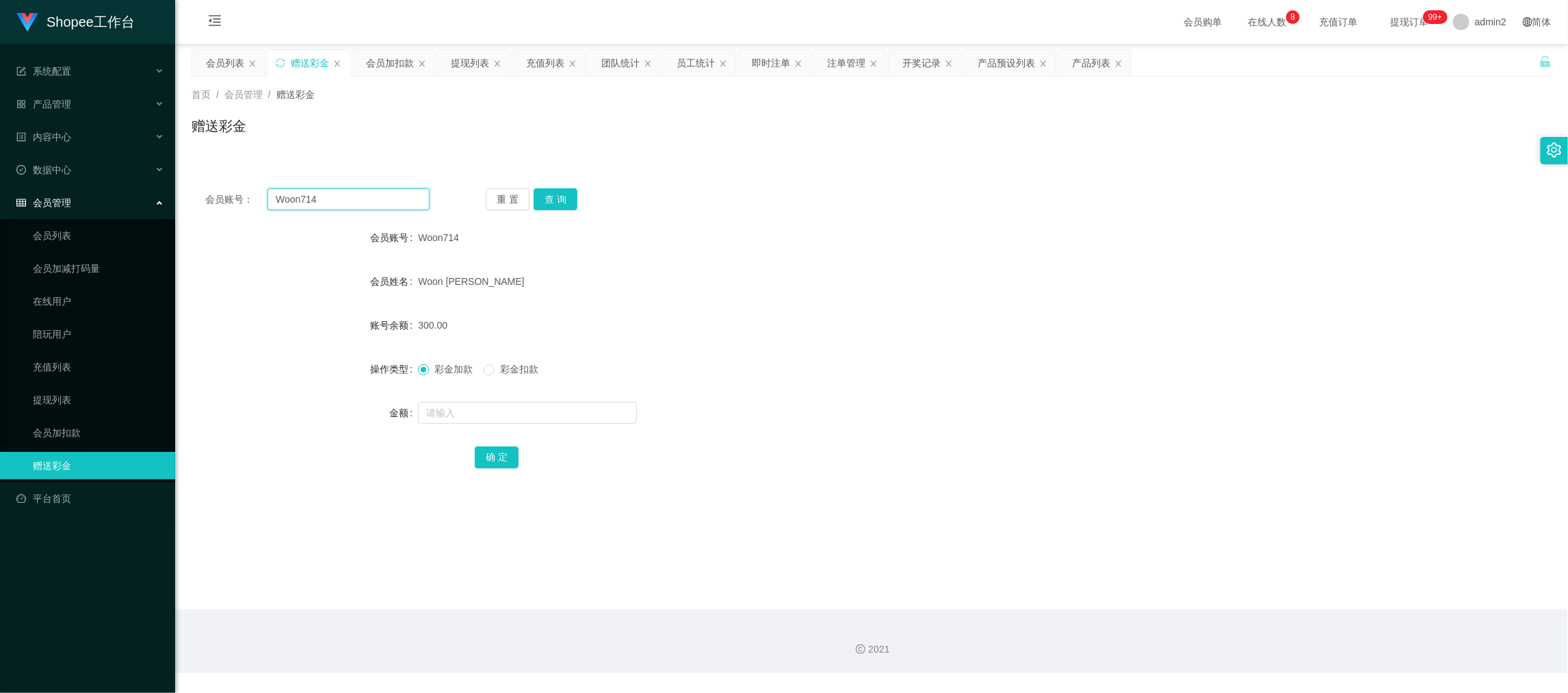
click at [340, 194] on input "Woon714" at bounding box center [348, 199] width 162 height 22
click at [546, 193] on button "查 询" at bounding box center [555, 199] width 44 height 22
click at [545, 406] on input "text" at bounding box center [527, 412] width 219 height 22
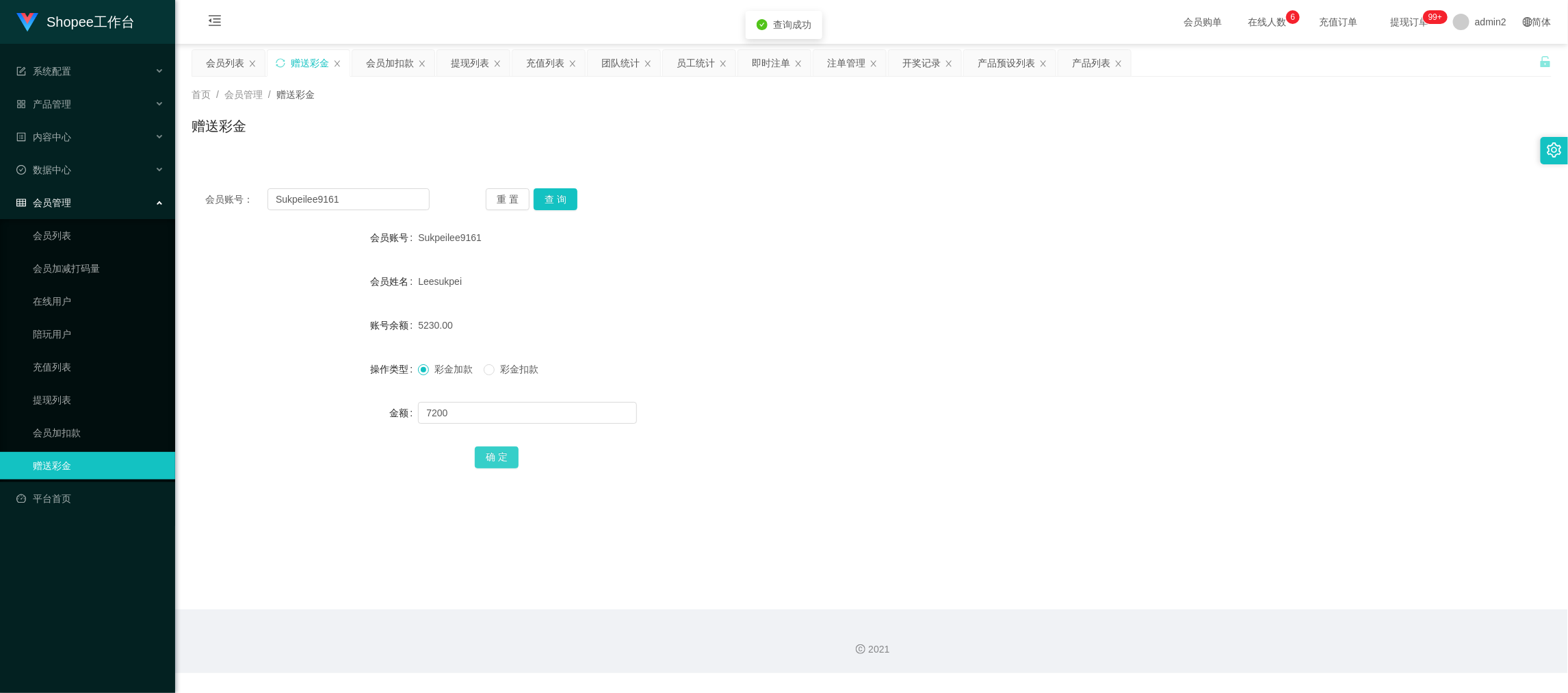
click at [491, 446] on button "确 定" at bounding box center [497, 457] width 44 height 22
click at [803, 359] on div "彩金加款 彩金扣款" at bounding box center [815, 369] width 794 height 27
click at [390, 61] on div "会员加扣款" at bounding box center [390, 62] width 48 height 26
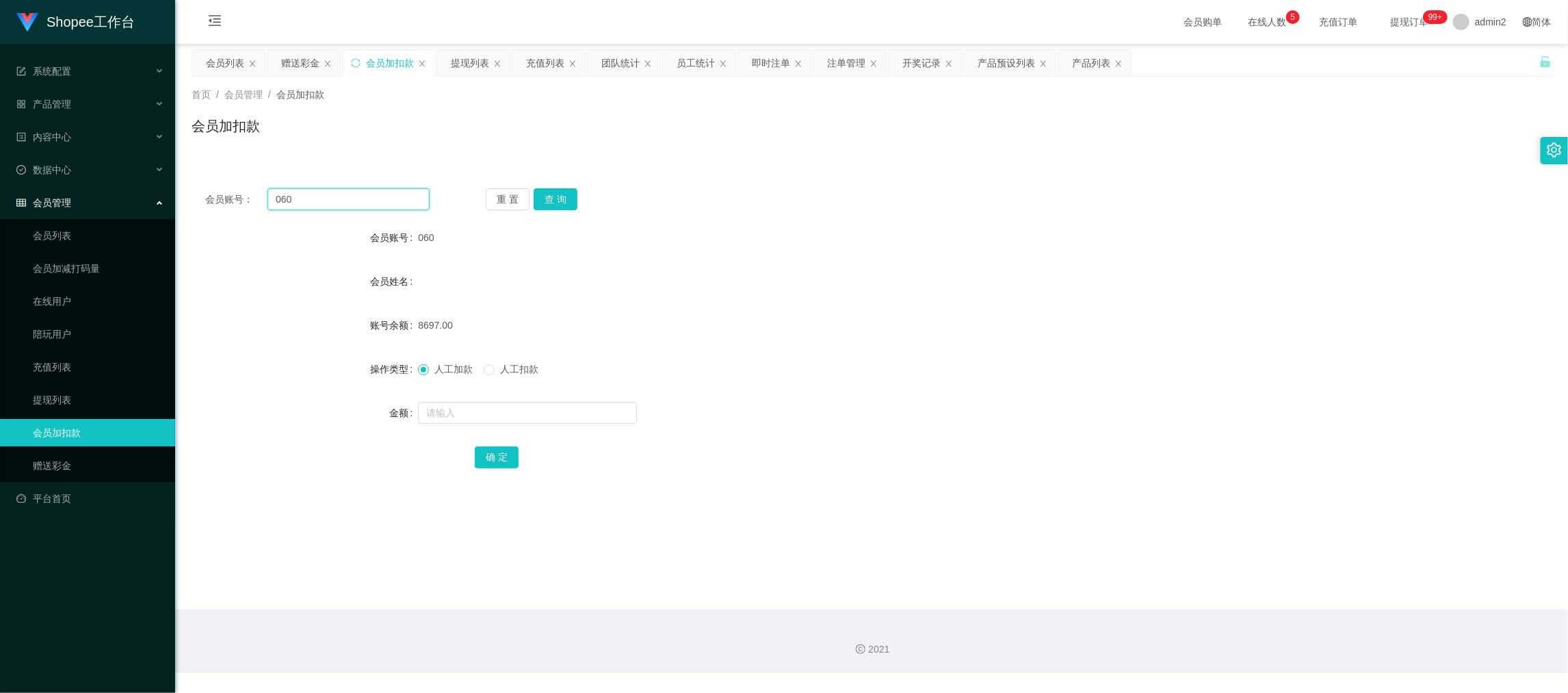
click at [388, 192] on input "060" at bounding box center [348, 199] width 162 height 22
drag, startPoint x: 388, startPoint y: 192, endPoint x: 406, endPoint y: 201, distance: 20.1
click at [388, 193] on input "060" at bounding box center [348, 199] width 162 height 22
click at [554, 197] on button "查 询" at bounding box center [555, 199] width 44 height 22
click at [567, 410] on input "text" at bounding box center [527, 412] width 219 height 22
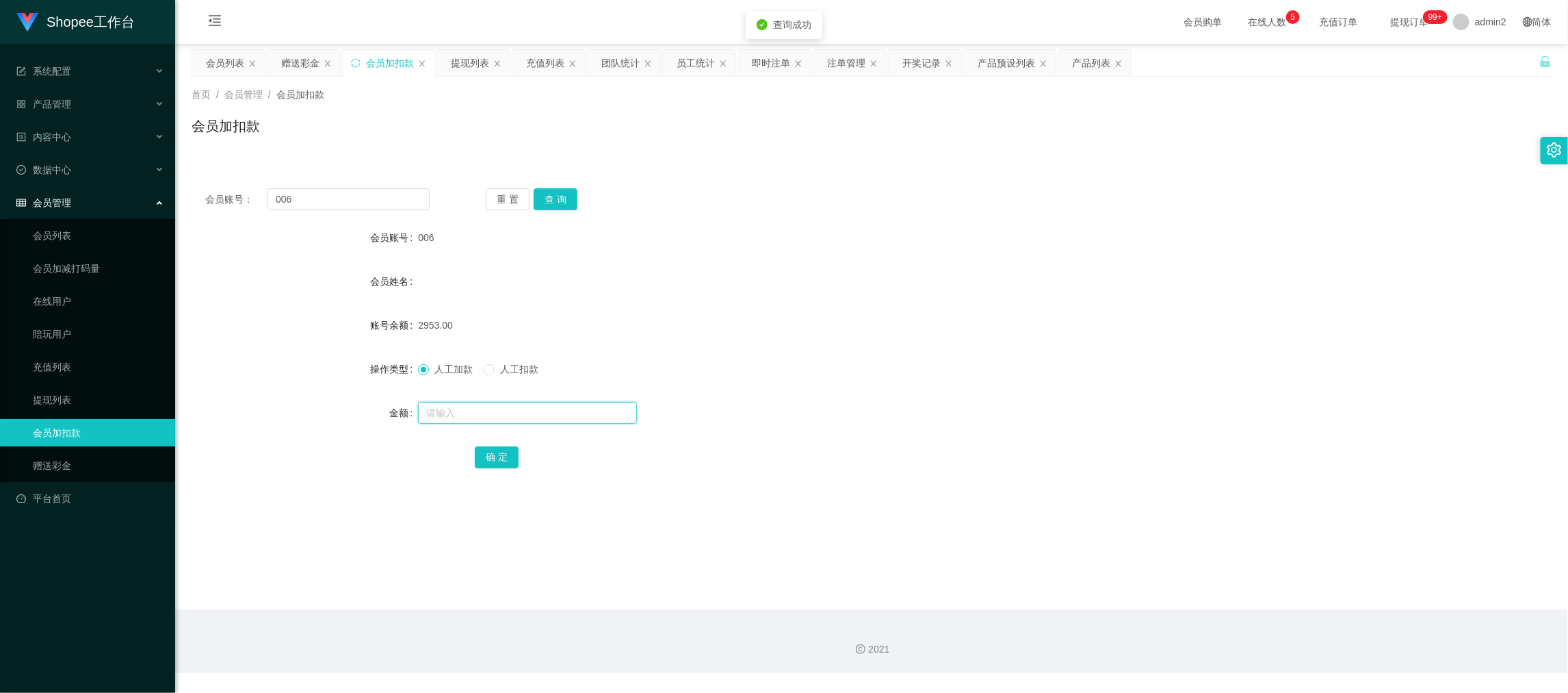
click at [567, 410] on input "text" at bounding box center [527, 412] width 219 height 22
click at [478, 457] on button "确 定" at bounding box center [497, 457] width 44 height 22
click at [1273, 574] on main "关闭左侧 关闭右侧 关闭其它 刷新页面 会员列表 赠送彩金 会员加扣款 提现列表 充值列表 团队统计 员工统计 即时注单 注单管理 开奖记录 产品预设列表 产…" at bounding box center [871, 327] width 1393 height 565
click at [304, 68] on div "赠送彩金" at bounding box center [301, 62] width 38 height 26
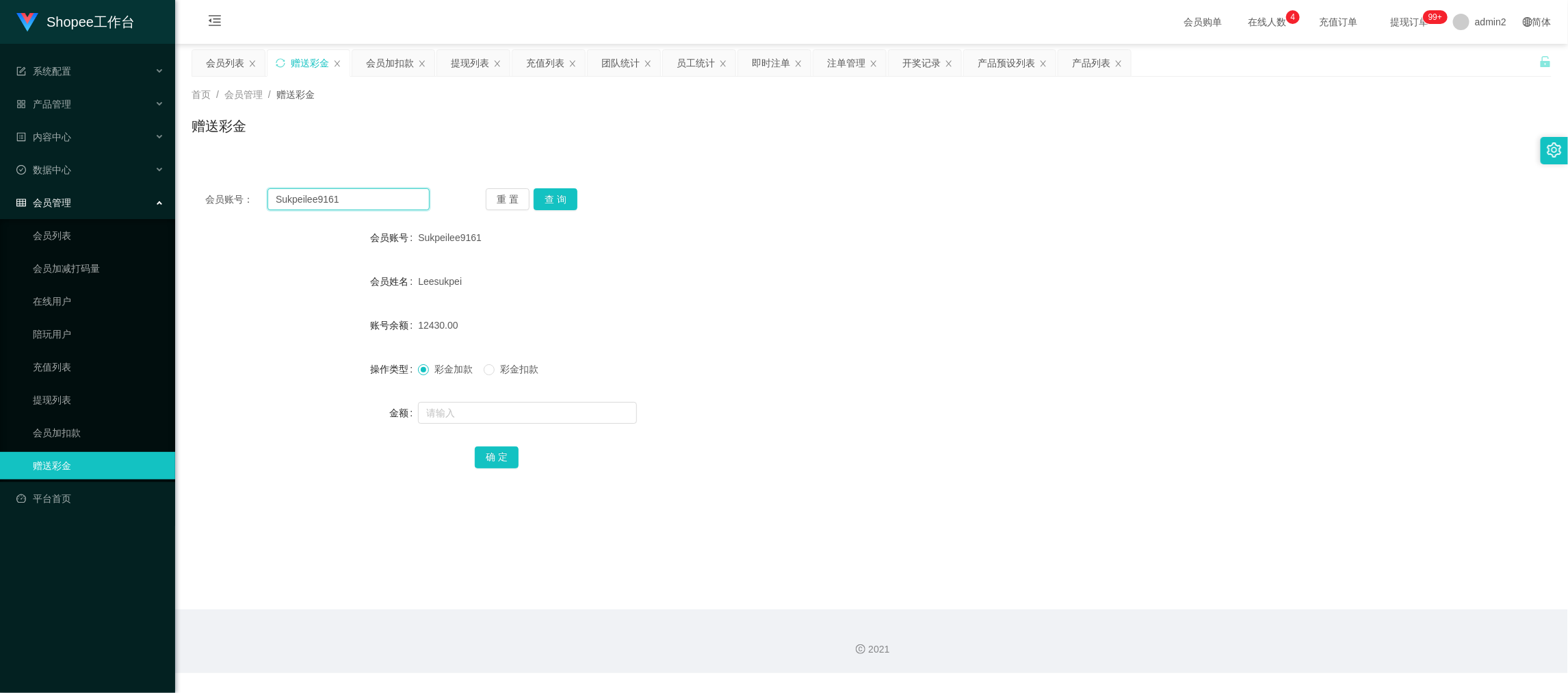
click at [386, 200] on input "Sukpeilee9161" at bounding box center [348, 199] width 162 height 22
click at [550, 194] on button "查 询" at bounding box center [555, 199] width 44 height 22
click at [545, 405] on input "text" at bounding box center [527, 412] width 219 height 22
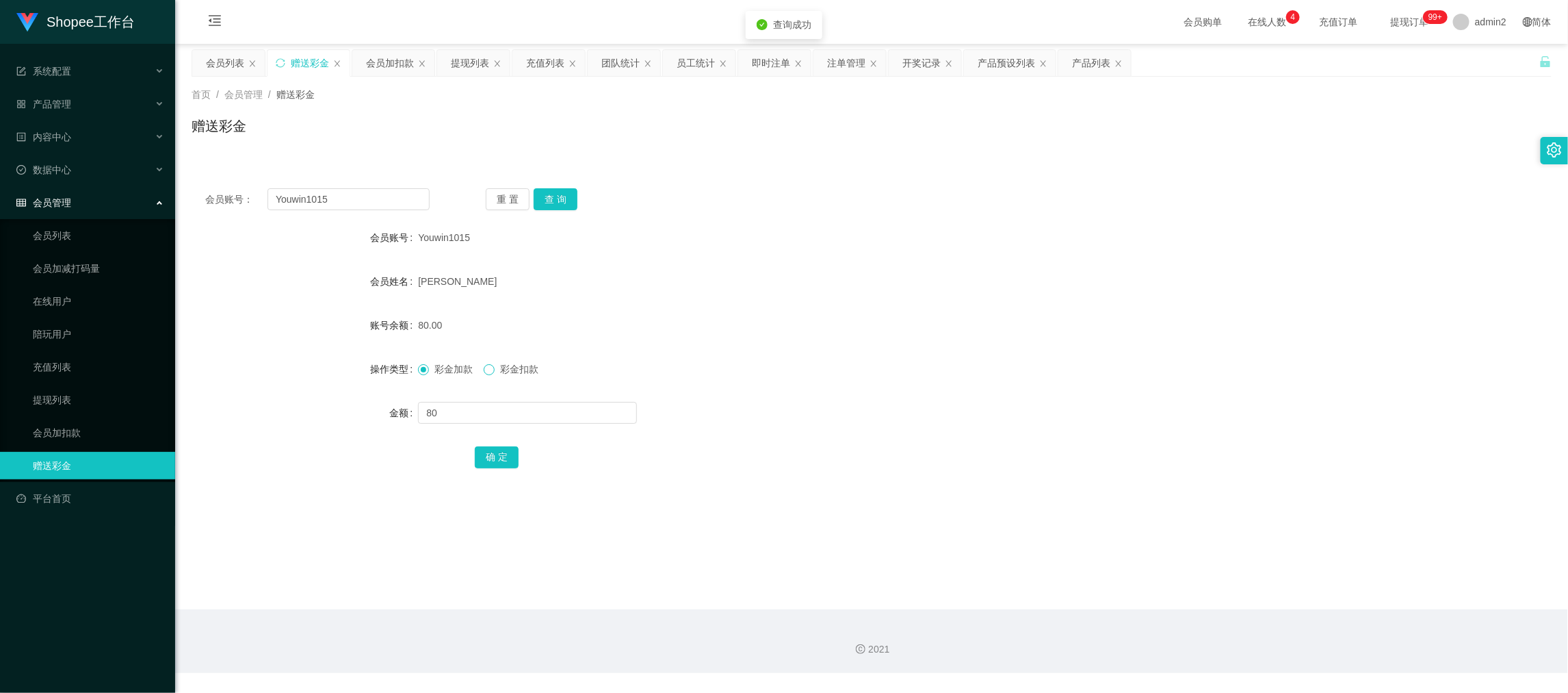
click at [494, 372] on span at bounding box center [488, 369] width 11 height 11
click at [488, 449] on button "确 定" at bounding box center [497, 457] width 44 height 22
click at [877, 398] on form "会员账号 Youwin1015 会员姓名 [PERSON_NAME] 账号余额 80.00 操作类型 彩金加款 彩金扣款 金额 80 确 定" at bounding box center [871, 347] width 1360 height 246
click at [1244, 567] on main "关闭左侧 关闭右侧 关闭其它 刷新页面 会员列表 赠送彩金 会员加扣款 提现列表 充值列表 团队统计 员工统计 即时注单 注单管理 开奖记录 产品预设列表 产…" at bounding box center [871, 327] width 1393 height 565
click at [474, 51] on div "提现列表" at bounding box center [470, 62] width 38 height 26
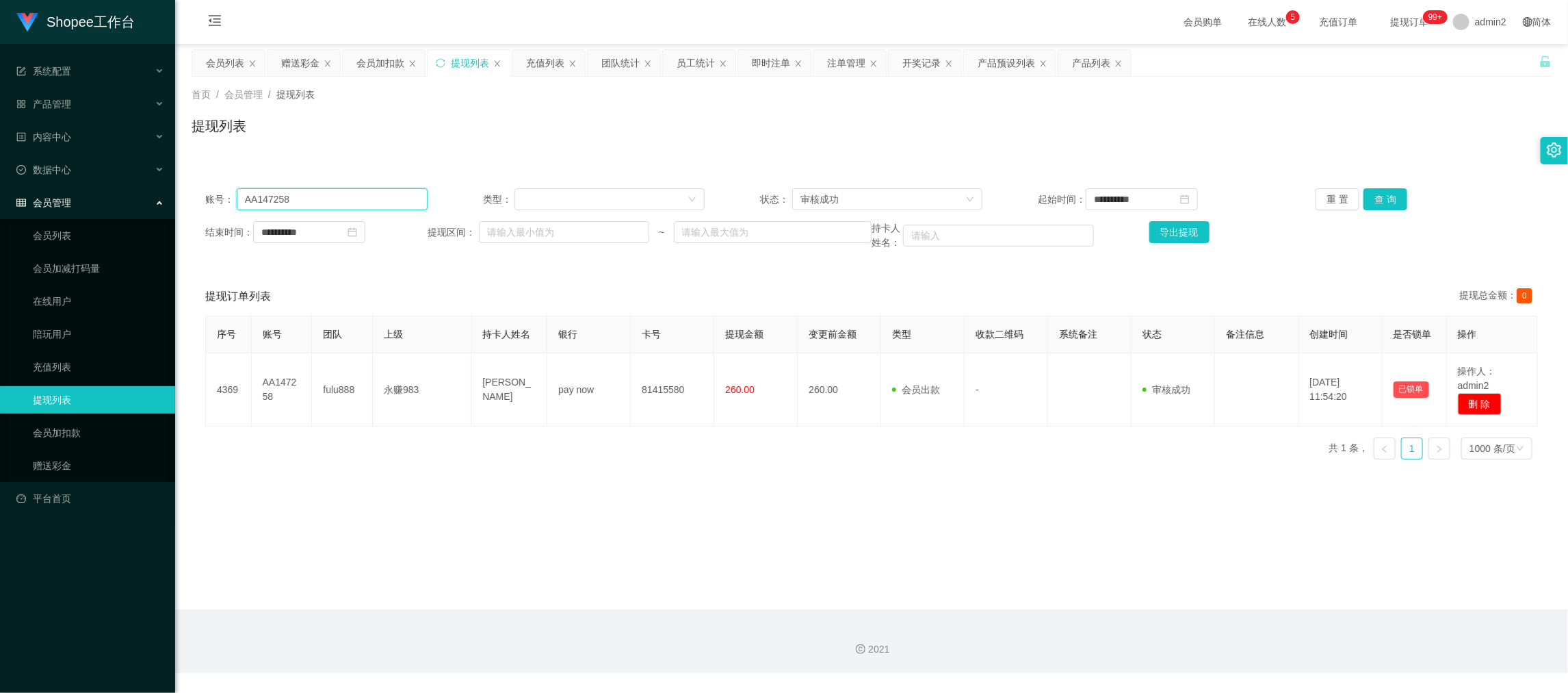
click at [367, 192] on input "AA147258" at bounding box center [331, 199] width 191 height 22
click at [1390, 190] on button "查 询" at bounding box center [1385, 199] width 44 height 22
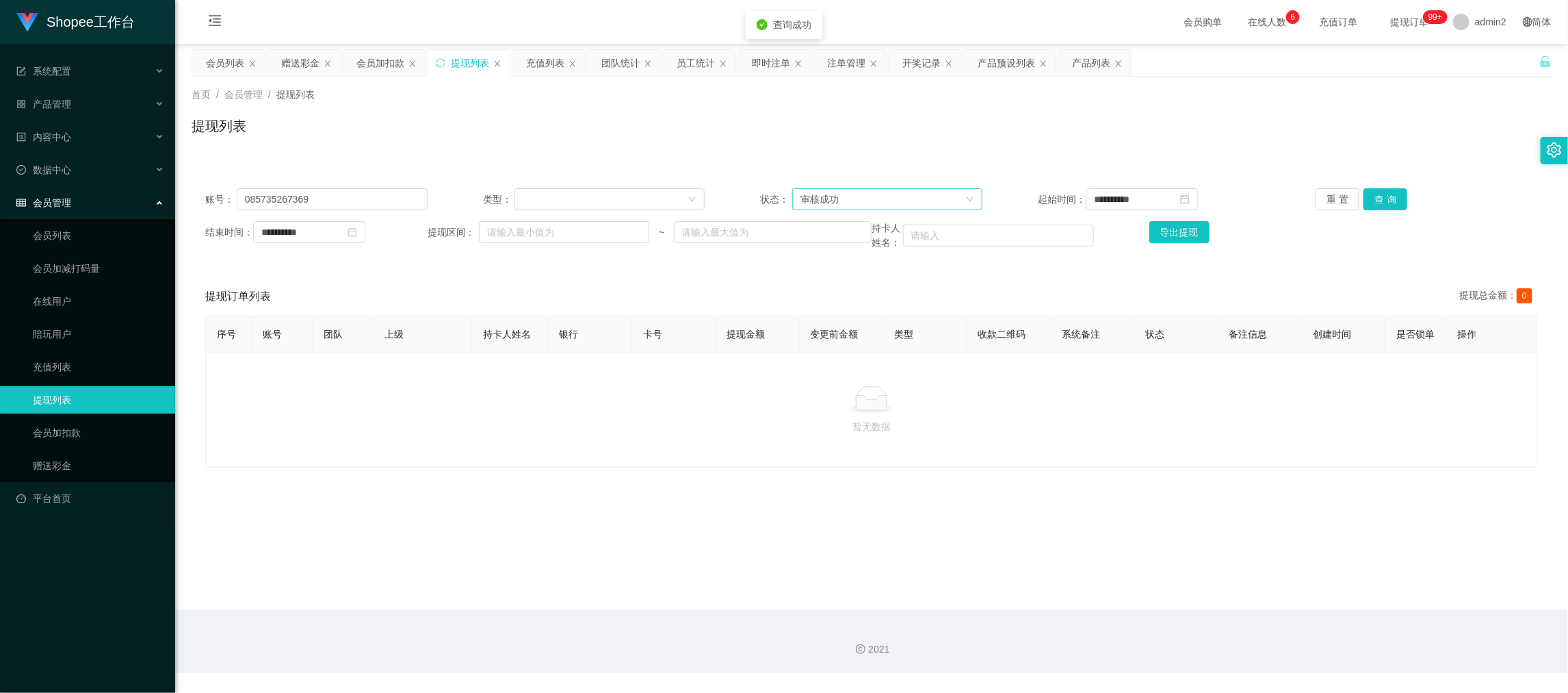
click at [887, 198] on div "审核成功" at bounding box center [883, 199] width 165 height 20
click at [851, 228] on li "等待审核" at bounding box center [882, 226] width 189 height 22
click at [1375, 198] on button "查 询" at bounding box center [1385, 199] width 44 height 22
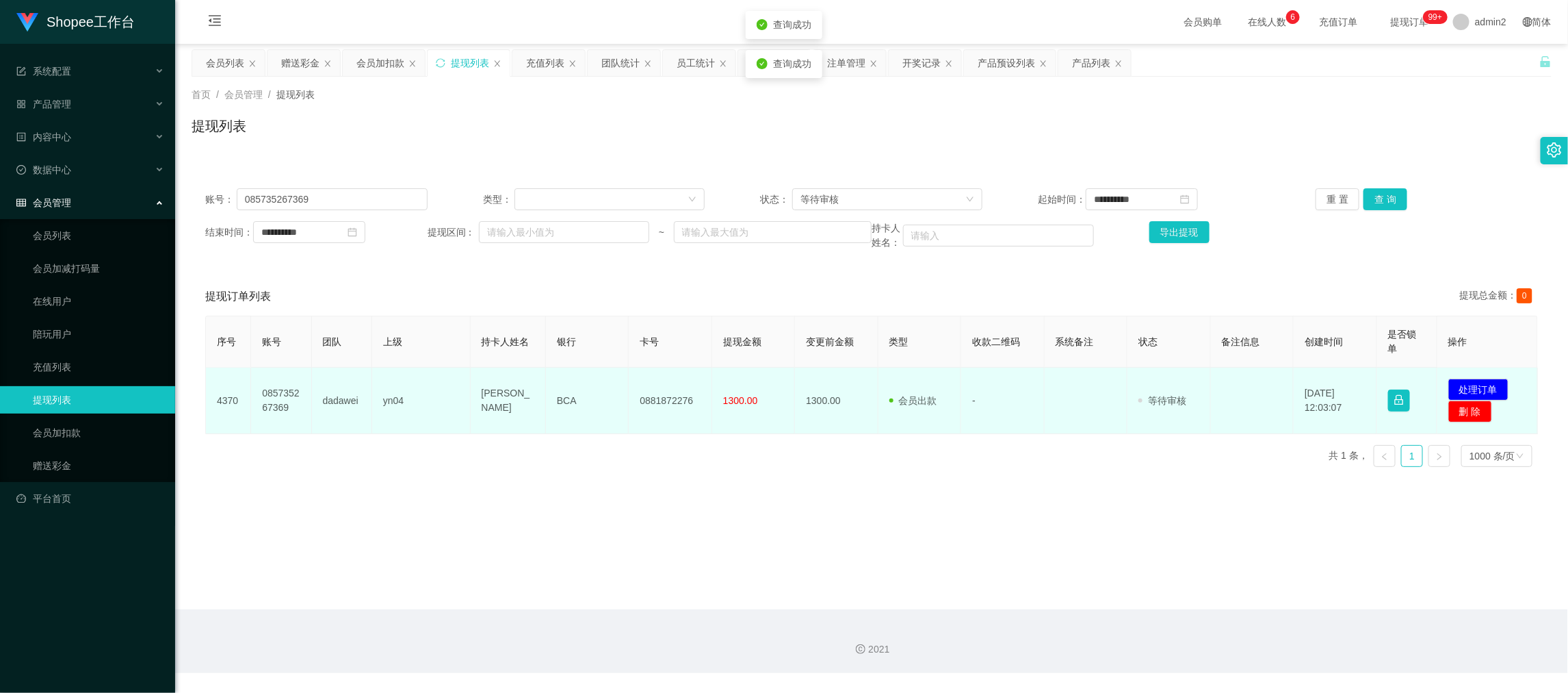
drag, startPoint x: 1461, startPoint y: 372, endPoint x: 1467, endPoint y: 384, distance: 13.4
click at [1461, 373] on td "发起代付 处理订单 删 除" at bounding box center [1487, 400] width 101 height 66
click at [1467, 384] on button "处理订单" at bounding box center [1478, 389] width 61 height 22
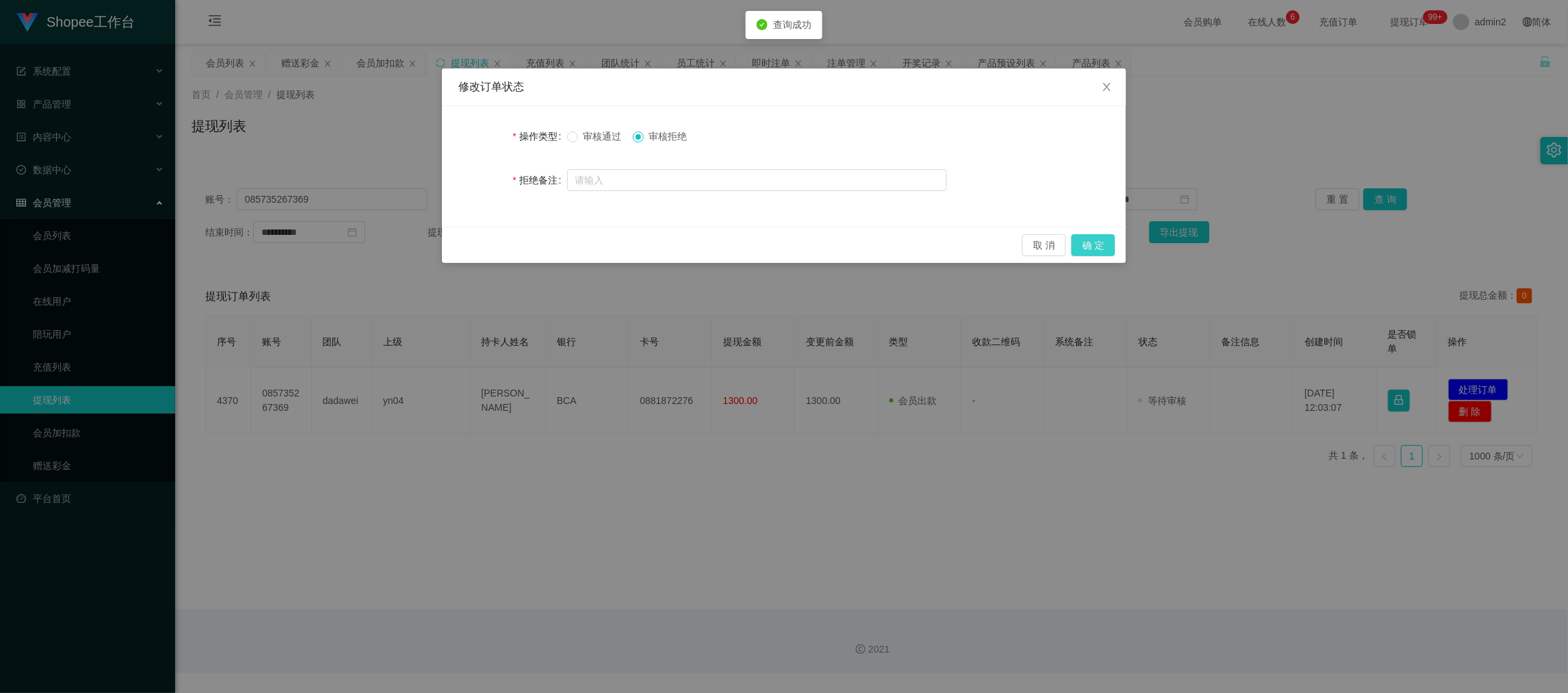
click at [1099, 242] on button "确 定" at bounding box center [1093, 245] width 44 height 22
click at [986, 479] on div "修改订单状态 操作类型 审核通过 审核拒绝 拒绝备注 取 消 确 定" at bounding box center [784, 346] width 1568 height 693
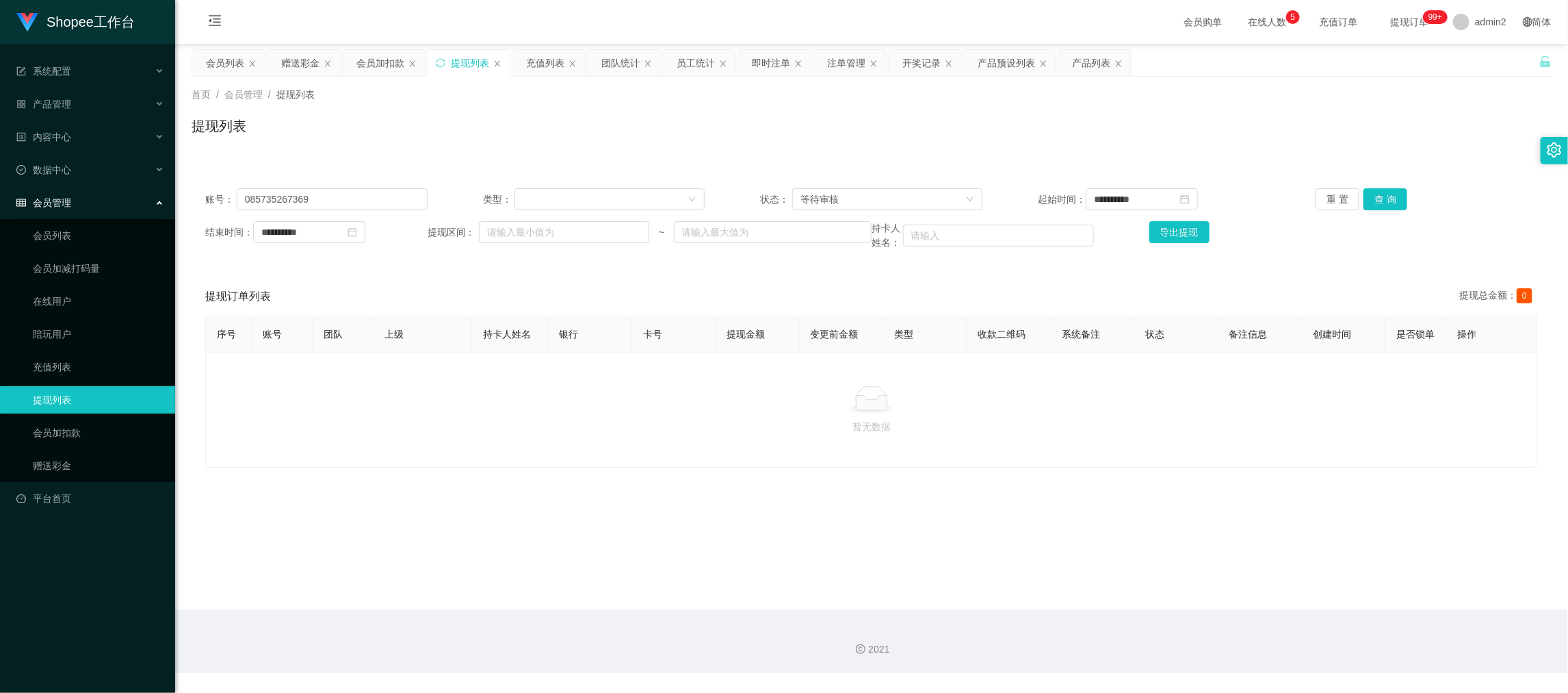
drag, startPoint x: 991, startPoint y: 540, endPoint x: 932, endPoint y: 496, distance: 73.6
click at [991, 540] on main "**********" at bounding box center [871, 327] width 1393 height 565
click at [297, 63] on div "赠送彩金" at bounding box center [301, 62] width 38 height 26
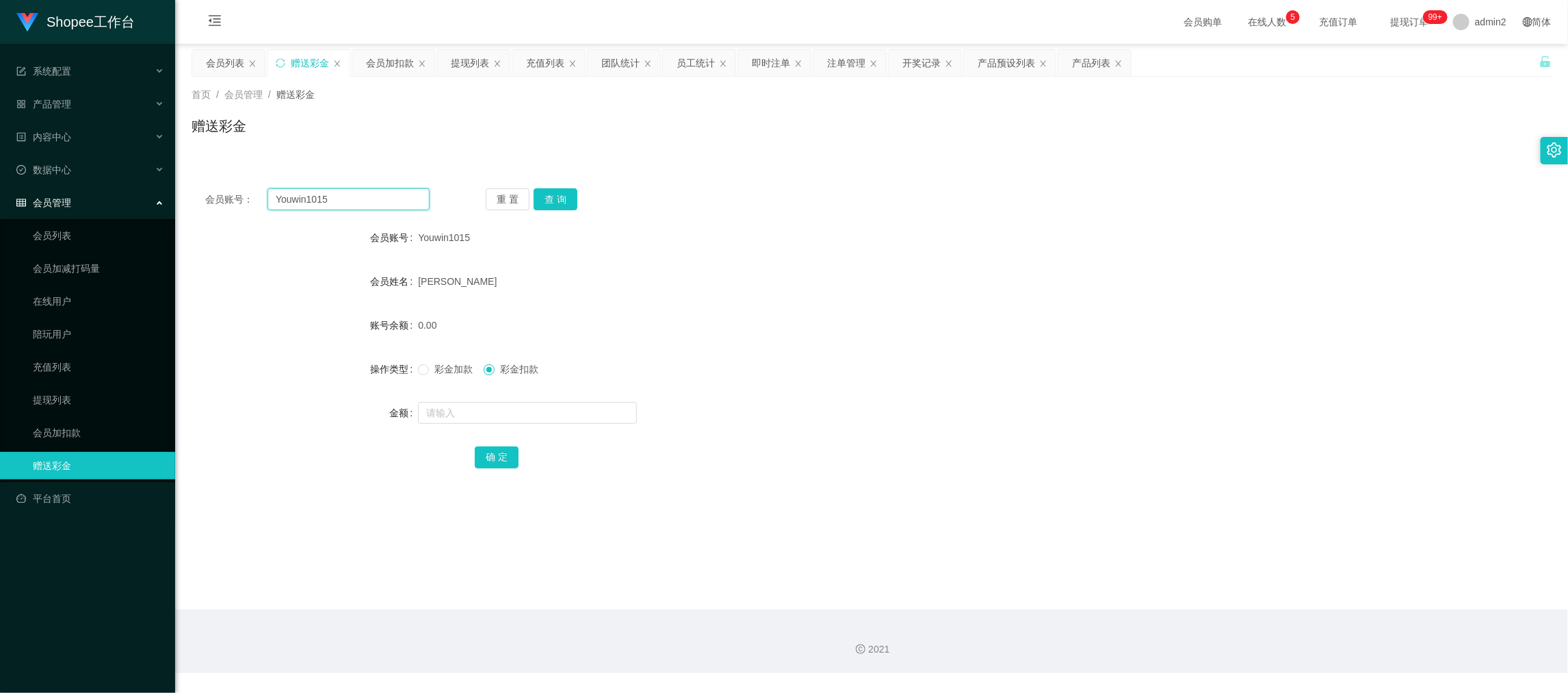
click at [406, 201] on input "Youwin1015" at bounding box center [348, 199] width 162 height 22
click at [405, 199] on input "Youwin1015" at bounding box center [348, 199] width 162 height 22
click at [381, 196] on input "Youwin101581203837" at bounding box center [348, 199] width 162 height 22
click at [559, 196] on button "查 询" at bounding box center [555, 199] width 44 height 22
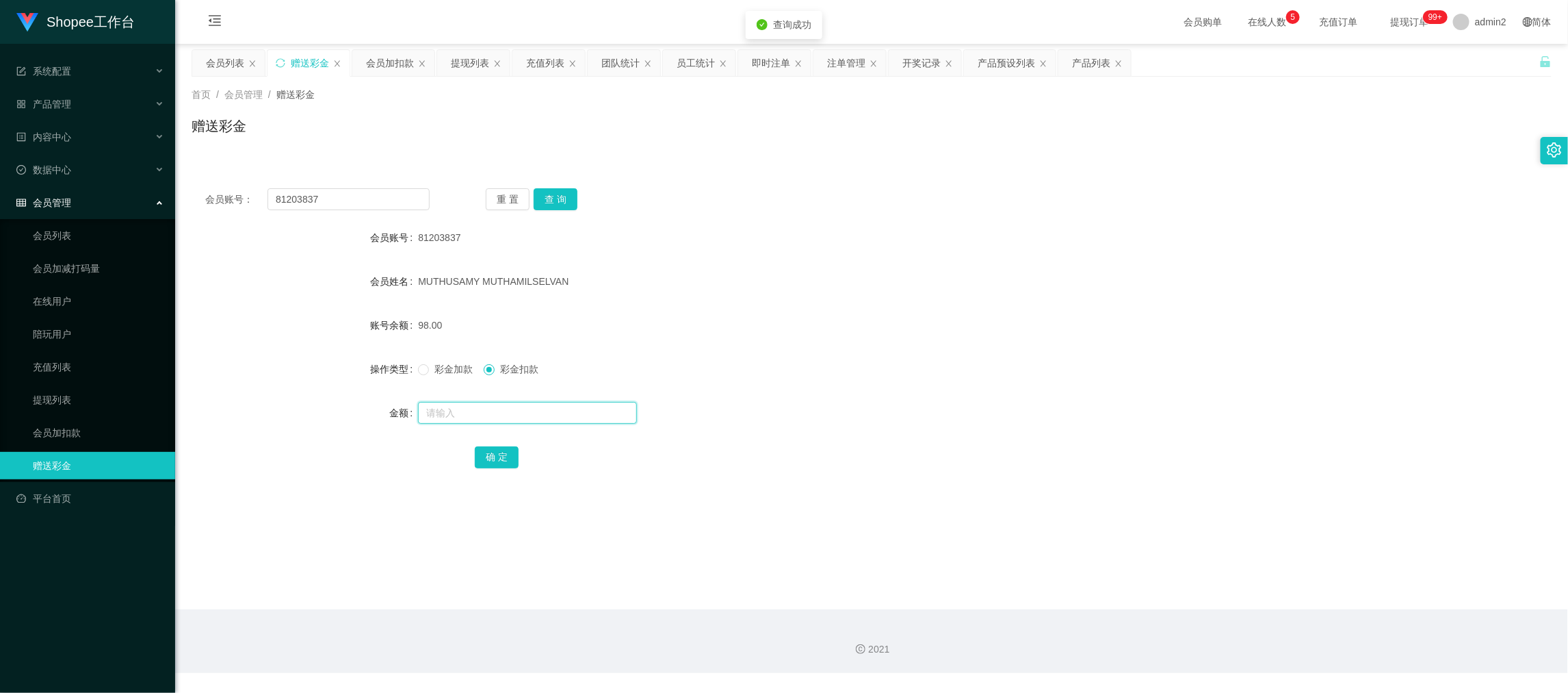
click at [548, 411] on input "text" at bounding box center [527, 412] width 219 height 22
click at [499, 446] on button "确 定" at bounding box center [497, 457] width 44 height 22
drag, startPoint x: 802, startPoint y: 352, endPoint x: 815, endPoint y: 351, distance: 13.0
click at [804, 352] on form "会员账号 81203837 会员姓名 [PERSON_NAME] 账号余额 62.00 操作类型 彩金加款 彩金扣款 金额 确 定" at bounding box center [871, 347] width 1360 height 246
click at [386, 62] on div "会员加扣款" at bounding box center [390, 62] width 48 height 26
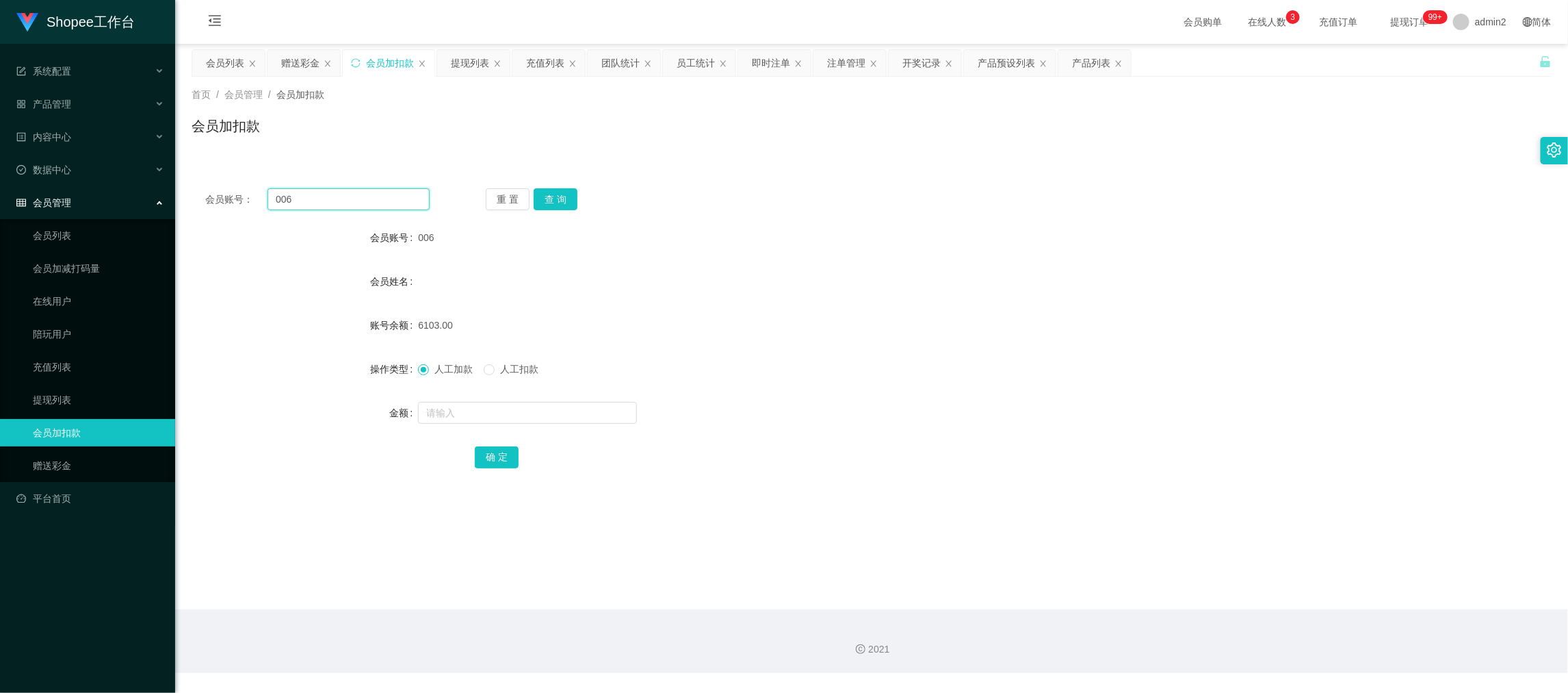
click at [394, 194] on input "006" at bounding box center [348, 199] width 162 height 22
drag, startPoint x: 394, startPoint y: 194, endPoint x: 399, endPoint y: 201, distance: 8.6
click at [394, 195] on input "006" at bounding box center [348, 199] width 162 height 22
click at [553, 203] on button "查 询" at bounding box center [555, 199] width 44 height 22
click at [581, 416] on input "text" at bounding box center [527, 412] width 219 height 22
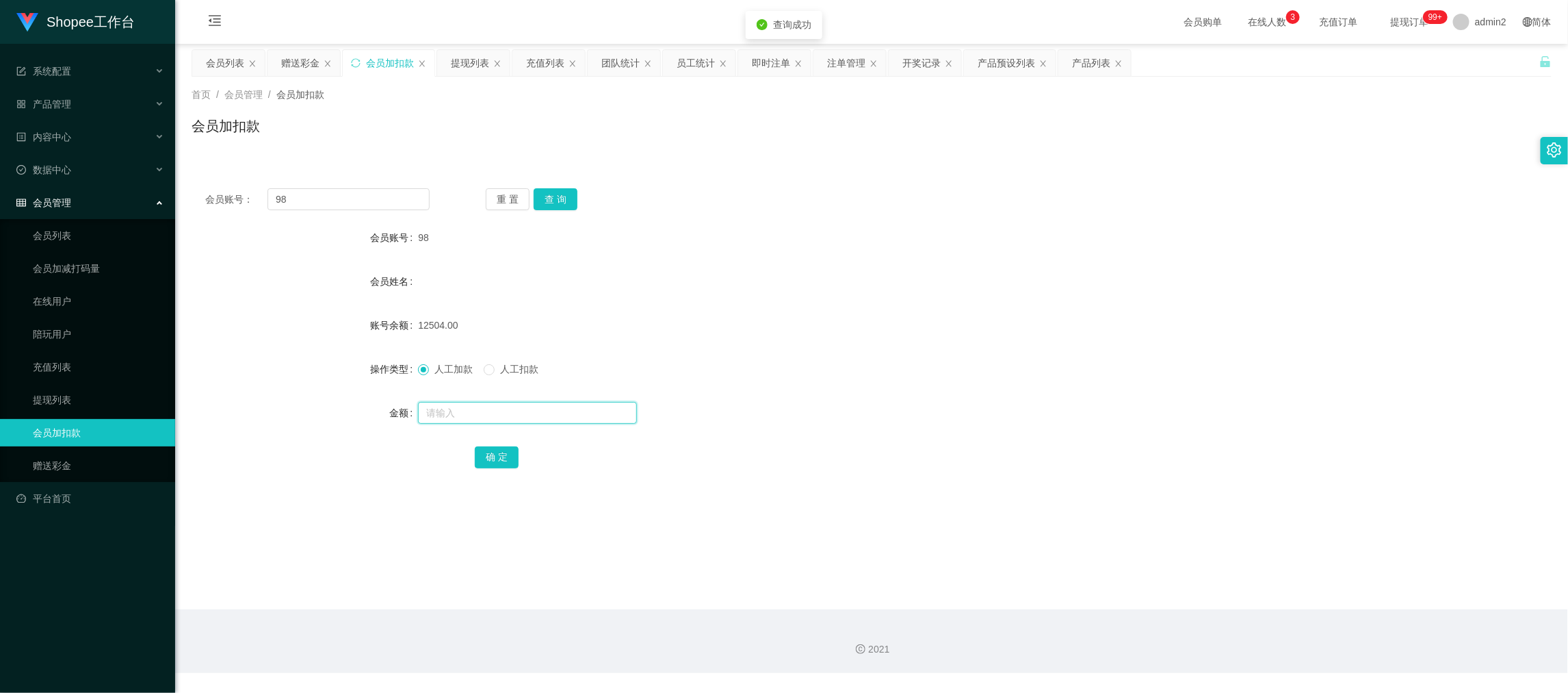
click at [581, 416] on input "text" at bounding box center [527, 412] width 219 height 22
click at [489, 459] on button "确 定" at bounding box center [497, 457] width 44 height 22
click at [858, 346] on form "会员账号 98 会员姓名 账号余额 12504.00 操作类型 人工加款 人工扣款 金额 675 确 定" at bounding box center [871, 347] width 1360 height 246
click at [1249, 554] on main "关闭左侧 关闭右侧 关闭其它 刷新页面 会员列表 赠送彩金 会员加扣款 提现列表 充值列表 团队统计 员工统计 即时注单 注单管理 开奖记录 产品预设列表 产…" at bounding box center [871, 327] width 1393 height 565
click at [284, 56] on div "赠送彩金" at bounding box center [301, 62] width 38 height 26
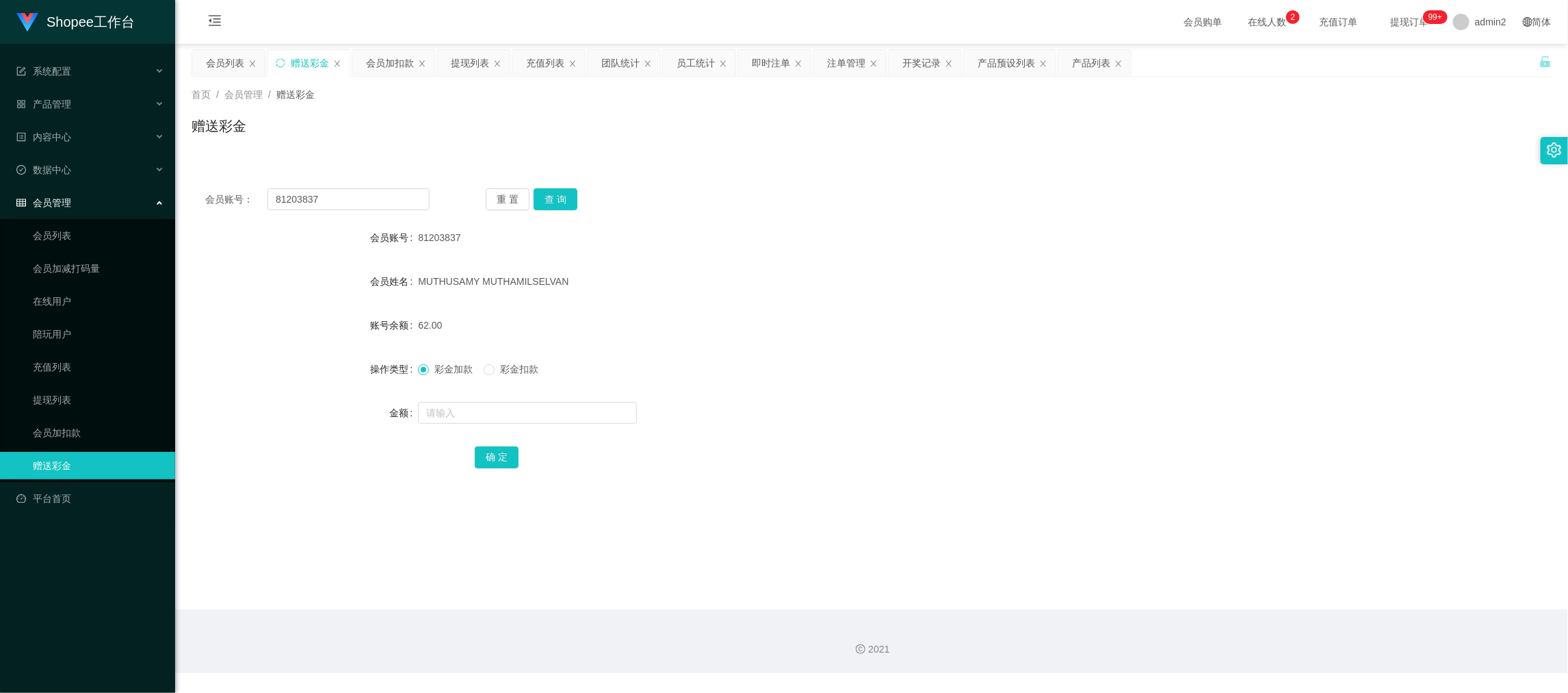
click at [374, 210] on div "会员账号： 81203837 重 置 查 询 会员账号 81203837 会员姓名 [PERSON_NAME] 账号余额 62.00 操作类型 彩金加款 彩金…" at bounding box center [871, 337] width 1360 height 326
click at [375, 199] on input "81203837" at bounding box center [348, 199] width 162 height 22
click at [543, 194] on button "查 询" at bounding box center [555, 199] width 44 height 22
click at [520, 408] on input "text" at bounding box center [527, 412] width 219 height 22
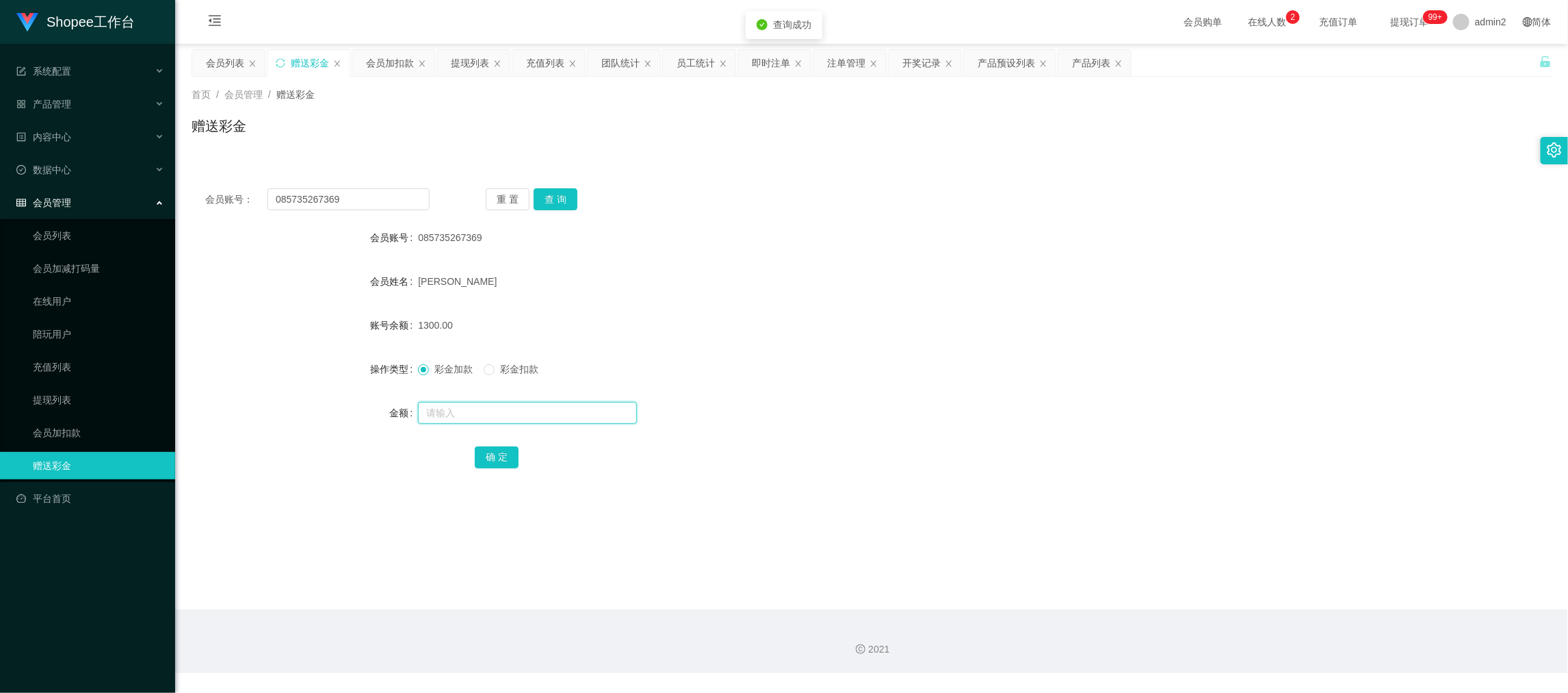
click at [520, 408] on input "text" at bounding box center [527, 412] width 219 height 22
drag, startPoint x: 488, startPoint y: 454, endPoint x: 541, endPoint y: 441, distance: 54.6
click at [488, 453] on button "确 定" at bounding box center [497, 457] width 44 height 22
click at [859, 351] on form "会员账号 085735267369 会员姓名 [PERSON_NAME] 账号余额 1300.00 操作类型 彩金加款 彩金扣款 金额 确 定" at bounding box center [871, 347] width 1360 height 246
click at [389, 55] on div "会员加扣款" at bounding box center [390, 62] width 48 height 26
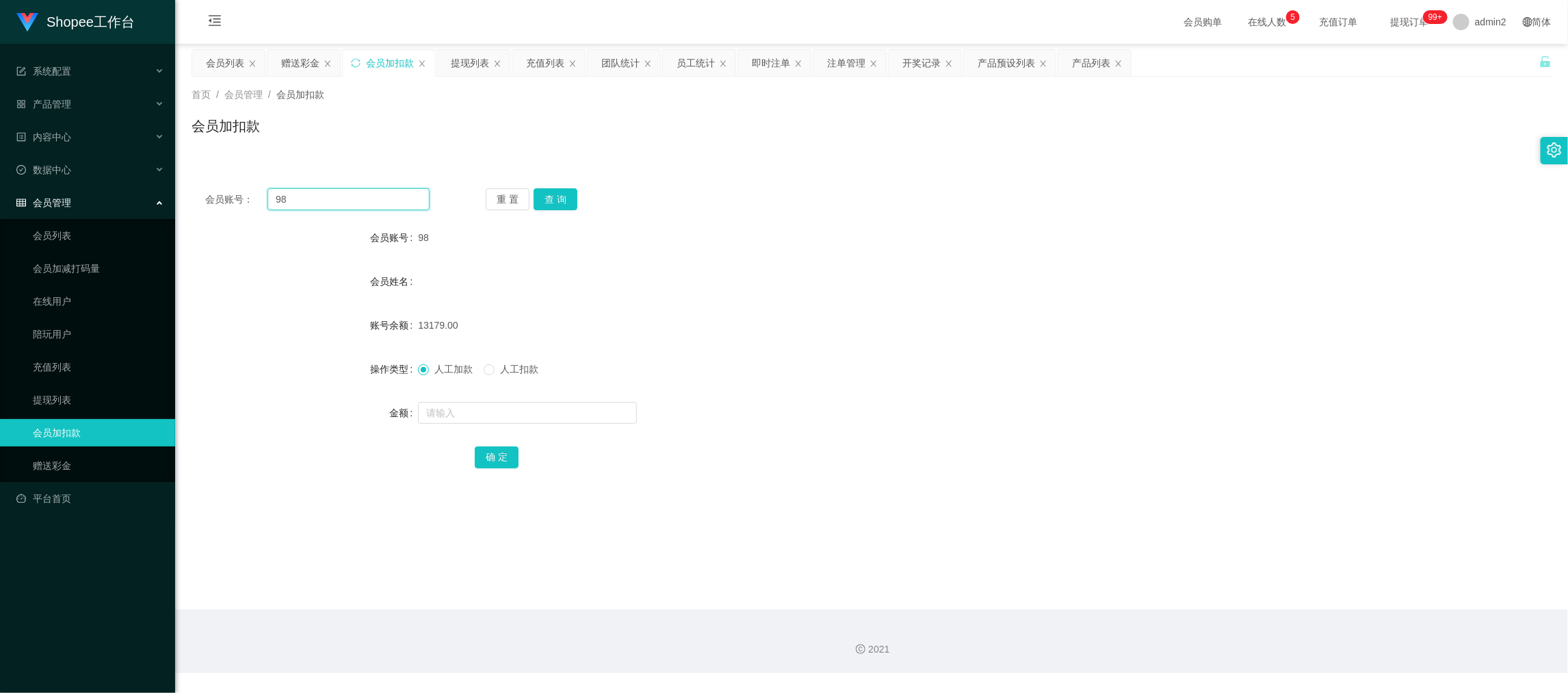
click at [360, 198] on input "98" at bounding box center [348, 199] width 162 height 22
click at [562, 197] on button "查 询" at bounding box center [555, 199] width 44 height 22
click at [554, 414] on input "text" at bounding box center [527, 412] width 219 height 22
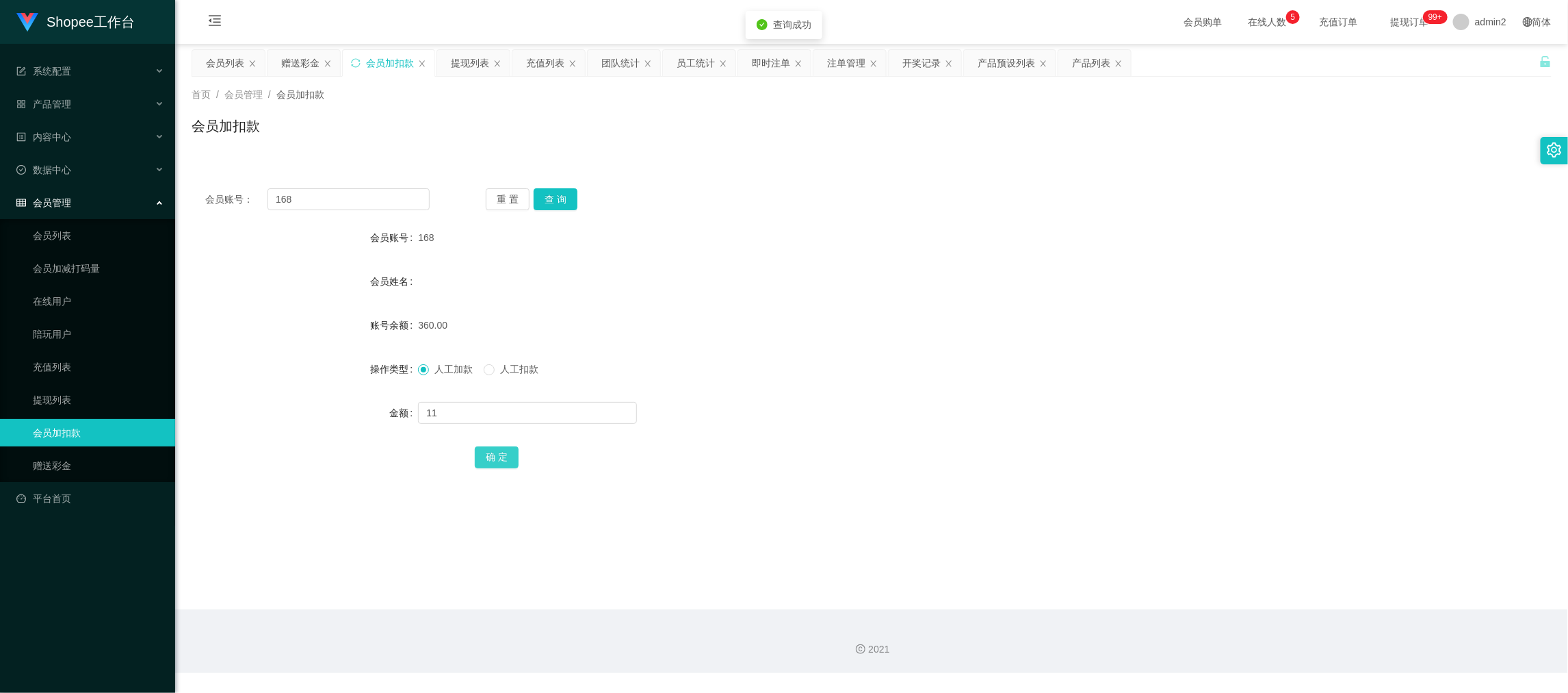
click at [491, 456] on button "确 定" at bounding box center [497, 457] width 44 height 22
click at [848, 406] on div "11" at bounding box center [815, 412] width 794 height 27
click at [373, 191] on input "168" at bounding box center [348, 199] width 162 height 22
drag, startPoint x: 373, startPoint y: 191, endPoint x: 525, endPoint y: 206, distance: 152.7
click at [374, 191] on input "168" at bounding box center [348, 199] width 162 height 22
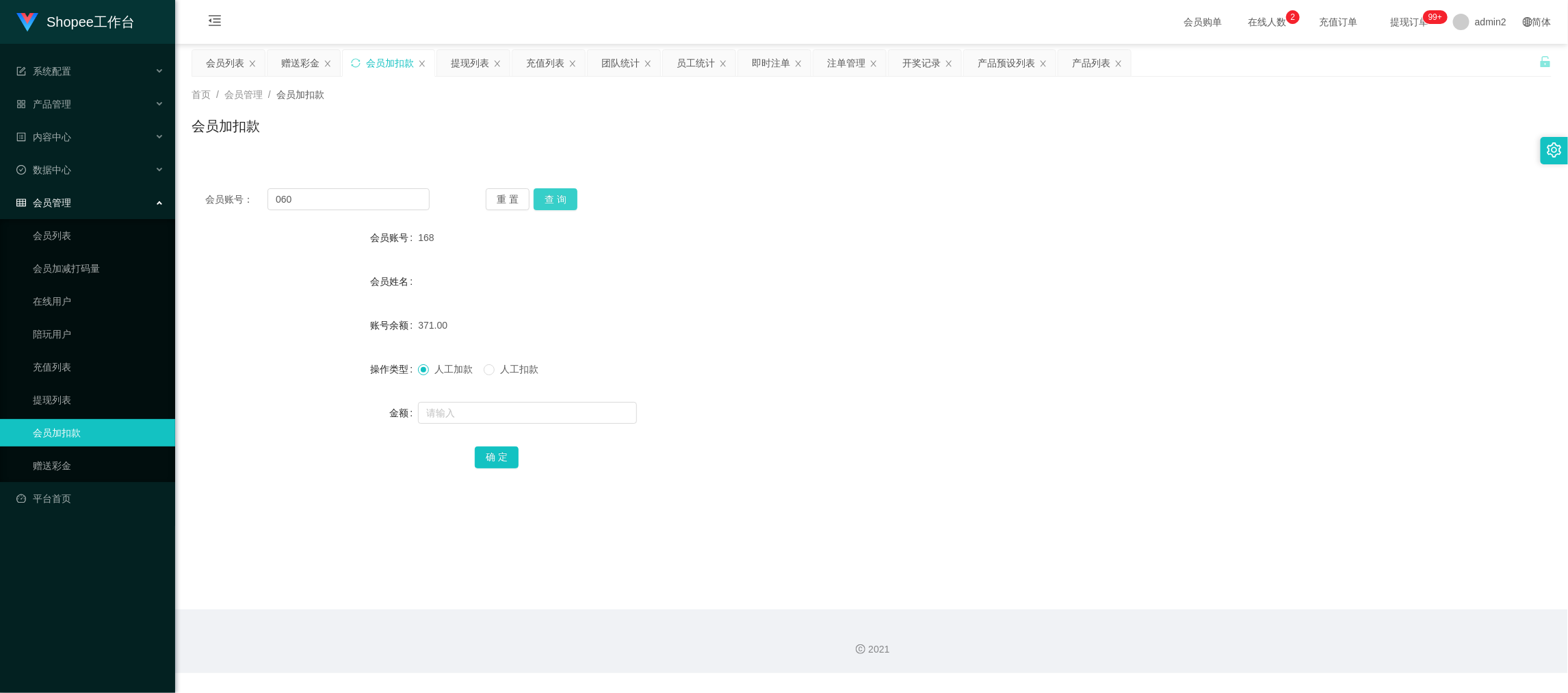
drag, startPoint x: 558, startPoint y: 191, endPoint x: 560, endPoint y: 209, distance: 18.1
click at [558, 191] on button "查 询" at bounding box center [555, 199] width 44 height 22
click at [605, 414] on input "text" at bounding box center [527, 412] width 219 height 22
click at [498, 452] on button "确 定" at bounding box center [497, 457] width 44 height 22
click at [1002, 384] on form "会员账号 060 会员姓名 账号余额 8697.00 操作类型 人工加款 人工扣款 金额 确 定" at bounding box center [871, 347] width 1360 height 246
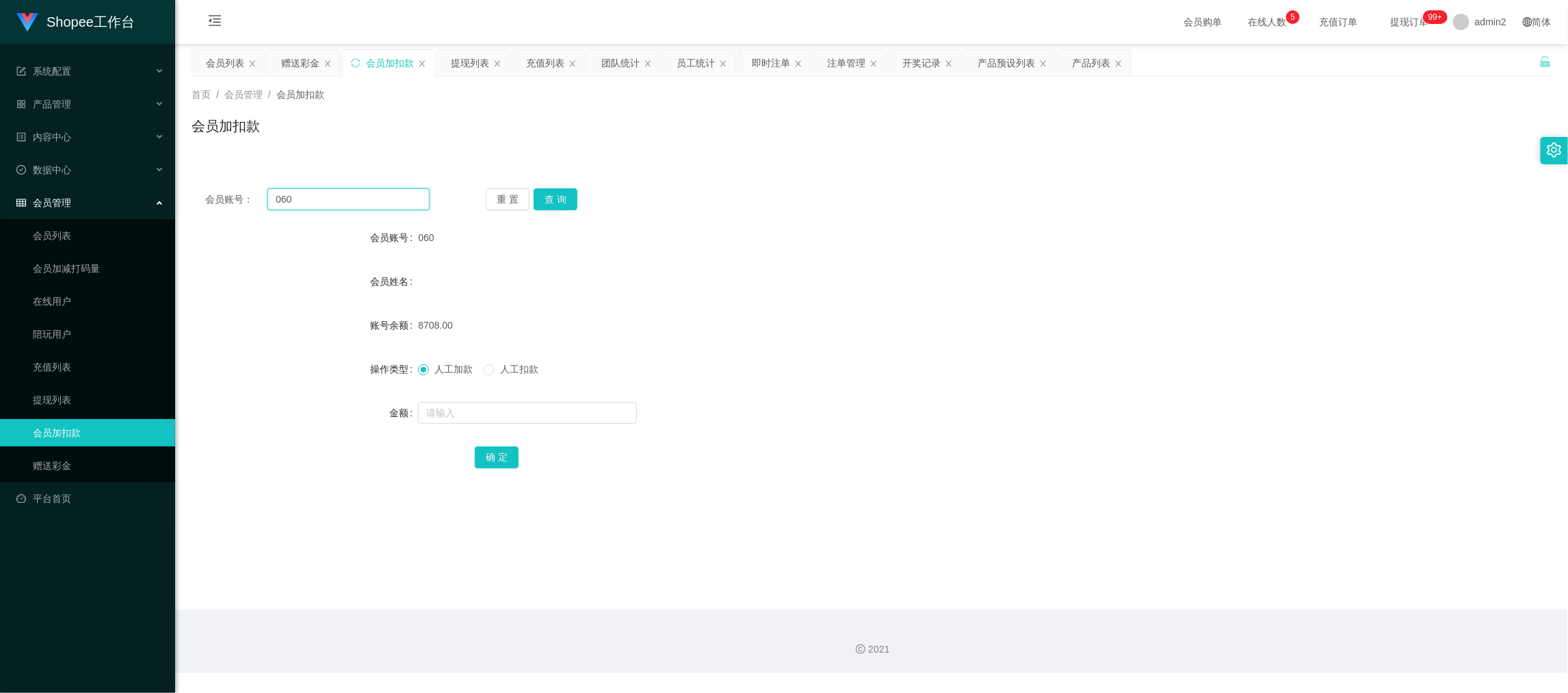
click at [373, 203] on input "060" at bounding box center [348, 199] width 162 height 22
drag, startPoint x: 373, startPoint y: 203, endPoint x: 484, endPoint y: 215, distance: 111.6
click at [377, 203] on input "060" at bounding box center [348, 199] width 162 height 22
click at [554, 191] on button "查 询" at bounding box center [555, 199] width 44 height 22
click at [594, 417] on input "text" at bounding box center [527, 412] width 219 height 22
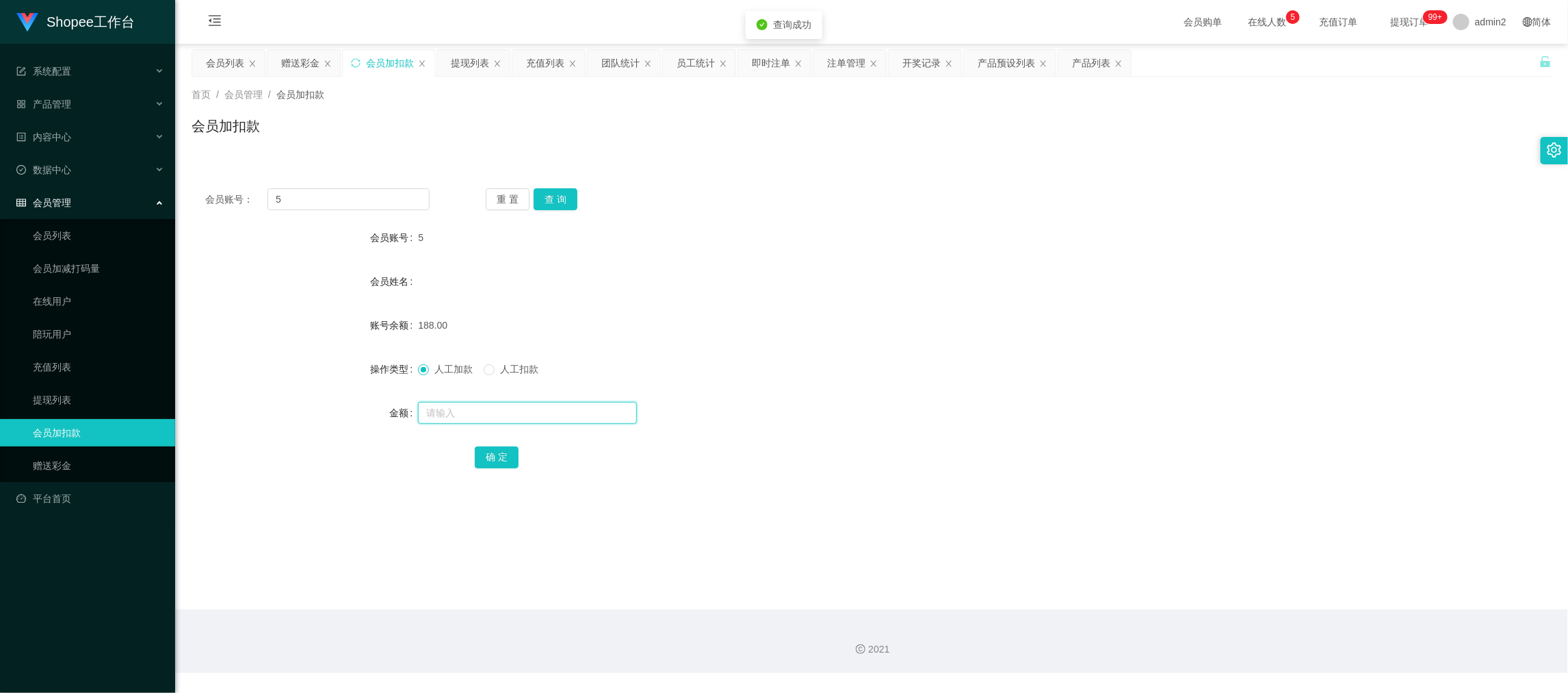
click at [594, 417] on input "text" at bounding box center [527, 412] width 219 height 22
click at [493, 453] on button "确 定" at bounding box center [497, 457] width 44 height 22
click at [849, 389] on form "会员账号 5 会员姓名 账号余额 188.00 操作类型 人工加款 人工扣款 金额 确 定" at bounding box center [871, 347] width 1360 height 246
click at [368, 197] on input "5" at bounding box center [348, 199] width 162 height 22
drag, startPoint x: 368, startPoint y: 197, endPoint x: 383, endPoint y: 198, distance: 15.0
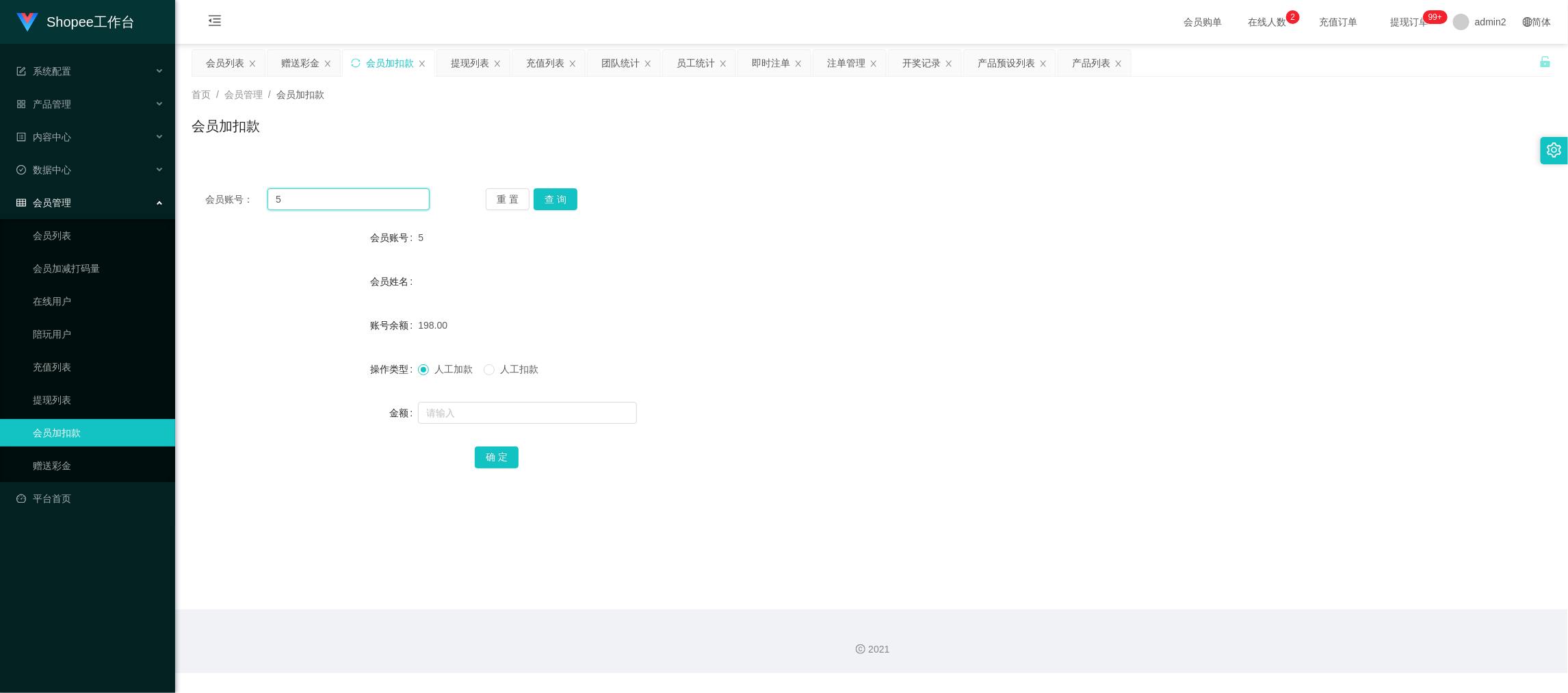
click at [378, 198] on input "5" at bounding box center [348, 199] width 162 height 22
click at [564, 204] on button "查 询" at bounding box center [555, 199] width 44 height 22
click at [607, 416] on input "text" at bounding box center [527, 412] width 219 height 22
click at [496, 453] on button "确 定" at bounding box center [497, 457] width 44 height 22
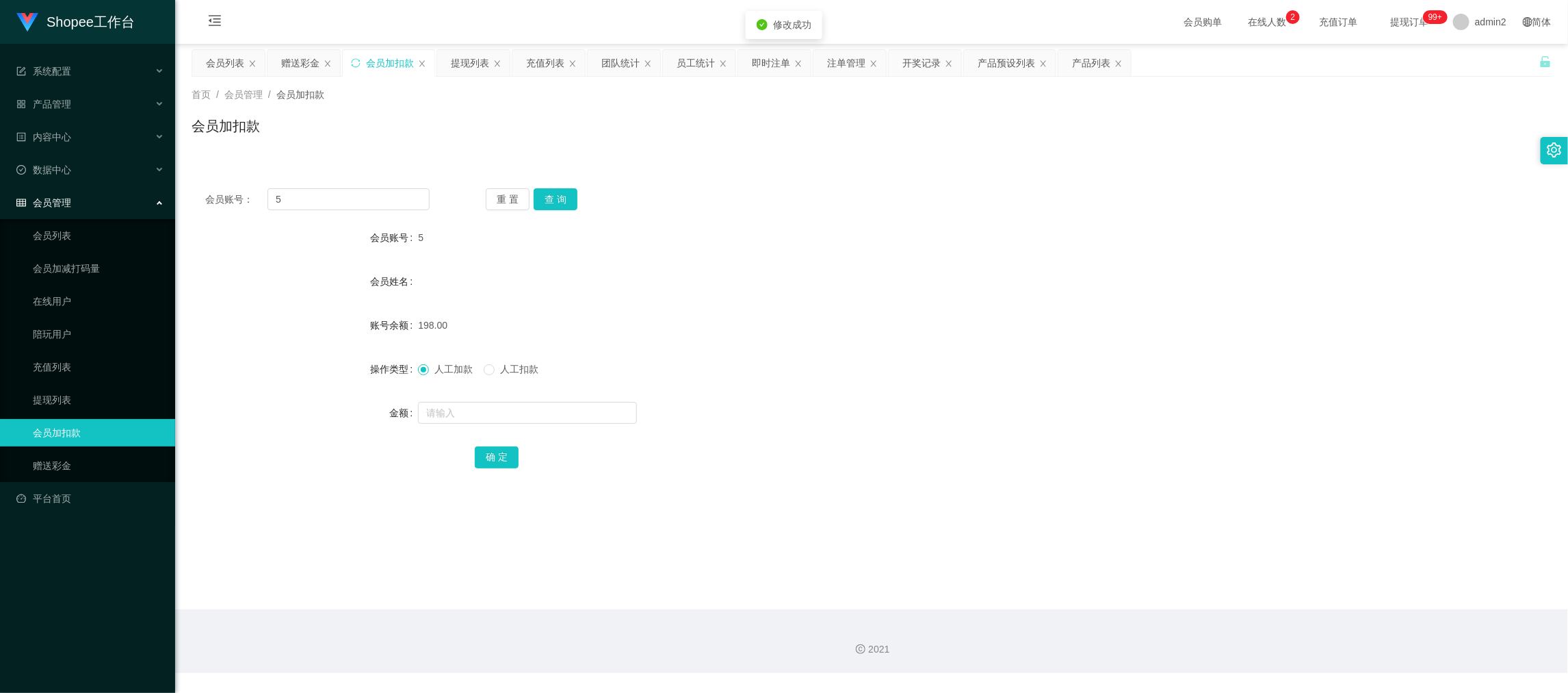
click at [880, 378] on div "人工加款 人工扣款" at bounding box center [815, 369] width 794 height 27
drag, startPoint x: 1265, startPoint y: 588, endPoint x: 693, endPoint y: 313, distance: 634.7
click at [1264, 588] on main "关闭左侧 关闭右侧 关闭其它 刷新页面 会员列表 赠送彩金 会员加扣款 提现列表 充值列表 团队统计 员工统计 即时注单 注单管理 开奖记录 产品预设列表 产…" at bounding box center [871, 327] width 1393 height 565
click at [282, 58] on div "赠送彩金" at bounding box center [301, 62] width 38 height 26
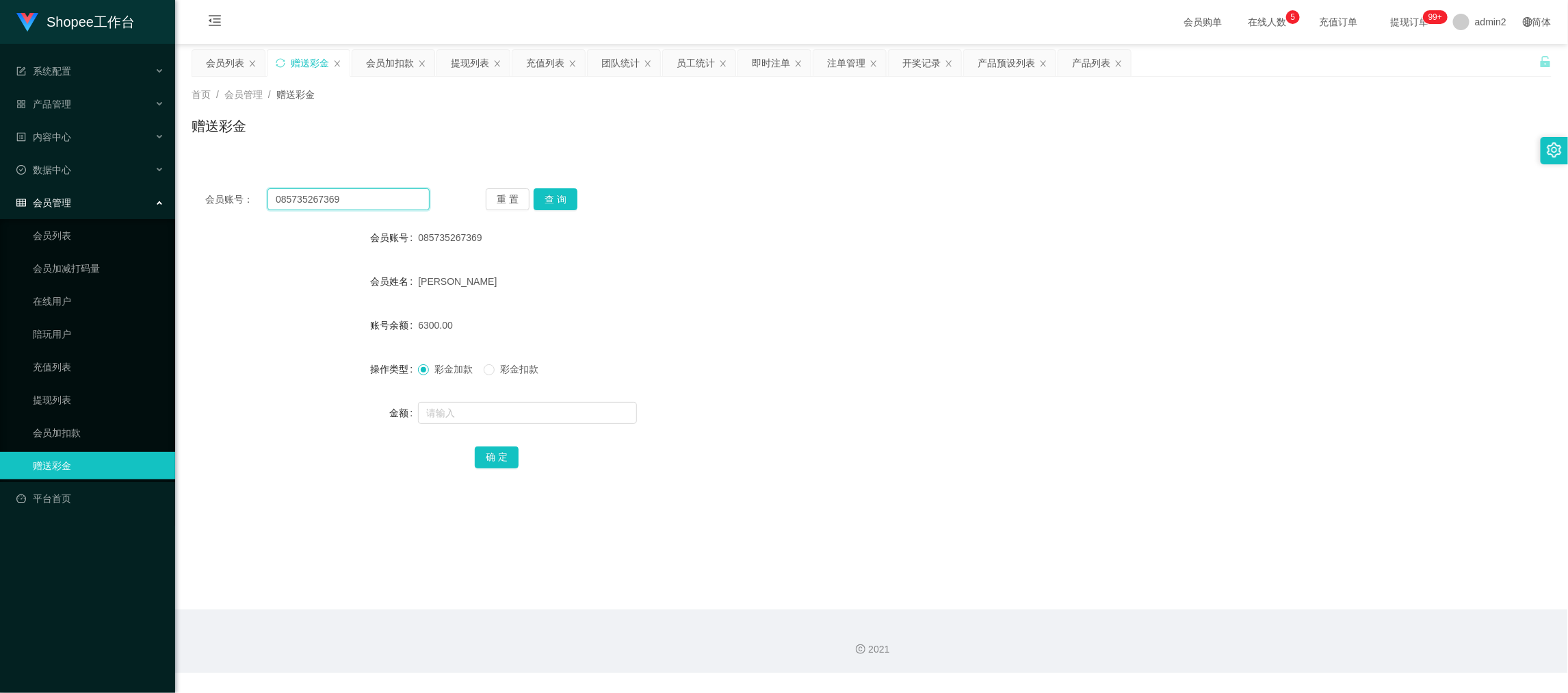
click at [380, 192] on input "085735267369" at bounding box center [348, 199] width 162 height 22
click at [529, 196] on div "重 置 查 询" at bounding box center [599, 199] width 225 height 22
click at [553, 201] on button "查 询" at bounding box center [555, 199] width 44 height 22
click at [569, 427] on form "会员账号 085236500325 会员姓名 账号余额 0.00 操作类型 彩金加款 彩金扣款 金额 确 定" at bounding box center [871, 347] width 1360 height 246
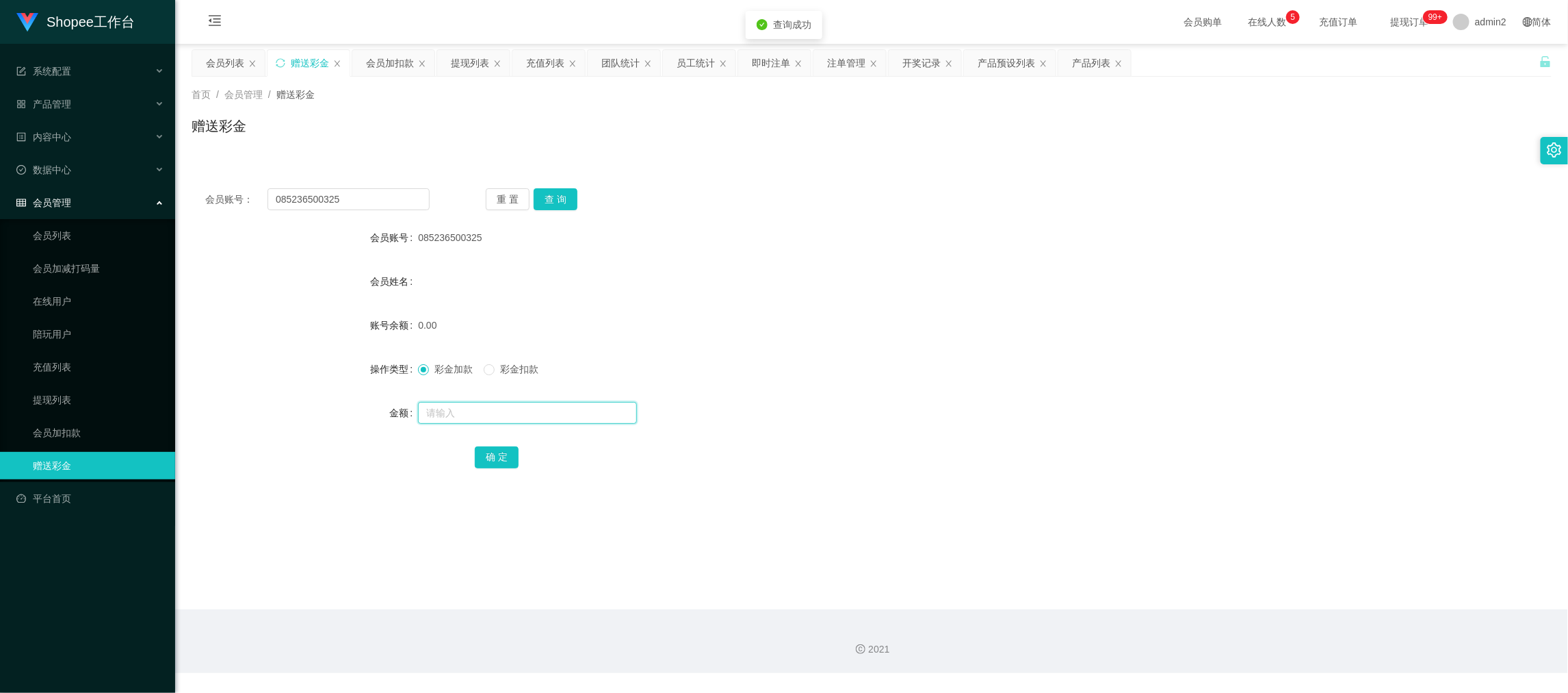
click at [573, 417] on input "text" at bounding box center [527, 412] width 219 height 22
click at [573, 417] on input "8" at bounding box center [527, 412] width 219 height 22
drag, startPoint x: 491, startPoint y: 458, endPoint x: 578, endPoint y: 427, distance: 92.4
click at [490, 458] on button "确 定" at bounding box center [497, 457] width 44 height 22
click at [849, 347] on form "会员账号 085236500325 会员姓名 账号余额 0.00 操作类型 彩金加款 彩金扣款 金额 确 定" at bounding box center [871, 347] width 1360 height 246
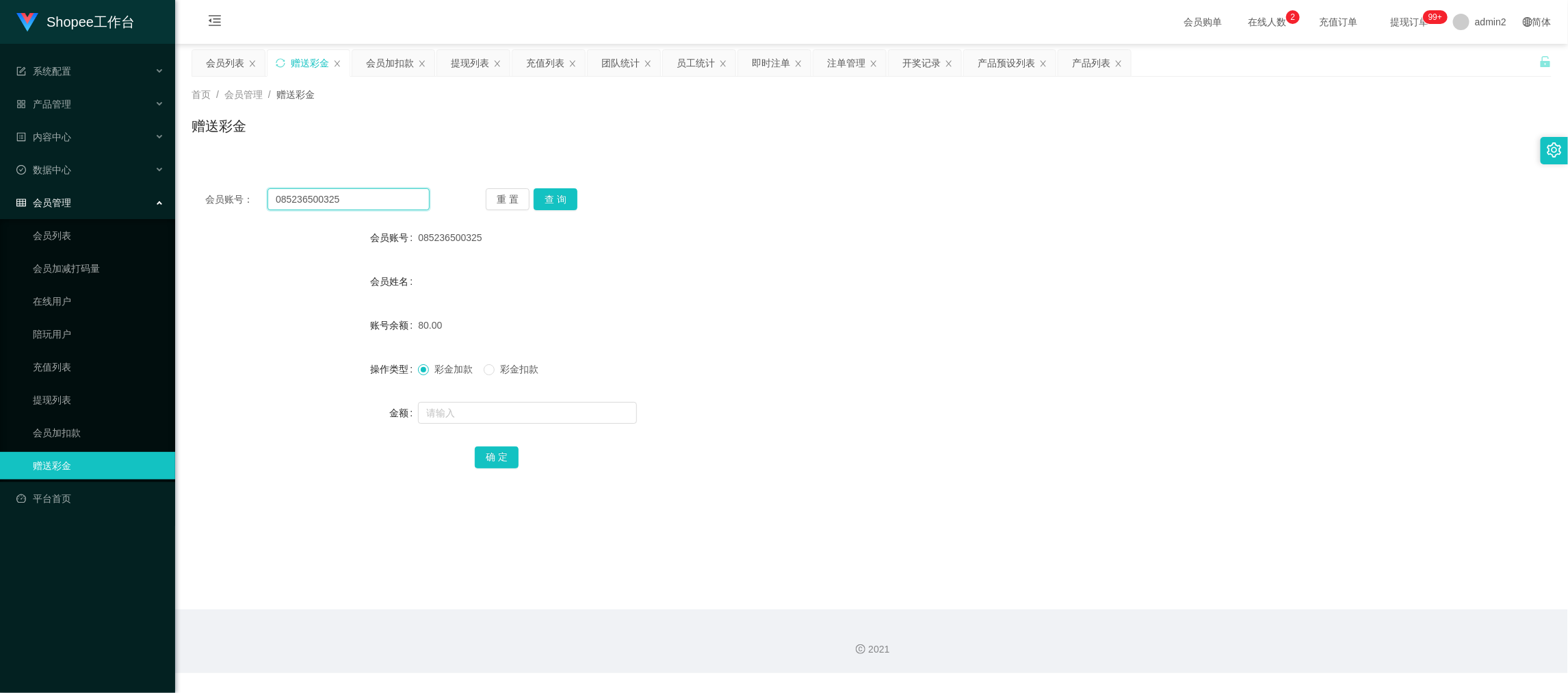
click at [397, 199] on input "085236500325" at bounding box center [348, 199] width 162 height 22
click at [386, 67] on div "会员加扣款" at bounding box center [390, 62] width 48 height 26
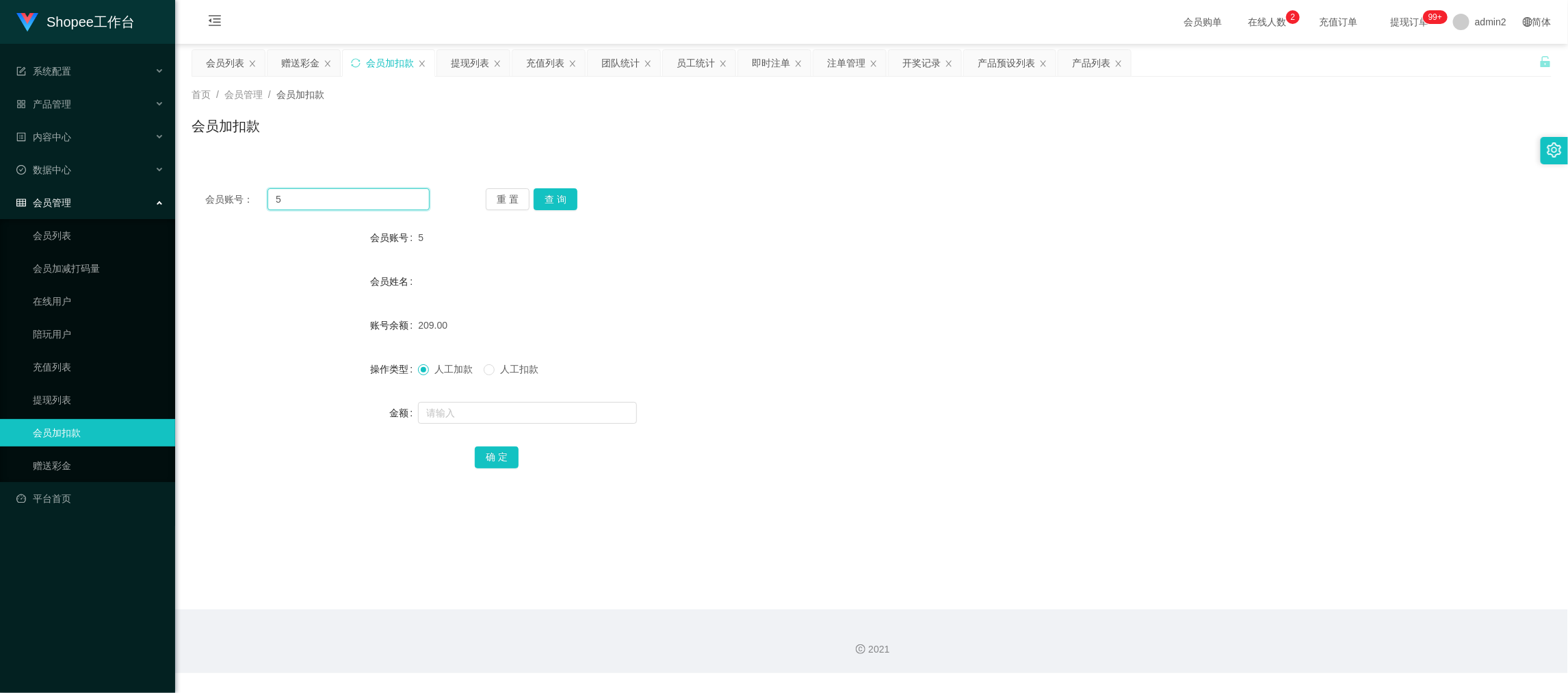
click at [388, 203] on input "5" at bounding box center [348, 199] width 162 height 22
drag, startPoint x: 388, startPoint y: 203, endPoint x: 490, endPoint y: 207, distance: 102.1
click at [398, 203] on input "5" at bounding box center [348, 199] width 162 height 22
click at [541, 198] on button "查 询" at bounding box center [555, 199] width 44 height 22
click at [566, 413] on input "text" at bounding box center [527, 412] width 219 height 22
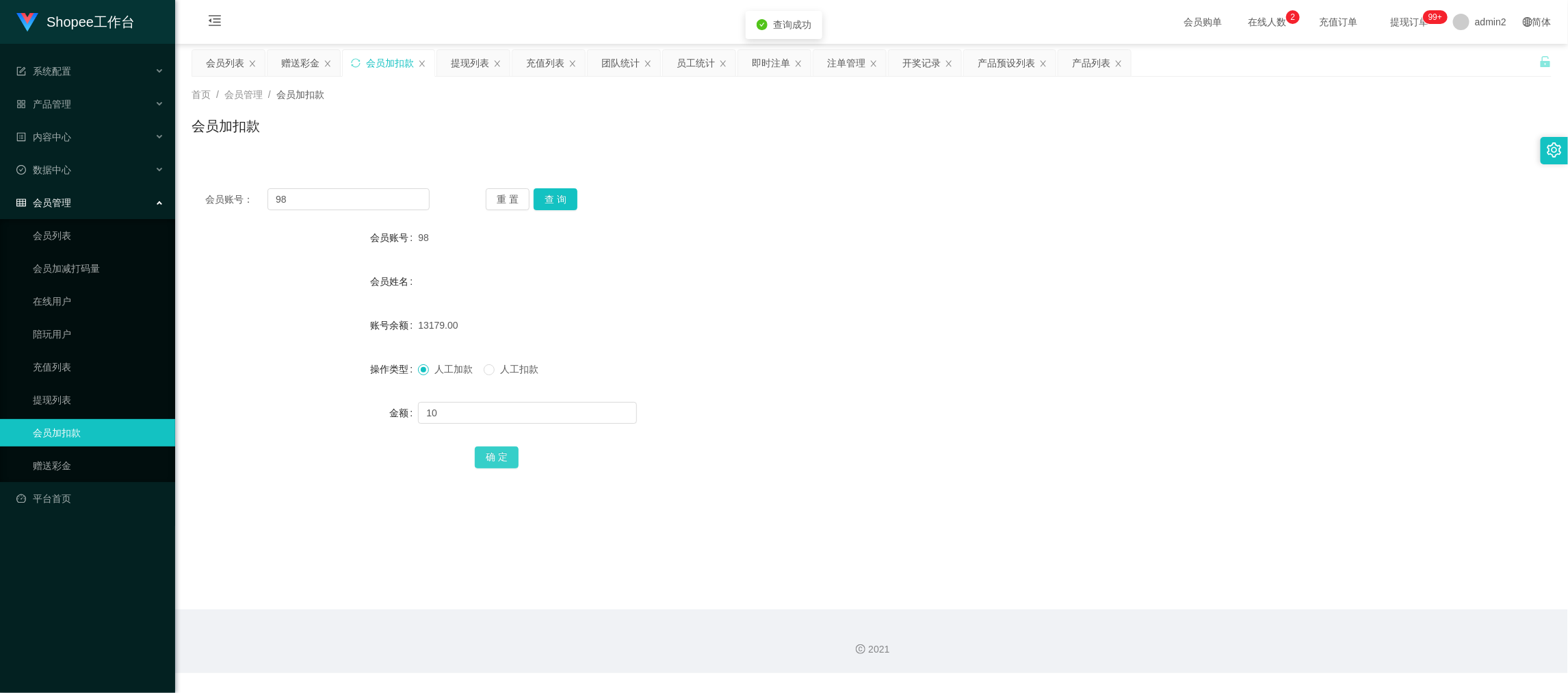
drag, startPoint x: 499, startPoint y: 453, endPoint x: 528, endPoint y: 443, distance: 30.7
click at [499, 453] on button "确 定" at bounding box center [497, 457] width 44 height 22
drag, startPoint x: 1245, startPoint y: 535, endPoint x: 1122, endPoint y: 501, distance: 127.6
click at [1241, 533] on main "关闭左侧 关闭右侧 关闭其它 刷新页面 会员列表 赠送彩金 会员加扣款 提现列表 充值列表 团队统计 员工统计 即时注单 注单管理 开奖记录 产品预设列表 产…" at bounding box center [871, 327] width 1393 height 565
drag, startPoint x: 230, startPoint y: 62, endPoint x: 272, endPoint y: 144, distance: 92.1
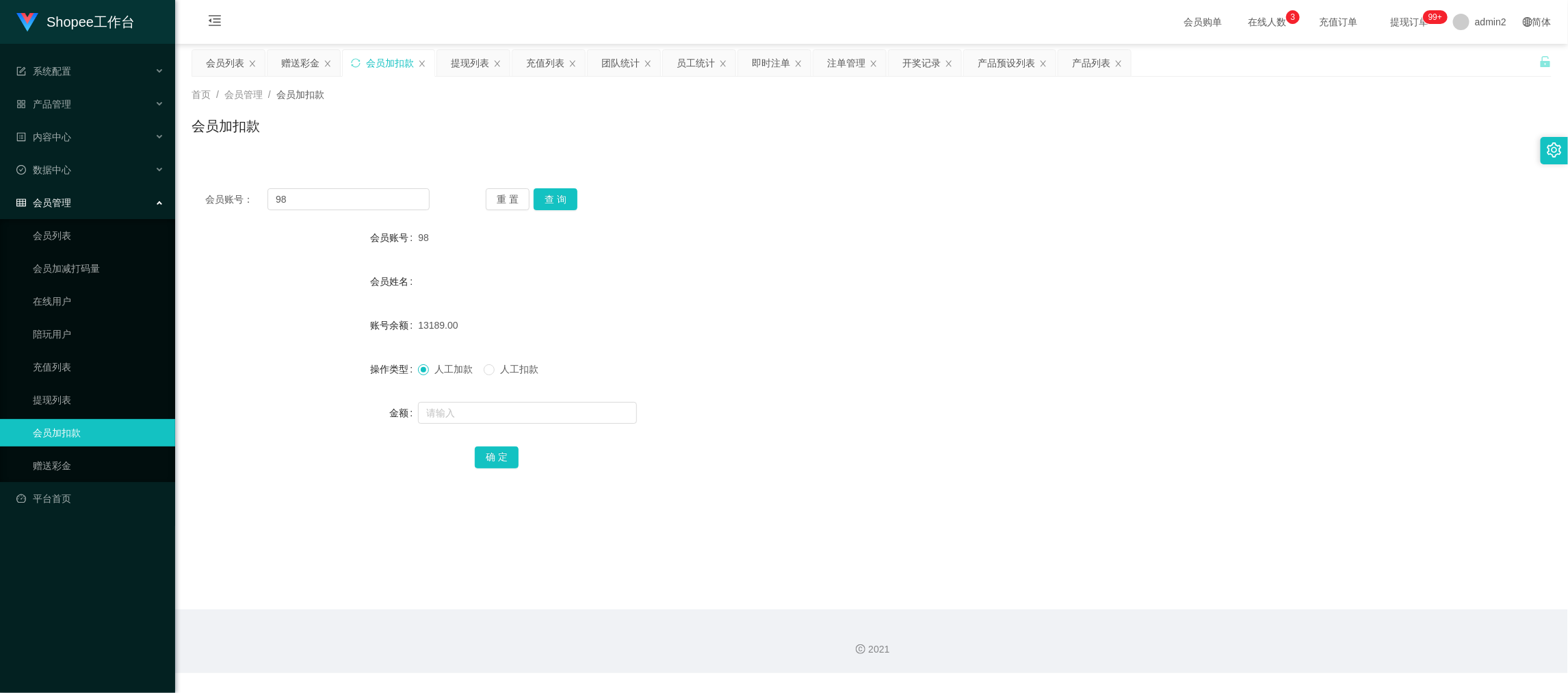
click at [230, 60] on div "会员列表" at bounding box center [225, 62] width 38 height 26
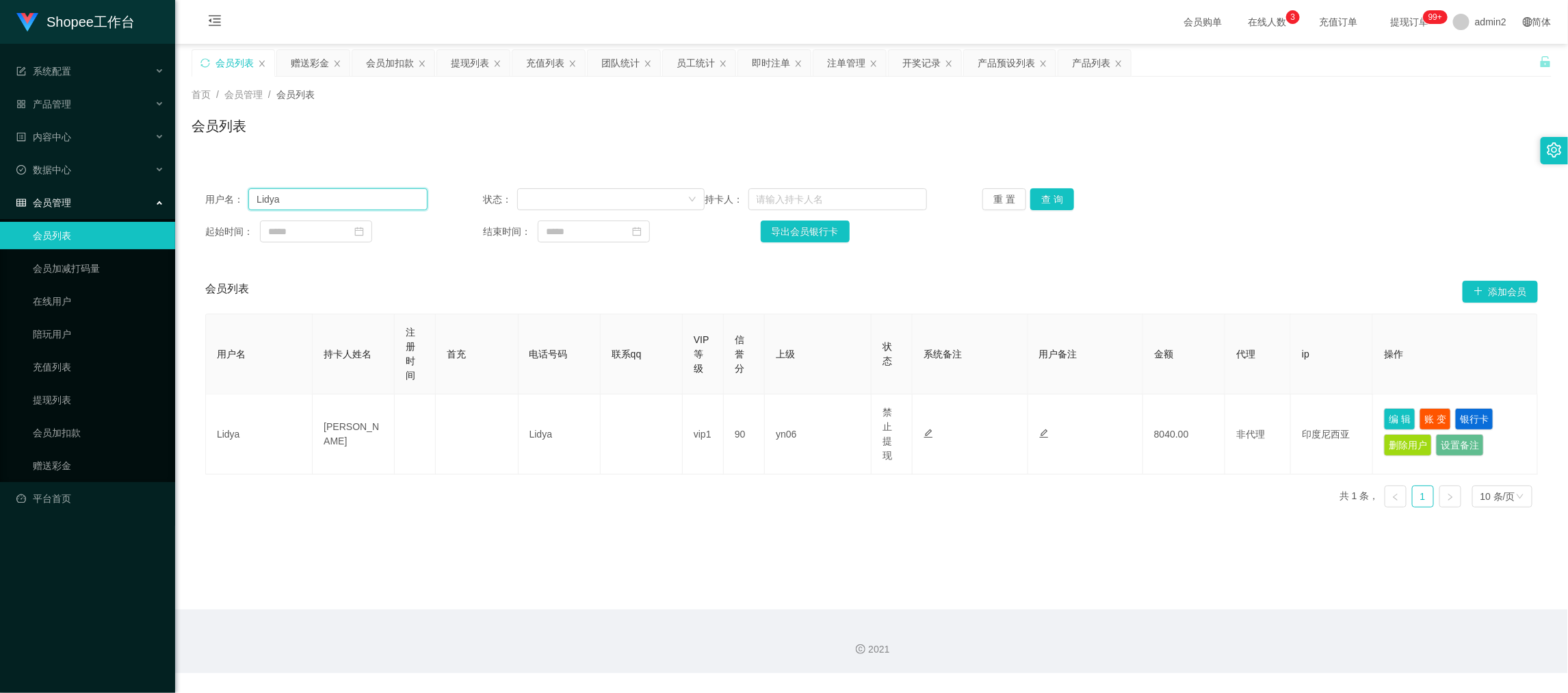
click at [326, 194] on input "Lidya" at bounding box center [337, 199] width 179 height 22
click at [1037, 208] on button "查 询" at bounding box center [1052, 199] width 44 height 22
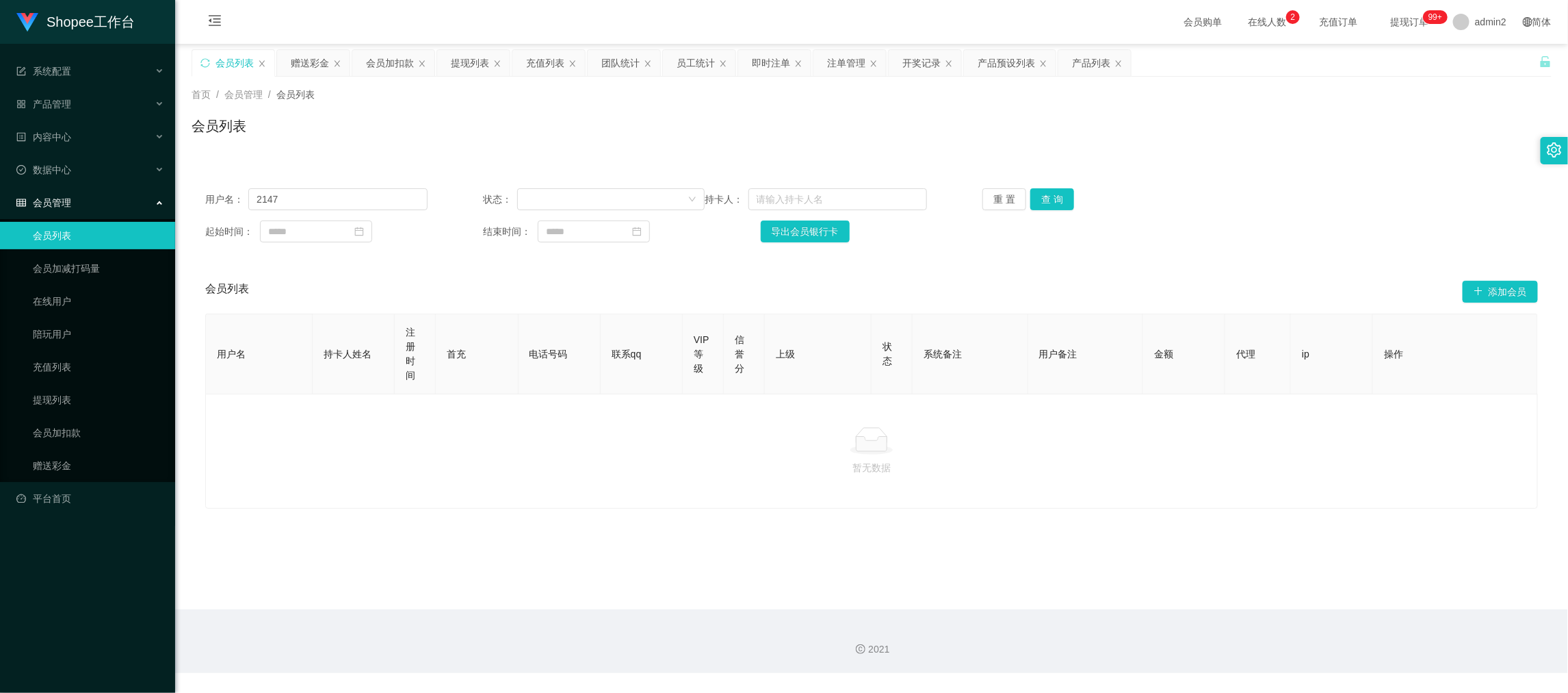
click at [685, 448] on div at bounding box center [871, 440] width 1310 height 27
click at [1118, 546] on main "关闭左侧 关闭右侧 关闭其它 刷新页面 会员列表 赠送彩金 会员加扣款 提现列表 充值列表 团队统计 员工统计 即时注单 注单管理 开奖记录 产品预设列表 产…" at bounding box center [871, 327] width 1393 height 565
click at [348, 201] on input "2147" at bounding box center [337, 199] width 179 height 22
click at [1042, 192] on button "查 询" at bounding box center [1052, 199] width 44 height 22
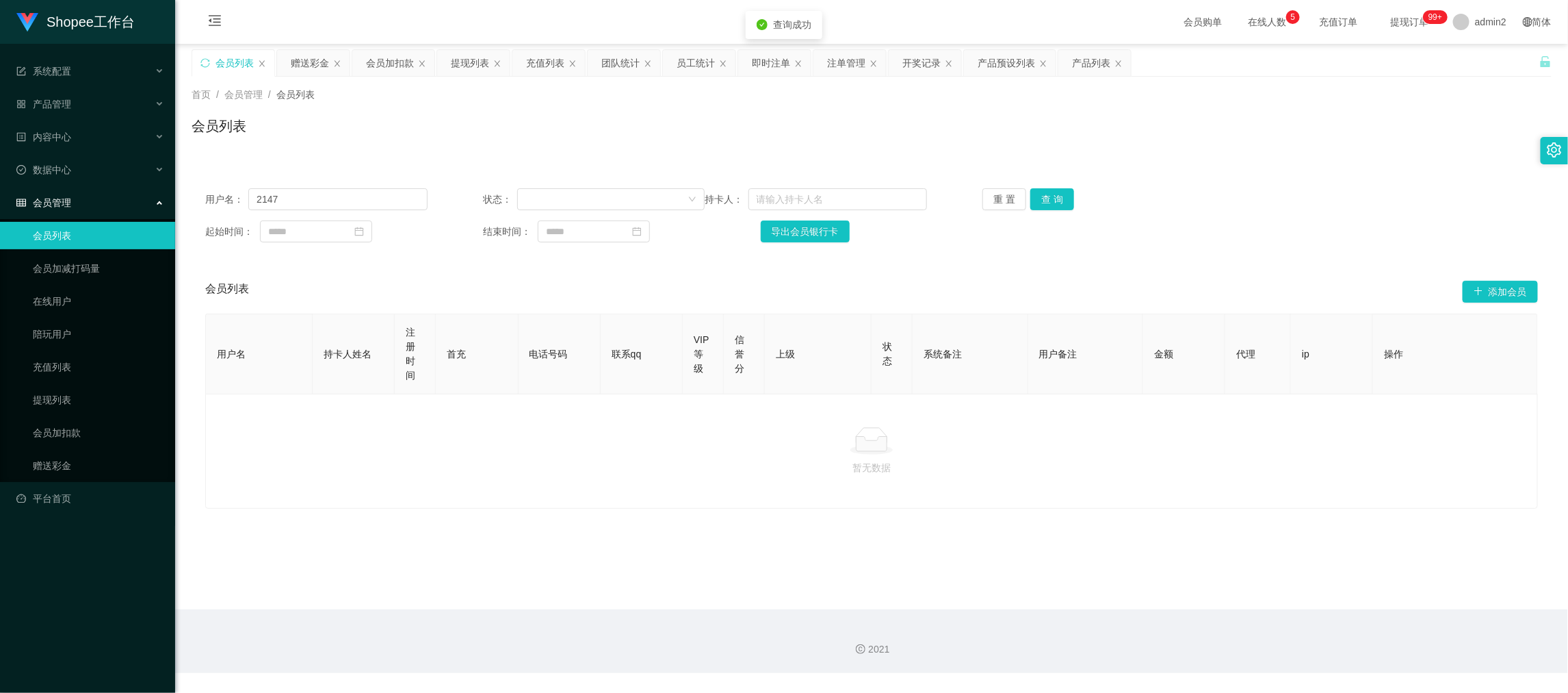
click at [1095, 434] on div at bounding box center [871, 440] width 1310 height 27
drag, startPoint x: 1222, startPoint y: 555, endPoint x: 957, endPoint y: 388, distance: 313.2
click at [1221, 555] on main "关闭左侧 关闭右侧 关闭其它 刷新页面 会员列表 赠送彩金 会员加扣款 提现列表 充值列表 团队统计 员工统计 即时注单 注单管理 开奖记录 产品预设列表 产…" at bounding box center [871, 327] width 1393 height 565
click at [386, 61] on div "会员加扣款" at bounding box center [390, 62] width 48 height 26
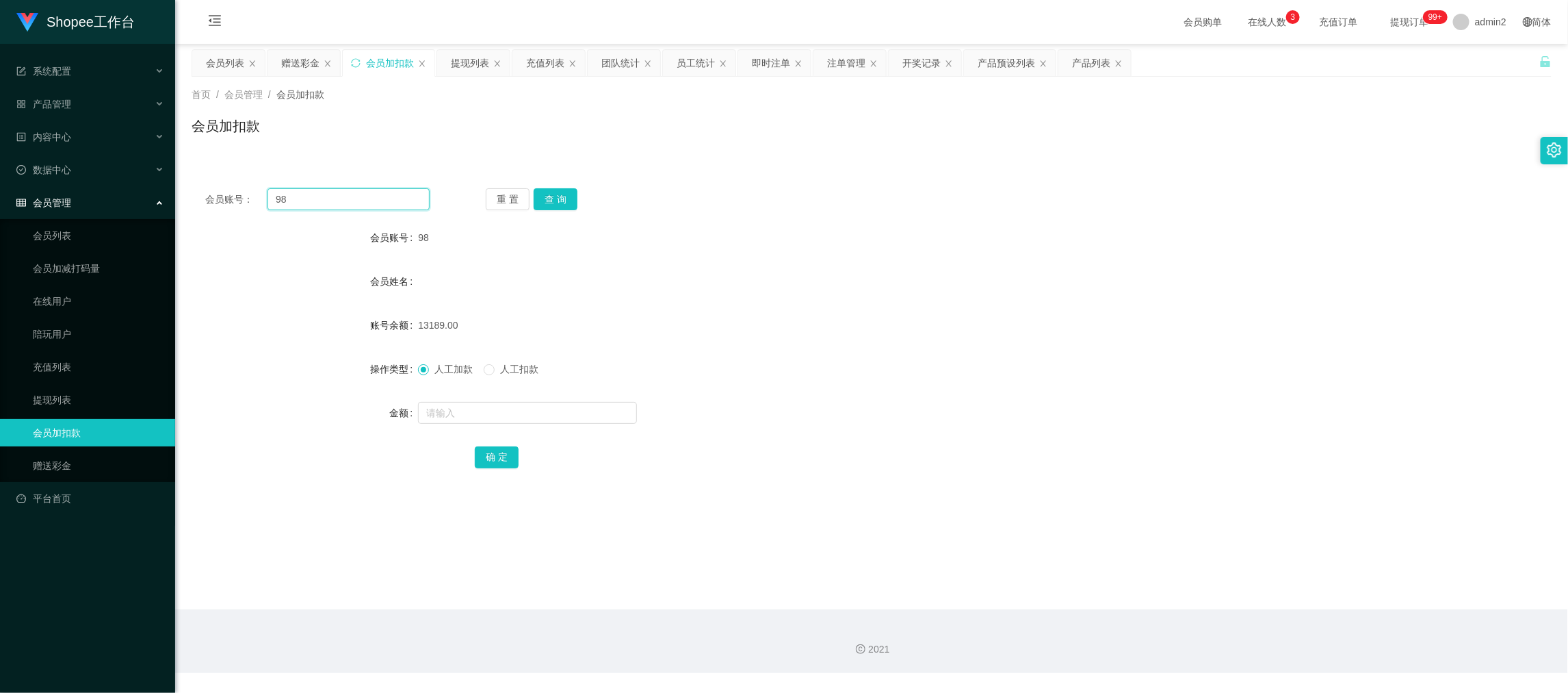
click at [399, 200] on input "98" at bounding box center [348, 199] width 162 height 22
drag, startPoint x: 399, startPoint y: 200, endPoint x: 505, endPoint y: 209, distance: 106.4
click at [399, 201] on input "98" at bounding box center [348, 199] width 162 height 22
drag, startPoint x: 559, startPoint y: 191, endPoint x: 561, endPoint y: 220, distance: 29.1
click at [560, 191] on button "查 询" at bounding box center [555, 199] width 44 height 22
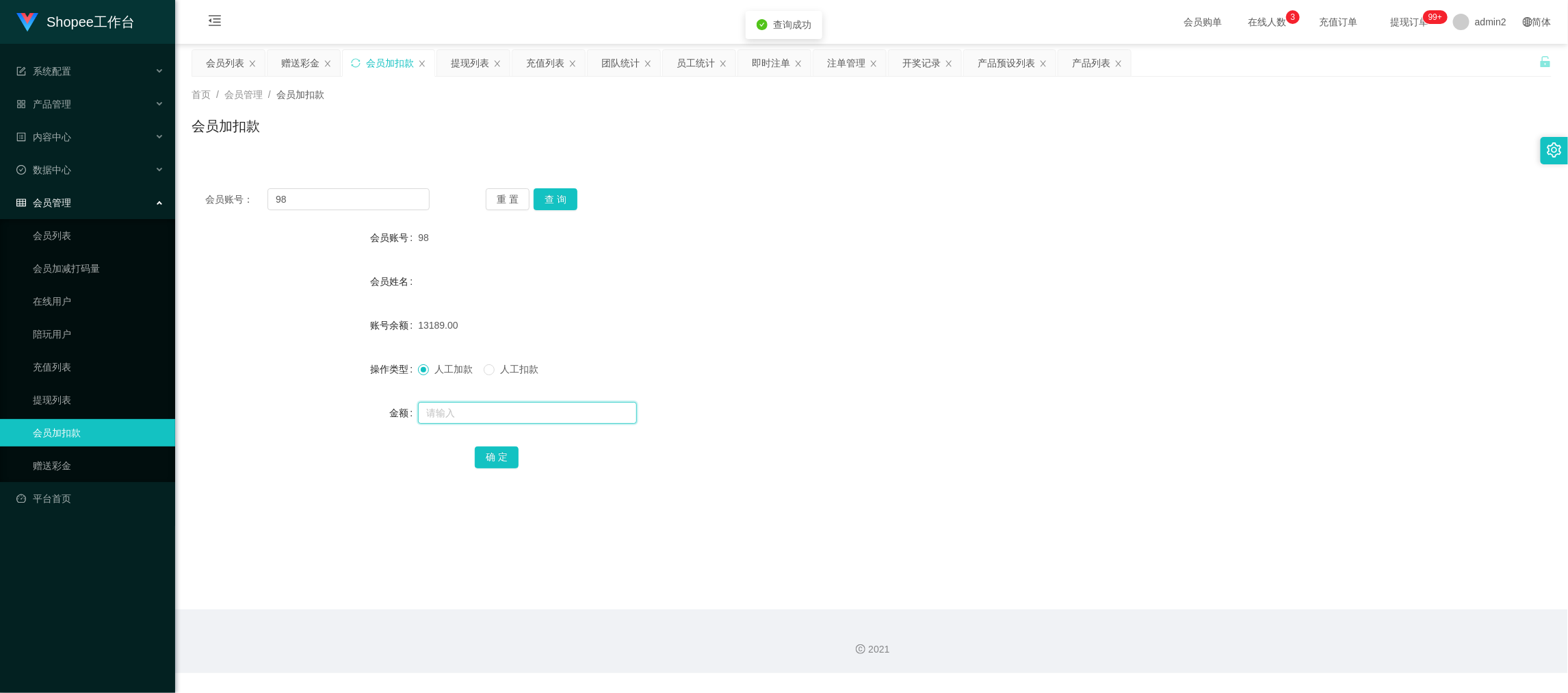
click at [560, 406] on input "text" at bounding box center [527, 412] width 219 height 22
click at [487, 458] on button "确 定" at bounding box center [497, 457] width 44 height 22
click at [365, 192] on input "98" at bounding box center [348, 199] width 162 height 22
drag, startPoint x: 365, startPoint y: 192, endPoint x: 506, endPoint y: 219, distance: 143.6
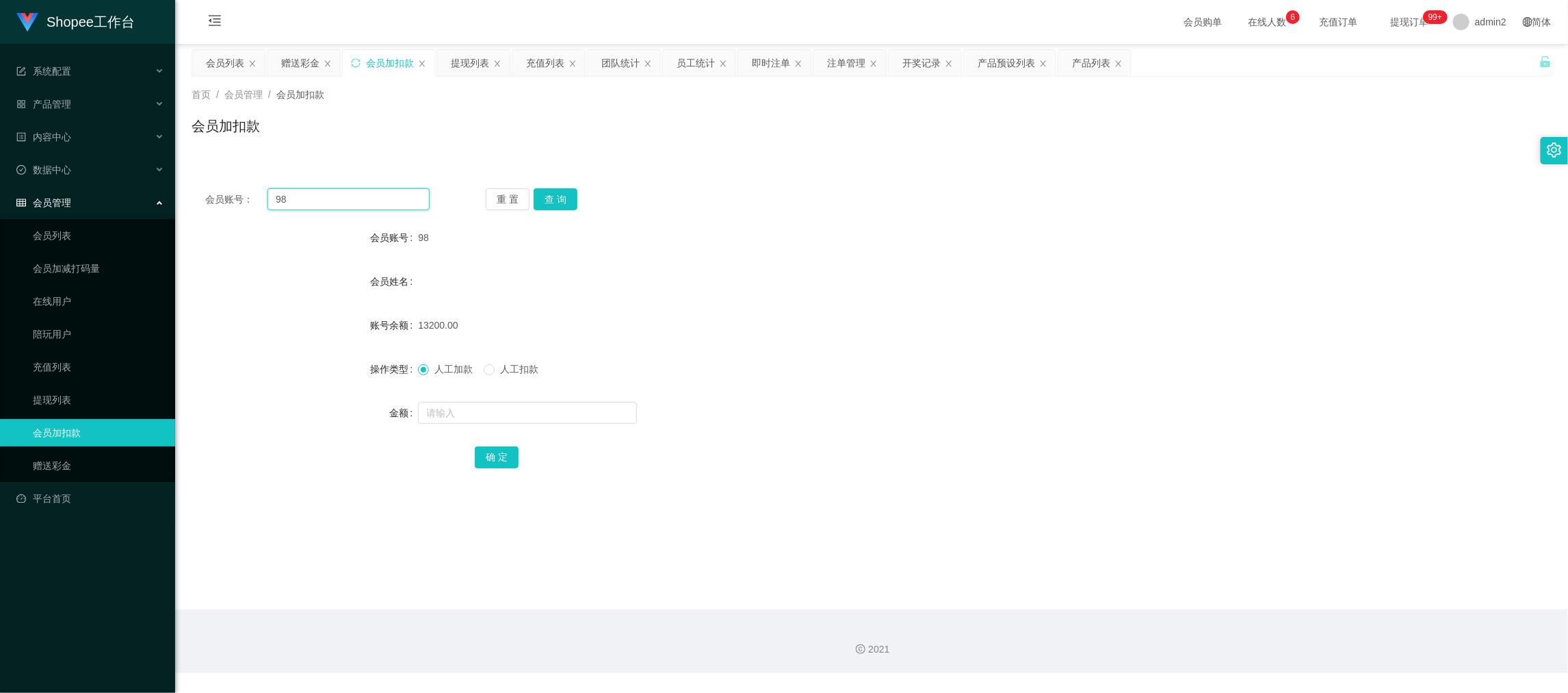
click at [367, 194] on input "98" at bounding box center [348, 199] width 162 height 22
drag, startPoint x: 561, startPoint y: 199, endPoint x: 564, endPoint y: 236, distance: 37.1
click at [561, 199] on button "查 询" at bounding box center [555, 199] width 44 height 22
click at [586, 414] on input "1" at bounding box center [527, 412] width 219 height 22
drag, startPoint x: 484, startPoint y: 454, endPoint x: 507, endPoint y: 454, distance: 23.0
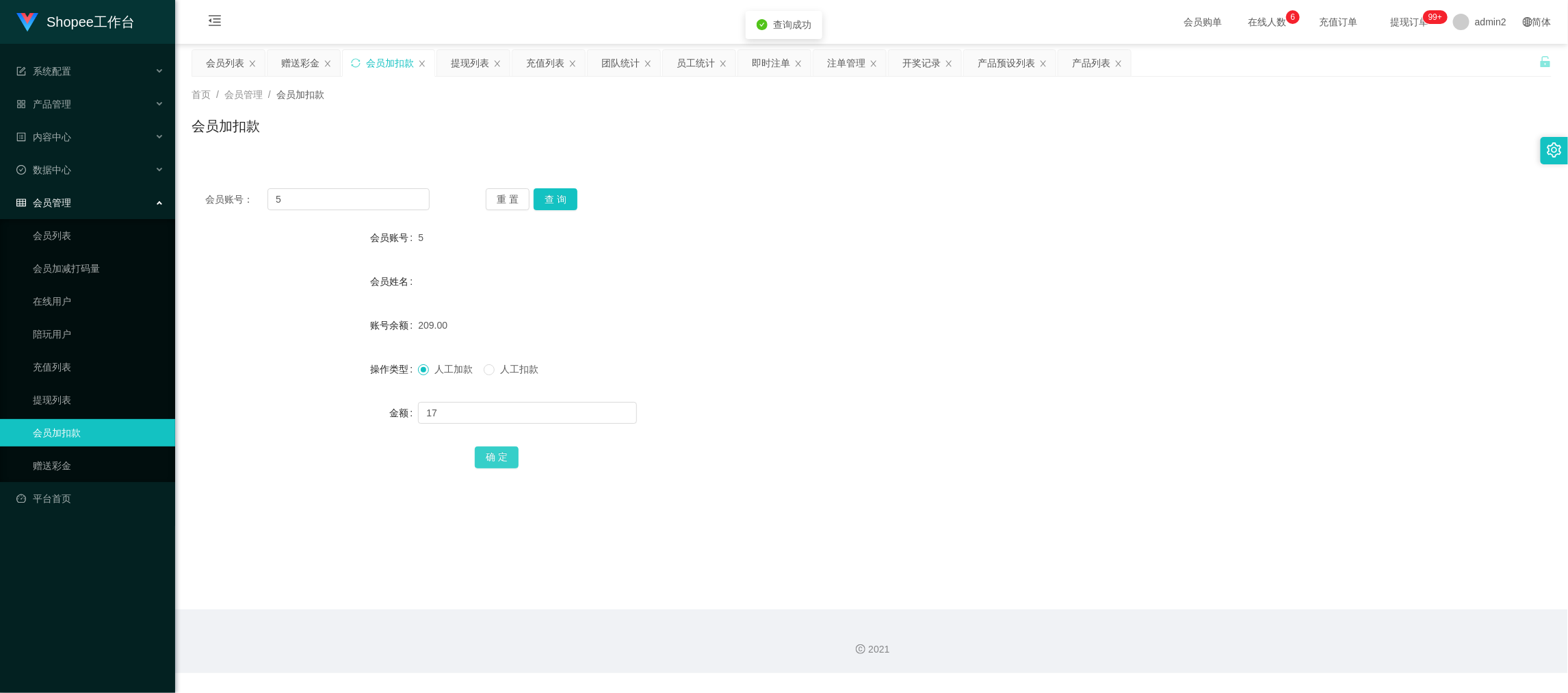
click at [484, 454] on button "确 定" at bounding box center [497, 457] width 44 height 22
click at [296, 63] on div "赠送彩金" at bounding box center [301, 62] width 38 height 26
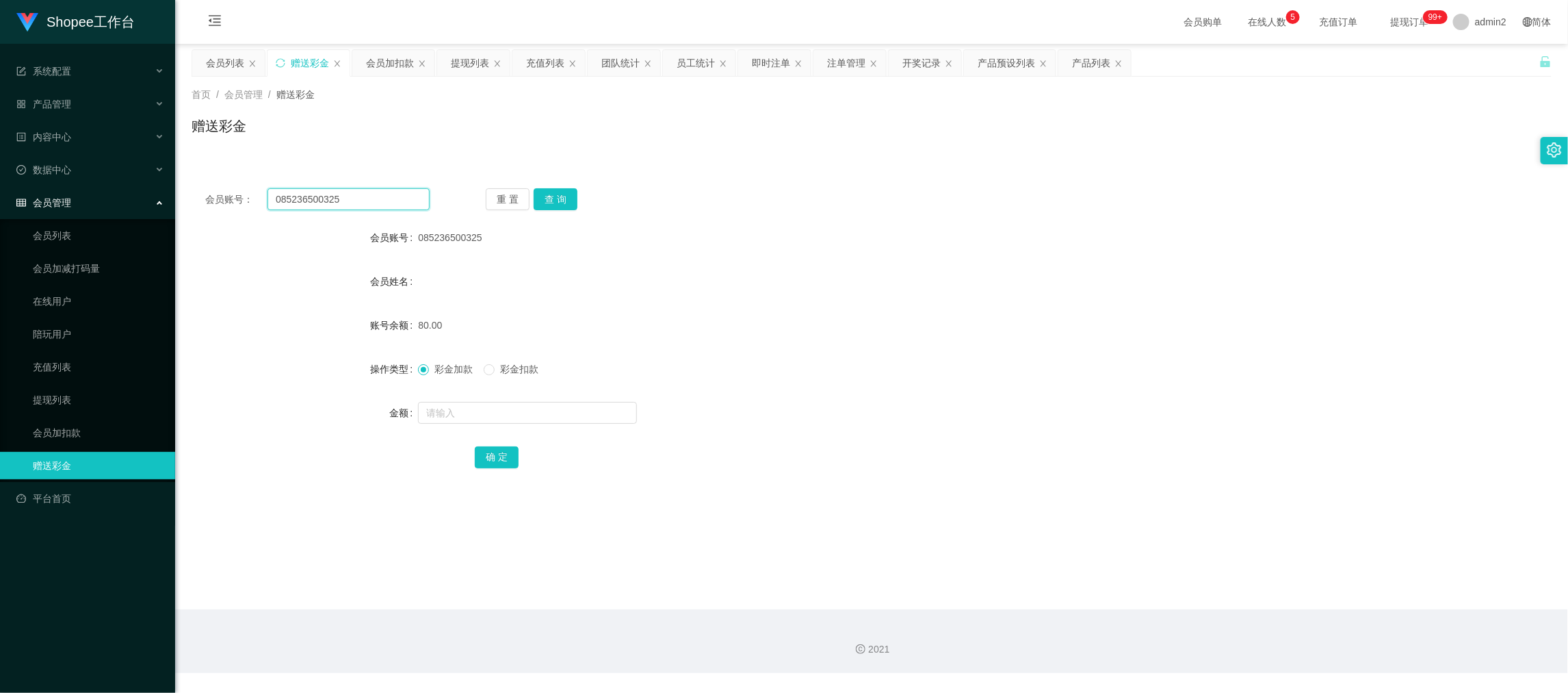
click at [389, 207] on input "085236500325" at bounding box center [348, 199] width 162 height 22
drag, startPoint x: 538, startPoint y: 196, endPoint x: 541, endPoint y: 206, distance: 10.4
click at [538, 196] on button "查 询" at bounding box center [555, 199] width 44 height 22
click at [573, 416] on input "text" at bounding box center [527, 412] width 219 height 22
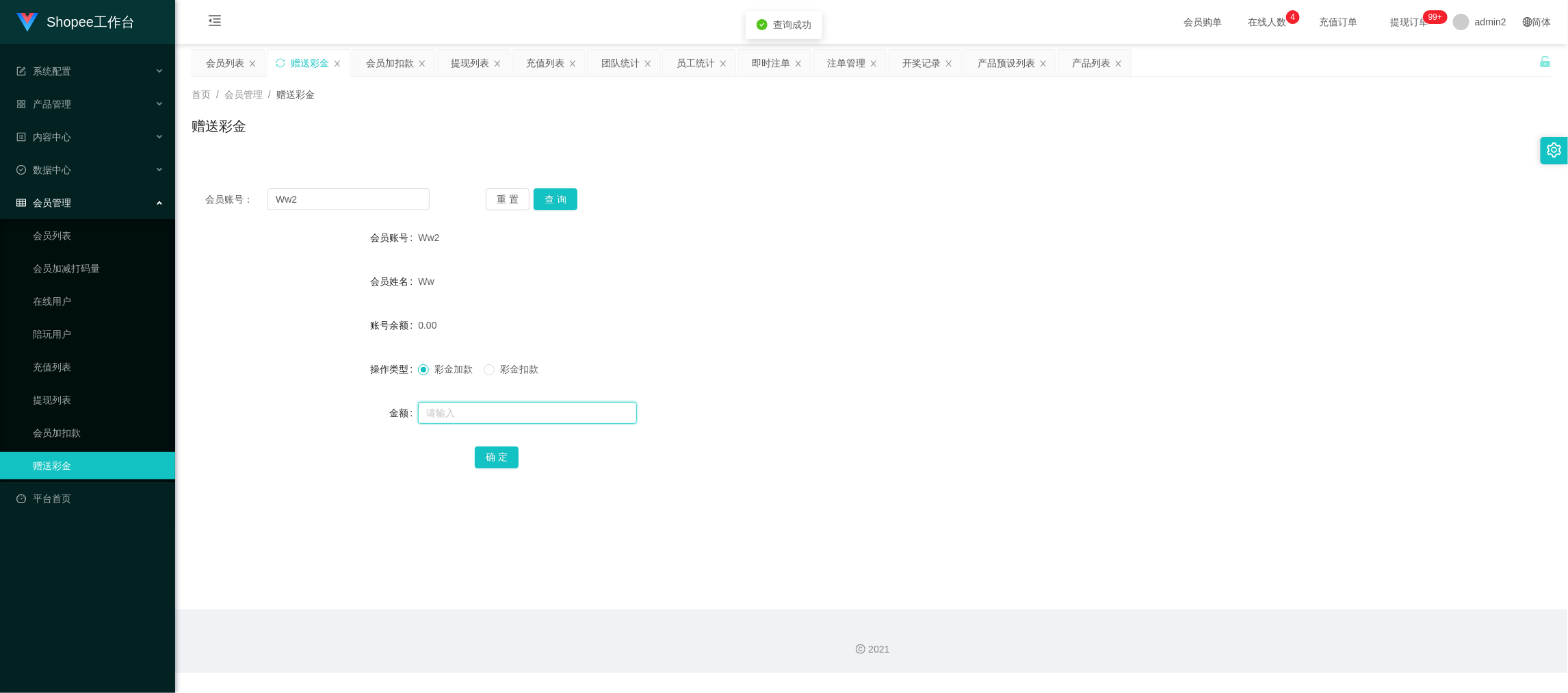
click at [573, 416] on input "text" at bounding box center [527, 412] width 219 height 22
drag, startPoint x: 484, startPoint y: 463, endPoint x: 531, endPoint y: 453, distance: 48.1
click at [484, 463] on button "确 定" at bounding box center [497, 457] width 44 height 22
click at [826, 384] on form "会员账号 Ww2 会员姓名 Ww 账号余额 0.00 操作类型 彩金加款 彩金扣款 金额 确 定" at bounding box center [871, 347] width 1360 height 246
drag, startPoint x: 1291, startPoint y: 565, endPoint x: 1030, endPoint y: 432, distance: 292.9
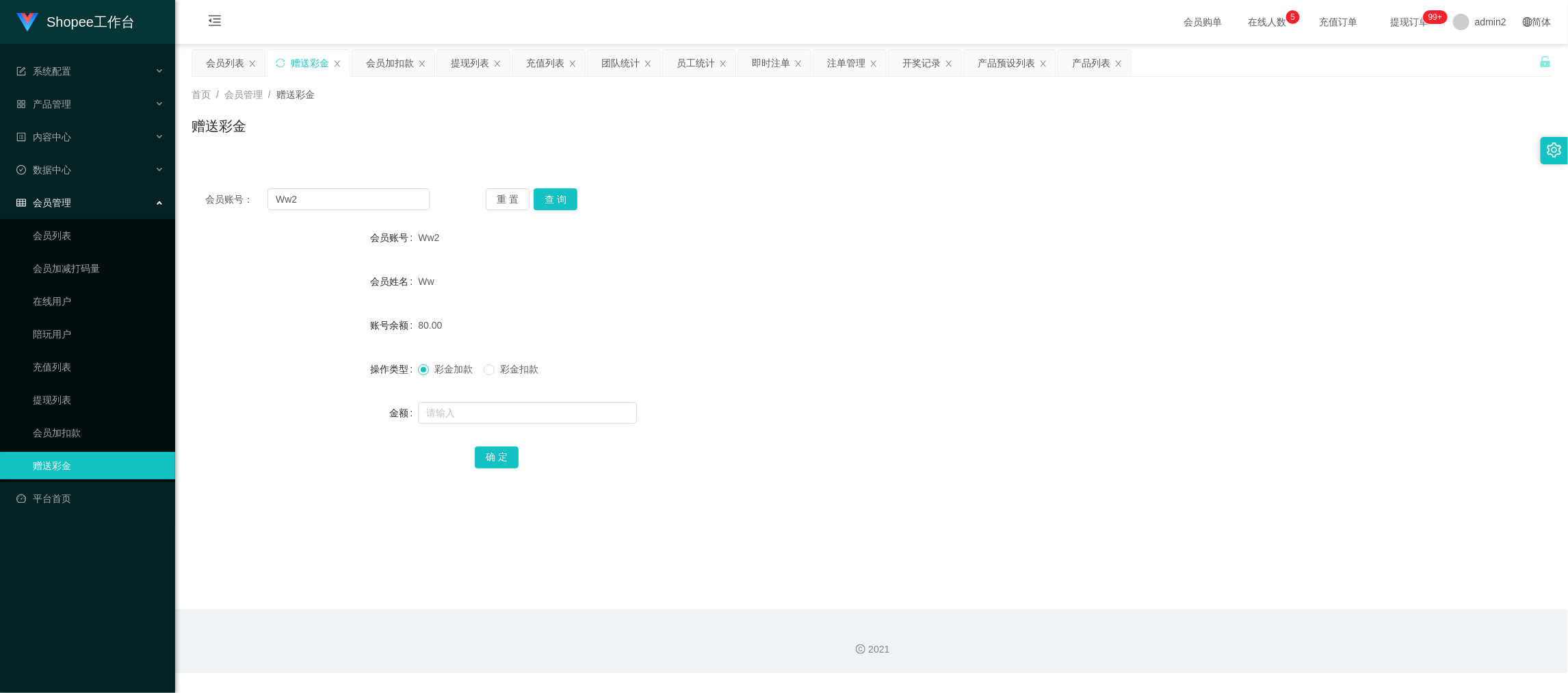
click at [1291, 567] on main "关闭左侧 关闭右侧 关闭其它 刷新页面 会员列表 赠送彩金 会员加扣款 提现列表 充值列表 团队统计 员工统计 即时注单 注单管理 开奖记录 产品预设列表 产…" at bounding box center [871, 327] width 1393 height 565
click at [346, 192] on input "Ww2" at bounding box center [348, 199] width 162 height 22
drag, startPoint x: 346, startPoint y: 191, endPoint x: 527, endPoint y: 212, distance: 182.2
click at [347, 193] on input "Ww2" at bounding box center [348, 199] width 162 height 22
drag, startPoint x: 550, startPoint y: 194, endPoint x: 554, endPoint y: 287, distance: 93.1
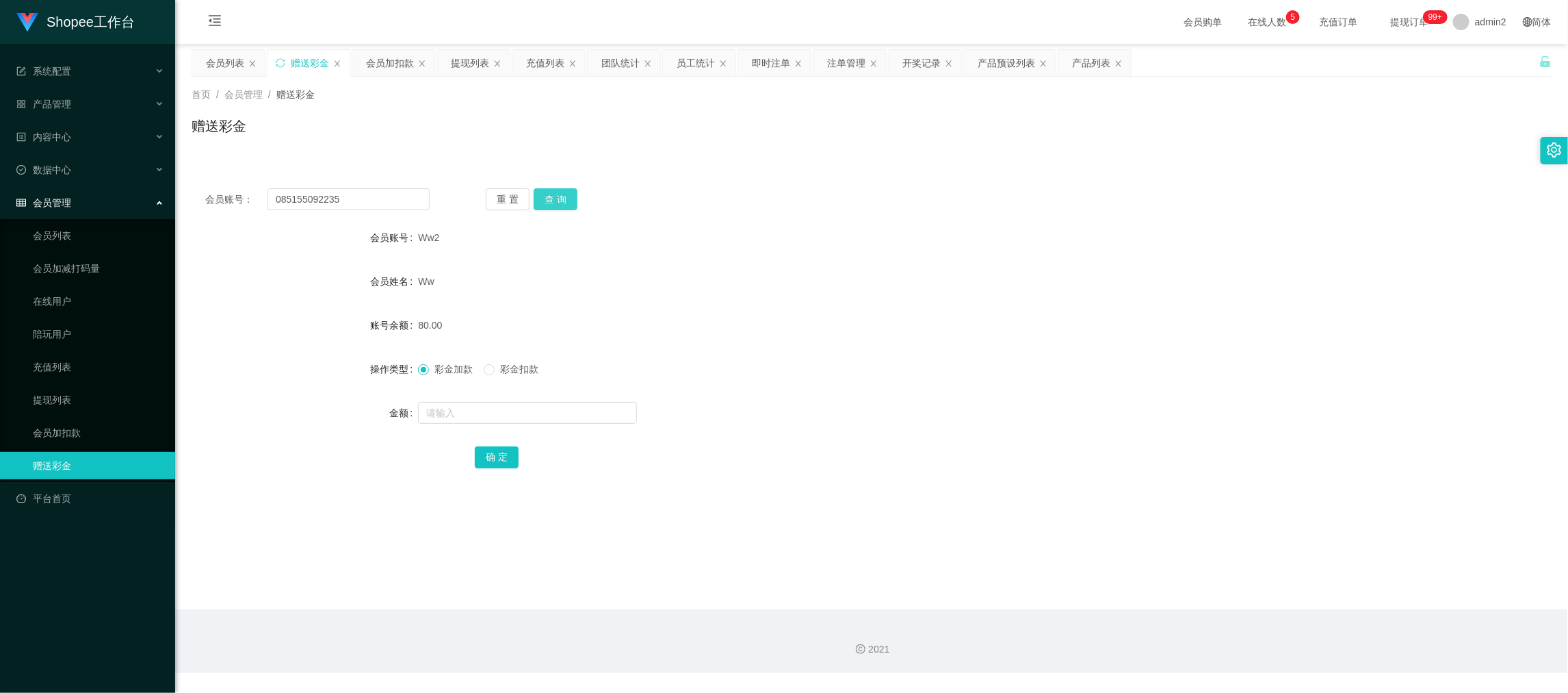
click at [550, 194] on button "查 询" at bounding box center [555, 199] width 44 height 22
click at [567, 413] on input "text" at bounding box center [527, 412] width 219 height 22
click at [477, 461] on button "确 定" at bounding box center [497, 457] width 44 height 22
click at [894, 403] on div "80" at bounding box center [815, 412] width 794 height 27
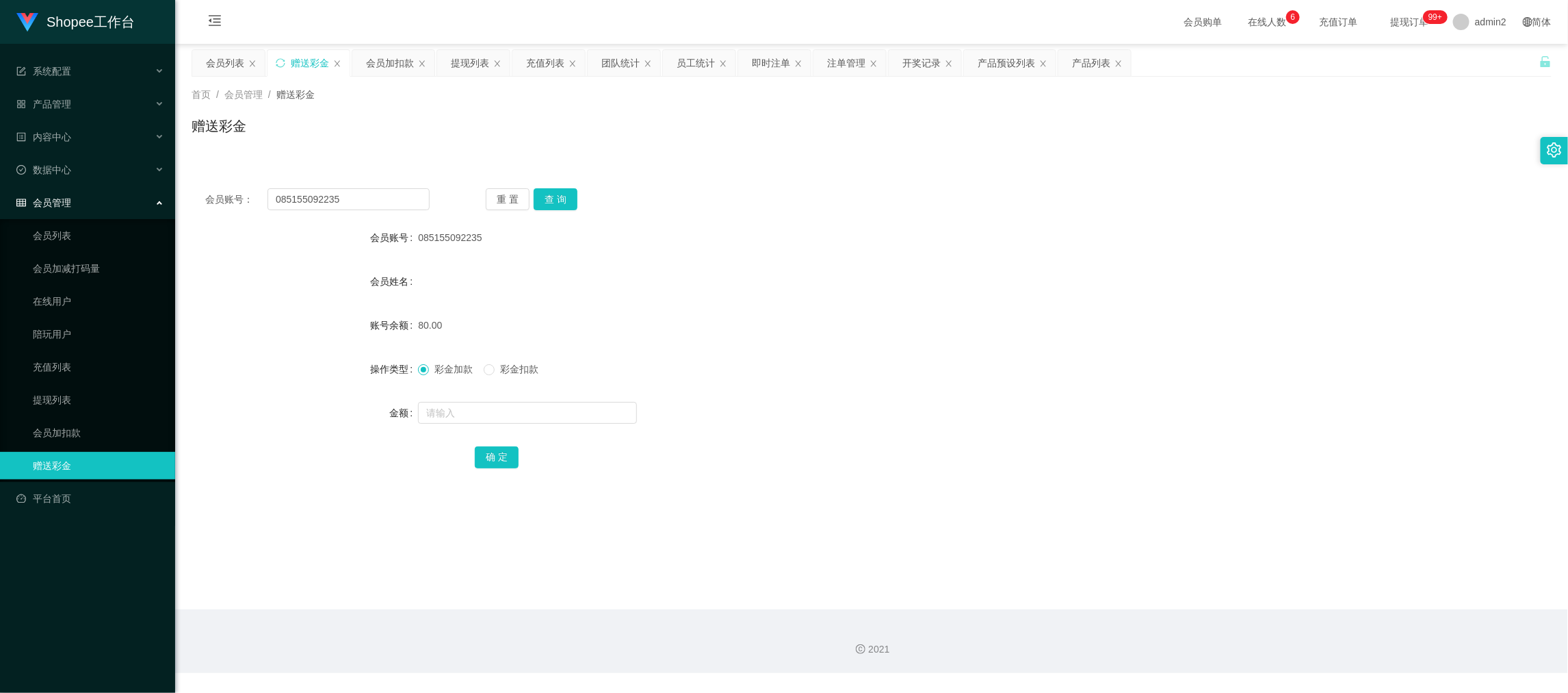
drag, startPoint x: 1142, startPoint y: 580, endPoint x: 861, endPoint y: 204, distance: 469.4
click at [1142, 581] on main "关闭左侧 关闭右侧 关闭其它 刷新页面 会员列表 赠送彩金 会员加扣款 提现列表 充值列表 团队统计 员工统计 即时注单 注单管理 开奖记录 产品预设列表 产…" at bounding box center [871, 327] width 1393 height 565
click at [630, 65] on div "团队统计" at bounding box center [621, 62] width 38 height 26
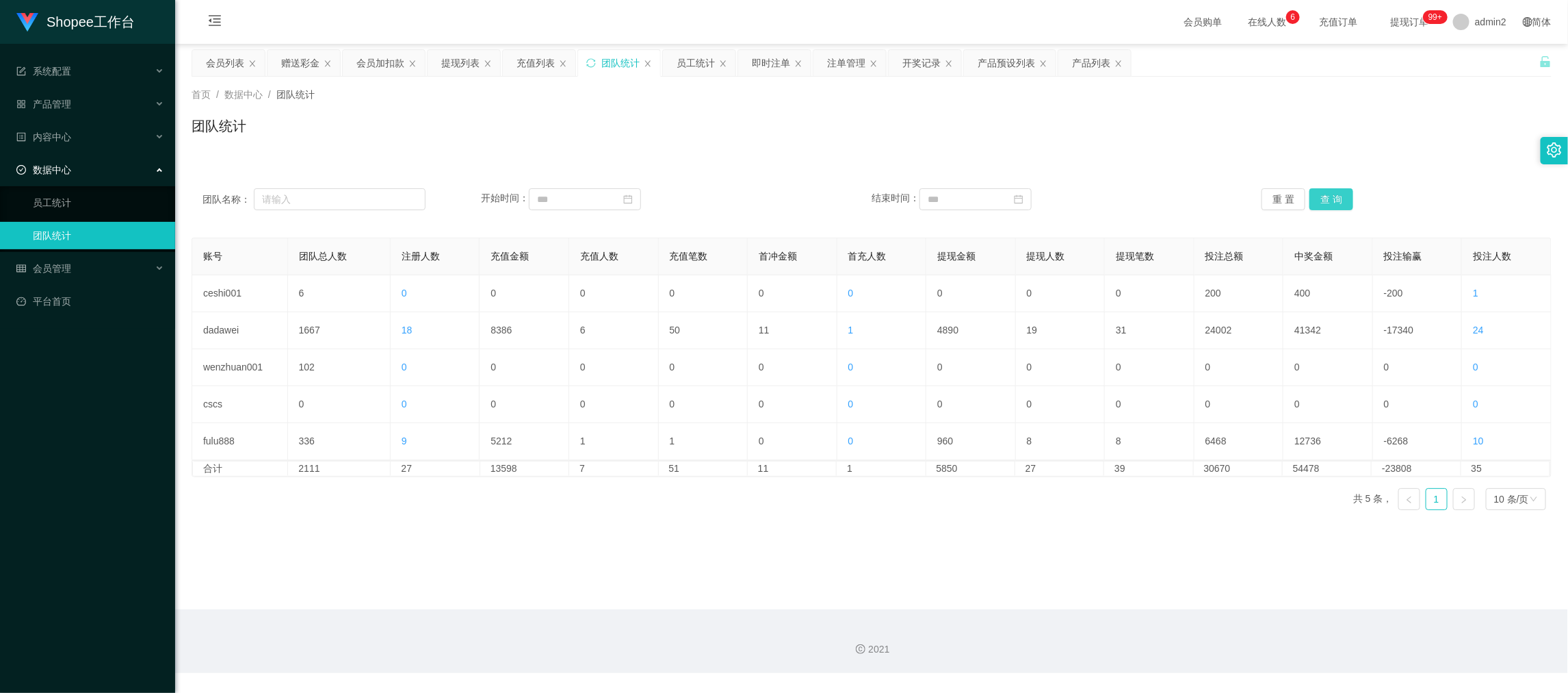
click at [1323, 196] on button "查 询" at bounding box center [1332, 199] width 44 height 22
click at [827, 571] on main "关闭左侧 关闭右侧 关闭其它 刷新页面 会员列表 赠送彩金 会员加扣款 提现列表 充值列表 团队统计 员工统计 即时注单 注单管理 开奖记录 产品预设列表 产…" at bounding box center [871, 327] width 1393 height 565
click at [922, 584] on main "关闭左侧 关闭右侧 关闭其它 刷新页面 会员列表 赠送彩金 会员加扣款 提现列表 充值列表 团队统计 员工统计 即时注单 注单管理 开奖记录 产品预设列表 产…" at bounding box center [871, 327] width 1393 height 565
click at [1214, 546] on main "关闭左侧 关闭右侧 关闭其它 刷新页面 会员列表 赠送彩金 会员加扣款 提现列表 充值列表 团队统计 员工统计 即时注单 注单管理 开奖记录 产品预设列表 产…" at bounding box center [871, 327] width 1393 height 565
drag, startPoint x: 331, startPoint y: 72, endPoint x: 306, endPoint y: 74, distance: 25.1
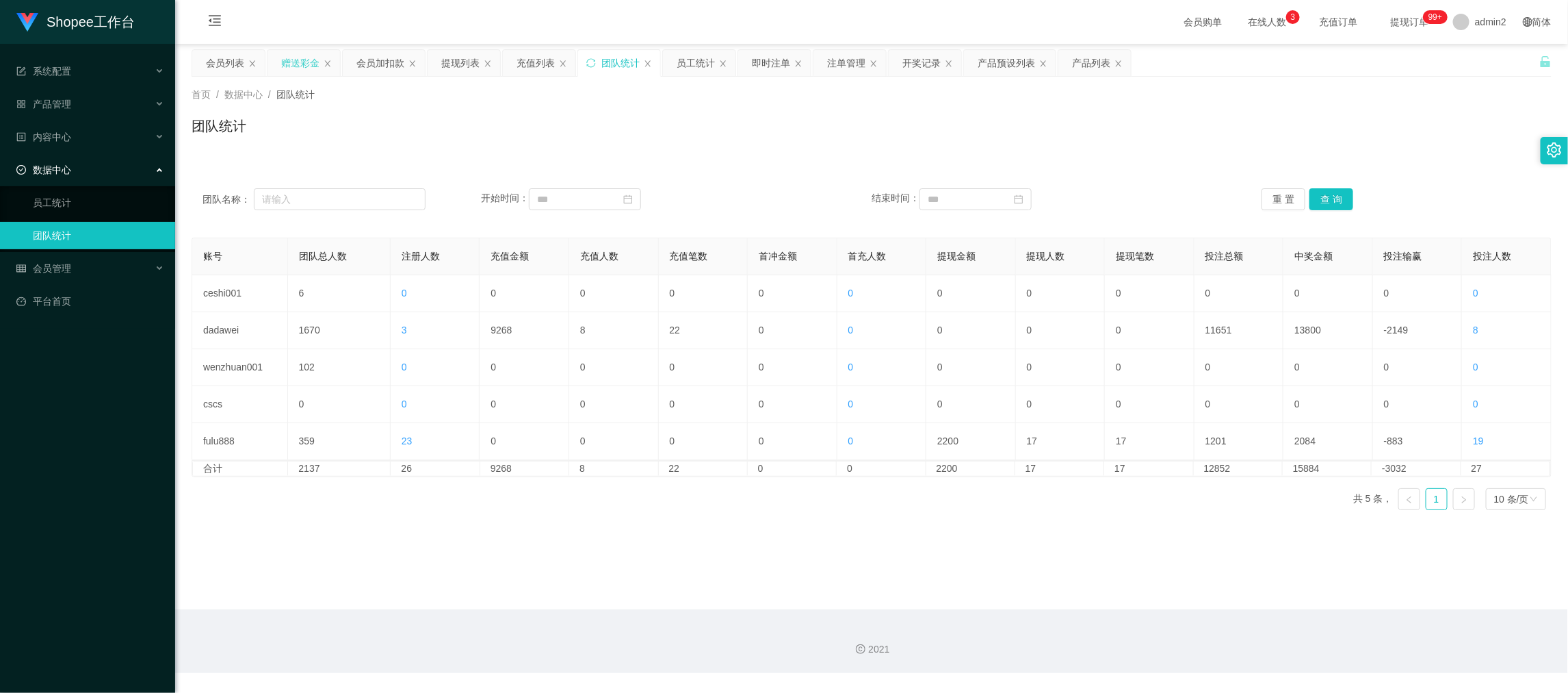
click at [331, 72] on div "赠送彩金" at bounding box center [303, 62] width 72 height 26
click at [306, 70] on div "赠送彩金" at bounding box center [301, 62] width 38 height 26
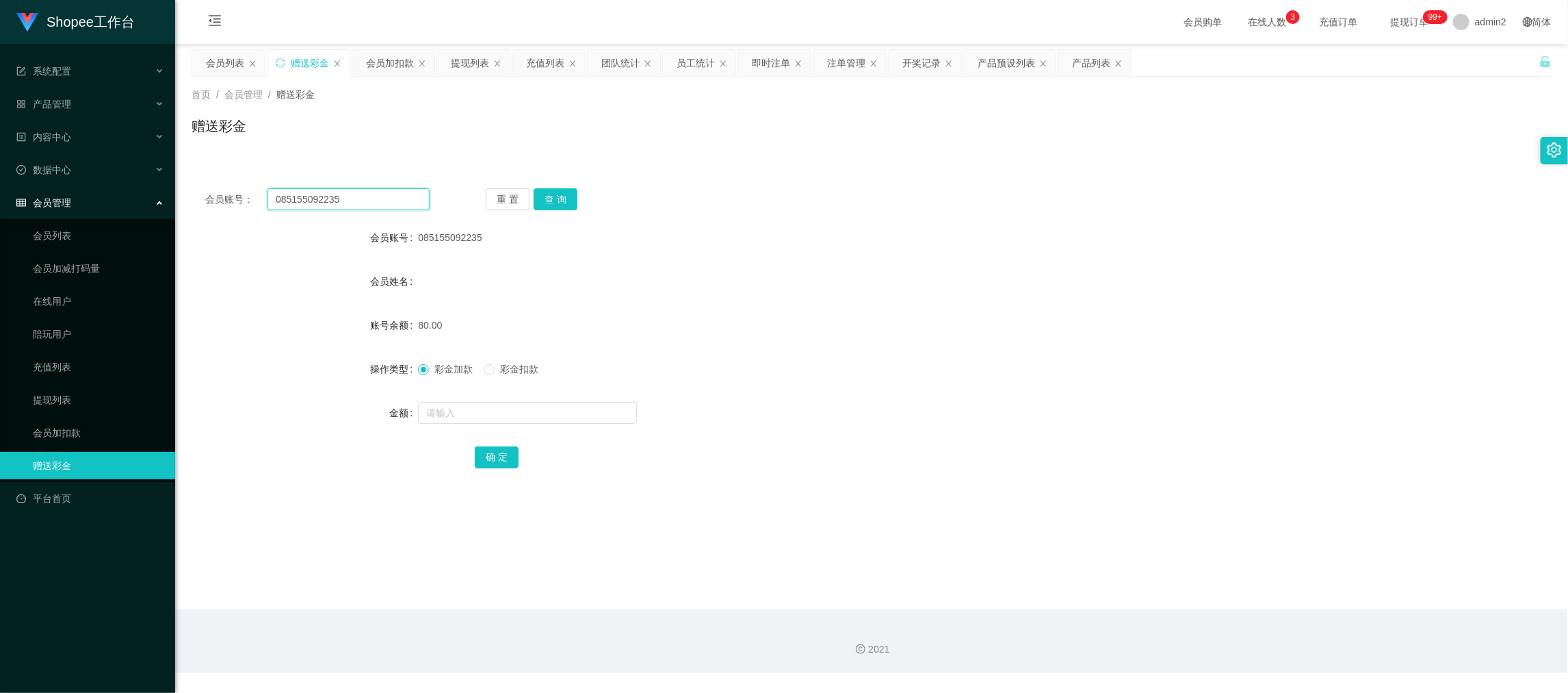
click at [398, 195] on input "085155092235" at bounding box center [348, 199] width 162 height 22
click at [554, 199] on button "查 询" at bounding box center [555, 199] width 44 height 22
click at [545, 409] on input "text" at bounding box center [527, 412] width 219 height 22
click at [488, 452] on button "确 定" at bounding box center [497, 457] width 44 height 22
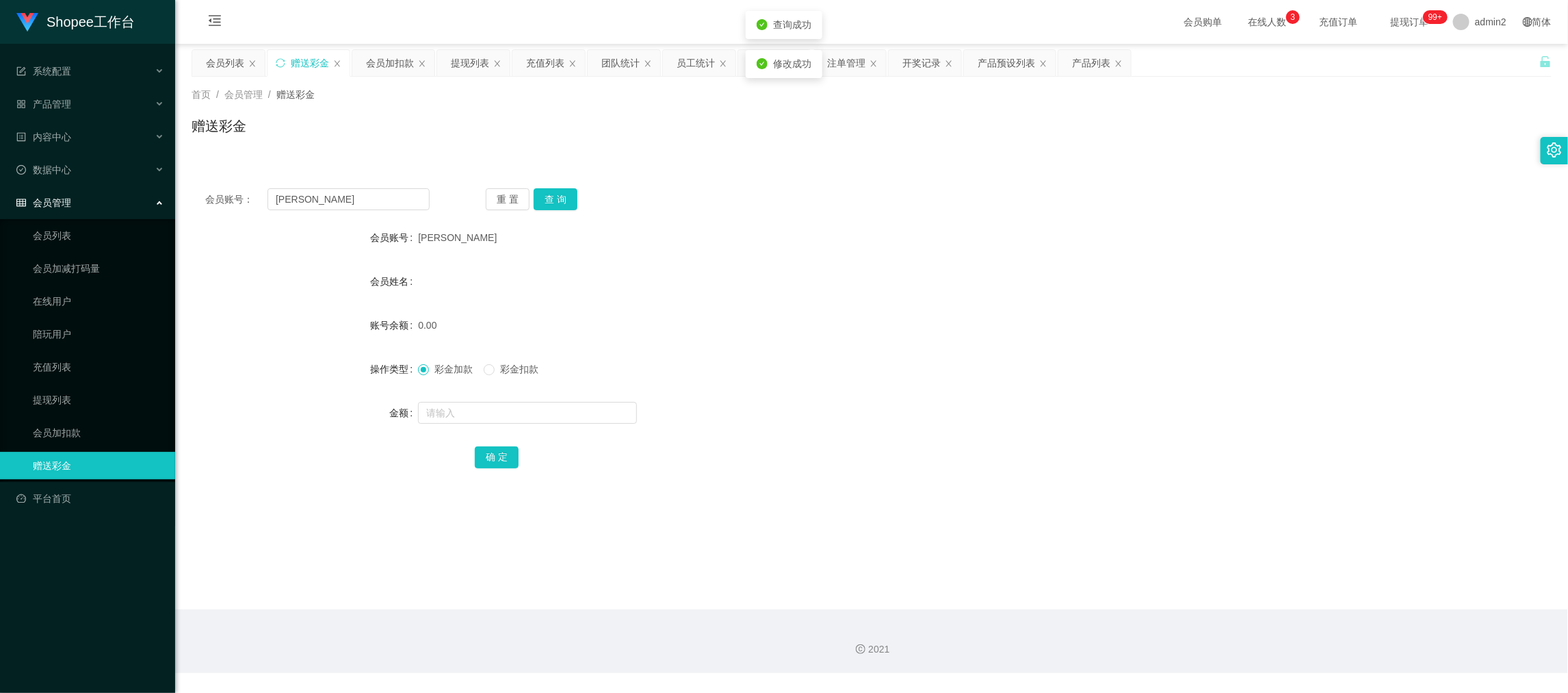
click at [883, 362] on div "彩金加款 彩金扣款" at bounding box center [815, 369] width 794 height 27
click at [1240, 525] on main "关闭左侧 关闭右侧 关闭其它 刷新页面 会员列表 赠送彩金 会员加扣款 提现列表 充值列表 团队统计 员工统计 即时注单 注单管理 开奖记录 产品预设列表 产…" at bounding box center [871, 327] width 1393 height 565
click at [365, 196] on input "[PERSON_NAME]" at bounding box center [348, 199] width 162 height 22
click at [571, 201] on button "查 询" at bounding box center [555, 199] width 44 height 22
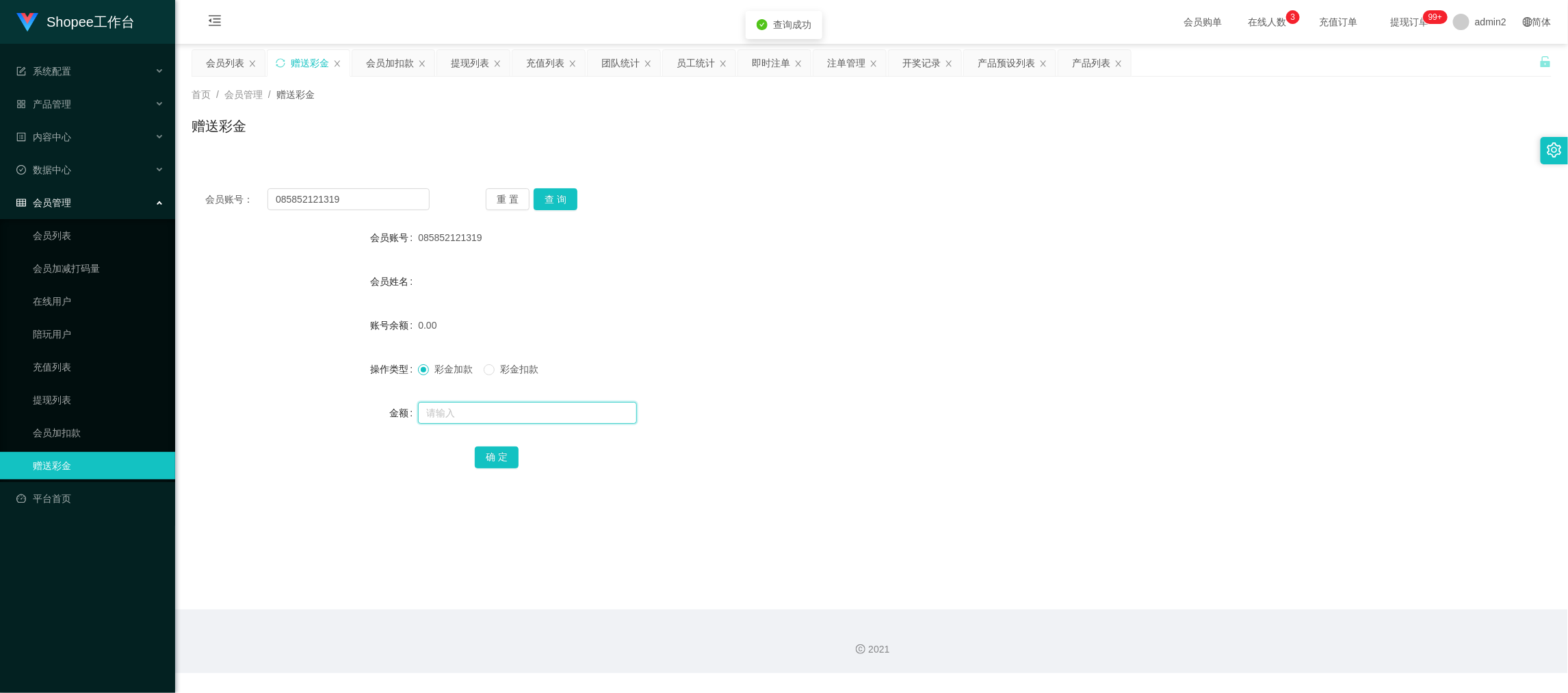
click at [553, 413] on input "text" at bounding box center [527, 412] width 219 height 22
click at [500, 451] on button "确 定" at bounding box center [497, 457] width 44 height 22
click at [871, 399] on div "80" at bounding box center [815, 412] width 794 height 27
click at [1184, 545] on main "关闭左侧 关闭右侧 关闭其它 刷新页面 会员列表 赠送彩金 会员加扣款 提现列表 充值列表 团队统计 员工统计 即时注单 注单管理 开奖记录 产品预设列表 产…" at bounding box center [871, 327] width 1393 height 565
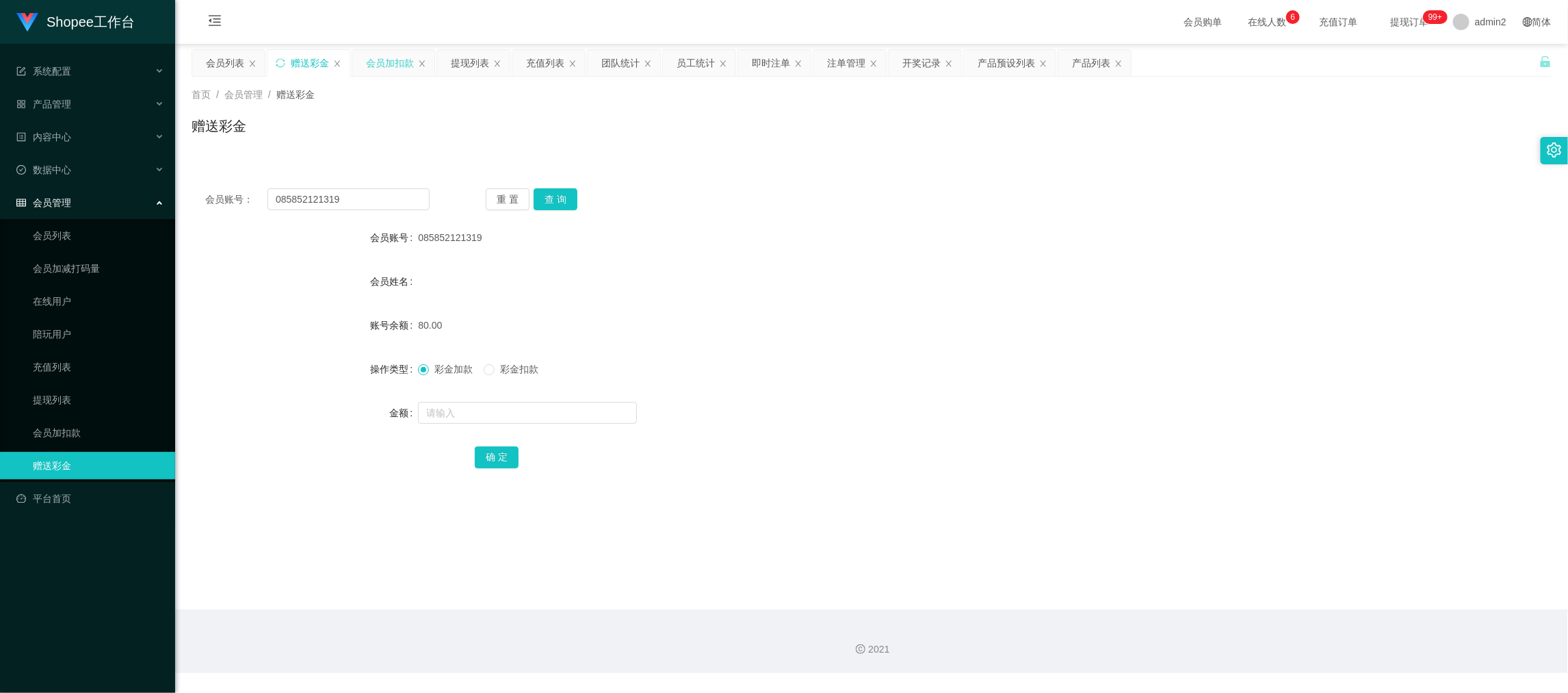
click at [392, 59] on div "会员加扣款" at bounding box center [390, 62] width 48 height 26
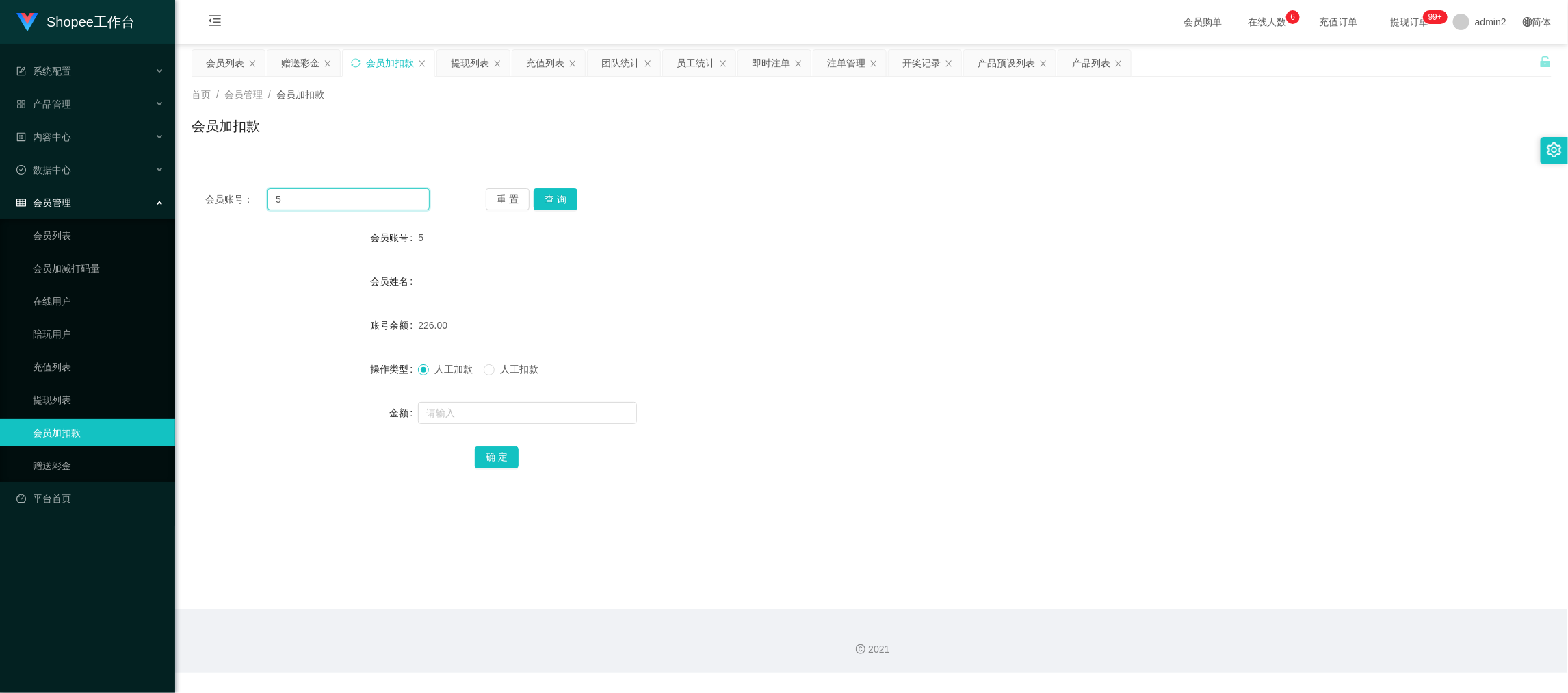
click at [386, 193] on input "5" at bounding box center [348, 199] width 162 height 22
click at [564, 196] on button "查 询" at bounding box center [555, 199] width 44 height 22
click at [607, 409] on input "text" at bounding box center [527, 412] width 219 height 22
click at [498, 452] on button "确 定" at bounding box center [497, 457] width 44 height 22
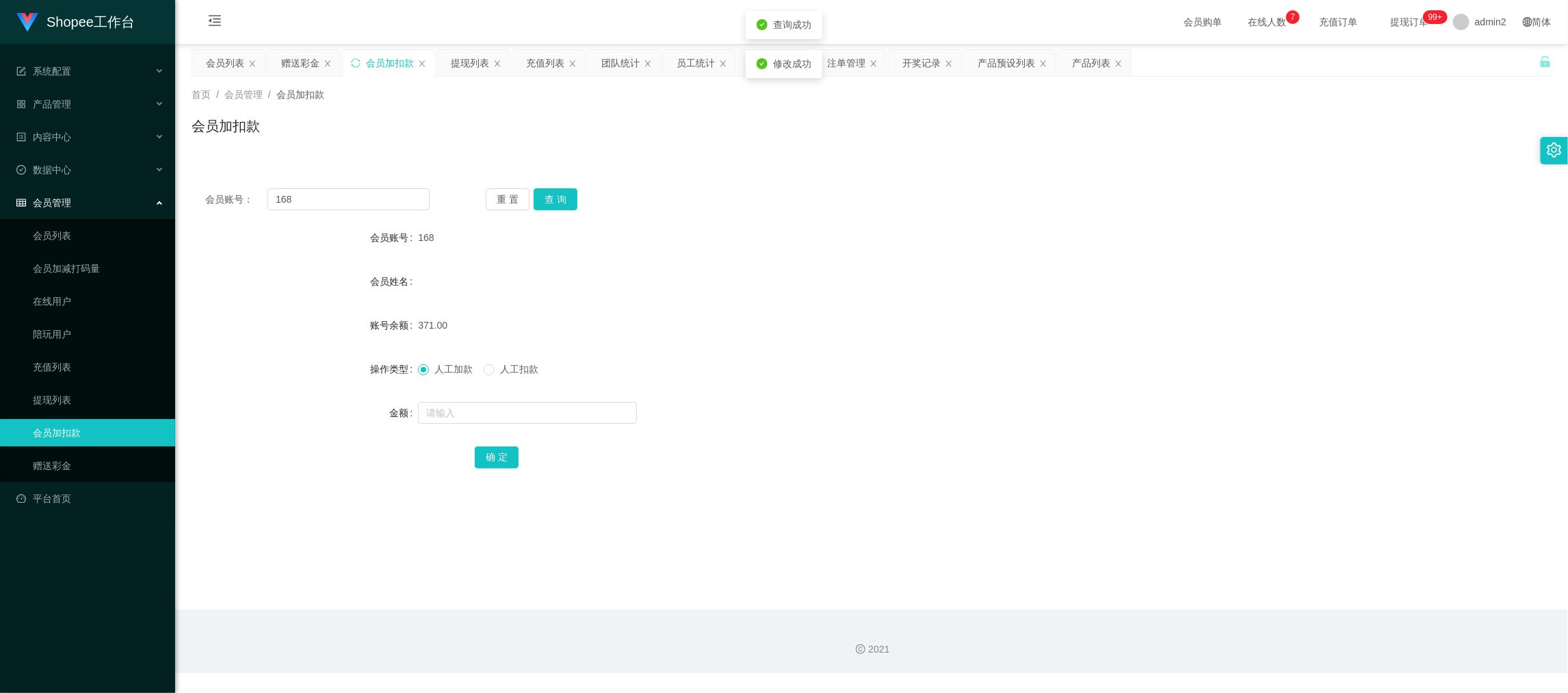
click at [909, 365] on div "人工加款 人工扣款" at bounding box center [815, 369] width 794 height 27
click at [754, 60] on div "即时注单" at bounding box center [772, 62] width 38 height 26
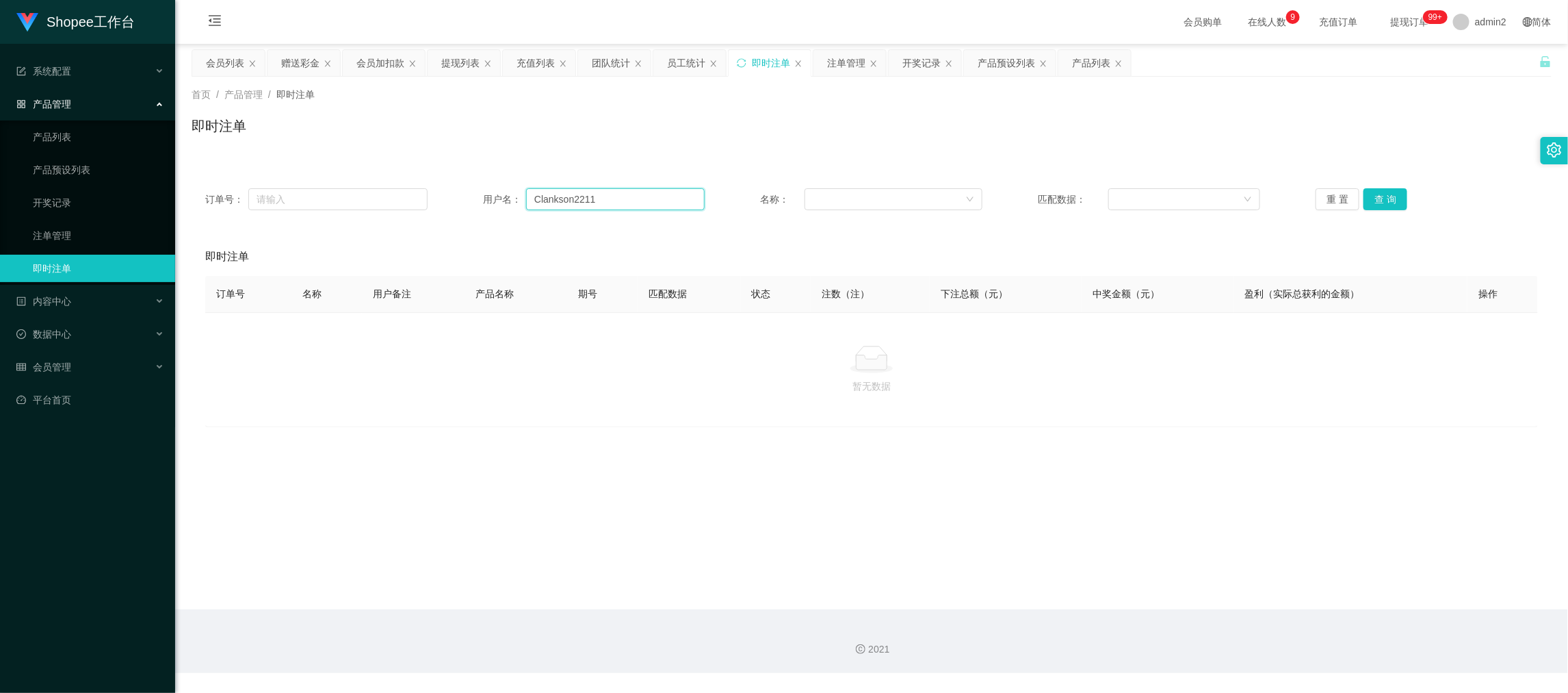
click at [590, 196] on input "Clankson2211" at bounding box center [616, 199] width 179 height 22
click at [1379, 190] on button "查 询" at bounding box center [1385, 199] width 44 height 22
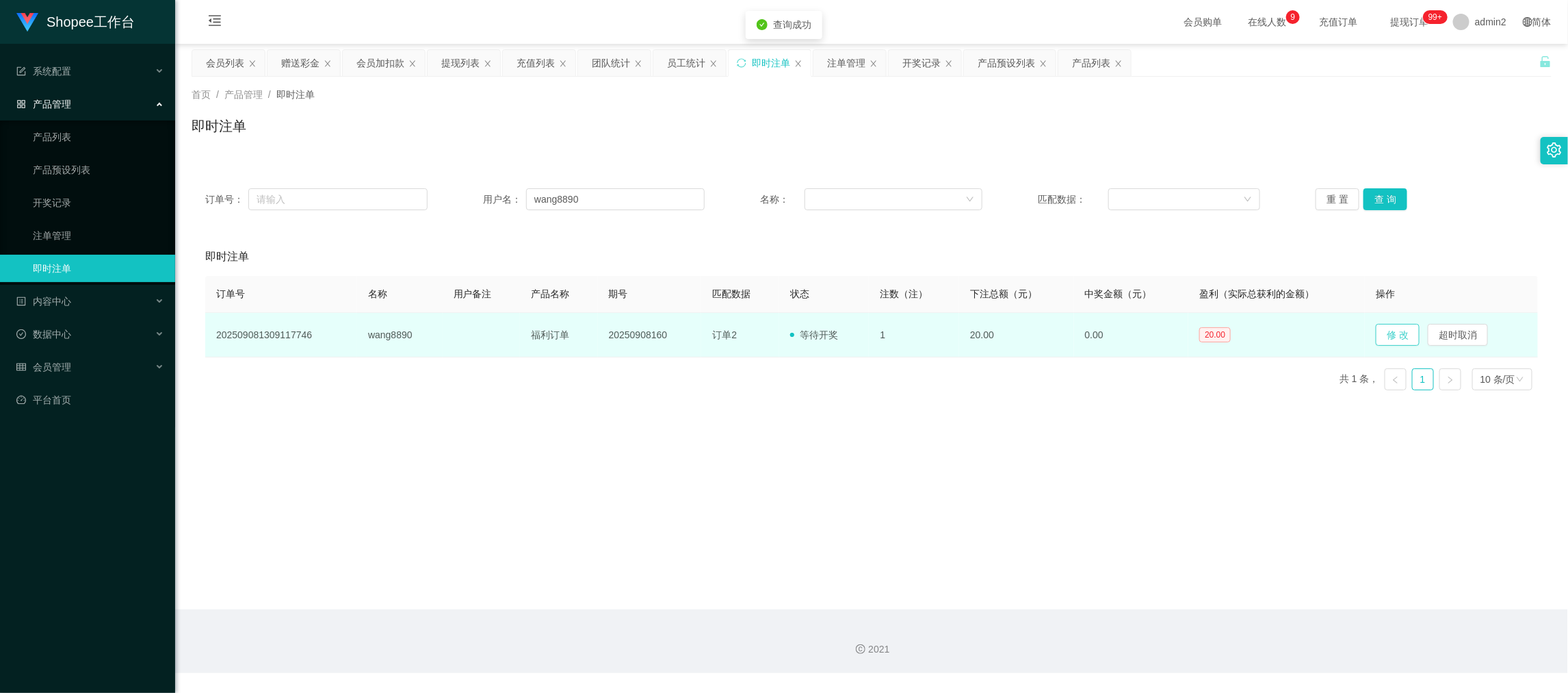
click at [1384, 338] on button "修 改" at bounding box center [1398, 334] width 44 height 22
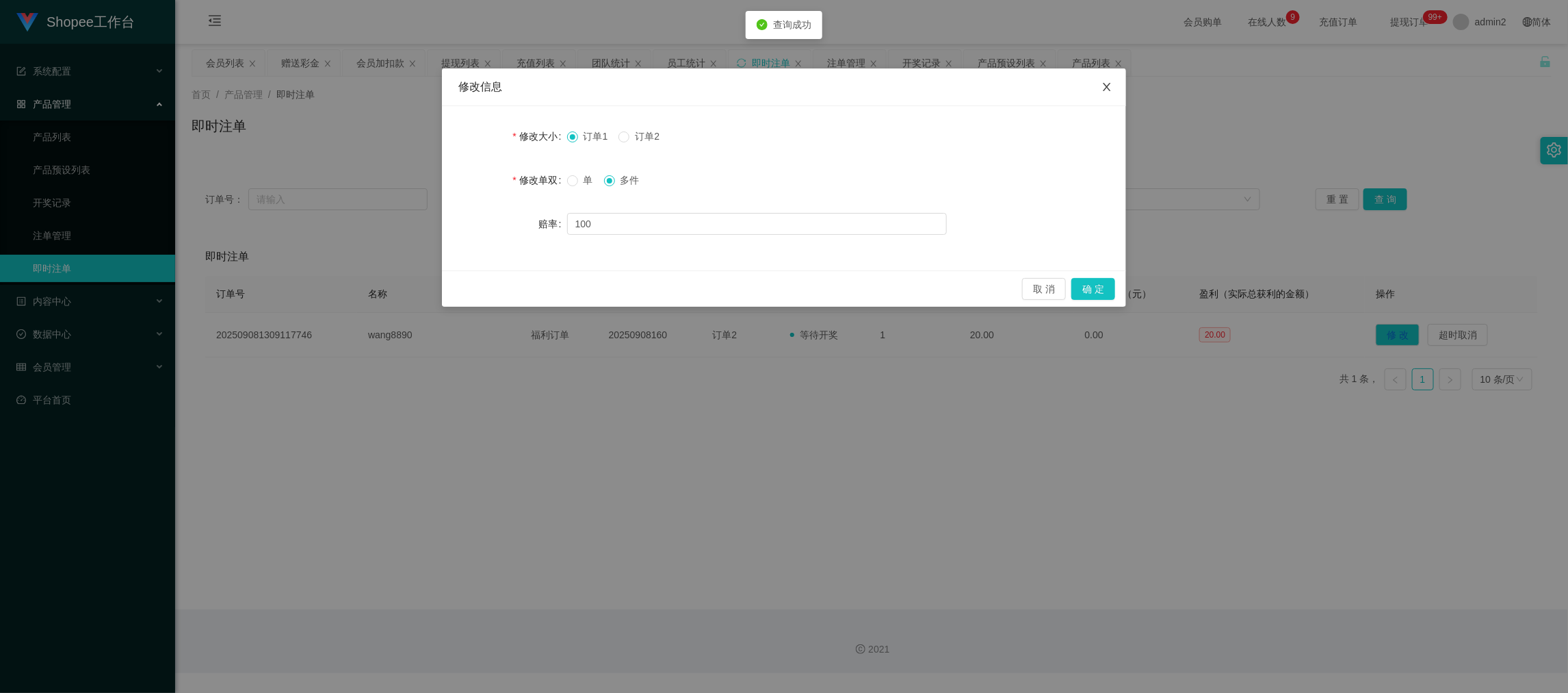
click at [1112, 89] on icon "图标: close" at bounding box center [1106, 87] width 11 height 11
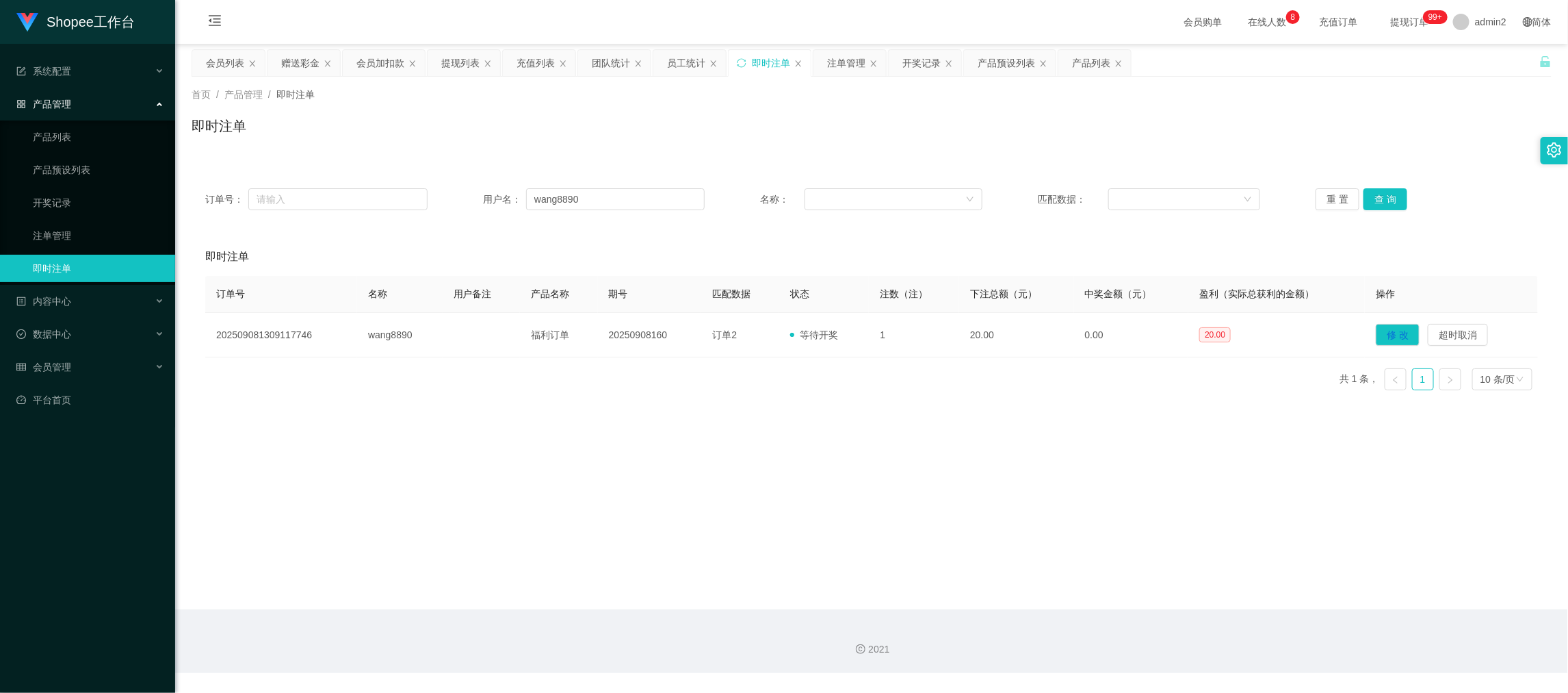
drag, startPoint x: 1277, startPoint y: 582, endPoint x: 1011, endPoint y: 447, distance: 298.3
click at [1270, 577] on main "关闭左侧 关闭右侧 关闭其它 刷新页面 会员列表 赠送彩金 会员加扣款 提现列表 充值列表 团队统计 员工统计 即时注单 注单管理 开奖记录 产品预设列表 产…" at bounding box center [871, 327] width 1393 height 565
click at [300, 61] on div "赠送彩金" at bounding box center [301, 62] width 38 height 26
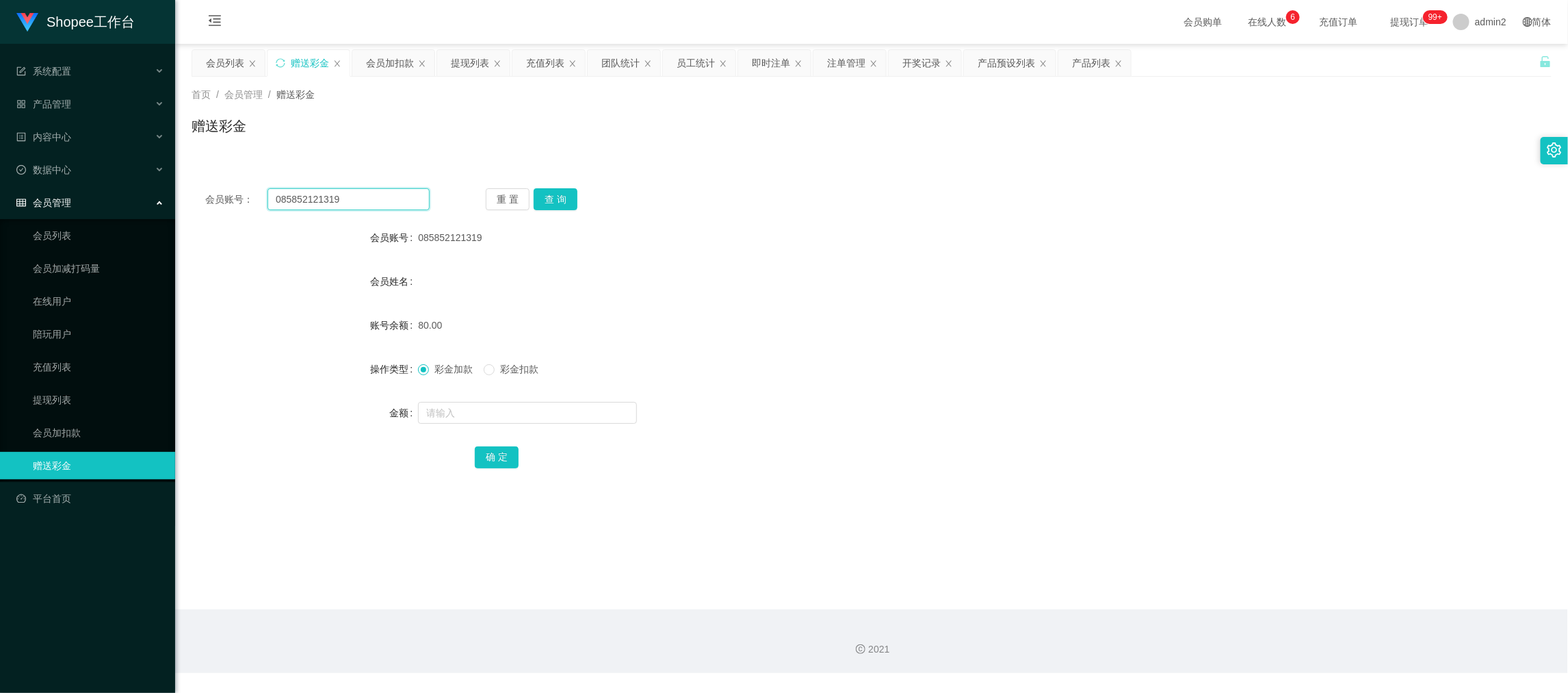
click at [388, 194] on input "085852121319" at bounding box center [348, 199] width 162 height 22
drag, startPoint x: 388, startPoint y: 194, endPoint x: 434, endPoint y: 205, distance: 47.3
click at [388, 196] on input "085852121319" at bounding box center [348, 199] width 162 height 22
click at [546, 194] on button "查 询" at bounding box center [555, 199] width 44 height 22
click at [569, 409] on input "text" at bounding box center [527, 412] width 219 height 22
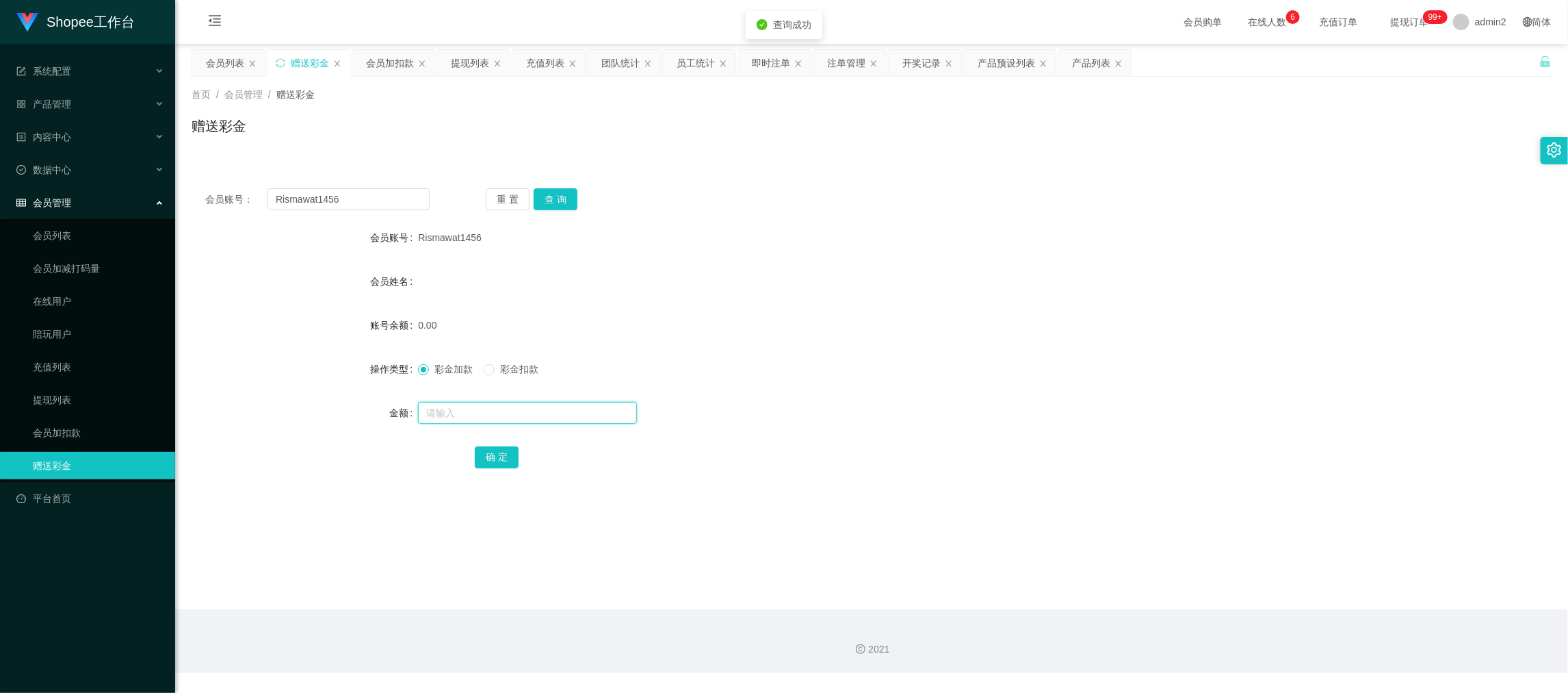
click at [569, 409] on input "text" at bounding box center [527, 412] width 219 height 22
click at [508, 452] on button "确 定" at bounding box center [497, 457] width 44 height 22
drag, startPoint x: 819, startPoint y: 384, endPoint x: 837, endPoint y: 380, distance: 18.4
click at [821, 384] on form "会员账号 Rismawat1456 会员姓名 账号余额 0.00 操作类型 彩金加款 彩金扣款 金额 确 定" at bounding box center [871, 347] width 1360 height 246
drag, startPoint x: 1253, startPoint y: 599, endPoint x: 729, endPoint y: 322, distance: 592.7
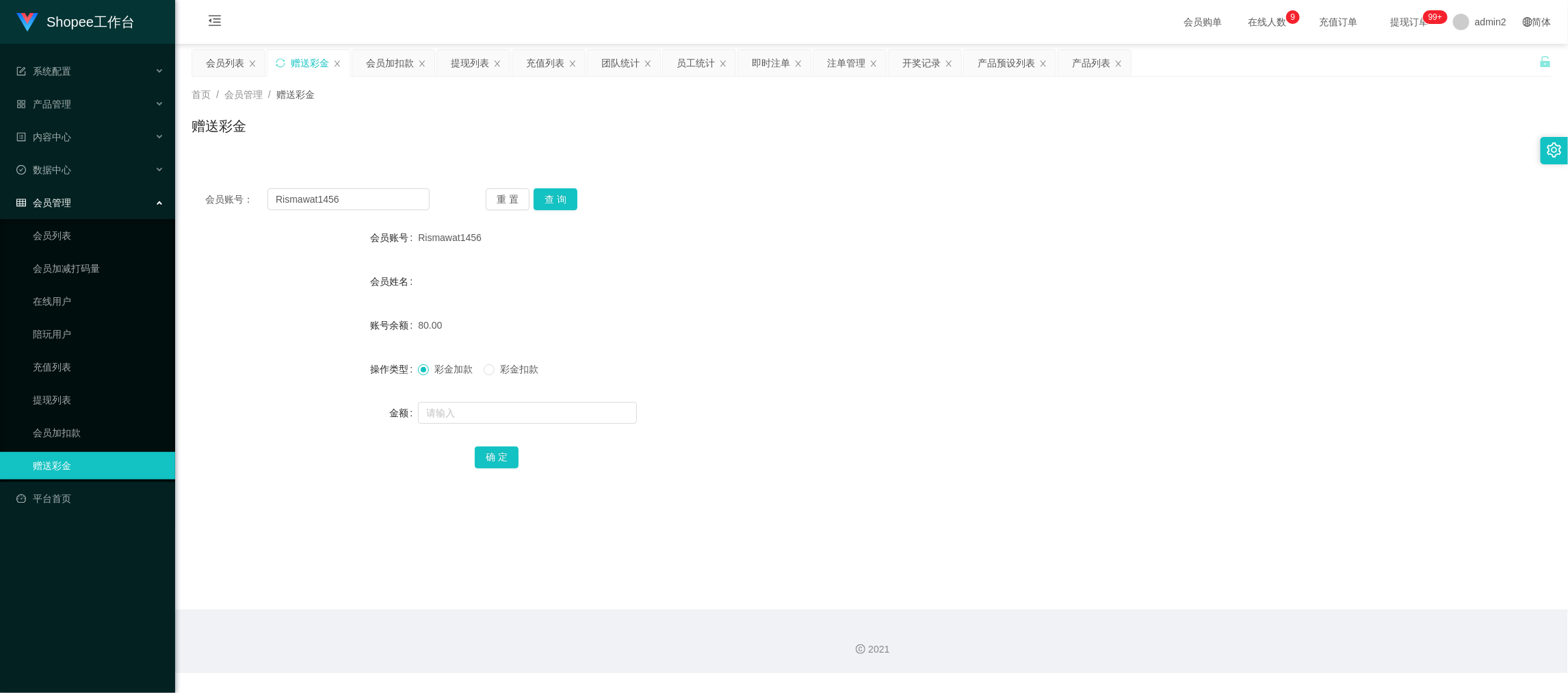
click at [1252, 597] on main "关闭左侧 关闭右侧 关闭其它 刷新页面 会员列表 赠送彩金 会员加扣款 提现列表 充值列表 团队统计 员工统计 即时注单 注单管理 开奖记录 产品预设列表 产…" at bounding box center [871, 327] width 1393 height 565
click at [369, 192] on input "Rismawat1456" at bounding box center [348, 199] width 162 height 22
click at [548, 191] on button "查 询" at bounding box center [555, 199] width 44 height 22
click at [562, 412] on input "text" at bounding box center [527, 412] width 219 height 22
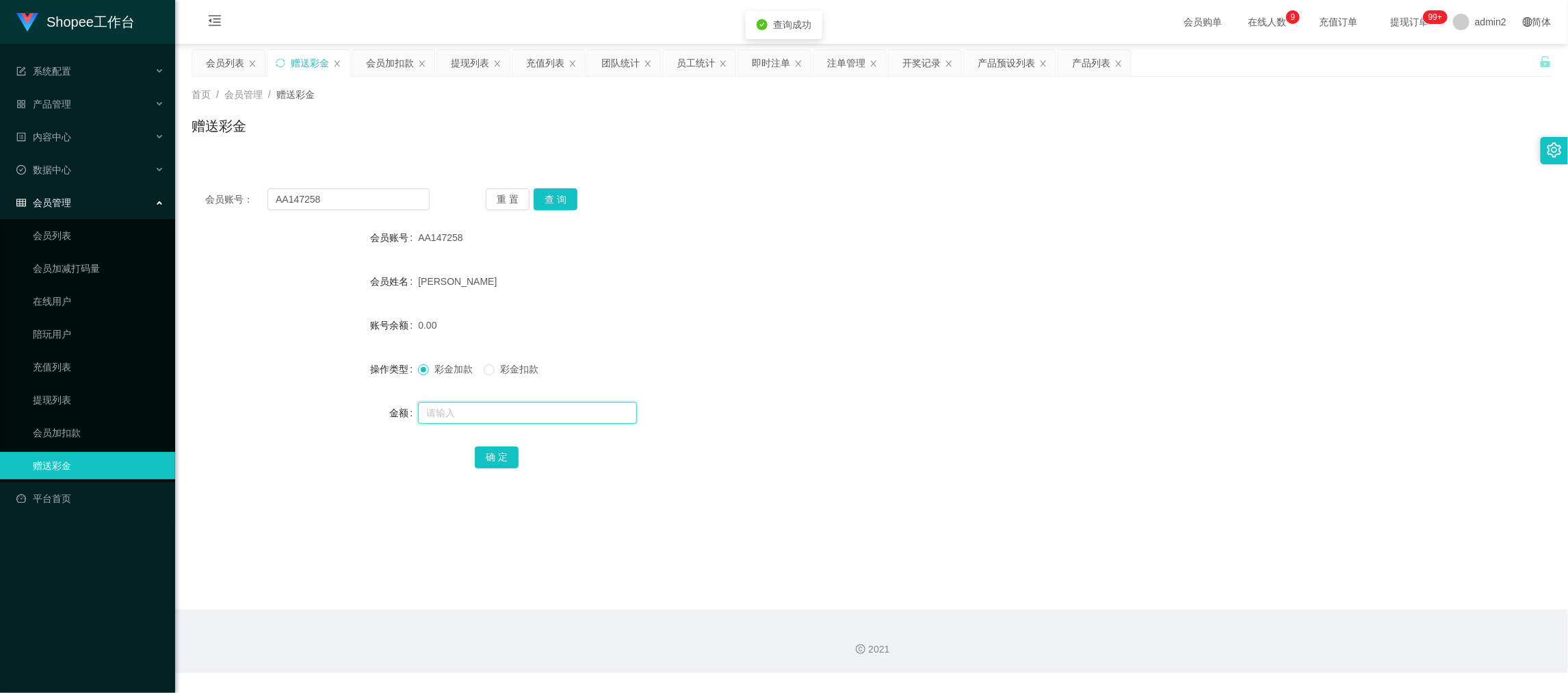
click at [562, 412] on input "text" at bounding box center [527, 412] width 219 height 22
drag, startPoint x: 496, startPoint y: 454, endPoint x: 532, endPoint y: 449, distance: 36.3
click at [496, 453] on button "确 定" at bounding box center [497, 457] width 44 height 22
click at [940, 395] on form "会员账号 AA147258 会员姓名 [PERSON_NAME] 账号余额 0.00 操作类型 彩金加款 彩金扣款 金额 确 定" at bounding box center [871, 347] width 1360 height 246
drag, startPoint x: 1274, startPoint y: 566, endPoint x: 1211, endPoint y: 536, distance: 69.8
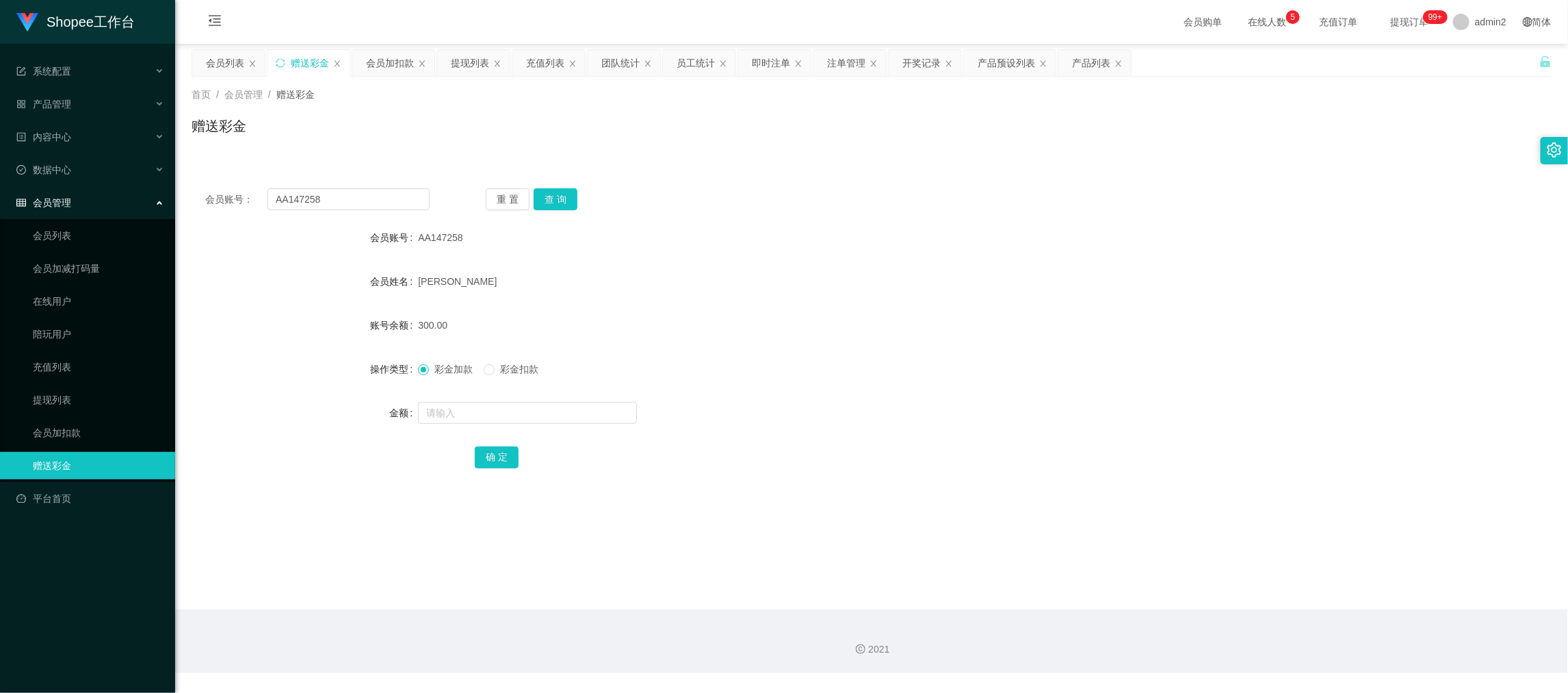
click at [1274, 566] on main "关闭左侧 关闭右侧 关闭其它 刷新页面 会员列表 赠送彩金 会员加扣款 提现列表 充值列表 团队统计 员工统计 即时注单 注单管理 开奖记录 产品预设列表 产…" at bounding box center [871, 327] width 1393 height 565
click at [386, 203] on input "AA147258" at bounding box center [348, 199] width 162 height 22
click at [539, 205] on button "查 询" at bounding box center [555, 199] width 44 height 22
click at [571, 413] on input "text" at bounding box center [527, 412] width 219 height 22
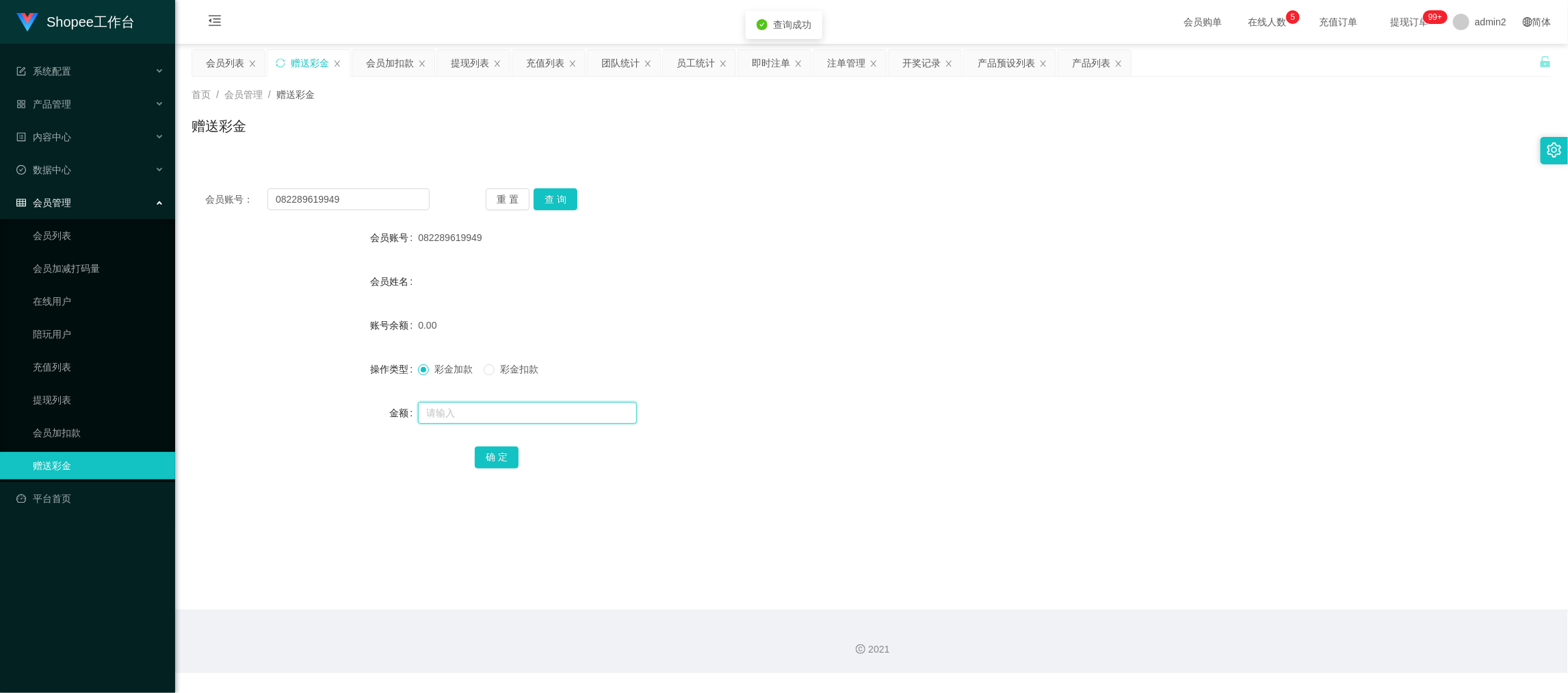
click at [571, 413] on input "text" at bounding box center [527, 412] width 219 height 22
click at [504, 457] on button "确 定" at bounding box center [497, 457] width 44 height 22
click at [881, 360] on div "彩金加款 彩金扣款" at bounding box center [815, 369] width 794 height 27
drag, startPoint x: 1239, startPoint y: 590, endPoint x: 902, endPoint y: 301, distance: 443.9
click at [1239, 583] on main "关闭左侧 关闭右侧 关闭其它 刷新页面 会员列表 赠送彩金 会员加扣款 提现列表 充值列表 团队统计 员工统计 即时注单 注单管理 开奖记录 产品预设列表 产…" at bounding box center [871, 327] width 1393 height 565
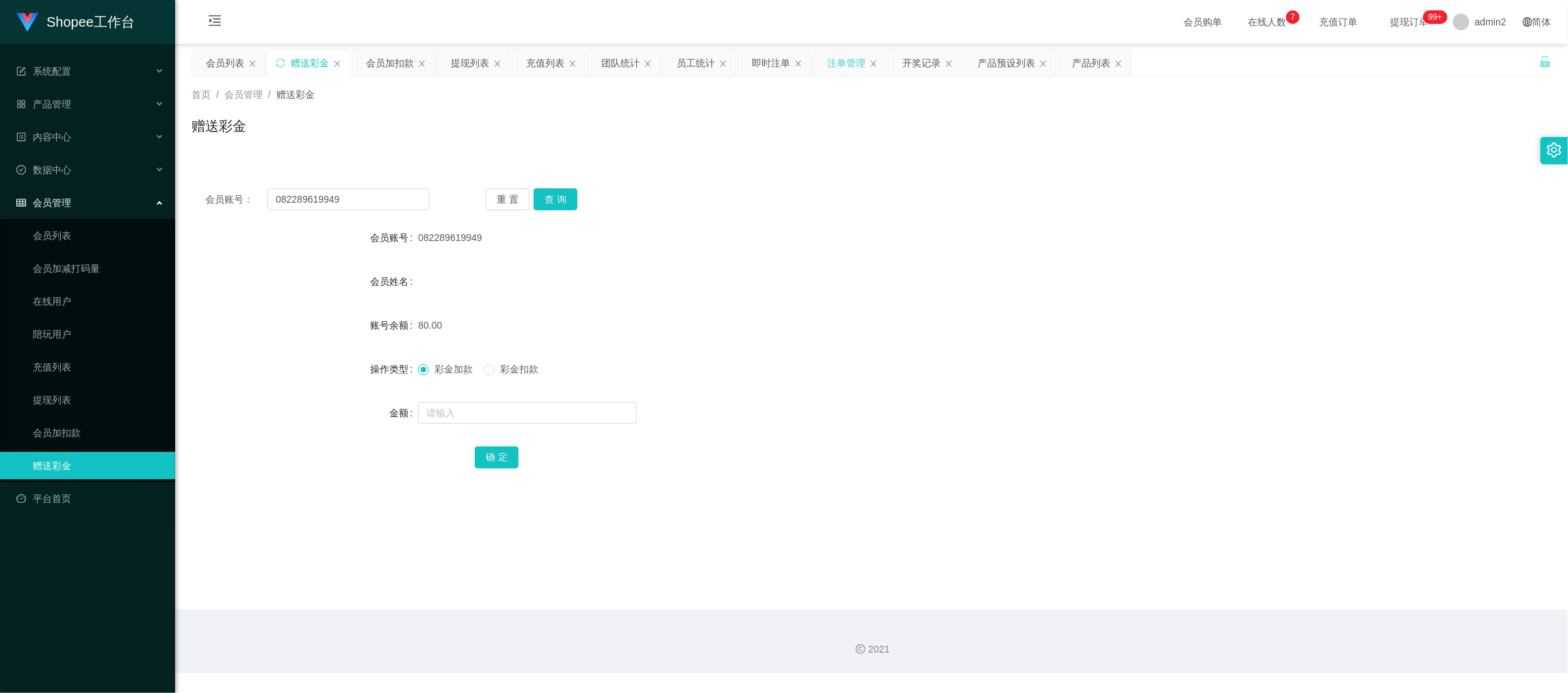
click at [853, 65] on div "注单管理" at bounding box center [846, 62] width 38 height 26
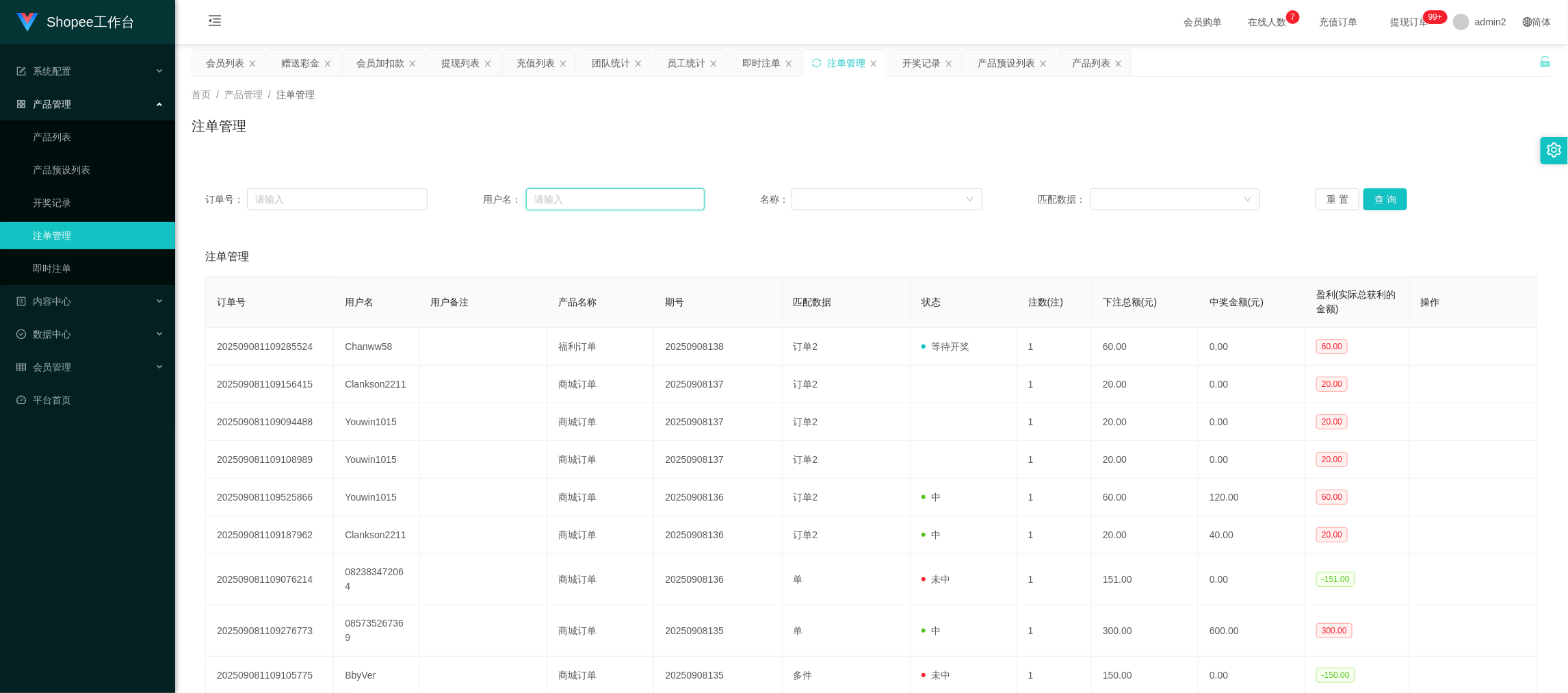
click at [631, 196] on input "text" at bounding box center [616, 199] width 179 height 22
drag, startPoint x: 631, startPoint y: 196, endPoint x: 692, endPoint y: 211, distance: 62.8
click at [634, 199] on input "text" at bounding box center [616, 199] width 179 height 22
click at [1379, 203] on button "查 询" at bounding box center [1385, 199] width 44 height 22
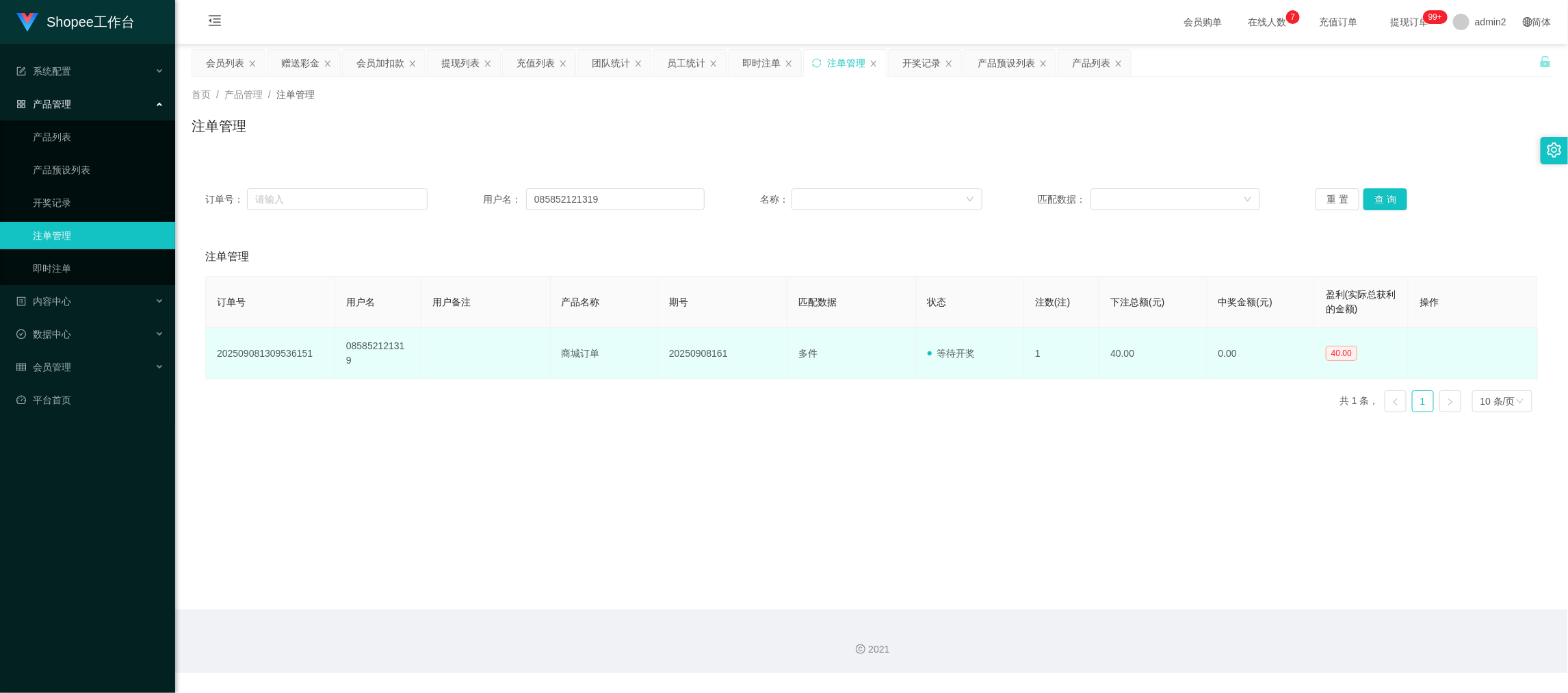
click at [676, 346] on td "20250908161" at bounding box center [723, 353] width 130 height 51
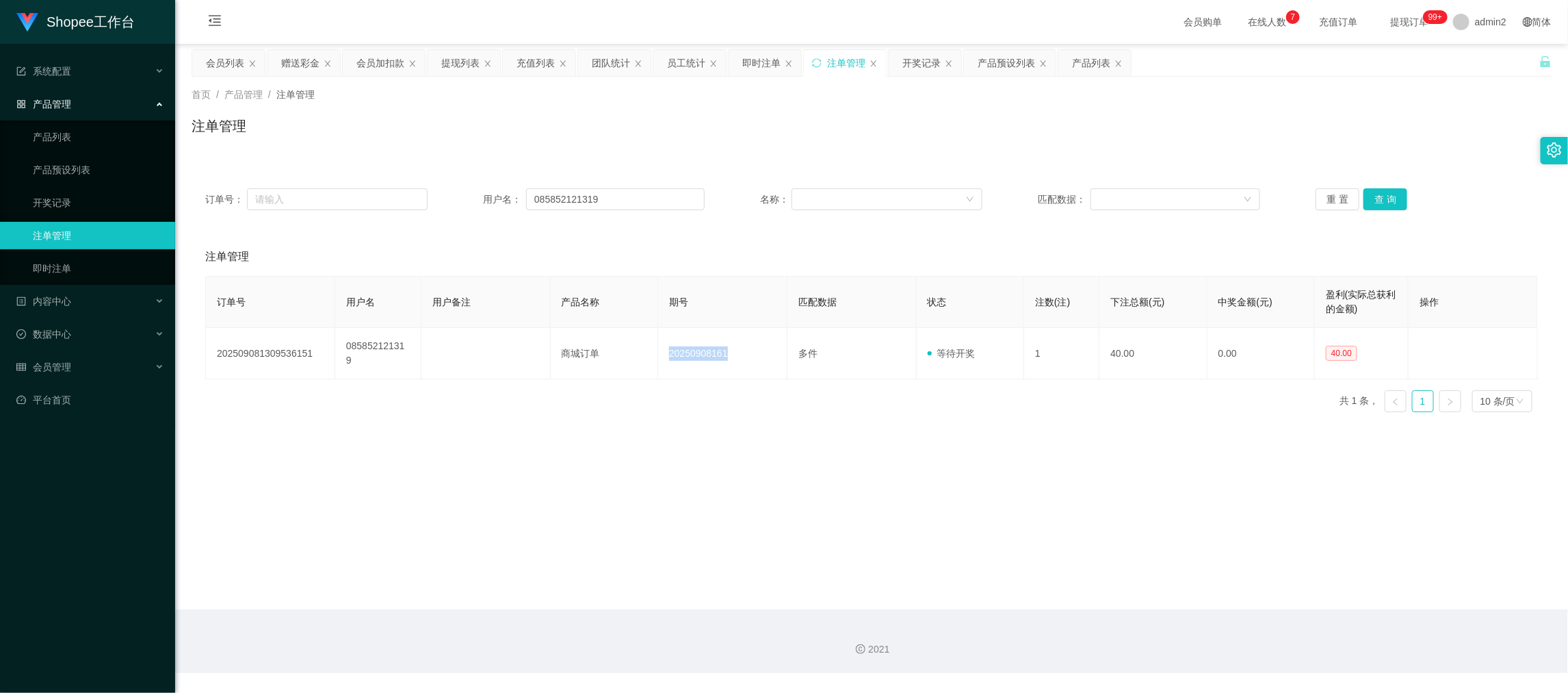
copy td "20250908161"
click at [917, 61] on div "开奖记录" at bounding box center [921, 62] width 38 height 26
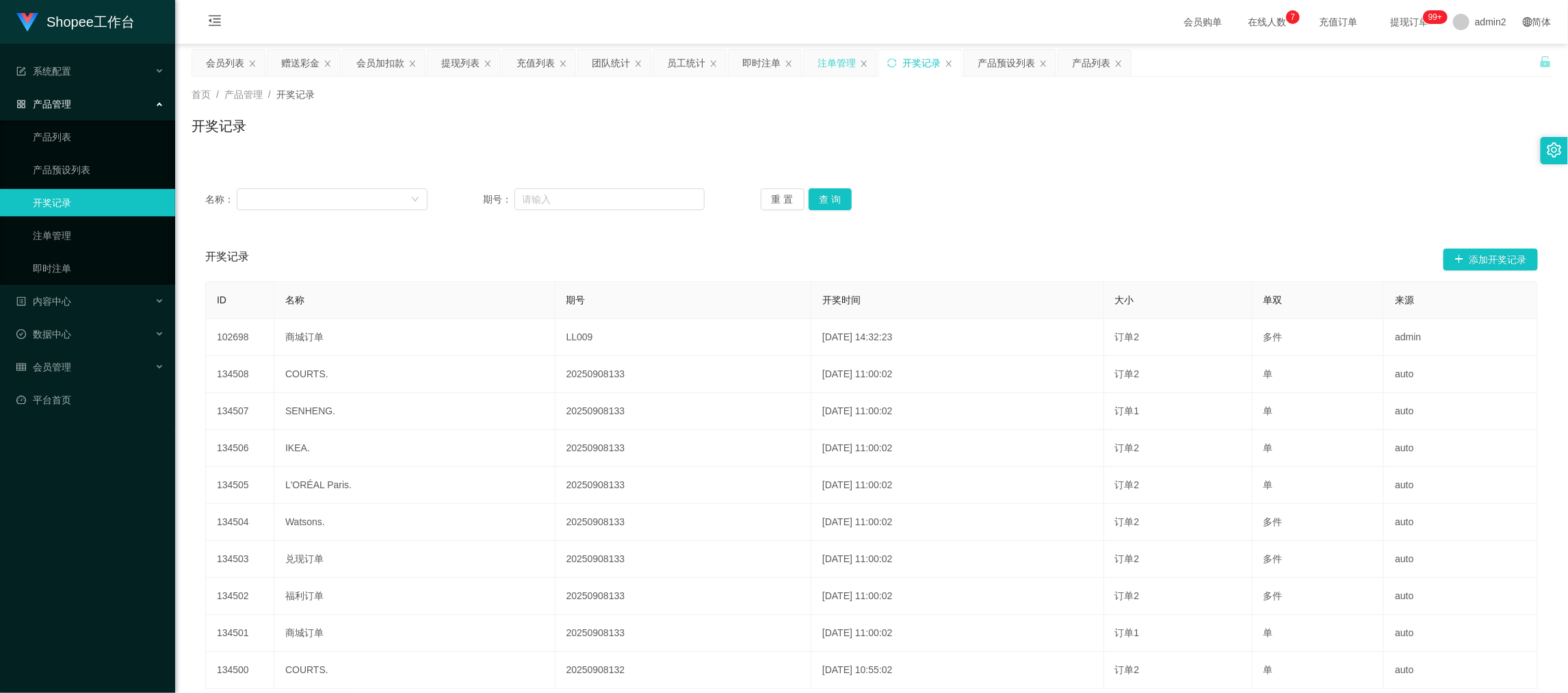
click at [830, 66] on div "注单管理" at bounding box center [837, 62] width 38 height 26
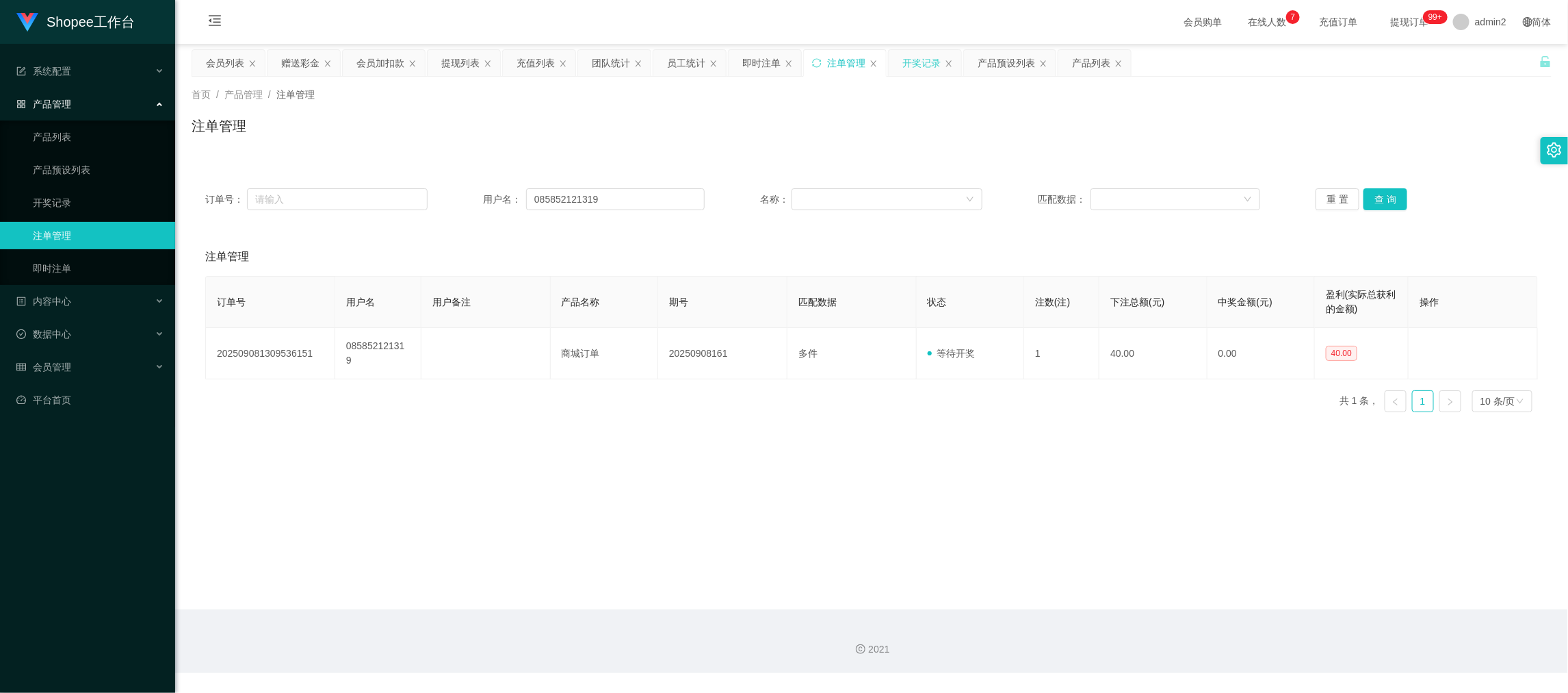
click at [926, 62] on div "开奖记录" at bounding box center [921, 62] width 38 height 26
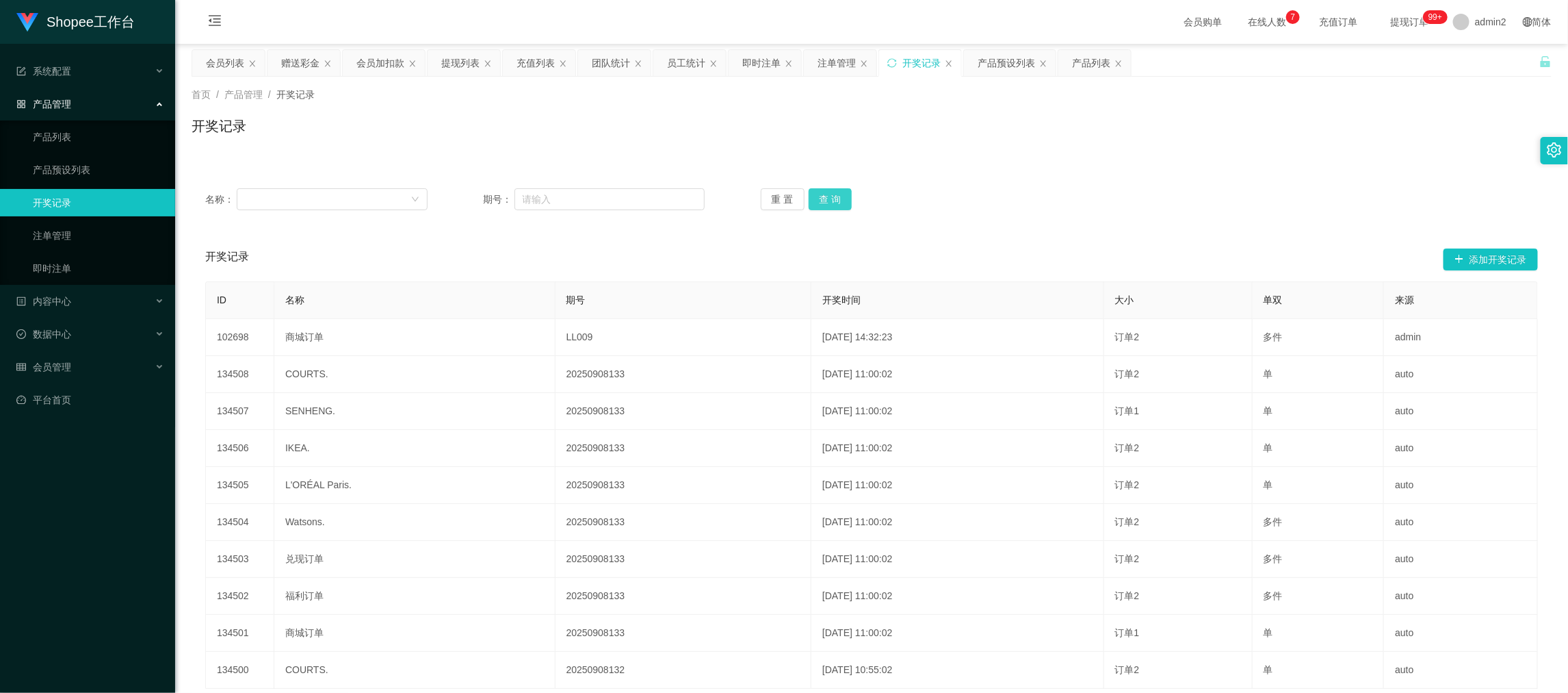
drag, startPoint x: 821, startPoint y: 196, endPoint x: 890, endPoint y: 203, distance: 69.4
click at [822, 196] on button "查 询" at bounding box center [831, 199] width 44 height 22
click at [1213, 208] on div "名称： 期号： 重 置 查 询" at bounding box center [871, 199] width 1333 height 22
click at [832, 196] on button "查 询" at bounding box center [831, 199] width 44 height 22
click at [899, 155] on div "首页 / 产品管理 / 开奖记录 / 开奖记录" at bounding box center [871, 117] width 1393 height 82
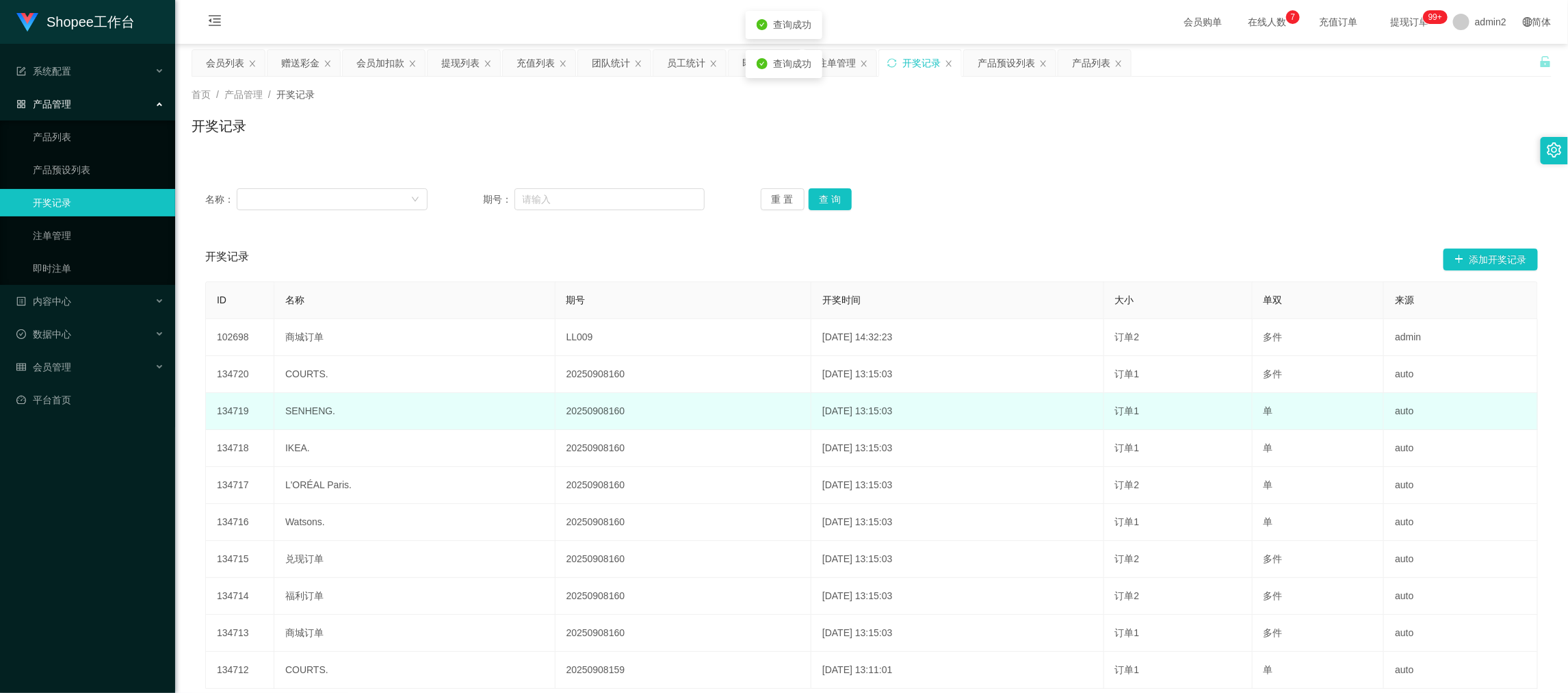
scroll to position [102, 0]
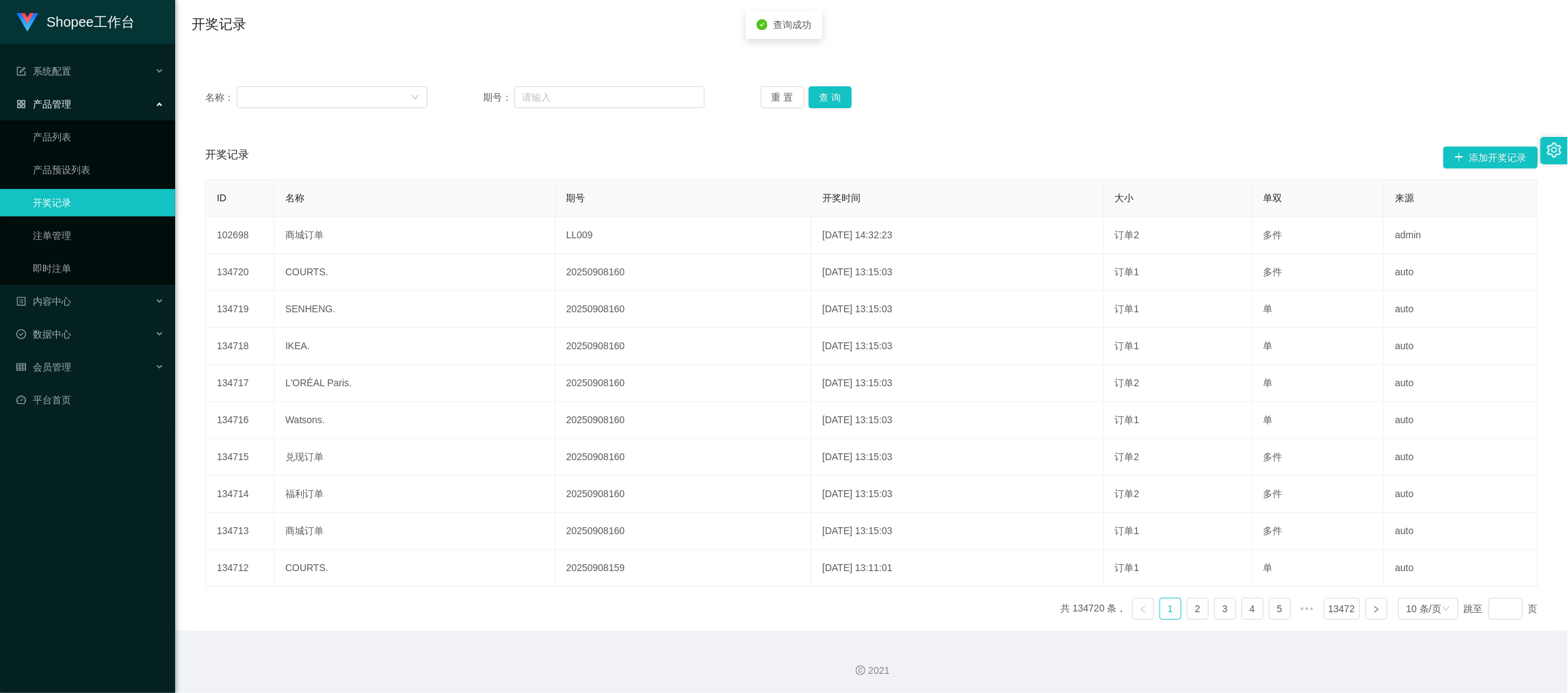
click at [674, 159] on div "开奖记录 添加开奖记录" at bounding box center [871, 158] width 1333 height 44
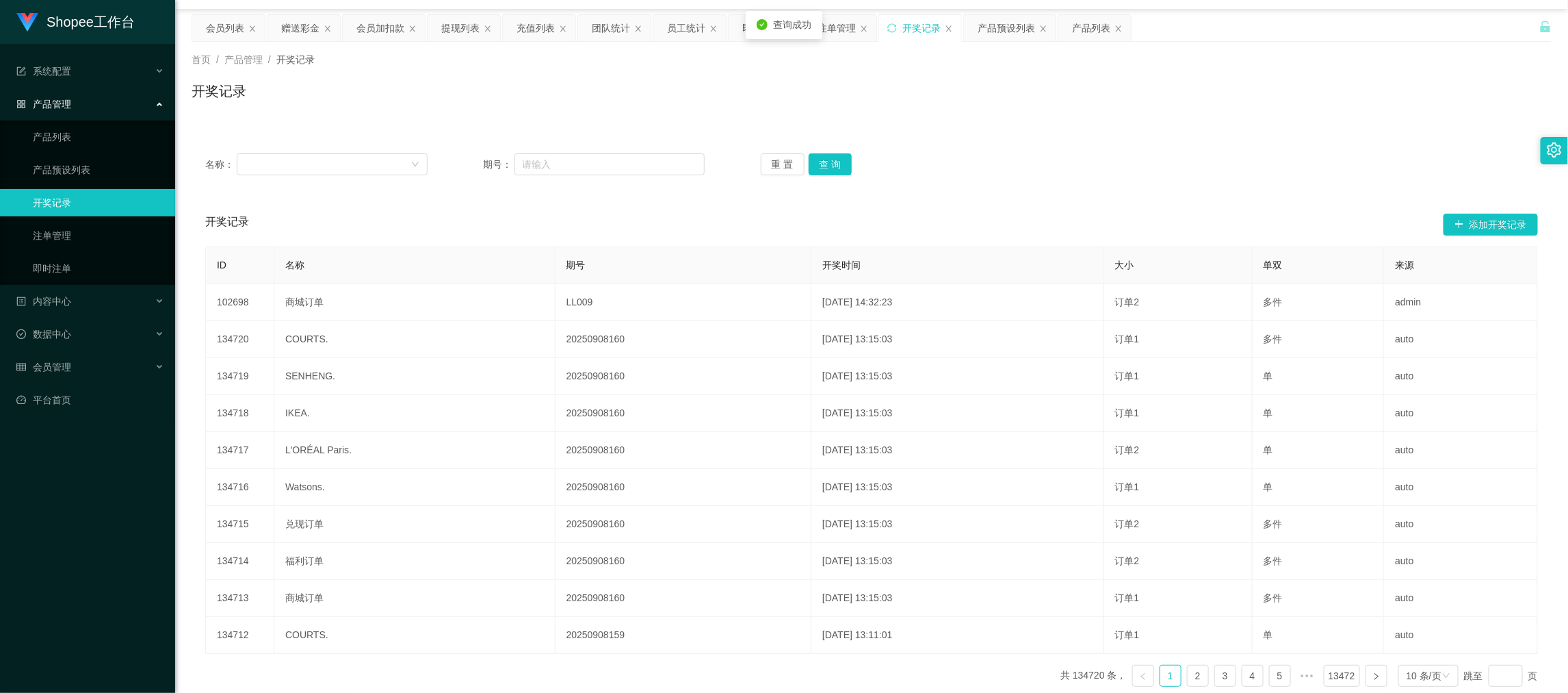
scroll to position [0, 0]
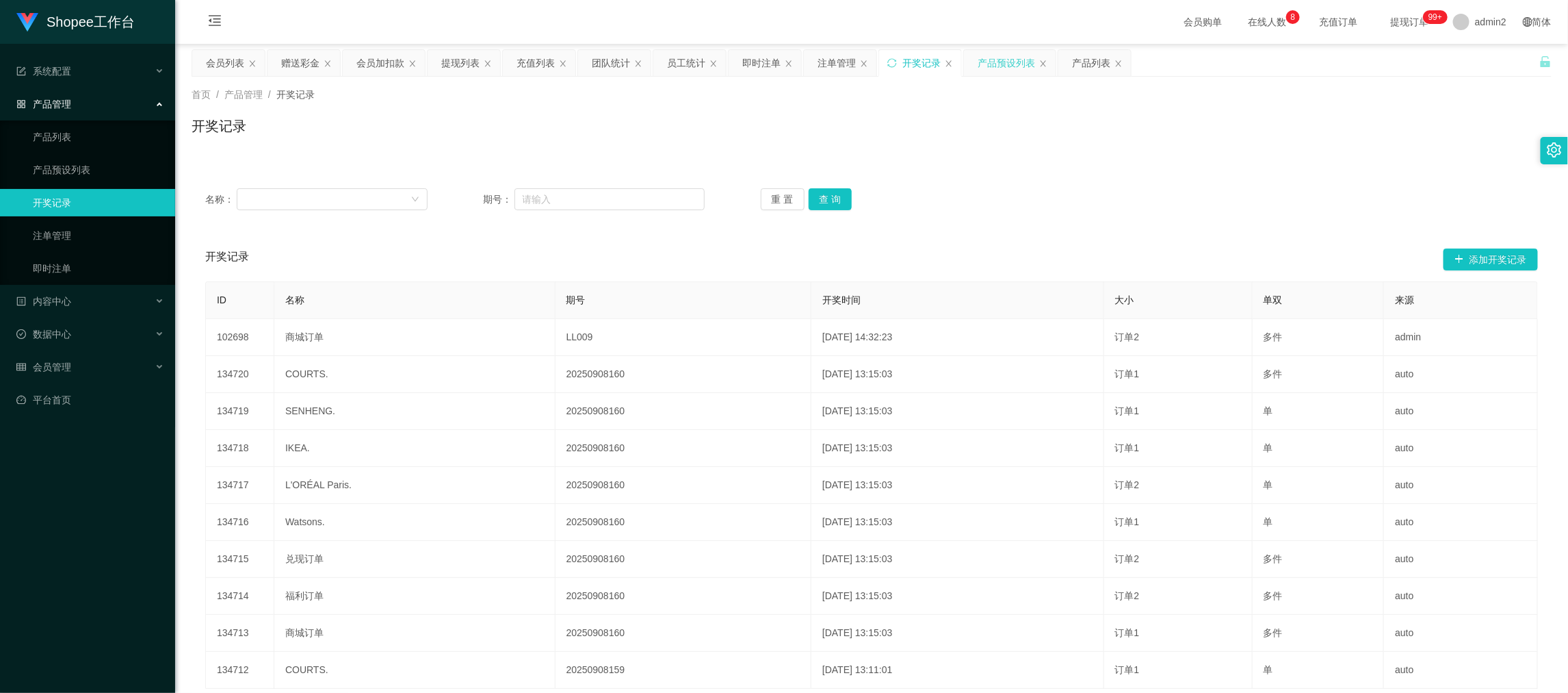
click at [996, 62] on div "产品预设列表" at bounding box center [1007, 62] width 58 height 26
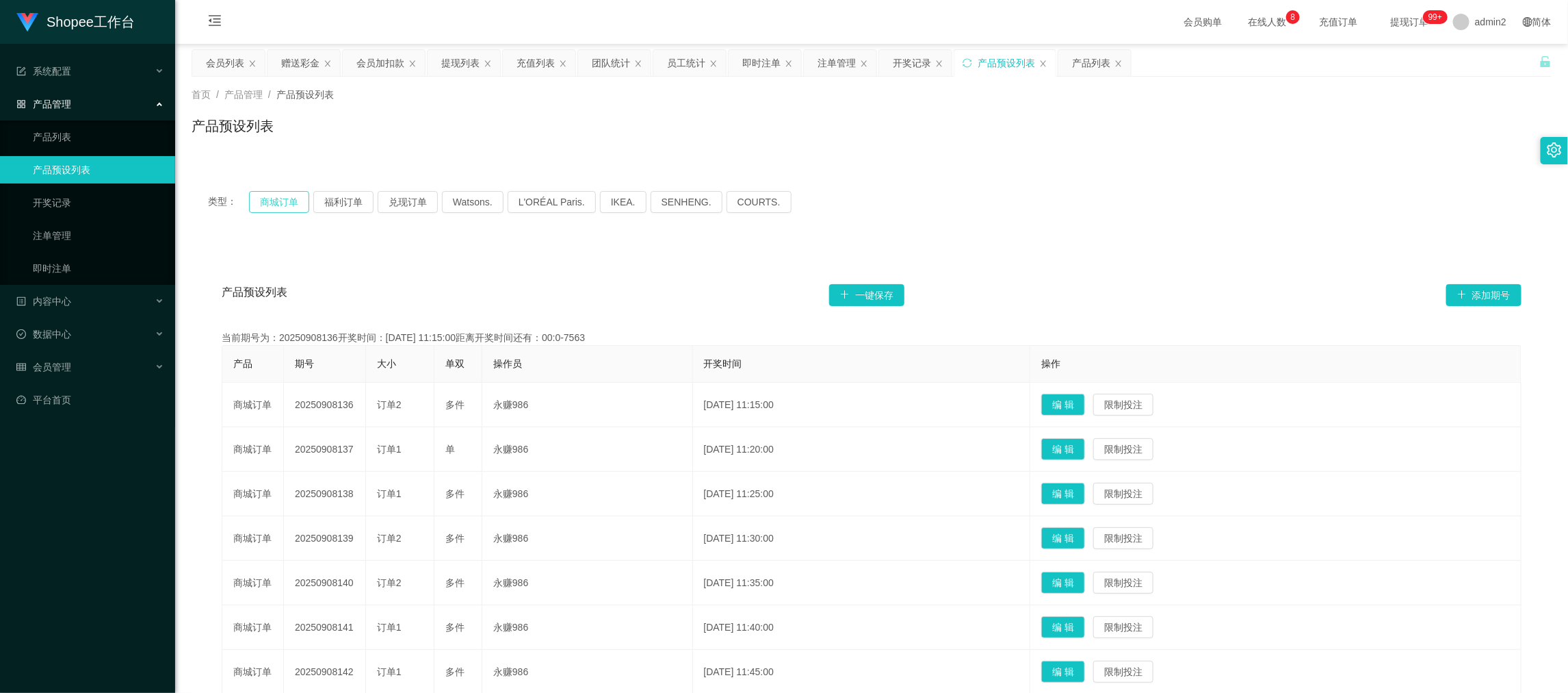
click at [272, 198] on button "商城订单" at bounding box center [279, 202] width 61 height 22
drag, startPoint x: 1019, startPoint y: 225, endPoint x: 1013, endPoint y: 220, distance: 7.8
click at [1019, 224] on div "类型： 商城订单 福利订单 兑现订单 Watsons. L'ORÉAL Paris. IKEA. [GEOGRAPHIC_DATA]. COURTS." at bounding box center [871, 202] width 1360 height 55
drag, startPoint x: 911, startPoint y: 63, endPoint x: 913, endPoint y: 76, distance: 13.2
click at [913, 63] on div "开奖记录" at bounding box center [912, 62] width 38 height 26
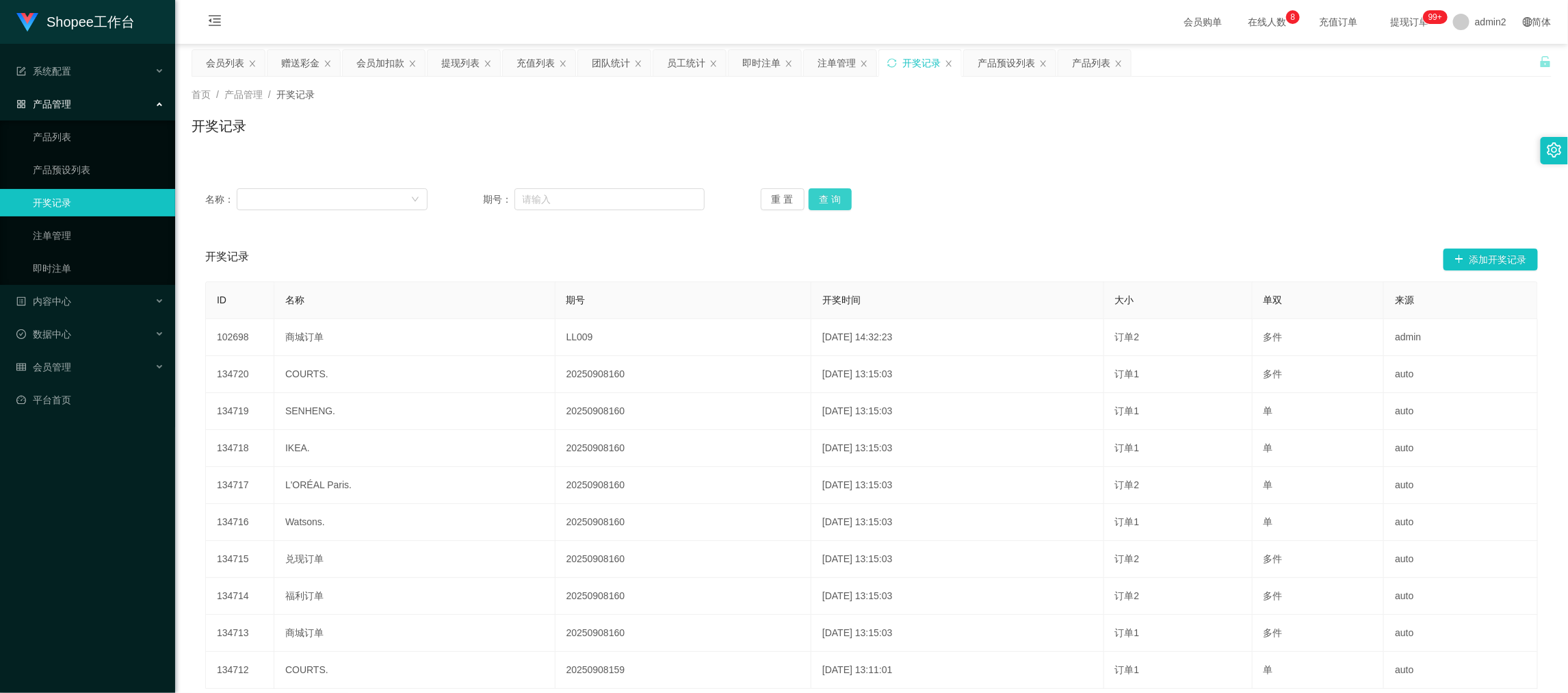
click at [831, 201] on button "查 询" at bounding box center [831, 199] width 44 height 22
click at [1074, 198] on div "名称： 期号： 重 置 查 询" at bounding box center [871, 199] width 1333 height 22
click at [831, 62] on div "注单管理" at bounding box center [837, 62] width 38 height 26
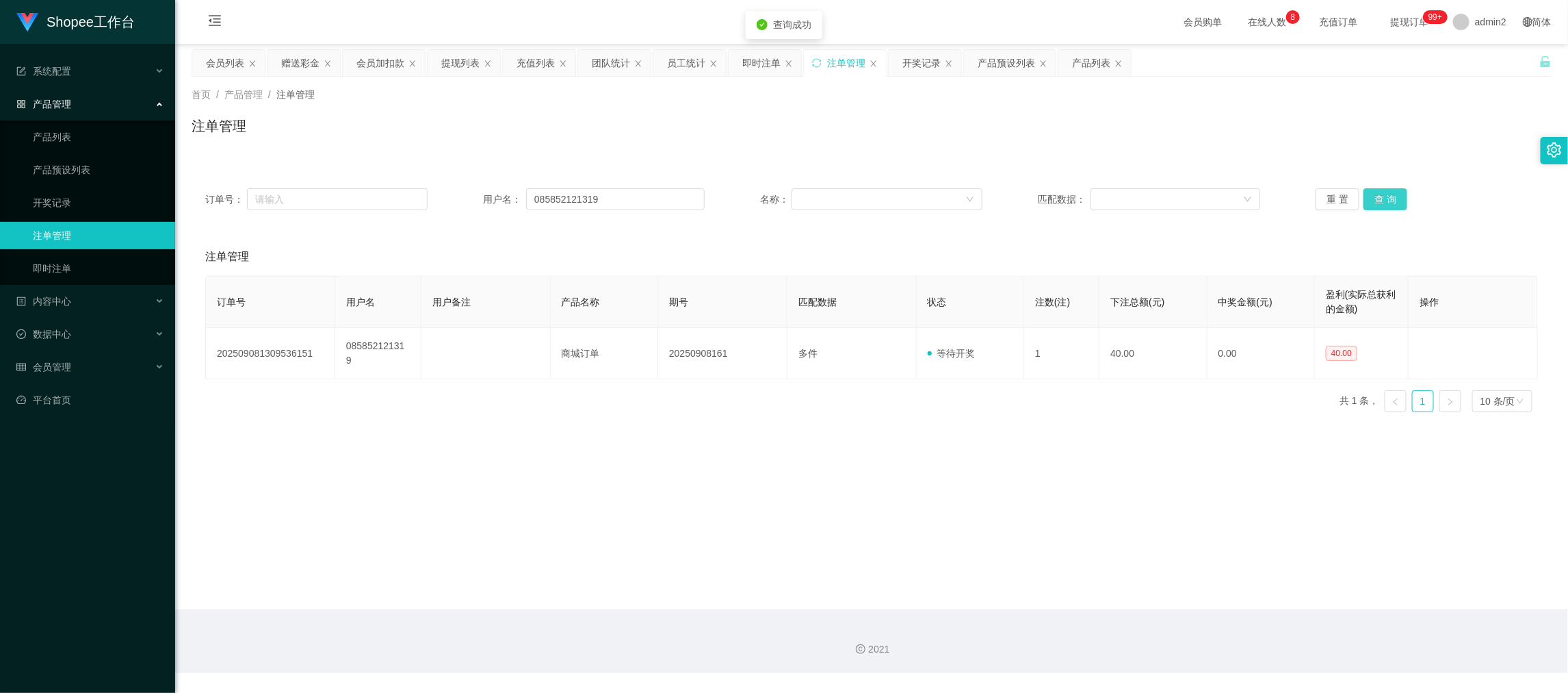
click at [1384, 193] on button "查 询" at bounding box center [1385, 199] width 44 height 22
click at [1384, 193] on div "重 置 查 询" at bounding box center [1426, 199] width 222 height 22
click at [1384, 193] on button "查 询" at bounding box center [1385, 199] width 44 height 22
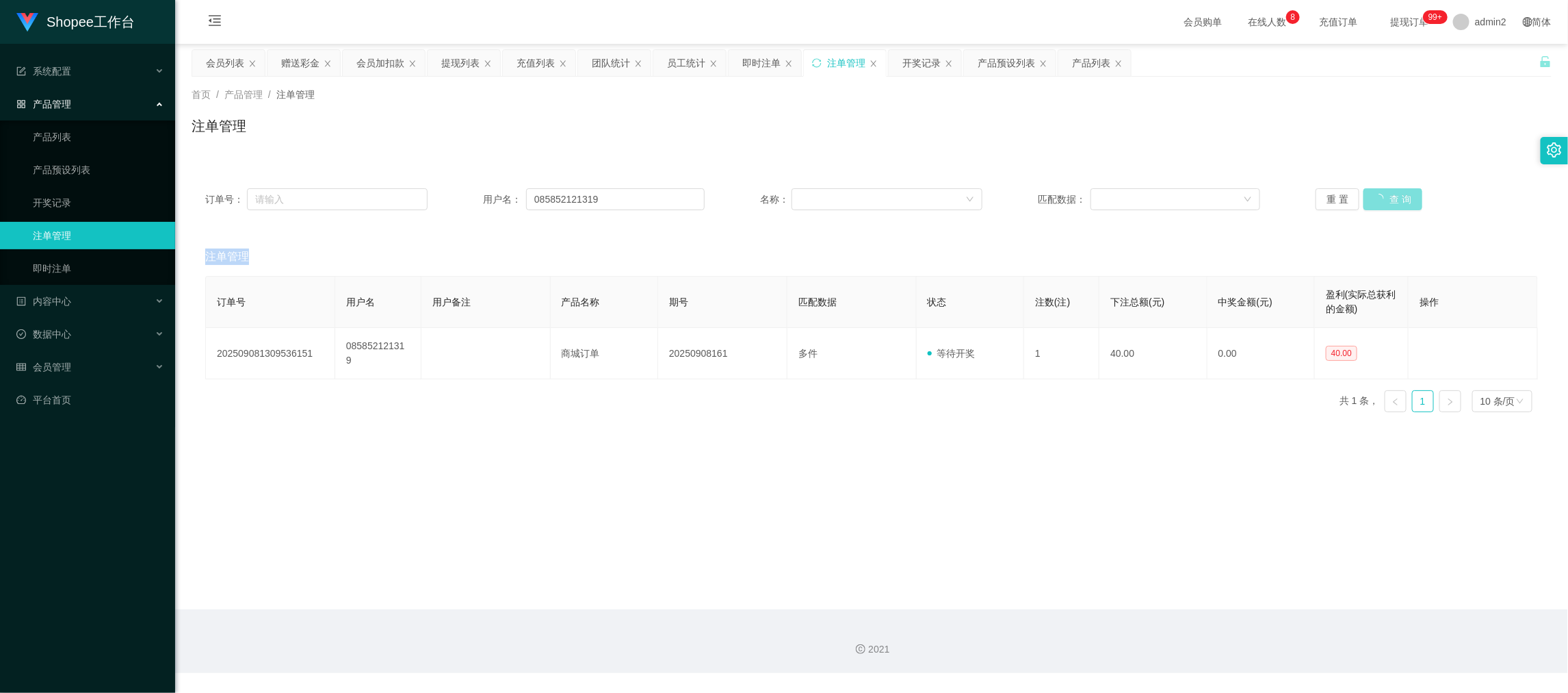
click at [1384, 193] on div "重 置 查 询" at bounding box center [1426, 199] width 222 height 22
click at [1384, 193] on button "查 询" at bounding box center [1385, 199] width 44 height 22
click at [920, 64] on div "开奖记录" at bounding box center [921, 62] width 38 height 26
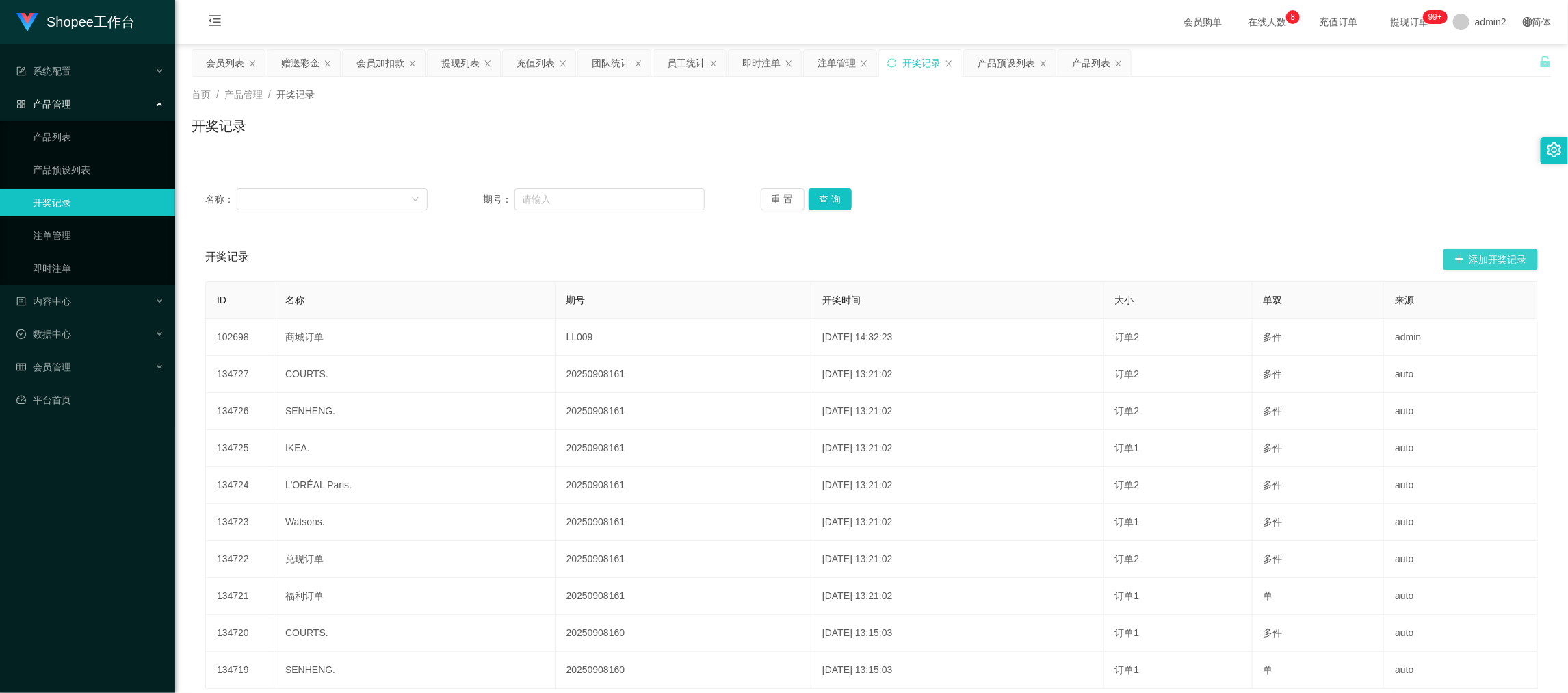
click at [1467, 261] on button "添加开奖记录" at bounding box center [1490, 259] width 94 height 22
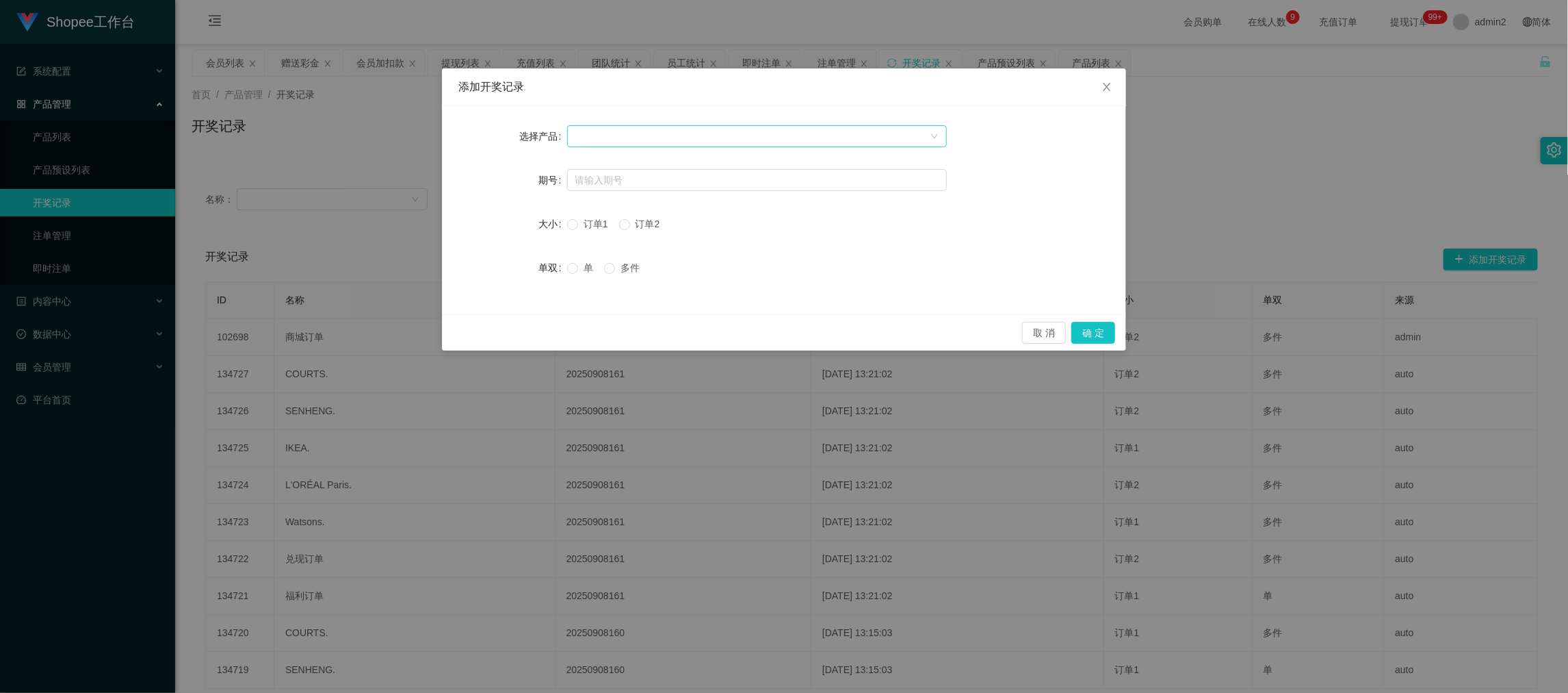
click at [698, 135] on div at bounding box center [752, 136] width 355 height 20
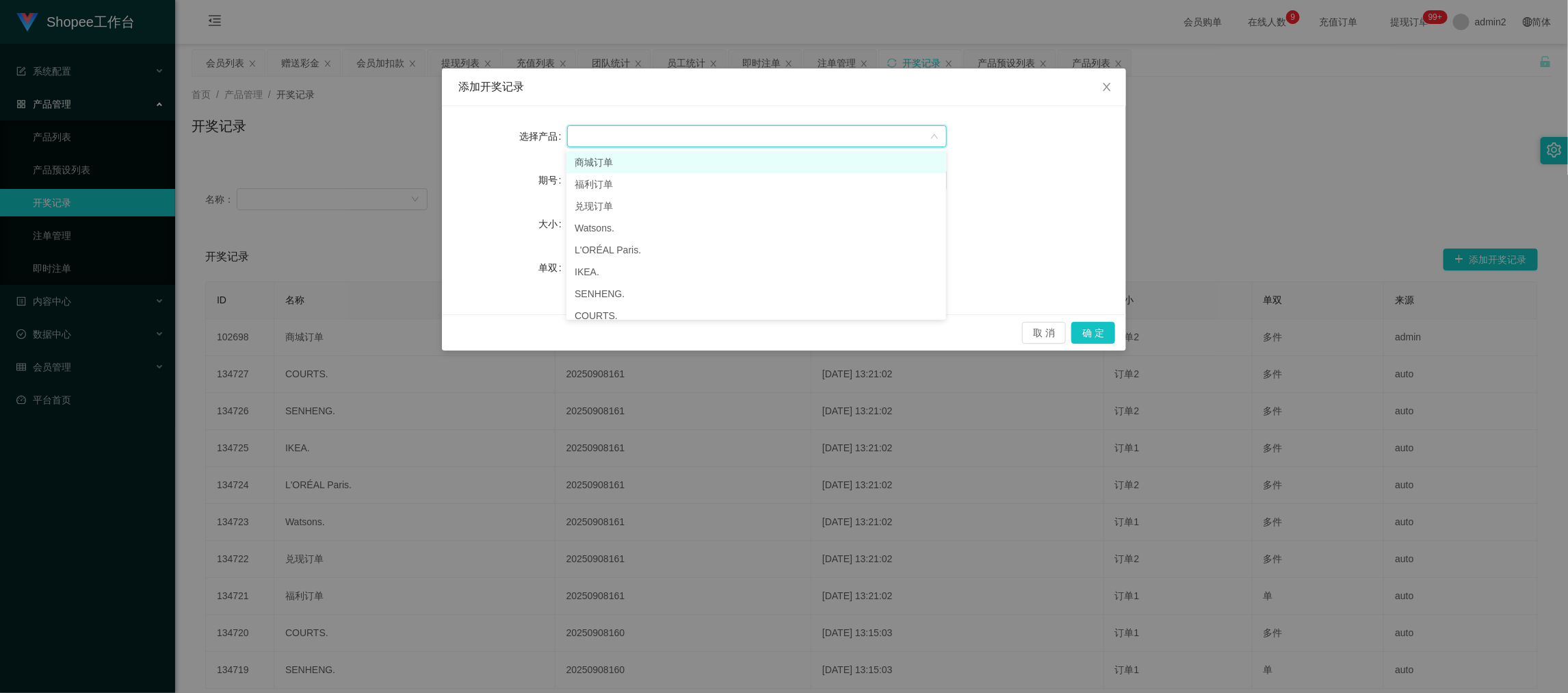
click at [638, 162] on li "商城订单" at bounding box center [756, 161] width 380 height 22
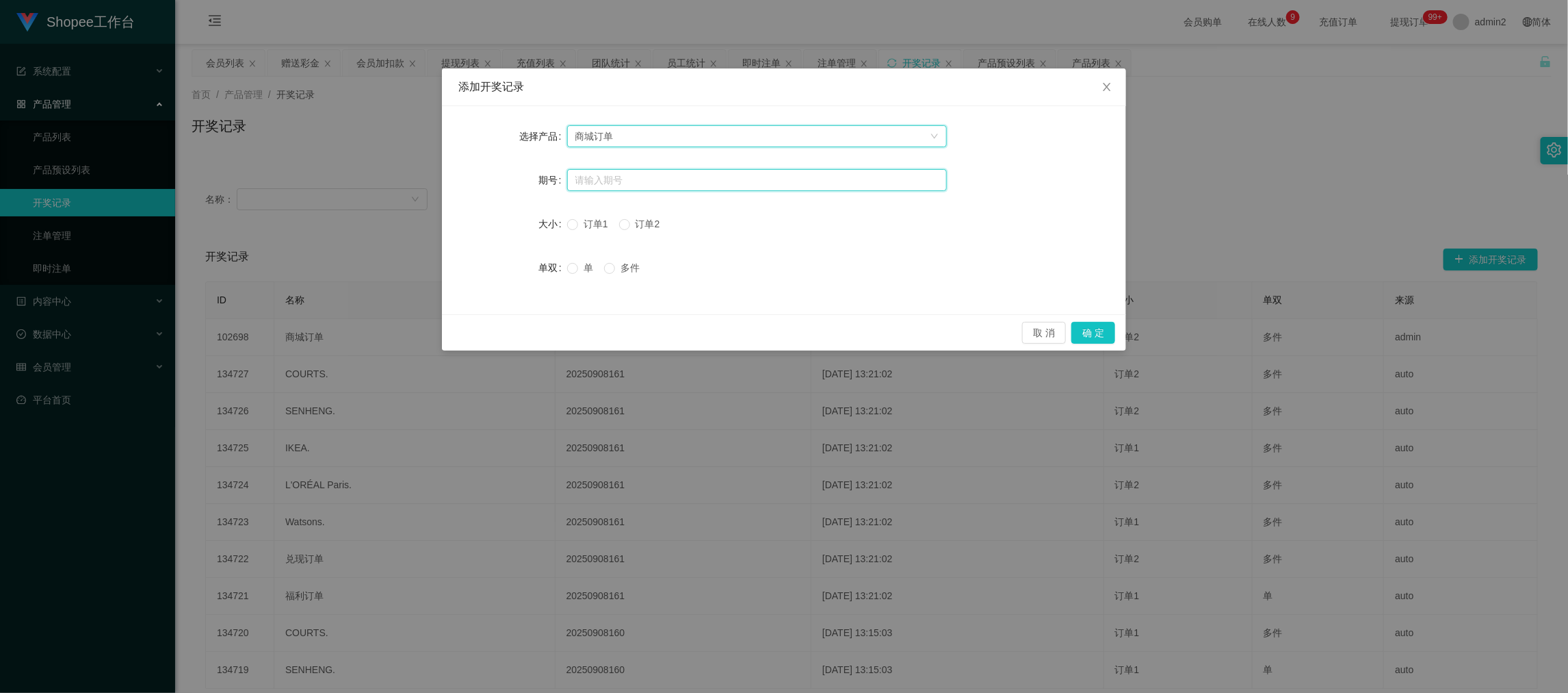
click at [643, 180] on input "text" at bounding box center [756, 180] width 380 height 22
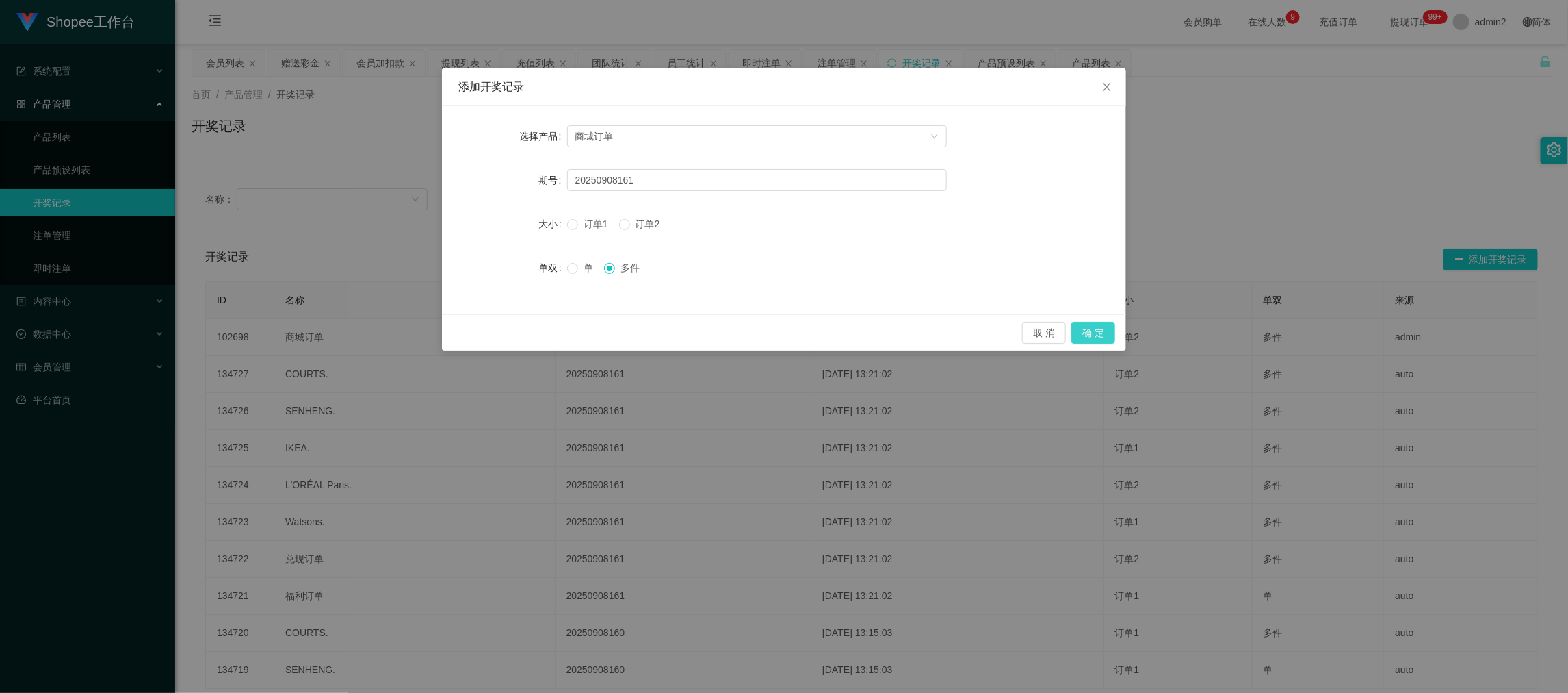
click at [1101, 334] on button "确 定" at bounding box center [1093, 333] width 44 height 22
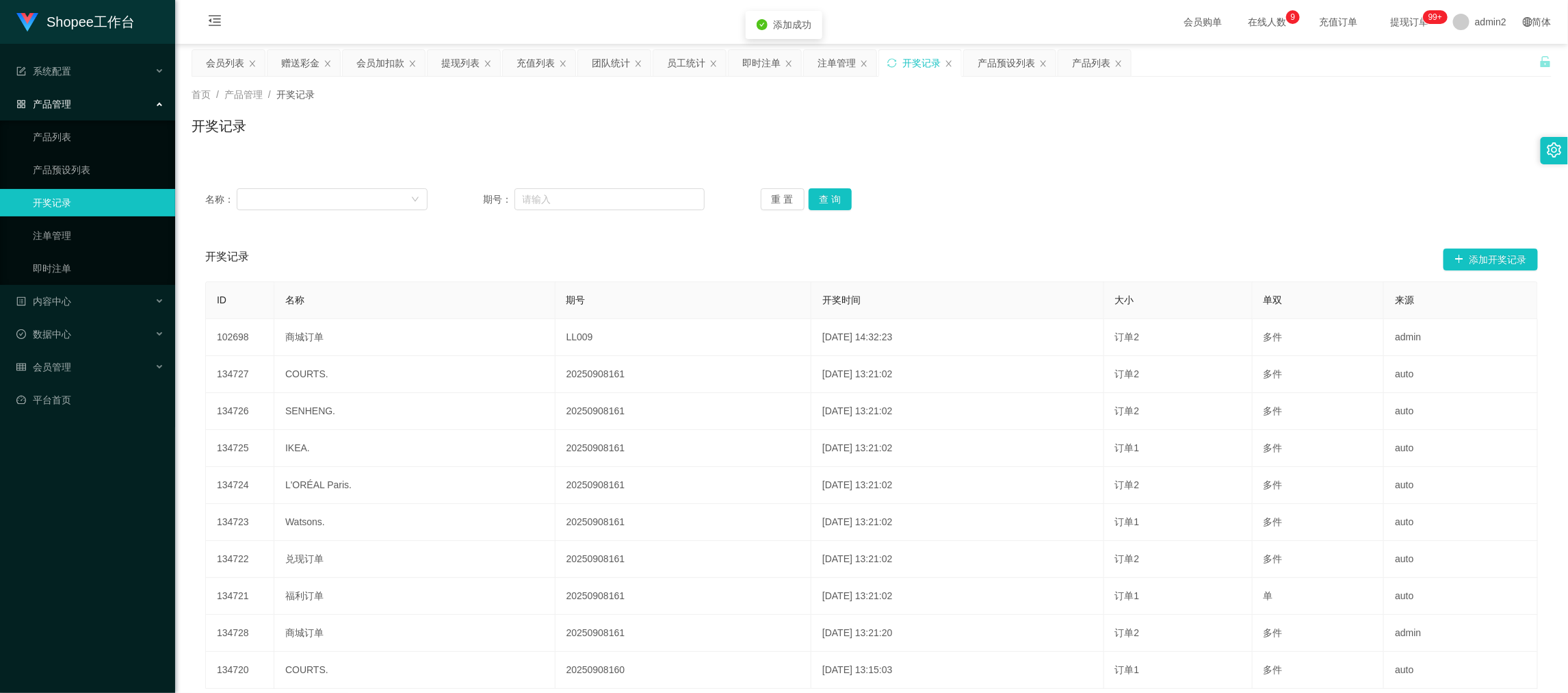
click at [880, 127] on div "开奖记录" at bounding box center [871, 131] width 1360 height 32
click at [837, 62] on div "注单管理" at bounding box center [837, 62] width 38 height 26
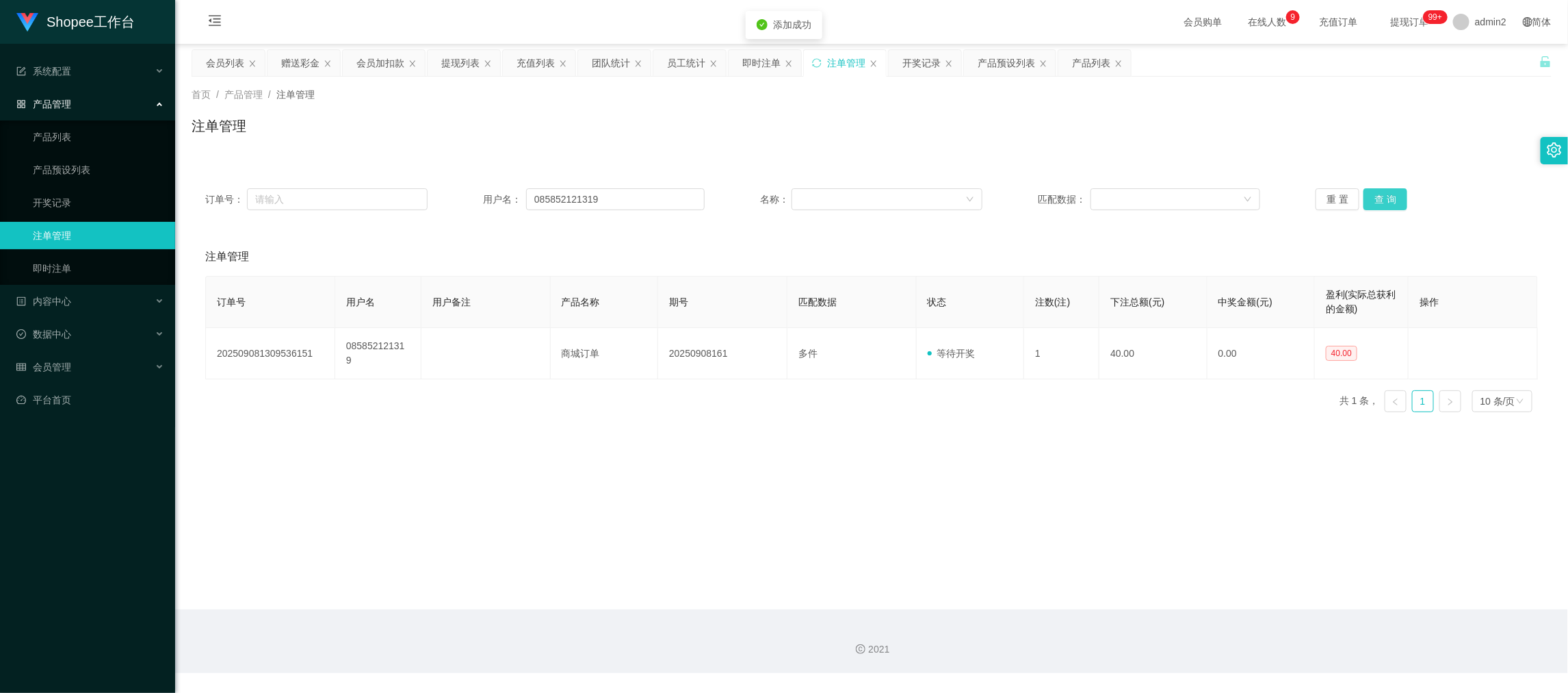
click at [1363, 199] on button "查 询" at bounding box center [1385, 199] width 44 height 22
click at [1374, 196] on button "查 询" at bounding box center [1385, 199] width 44 height 22
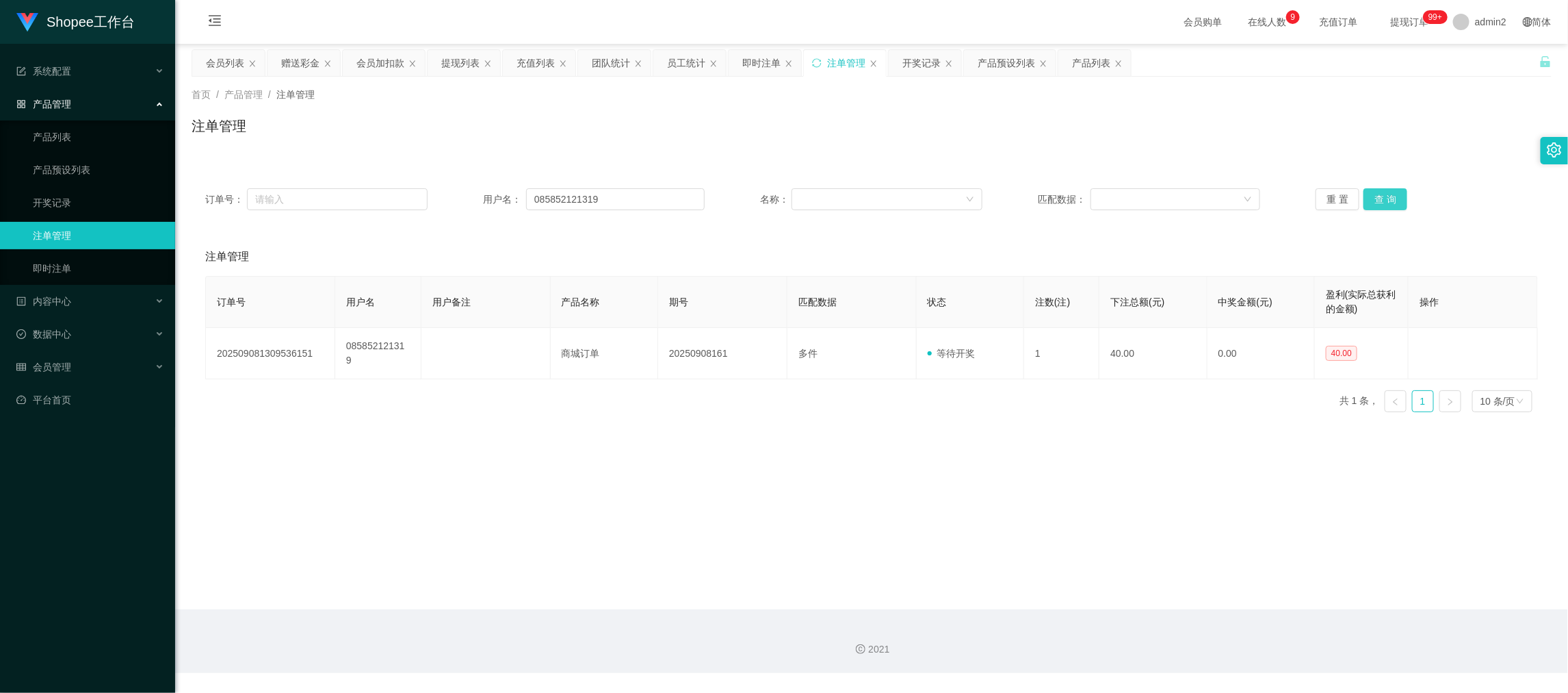
click at [1374, 196] on button "查 询" at bounding box center [1385, 199] width 44 height 22
click at [1374, 196] on div "重 置 查 询" at bounding box center [1426, 199] width 222 height 22
click at [1374, 196] on button "查 询" at bounding box center [1385, 199] width 44 height 22
click at [1374, 196] on div "重 置 查 询" at bounding box center [1426, 199] width 222 height 22
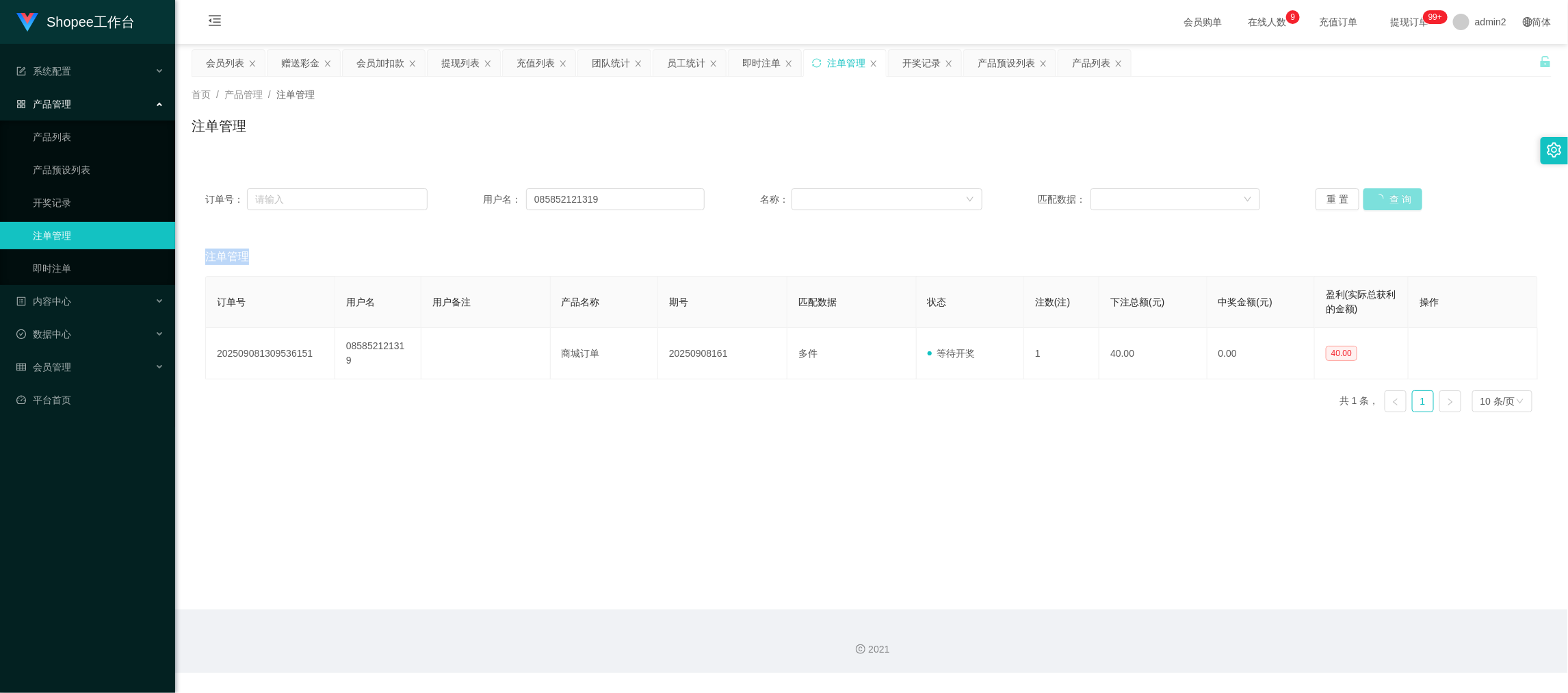
click at [1374, 196] on button "查 询" at bounding box center [1392, 199] width 59 height 22
click at [1374, 196] on div "重 置 查 询" at bounding box center [1426, 199] width 222 height 22
click at [785, 125] on div "注单管理" at bounding box center [871, 131] width 1360 height 32
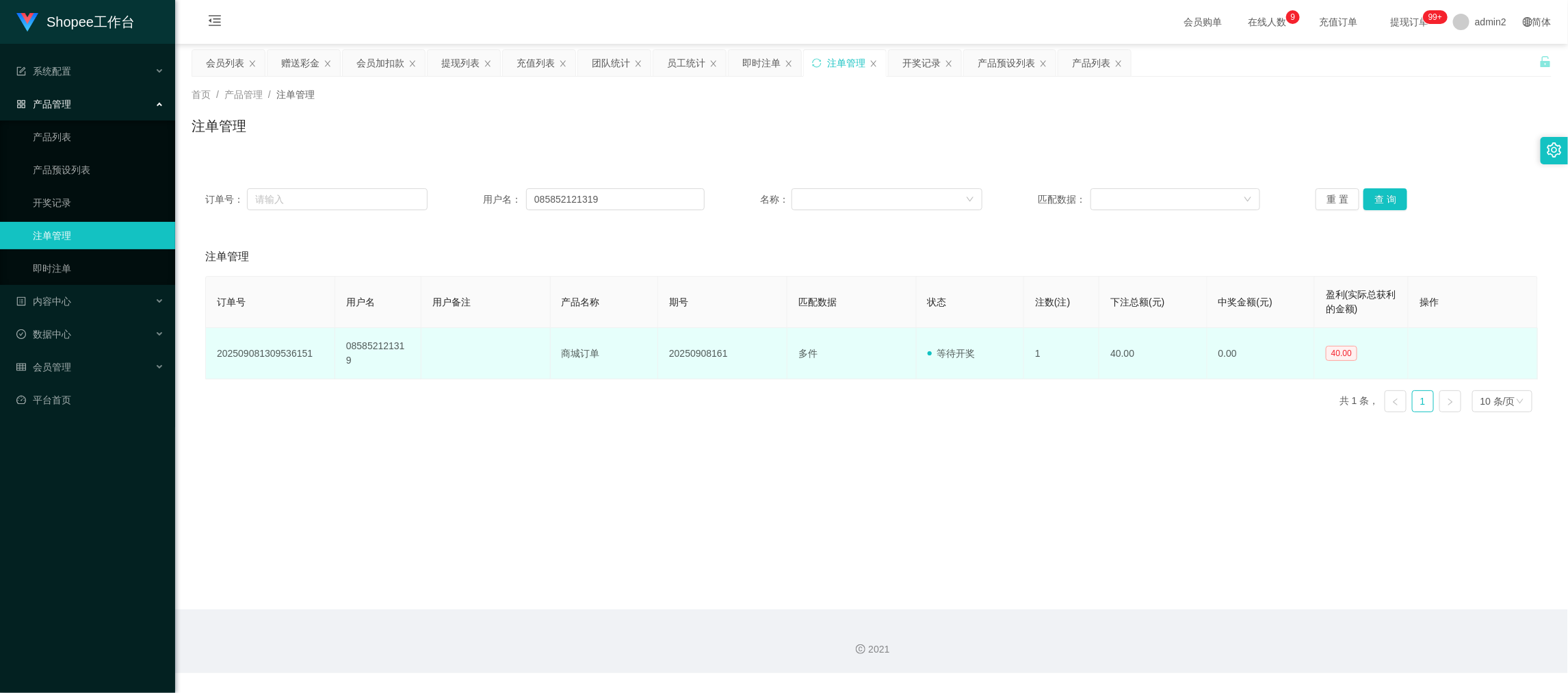
click at [687, 348] on td "20250908161" at bounding box center [723, 353] width 130 height 51
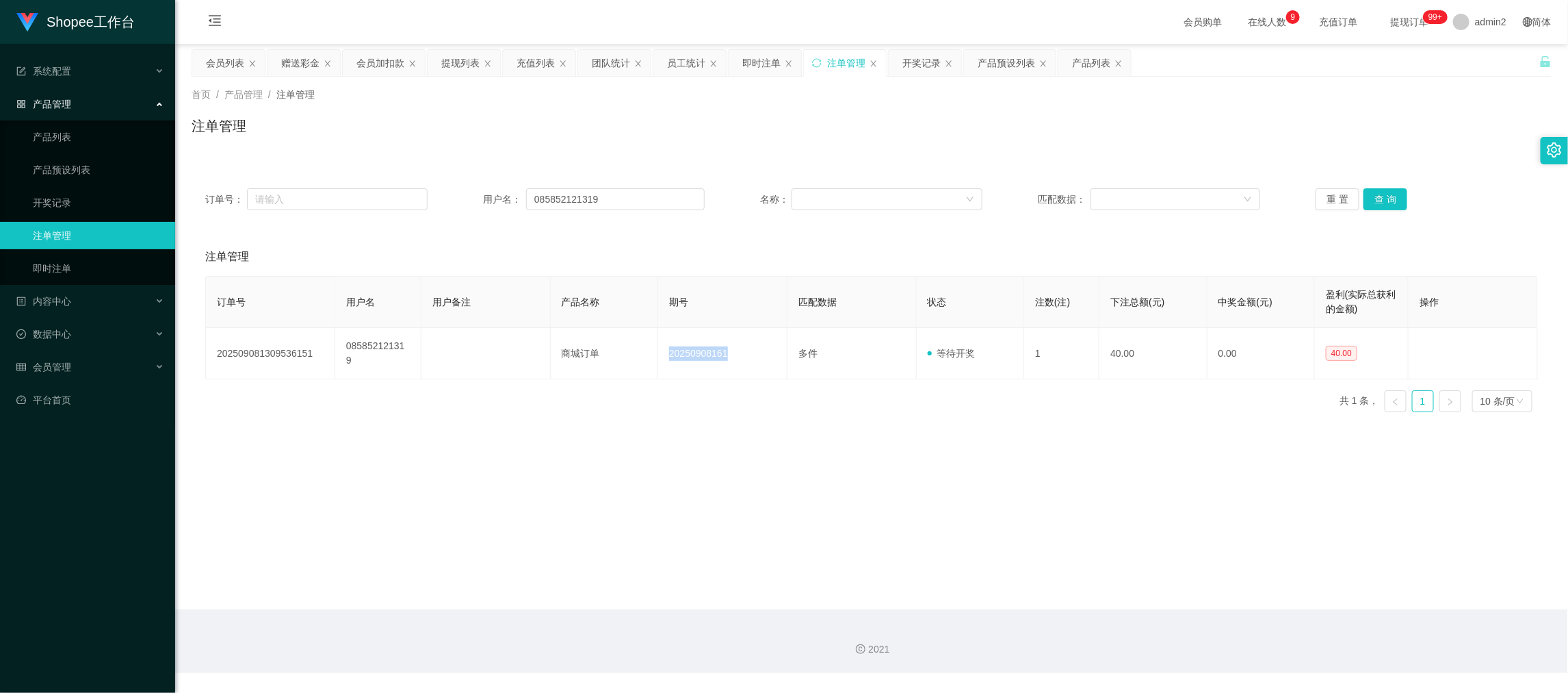
copy td "20250908161"
click at [991, 116] on div "注单管理" at bounding box center [871, 131] width 1360 height 32
click at [759, 61] on div "即时注单" at bounding box center [762, 62] width 38 height 26
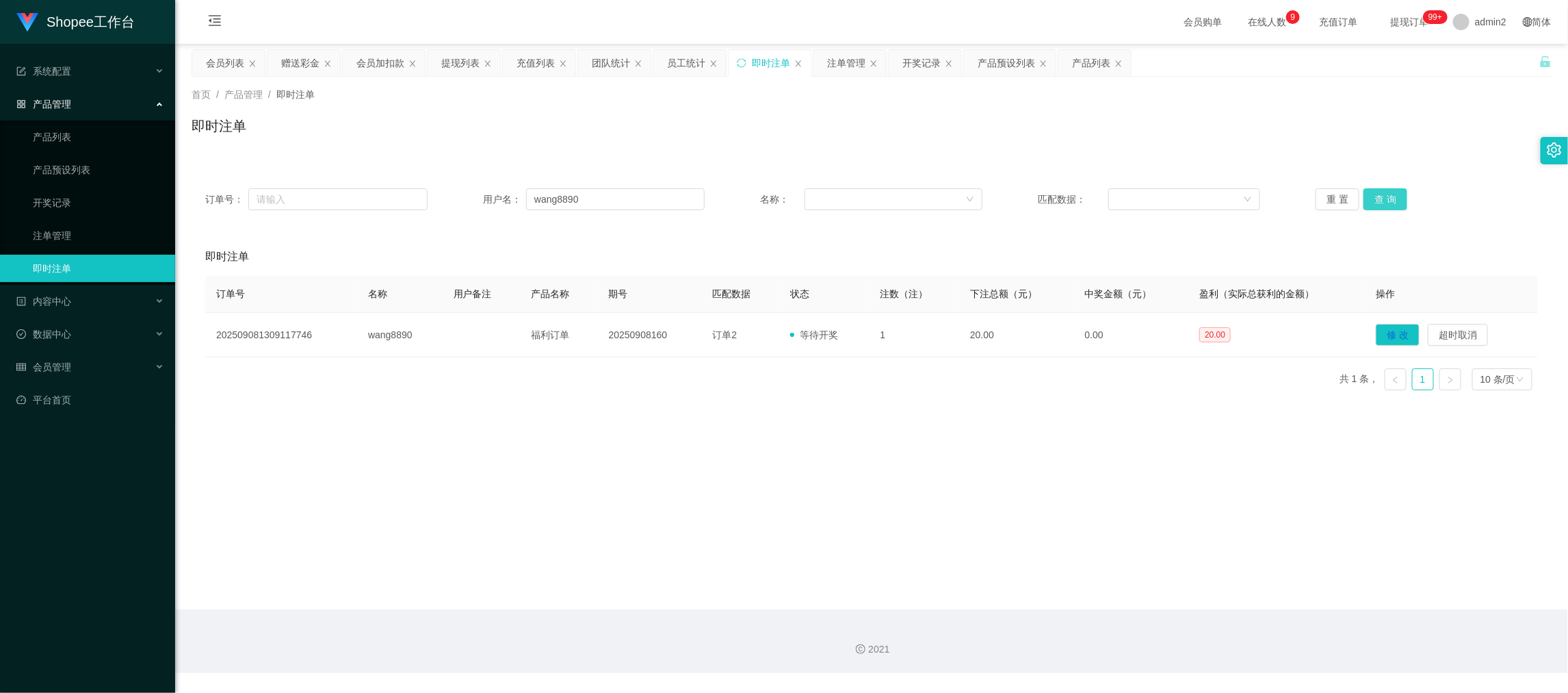
click at [1384, 195] on button "查 询" at bounding box center [1385, 199] width 44 height 22
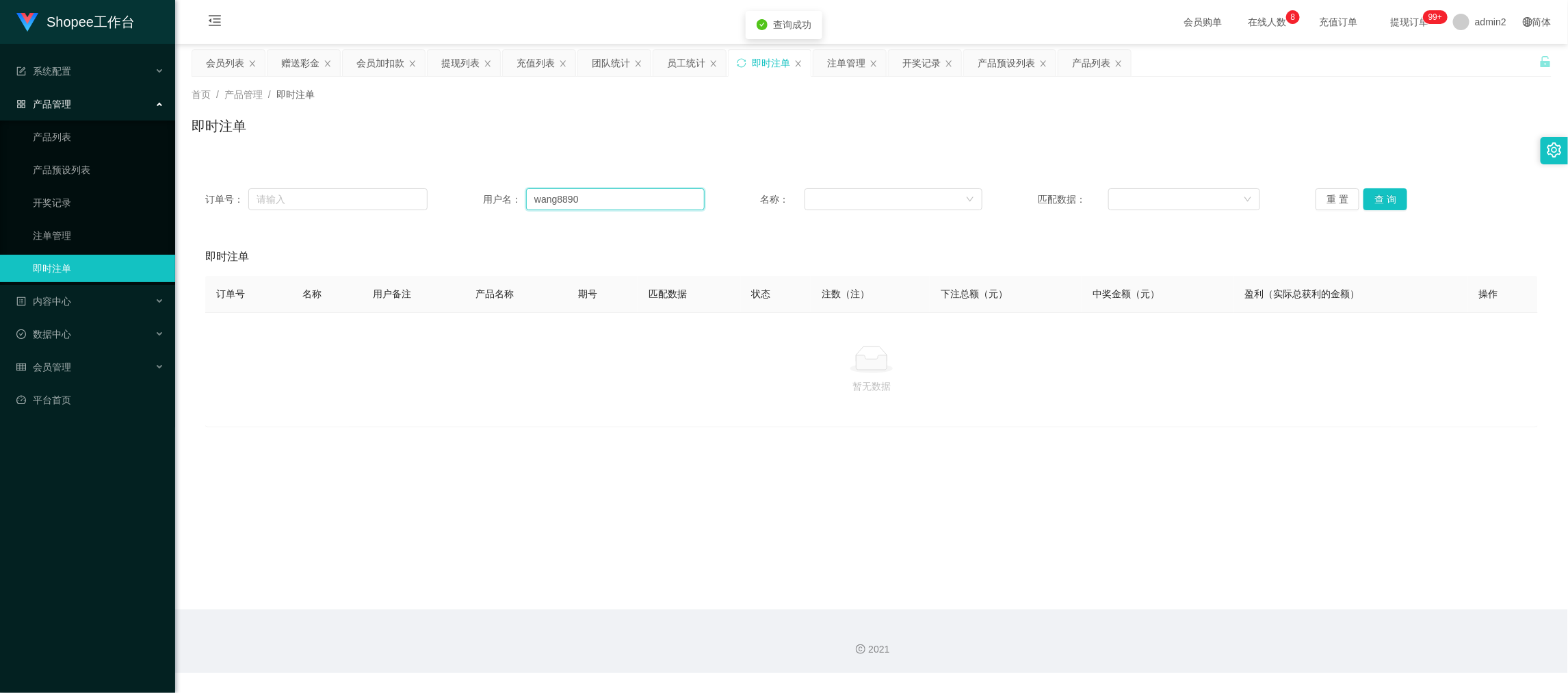
click at [646, 200] on input "wang8890" at bounding box center [616, 199] width 179 height 22
drag, startPoint x: 646, startPoint y: 200, endPoint x: 941, endPoint y: 203, distance: 295.0
click at [647, 200] on input "wang8890" at bounding box center [616, 199] width 179 height 22
click at [1397, 190] on button "查 询" at bounding box center [1385, 199] width 44 height 22
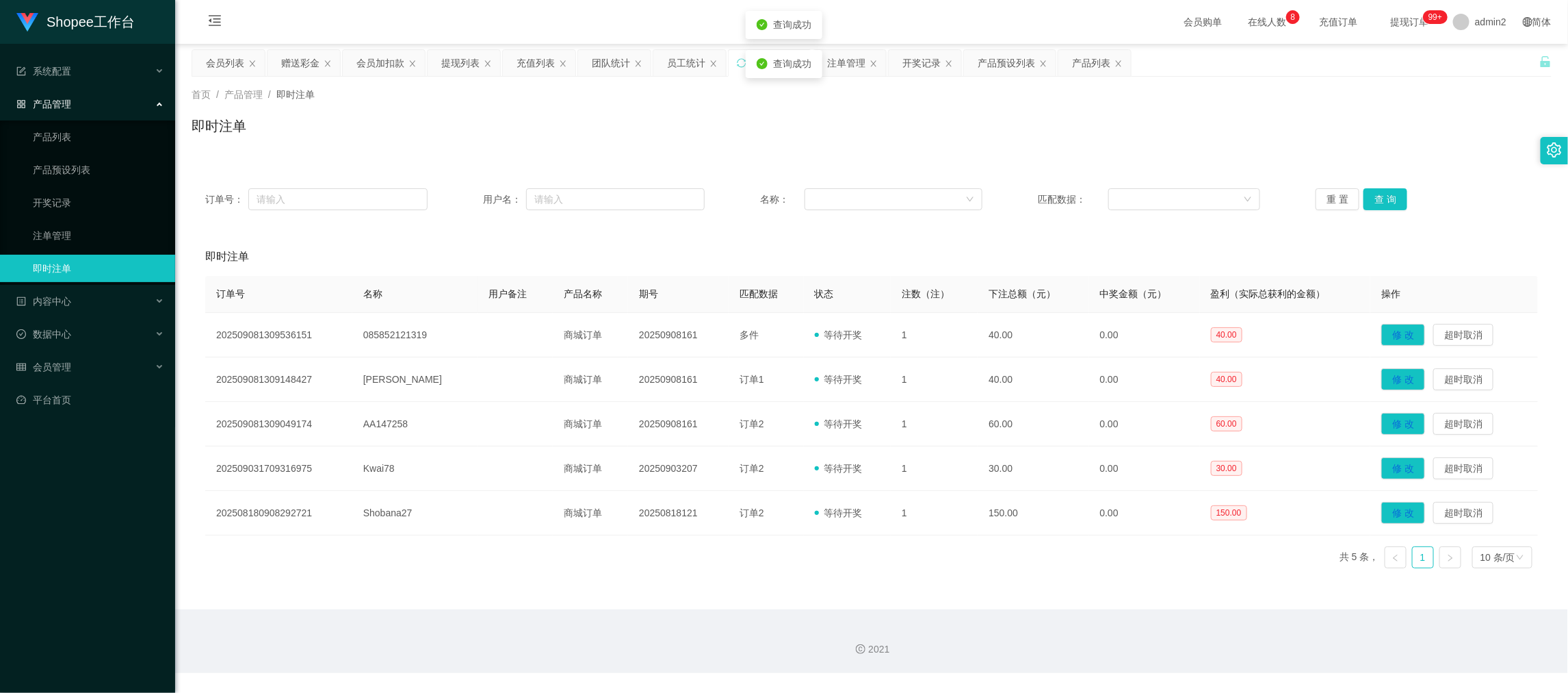
click at [898, 133] on div "即时注单" at bounding box center [871, 131] width 1360 height 32
click at [848, 56] on div "注单管理" at bounding box center [846, 62] width 38 height 26
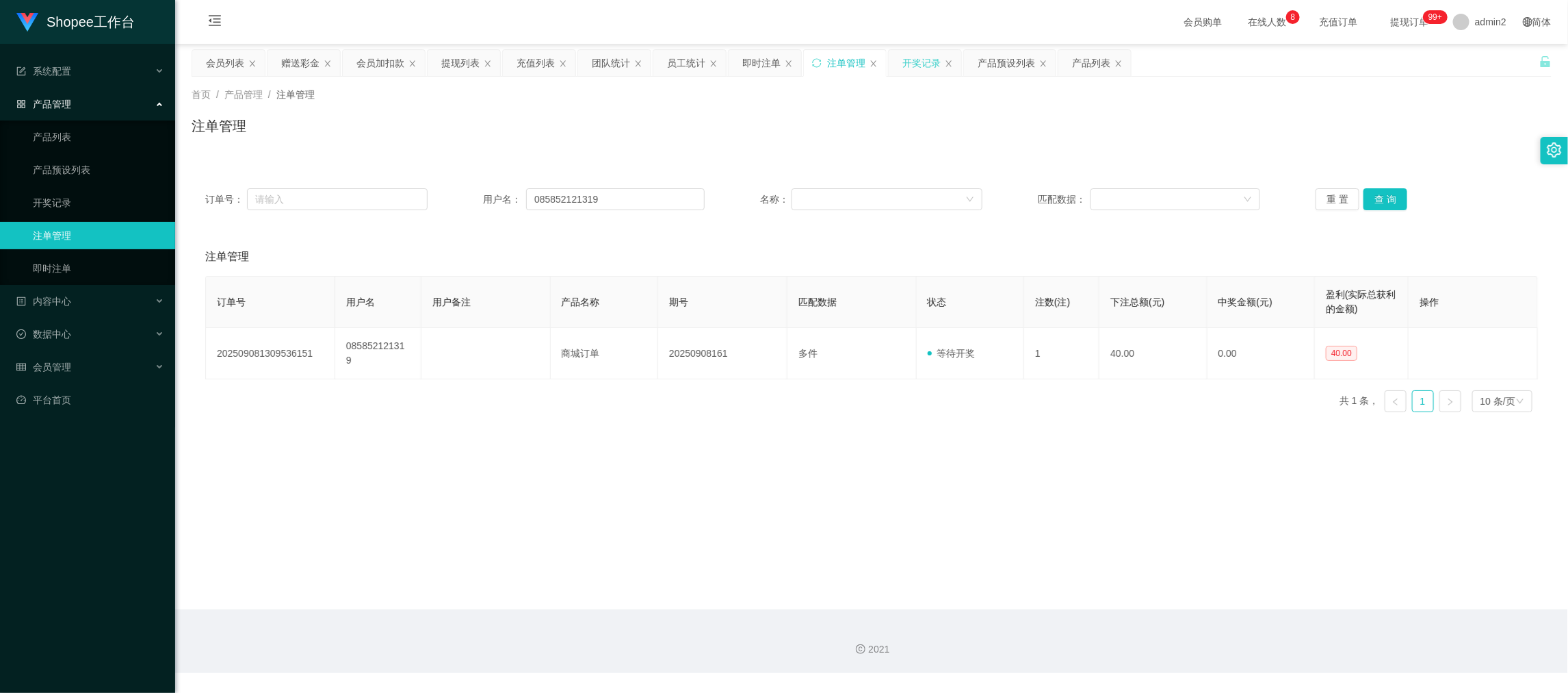
click at [926, 62] on div "开奖记录" at bounding box center [921, 62] width 38 height 26
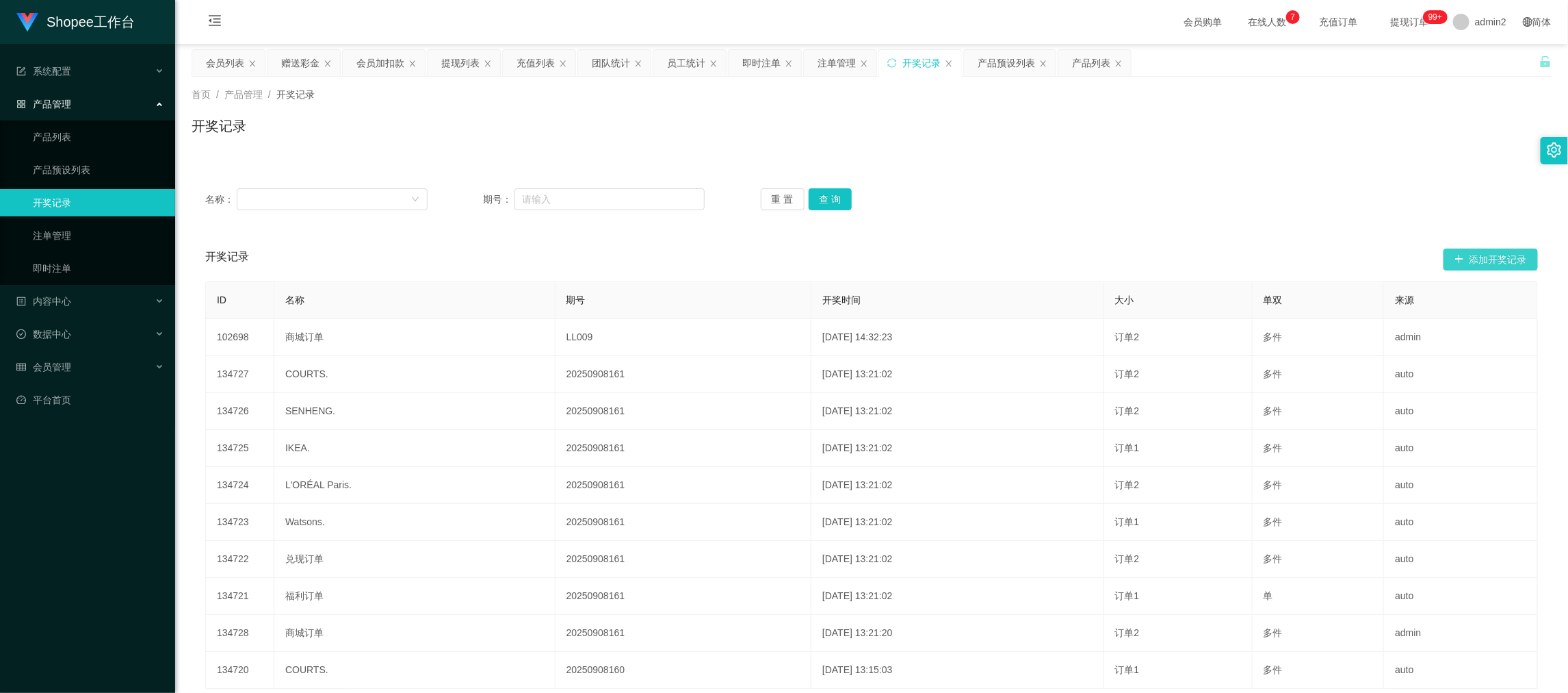
click at [1478, 256] on button "添加开奖记录" at bounding box center [1490, 259] width 94 height 22
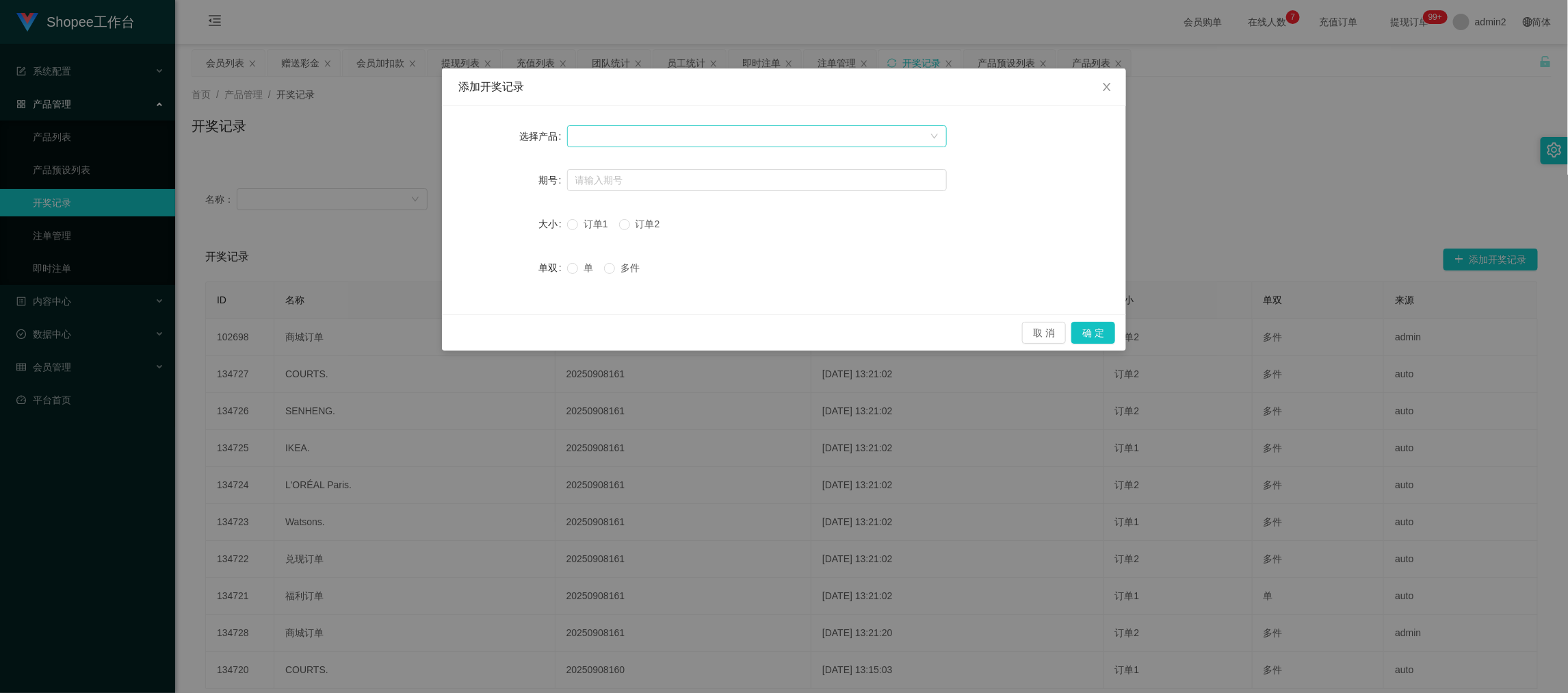
click at [737, 132] on div at bounding box center [752, 136] width 355 height 20
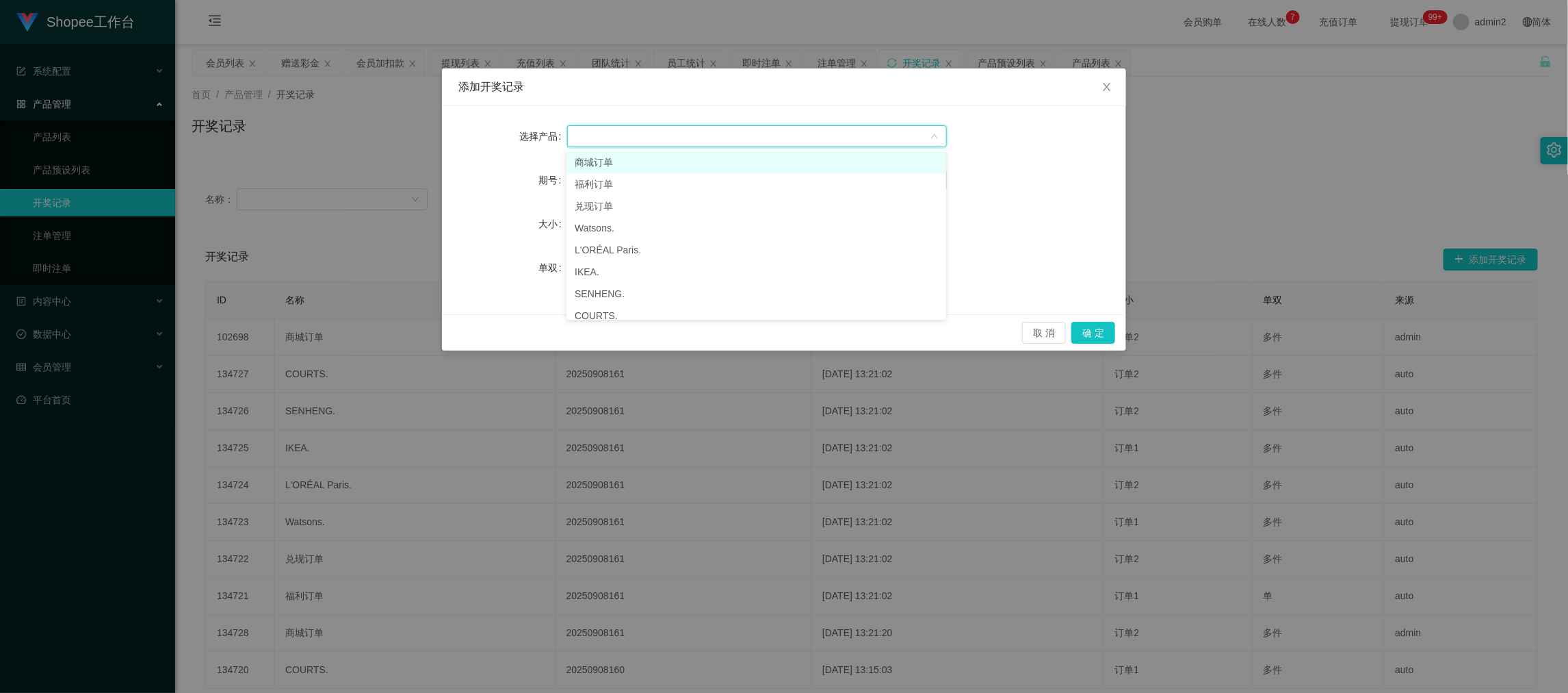
click at [649, 161] on li "商城订单" at bounding box center [756, 161] width 380 height 22
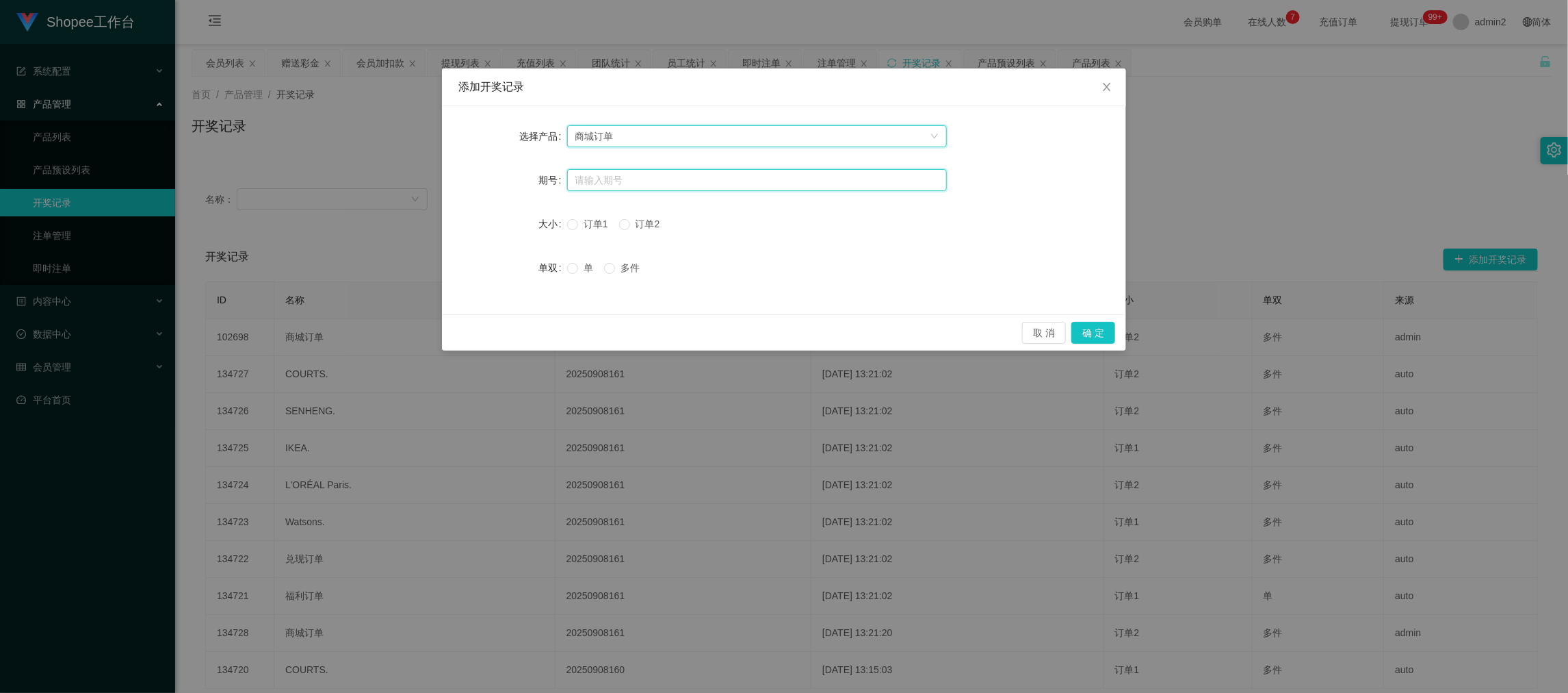
click at [654, 172] on input "text" at bounding box center [756, 180] width 380 height 22
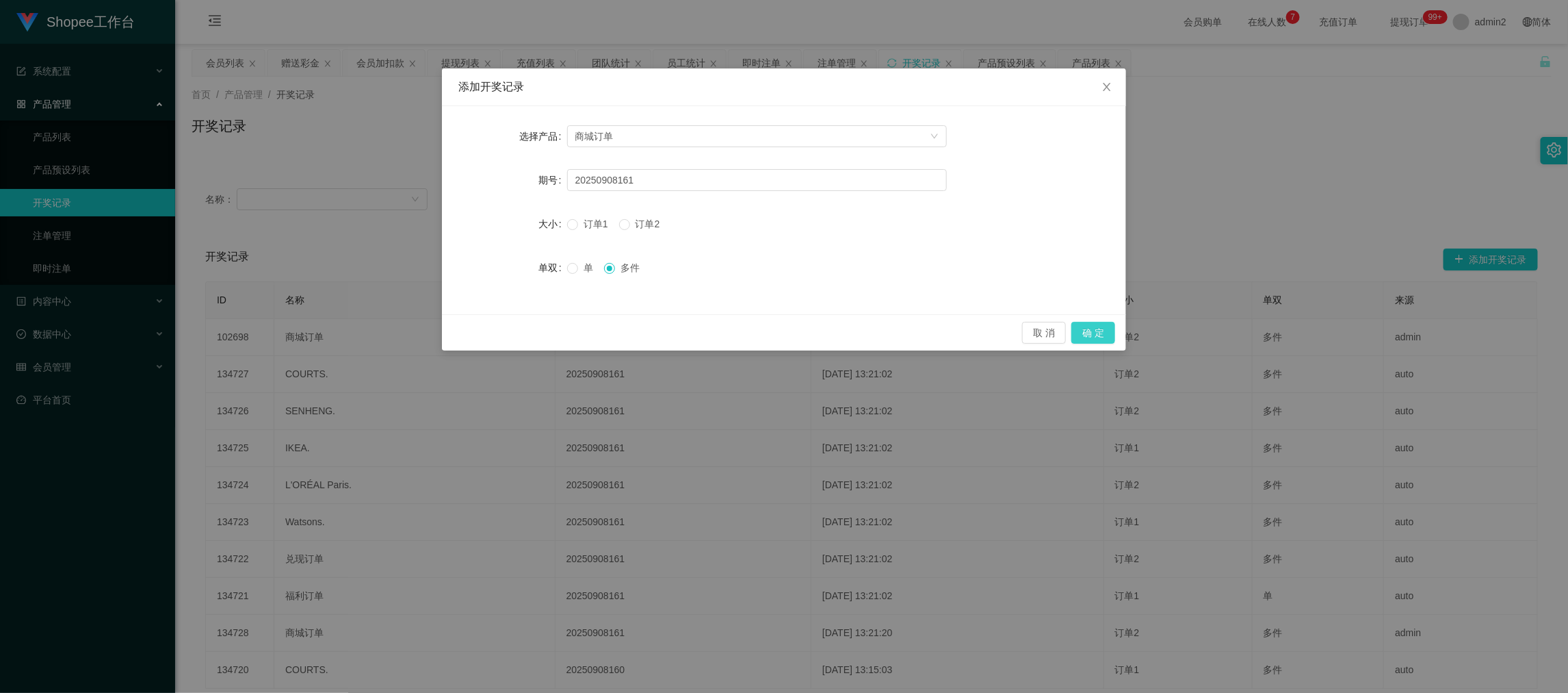
click at [1092, 328] on button "确 定" at bounding box center [1093, 333] width 44 height 22
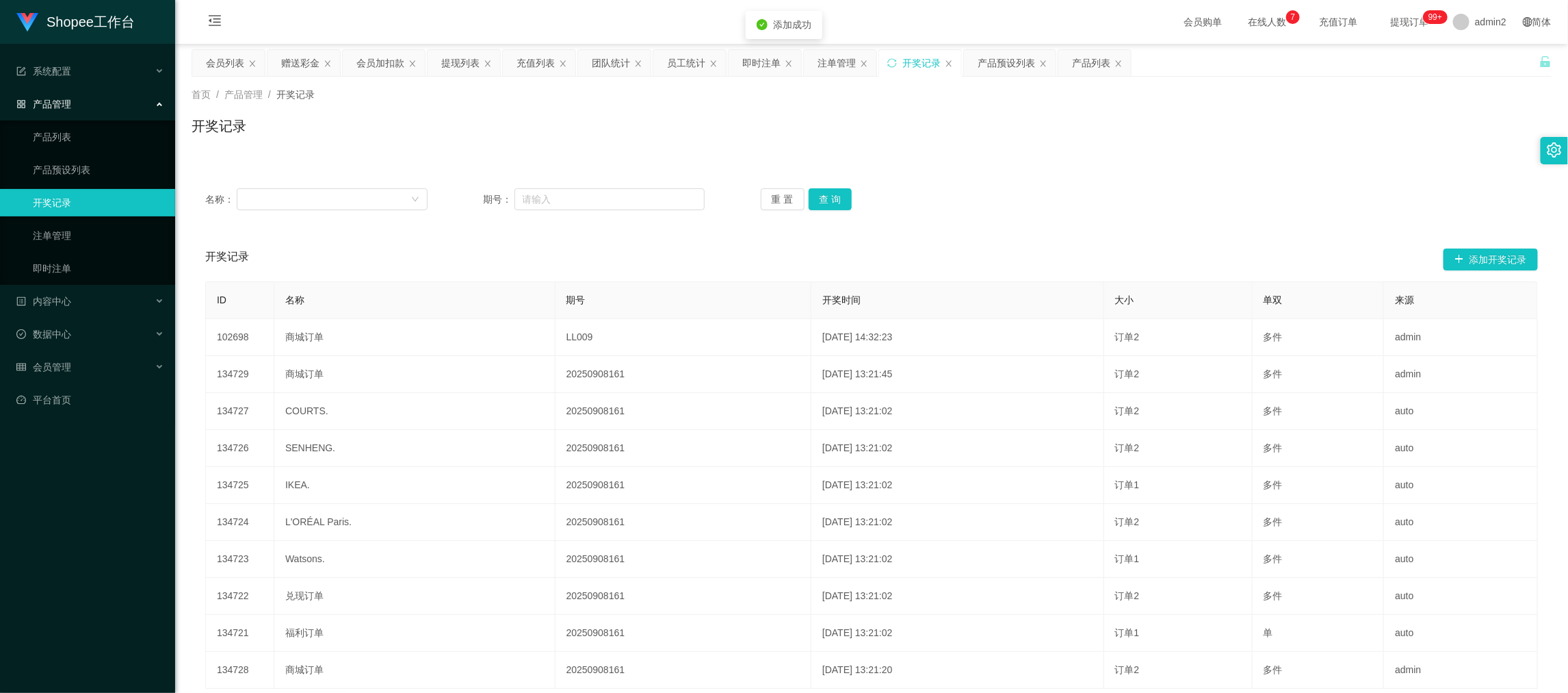
click at [977, 155] on div "首页 / 产品管理 / 开奖记录 / 开奖记录" at bounding box center [871, 117] width 1393 height 82
click at [833, 60] on div "注单管理" at bounding box center [837, 62] width 38 height 26
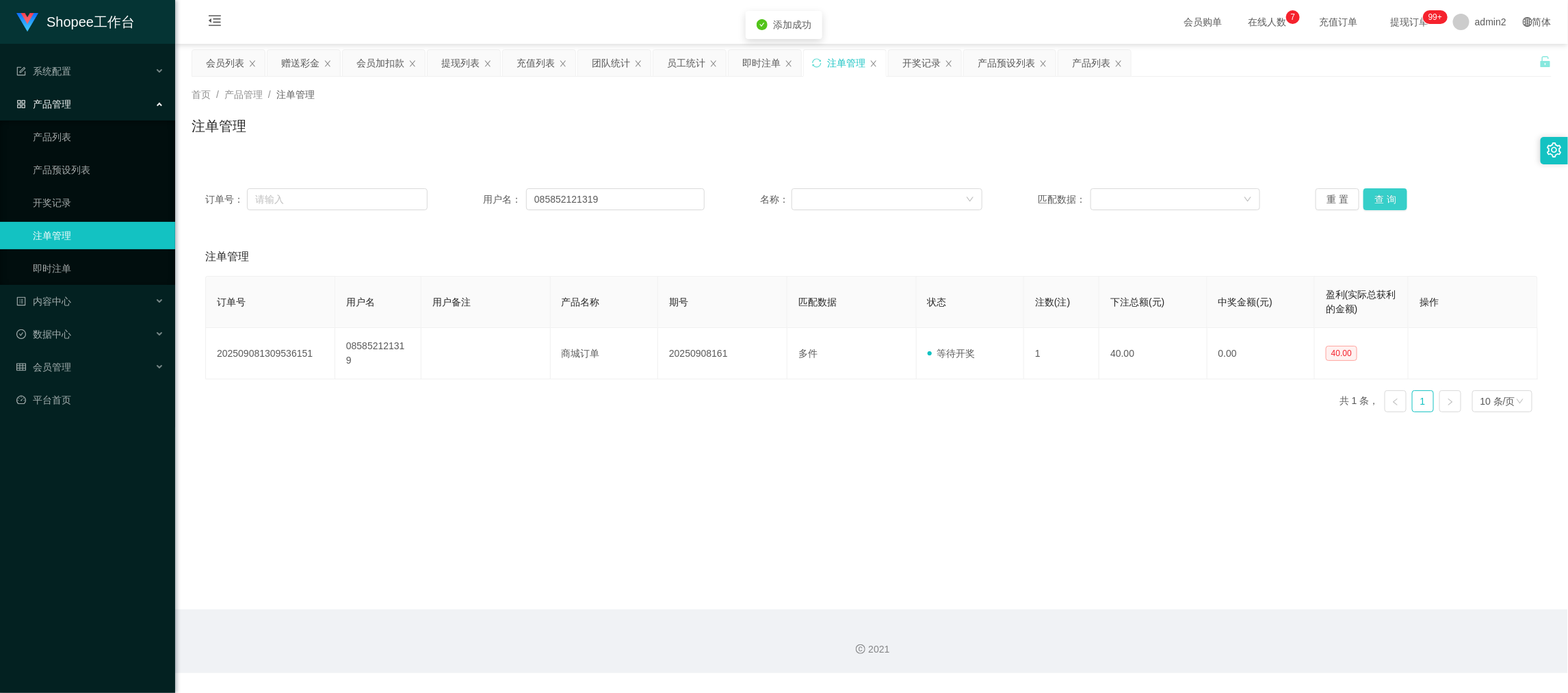
click at [1382, 194] on button "查 询" at bounding box center [1385, 199] width 44 height 22
click at [1011, 162] on div "订单号： 用户名： 085852121319 名称： 匹配数据： 重 置 查 询 注单管理 订单号 用户名 用户备注 产品名称 期号 匹配数据 状态 注数(注…" at bounding box center [871, 290] width 1360 height 265
drag, startPoint x: 1244, startPoint y: 558, endPoint x: 1051, endPoint y: 445, distance: 223.6
click at [1243, 557] on main "关闭左侧 关闭右侧 关闭其它 刷新页面 会员列表 赠送彩金 会员加扣款 提现列表 充值列表 团队统计 员工统计 即时注单 注单管理 开奖记录 产品预设列表 产…" at bounding box center [871, 327] width 1393 height 565
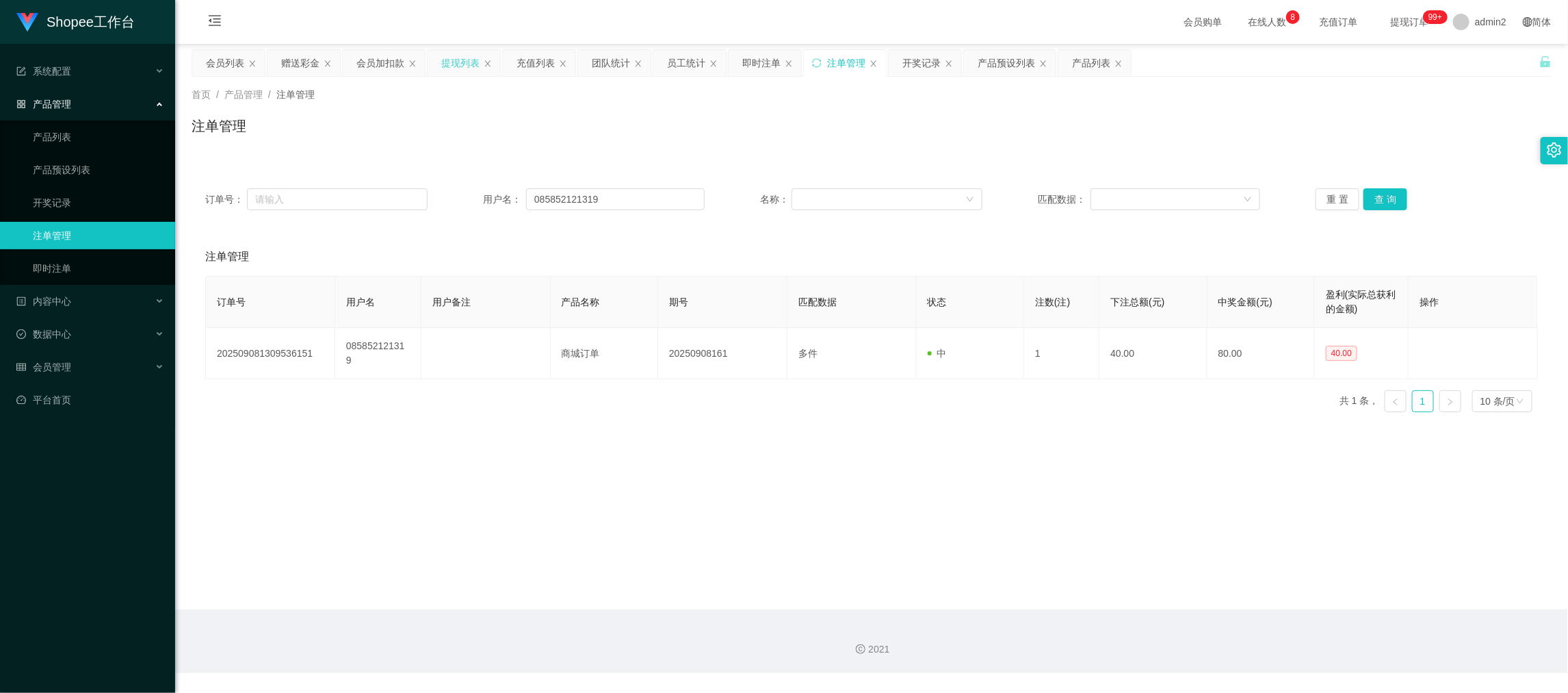
click at [464, 62] on div "提现列表" at bounding box center [460, 62] width 38 height 26
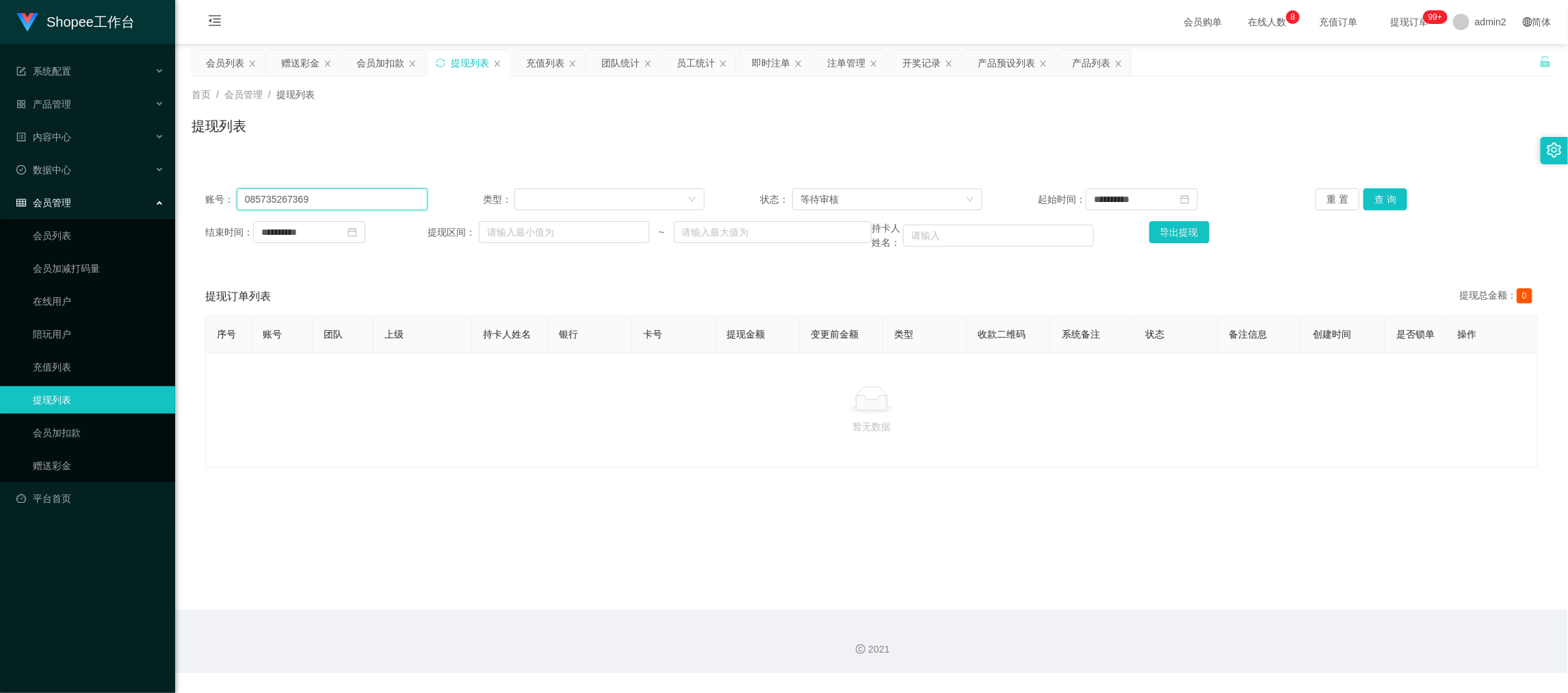
click at [409, 195] on input "085735267369" at bounding box center [331, 199] width 191 height 22
drag, startPoint x: 409, startPoint y: 195, endPoint x: 633, endPoint y: 187, distance: 224.1
click at [410, 197] on input "085735267369" at bounding box center [331, 199] width 191 height 22
click at [1384, 191] on button "查 询" at bounding box center [1385, 199] width 44 height 22
click at [1378, 196] on button "查 询" at bounding box center [1385, 199] width 44 height 22
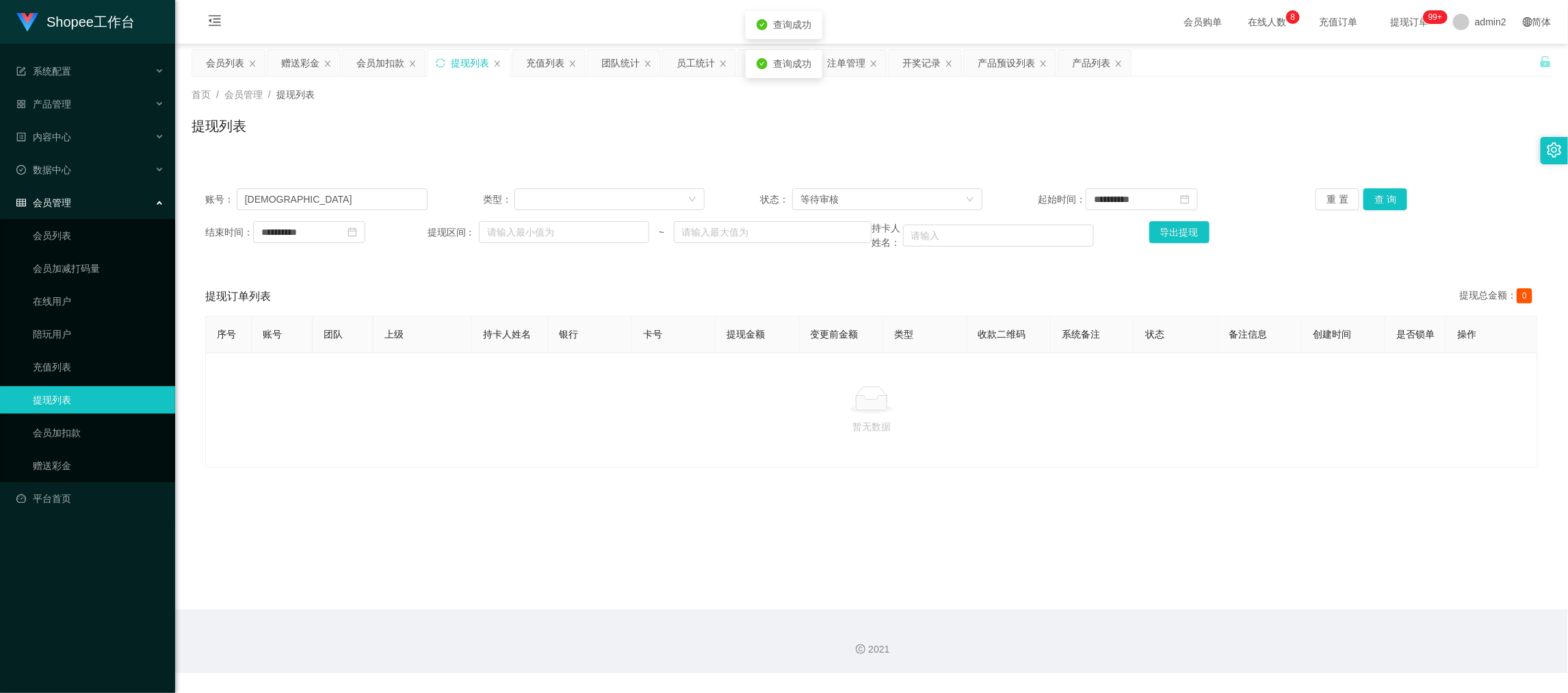
click at [1139, 433] on p "暂无数据" at bounding box center [871, 427] width 1310 height 15
drag, startPoint x: 733, startPoint y: 450, endPoint x: 691, endPoint y: 429, distance: 47.0
click at [733, 450] on div "暂无数据" at bounding box center [871, 410] width 1333 height 115
drag, startPoint x: 628, startPoint y: 457, endPoint x: 673, endPoint y: 402, distance: 71.1
click at [630, 457] on div "暂无数据" at bounding box center [871, 410] width 1333 height 115
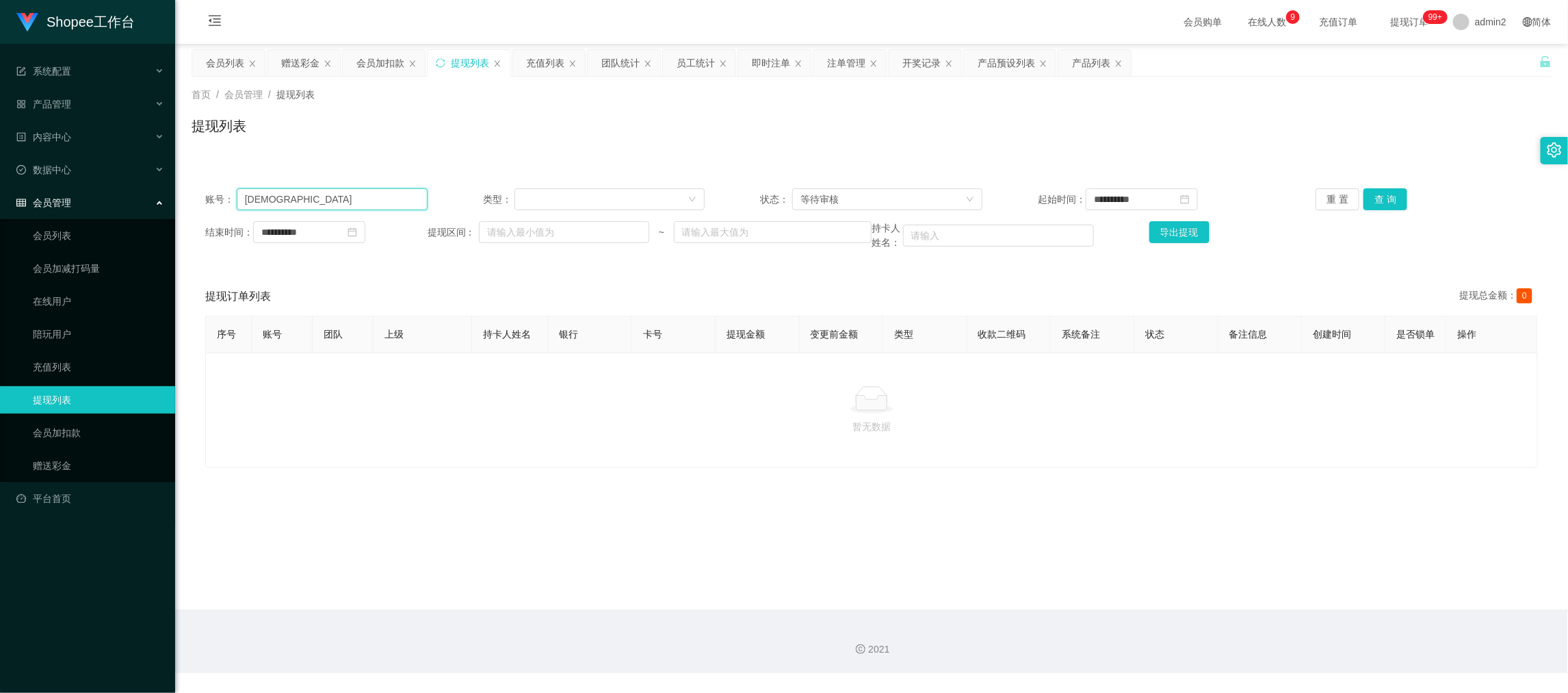
click at [353, 201] on input "[DEMOGRAPHIC_DATA]" at bounding box center [331, 199] width 191 height 22
drag, startPoint x: 353, startPoint y: 201, endPoint x: 899, endPoint y: 197, distance: 546.0
click at [354, 201] on input "[DEMOGRAPHIC_DATA]" at bounding box center [331, 199] width 191 height 22
drag, startPoint x: 1385, startPoint y: 196, endPoint x: 1315, endPoint y: 229, distance: 77.4
click at [1385, 196] on button "查 询" at bounding box center [1385, 199] width 44 height 22
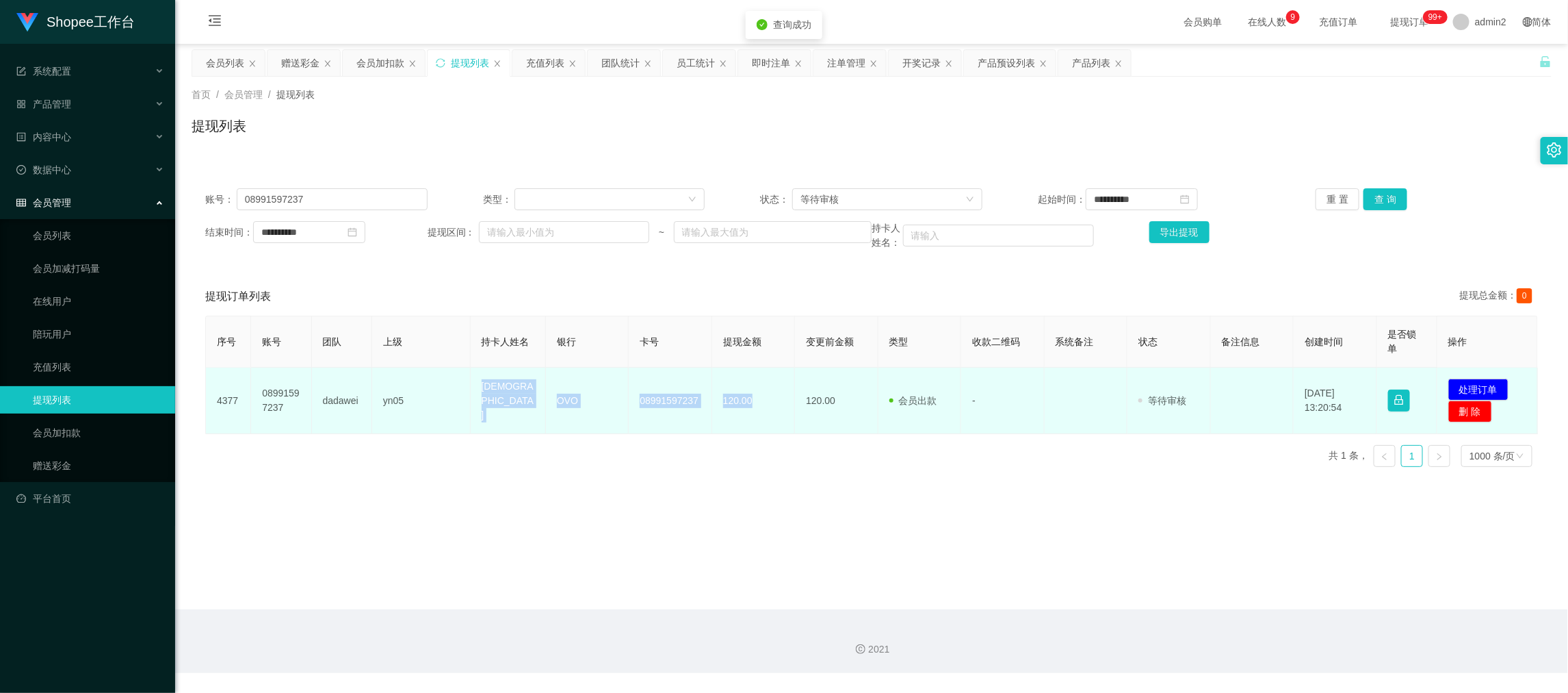
drag, startPoint x: 506, startPoint y: 398, endPoint x: 772, endPoint y: 403, distance: 266.0
click at [772, 403] on tr "4377 08991597237 dadawei yn05 Christanty OVO 08991597237 120.00 120.00 会员出款 人工取…" at bounding box center [871, 400] width 1332 height 66
copy tr "Christanty OVO 08991597237 120.00"
click at [1481, 384] on button "处理订单" at bounding box center [1478, 389] width 61 height 22
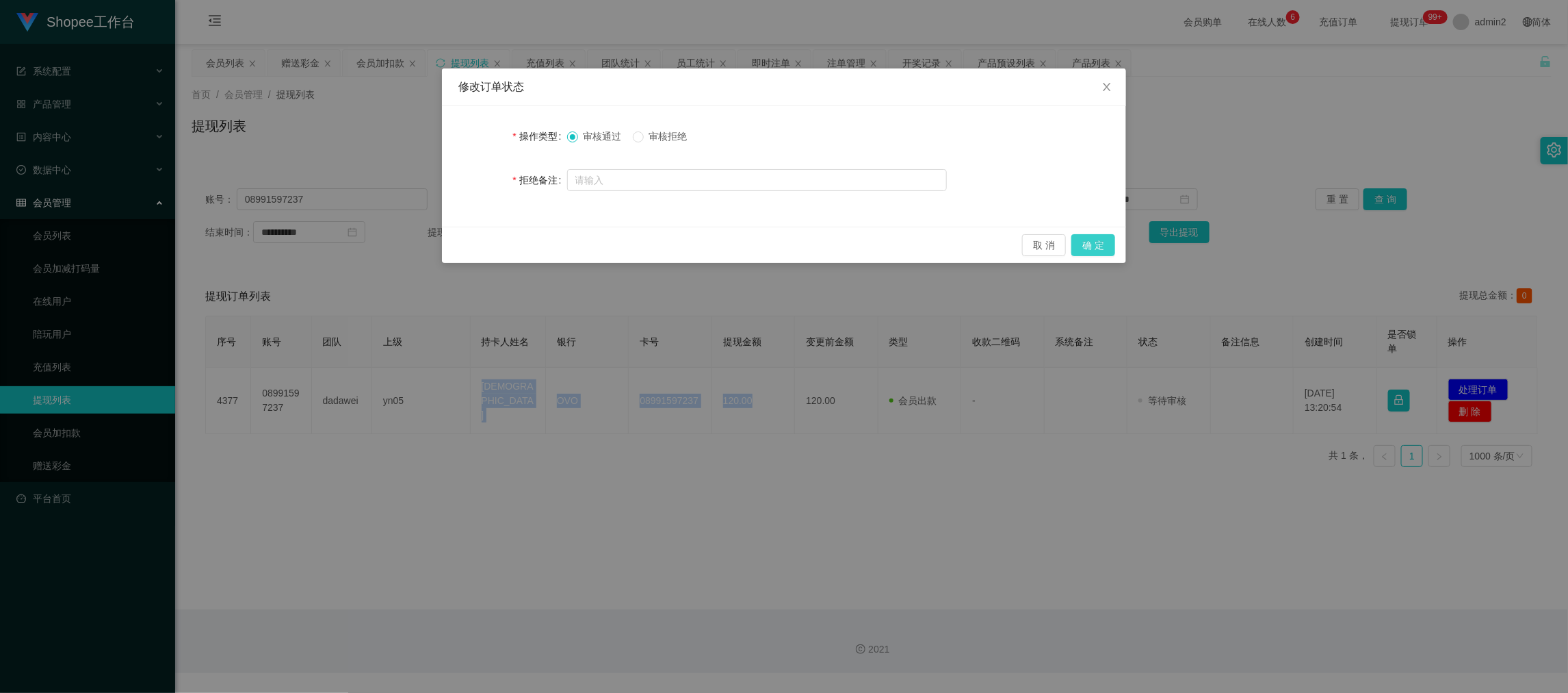
click at [1091, 237] on button "确 定" at bounding box center [1093, 245] width 44 height 22
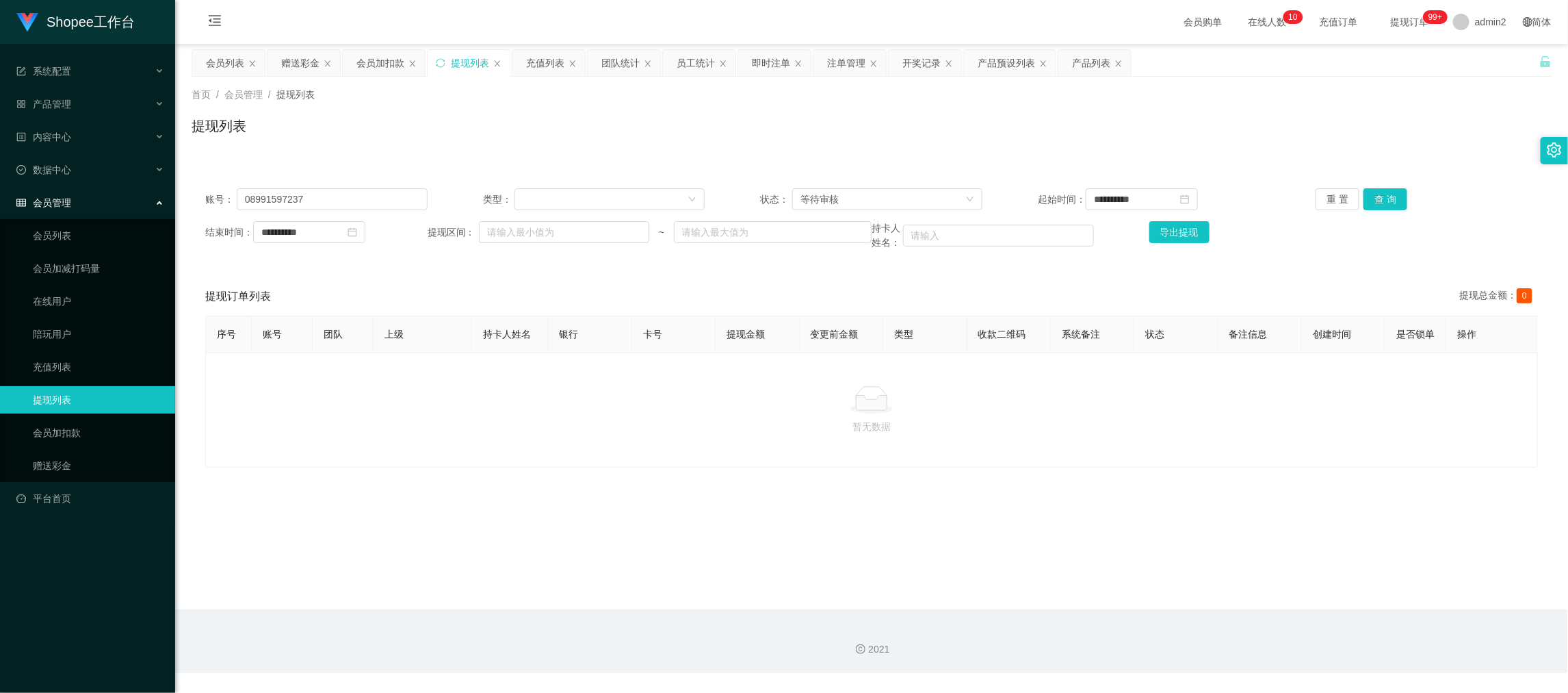
drag, startPoint x: 1256, startPoint y: 554, endPoint x: 1158, endPoint y: 496, distance: 113.9
click at [1256, 555] on main "**********" at bounding box center [871, 327] width 1393 height 565
click at [293, 65] on div "赠送彩金" at bounding box center [301, 62] width 38 height 26
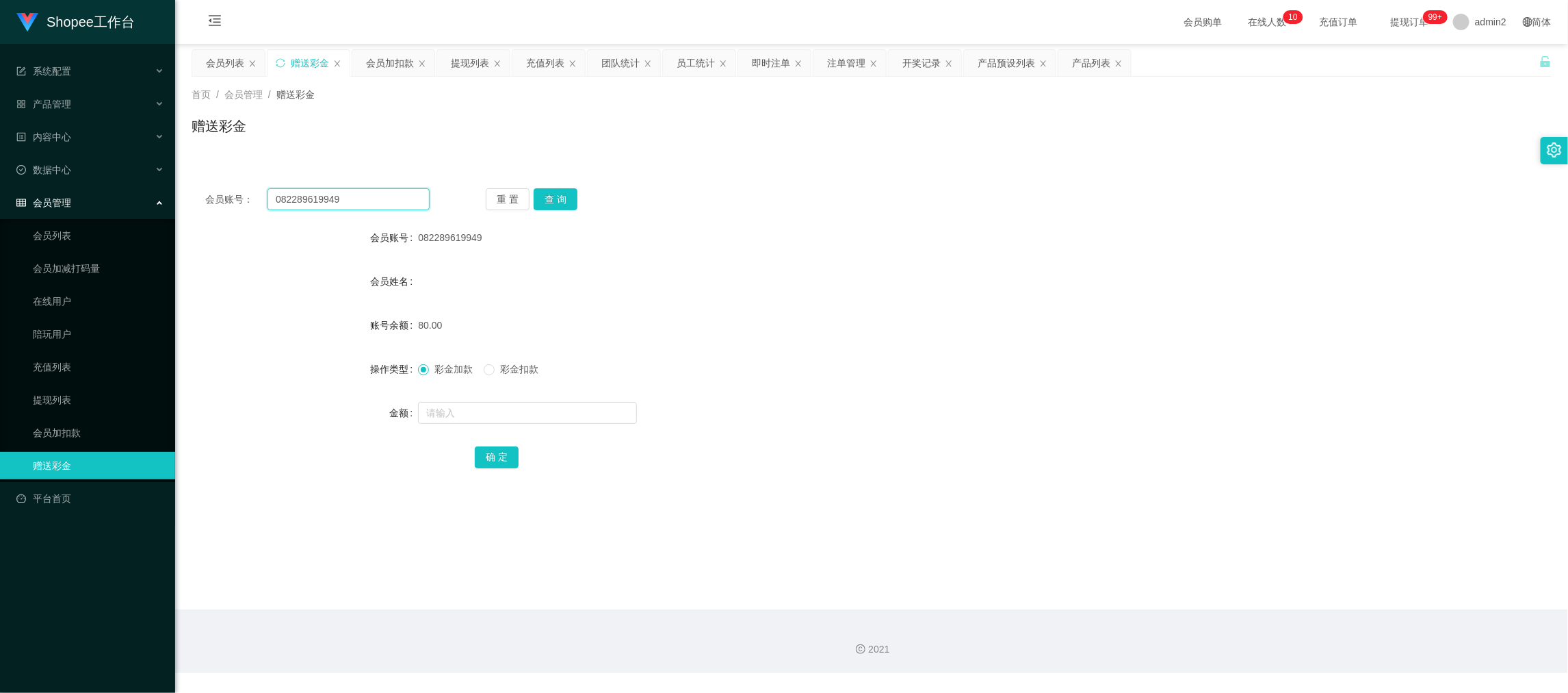
click at [402, 199] on input "082289619949" at bounding box center [348, 199] width 162 height 22
drag, startPoint x: 548, startPoint y: 201, endPoint x: 539, endPoint y: 250, distance: 49.8
click at [548, 200] on button "查 询" at bounding box center [555, 199] width 44 height 22
click at [545, 414] on input "text" at bounding box center [527, 412] width 219 height 22
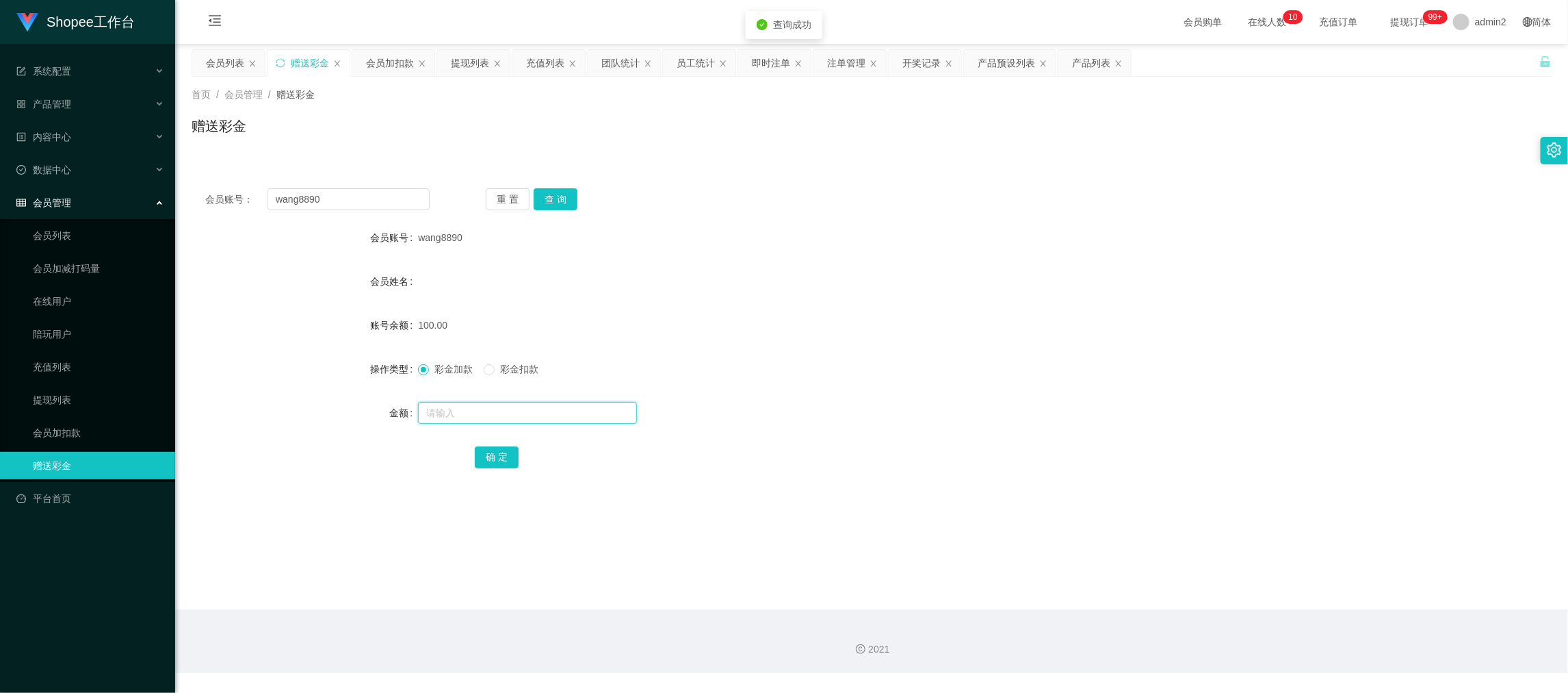
click at [545, 414] on input "text" at bounding box center [527, 412] width 219 height 22
click at [482, 374] on div "彩金加款 彩金扣款" at bounding box center [483, 369] width 132 height 14
click at [493, 447] on div "确 定" at bounding box center [871, 457] width 794 height 27
click at [481, 452] on button "确 定" at bounding box center [497, 457] width 44 height 22
click at [796, 377] on div "彩金加款 彩金扣款" at bounding box center [815, 369] width 794 height 27
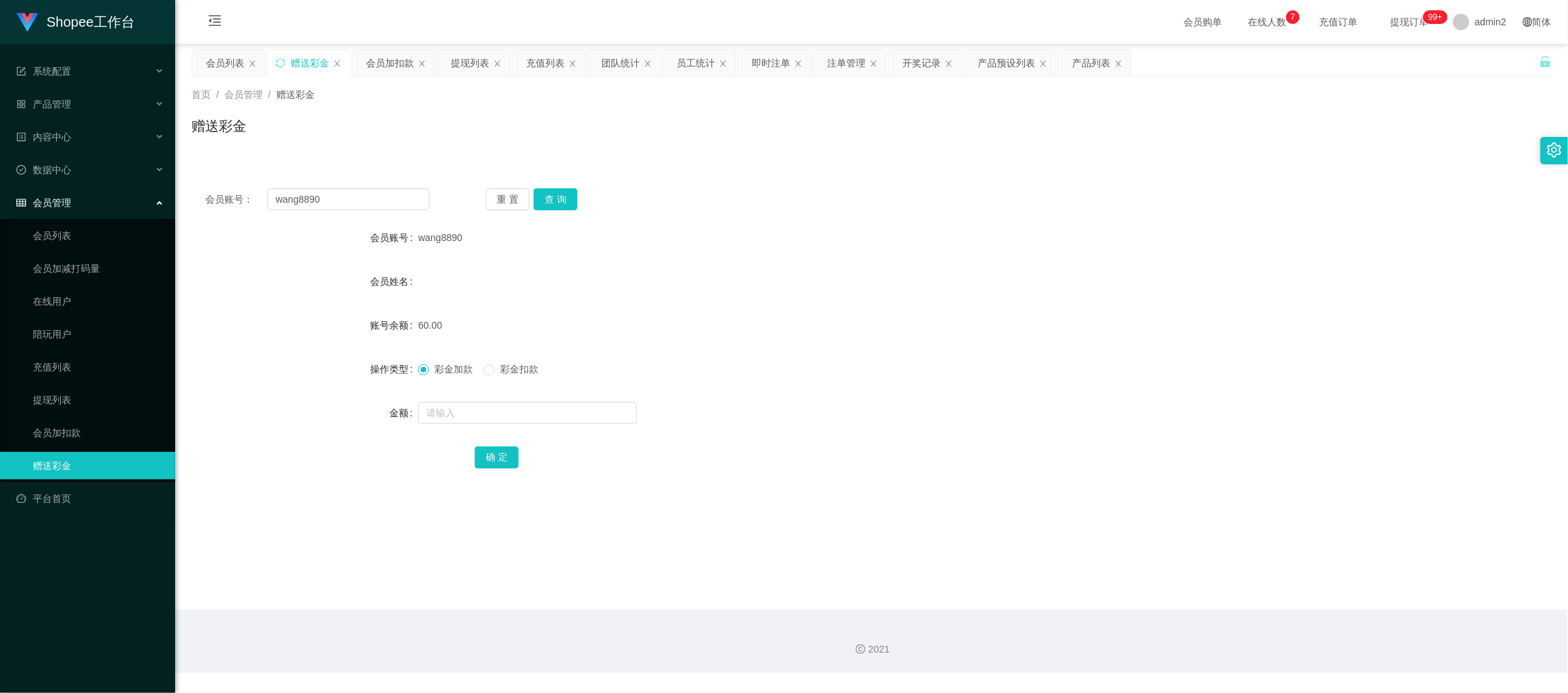
drag, startPoint x: 1237, startPoint y: 550, endPoint x: 793, endPoint y: 328, distance: 496.4
click at [1237, 550] on main "关闭左侧 关闭右侧 关闭其它 刷新页面 会员列表 赠送彩金 会员加扣款 提现列表 充值列表 团队统计 员工统计 即时注单 注单管理 开奖记录 产品预设列表 产…" at bounding box center [871, 327] width 1393 height 565
click at [365, 206] on input "wang8890" at bounding box center [348, 199] width 162 height 22
click at [365, 207] on input "wang8890" at bounding box center [348, 199] width 162 height 22
drag, startPoint x: 557, startPoint y: 197, endPoint x: 557, endPoint y: 227, distance: 30.0
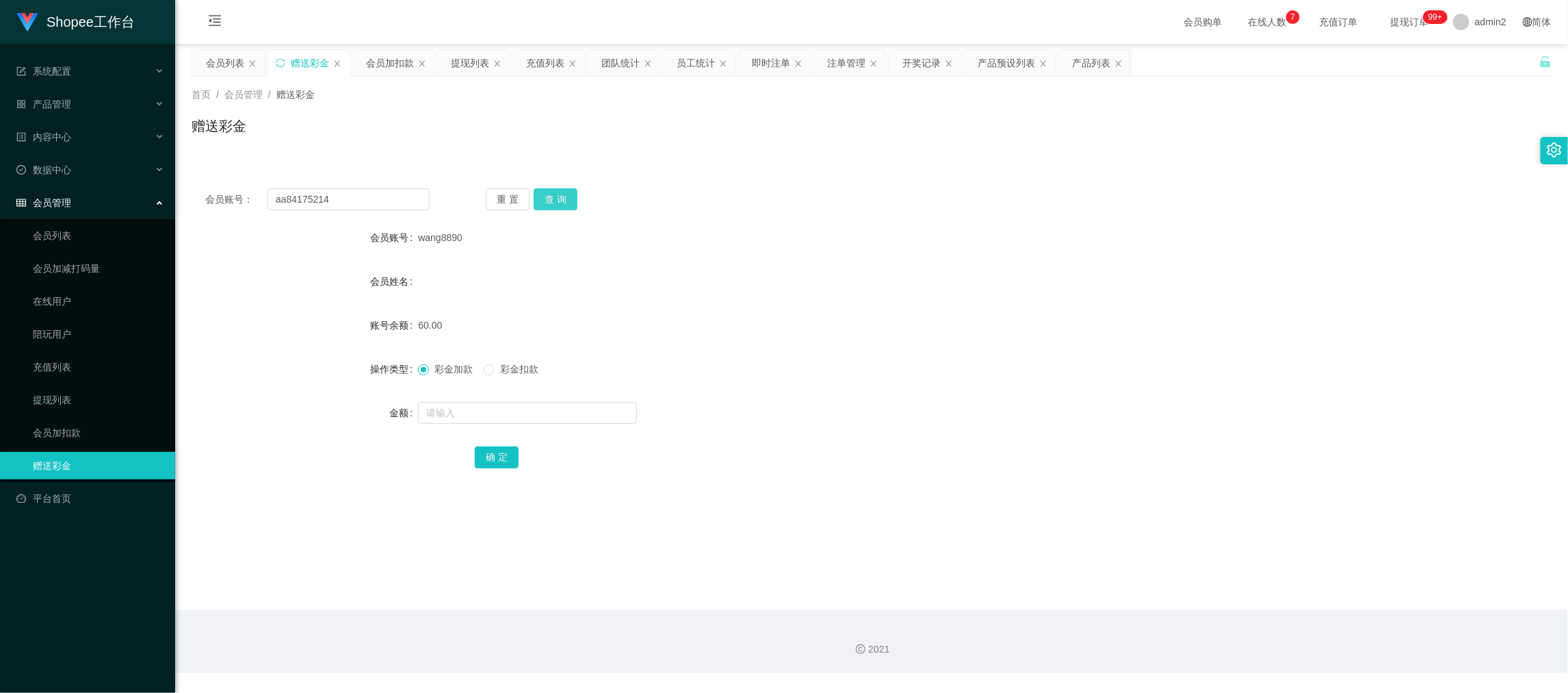
click at [557, 197] on button "查 询" at bounding box center [555, 199] width 44 height 22
click at [582, 408] on input "text" at bounding box center [527, 412] width 219 height 22
click at [491, 466] on button "确 定" at bounding box center [497, 457] width 44 height 22
click at [979, 342] on form "会员账号 aa84175214 会员姓名 账号余额 80.00 操作类型 彩金加款 彩金扣款 金额 确 定" at bounding box center [871, 347] width 1360 height 246
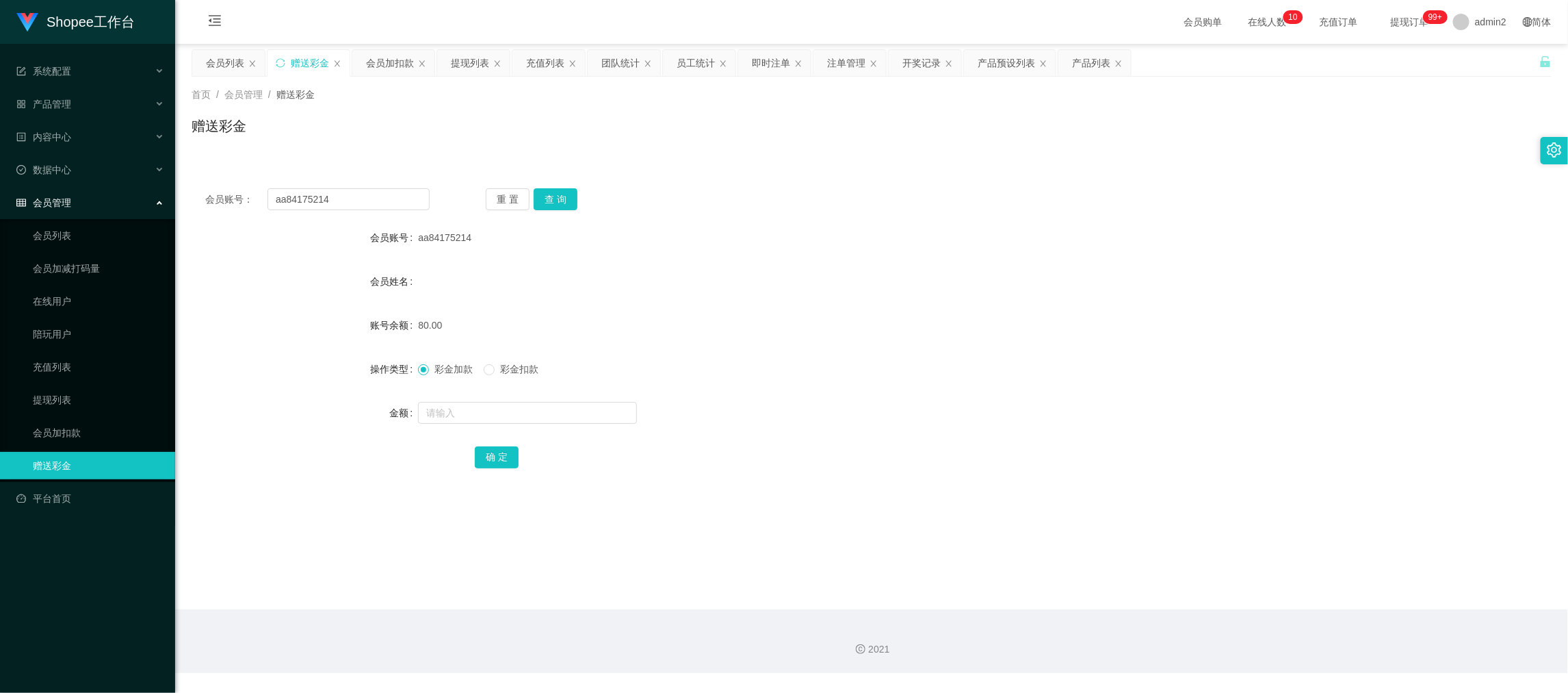
drag, startPoint x: 1208, startPoint y: 580, endPoint x: 703, endPoint y: 303, distance: 576.0
click at [1206, 580] on main "关闭左侧 关闭右侧 关闭其它 刷新页面 会员列表 赠送彩金 会员加扣款 提现列表 充值列表 团队统计 员工统计 即时注单 注单管理 开奖记录 产品预设列表 产…" at bounding box center [871, 327] width 1393 height 565
click at [355, 192] on input "aa84175214" at bounding box center [348, 199] width 162 height 22
click at [572, 192] on button "查 询" at bounding box center [555, 199] width 44 height 22
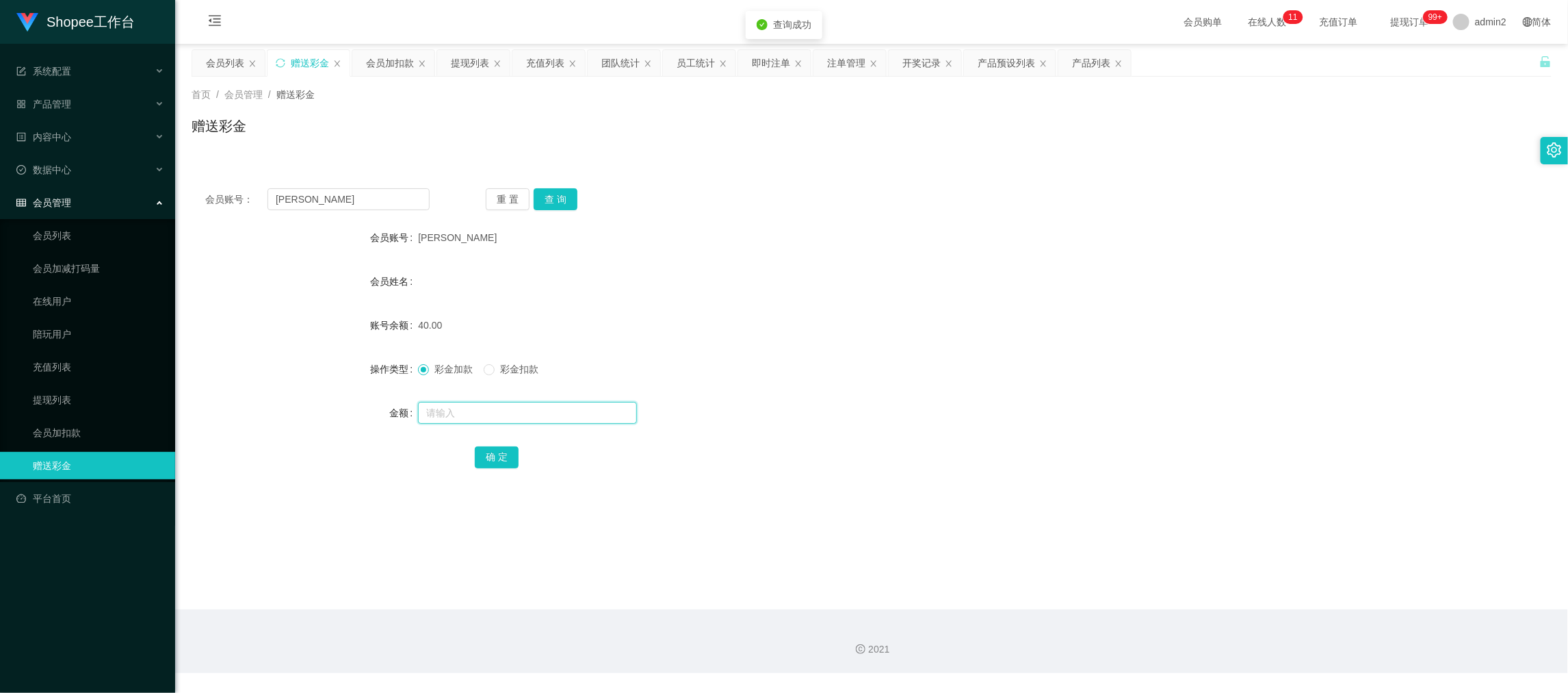
click at [536, 402] on input "text" at bounding box center [527, 412] width 219 height 22
click at [538, 408] on input "text" at bounding box center [527, 412] width 219 height 22
click at [496, 452] on button "确 定" at bounding box center [497, 457] width 44 height 22
click at [873, 369] on div "彩金加款 彩金扣款" at bounding box center [815, 369] width 794 height 27
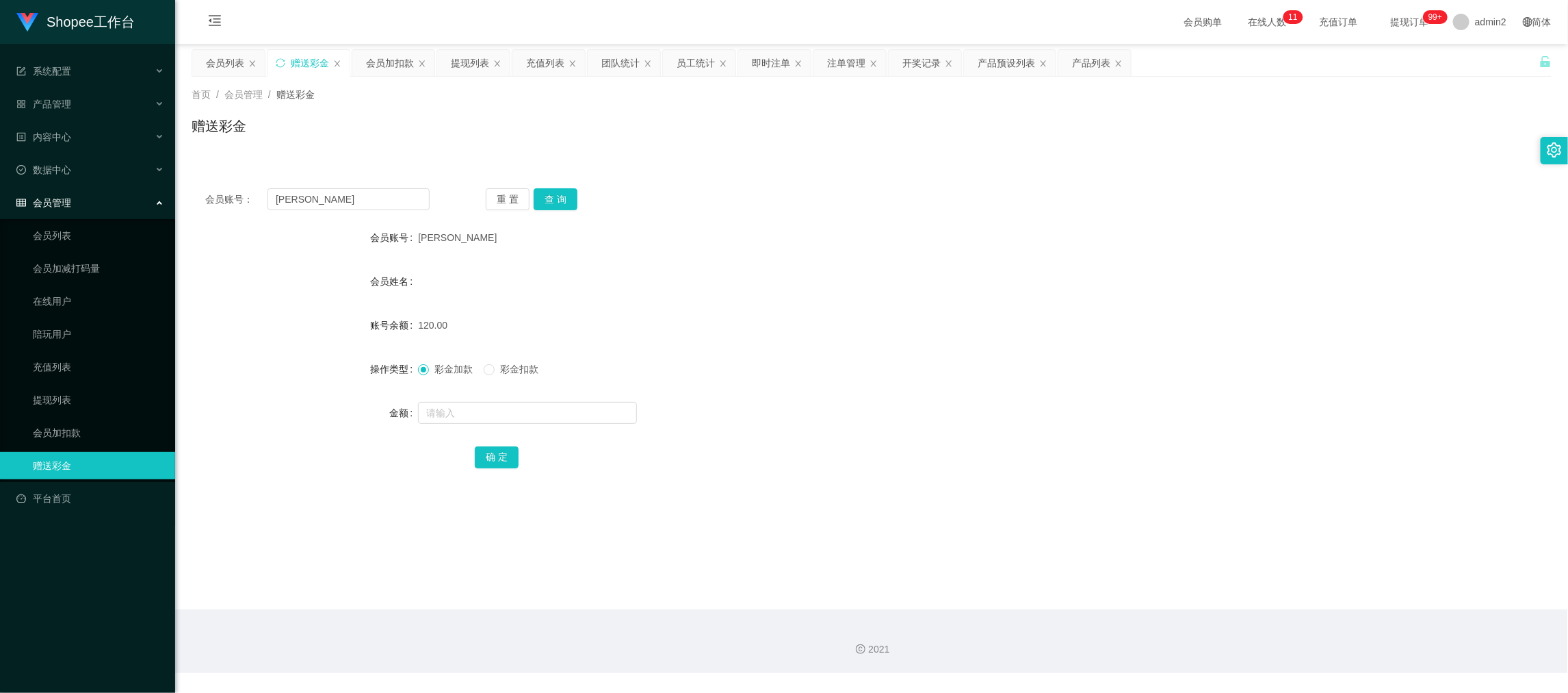
click at [1227, 557] on main "关闭左侧 关闭右侧 关闭其它 刷新页面 会员列表 赠送彩金 会员加扣款 提现列表 充值列表 团队统计 员工统计 即时注单 注单管理 开奖记录 产品预设列表 产…" at bounding box center [871, 327] width 1393 height 565
click at [769, 56] on div "即时注单" at bounding box center [772, 62] width 38 height 26
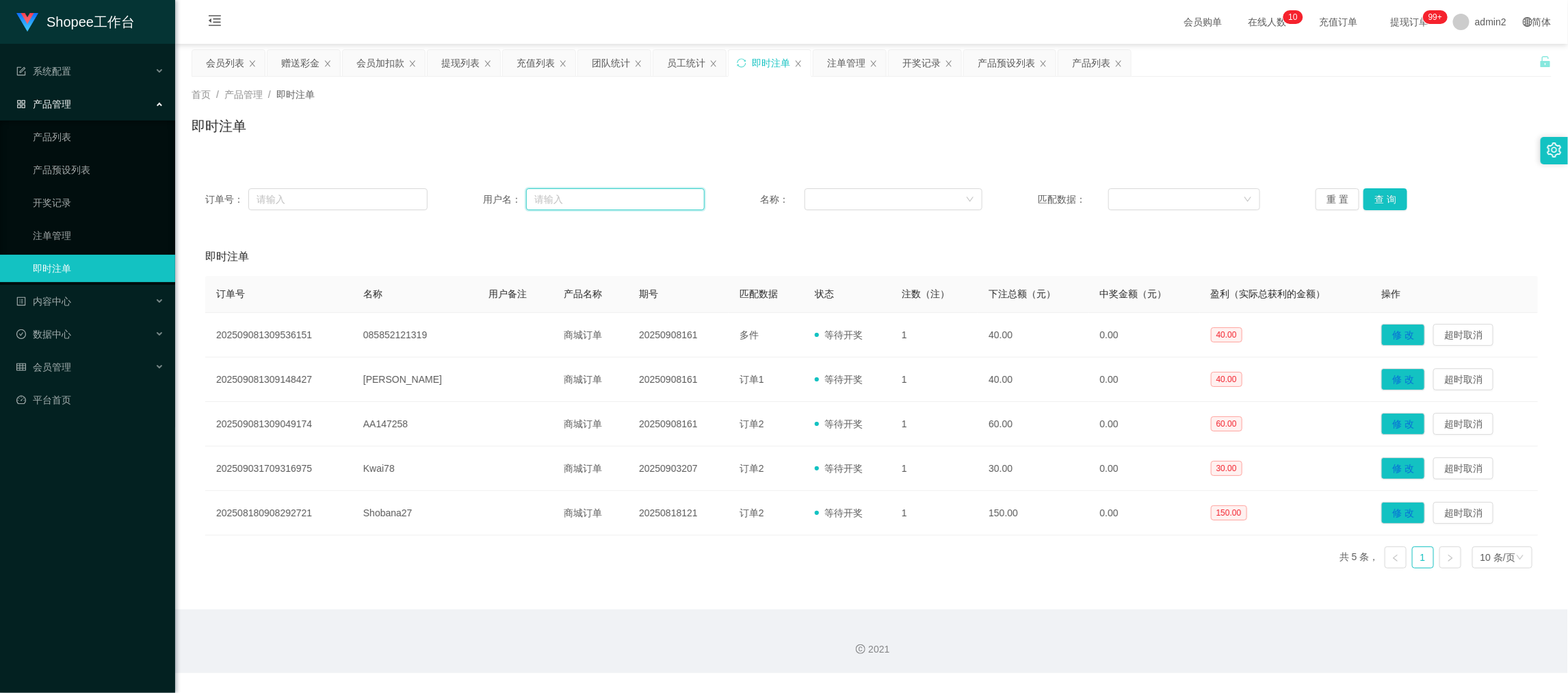
click at [574, 197] on input "text" at bounding box center [616, 199] width 179 height 22
click at [1378, 204] on button "查 询" at bounding box center [1385, 199] width 44 height 22
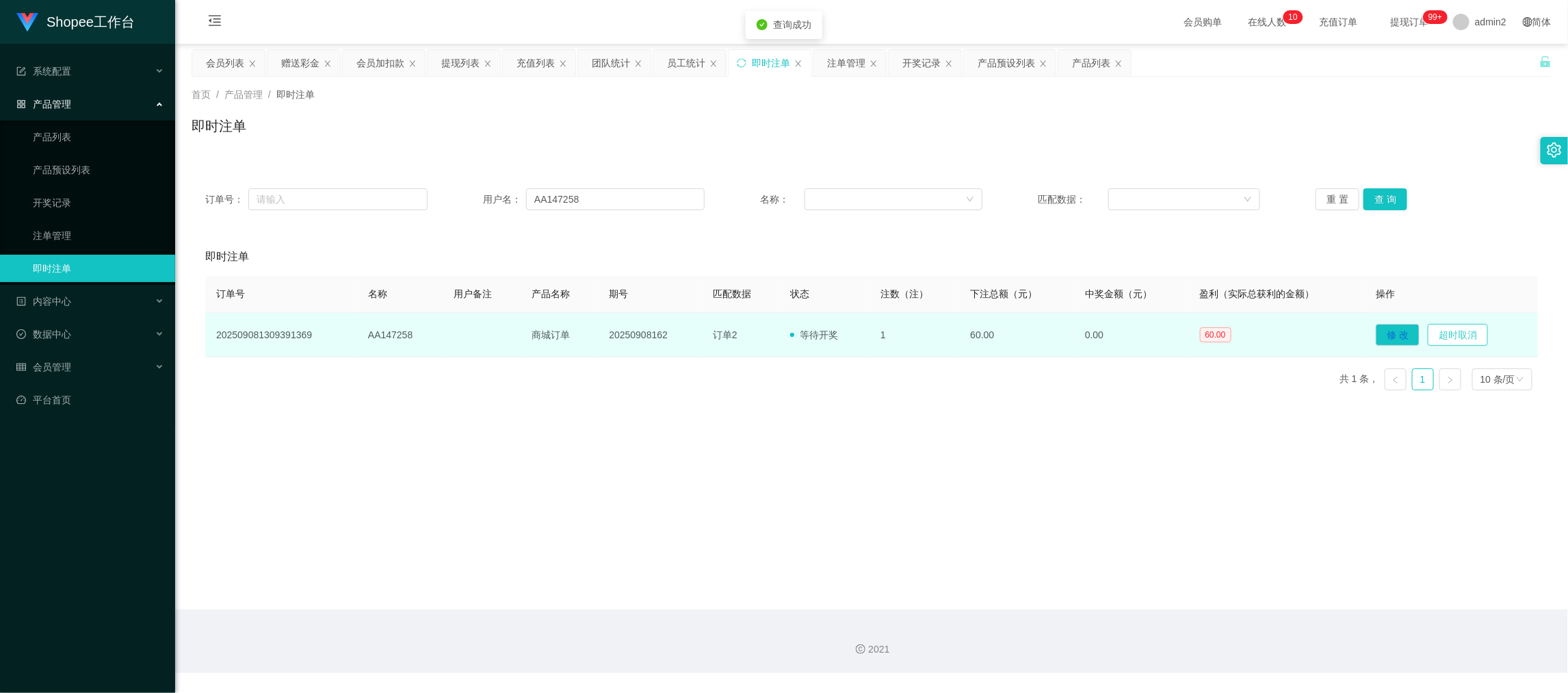
click at [1456, 334] on button "超时取消" at bounding box center [1458, 334] width 61 height 22
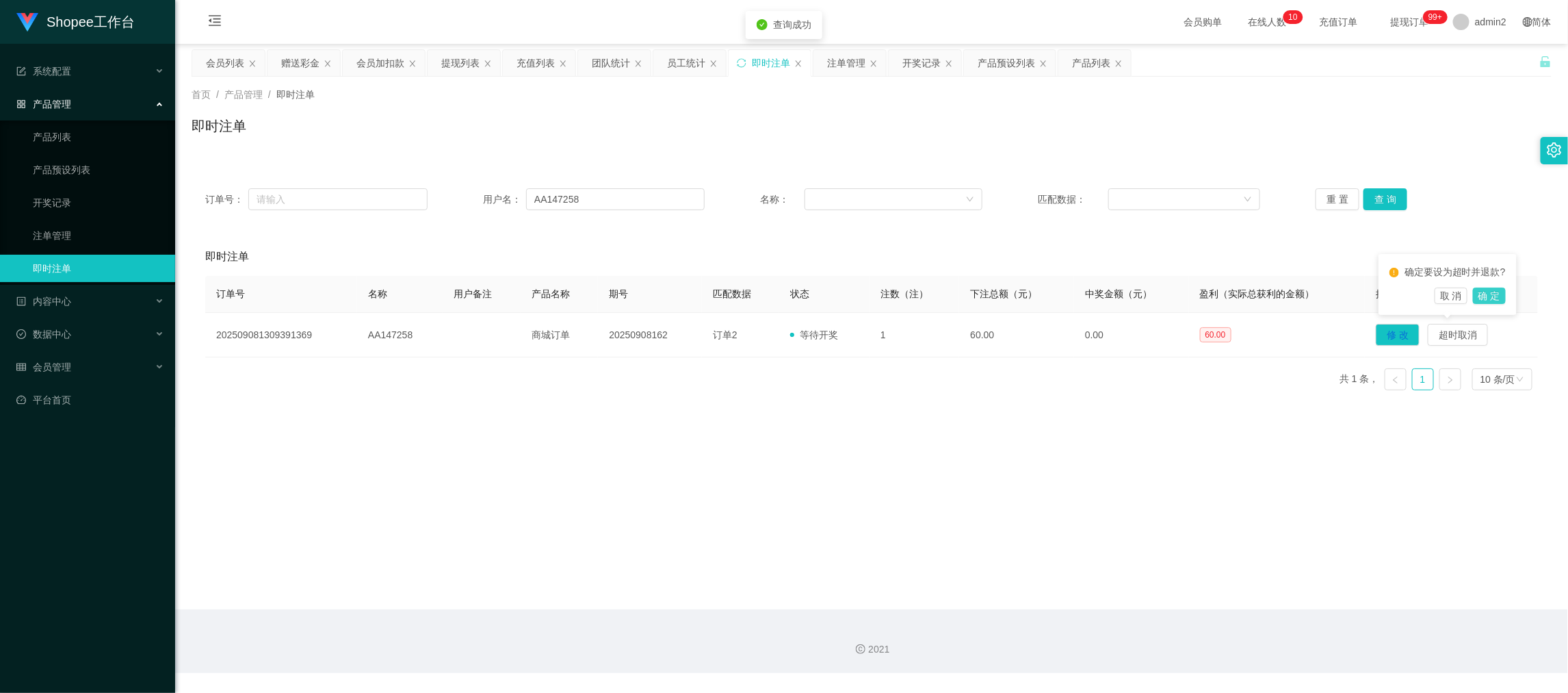
click at [1486, 293] on button "确 定" at bounding box center [1489, 295] width 33 height 16
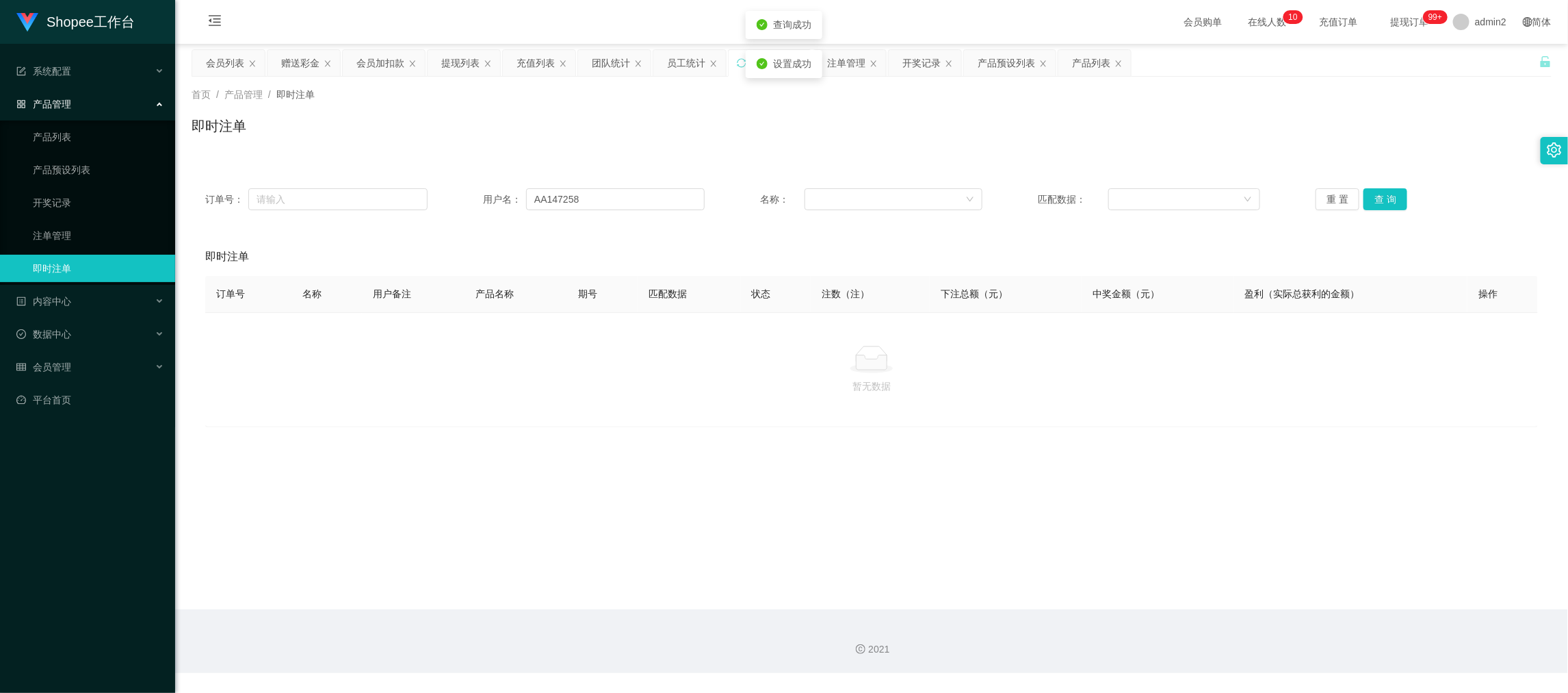
click at [1017, 464] on main "关闭左侧 关闭右侧 关闭其它 刷新页面 会员列表 赠送彩金 会员加扣款 提现列表 充值列表 团队统计 员工统计 即时注单 注单管理 开奖记录 产品预设列表 产…" at bounding box center [871, 327] width 1393 height 565
click at [545, 62] on div "充值列表" at bounding box center [536, 62] width 38 height 26
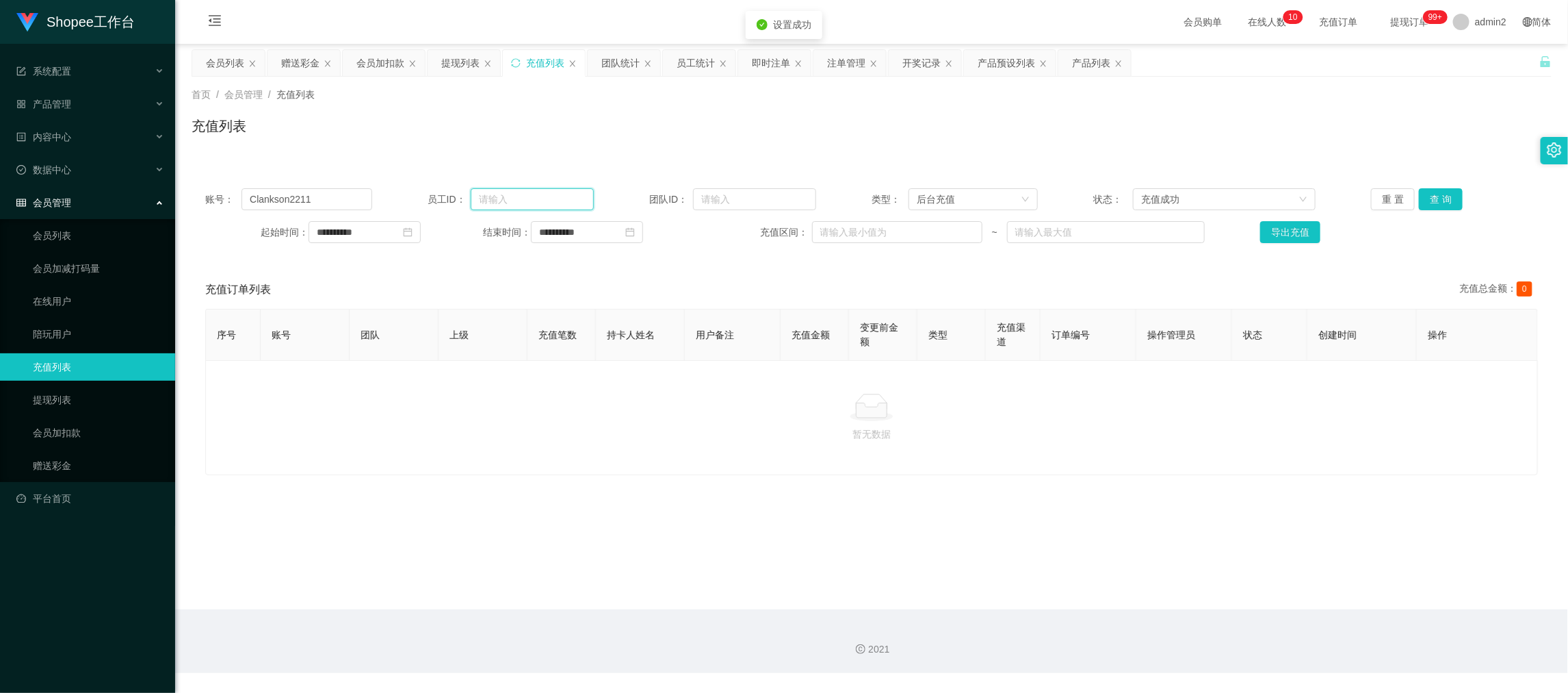
click at [480, 203] on input "text" at bounding box center [532, 199] width 123 height 22
click at [348, 206] on input "Clankson2211" at bounding box center [306, 199] width 130 height 22
click at [348, 205] on input "Clankson2211" at bounding box center [306, 199] width 130 height 22
drag, startPoint x: 1441, startPoint y: 192, endPoint x: 1441, endPoint y: 217, distance: 25.0
click at [1441, 192] on button "查 询" at bounding box center [1441, 199] width 44 height 22
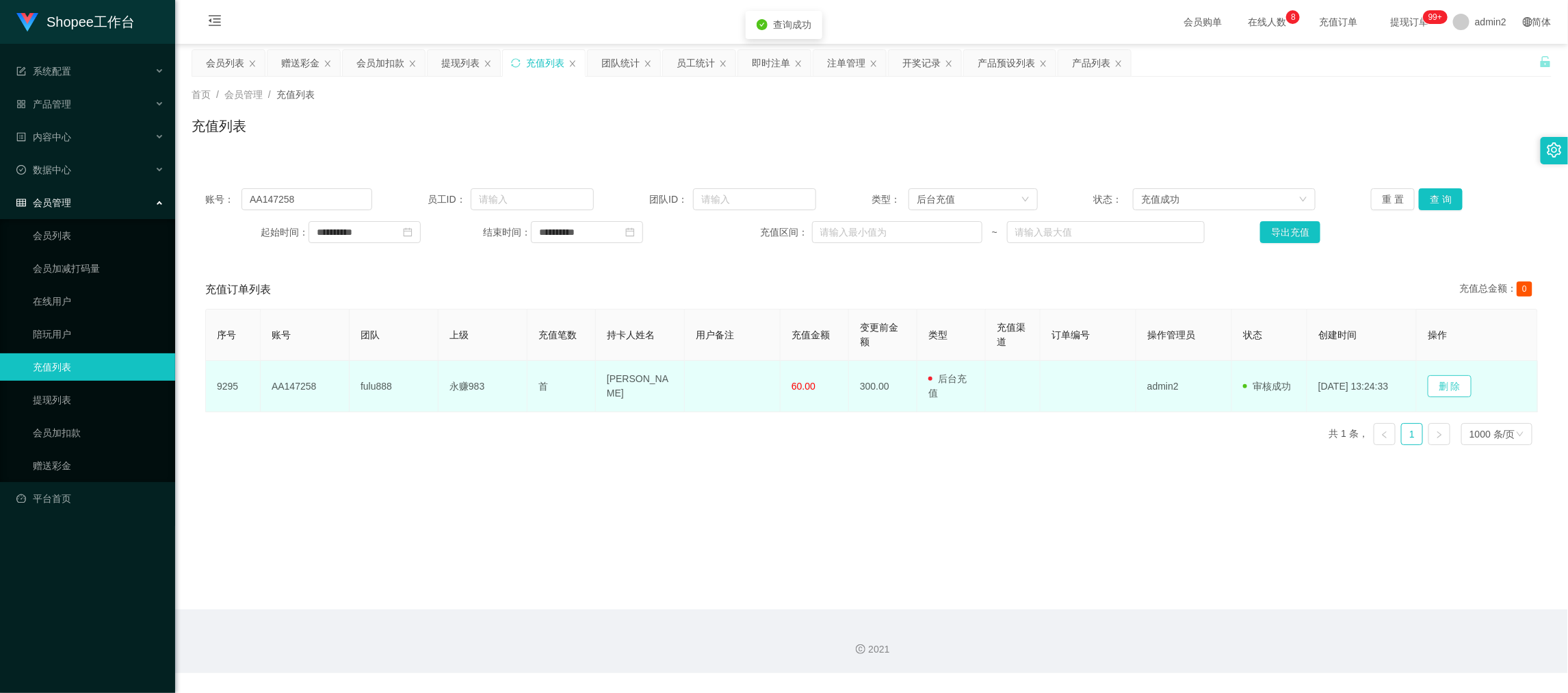
click at [1455, 381] on button "删 除" at bounding box center [1450, 385] width 44 height 22
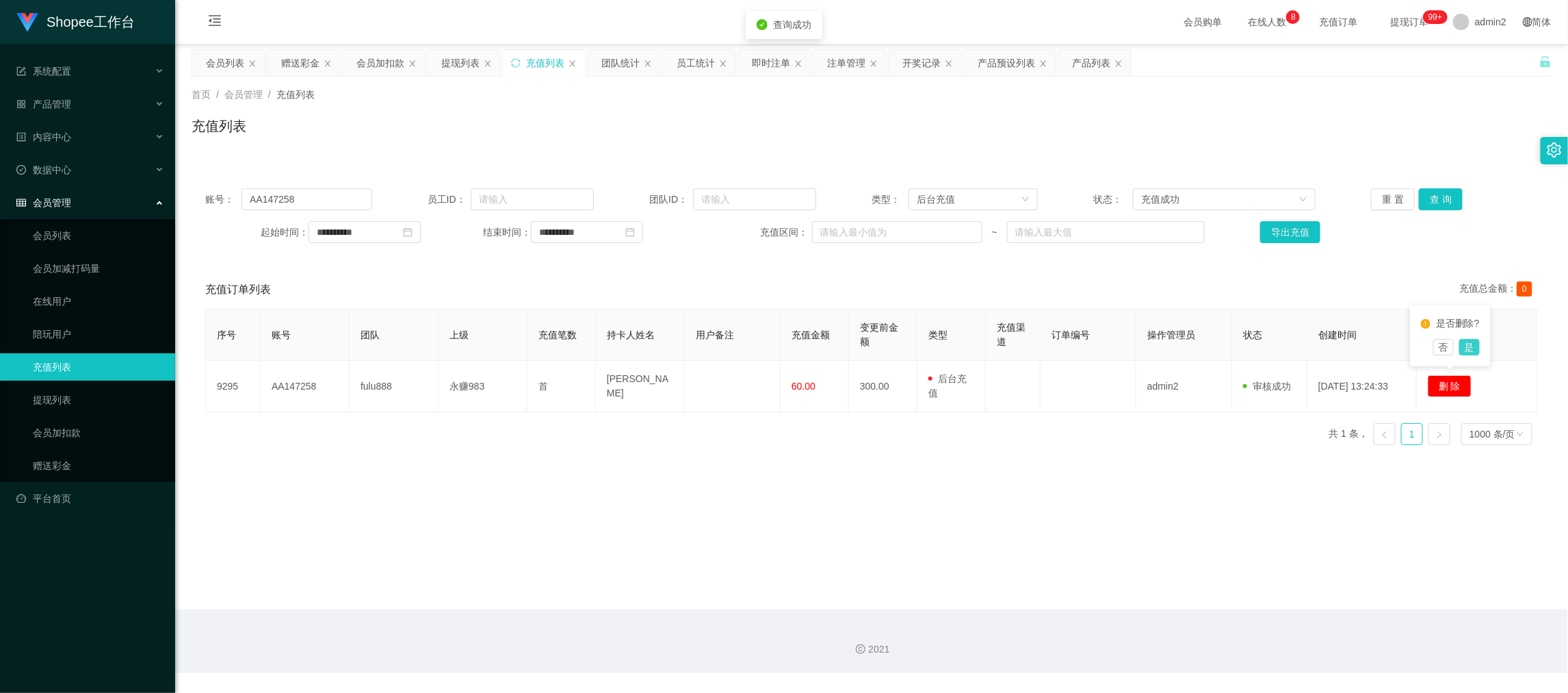
click at [1474, 346] on button "是" at bounding box center [1469, 346] width 20 height 16
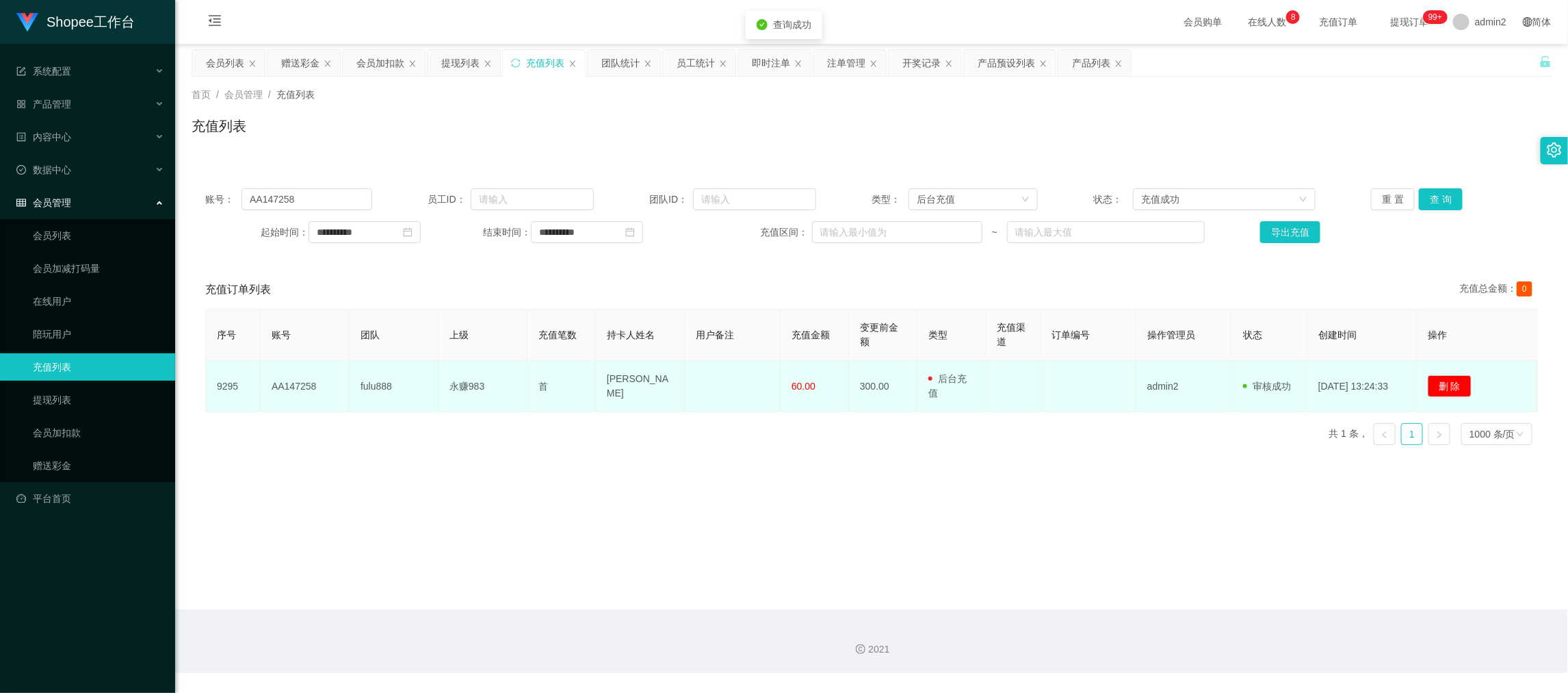
drag, startPoint x: 1197, startPoint y: 474, endPoint x: 1078, endPoint y: 410, distance: 135.1
click at [1197, 475] on main "**********" at bounding box center [871, 327] width 1393 height 565
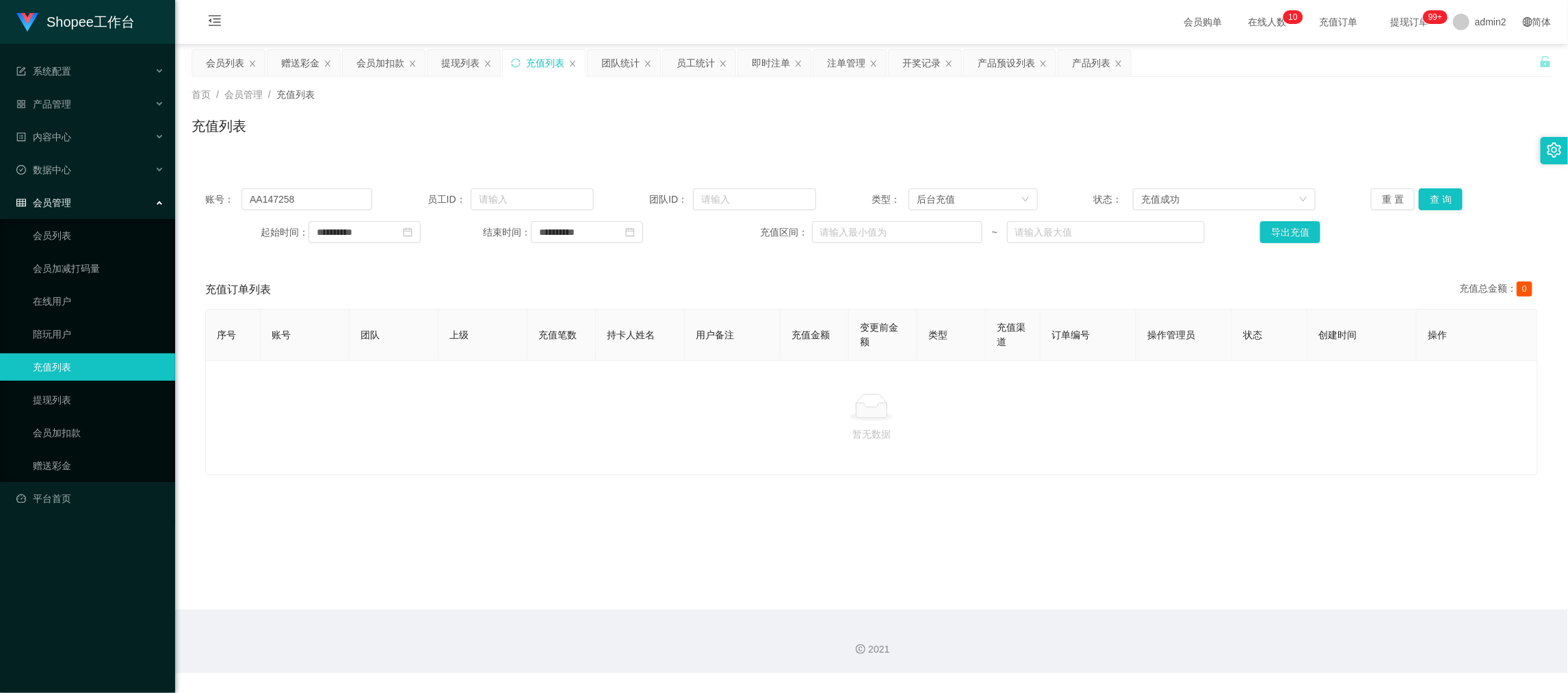
drag, startPoint x: 1260, startPoint y: 583, endPoint x: 915, endPoint y: 411, distance: 385.5
click at [1256, 582] on main "**********" at bounding box center [871, 327] width 1393 height 565
click at [306, 55] on div "赠送彩金" at bounding box center [301, 62] width 38 height 26
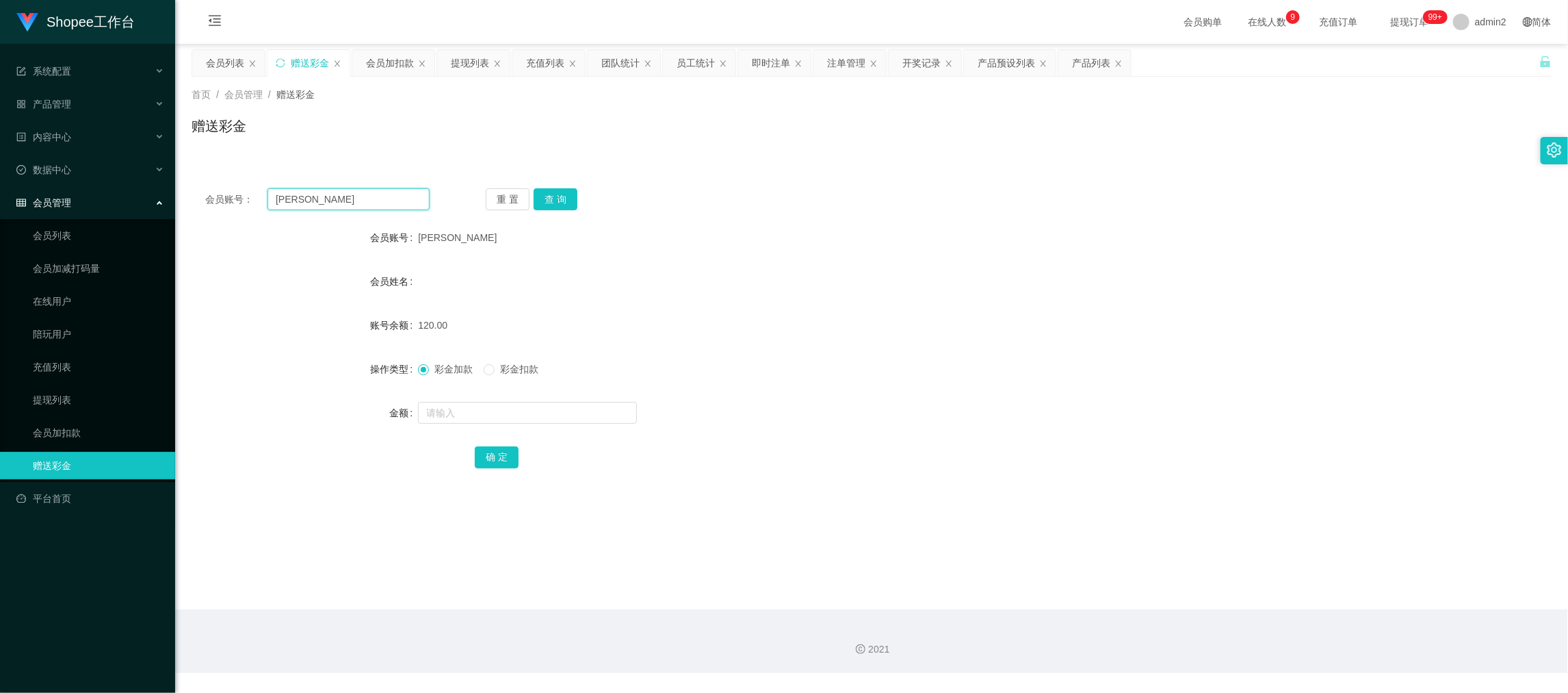
click at [369, 196] on input "[PERSON_NAME]" at bounding box center [348, 199] width 162 height 22
click at [569, 191] on button "查 询" at bounding box center [555, 199] width 44 height 22
click at [597, 412] on input "text" at bounding box center [527, 412] width 219 height 22
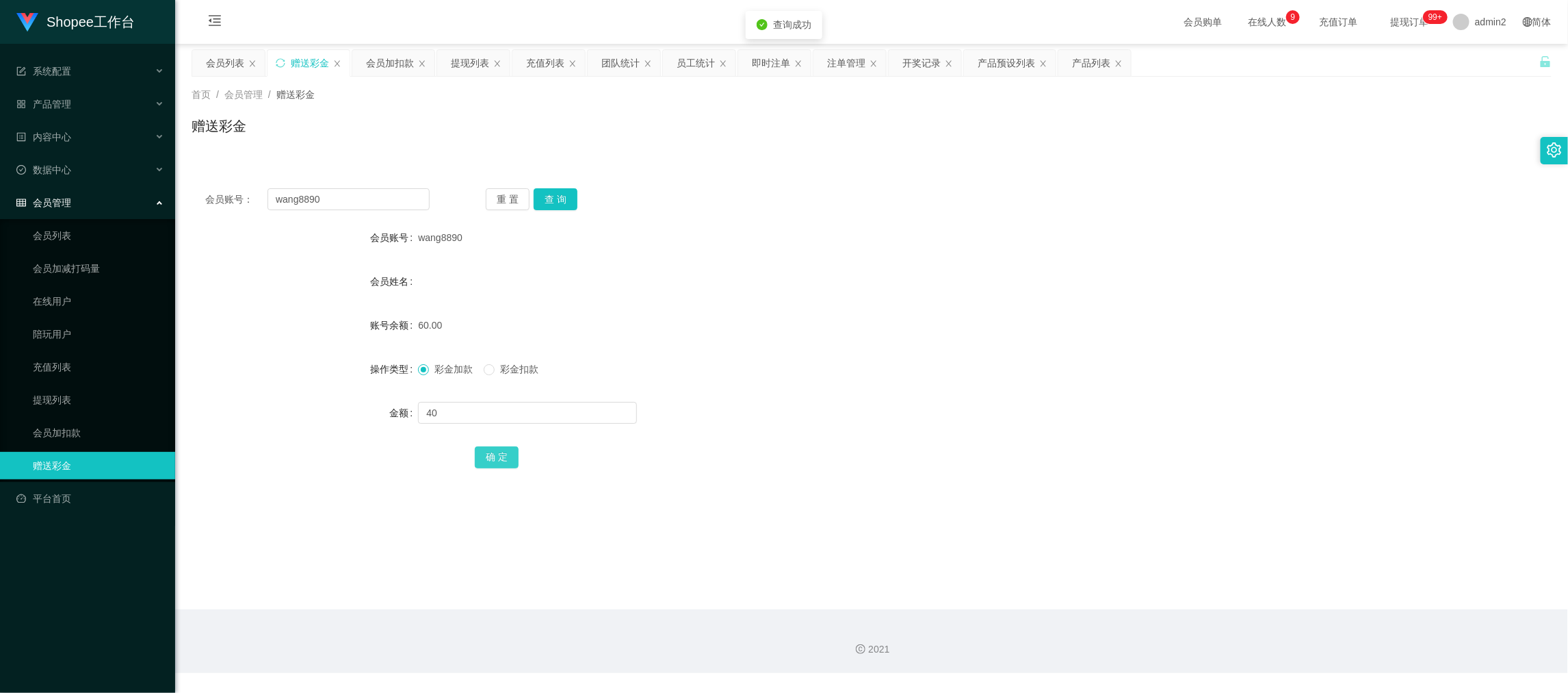
click at [510, 463] on button "确 定" at bounding box center [497, 457] width 44 height 22
click at [870, 393] on form "会员账号 wang8890 会员姓名 账号余额 100.00 操作类型 彩金加款 彩金扣款 金额 确 定" at bounding box center [871, 347] width 1360 height 246
click at [1257, 551] on main "关闭左侧 关闭右侧 关闭其它 刷新页面 会员列表 赠送彩金 会员加扣款 提现列表 充值列表 团队统计 员工统计 即时注单 注单管理 开奖记录 产品预设列表 产…" at bounding box center [871, 327] width 1393 height 565
click at [380, 62] on div "会员加扣款" at bounding box center [390, 62] width 48 height 26
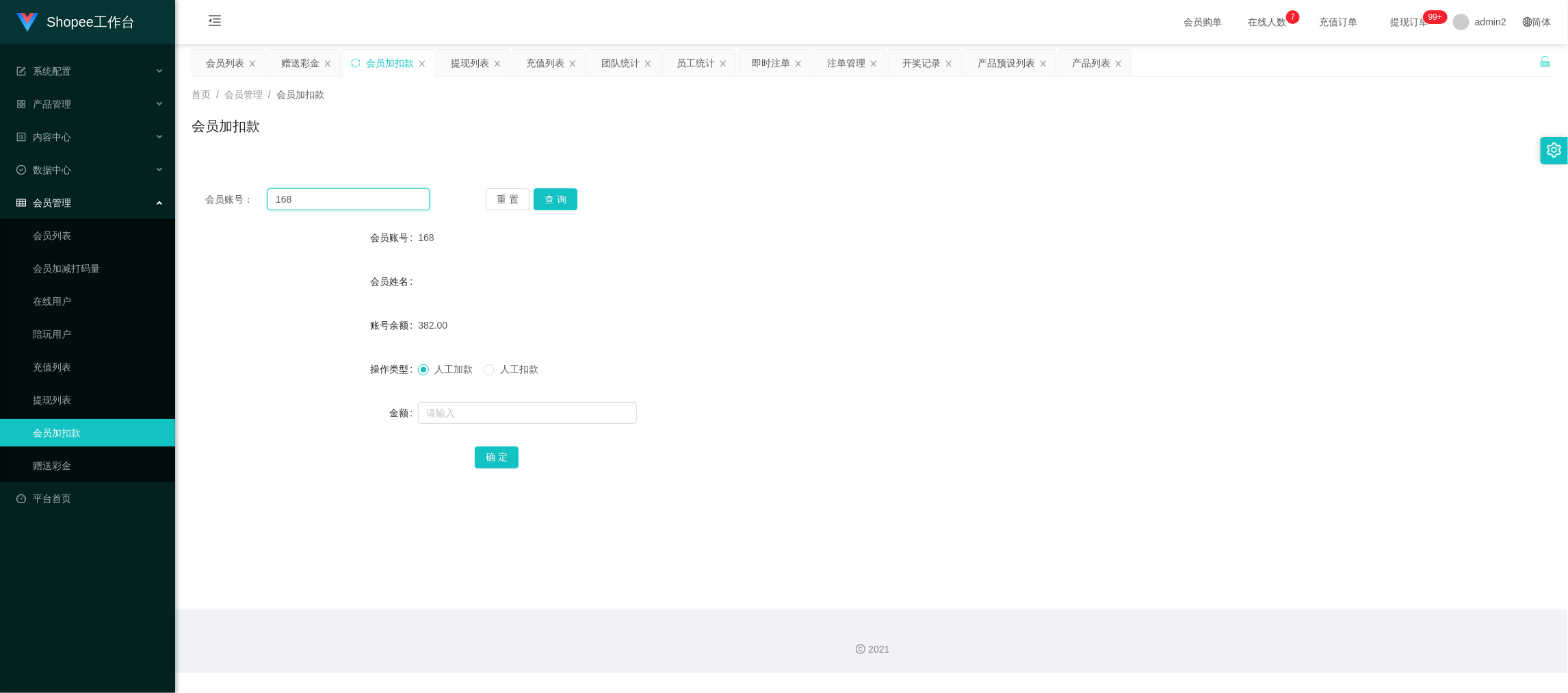
click at [380, 194] on input "168" at bounding box center [348, 199] width 162 height 22
click at [558, 191] on button "查 询" at bounding box center [555, 199] width 44 height 22
click at [548, 413] on input "text" at bounding box center [527, 412] width 219 height 22
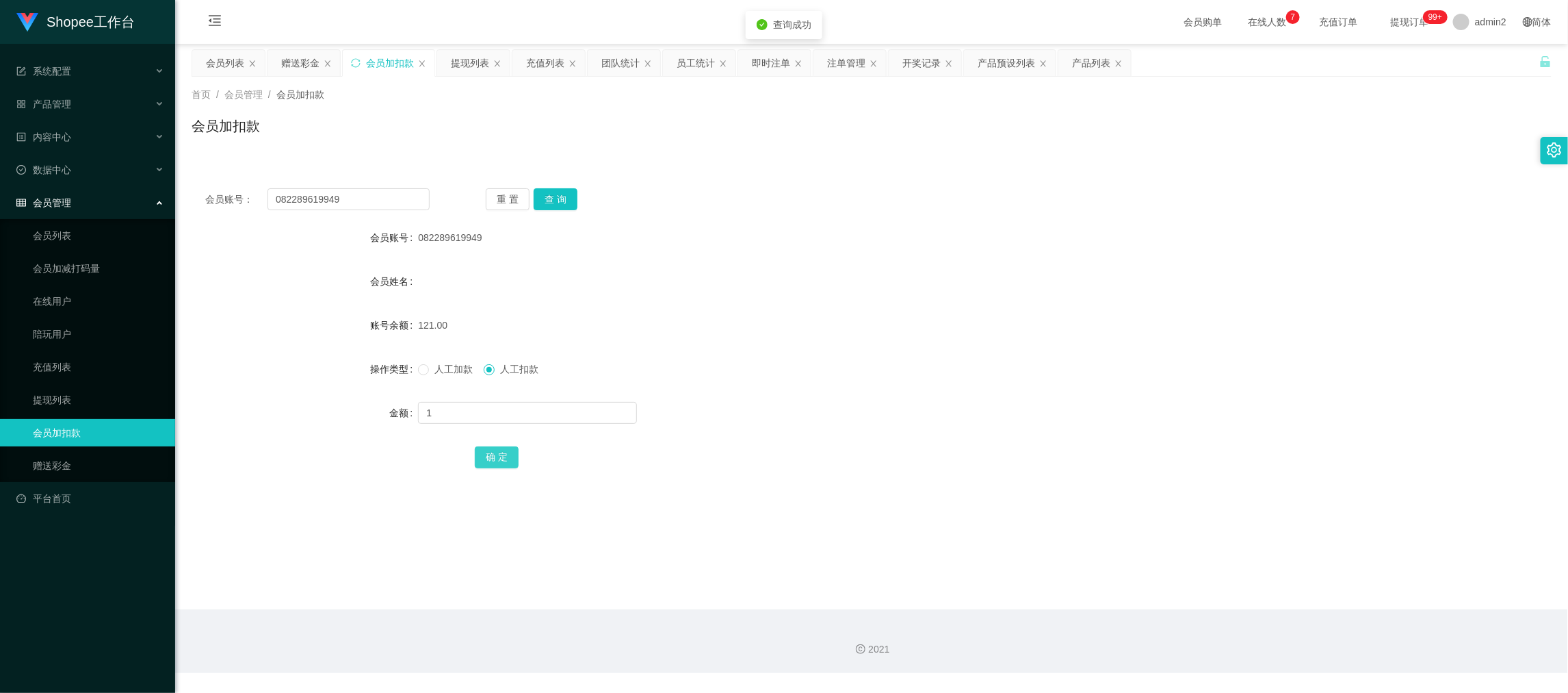
click at [496, 453] on button "确 定" at bounding box center [497, 457] width 44 height 22
click at [872, 386] on form "会员账号 082289619949 会员姓名 账号余额 120.00 操作类型 人工加款 人工扣款 金额 确 定" at bounding box center [871, 347] width 1360 height 246
drag, startPoint x: 1246, startPoint y: 557, endPoint x: 693, endPoint y: 282, distance: 617.6
click at [1246, 557] on main "关闭左侧 关闭右侧 关闭其它 刷新页面 会员列表 赠送彩金 会员加扣款 提现列表 充值列表 团队统计 员工统计 即时注单 注单管理 开奖记录 产品预设列表 产…" at bounding box center [871, 327] width 1393 height 565
click at [307, 66] on div "赠送彩金" at bounding box center [301, 62] width 38 height 26
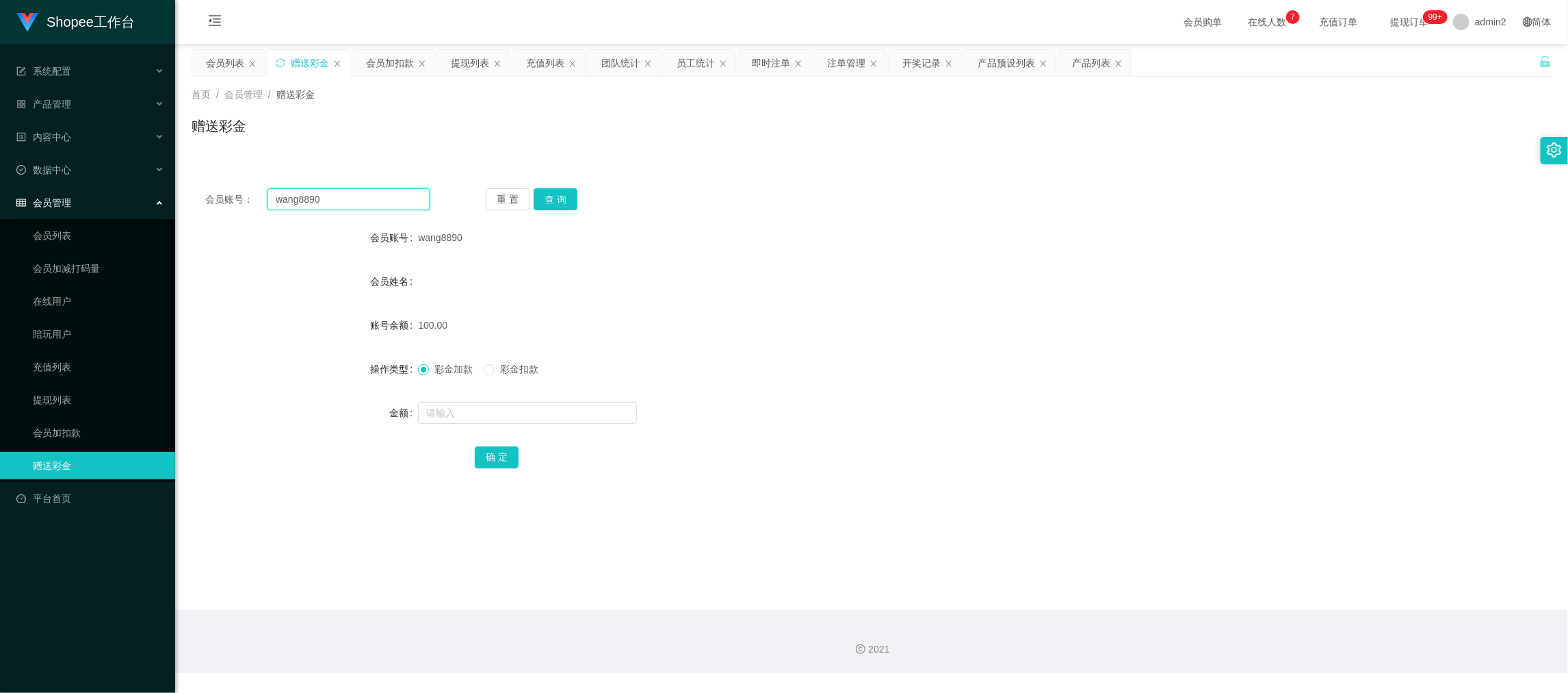
click at [405, 205] on input "wang8890" at bounding box center [348, 199] width 162 height 22
click at [556, 196] on button "查 询" at bounding box center [555, 199] width 44 height 22
click at [553, 408] on input "text" at bounding box center [527, 412] width 219 height 22
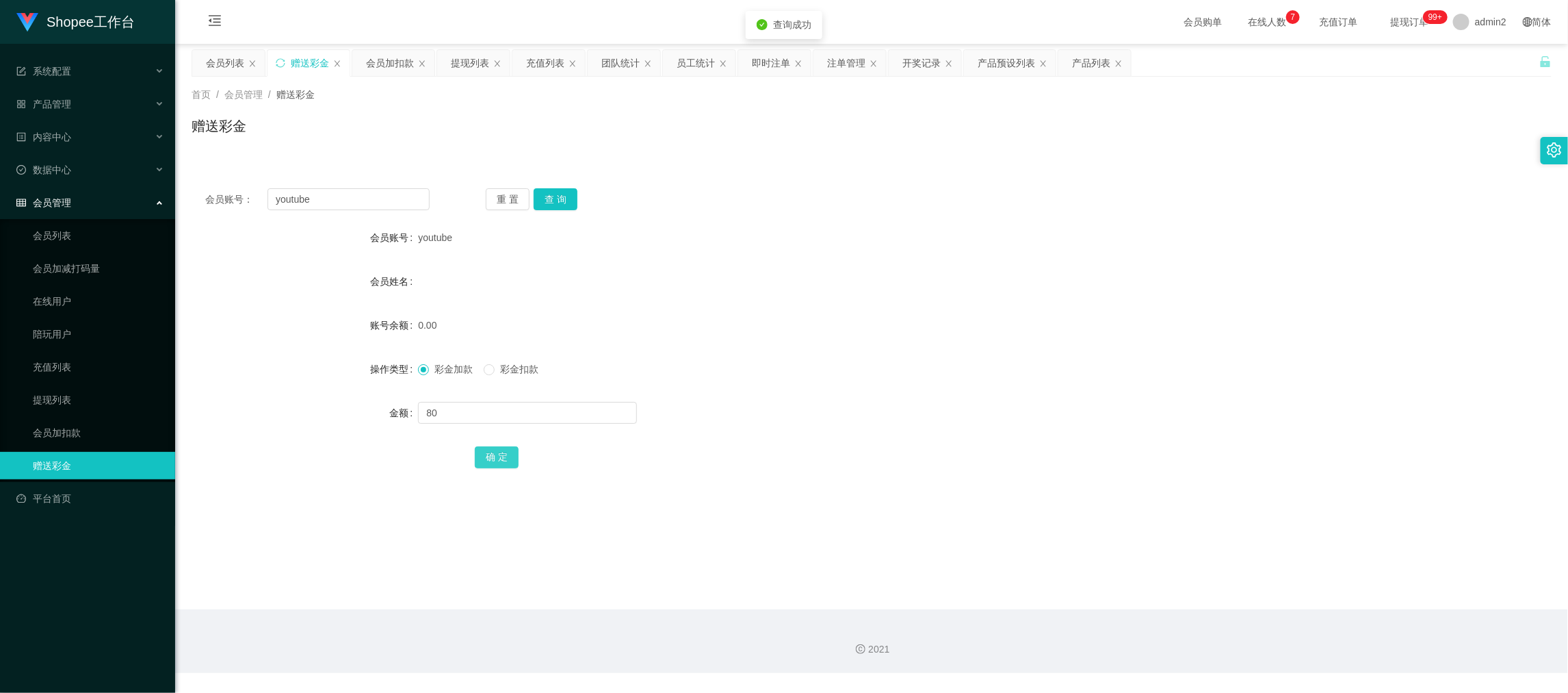
click at [503, 454] on button "确 定" at bounding box center [497, 457] width 44 height 22
click at [831, 337] on div "0.00" at bounding box center [815, 325] width 794 height 27
drag, startPoint x: 1200, startPoint y: 573, endPoint x: 1190, endPoint y: 567, distance: 11.7
click at [1198, 573] on main "关闭左侧 关闭右侧 关闭其它 刷新页面 会员列表 赠送彩金 会员加扣款 提现列表 充值列表 团队统计 员工统计 即时注单 注单管理 开奖记录 产品预设列表 产…" at bounding box center [871, 327] width 1393 height 565
click at [477, 62] on div "提现列表" at bounding box center [470, 62] width 38 height 26
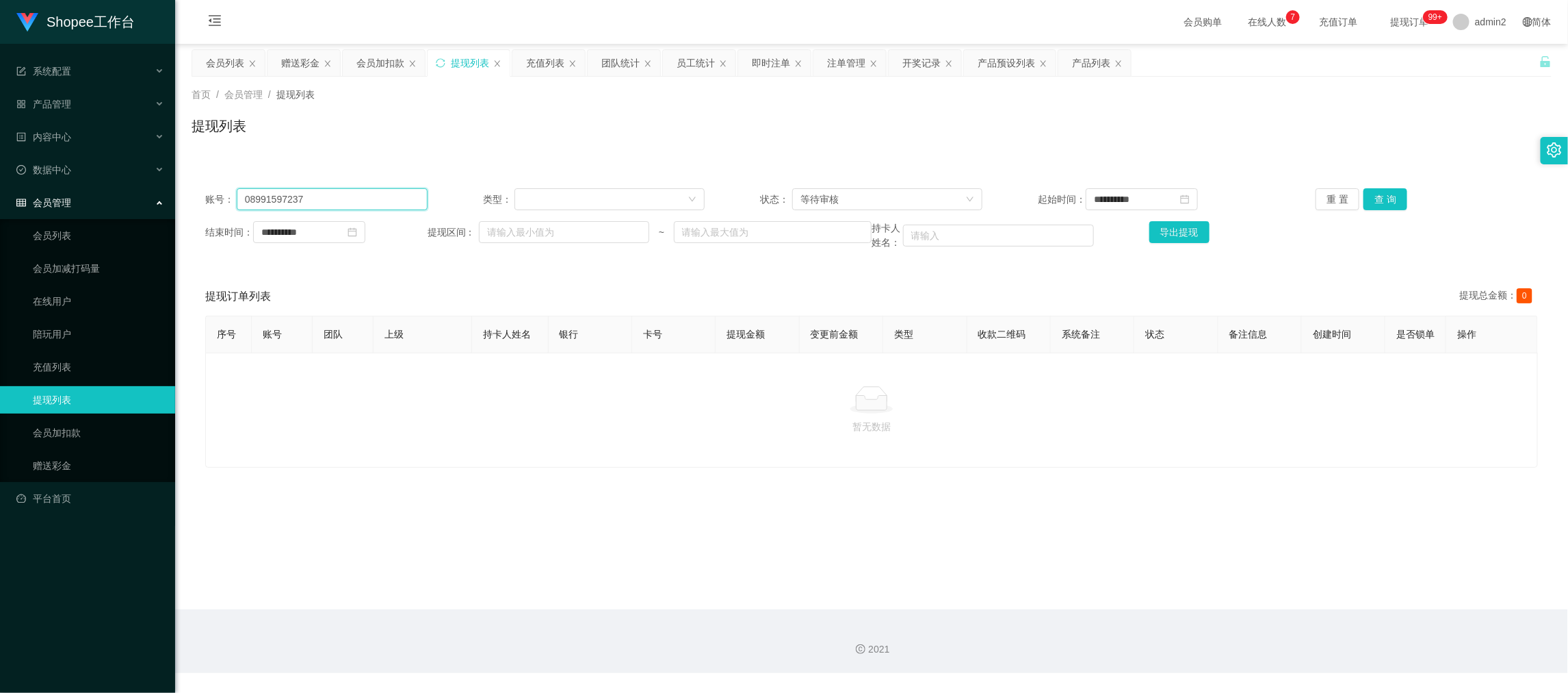
click at [383, 203] on input "08991597237" at bounding box center [331, 199] width 191 height 22
drag, startPoint x: 383, startPoint y: 203, endPoint x: 710, endPoint y: 191, distance: 327.2
click at [385, 203] on input "08991597237" at bounding box center [331, 199] width 191 height 22
click at [1374, 192] on button "查 询" at bounding box center [1385, 199] width 44 height 22
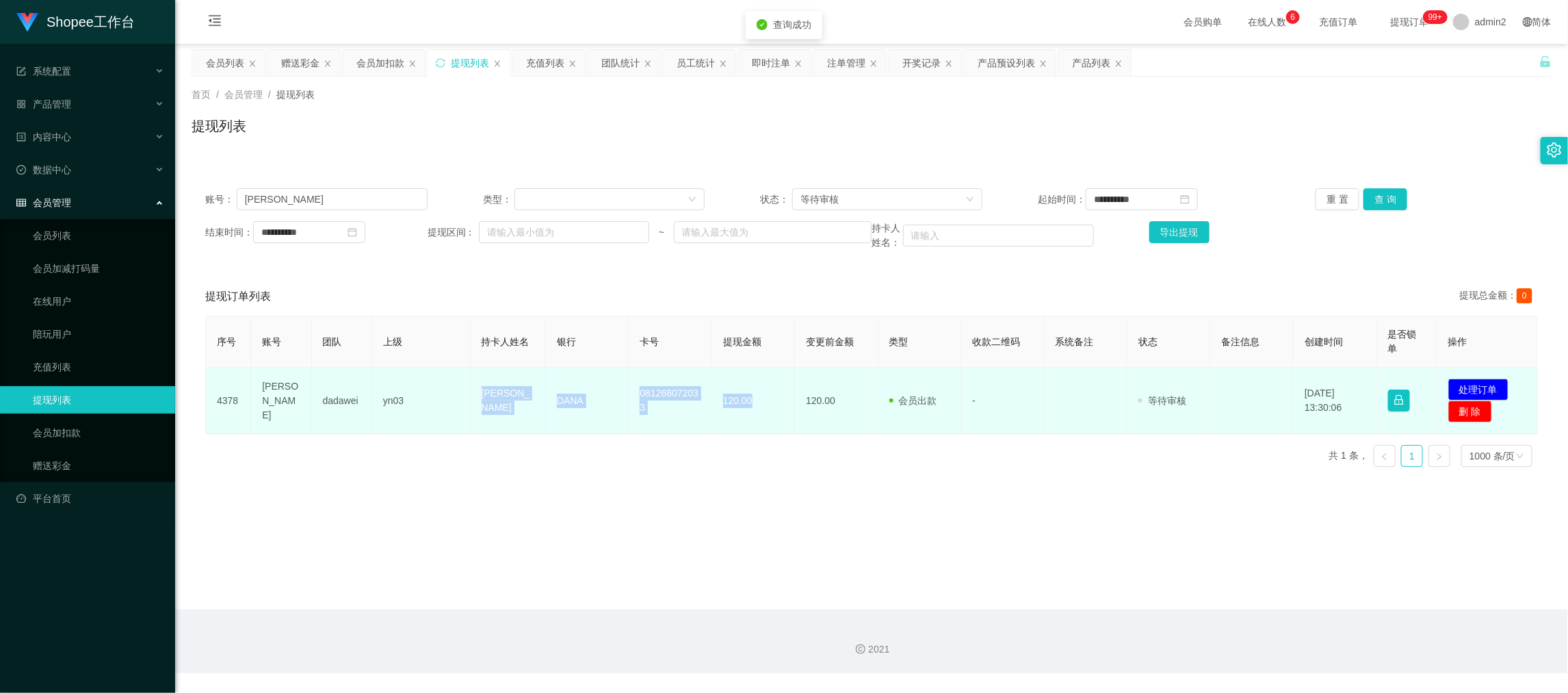
drag, startPoint x: 466, startPoint y: 398, endPoint x: 752, endPoint y: 399, distance: 286.0
click at [752, 399] on tr "4378 [PERSON_NAME] yn03 [PERSON_NAME] 081268072033 120.00 120.00 会员出款 人工取款 - 审核…" at bounding box center [871, 400] width 1332 height 66
copy tr "[PERSON_NAME] 081268072033 120.00"
click at [1491, 386] on button "处理订单" at bounding box center [1478, 389] width 61 height 22
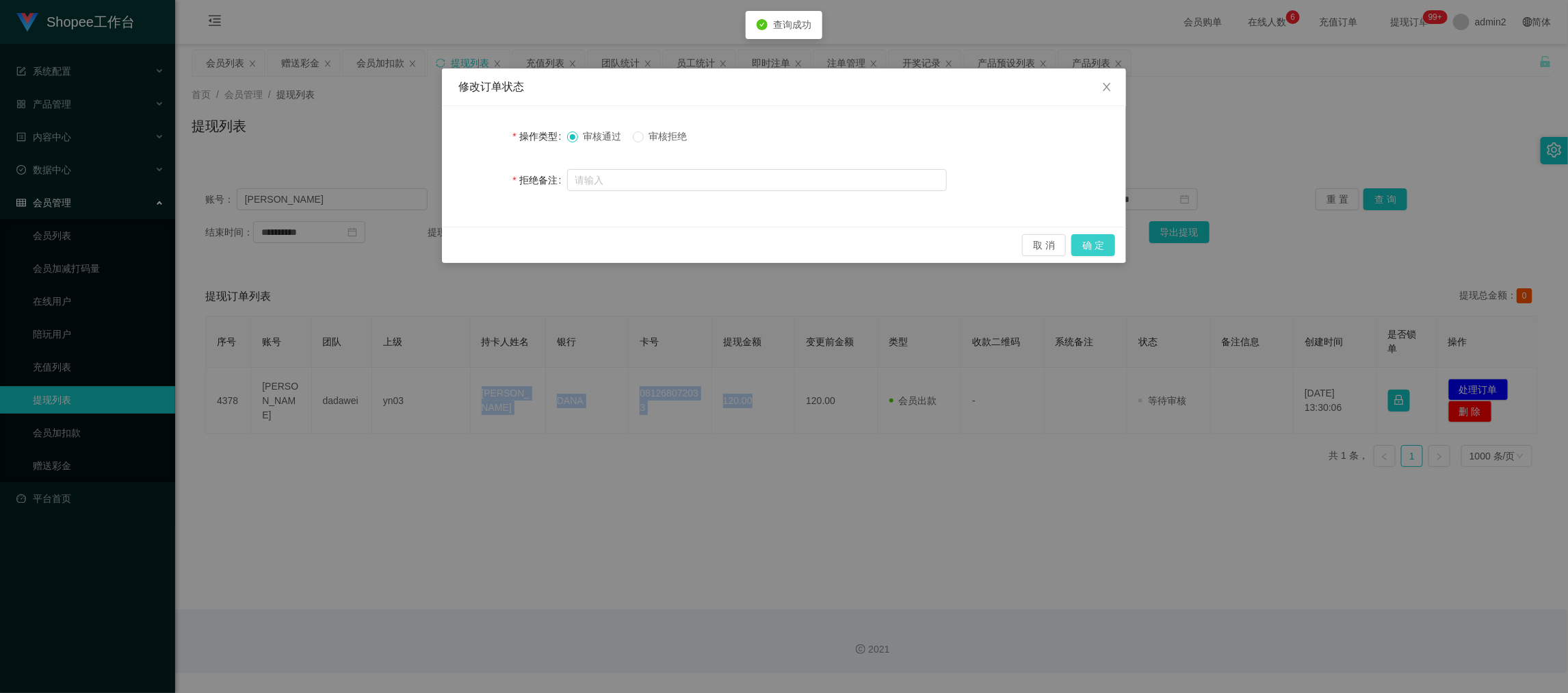
click at [1085, 245] on button "确 定" at bounding box center [1093, 245] width 44 height 22
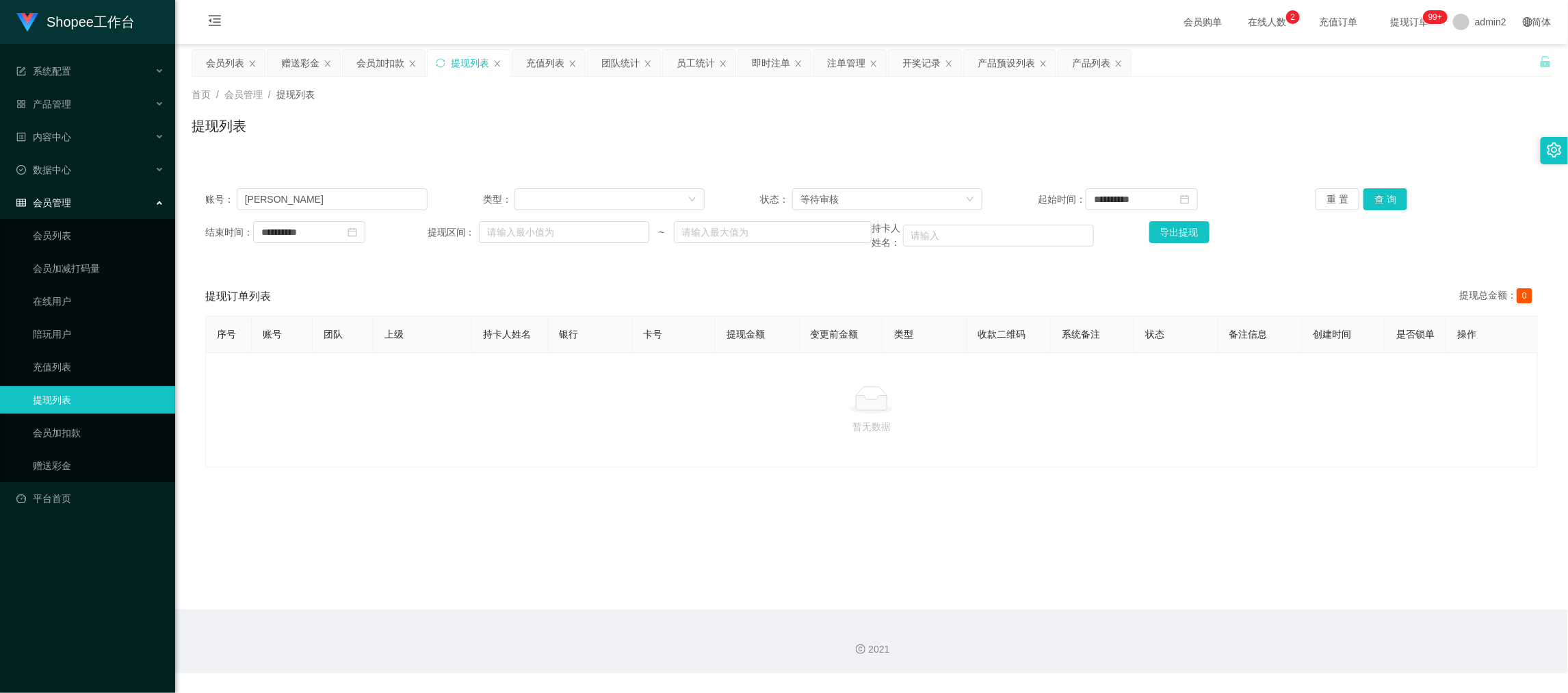
click at [1110, 592] on main "**********" at bounding box center [871, 327] width 1393 height 565
click at [299, 68] on div "赠送彩金" at bounding box center [301, 62] width 38 height 26
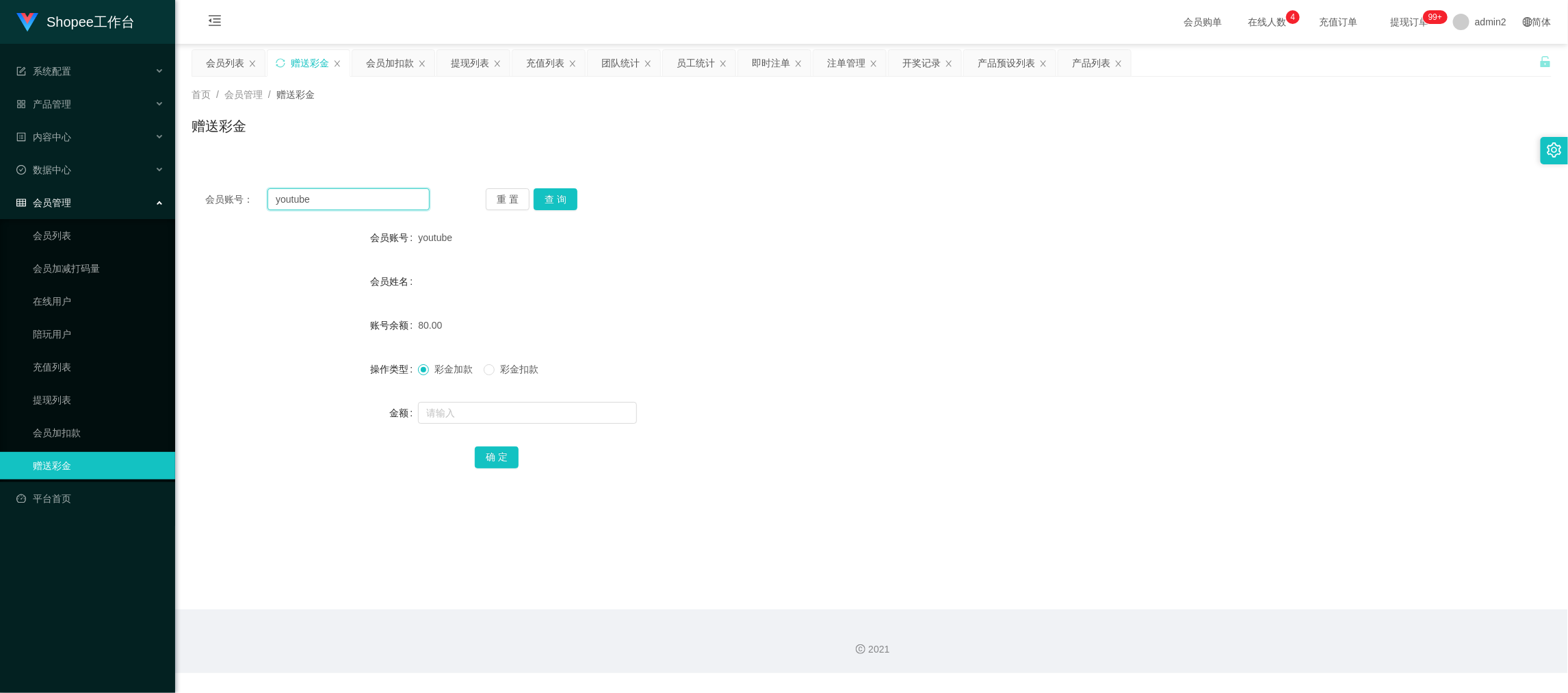
click at [371, 198] on input "youtube" at bounding box center [348, 199] width 162 height 22
click at [552, 204] on button "查 询" at bounding box center [555, 199] width 44 height 22
click at [593, 410] on input "text" at bounding box center [527, 412] width 219 height 22
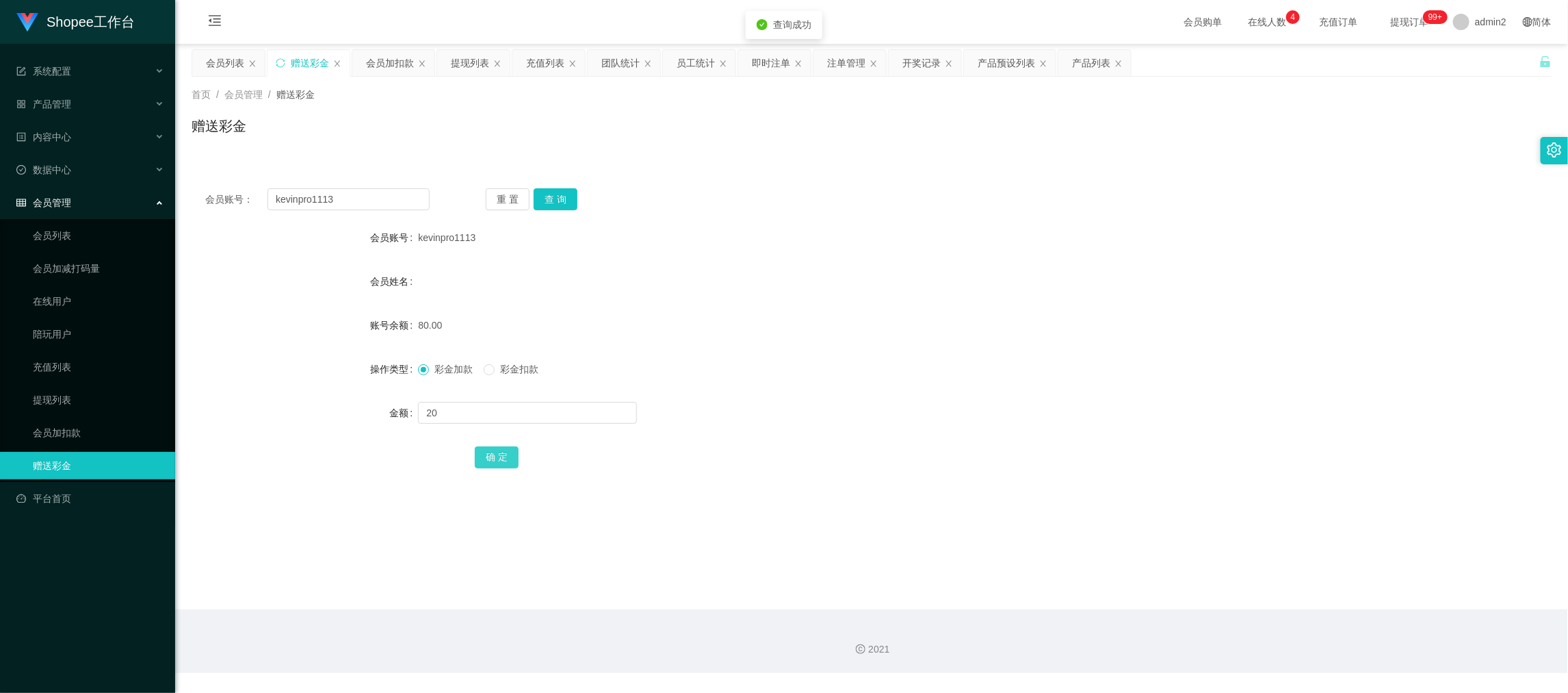
click at [509, 459] on button "确 定" at bounding box center [497, 457] width 44 height 22
click at [891, 381] on div "彩金加款 彩金扣款" at bounding box center [815, 369] width 794 height 27
drag, startPoint x: 1156, startPoint y: 595, endPoint x: 1131, endPoint y: 567, distance: 37.5
click at [1155, 592] on main "关闭左侧 关闭右侧 关闭其它 刷新页面 会员列表 赠送彩金 会员加扣款 提现列表 充值列表 团队统计 员工统计 即时注单 注单管理 开奖记录 产品预设列表 产…" at bounding box center [871, 327] width 1393 height 565
click at [468, 57] on div "提现列表" at bounding box center [470, 62] width 38 height 26
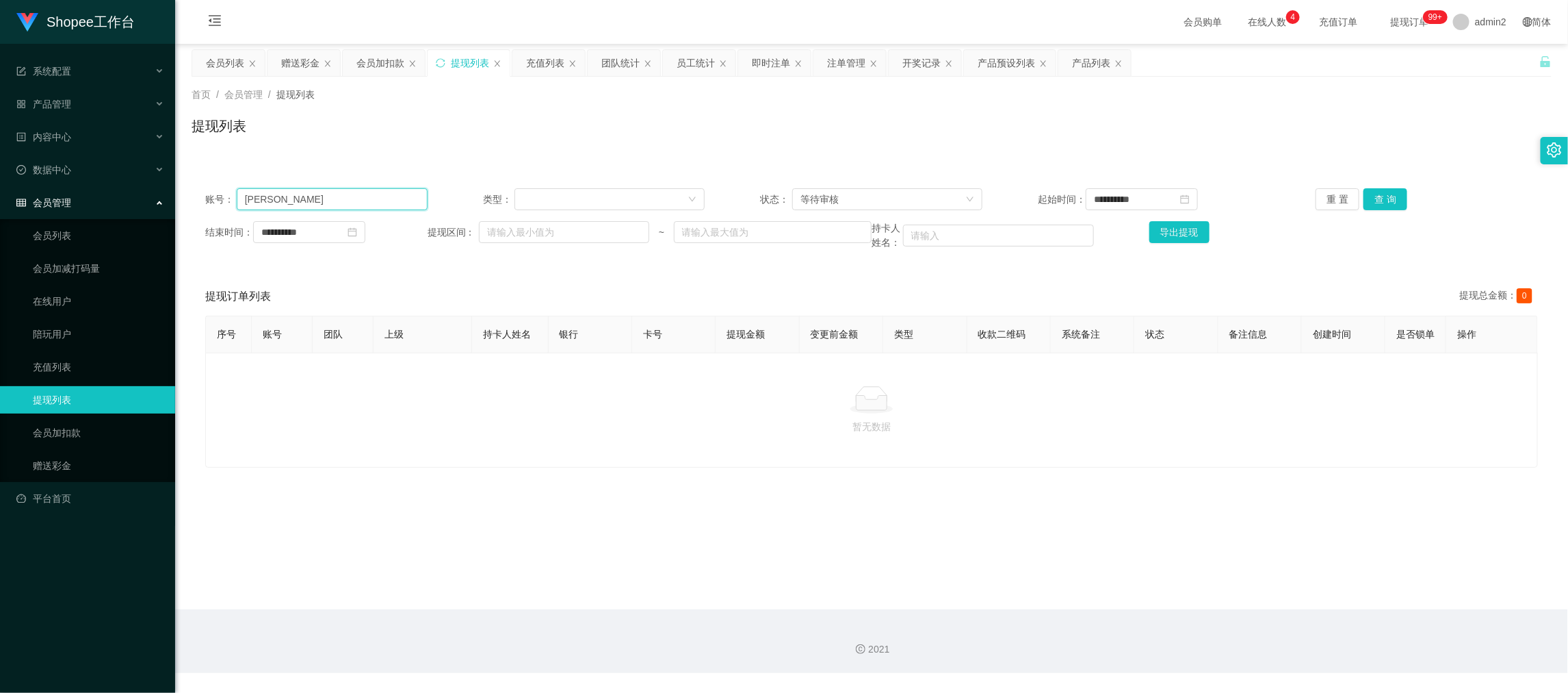
click at [399, 196] on input "[PERSON_NAME]" at bounding box center [331, 199] width 191 height 22
drag, startPoint x: 399, startPoint y: 196, endPoint x: 418, endPoint y: 197, distance: 19.0
click at [399, 196] on input "[PERSON_NAME]" at bounding box center [331, 199] width 191 height 22
click at [1383, 196] on button "查 询" at bounding box center [1385, 199] width 44 height 22
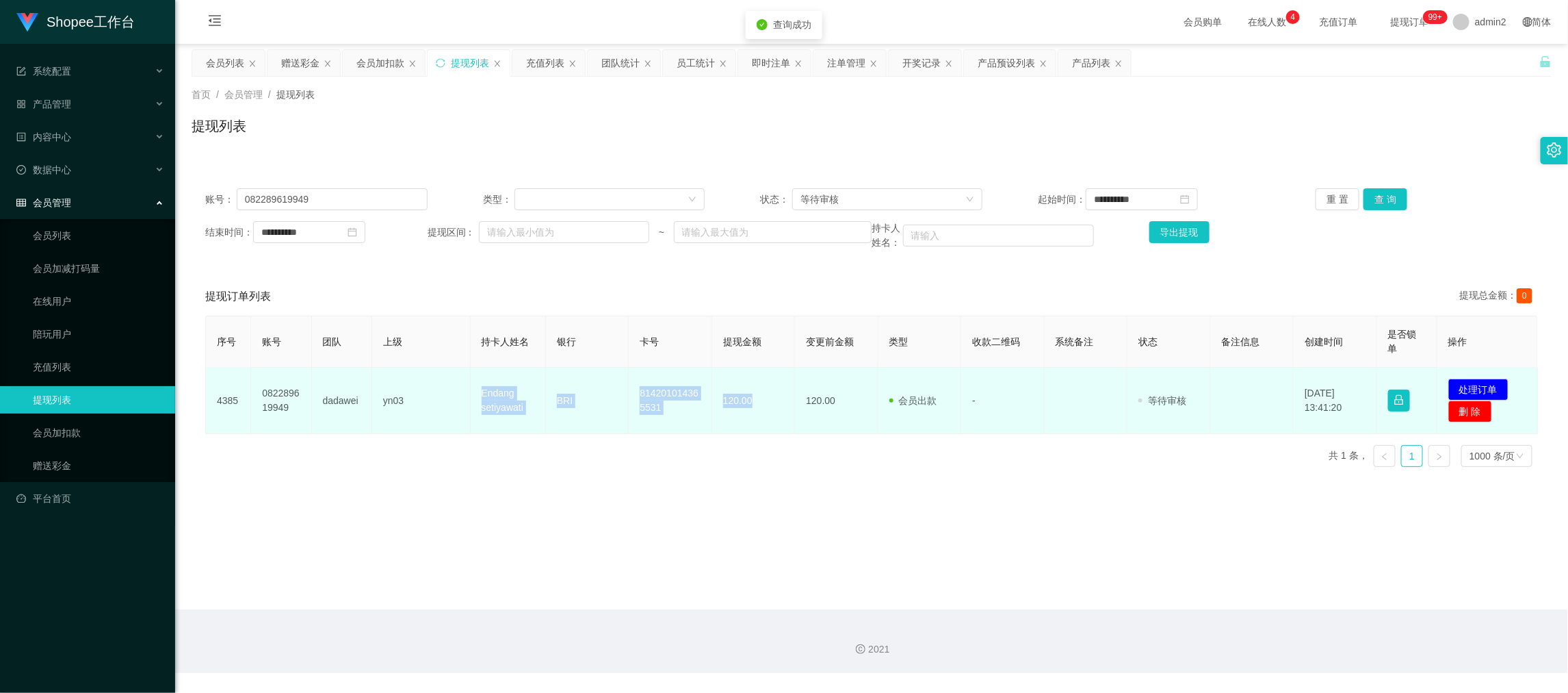
drag, startPoint x: 522, startPoint y: 399, endPoint x: 897, endPoint y: 409, distance: 375.1
click at [765, 406] on tr "4385 082289619949 dadawei yn03 Endang setiyawati BRI 814201014365531 120.00 120…" at bounding box center [871, 400] width 1332 height 66
copy tr "Endang setiyawati BRI 814201014365531 120.00"
click at [1482, 385] on button "处理订单" at bounding box center [1478, 389] width 61 height 22
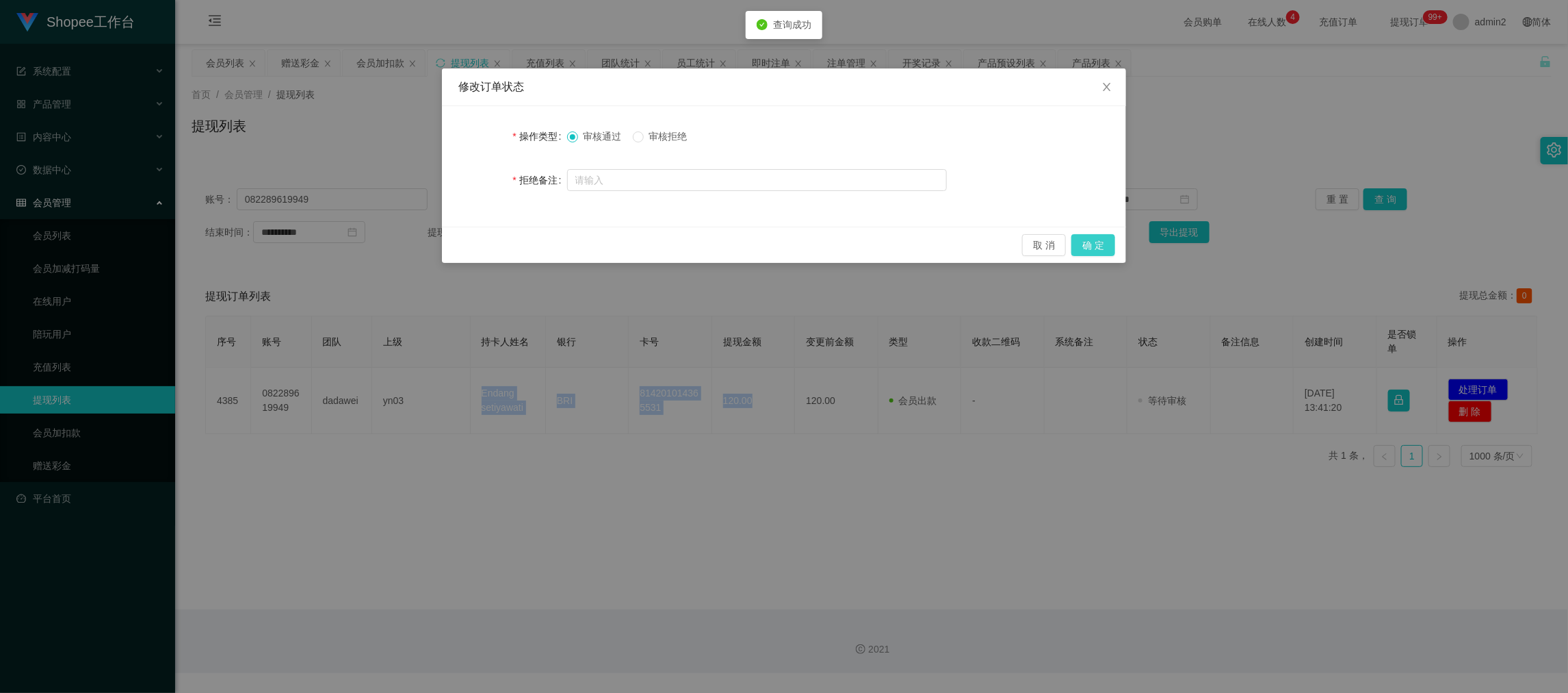
click at [1102, 237] on button "确 定" at bounding box center [1093, 245] width 44 height 22
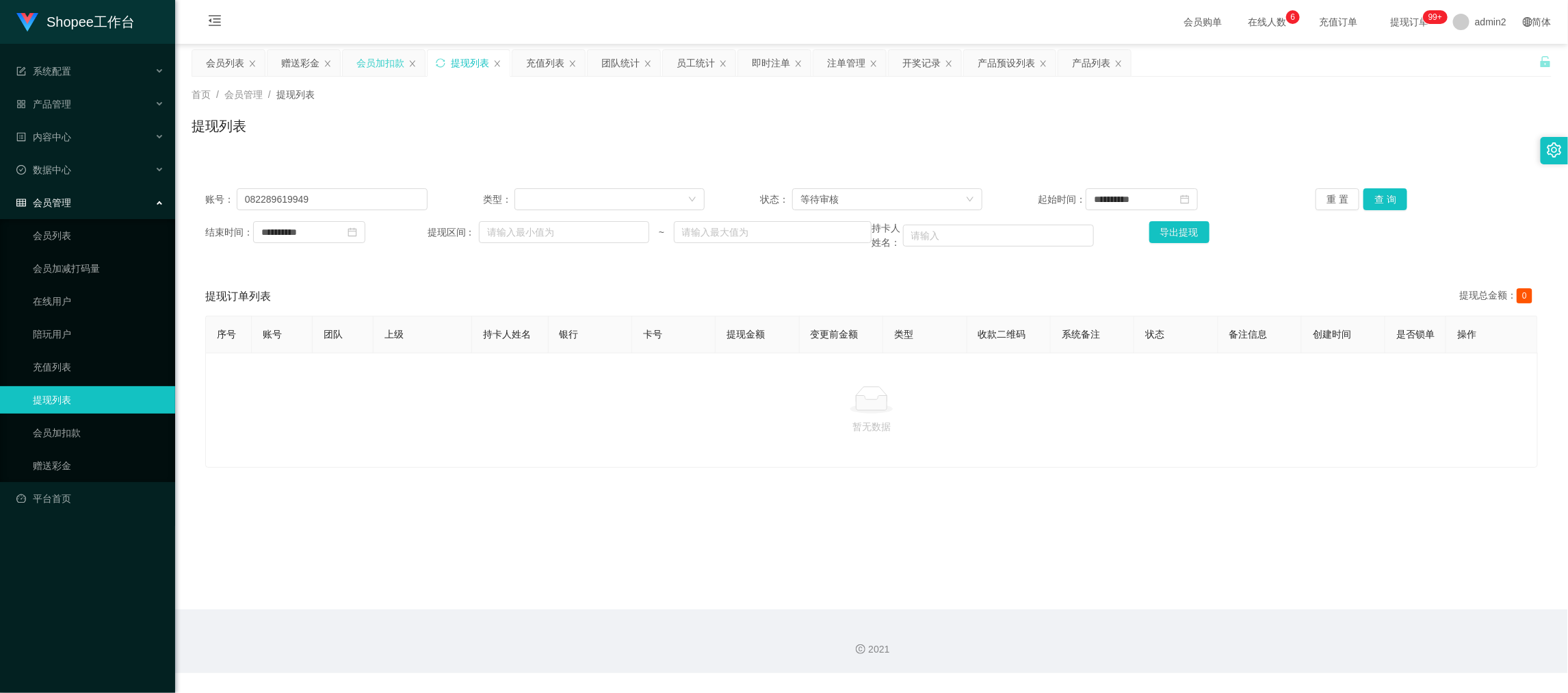
drag, startPoint x: 376, startPoint y: 54, endPoint x: 377, endPoint y: 61, distance: 7.1
click at [377, 56] on div "会员加扣款" at bounding box center [380, 62] width 48 height 26
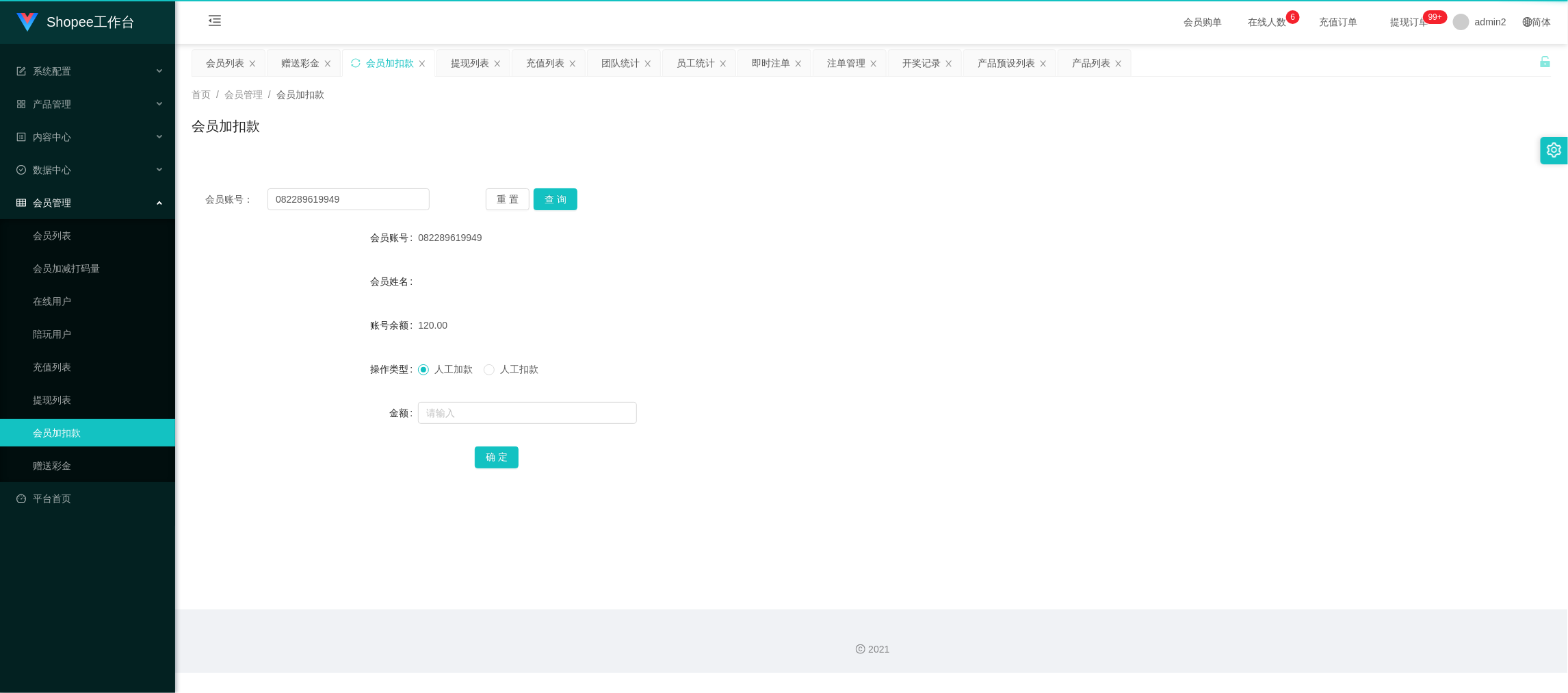
click at [377, 62] on div "会员加扣款" at bounding box center [390, 62] width 48 height 26
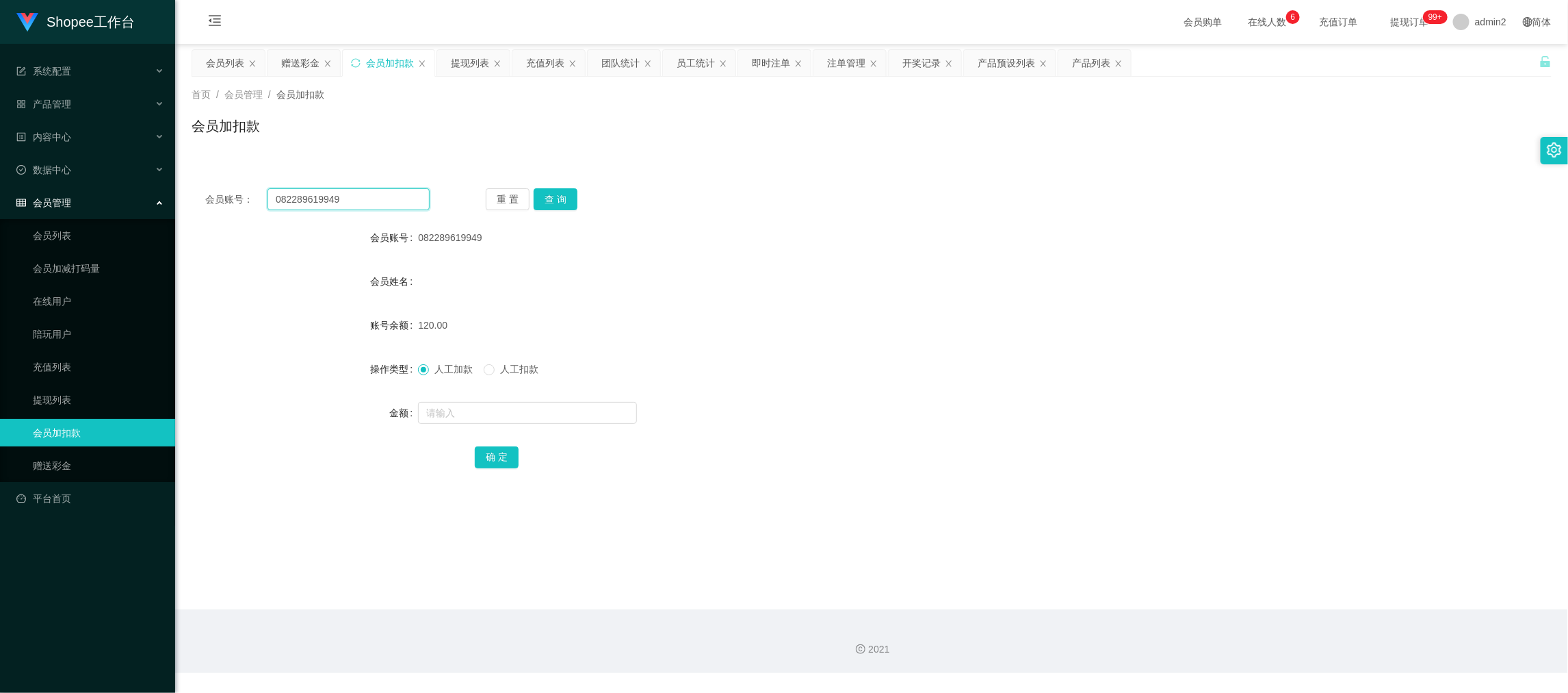
click at [371, 199] on input "082289619949" at bounding box center [348, 199] width 162 height 22
drag, startPoint x: 552, startPoint y: 199, endPoint x: 550, endPoint y: 215, distance: 16.1
click at [552, 199] on button "查 询" at bounding box center [555, 199] width 44 height 22
click at [543, 407] on input "text" at bounding box center [527, 412] width 219 height 22
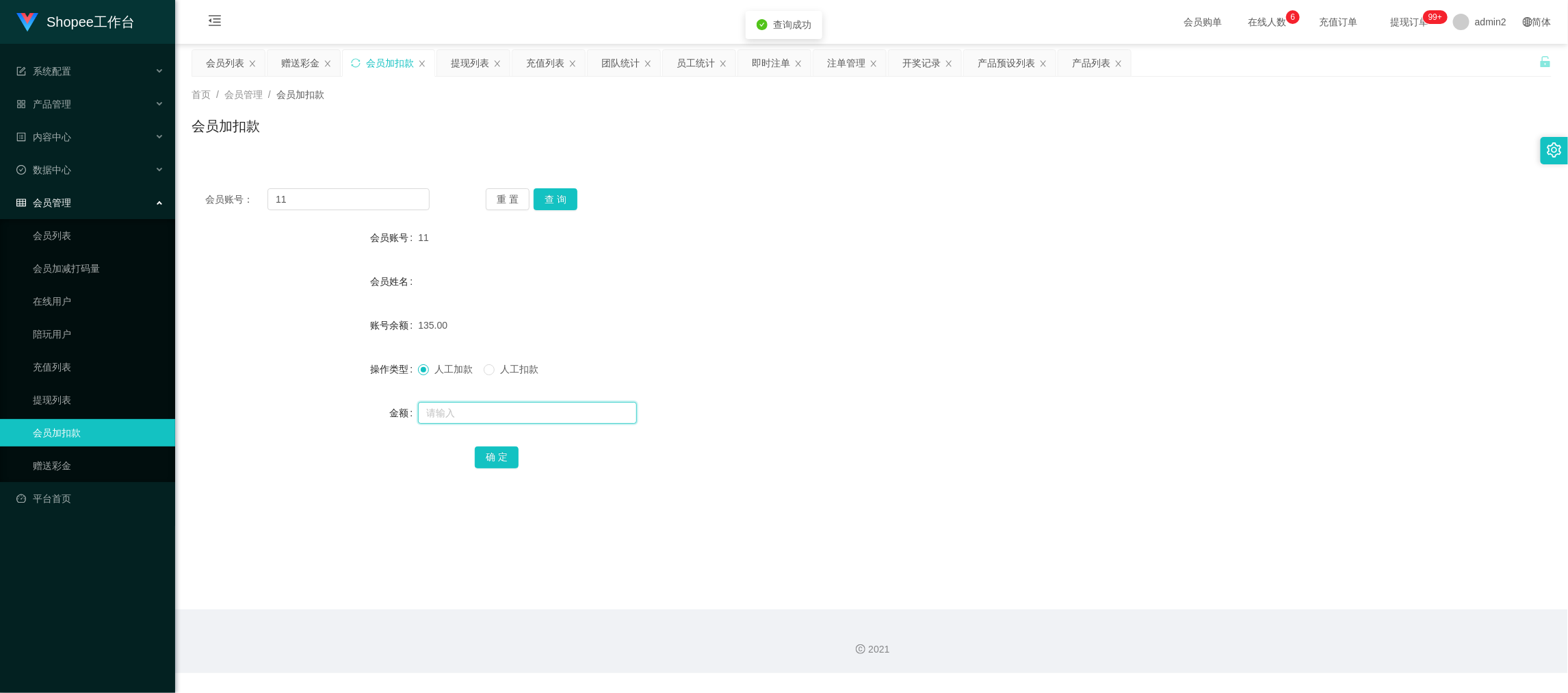
click at [543, 407] on input "text" at bounding box center [527, 412] width 219 height 22
click at [499, 458] on button "确 定" at bounding box center [497, 457] width 44 height 22
click at [904, 394] on form "会员账号 11 会员姓名 账号余额 135.00 操作类型 人工加款 人工扣款 金额 270 确 定" at bounding box center [871, 347] width 1360 height 246
click at [482, 62] on div "提现列表" at bounding box center [470, 62] width 38 height 26
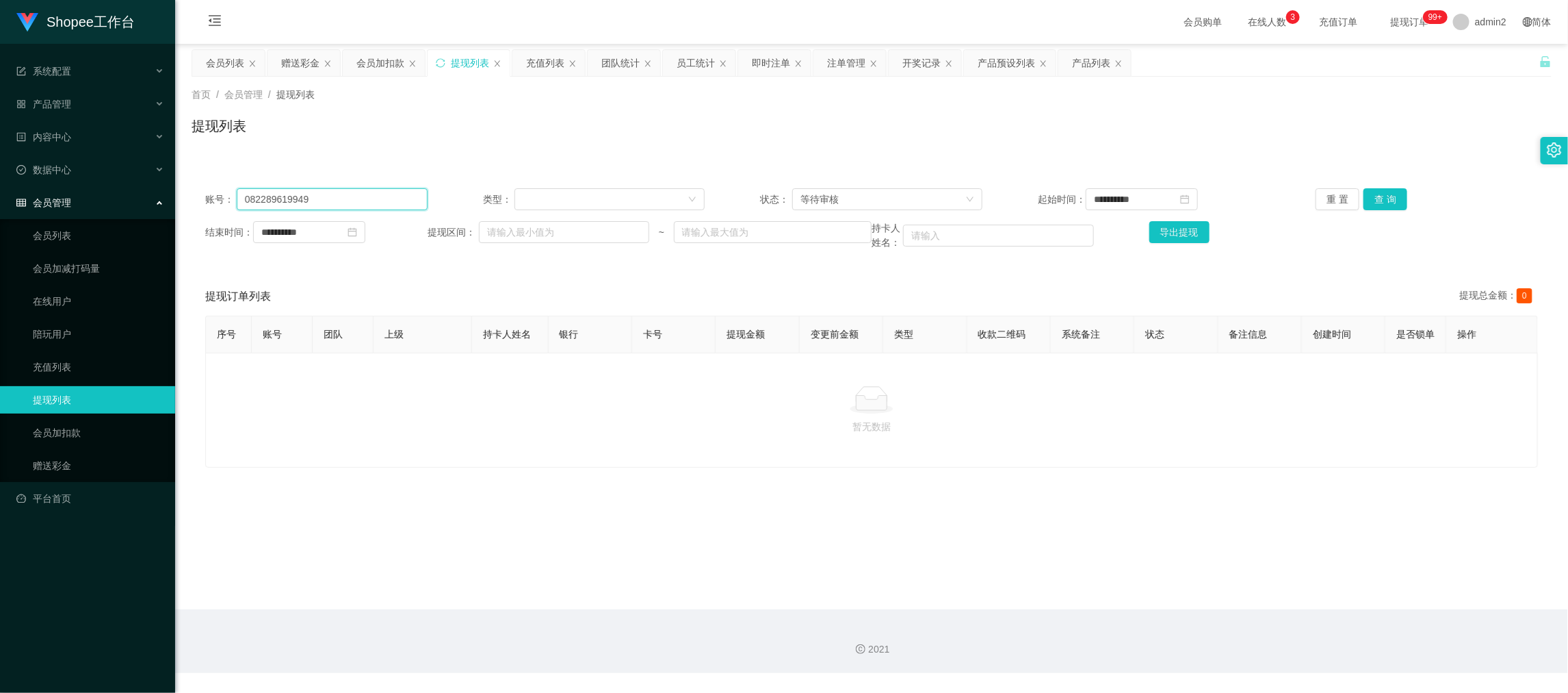
click at [410, 191] on input "082289619949" at bounding box center [331, 199] width 191 height 22
drag, startPoint x: 410, startPoint y: 191, endPoint x: 1000, endPoint y: 192, distance: 590.0
click at [410, 191] on input "082289619949" at bounding box center [331, 199] width 191 height 22
click at [1379, 199] on button "查 询" at bounding box center [1385, 199] width 44 height 22
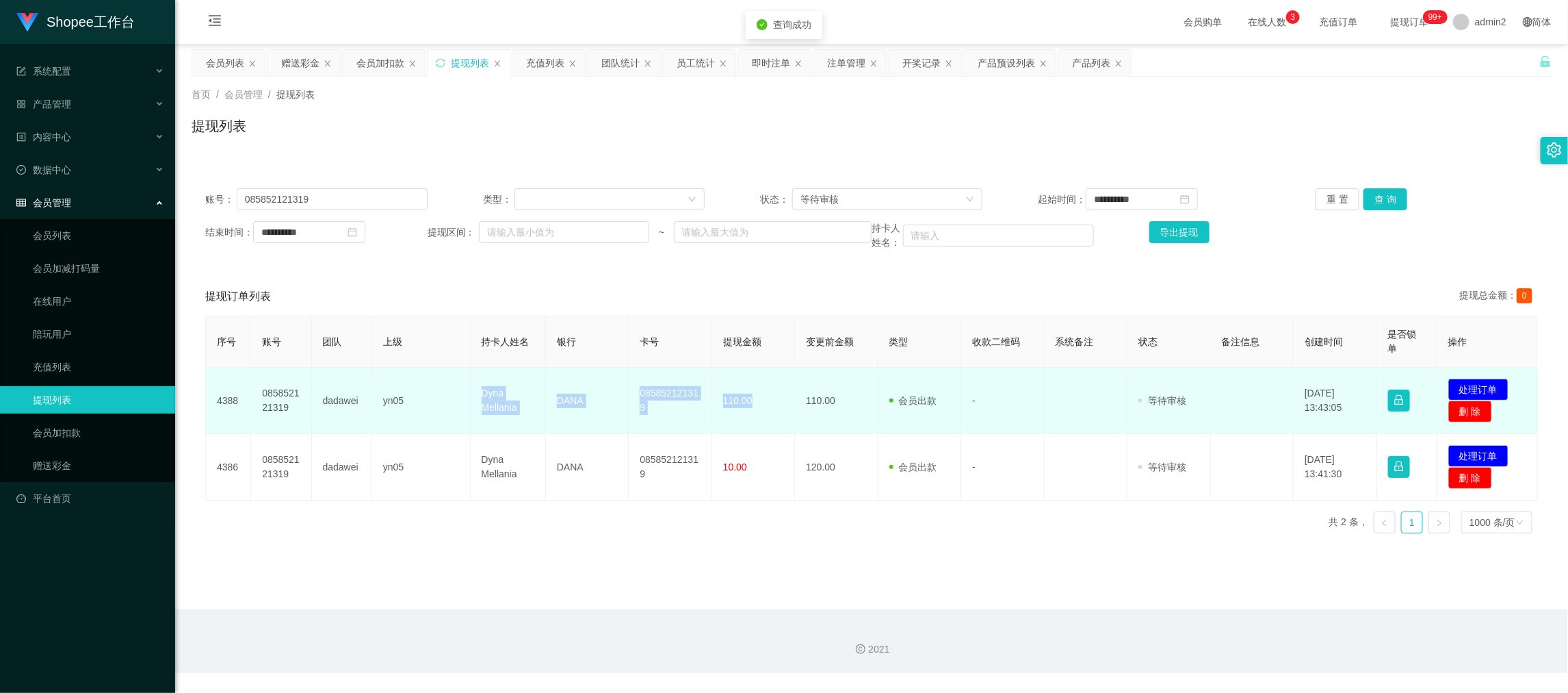
drag, startPoint x: 461, startPoint y: 388, endPoint x: 779, endPoint y: 419, distance: 319.5
click at [779, 419] on tr "4388 085852121319 dadawei yn05 Dyna Mellania DANA 085852121319 110.00 110.00 会员…" at bounding box center [871, 400] width 1332 height 66
click at [1480, 389] on button "处理订单" at bounding box center [1478, 389] width 61 height 22
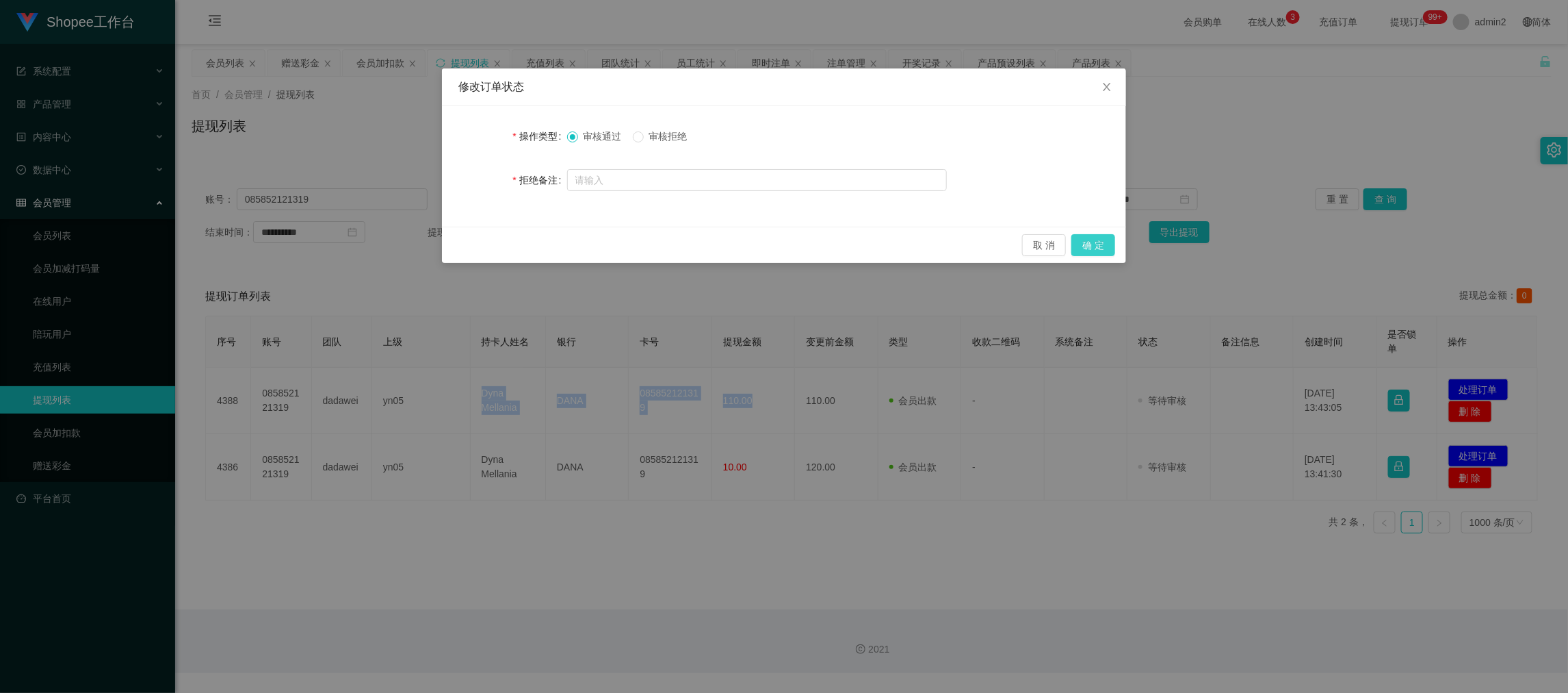
click at [1091, 236] on button "确 定" at bounding box center [1093, 245] width 44 height 22
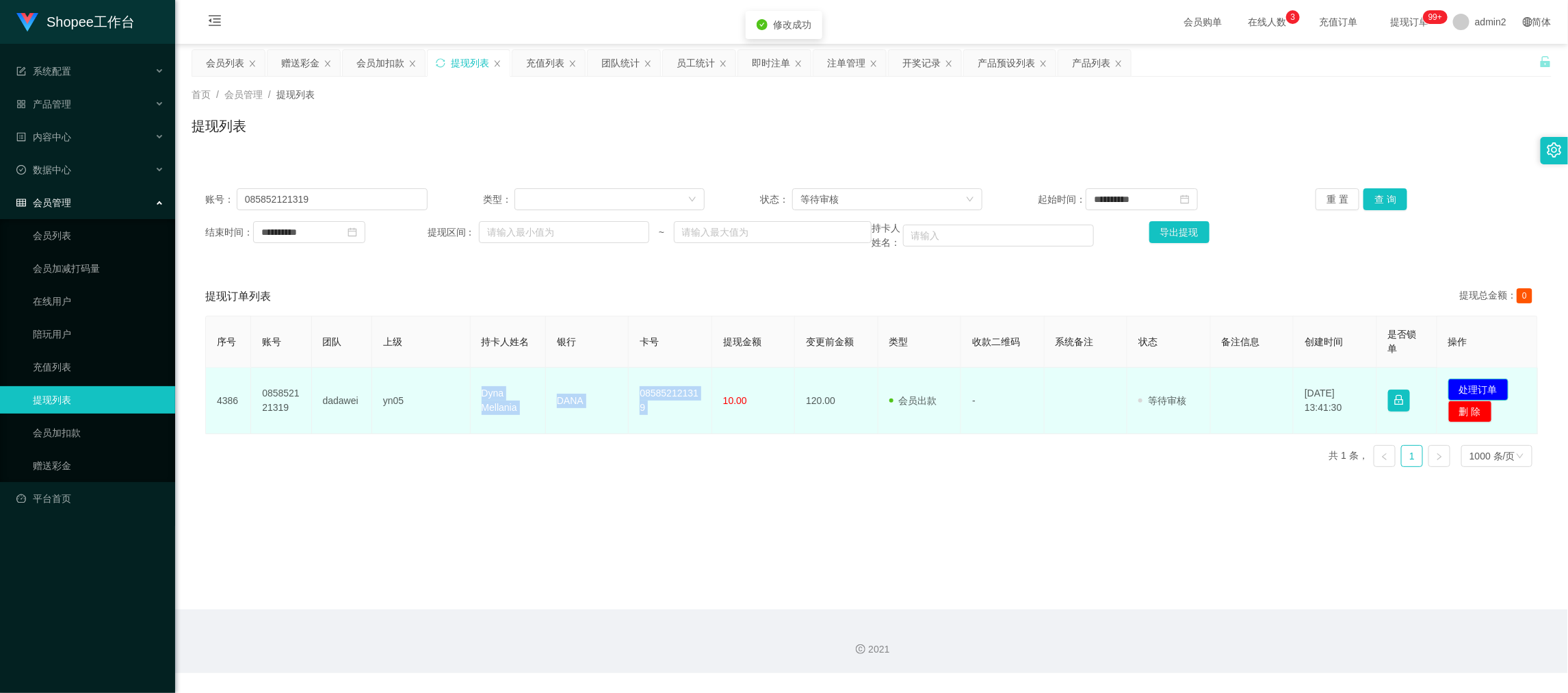
click at [1479, 386] on button "处理订单" at bounding box center [1478, 389] width 61 height 22
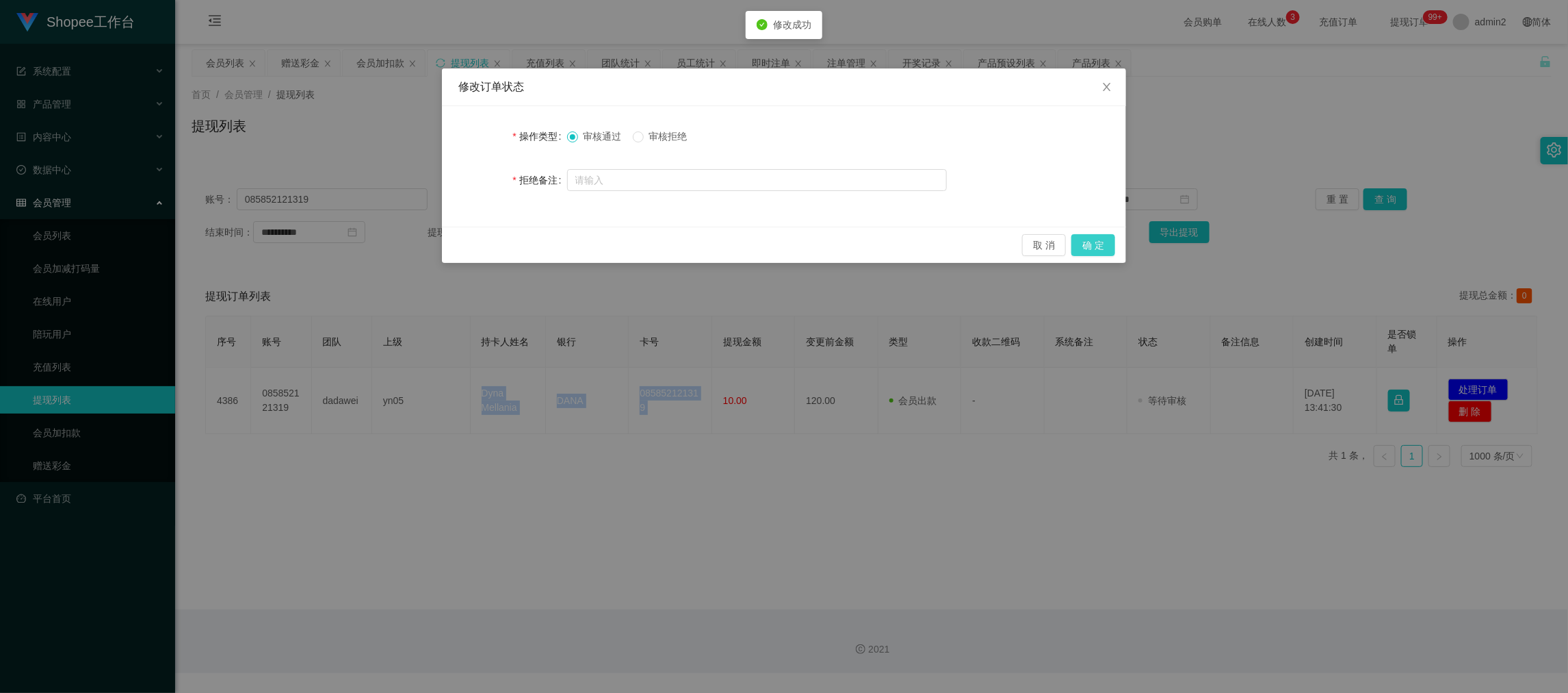
click at [1085, 241] on button "确 定" at bounding box center [1093, 245] width 44 height 22
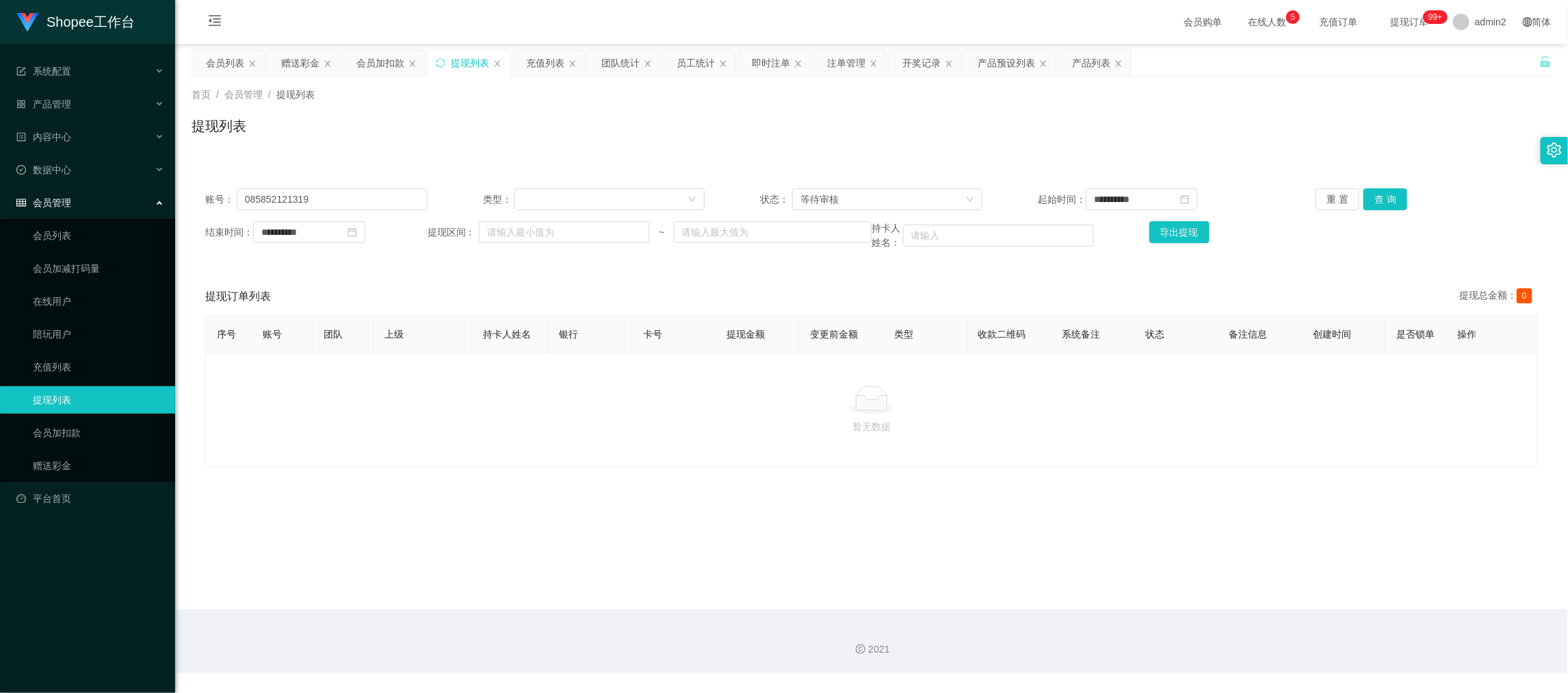
drag, startPoint x: 1164, startPoint y: 559, endPoint x: 684, endPoint y: 318, distance: 537.1
click at [1163, 559] on main "**********" at bounding box center [871, 327] width 1393 height 565
click at [295, 59] on div "赠送彩金" at bounding box center [301, 62] width 38 height 26
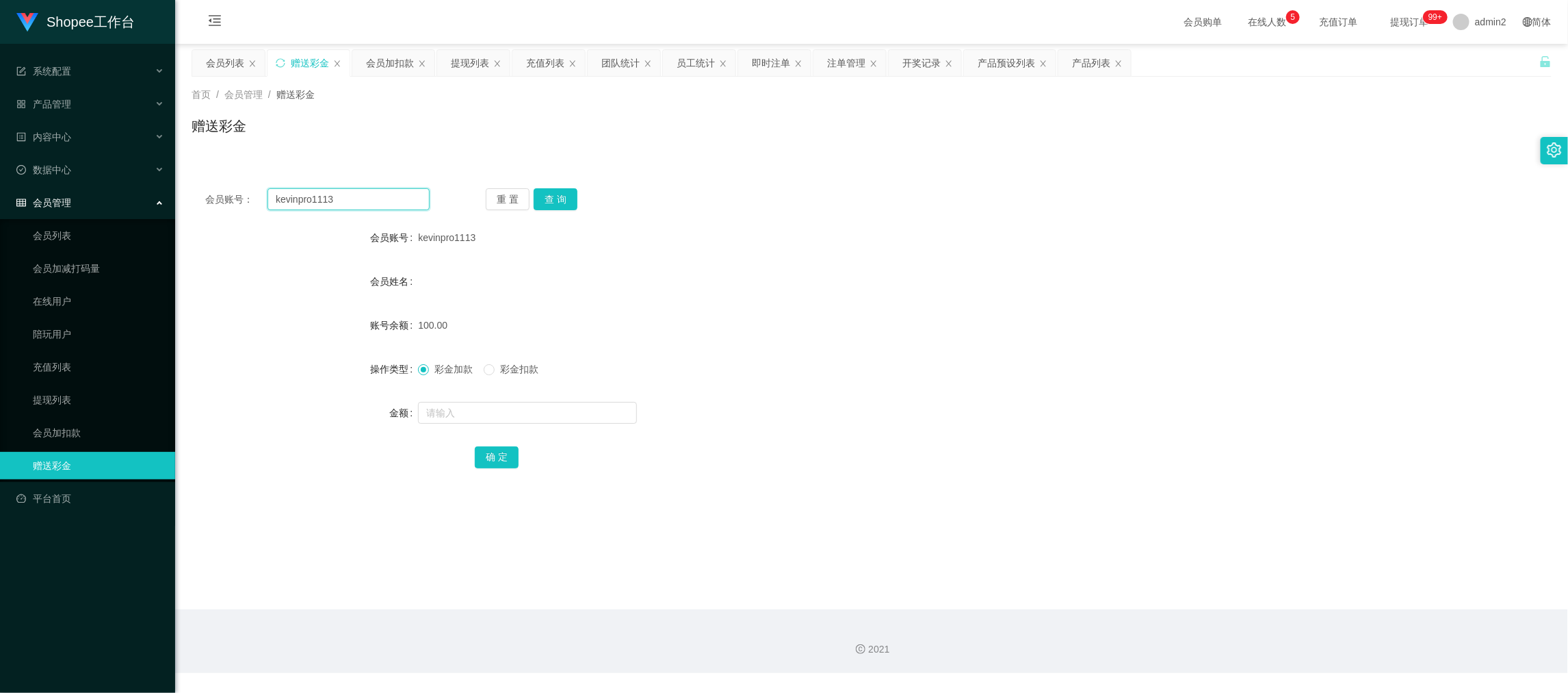
click at [377, 199] on input "kevinpro1113" at bounding box center [348, 199] width 162 height 22
click at [552, 193] on button "查 询" at bounding box center [555, 199] width 44 height 22
click at [561, 414] on input "text" at bounding box center [527, 412] width 219 height 22
click at [499, 458] on button "确 定" at bounding box center [497, 457] width 44 height 22
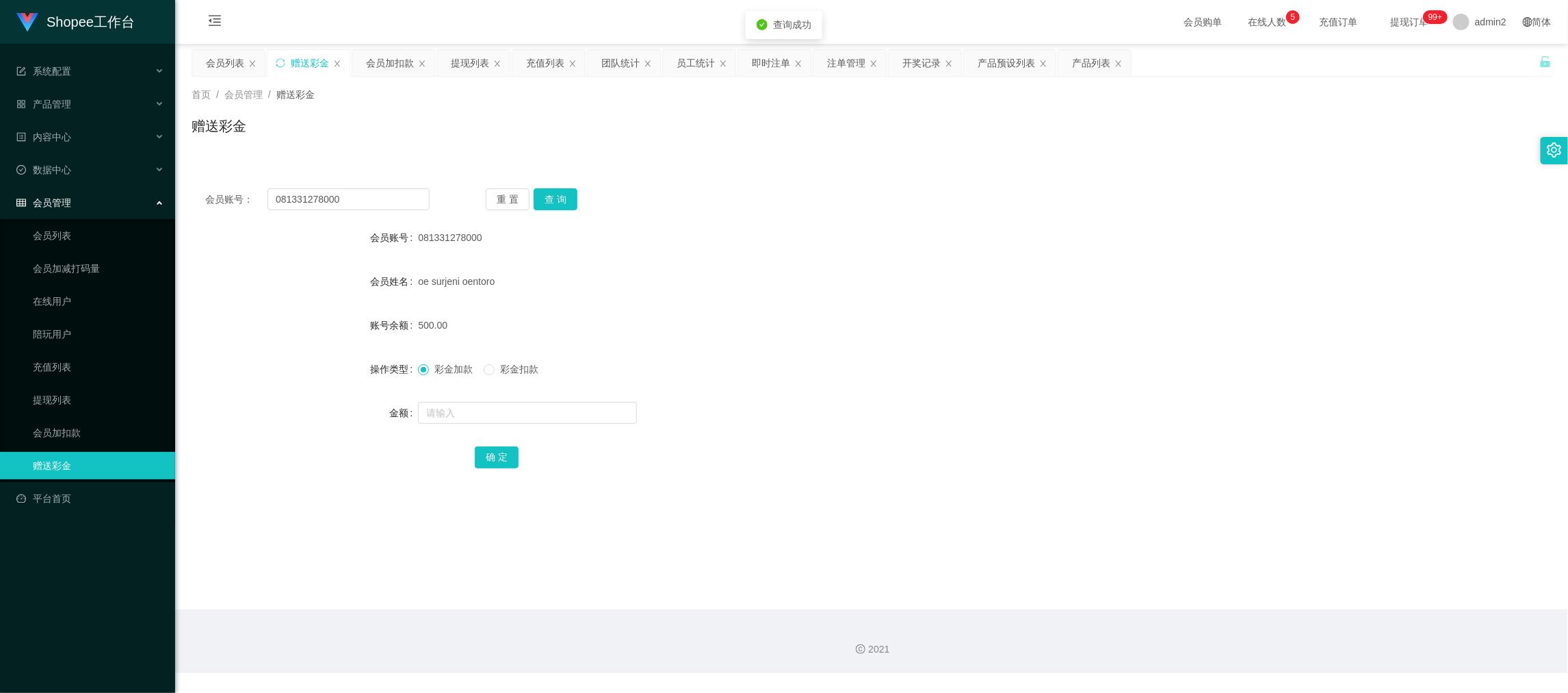
click at [874, 393] on form "会员账号 081331278000 会员姓名 oe surjeni oentoro 账号余额 500.00 操作类型 彩金加款 彩金扣款 金额 确 定" at bounding box center [871, 347] width 1360 height 246
